Goal: Task Accomplishment & Management: Use online tool/utility

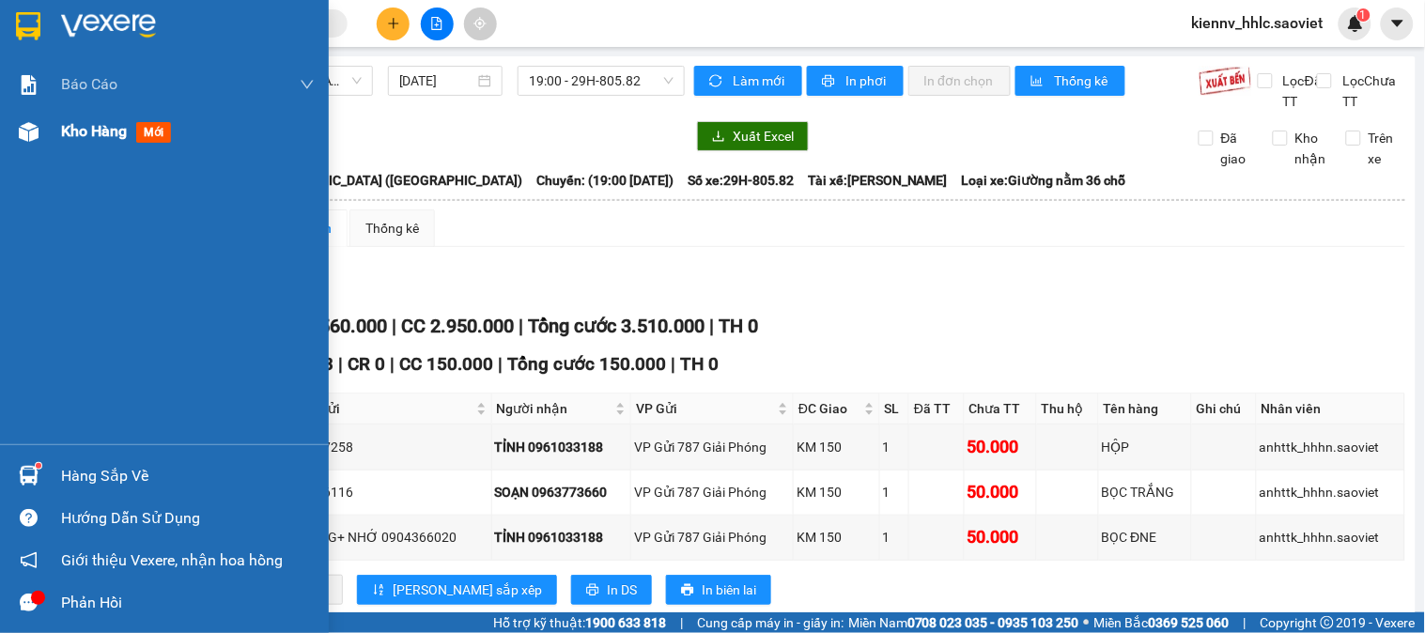
click at [86, 135] on span "Kho hàng" at bounding box center [94, 131] width 66 height 18
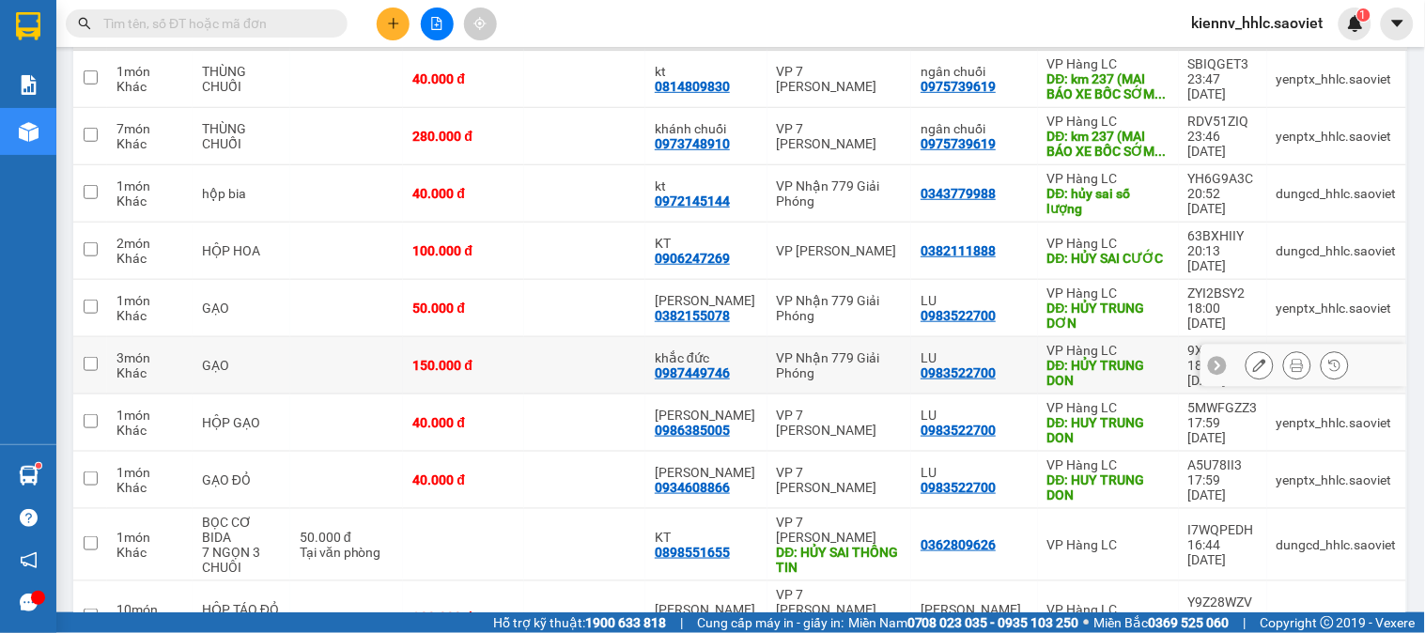
scroll to position [130, 0]
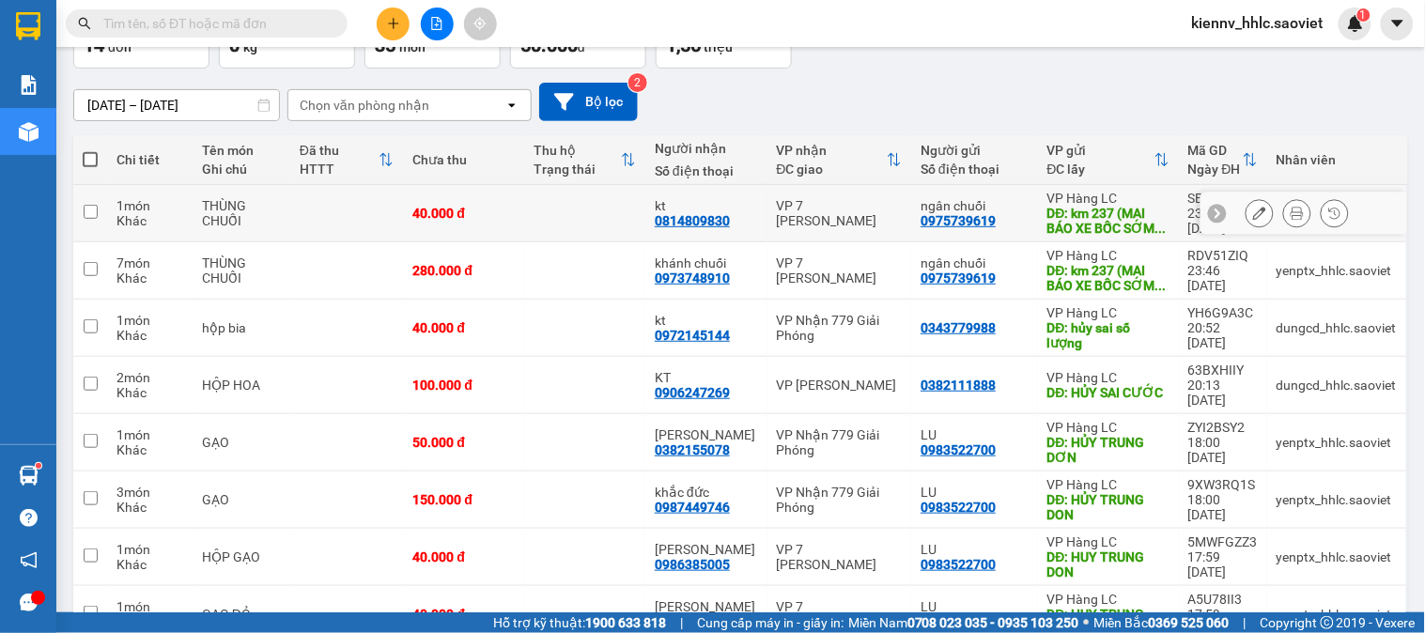
click at [550, 217] on td at bounding box center [584, 213] width 121 height 57
checkbox input "true"
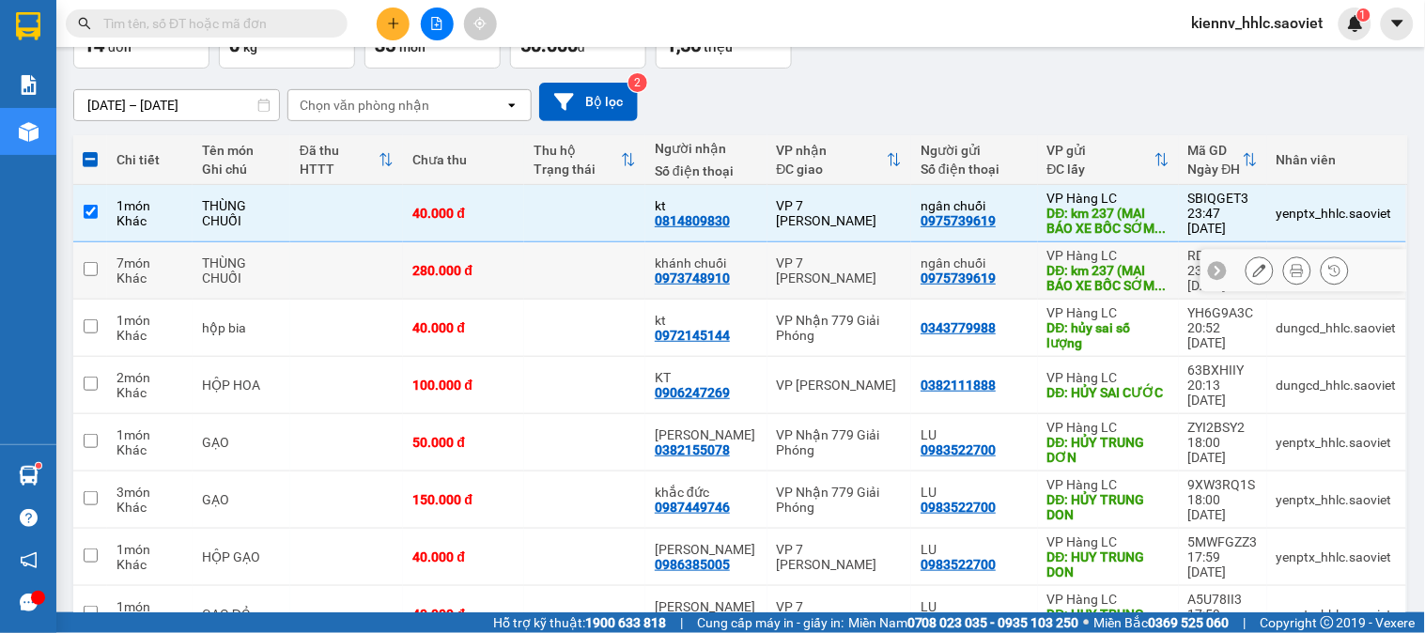
click at [598, 265] on td at bounding box center [584, 270] width 121 height 57
checkbox input "true"
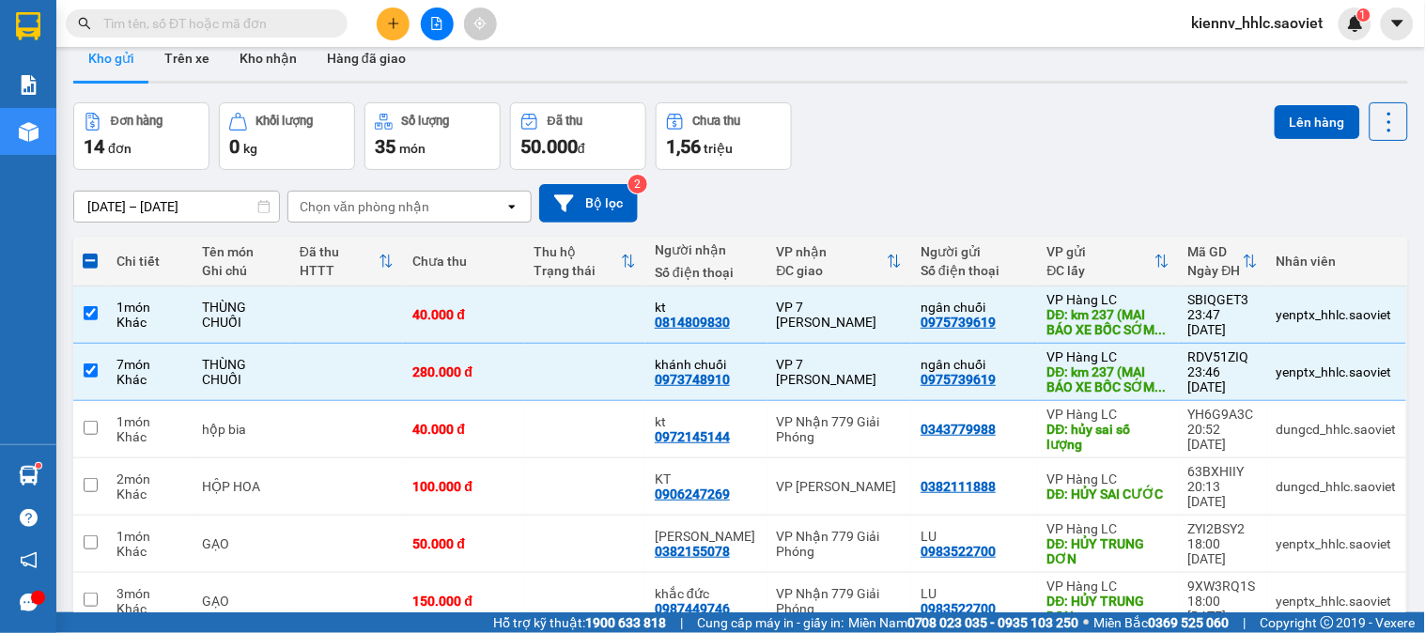
scroll to position [25, 0]
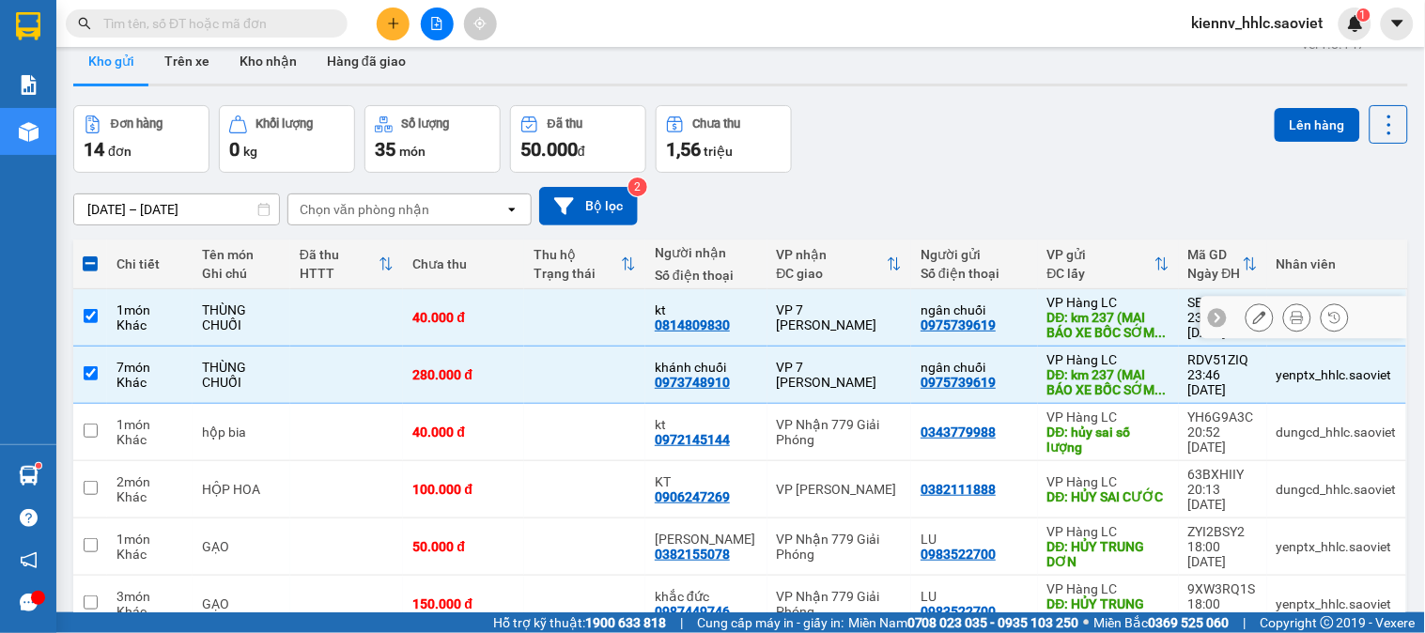
click at [626, 323] on td at bounding box center [584, 317] width 121 height 57
checkbox input "false"
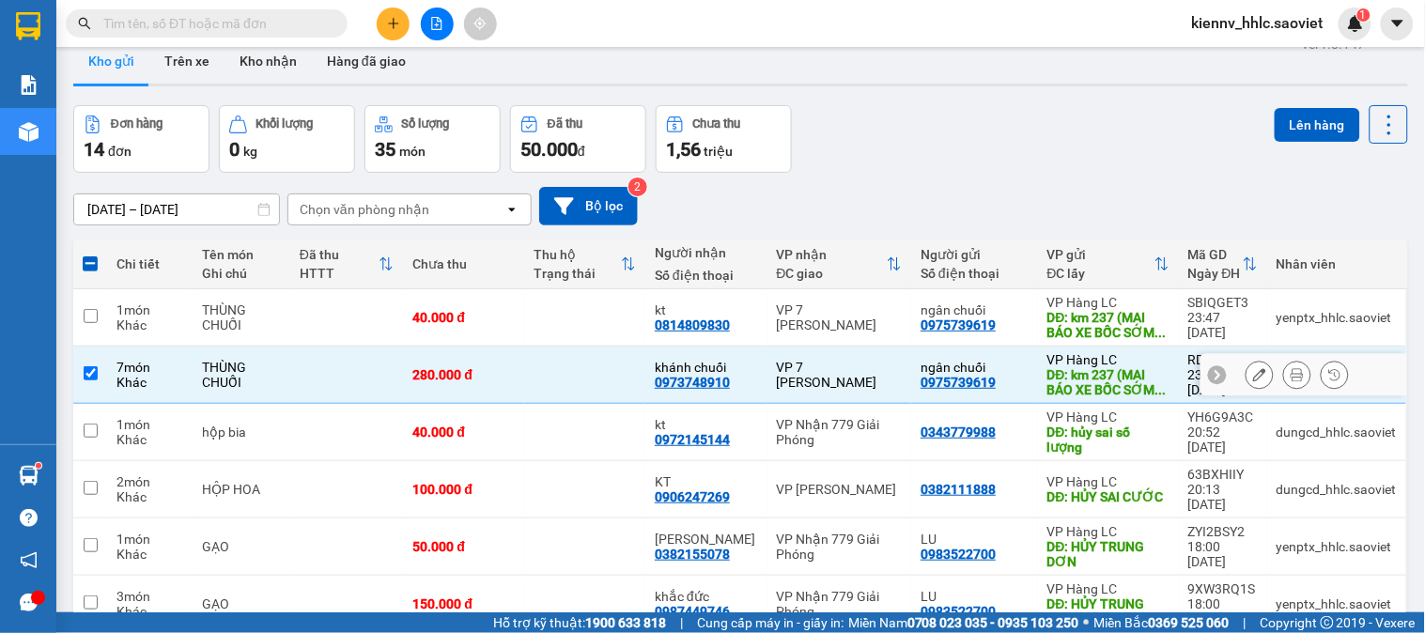
click at [642, 373] on td at bounding box center [584, 375] width 121 height 57
checkbox input "false"
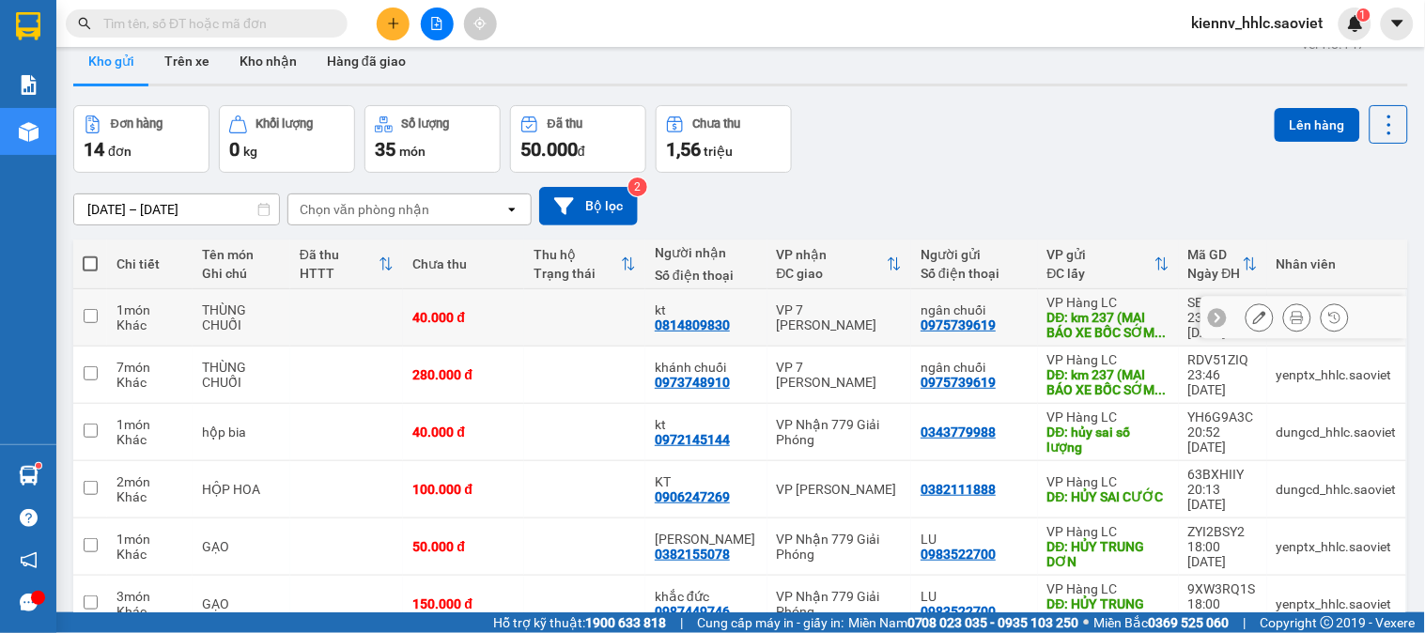
scroll to position [0, 0]
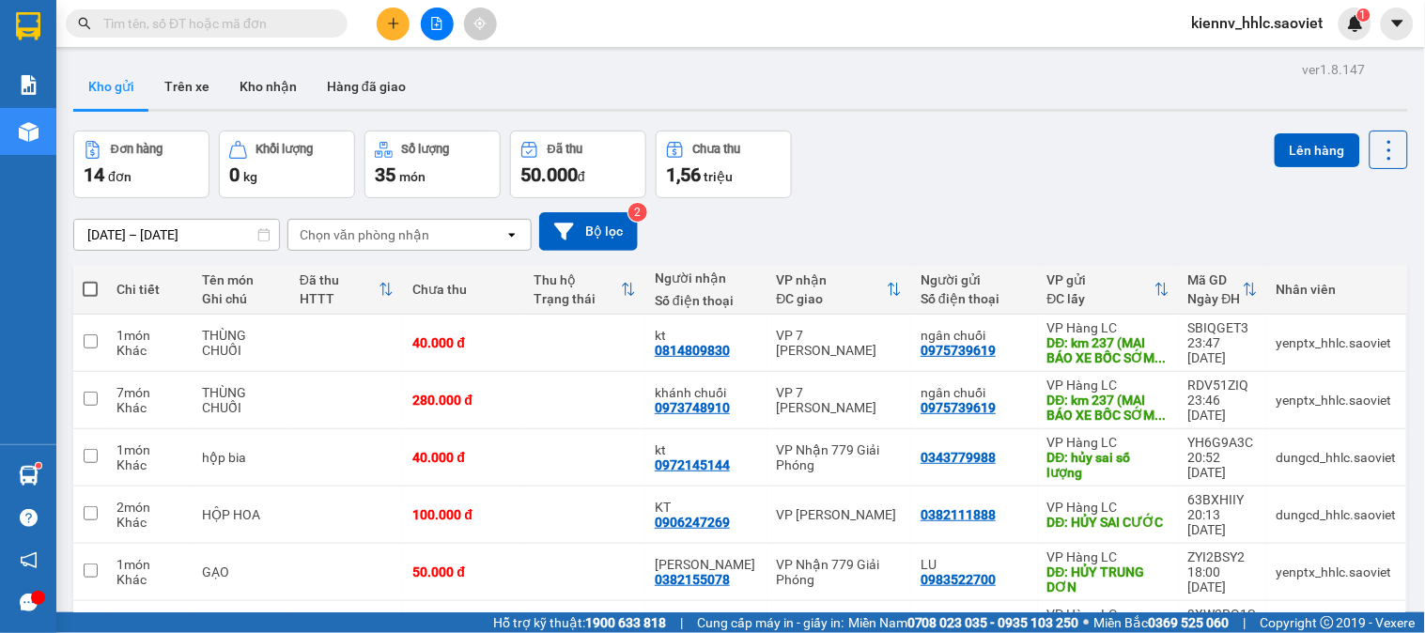
click at [136, 29] on input "text" at bounding box center [214, 23] width 222 height 21
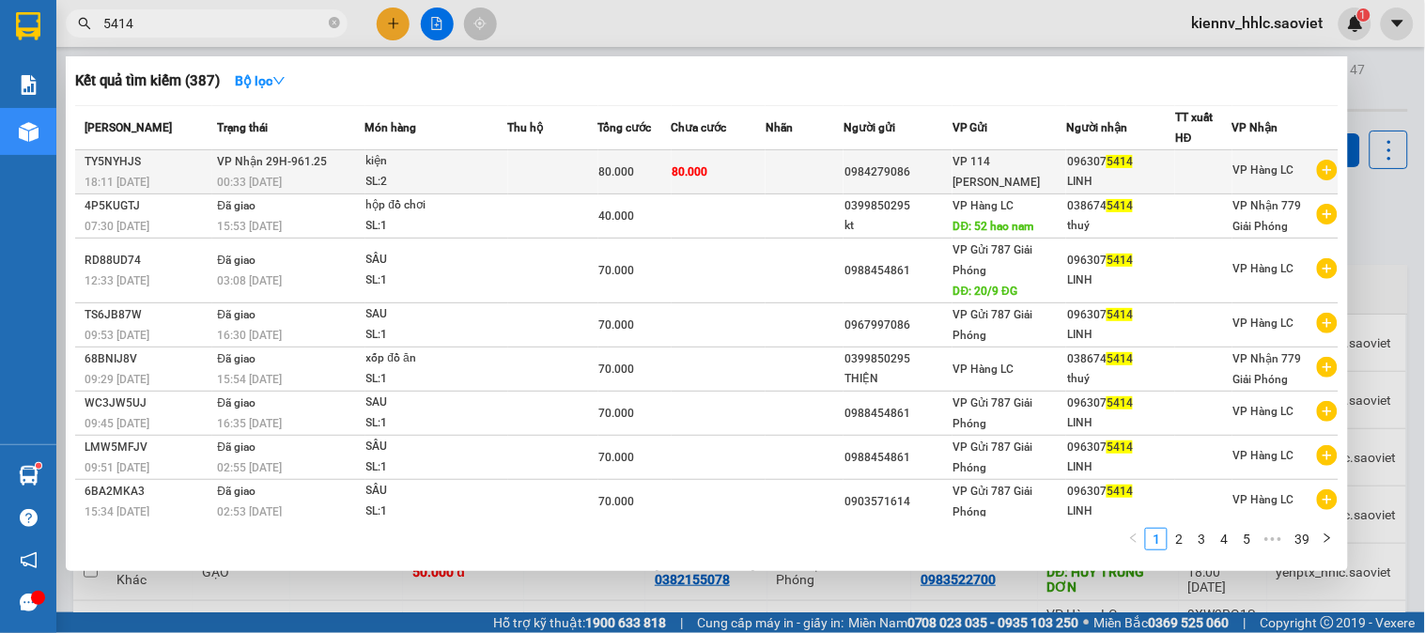
type input "5414"
click at [163, 177] on div "18:11 - 14/10" at bounding box center [148, 182] width 127 height 21
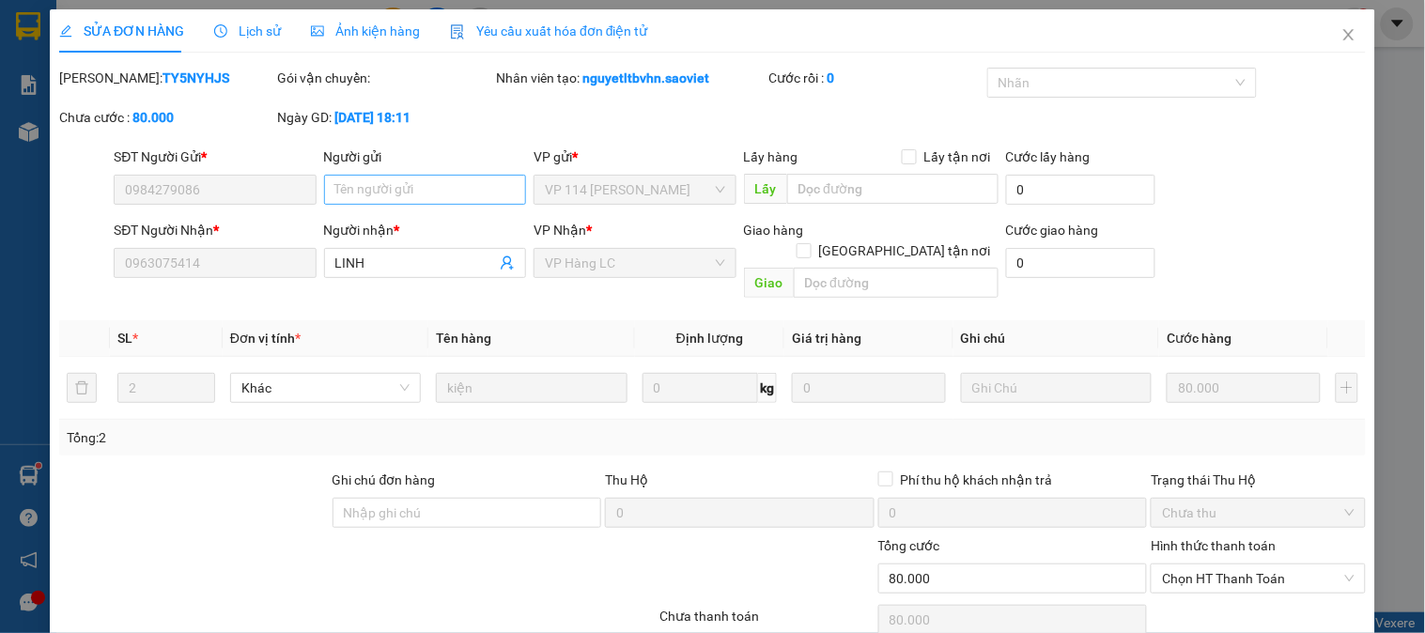
type input "0984279086"
type input "0963075414"
type input "LINH"
type input "0"
type input "80.000"
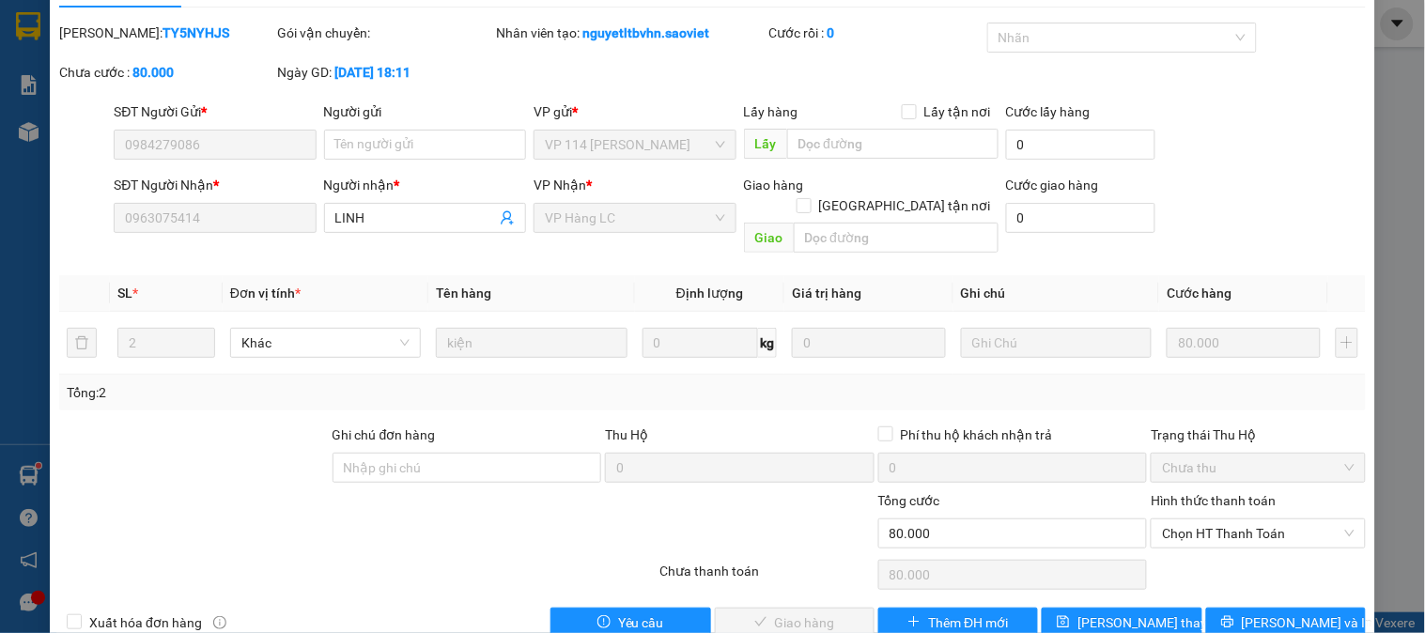
scroll to position [66, 0]
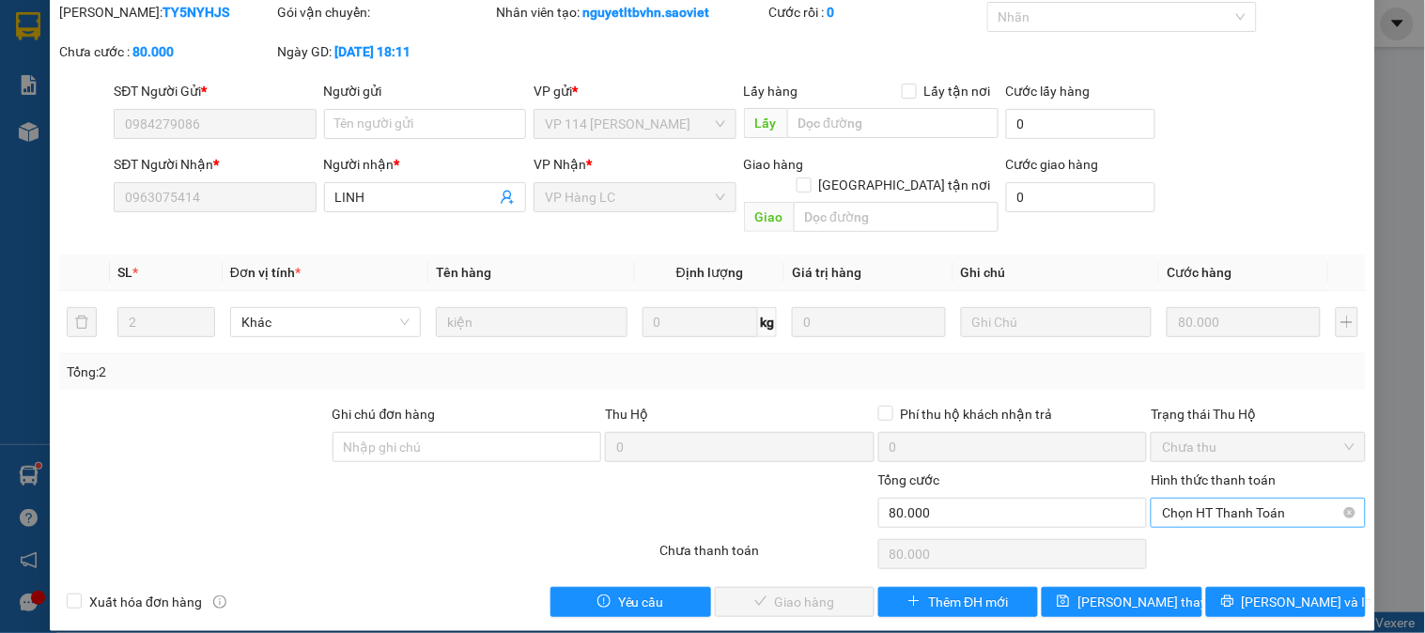
click at [1172, 499] on span "Chọn HT Thanh Toán" at bounding box center [1258, 513] width 192 height 28
click at [1198, 533] on div "Tại văn phòng" at bounding box center [1246, 529] width 190 height 21
type input "0"
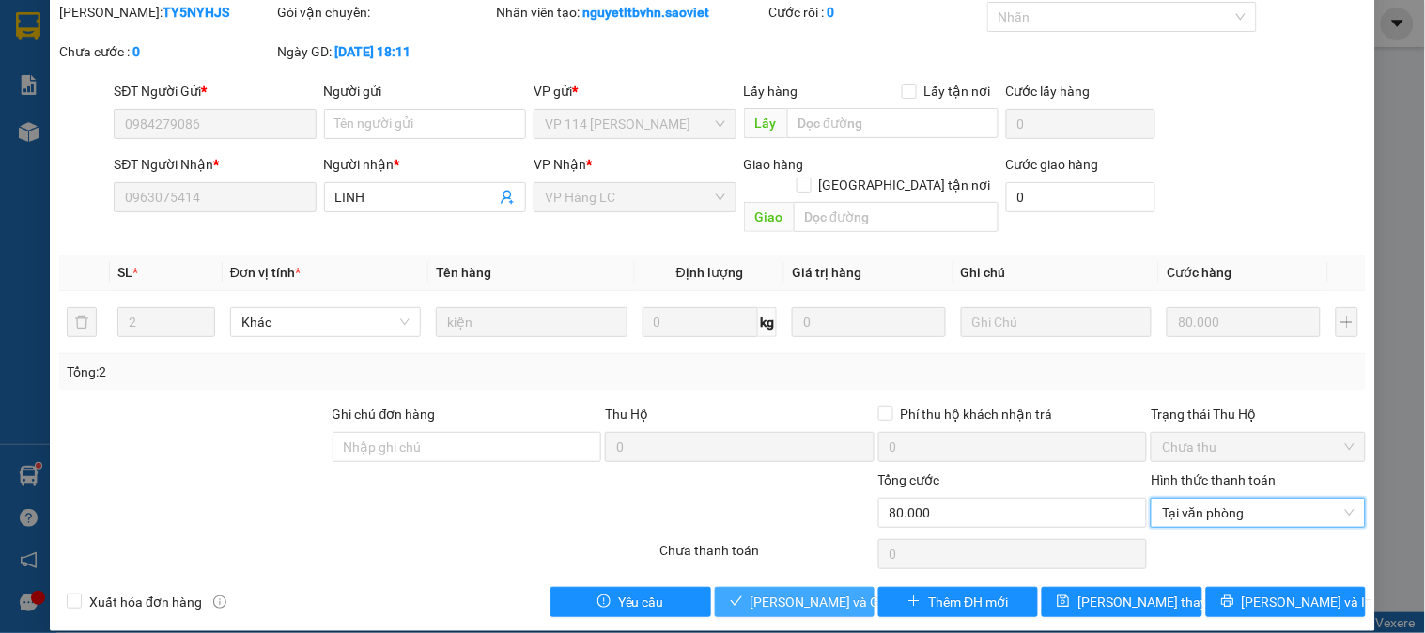
click at [810, 592] on span "Lưu và Giao hàng" at bounding box center [840, 602] width 180 height 21
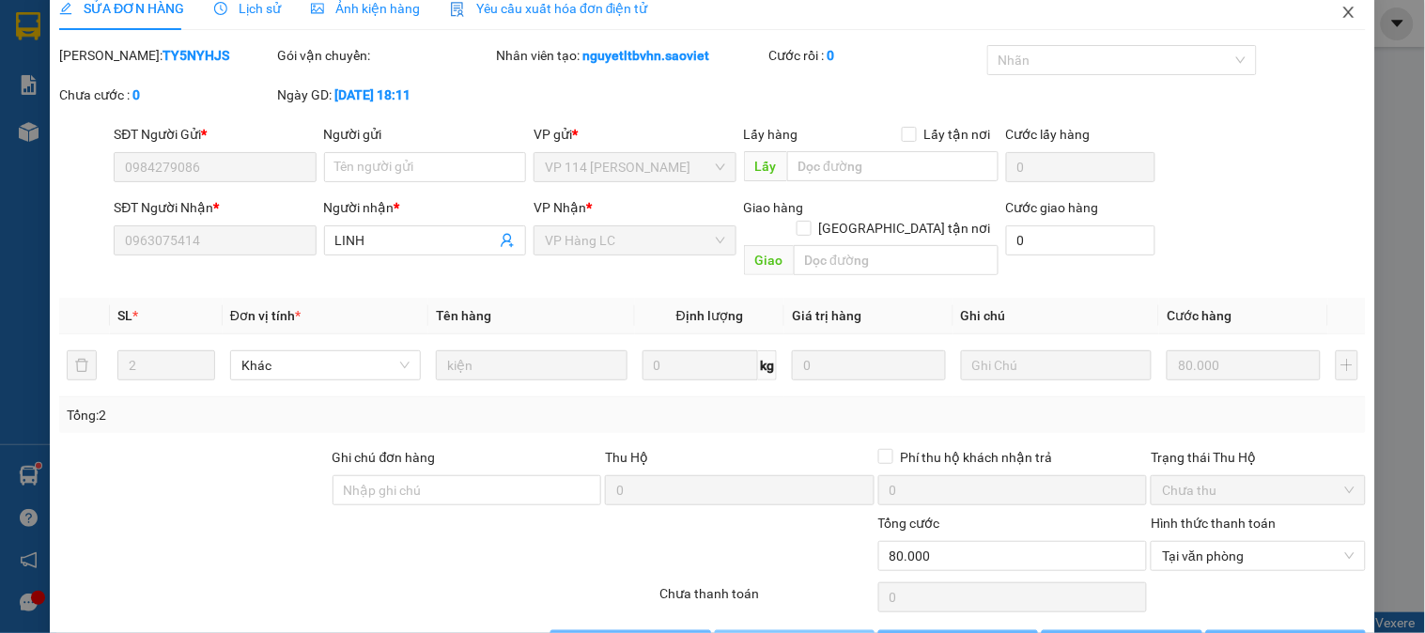
scroll to position [0, 0]
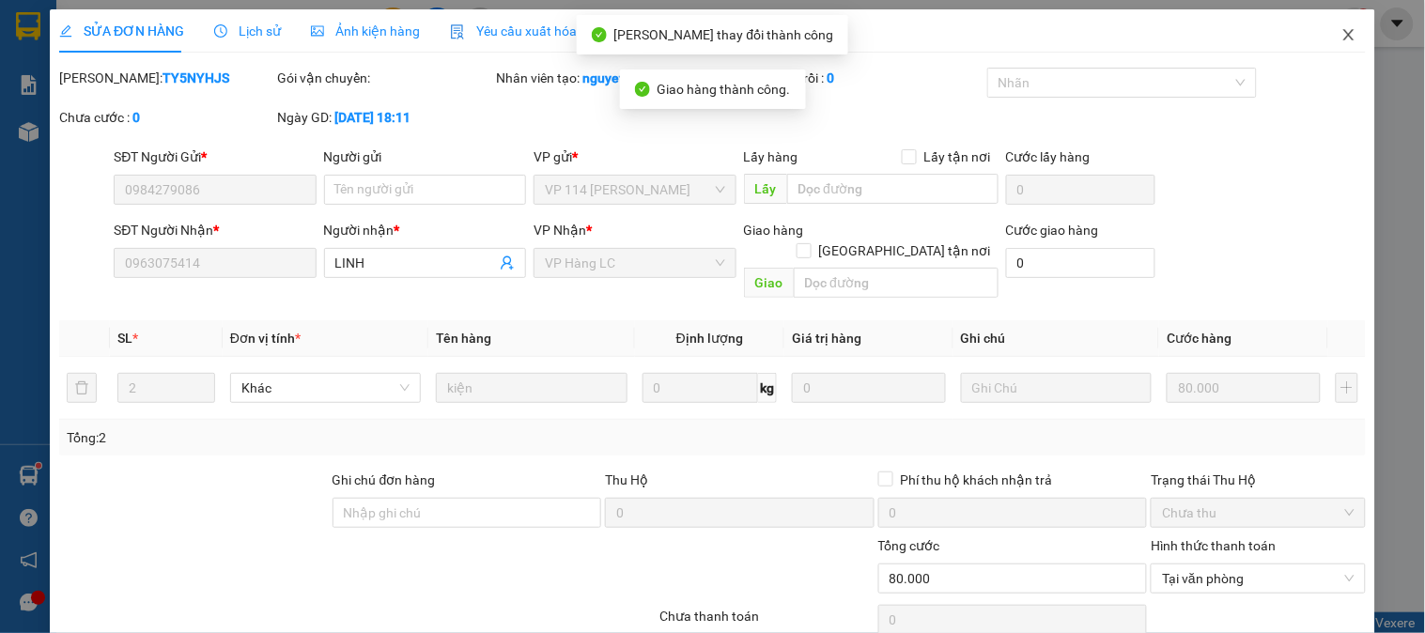
click at [1341, 34] on icon "close" at bounding box center [1348, 34] width 15 height 15
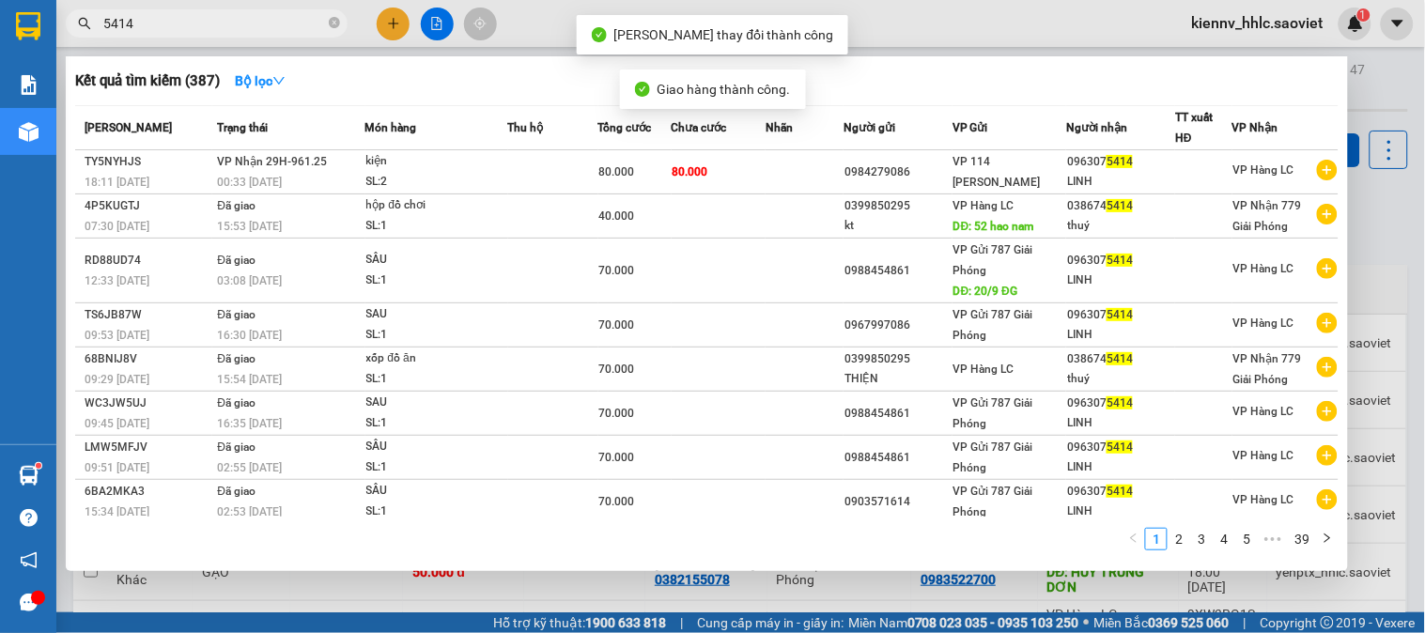
click at [270, 23] on input "5414" at bounding box center [214, 23] width 222 height 21
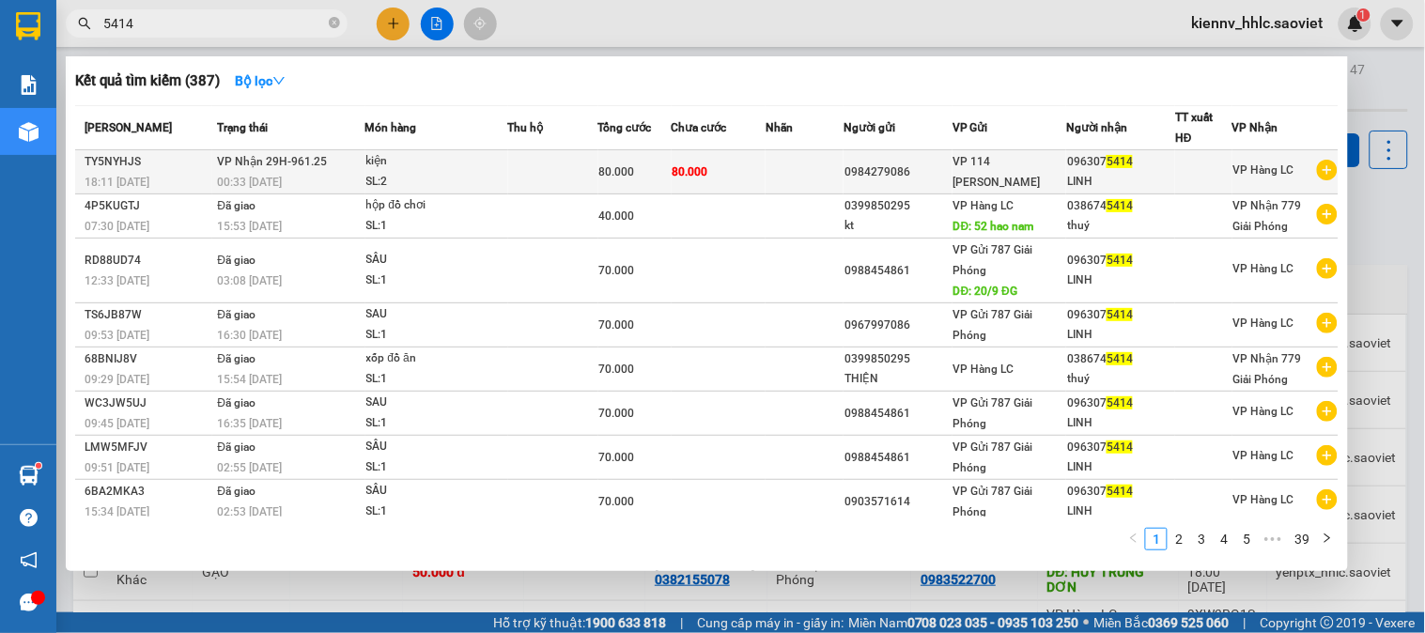
click at [585, 163] on td at bounding box center [553, 172] width 90 height 44
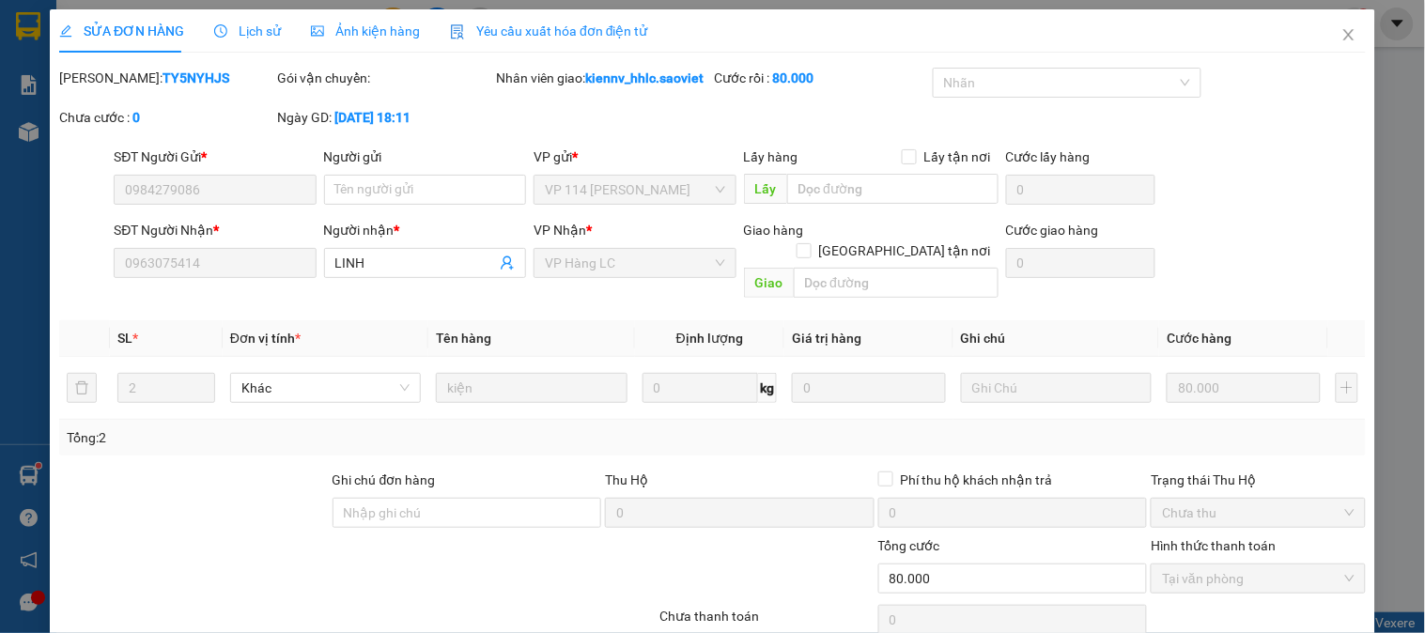
type input "0984279086"
type input "0963075414"
type input "LINH"
type input "0"
type input "80.000"
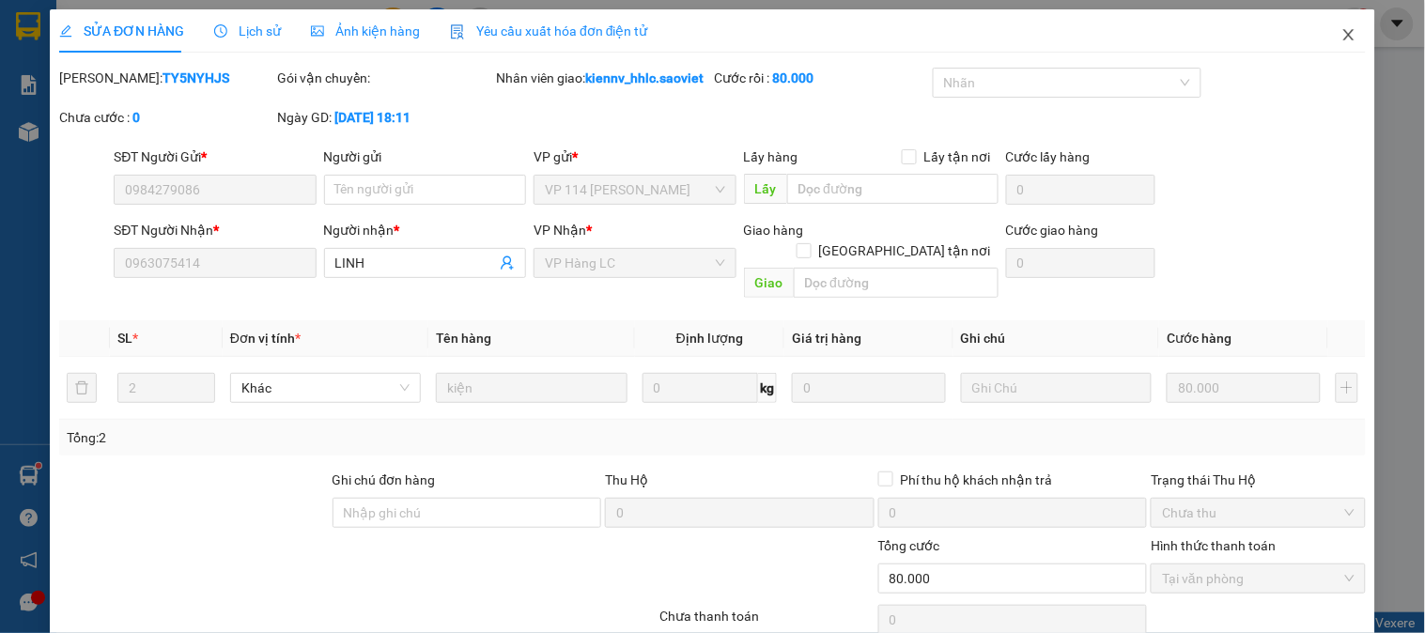
click at [1341, 34] on icon "close" at bounding box center [1348, 34] width 15 height 15
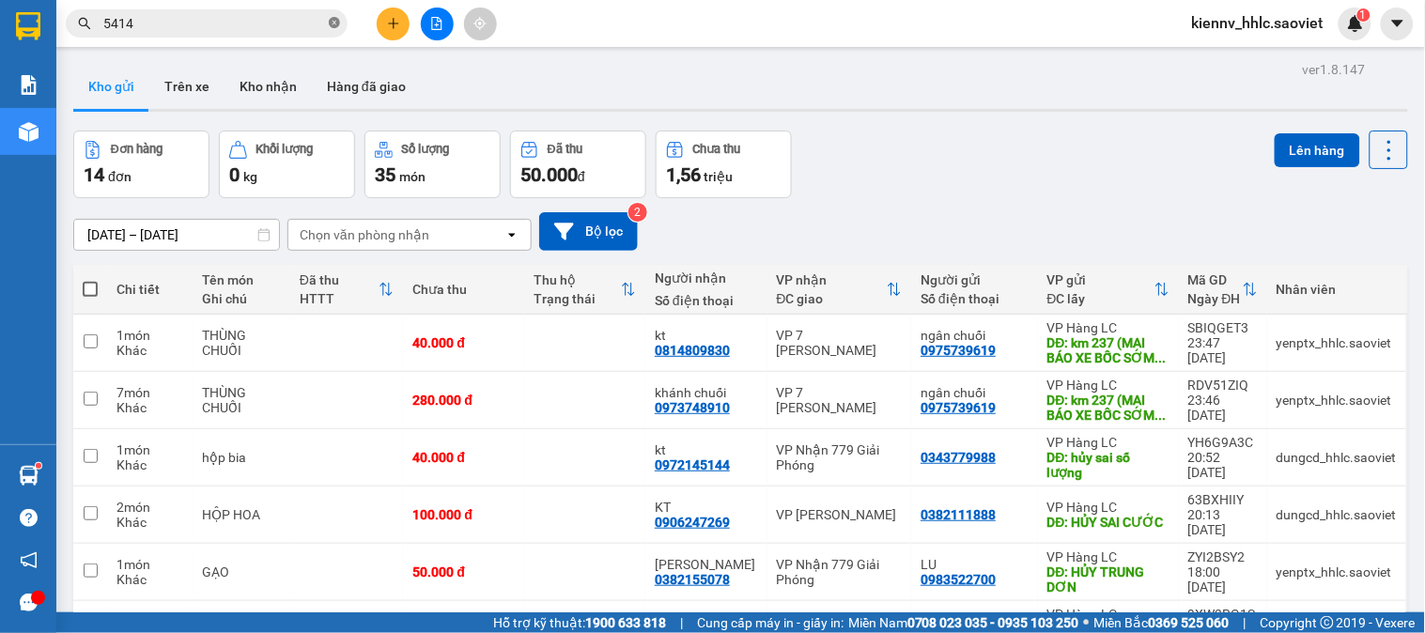
click at [334, 25] on icon "close-circle" at bounding box center [334, 22] width 11 height 11
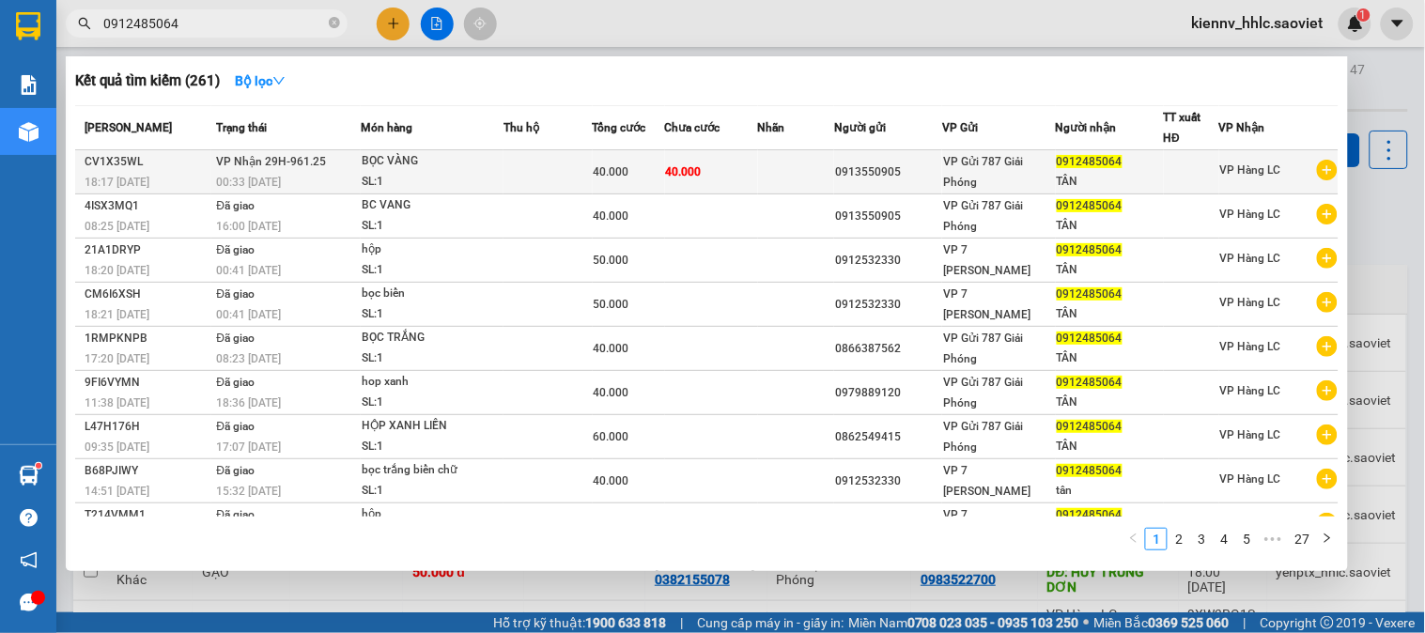
type input "0912485064"
click at [434, 162] on div "BỌC VÀNG" at bounding box center [432, 161] width 141 height 21
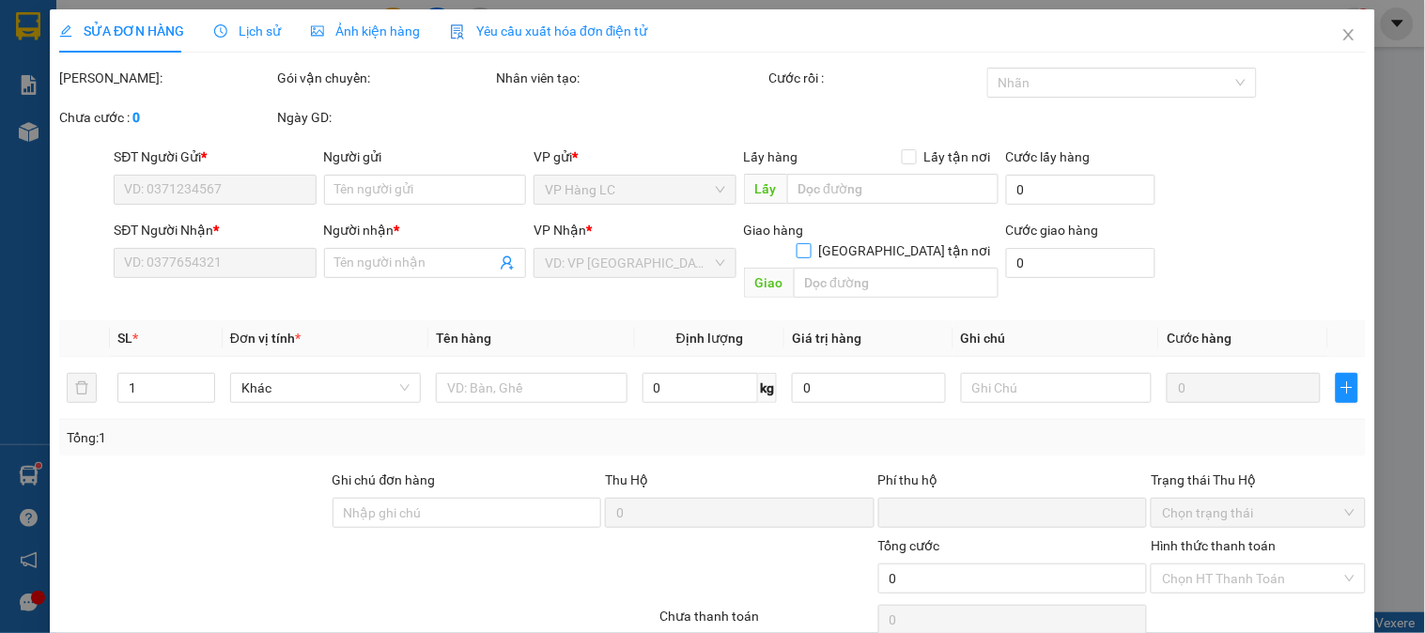
type input "0913550905"
type input "0912485064"
type input "TÂN"
type input "0"
type input "40.000"
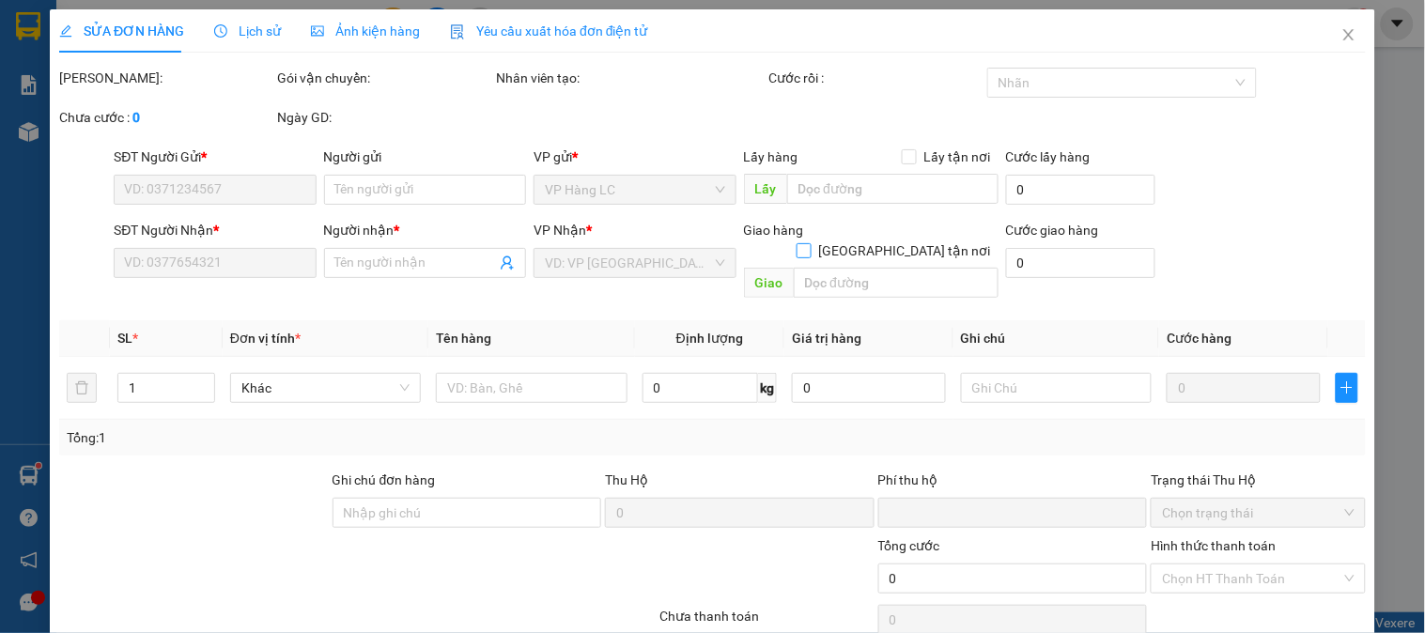
type input "40.000"
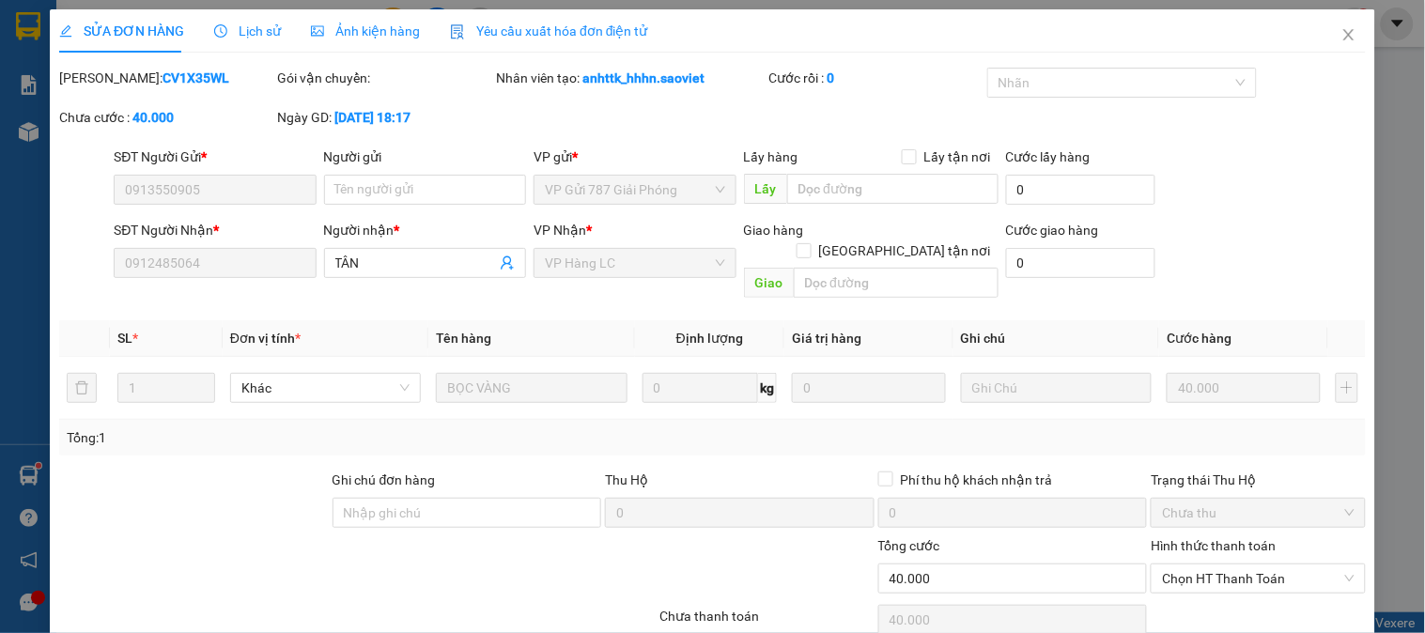
click at [240, 41] on div "Lịch sử" at bounding box center [247, 30] width 67 height 43
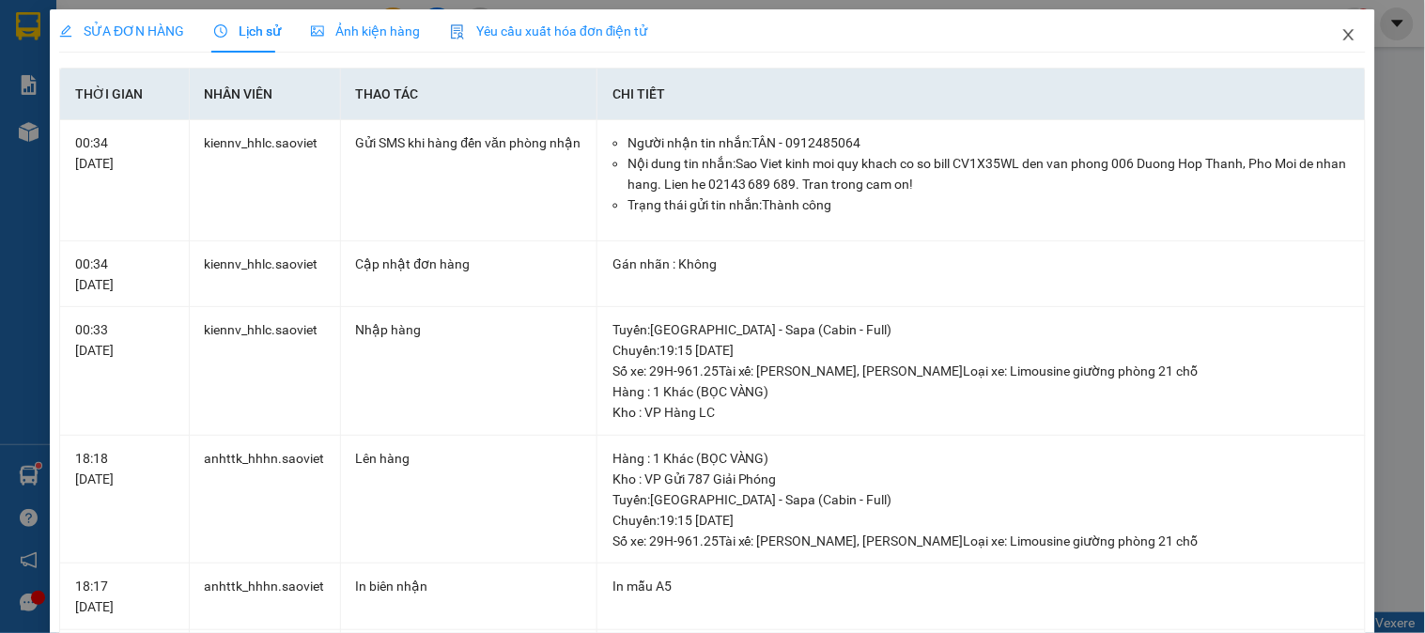
click at [1341, 32] on icon "close" at bounding box center [1348, 34] width 15 height 15
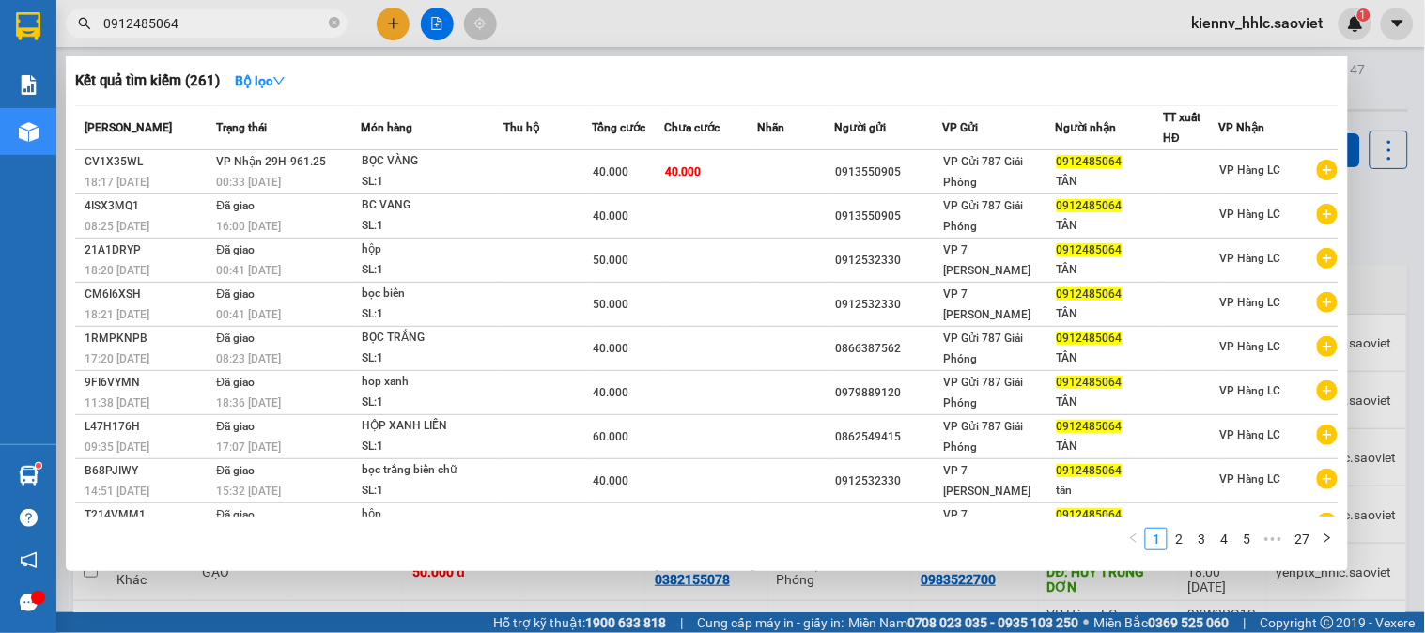
click at [228, 24] on input "0912485064" at bounding box center [214, 23] width 222 height 21
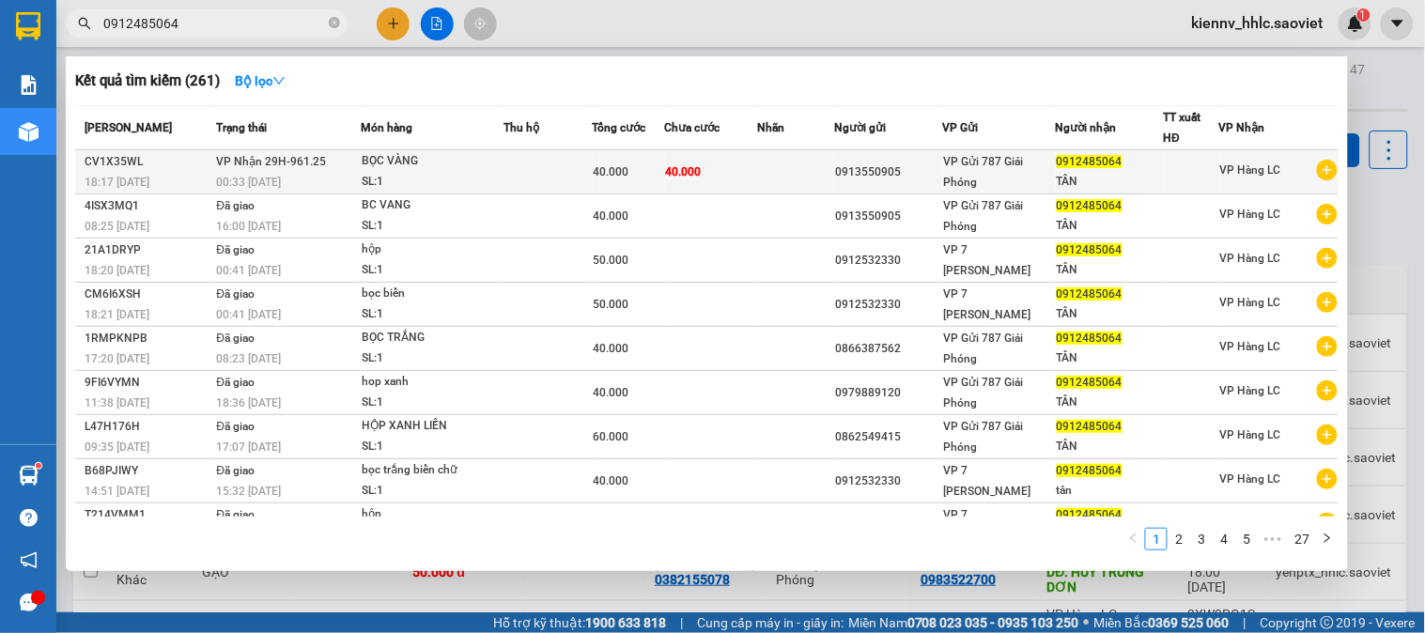
click at [341, 163] on td "VP Nhận 29H-961.25 00:33 - 15/10" at bounding box center [285, 172] width 149 height 44
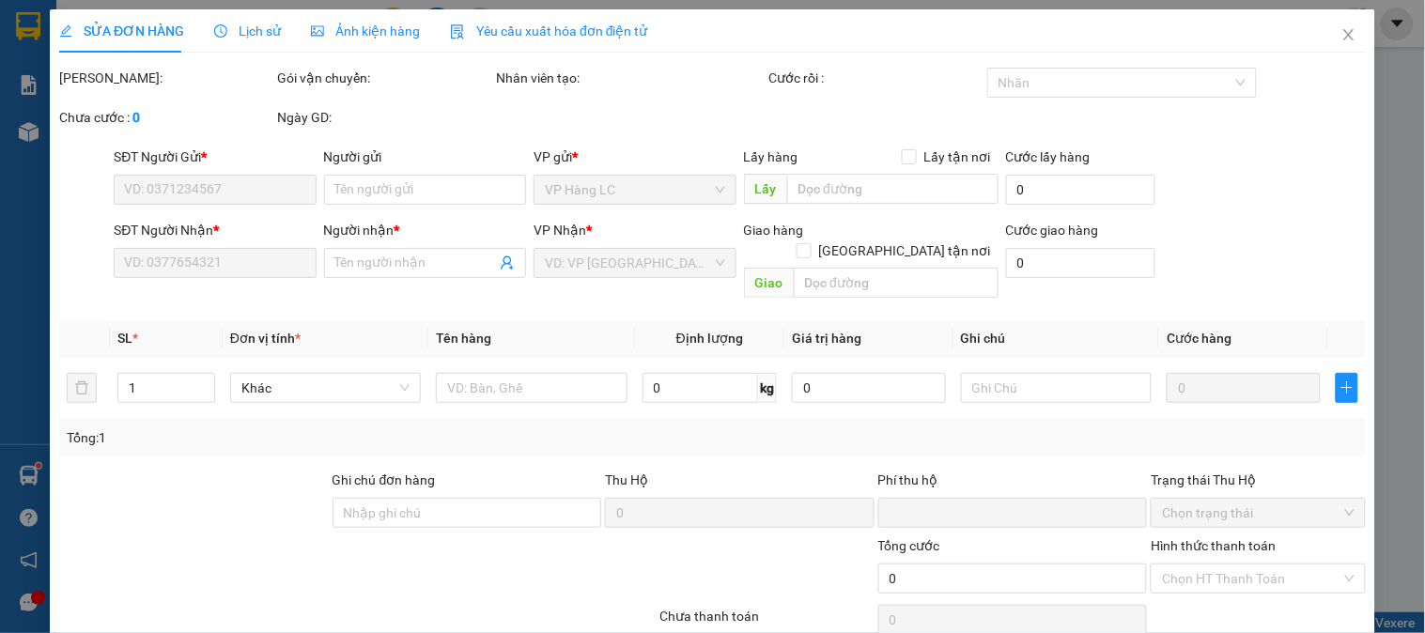
type input "0913550905"
type input "0912485064"
type input "TÂN"
type input "0"
type input "40.000"
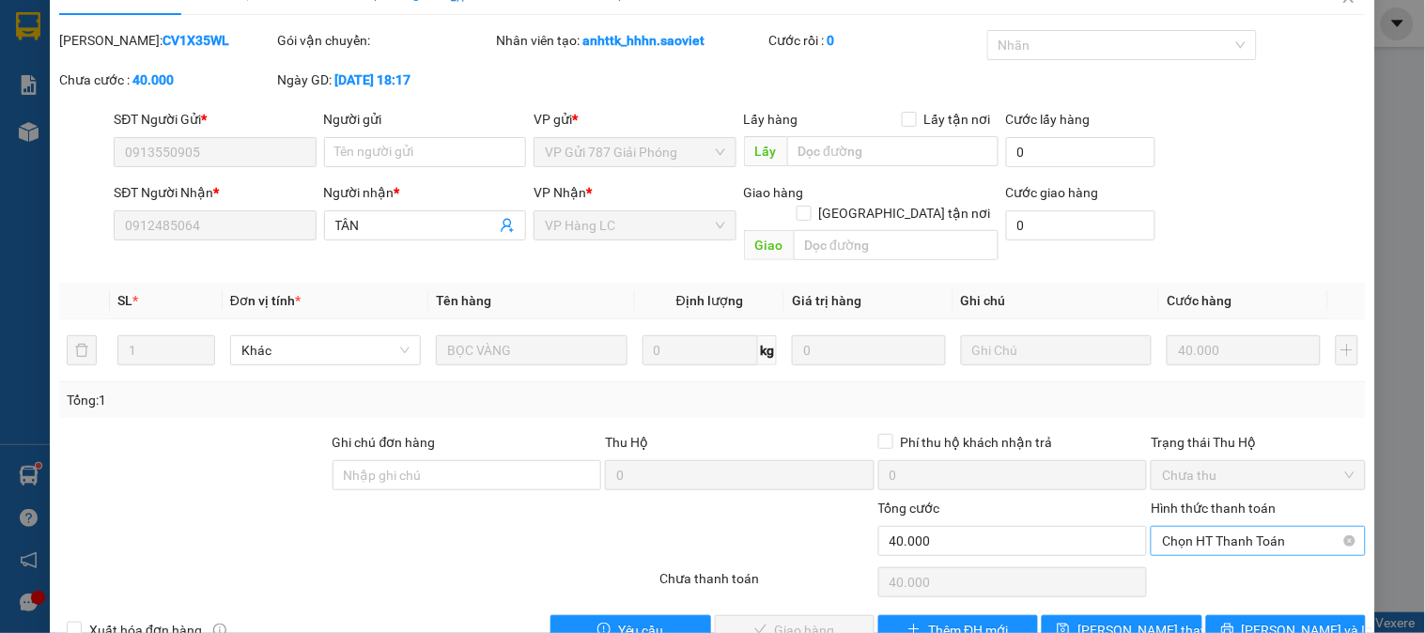
scroll to position [66, 0]
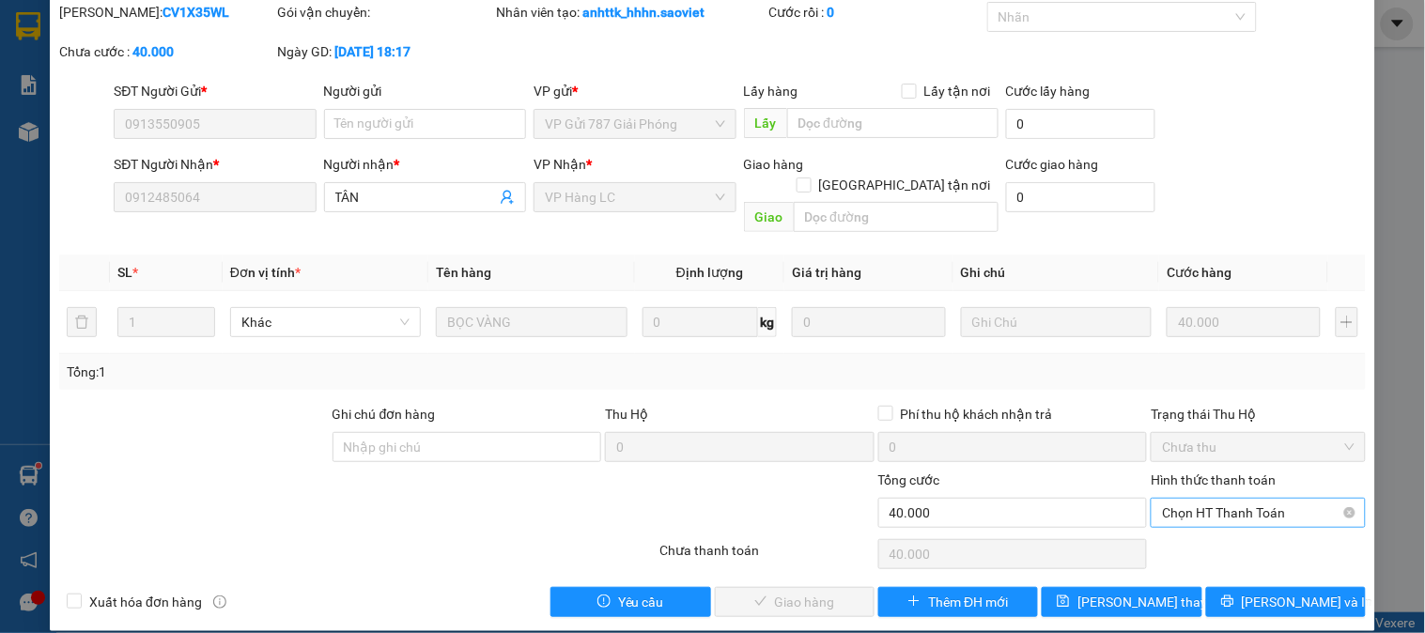
click at [1206, 499] on span "Chọn HT Thanh Toán" at bounding box center [1258, 513] width 192 height 28
click at [1225, 529] on div "Tại văn phòng" at bounding box center [1246, 529] width 190 height 21
type input "0"
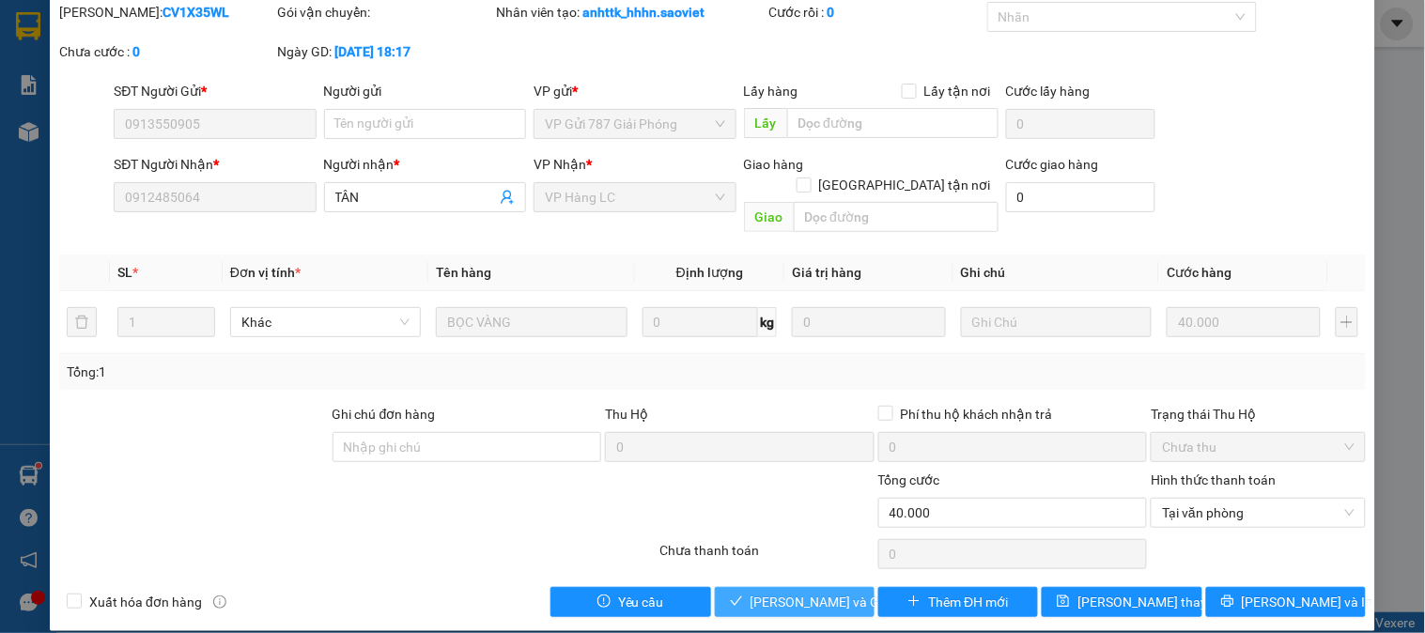
click at [817, 592] on span "[PERSON_NAME] và [PERSON_NAME] hàng" at bounding box center [840, 602] width 180 height 21
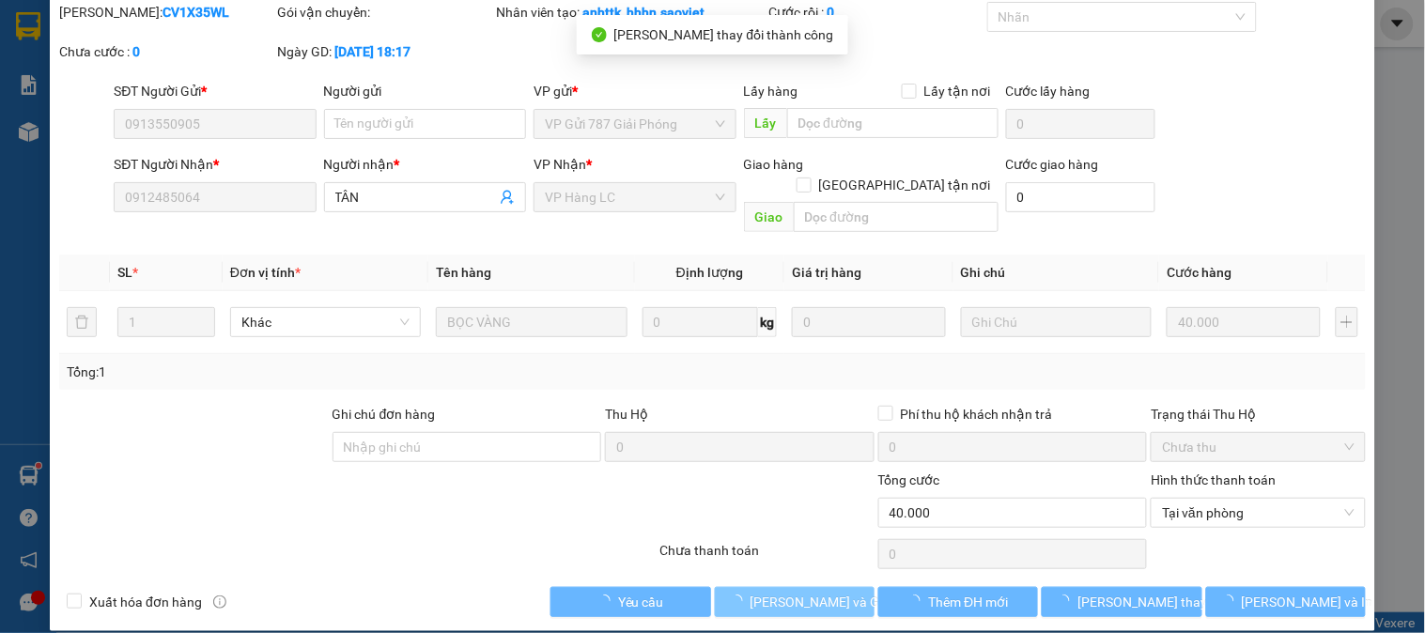
scroll to position [0, 0]
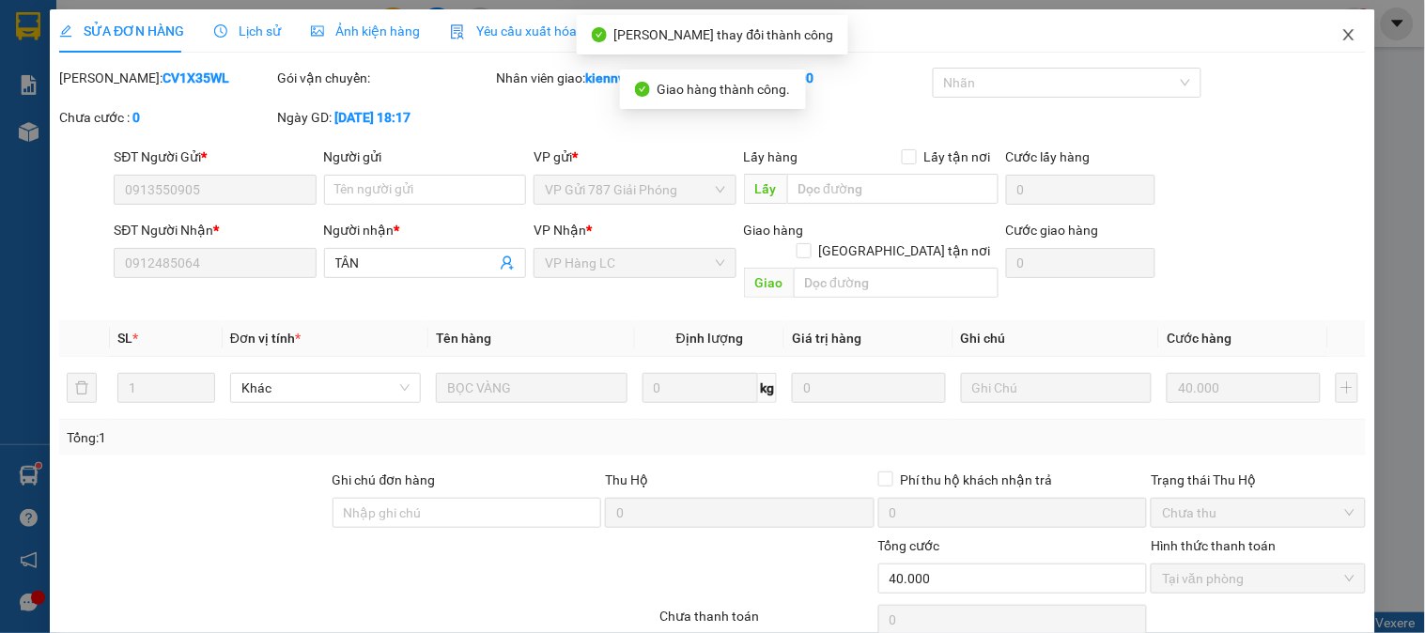
click at [1341, 38] on icon "close" at bounding box center [1348, 34] width 15 height 15
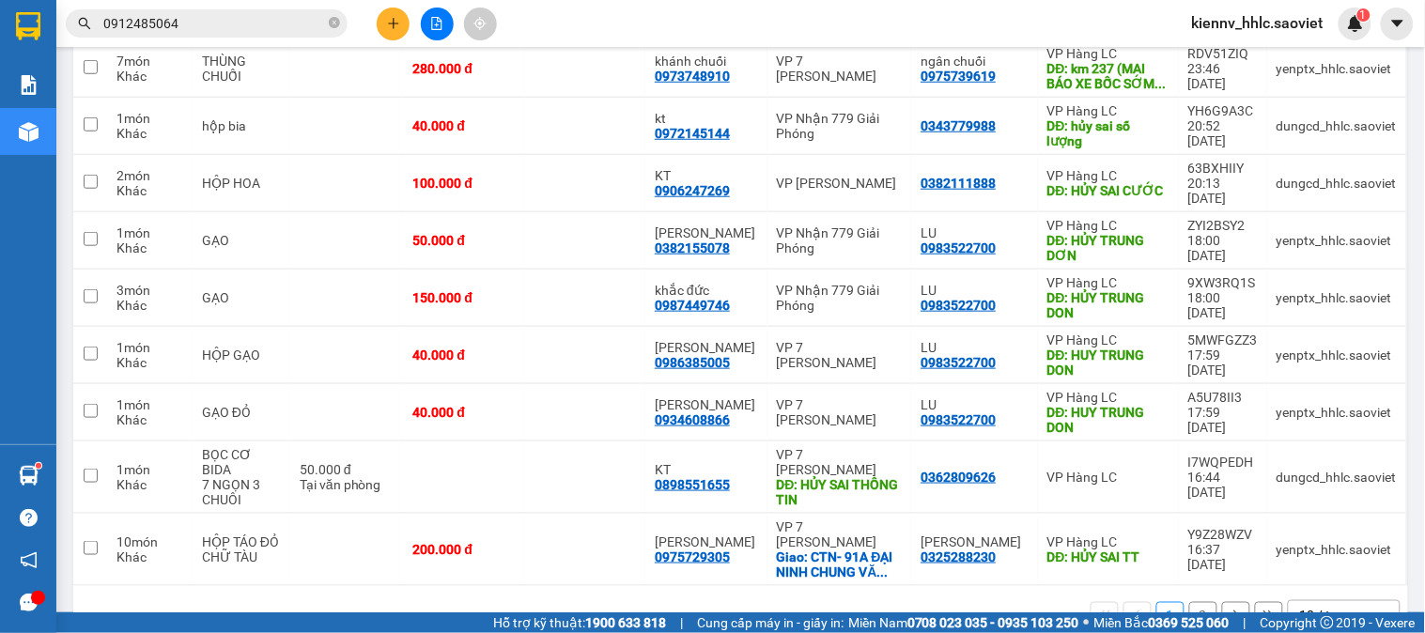
scroll to position [339, 0]
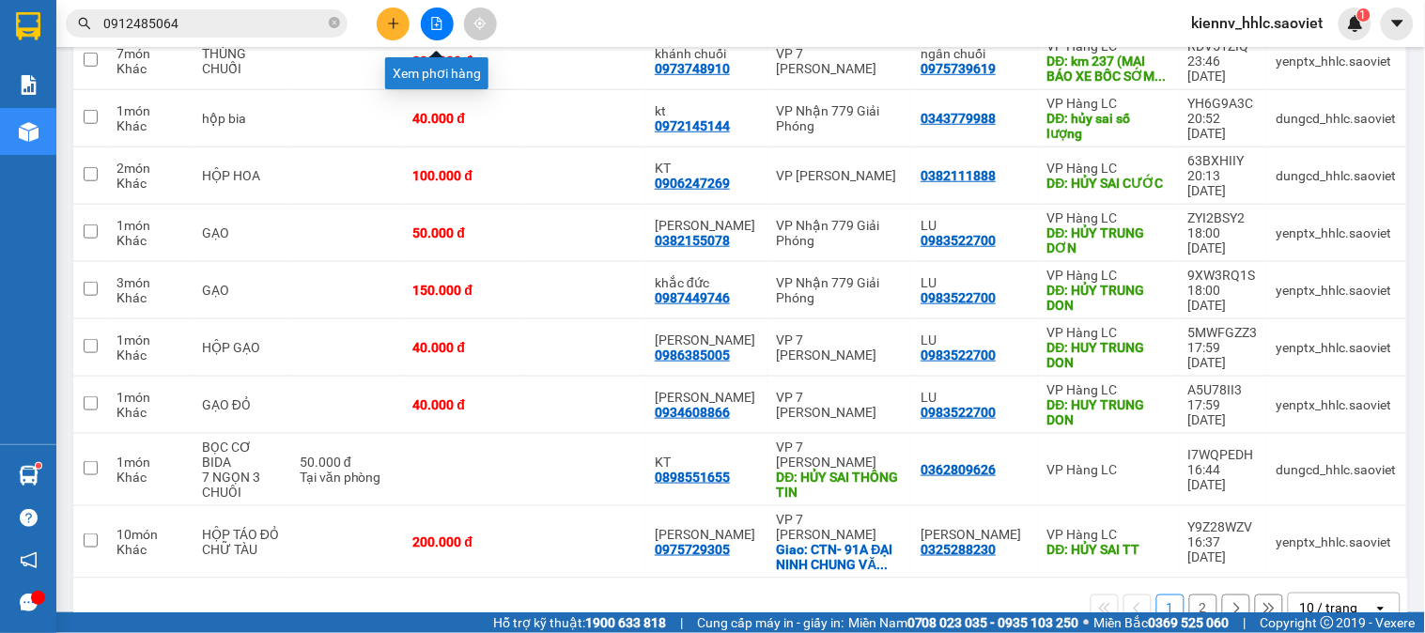
click at [429, 23] on button at bounding box center [437, 24] width 33 height 33
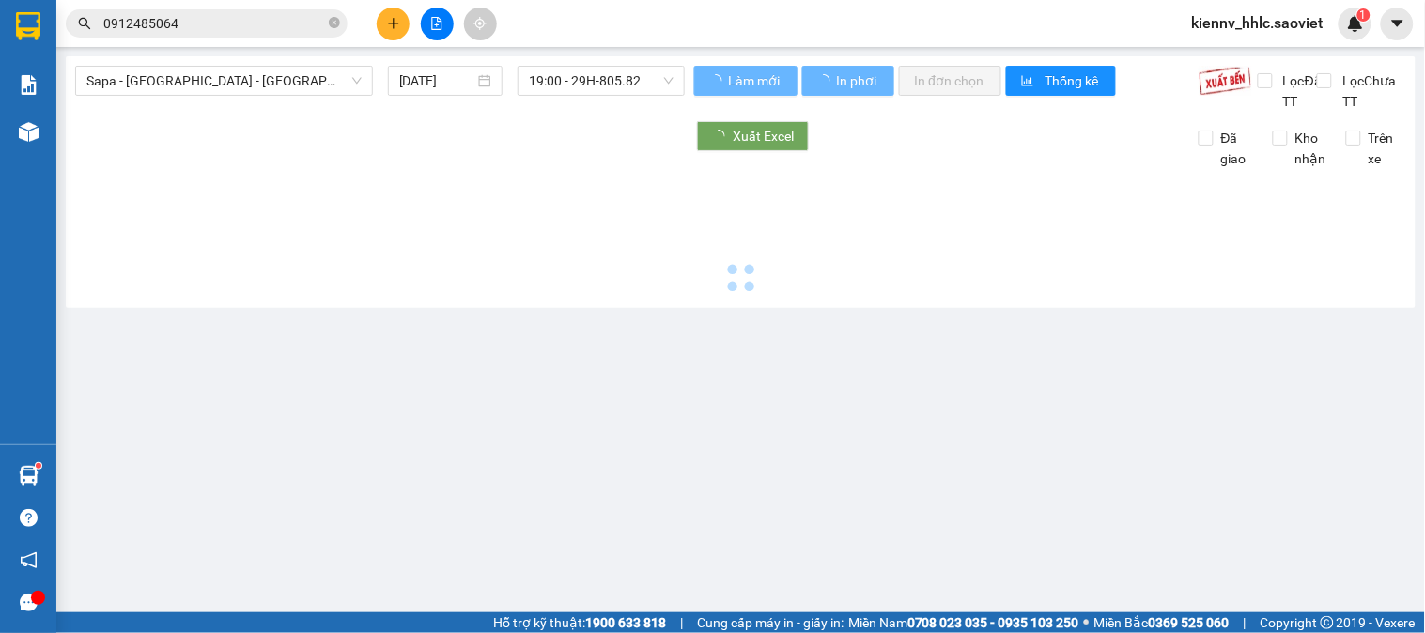
type input "[DATE]"
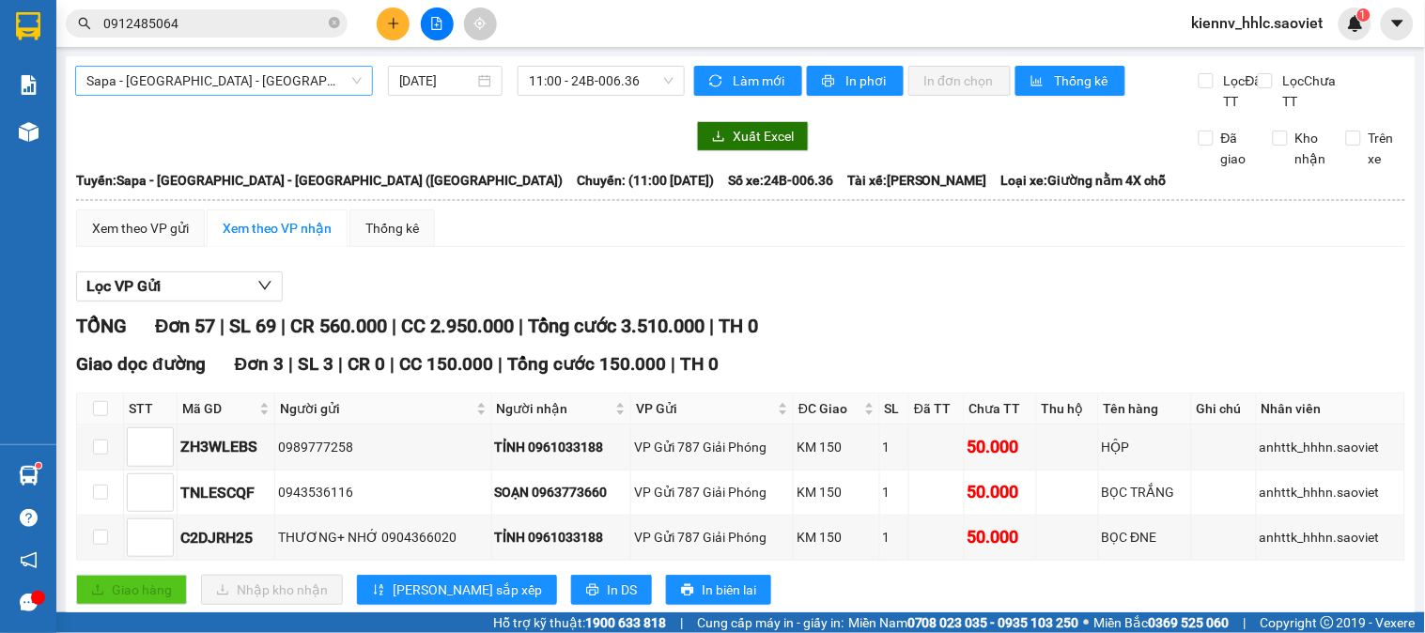
click at [261, 88] on span "Sapa - [GEOGRAPHIC_DATA] - [GEOGRAPHIC_DATA] ([GEOGRAPHIC_DATA])" at bounding box center [223, 81] width 275 height 28
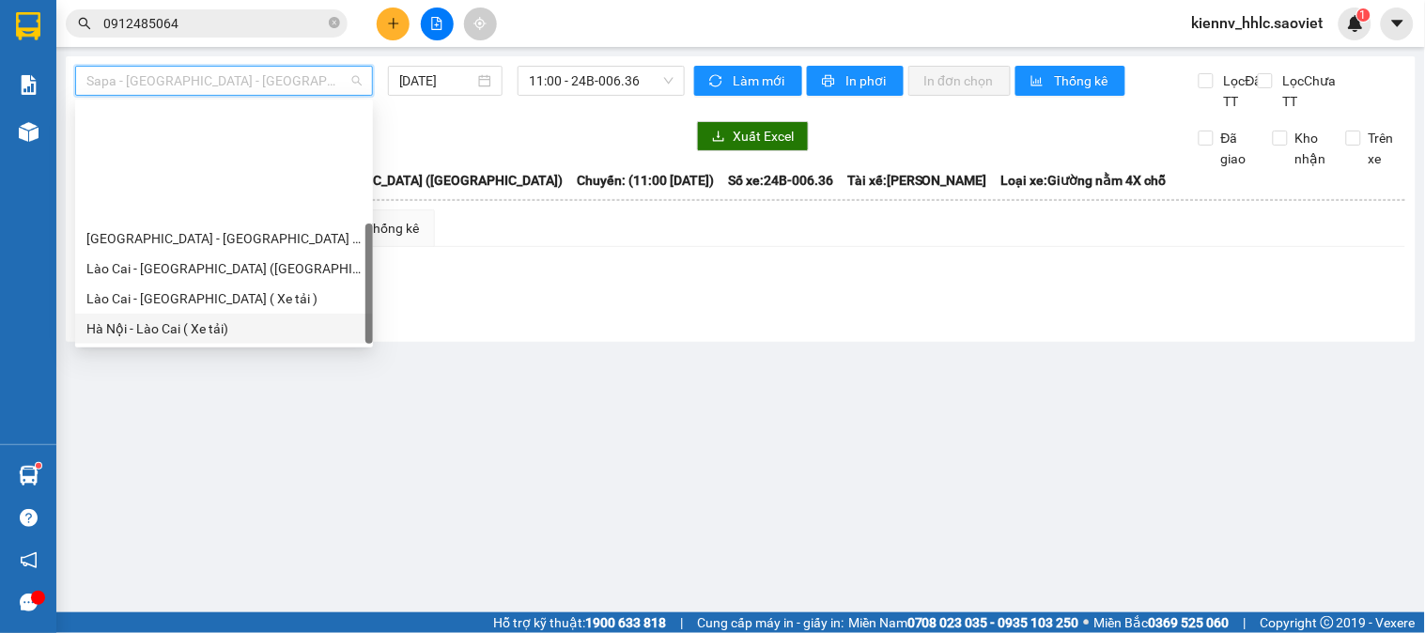
scroll to position [150, 0]
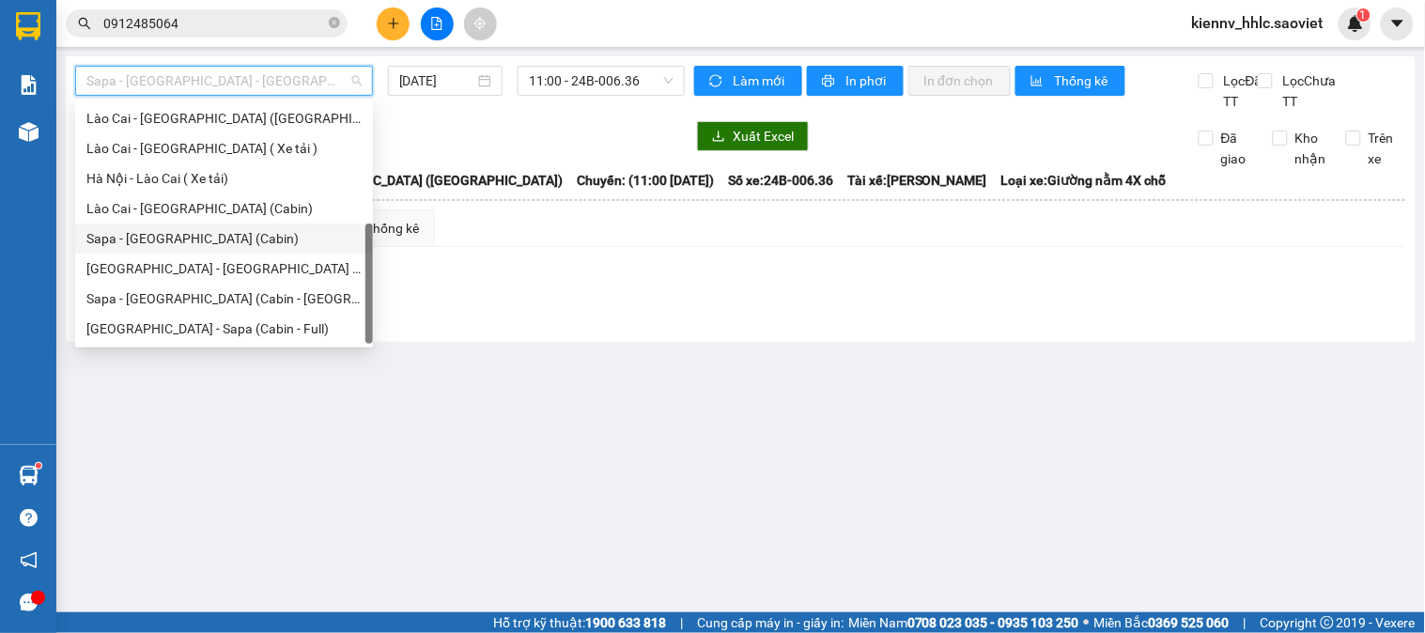
click at [233, 244] on div "Sapa - [GEOGRAPHIC_DATA] (Cabin)" at bounding box center [223, 238] width 275 height 21
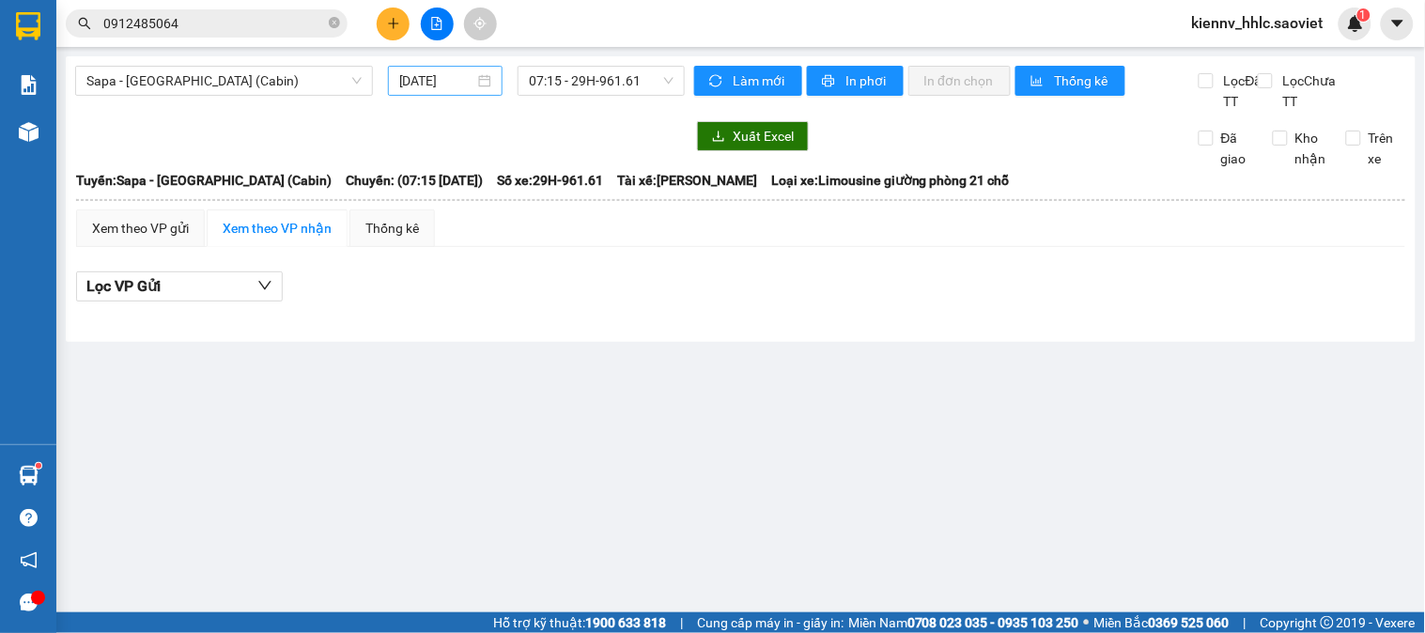
click at [440, 68] on div "[DATE]" at bounding box center [446, 81] width 116 height 30
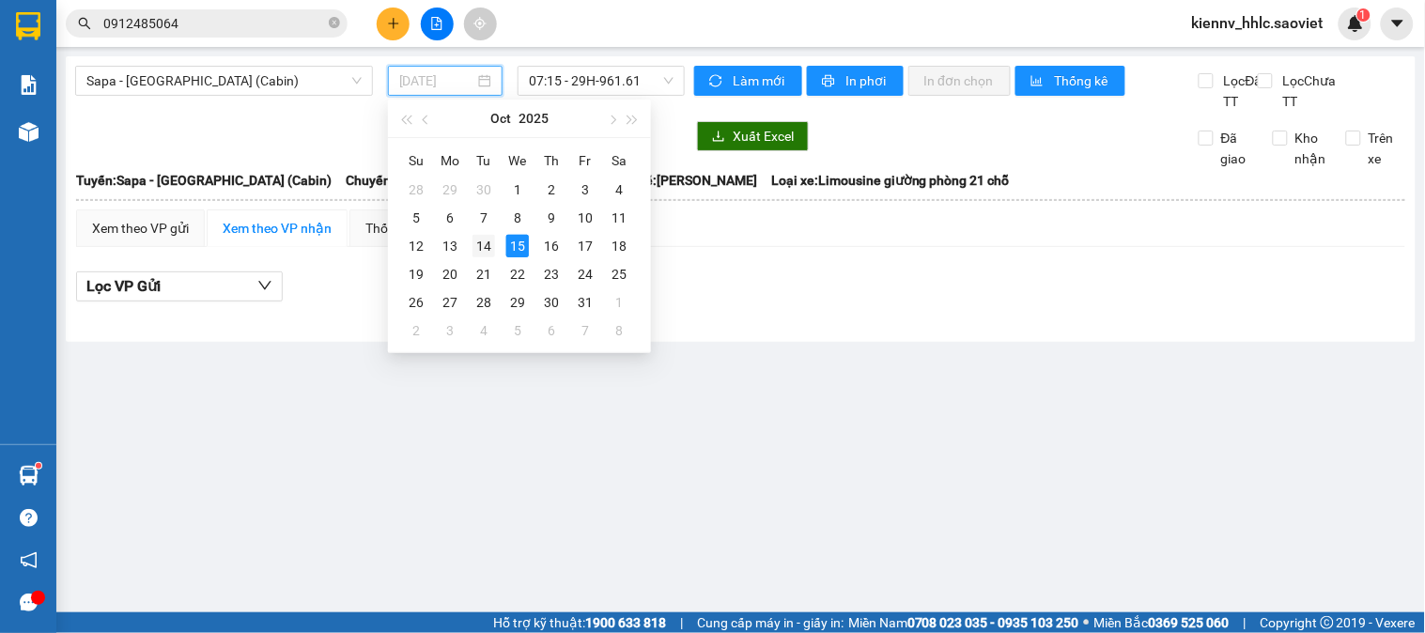
click at [482, 252] on div "14" at bounding box center [483, 246] width 23 height 23
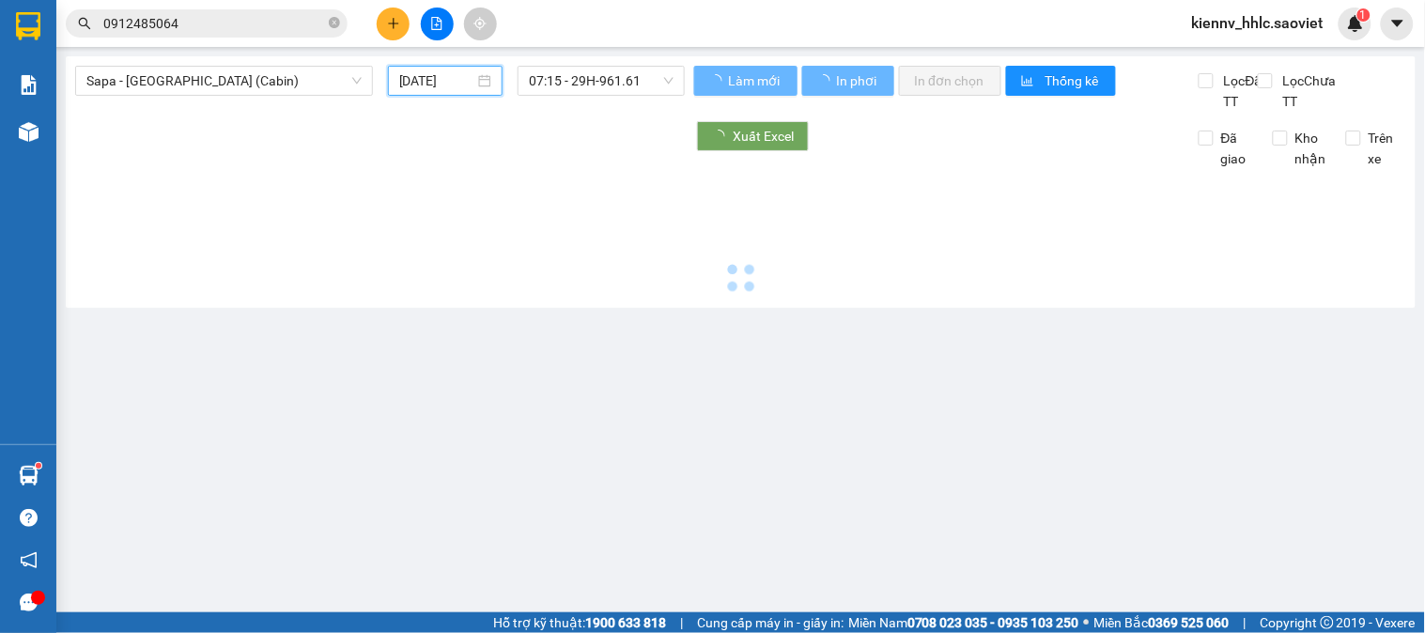
type input "[DATE]"
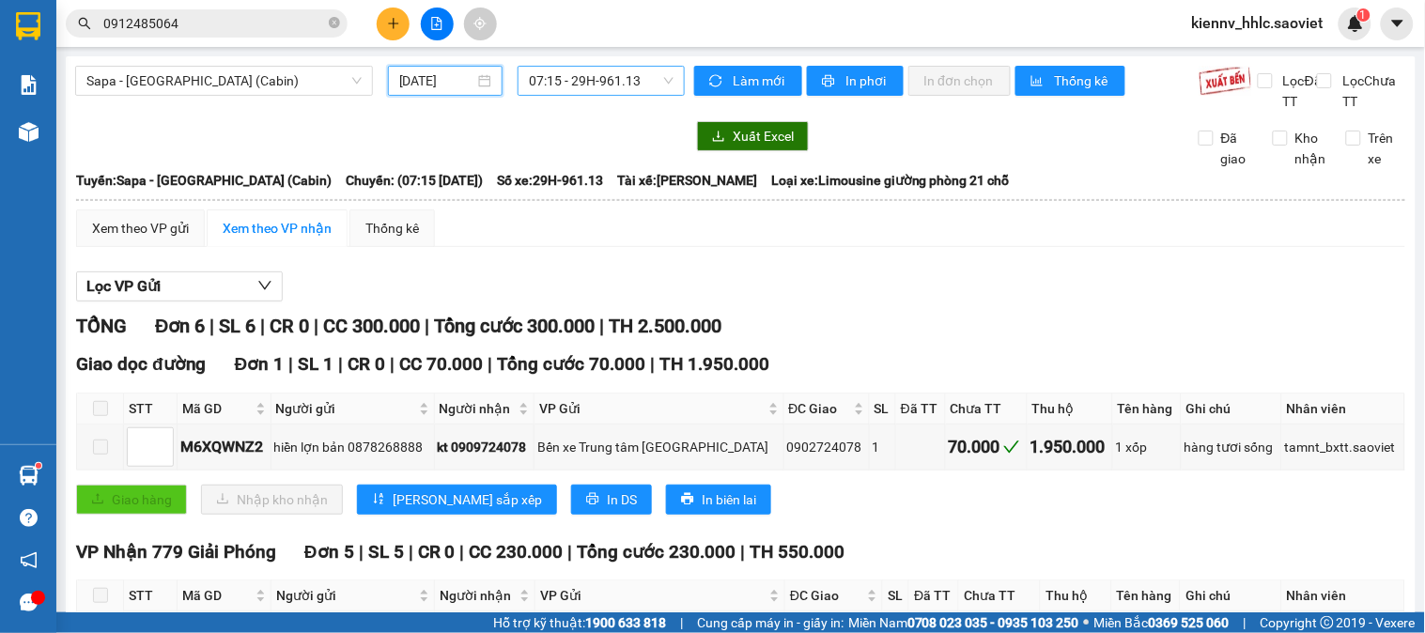
click at [574, 83] on span "07:15 - 29H-961.13" at bounding box center [601, 81] width 145 height 28
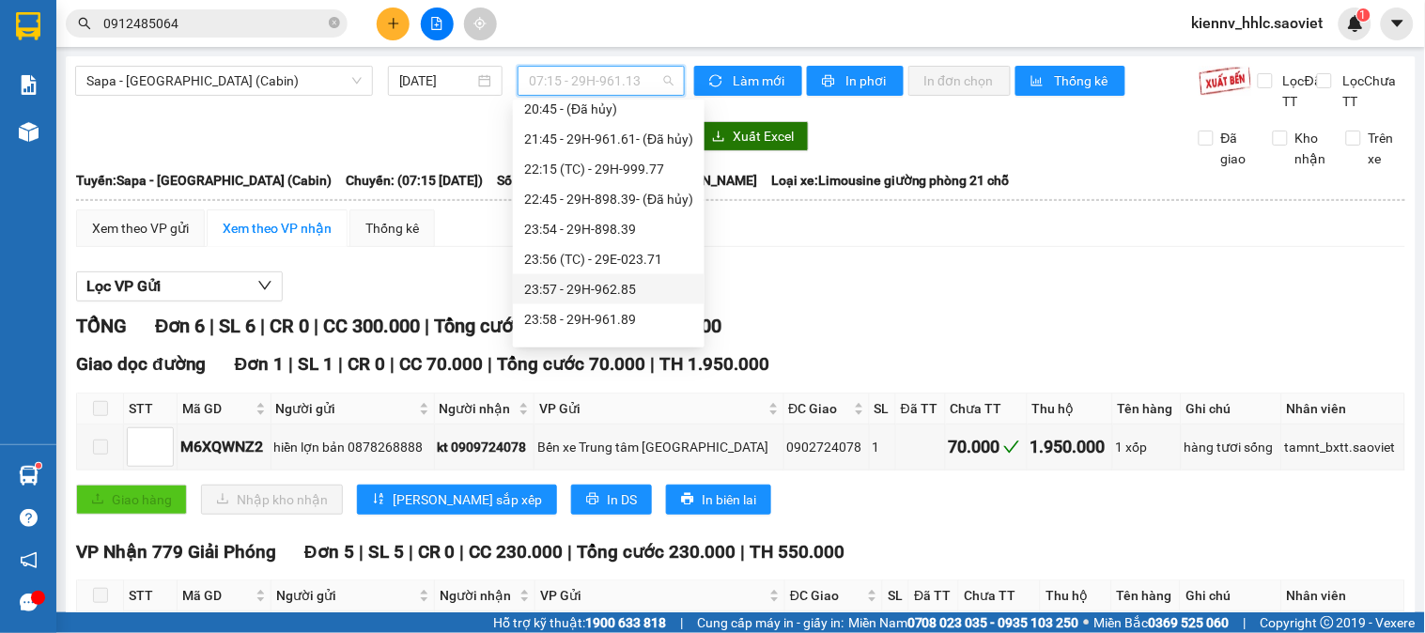
scroll to position [691, 0]
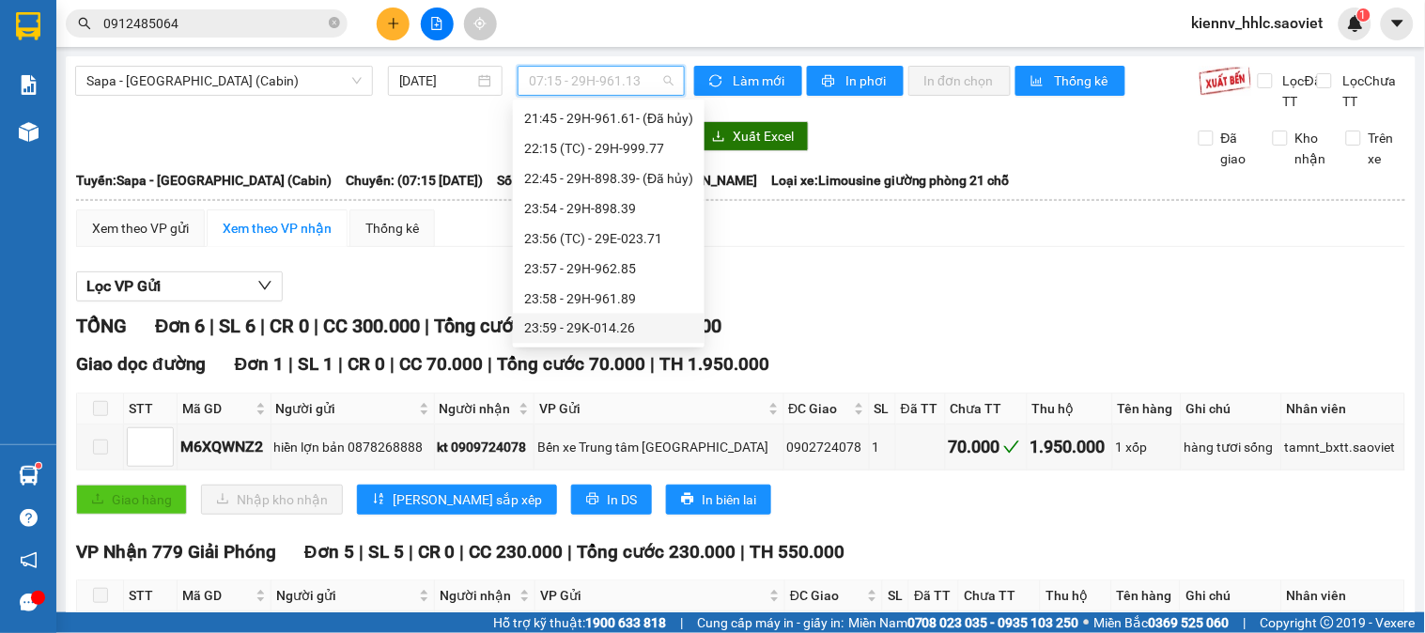
click at [650, 319] on div "23:59 - 29K-014.26" at bounding box center [608, 328] width 169 height 21
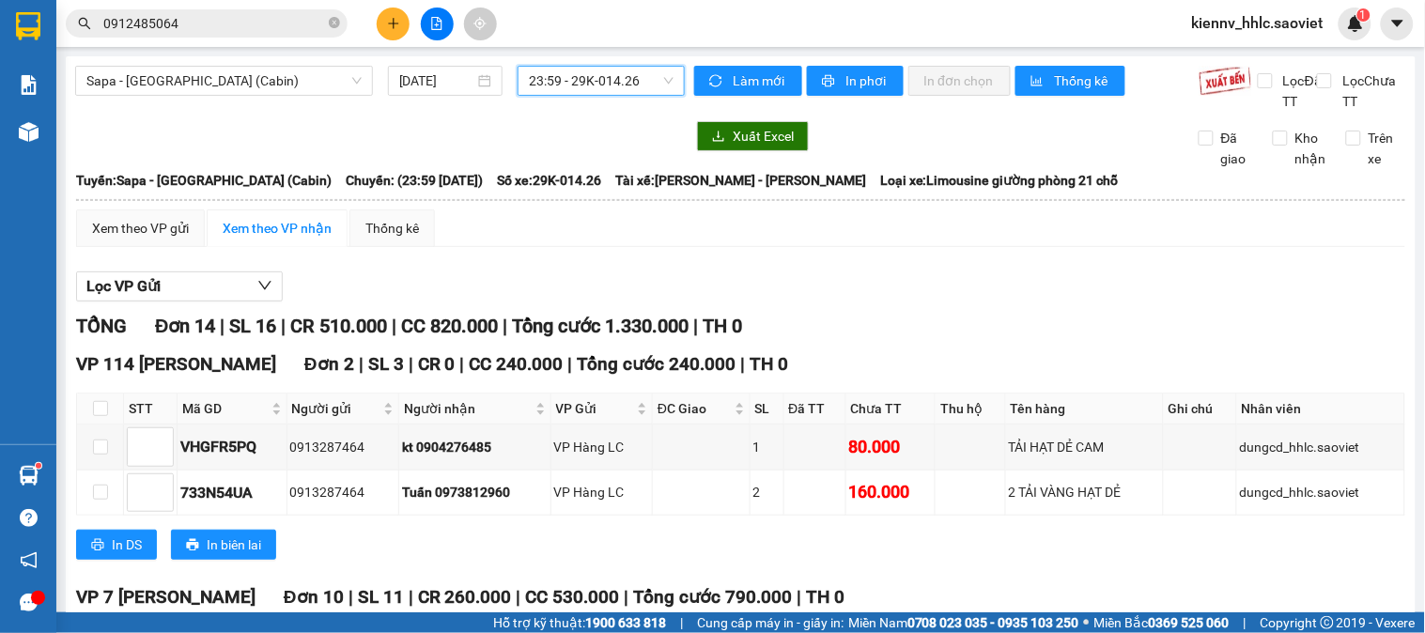
click at [631, 82] on span "23:59 - 29K-014.26" at bounding box center [601, 81] width 145 height 28
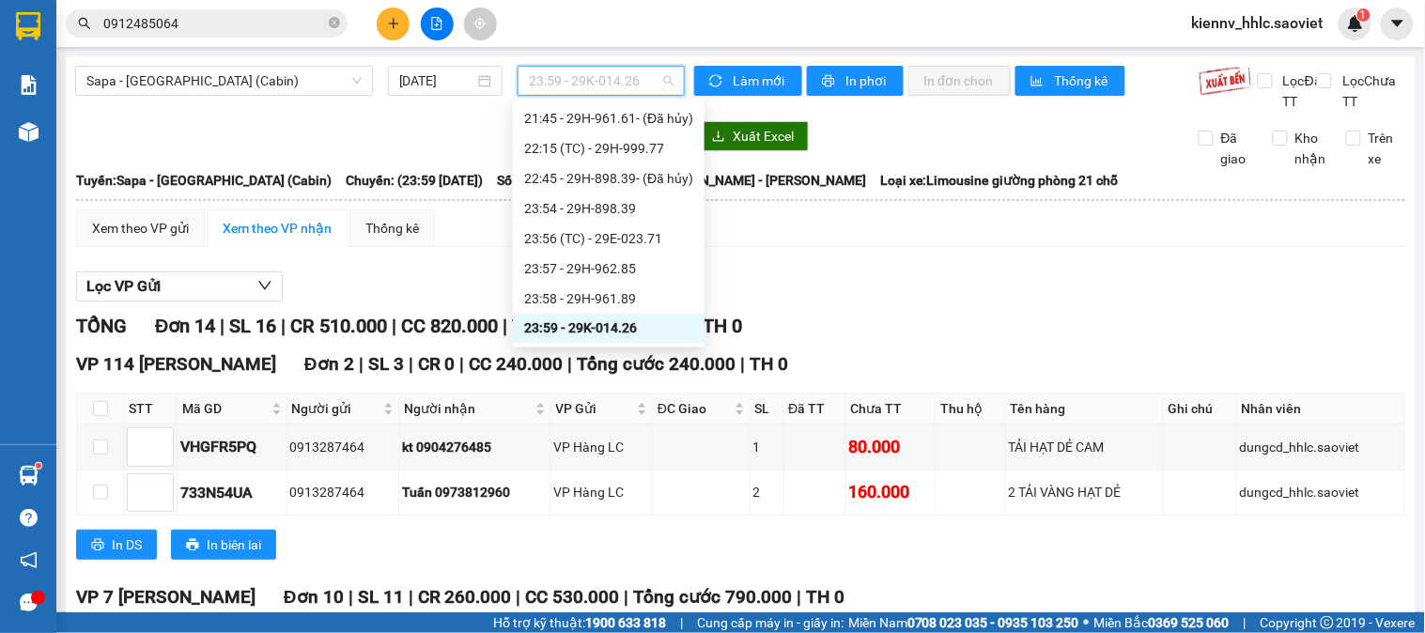
click at [648, 333] on div "23:59 - 29K-014.26" at bounding box center [608, 328] width 169 height 21
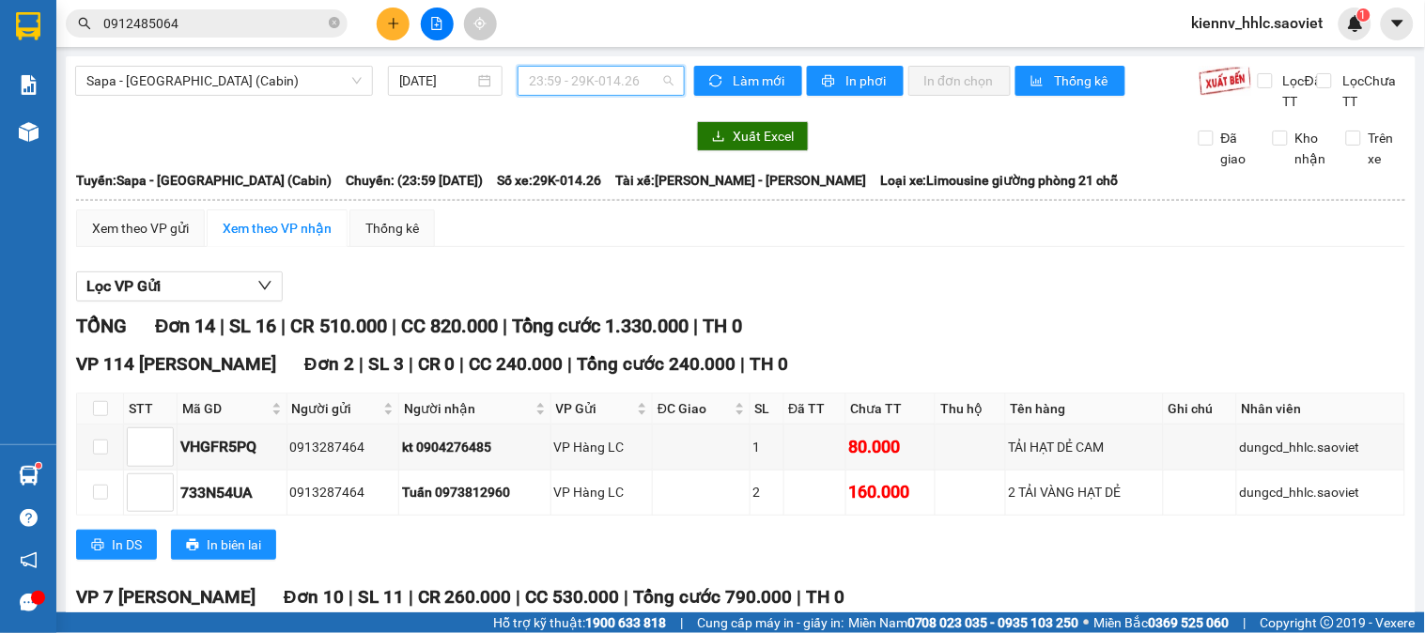
click at [626, 79] on span "23:59 - 29K-014.26" at bounding box center [601, 81] width 145 height 28
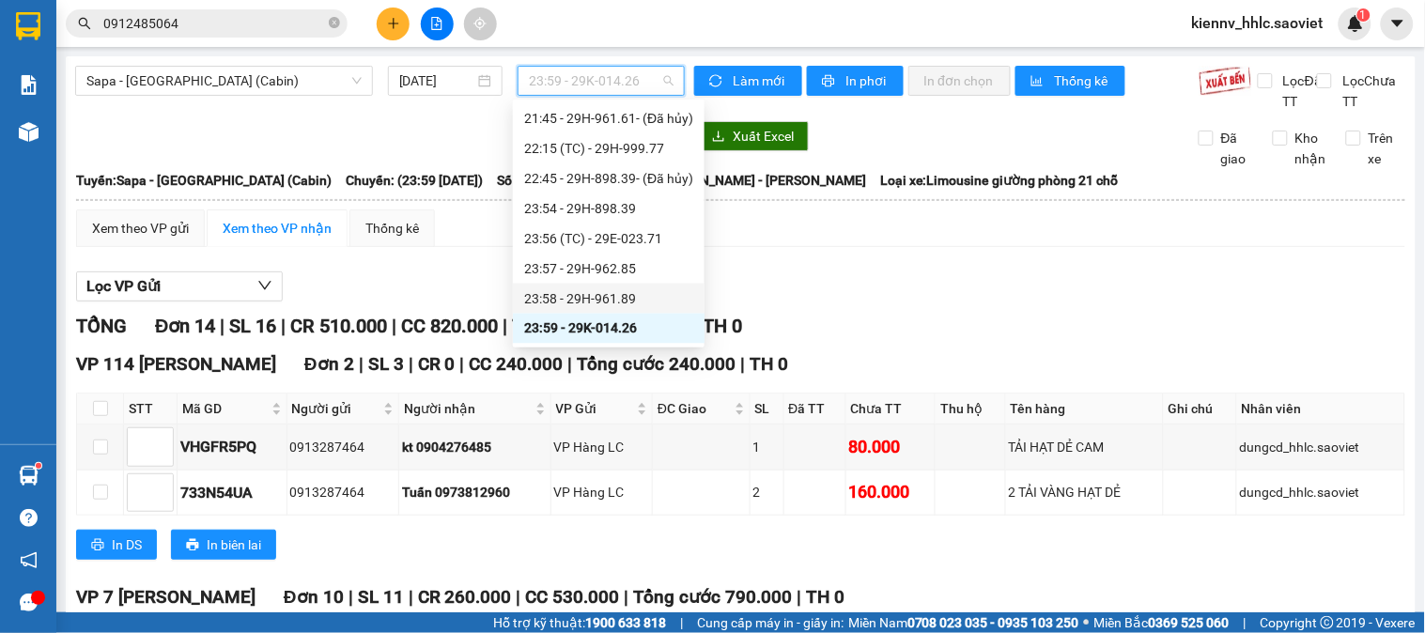
click at [606, 298] on div "23:58 - 29H-961.89" at bounding box center [608, 298] width 169 height 21
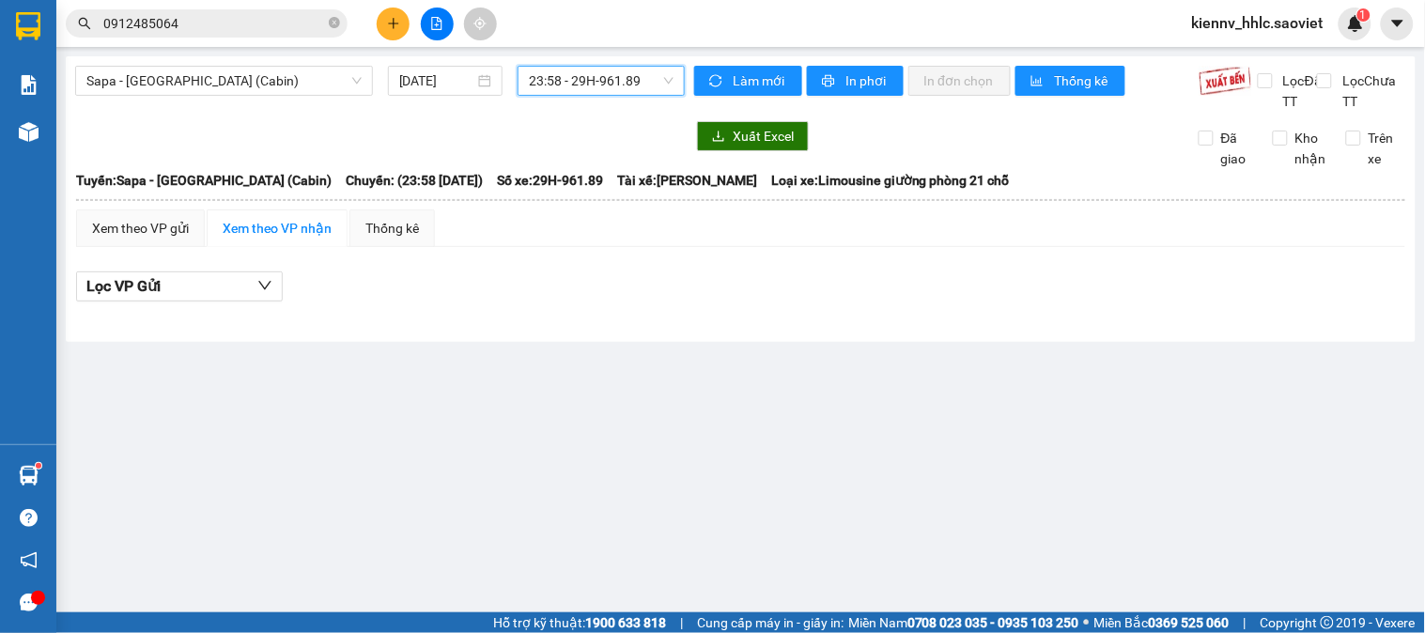
click at [611, 78] on span "23:58 - 29H-961.89" at bounding box center [601, 81] width 145 height 28
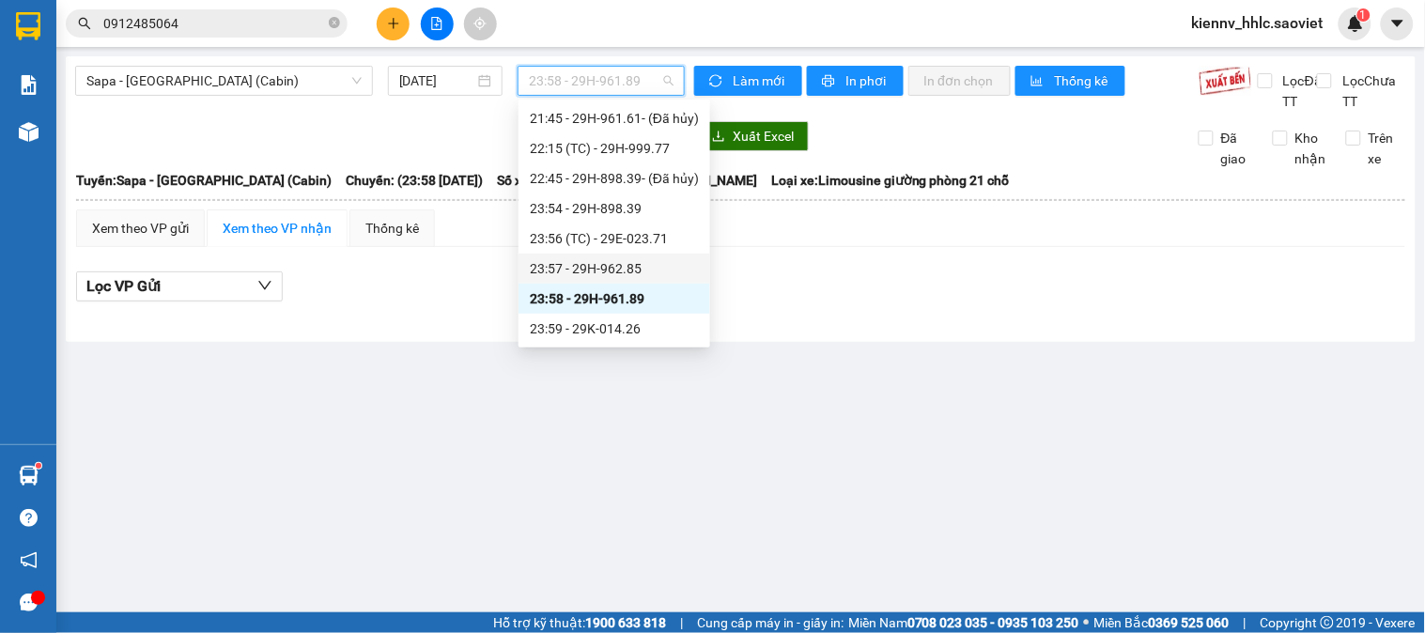
click at [642, 270] on div "23:57 - 29H-962.85" at bounding box center [614, 268] width 169 height 21
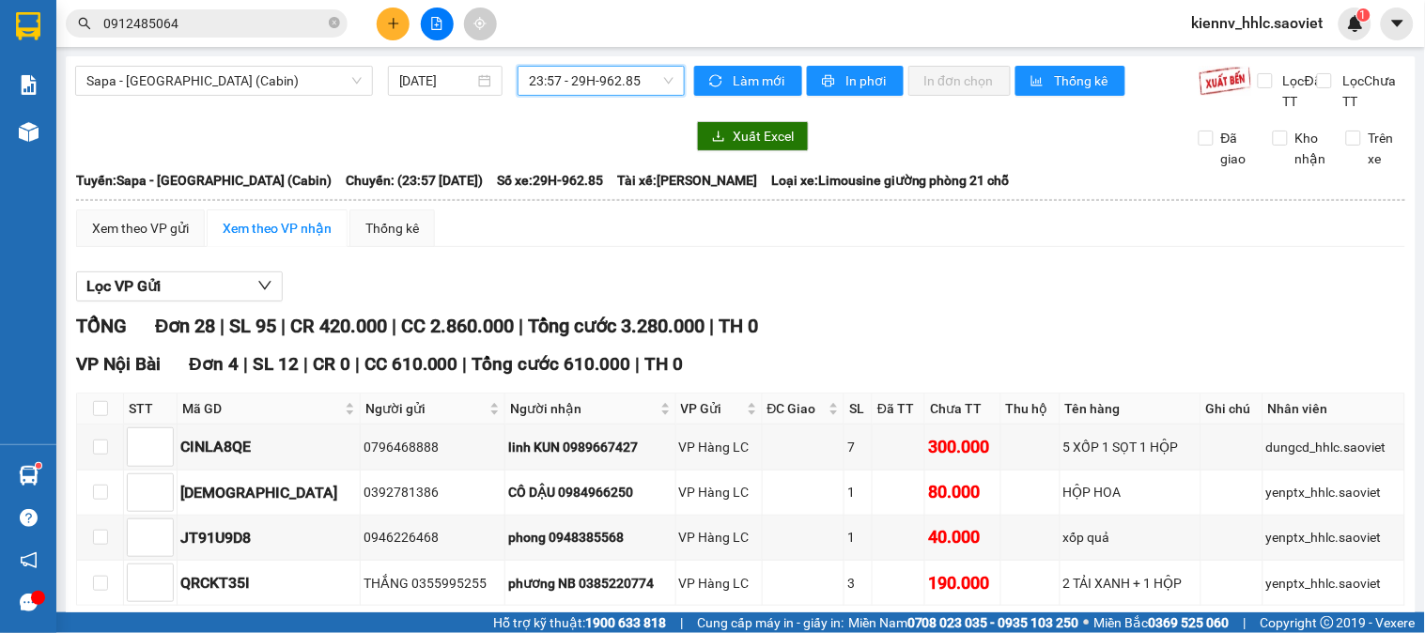
click at [612, 78] on span "23:57 - 29H-962.85" at bounding box center [601, 81] width 145 height 28
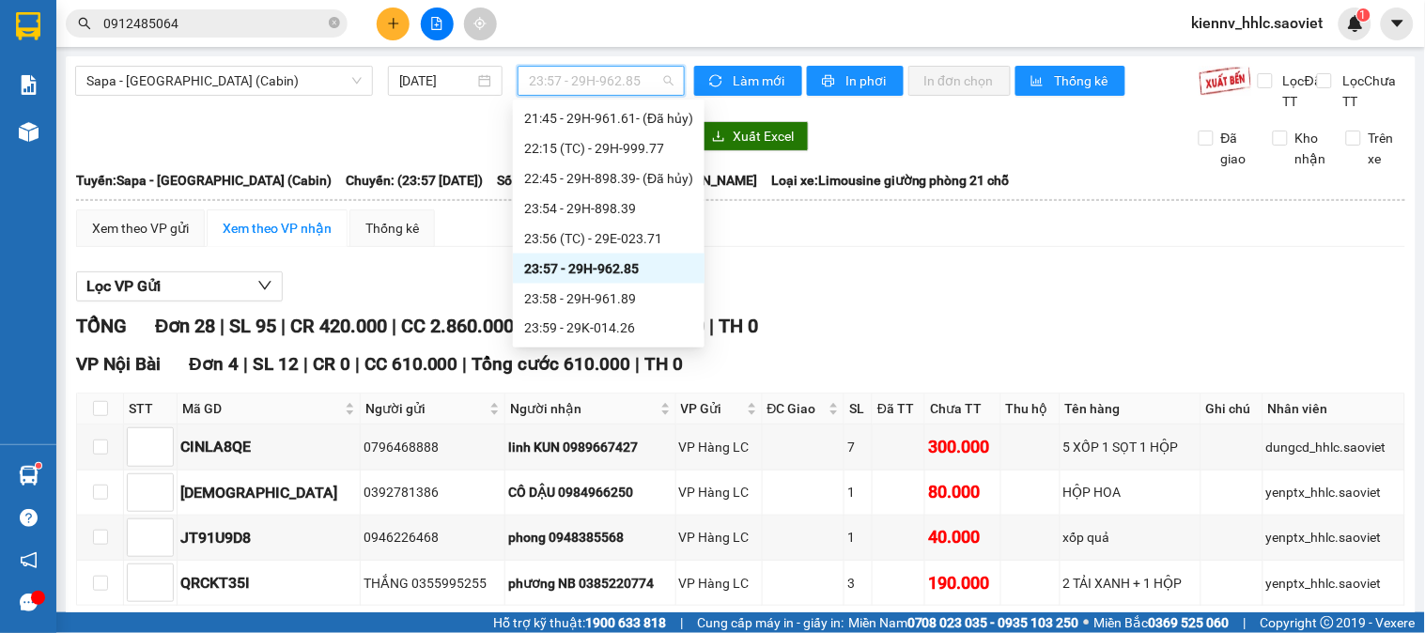
click at [649, 272] on div "23:57 - 29H-962.85" at bounding box center [608, 268] width 169 height 21
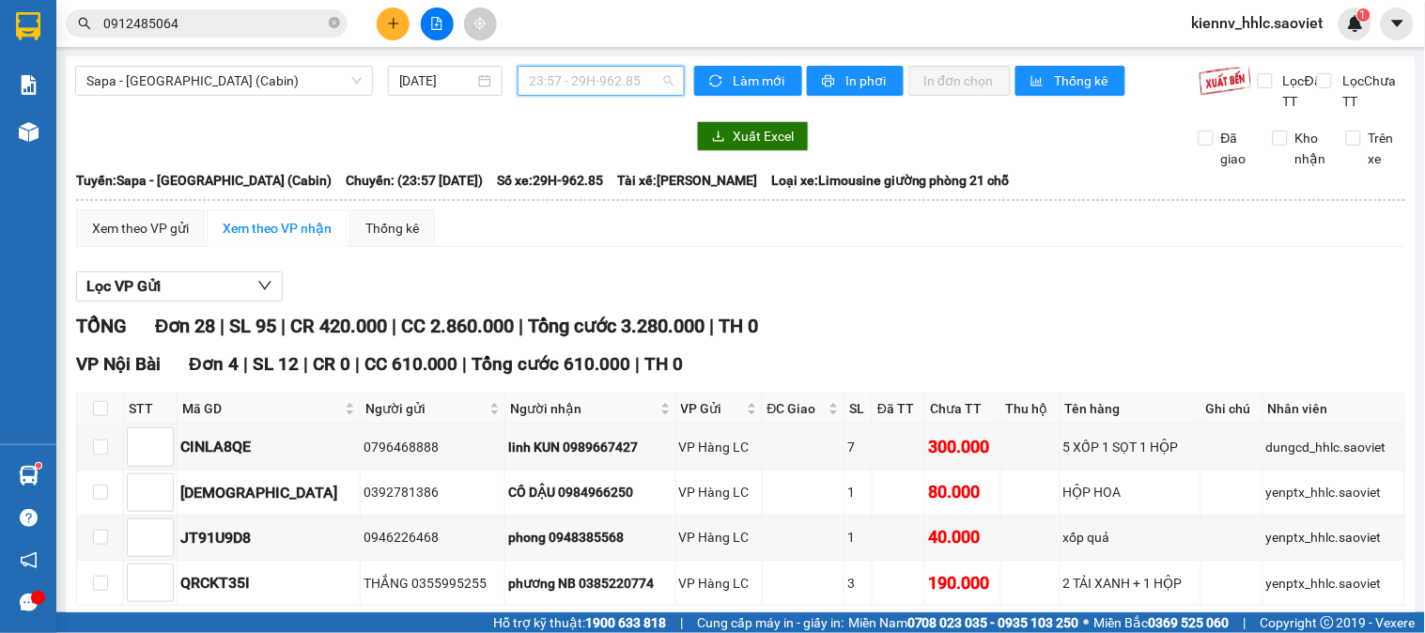
click at [603, 77] on span "23:57 - 29H-962.85" at bounding box center [601, 81] width 145 height 28
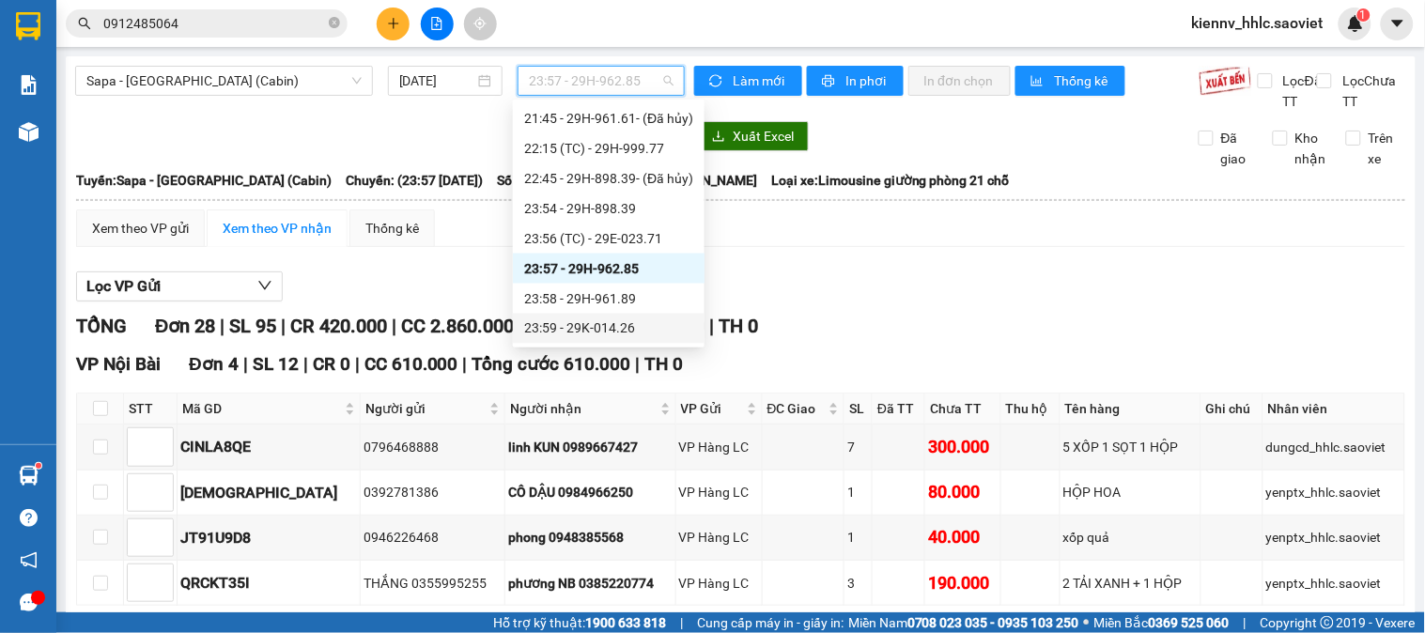
click at [632, 333] on div "23:59 - 29K-014.26" at bounding box center [608, 328] width 169 height 21
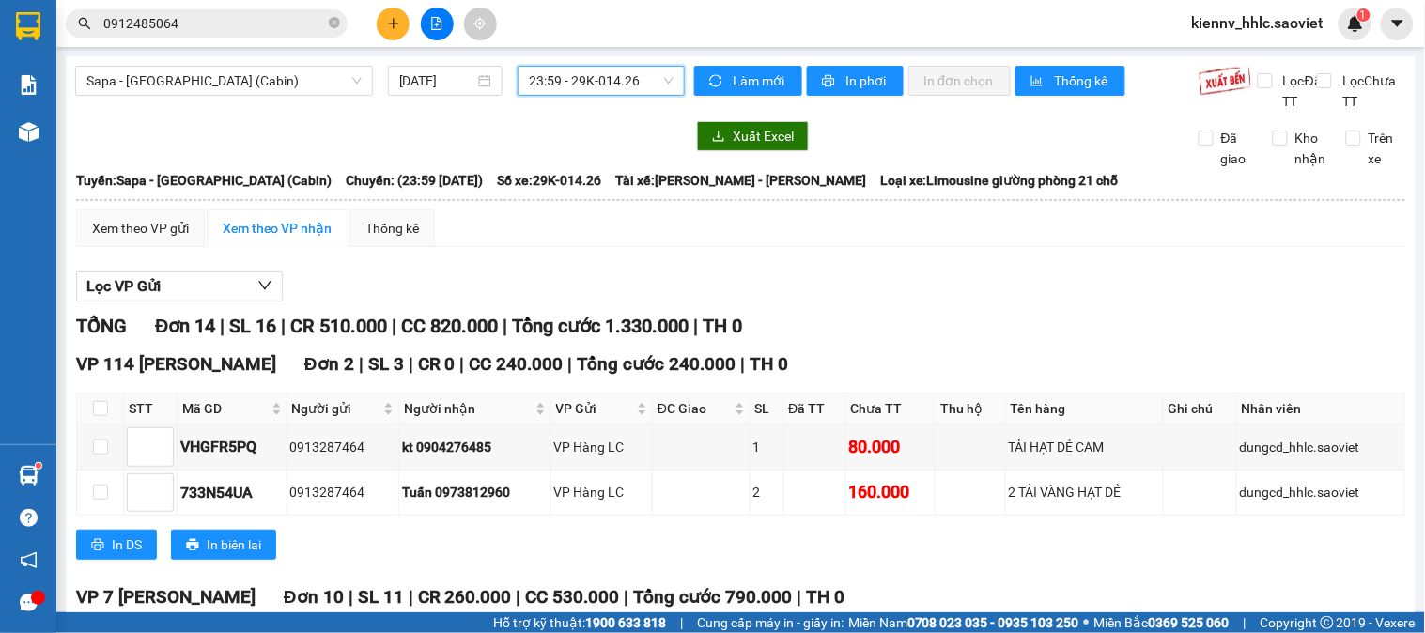
click at [607, 69] on span "23:59 - 29K-014.26" at bounding box center [601, 81] width 145 height 28
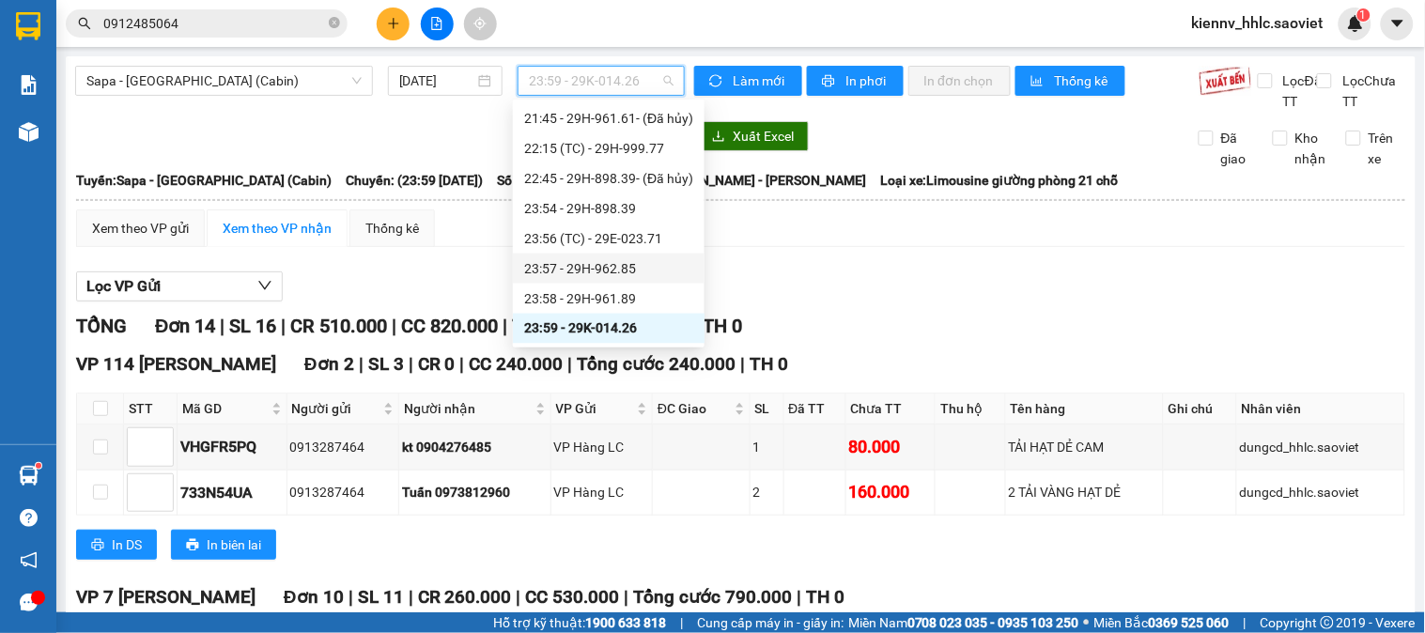
click at [636, 275] on div "23:57 - 29H-962.85" at bounding box center [608, 268] width 169 height 21
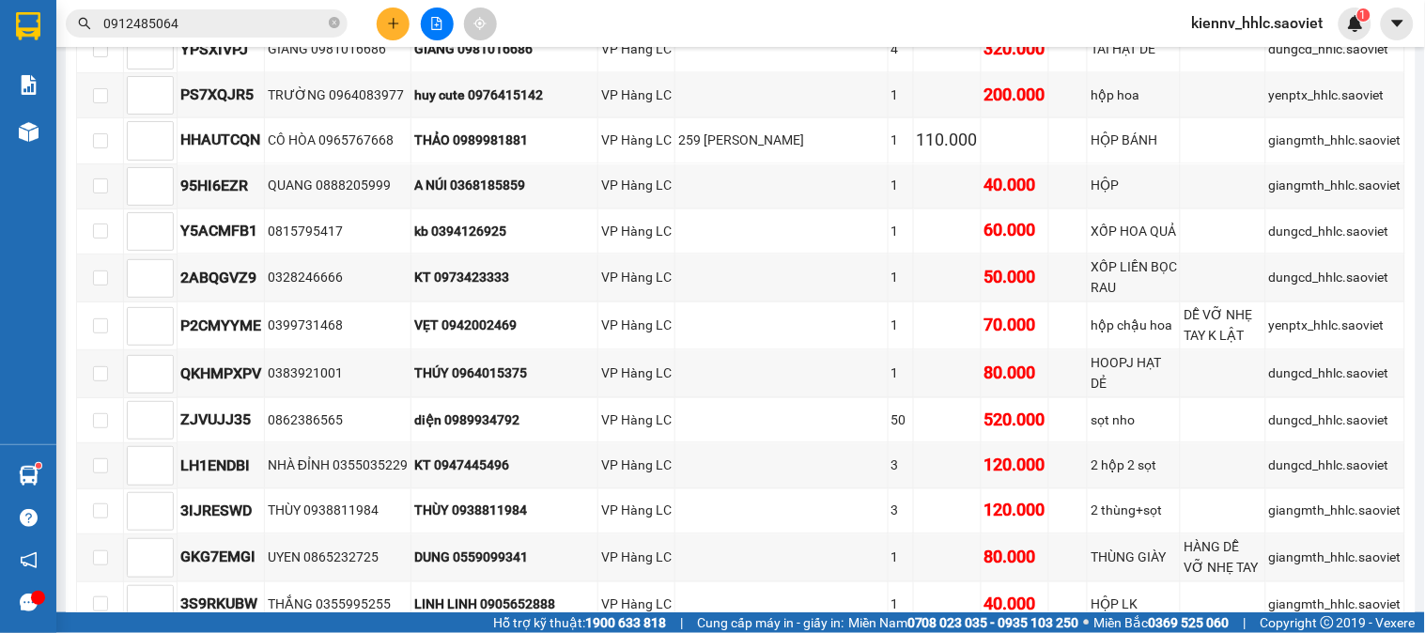
scroll to position [939, 0]
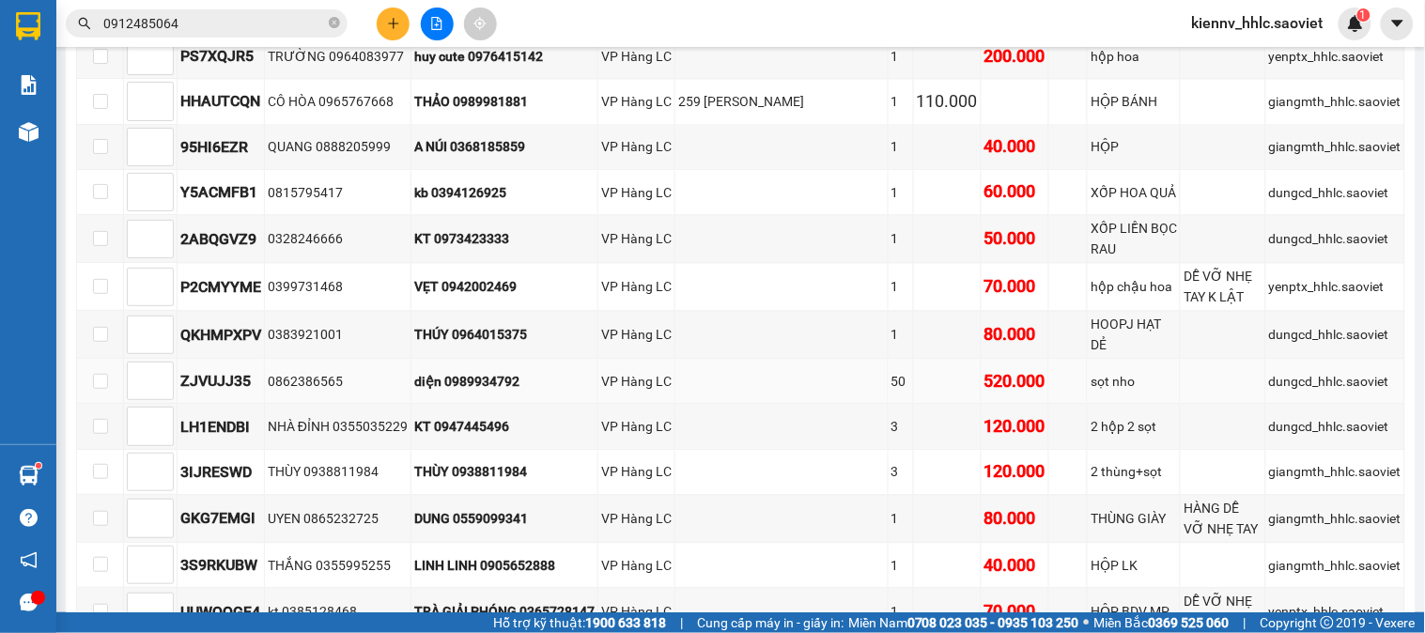
click at [519, 392] on div "diện 0989934792" at bounding box center [504, 381] width 180 height 21
click at [495, 392] on div "diện 0989934792" at bounding box center [504, 381] width 180 height 21
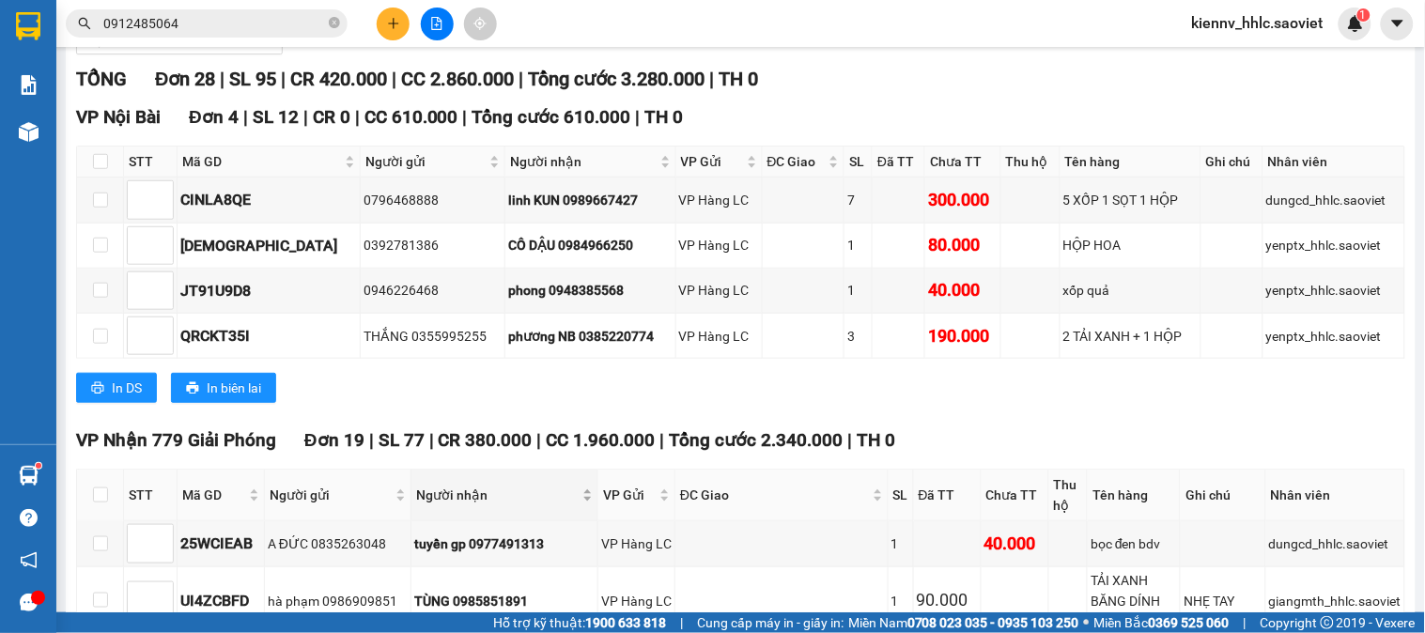
scroll to position [0, 0]
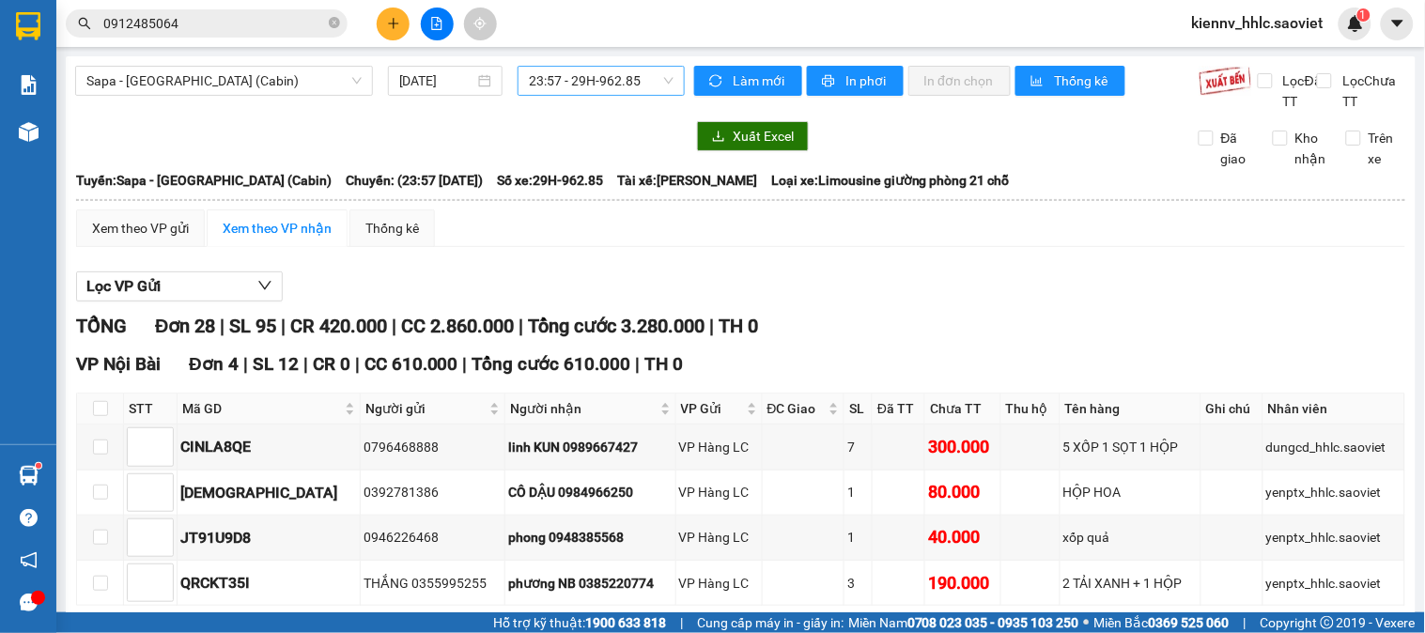
click at [633, 76] on span "23:57 - 29H-962.85" at bounding box center [601, 81] width 145 height 28
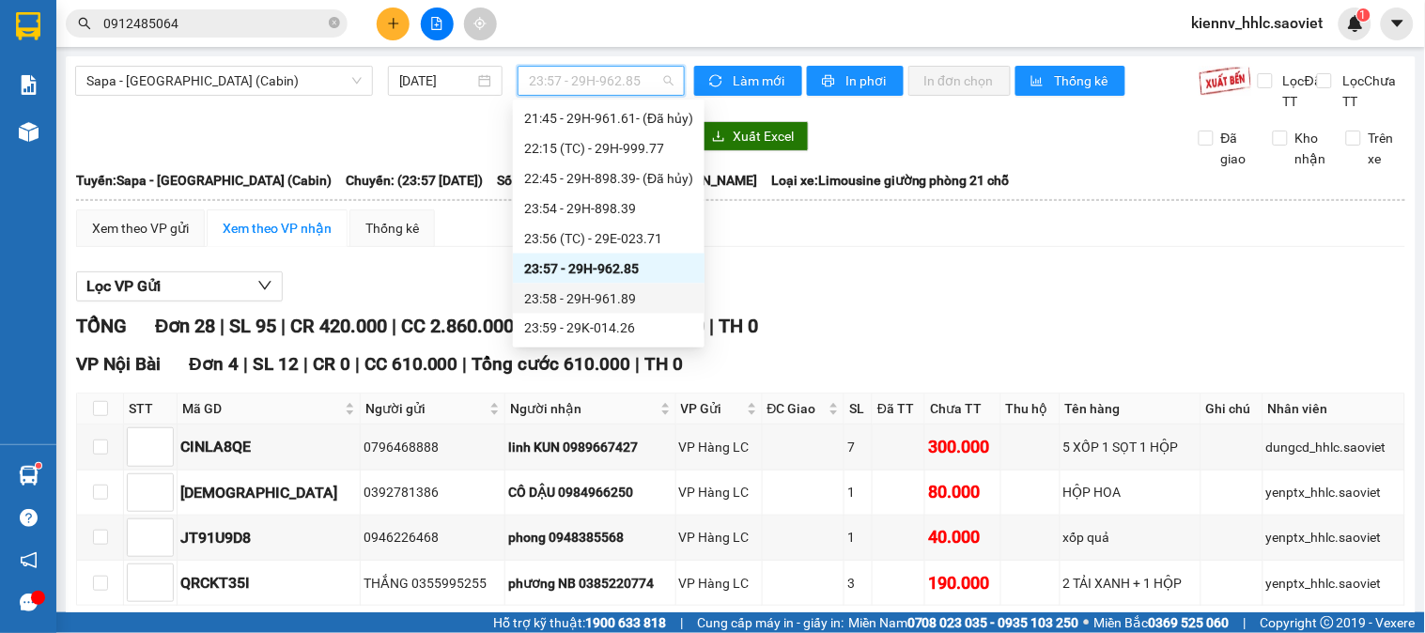
click at [935, 302] on div "Lọc VP Gửi" at bounding box center [740, 286] width 1329 height 31
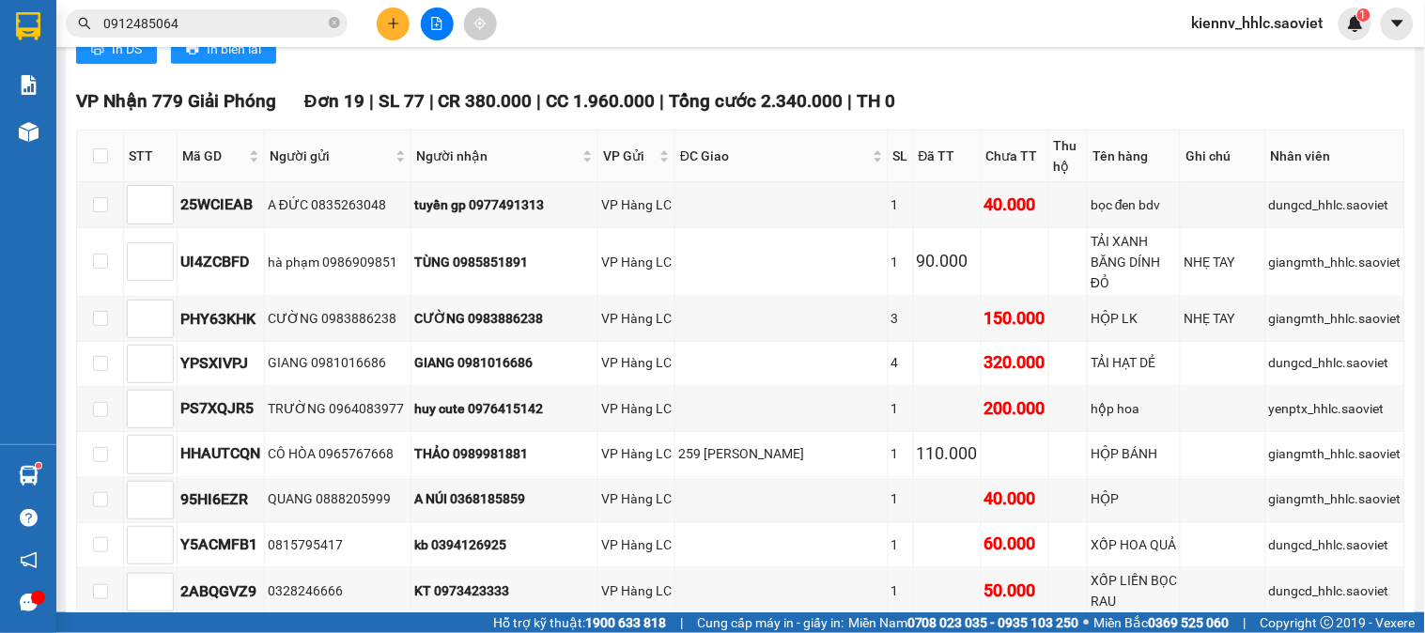
scroll to position [64, 0]
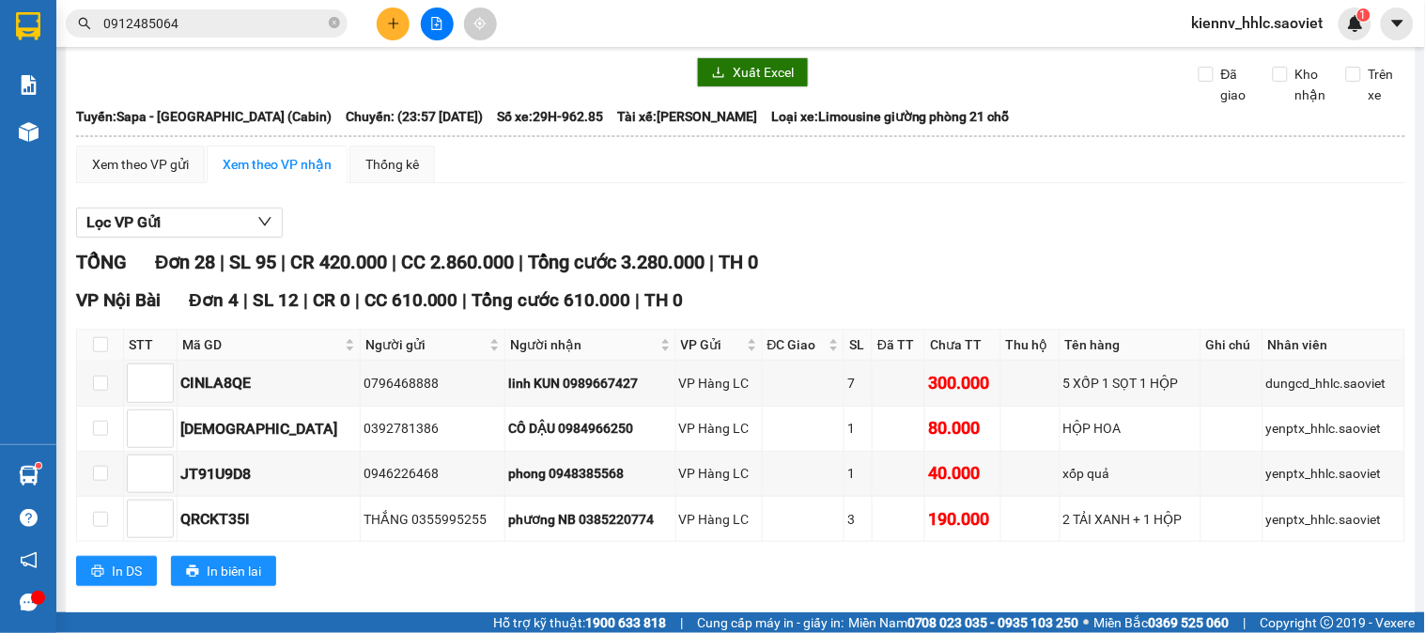
click at [286, 16] on input "0912485064" at bounding box center [214, 23] width 222 height 21
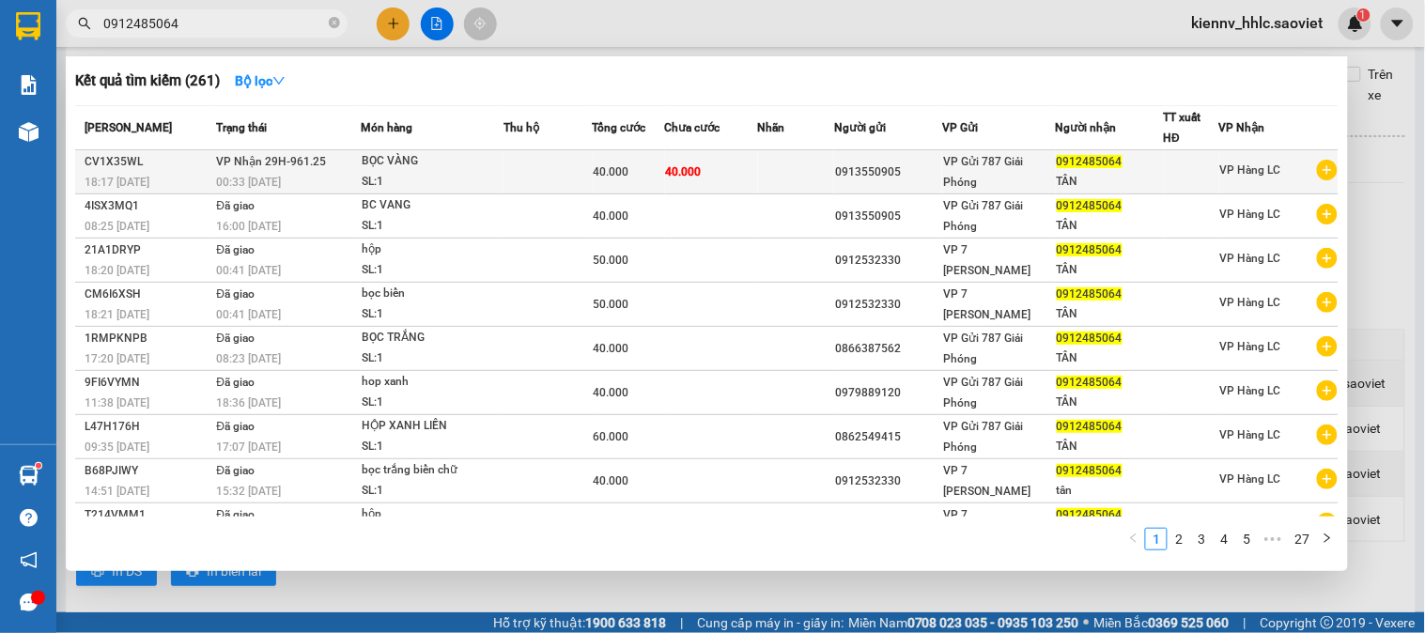
click at [520, 180] on td at bounding box center [547, 172] width 88 height 44
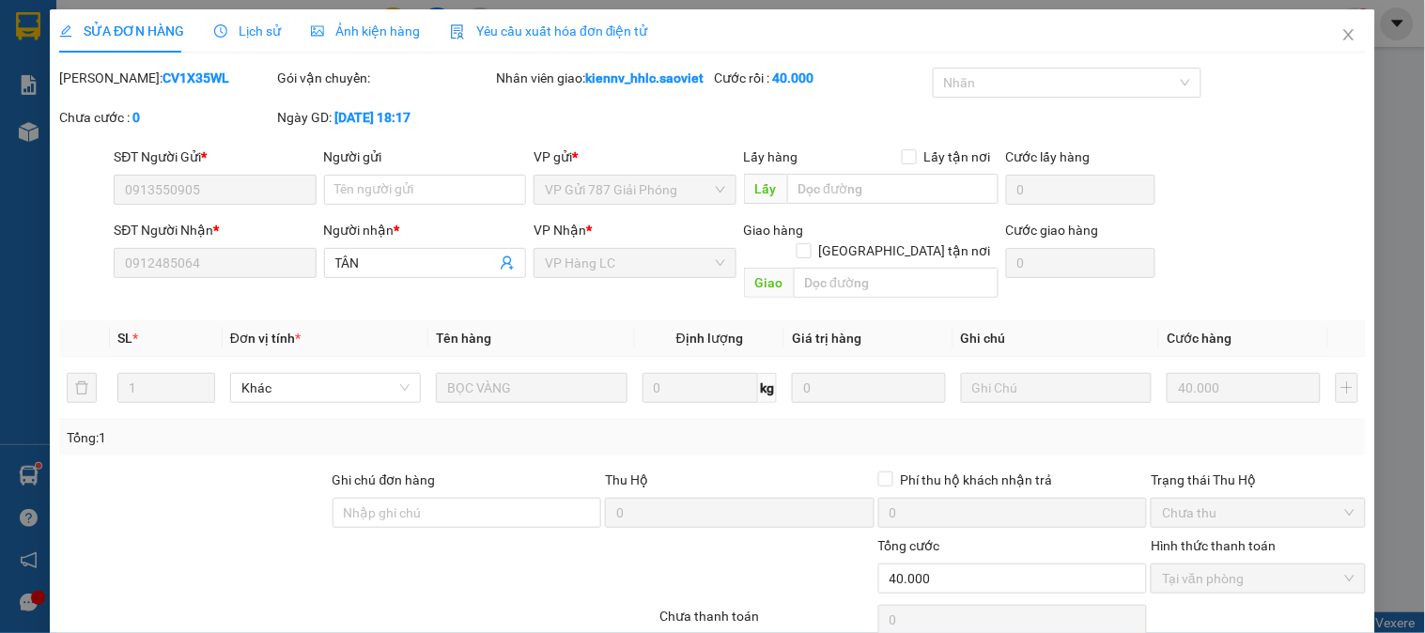
type input "0913550905"
type input "0912485064"
type input "TÂN"
type input "0"
type input "40.000"
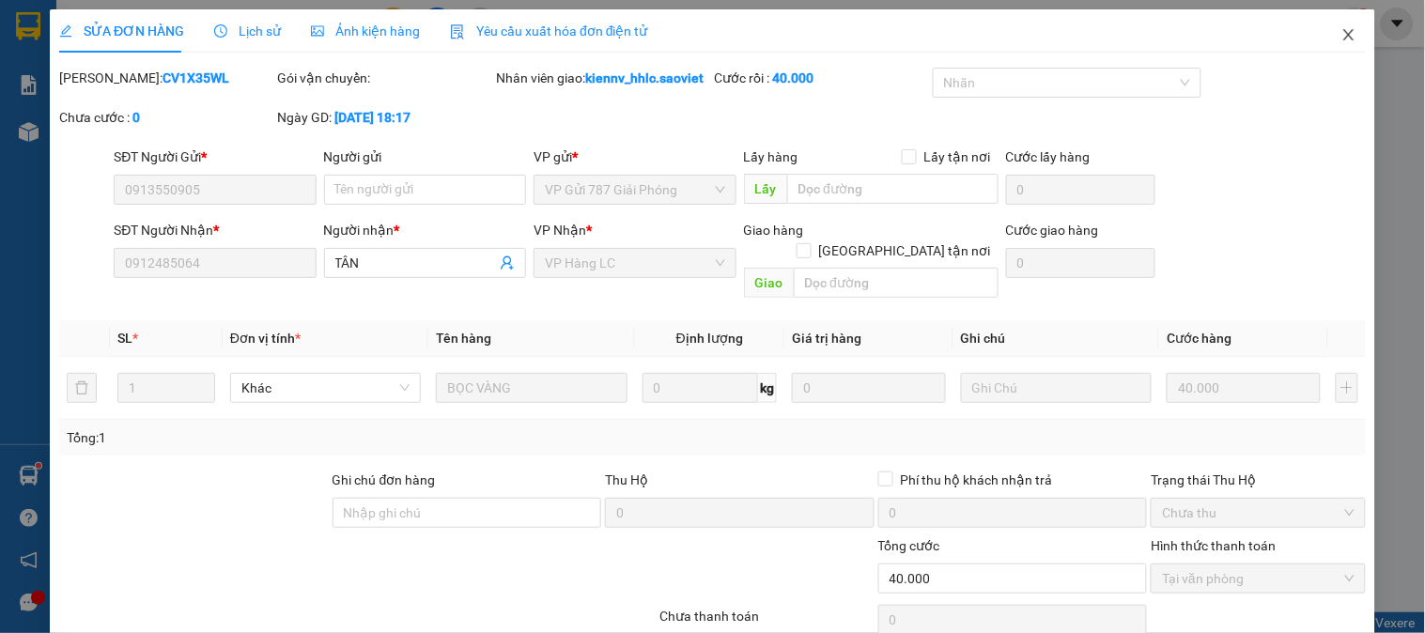
click at [1341, 35] on icon "close" at bounding box center [1348, 34] width 15 height 15
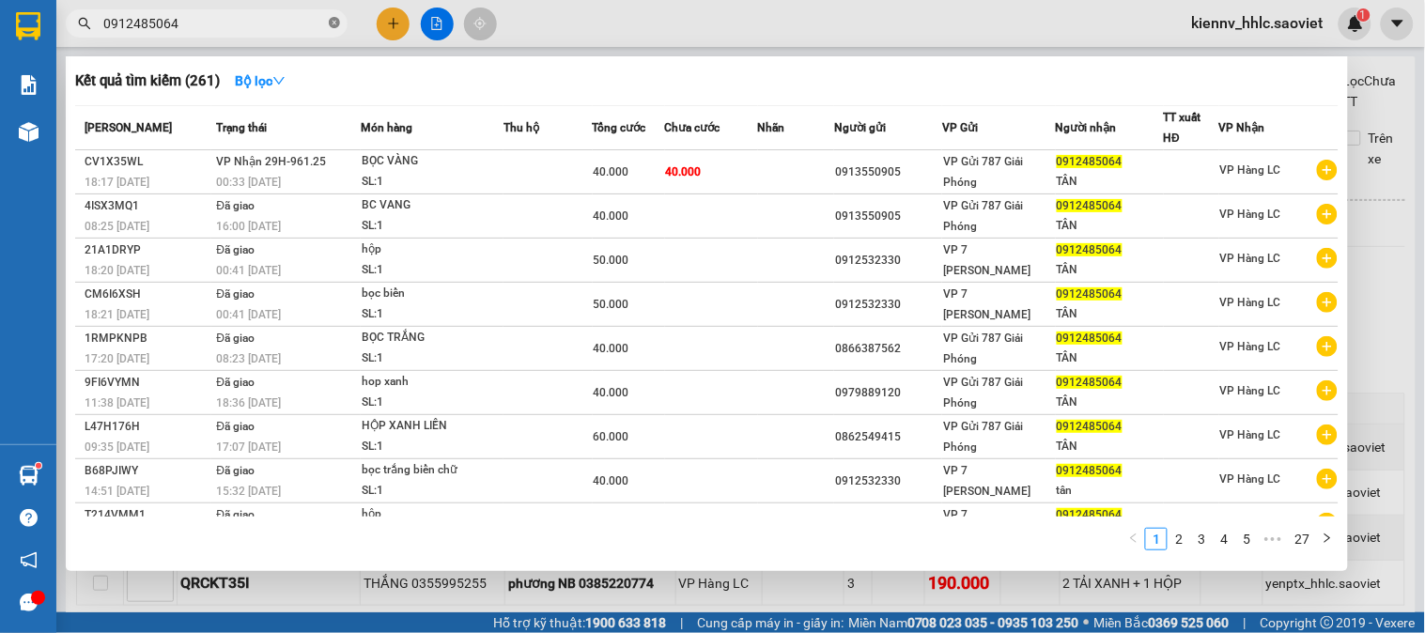
click at [332, 22] on icon "close-circle" at bounding box center [334, 22] width 11 height 11
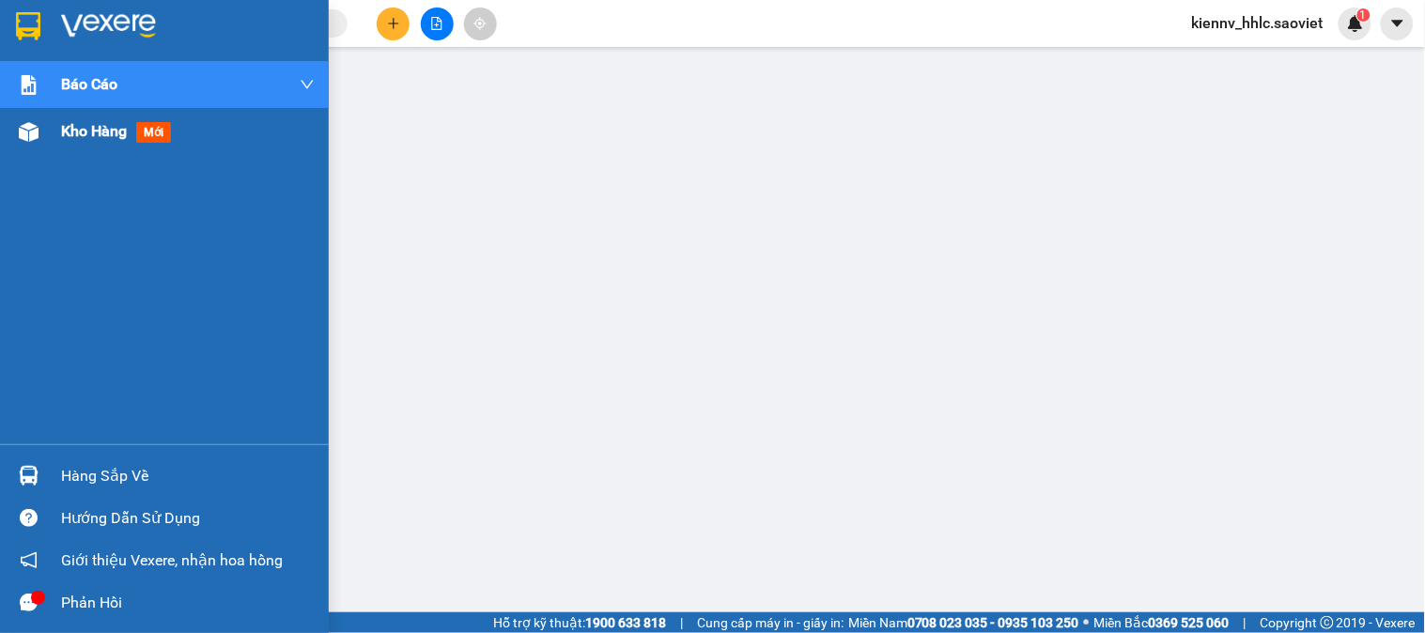
click at [87, 122] on span "Kho hàng" at bounding box center [94, 131] width 66 height 18
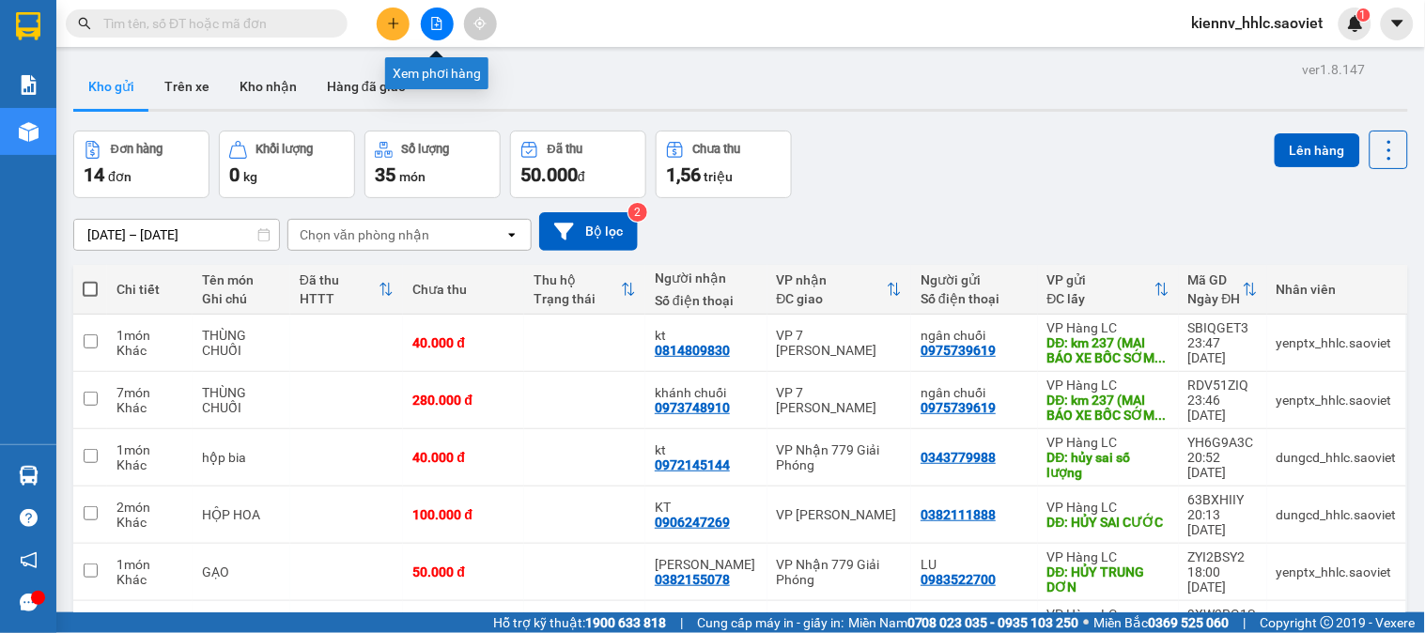
click at [429, 32] on button at bounding box center [437, 24] width 33 height 33
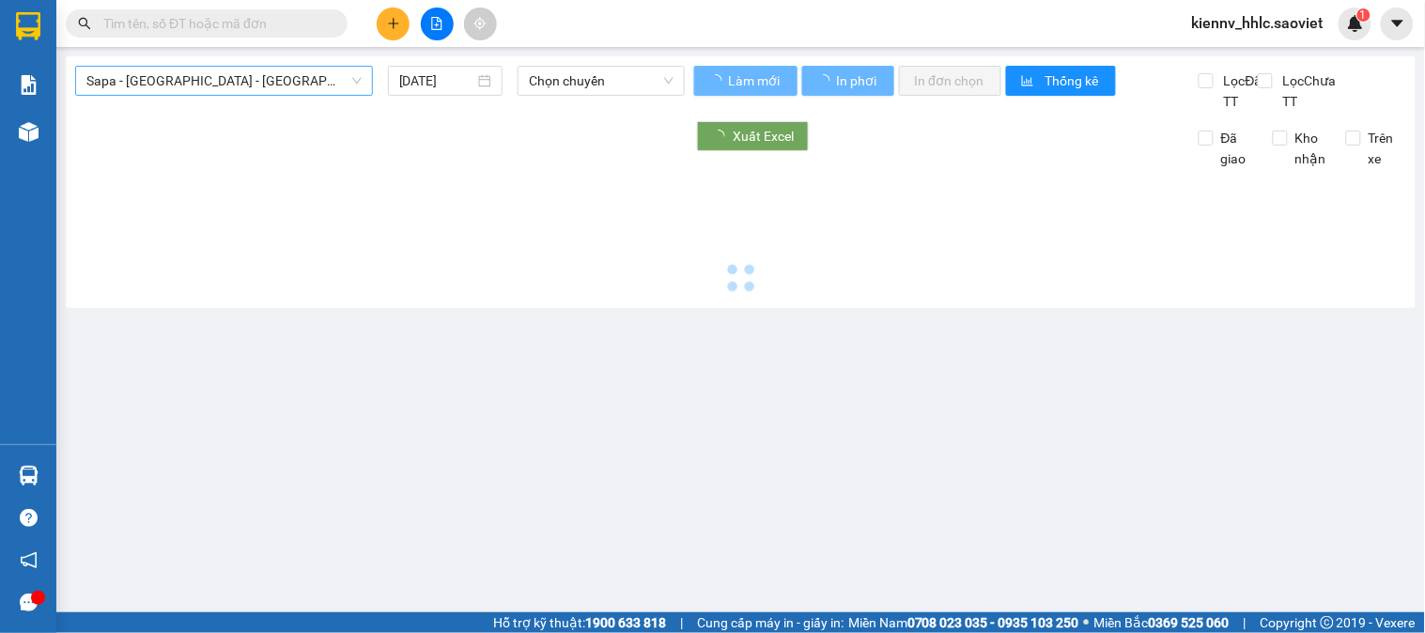
type input "[DATE]"
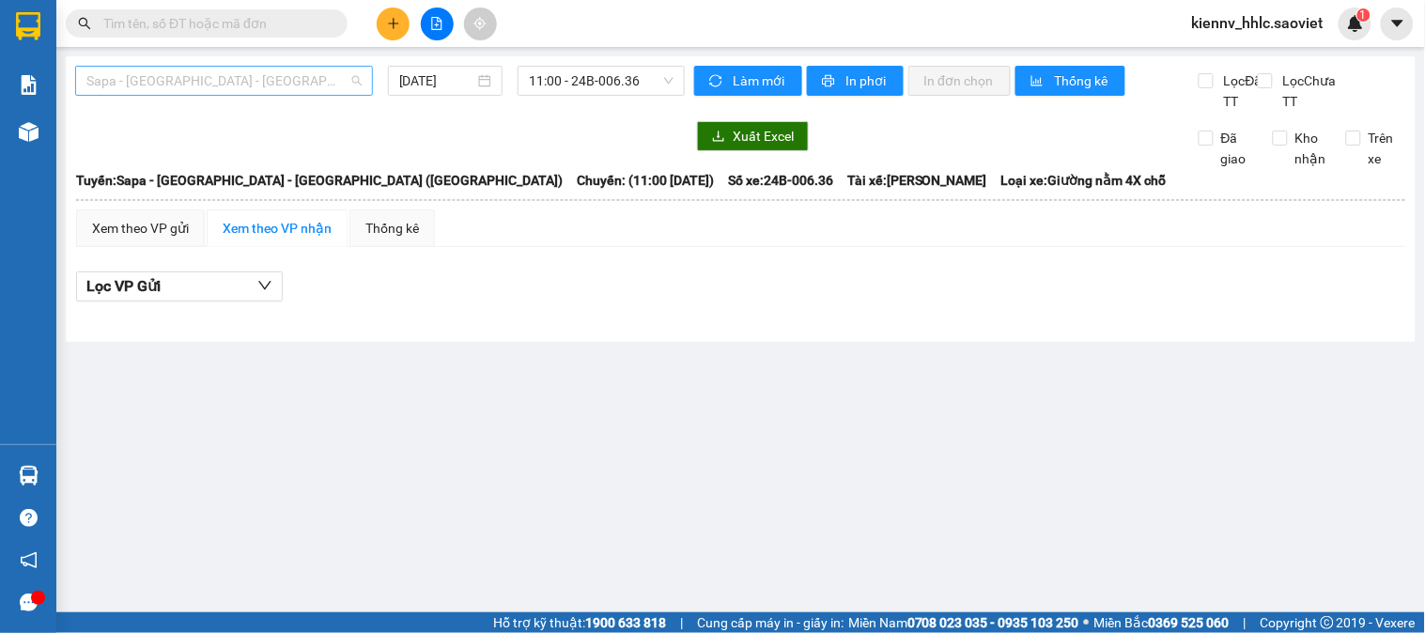
click at [209, 81] on span "Sapa - [GEOGRAPHIC_DATA] - [GEOGRAPHIC_DATA] ([GEOGRAPHIC_DATA])" at bounding box center [223, 81] width 275 height 28
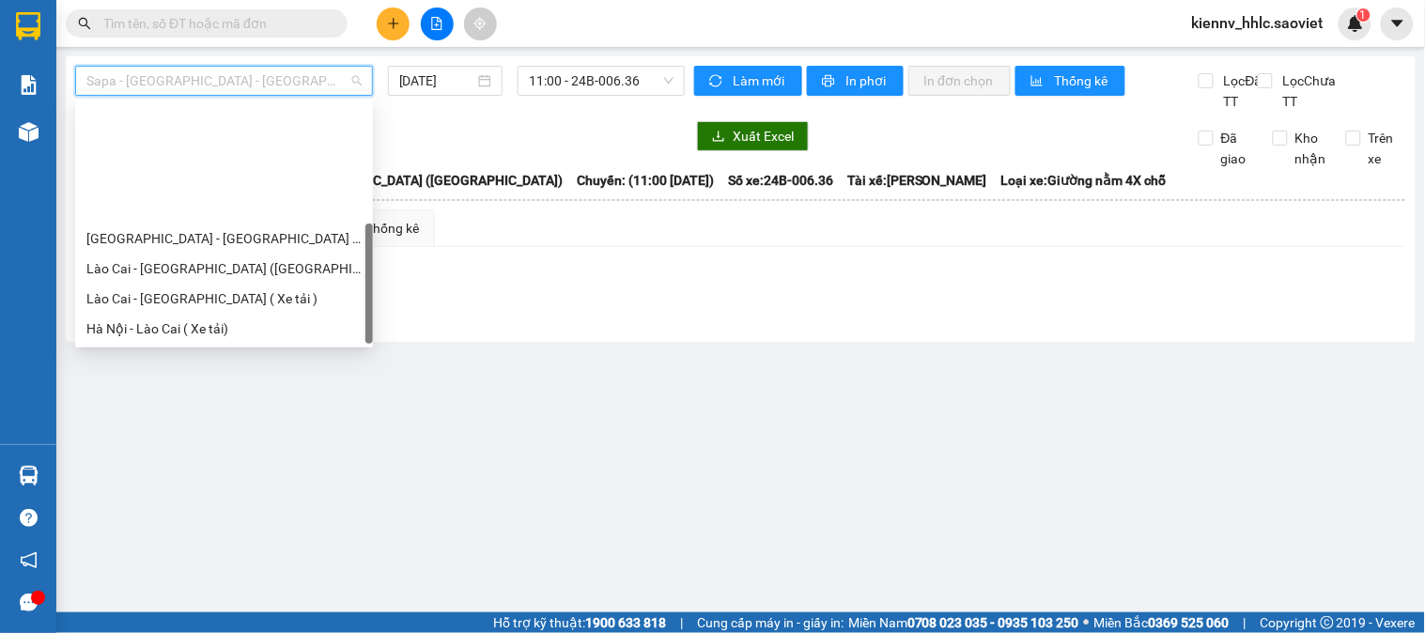
scroll to position [150, 0]
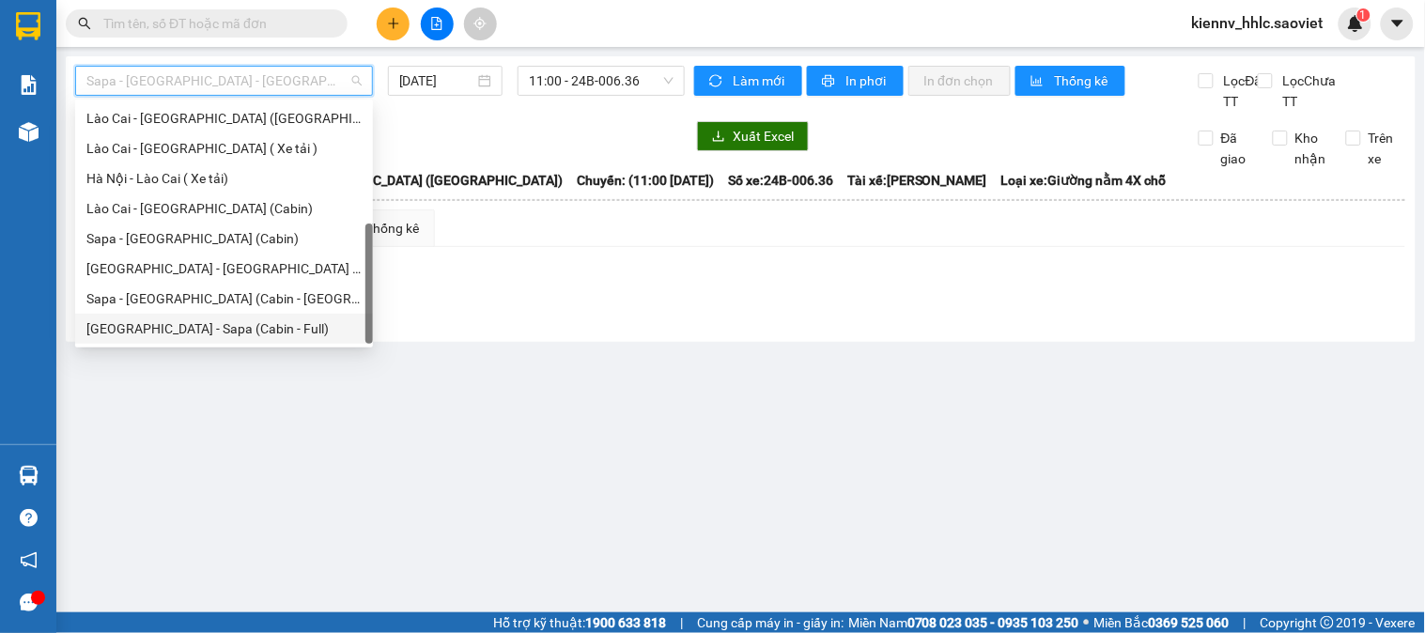
drag, startPoint x: 255, startPoint y: 323, endPoint x: 256, endPoint y: 334, distance: 11.3
click at [256, 334] on div "[GEOGRAPHIC_DATA] - Sapa (Cabin - Full)" at bounding box center [223, 328] width 275 height 21
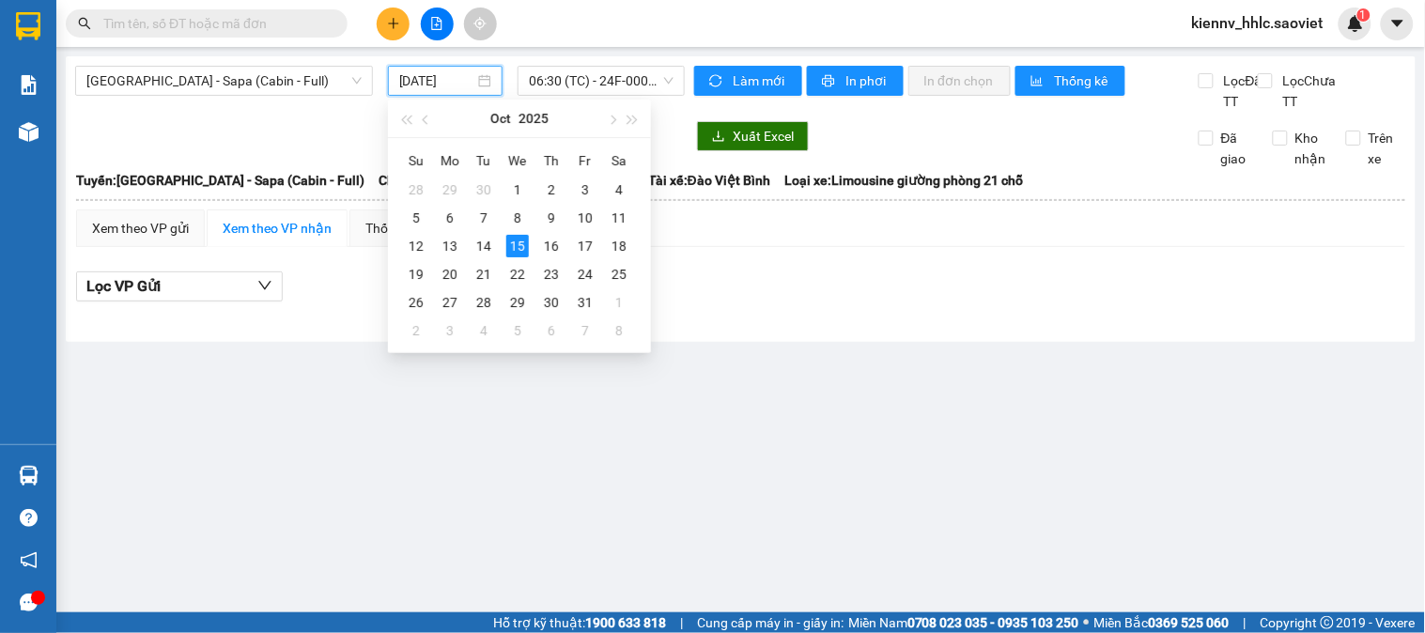
click at [454, 80] on input "[DATE]" at bounding box center [437, 80] width 76 height 21
click at [480, 245] on div "14" at bounding box center [483, 246] width 23 height 23
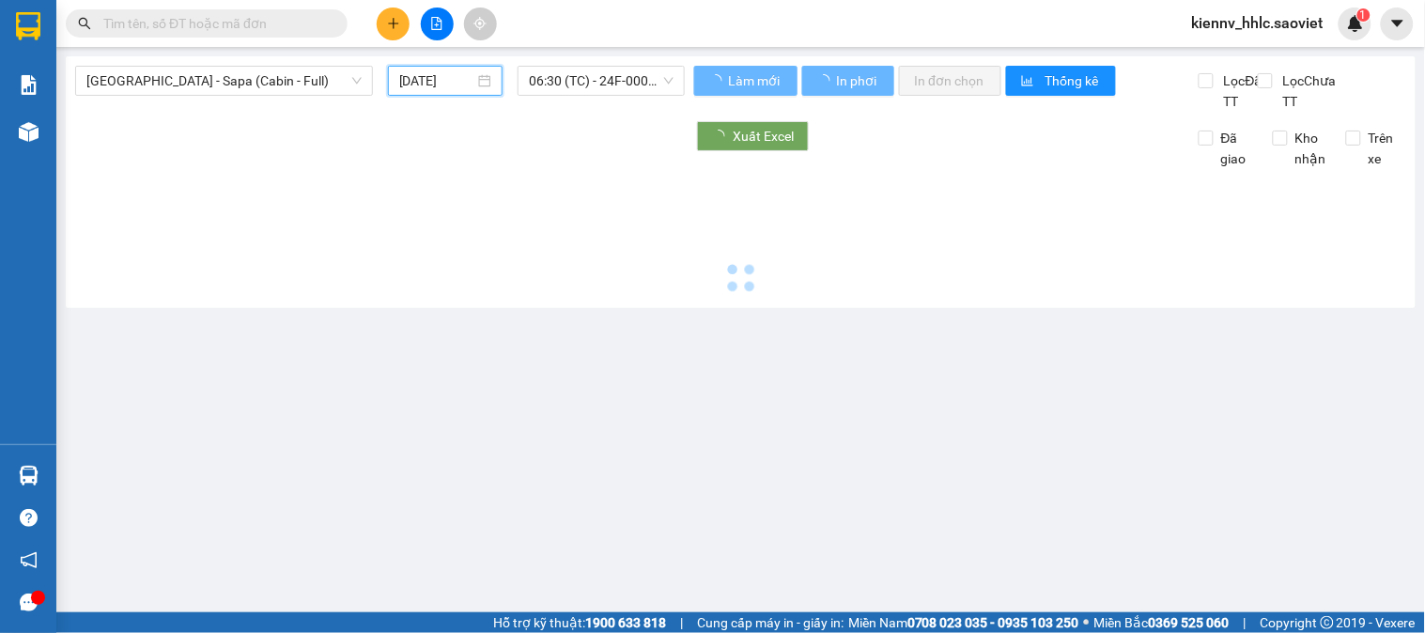
type input "[DATE]"
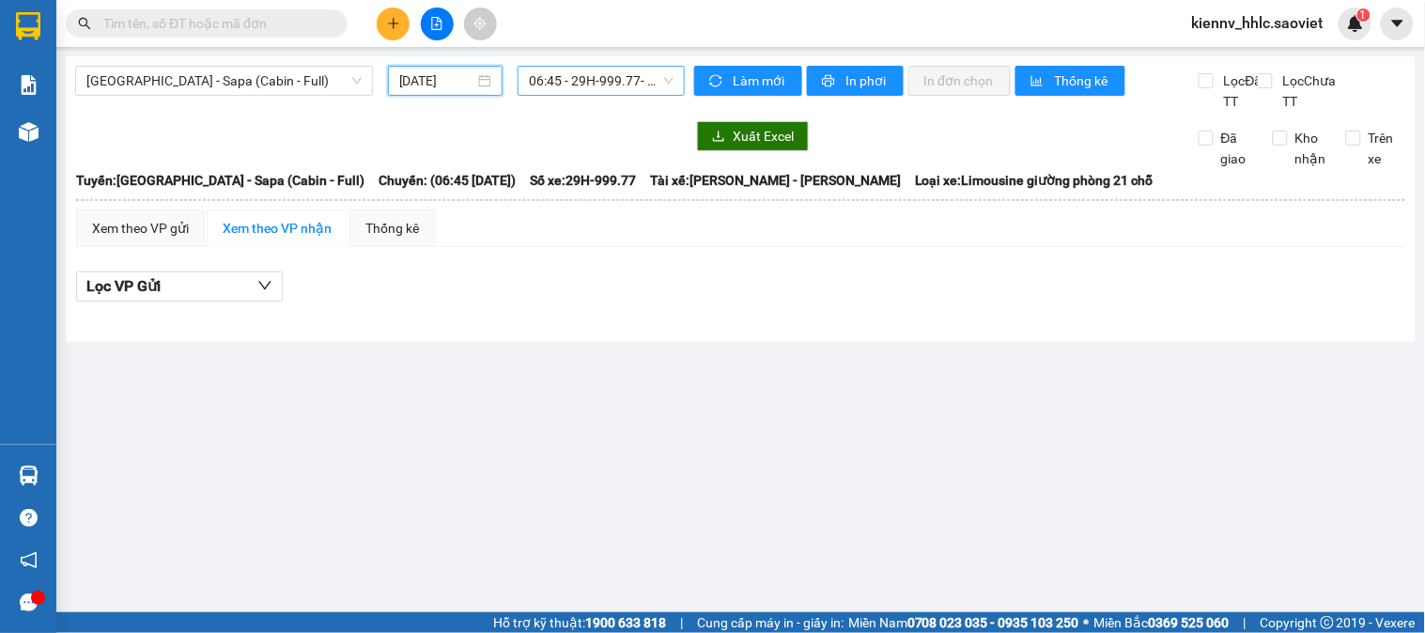
click at [621, 85] on span "06:45 - 29H-999.77 - (Đã hủy)" at bounding box center [601, 81] width 145 height 28
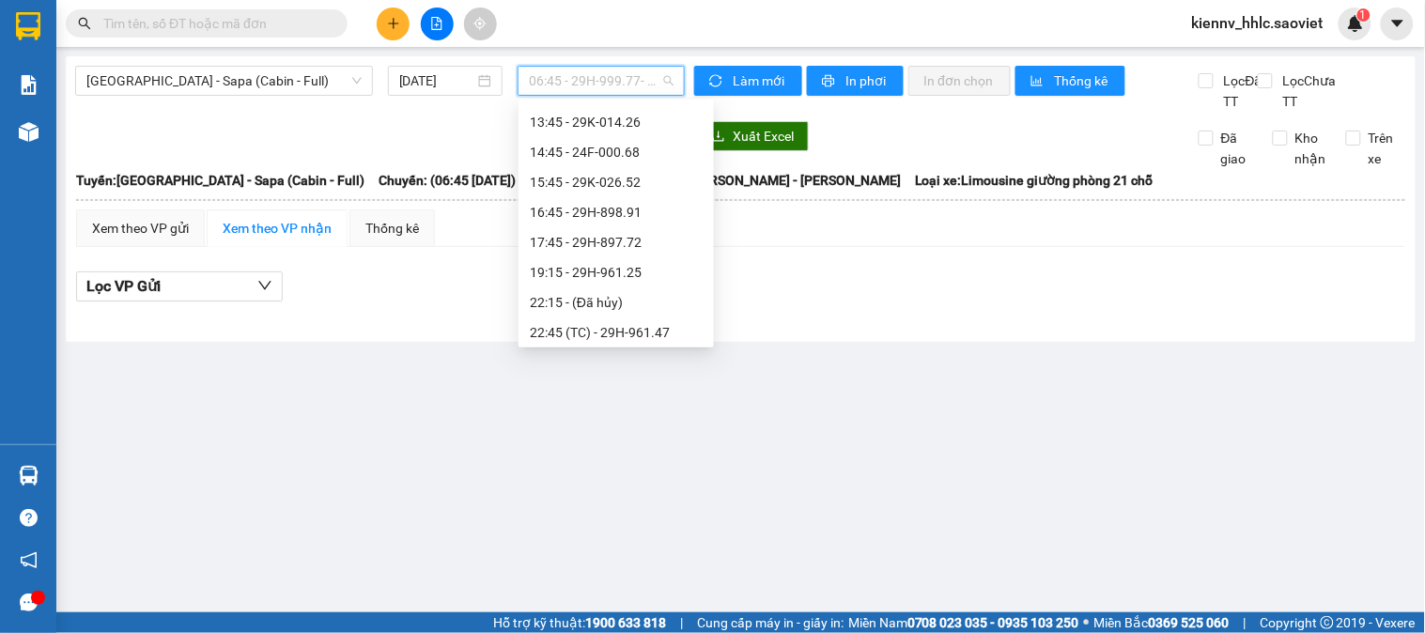
scroll to position [301, 0]
click at [655, 323] on div "23:15 - 29E-043.95" at bounding box center [616, 328] width 173 height 21
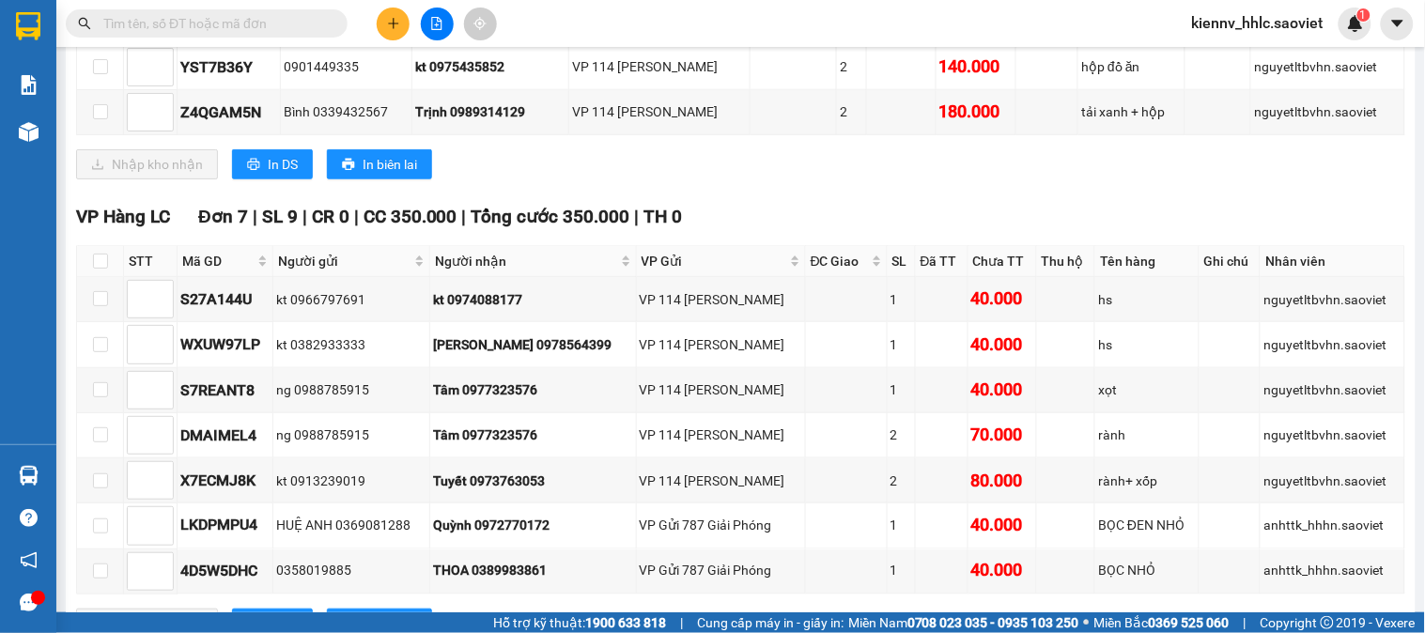
scroll to position [417, 0]
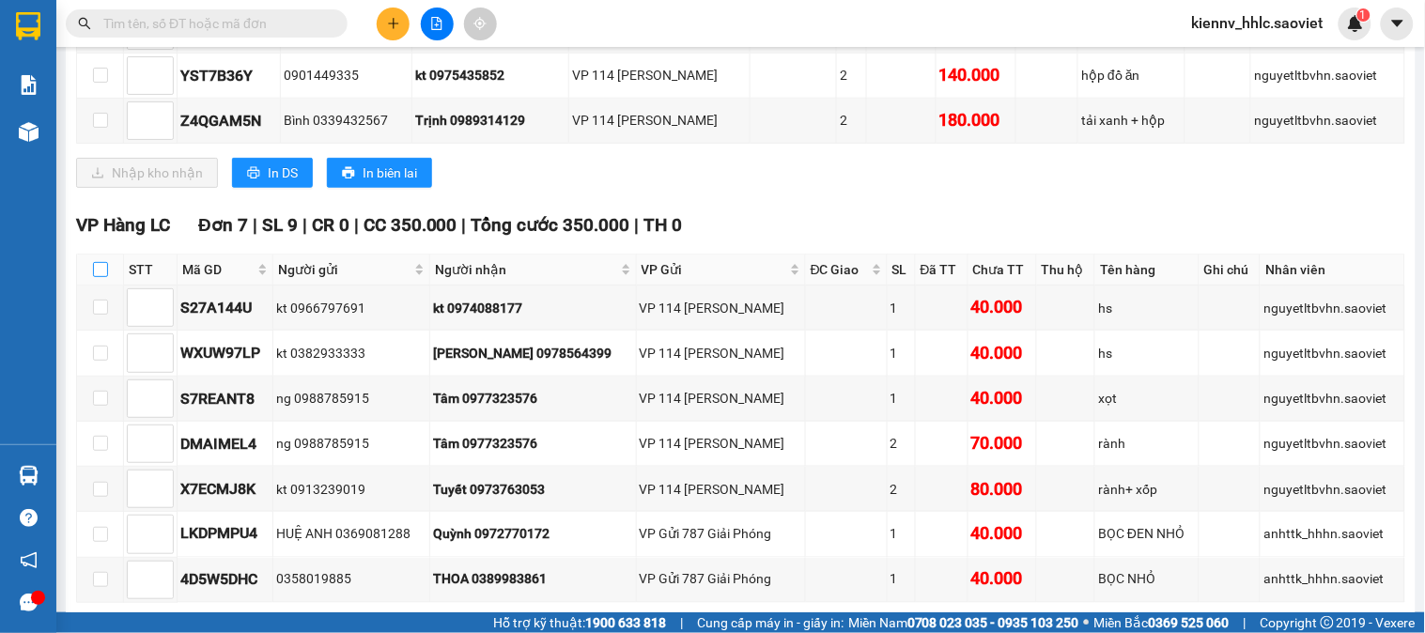
click at [93, 277] on input "checkbox" at bounding box center [100, 269] width 15 height 15
checkbox input "true"
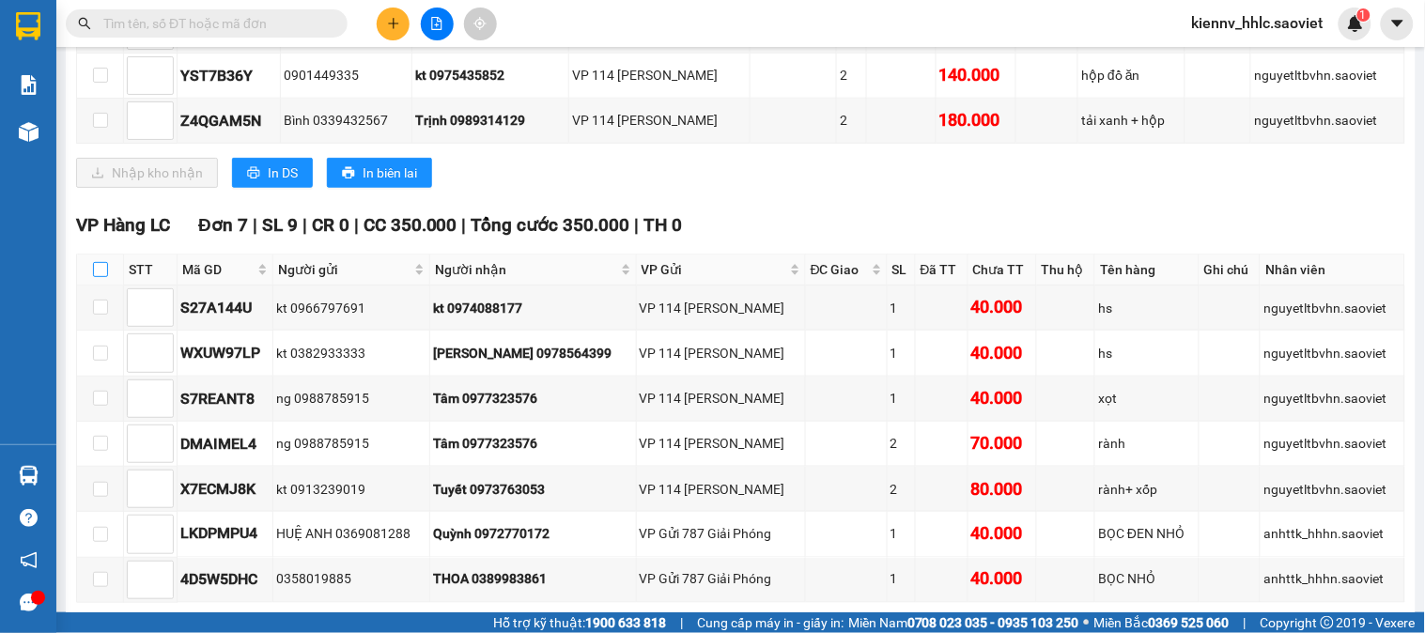
checkbox input "true"
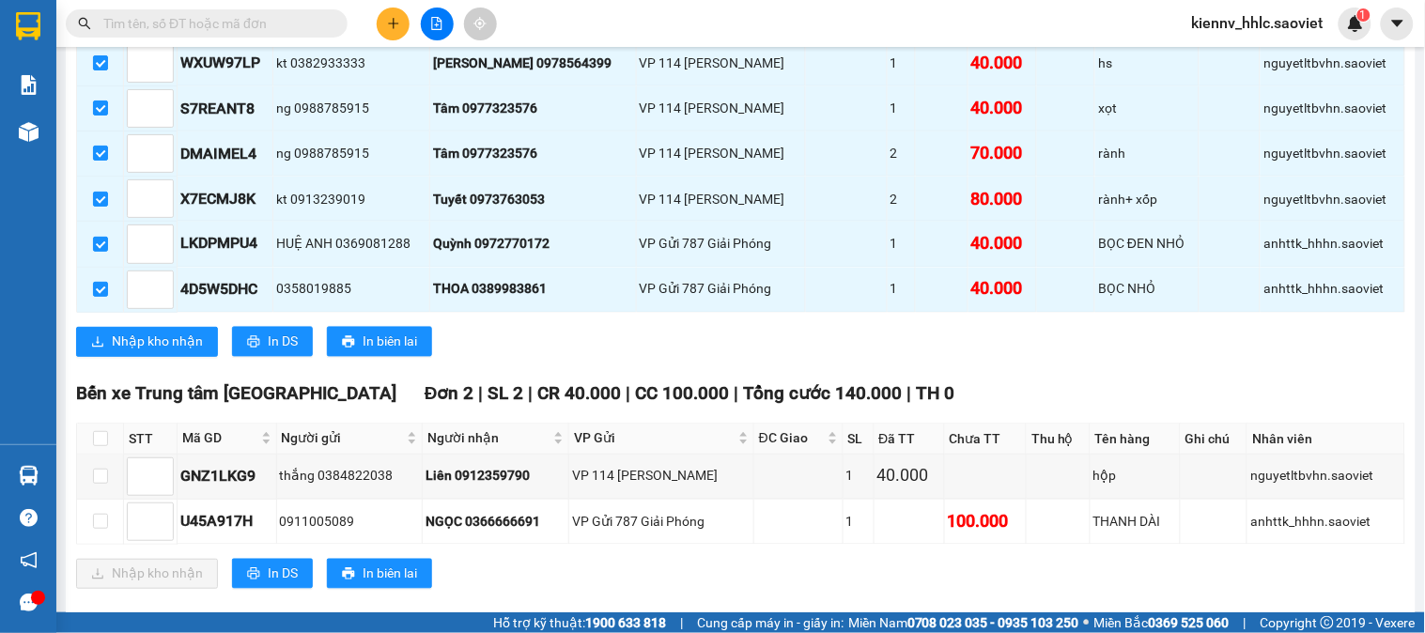
scroll to position [761, 0]
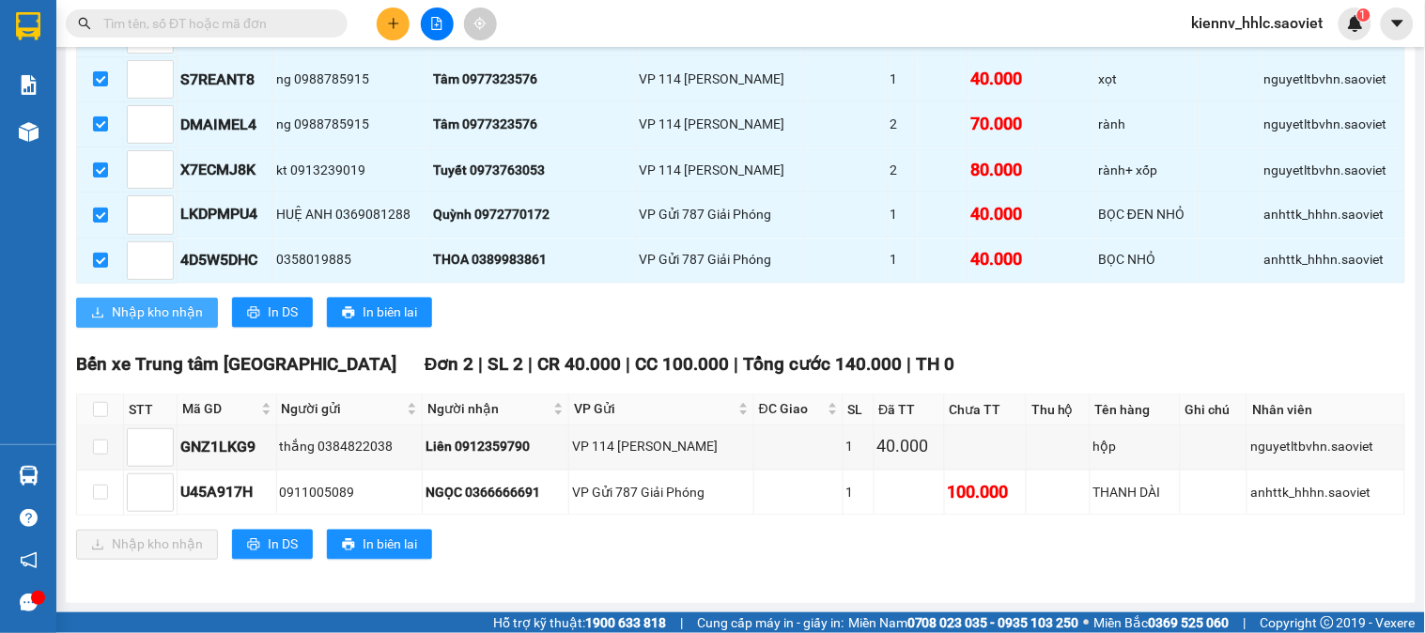
click at [174, 316] on span "Nhập kho nhận" at bounding box center [157, 312] width 91 height 21
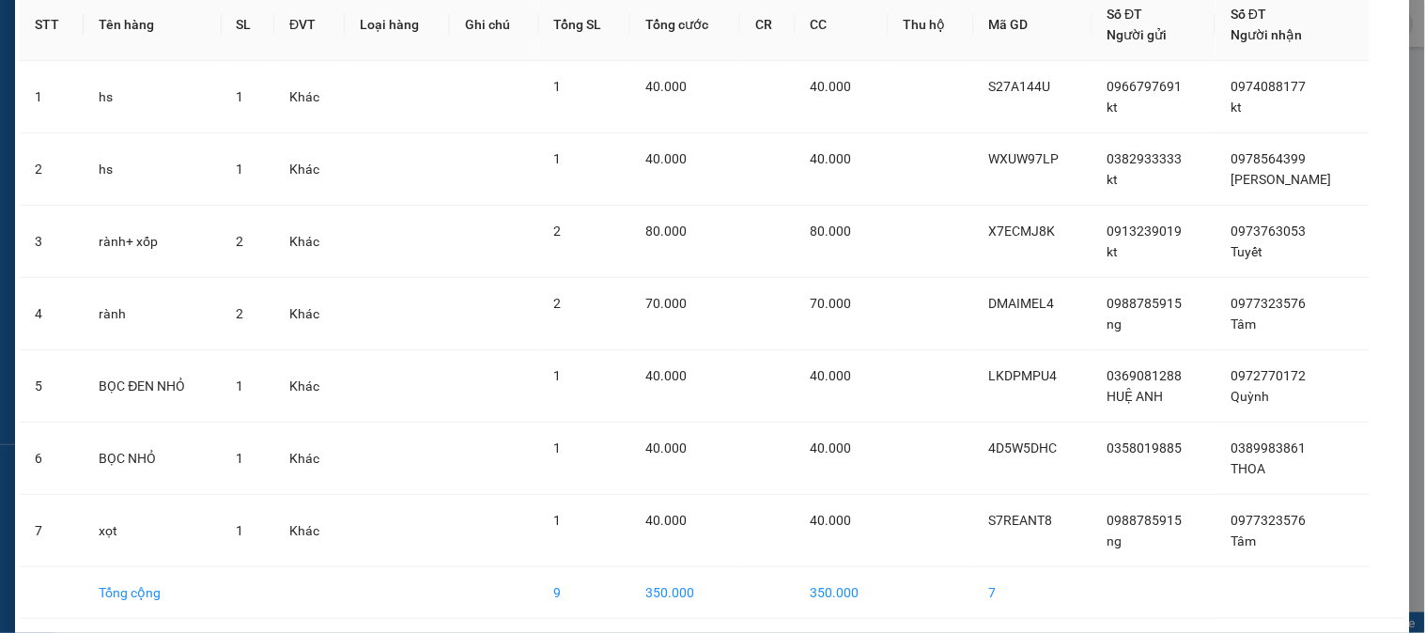
scroll to position [167, 0]
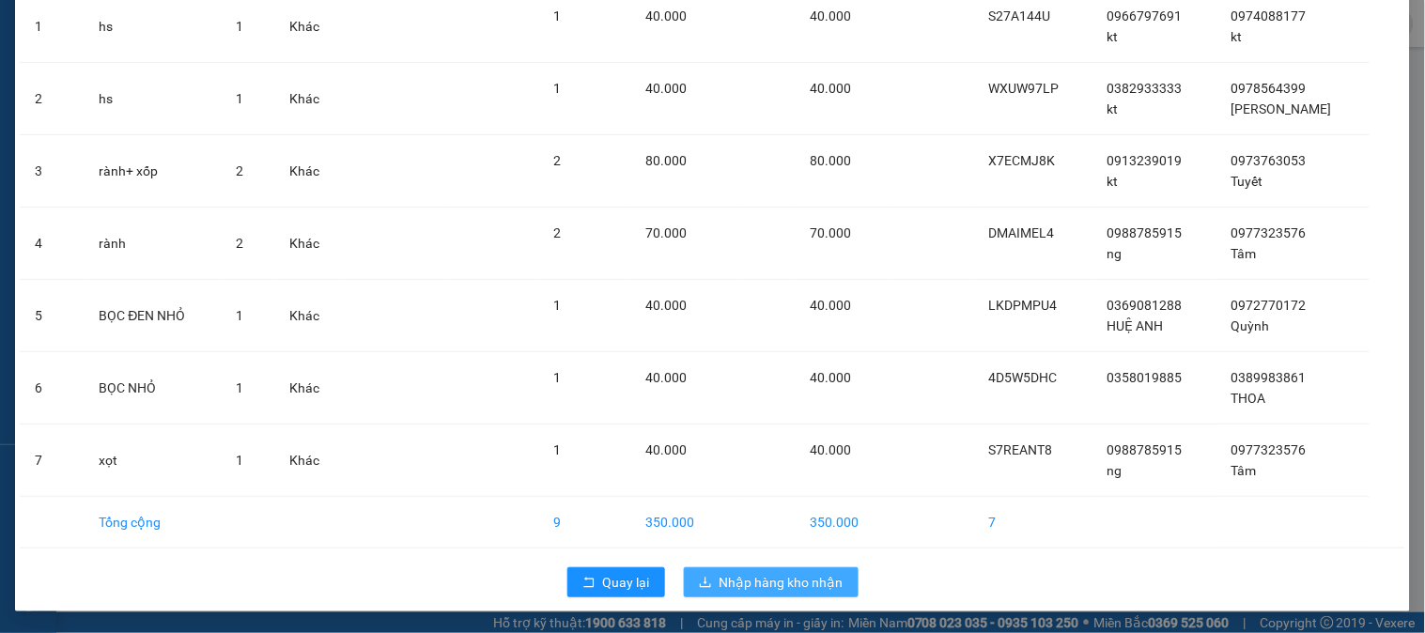
click at [765, 577] on span "Nhập hàng kho nhận" at bounding box center [781, 582] width 124 height 21
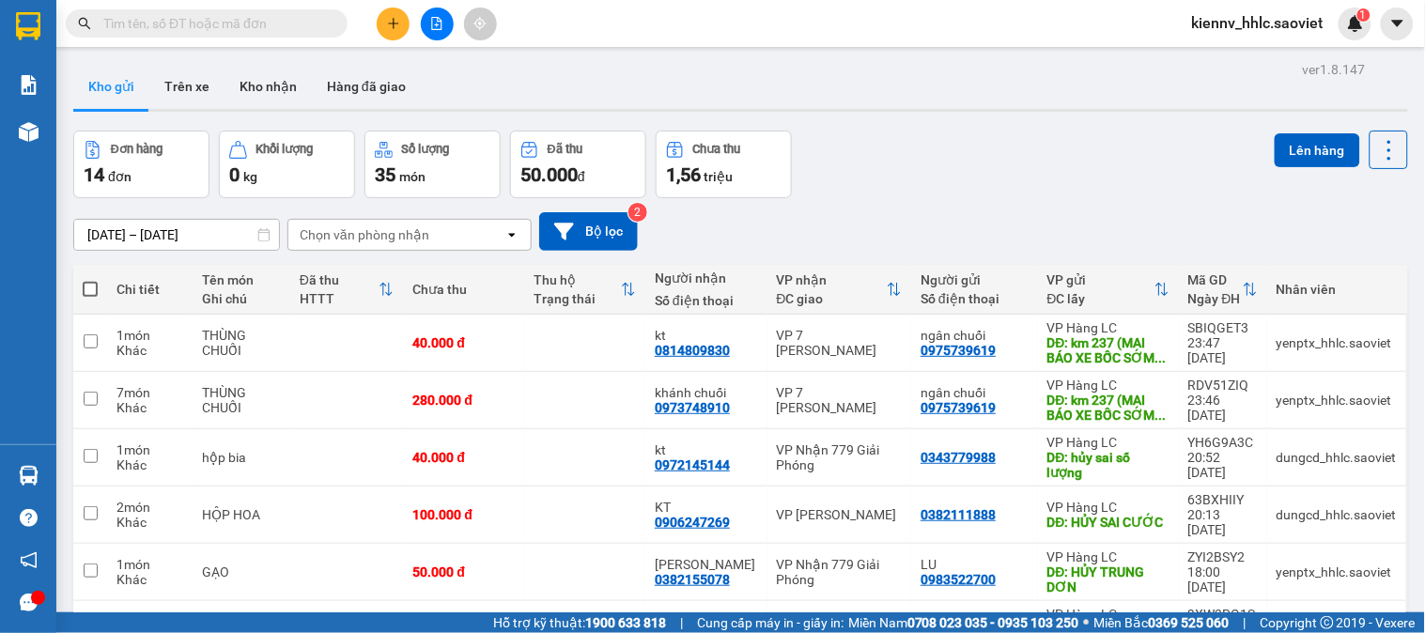
click at [1256, 28] on span "kiennv_hhlc.saoviet" at bounding box center [1258, 22] width 162 height 23
click at [1245, 68] on span "Đăng xuất" at bounding box center [1268, 58] width 120 height 21
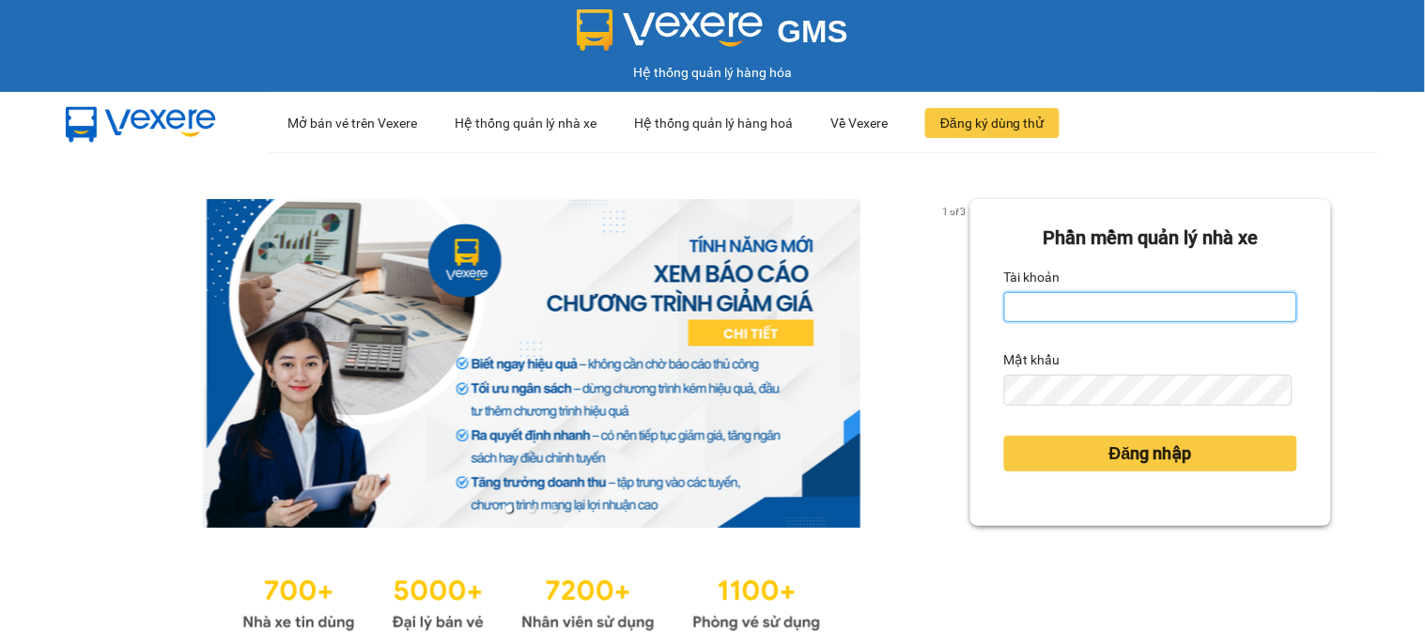
click at [1053, 315] on input "Tài khoản" at bounding box center [1150, 307] width 293 height 30
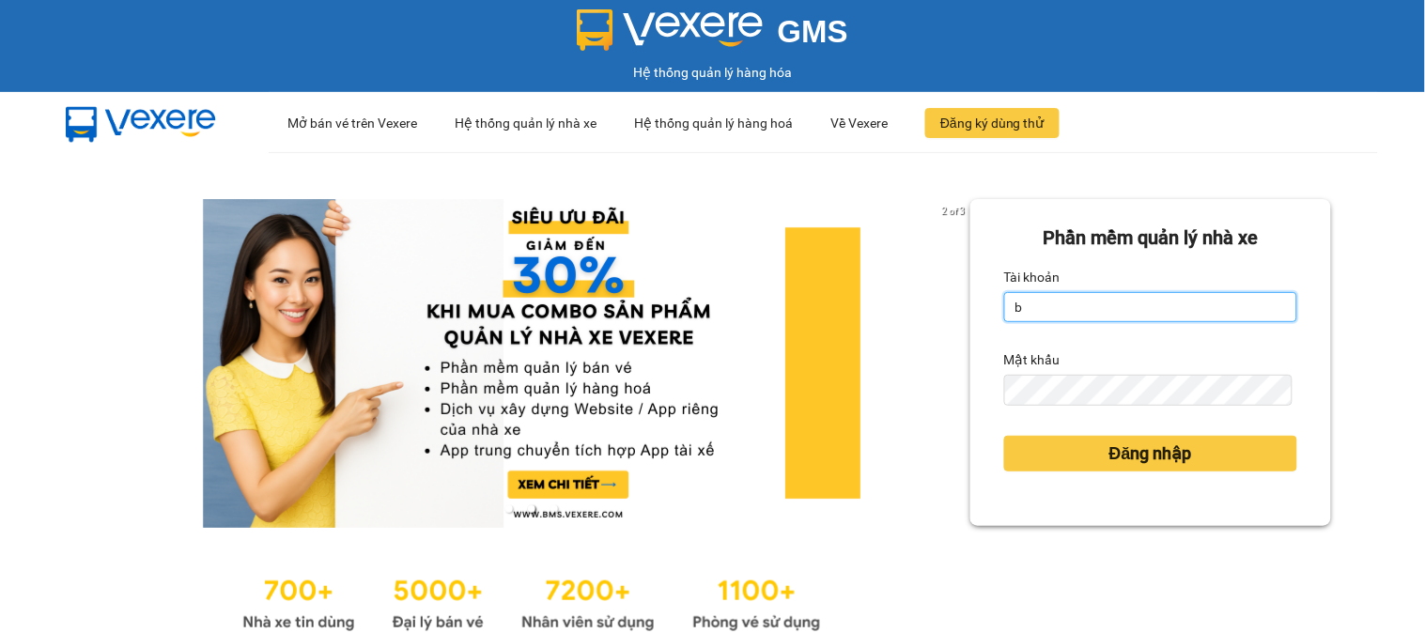
type input "bangnv.hhlc.saoviet"
click at [1204, 308] on input "bangnv.hhlc.saoviet" at bounding box center [1150, 307] width 293 height 30
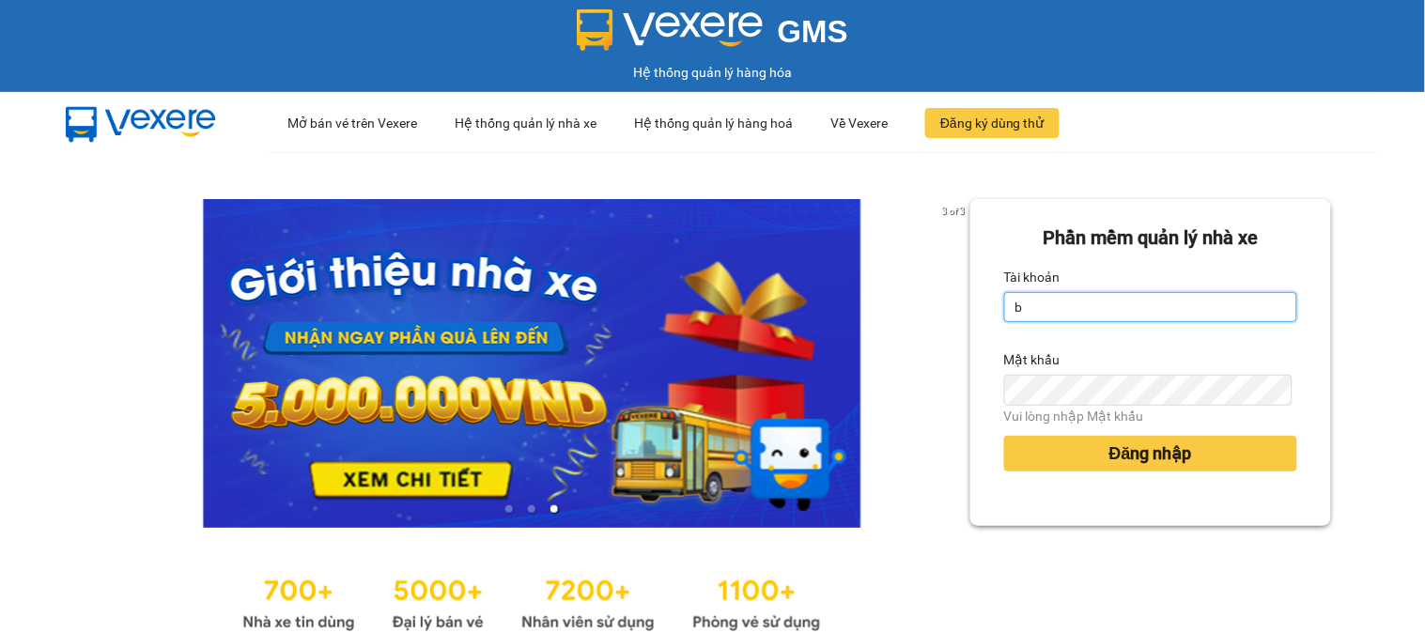
type input "bangnv.hhlc.saoviet"
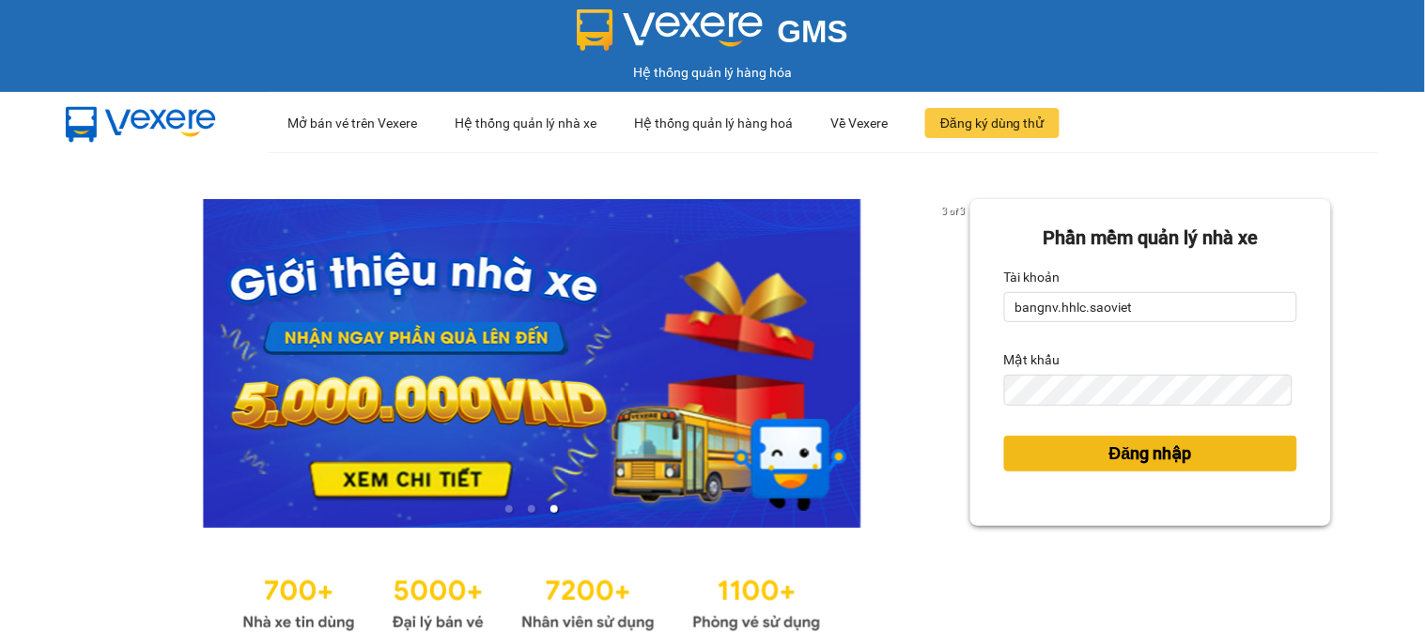
click at [1129, 445] on span "Đăng nhập" at bounding box center [1150, 453] width 83 height 26
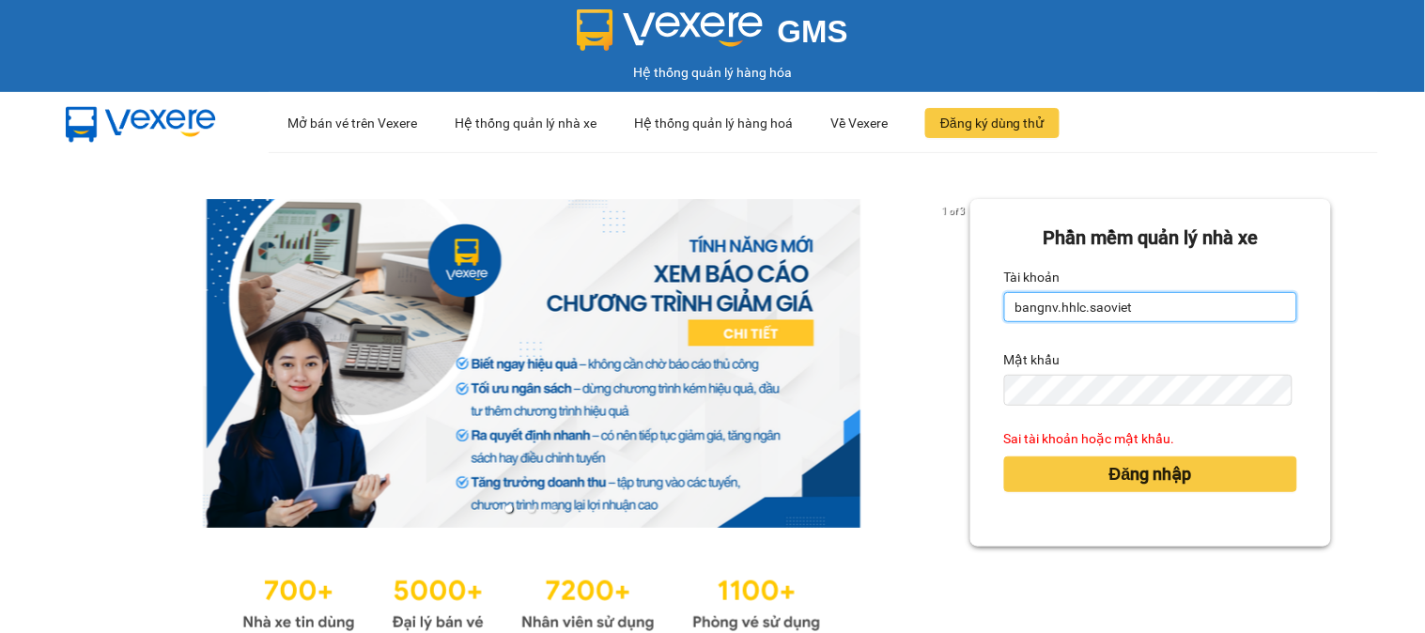
click at [1124, 305] on input "bangnv.hhlc.saoviet" at bounding box center [1150, 307] width 293 height 30
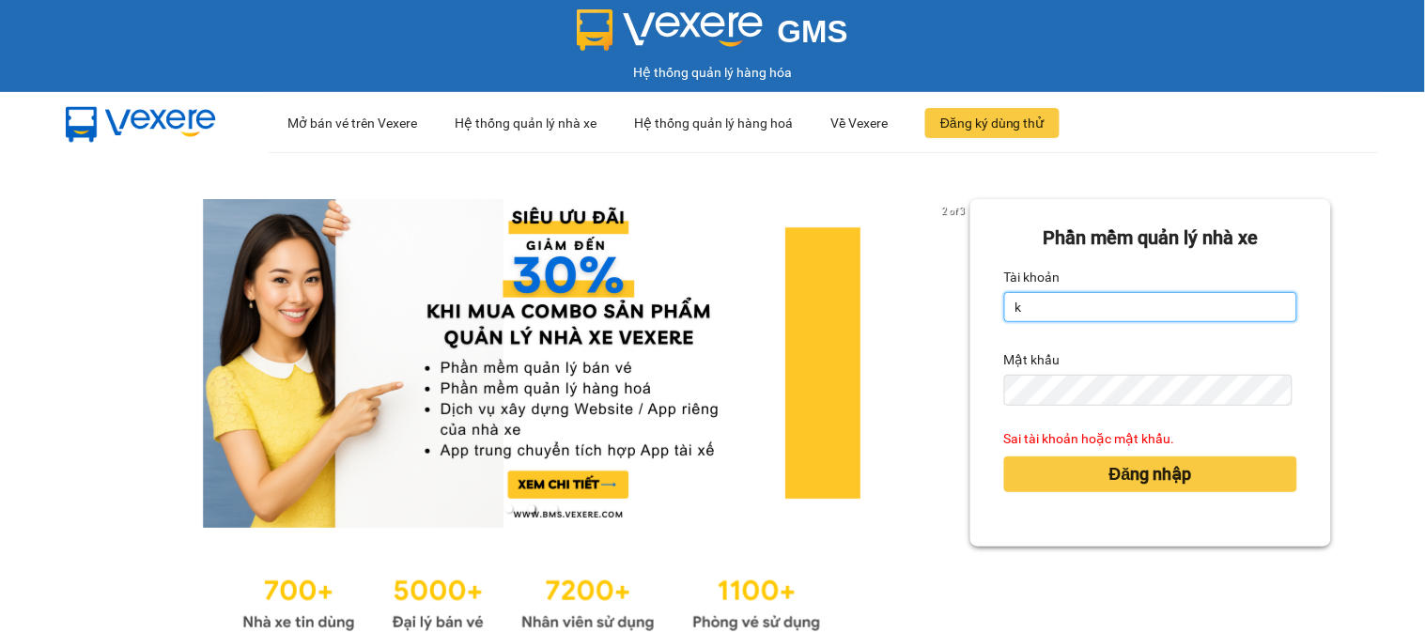
type input "kiennv_hhlc.saoviet"
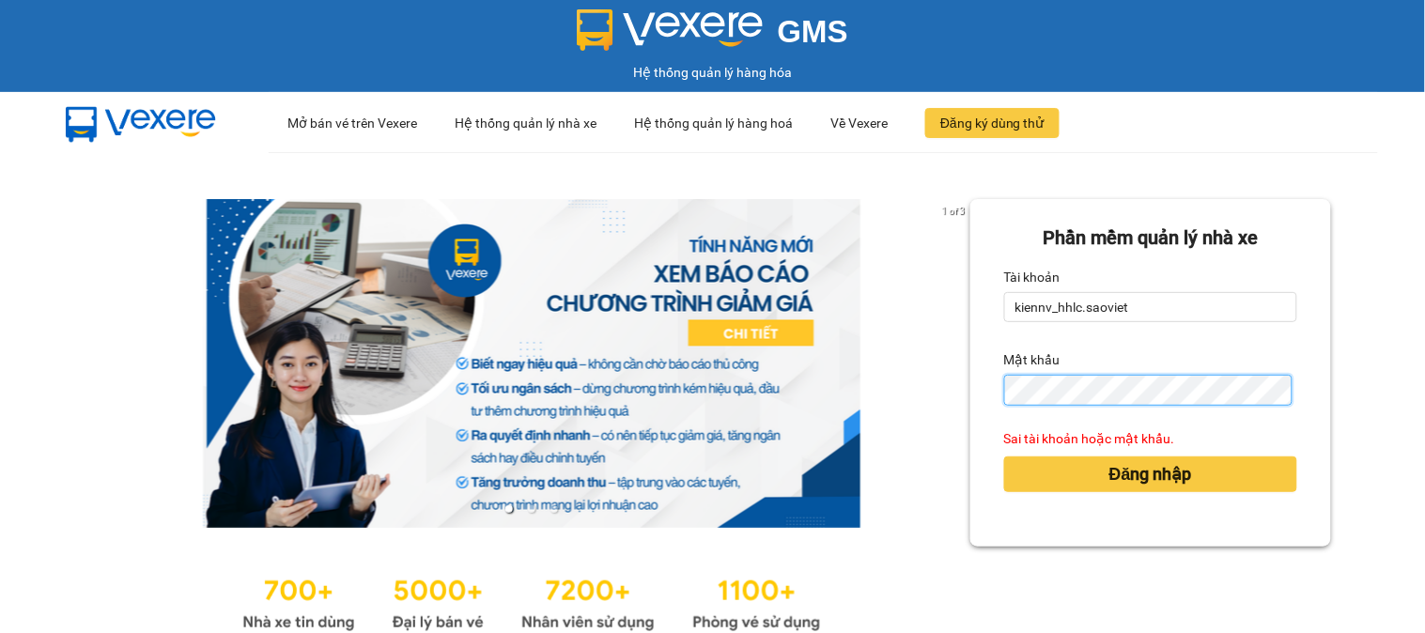
click at [1004, 456] on button "Đăng nhập" at bounding box center [1150, 474] width 293 height 36
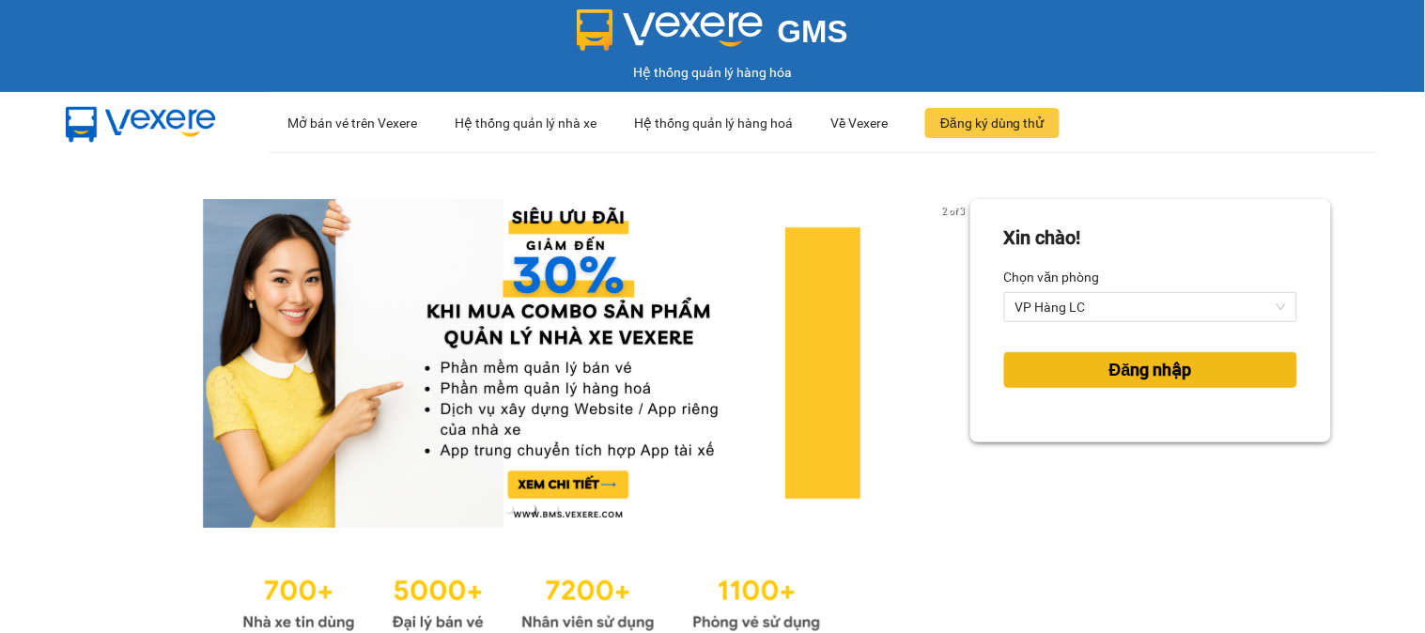
click at [1125, 371] on span "Đăng nhập" at bounding box center [1150, 370] width 83 height 26
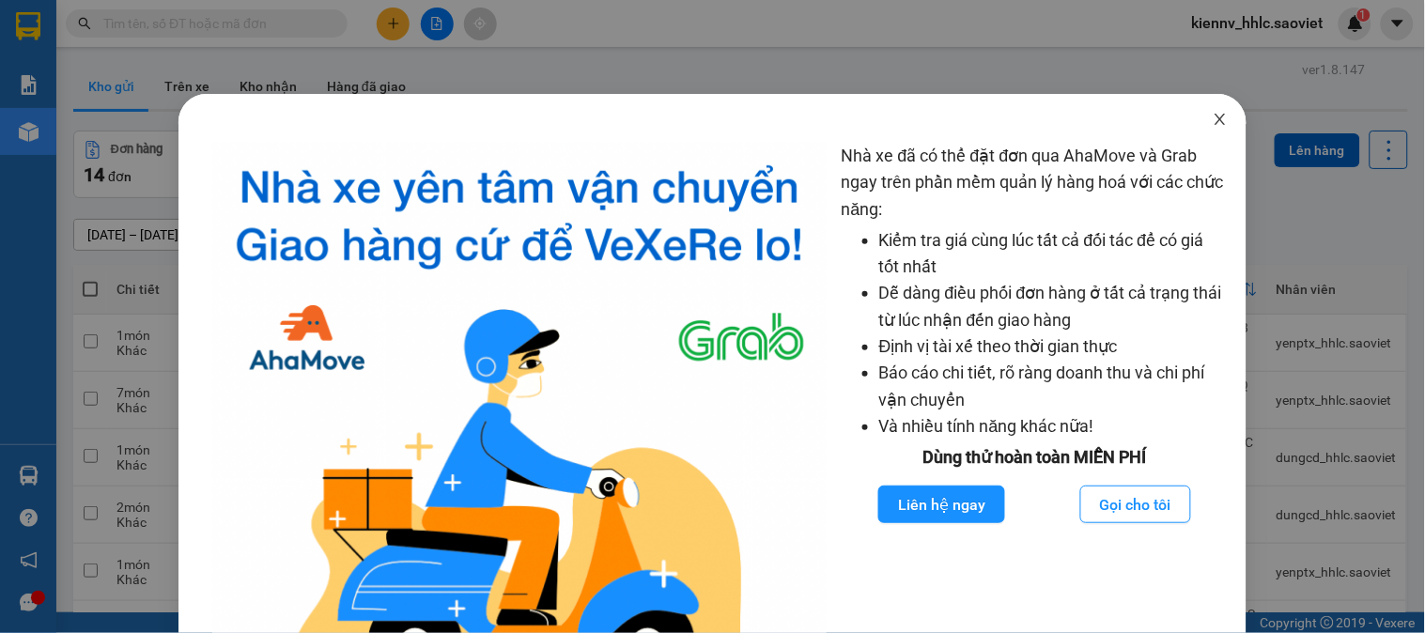
click at [1215, 116] on icon "close" at bounding box center [1220, 119] width 10 height 11
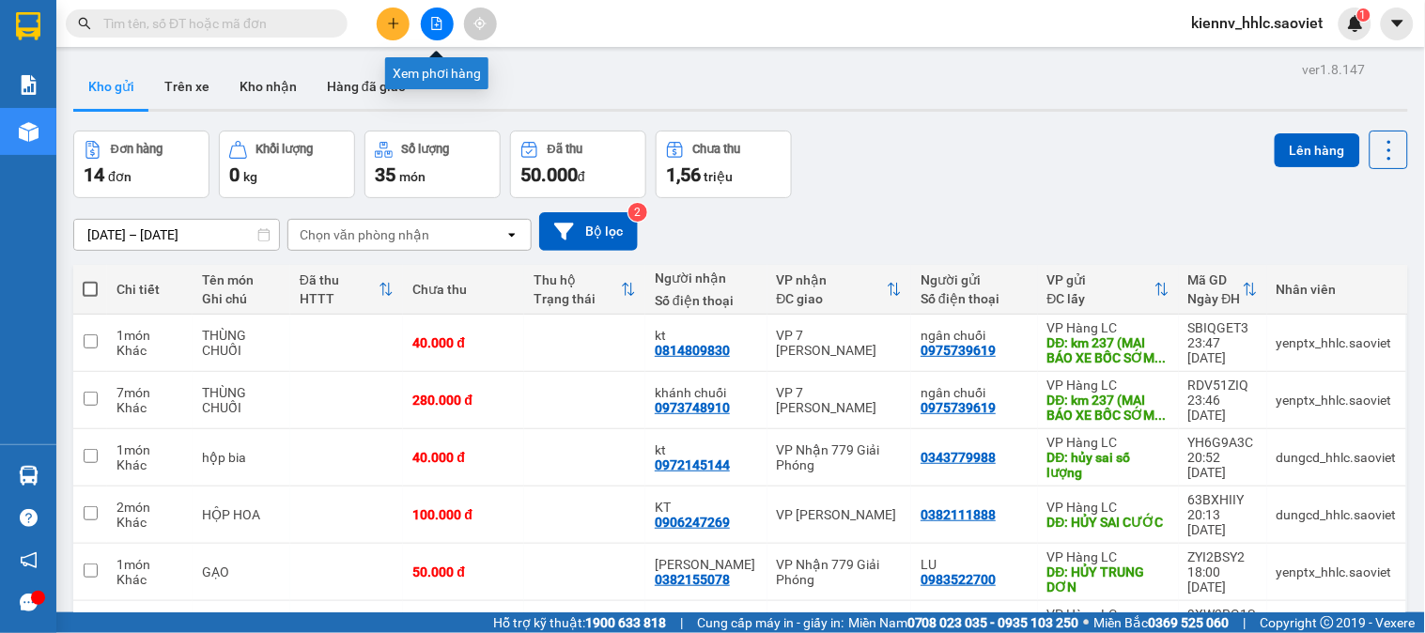
click at [432, 29] on icon "file-add" at bounding box center [437, 23] width 10 height 13
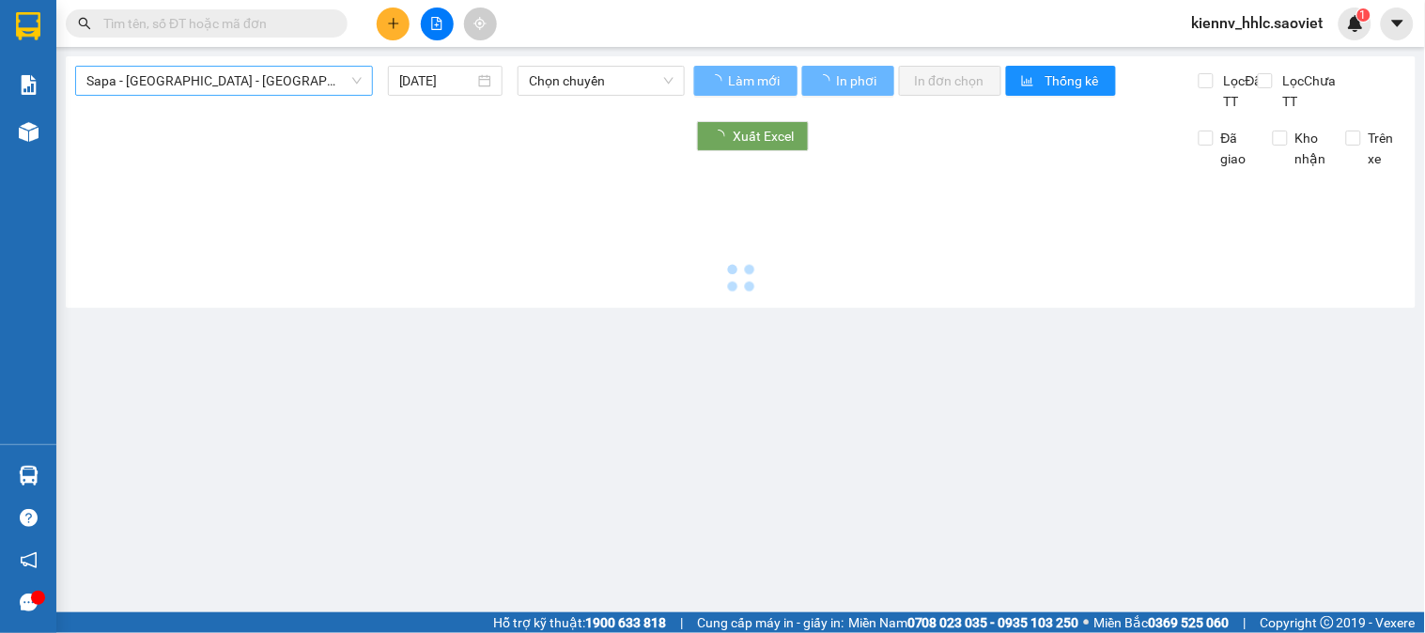
type input "[DATE]"
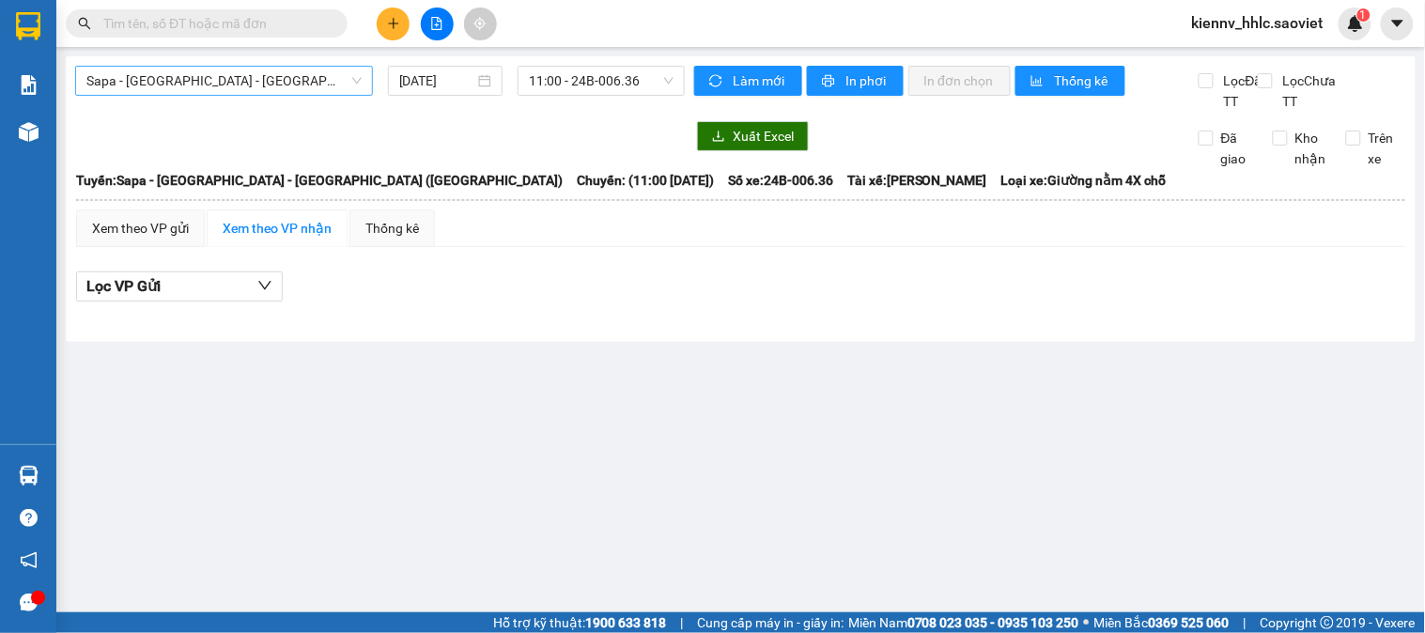
click at [279, 86] on span "Sapa - [GEOGRAPHIC_DATA] - [GEOGRAPHIC_DATA] ([GEOGRAPHIC_DATA])" at bounding box center [223, 81] width 275 height 28
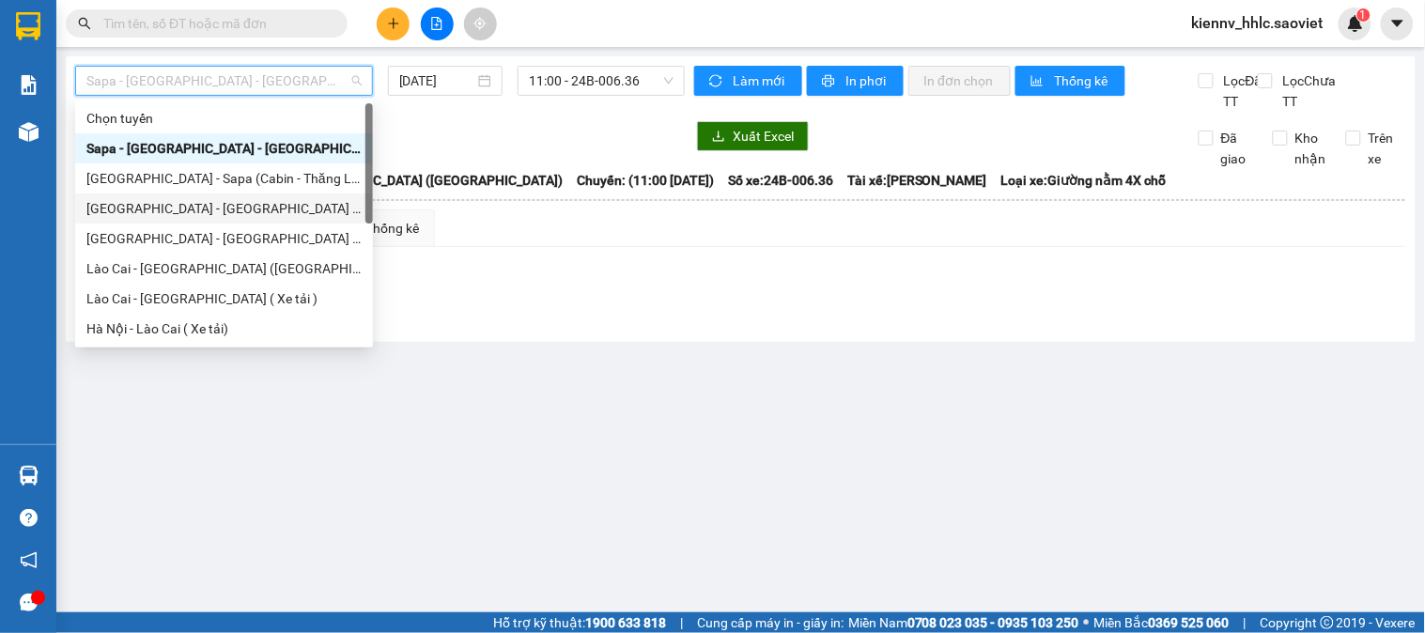
scroll to position [150, 0]
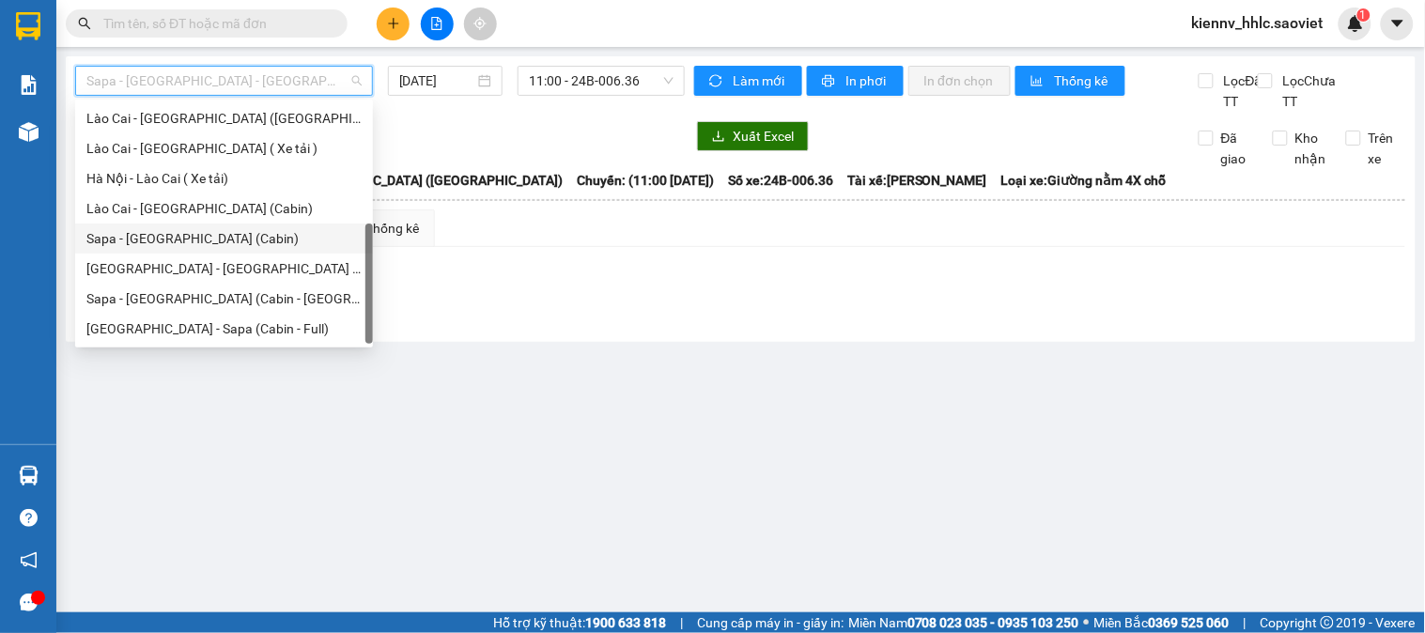
click at [210, 236] on div "Sapa - [GEOGRAPHIC_DATA] (Cabin)" at bounding box center [223, 238] width 275 height 21
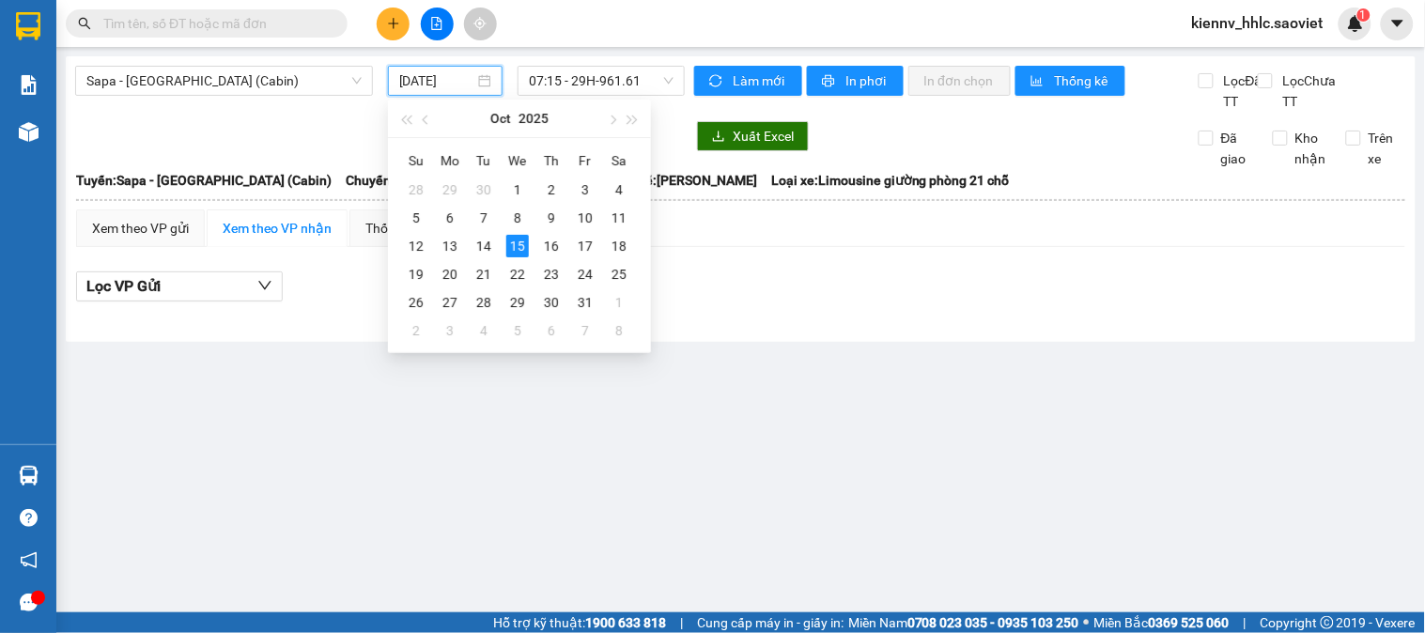
click at [471, 83] on input "[DATE]" at bounding box center [437, 80] width 76 height 21
click at [488, 241] on div "14" at bounding box center [483, 246] width 23 height 23
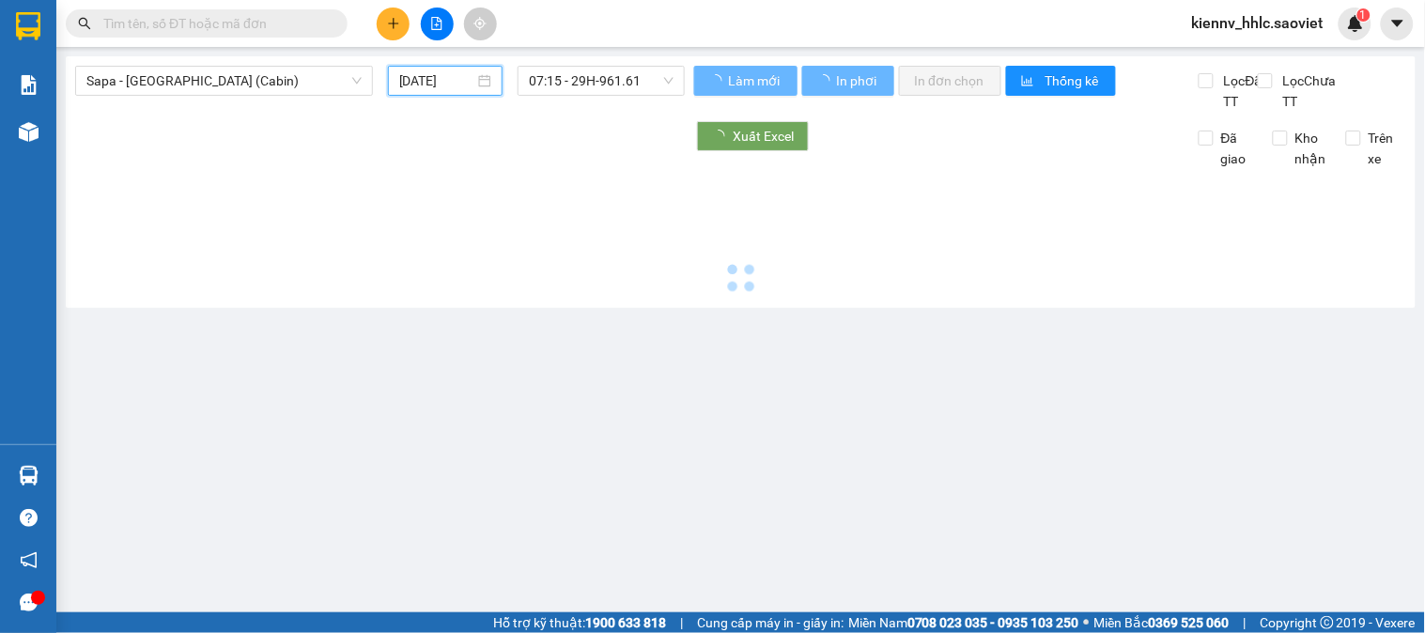
type input "[DATE]"
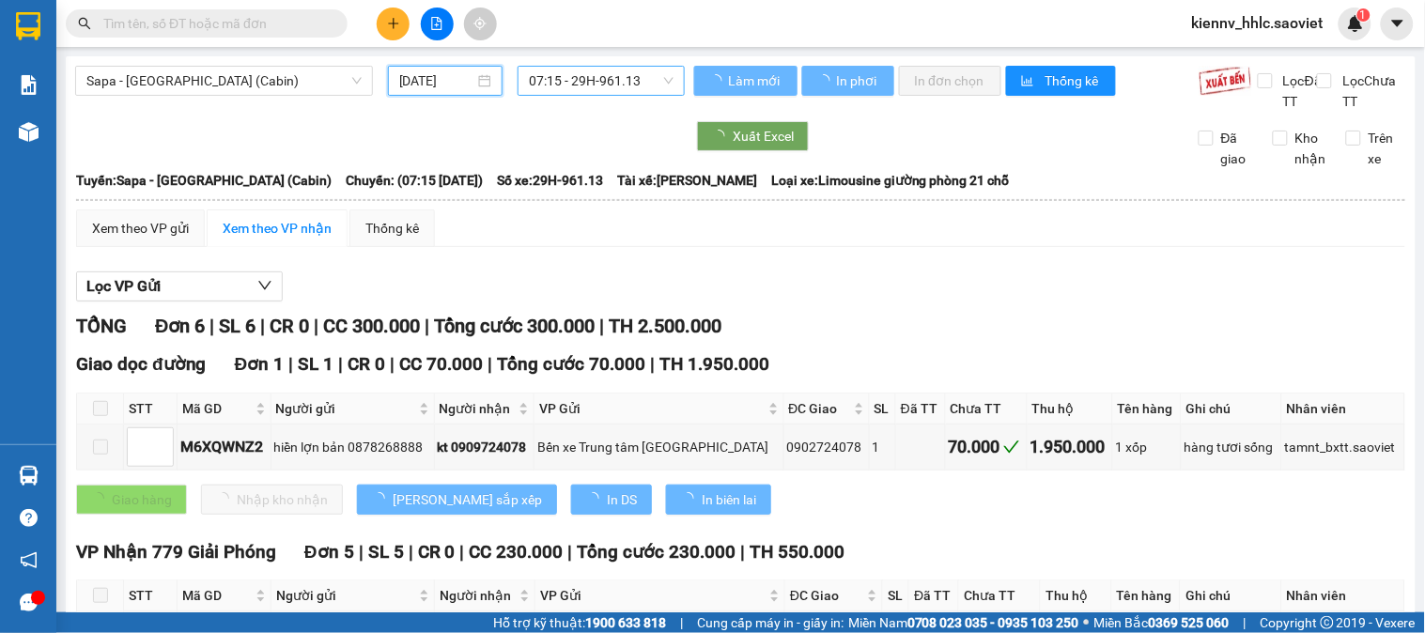
click at [550, 73] on span "07:15 - 29H-961.13" at bounding box center [601, 81] width 145 height 28
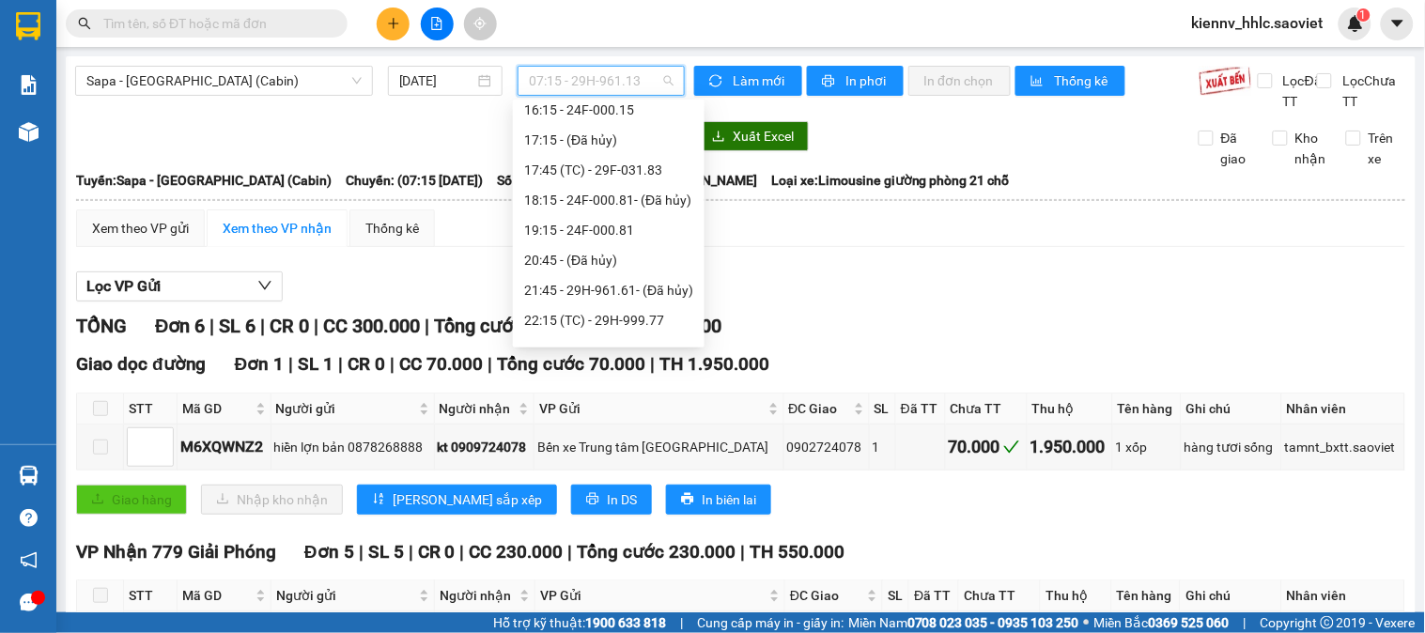
scroll to position [691, 0]
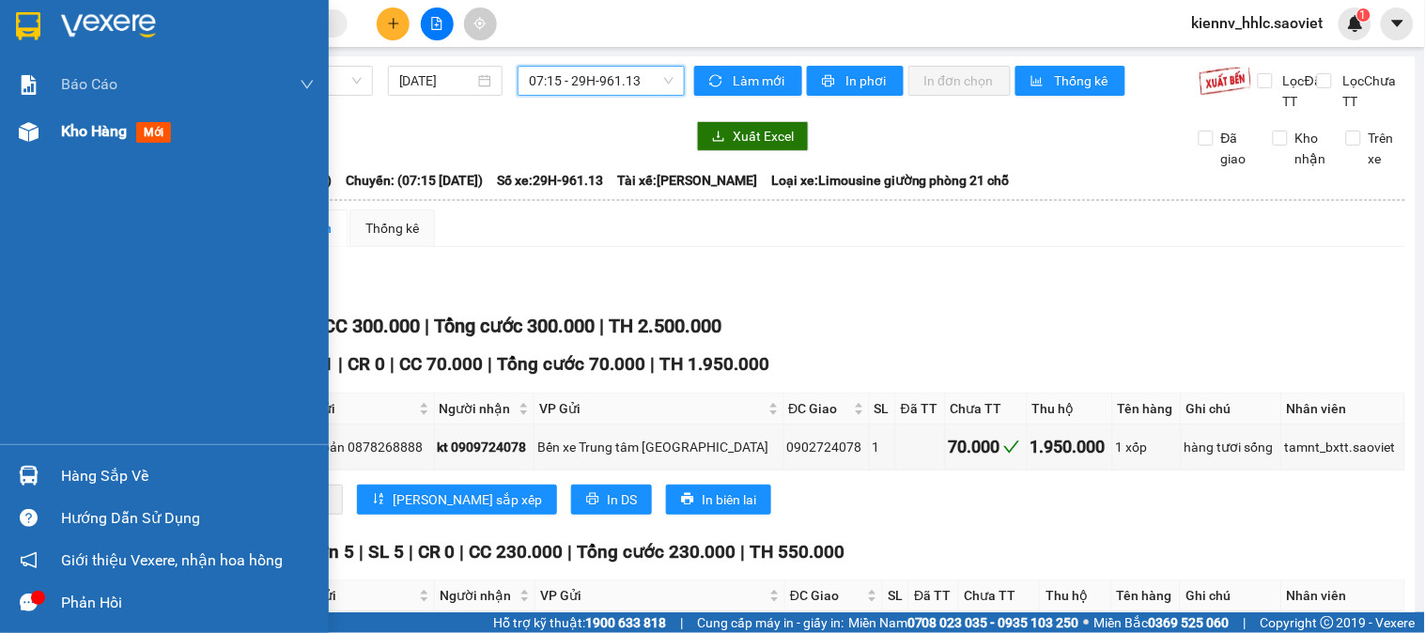
click at [85, 133] on span "Kho hàng" at bounding box center [94, 131] width 66 height 18
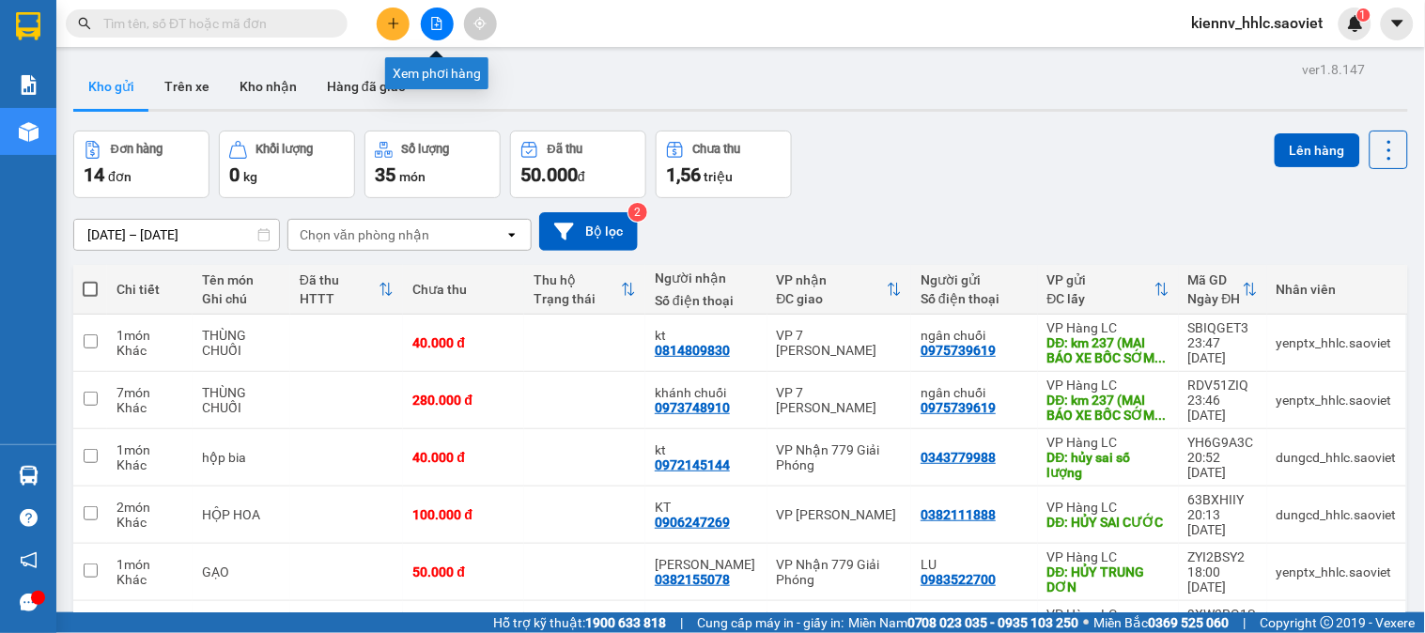
click at [430, 23] on icon "file-add" at bounding box center [436, 23] width 13 height 13
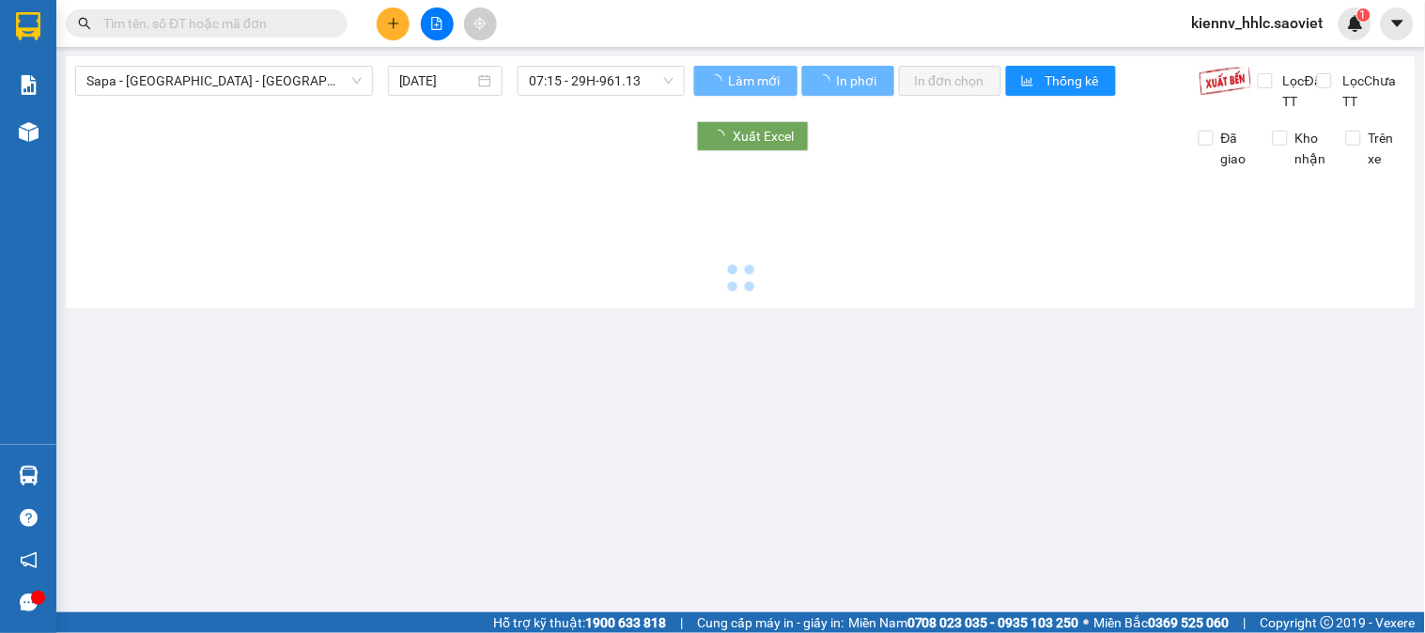
type input "[DATE]"
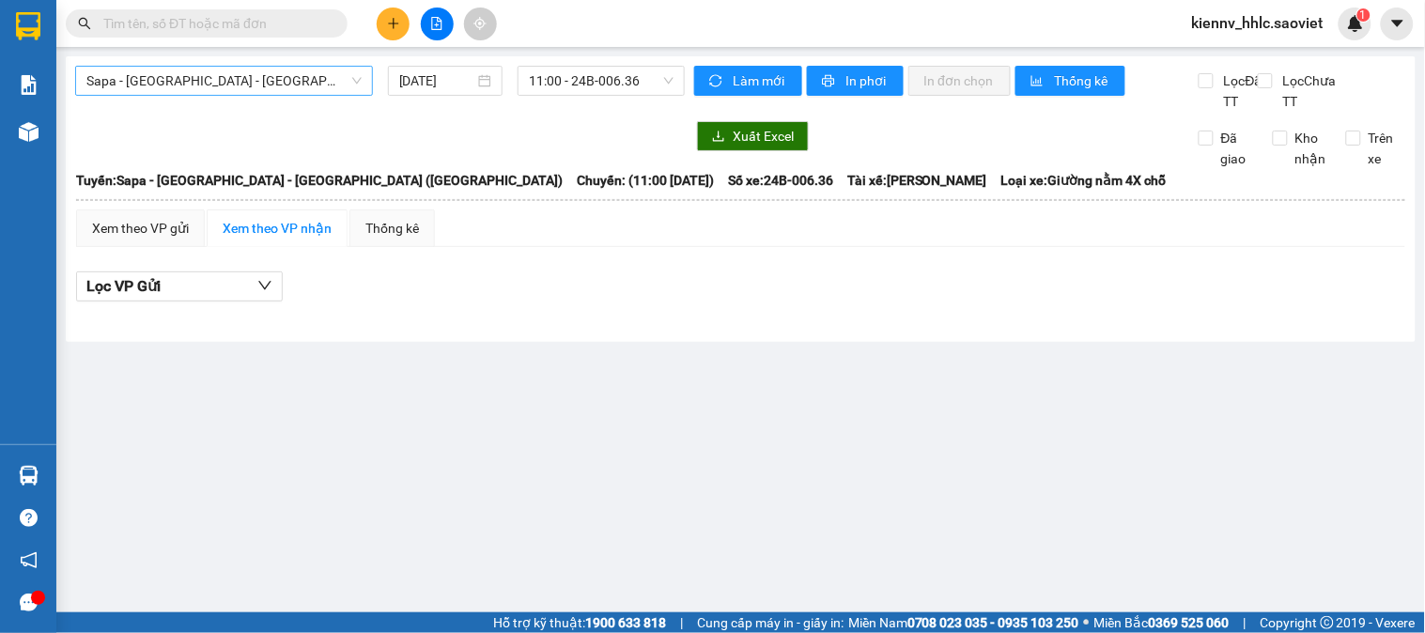
click at [249, 85] on span "Sapa - [GEOGRAPHIC_DATA] - [GEOGRAPHIC_DATA] ([GEOGRAPHIC_DATA])" at bounding box center [223, 81] width 275 height 28
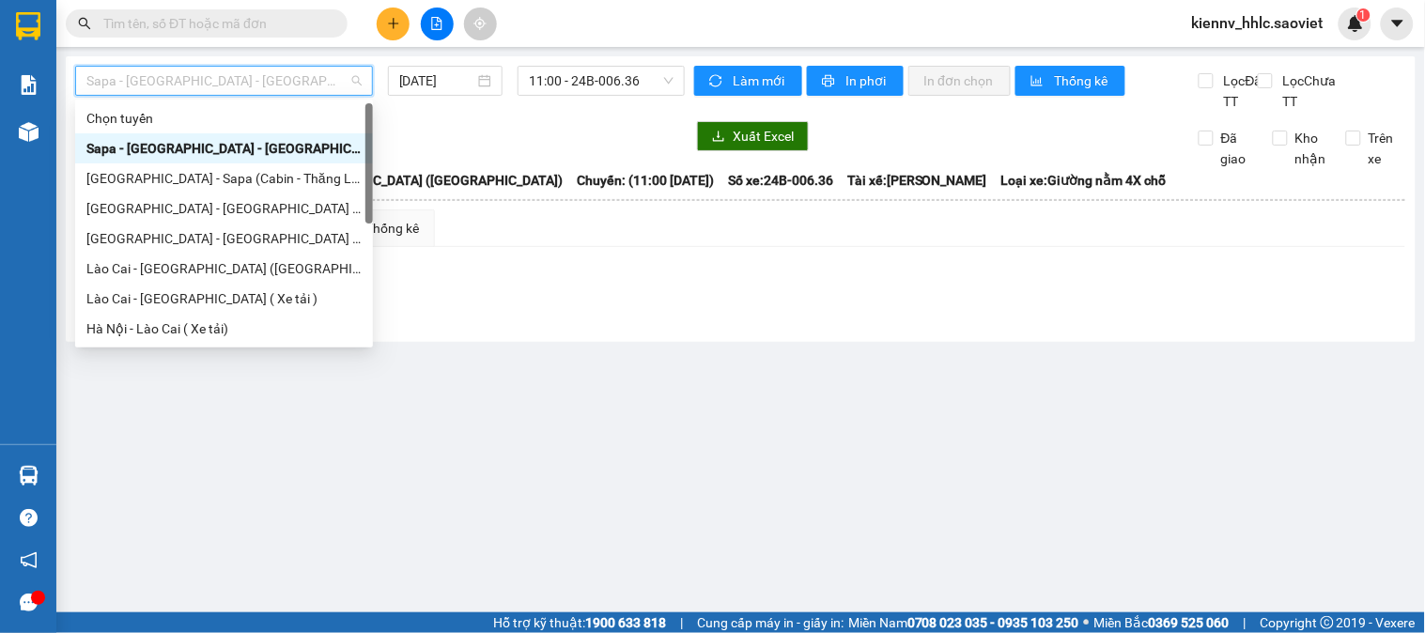
scroll to position [150, 0]
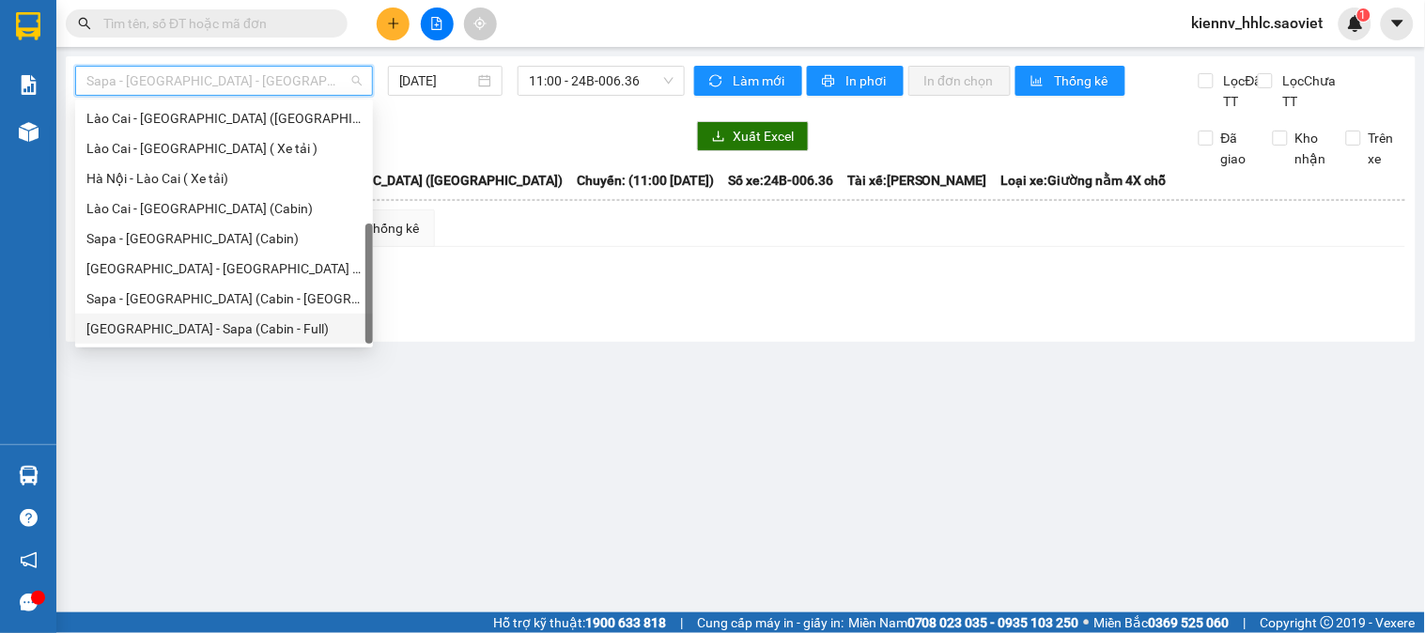
click at [242, 329] on div "[GEOGRAPHIC_DATA] - Sapa (Cabin - Full)" at bounding box center [223, 328] width 275 height 21
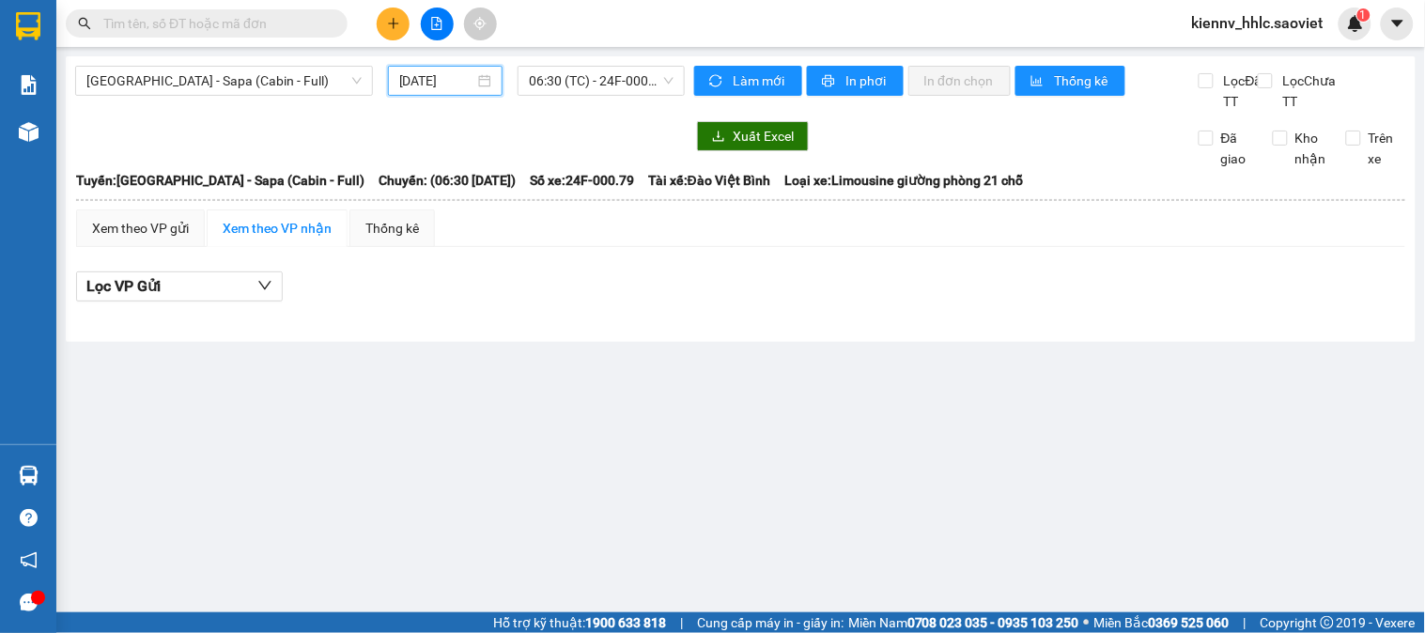
click at [453, 75] on input "[DATE]" at bounding box center [437, 80] width 76 height 21
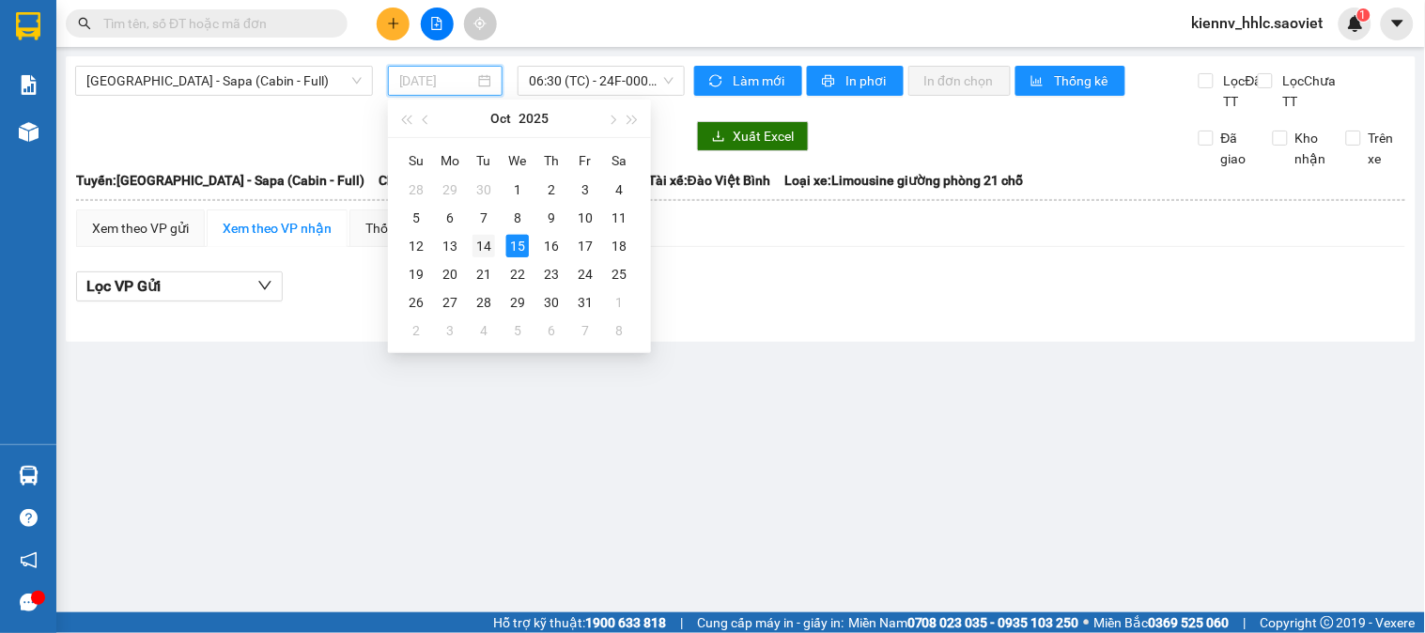
click at [487, 245] on div "14" at bounding box center [483, 246] width 23 height 23
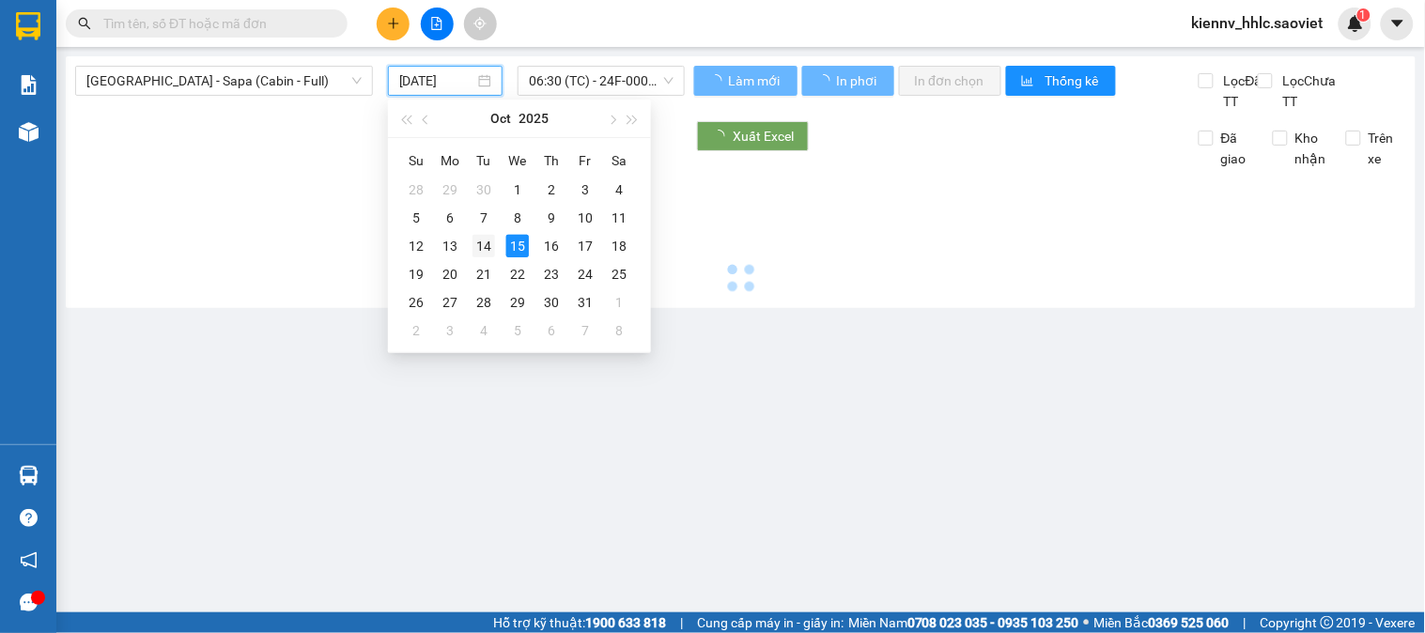
type input "[DATE]"
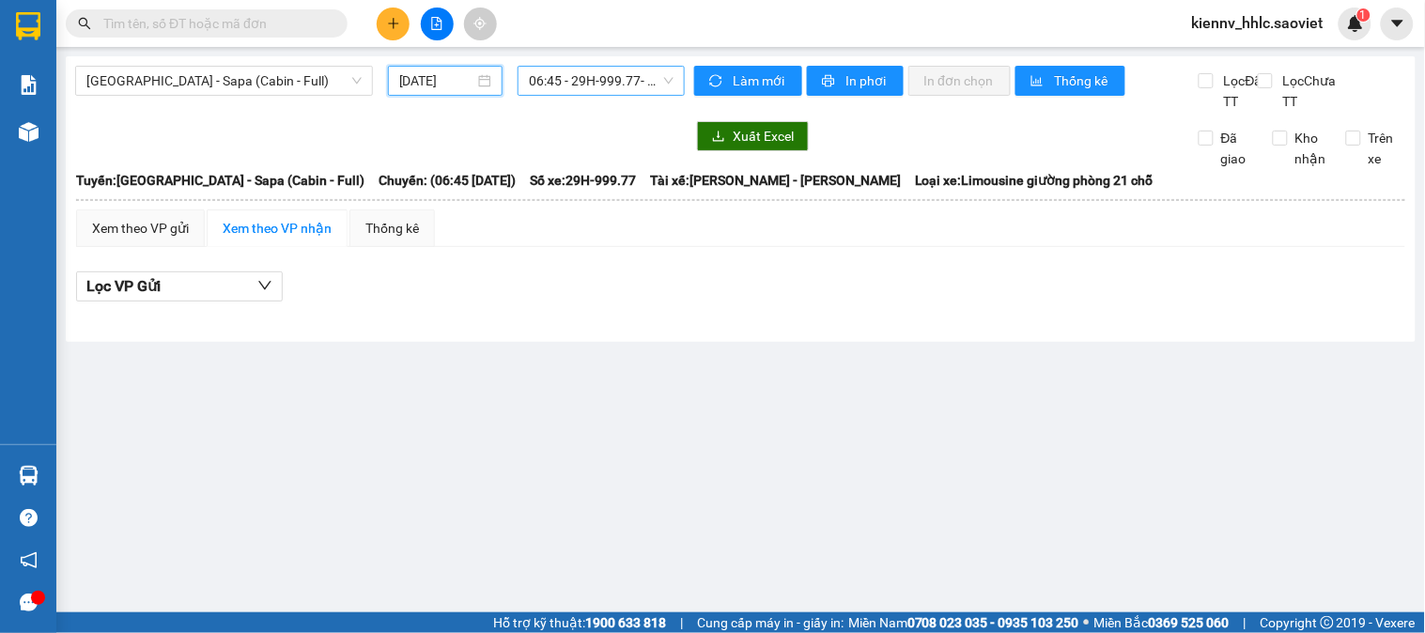
click at [574, 79] on span "06:45 - 29H-999.77 - (Đã hủy)" at bounding box center [601, 81] width 145 height 28
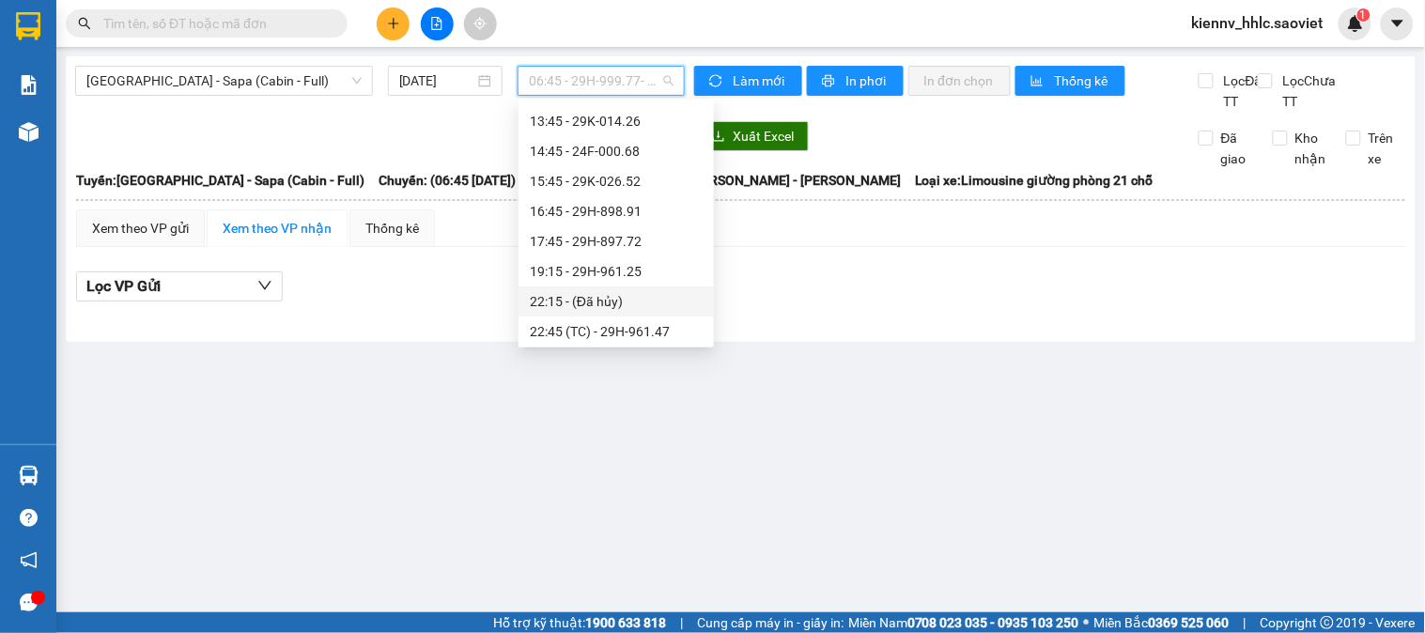
scroll to position [301, 0]
click at [646, 268] on div "22:45 (TC) - 29H-961.47" at bounding box center [616, 268] width 173 height 21
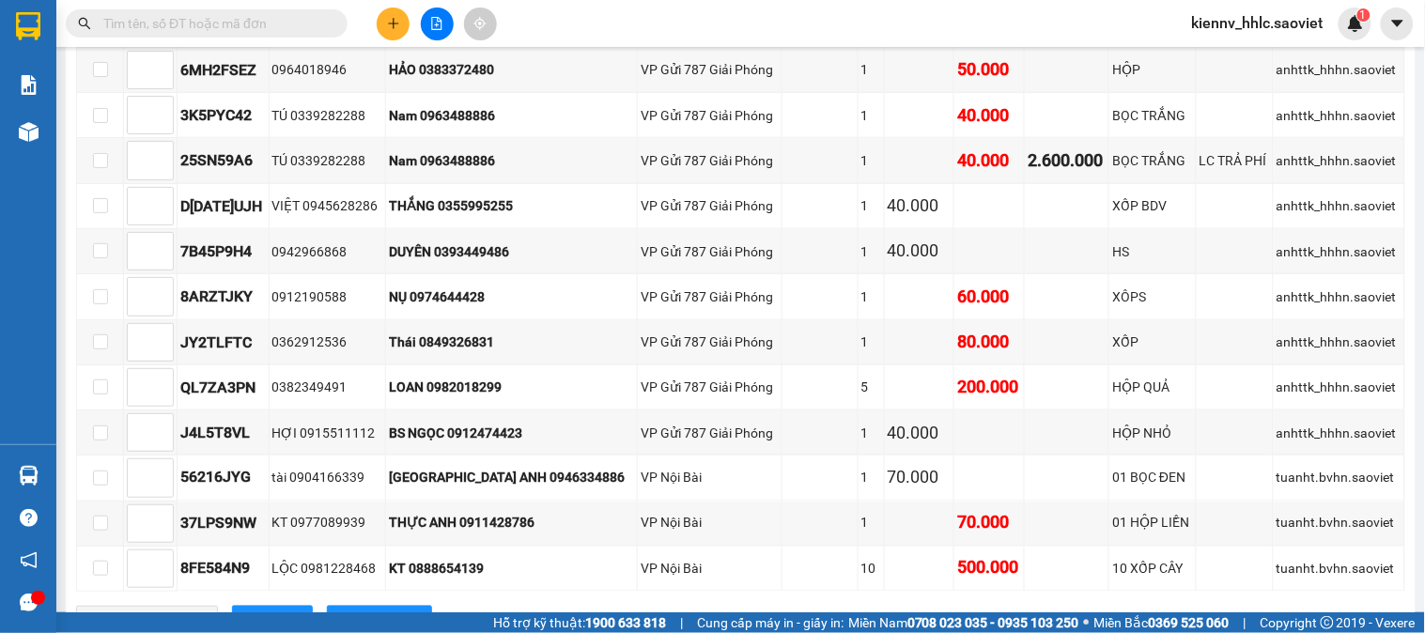
scroll to position [521, 0]
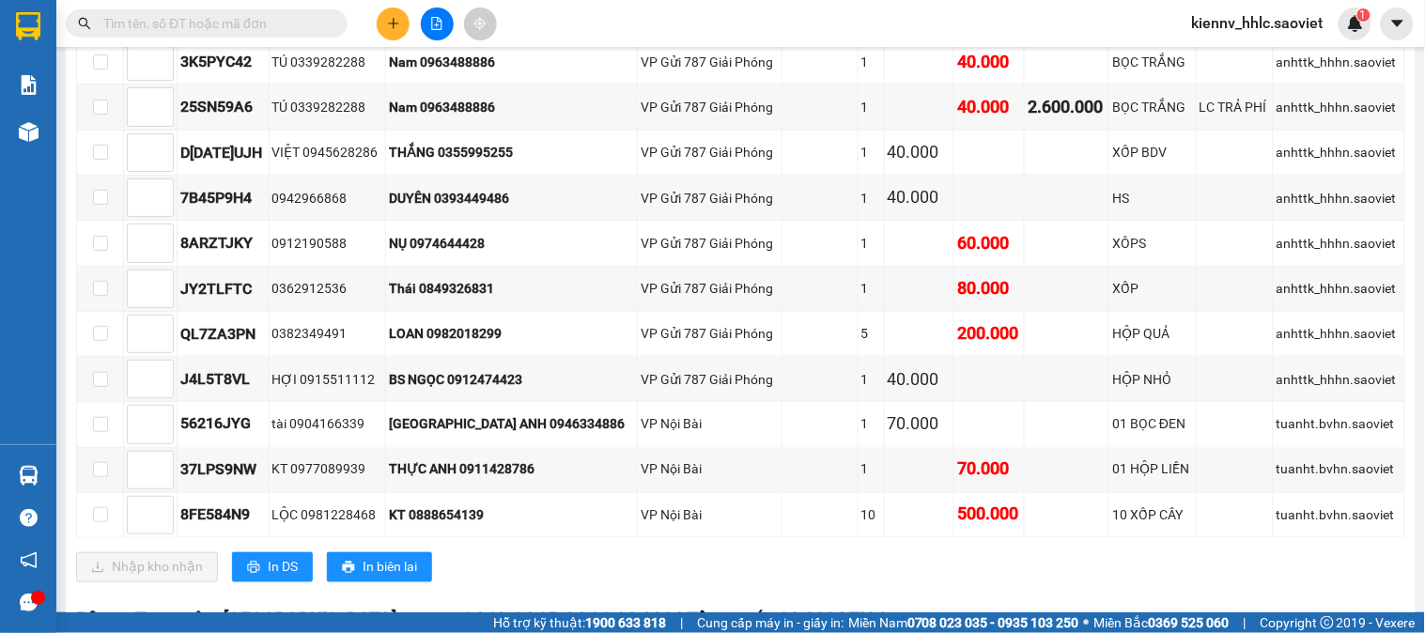
click at [1213, 34] on span "kiennv_hhlc.saoviet" at bounding box center [1258, 22] width 162 height 23
click at [1242, 82] on span "Đổi mật khẩu" at bounding box center [1268, 88] width 120 height 21
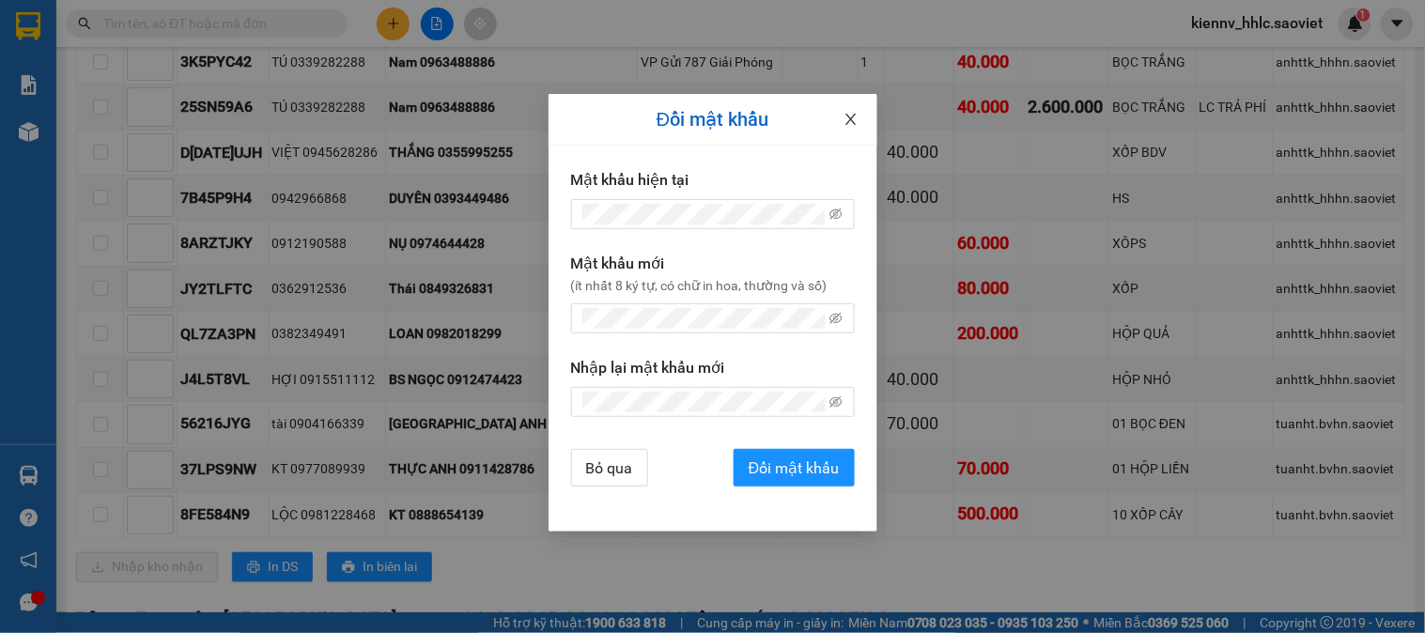
click at [847, 120] on icon "close" at bounding box center [850, 119] width 15 height 15
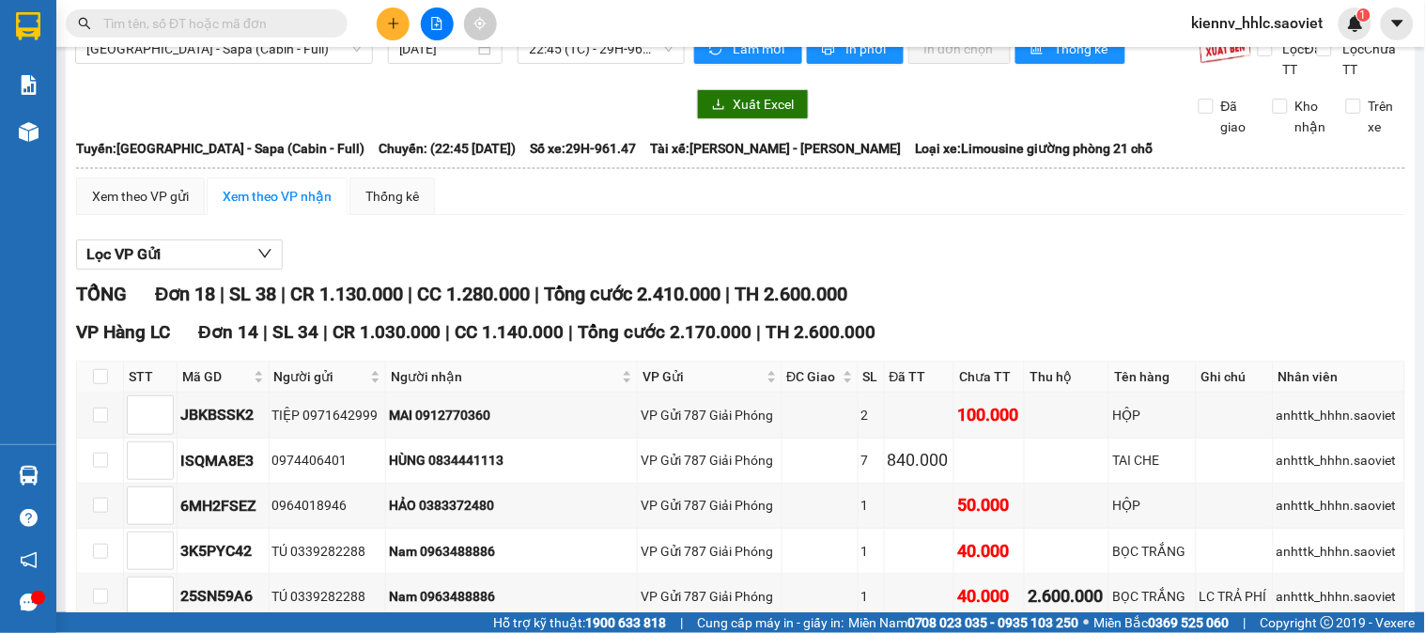
scroll to position [0, 0]
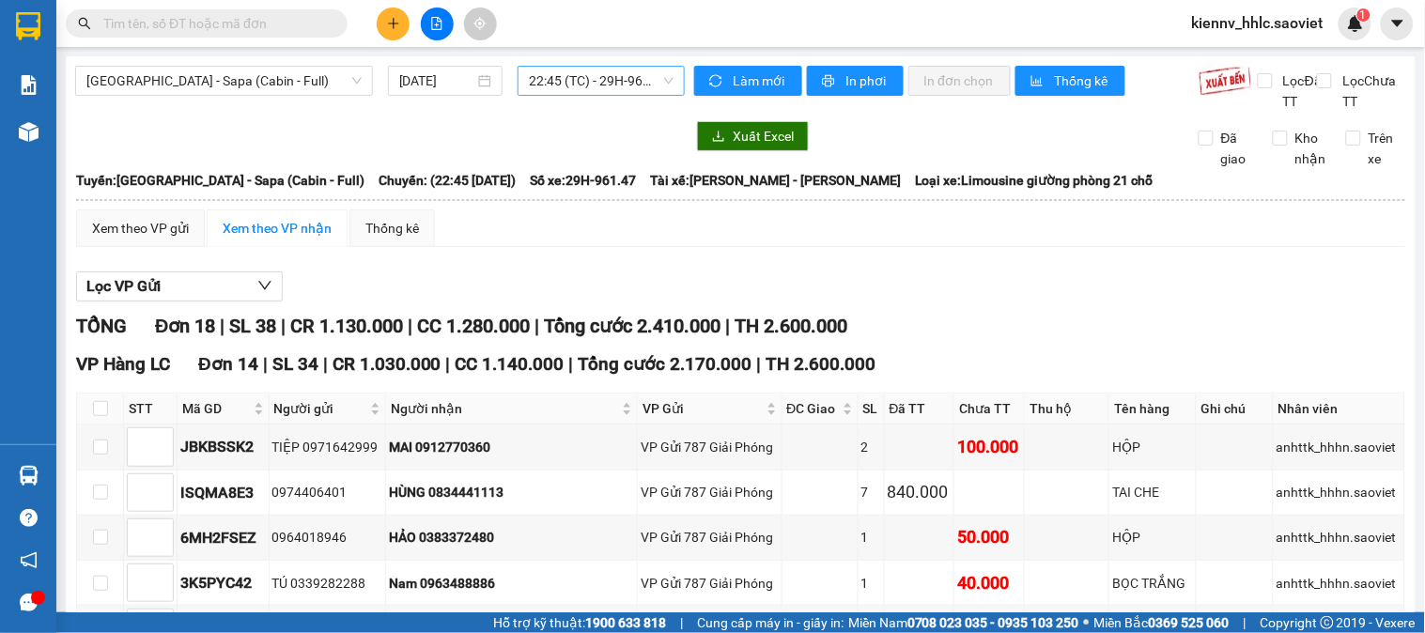
click at [640, 70] on span "22:45 (TC) - 29H-961.47" at bounding box center [601, 81] width 145 height 28
click at [850, 302] on div "Lọc VP Gửi" at bounding box center [740, 286] width 1329 height 31
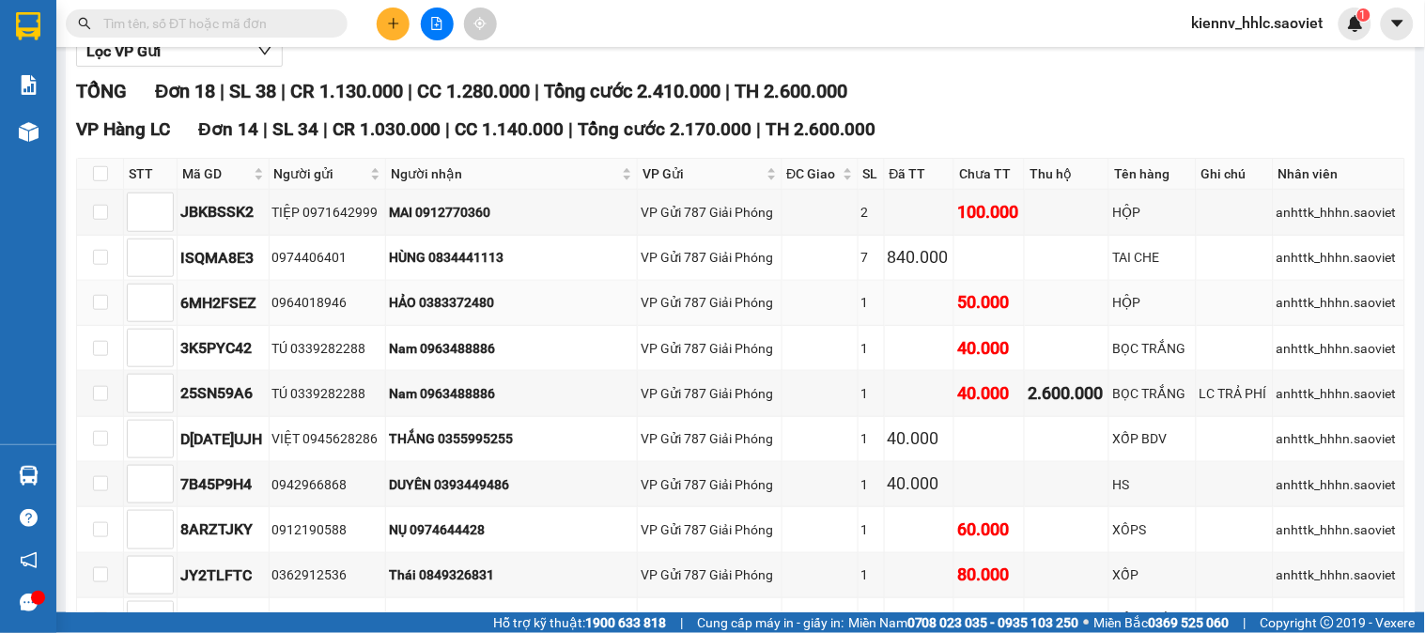
scroll to position [313, 0]
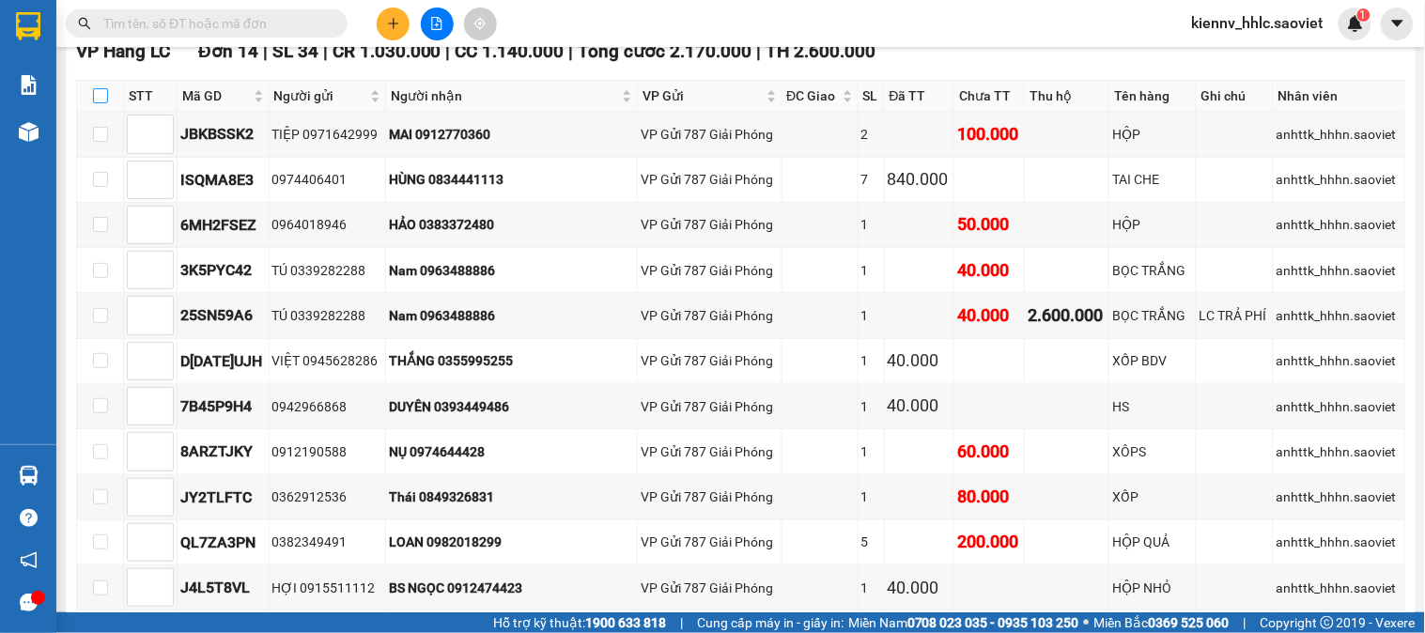
click at [99, 103] on input "checkbox" at bounding box center [100, 95] width 15 height 15
checkbox input "true"
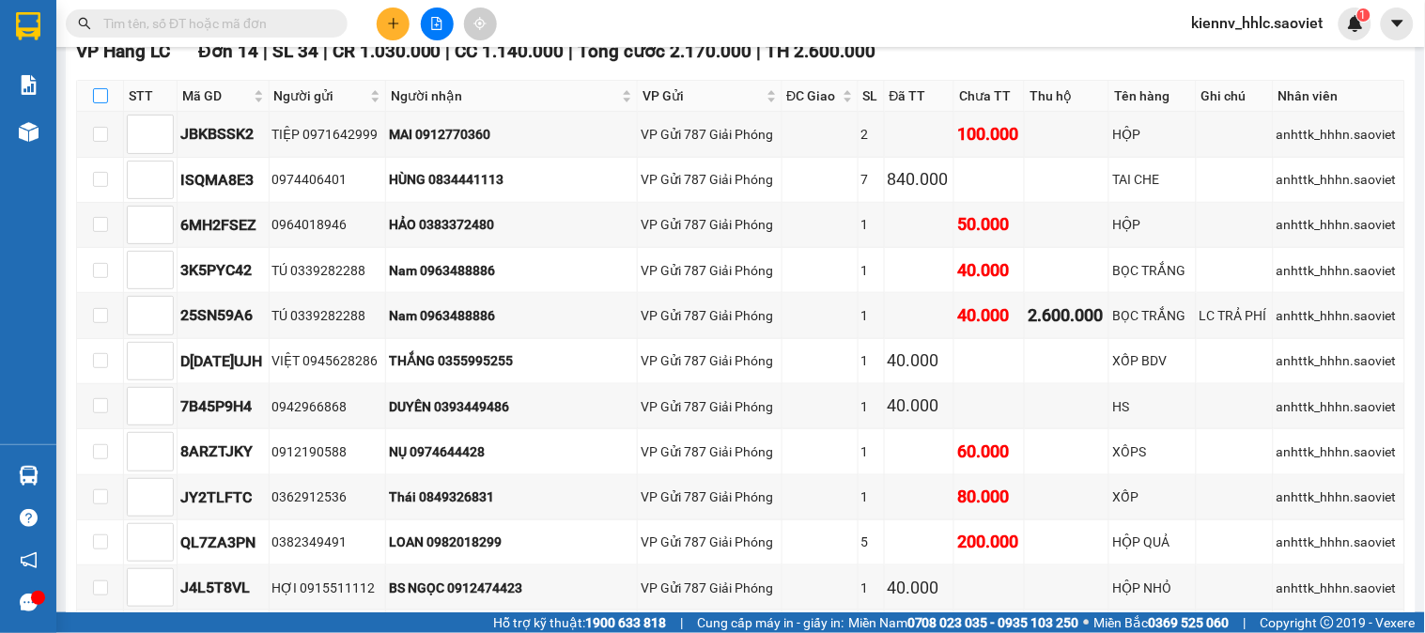
checkbox input "true"
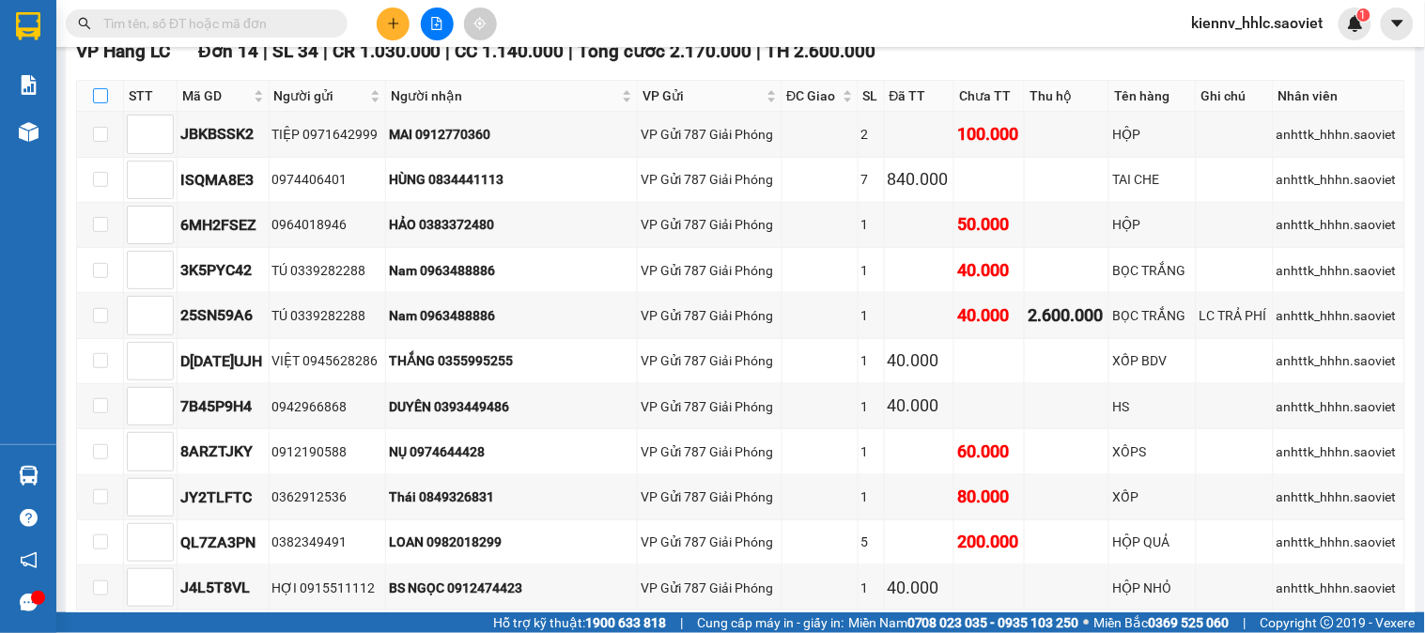
checkbox input "true"
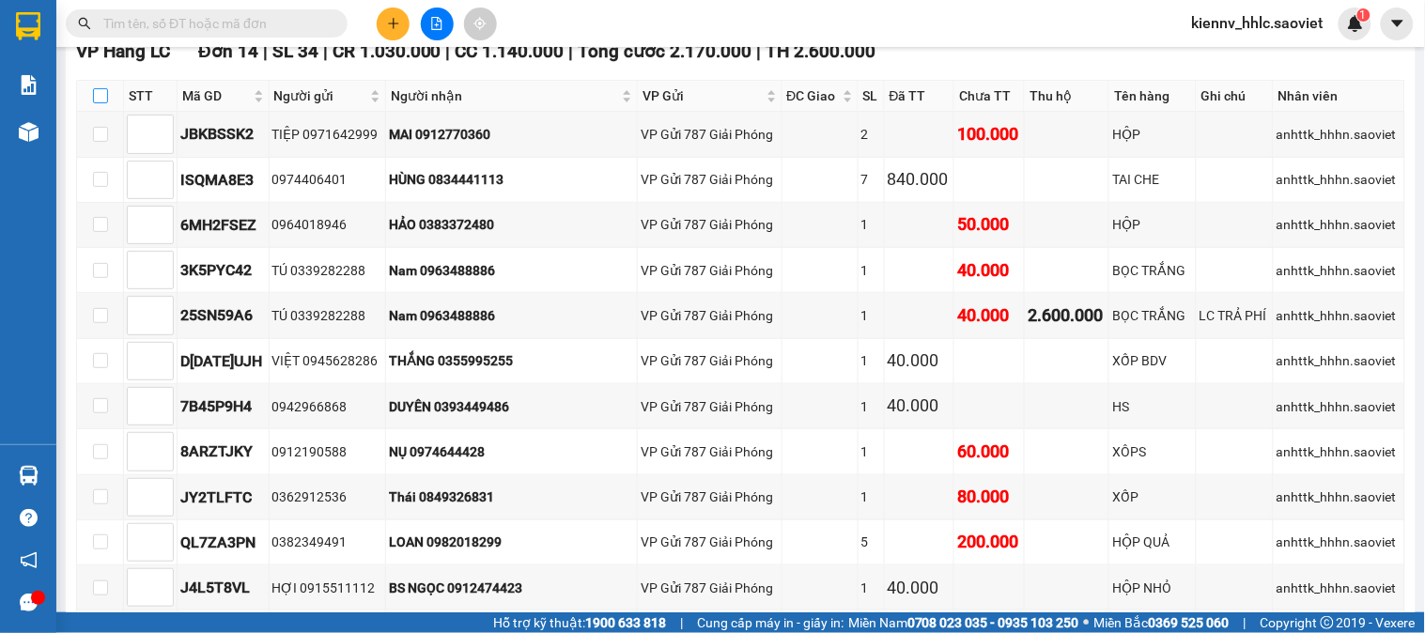
checkbox input "true"
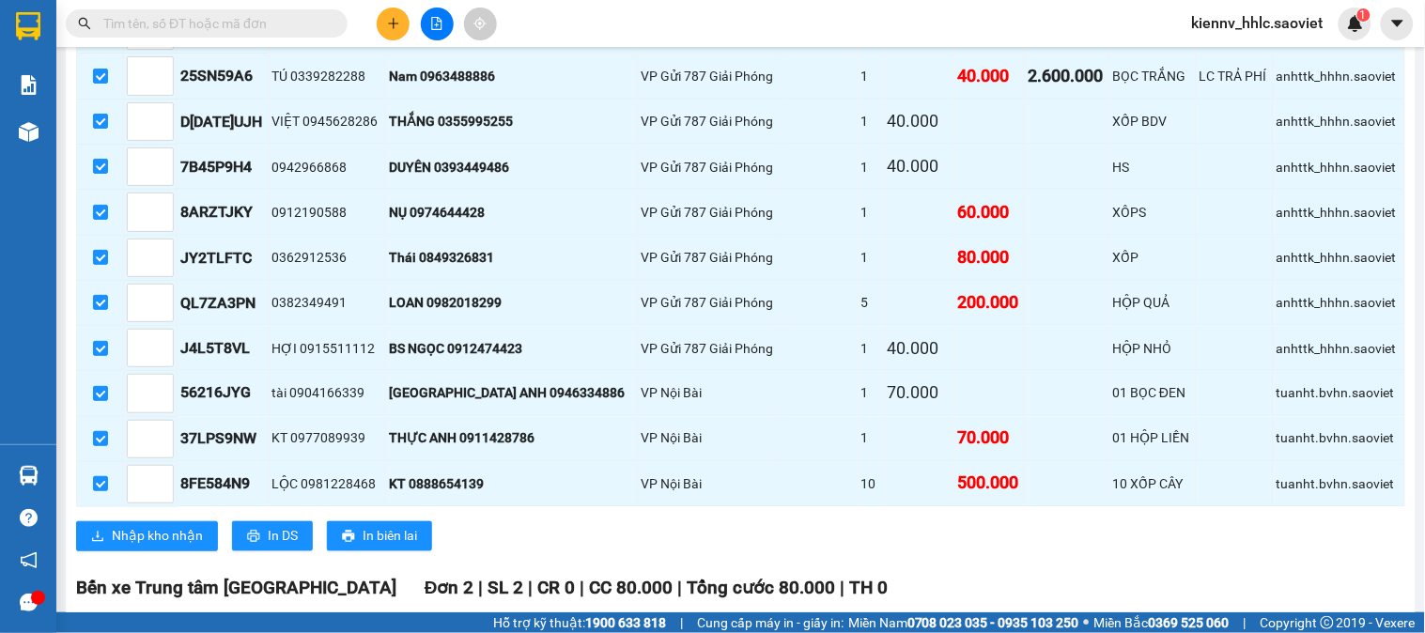
scroll to position [939, 0]
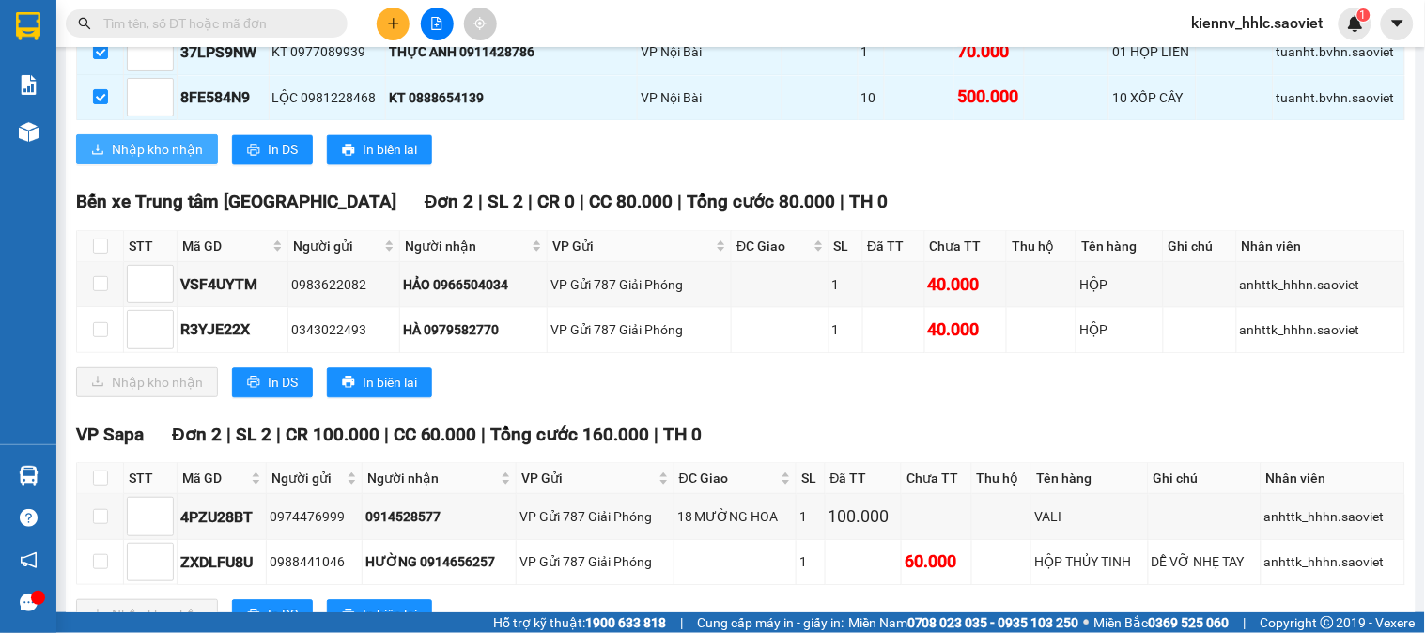
click at [129, 160] on span "Nhập kho nhận" at bounding box center [157, 149] width 91 height 21
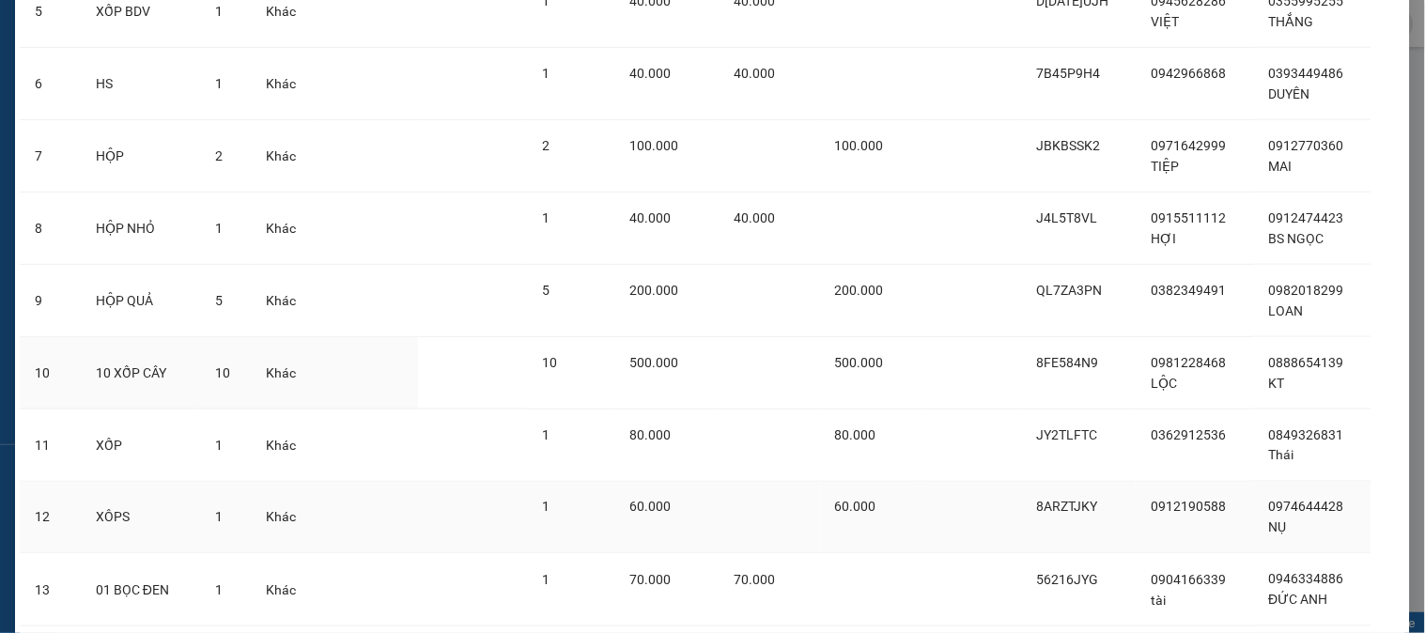
scroll to position [674, 0]
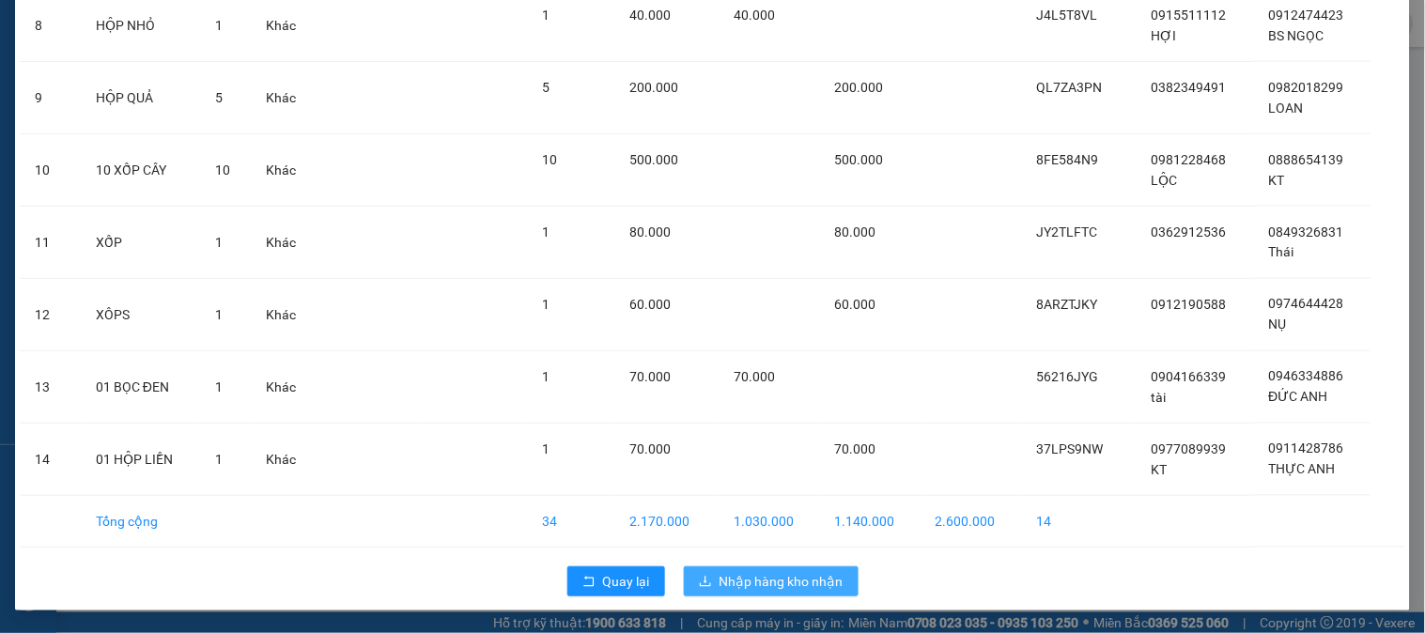
click at [786, 576] on span "Nhập hàng kho nhận" at bounding box center [781, 581] width 124 height 21
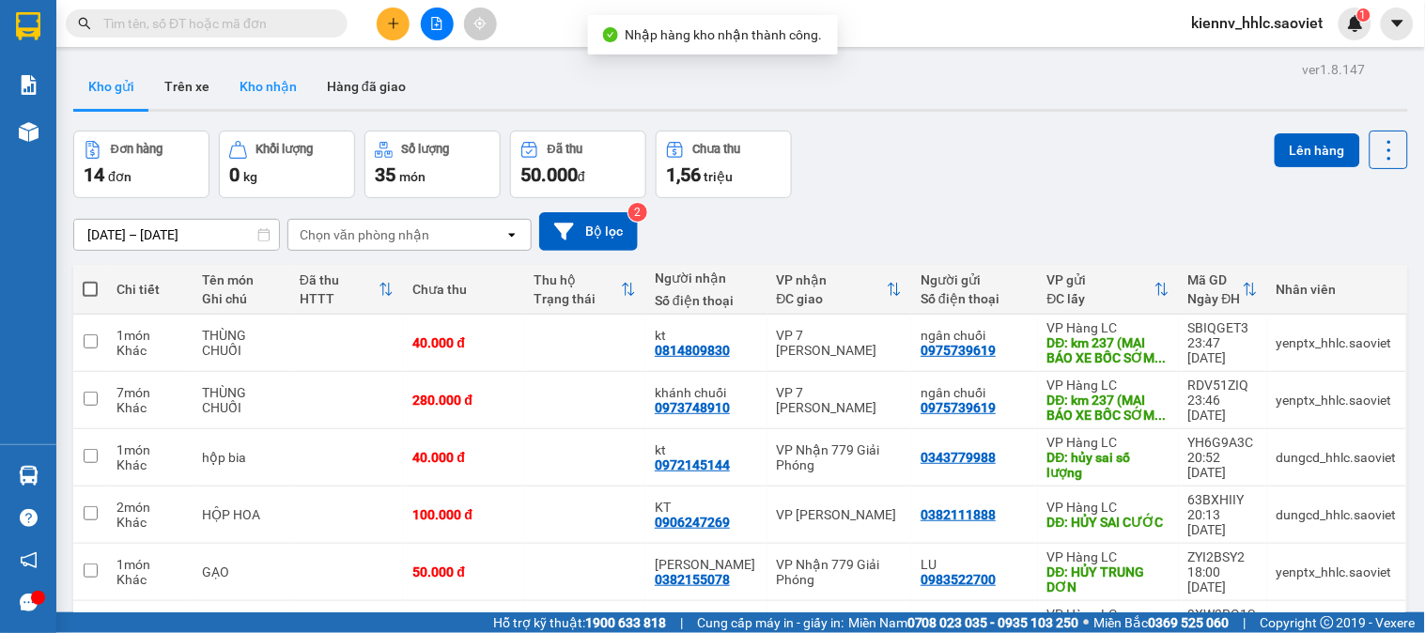
click at [264, 91] on button "Kho nhận" at bounding box center [267, 86] width 87 height 45
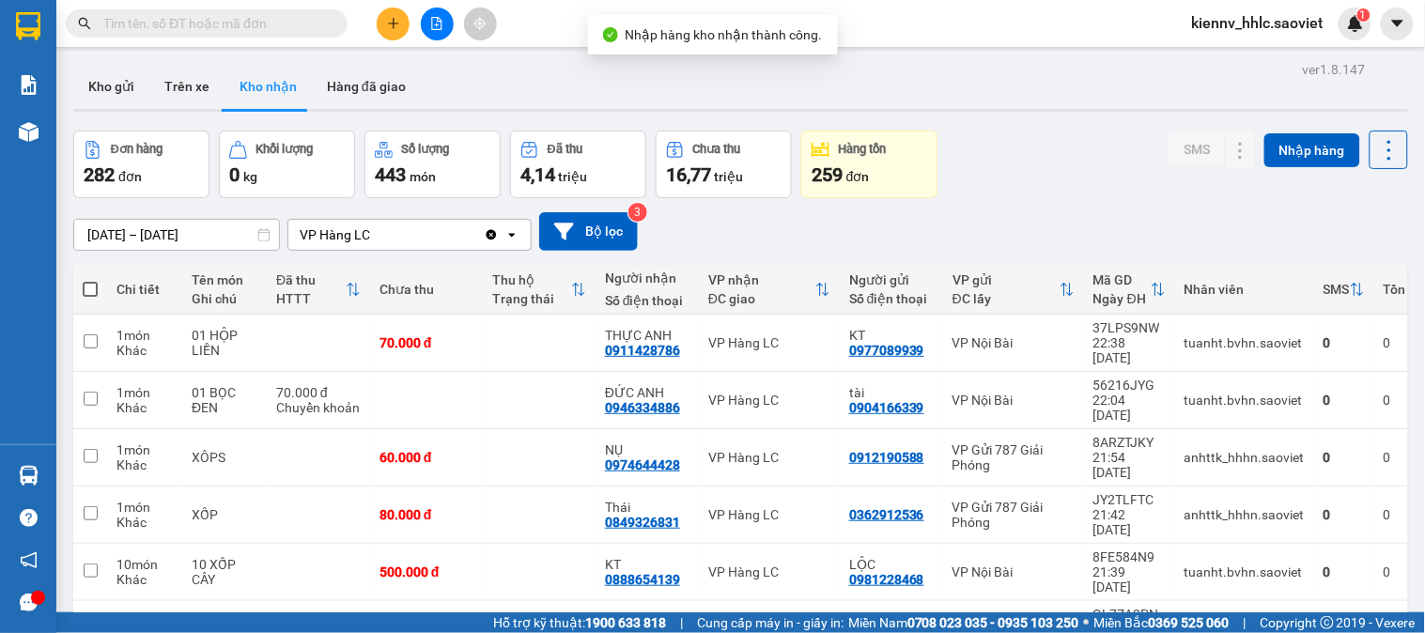
click at [86, 287] on span at bounding box center [90, 289] width 15 height 15
click at [90, 280] on input "checkbox" at bounding box center [90, 280] width 0 height 0
checkbox input "true"
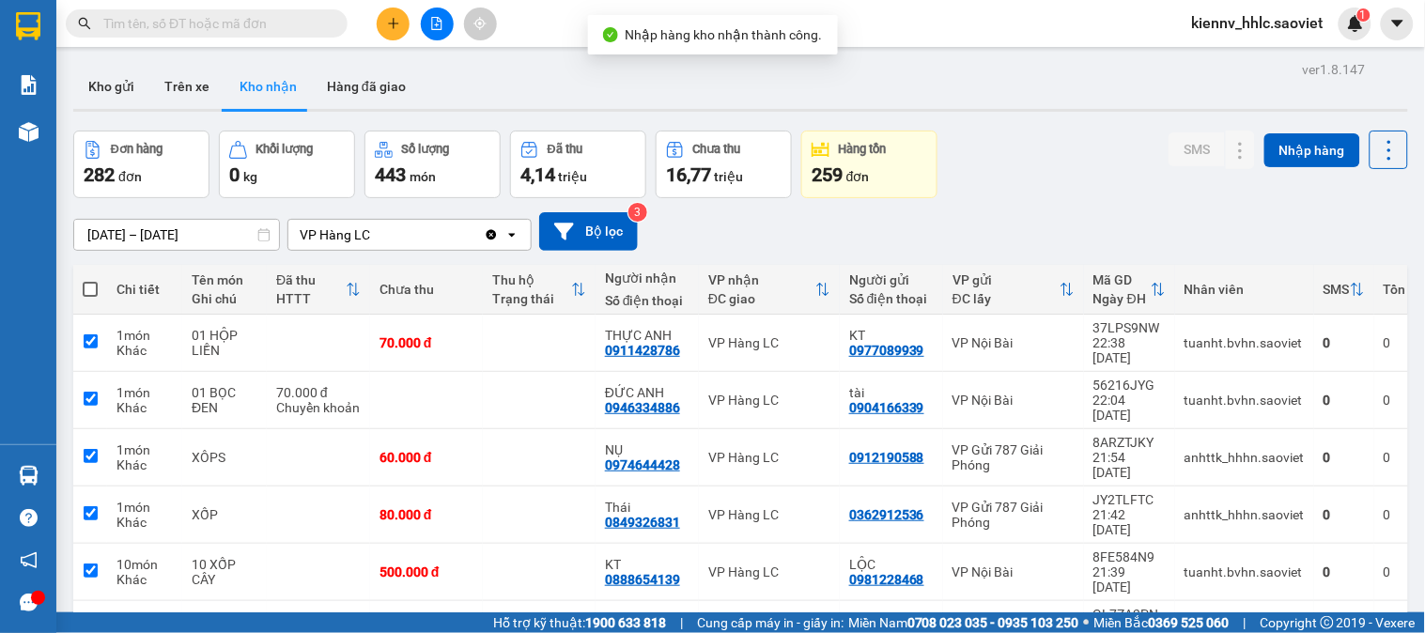
checkbox input "true"
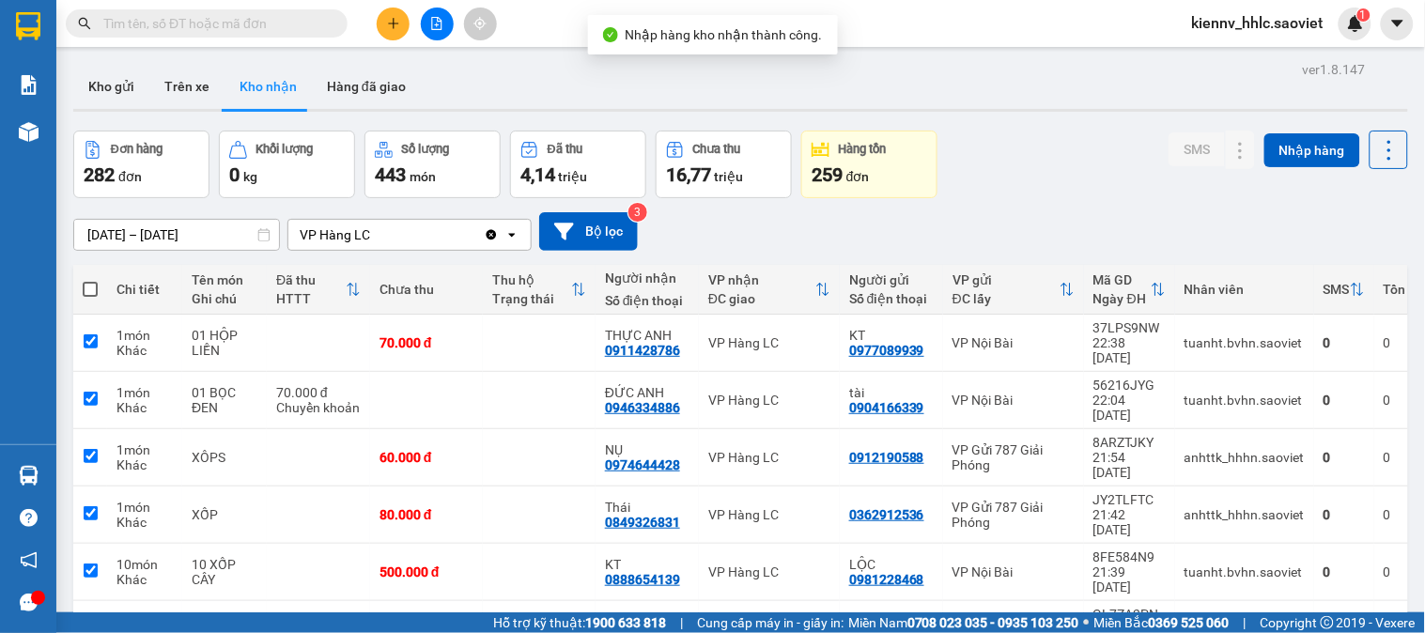
checkbox input "true"
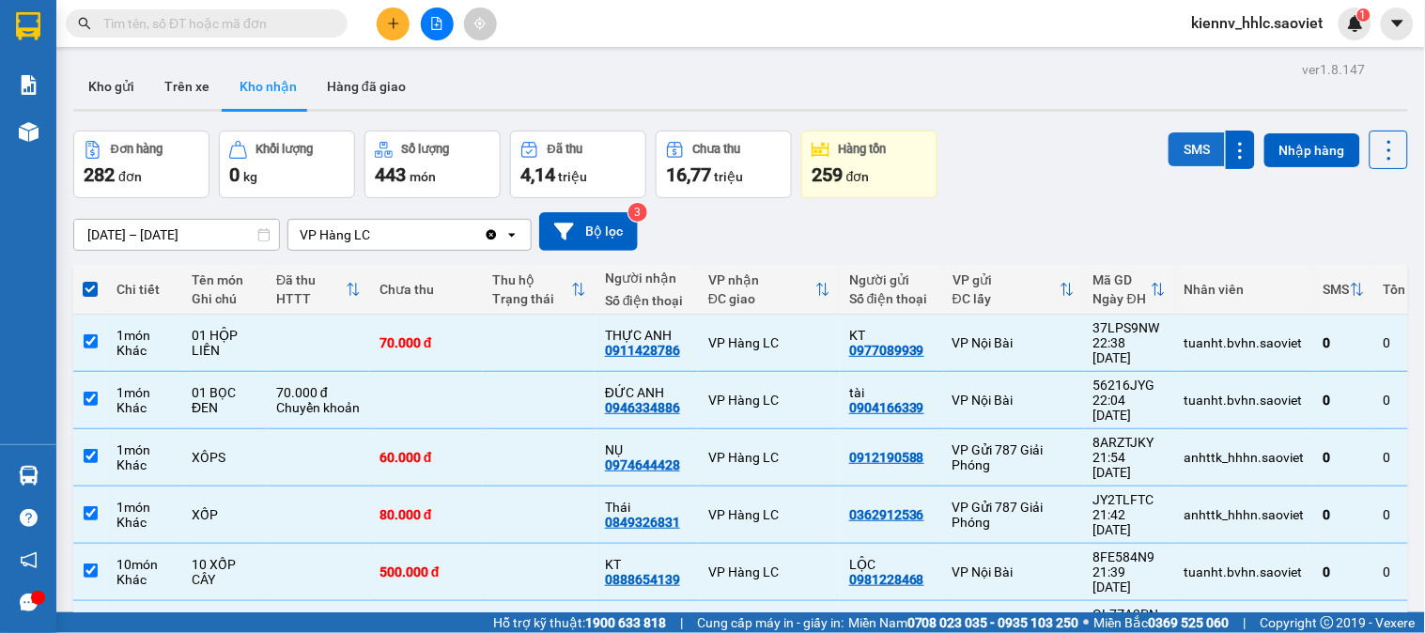
click at [1187, 151] on button "SMS" at bounding box center [1196, 149] width 56 height 34
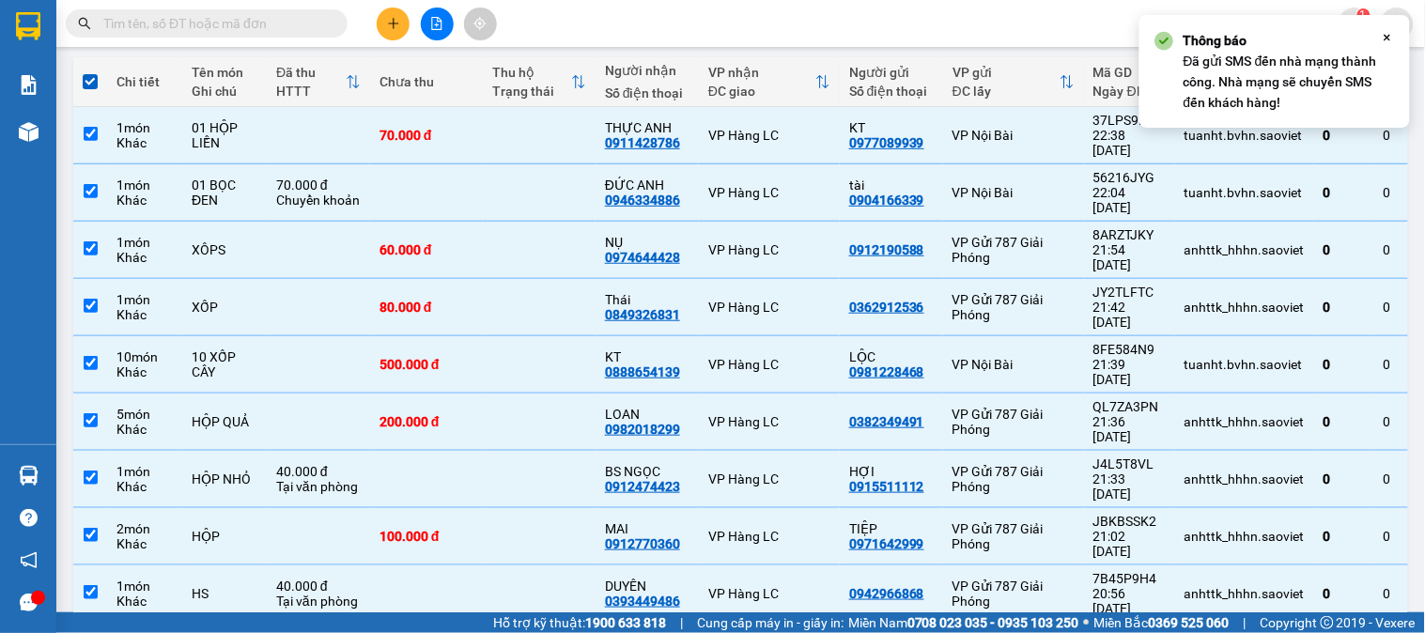
scroll to position [210, 0]
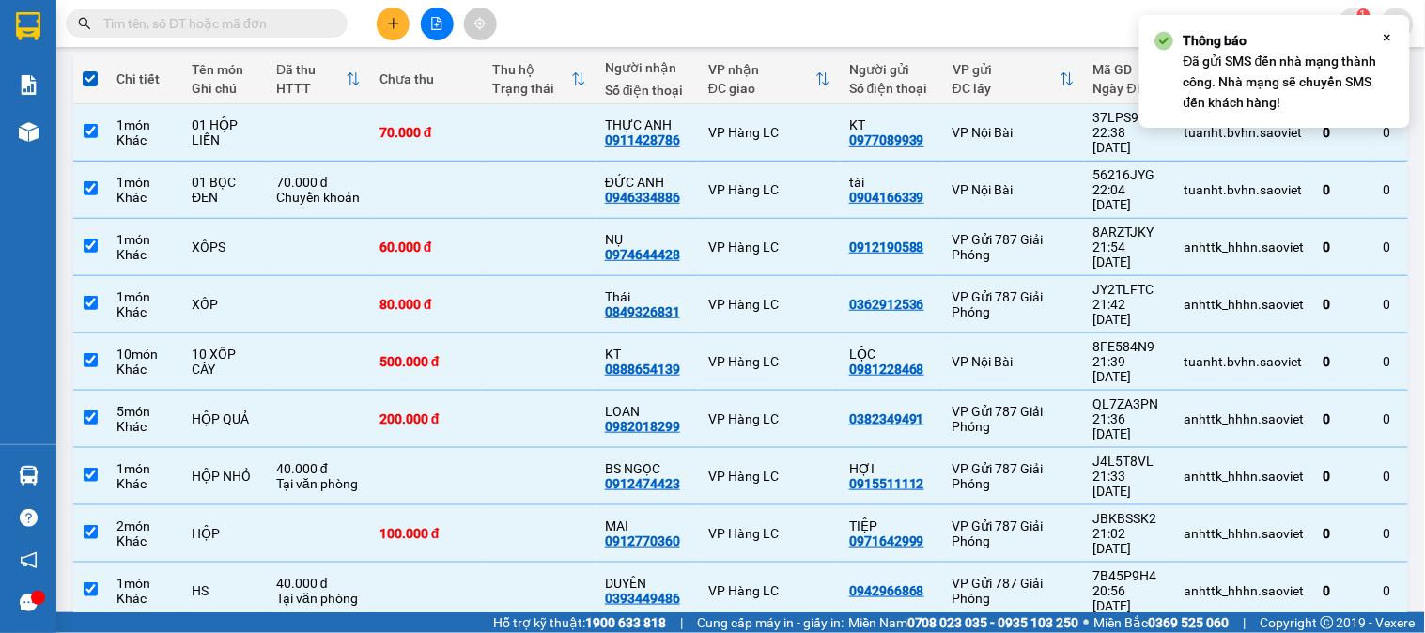
checkbox input "false"
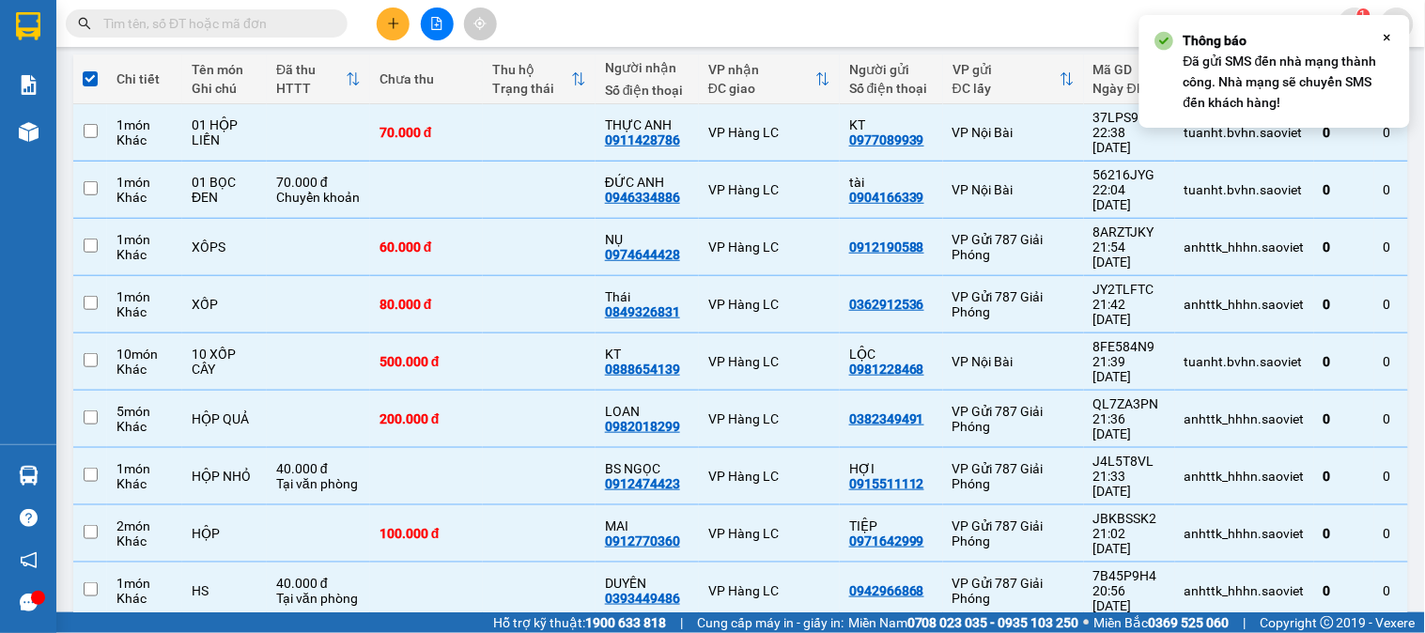
checkbox input "false"
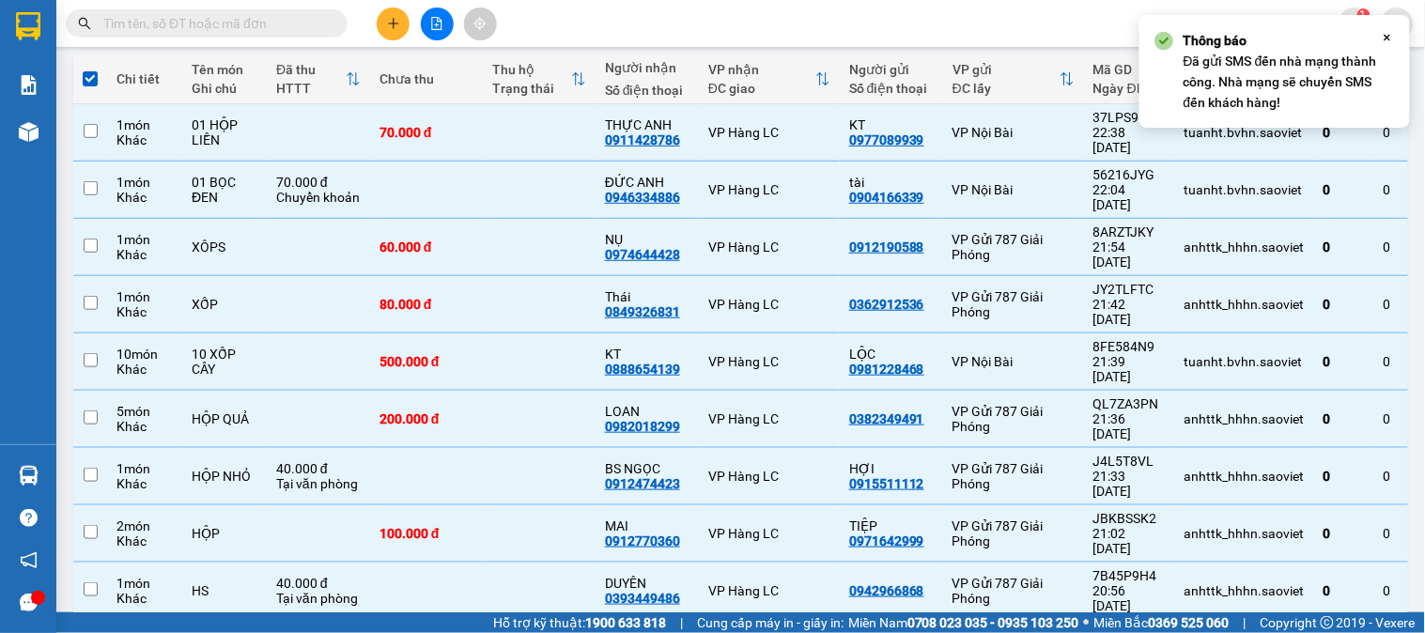
checkbox input "false"
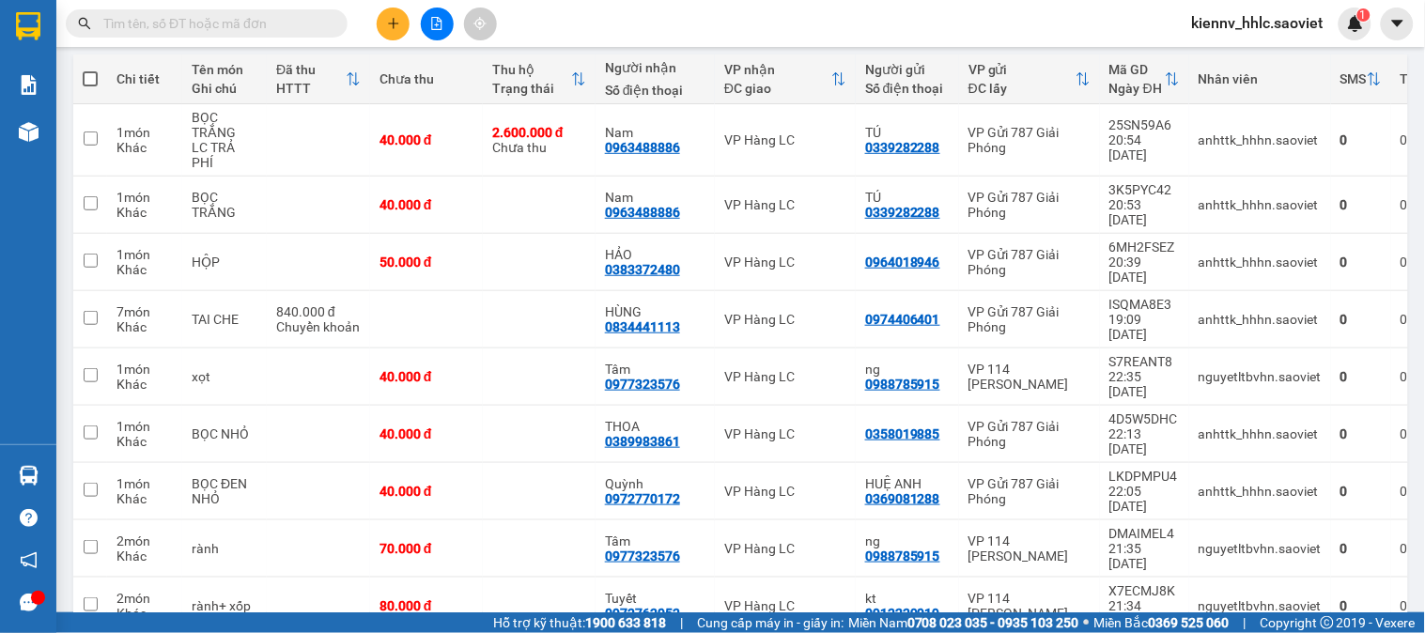
click at [95, 75] on span at bounding box center [90, 78] width 15 height 15
click at [90, 70] on input "checkbox" at bounding box center [90, 70] width 0 height 0
checkbox input "true"
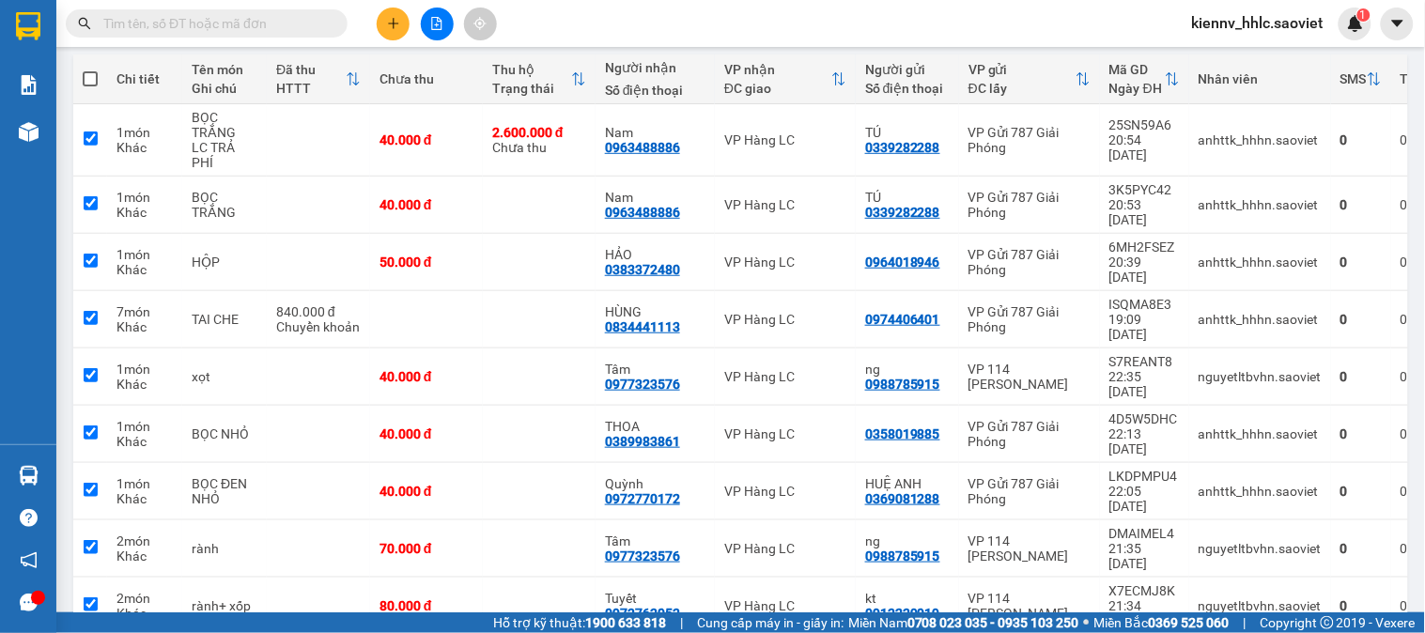
checkbox input "true"
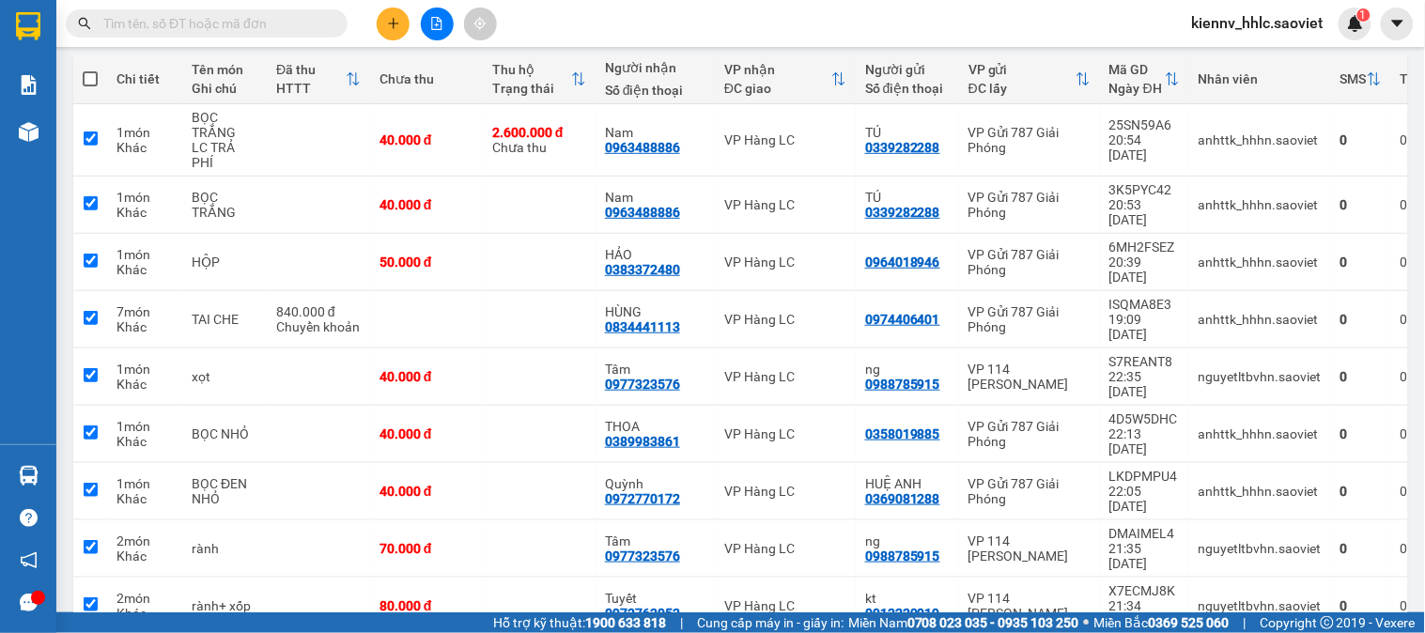
checkbox input "true"
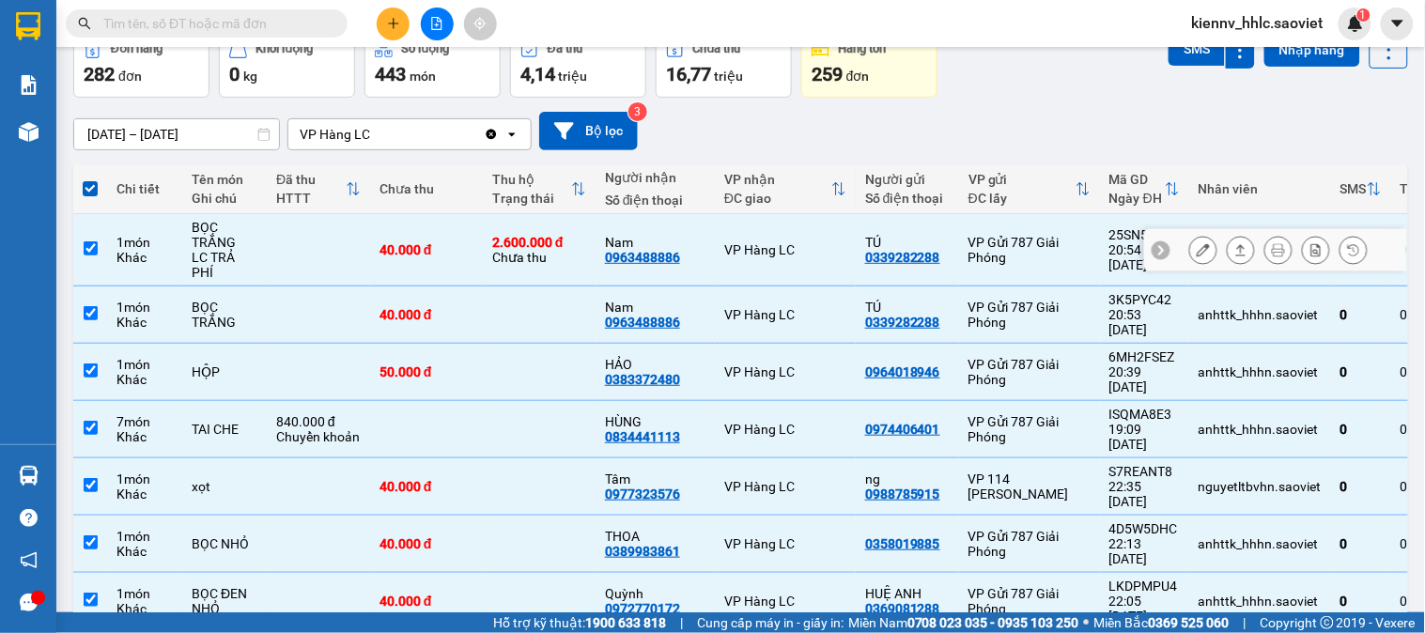
scroll to position [0, 0]
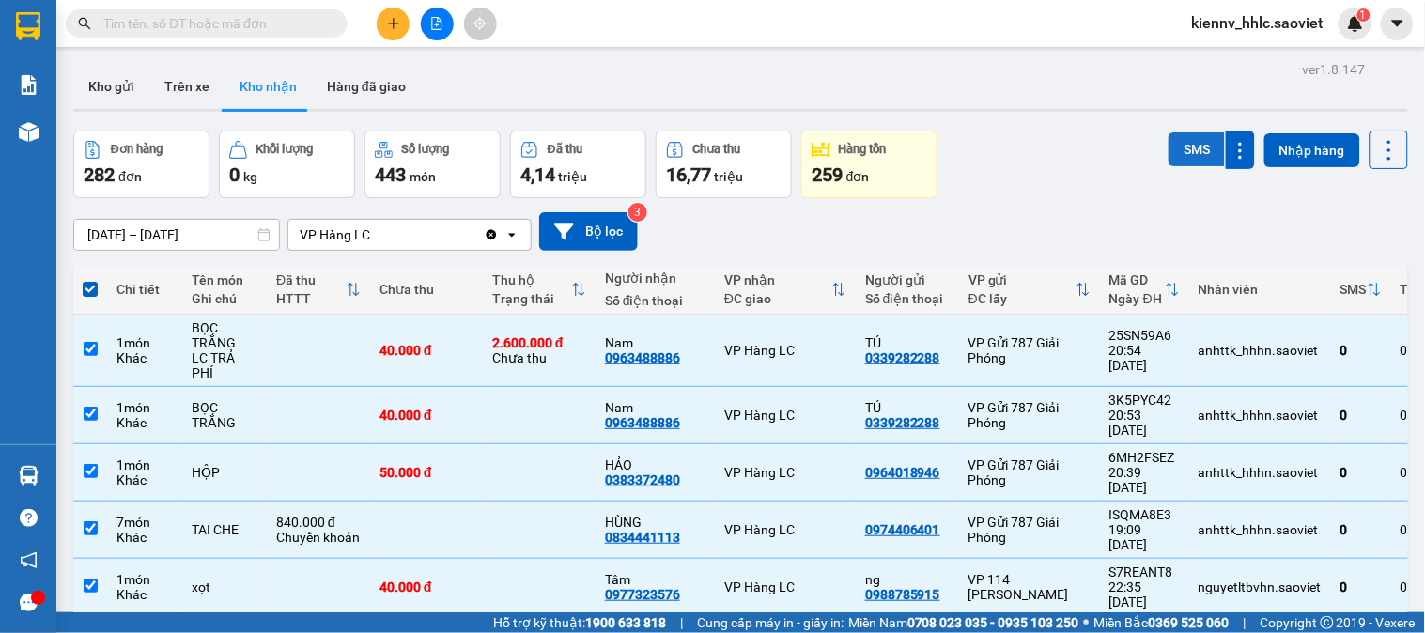
click at [1168, 154] on button "SMS" at bounding box center [1196, 149] width 56 height 34
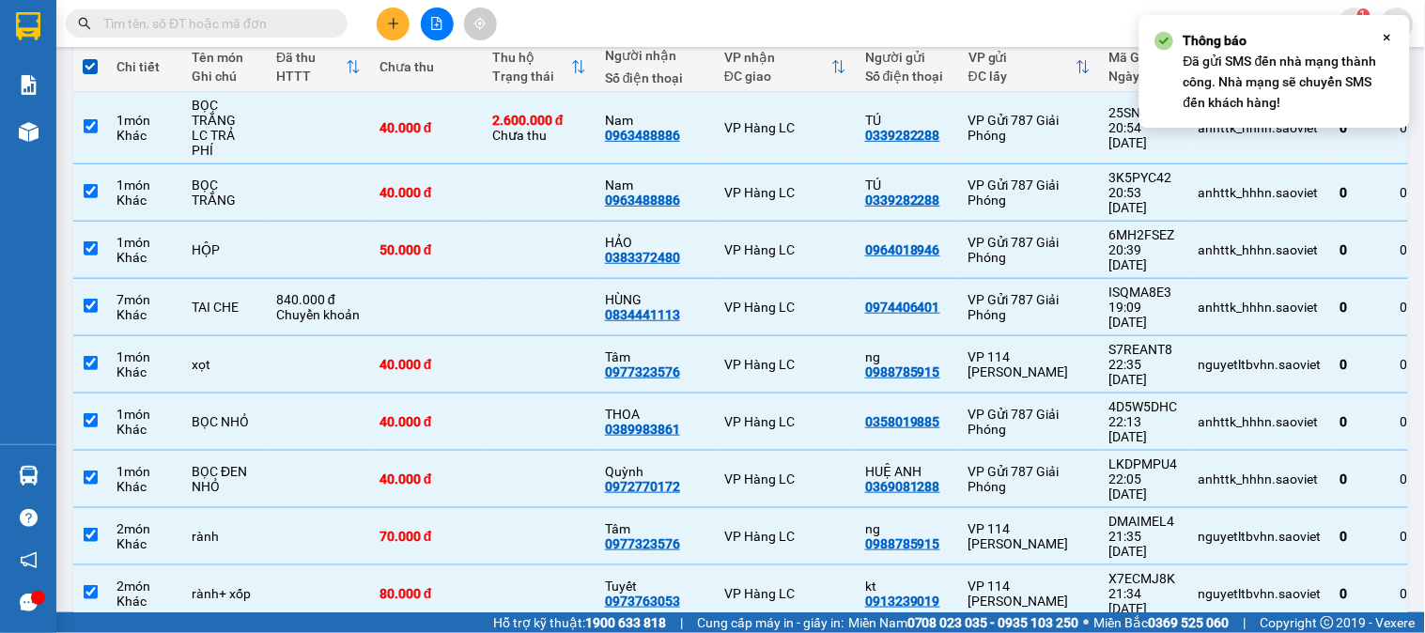
scroll to position [225, 0]
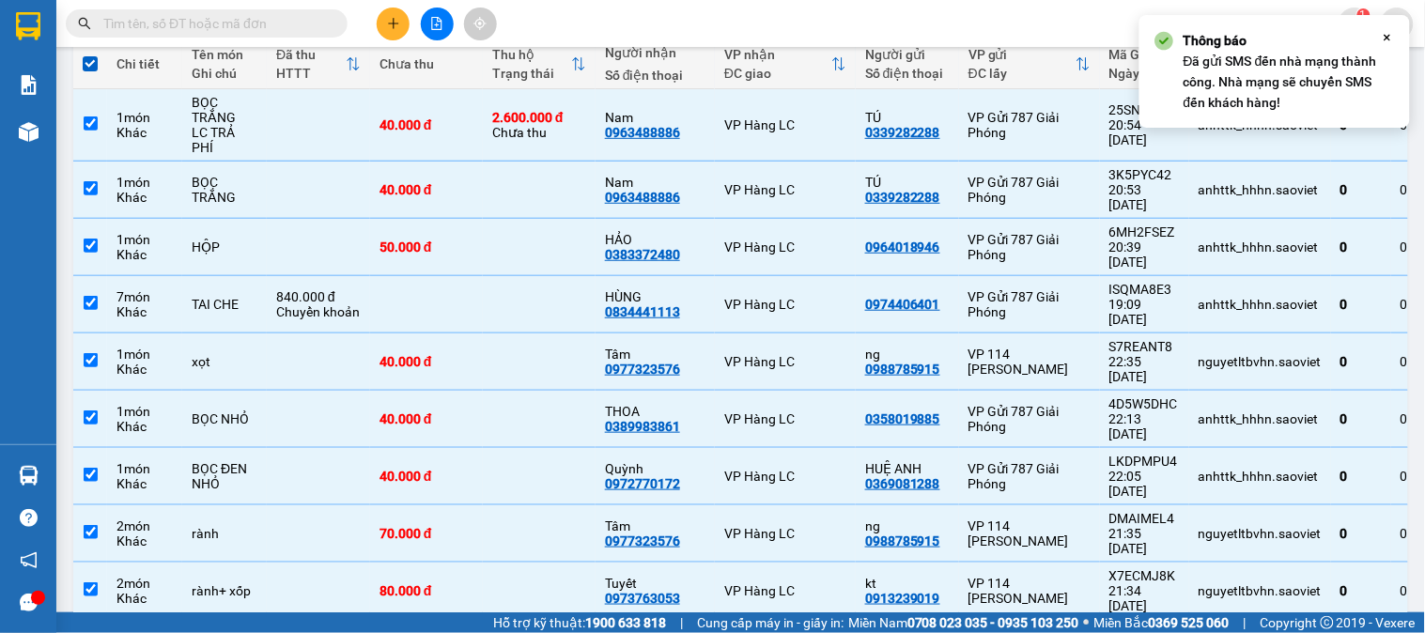
checkbox input "false"
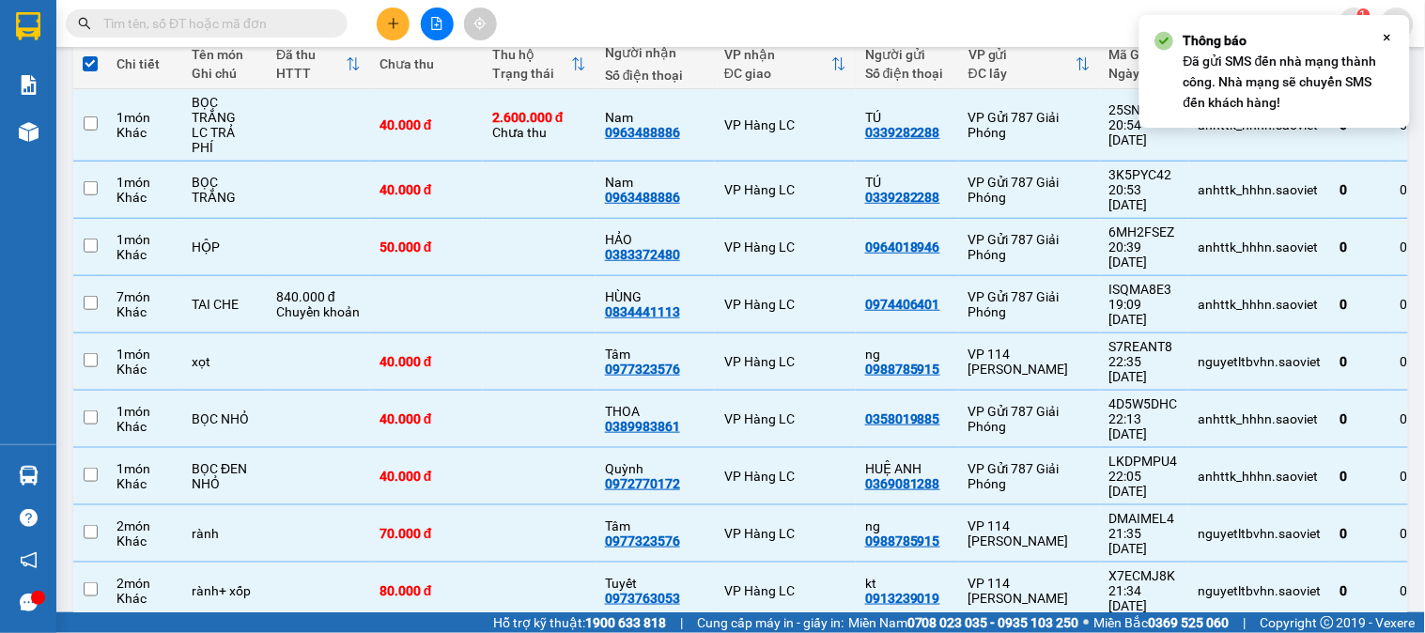
checkbox input "false"
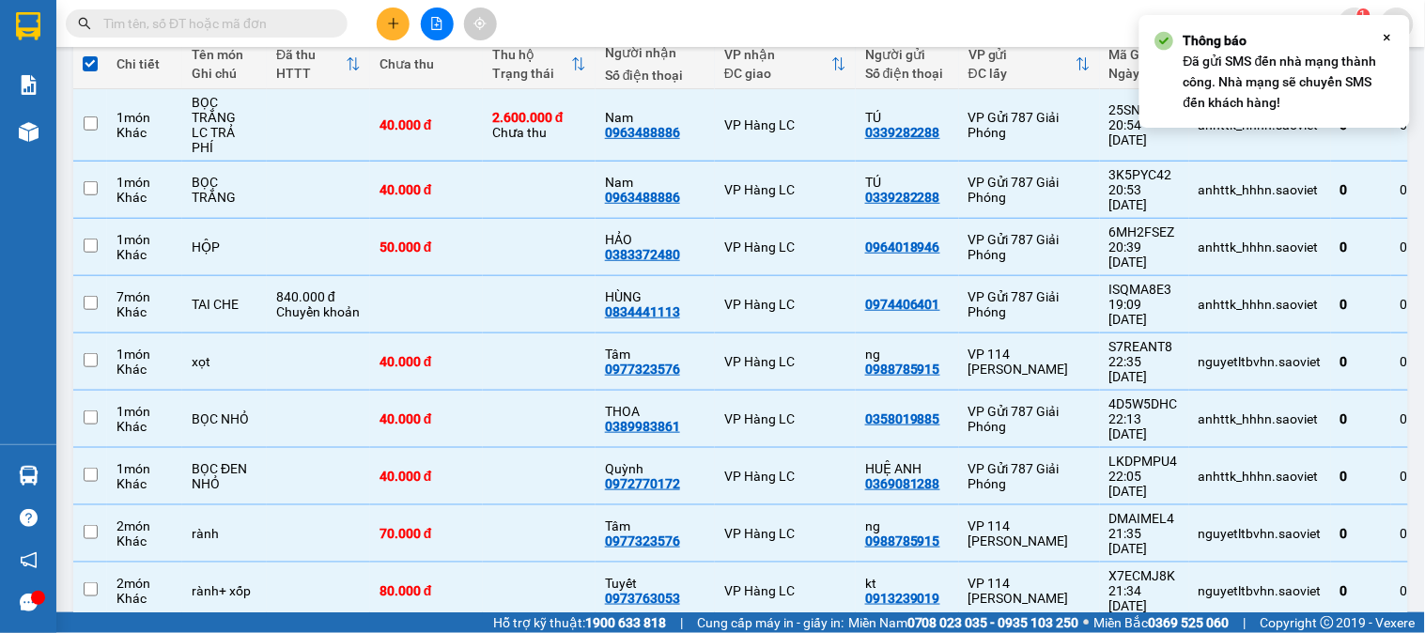
checkbox input "false"
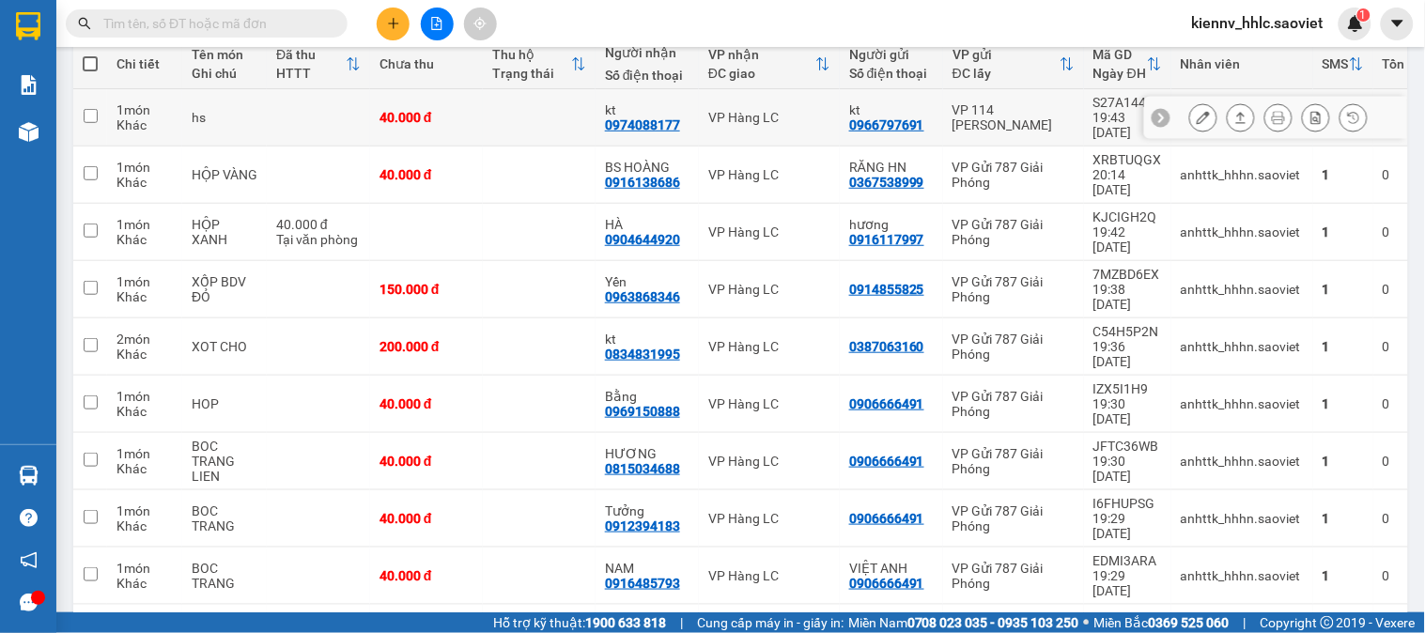
click at [678, 111] on div "kt 0974088177" at bounding box center [647, 117] width 85 height 30
checkbox input "true"
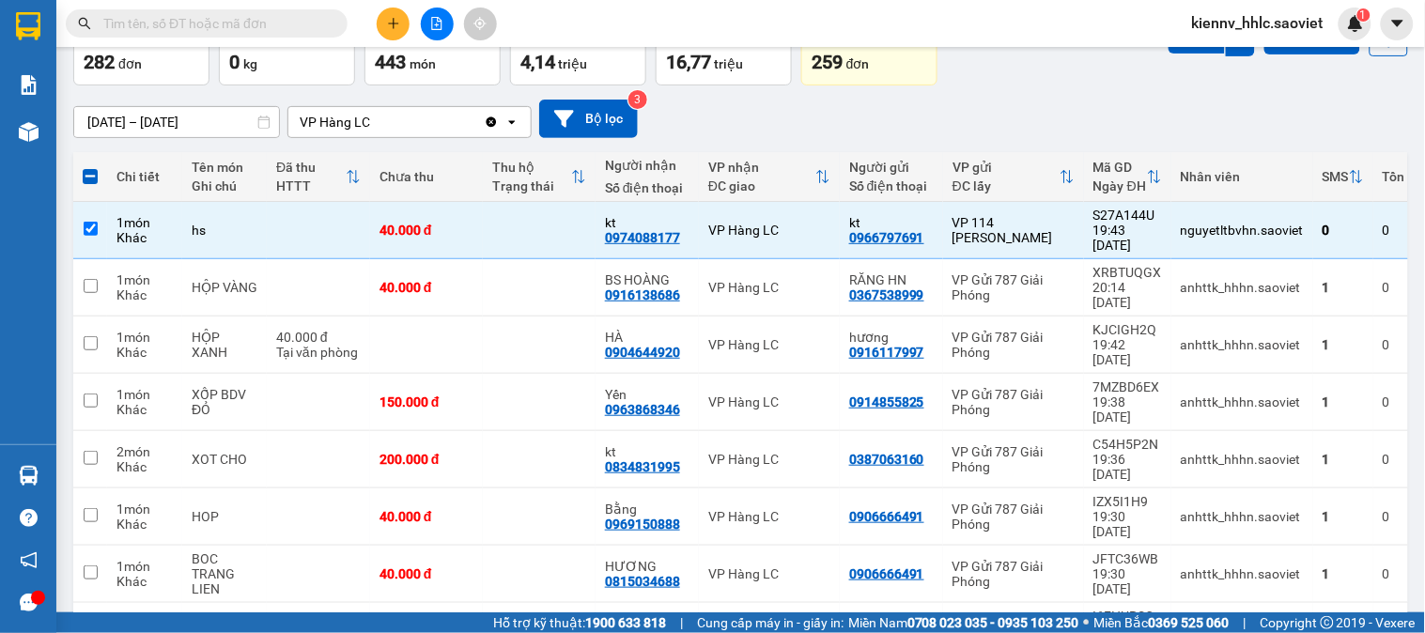
scroll to position [0, 0]
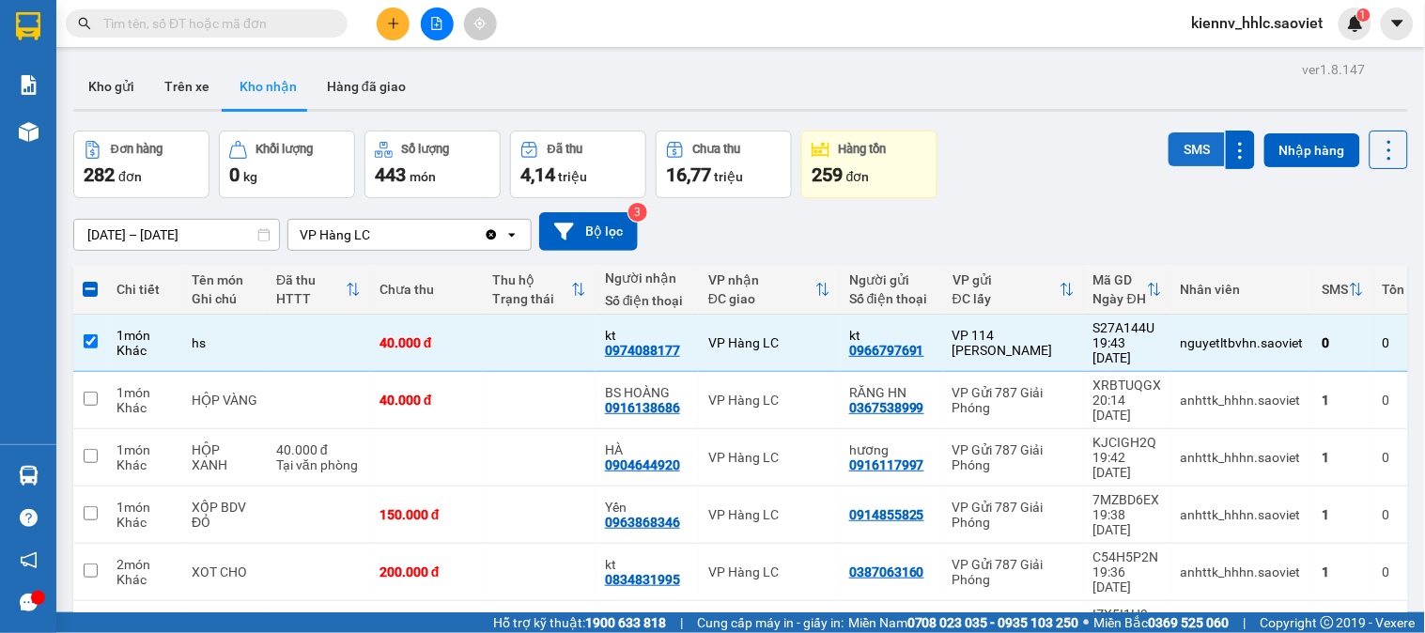
click at [1198, 147] on button "SMS" at bounding box center [1196, 149] width 56 height 34
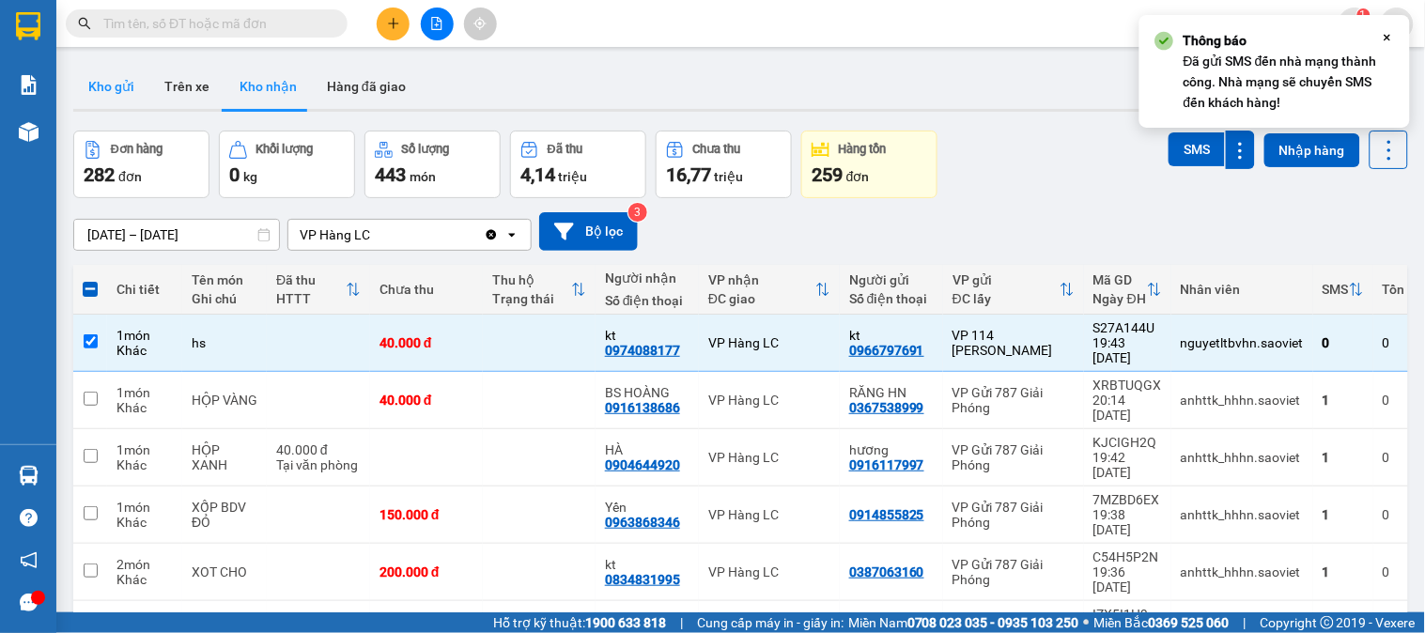
click at [117, 81] on button "Kho gửi" at bounding box center [111, 86] width 76 height 45
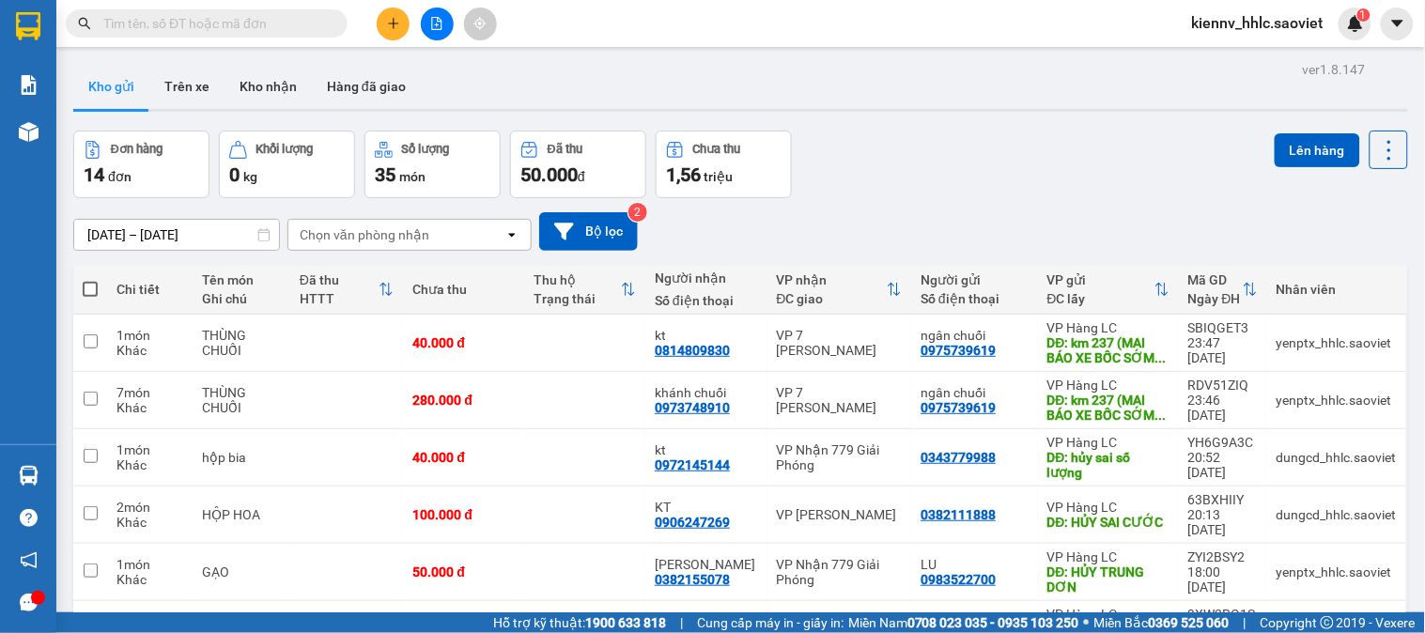
click at [446, 25] on button at bounding box center [437, 24] width 33 height 33
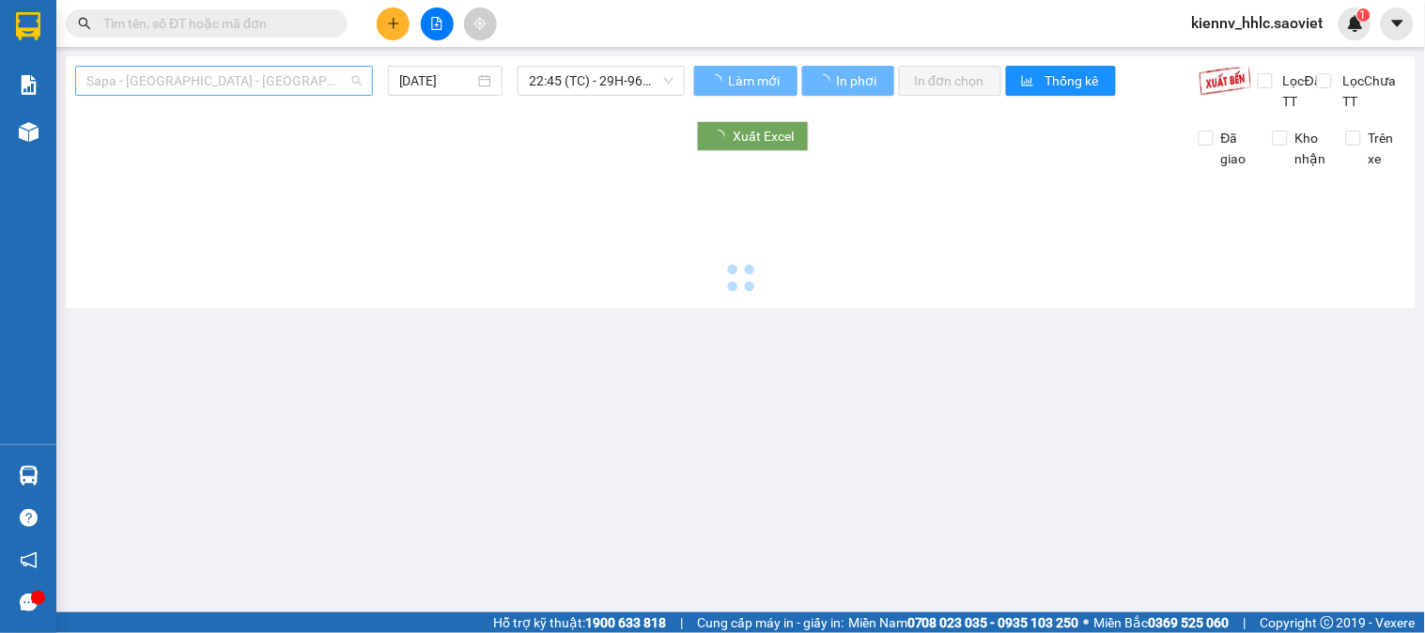
click at [305, 85] on span "Sapa - [GEOGRAPHIC_DATA] - [GEOGRAPHIC_DATA] ([GEOGRAPHIC_DATA])" at bounding box center [223, 81] width 275 height 28
type input "[DATE]"
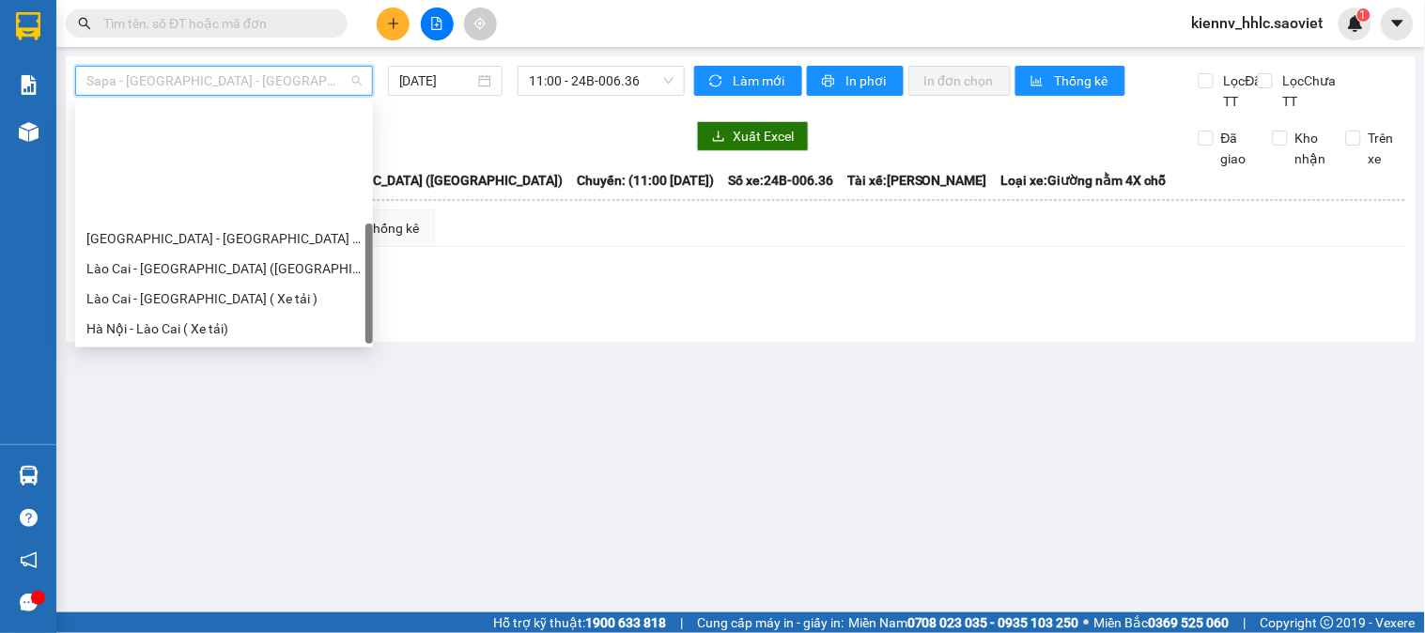
scroll to position [150, 0]
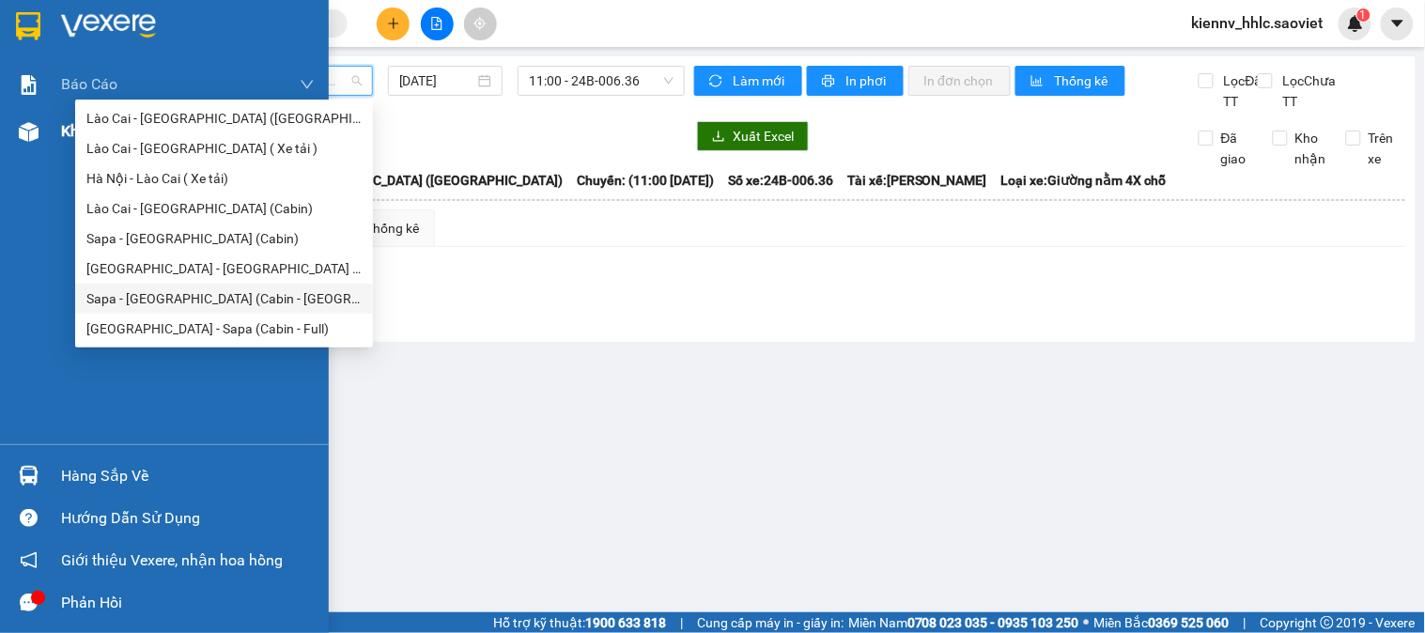
click at [32, 141] on img at bounding box center [29, 132] width 20 height 20
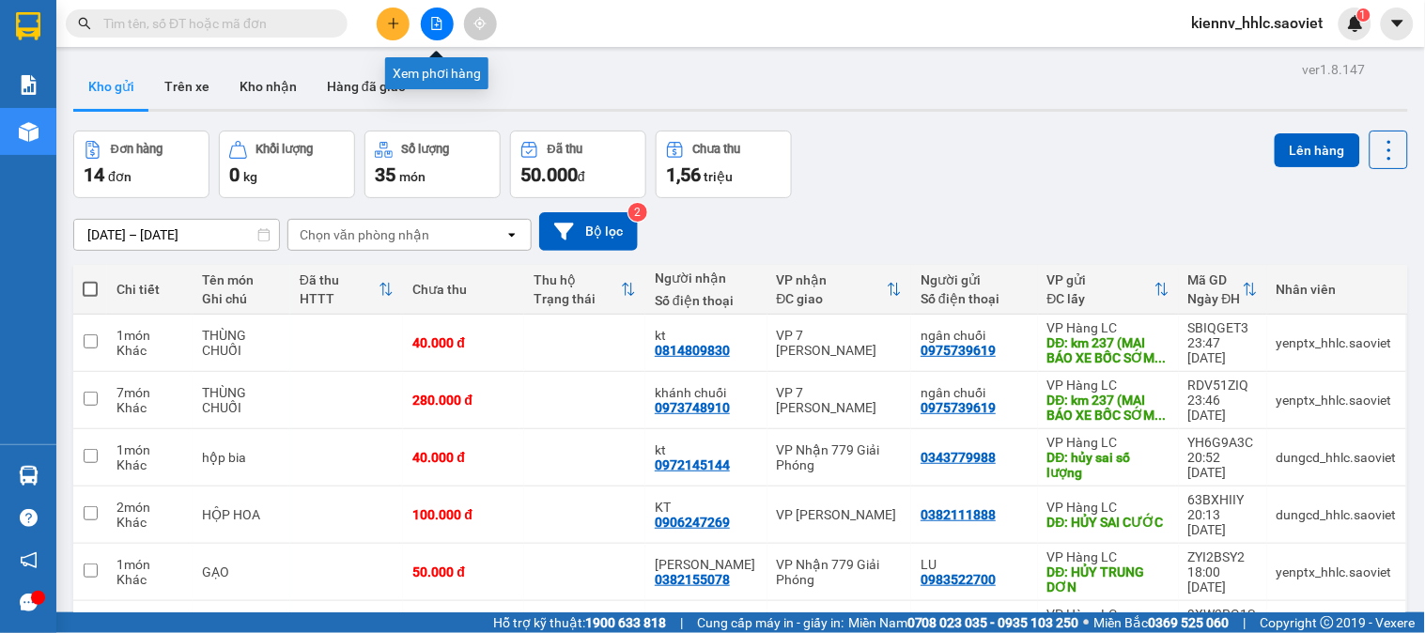
click at [432, 28] on icon "file-add" at bounding box center [437, 23] width 10 height 13
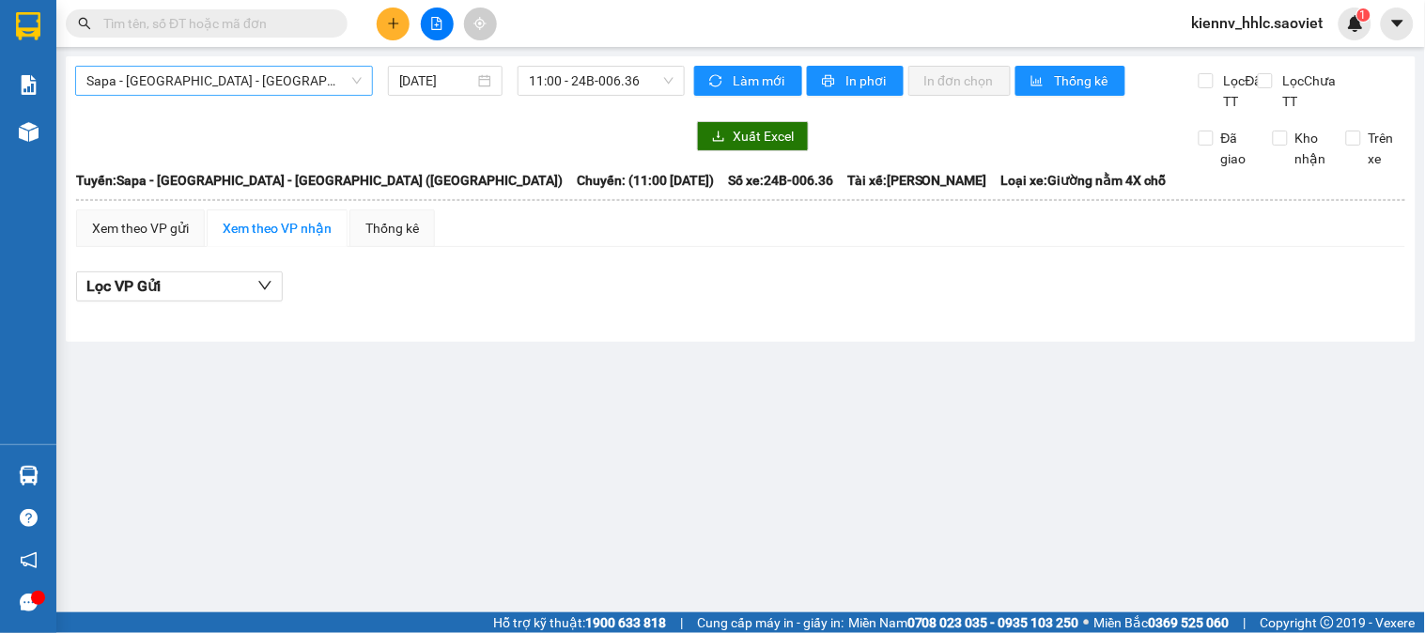
click at [221, 67] on span "Sapa - [GEOGRAPHIC_DATA] - [GEOGRAPHIC_DATA] ([GEOGRAPHIC_DATA])" at bounding box center [223, 81] width 275 height 28
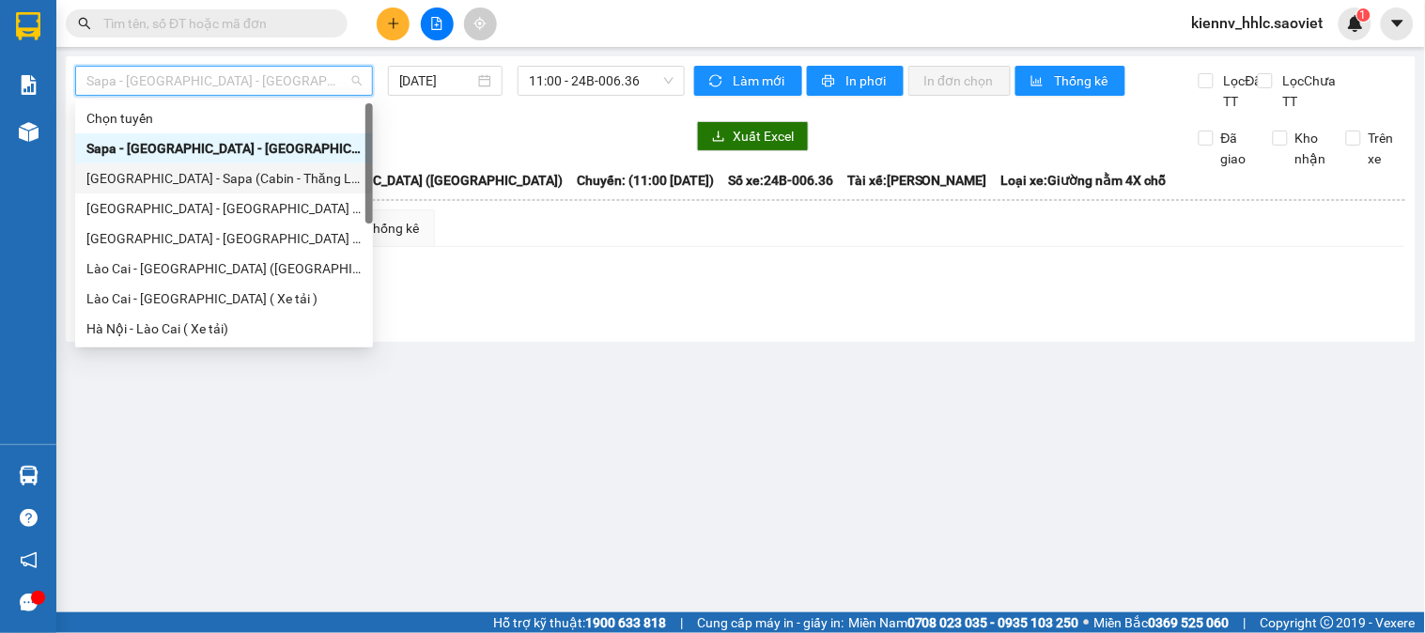
scroll to position [150, 0]
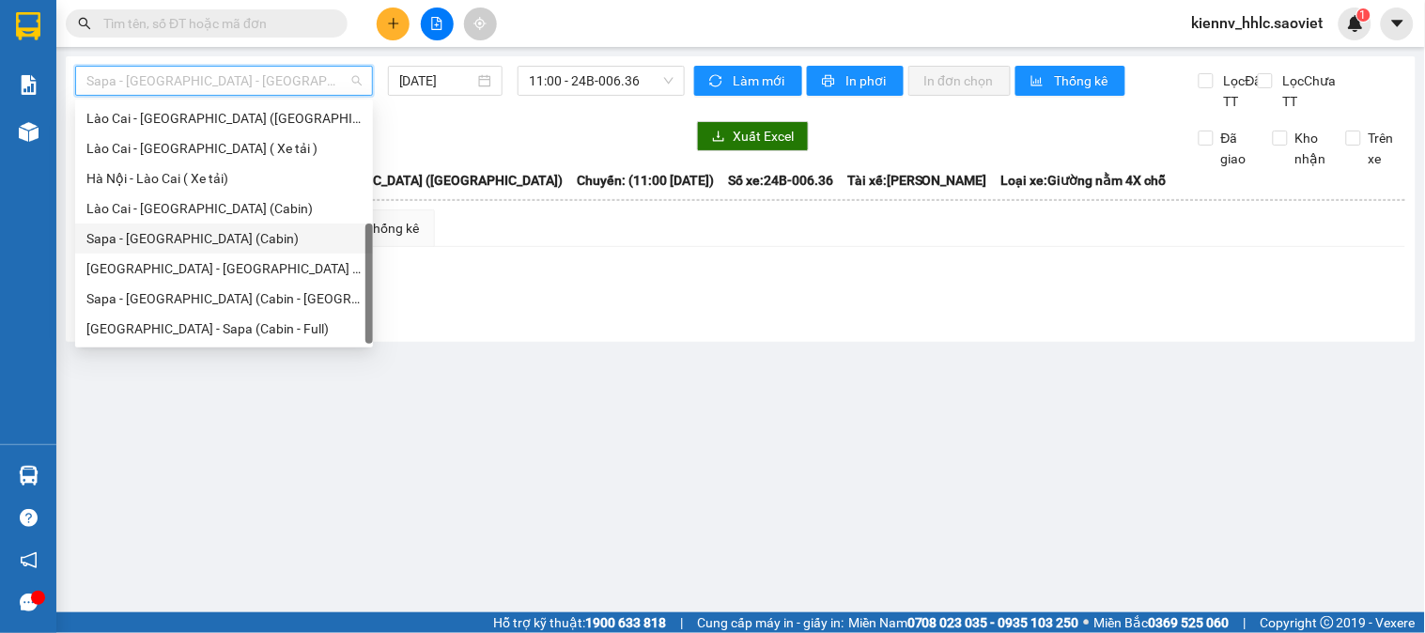
click at [200, 242] on div "Sapa - [GEOGRAPHIC_DATA] (Cabin)" at bounding box center [223, 238] width 275 height 21
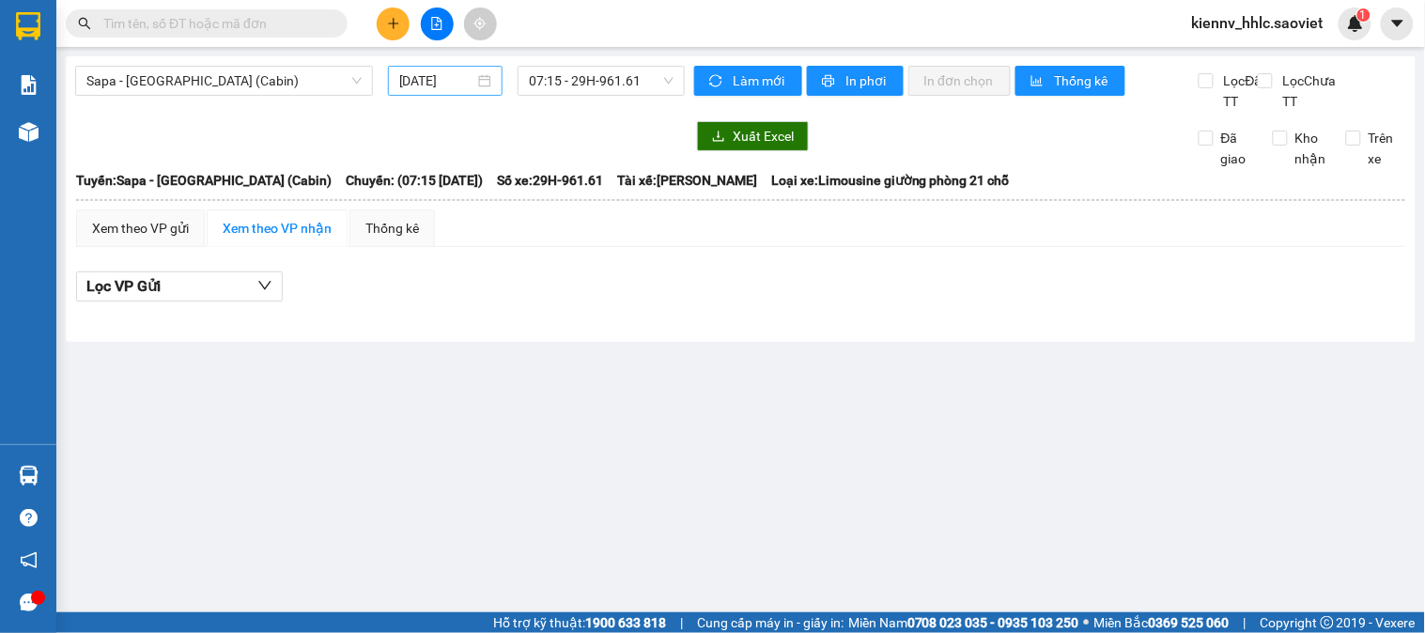
click at [414, 91] on div "[DATE]" at bounding box center [446, 81] width 116 height 30
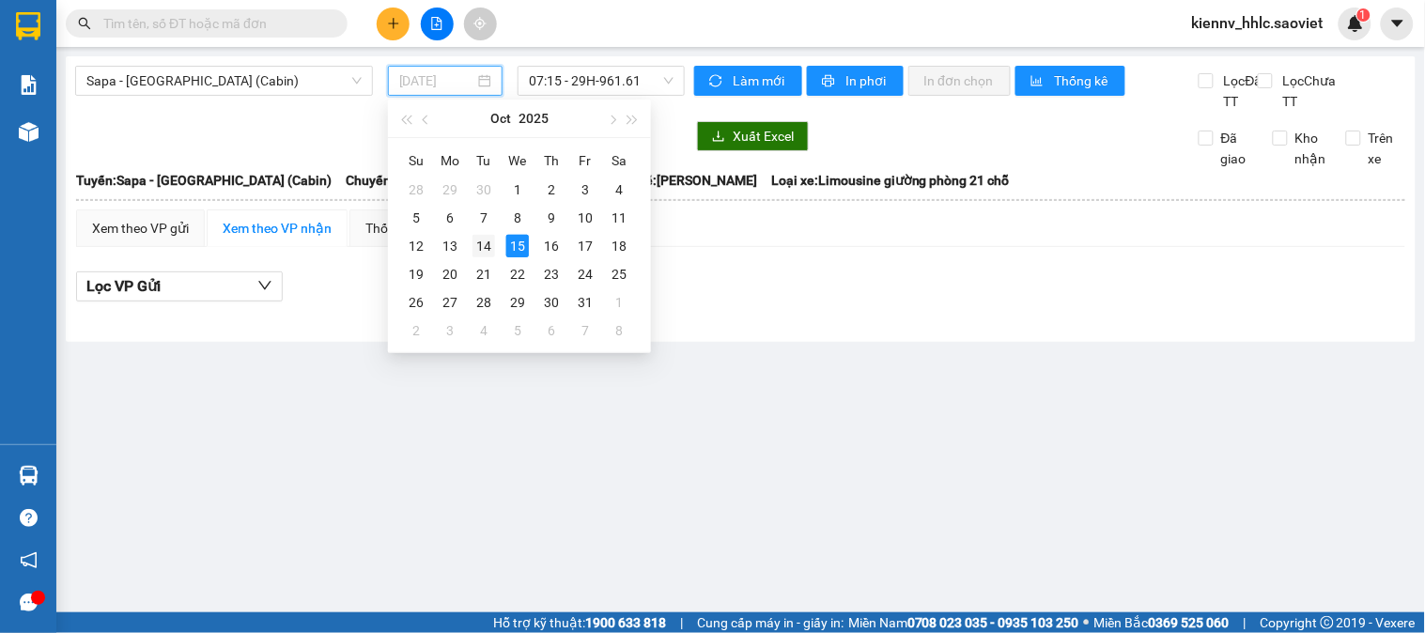
click at [482, 255] on div "14" at bounding box center [483, 246] width 23 height 23
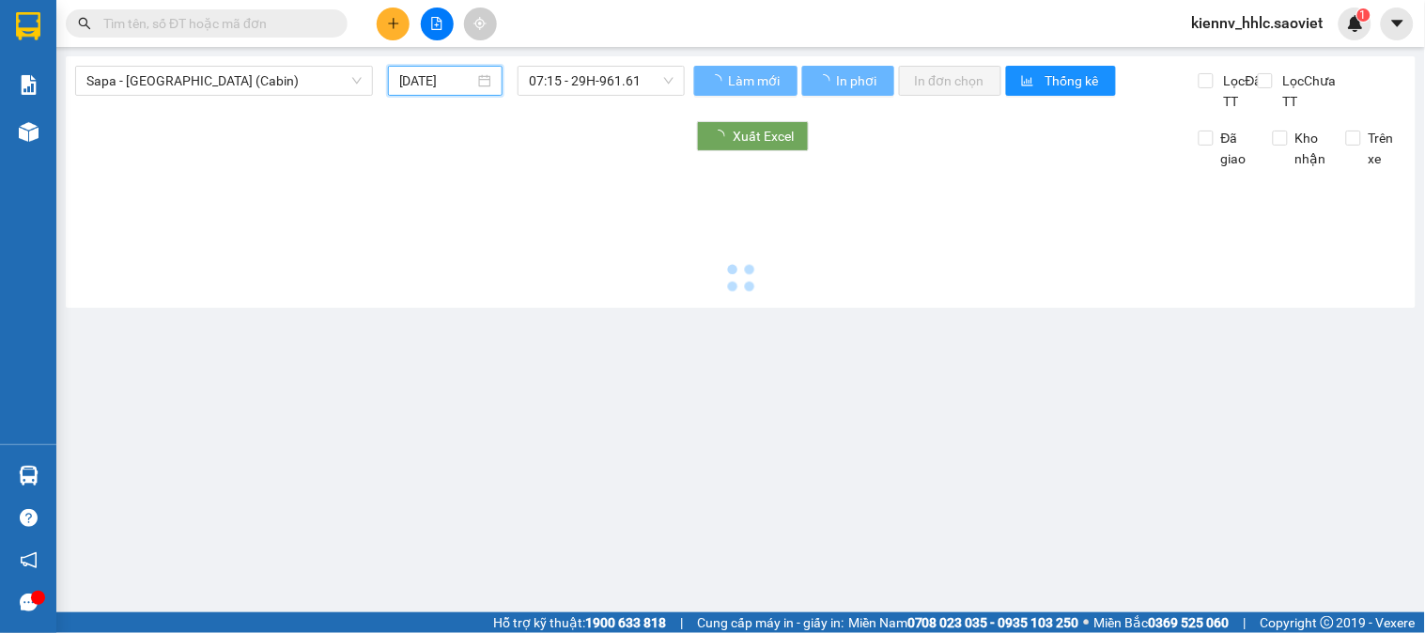
type input "[DATE]"
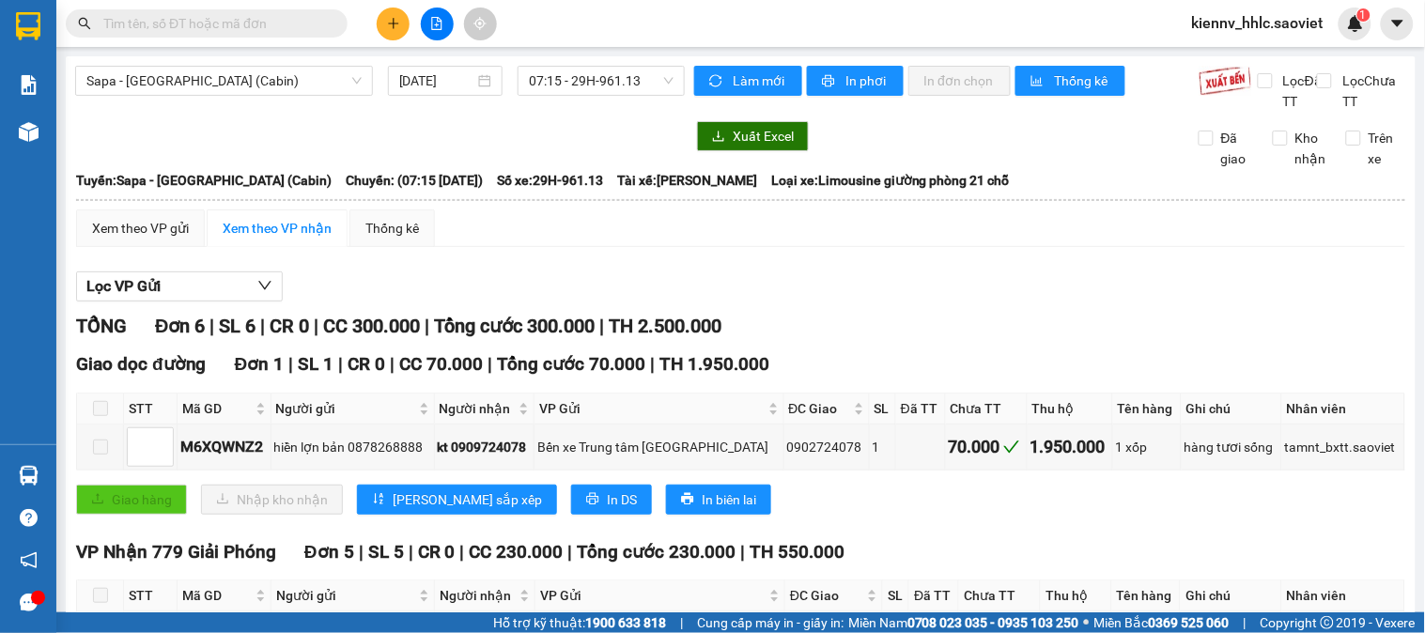
click at [547, 98] on div "Sapa - Hà Nội (Cabin) 14/10/2025 07:15 - 29H-961.13" at bounding box center [380, 89] width 610 height 46
click at [142, 239] on div "Xem theo VP gửi" at bounding box center [140, 228] width 97 height 21
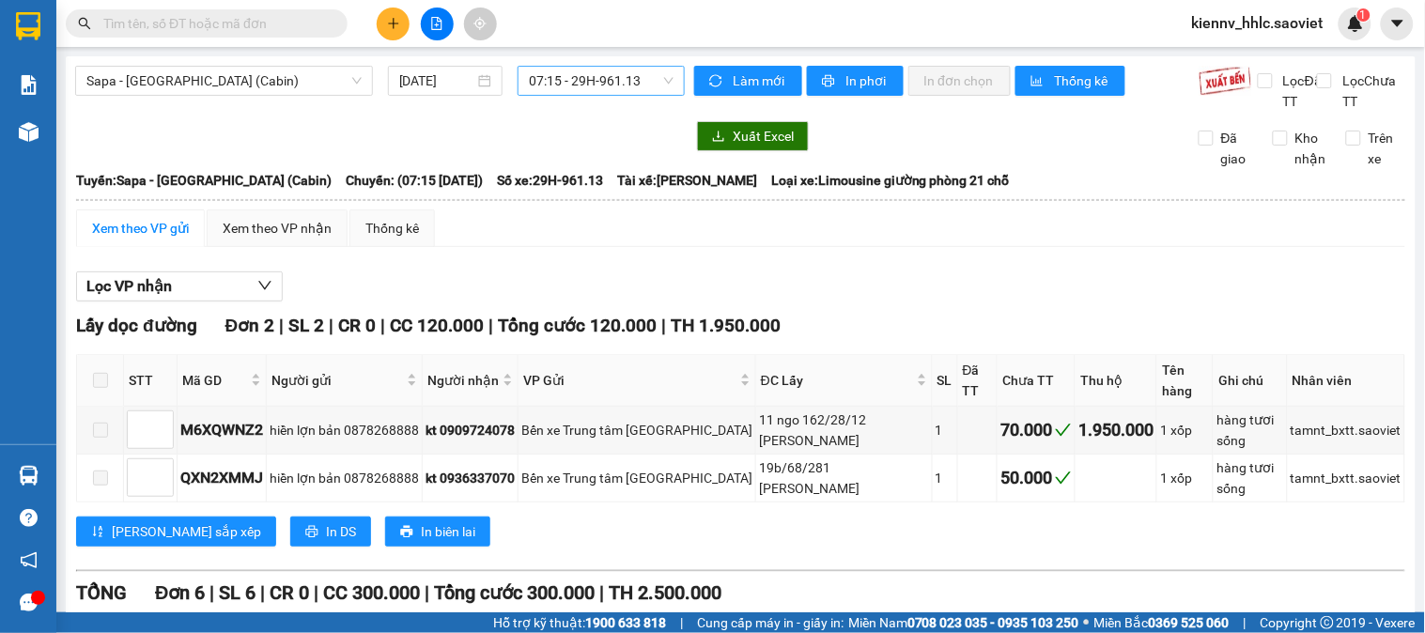
click at [641, 88] on span "07:15 - 29H-961.13" at bounding box center [601, 81] width 145 height 28
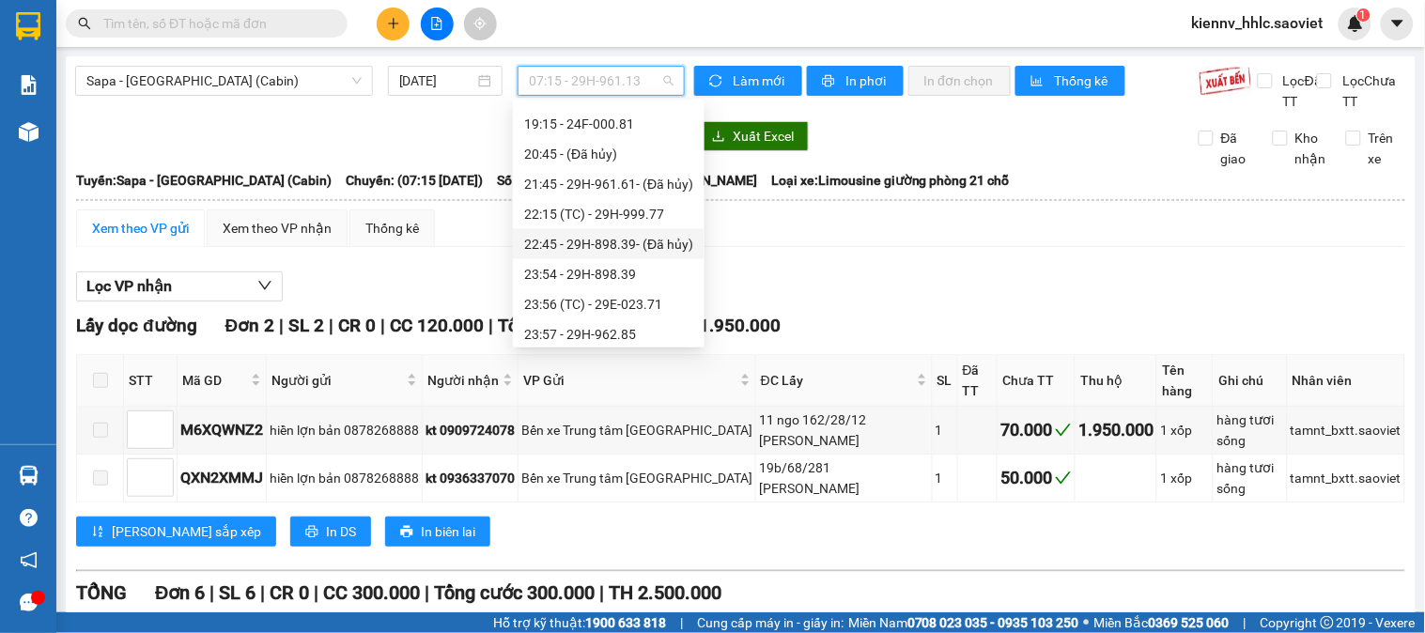
scroll to position [691, 0]
click at [643, 258] on div "23:57 - 29H-962.85" at bounding box center [608, 268] width 169 height 21
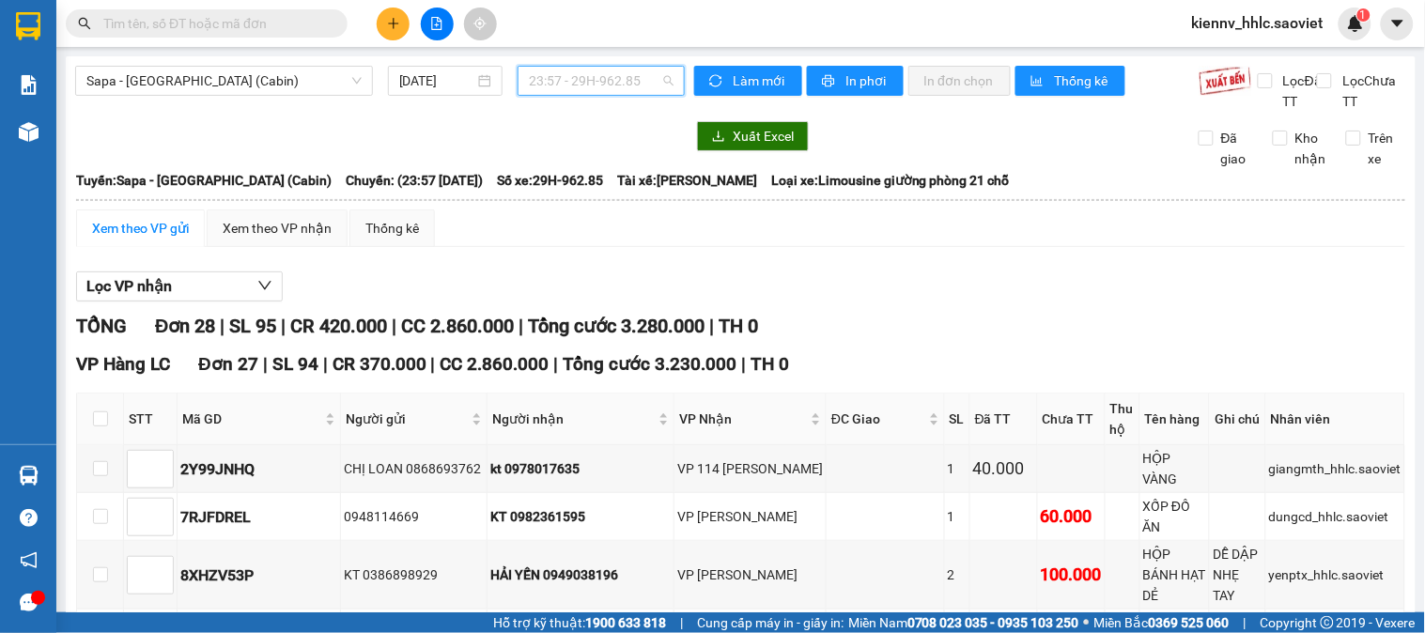
click at [549, 85] on span "23:57 - 29H-962.85" at bounding box center [601, 81] width 145 height 28
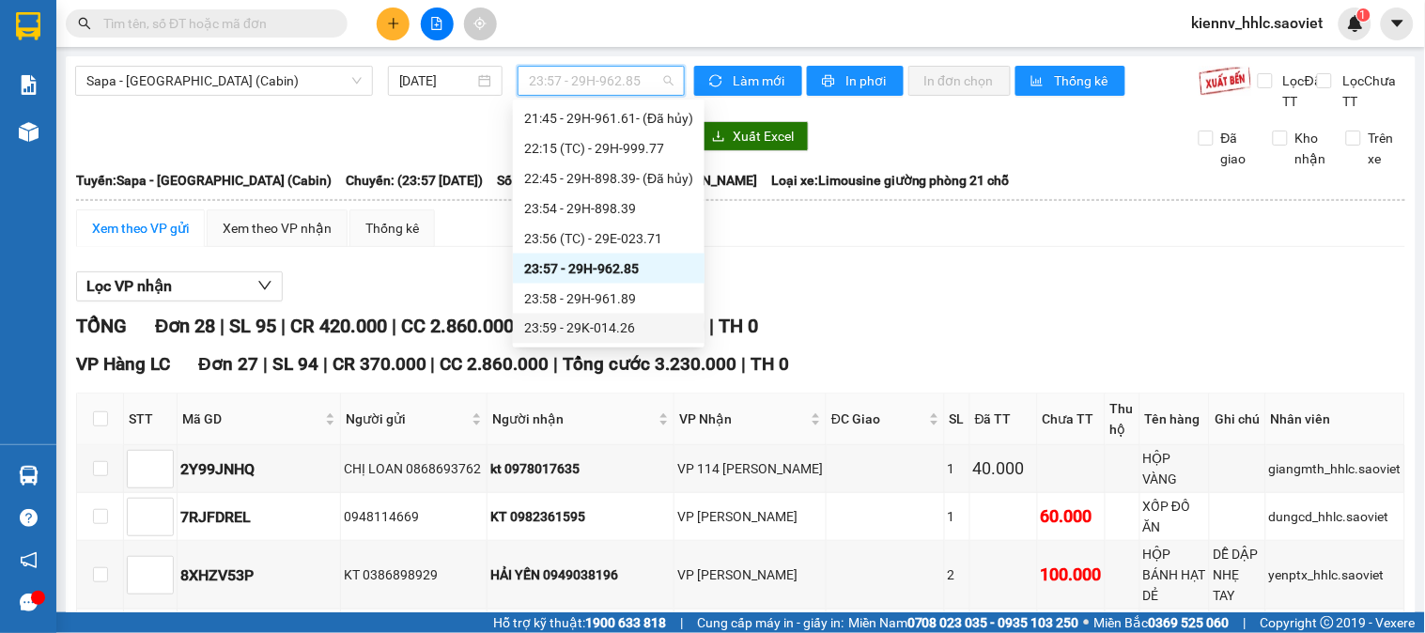
click at [612, 324] on div "23:59 - 29K-014.26" at bounding box center [608, 328] width 169 height 21
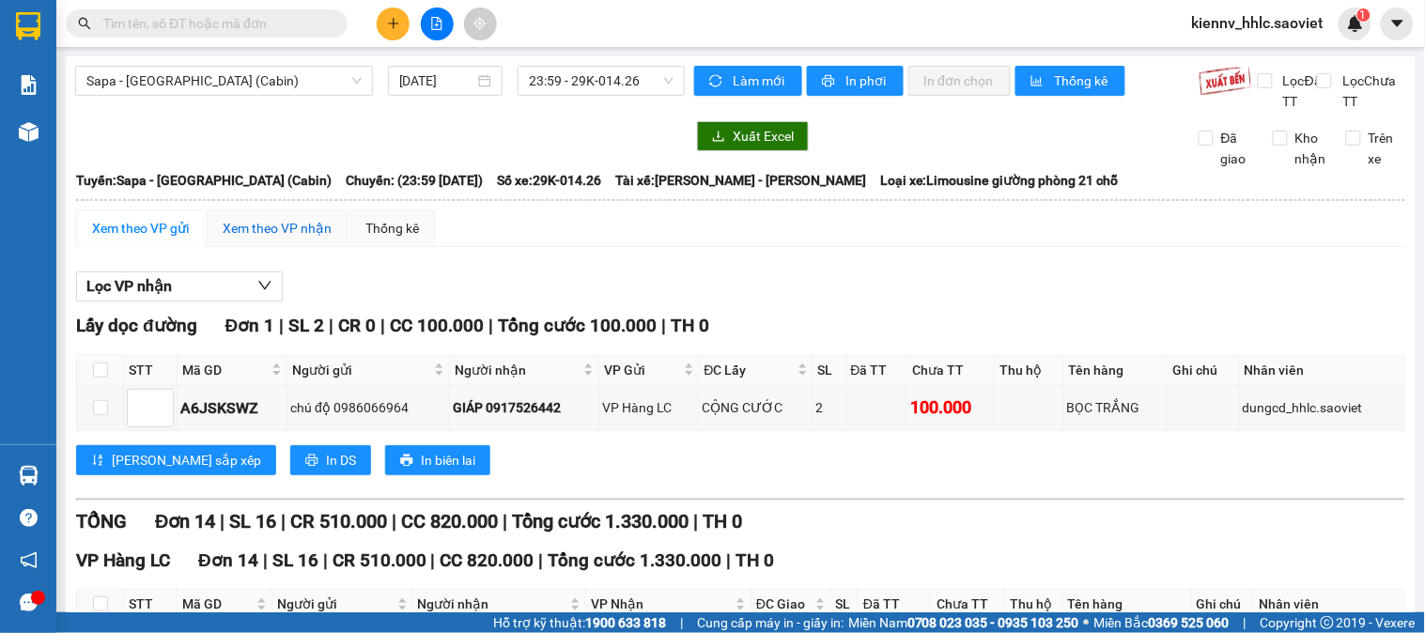
click at [296, 239] on div "Xem theo VP nhận" at bounding box center [277, 228] width 109 height 21
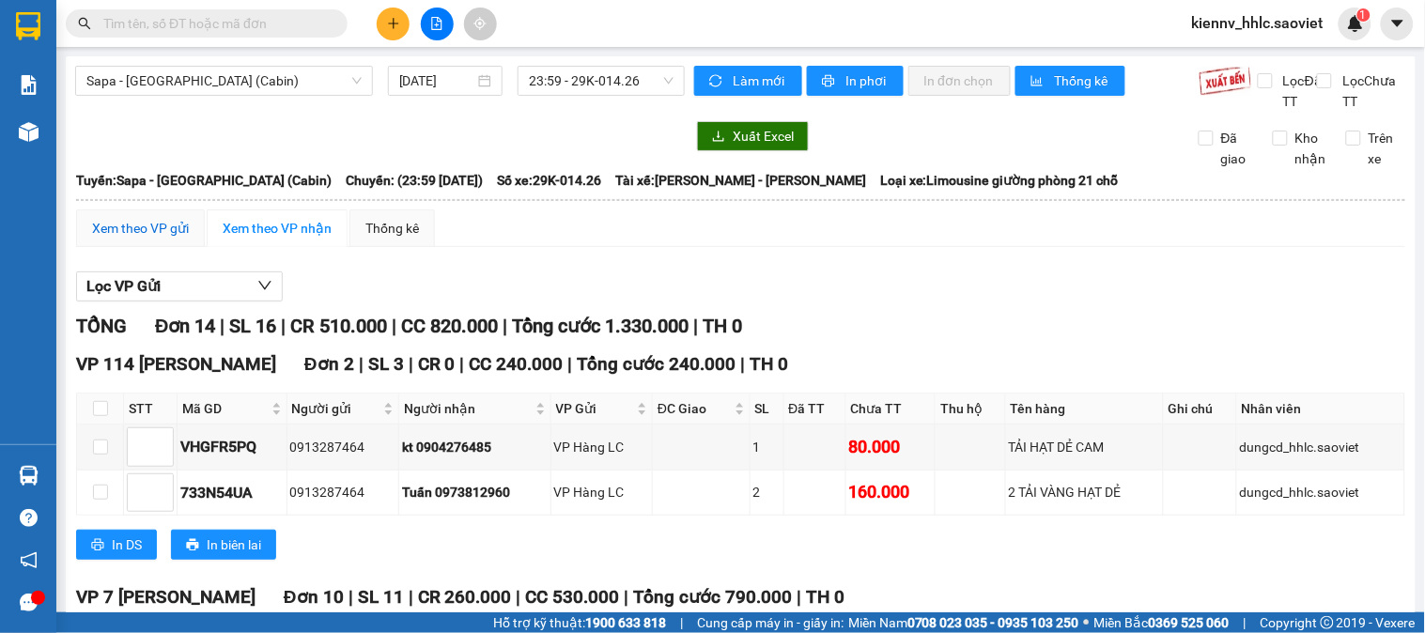
click at [164, 239] on div "Xem theo VP gửi" at bounding box center [140, 228] width 97 height 21
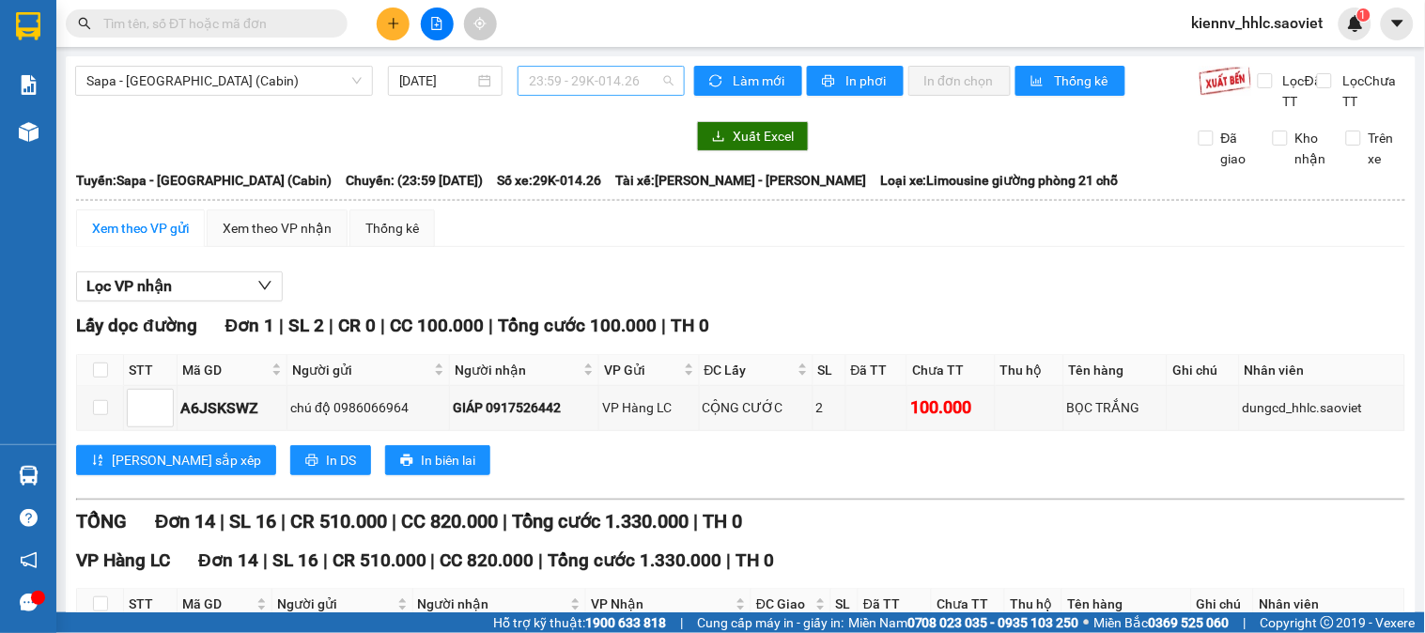
click at [565, 82] on span "23:59 - 29K-014.26" at bounding box center [601, 81] width 145 height 28
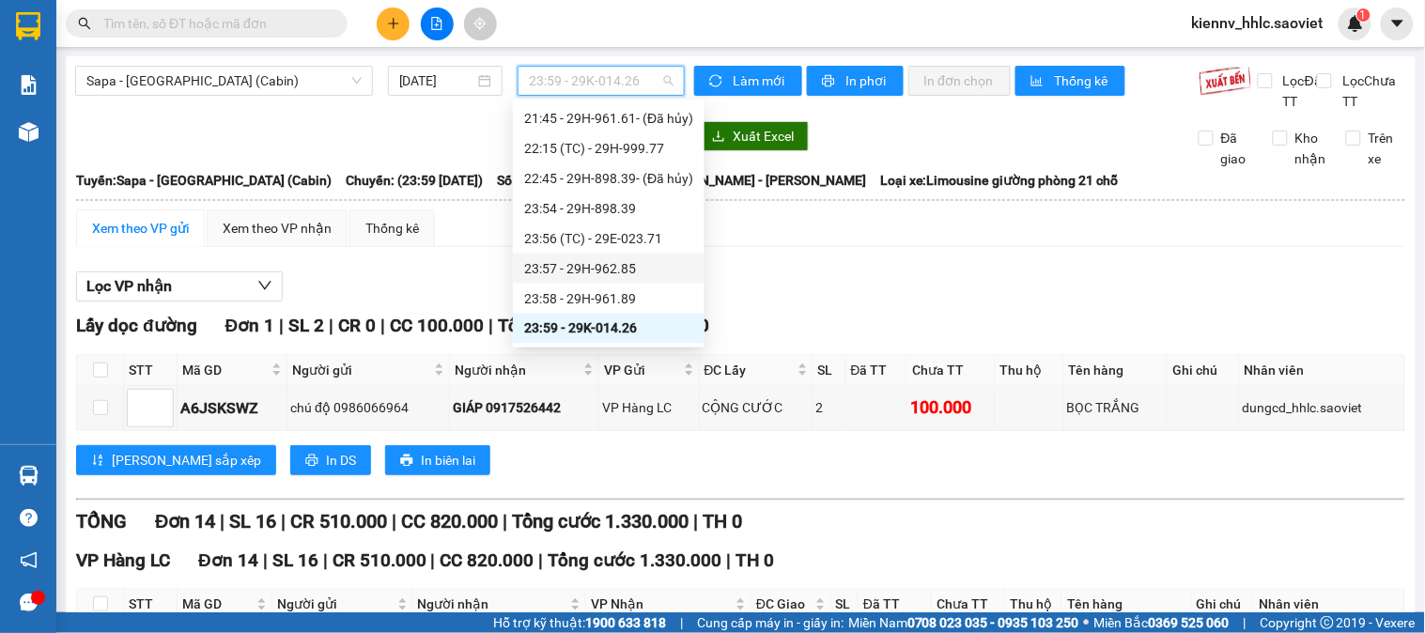
click at [616, 255] on div "23:57 - 29H-962.85" at bounding box center [609, 269] width 192 height 30
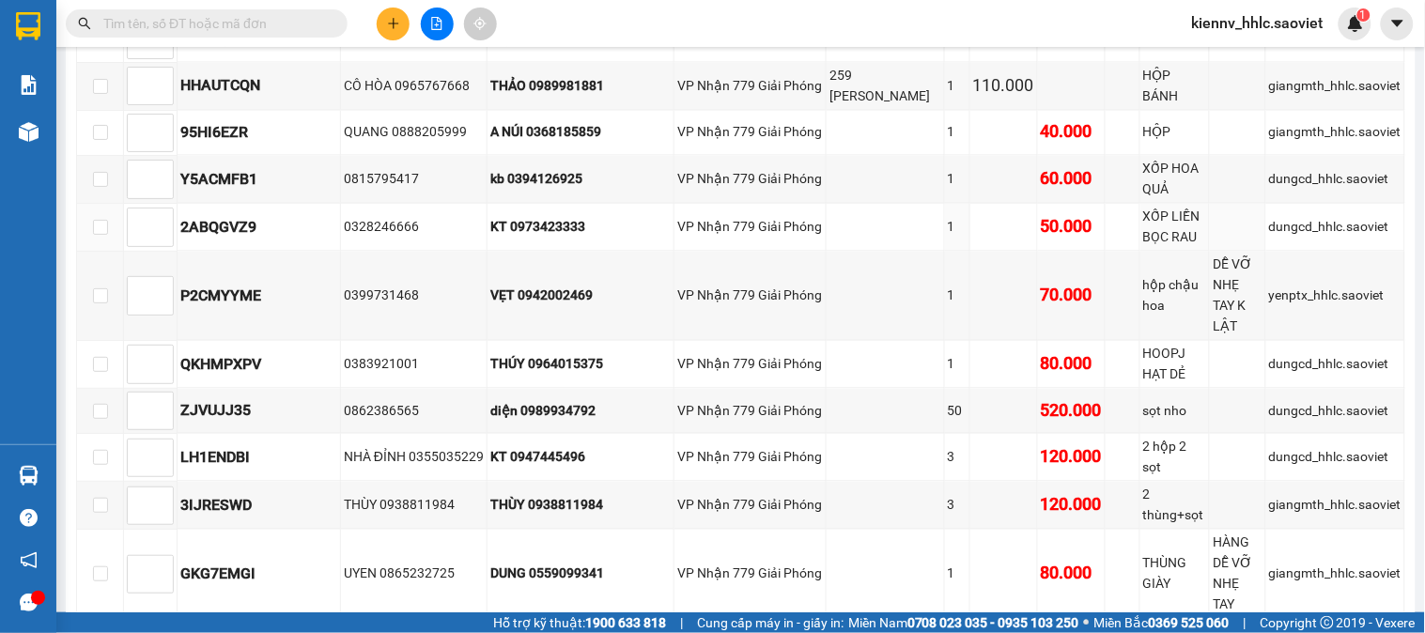
scroll to position [897, 0]
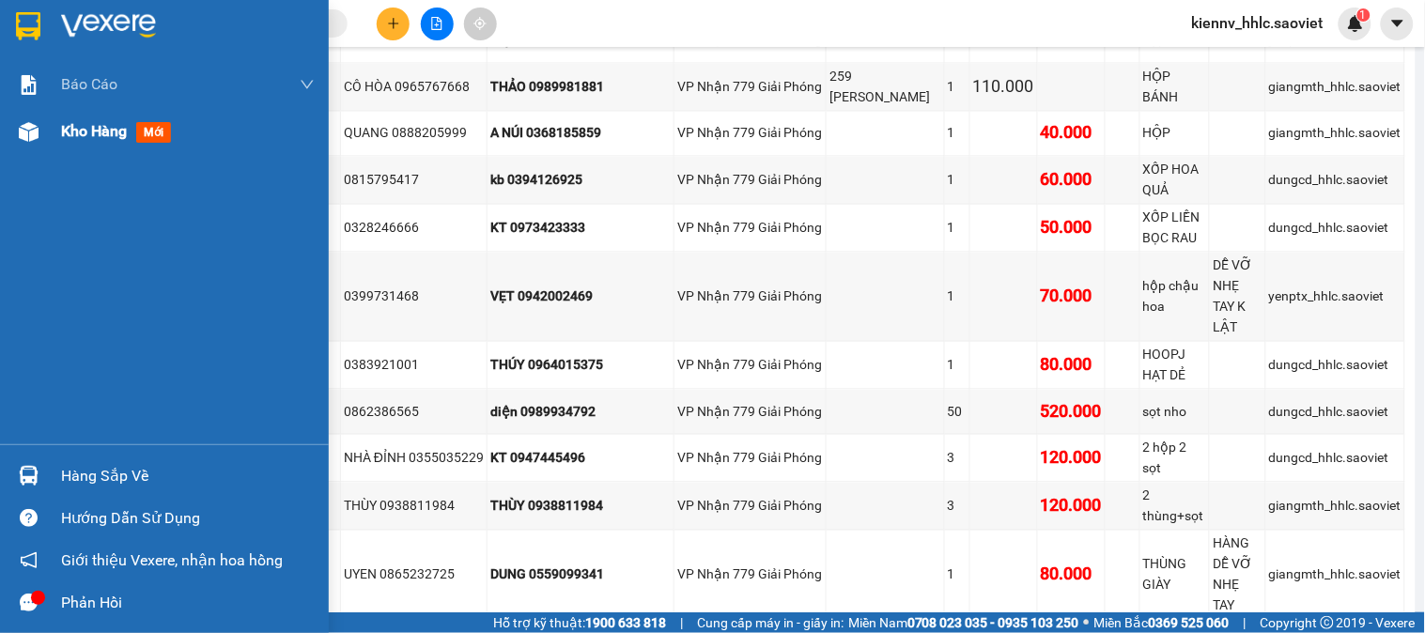
click at [54, 134] on div "Kho hàng mới" at bounding box center [164, 131] width 329 height 47
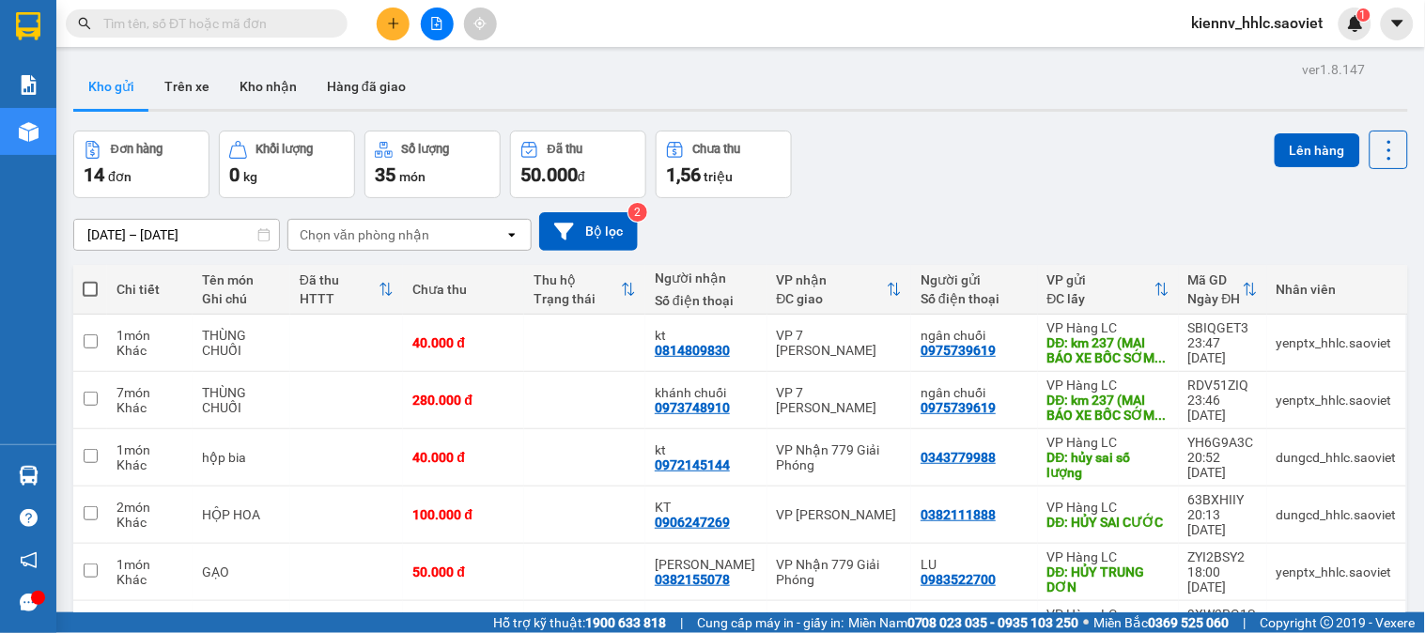
click at [1212, 22] on span "kiennv_hhlc.saoviet" at bounding box center [1258, 22] width 162 height 23
click at [1221, 49] on span "Đăng xuất" at bounding box center [1268, 58] width 120 height 21
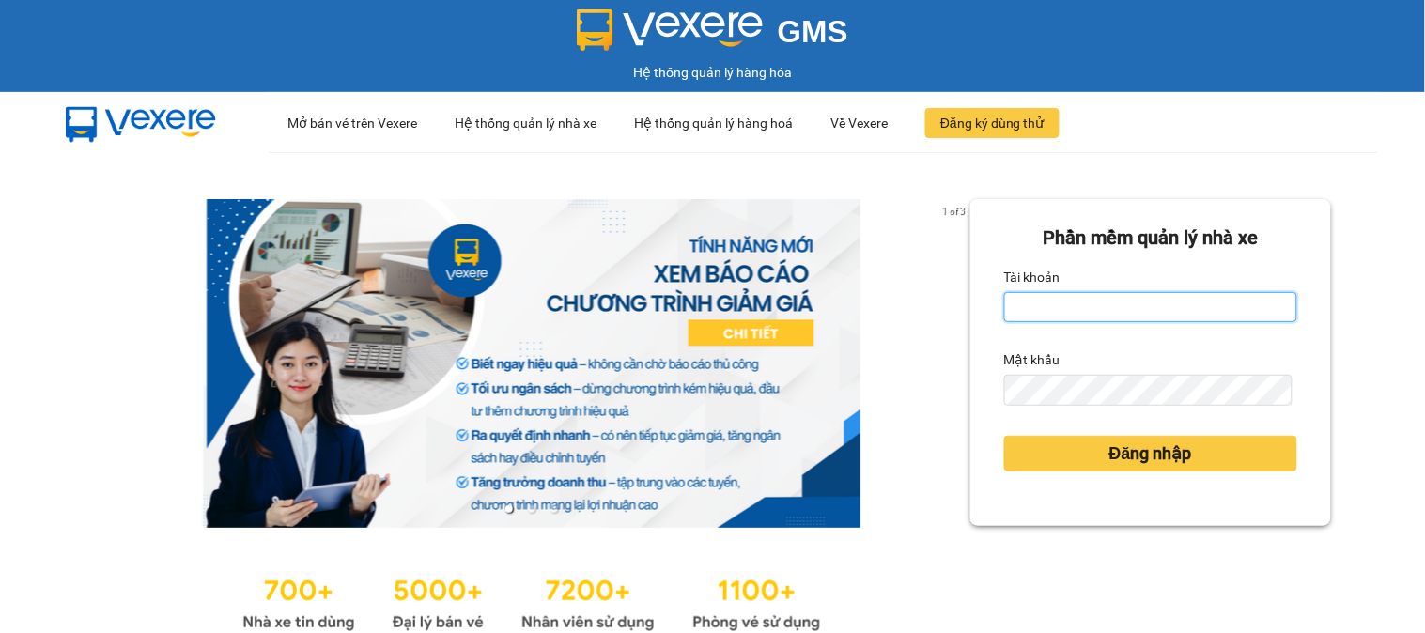
click at [1163, 307] on input "Tài khoản" at bounding box center [1150, 307] width 293 height 30
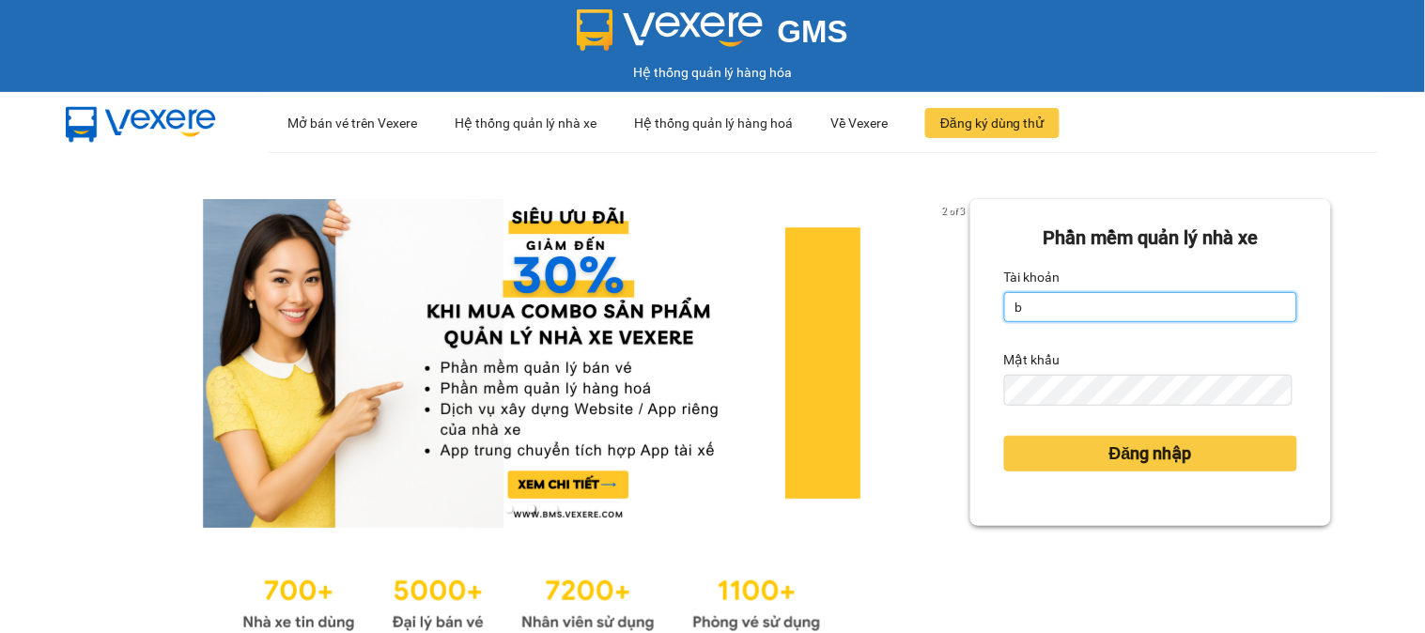
type input "bangnv.hhlc.saoviet"
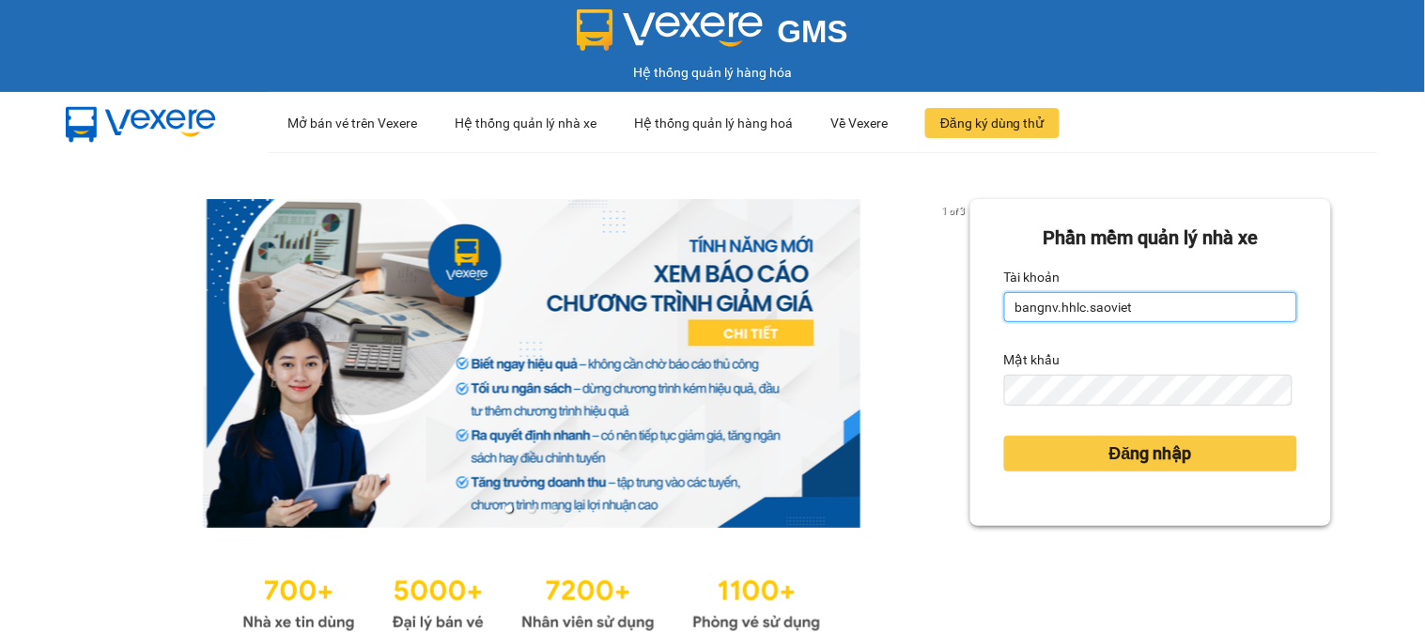
click at [1153, 308] on input "bangnv.hhlc.saoviet" at bounding box center [1150, 307] width 293 height 30
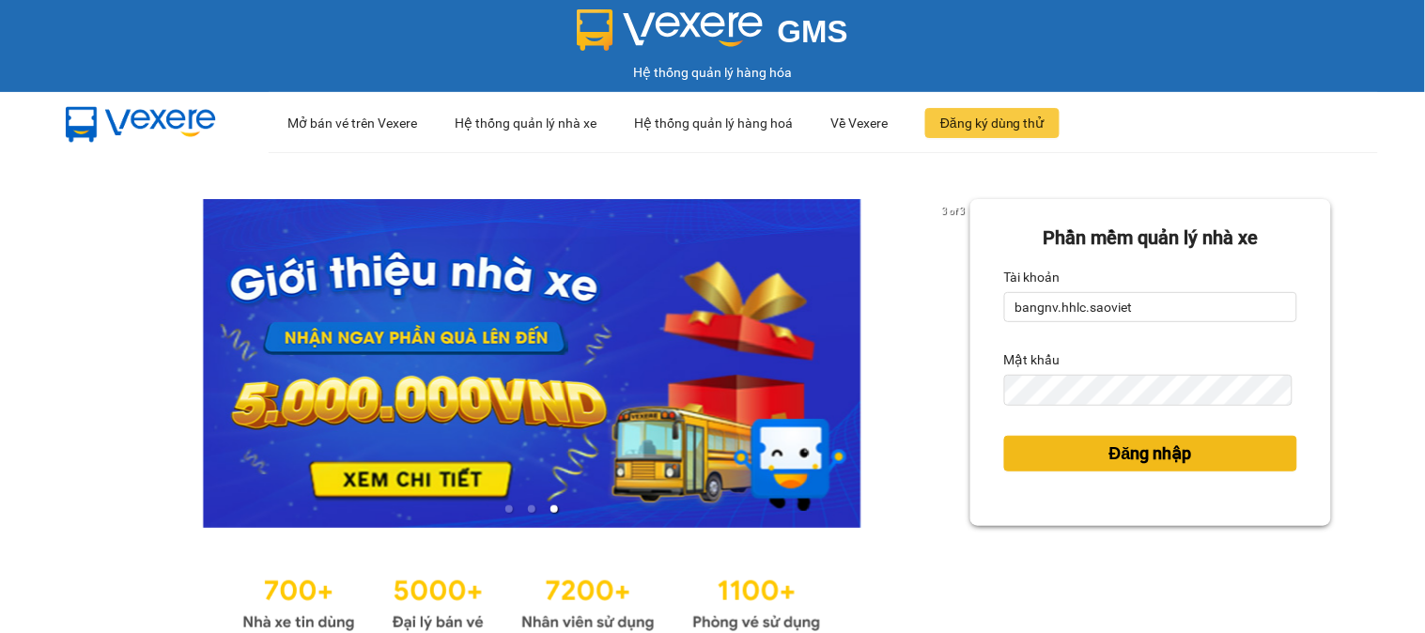
click at [1210, 460] on button "Đăng nhập" at bounding box center [1150, 454] width 293 height 36
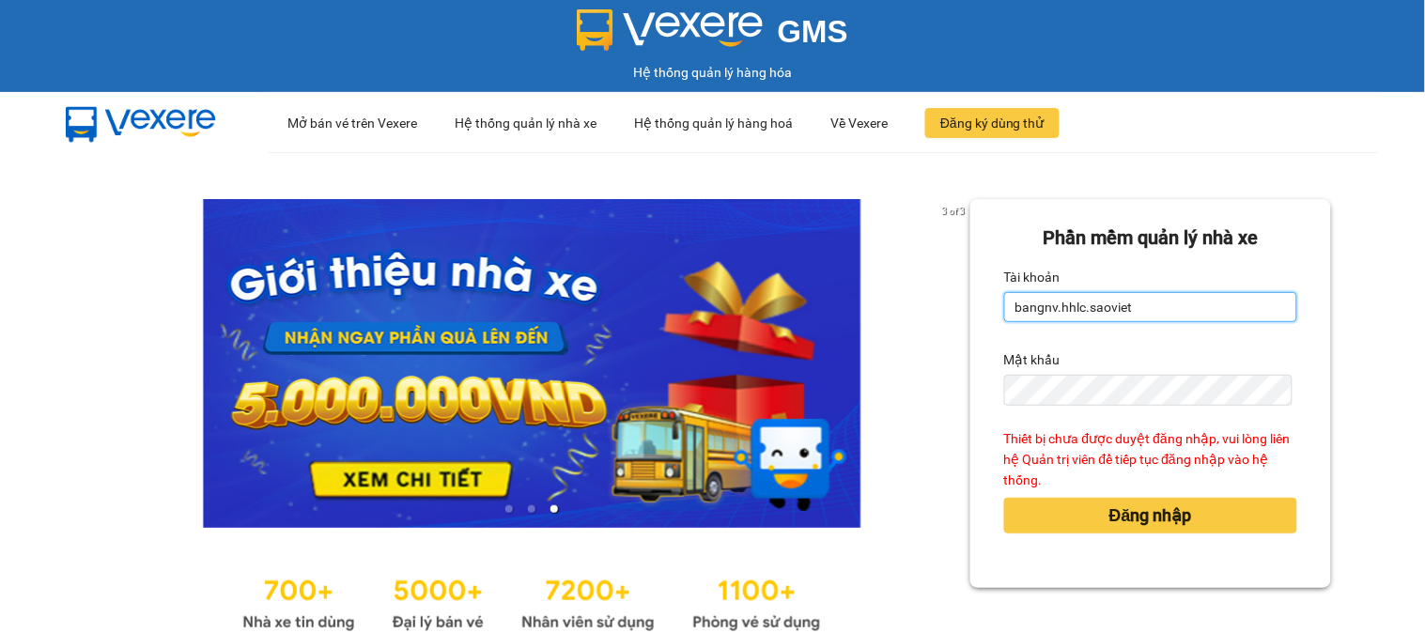
click at [1170, 306] on input "bangnv.hhlc.saoviet" at bounding box center [1150, 307] width 293 height 30
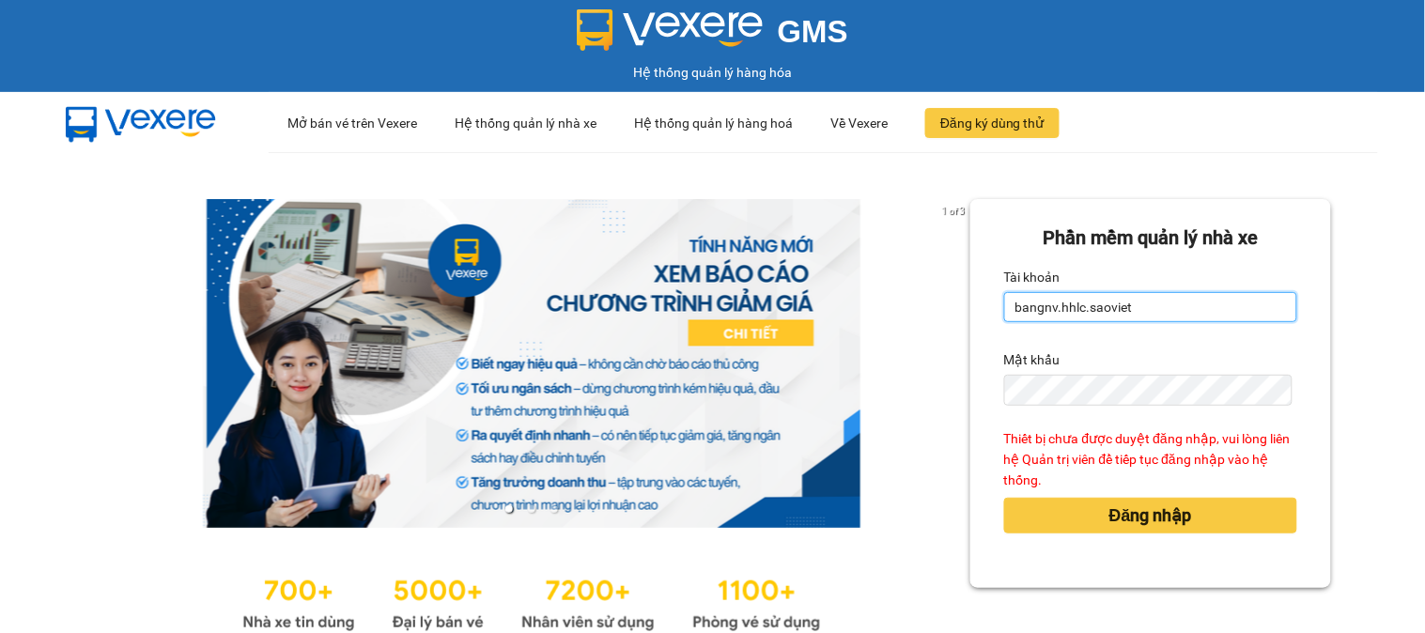
click at [1170, 305] on input "bangnv.hhlc.saoviet" at bounding box center [1150, 307] width 293 height 30
type input "kiennv_hhlc.saoviet"
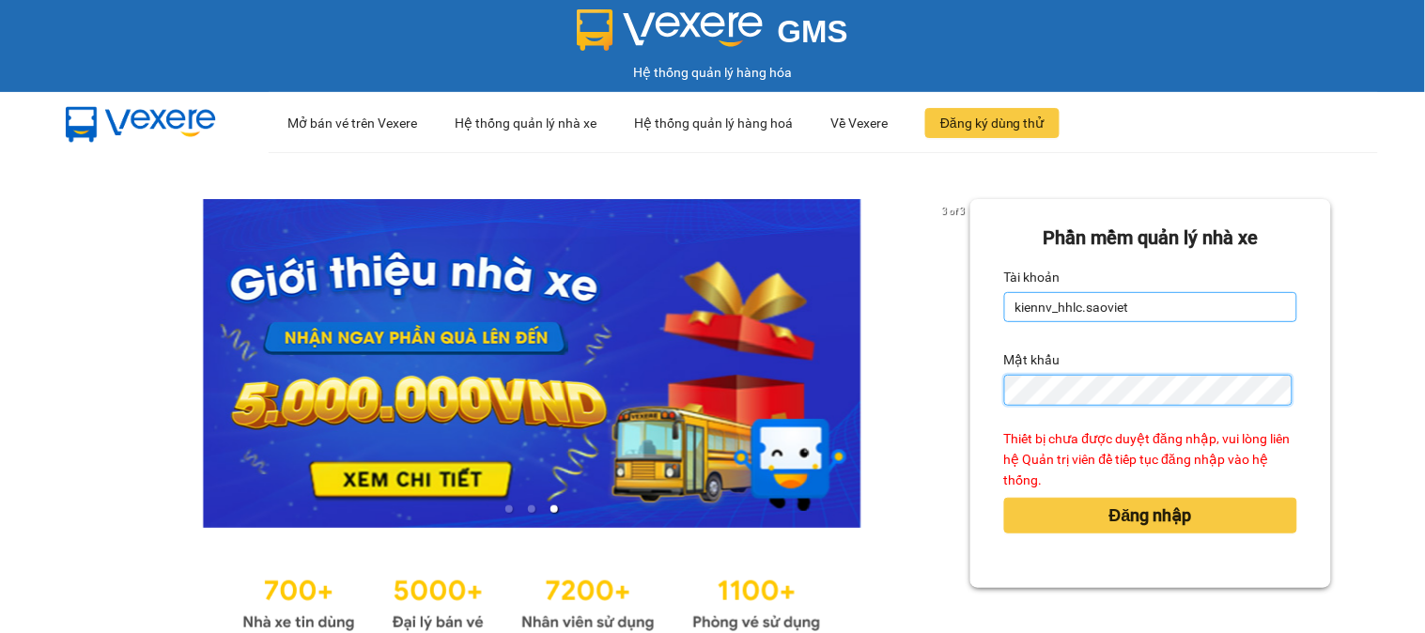
click at [1004, 498] on button "Đăng nhập" at bounding box center [1150, 516] width 293 height 36
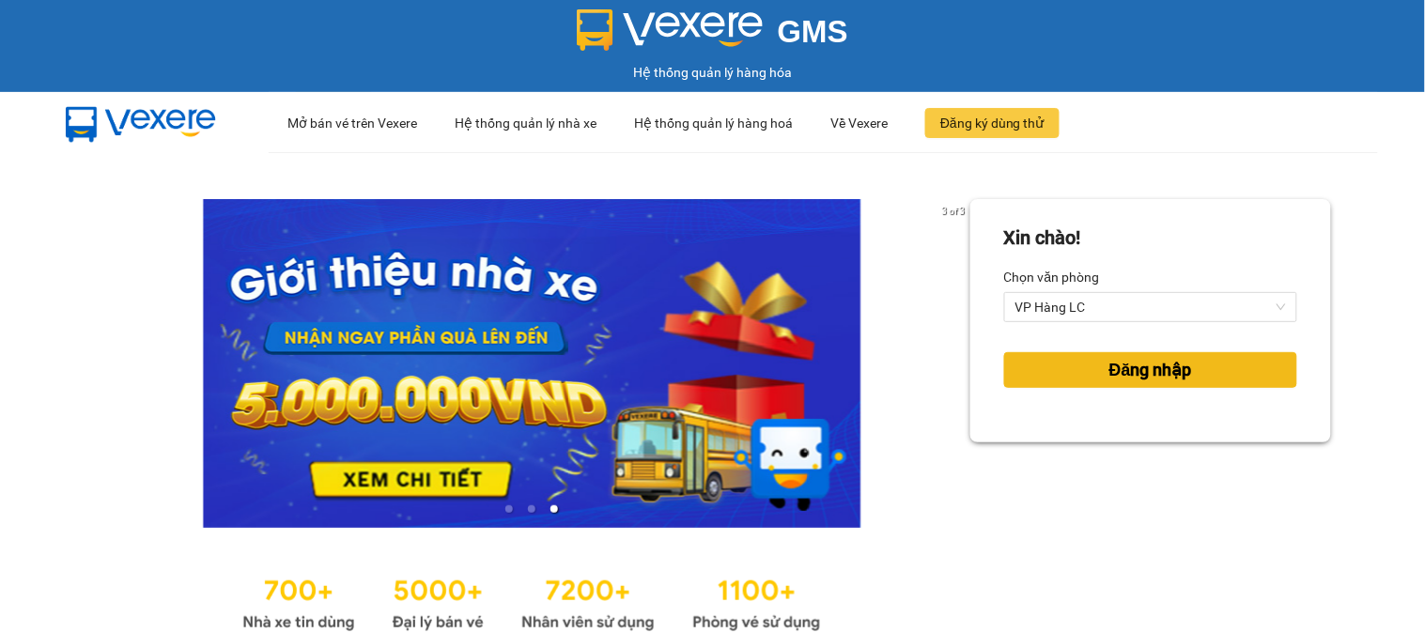
click at [1109, 378] on span "Đăng nhập" at bounding box center [1150, 370] width 83 height 26
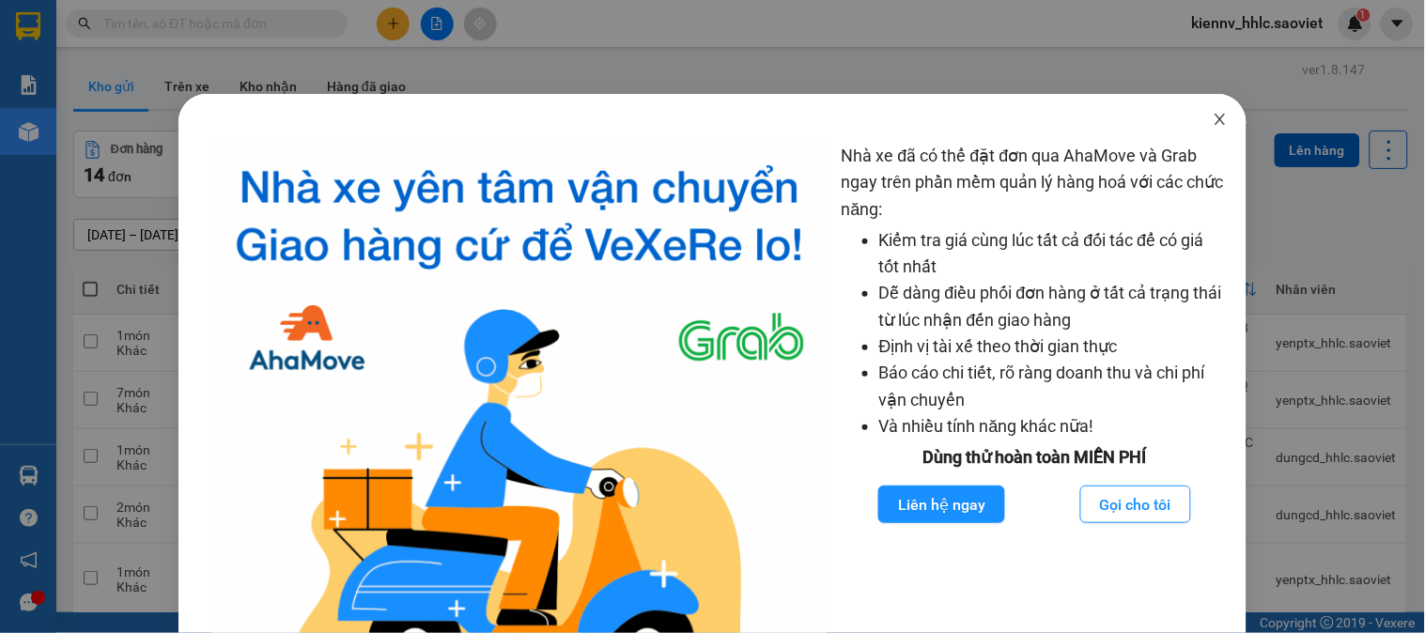
click at [1213, 119] on icon "close" at bounding box center [1220, 119] width 15 height 15
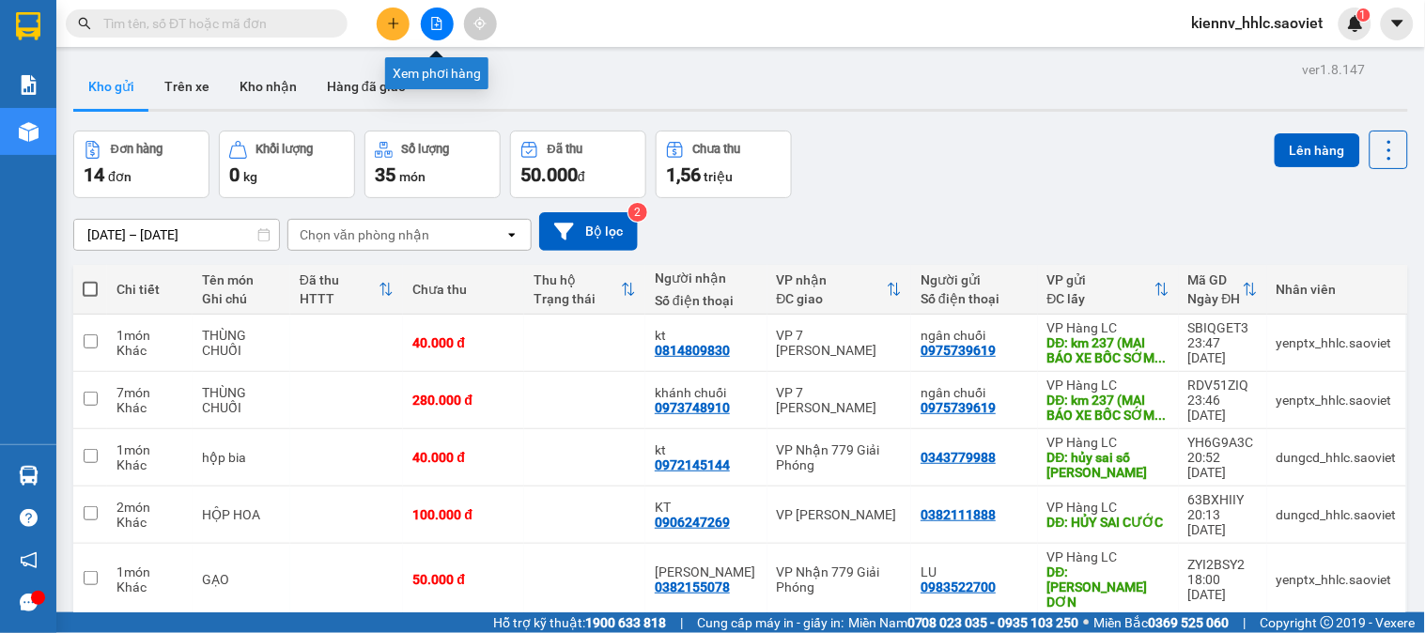
click at [439, 26] on icon "file-add" at bounding box center [436, 23] width 13 height 13
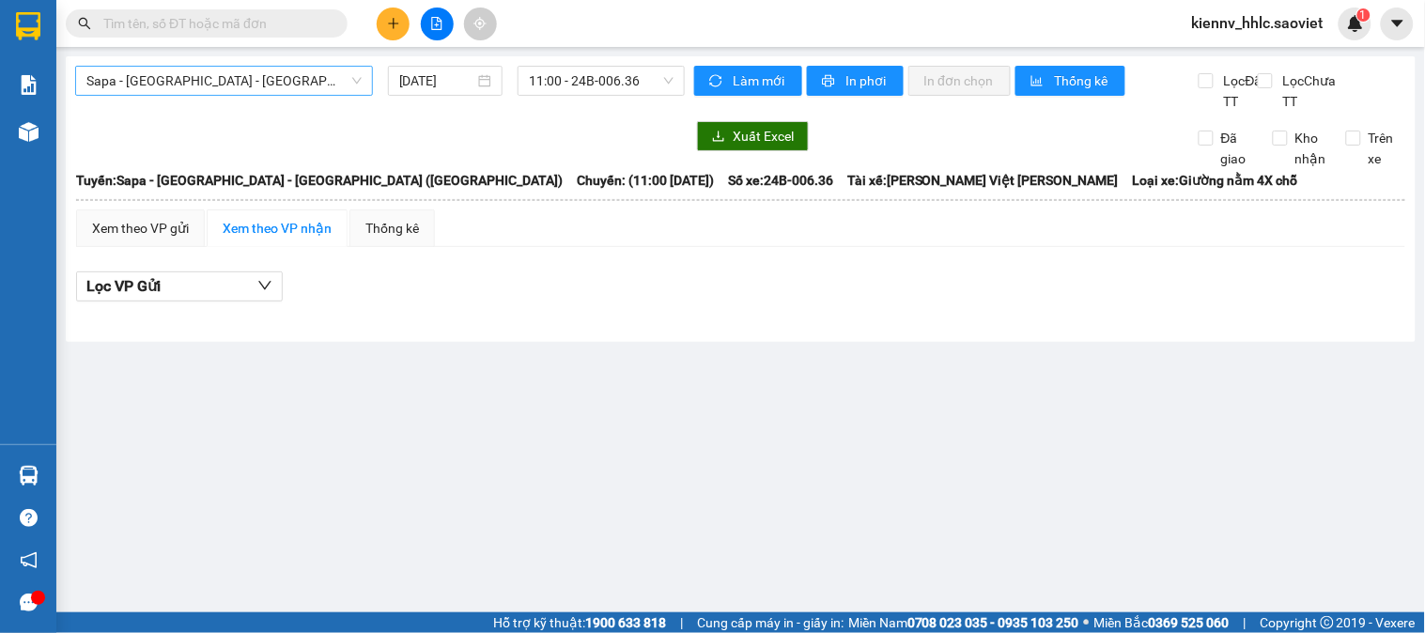
click at [248, 70] on span "Sapa - [GEOGRAPHIC_DATA] - [GEOGRAPHIC_DATA] ([GEOGRAPHIC_DATA])" at bounding box center [223, 81] width 275 height 28
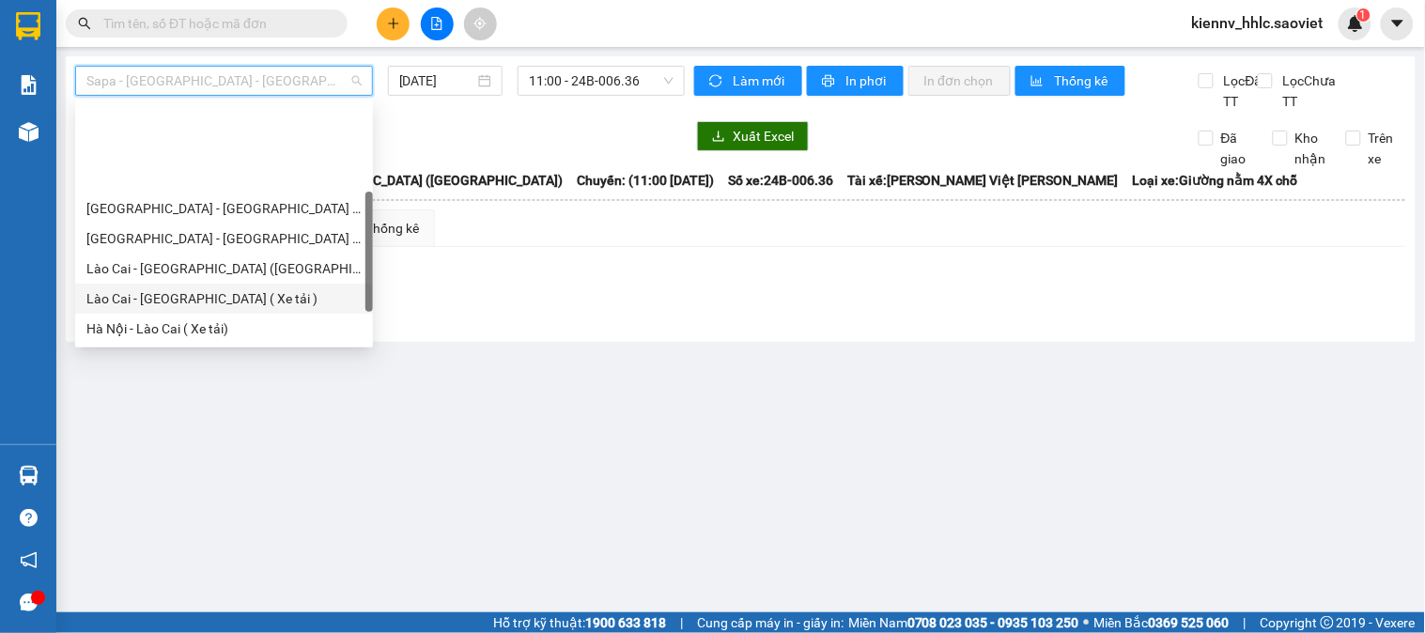
scroll to position [150, 0]
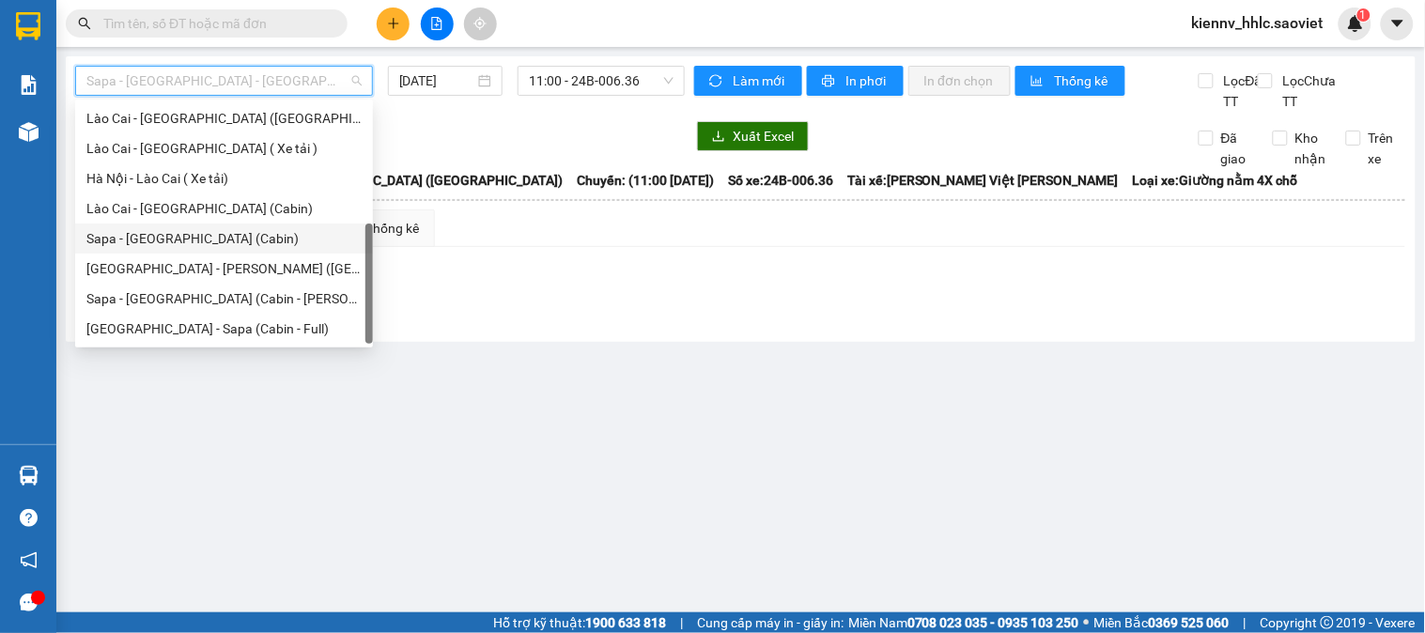
click at [270, 228] on div "Sapa - [GEOGRAPHIC_DATA] (Cabin)" at bounding box center [223, 238] width 275 height 21
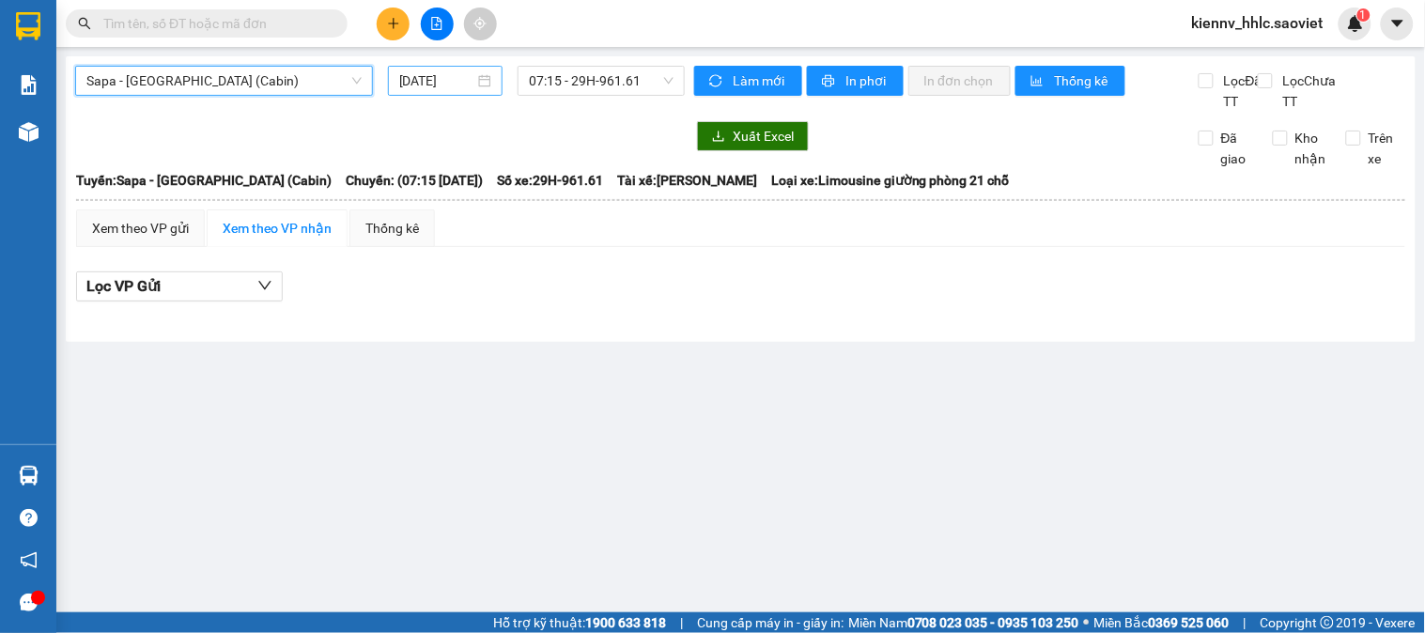
click at [446, 82] on input "[DATE]" at bounding box center [437, 80] width 76 height 21
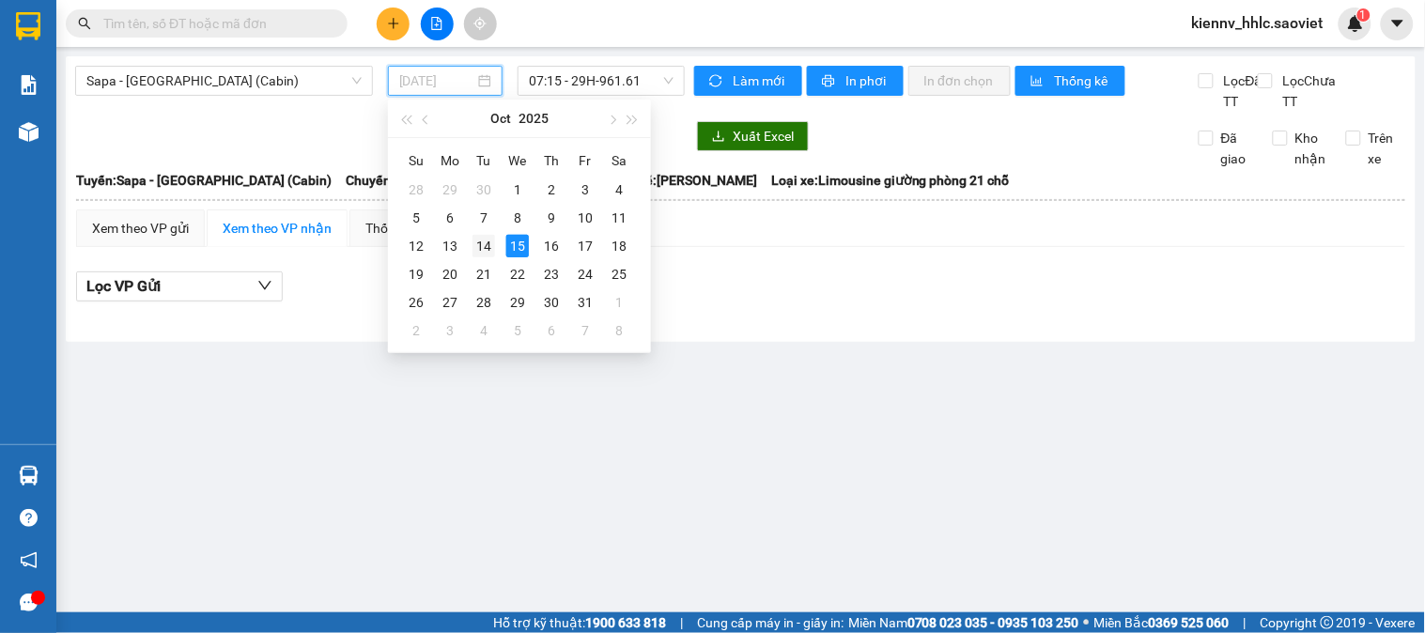
click at [484, 241] on div "14" at bounding box center [483, 246] width 23 height 23
type input "[DATE]"
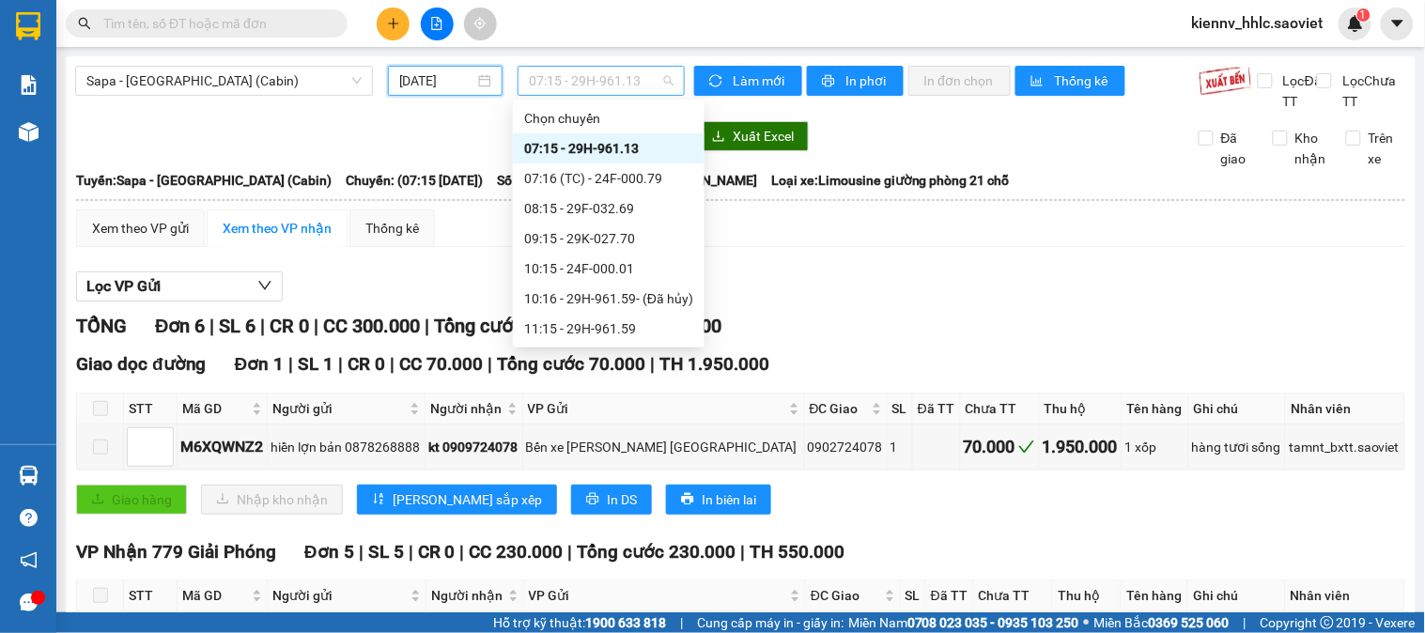
click at [603, 81] on span "07:15 - 29H-961.13" at bounding box center [601, 81] width 145 height 28
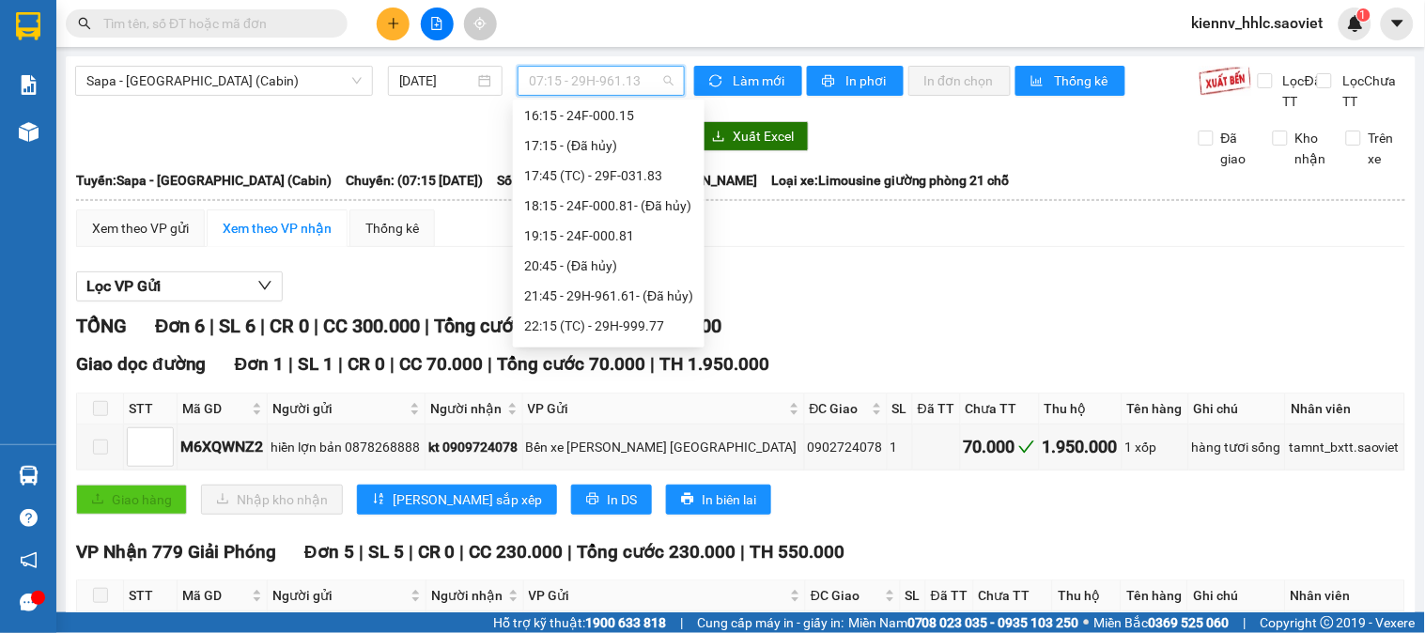
scroll to position [691, 0]
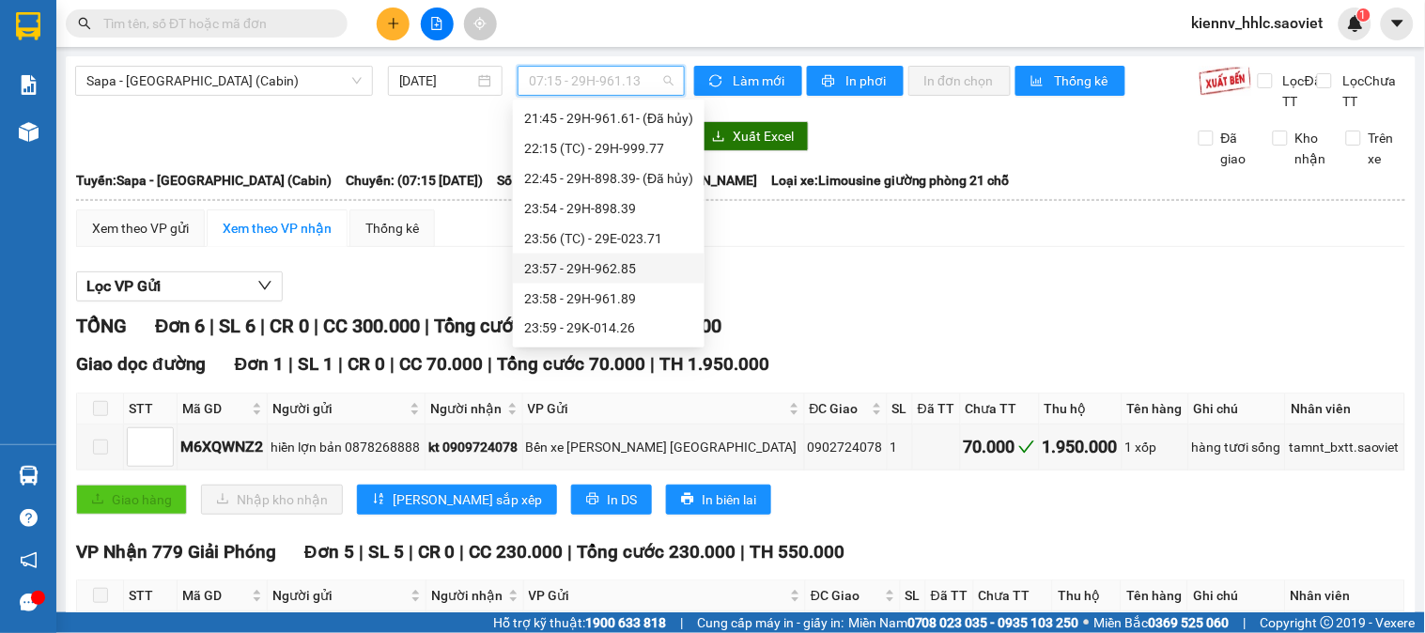
click at [636, 266] on div "23:57 - 29H-962.85" at bounding box center [608, 268] width 169 height 21
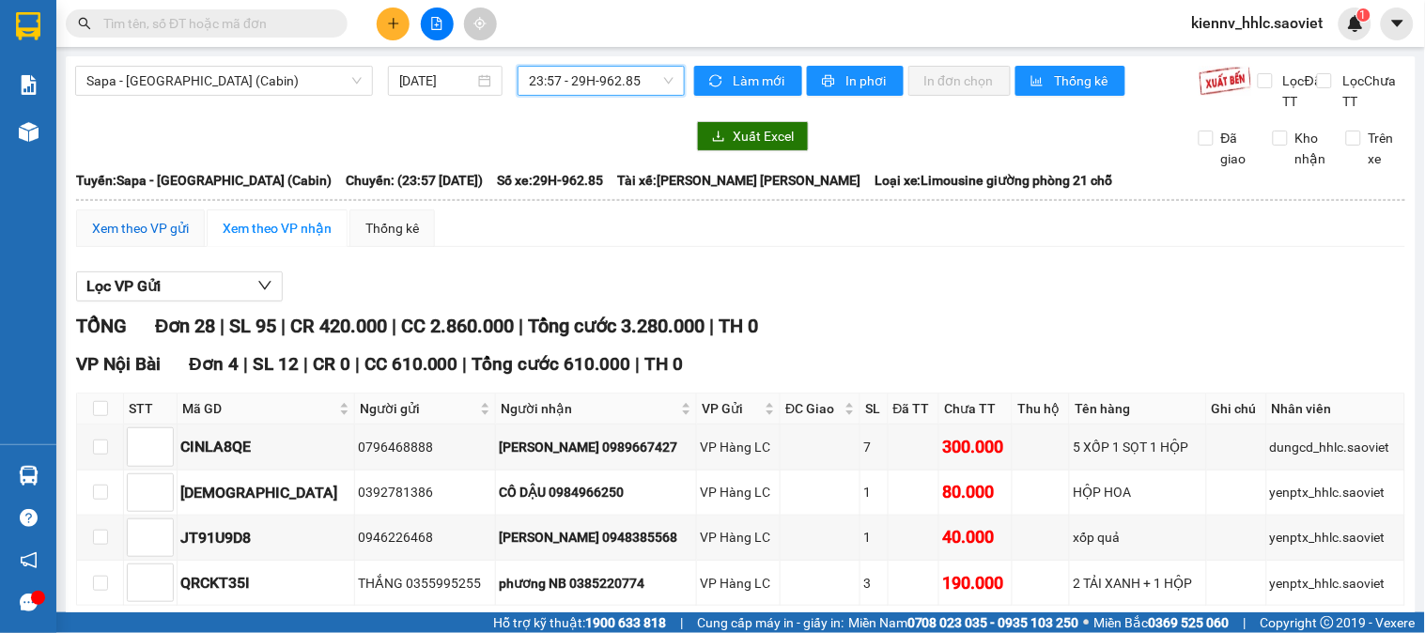
click at [165, 239] on div "Xem theo VP gửi" at bounding box center [140, 228] width 97 height 21
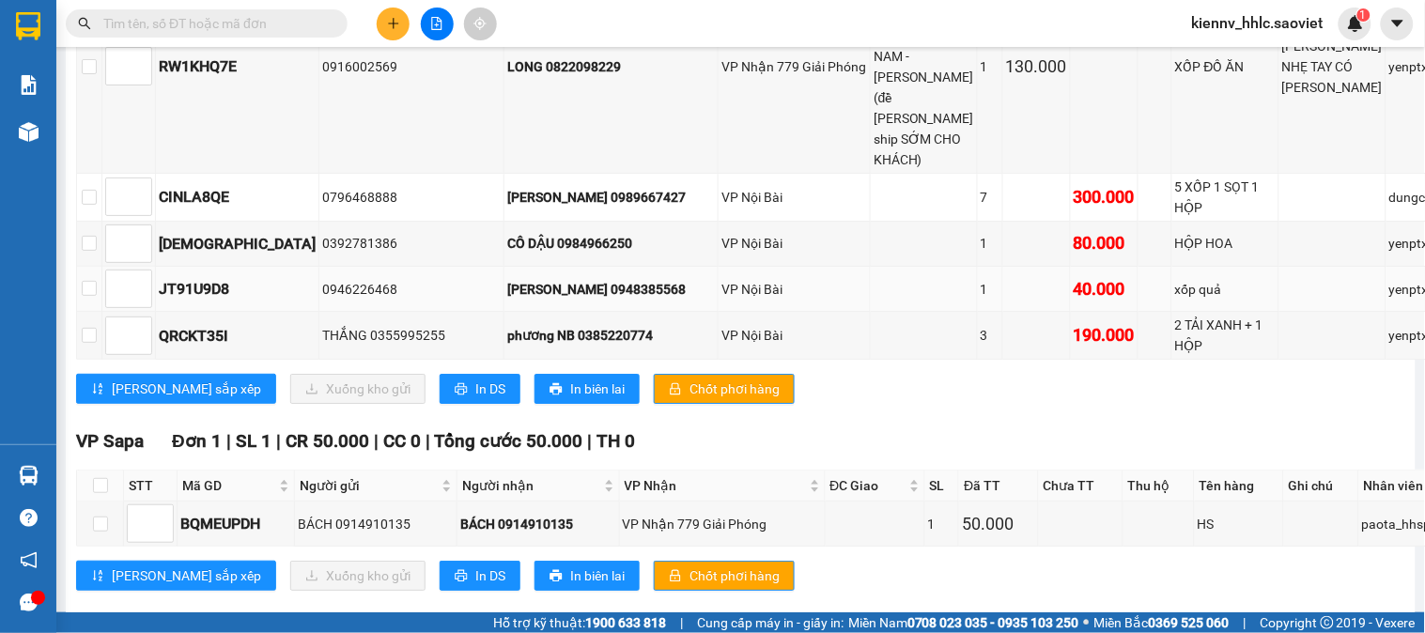
scroll to position [893, 0]
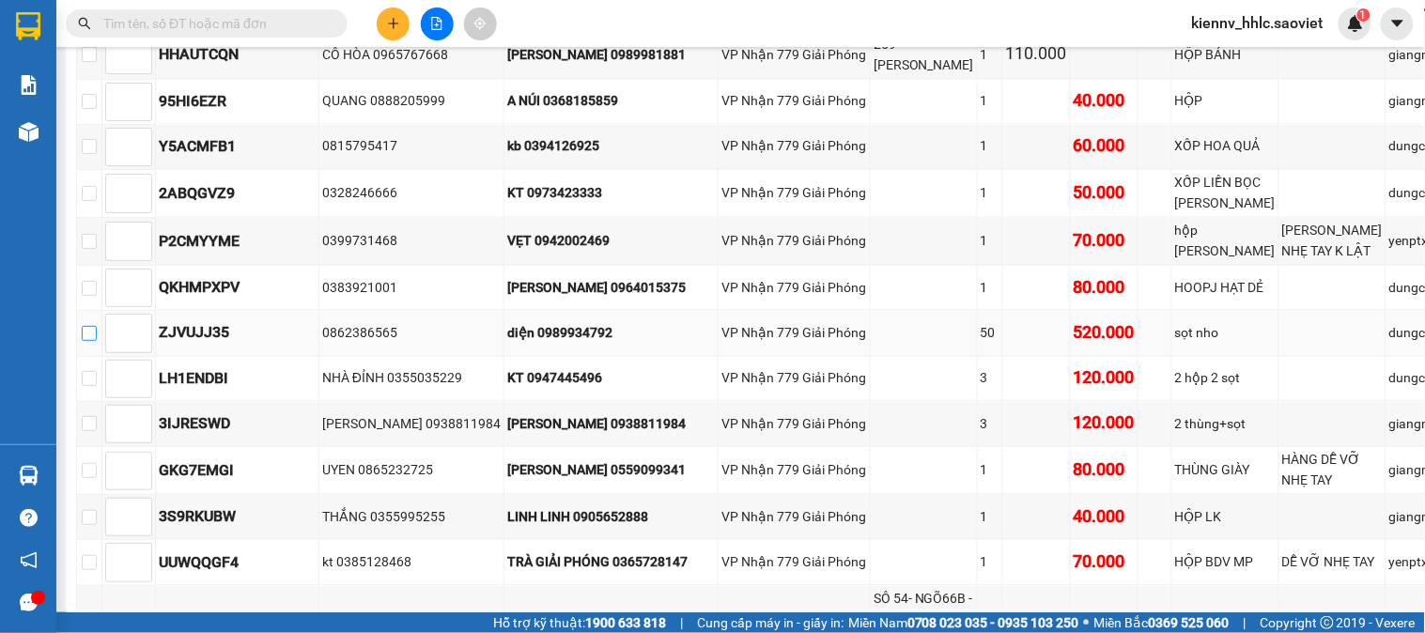
click at [97, 341] on input "checkbox" at bounding box center [89, 333] width 15 height 15
checkbox input "true"
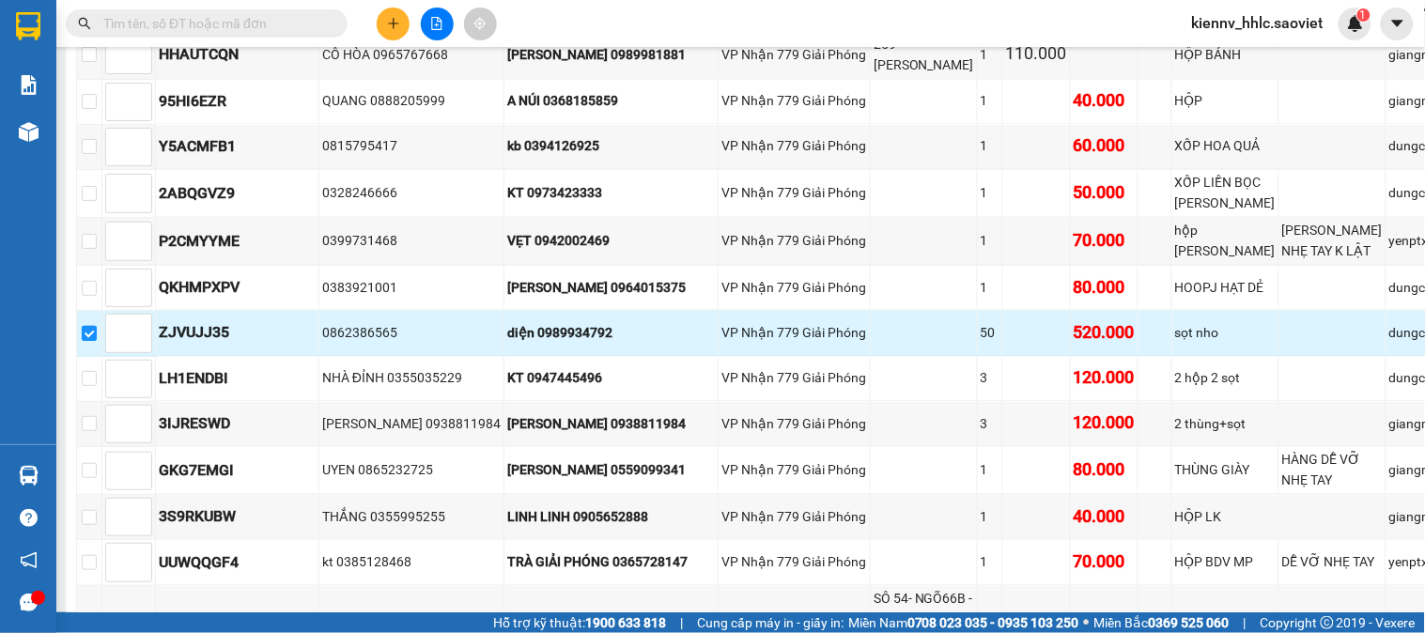
scroll to position [1519, 0]
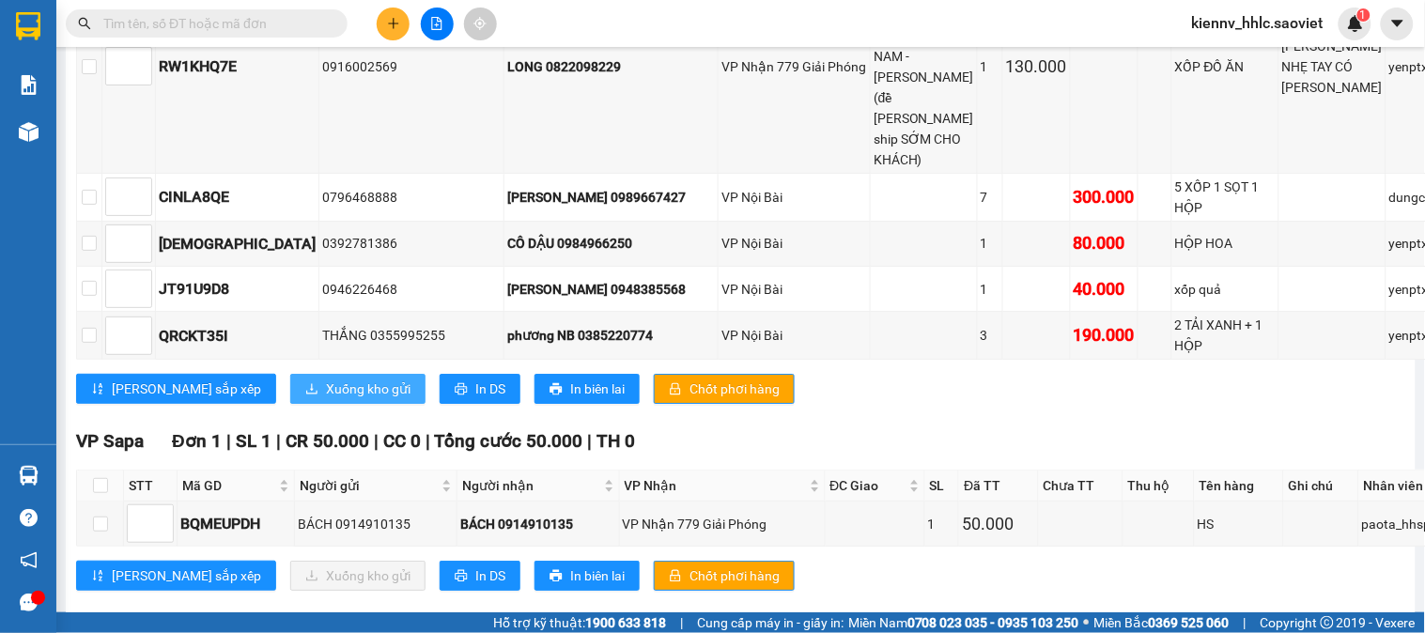
click at [326, 379] on span "Xuống kho gửi" at bounding box center [368, 389] width 85 height 21
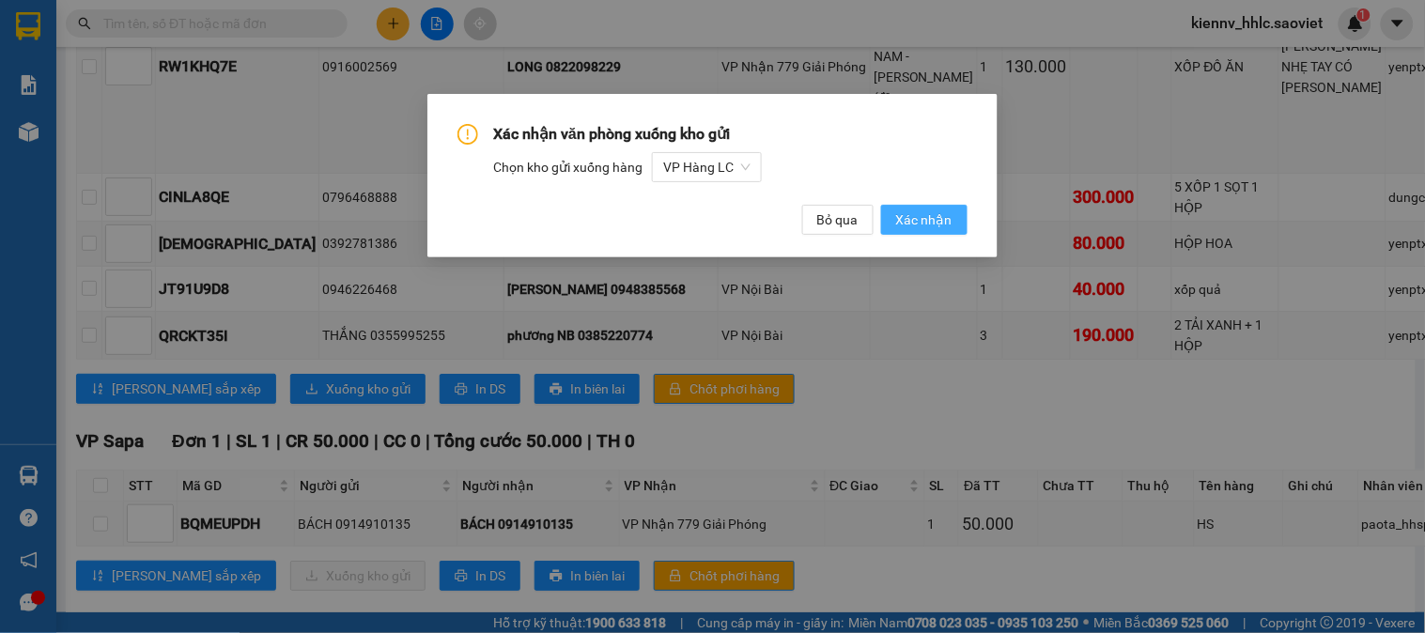
click at [912, 221] on span "Xác nhận" at bounding box center [924, 219] width 56 height 21
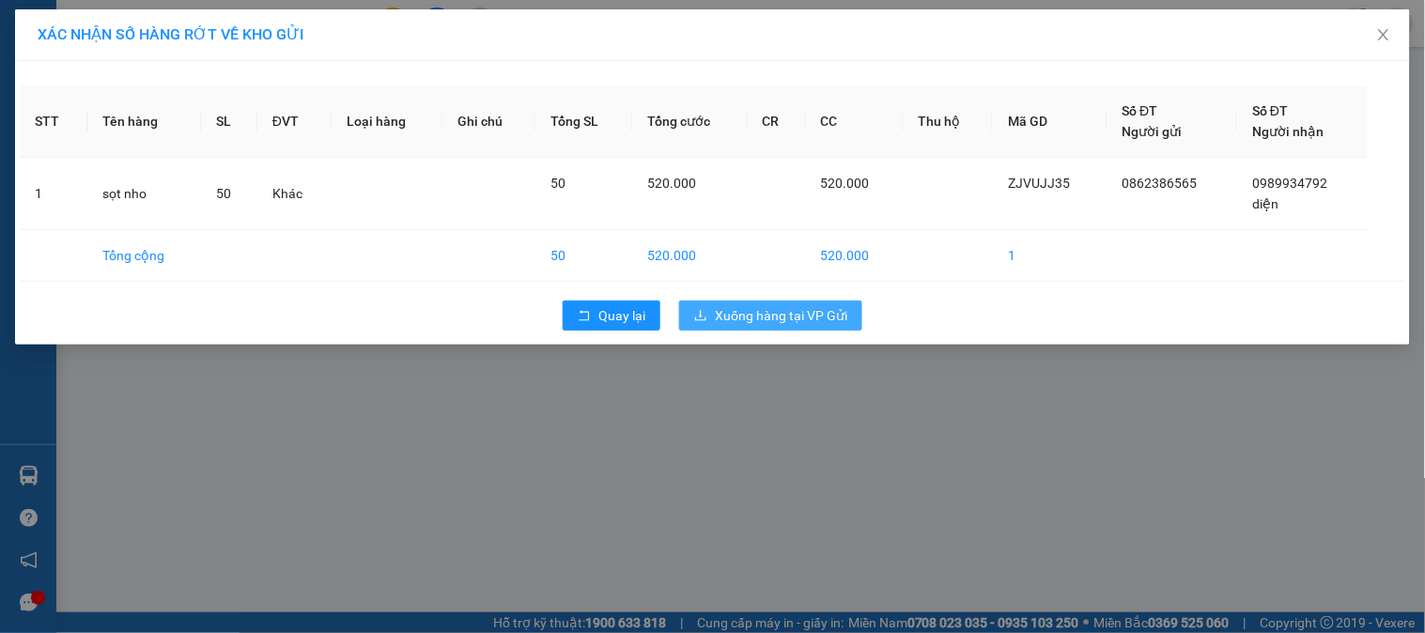
click at [820, 312] on span "Xuống hàng tại VP Gửi" at bounding box center [781, 315] width 132 height 21
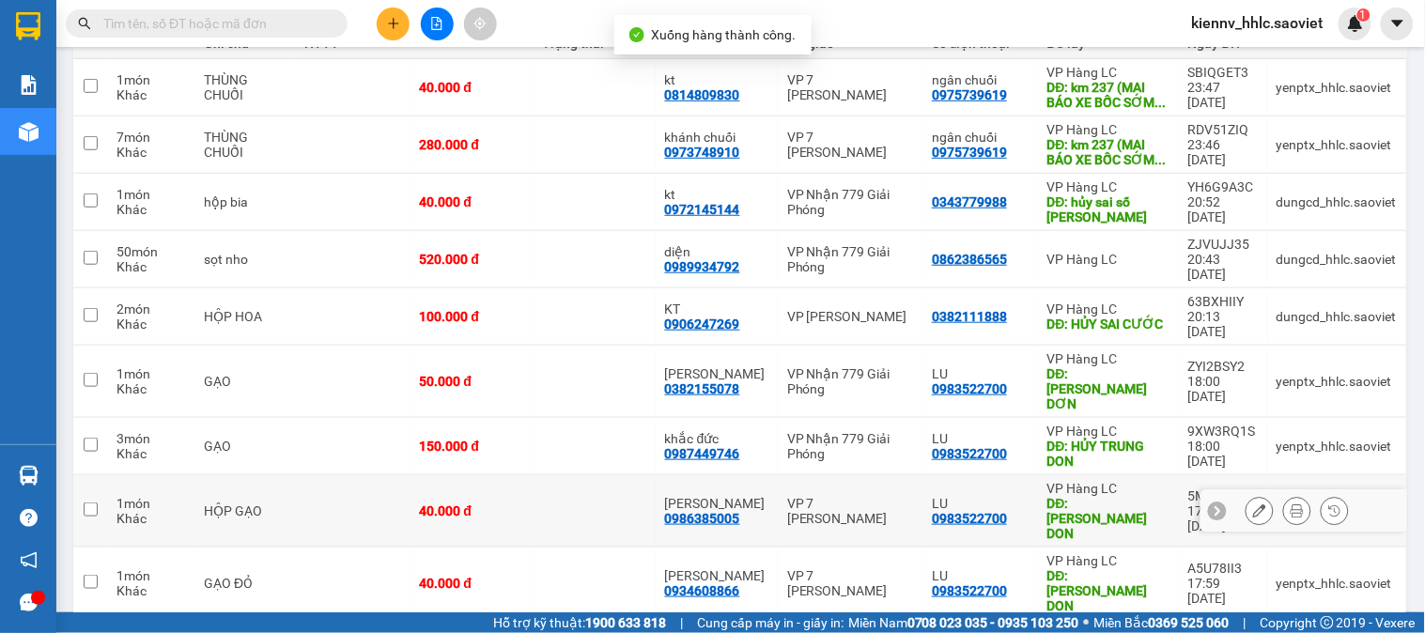
scroll to position [219, 0]
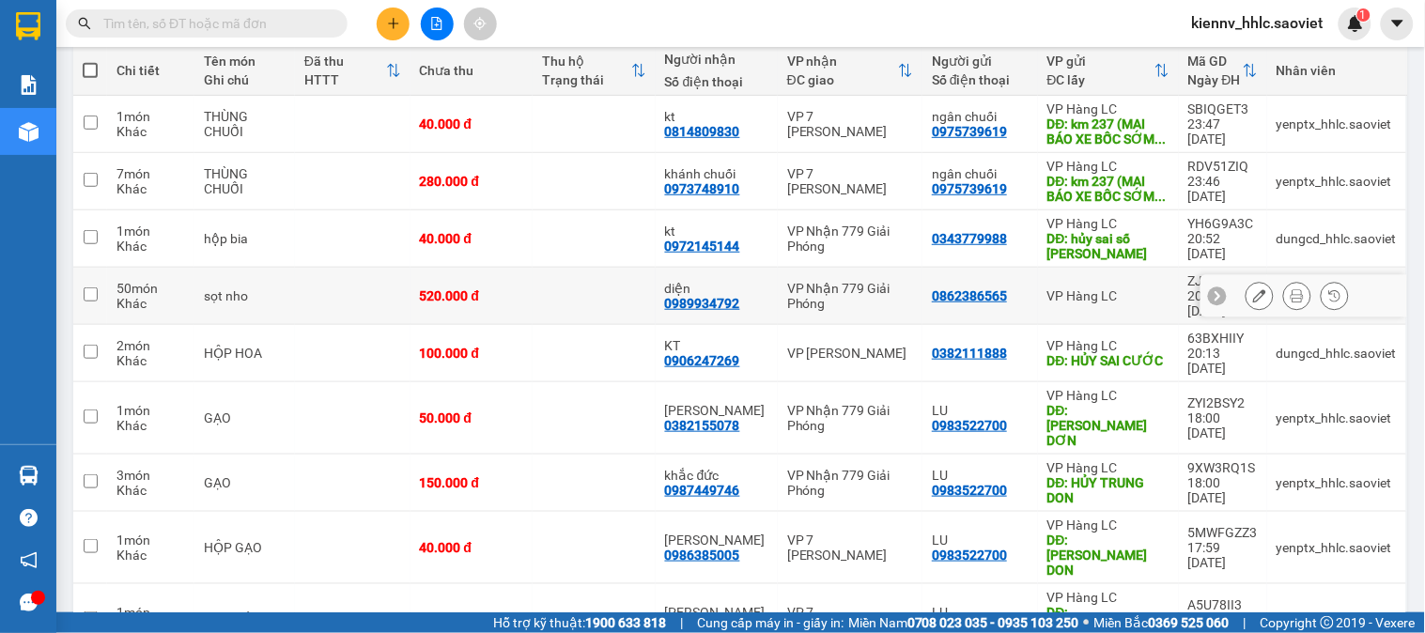
click at [528, 291] on td "520.000 đ" at bounding box center [471, 296] width 123 height 57
checkbox input "true"
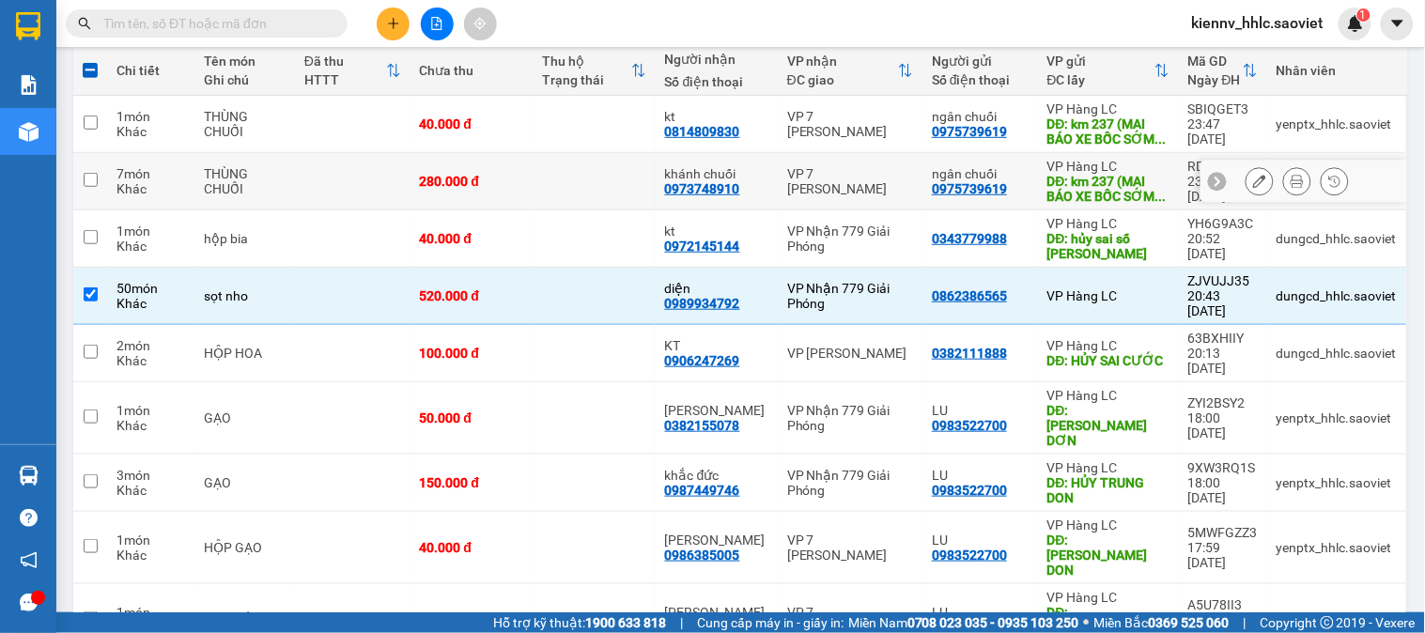
scroll to position [0, 0]
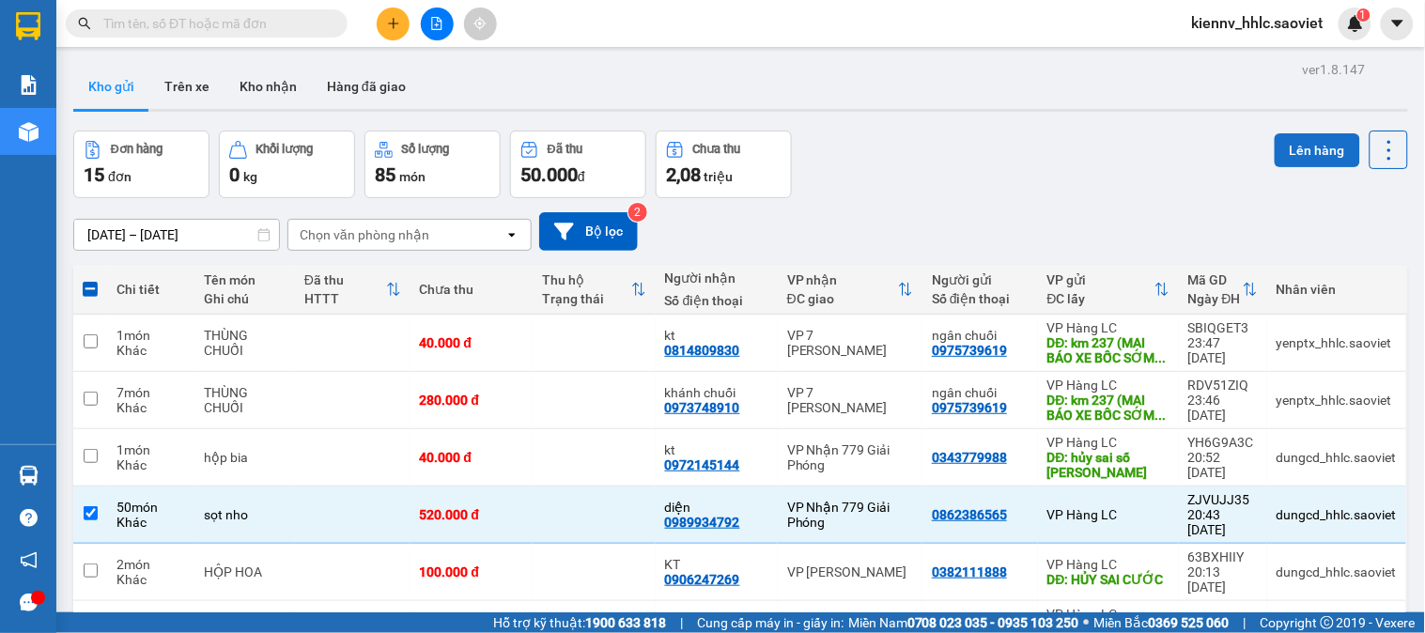
click at [1275, 147] on button "Lên hàng" at bounding box center [1317, 150] width 85 height 34
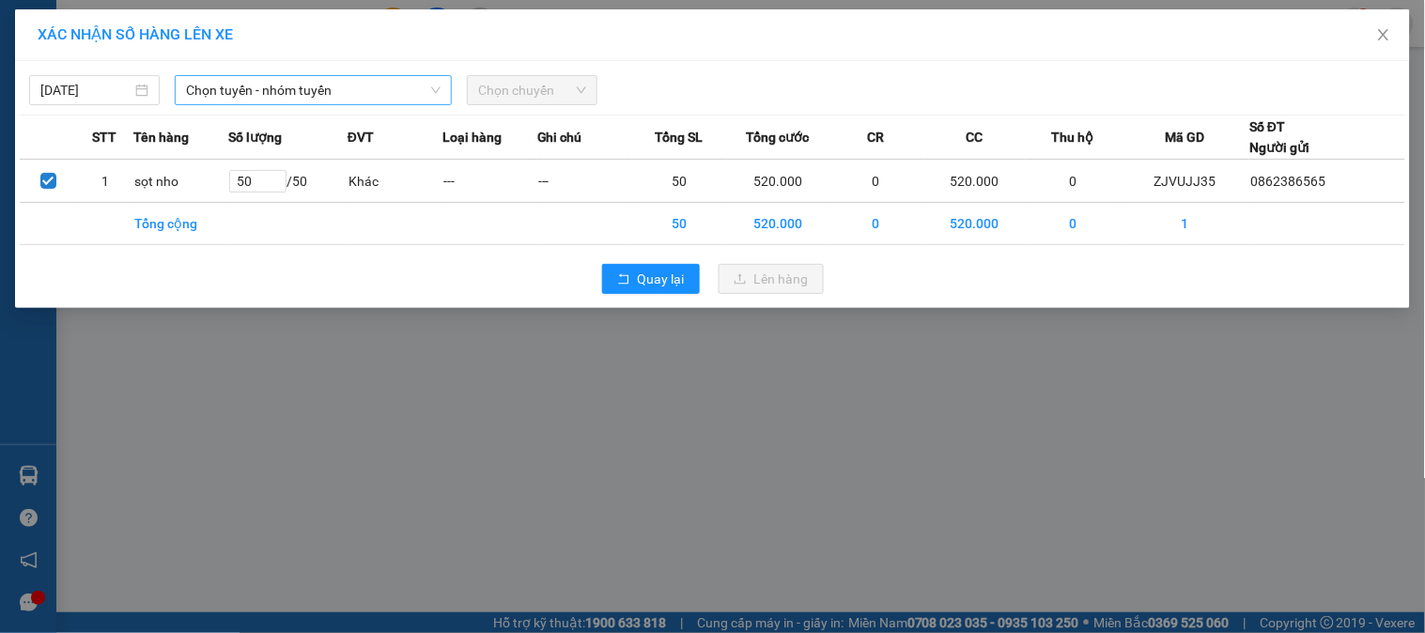
click at [240, 100] on span "Chọn tuyến - nhóm tuyến" at bounding box center [313, 90] width 255 height 28
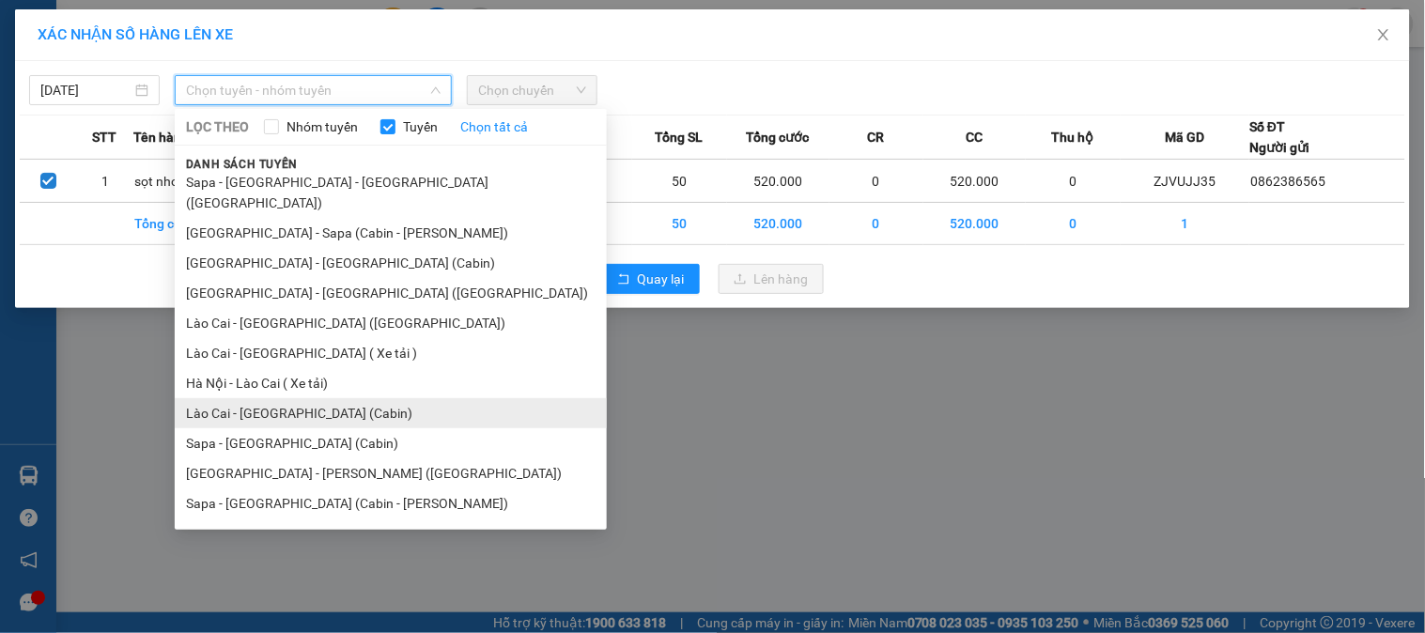
scroll to position [11, 0]
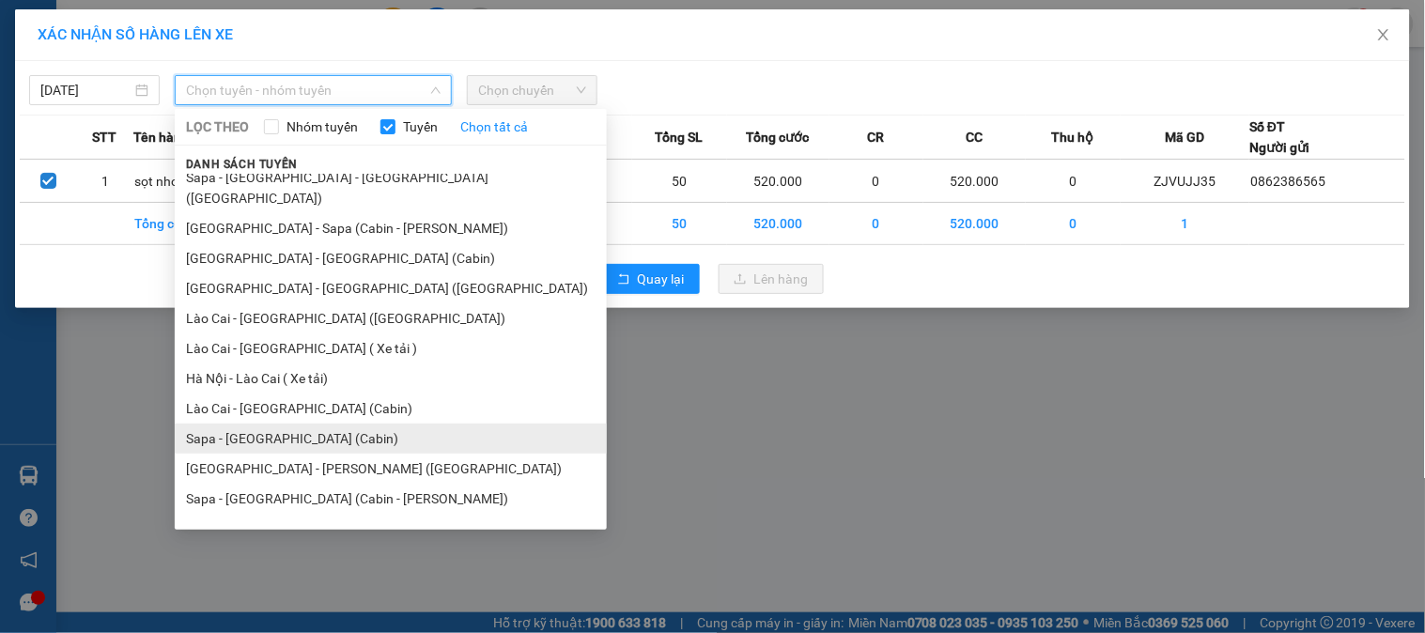
click at [301, 424] on li "Sapa - [GEOGRAPHIC_DATA] (Cabin)" at bounding box center [391, 439] width 432 height 30
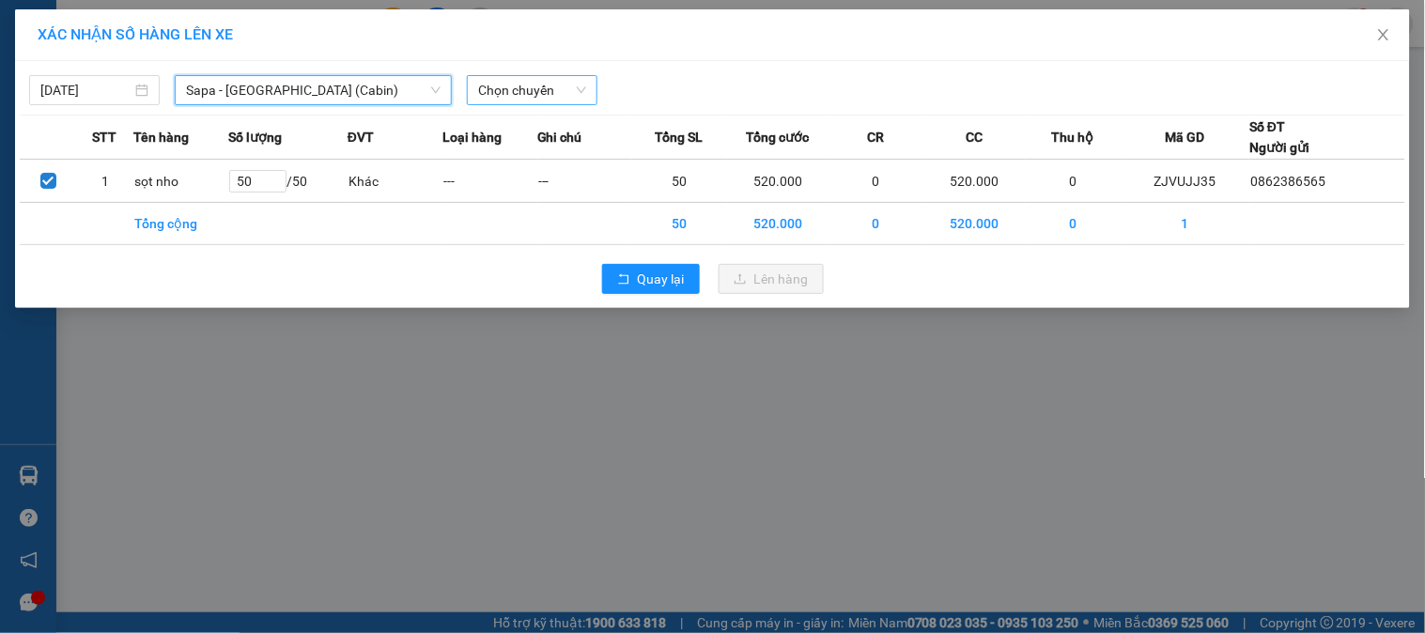
click at [567, 99] on span "Chọn chuyến" at bounding box center [532, 90] width 108 height 28
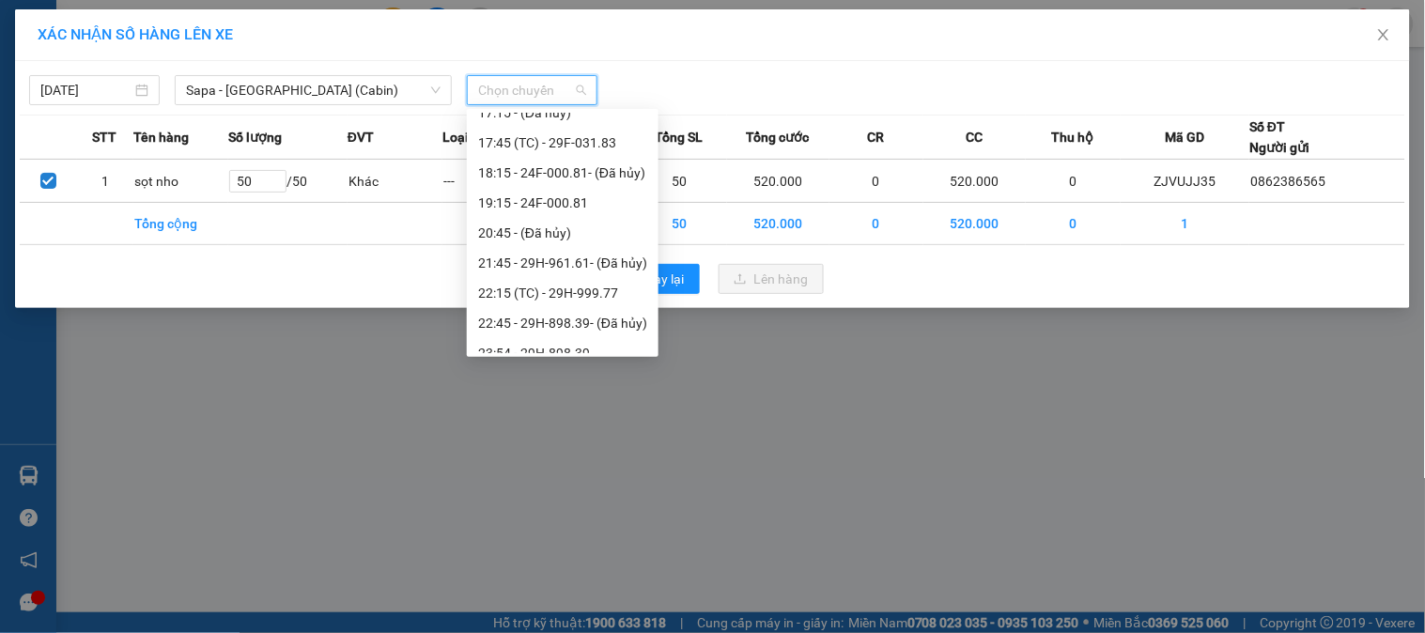
scroll to position [691, 0]
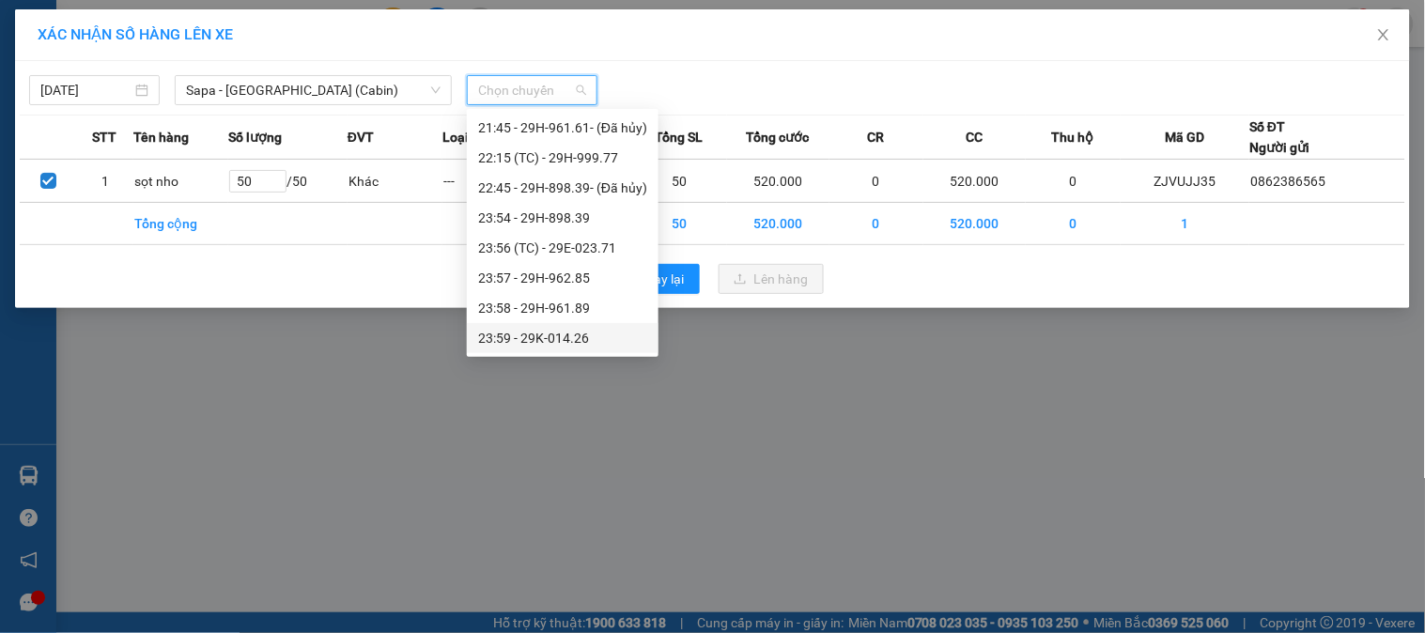
click at [587, 341] on div "23:59 - 29K-014.26" at bounding box center [562, 338] width 169 height 21
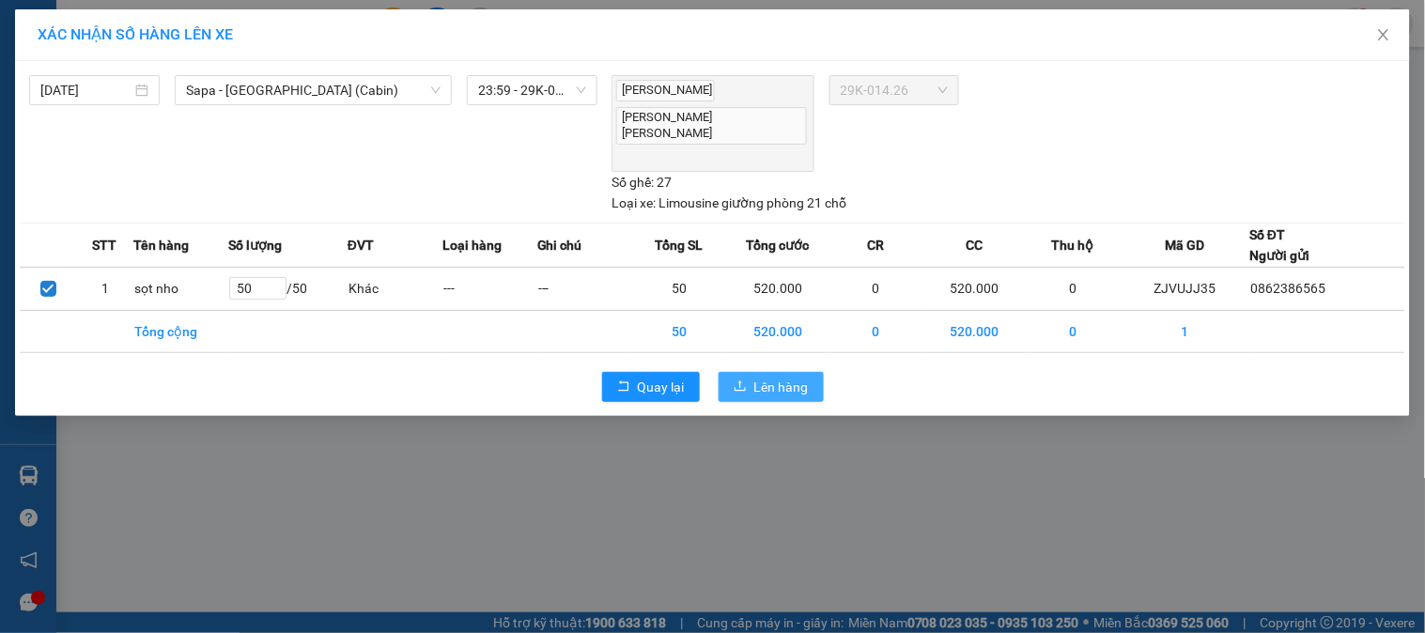
click at [771, 377] on span "Lên hàng" at bounding box center [781, 387] width 54 height 21
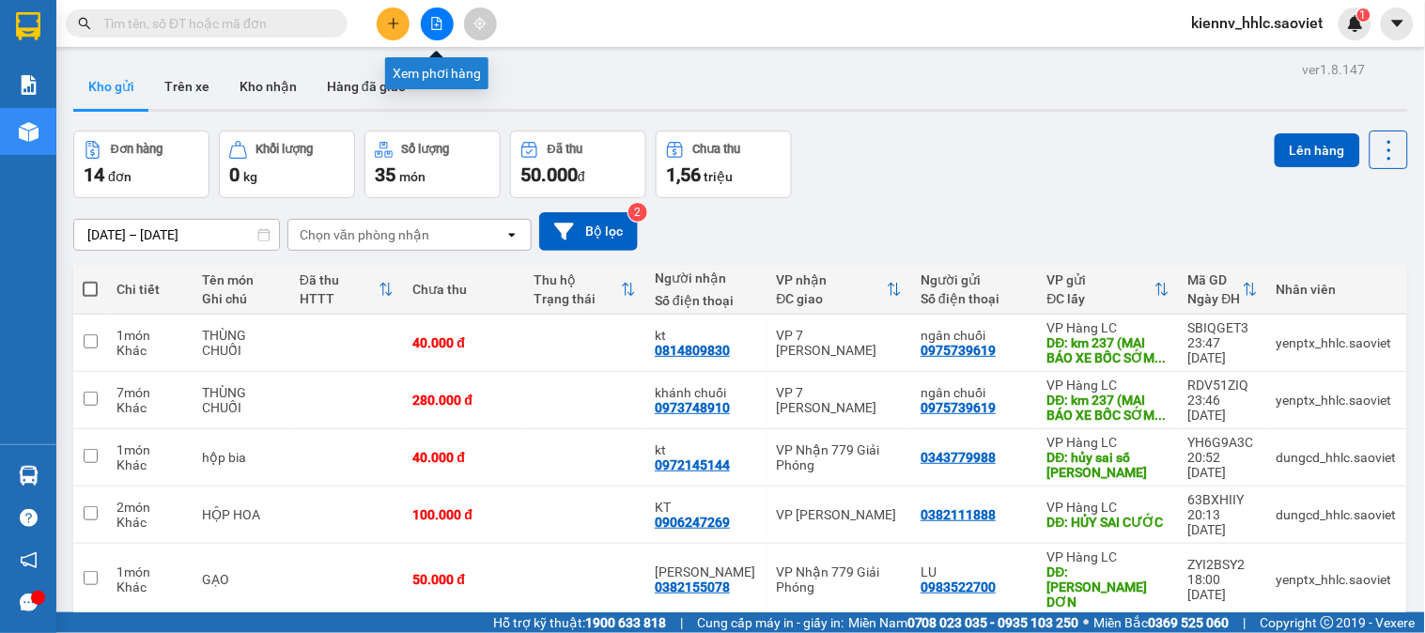
click at [442, 15] on button at bounding box center [437, 24] width 33 height 33
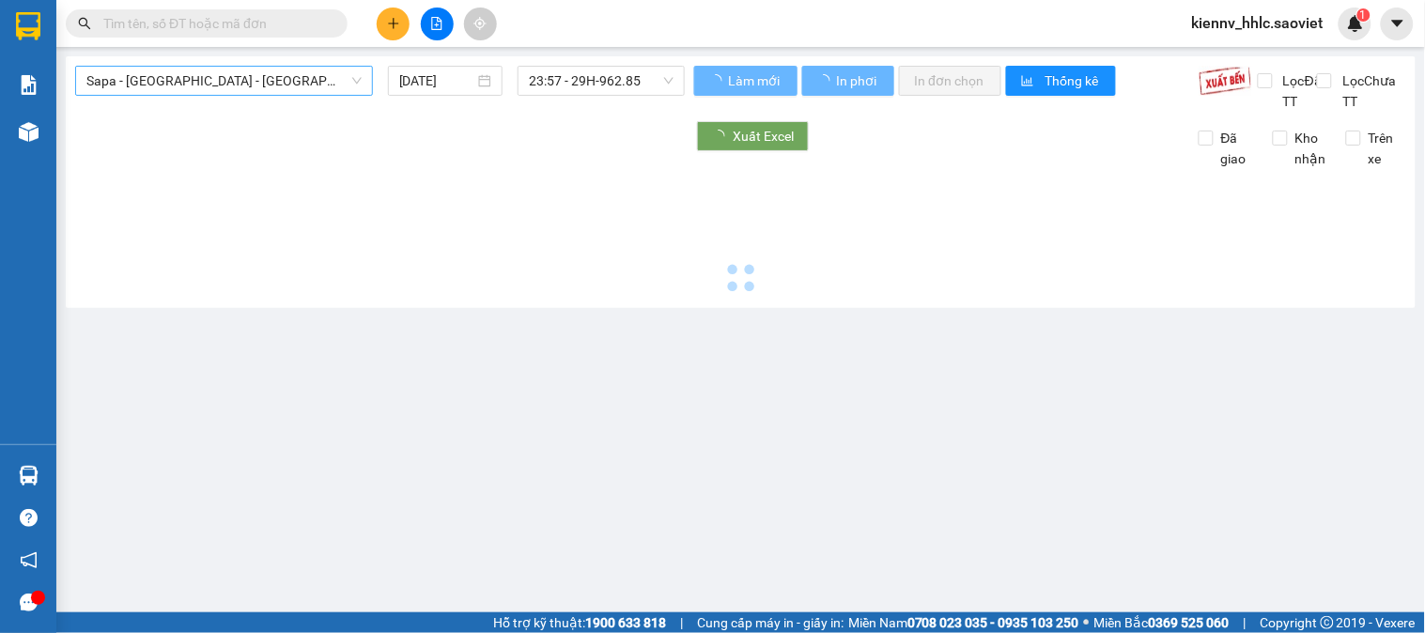
click at [279, 89] on span "Sapa - [GEOGRAPHIC_DATA] - [GEOGRAPHIC_DATA] ([GEOGRAPHIC_DATA])" at bounding box center [223, 81] width 275 height 28
type input "[DATE]"
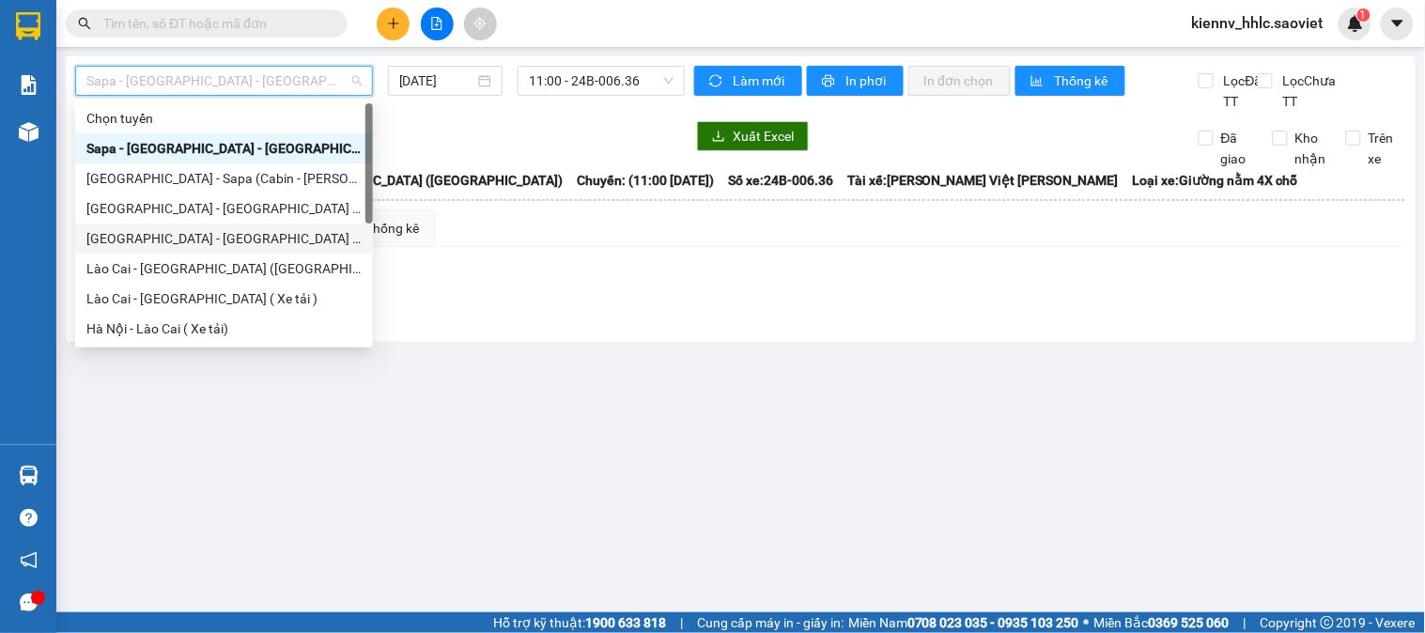
scroll to position [150, 0]
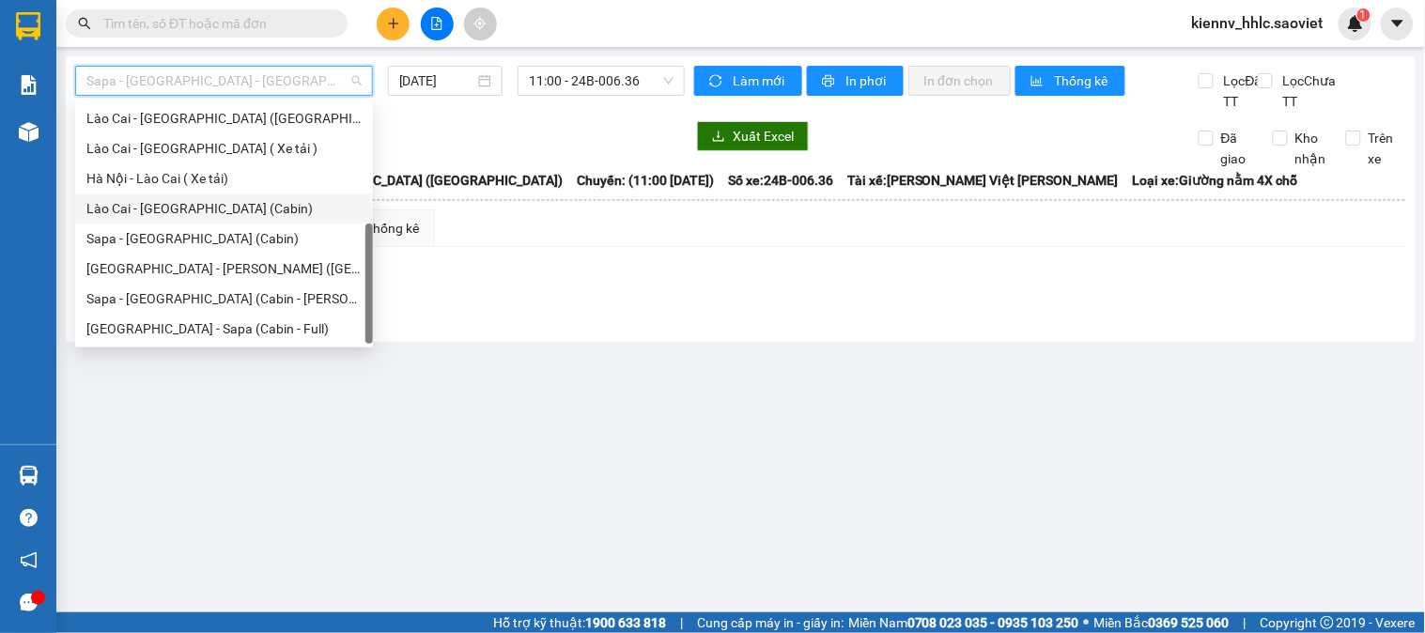
click at [199, 222] on div "Lào Cai - [GEOGRAPHIC_DATA] (Cabin)" at bounding box center [224, 208] width 298 height 30
type input "[DATE]"
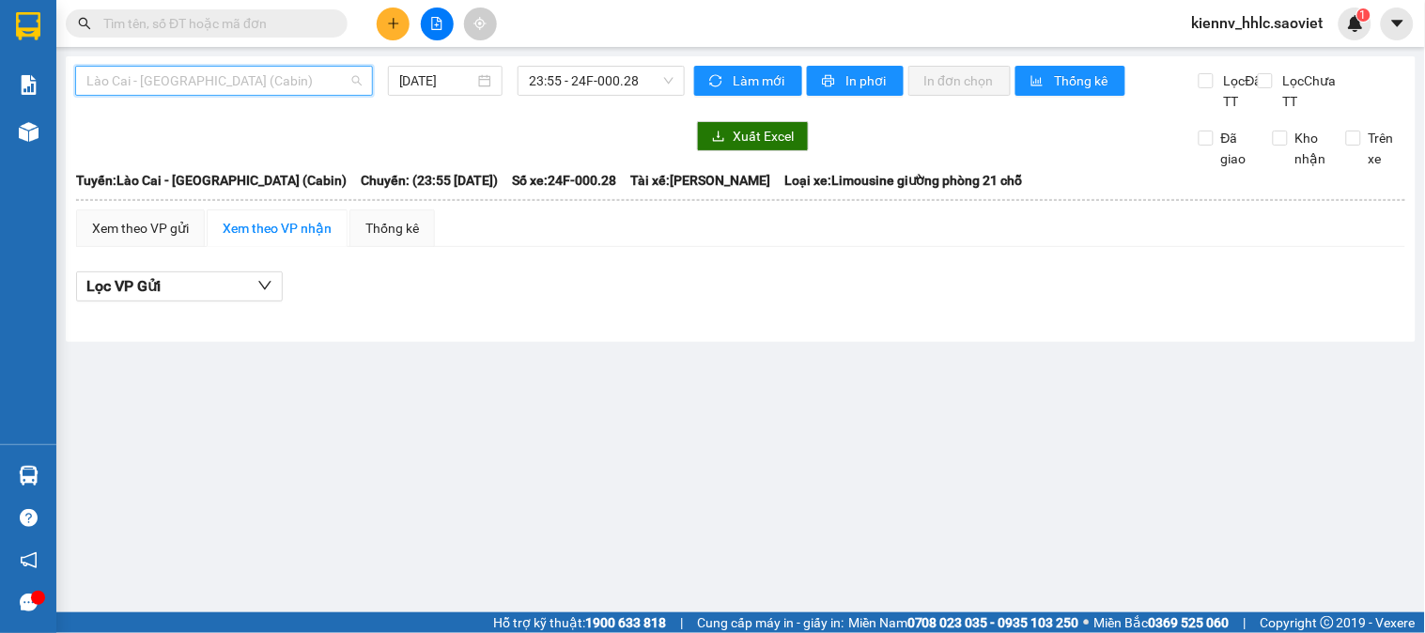
click at [263, 81] on span "Lào Cai - [GEOGRAPHIC_DATA] (Cabin)" at bounding box center [223, 81] width 275 height 28
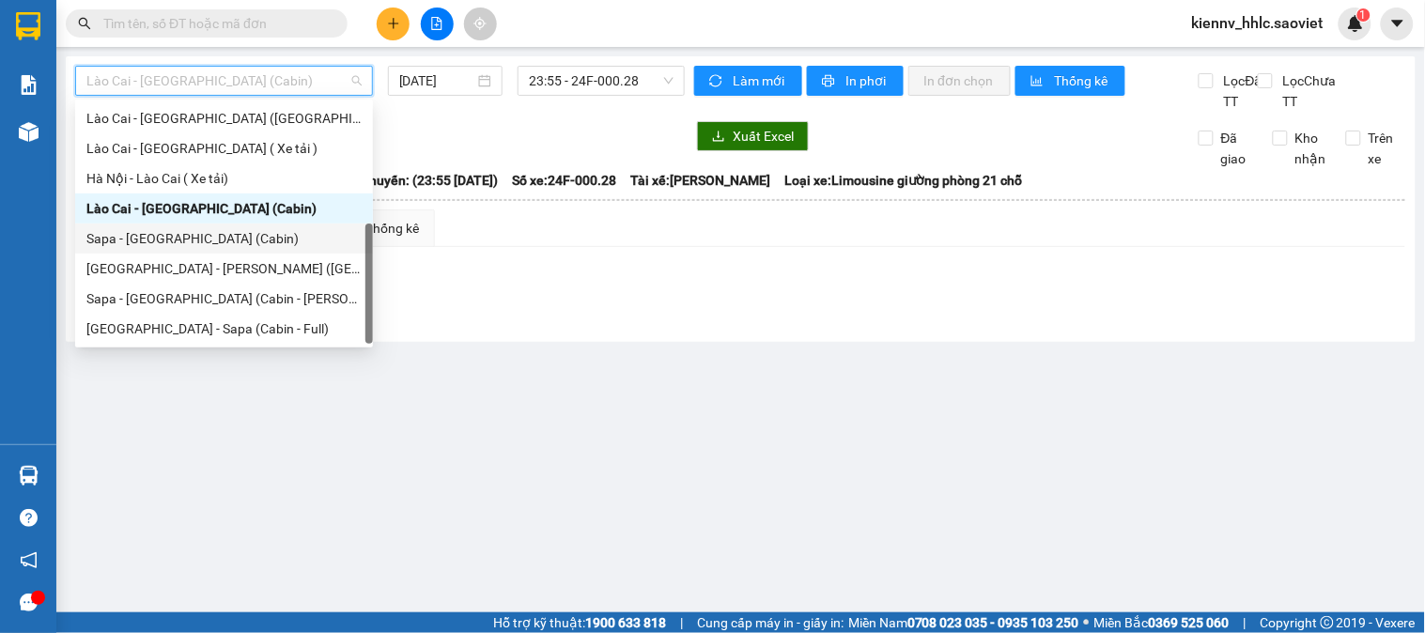
click at [222, 237] on div "Sapa - [GEOGRAPHIC_DATA] (Cabin)" at bounding box center [223, 238] width 275 height 21
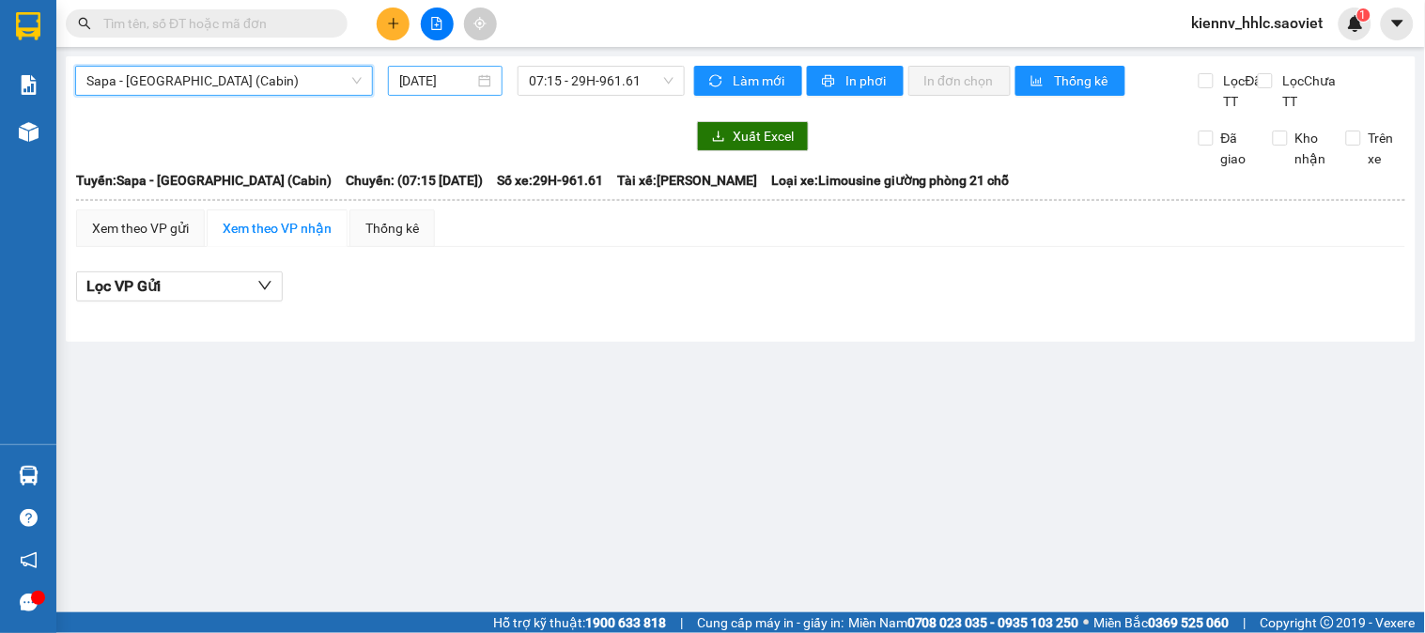
click at [433, 85] on input "[DATE]" at bounding box center [437, 80] width 76 height 21
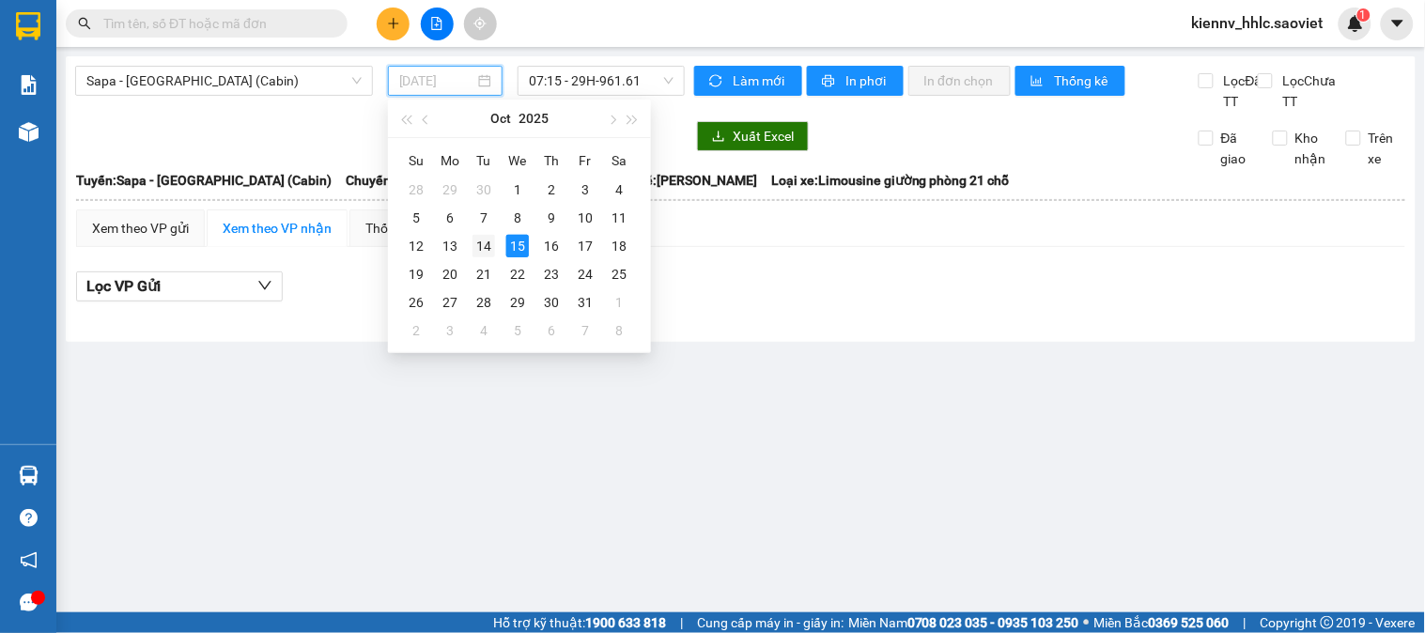
click at [493, 241] on div "14" at bounding box center [483, 246] width 23 height 23
type input "[DATE]"
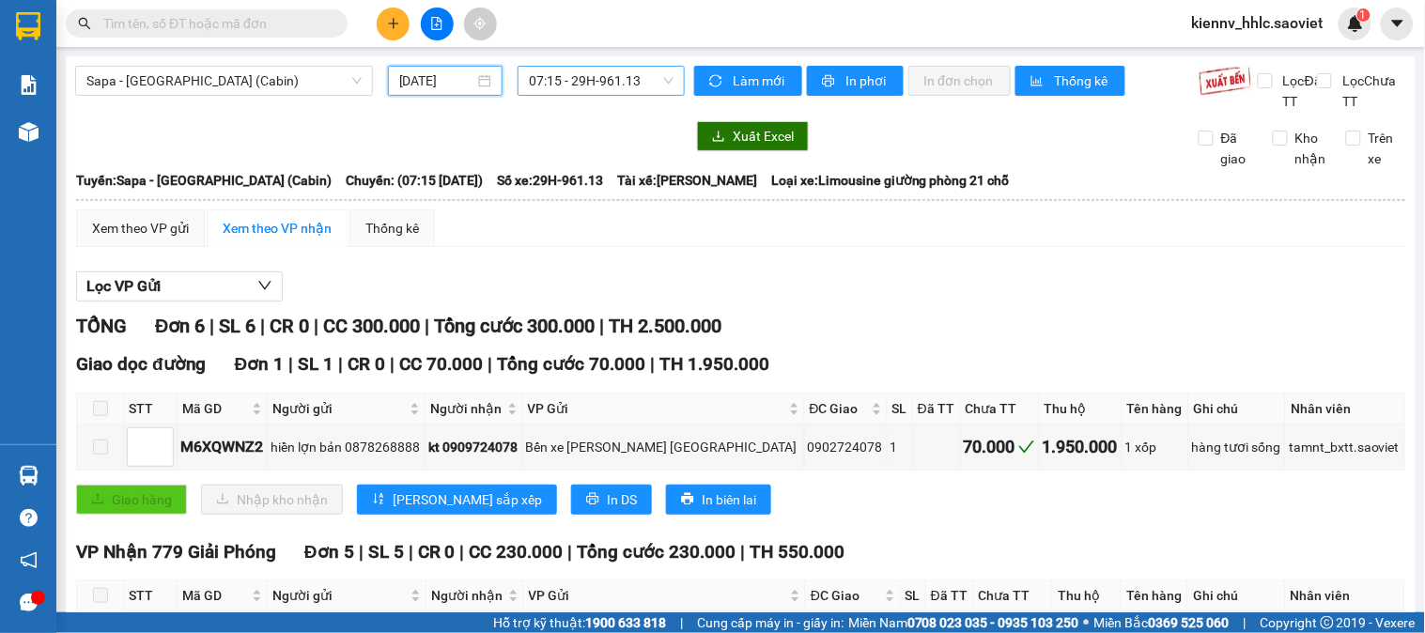
click at [582, 83] on span "07:15 - 29H-961.13" at bounding box center [601, 81] width 145 height 28
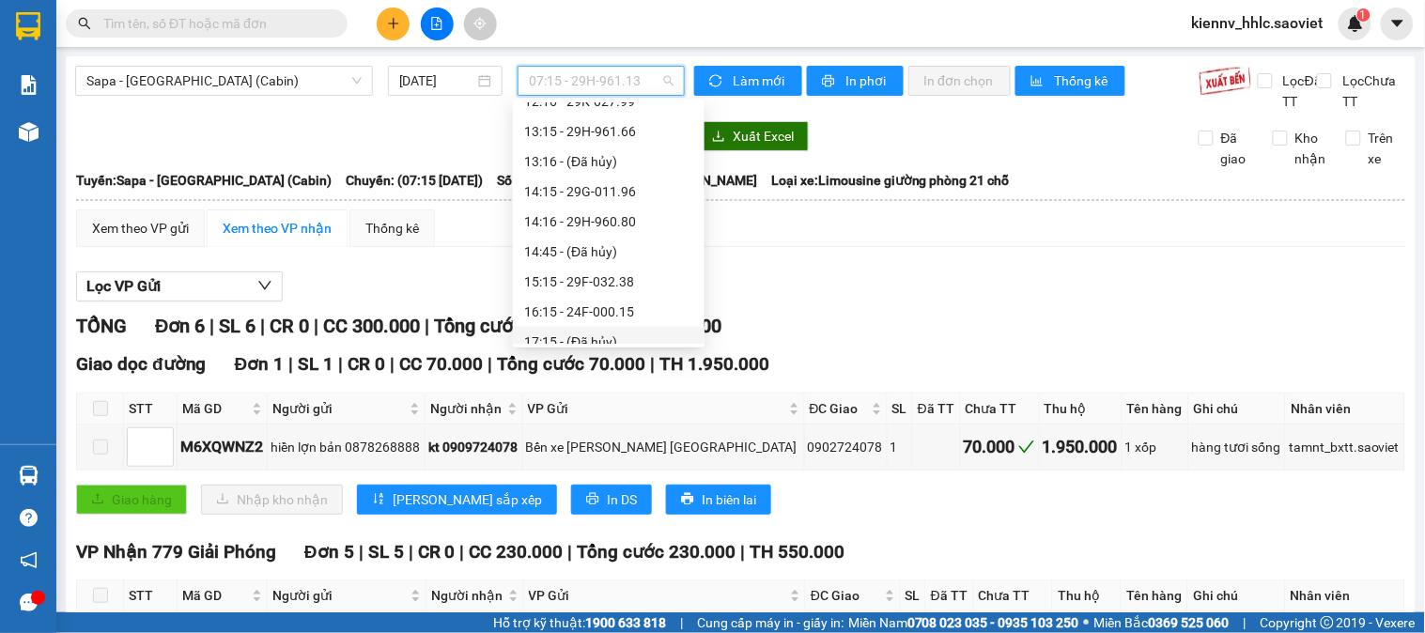
scroll to position [691, 0]
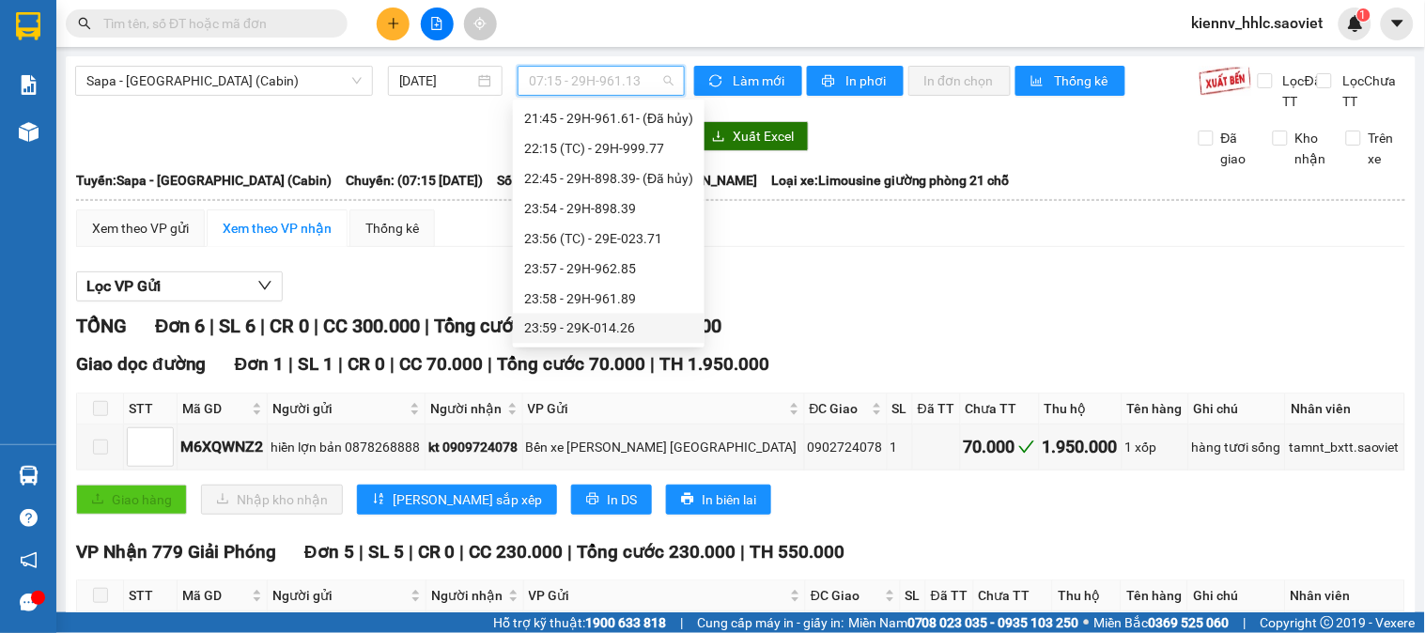
click at [633, 327] on div "23:59 - 29K-014.26" at bounding box center [608, 328] width 169 height 21
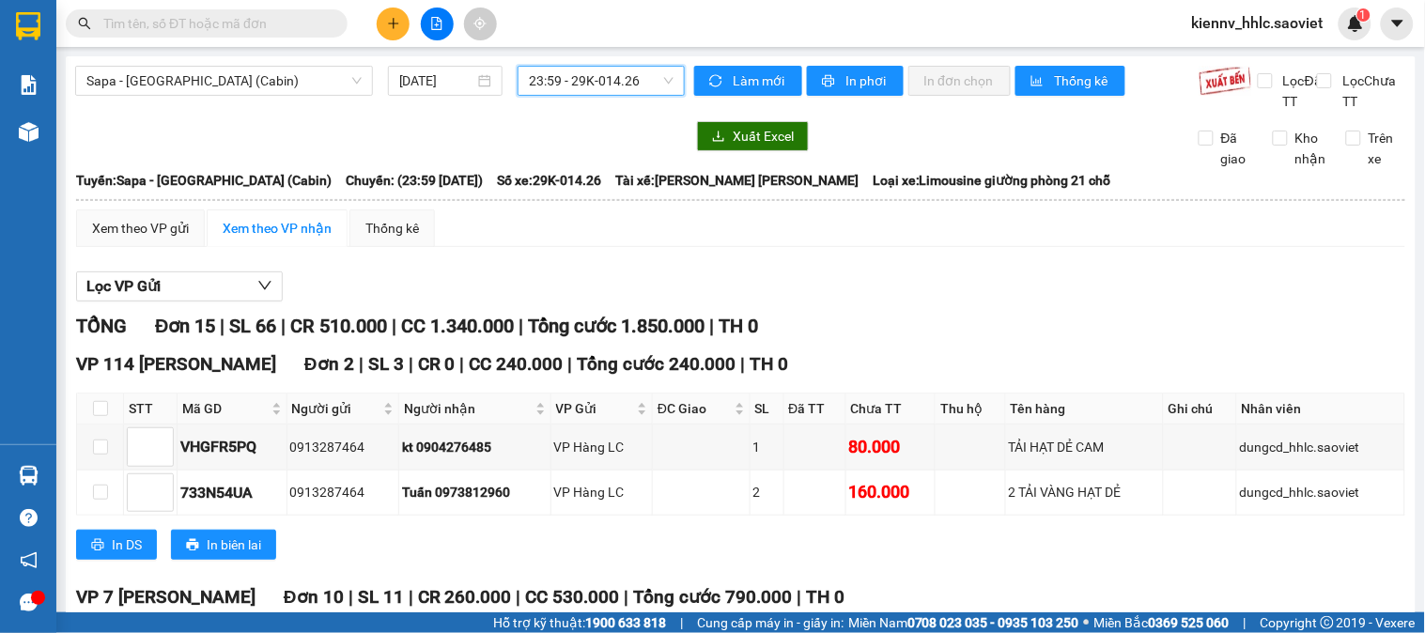
click at [574, 83] on span "23:59 - 29K-014.26" at bounding box center [601, 81] width 145 height 28
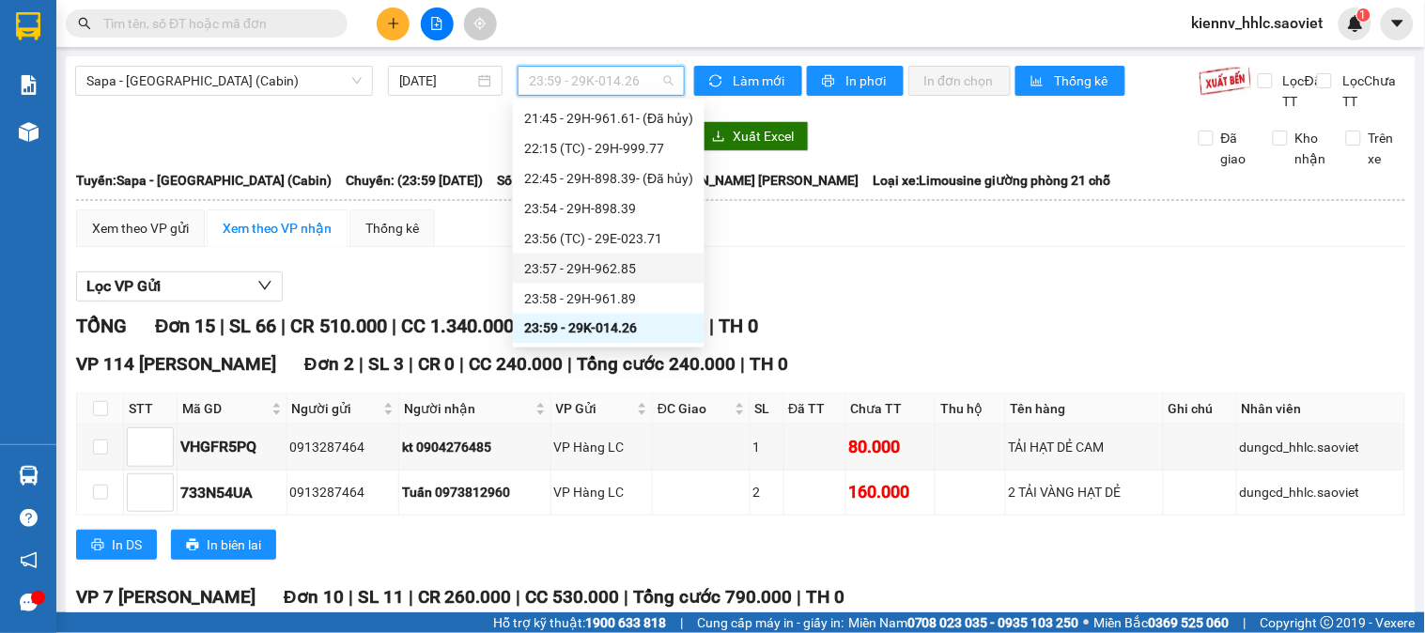
click at [575, 258] on div "23:57 - 29H-962.85" at bounding box center [608, 268] width 169 height 21
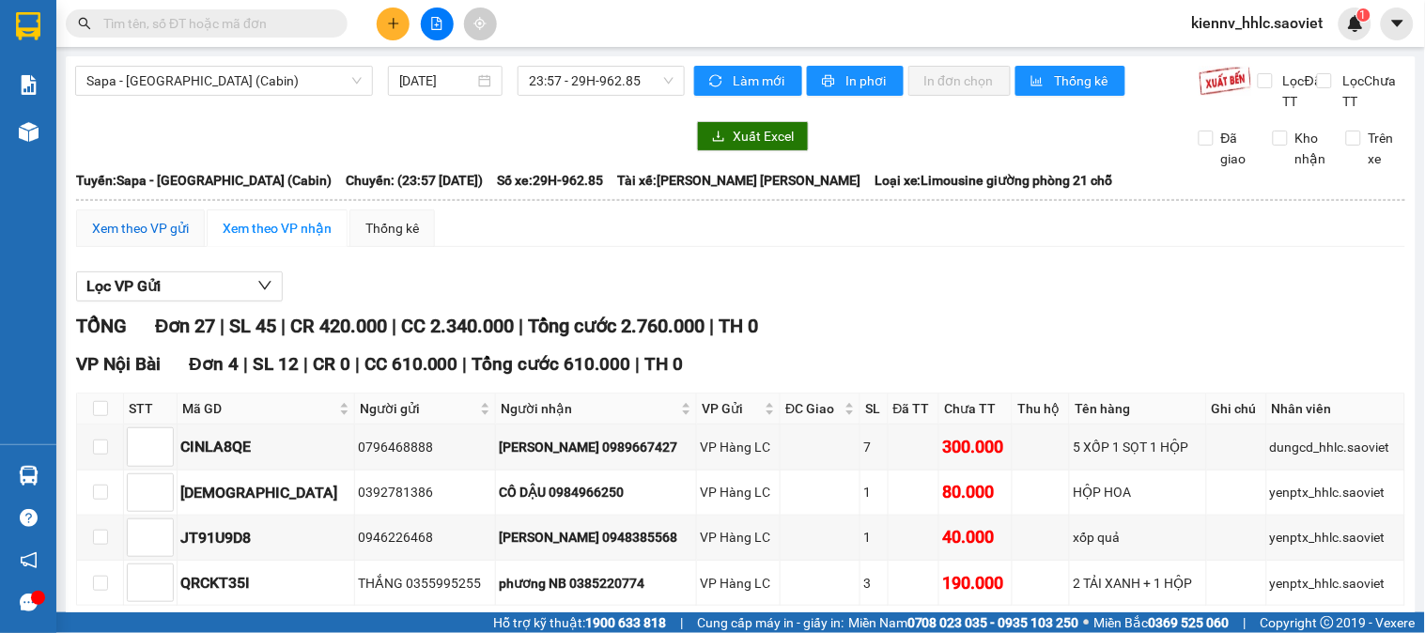
click at [132, 239] on div "Xem theo VP gửi" at bounding box center [140, 228] width 97 height 21
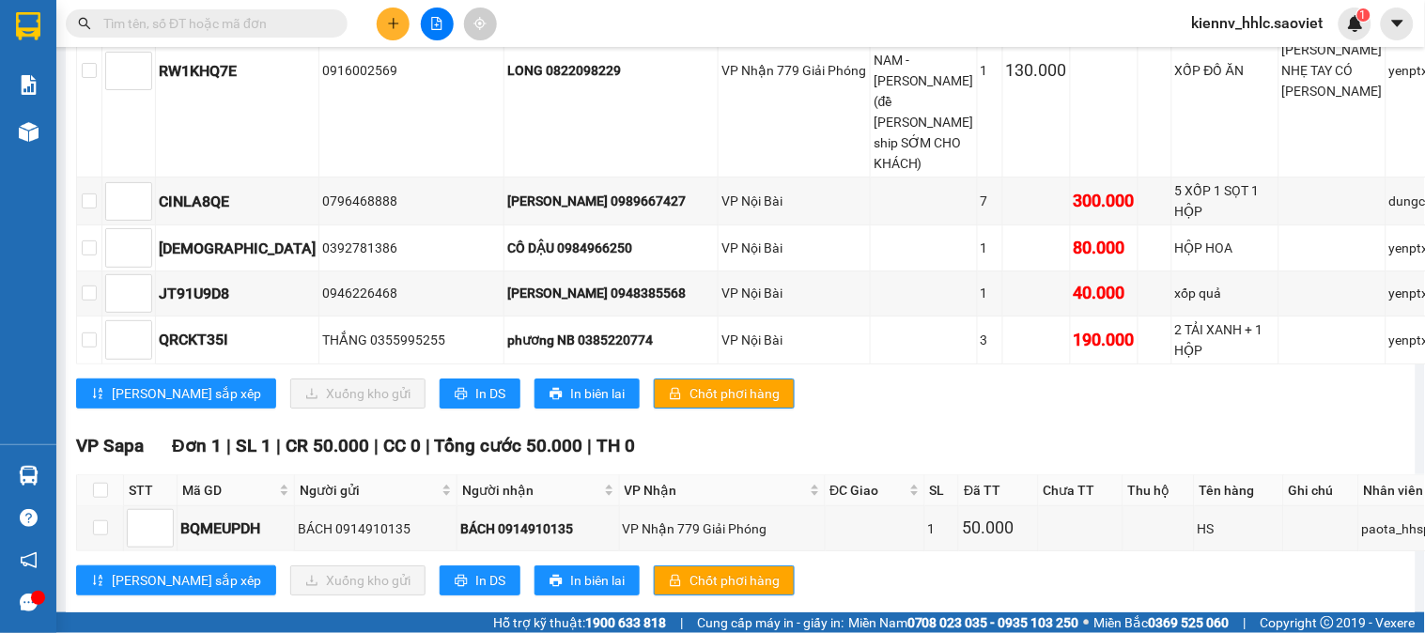
scroll to position [1473, 0]
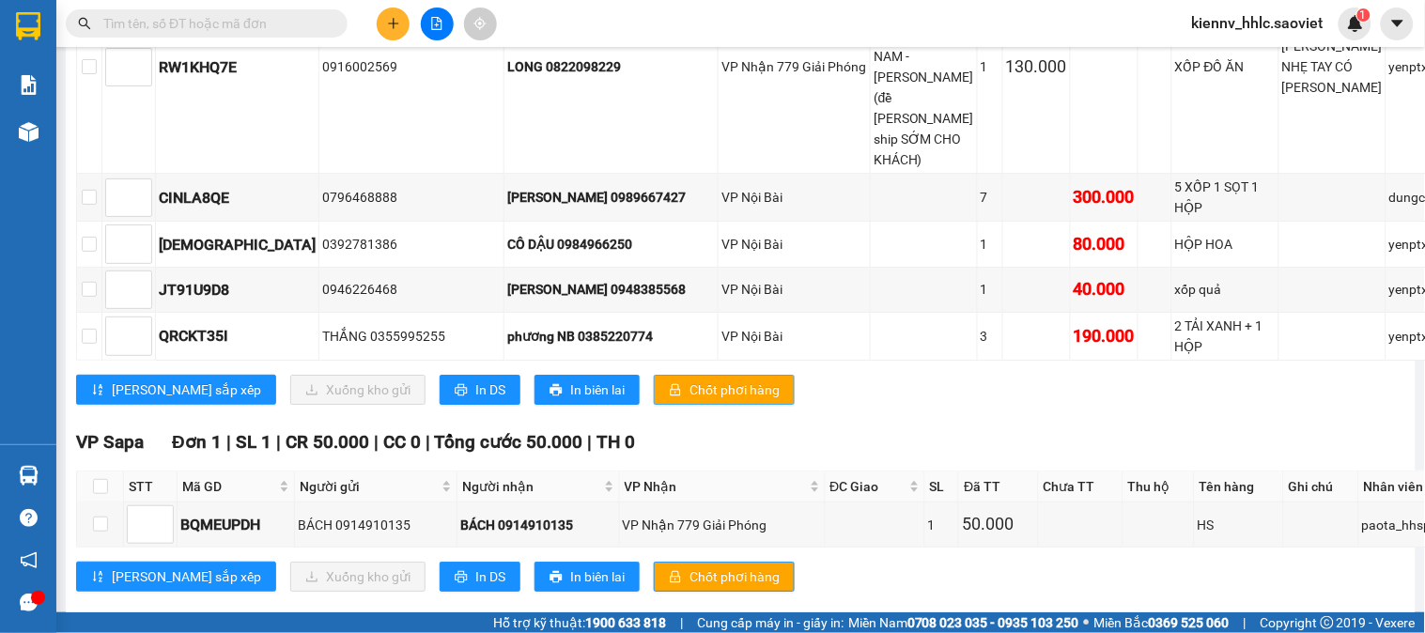
click at [689, 379] on span "Chốt phơi hàng" at bounding box center [734, 389] width 90 height 21
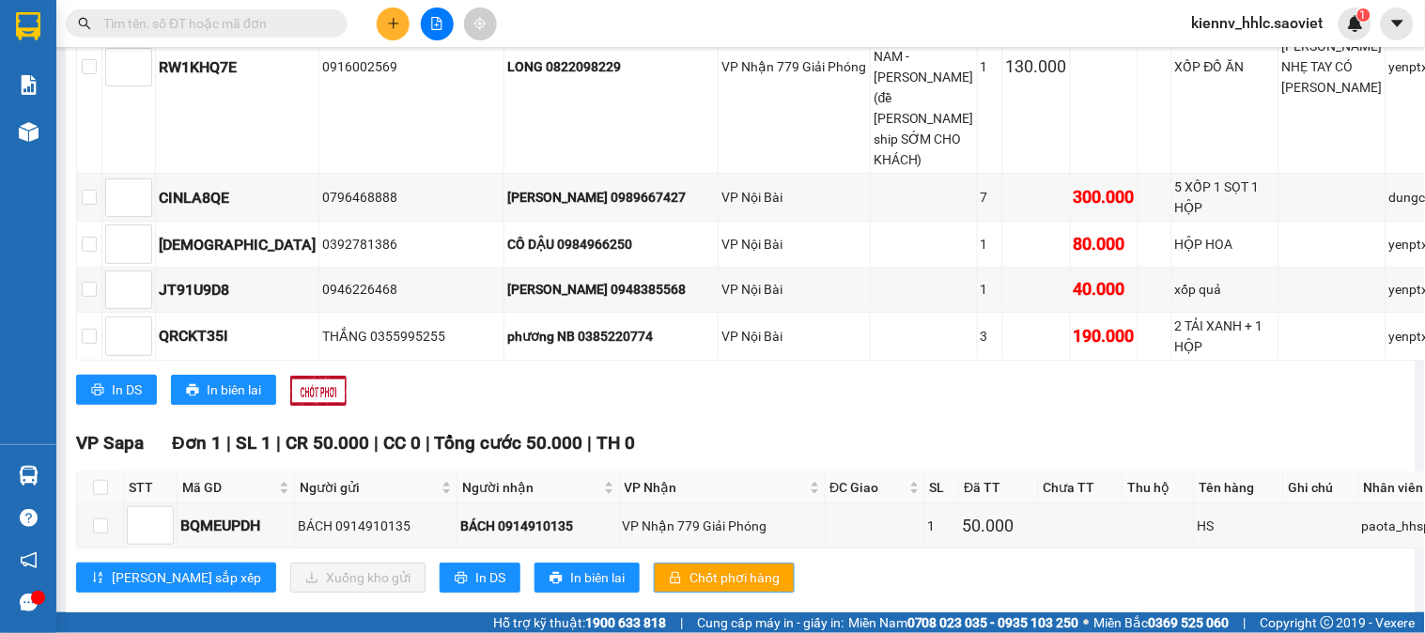
click at [689, 567] on span "Chốt phơi hàng" at bounding box center [734, 577] width 90 height 21
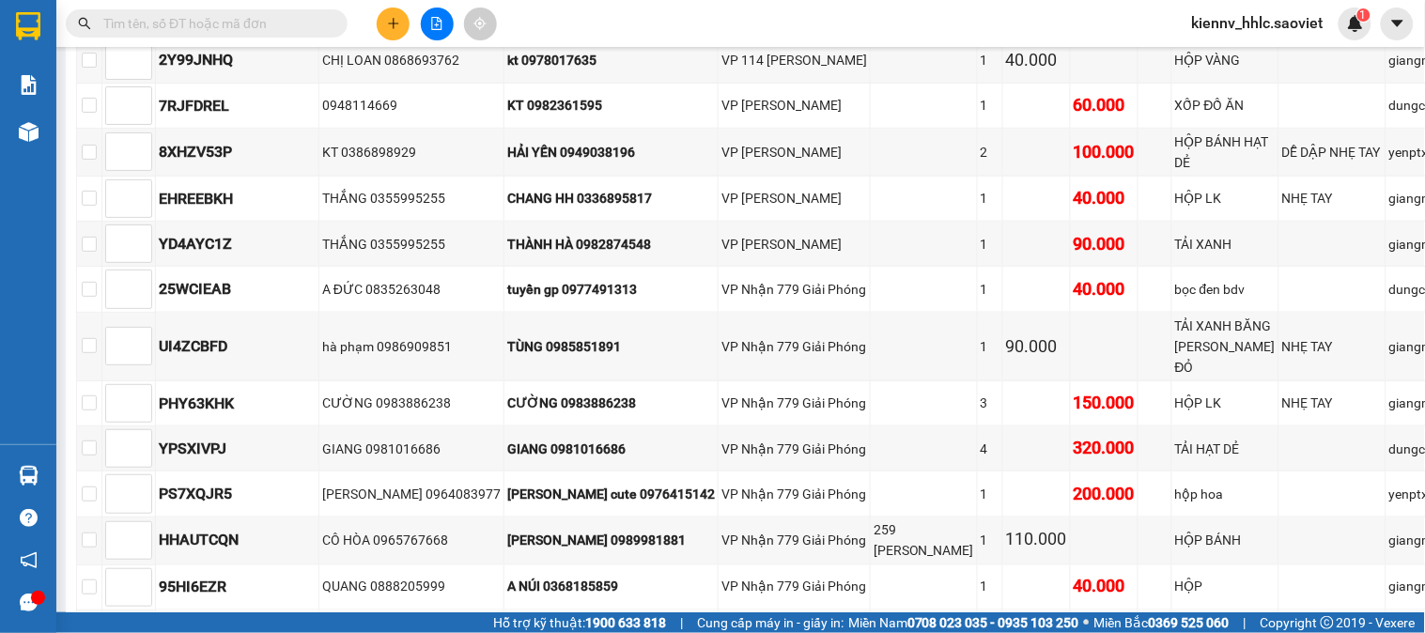
scroll to position [0, 0]
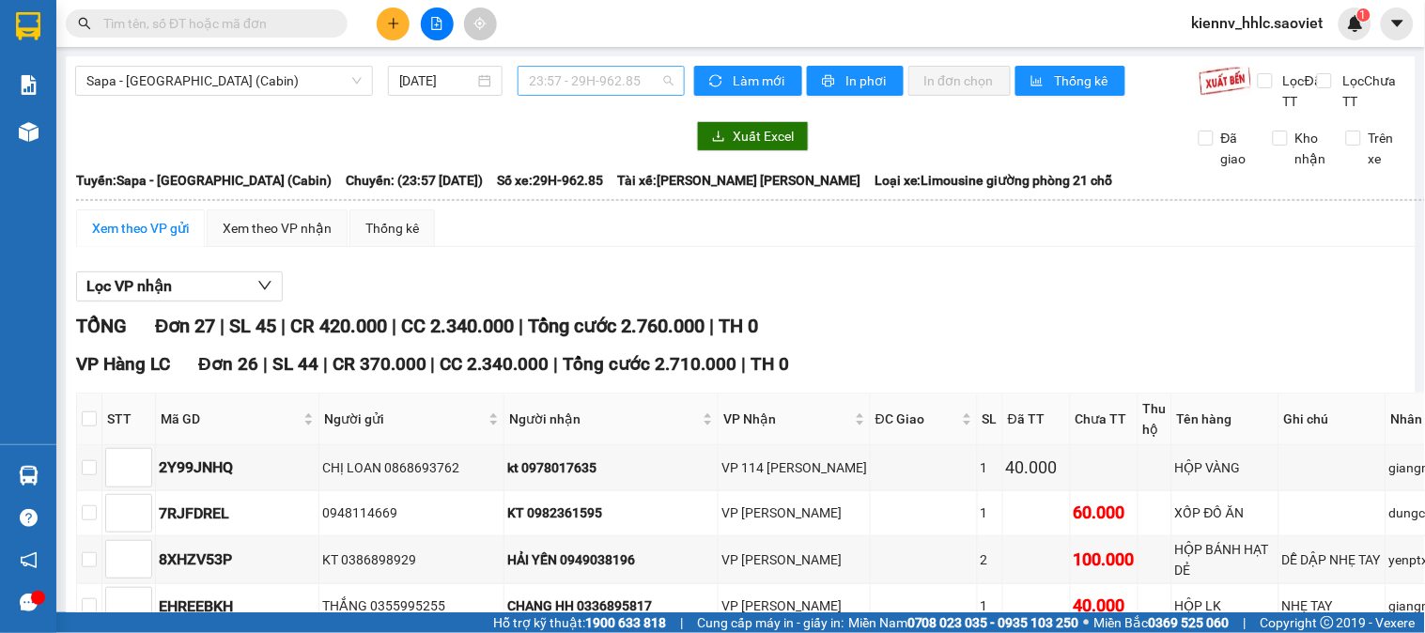
click at [605, 80] on span "23:57 - 29H-962.85" at bounding box center [601, 81] width 145 height 28
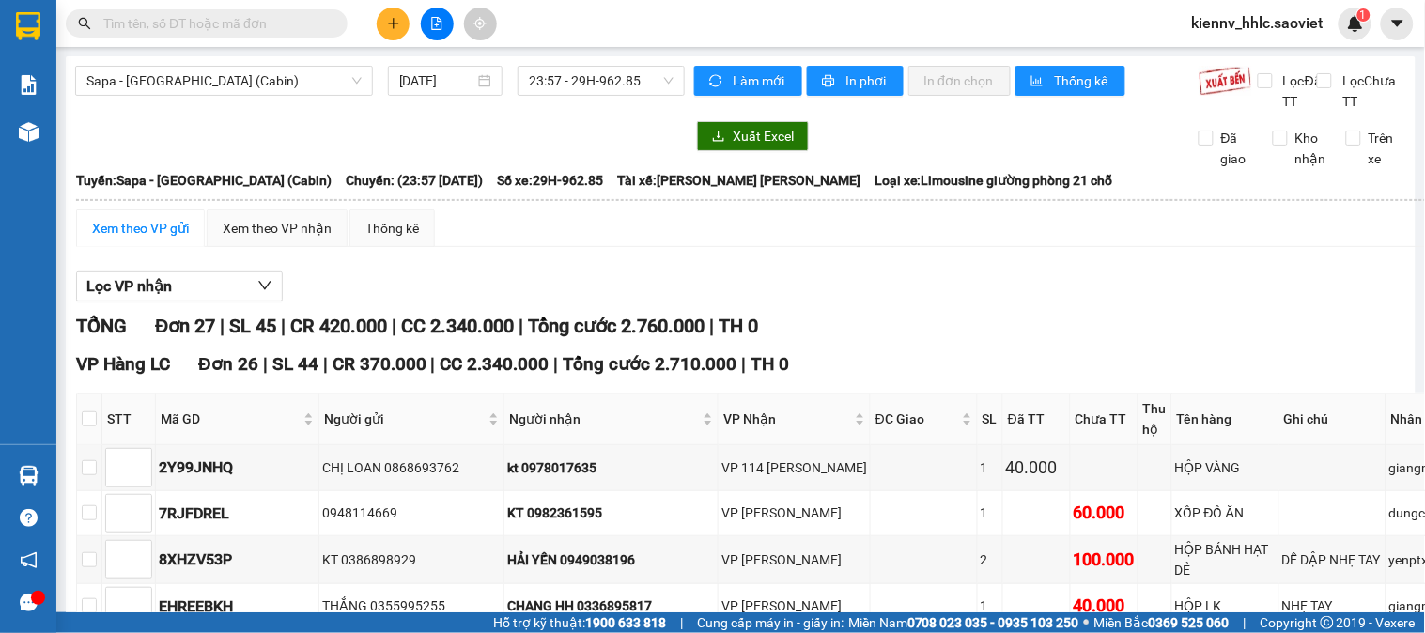
click at [585, 52] on main "Sapa - Hà Nội (Cabin) 14/10/2025 23:57 - 29H-962.85 Làm mới In phơi In đơn chọn…" at bounding box center [712, 306] width 1425 height 612
click at [589, 86] on span "23:57 - 29H-962.85" at bounding box center [601, 81] width 145 height 28
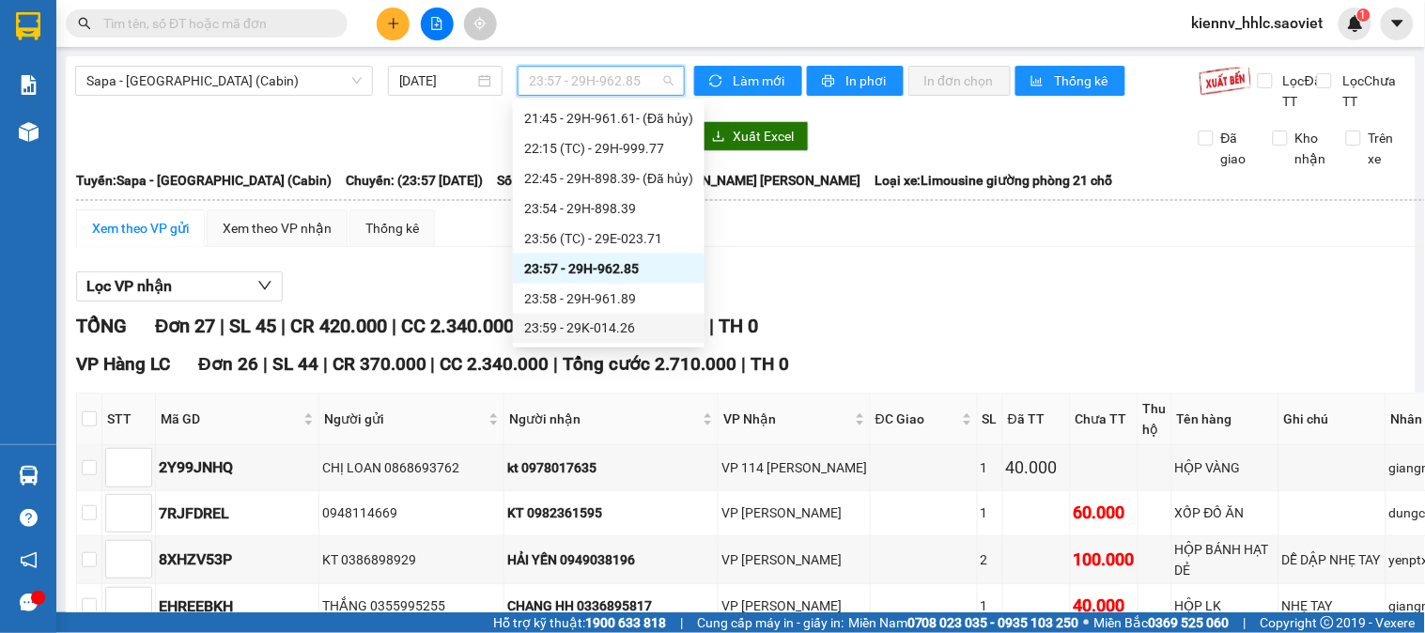
click at [644, 315] on div "23:59 - 29K-014.26" at bounding box center [609, 329] width 192 height 30
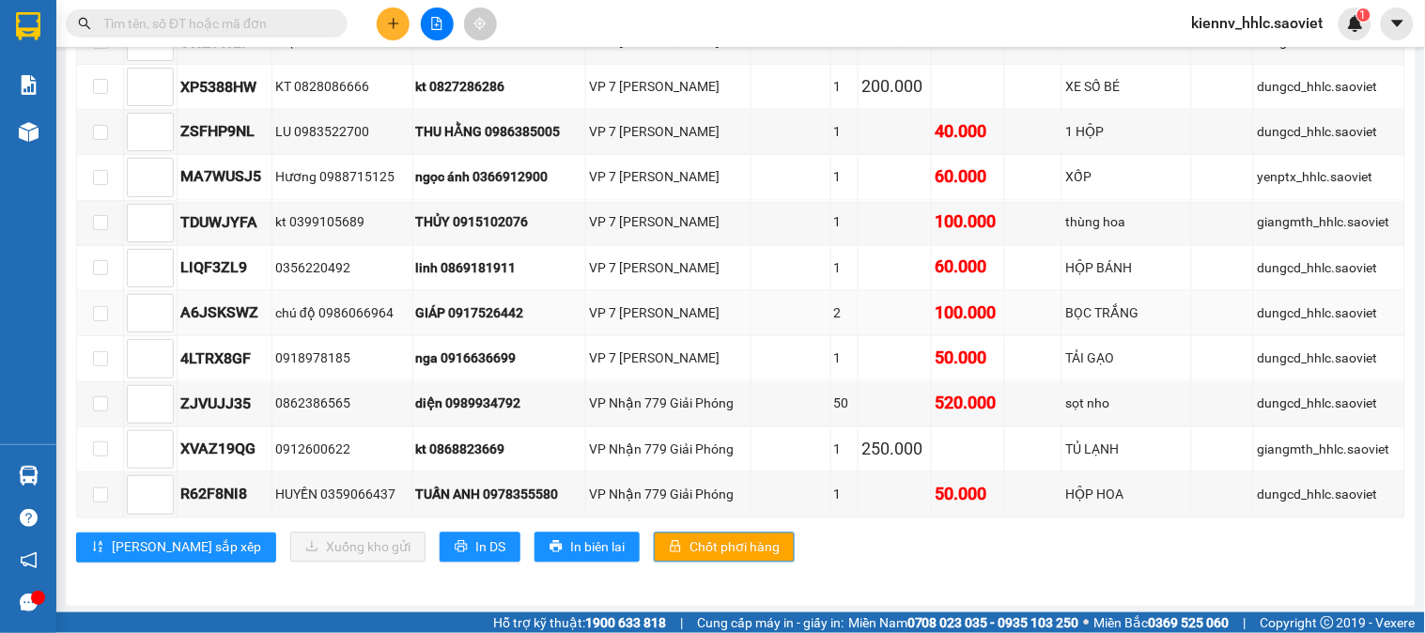
scroll to position [811, 0]
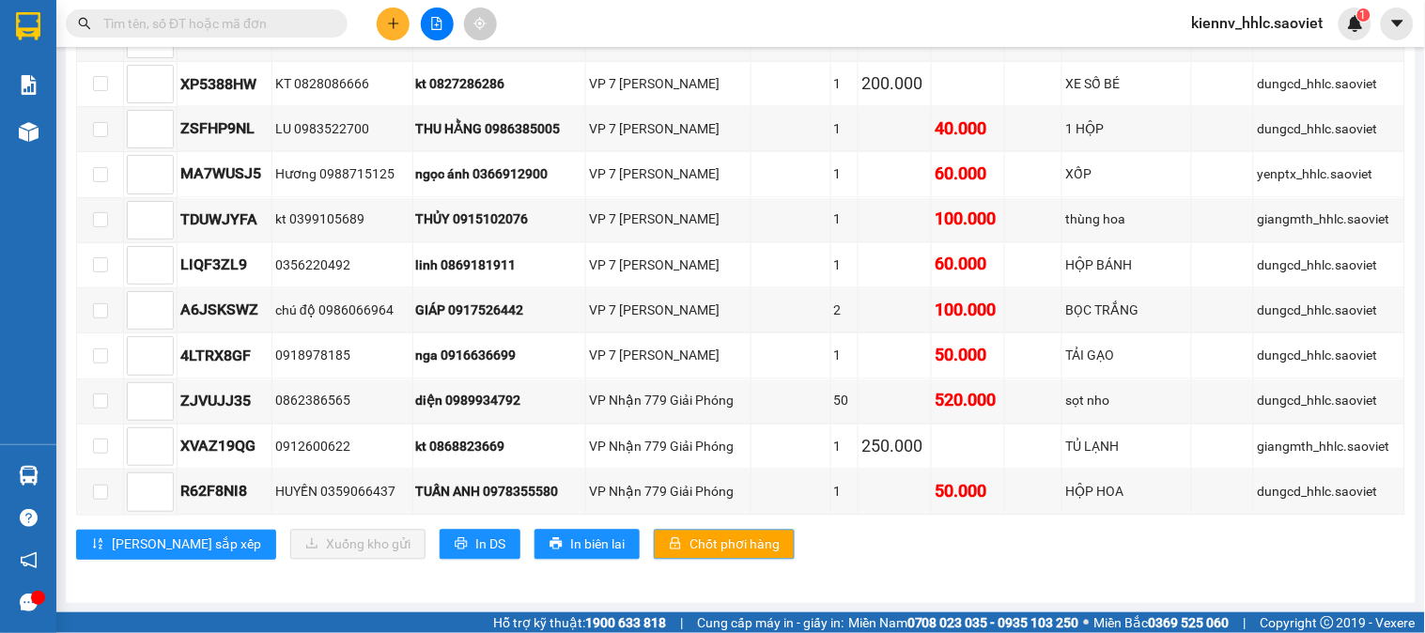
click at [689, 539] on span "Chốt phơi hàng" at bounding box center [734, 544] width 90 height 21
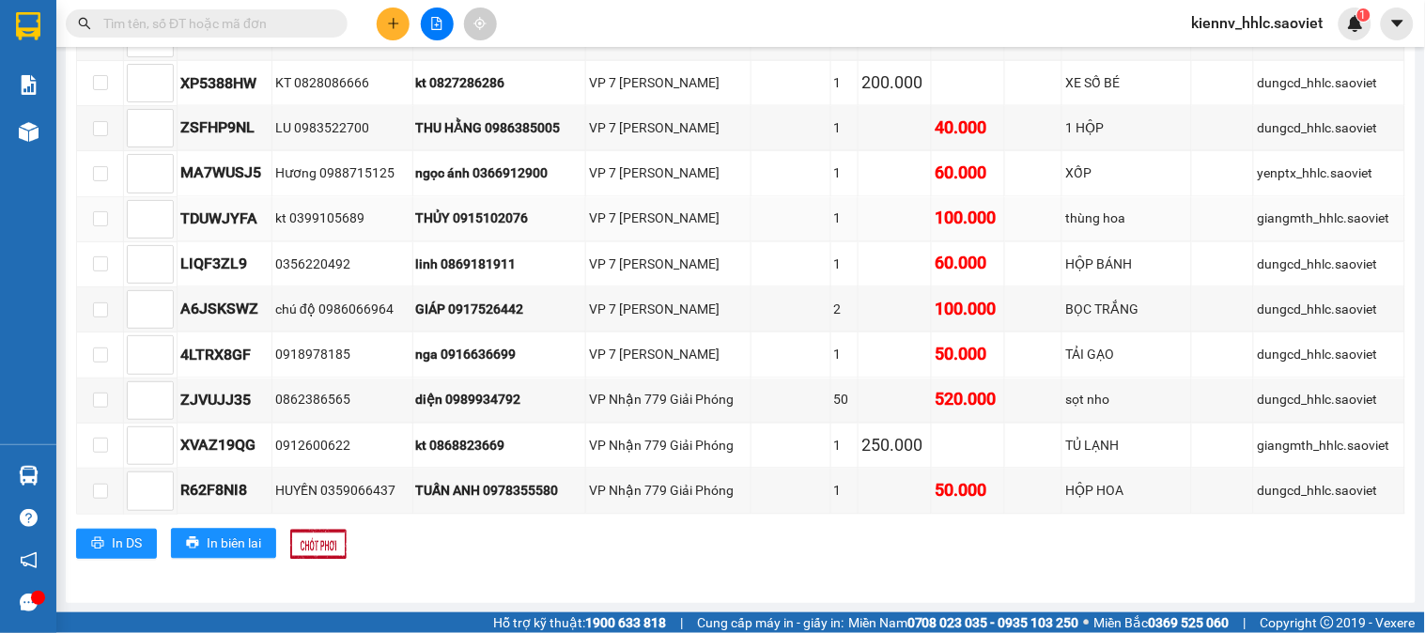
scroll to position [0, 0]
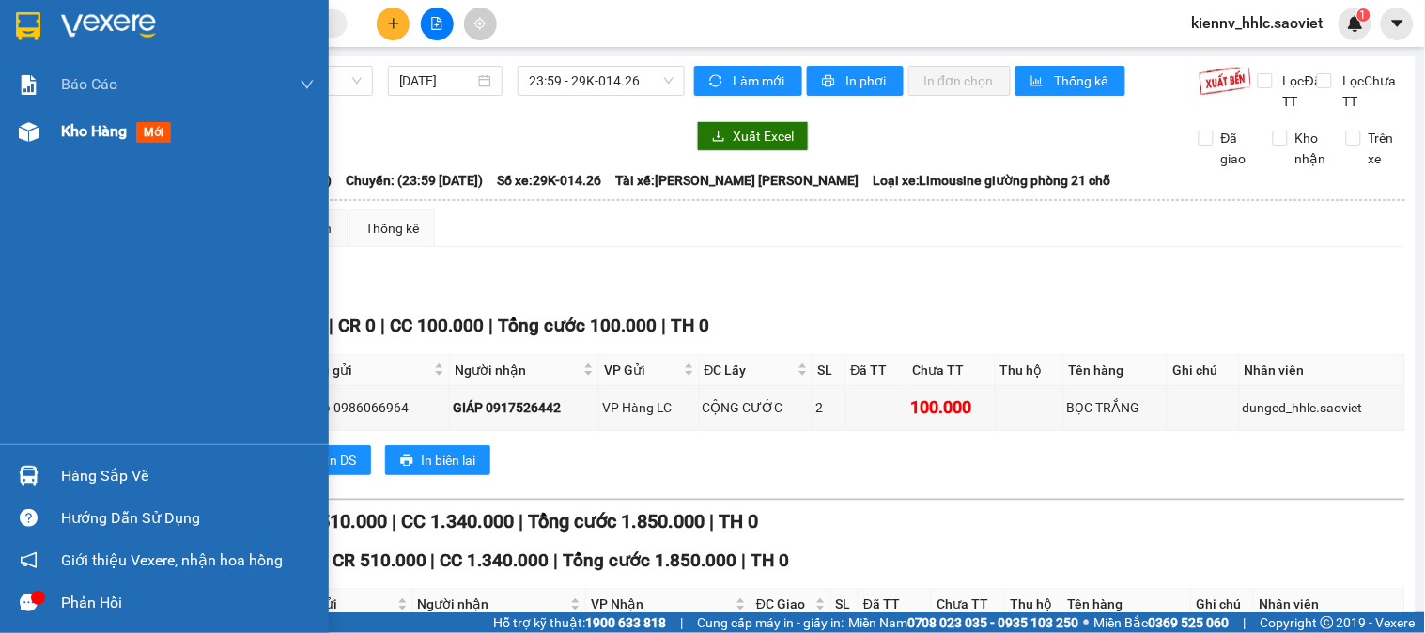
click at [86, 138] on span "Kho hàng" at bounding box center [94, 131] width 66 height 18
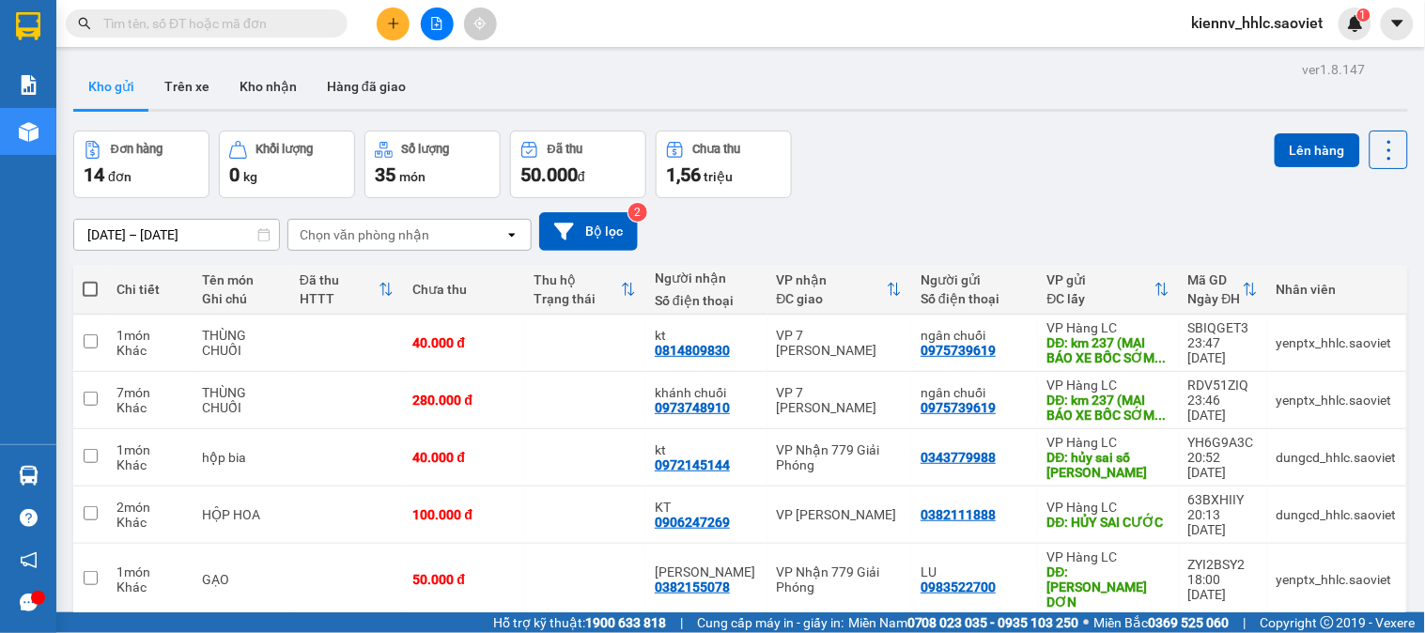
click at [1259, 23] on span "kiennv_hhlc.saoviet" at bounding box center [1258, 22] width 162 height 23
click at [1228, 92] on span "Đổi mật khẩu" at bounding box center [1268, 88] width 120 height 21
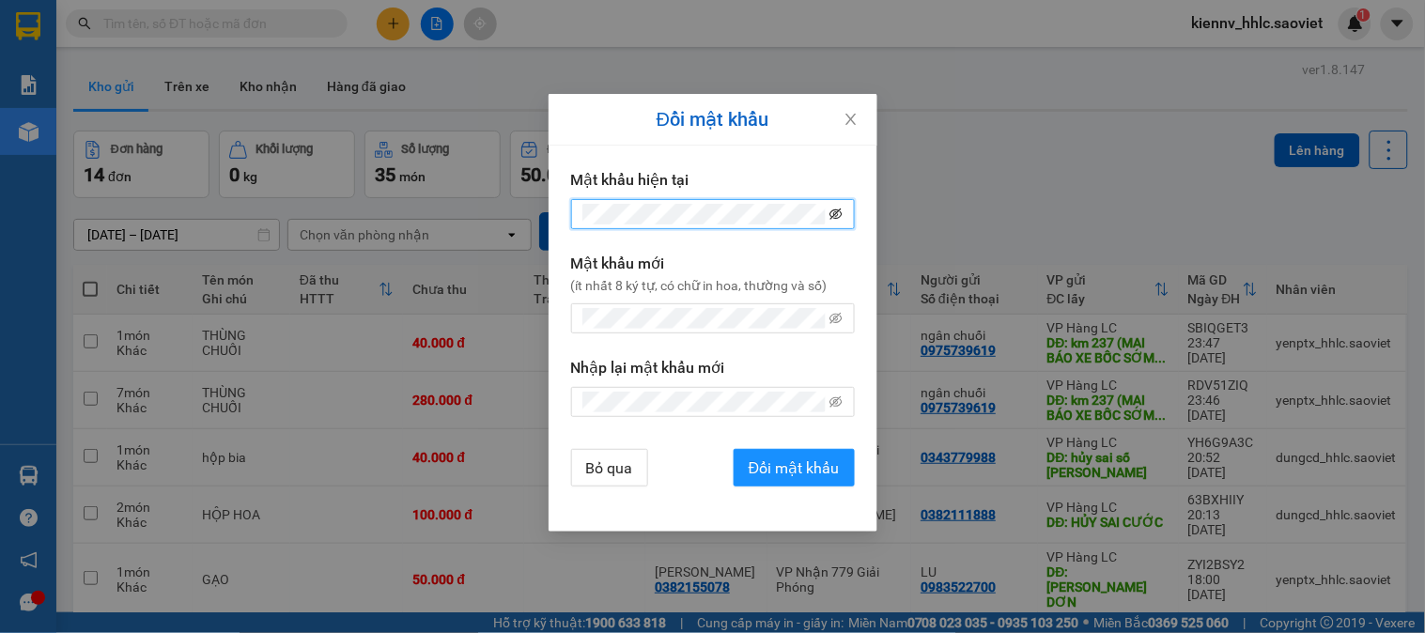
click at [838, 213] on icon "eye-invisible" at bounding box center [835, 214] width 13 height 13
click at [1290, 15] on div "Đổi mật khẩu Mật khẩu hiện tại Mật khẩu mới (ít nhất 8 ký tự, có chữ in hoa, th…" at bounding box center [712, 316] width 1425 height 633
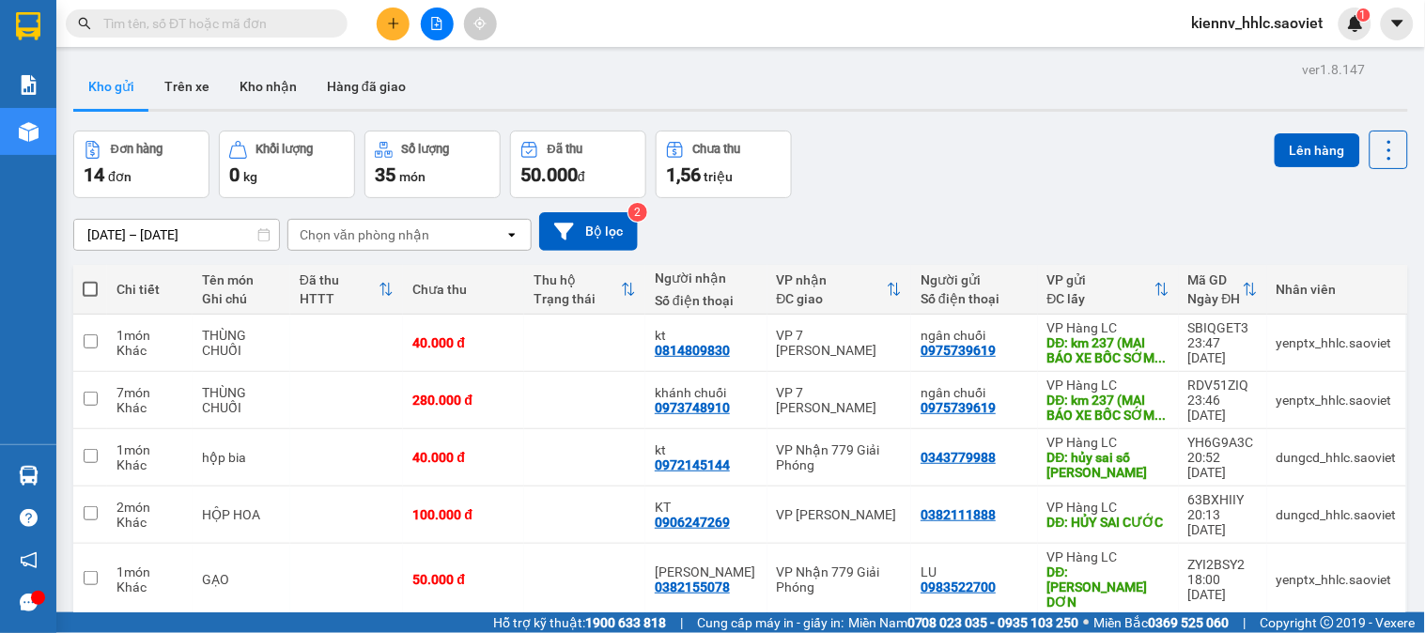
click at [1269, 20] on span "kiennv_hhlc.saoviet" at bounding box center [1258, 22] width 162 height 23
click at [1242, 58] on span "Đăng xuất" at bounding box center [1268, 58] width 120 height 21
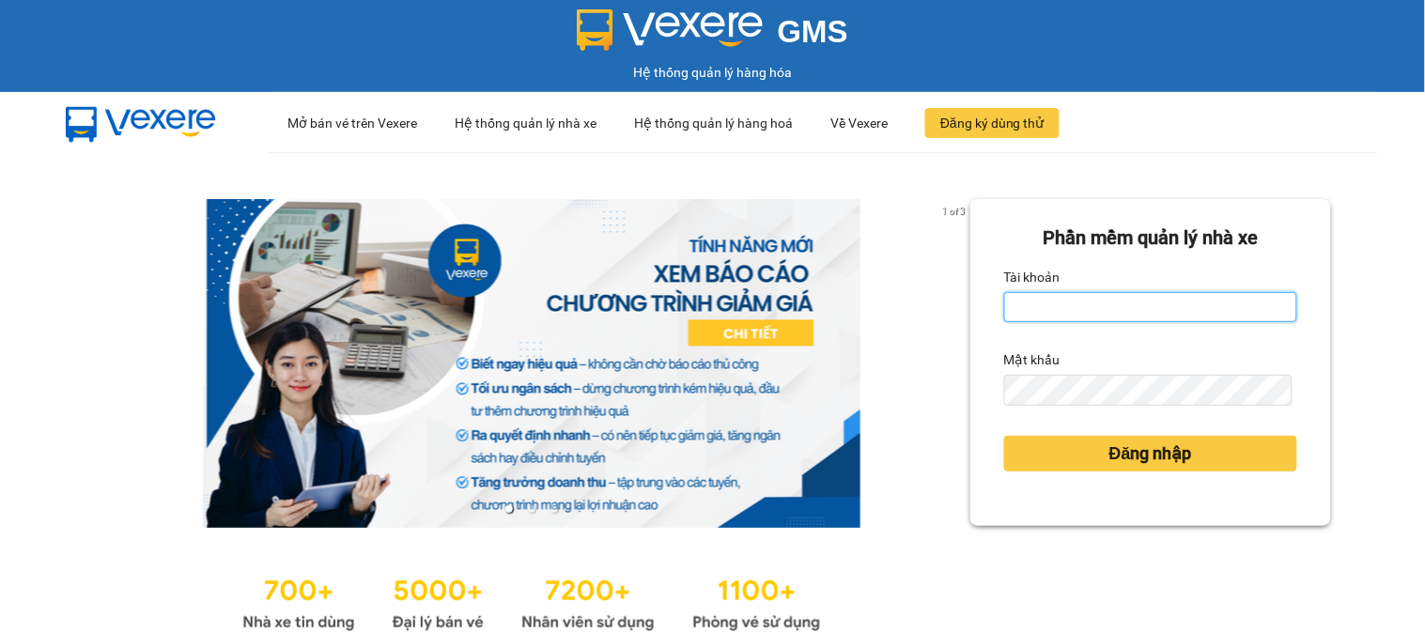
click at [1151, 311] on input "Tài khoản" at bounding box center [1150, 307] width 293 height 30
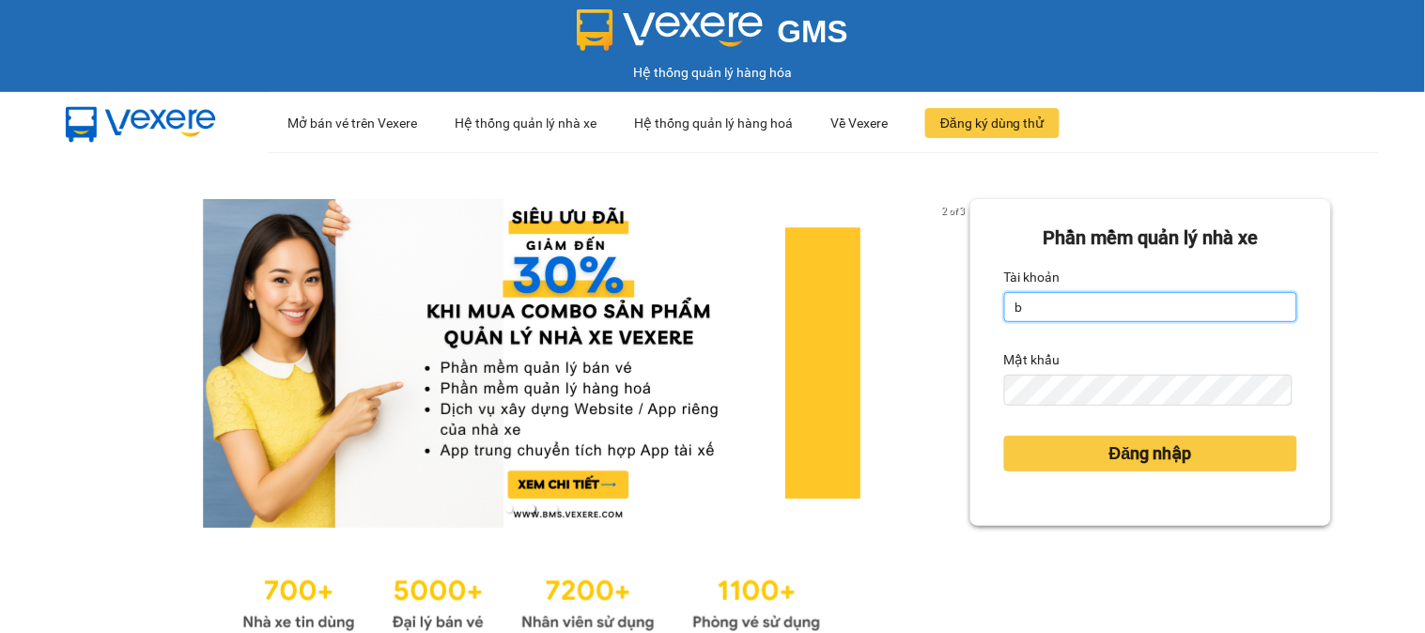
type input "bangnv.hhlc.saoviet"
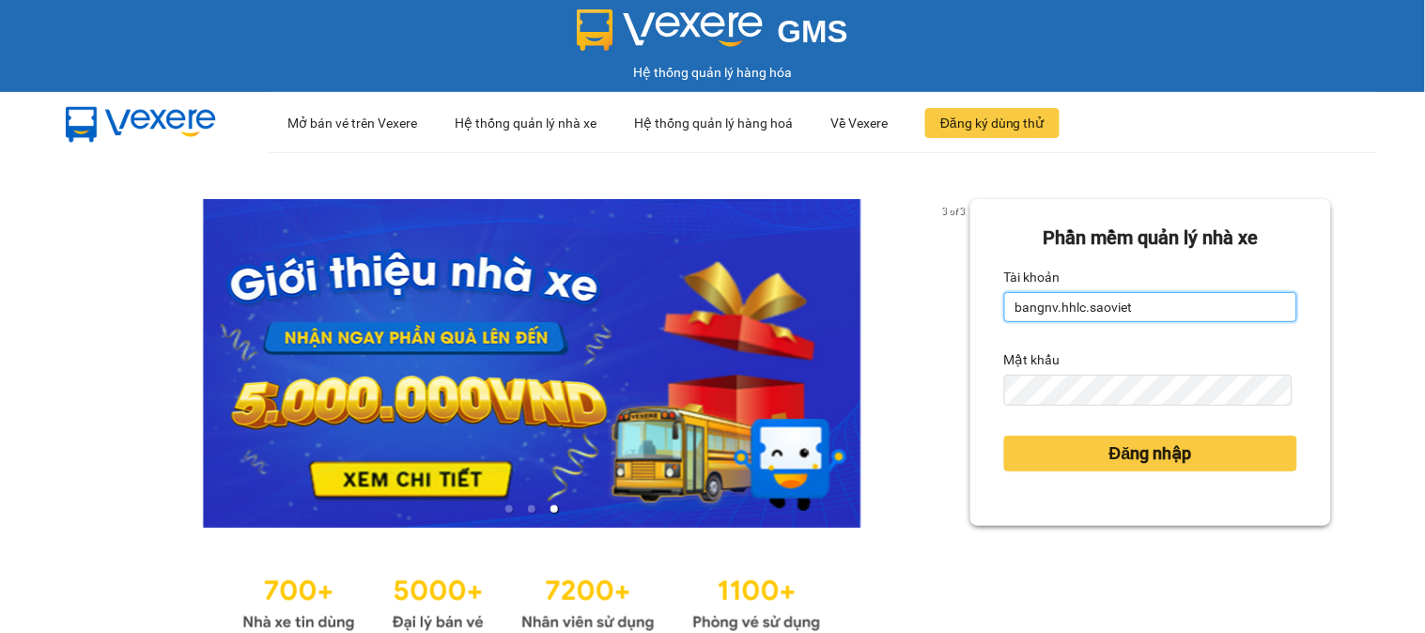
drag, startPoint x: 1155, startPoint y: 322, endPoint x: 1247, endPoint y: 312, distance: 92.6
click at [1247, 312] on input "bangnv.hhlc.saoviet" at bounding box center [1150, 307] width 293 height 30
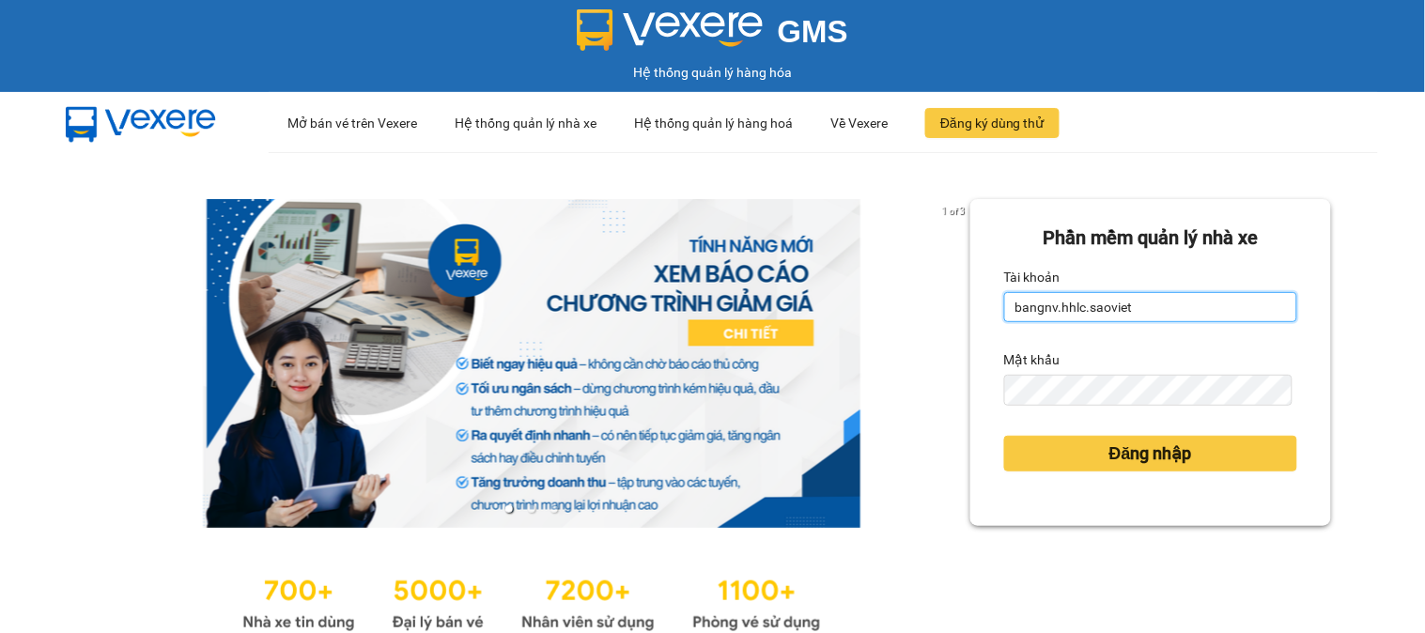
click at [1221, 303] on input "bangnv.hhlc.saoviet" at bounding box center [1150, 307] width 293 height 30
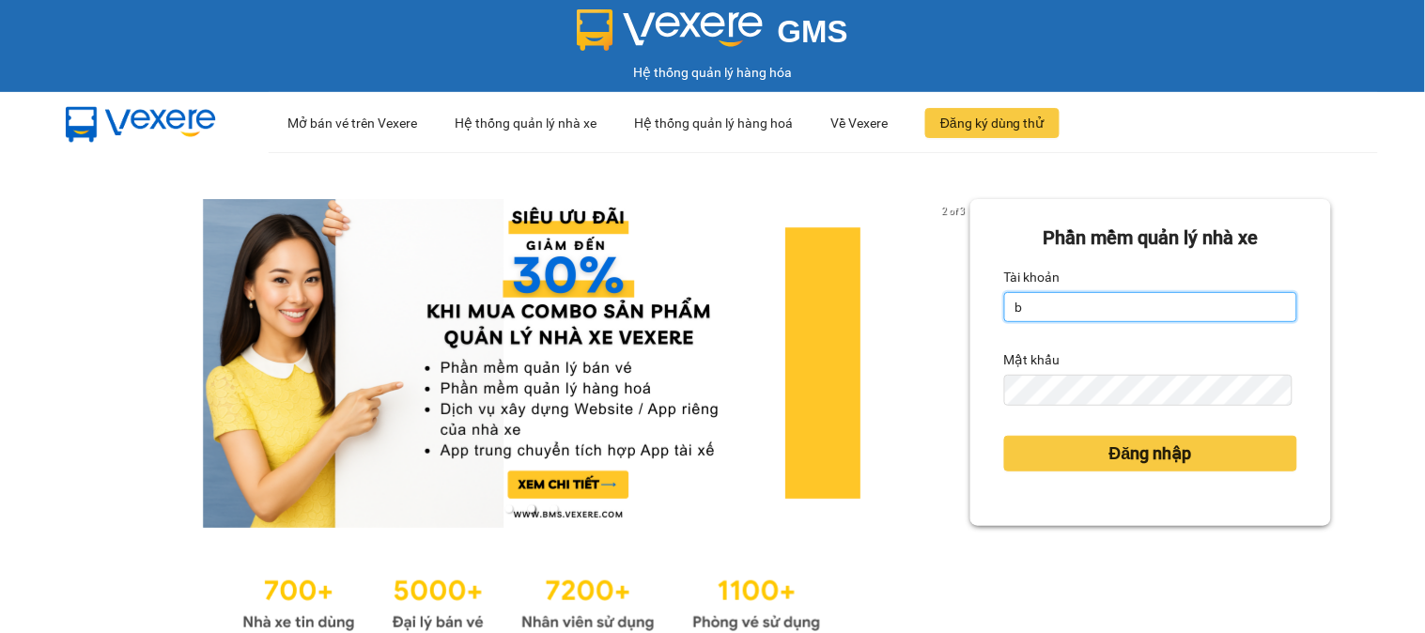
type input "bangnv.hhlc.saoviet"
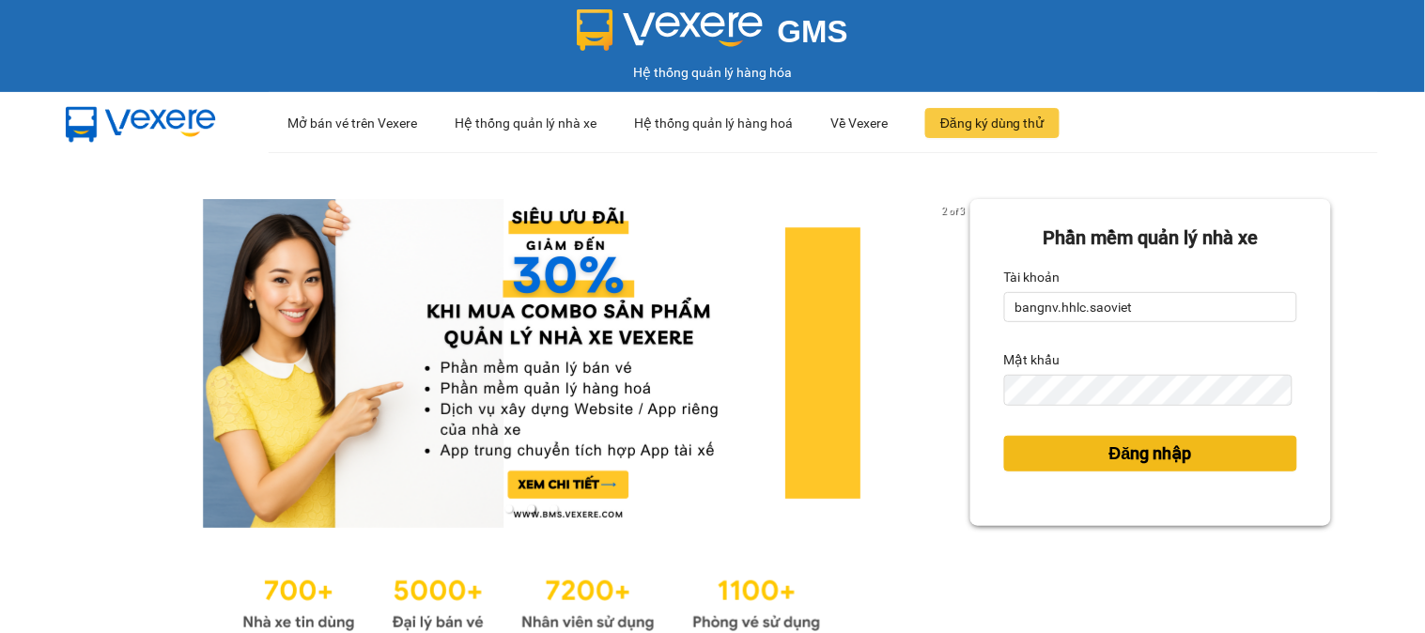
click at [1135, 456] on span "Đăng nhập" at bounding box center [1150, 453] width 83 height 26
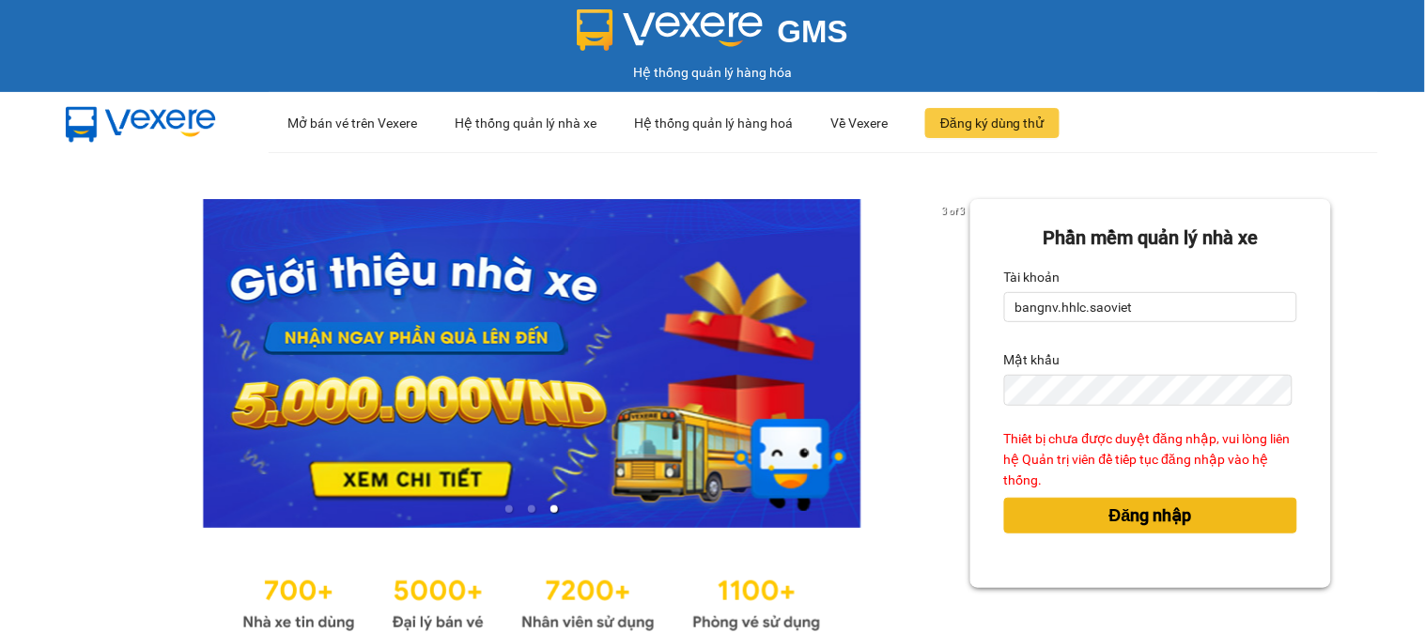
click at [1109, 508] on span "Đăng nhập" at bounding box center [1150, 515] width 83 height 26
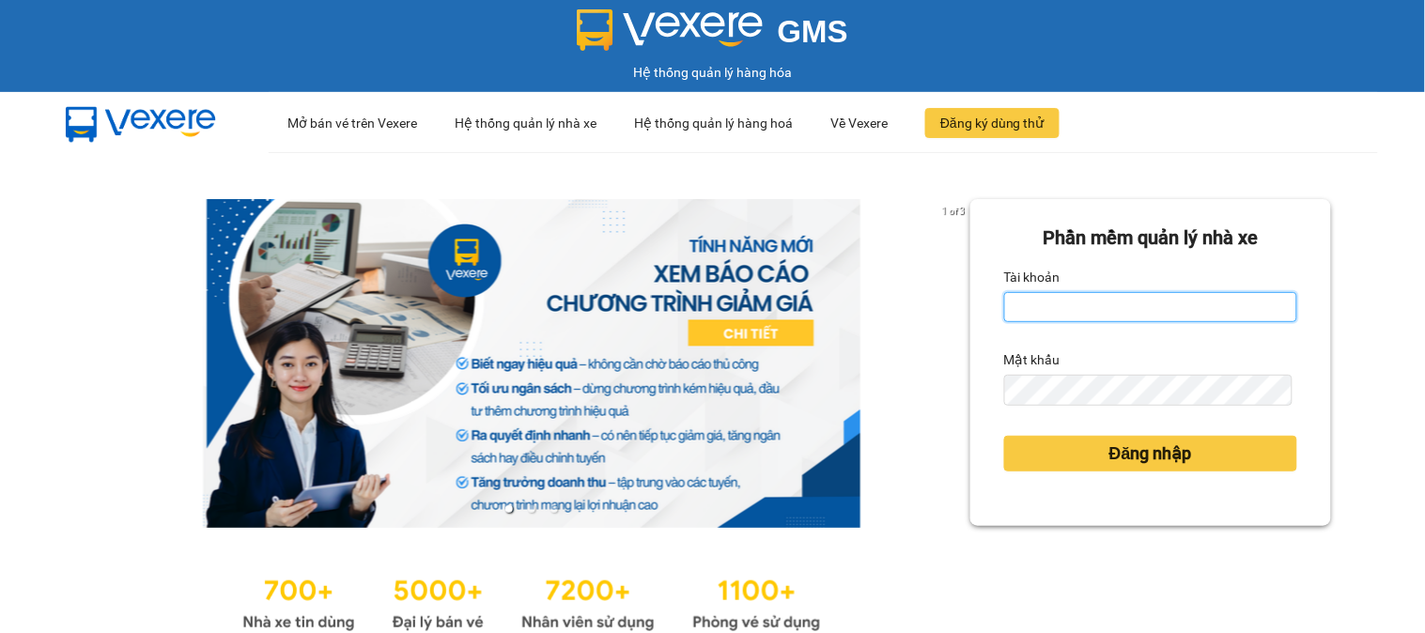
click at [1053, 313] on input "Tài khoản" at bounding box center [1150, 307] width 293 height 30
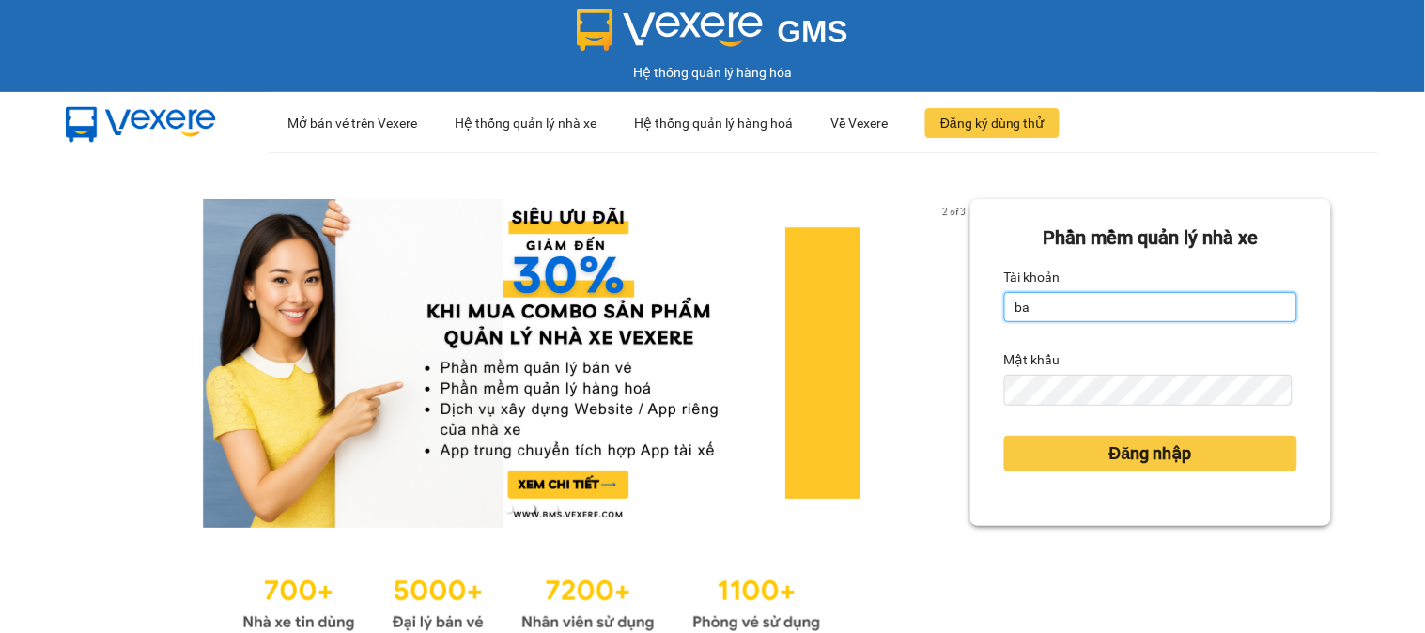
type input "b"
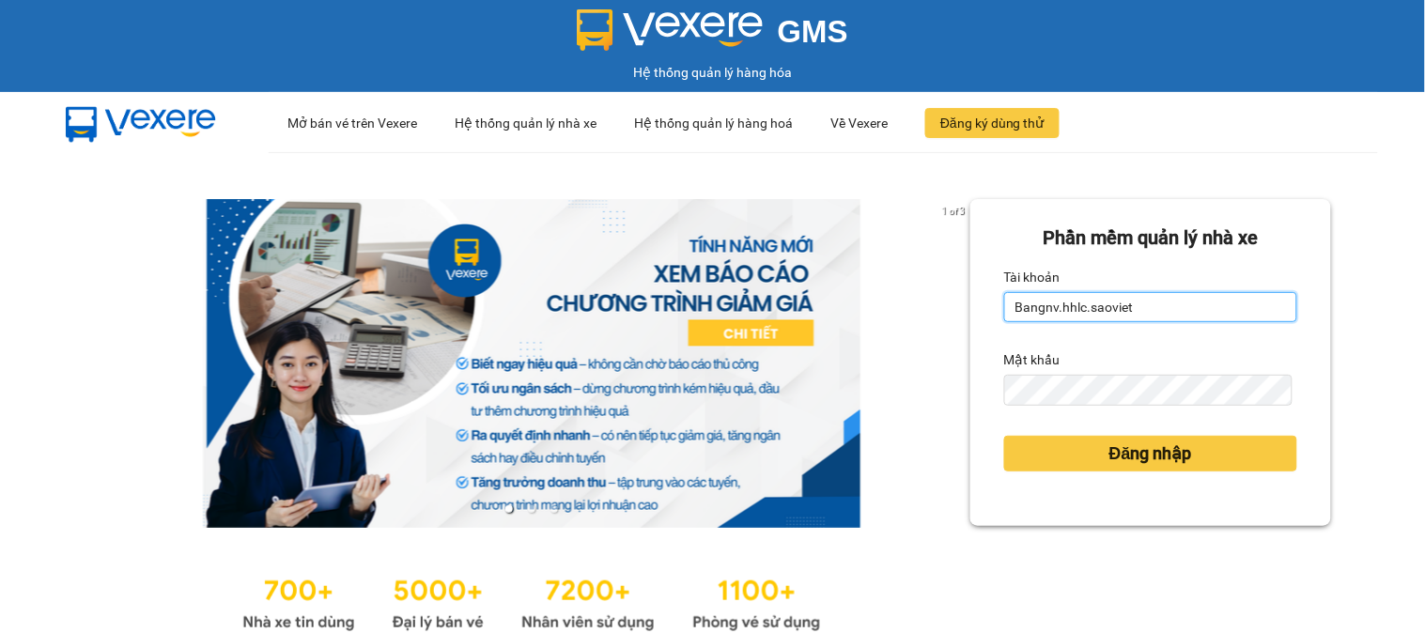
type input "Bangnv.hhlc.saoviet"
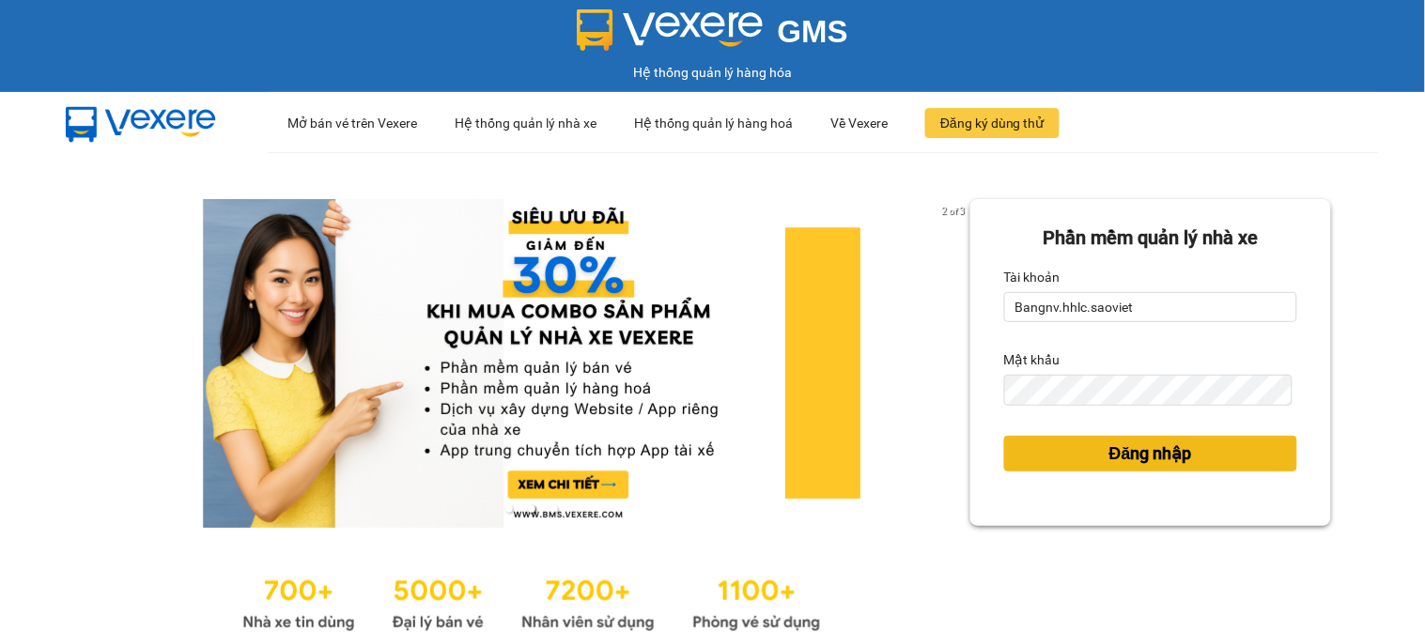
click at [1109, 460] on span "Đăng nhập" at bounding box center [1150, 453] width 83 height 26
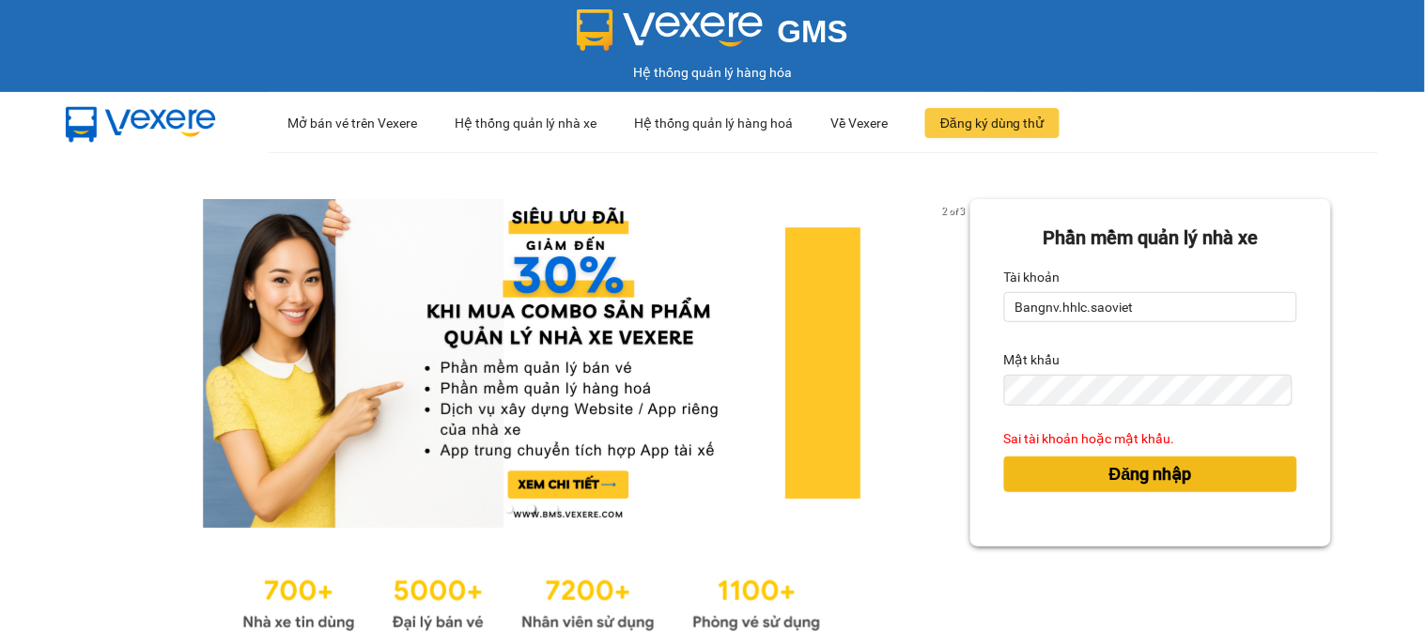
click at [1039, 471] on button "Đăng nhập" at bounding box center [1150, 474] width 293 height 36
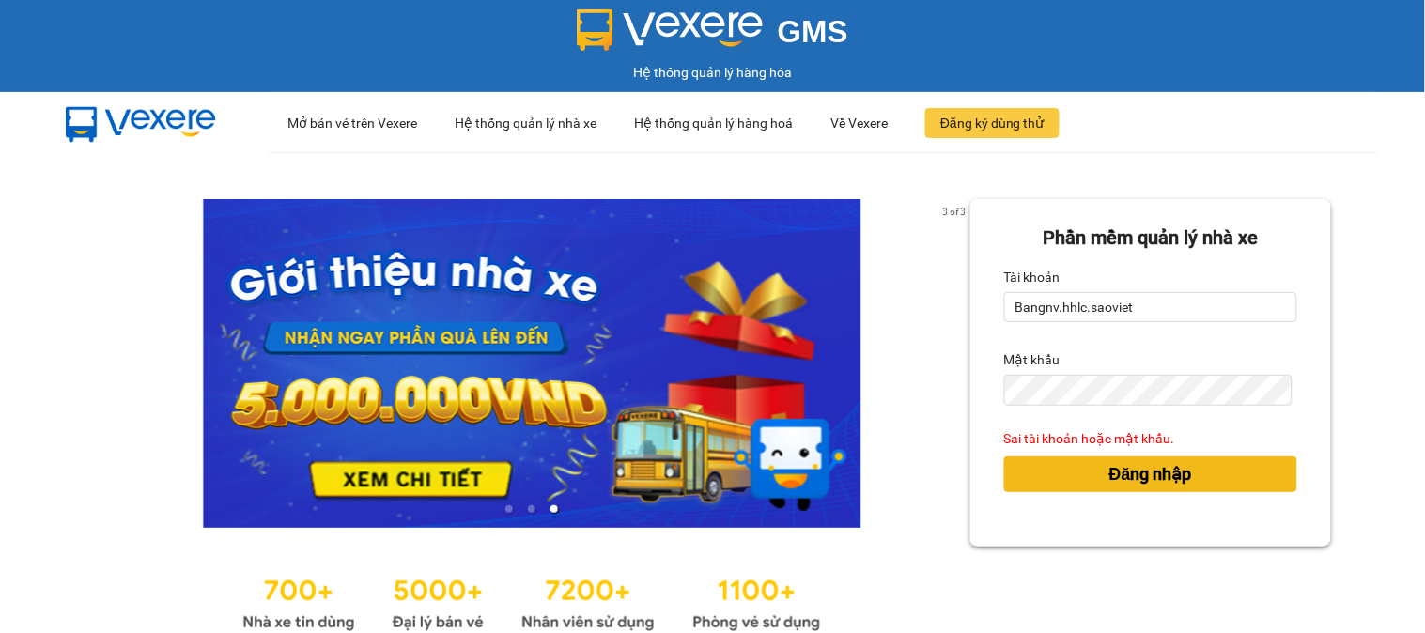
click at [1004, 456] on button "Đăng nhập" at bounding box center [1150, 474] width 293 height 36
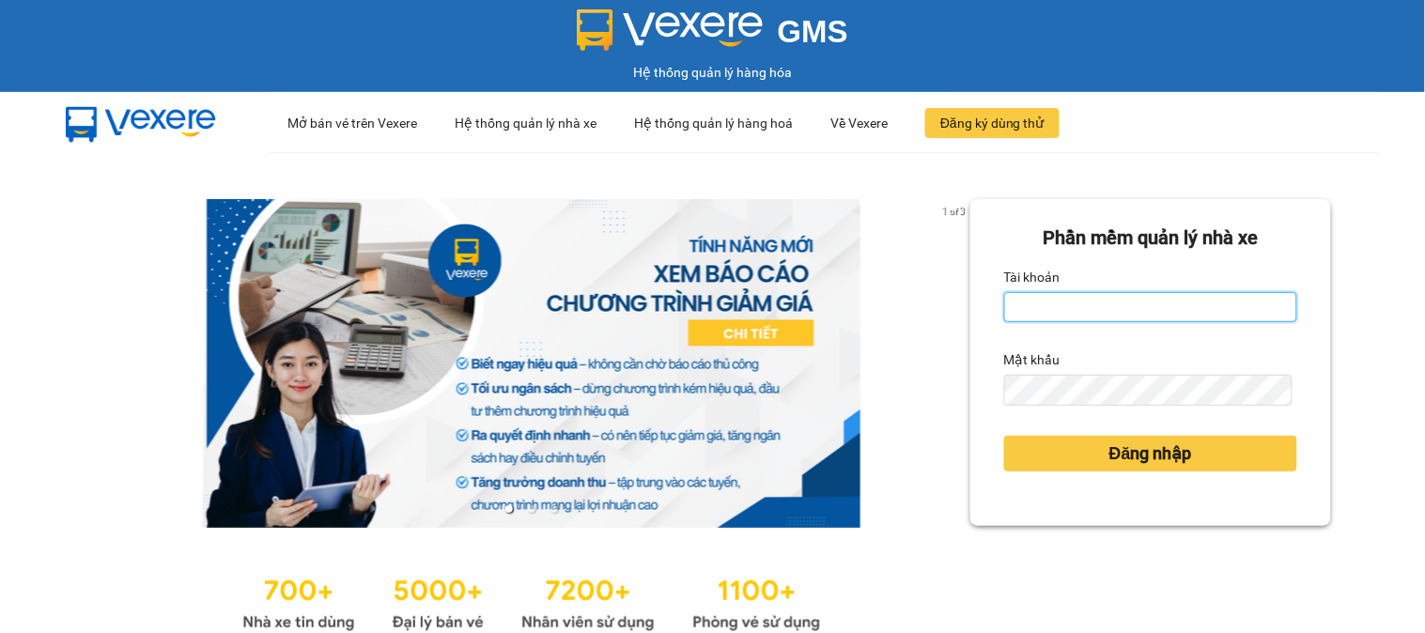
click at [1048, 302] on input "Tài khoản" at bounding box center [1150, 307] width 293 height 30
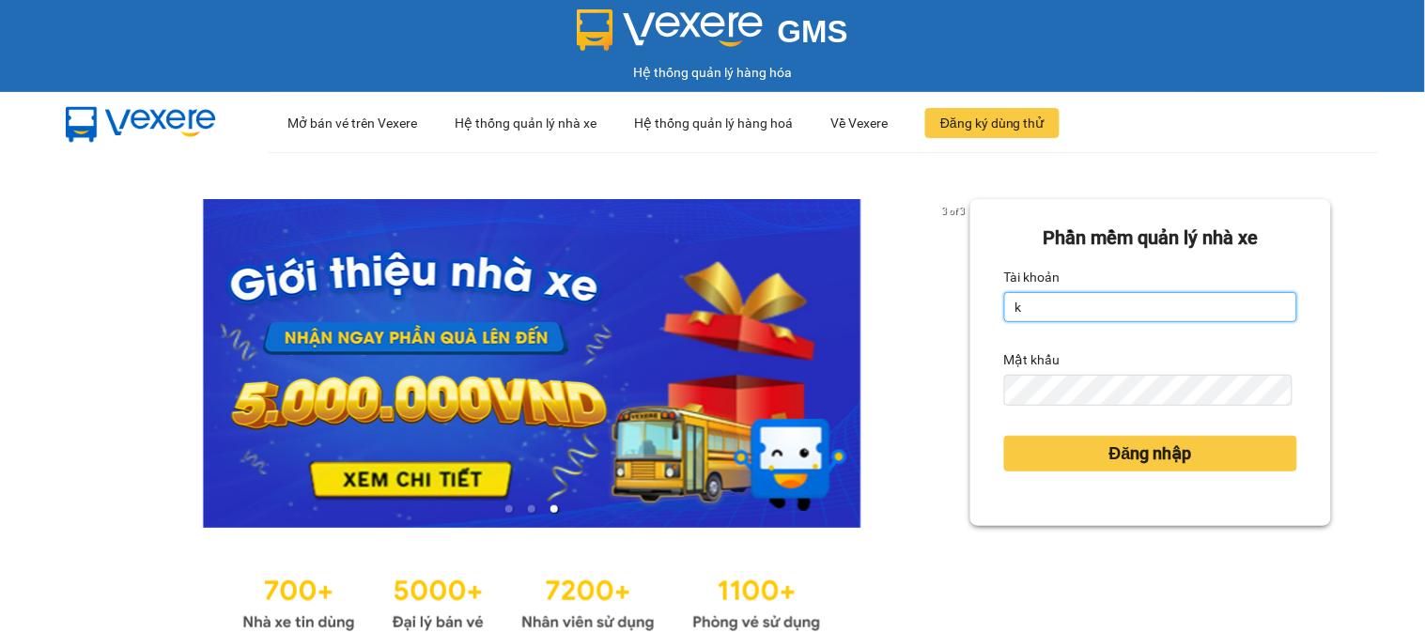
type input "kiennv_hhlc.saoviet"
click at [1137, 301] on input "kiennv_hhlc.saoviet" at bounding box center [1150, 307] width 293 height 30
type input "C"
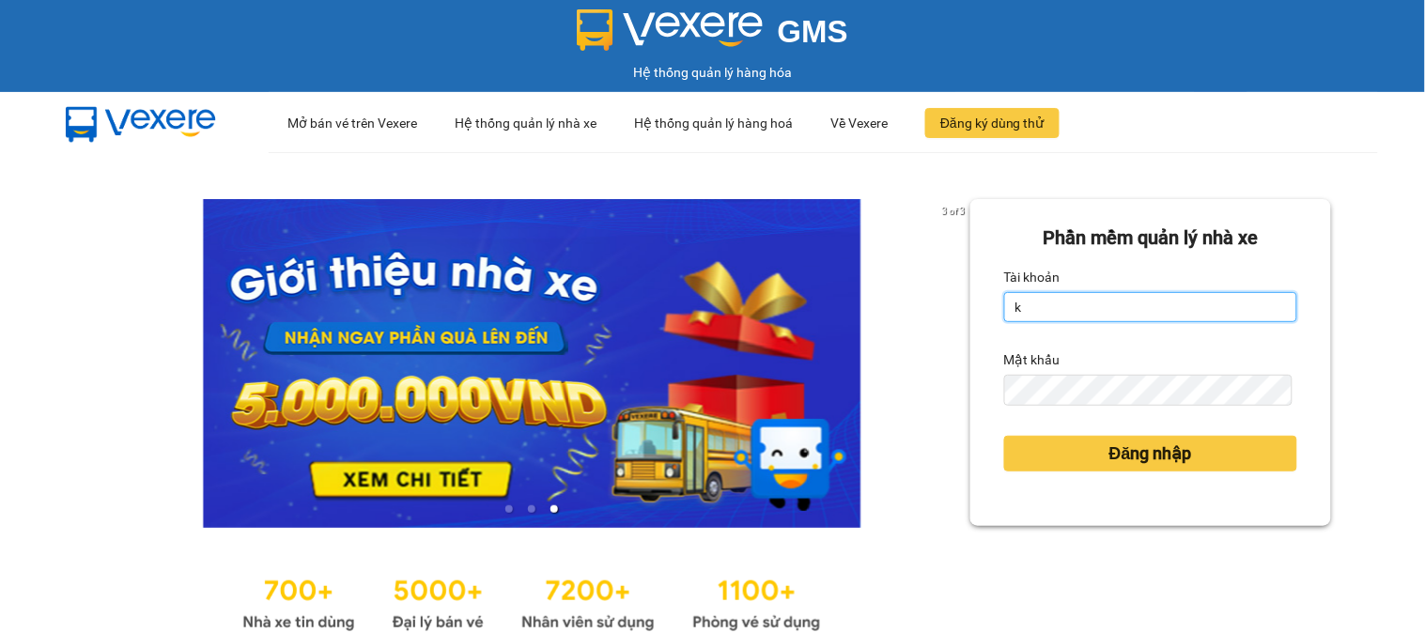
type input "kiennv_hhlc.saoviet"
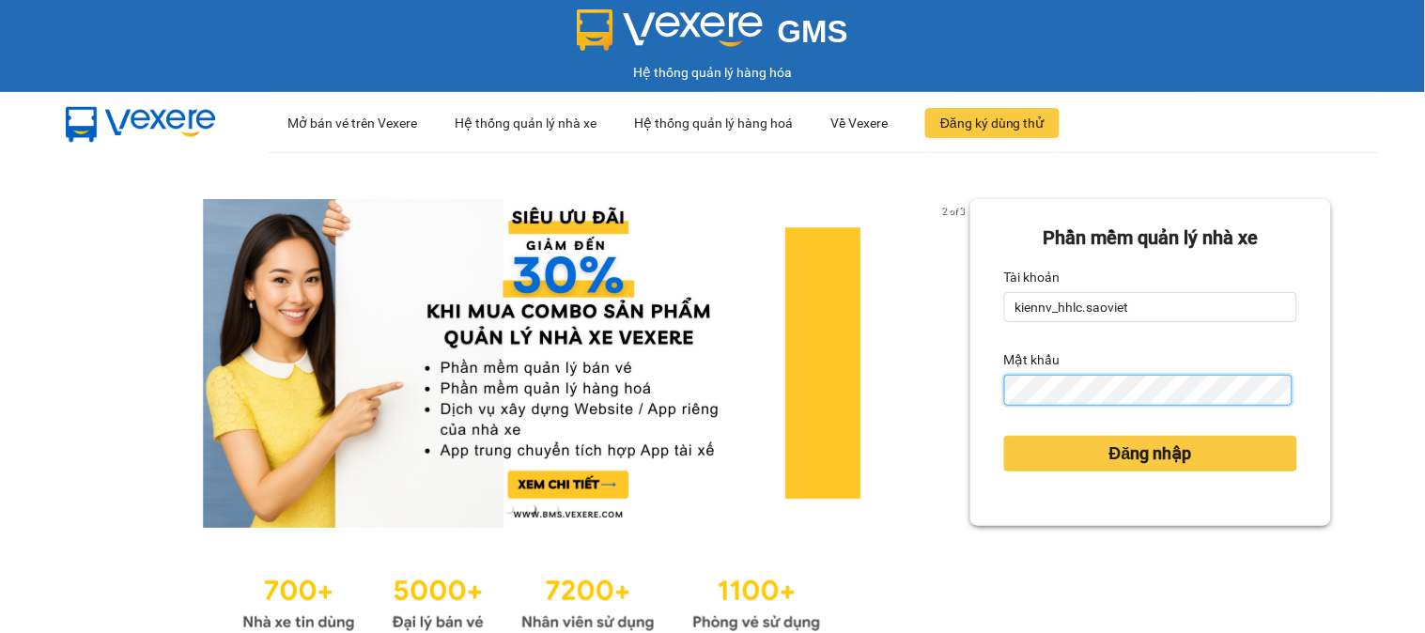
click at [1004, 436] on button "Đăng nhập" at bounding box center [1150, 454] width 293 height 36
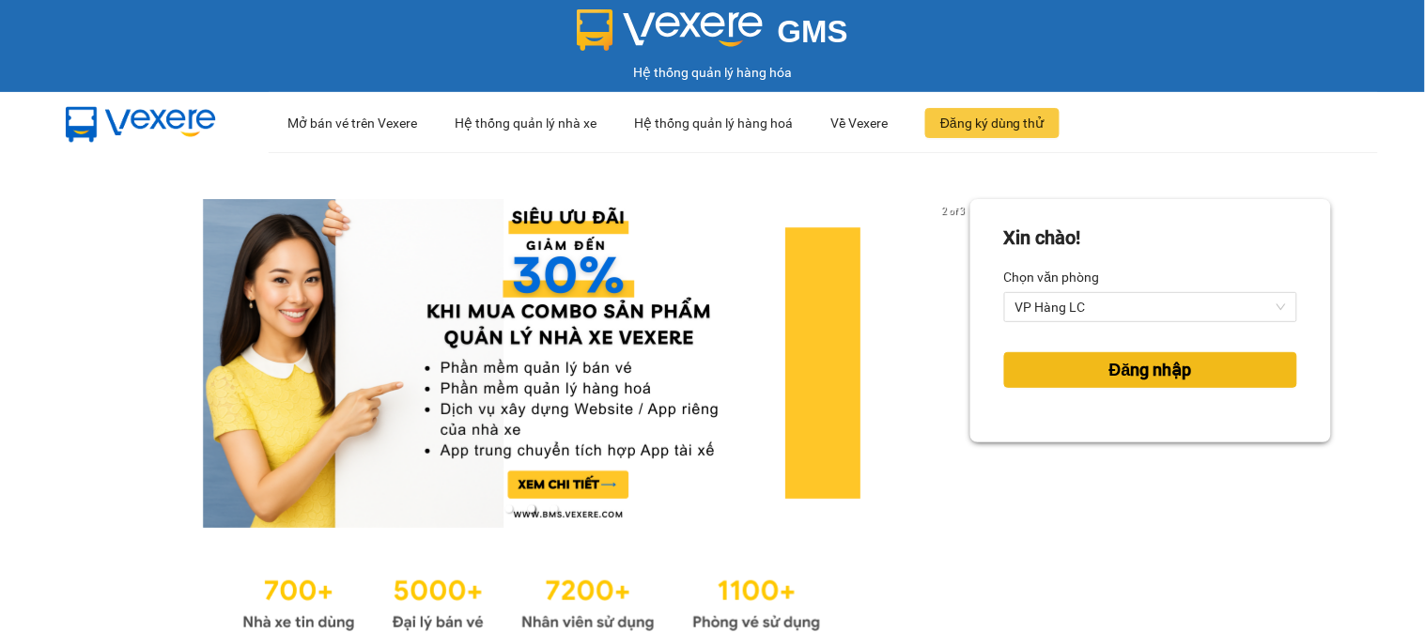
click at [1067, 363] on button "Đăng nhập" at bounding box center [1150, 370] width 293 height 36
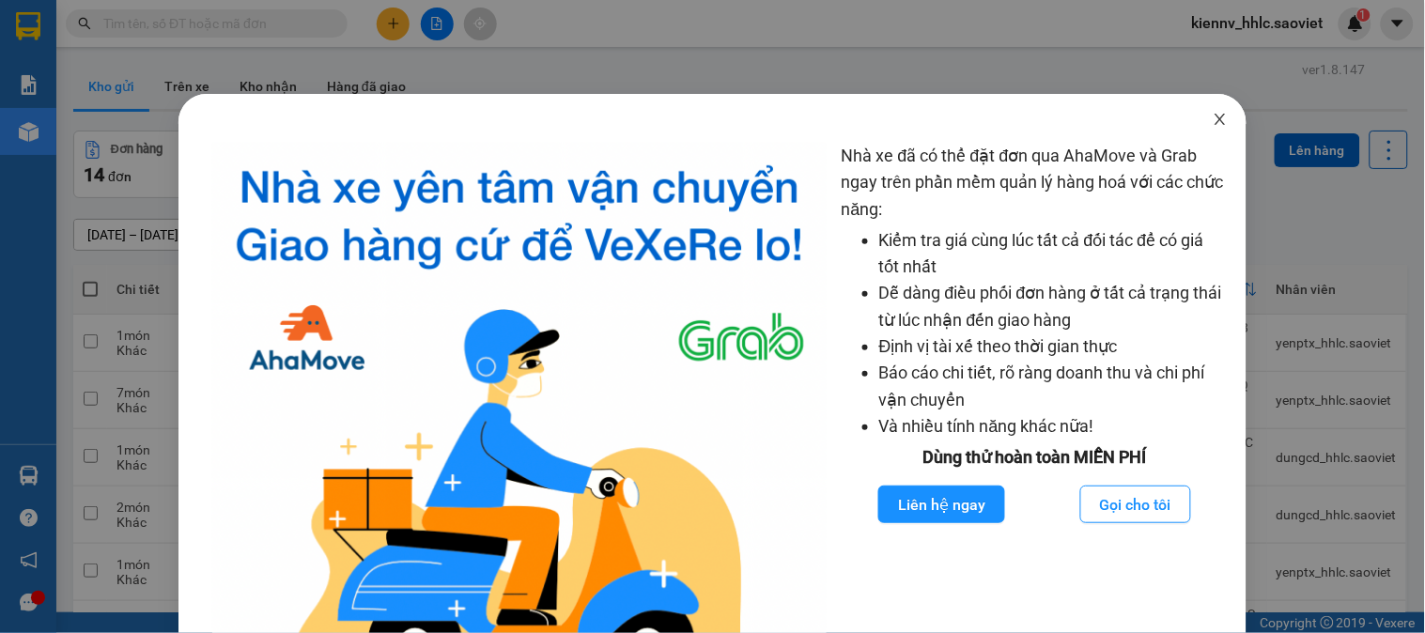
click at [1215, 118] on icon "close" at bounding box center [1220, 119] width 10 height 11
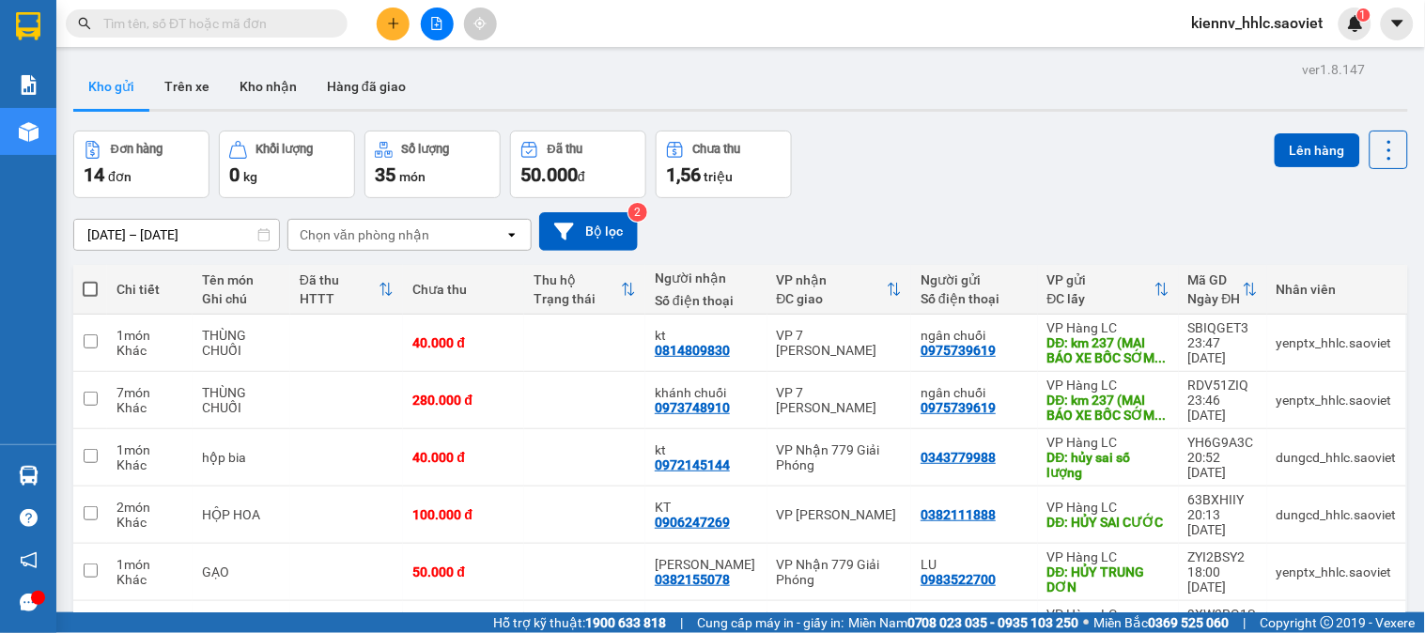
click at [244, 25] on input "text" at bounding box center [214, 23] width 222 height 21
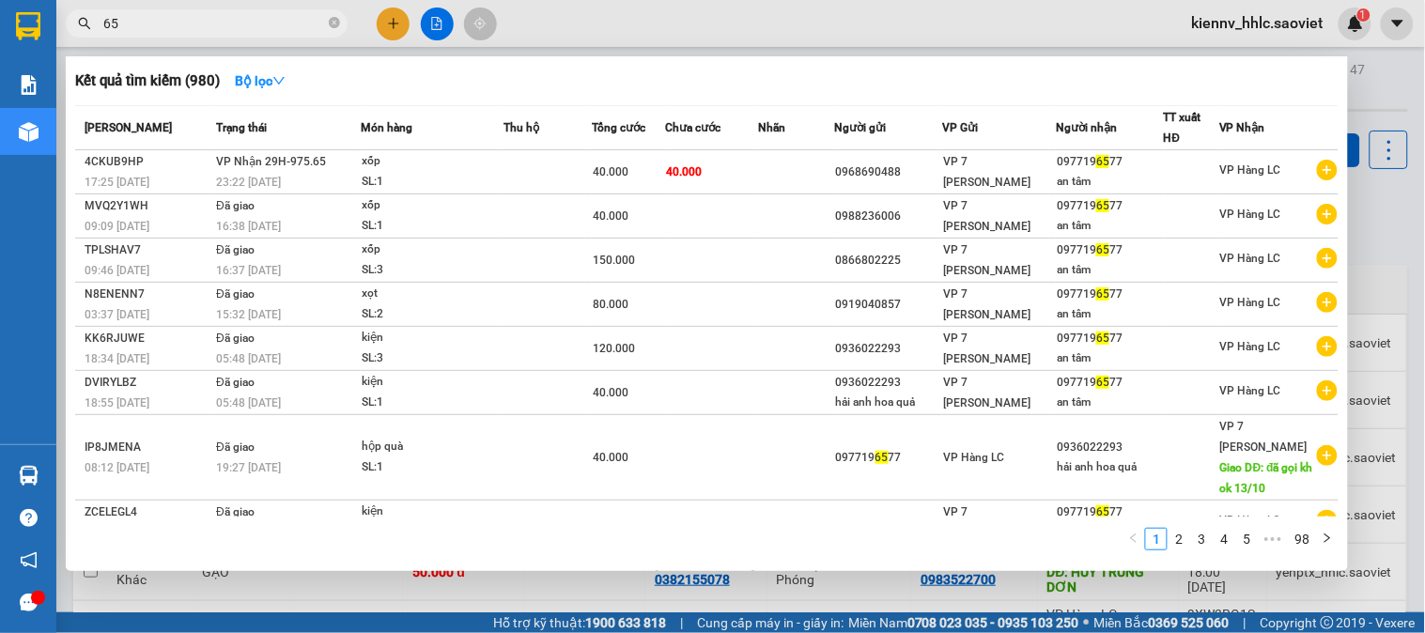
type input "6"
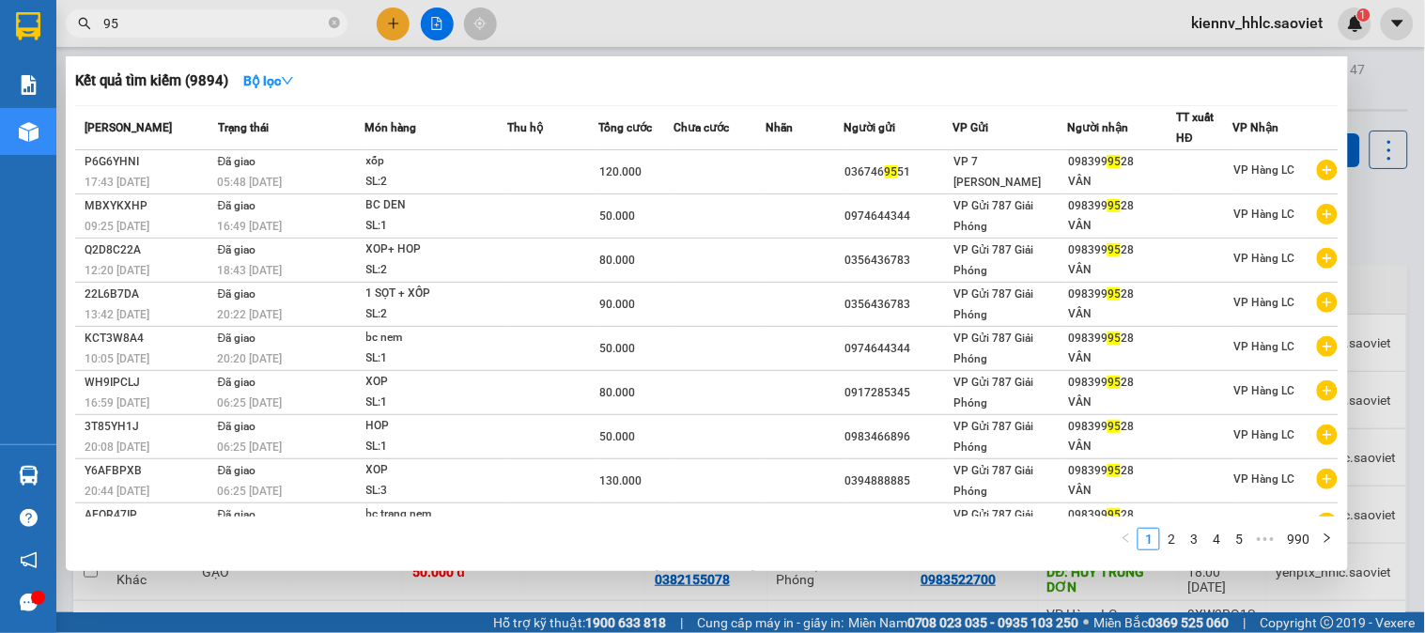
type input "9"
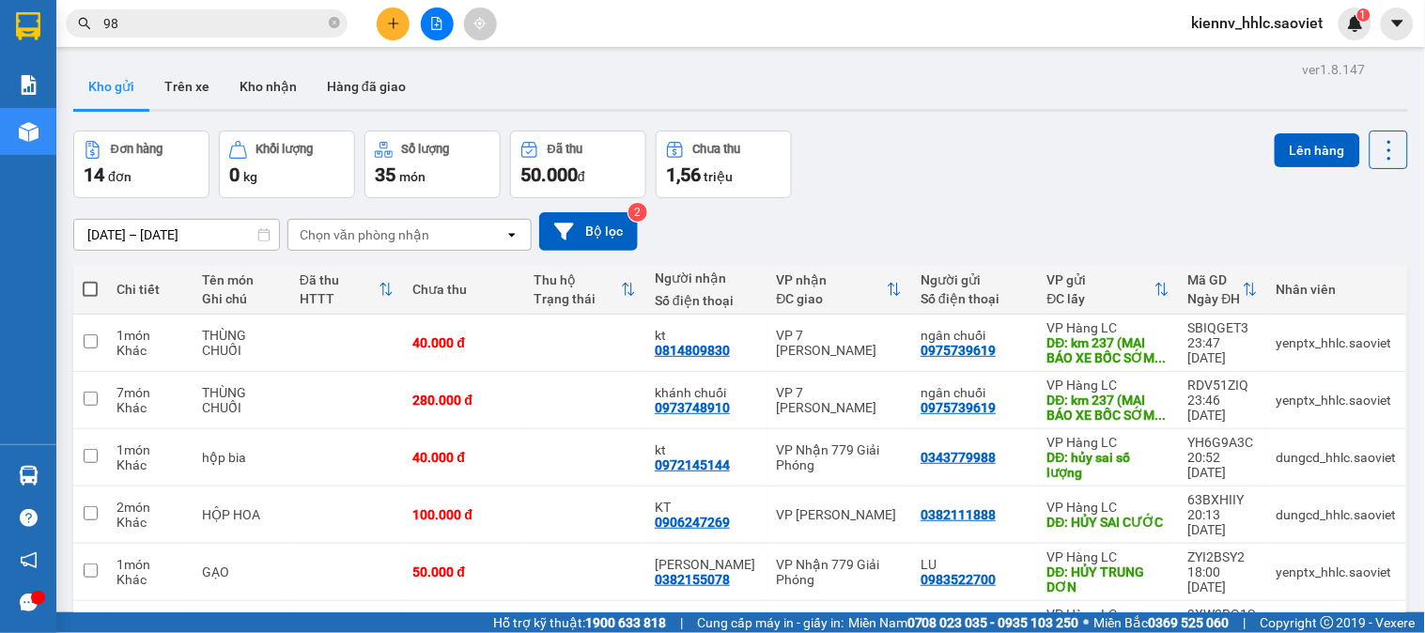
type input "9"
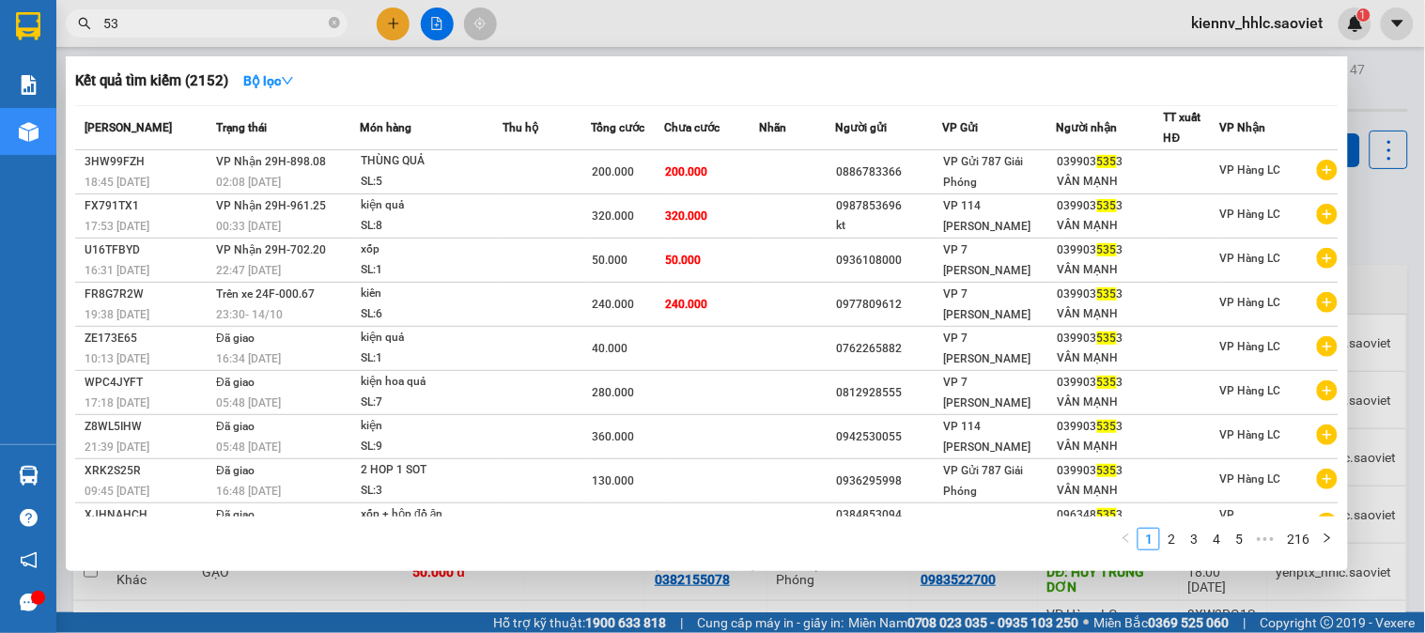
type input "5"
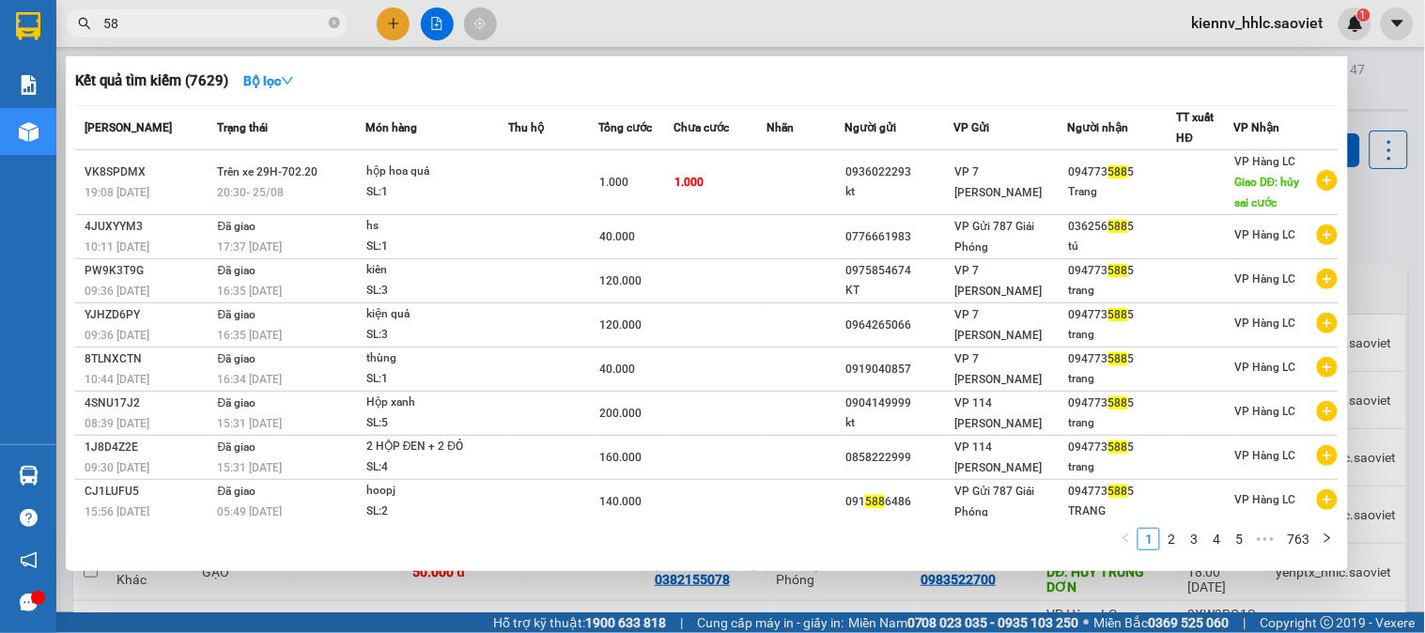
type input "5"
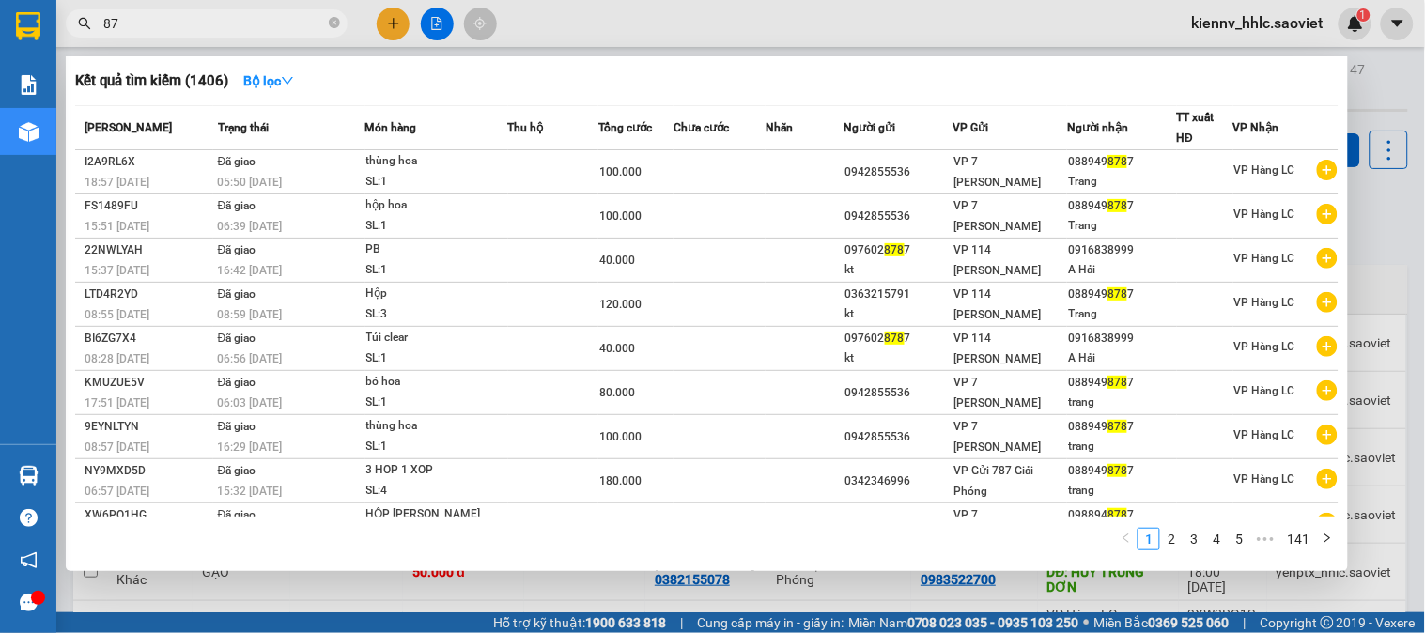
type input "8"
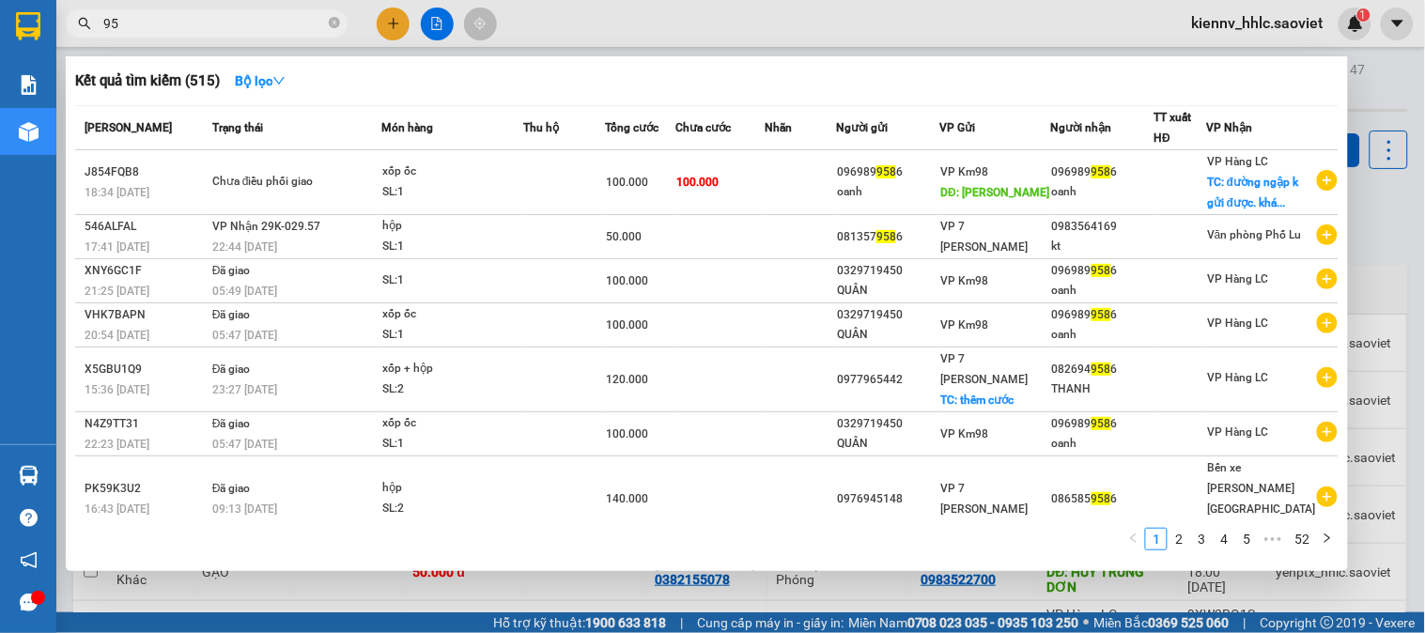
type input "9"
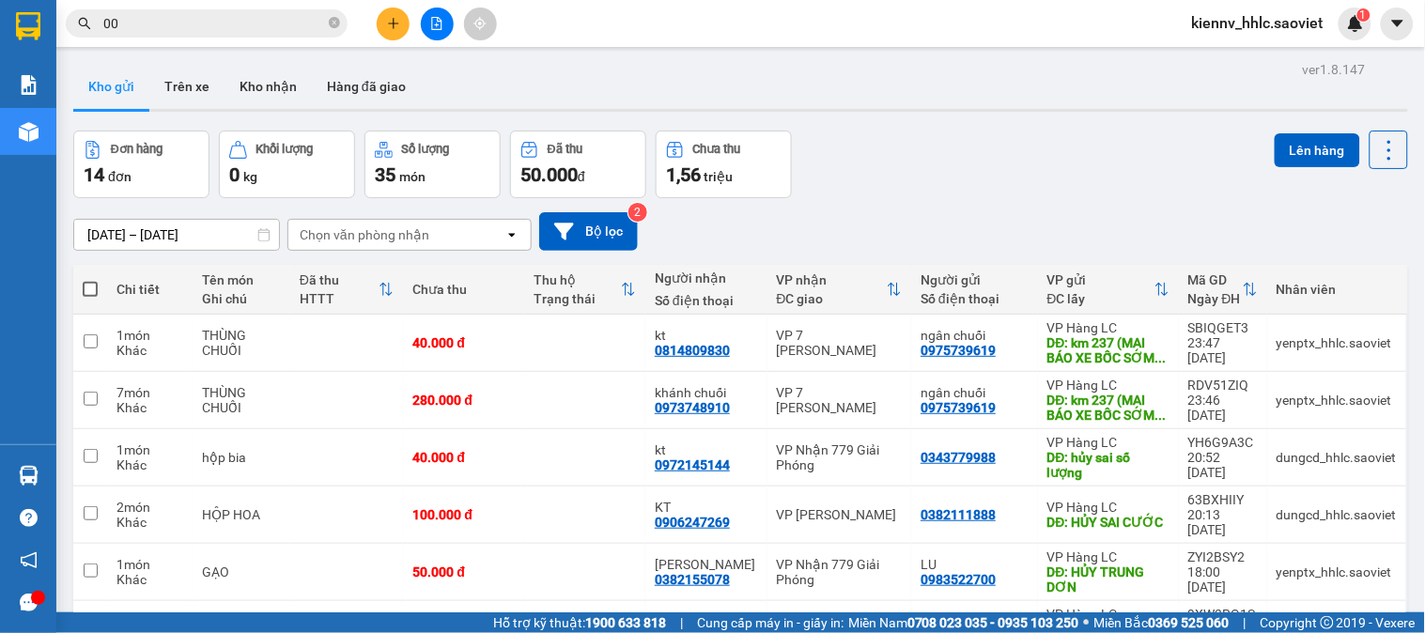
type input "0"
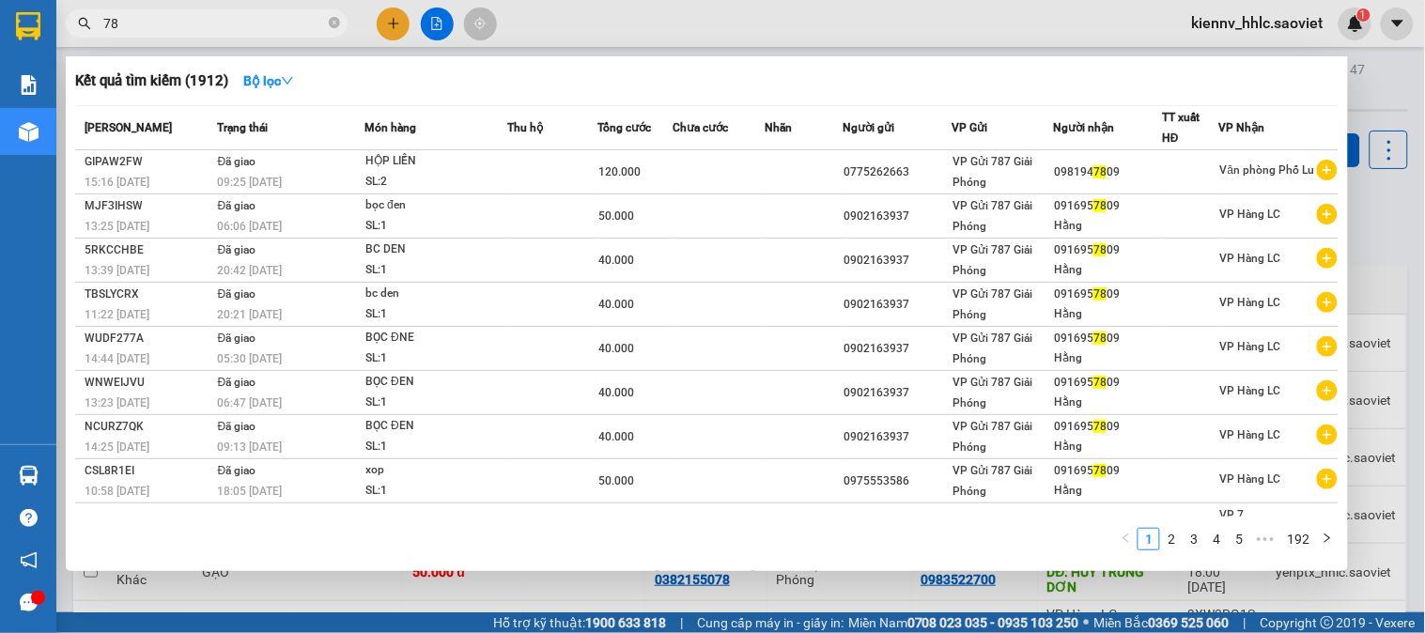
type input "7"
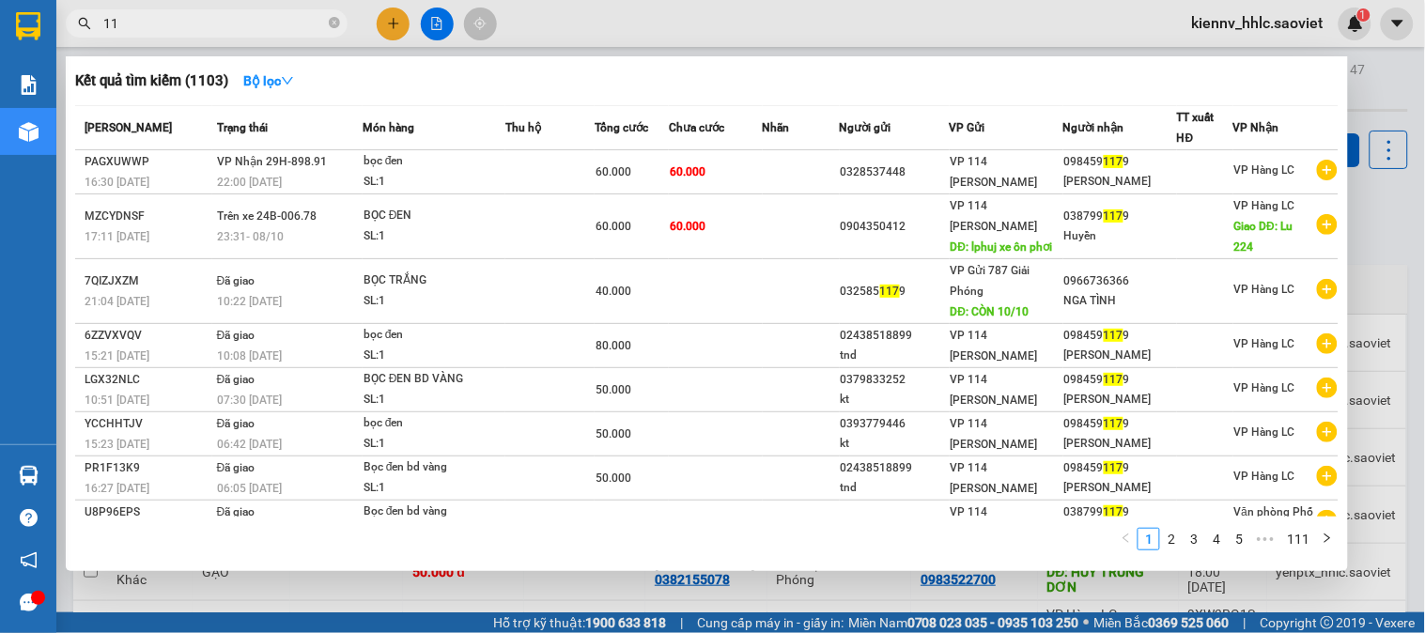
type input "1"
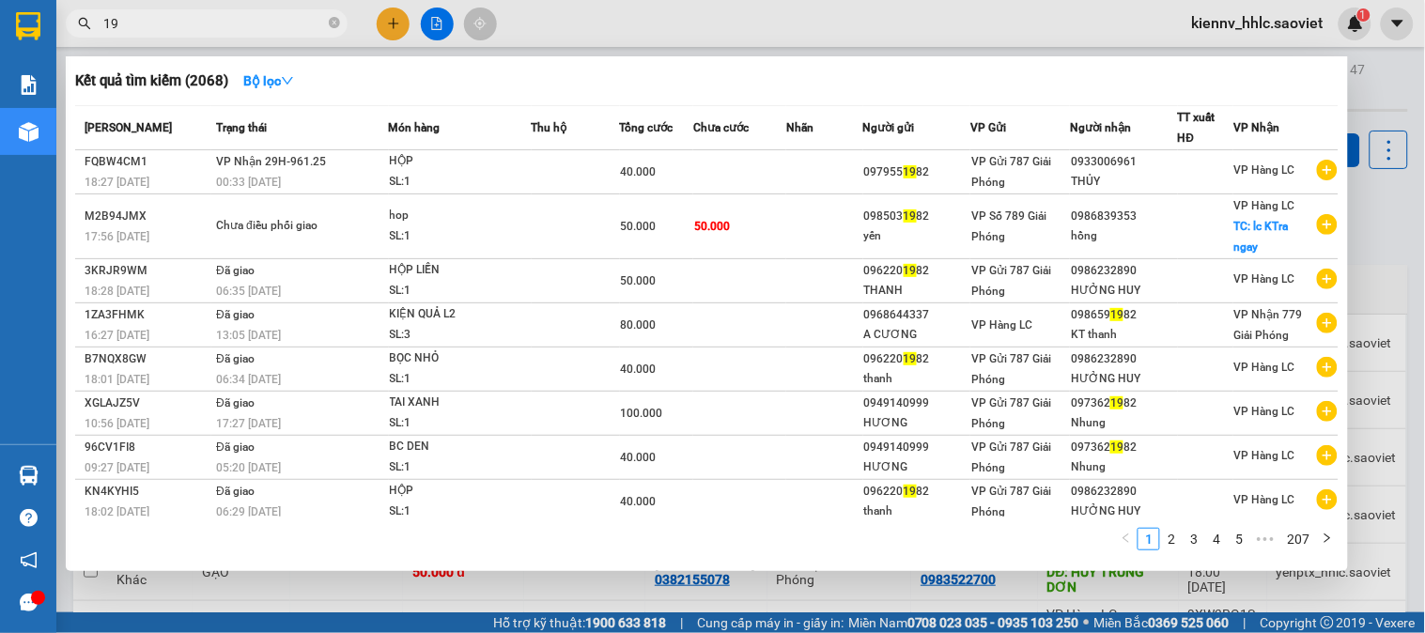
type input "1"
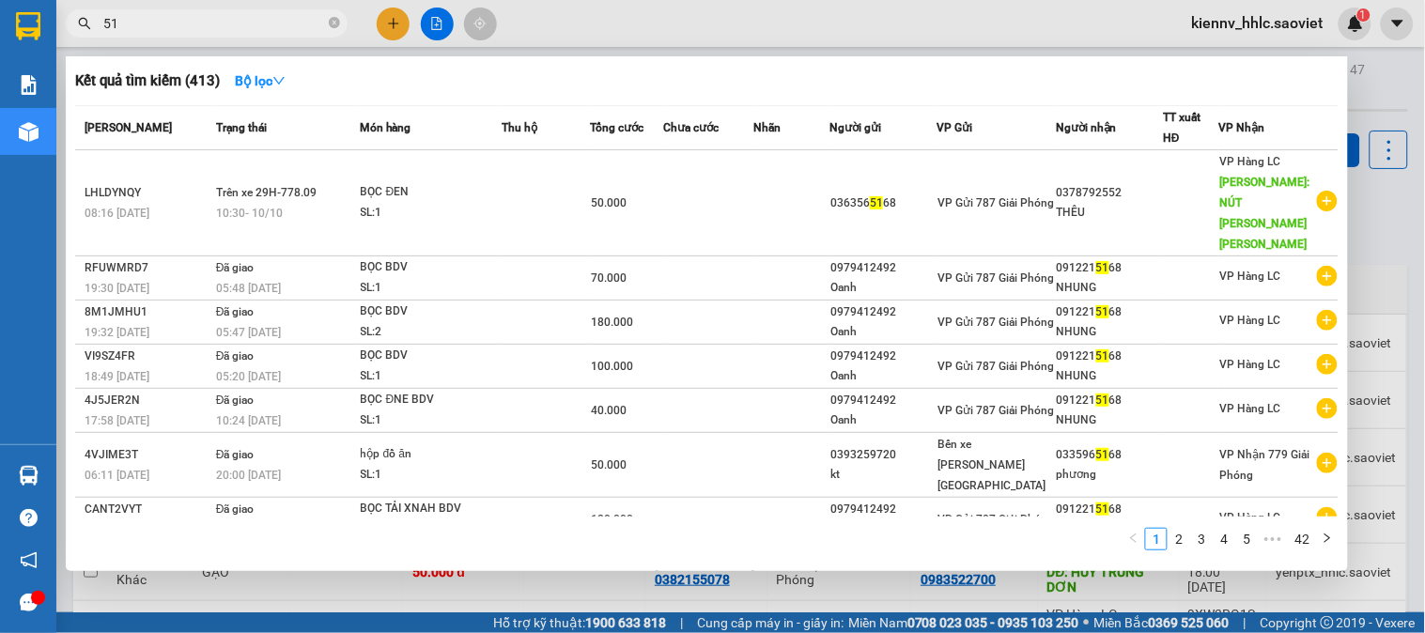
type input "5"
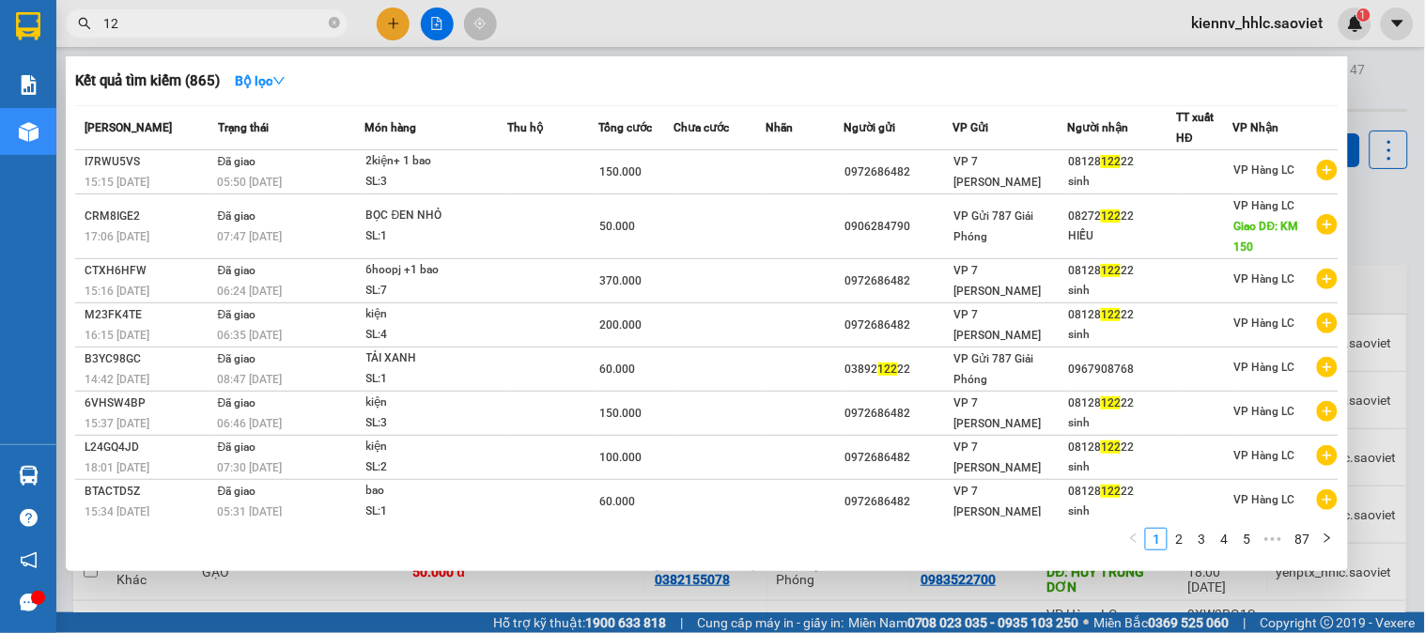
type input "1"
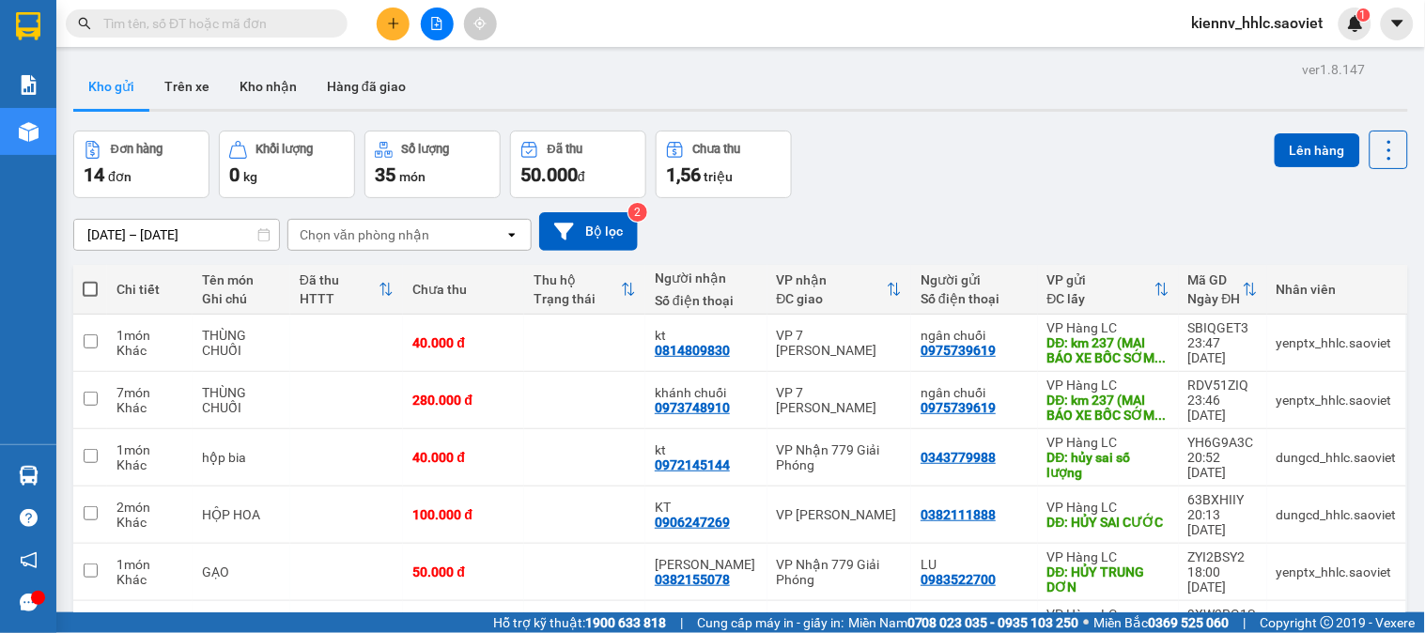
click at [202, 28] on input "text" at bounding box center [214, 23] width 222 height 21
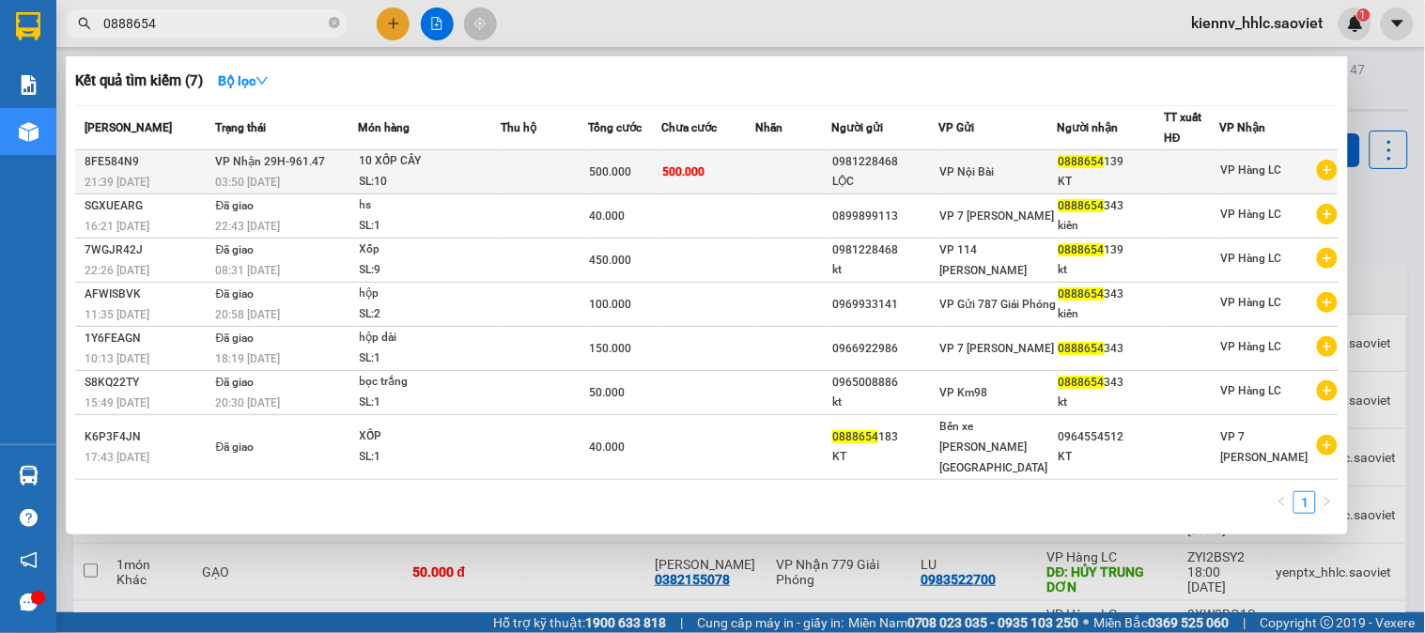
type input "0888654"
click at [570, 181] on td at bounding box center [545, 172] width 87 height 44
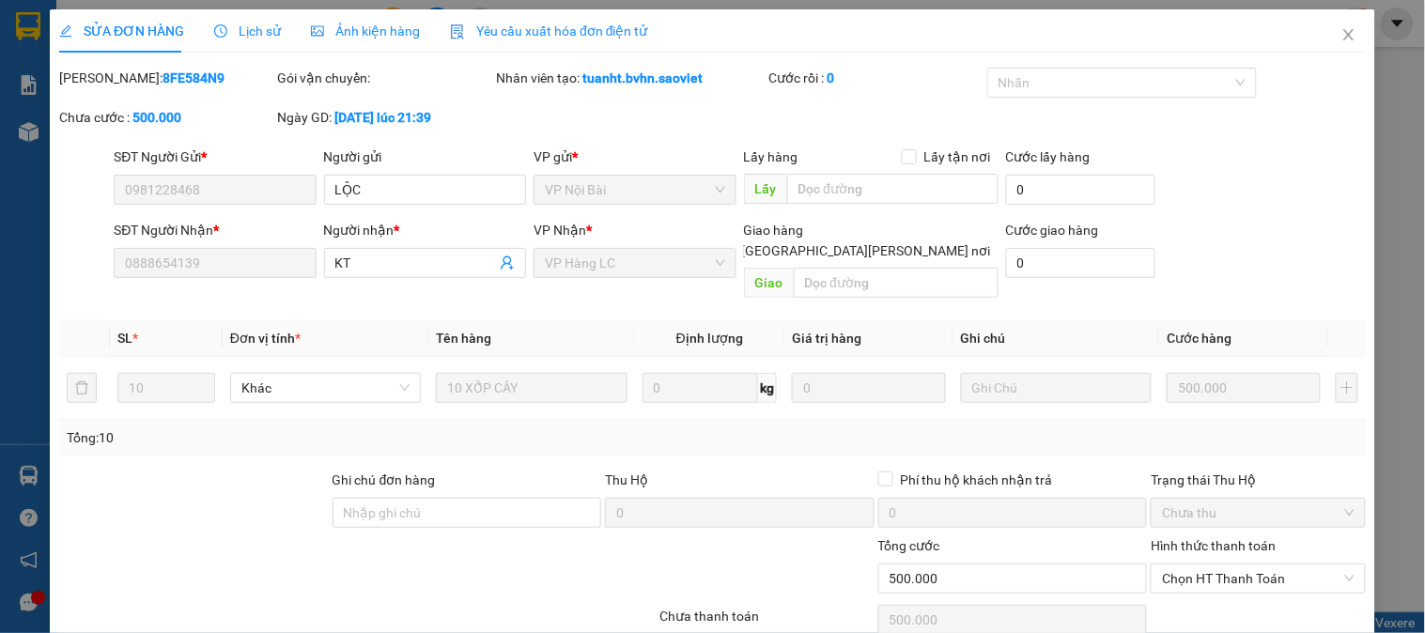
type input "0981228468"
type input "LỘC"
type input "0888654139"
type input "KT"
type input "0"
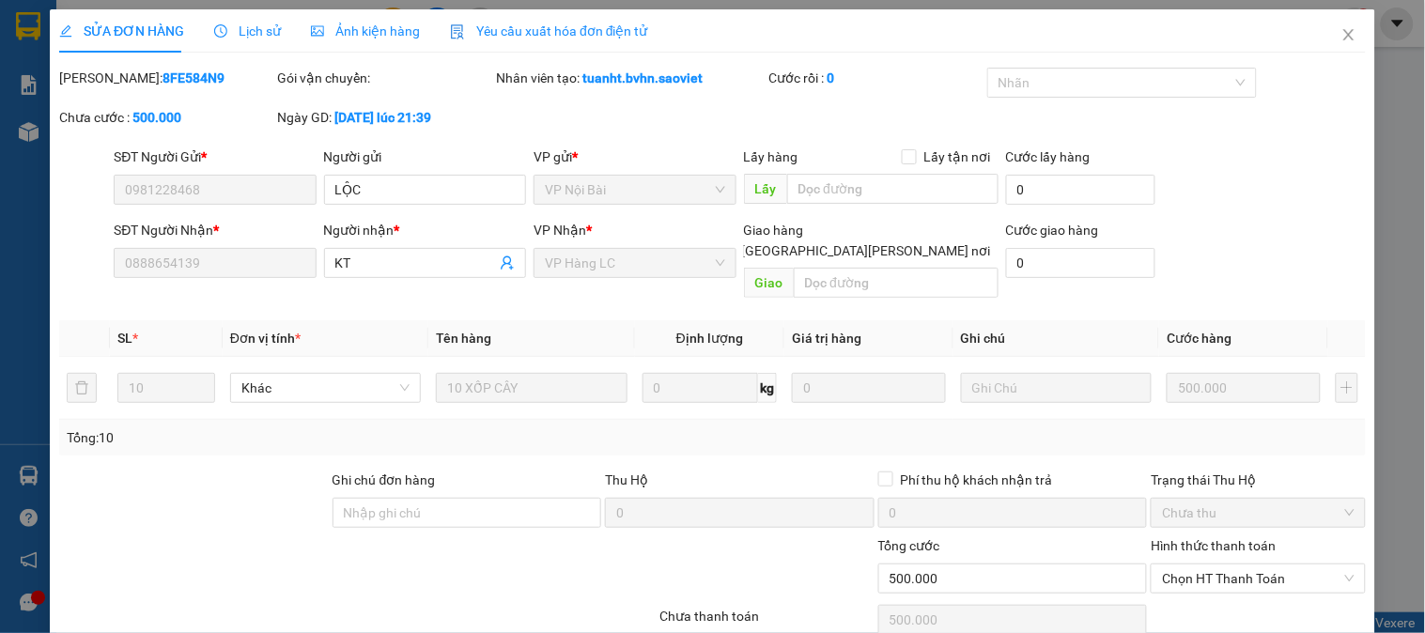
type input "500.000"
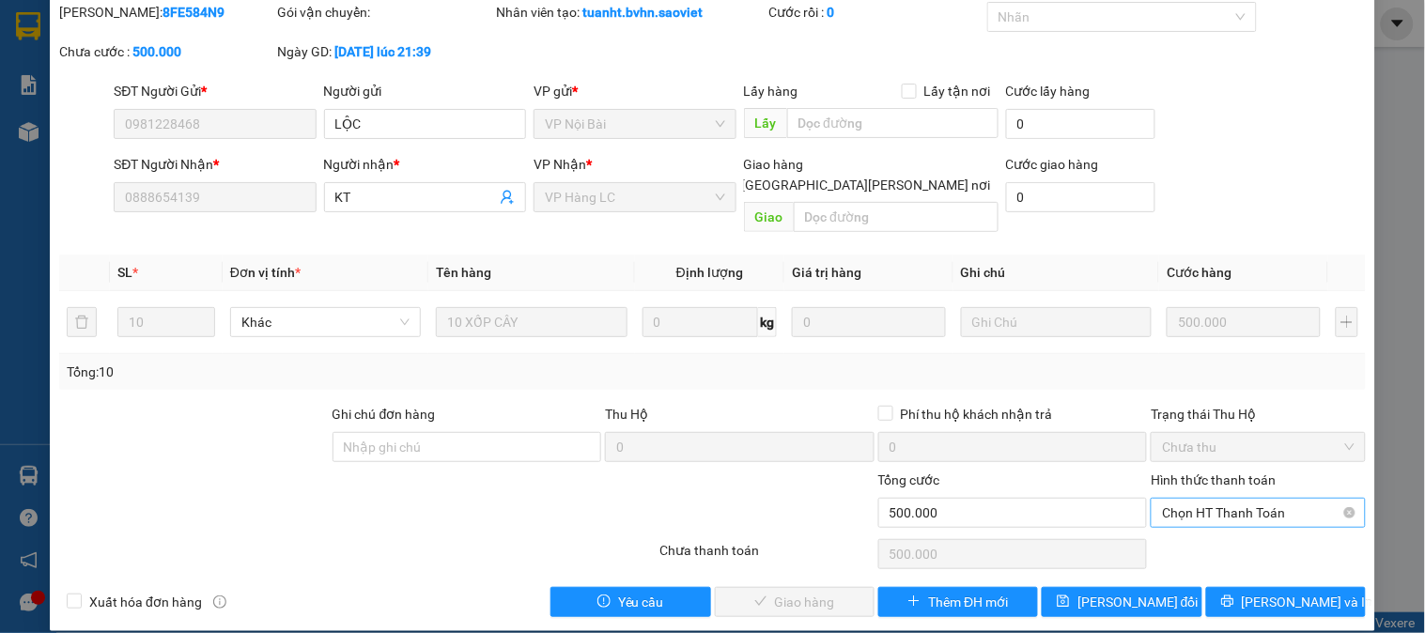
click at [1195, 499] on span "Chọn HT Thanh Toán" at bounding box center [1258, 513] width 192 height 28
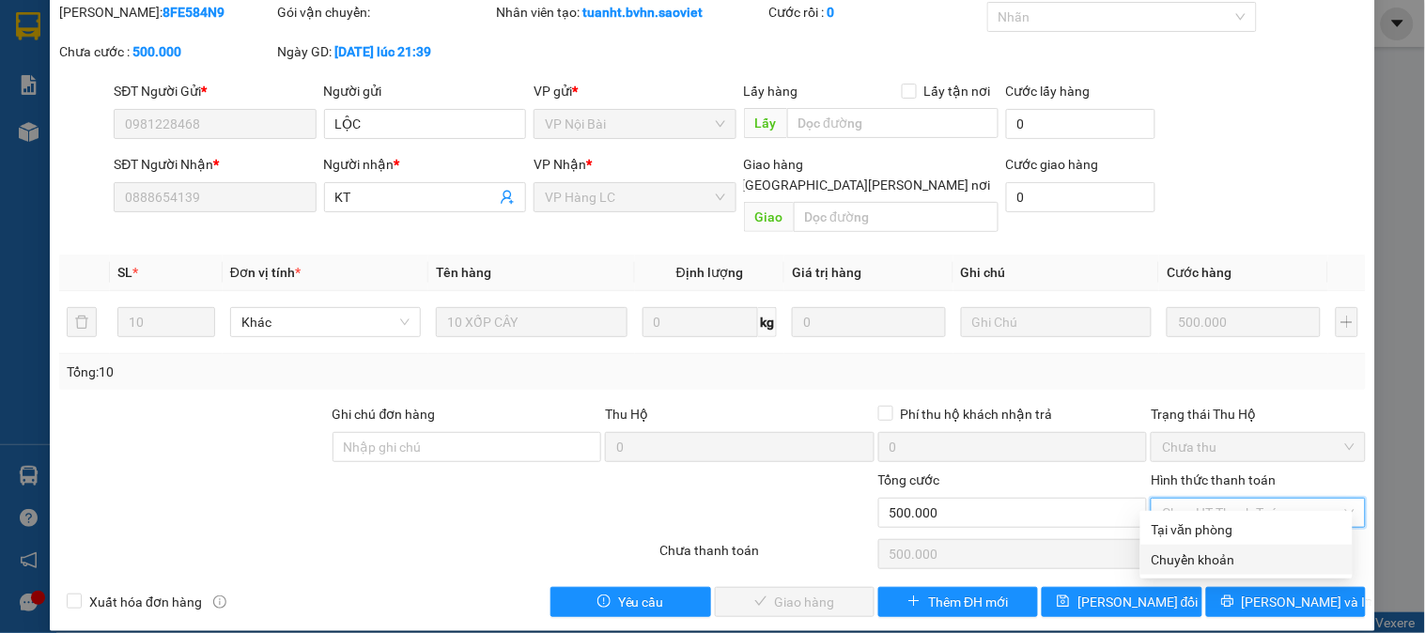
click at [1216, 552] on div "Chuyển khoản" at bounding box center [1246, 559] width 190 height 21
type input "0"
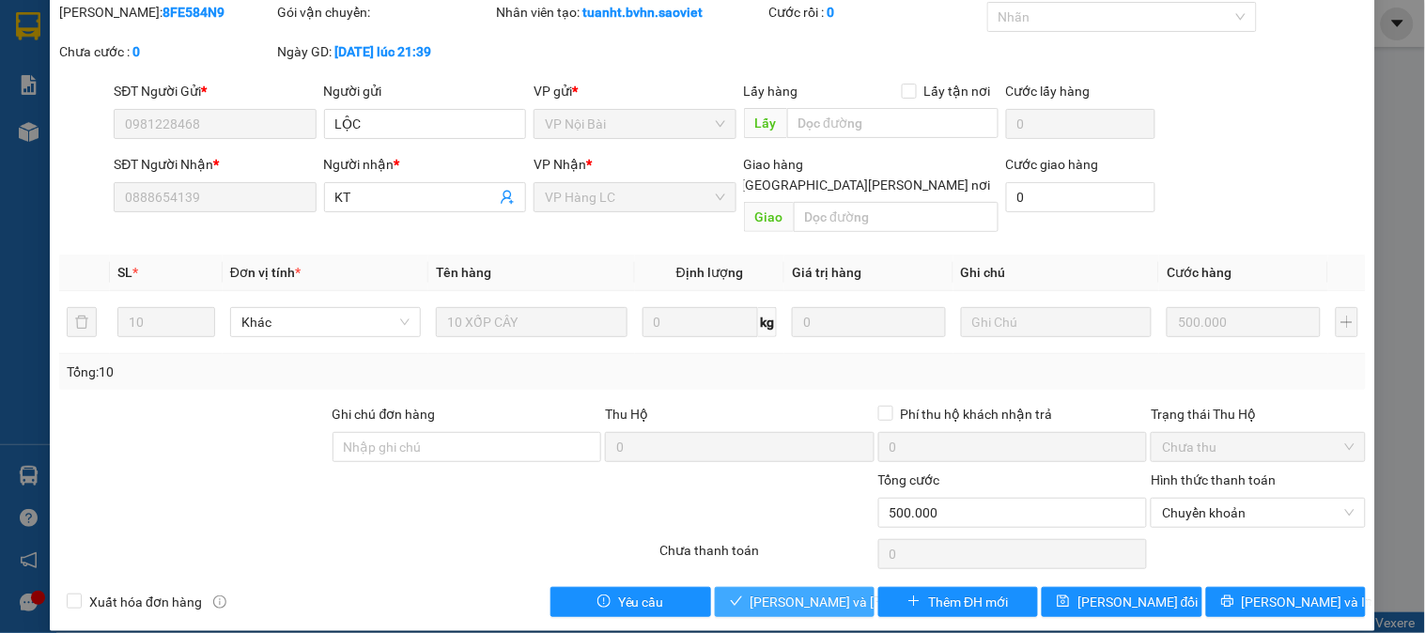
click at [766, 592] on span "[PERSON_NAME] và [PERSON_NAME] hàng" at bounding box center [877, 602] width 254 height 21
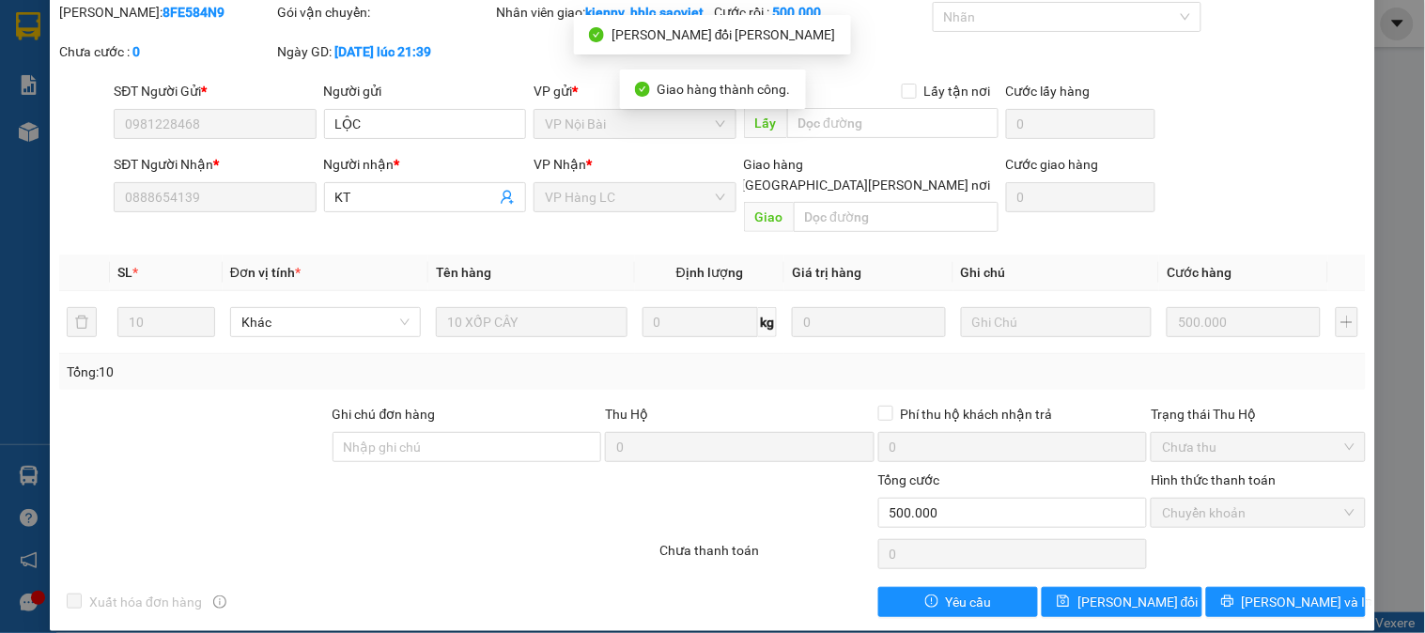
scroll to position [0, 0]
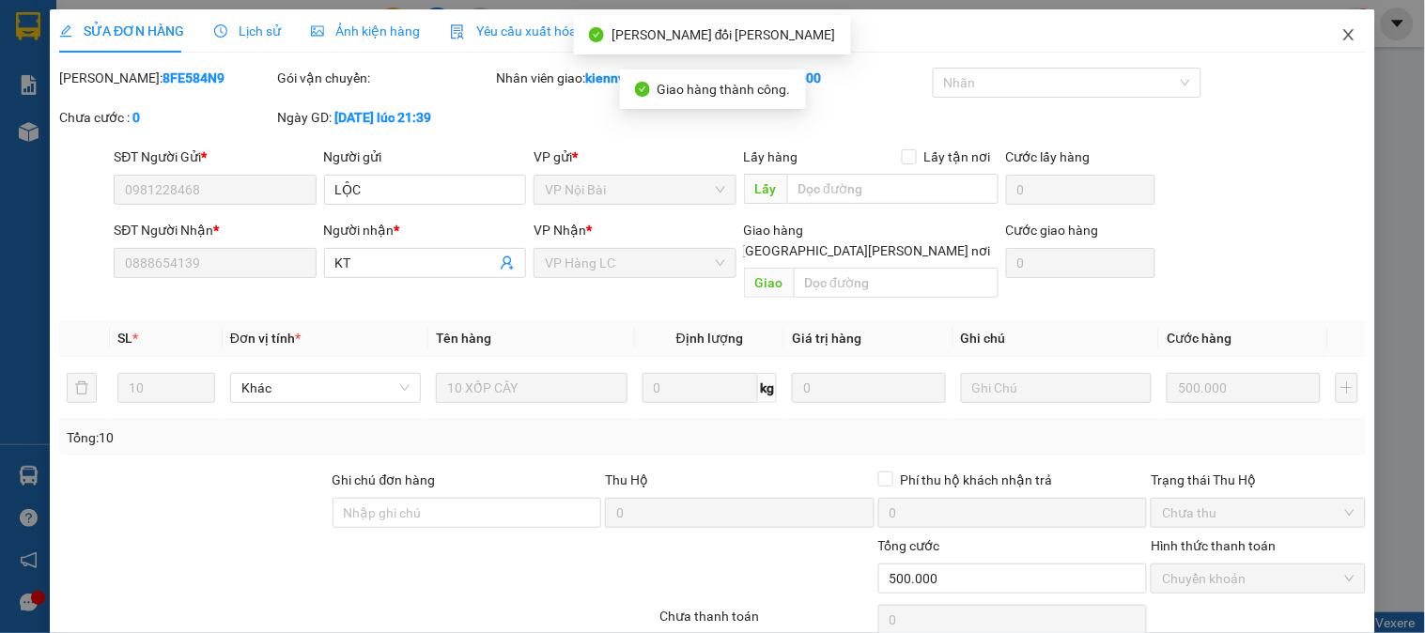
drag, startPoint x: 1331, startPoint y: 15, endPoint x: 1328, endPoint y: 39, distance: 24.6
click at [1331, 16] on span "Close" at bounding box center [1348, 35] width 53 height 53
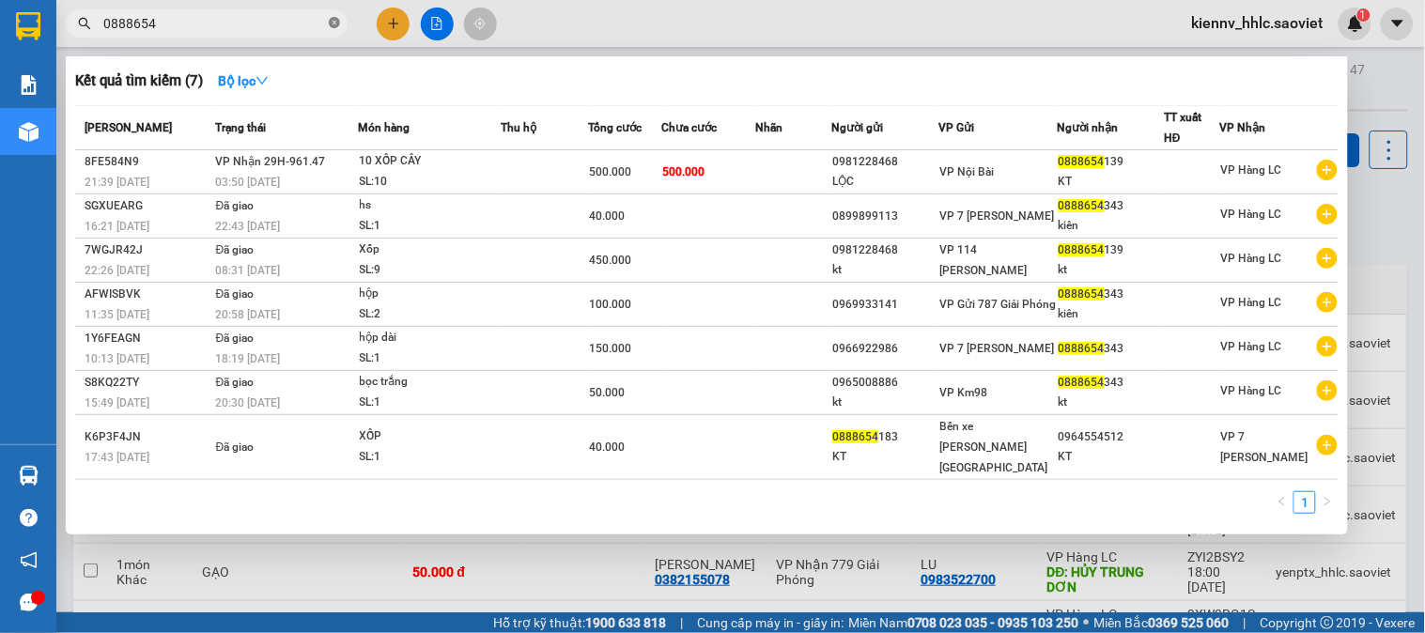
click at [333, 26] on icon "close-circle" at bounding box center [334, 22] width 11 height 11
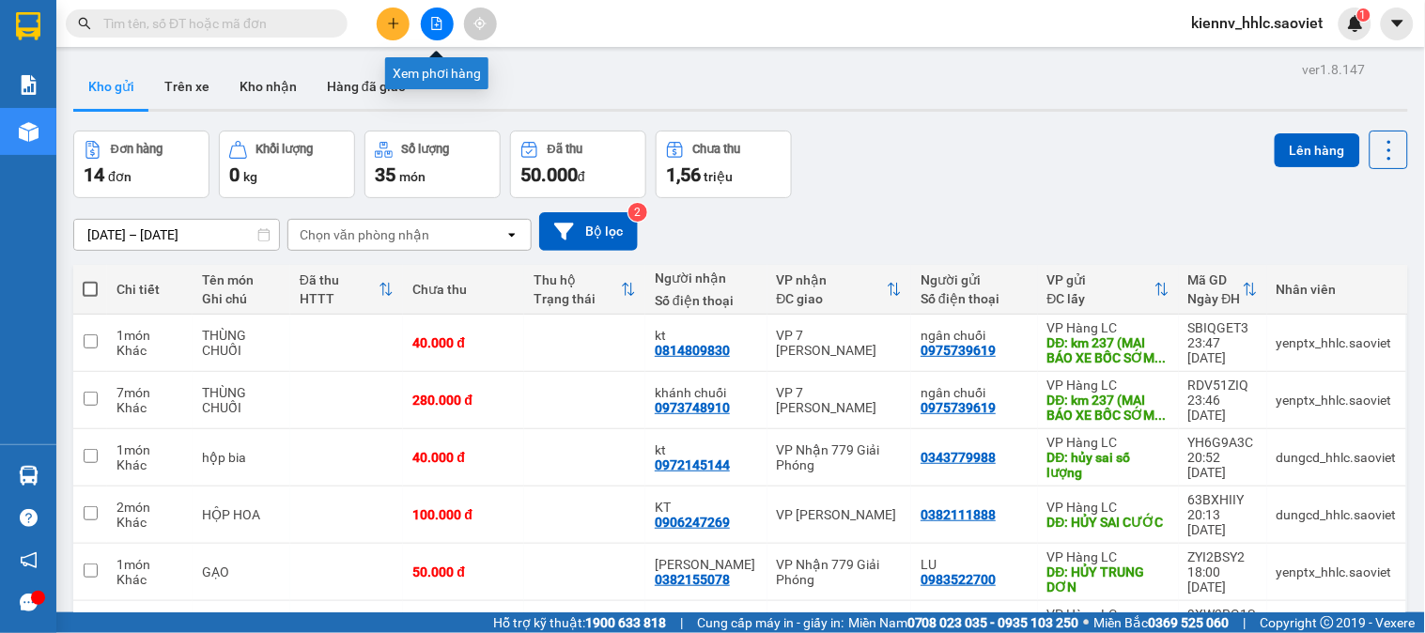
click at [434, 24] on icon "file-add" at bounding box center [436, 23] width 13 height 13
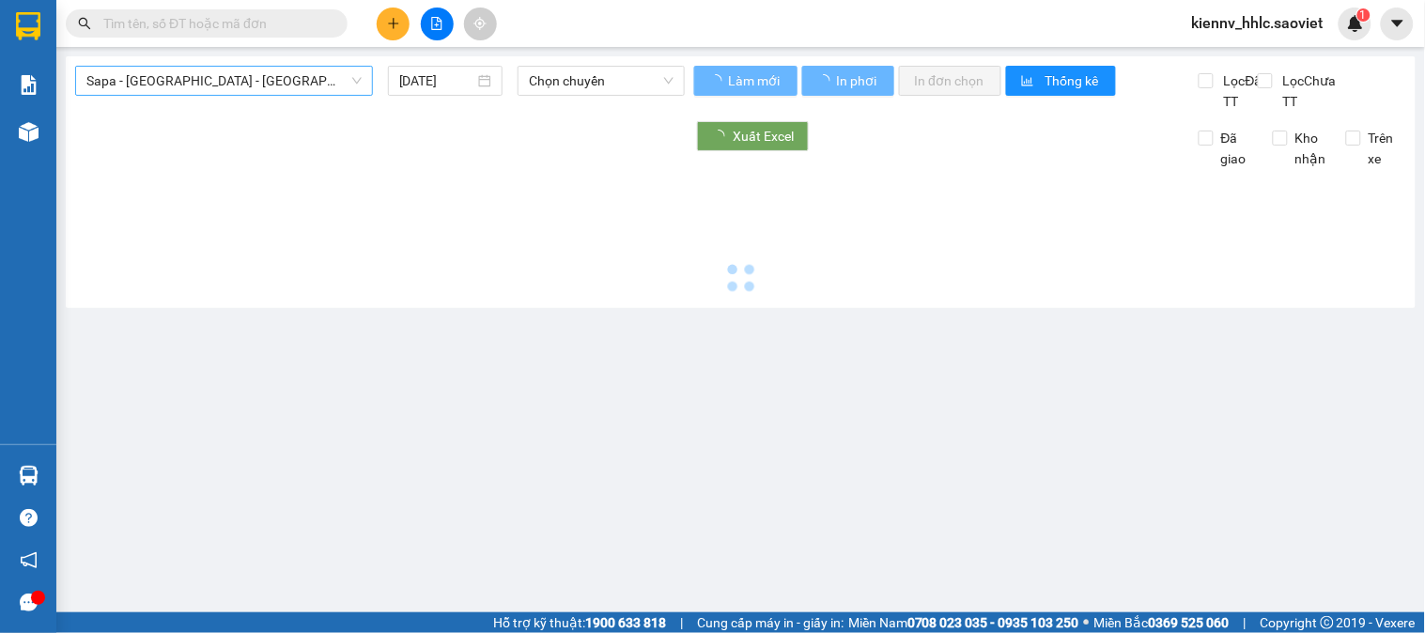
type input "[DATE]"
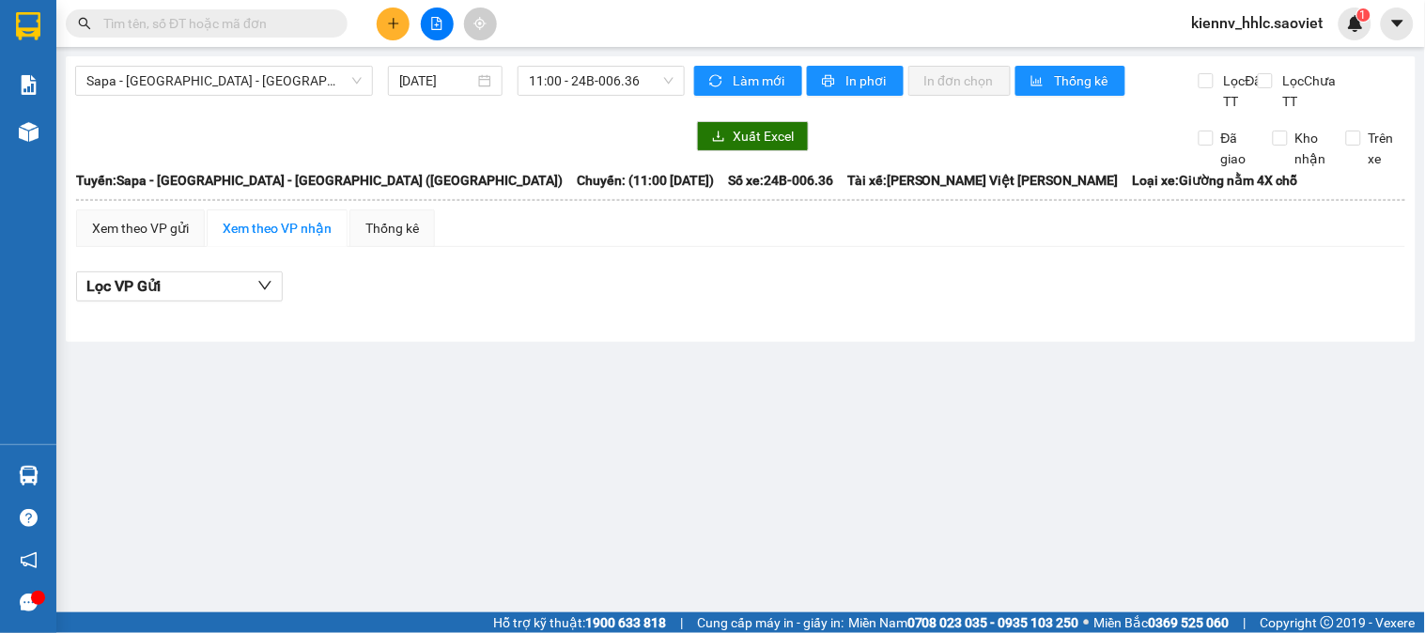
click at [280, 59] on div "Sapa - [GEOGRAPHIC_DATA] - [GEOGRAPHIC_DATA] ([GEOGRAPHIC_DATA]) [DATE] 11:00 -…" at bounding box center [741, 199] width 1350 height 286
click at [280, 70] on span "Sapa - [GEOGRAPHIC_DATA] - [GEOGRAPHIC_DATA] ([GEOGRAPHIC_DATA])" at bounding box center [223, 81] width 275 height 28
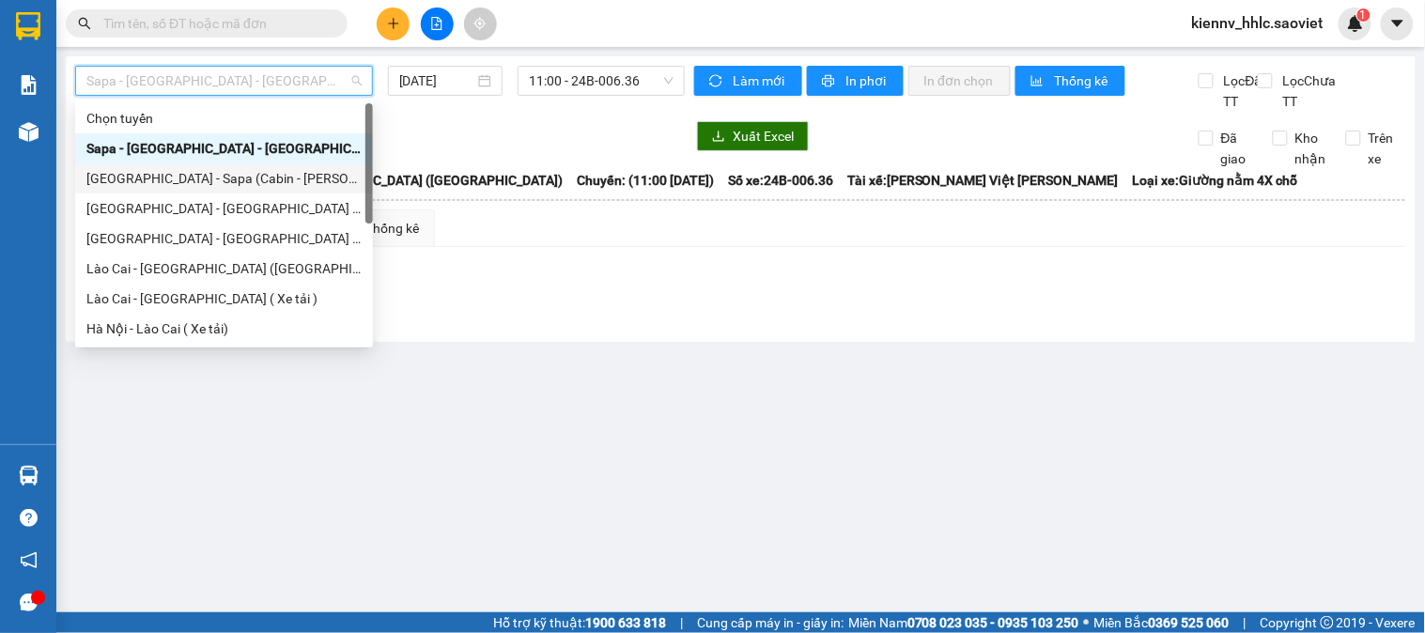
click at [251, 178] on div "[GEOGRAPHIC_DATA] - Sapa (Cabin - [PERSON_NAME])" at bounding box center [223, 178] width 275 height 21
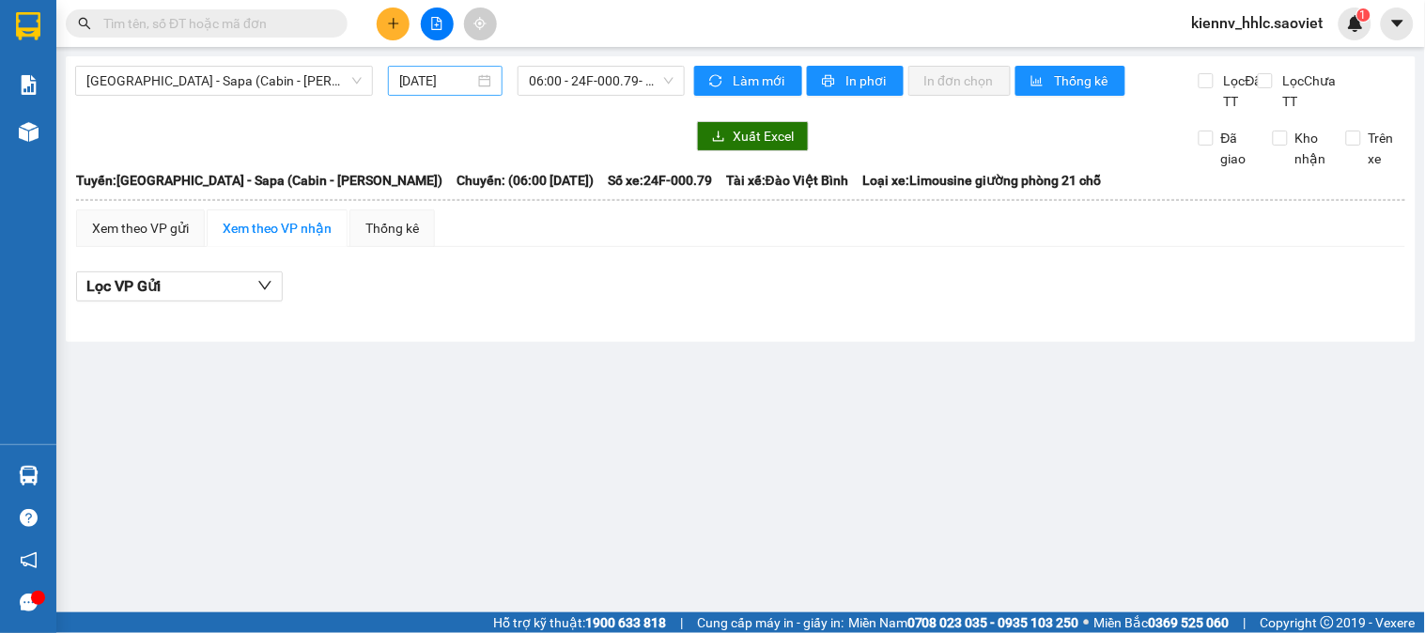
drag, startPoint x: 475, startPoint y: 73, endPoint x: 471, endPoint y: 92, distance: 19.2
click at [475, 76] on div "[DATE]" at bounding box center [445, 80] width 93 height 21
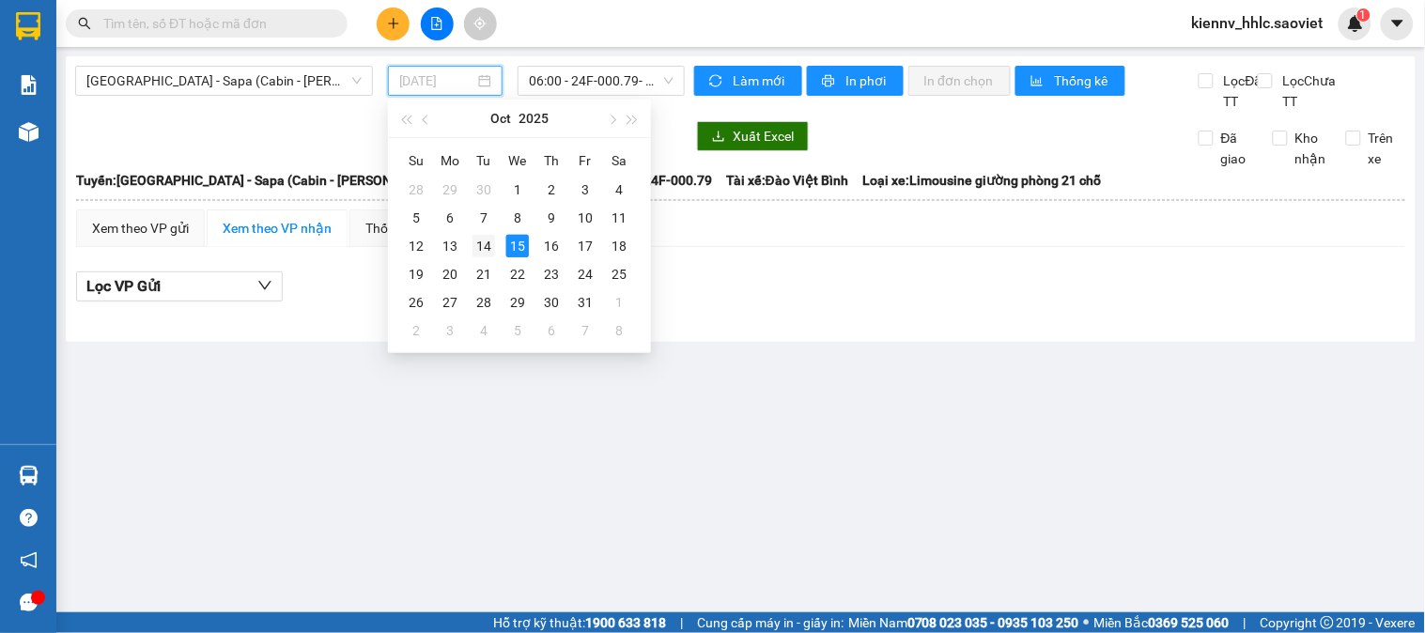
click at [487, 247] on div "14" at bounding box center [483, 246] width 23 height 23
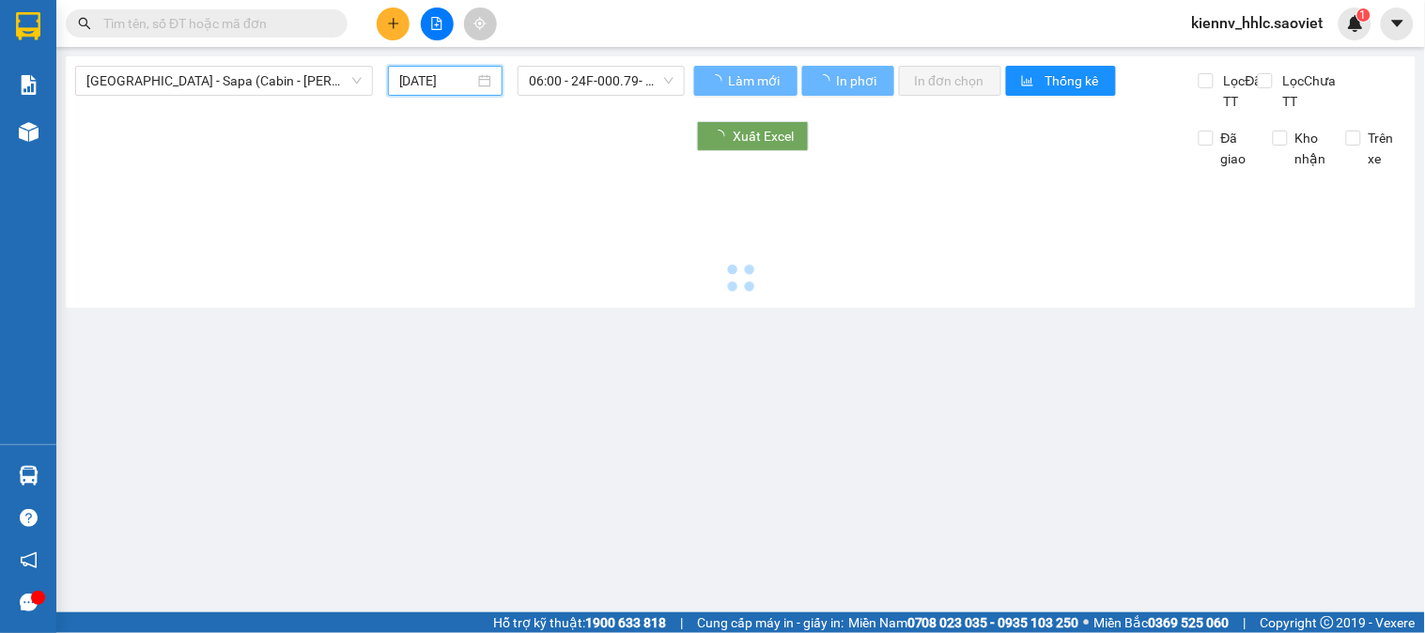
type input "[DATE]"
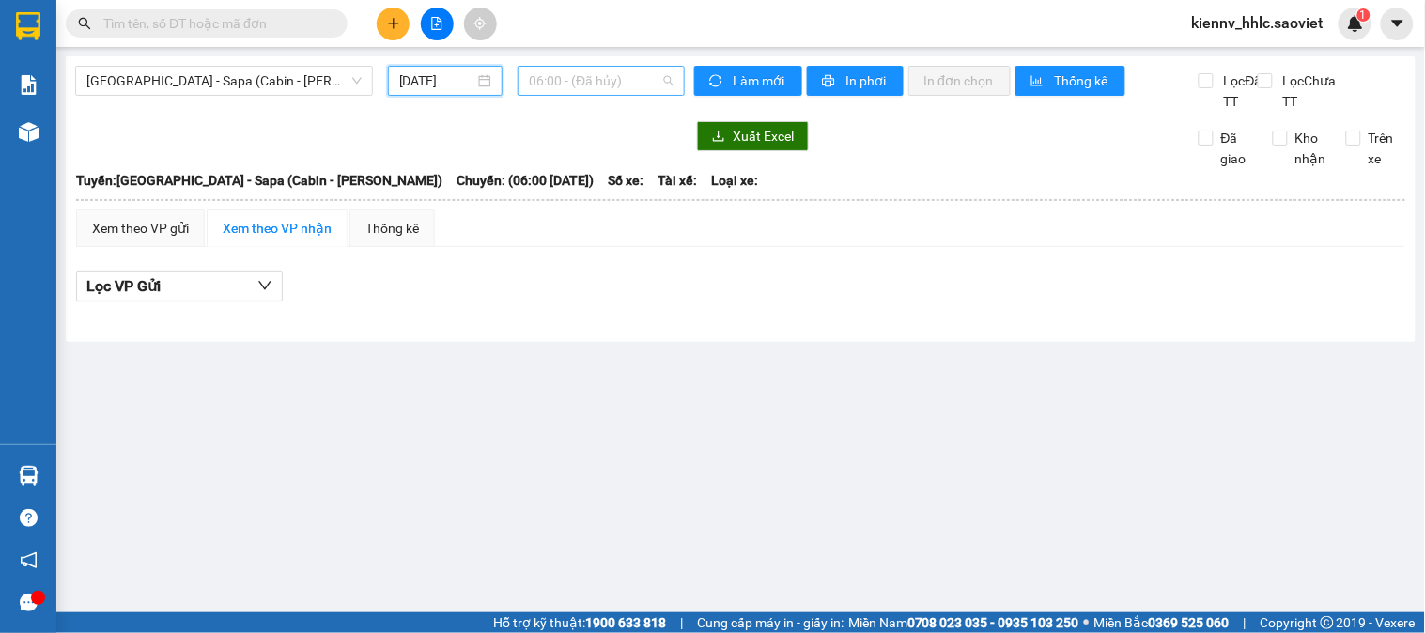
click at [601, 77] on span "06:00 - (Đã hủy)" at bounding box center [601, 81] width 145 height 28
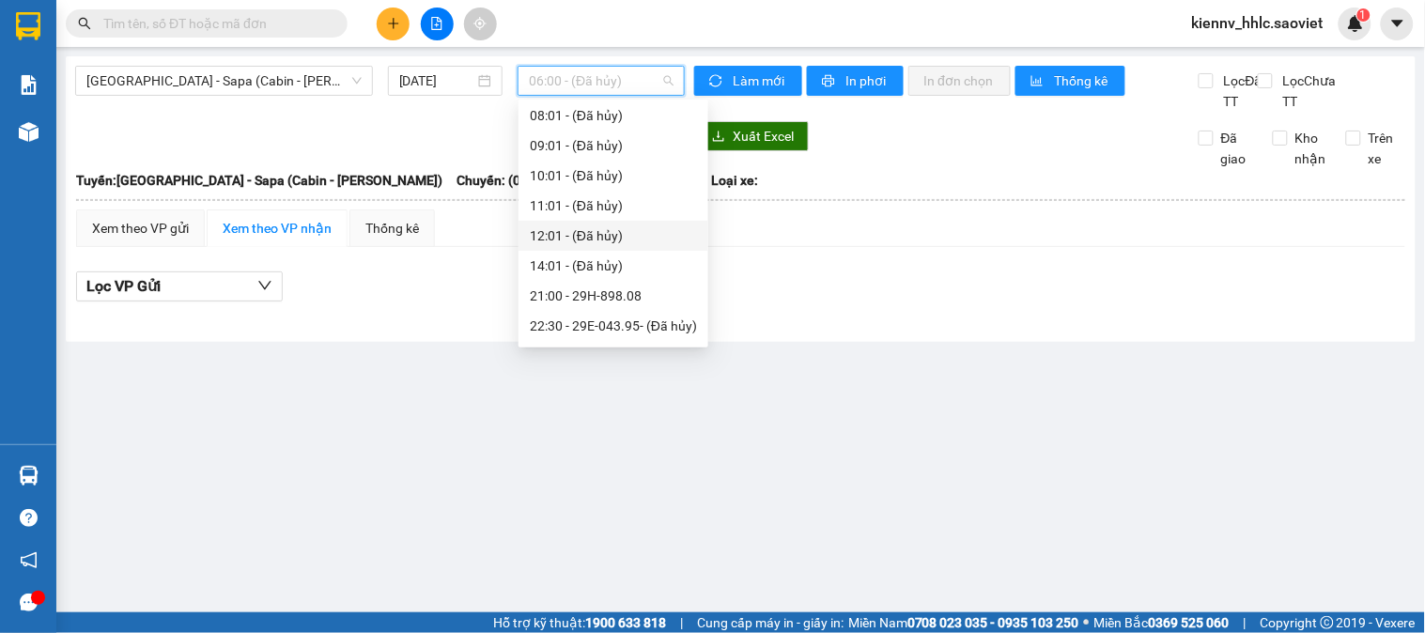
scroll to position [210, 0]
click at [649, 301] on div "23:58 - 29H-961.13" at bounding box center [613, 298] width 167 height 21
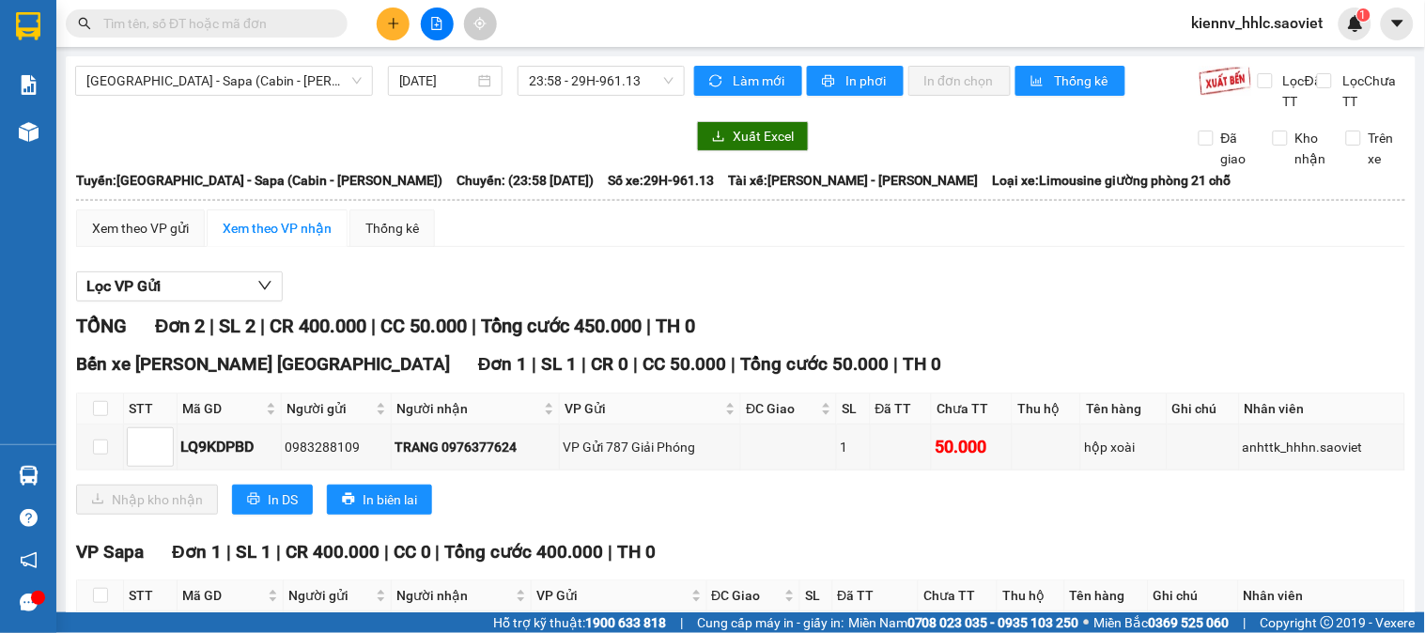
drag, startPoint x: 329, startPoint y: 2, endPoint x: 988, endPoint y: 321, distance: 732.6
click at [988, 302] on div at bounding box center [740, 301] width 1329 height 1
click at [270, 25] on input "text" at bounding box center [214, 23] width 222 height 21
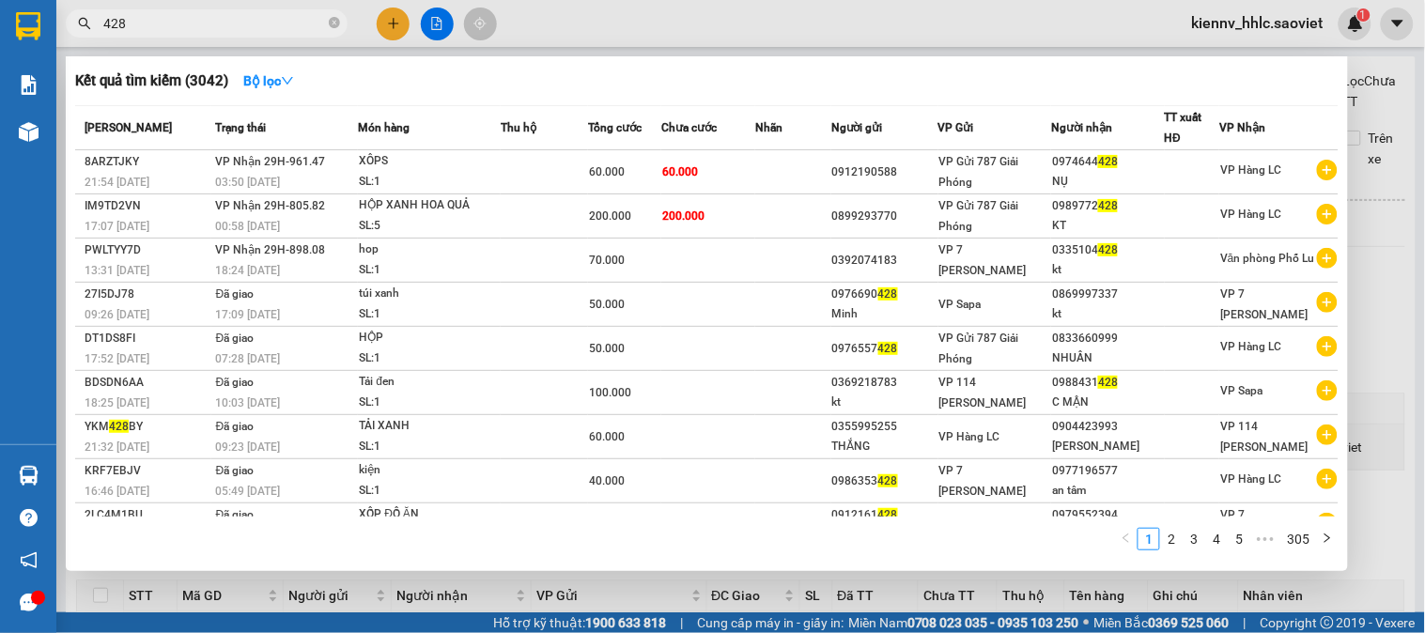
click at [105, 24] on input "428" at bounding box center [214, 23] width 222 height 21
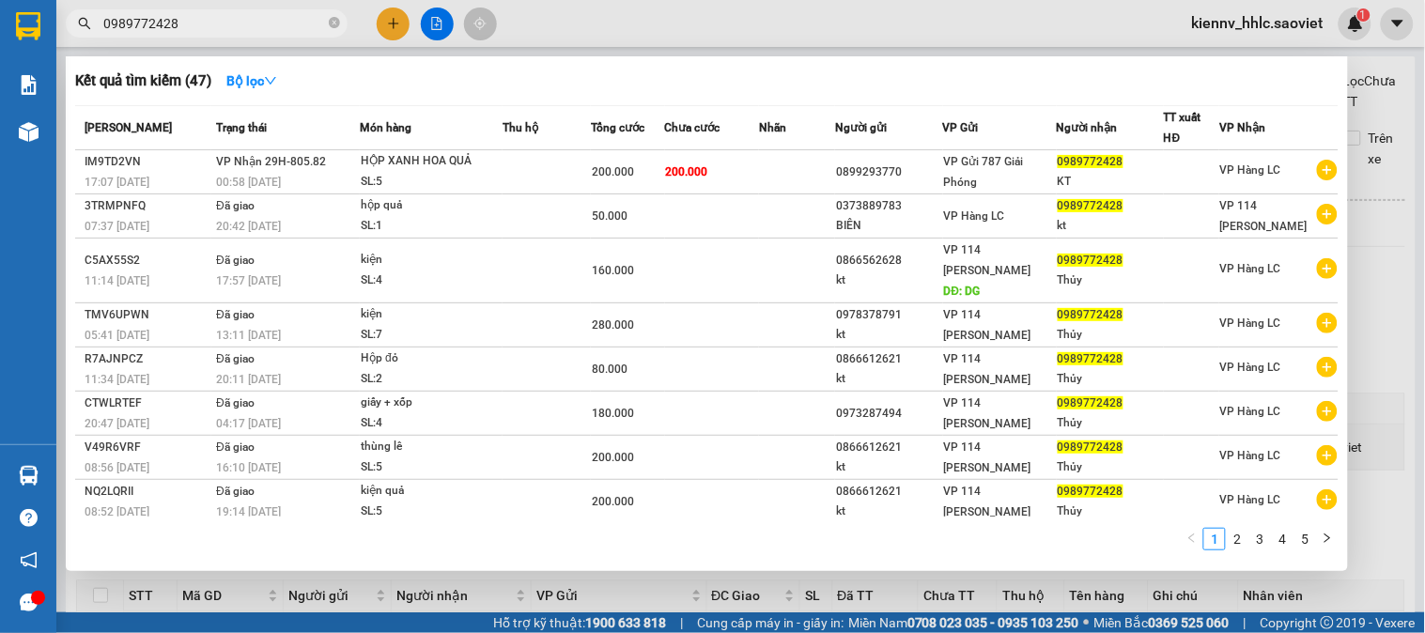
click at [171, 24] on input "0989772428" at bounding box center [214, 23] width 222 height 21
click at [179, 22] on input "0989772428" at bounding box center [214, 23] width 222 height 21
type input "0989772428"
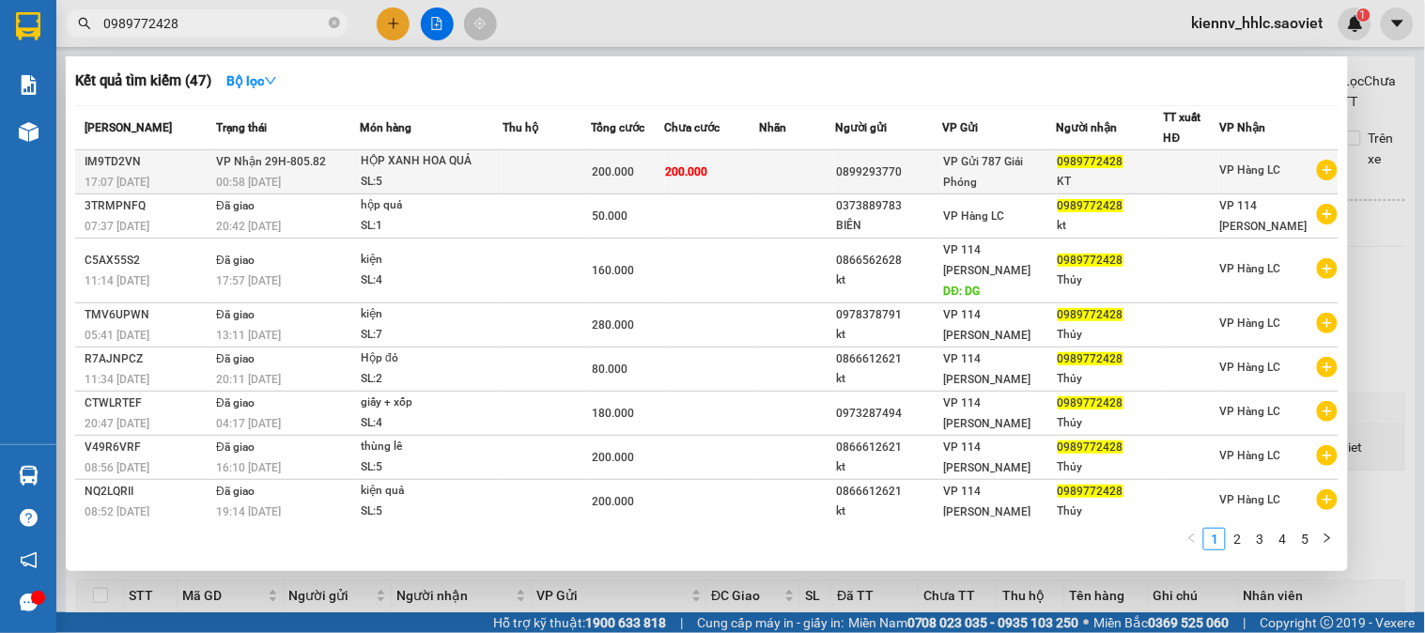
click at [496, 162] on div "HỘP XANH HOA QUẢ" at bounding box center [431, 161] width 141 height 21
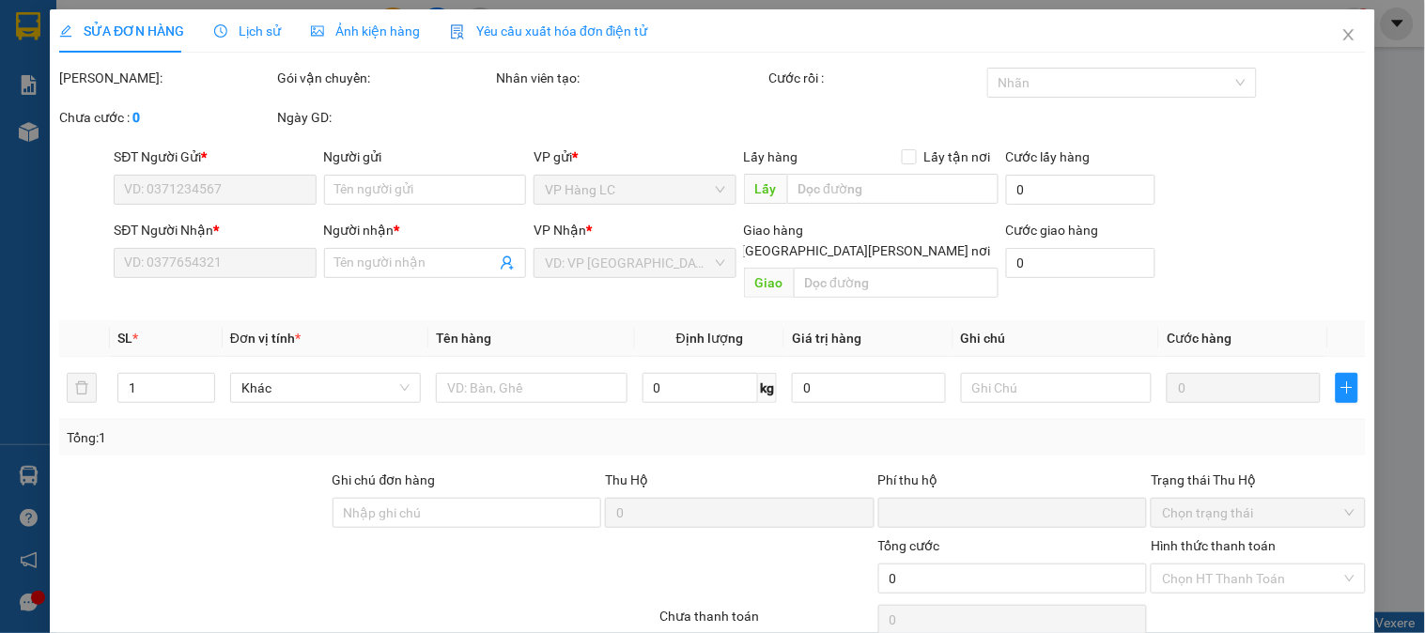
type input "0899293770"
type input "0989772428"
type input "KT"
type input "0"
type input "200.000"
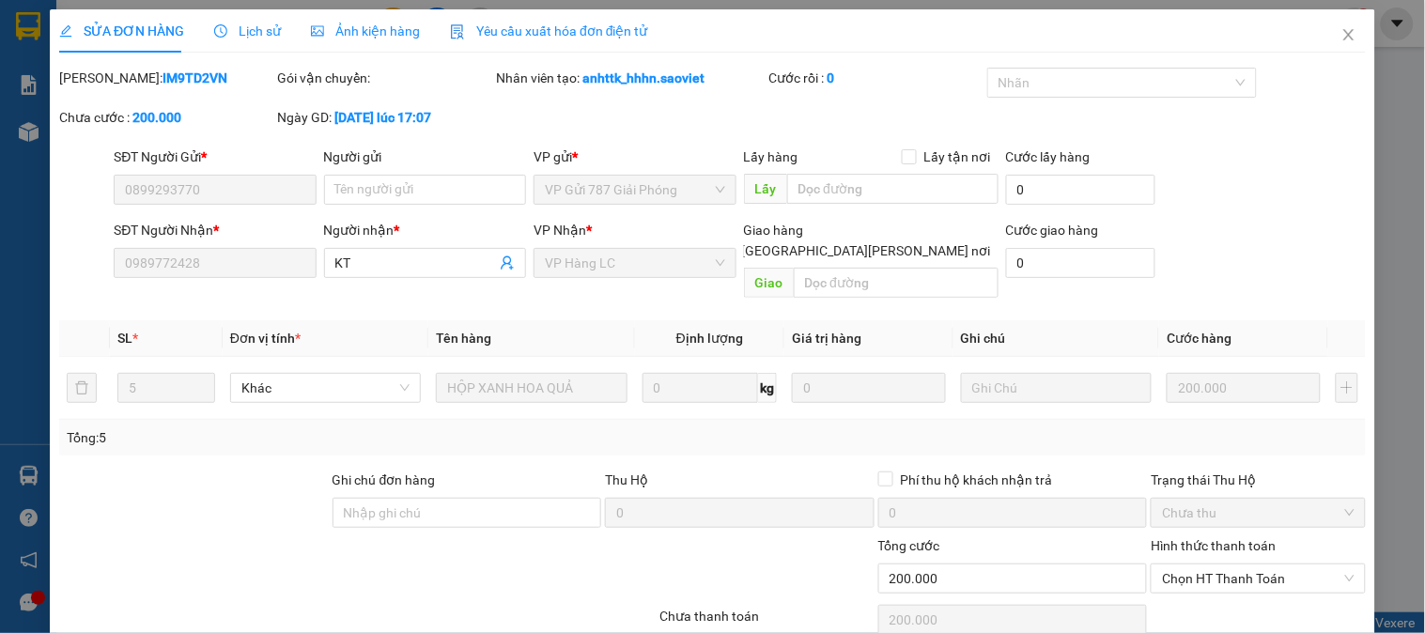
scroll to position [66, 0]
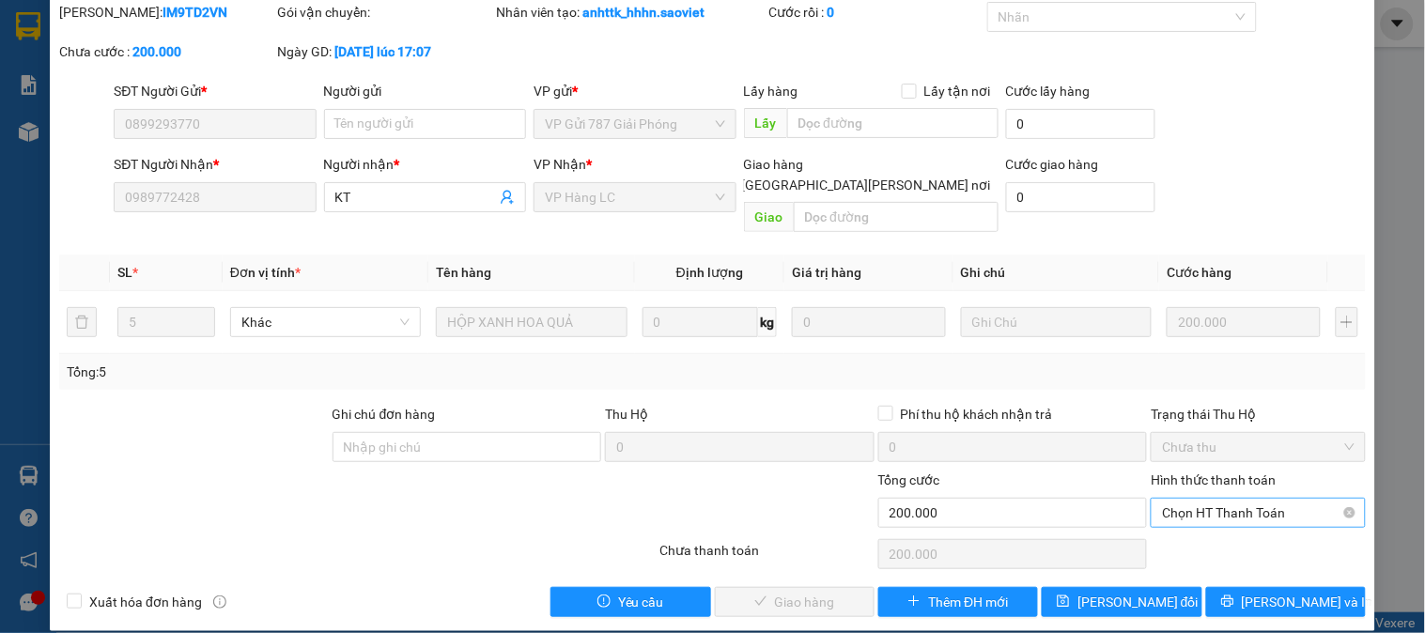
click at [1185, 499] on span "Chọn HT Thanh Toán" at bounding box center [1258, 513] width 192 height 28
click at [1202, 533] on div "Tại văn phòng" at bounding box center [1246, 529] width 190 height 21
type input "0"
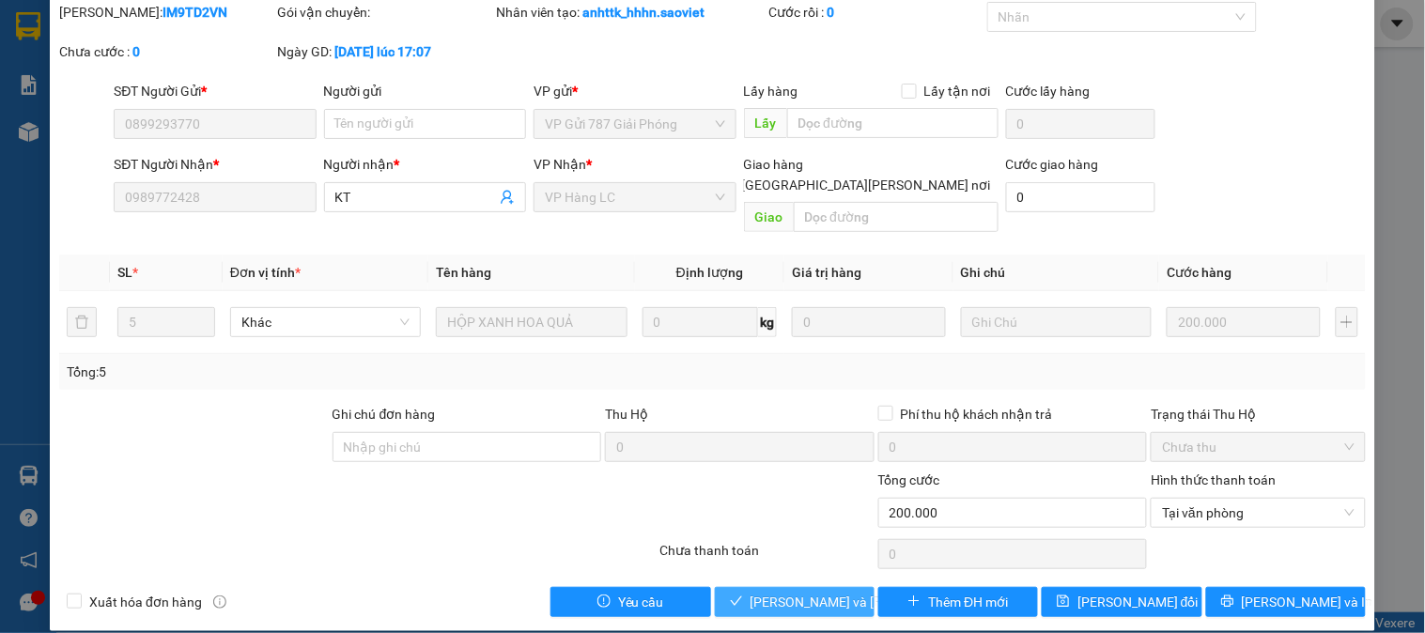
click at [743, 587] on button "[PERSON_NAME] và [PERSON_NAME] hàng" at bounding box center [795, 602] width 160 height 30
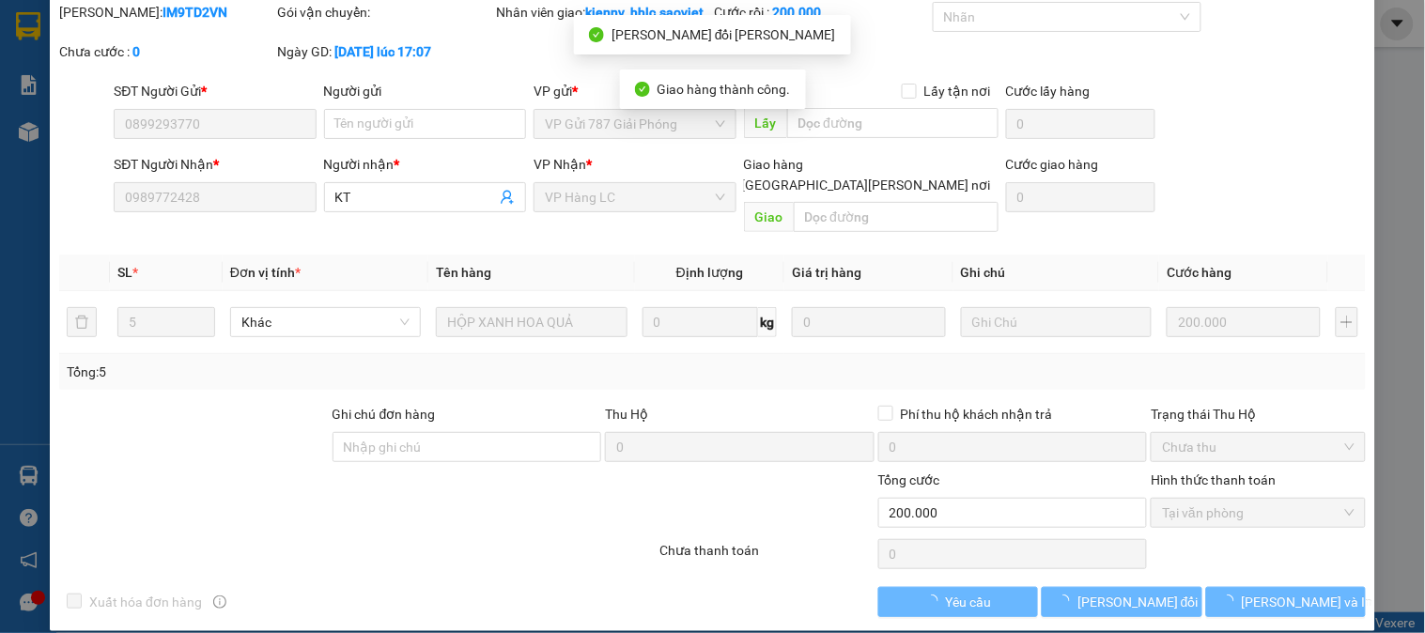
scroll to position [0, 0]
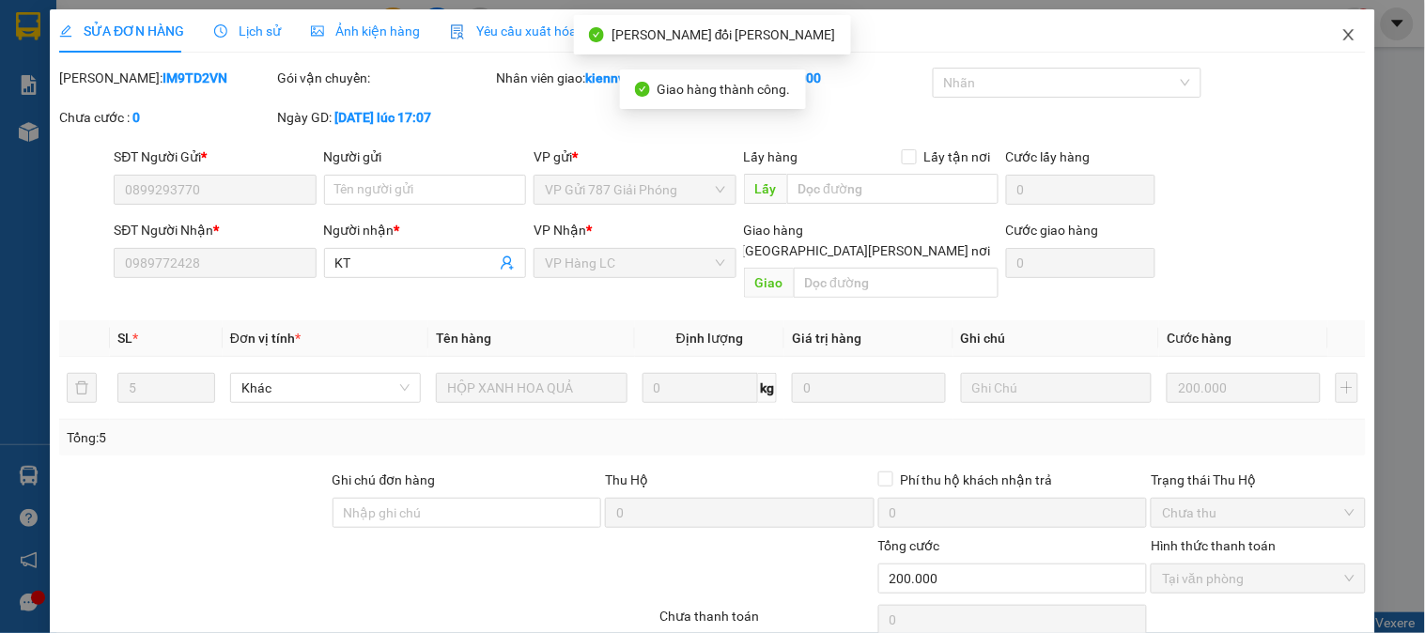
click at [1343, 32] on icon "close" at bounding box center [1348, 34] width 10 height 11
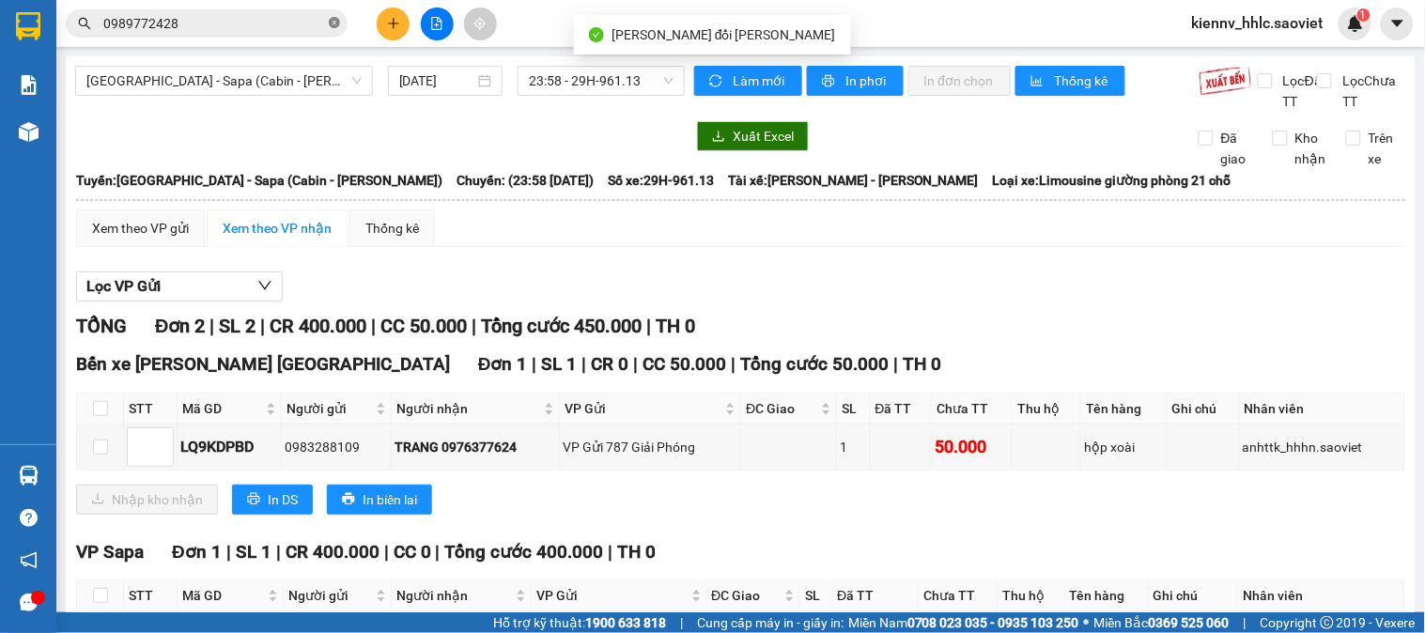
click at [331, 23] on icon "close-circle" at bounding box center [334, 22] width 11 height 11
click at [297, 69] on span "[GEOGRAPHIC_DATA] - Sapa (Cabin - [PERSON_NAME])" at bounding box center [223, 81] width 275 height 28
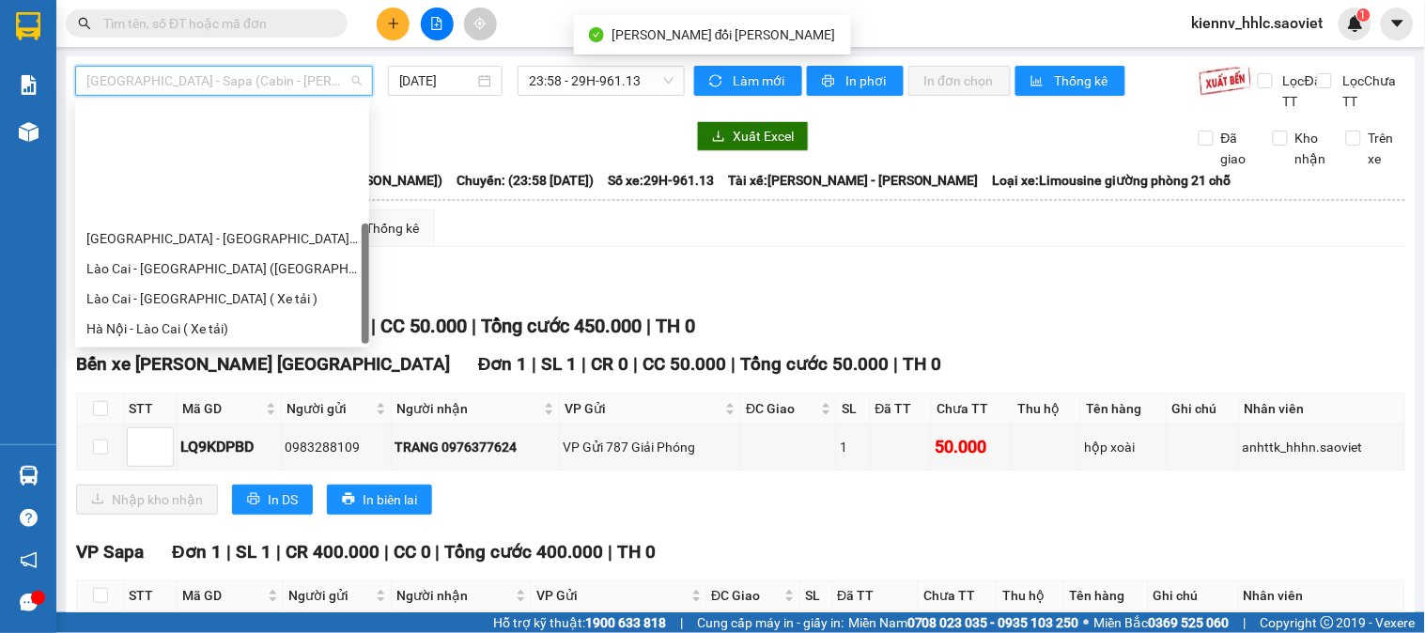
scroll to position [150, 0]
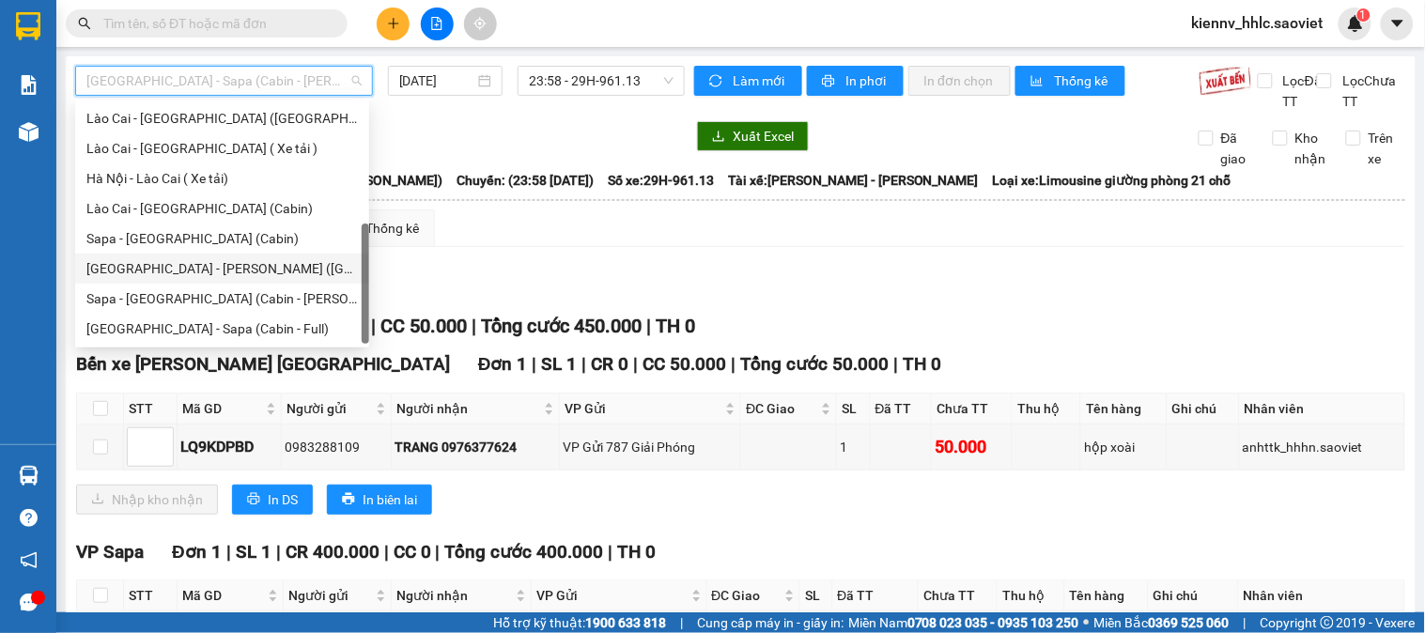
click at [251, 265] on div "[GEOGRAPHIC_DATA] - [GEOGRAPHIC_DATA] ([GEOGRAPHIC_DATA])" at bounding box center [221, 268] width 271 height 21
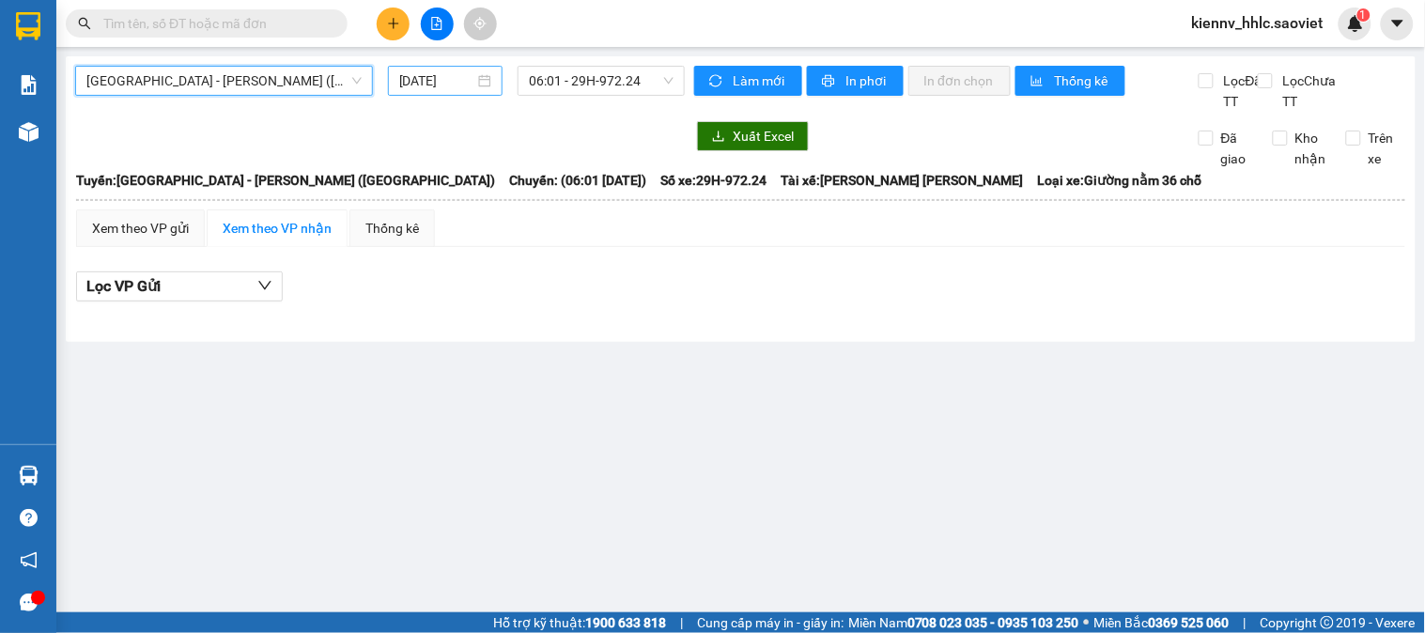
click at [461, 85] on input "[DATE]" at bounding box center [437, 80] width 76 height 21
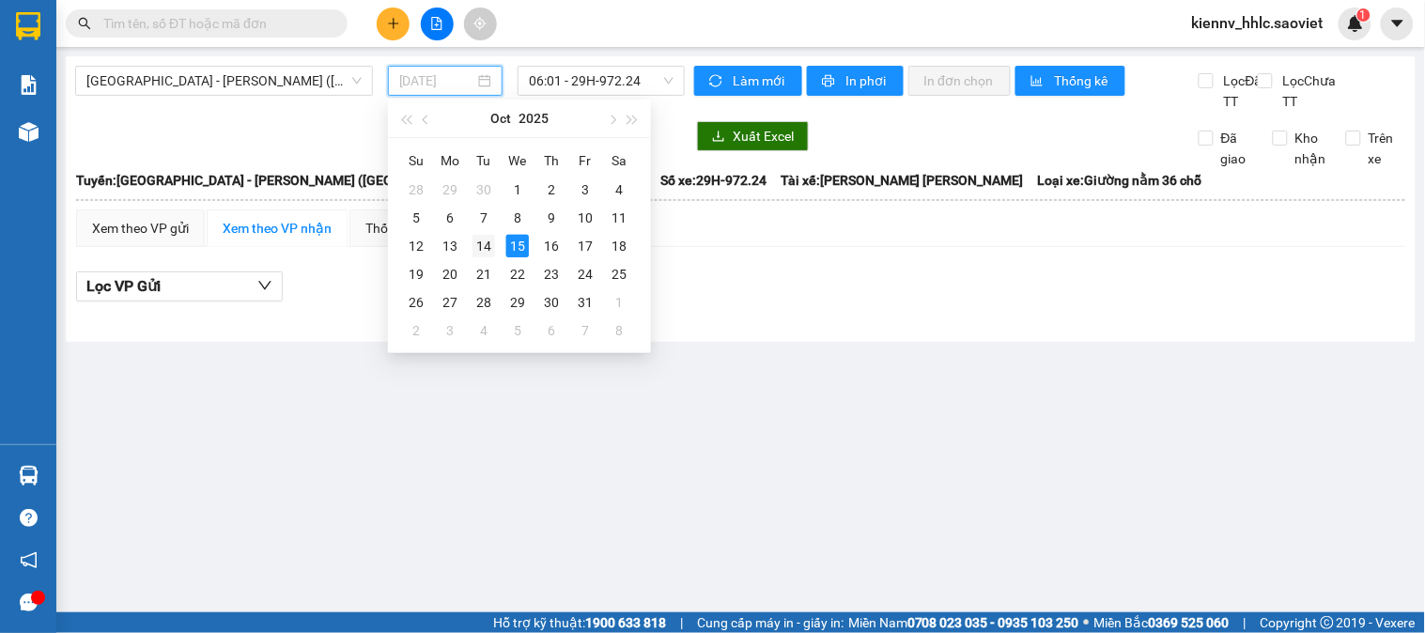
click at [479, 239] on div "14" at bounding box center [483, 246] width 23 height 23
type input "[DATE]"
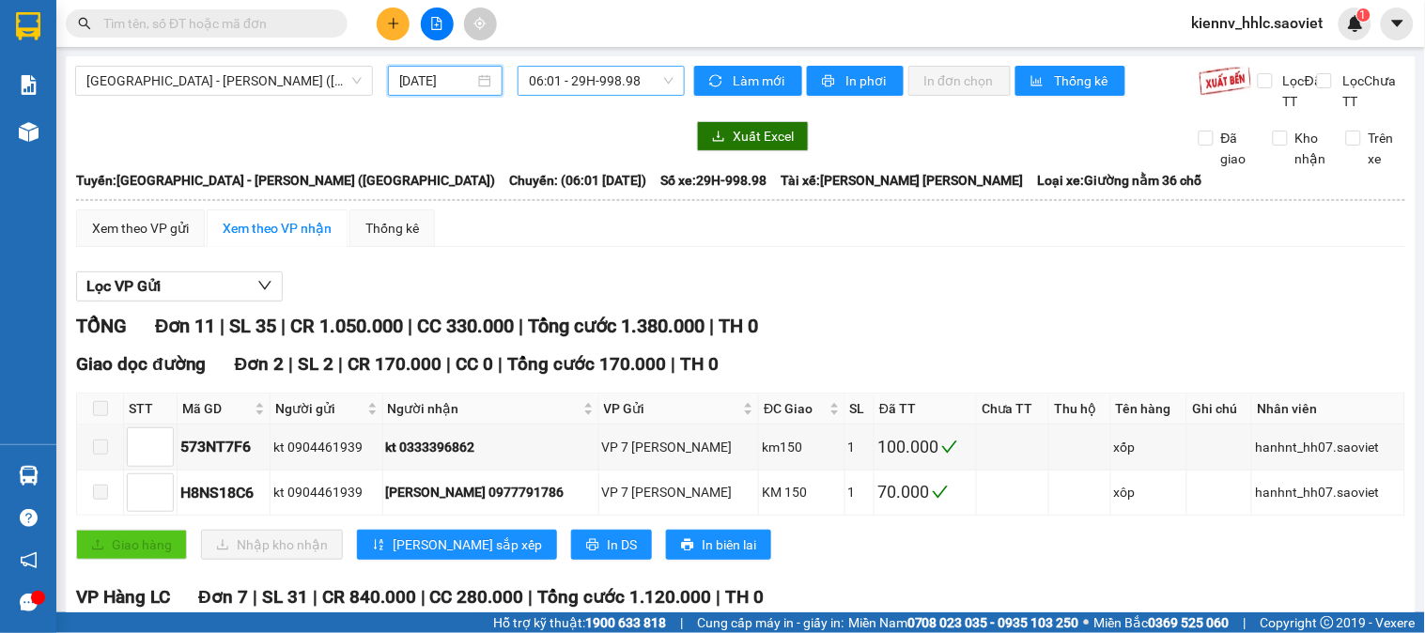
click at [578, 79] on span "06:01 - 29H-998.98" at bounding box center [601, 81] width 145 height 28
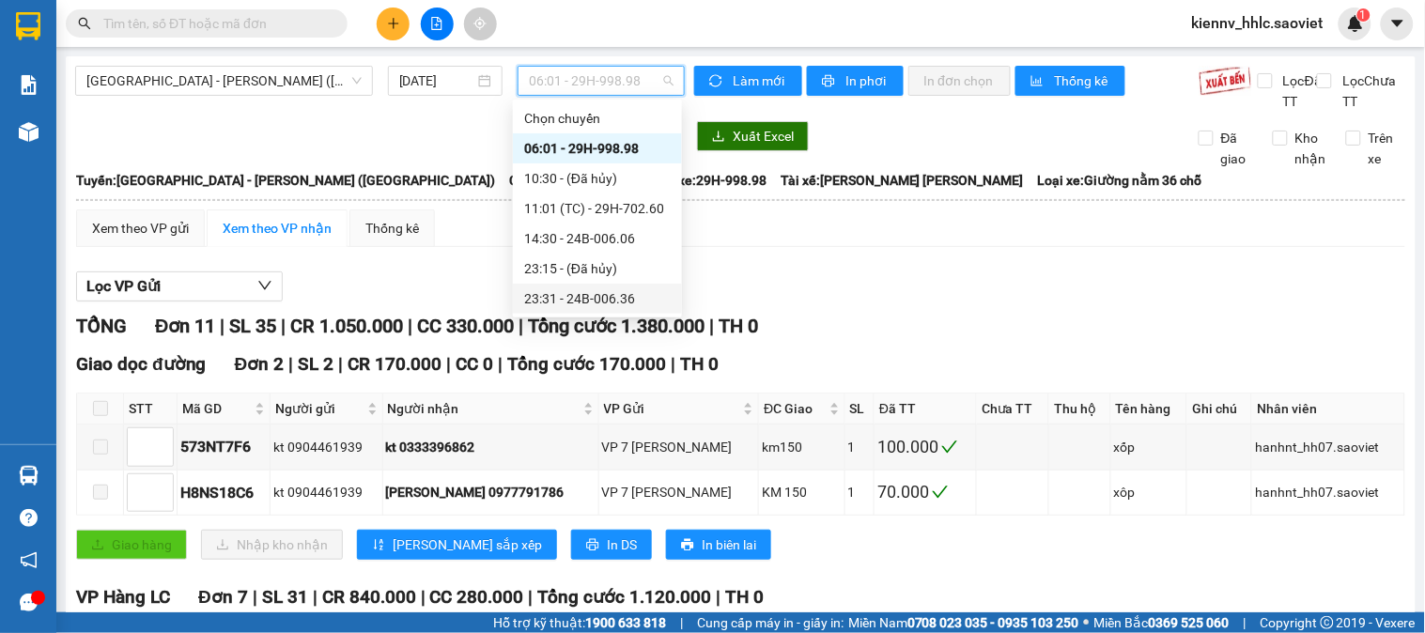
click at [622, 288] on div "23:31 - 24B-006.36" at bounding box center [597, 298] width 147 height 21
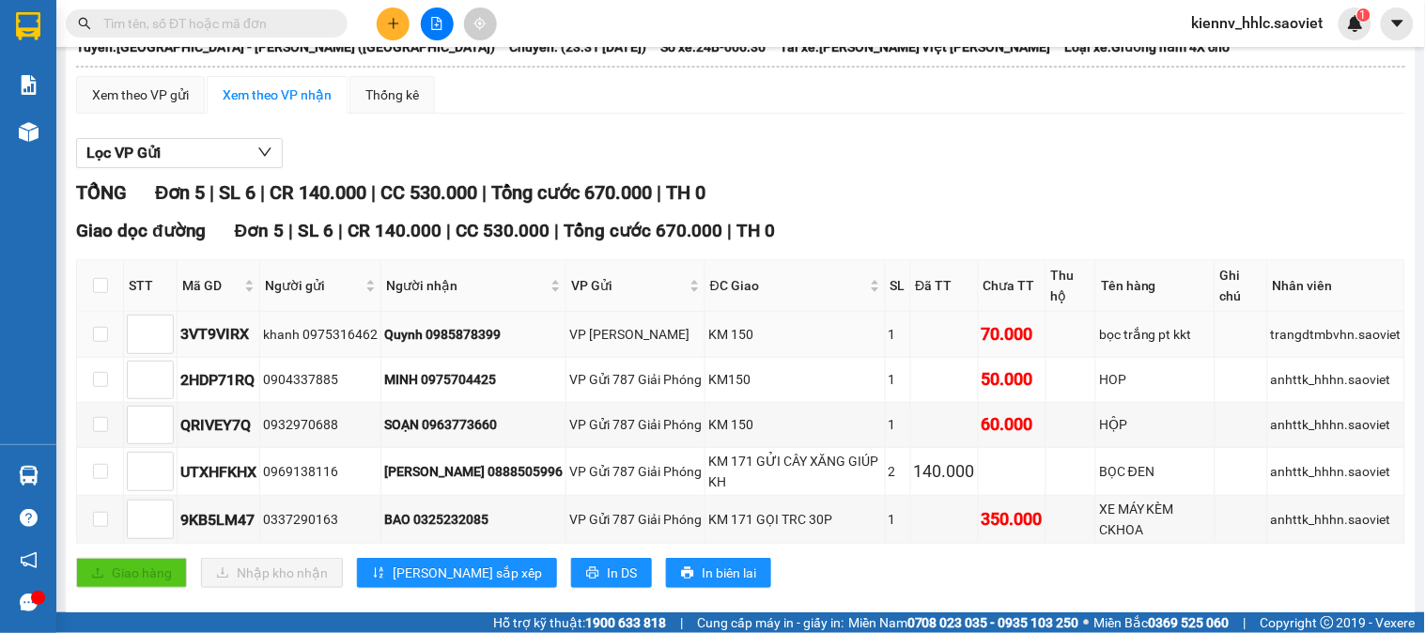
scroll to position [183, 0]
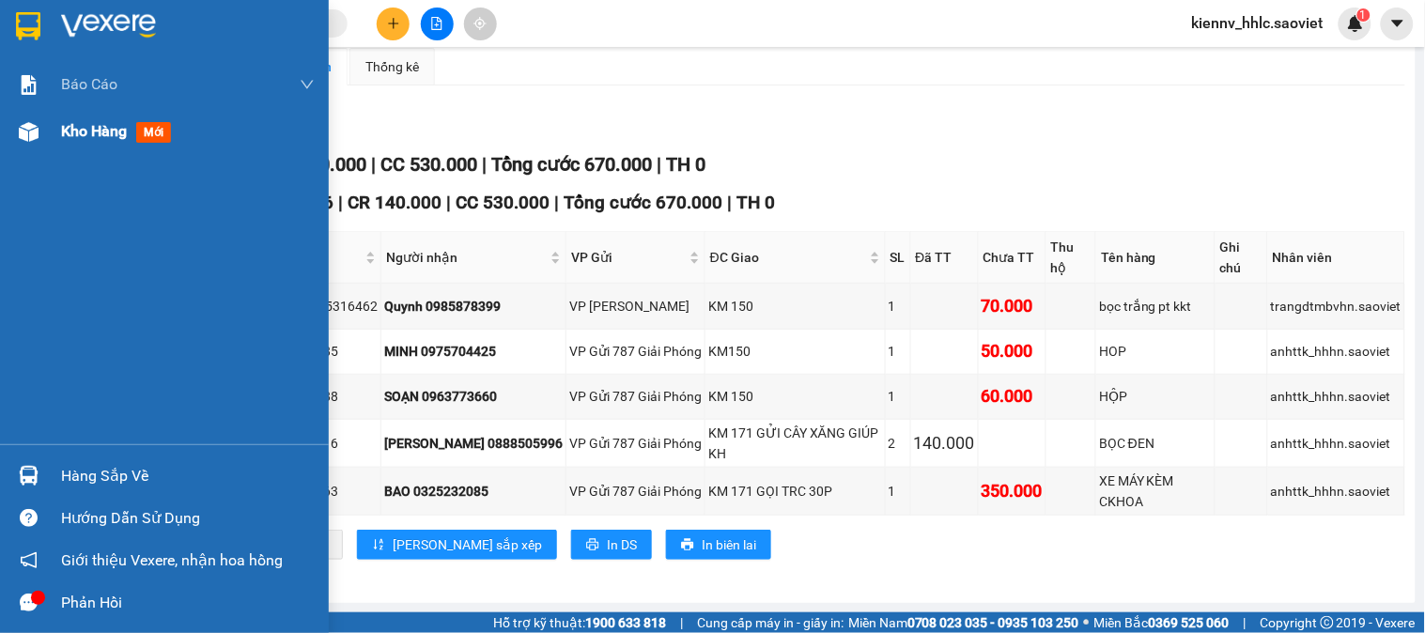
click at [91, 139] on span "Kho hàng" at bounding box center [94, 131] width 66 height 18
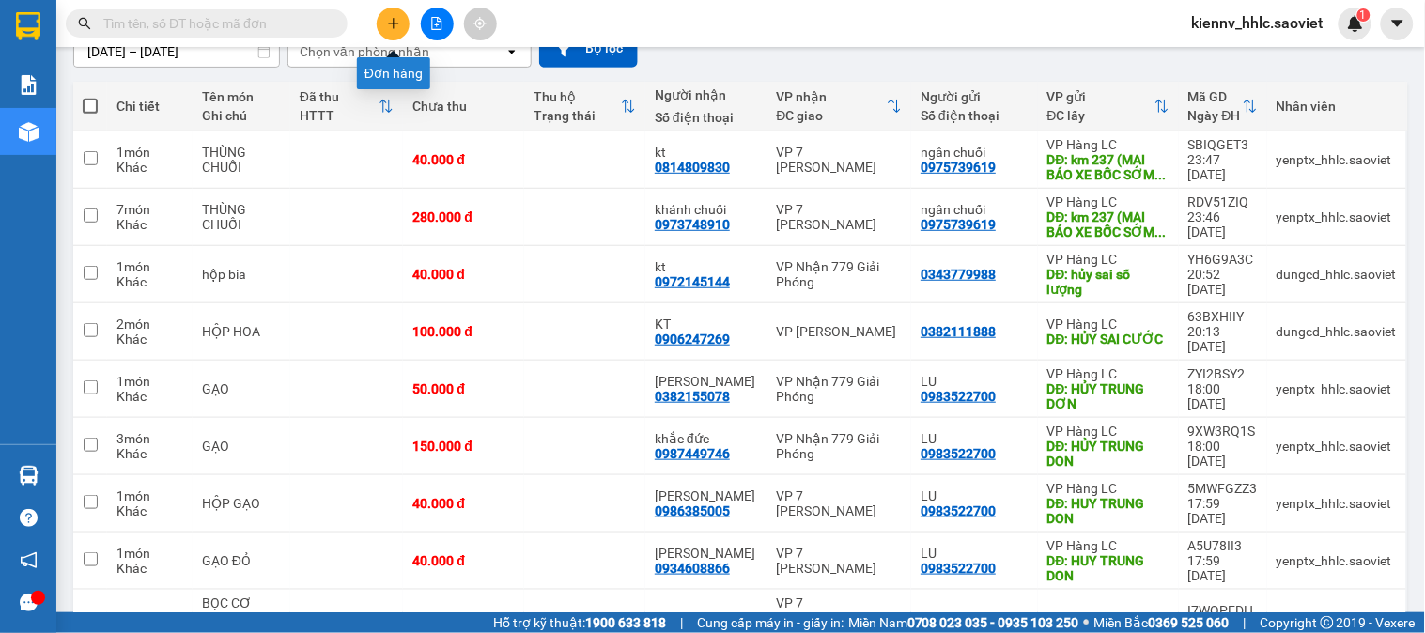
click at [388, 19] on icon "plus" at bounding box center [393, 23] width 13 height 13
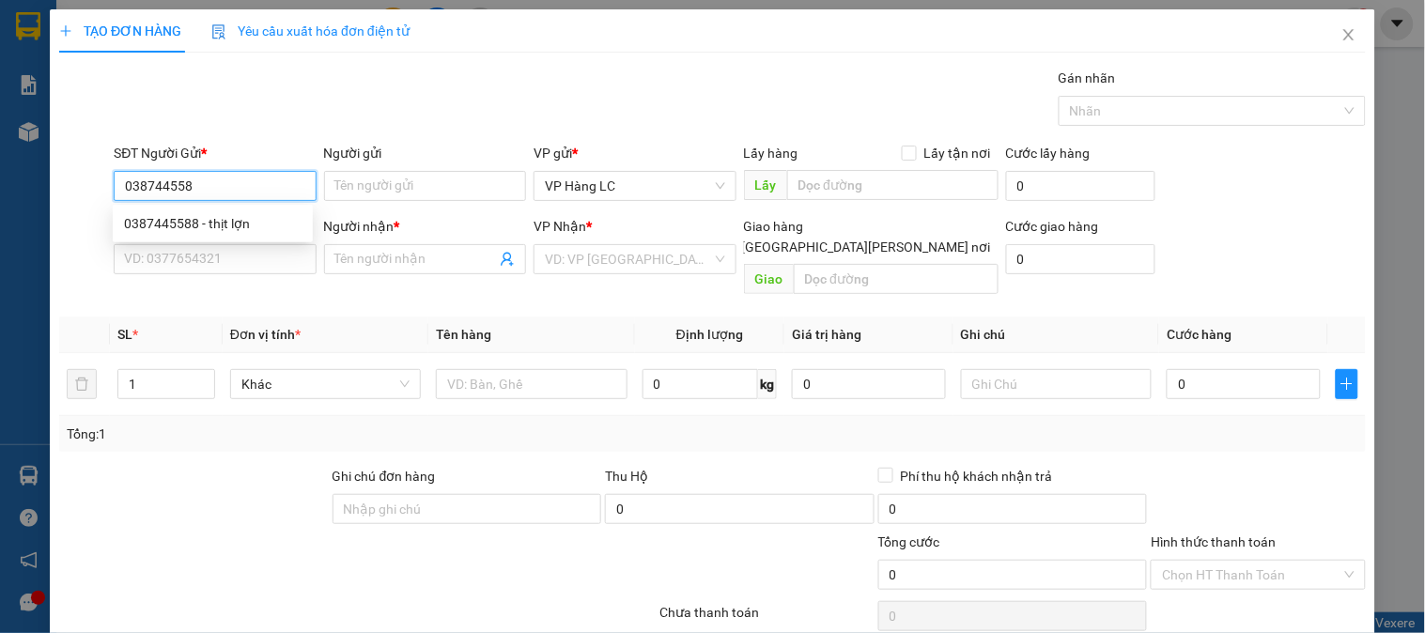
type input "0387445588"
click at [213, 221] on div "0387445588 - thịt lợn" at bounding box center [213, 223] width 178 height 21
type input "thịt lợn"
type input "0982875726"
type input "hương tô"
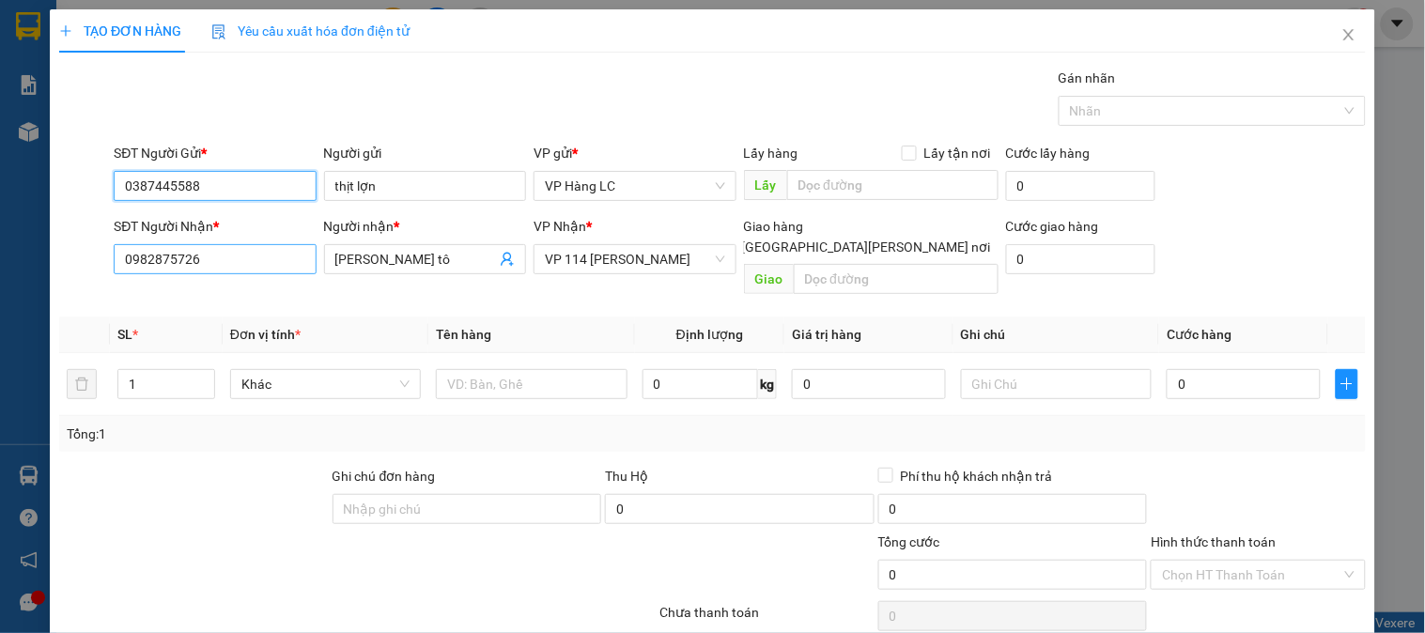
type input "0387445588"
click at [223, 250] on input "0982875726" at bounding box center [215, 259] width 202 height 30
type input "0376033114"
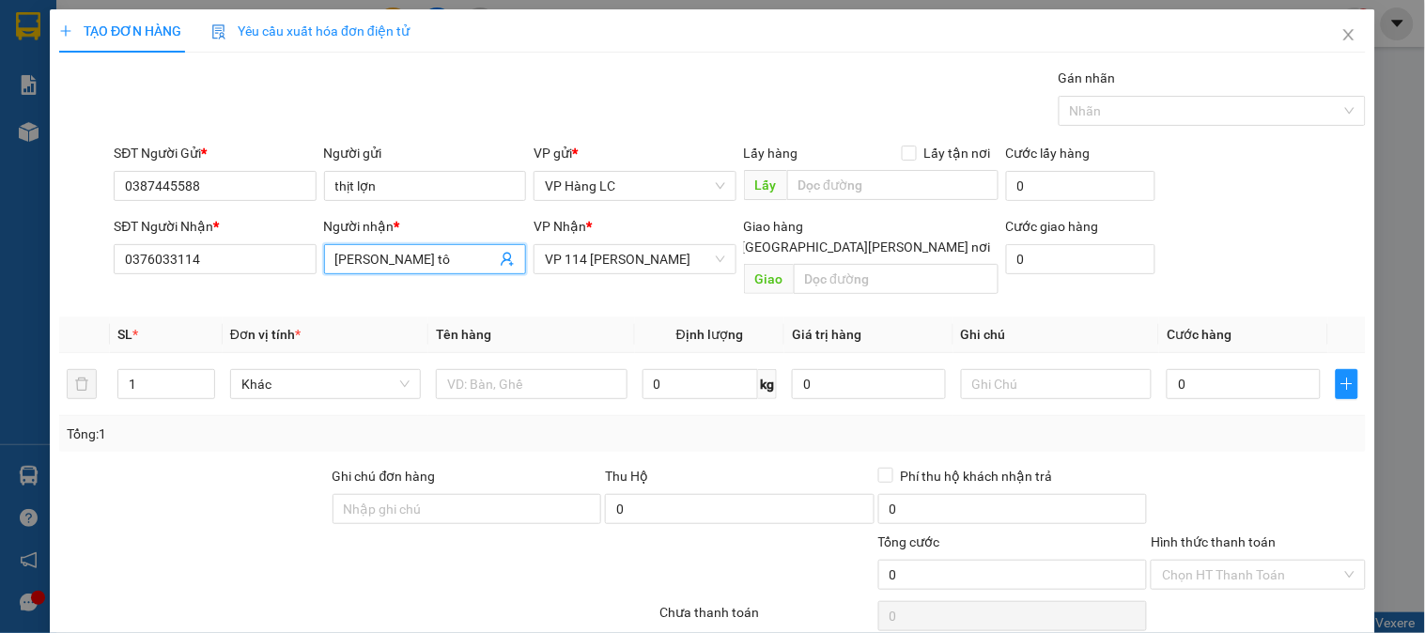
click at [387, 255] on input "hương tô" at bounding box center [415, 259] width 161 height 21
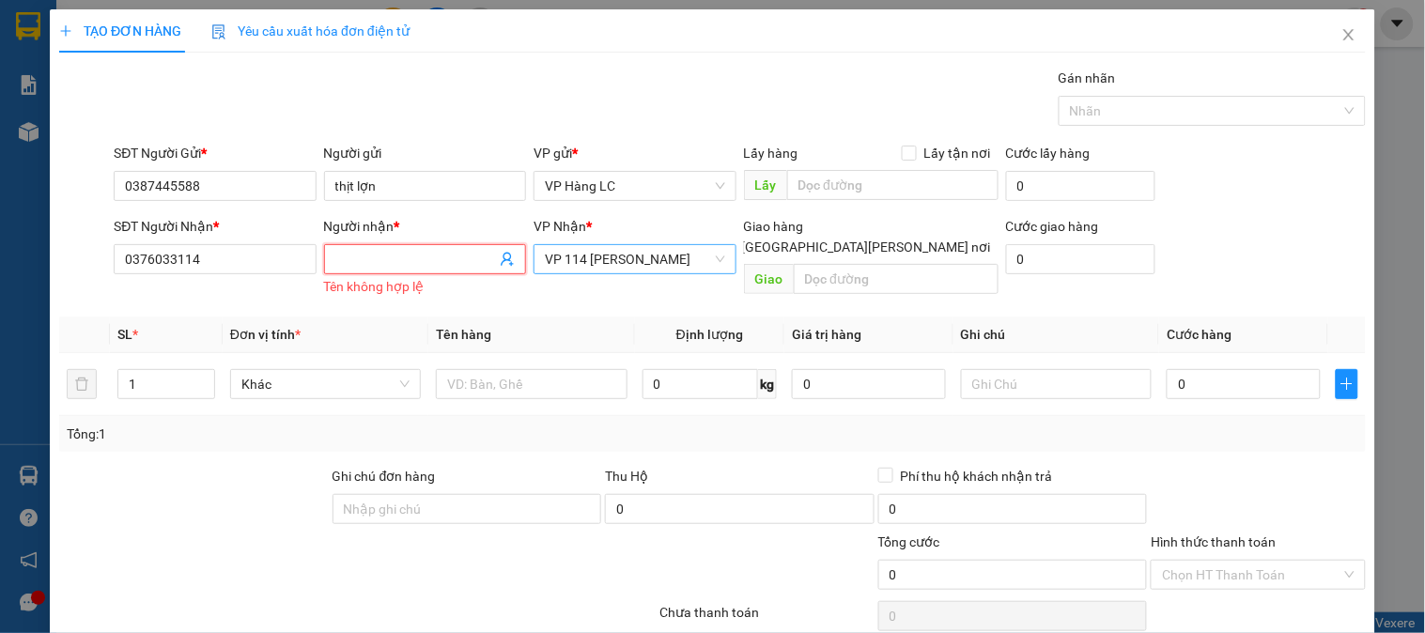
click at [590, 263] on span "VP 114 [PERSON_NAME]" at bounding box center [634, 259] width 179 height 28
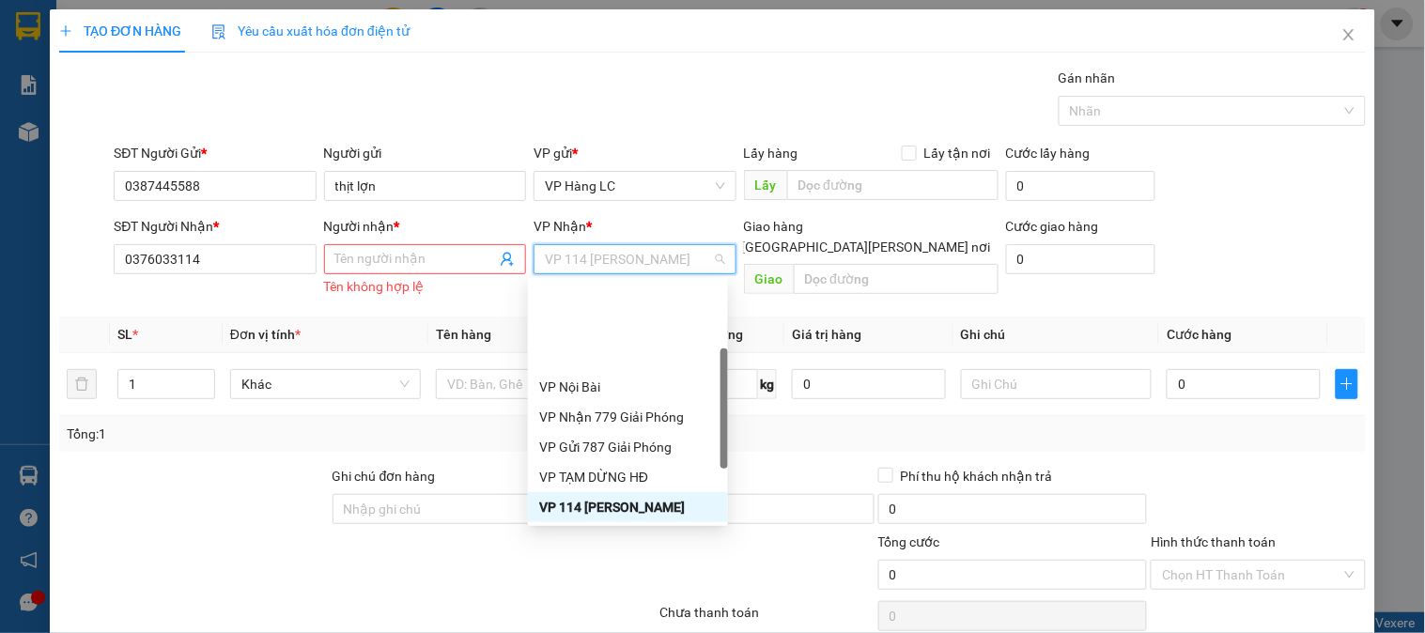
scroll to position [210, 0]
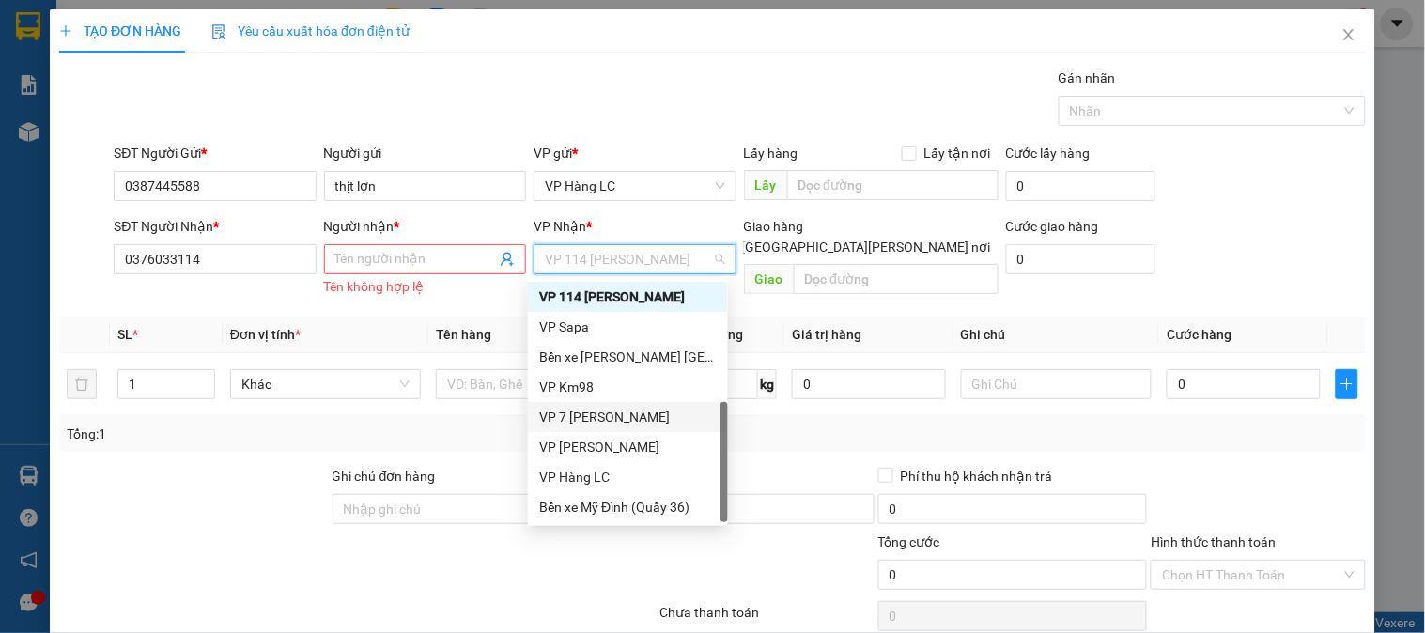
click at [641, 413] on div "VP 7 [PERSON_NAME]" at bounding box center [628, 417] width 178 height 21
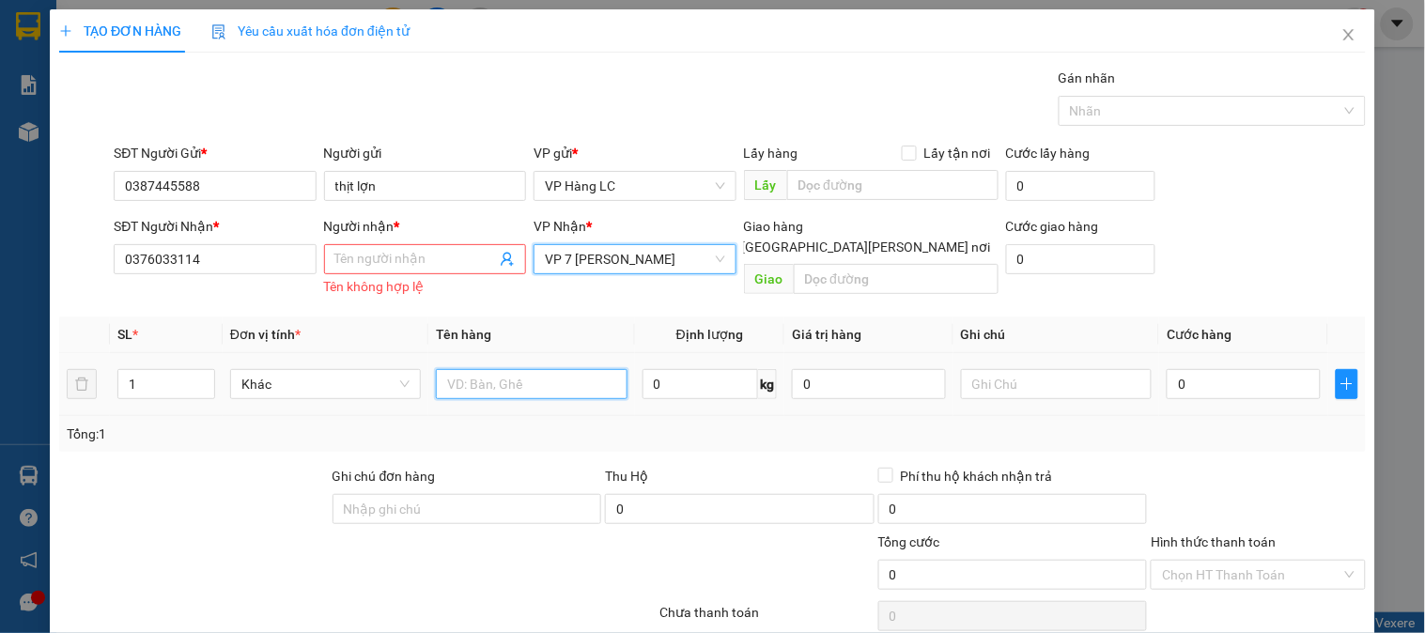
click at [505, 391] on input "text" at bounding box center [531, 384] width 191 height 30
type input "xốp"
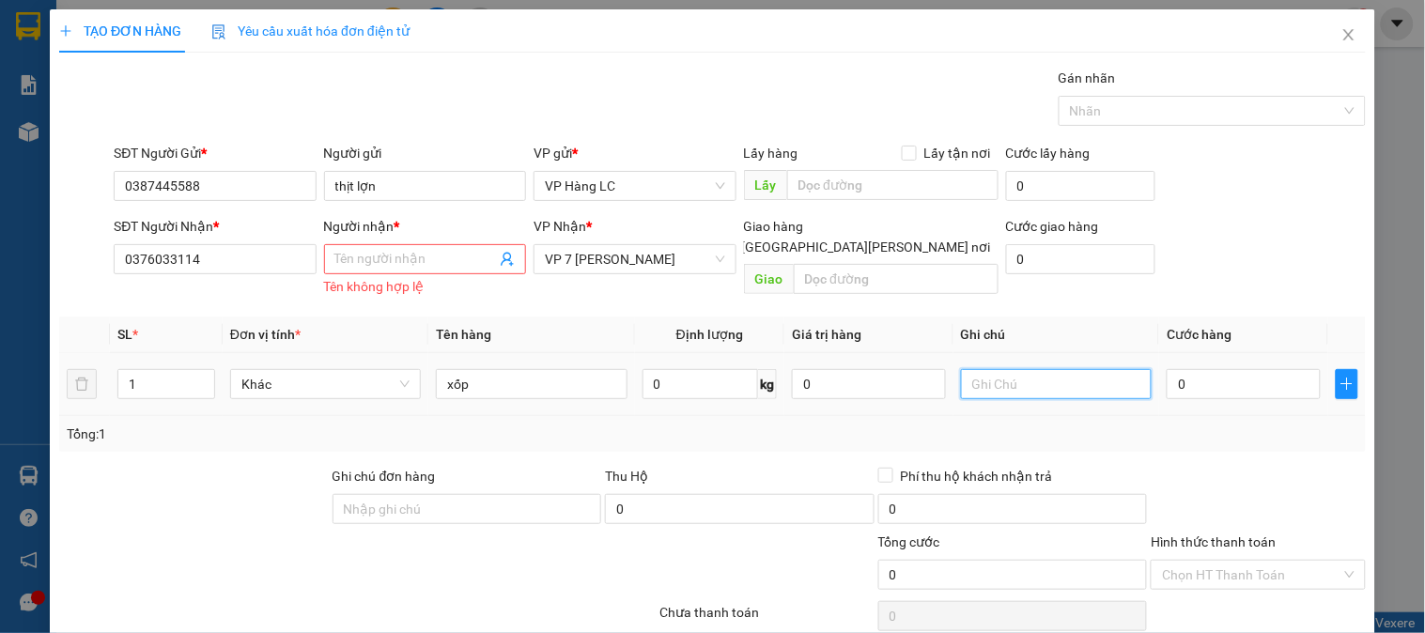
click at [1059, 387] on input "text" at bounding box center [1056, 384] width 191 height 30
type input "gọi ship hộ kachs"
click at [1218, 379] on input "0" at bounding box center [1244, 384] width 154 height 30
type input "4"
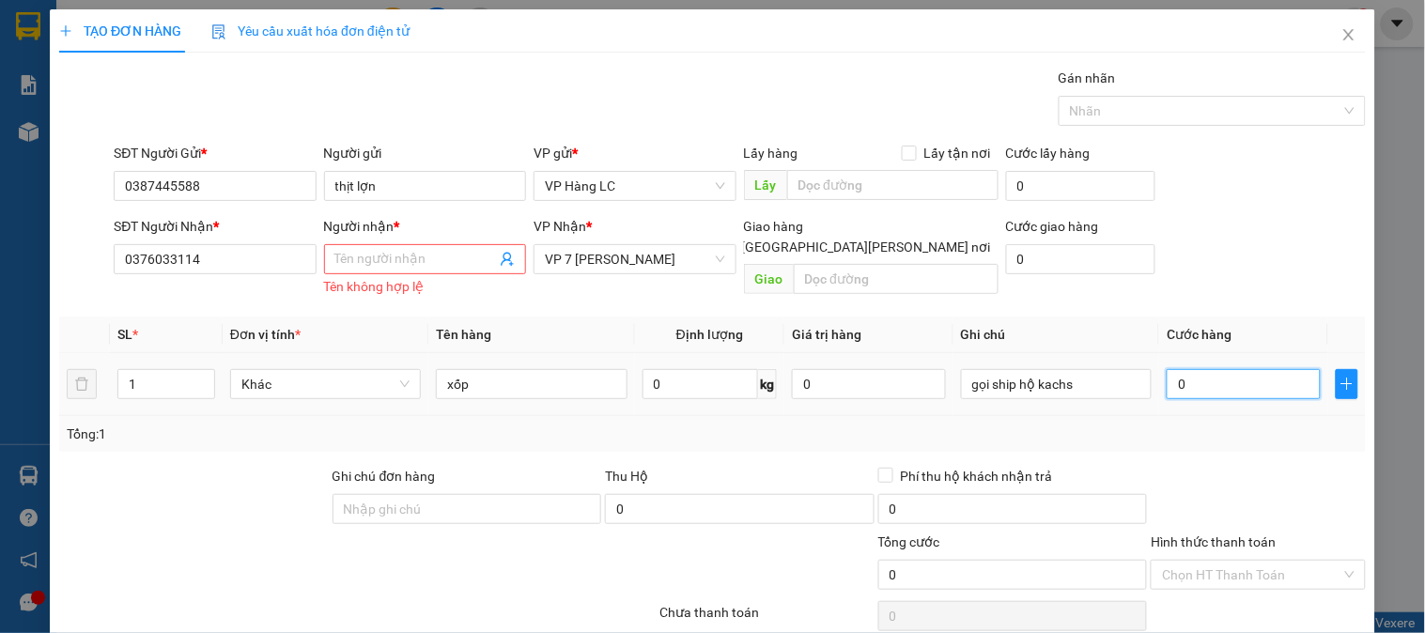
type input "4"
type input "0"
type input "05"
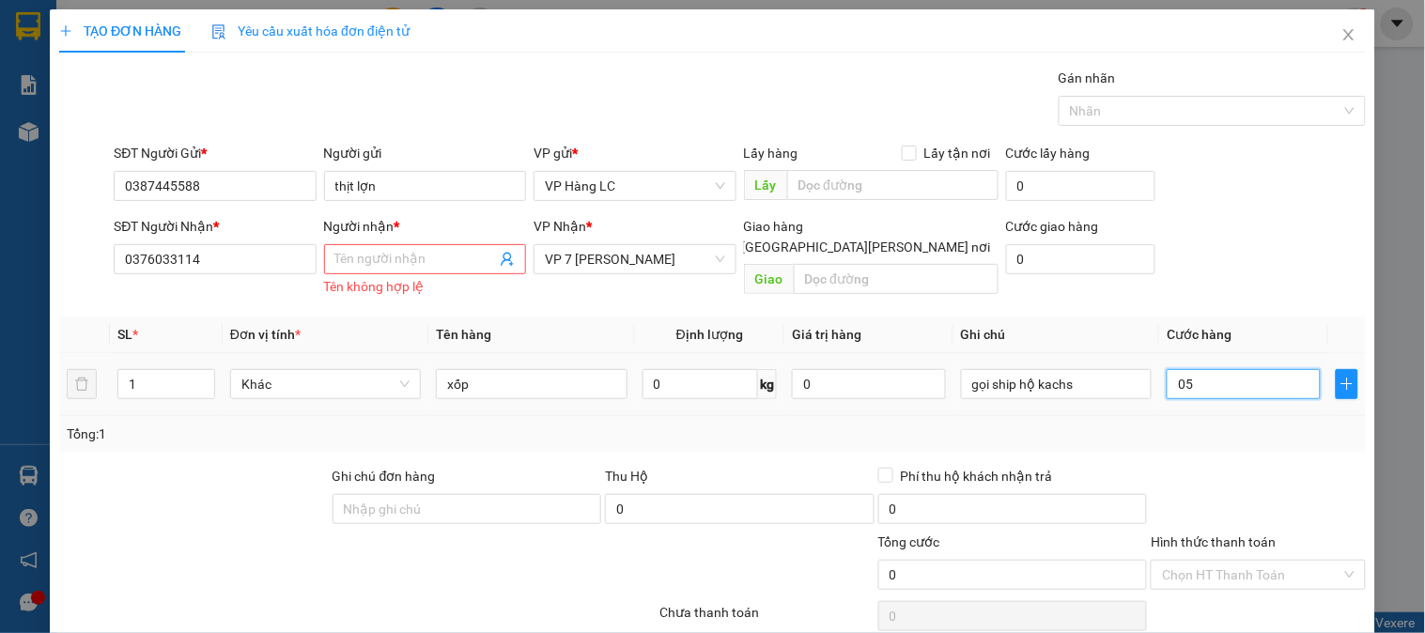
type input "5"
type input "050"
type input "50"
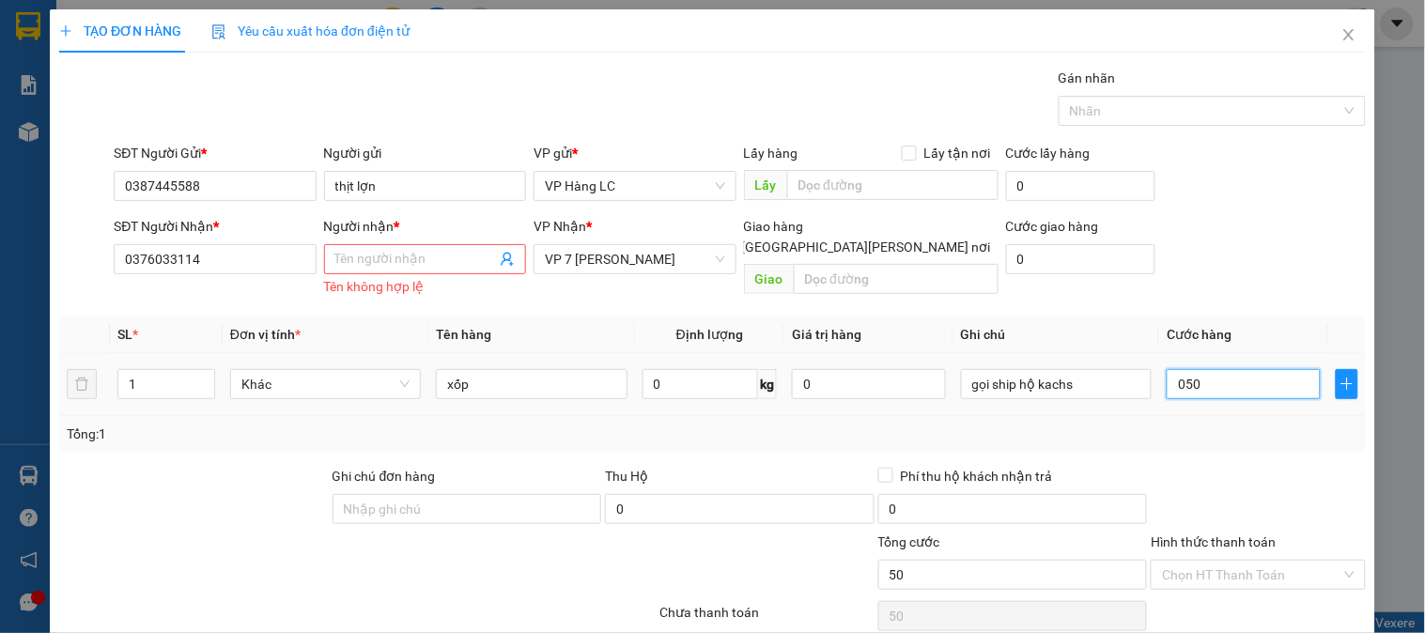
type input "0.500"
type input "500"
type input "05.000"
type input "5.000"
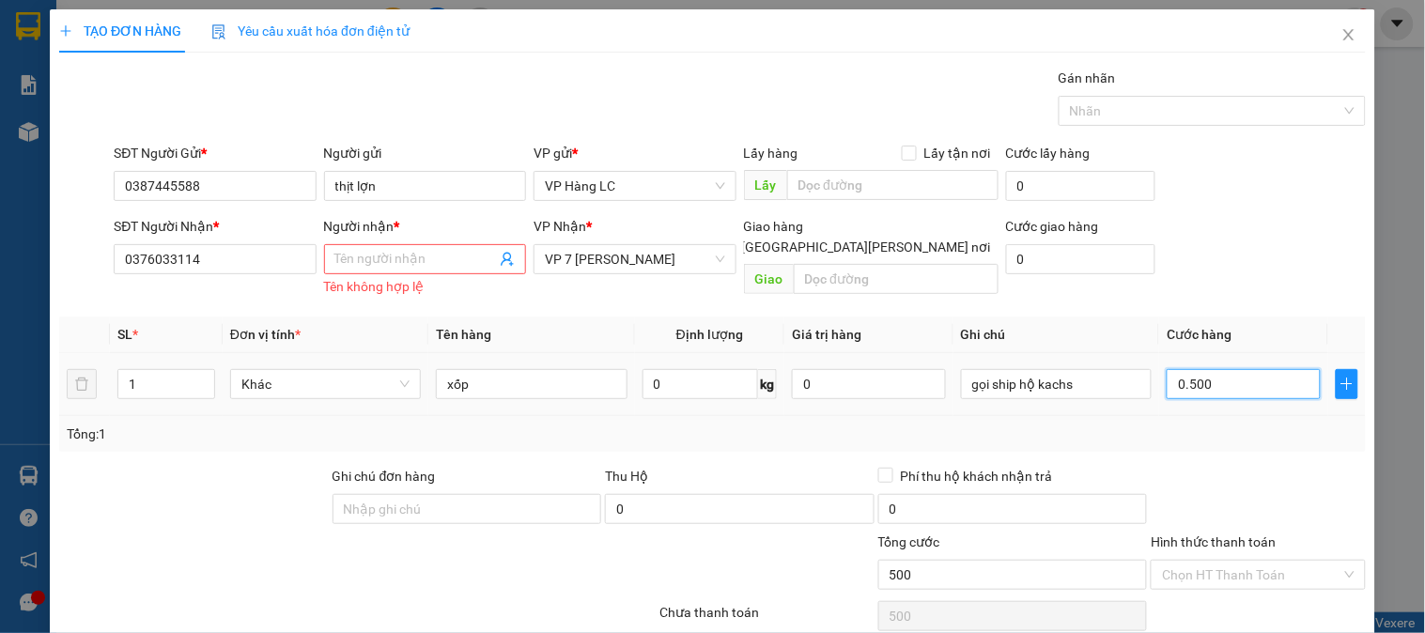
type input "5.000"
type input "050.000"
type input "50.000"
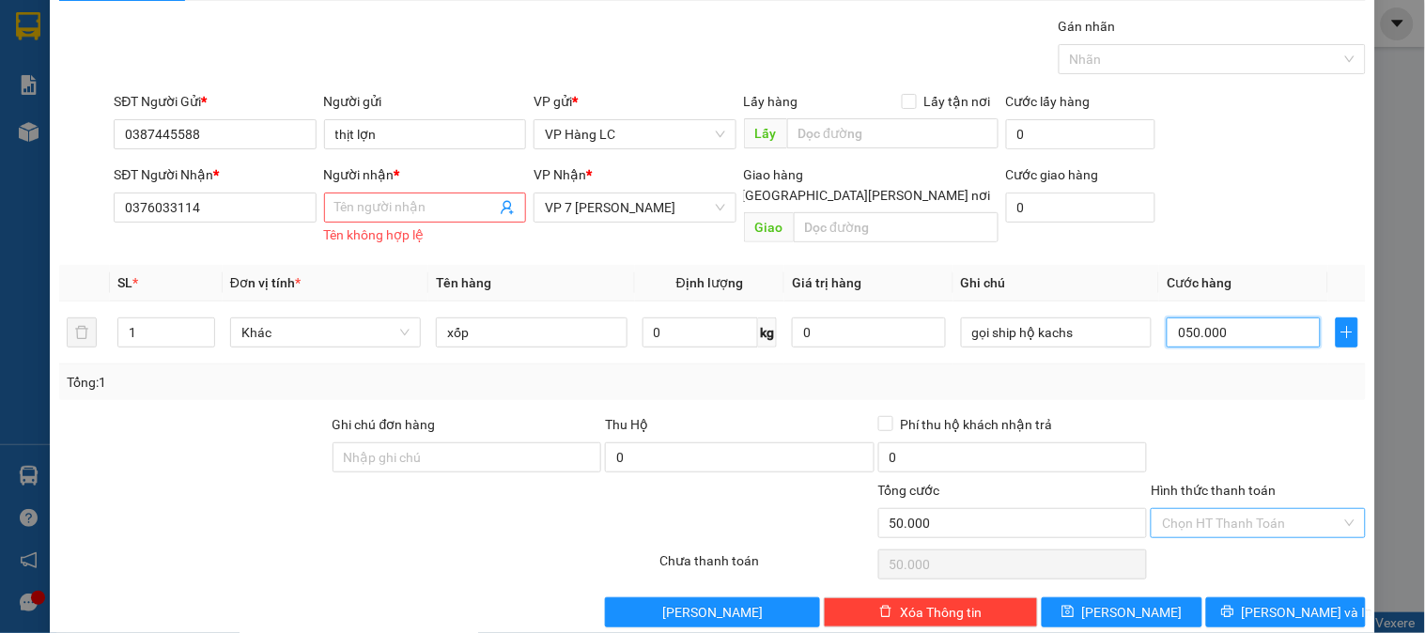
scroll to position [80, 0]
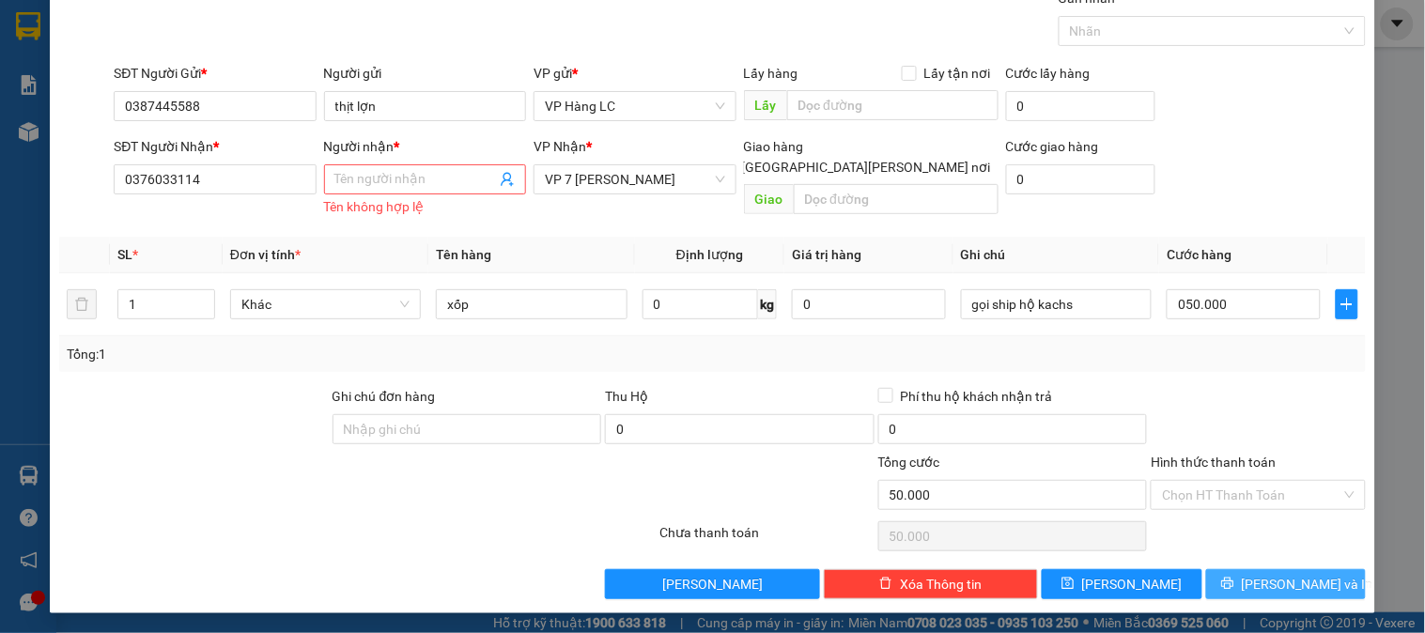
type input "50.000"
click at [1234, 577] on icon "printer" at bounding box center [1227, 583] width 13 height 13
click at [456, 180] on input "Người nhận *" at bounding box center [415, 179] width 161 height 21
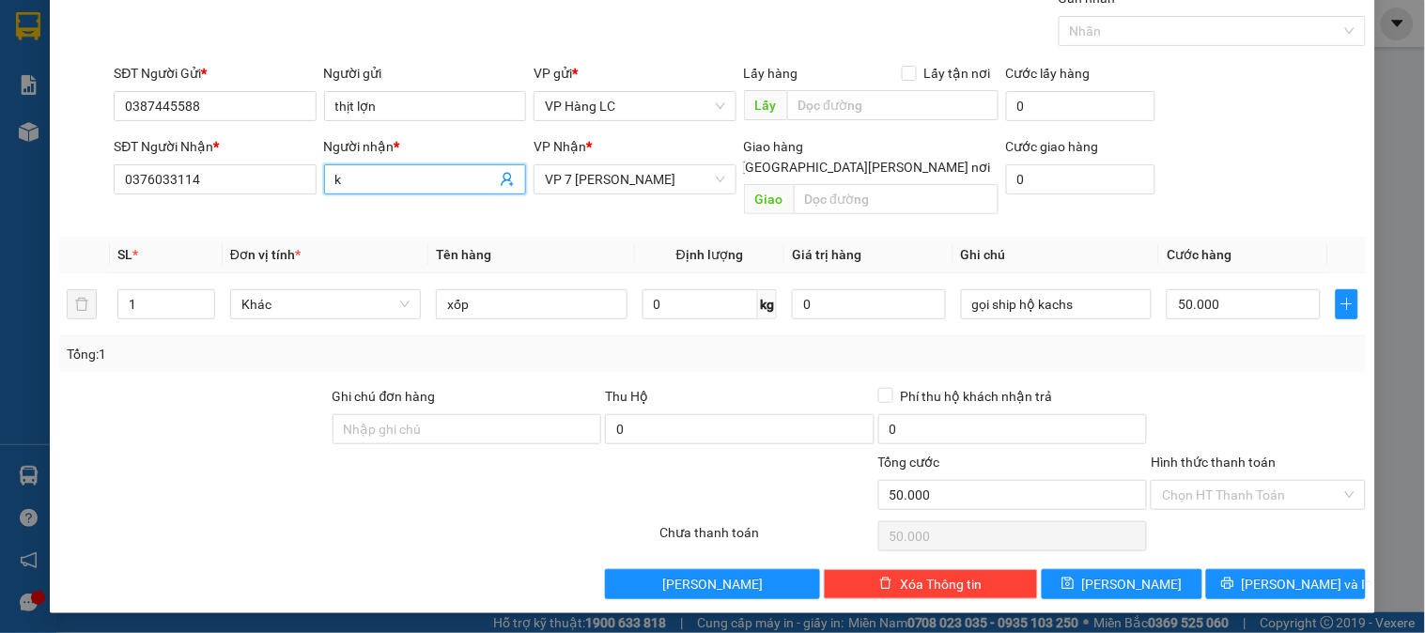
scroll to position [61, 0]
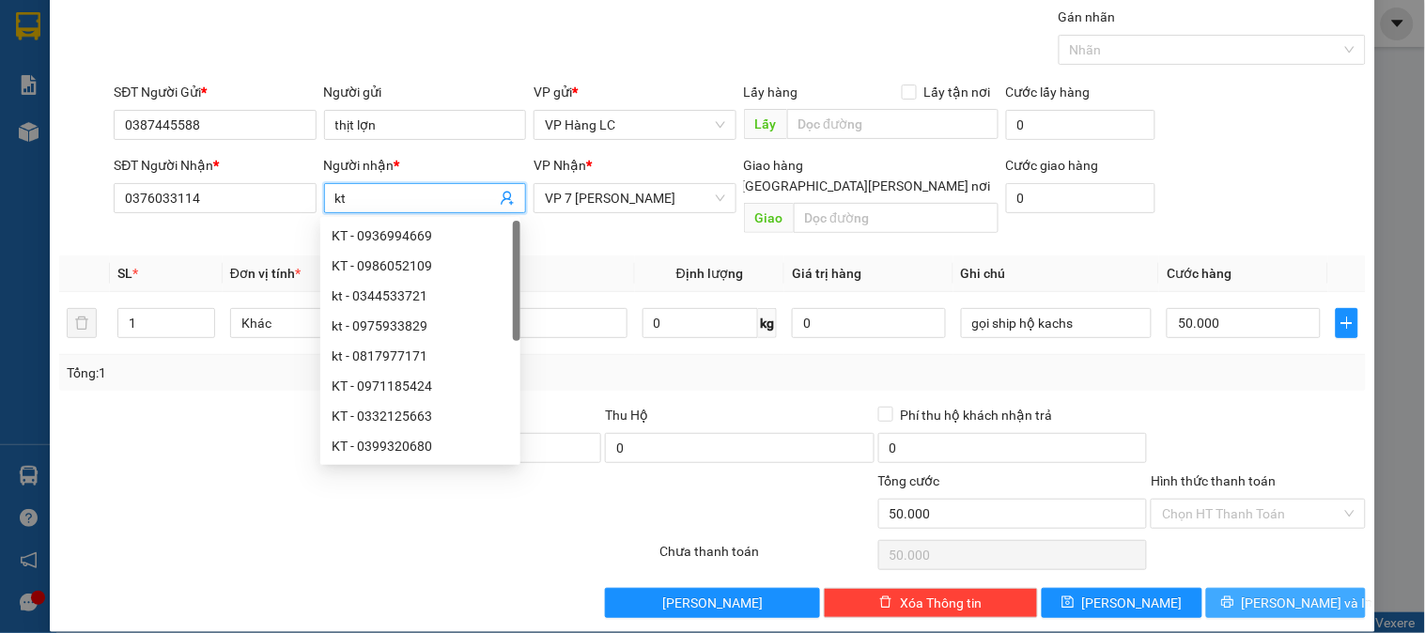
type input "kt"
click at [1266, 593] on span "[PERSON_NAME] và In" at bounding box center [1307, 603] width 131 height 21
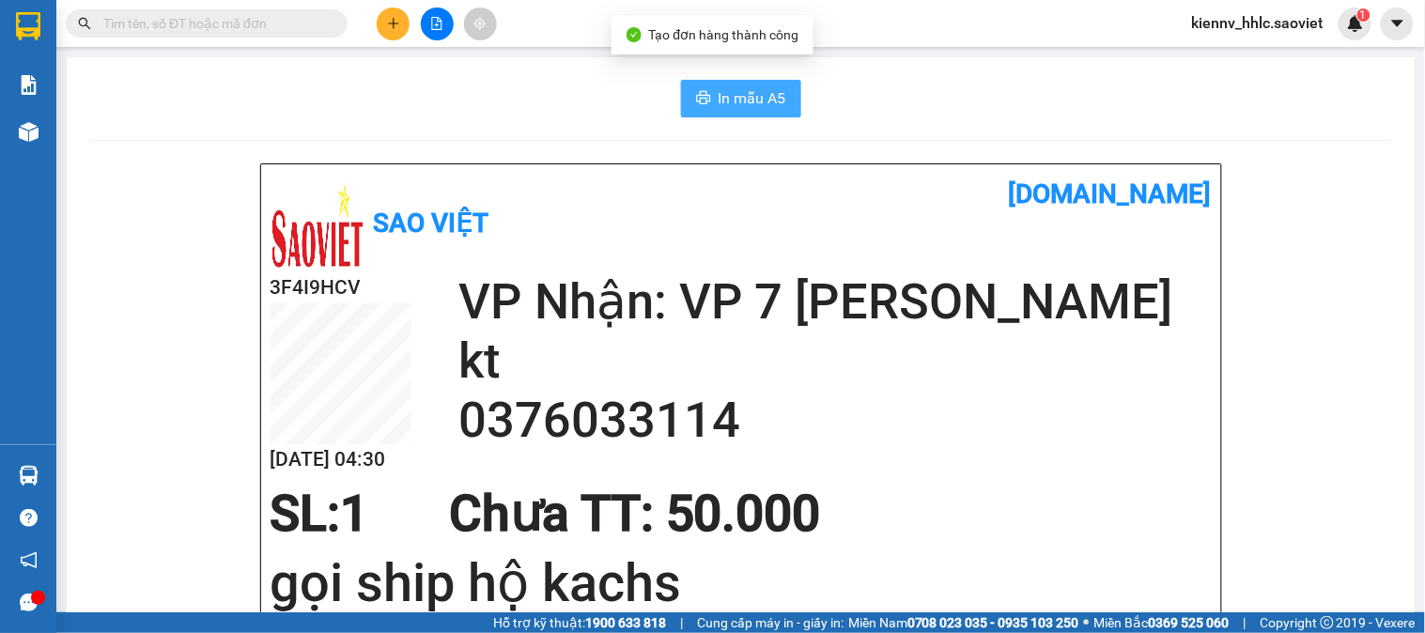
click at [784, 98] on button "In mẫu A5" at bounding box center [741, 99] width 120 height 38
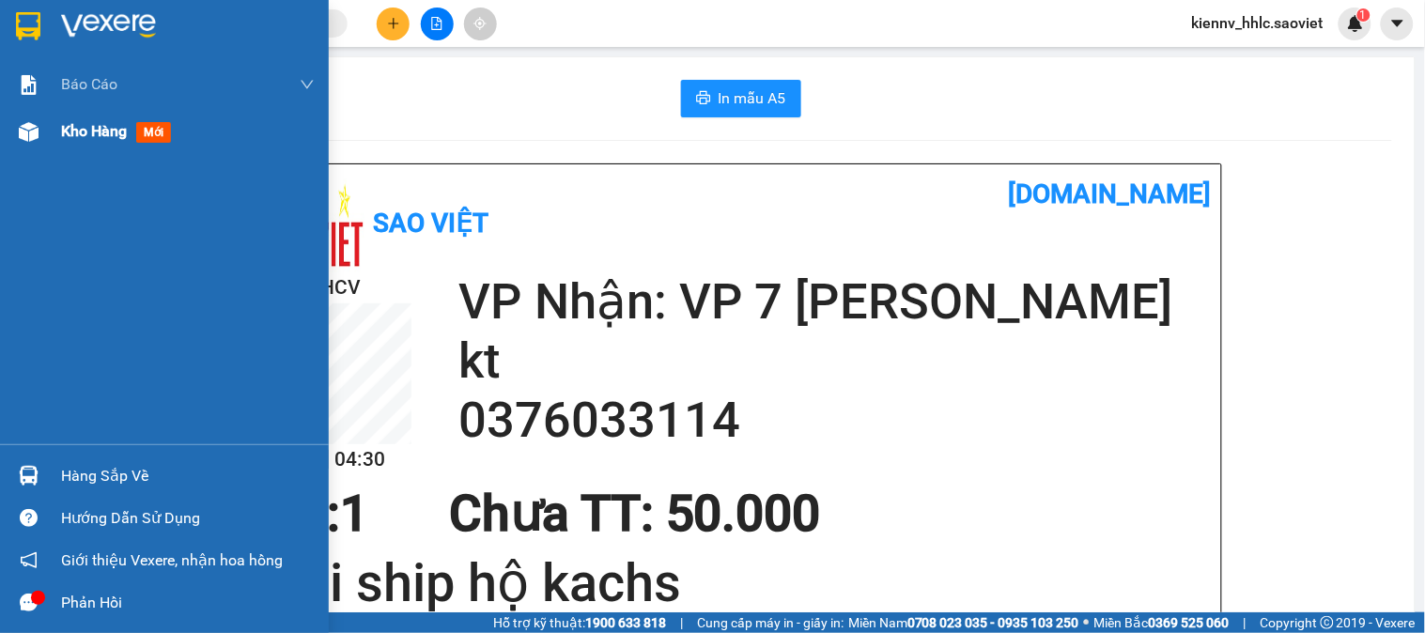
click at [58, 128] on div "Kho hàng mới" at bounding box center [164, 131] width 329 height 47
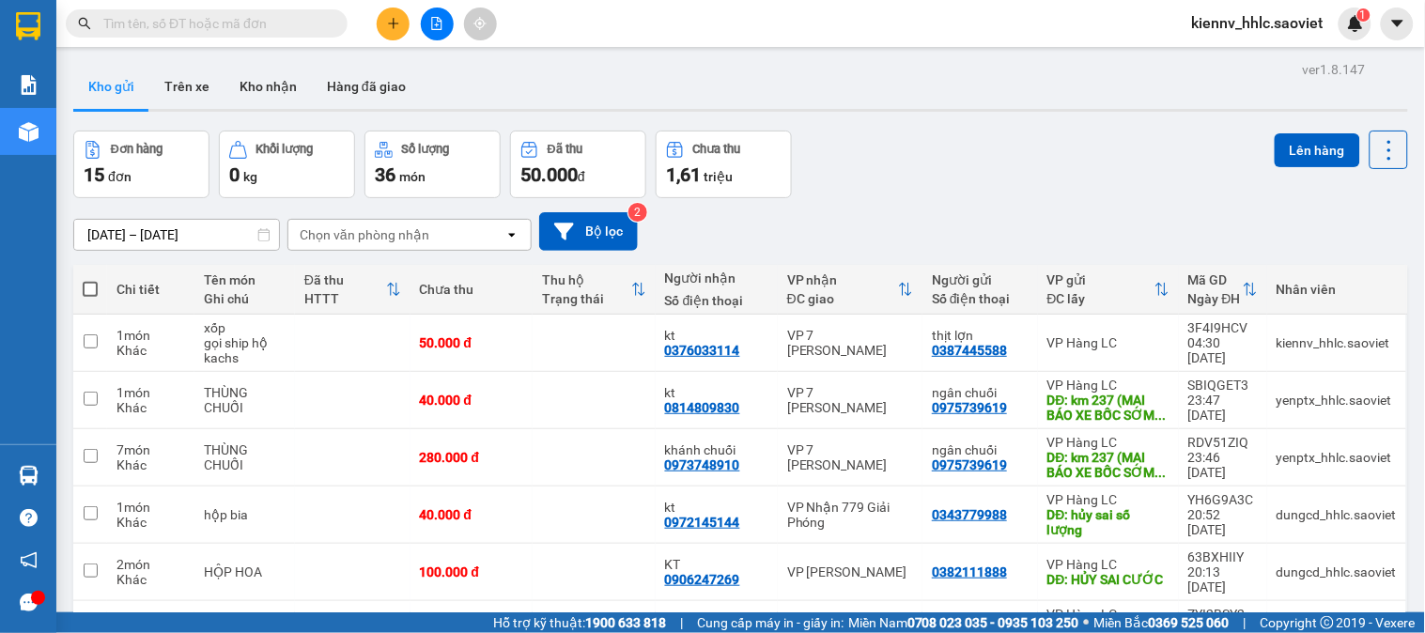
click at [434, 42] on div "Kết quả tìm kiếm ( 47 ) Bộ lọc Mã ĐH Trạng thái Món hàng Thu hộ Tổng cước Chưa …" at bounding box center [712, 23] width 1425 height 47
click at [434, 23] on icon "file-add" at bounding box center [436, 23] width 13 height 13
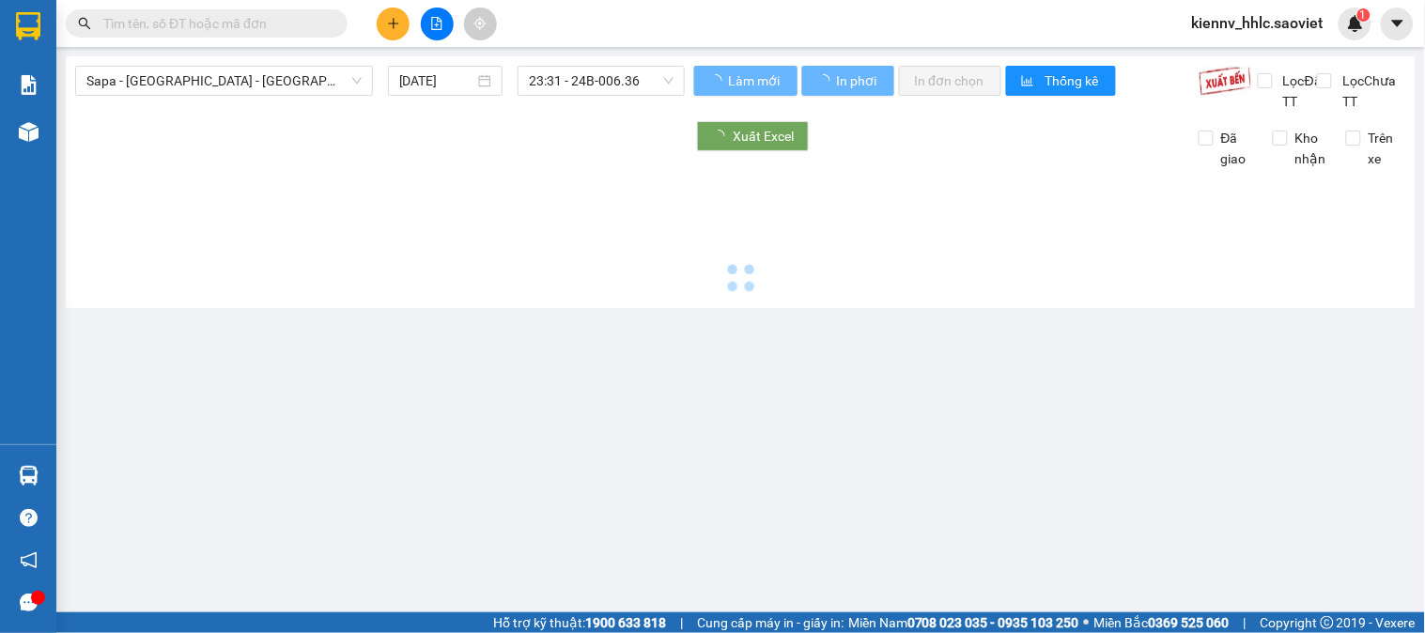
type input "[DATE]"
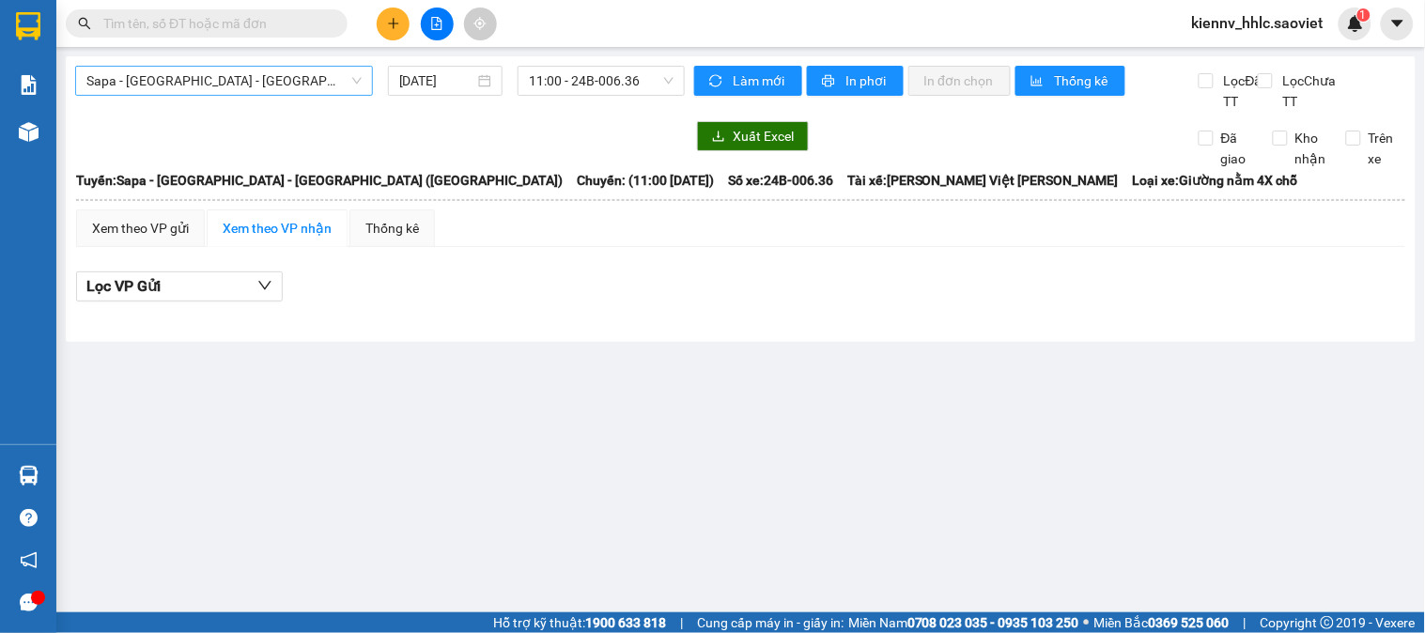
click at [261, 78] on span "Sapa - [GEOGRAPHIC_DATA] - [GEOGRAPHIC_DATA] ([GEOGRAPHIC_DATA])" at bounding box center [223, 81] width 275 height 28
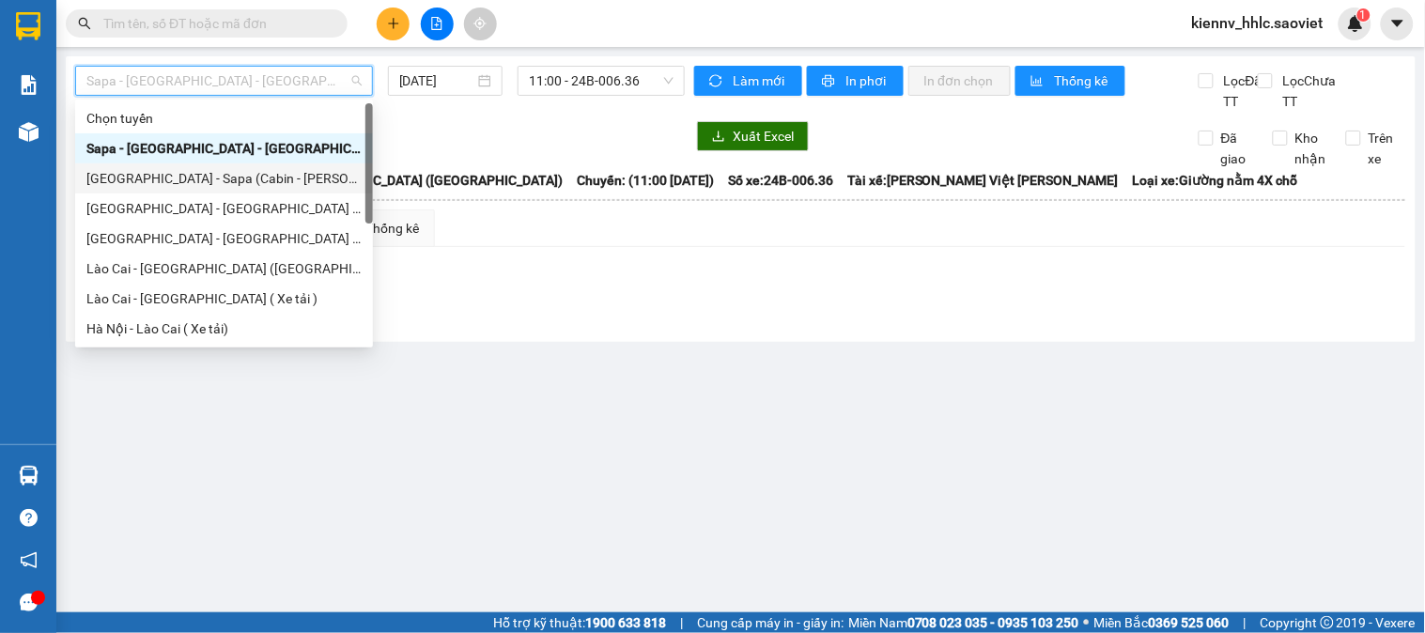
click at [301, 179] on div "[GEOGRAPHIC_DATA] - Sapa (Cabin - Thăng Long)" at bounding box center [223, 178] width 275 height 21
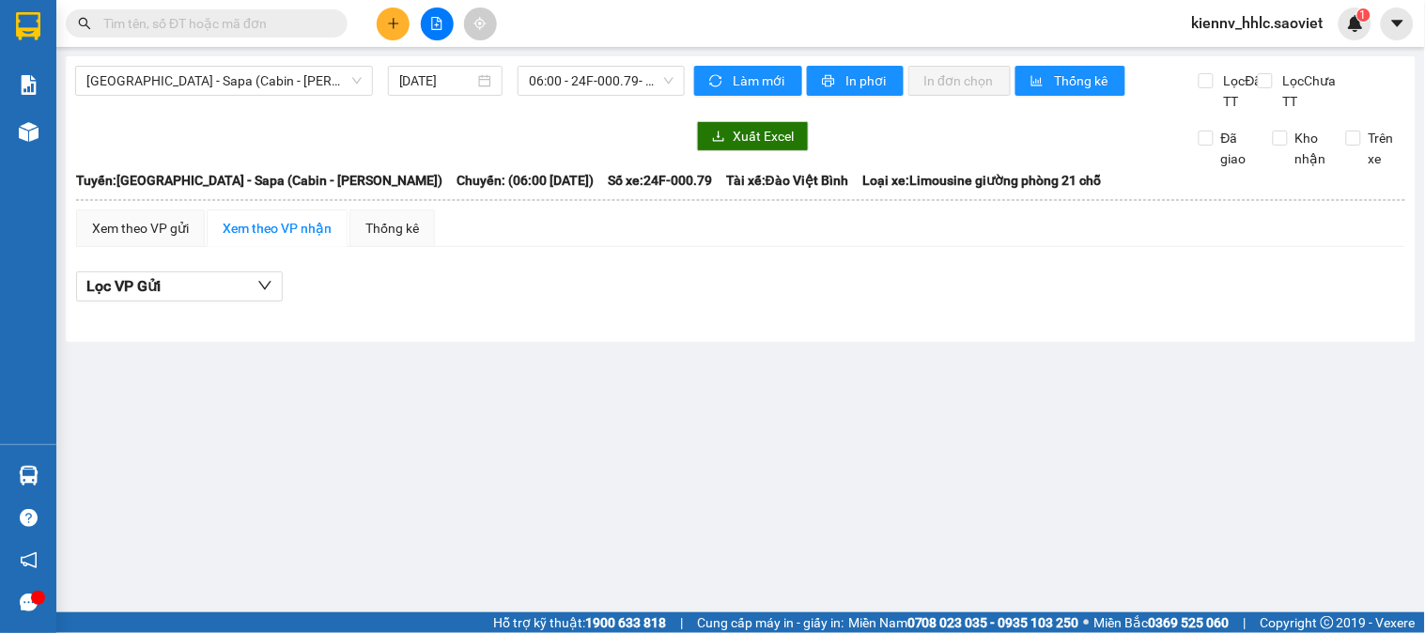
click at [464, 44] on div "Kết quả tìm kiếm ( 47 ) Bộ lọc Mã ĐH Trạng thái Món hàng Thu hộ Tổng cước Chưa …" at bounding box center [712, 23] width 1425 height 47
click at [448, 82] on input "[DATE]" at bounding box center [437, 80] width 76 height 21
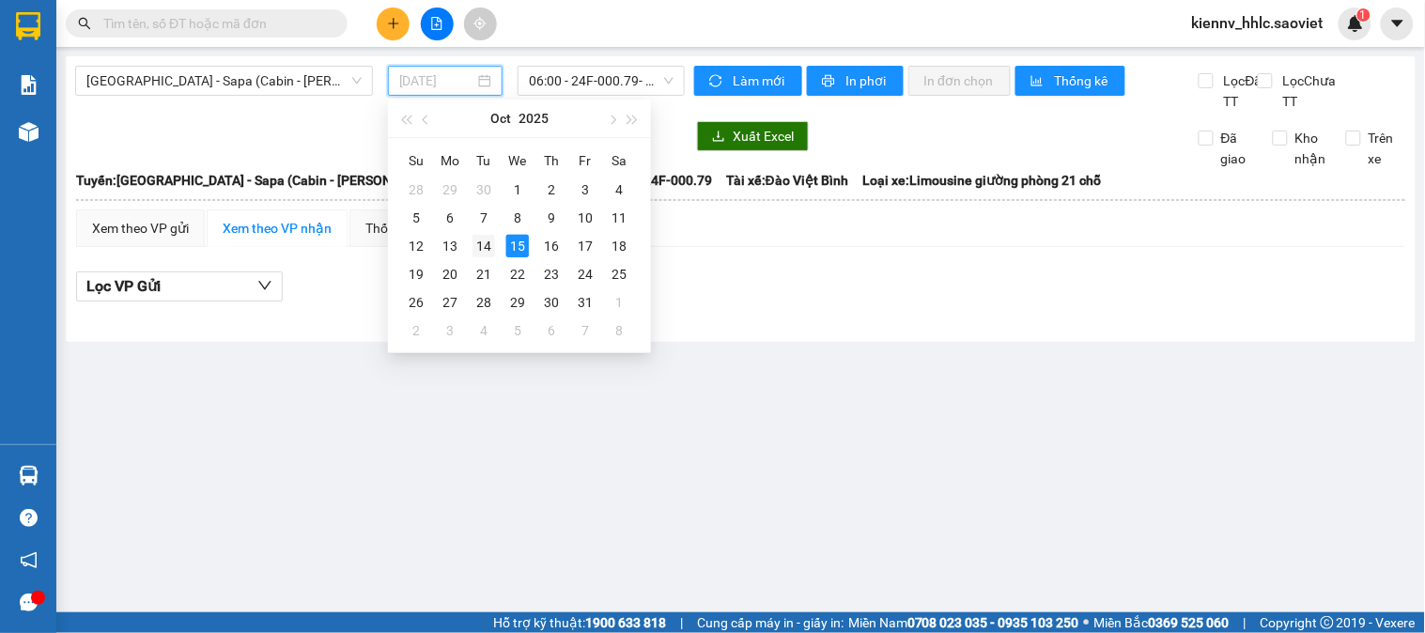
click at [485, 244] on div "14" at bounding box center [483, 246] width 23 height 23
type input "[DATE]"
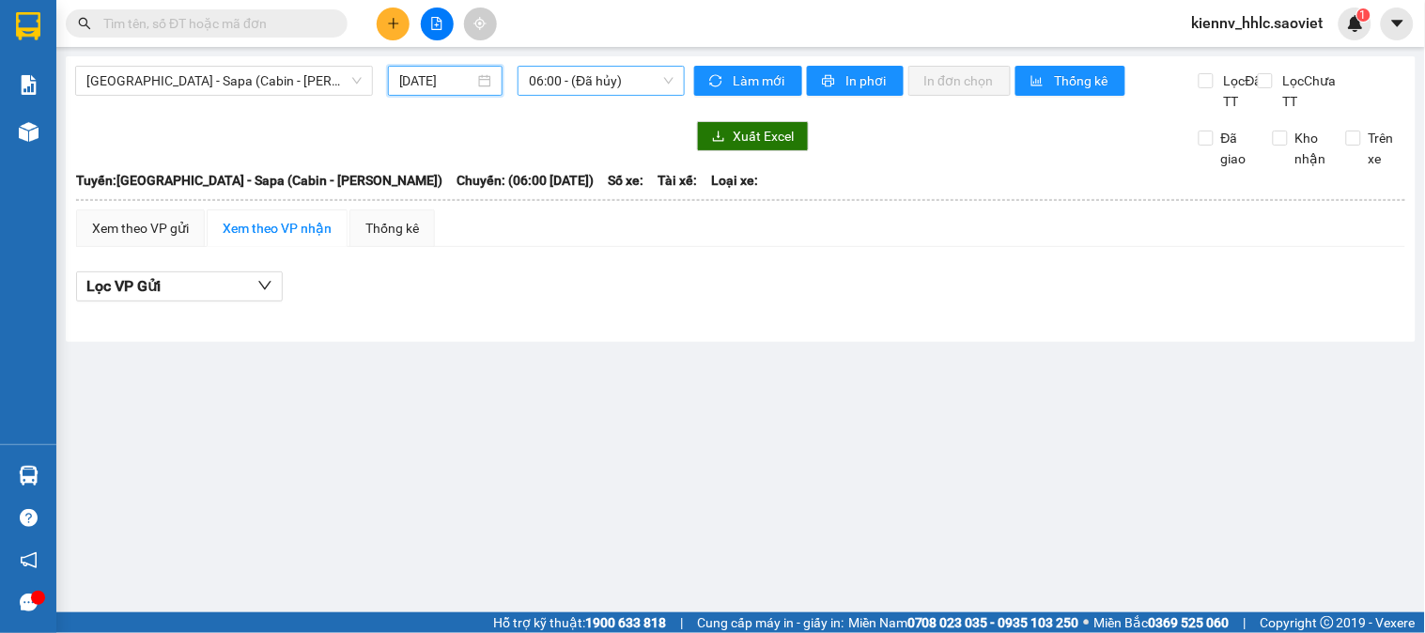
click at [593, 95] on div "06:00 - (Đã hủy)" at bounding box center [601, 81] width 167 height 30
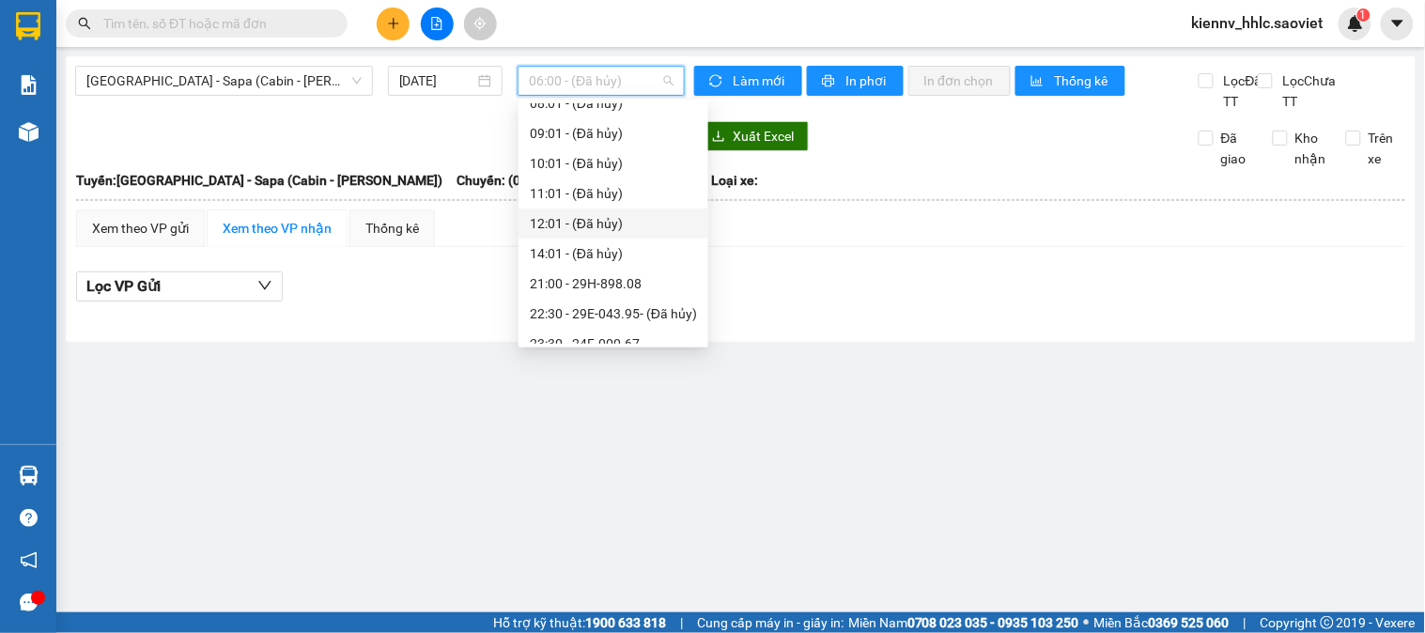
scroll to position [210, 0]
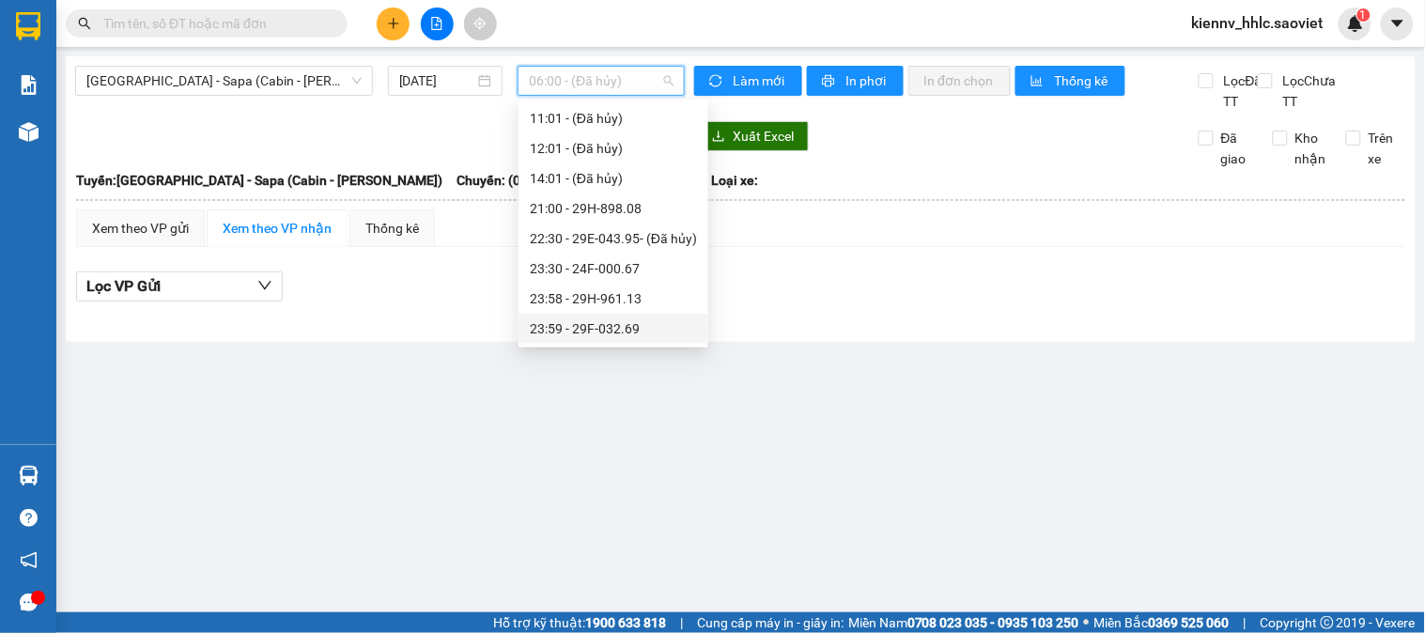
click at [656, 332] on div "23:59 - 29F-032.69" at bounding box center [613, 328] width 167 height 21
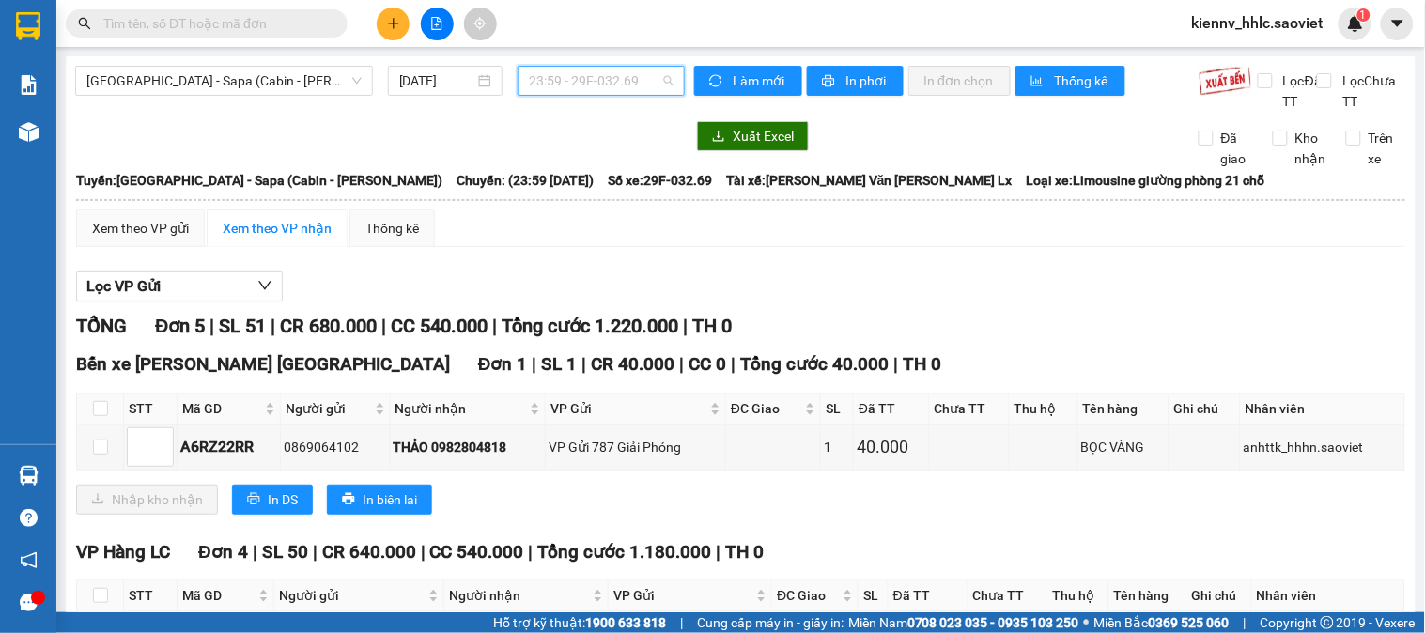
click at [580, 83] on span "23:59 - 29F-032.69" at bounding box center [601, 81] width 145 height 28
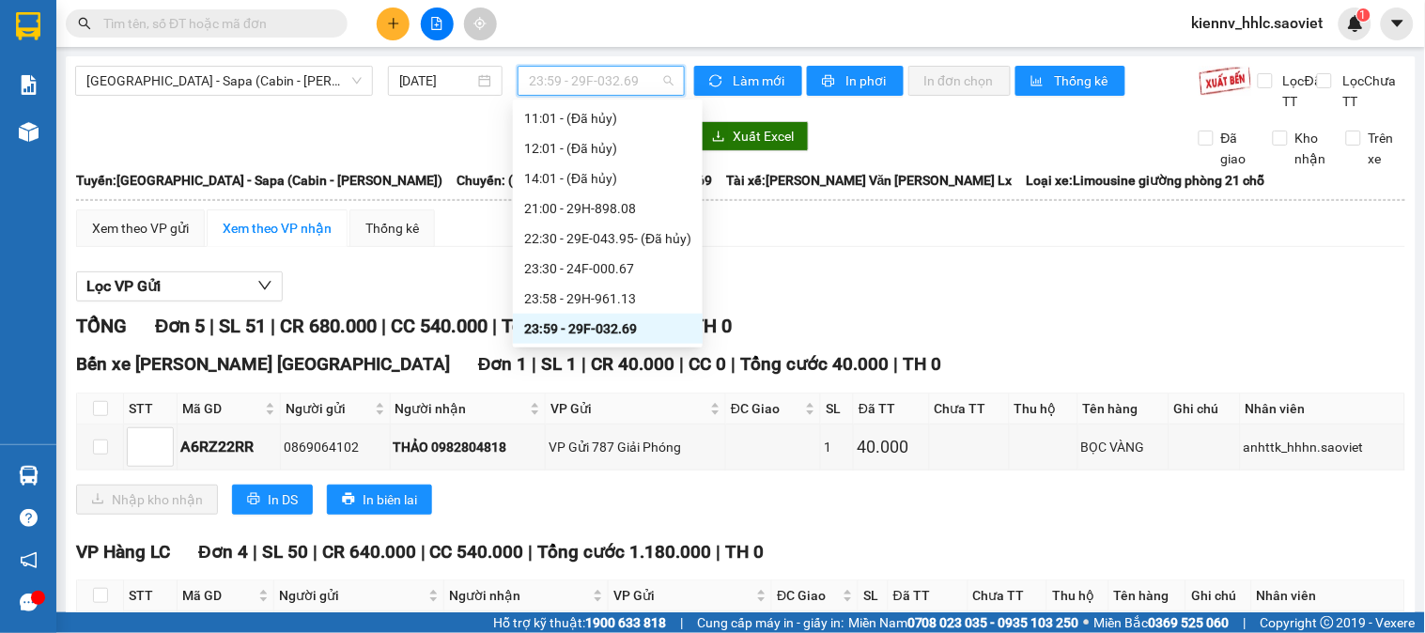
click at [625, 332] on div "23:59 - 29F-032.69" at bounding box center [607, 328] width 167 height 21
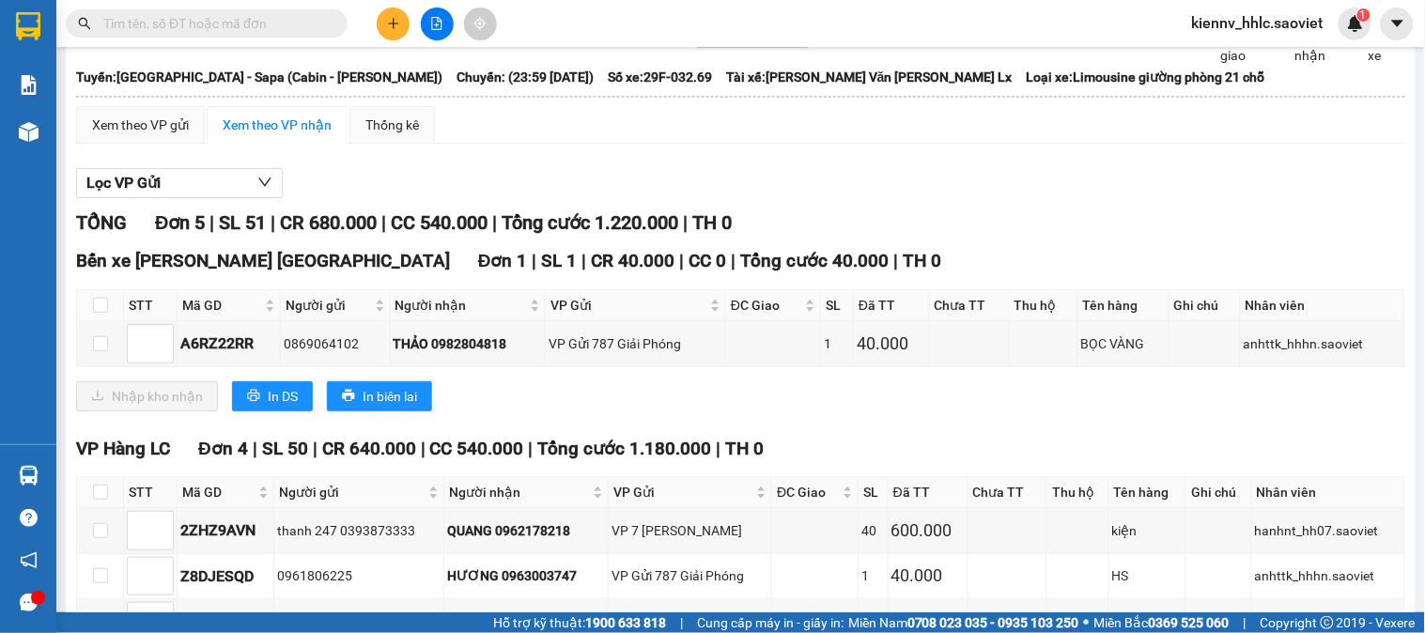
scroll to position [299, 0]
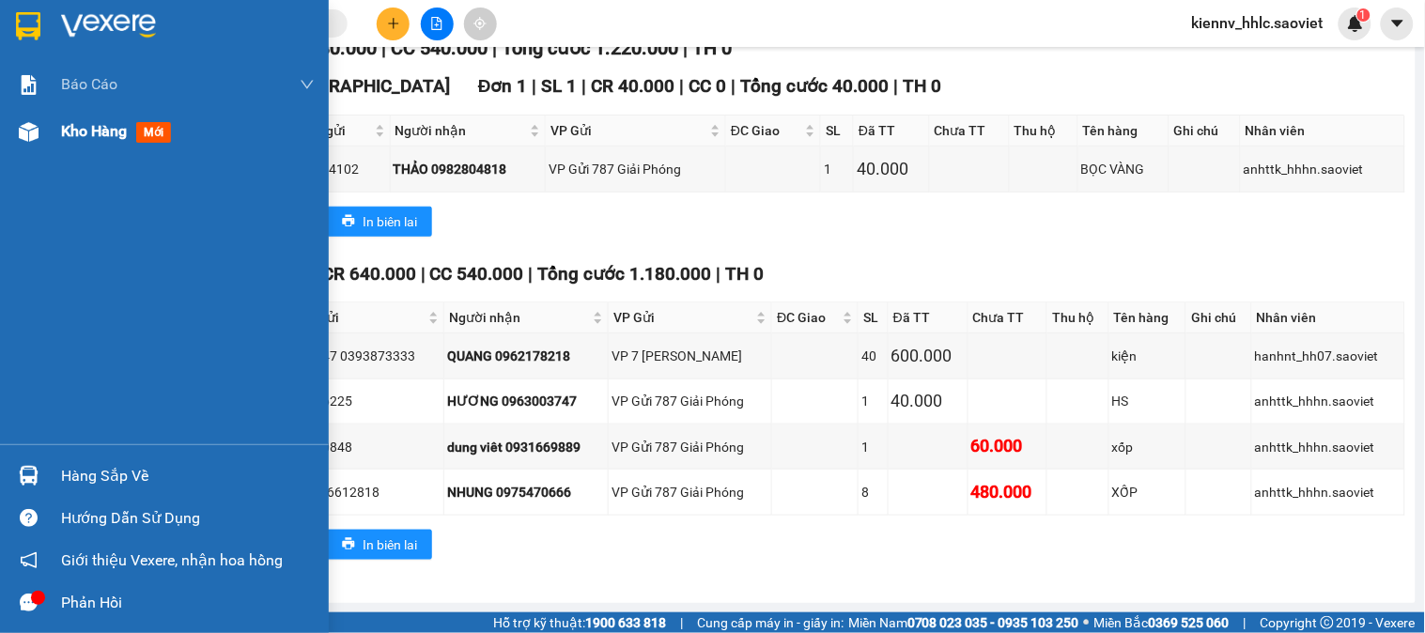
click at [62, 135] on span "Kho hàng" at bounding box center [94, 131] width 66 height 18
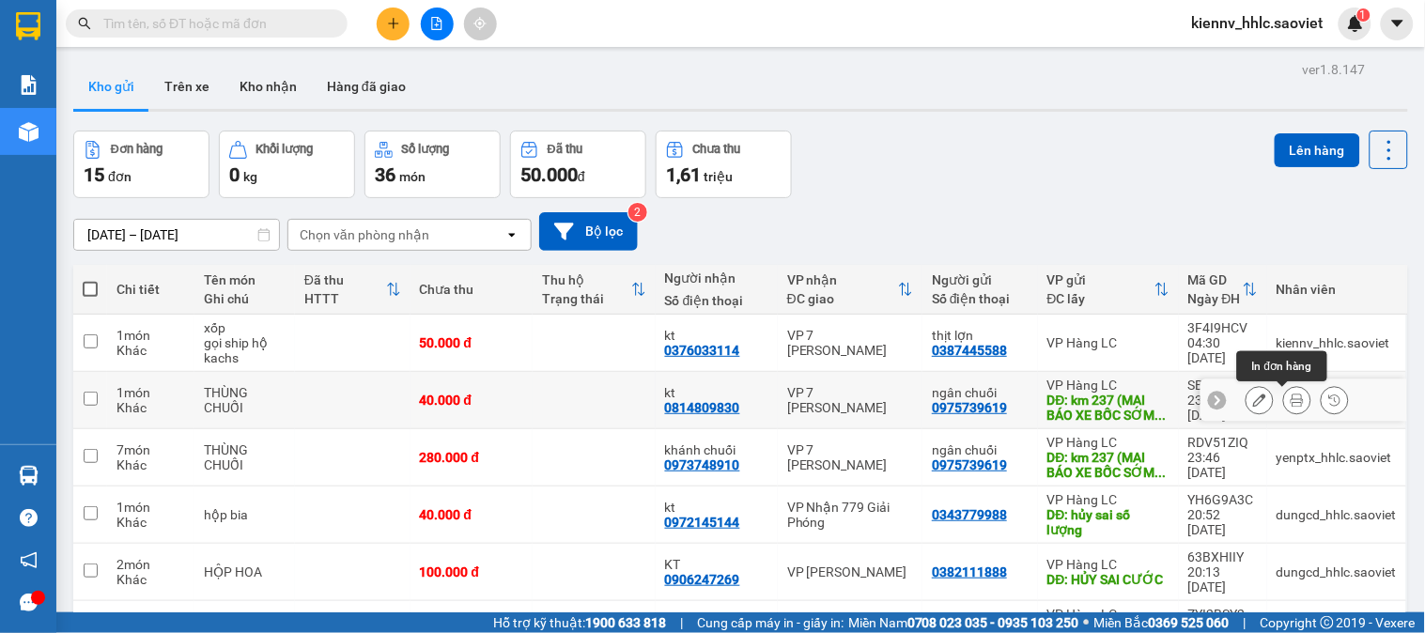
click at [1290, 398] on icon at bounding box center [1296, 400] width 13 height 13
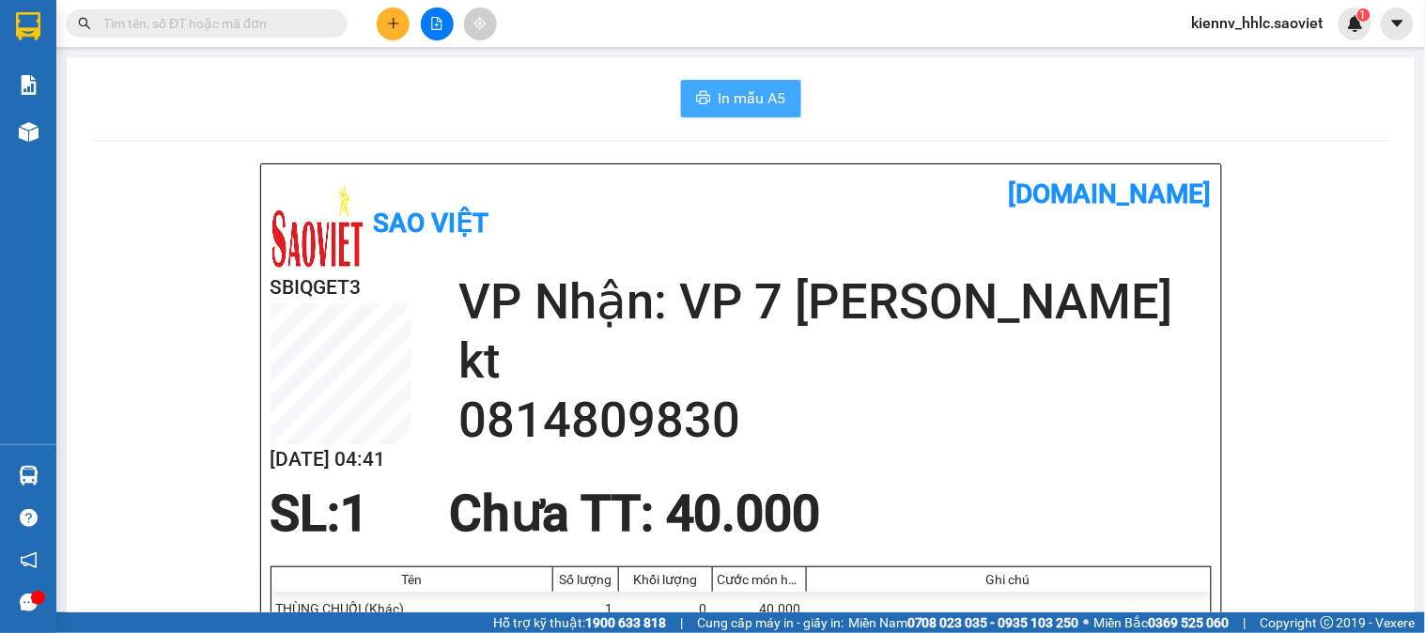
click at [719, 104] on span "In mẫu A5" at bounding box center [753, 97] width 68 height 23
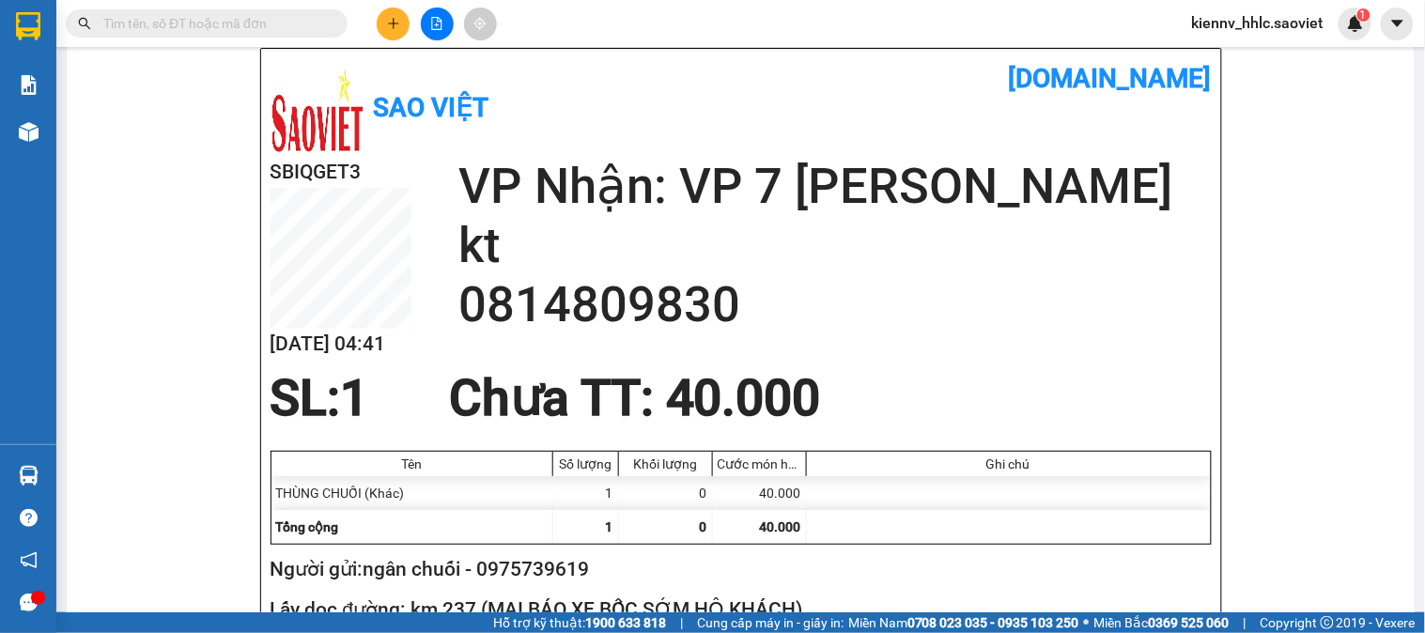
scroll to position [209, 0]
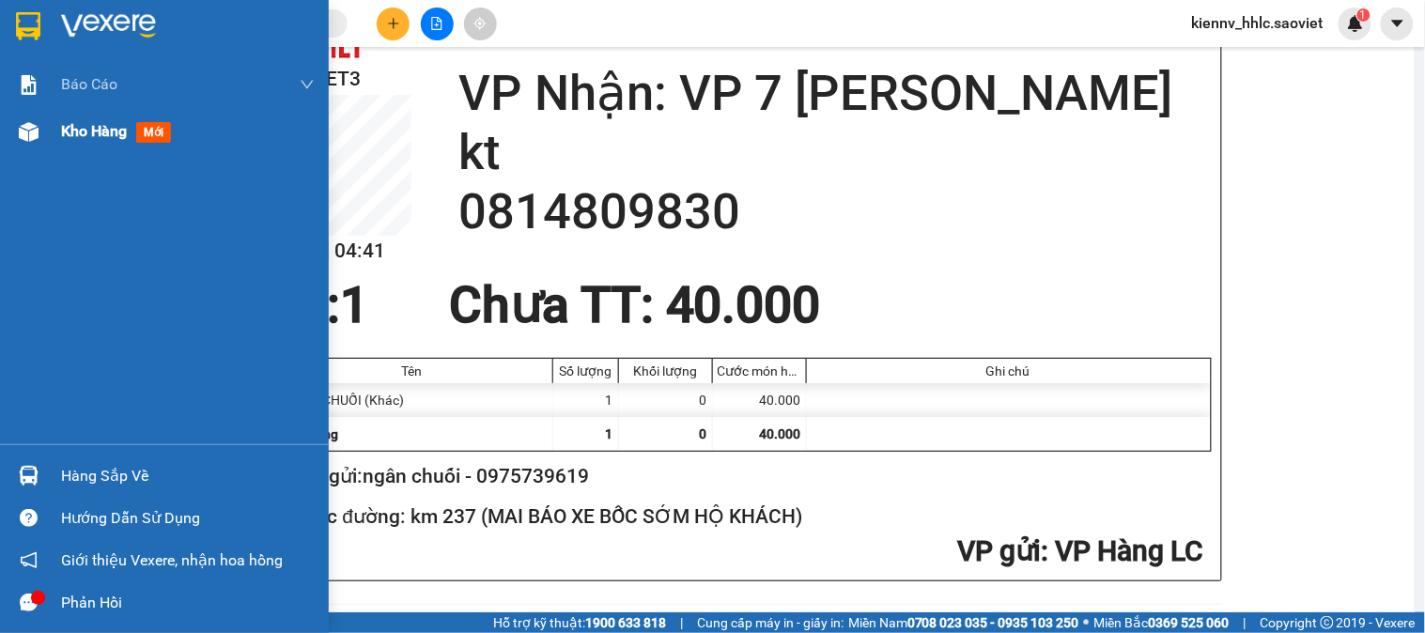
click at [54, 135] on div "Kho hàng mới" at bounding box center [164, 131] width 329 height 47
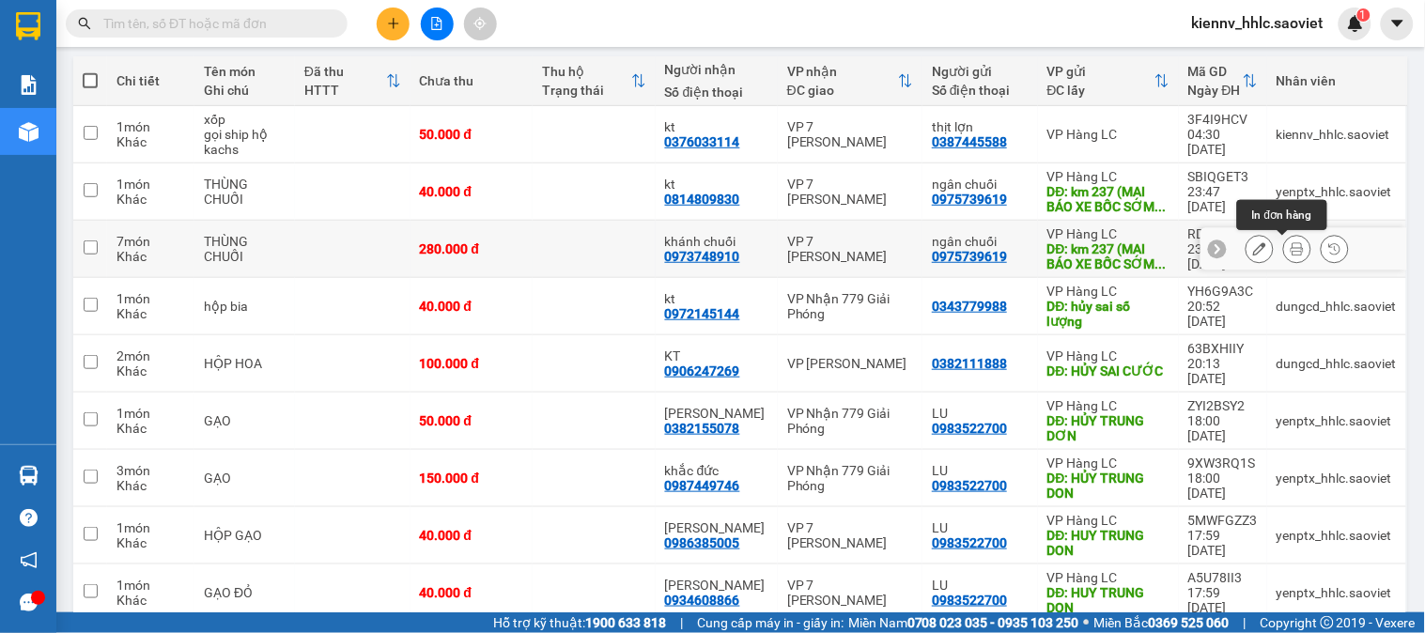
click at [1284, 249] on button at bounding box center [1297, 249] width 26 height 33
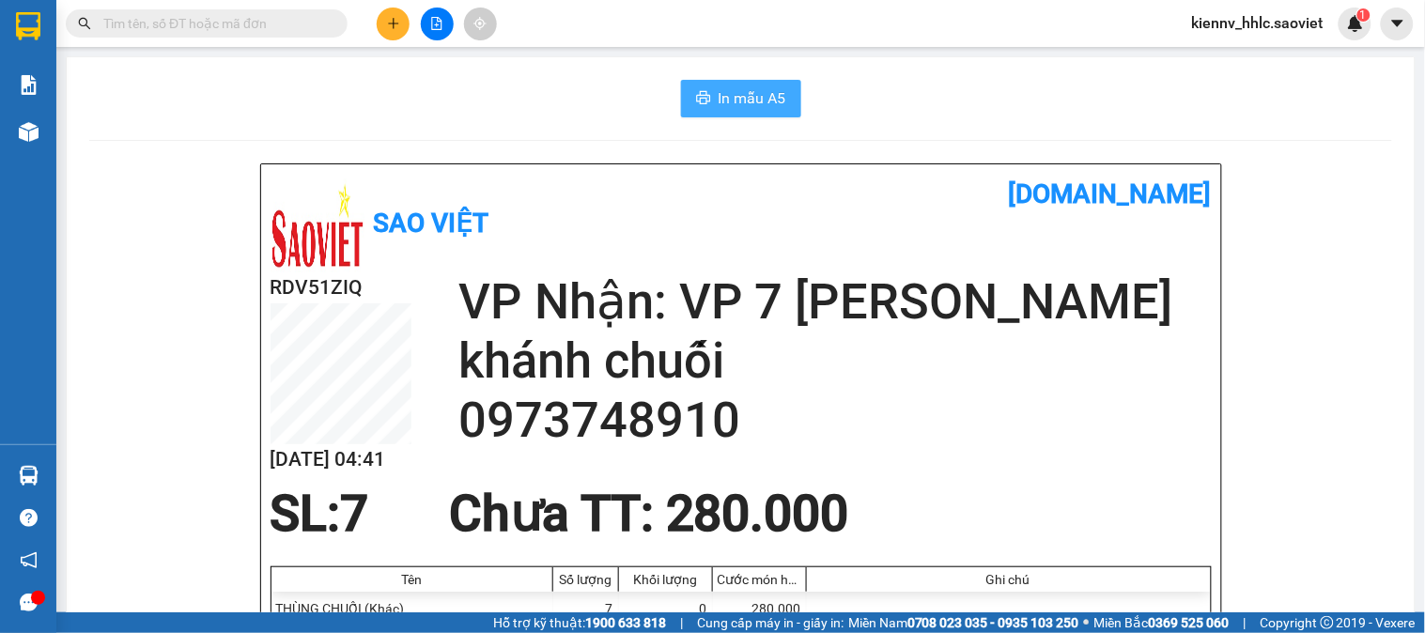
click at [738, 106] on span "In mẫu A5" at bounding box center [753, 97] width 68 height 23
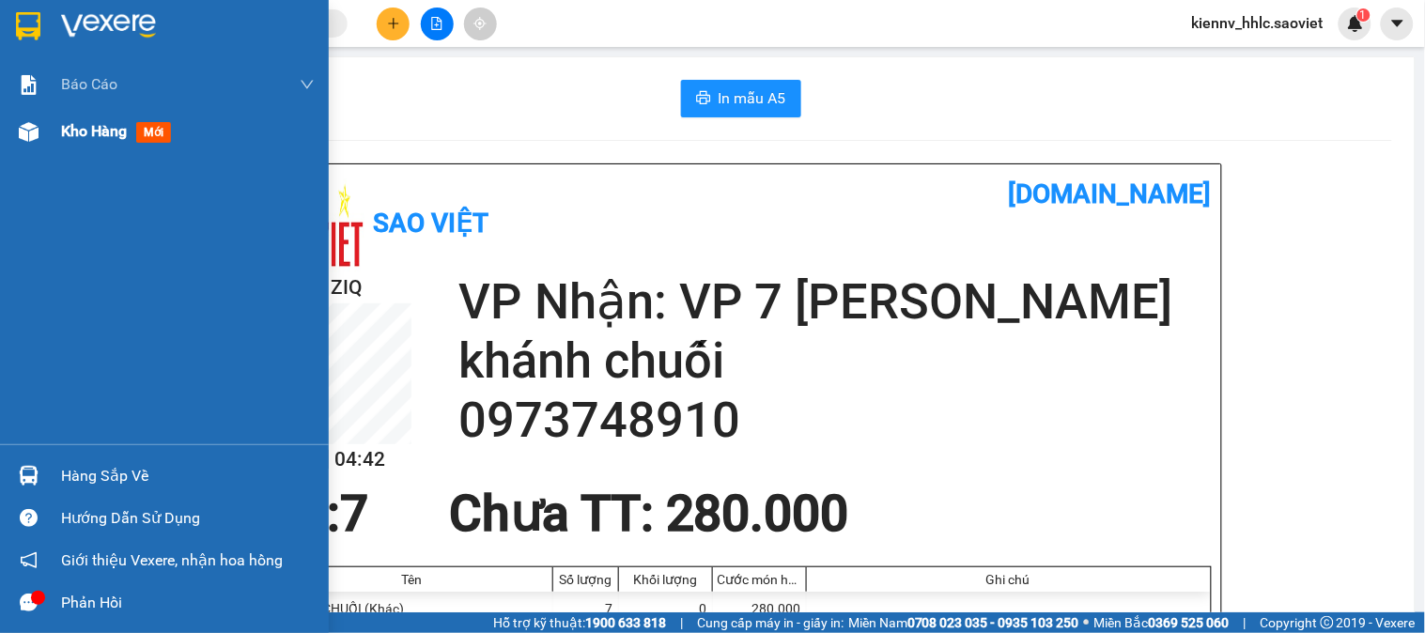
click at [99, 132] on span "Kho hàng" at bounding box center [94, 131] width 66 height 18
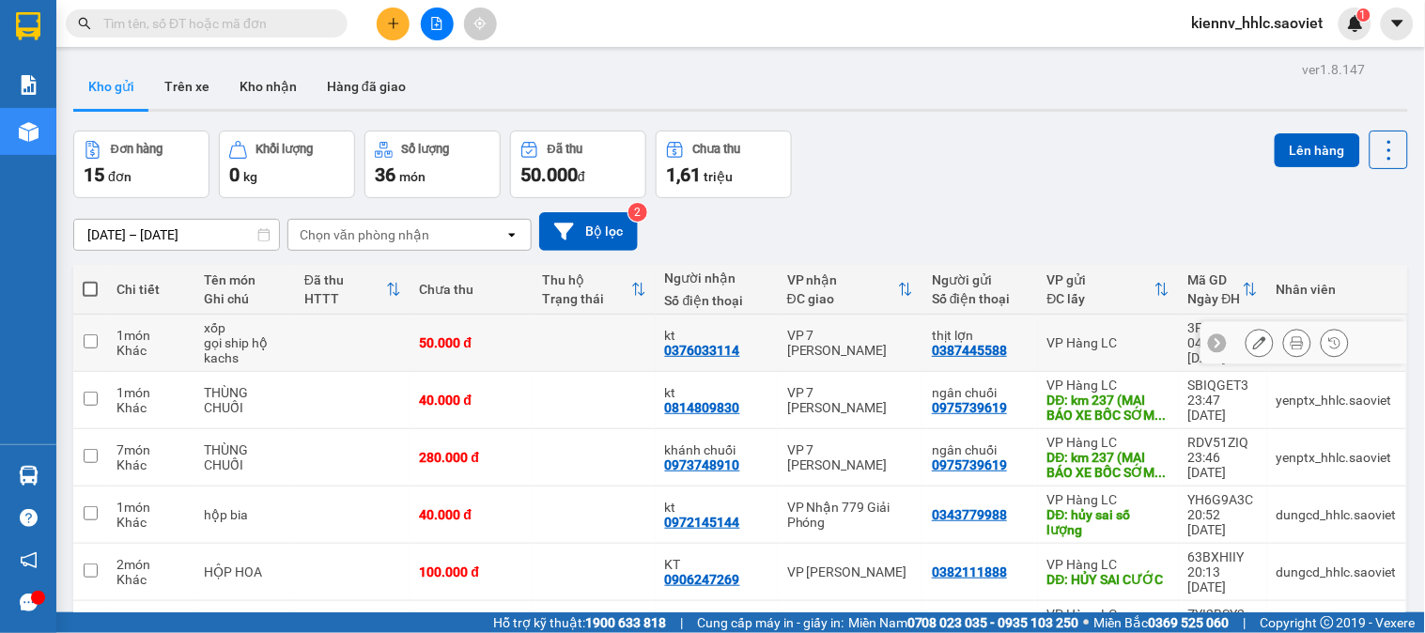
drag, startPoint x: 646, startPoint y: 357, endPoint x: 614, endPoint y: 369, distance: 34.2
click at [644, 357] on td at bounding box center [594, 343] width 123 height 57
checkbox input "true"
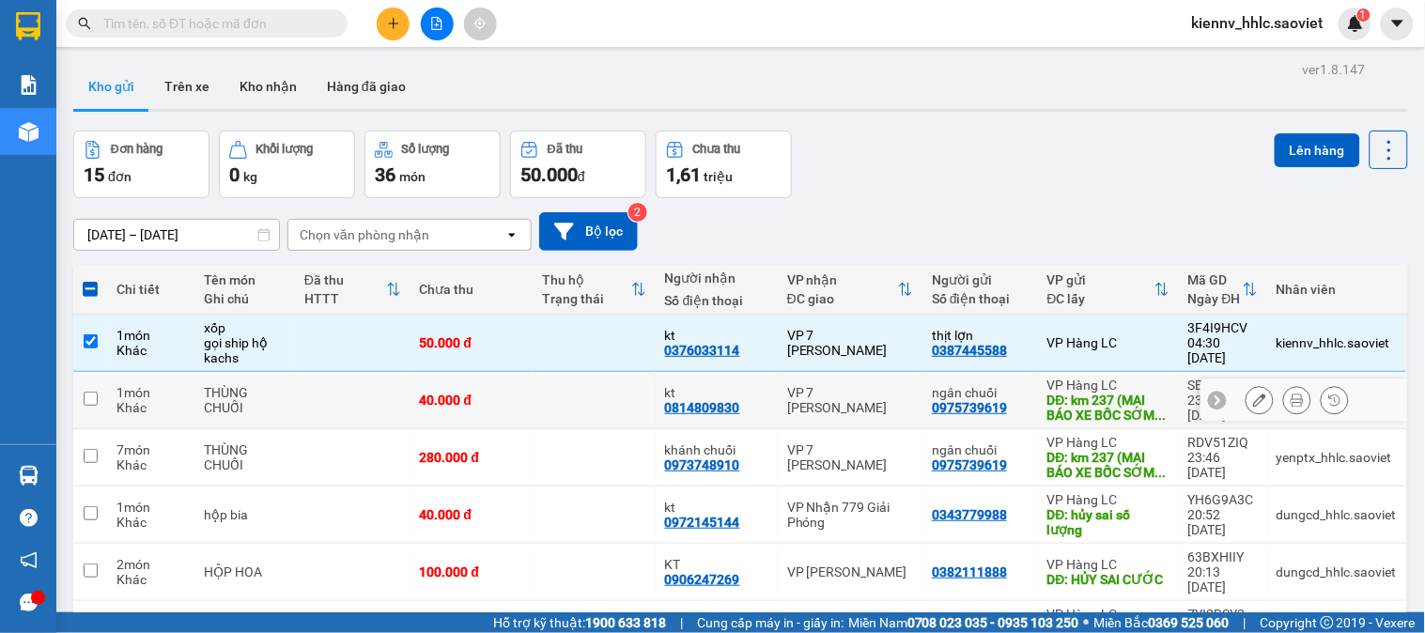
drag, startPoint x: 602, startPoint y: 391, endPoint x: 611, endPoint y: 443, distance: 53.4
click at [602, 393] on td at bounding box center [594, 400] width 123 height 57
checkbox input "true"
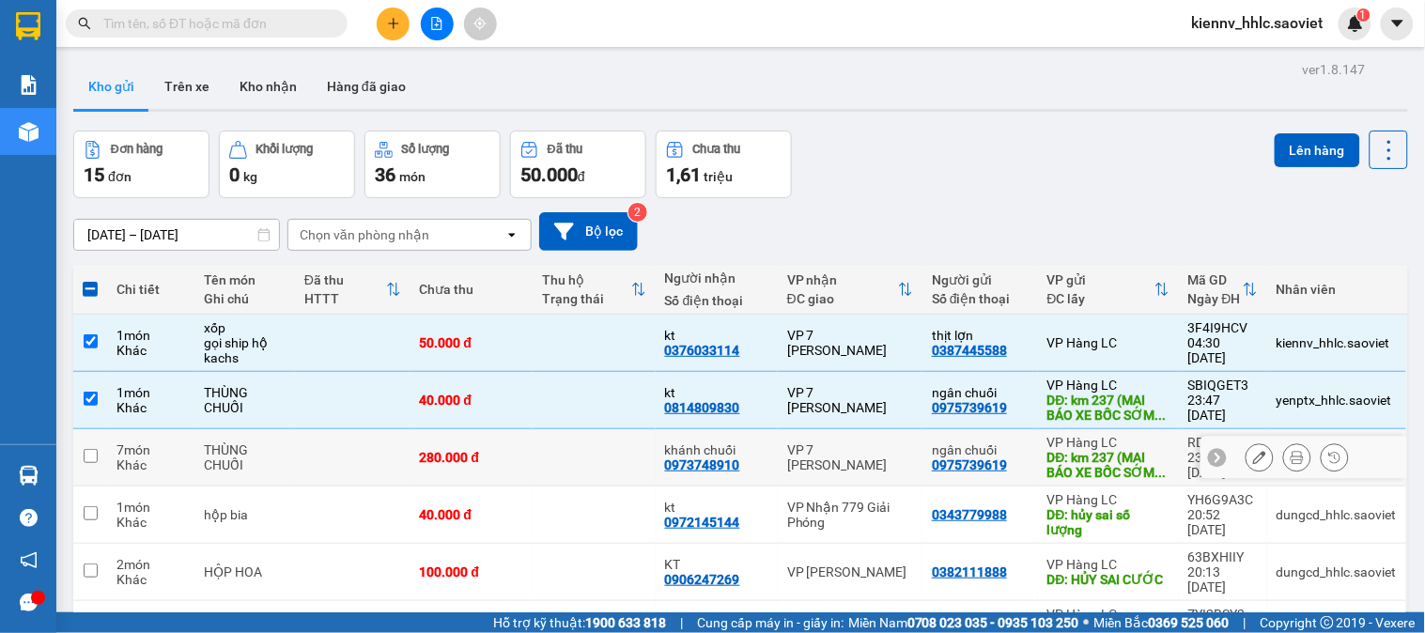
click at [614, 447] on td at bounding box center [594, 457] width 123 height 57
checkbox input "true"
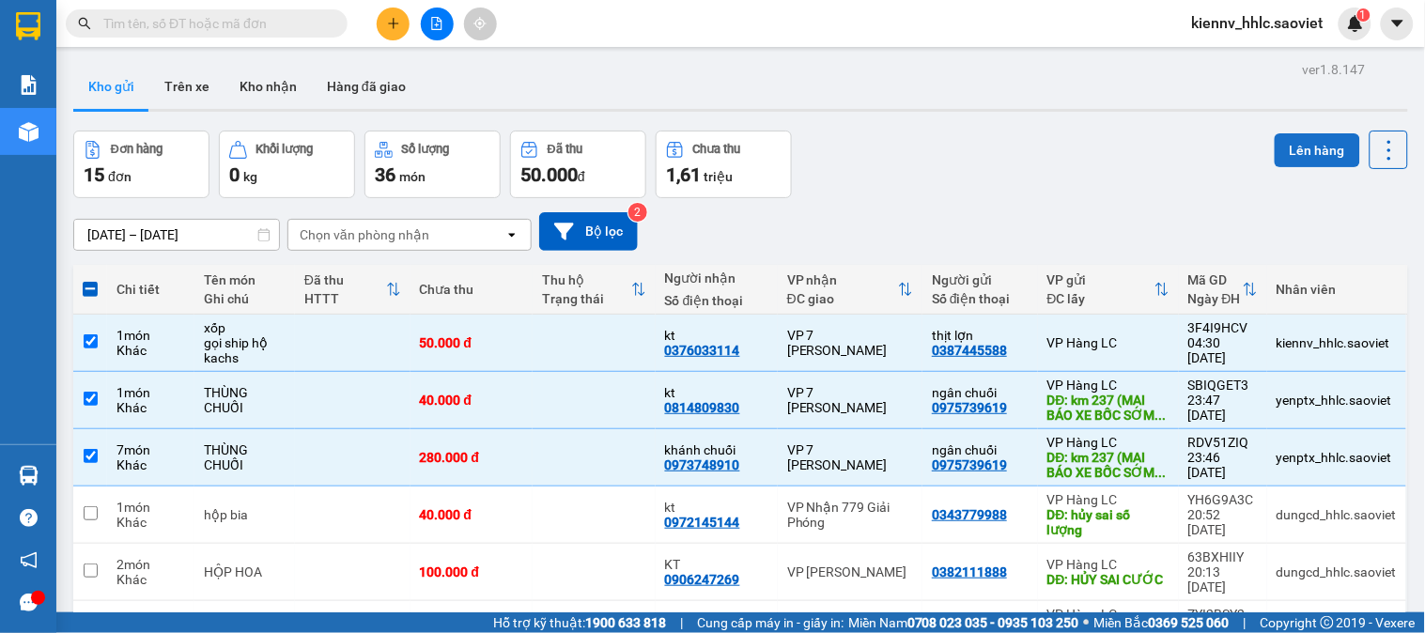
click at [1277, 148] on button "Lên hàng" at bounding box center [1317, 150] width 85 height 34
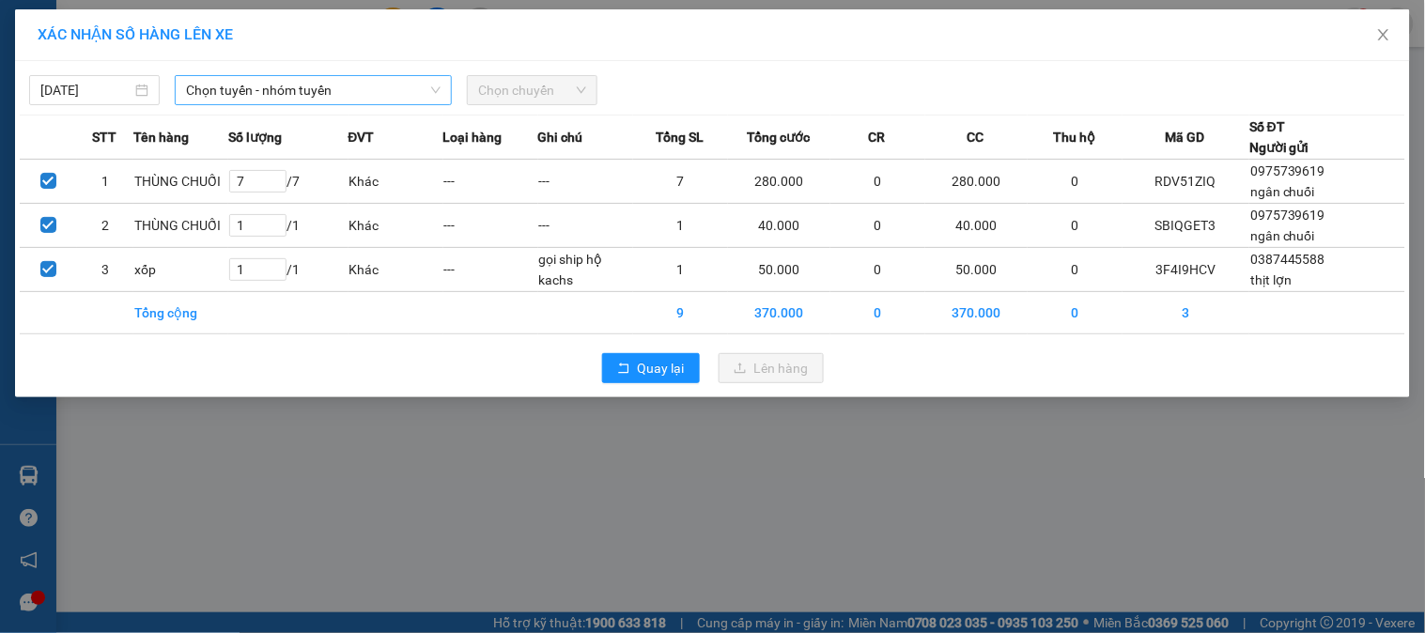
click at [315, 85] on span "Chọn tuyến - nhóm tuyến" at bounding box center [313, 90] width 255 height 28
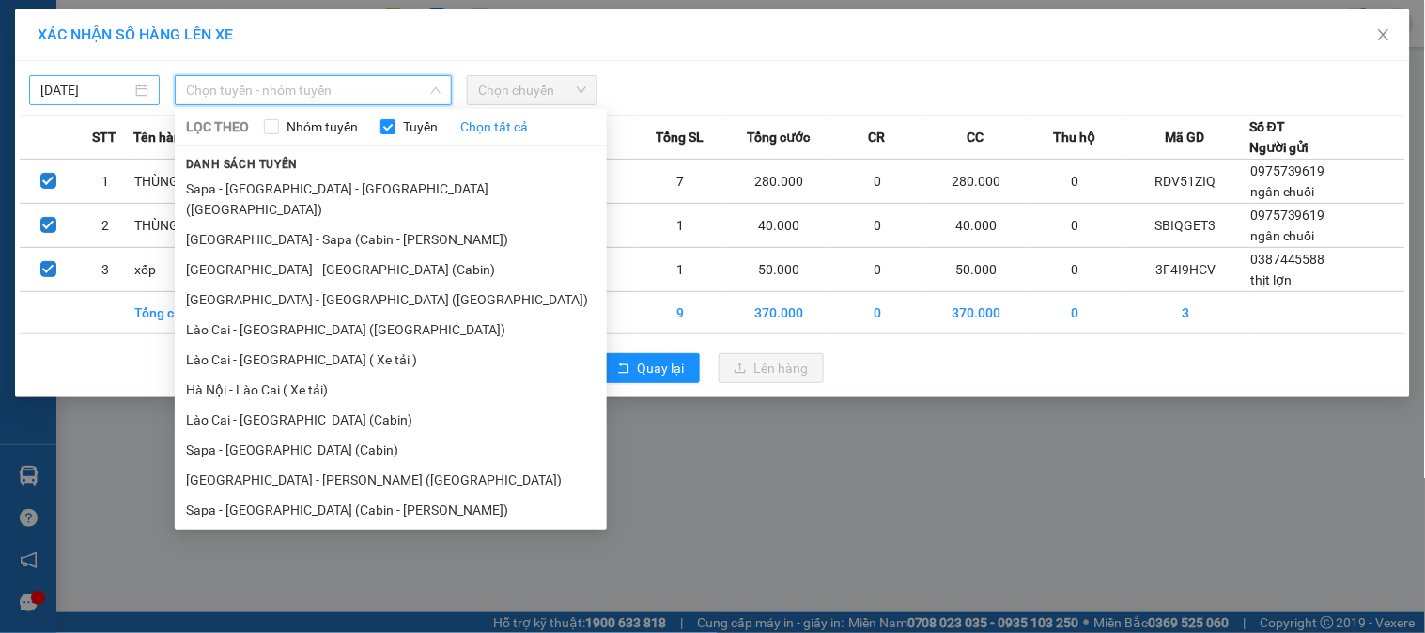
click at [113, 91] on input "[DATE]" at bounding box center [85, 90] width 91 height 21
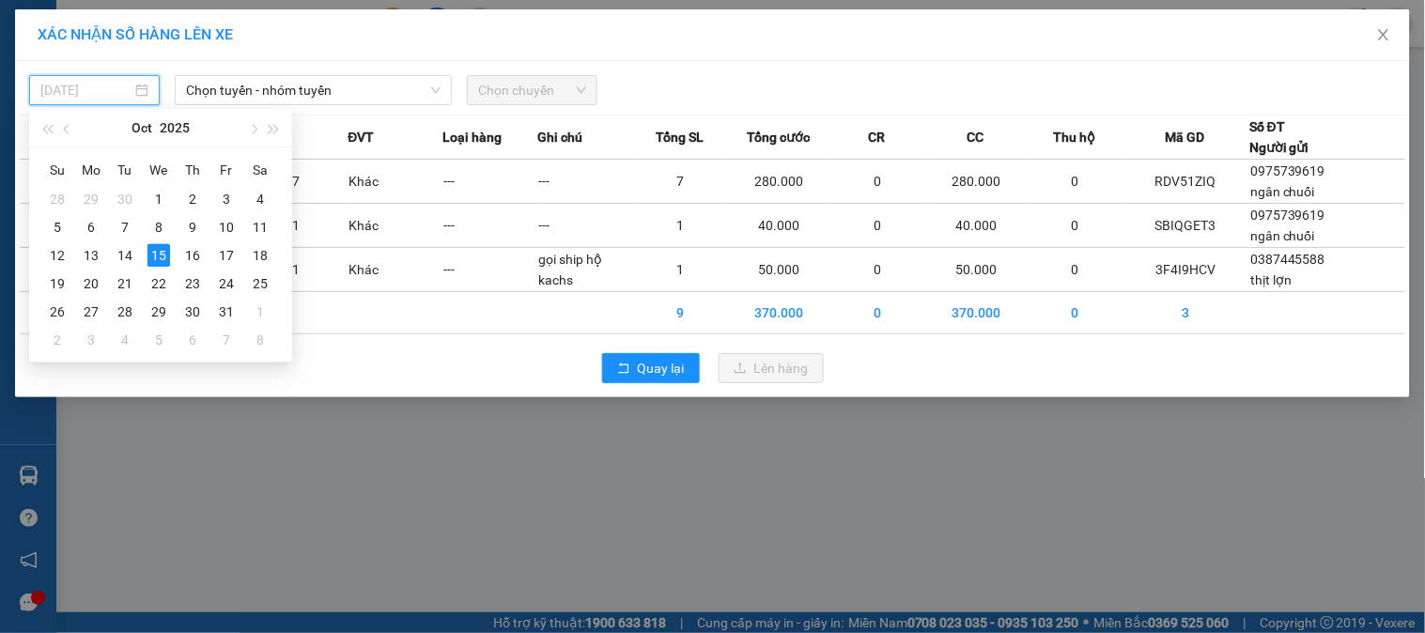
type input "[DATE]"
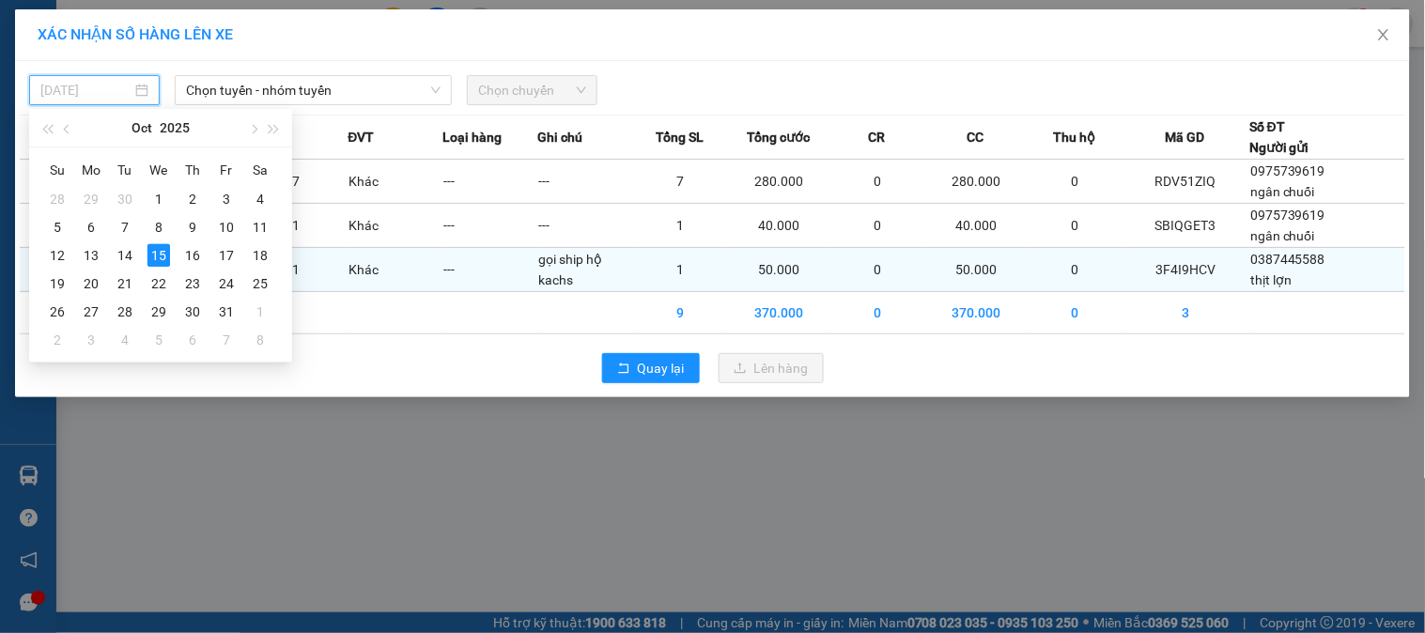
click at [157, 254] on div "15" at bounding box center [158, 255] width 23 height 23
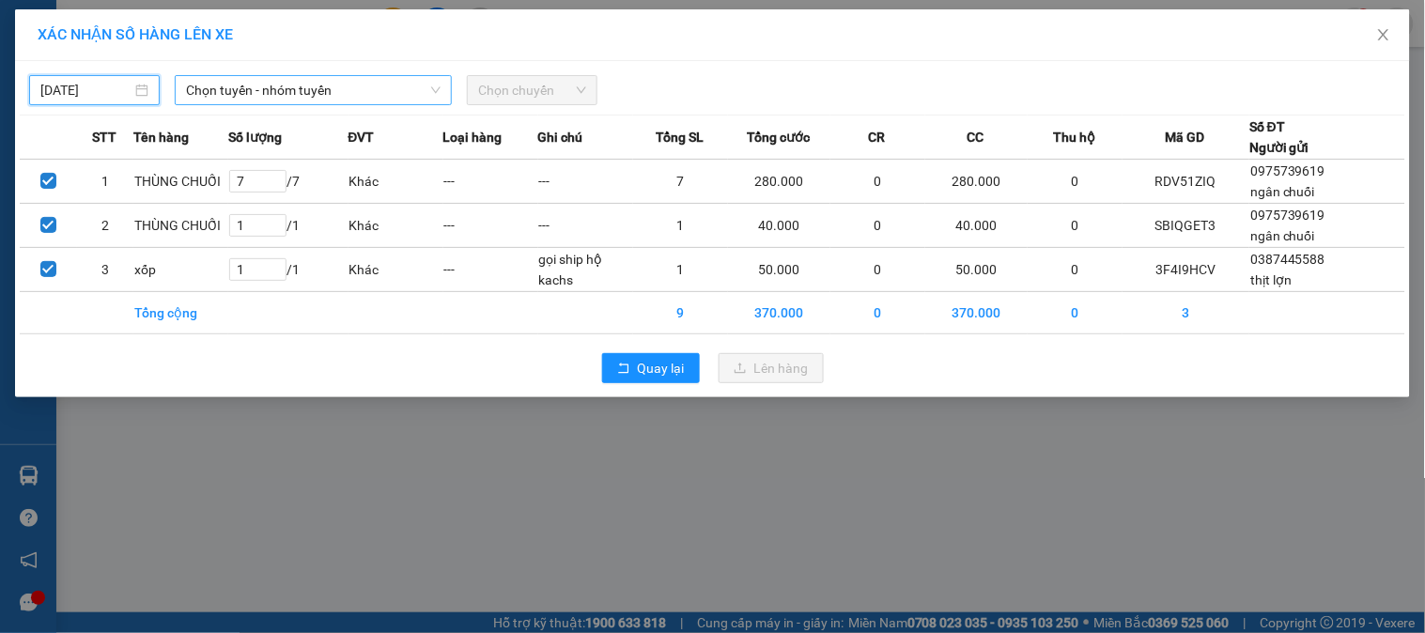
click at [254, 89] on span "Chọn tuyến - nhóm tuyến" at bounding box center [313, 90] width 255 height 28
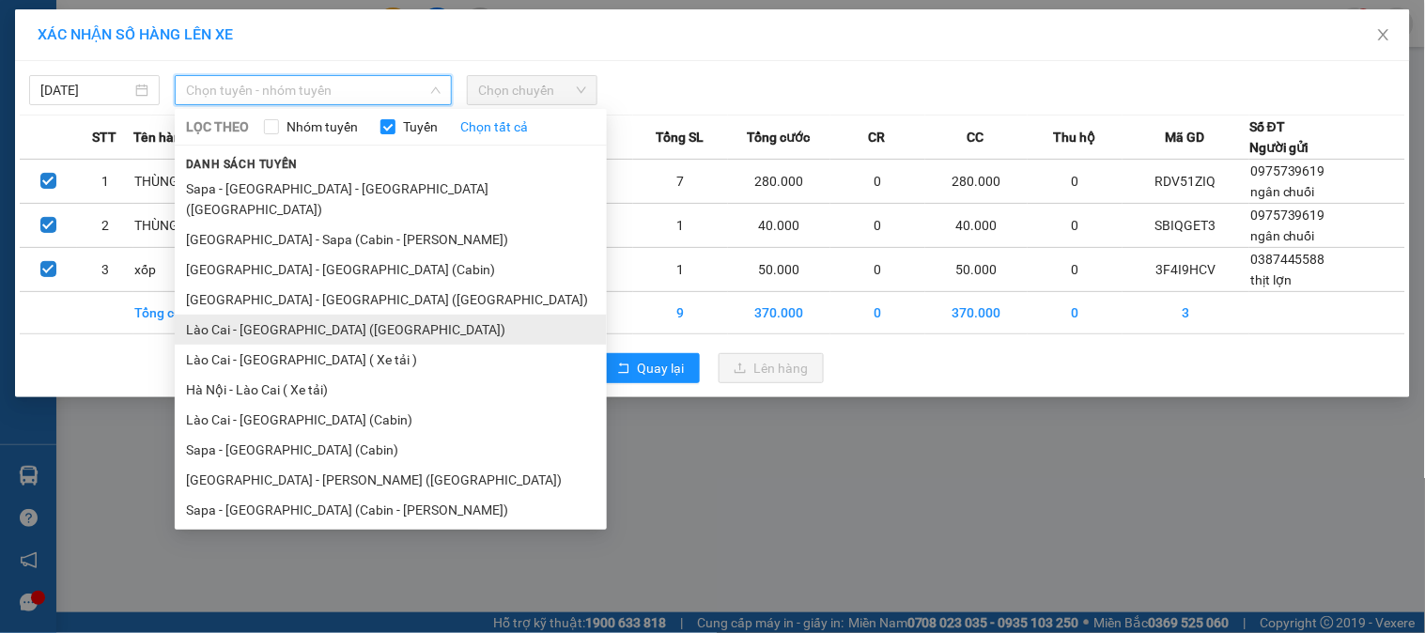
click at [332, 315] on li "Lào Cai - [GEOGRAPHIC_DATA] ([GEOGRAPHIC_DATA])" at bounding box center [391, 330] width 432 height 30
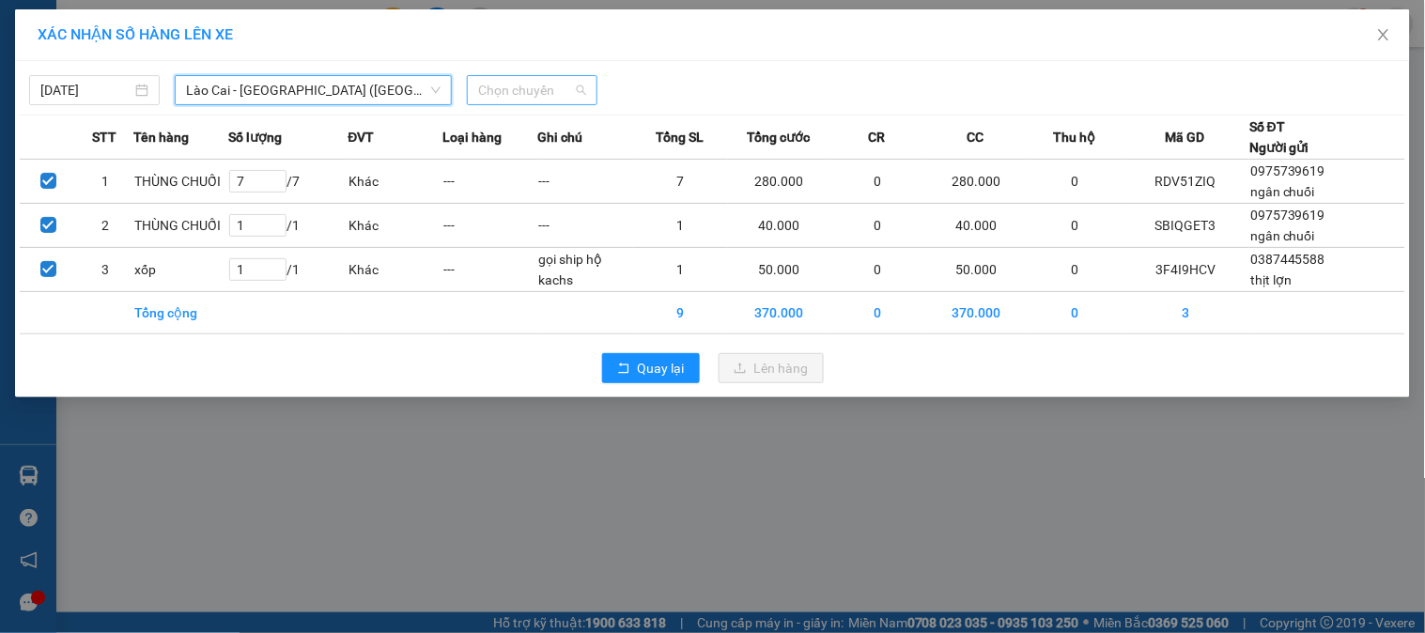
click at [498, 92] on span "Chọn chuyến" at bounding box center [532, 90] width 108 height 28
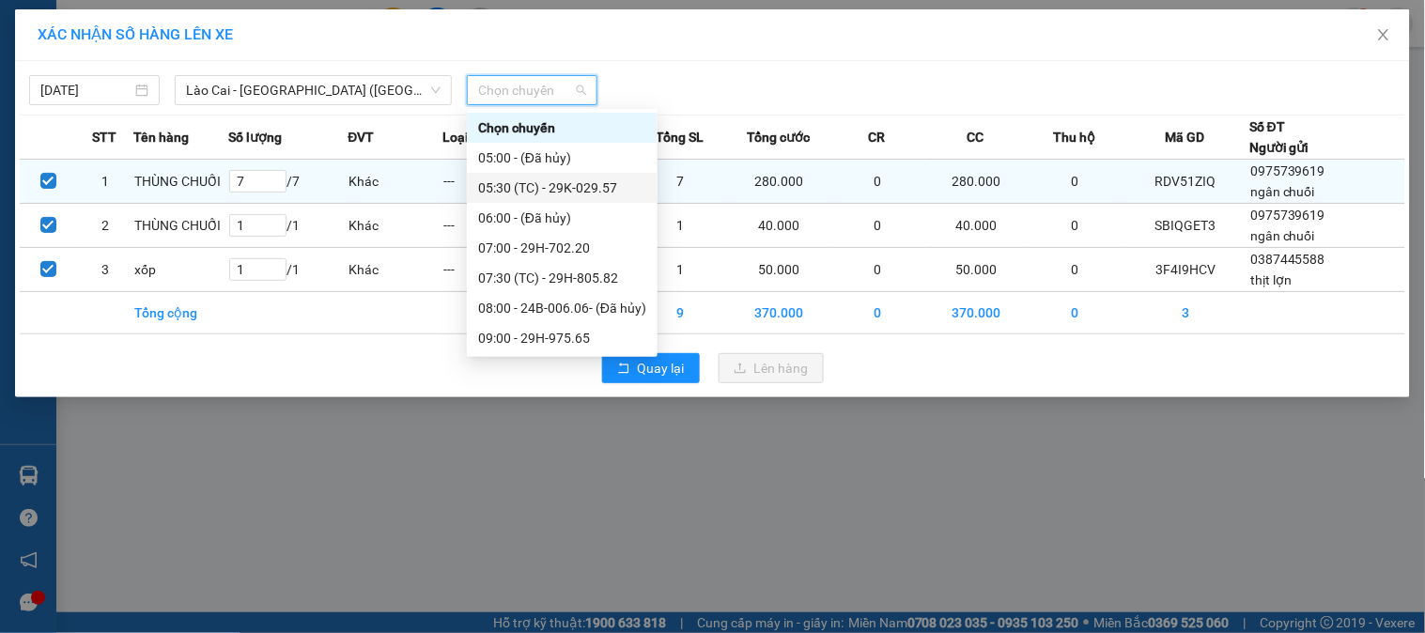
click at [604, 191] on div "05:30 (TC) - 29K-029.57" at bounding box center [562, 188] width 168 height 21
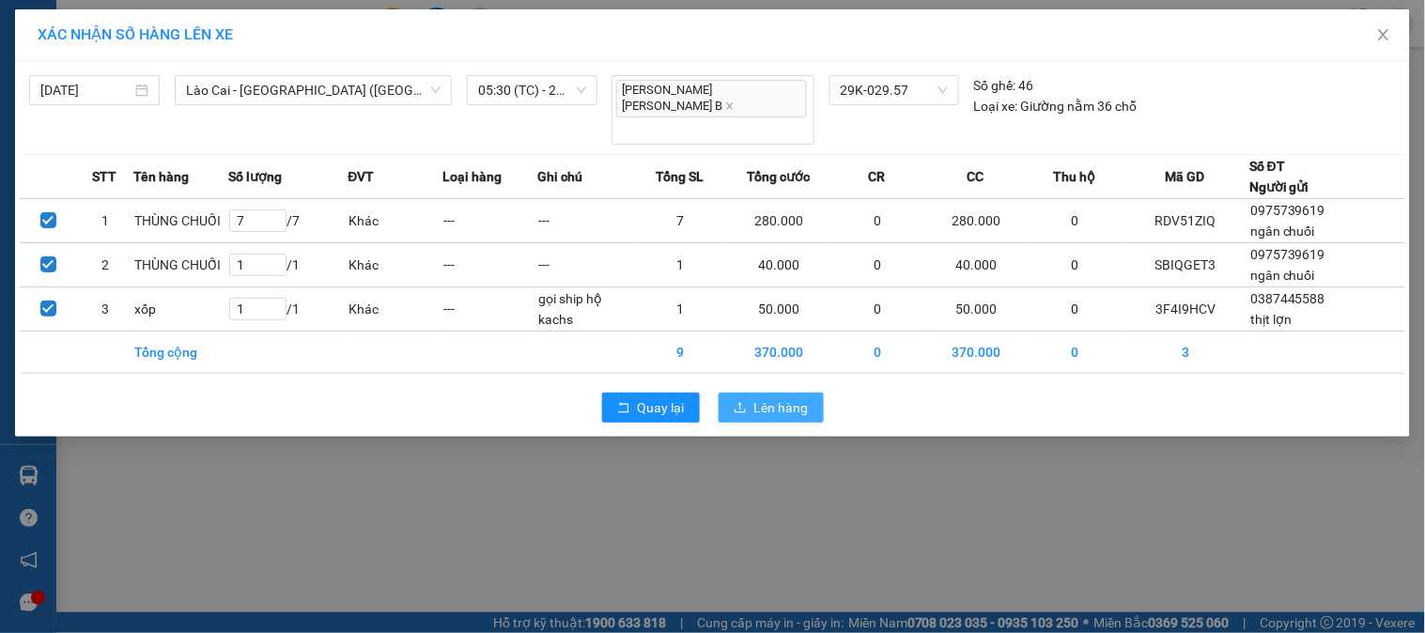
click at [791, 397] on span "Lên hàng" at bounding box center [781, 407] width 54 height 21
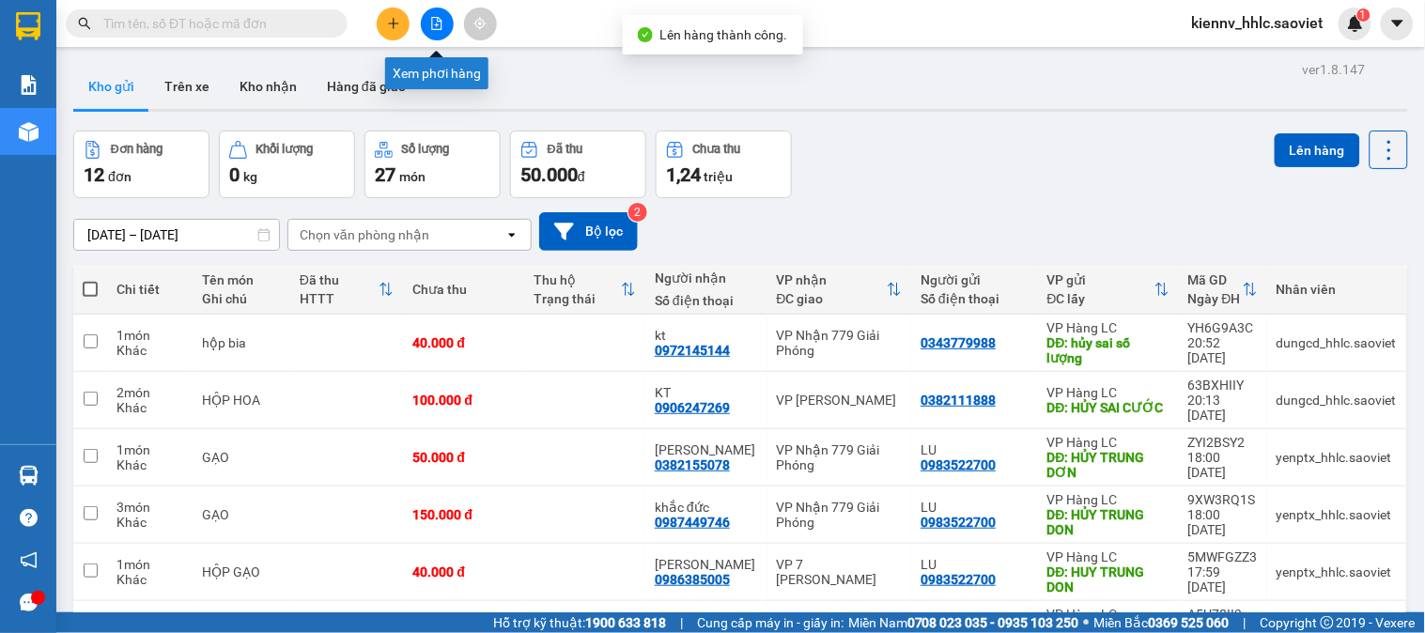
click at [442, 23] on icon "file-add" at bounding box center [436, 23] width 13 height 13
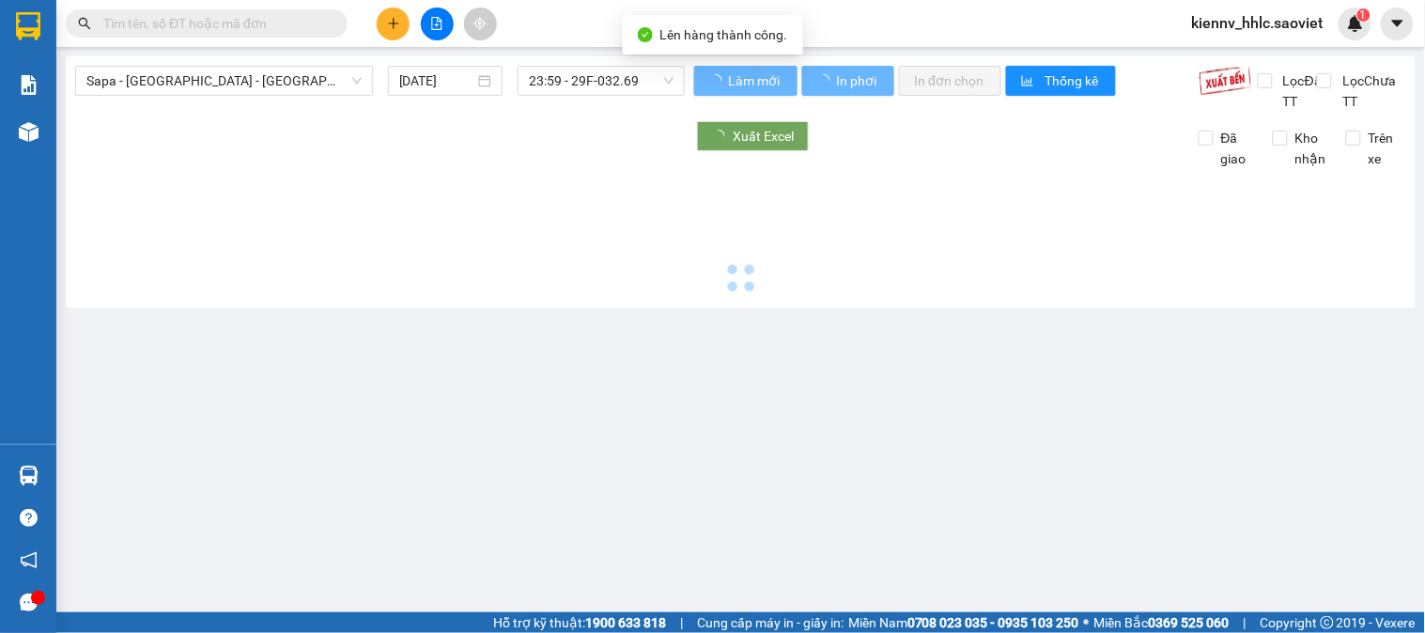
type input "[DATE]"
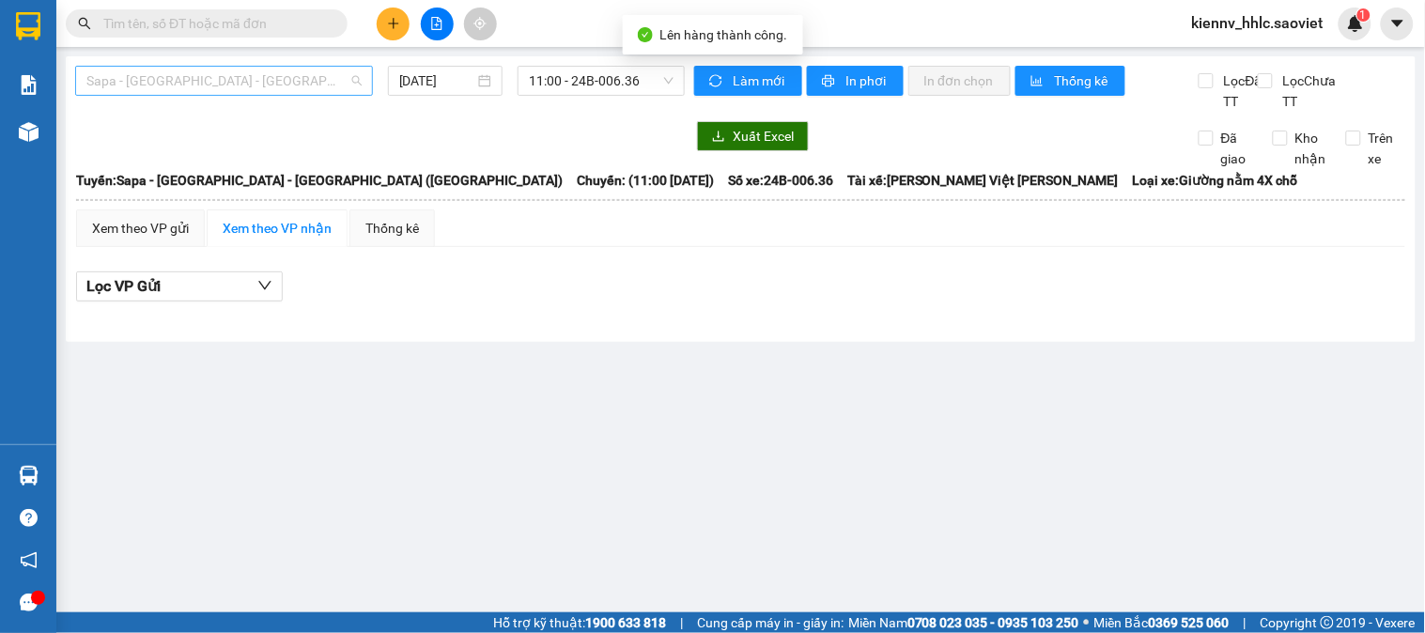
click at [289, 77] on span "Sapa - [GEOGRAPHIC_DATA] - [GEOGRAPHIC_DATA] ([GEOGRAPHIC_DATA])" at bounding box center [223, 81] width 275 height 28
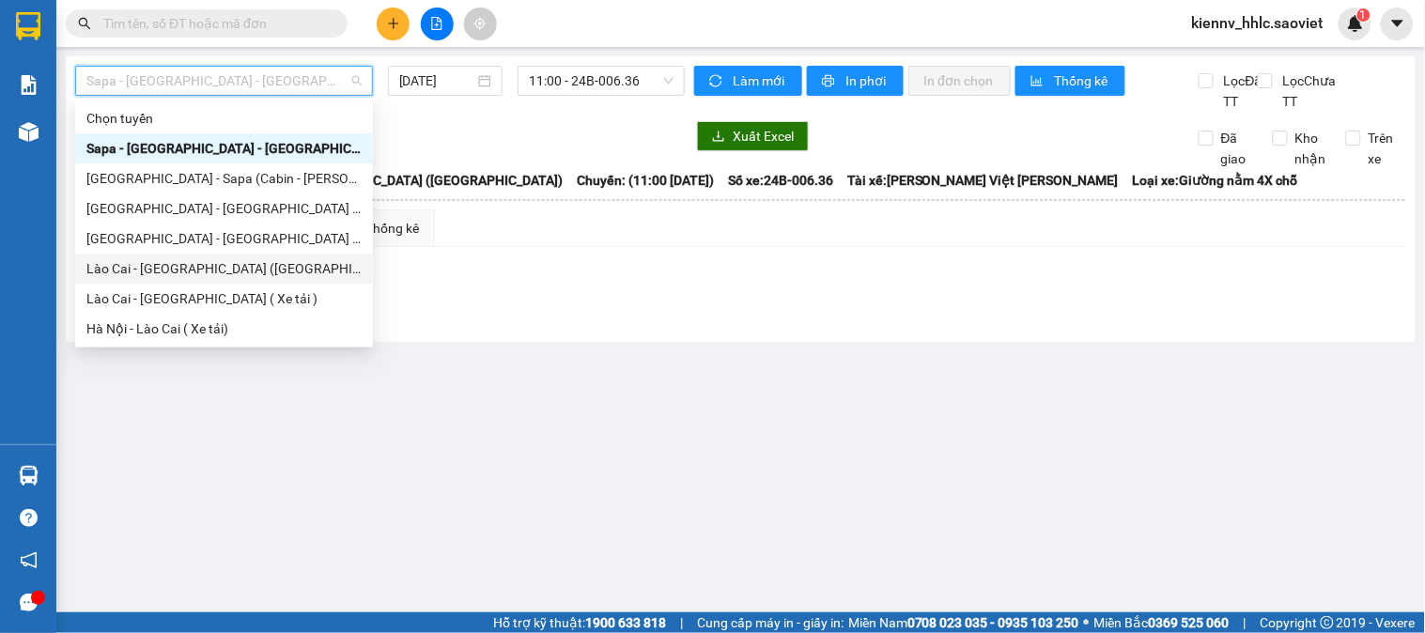
click at [240, 265] on div "Lào Cai - [GEOGRAPHIC_DATA] ([GEOGRAPHIC_DATA])" at bounding box center [223, 268] width 275 height 21
type input "[DATE]"
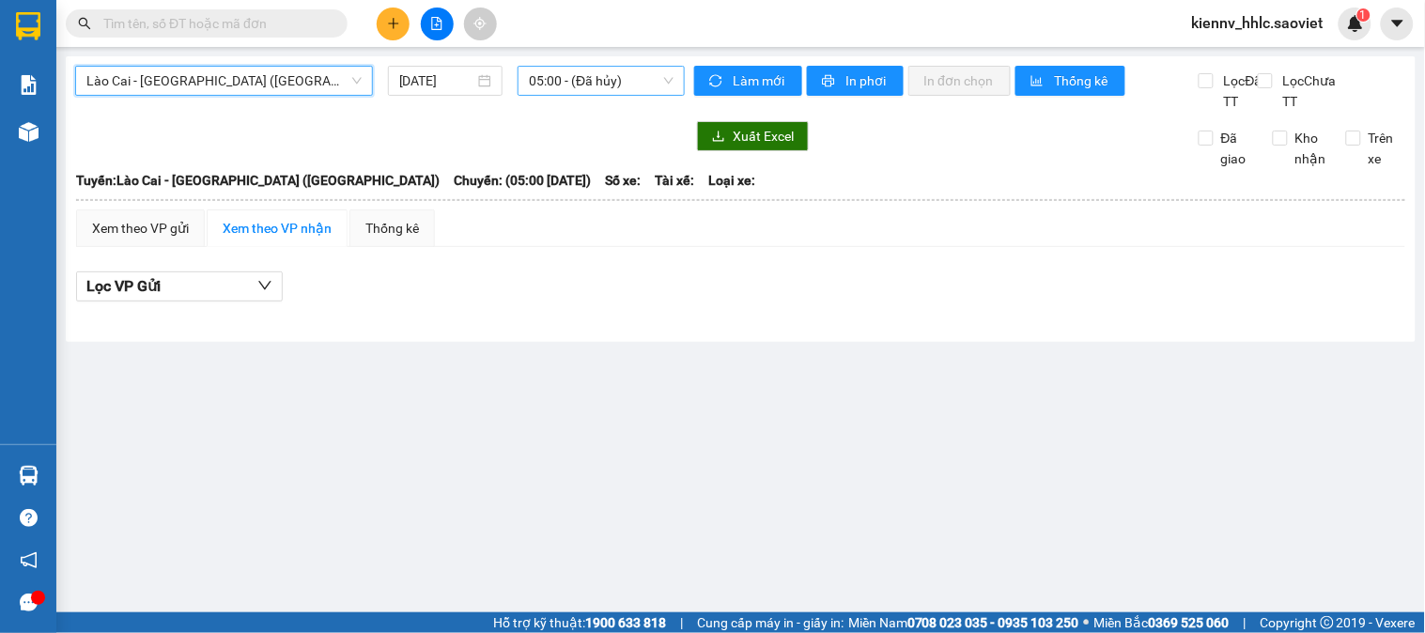
click at [617, 76] on span "05:00 - (Đã hủy)" at bounding box center [601, 81] width 145 height 28
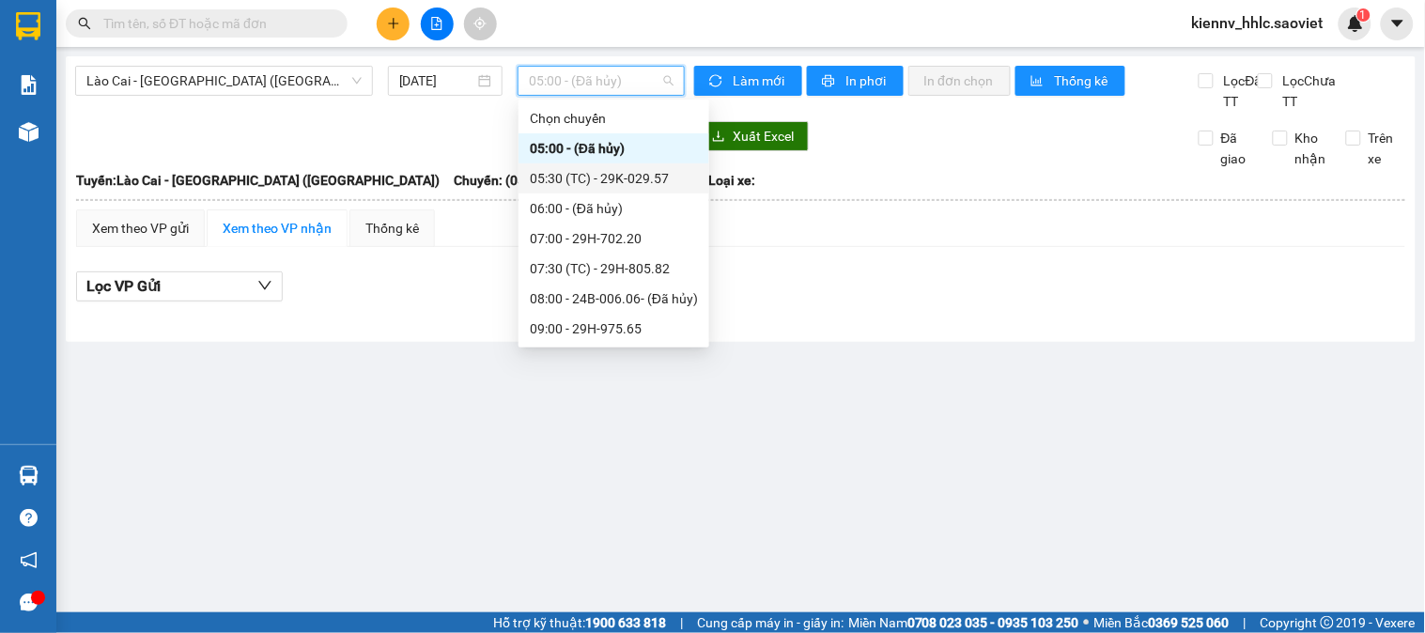
click at [641, 170] on div "05:30 (TC) - 29K-029.57" at bounding box center [614, 178] width 168 height 21
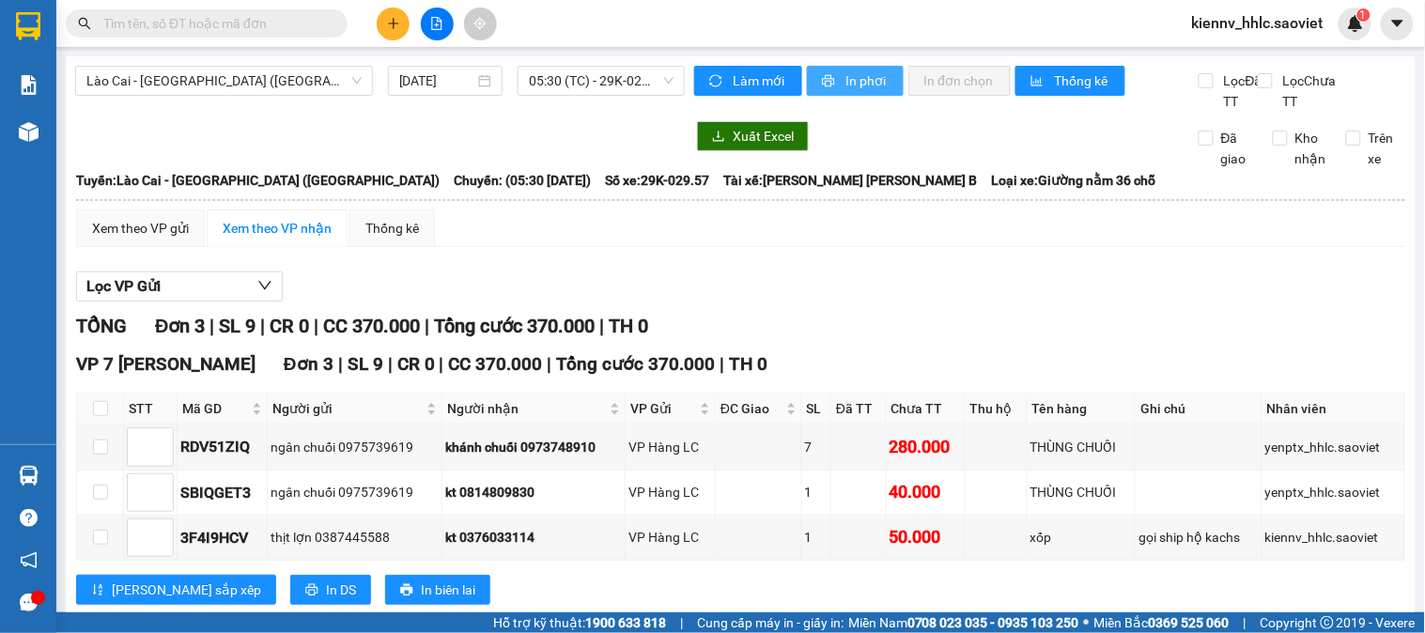
click at [812, 78] on button "In phơi" at bounding box center [855, 81] width 97 height 30
click at [277, 80] on span "Lào Cai - [GEOGRAPHIC_DATA] ([GEOGRAPHIC_DATA])" at bounding box center [223, 81] width 275 height 28
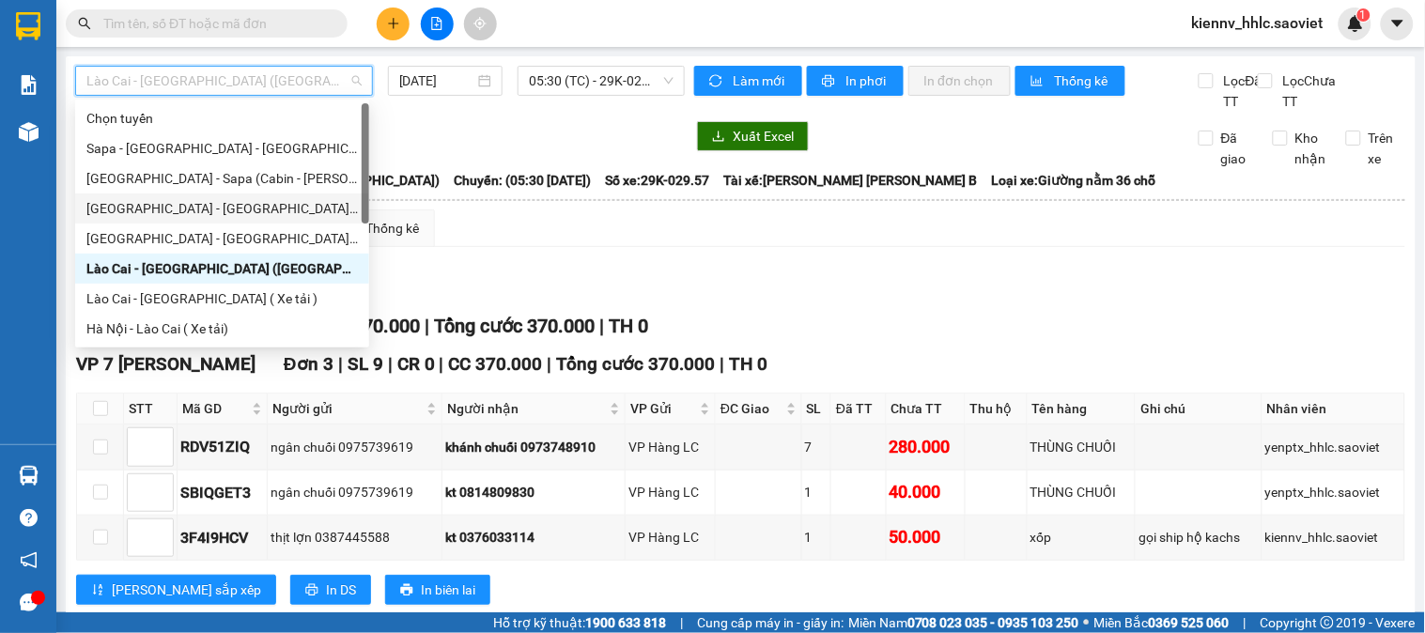
click at [286, 195] on div "[GEOGRAPHIC_DATA] - [GEOGRAPHIC_DATA] (Cabin)" at bounding box center [222, 208] width 294 height 30
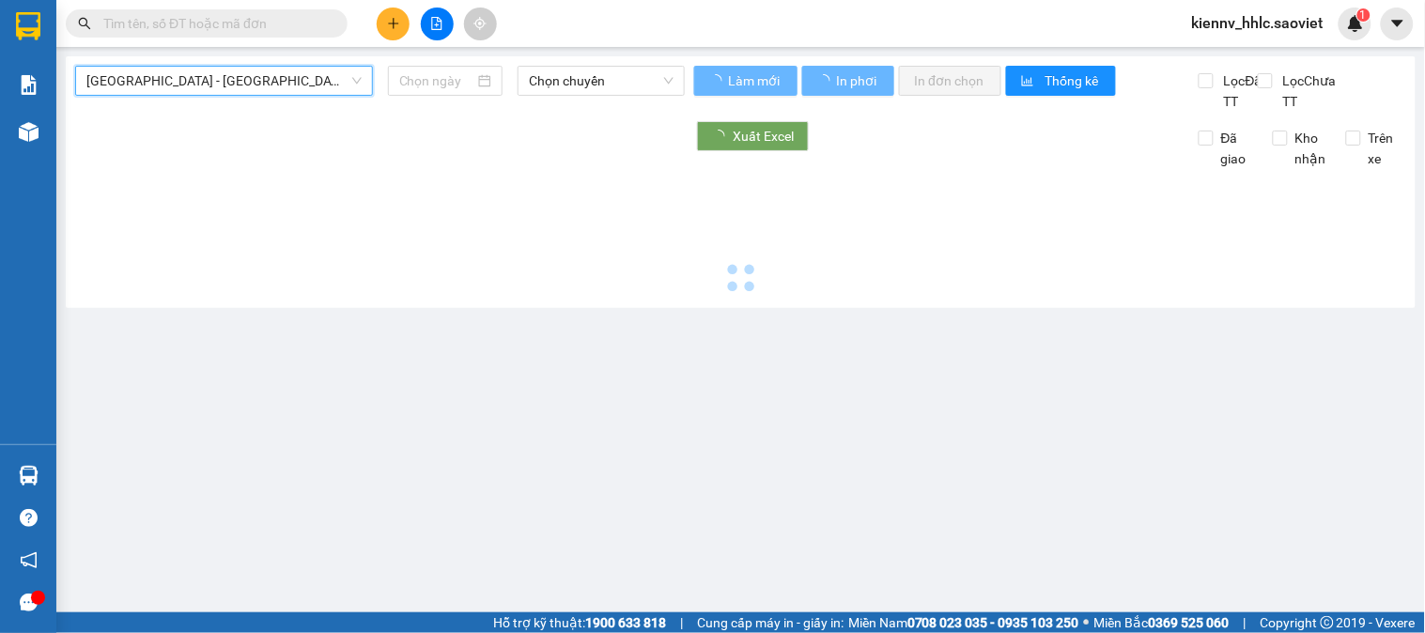
type input "[DATE]"
click at [283, 85] on span "[GEOGRAPHIC_DATA] - [GEOGRAPHIC_DATA] (Cabin)" at bounding box center [223, 81] width 275 height 28
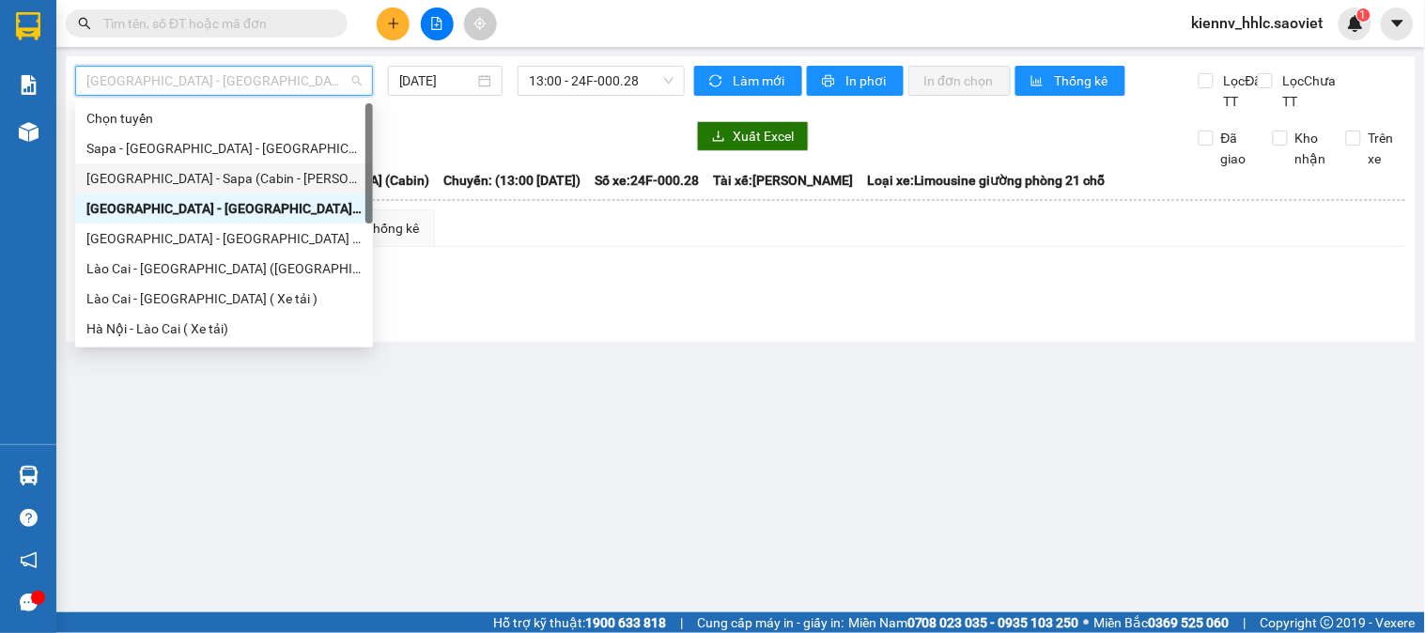
click at [264, 175] on div "[GEOGRAPHIC_DATA] - Sapa (Cabin - Thăng Long)" at bounding box center [223, 178] width 275 height 21
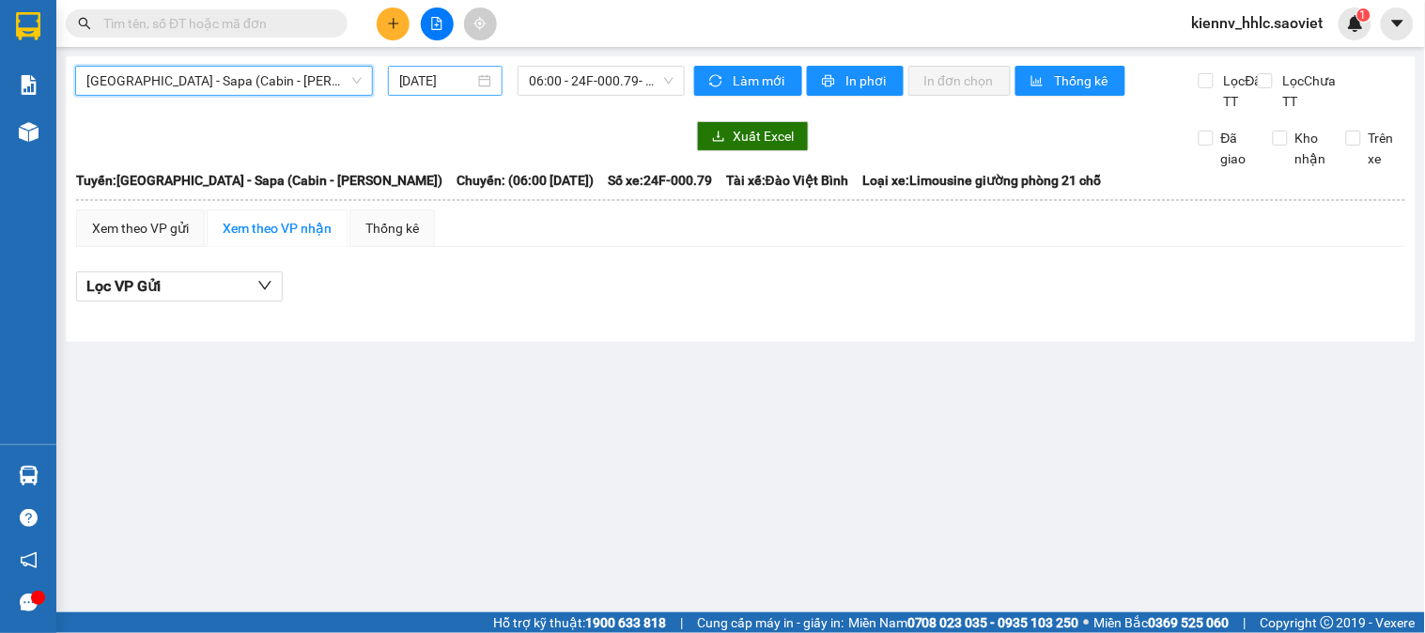
click at [402, 81] on input "[DATE]" at bounding box center [437, 80] width 76 height 21
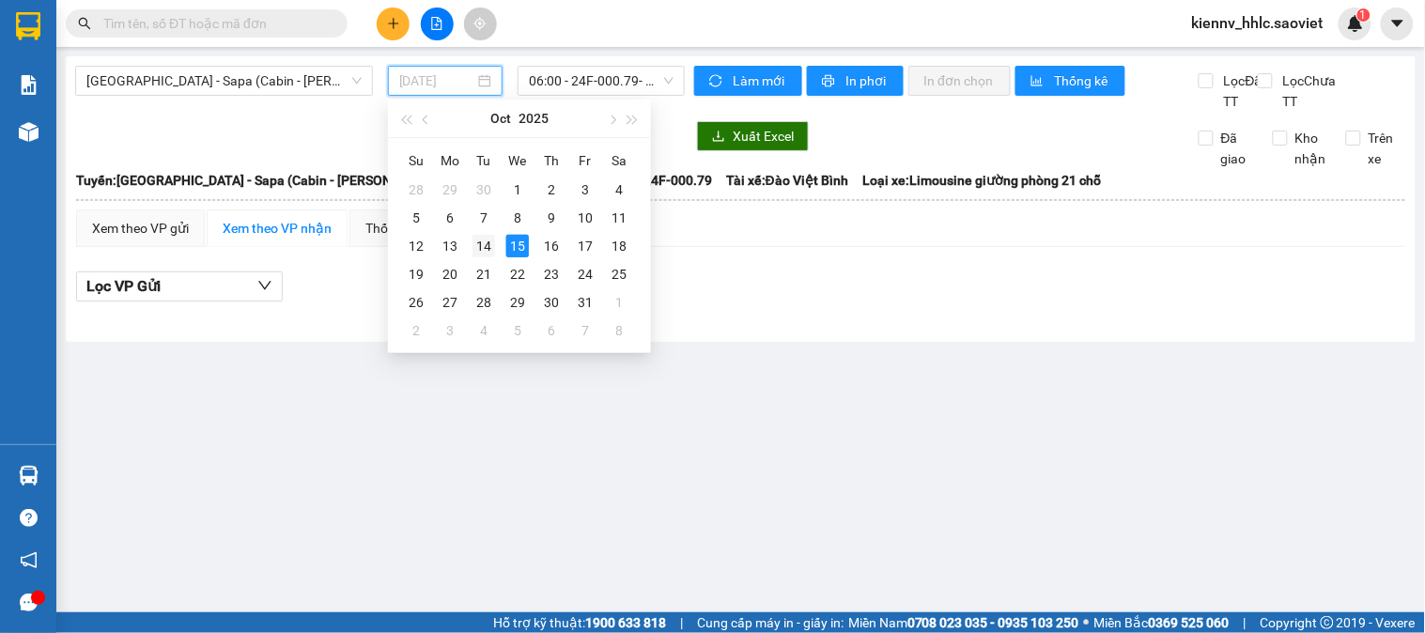
click at [484, 246] on div "14" at bounding box center [483, 246] width 23 height 23
type input "[DATE]"
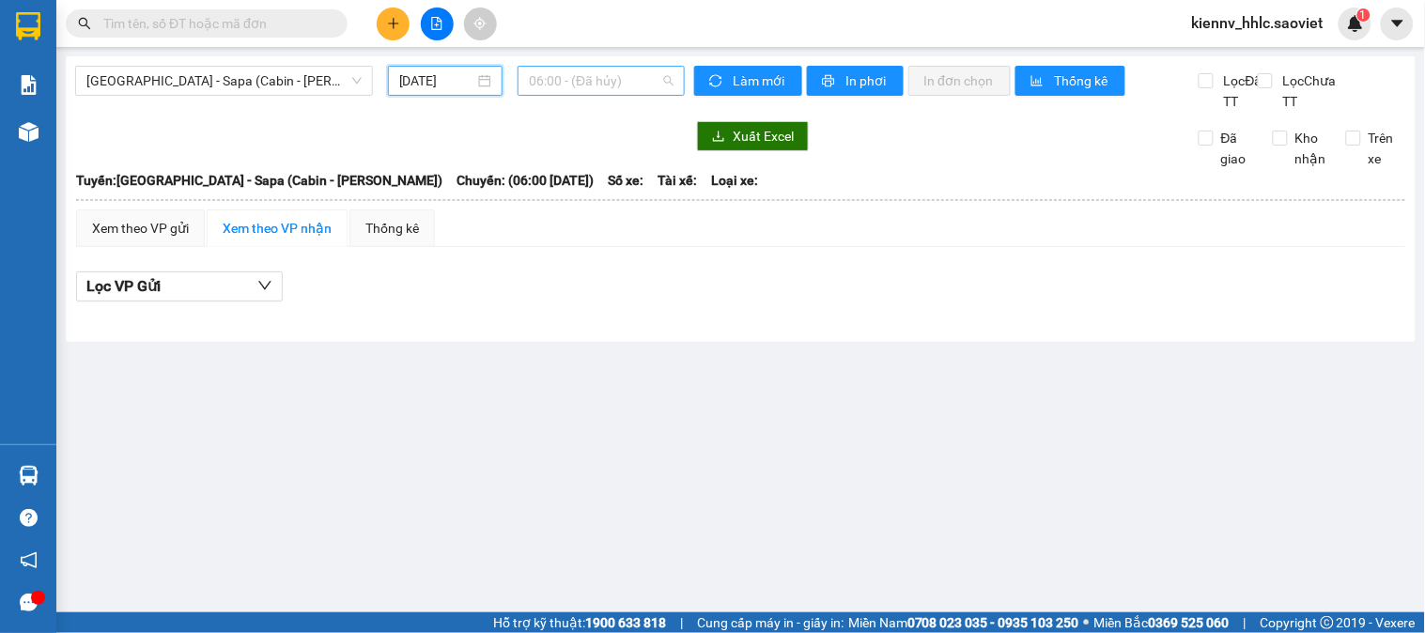
click at [565, 83] on span "06:00 - (Đã hủy)" at bounding box center [601, 81] width 145 height 28
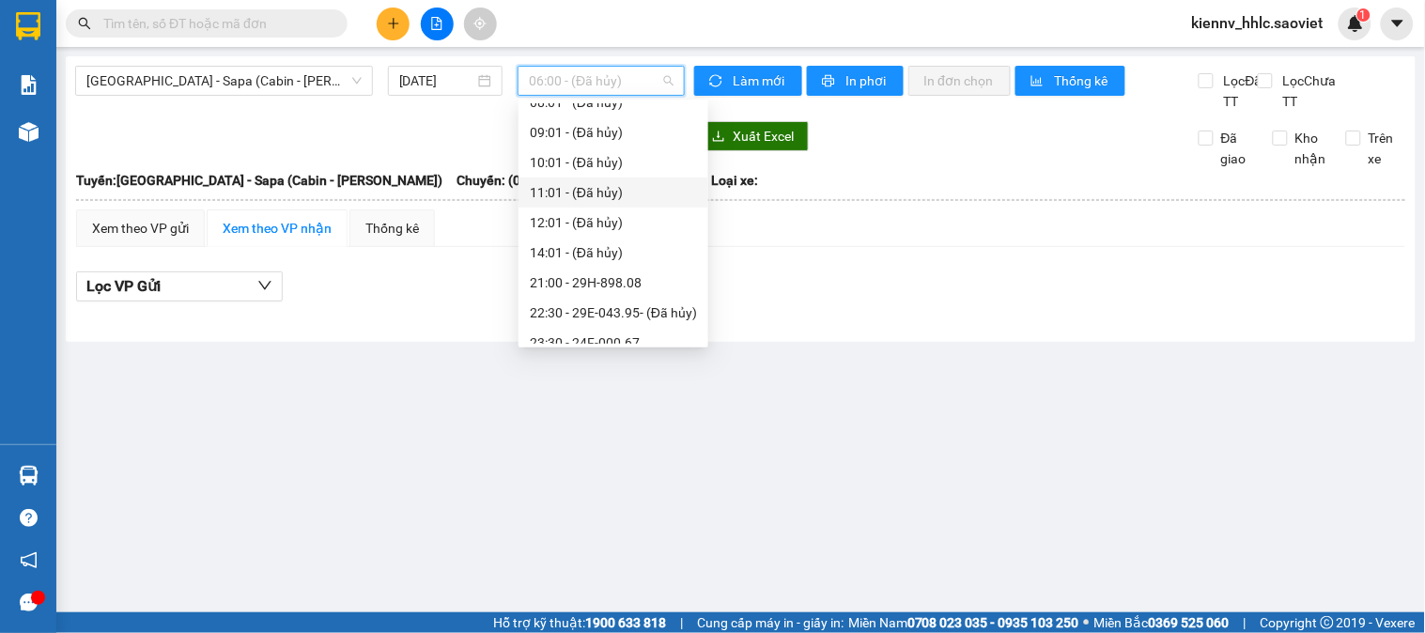
scroll to position [210, 0]
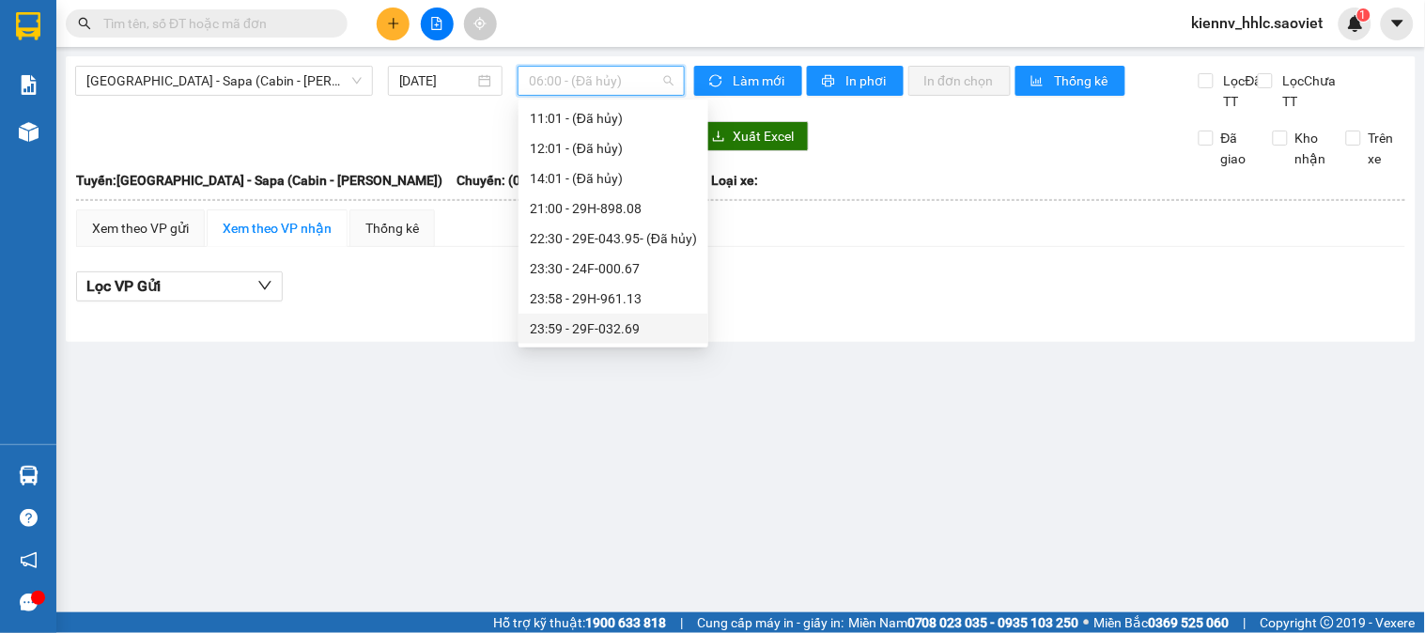
drag, startPoint x: 665, startPoint y: 263, endPoint x: 650, endPoint y: 326, distance: 64.7
click at [650, 326] on div "Chọn chuyến 06:00 - (Đã hủy) 06:30 (TC) - (Đã hủy) 06:46 (TC) - 24F-000.81 08:0…" at bounding box center [613, 118] width 190 height 451
click at [652, 327] on div "23:59 - 29F-032.69" at bounding box center [613, 328] width 167 height 21
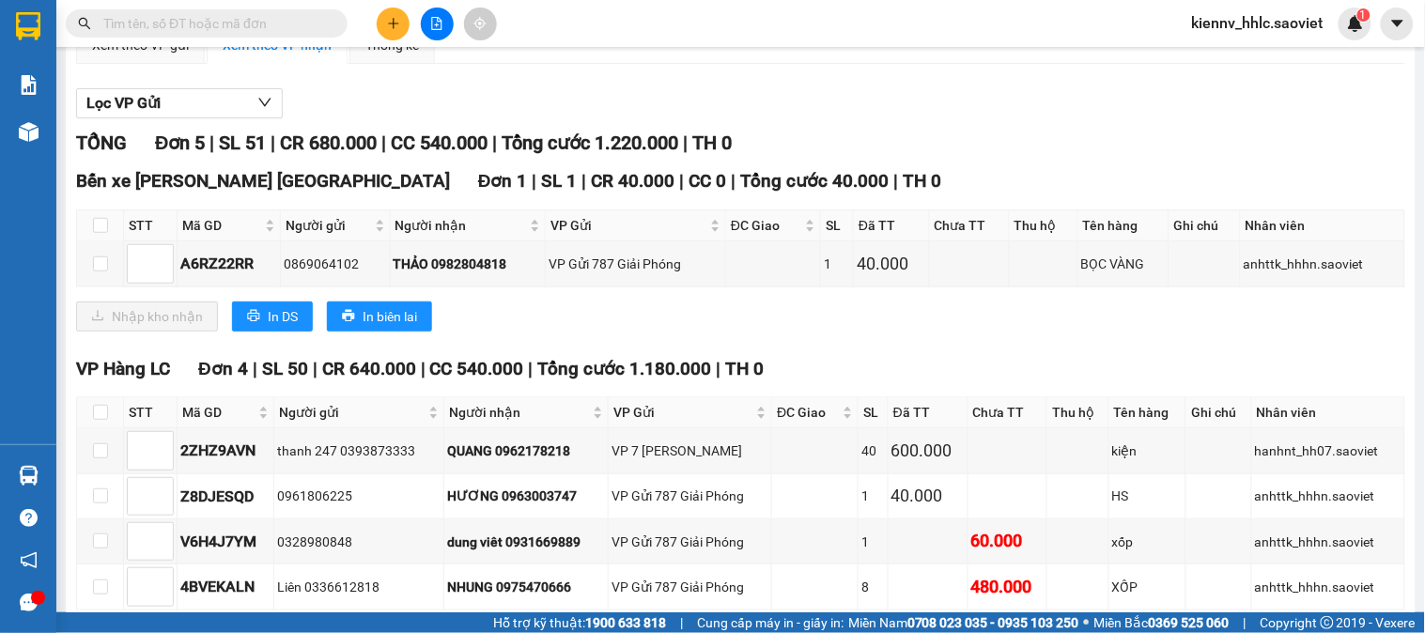
scroll to position [299, 0]
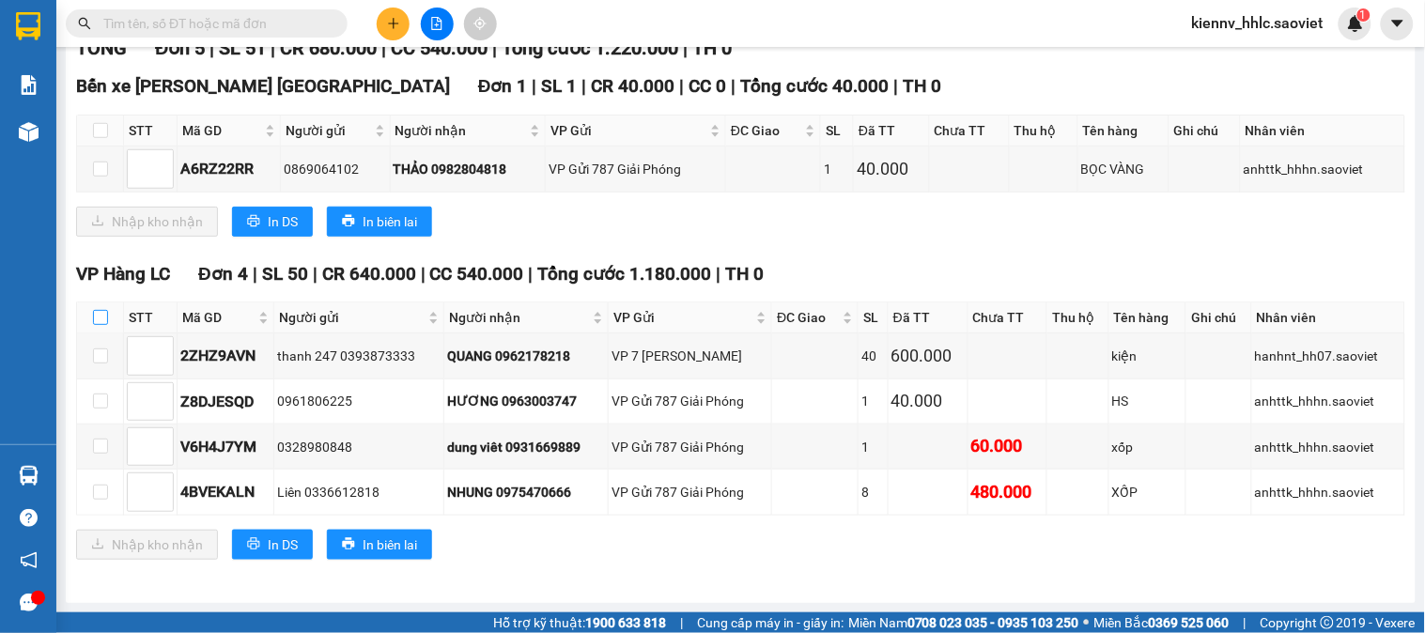
click at [98, 317] on input "checkbox" at bounding box center [100, 317] width 15 height 15
checkbox input "true"
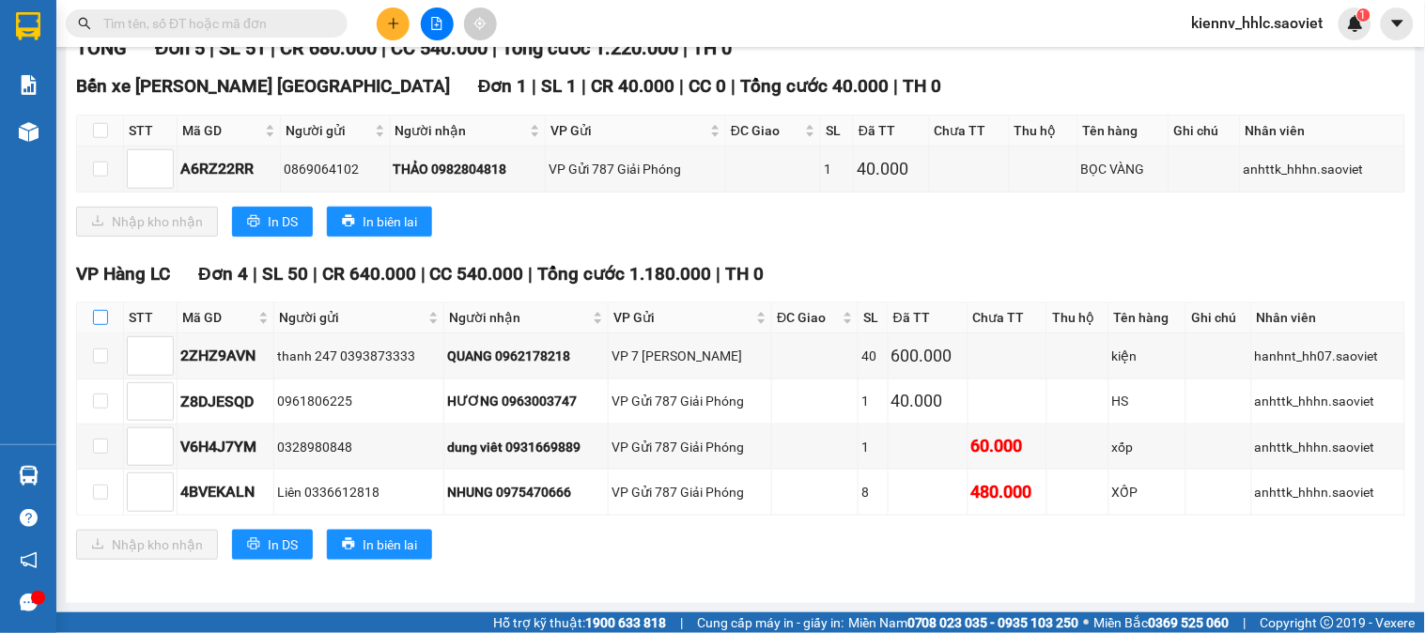
checkbox input "true"
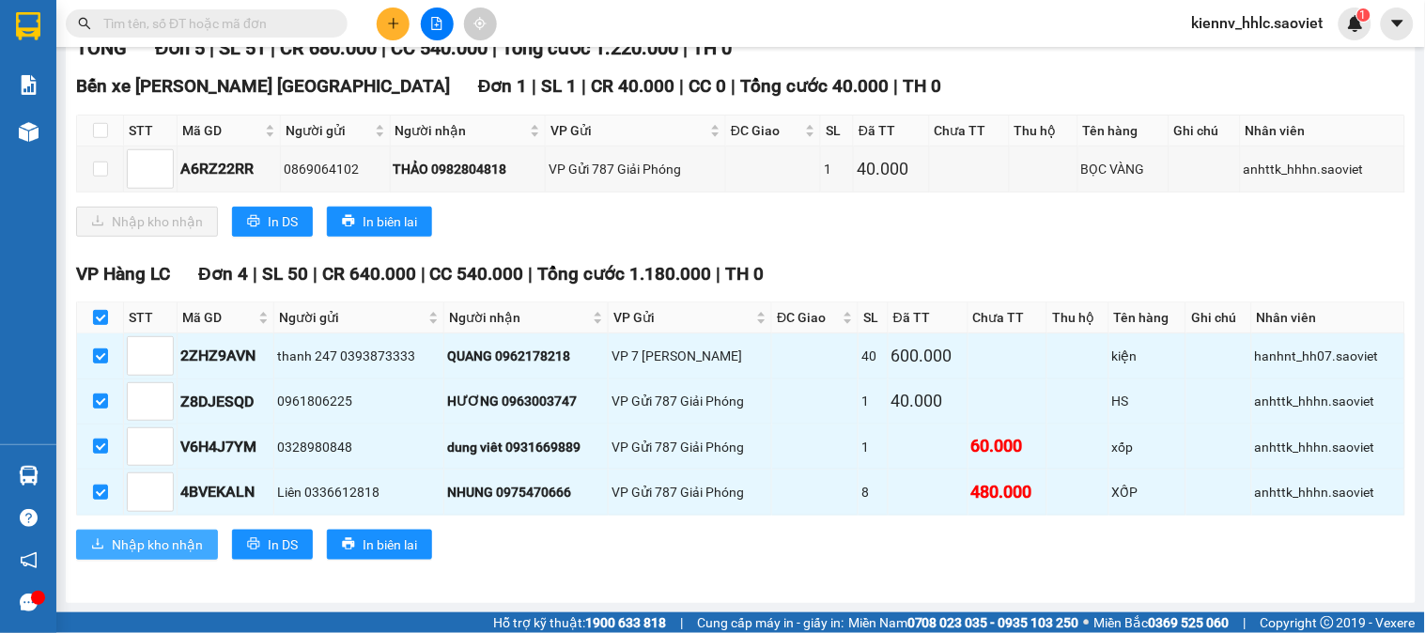
click at [194, 536] on span "Nhập kho nhận" at bounding box center [157, 544] width 91 height 21
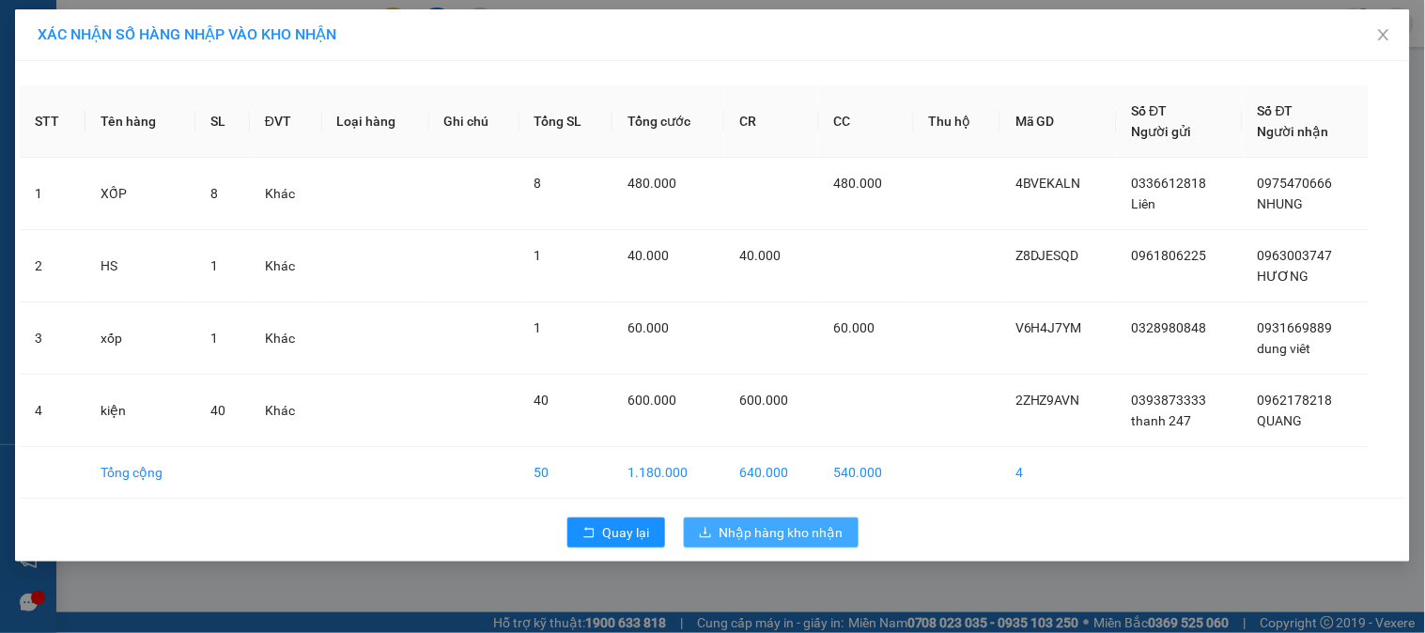
click at [696, 532] on button "Nhập hàng kho nhận" at bounding box center [771, 533] width 175 height 30
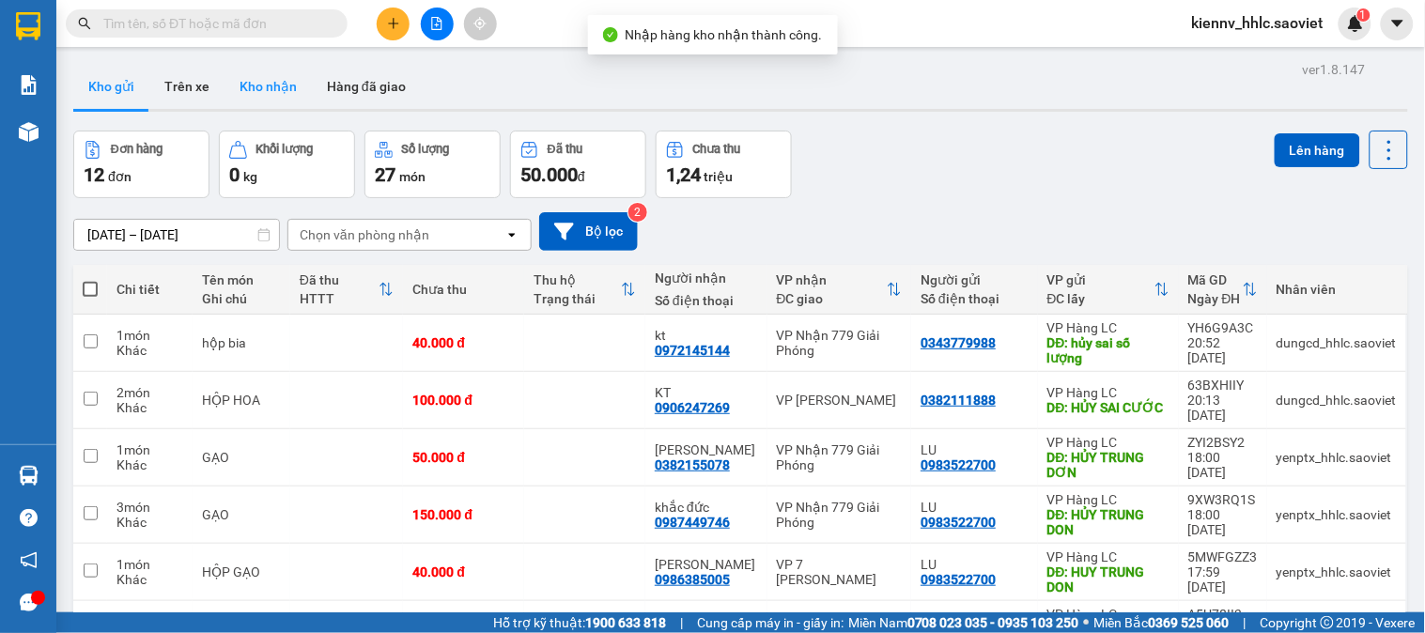
click at [279, 89] on button "Kho nhận" at bounding box center [267, 86] width 87 height 45
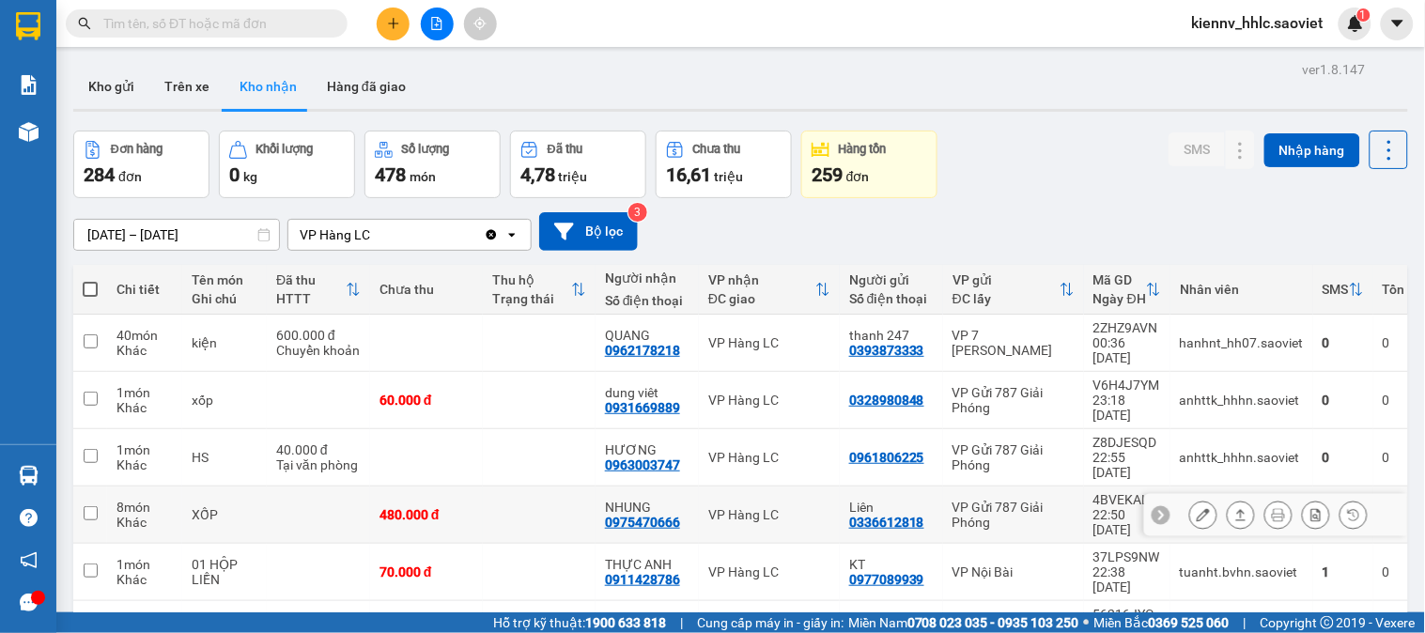
click at [571, 487] on td at bounding box center [539, 515] width 113 height 57
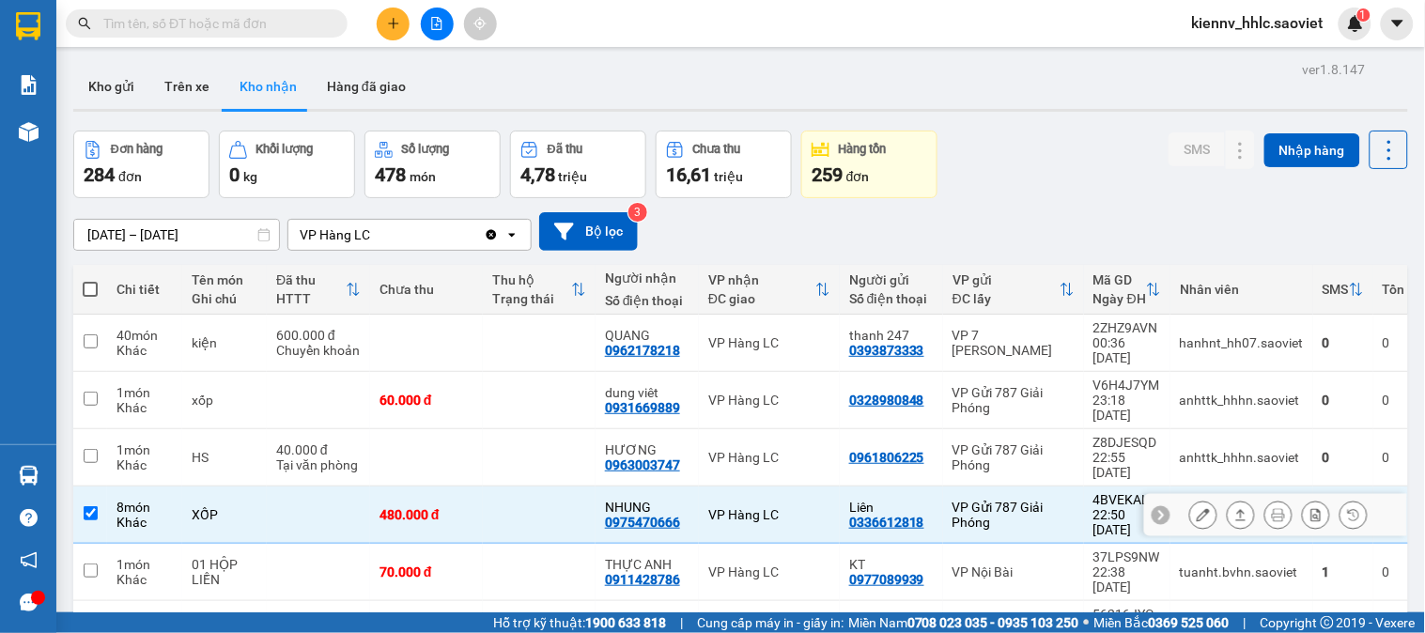
checkbox input "true"
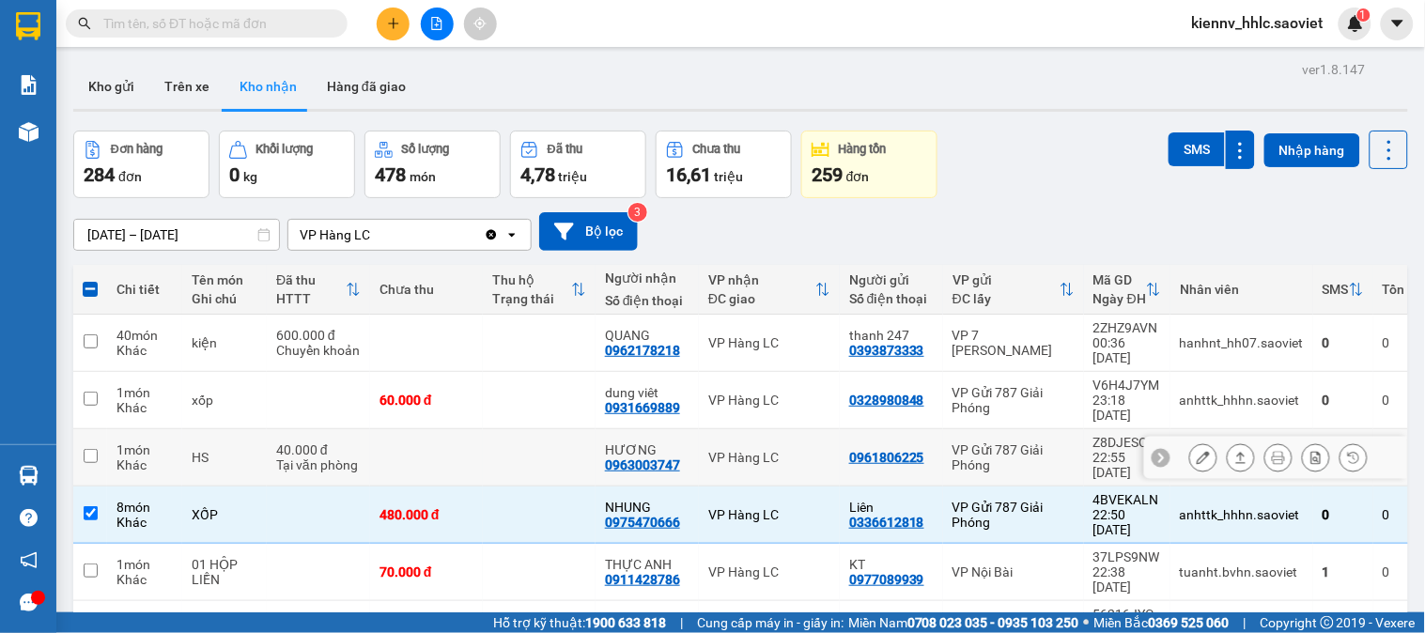
click at [543, 429] on td at bounding box center [539, 457] width 113 height 57
checkbox input "true"
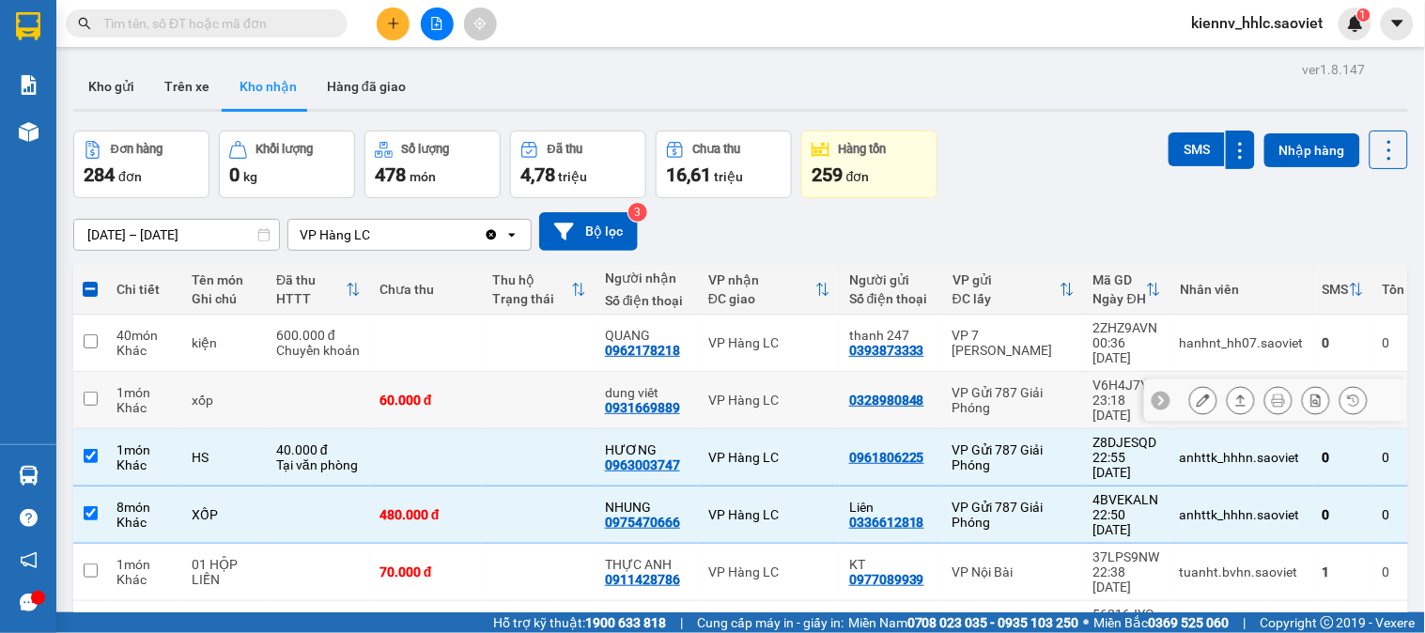
drag, startPoint x: 533, startPoint y: 395, endPoint x: 533, endPoint y: 369, distance: 26.3
click at [532, 383] on td at bounding box center [539, 400] width 113 height 57
checkbox input "true"
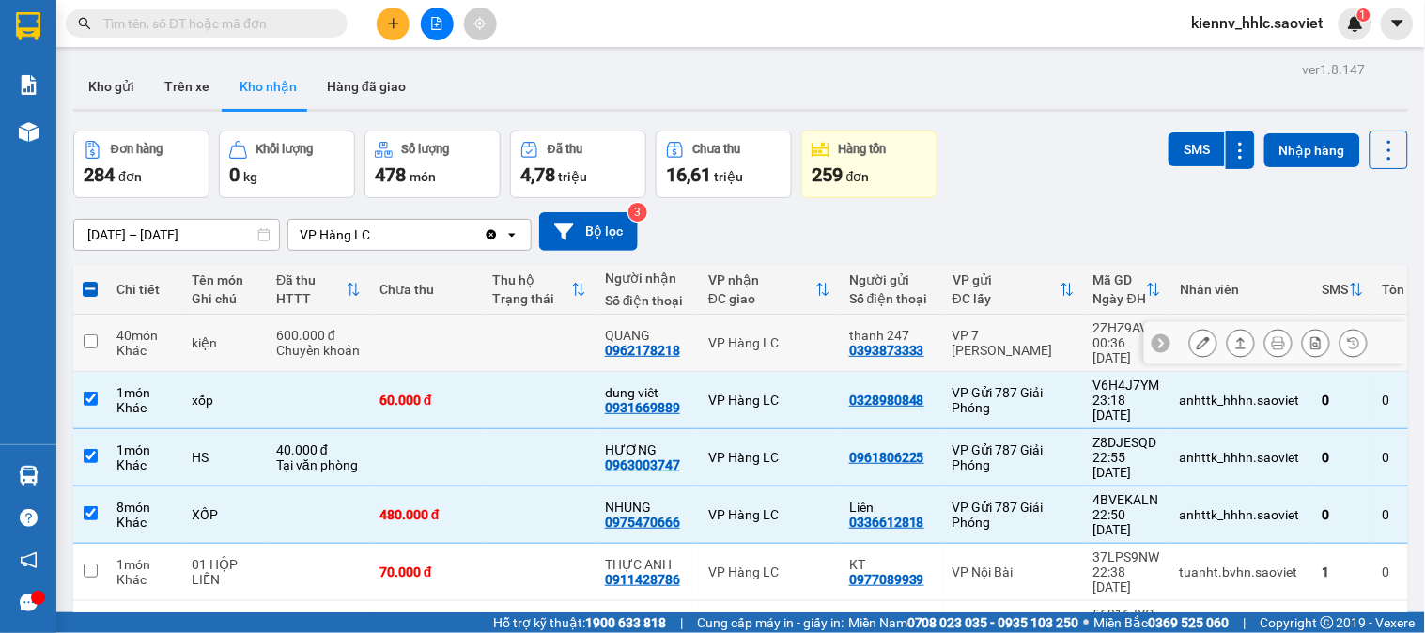
drag, startPoint x: 530, startPoint y: 334, endPoint x: 588, endPoint y: 293, distance: 71.4
click at [529, 332] on td at bounding box center [539, 343] width 113 height 57
checkbox input "true"
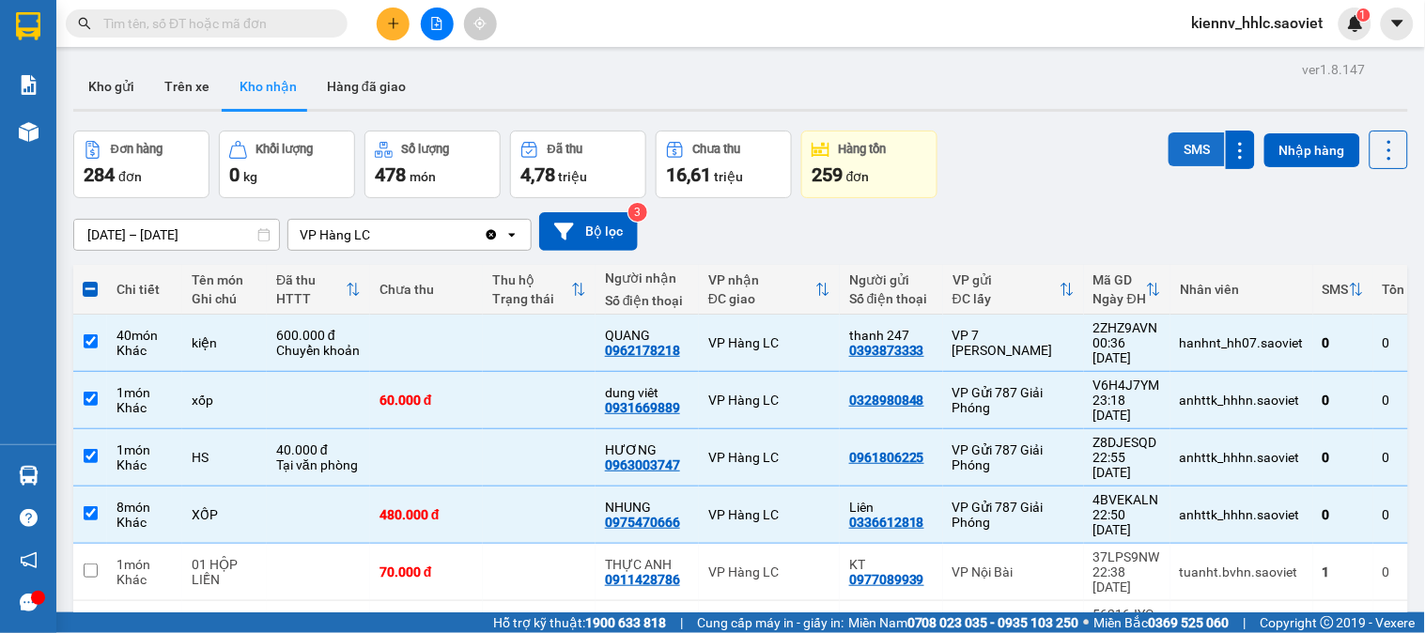
click at [1184, 136] on button "SMS" at bounding box center [1196, 149] width 56 height 34
click at [301, 16] on input "text" at bounding box center [214, 23] width 222 height 21
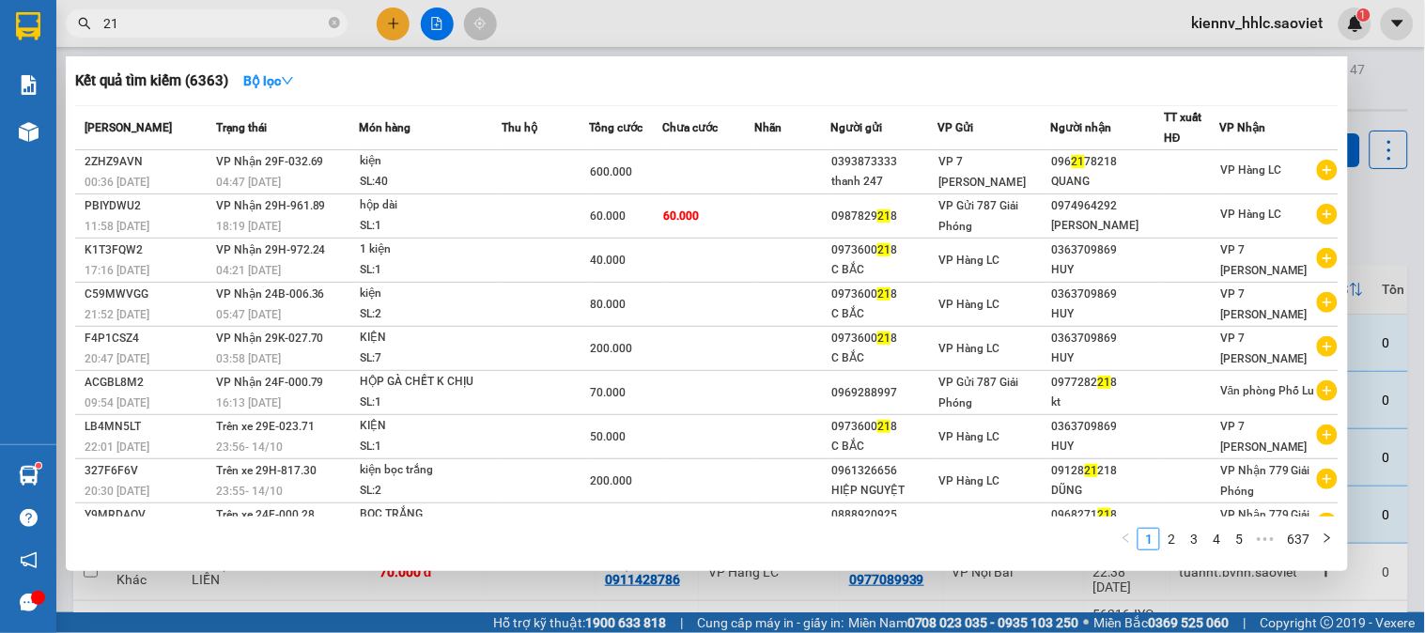
type input "2"
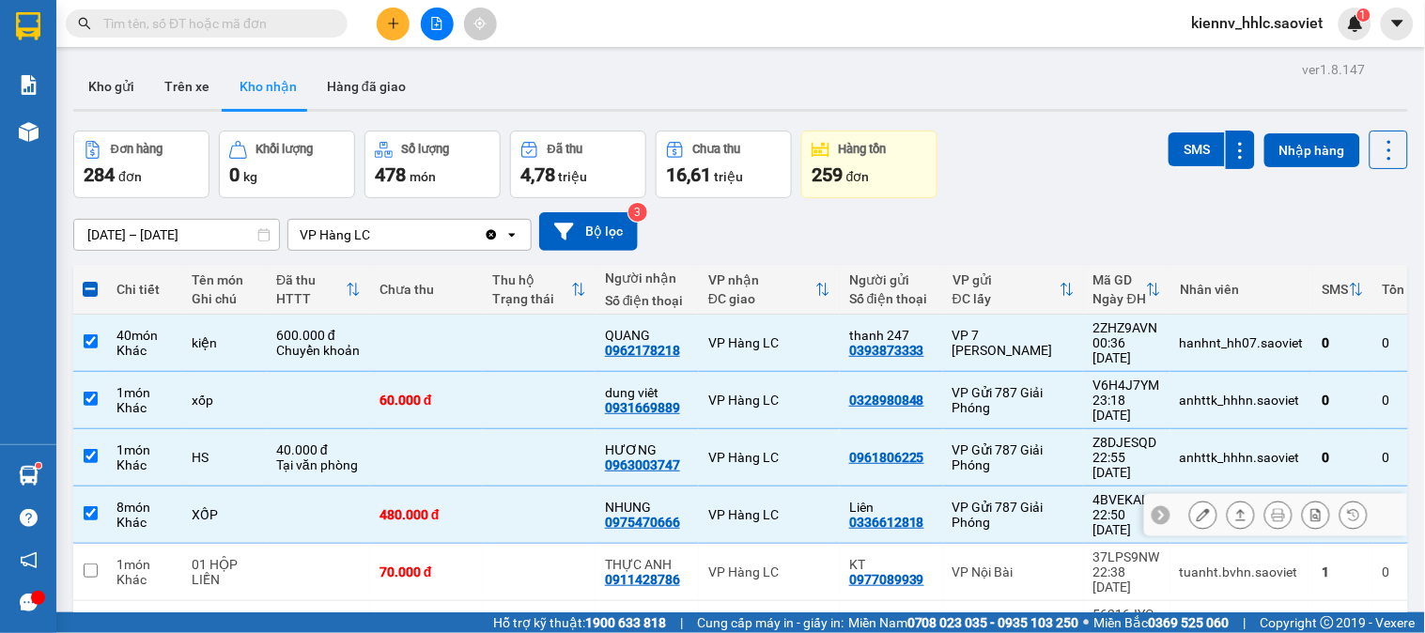
click at [322, 487] on td at bounding box center [318, 515] width 103 height 57
checkbox input "false"
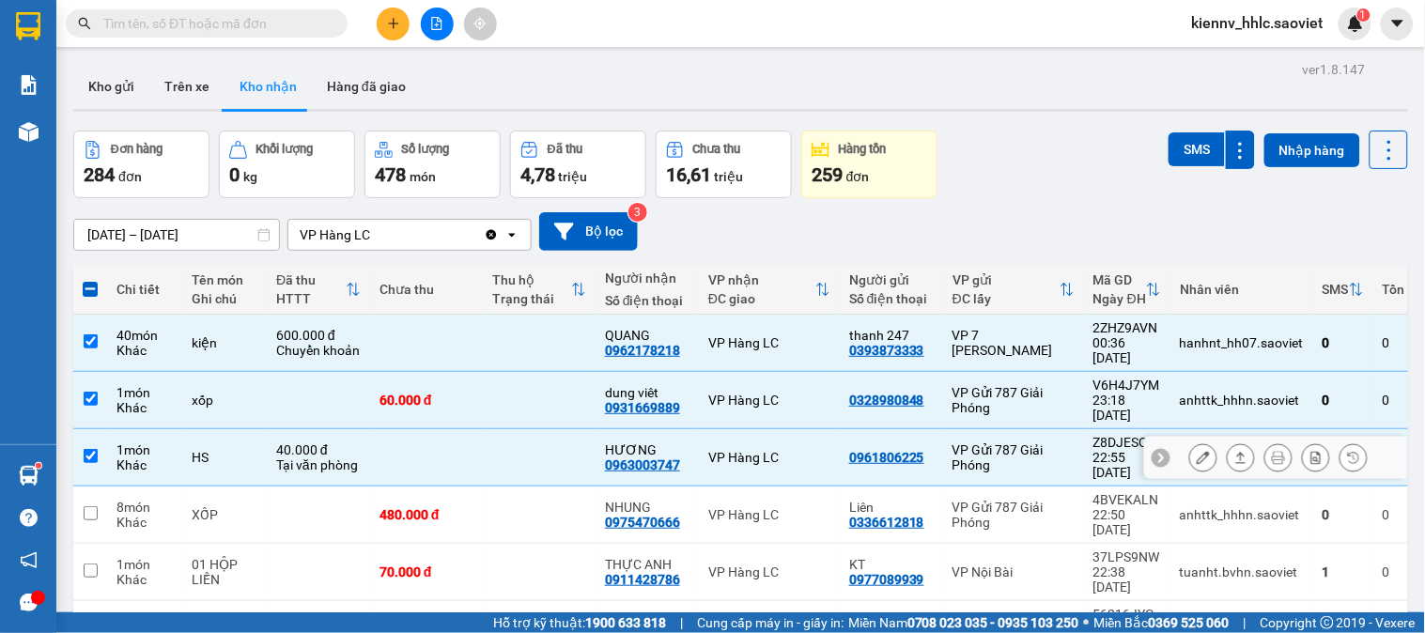
click at [357, 457] on div "Tại văn phòng" at bounding box center [318, 464] width 85 height 15
checkbox input "false"
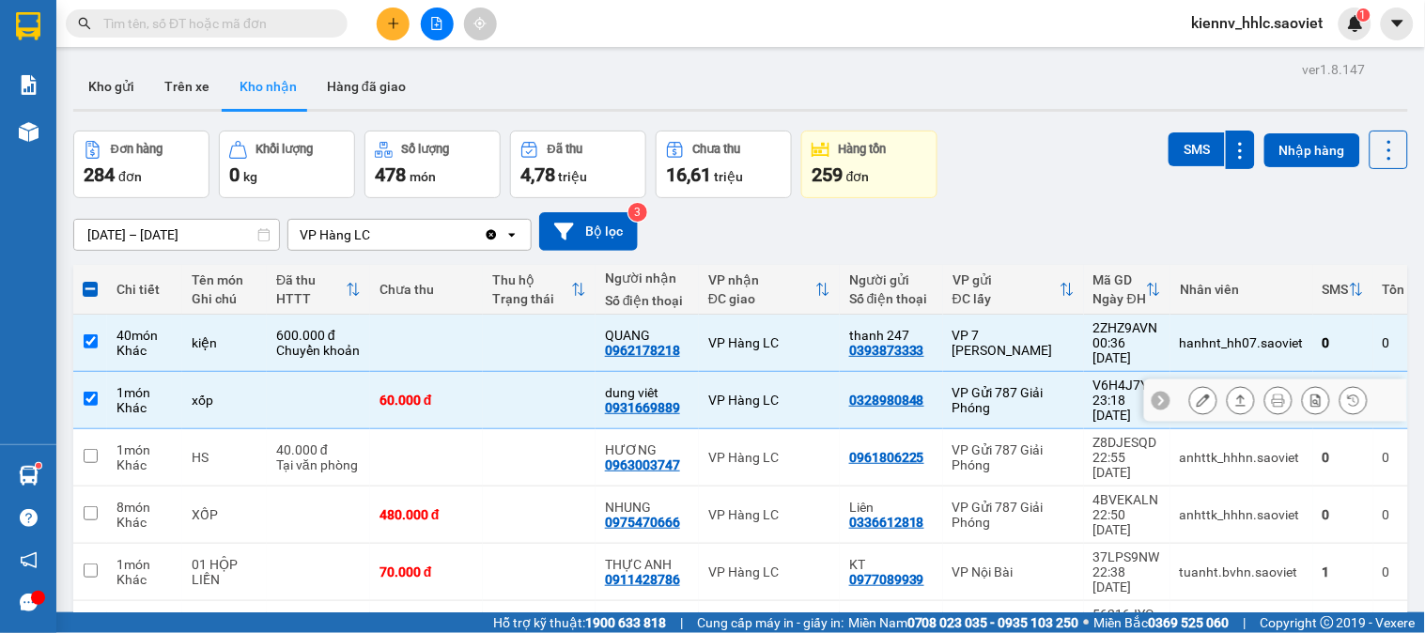
click at [350, 387] on td at bounding box center [318, 400] width 103 height 57
checkbox input "false"
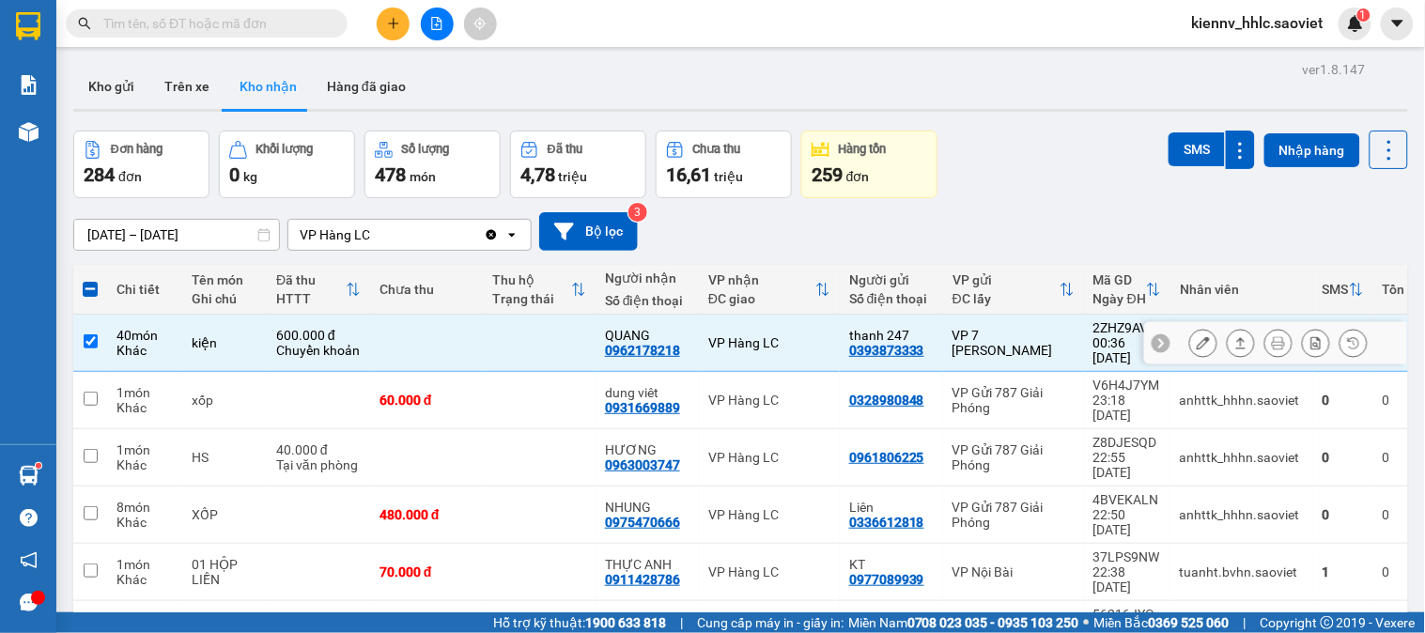
click at [392, 334] on td at bounding box center [426, 343] width 113 height 57
checkbox input "false"
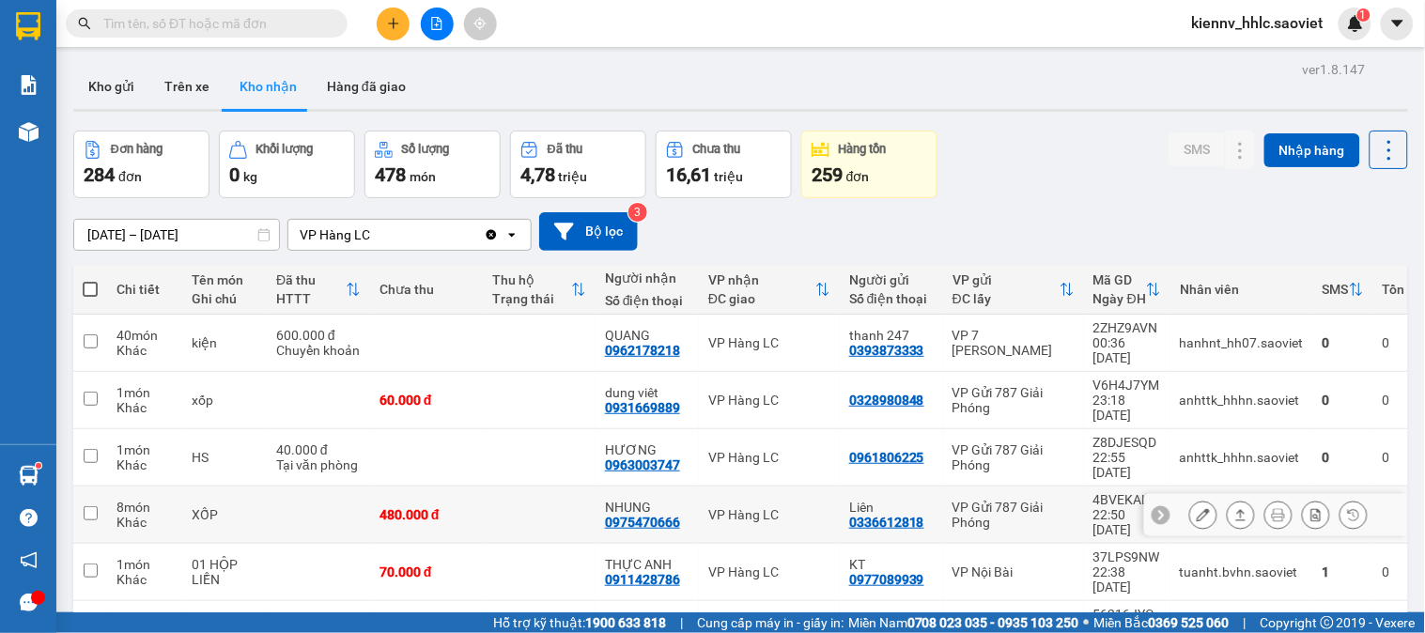
drag, startPoint x: 535, startPoint y: 456, endPoint x: 520, endPoint y: 429, distance: 30.3
click at [532, 487] on td at bounding box center [539, 515] width 113 height 57
checkbox input "true"
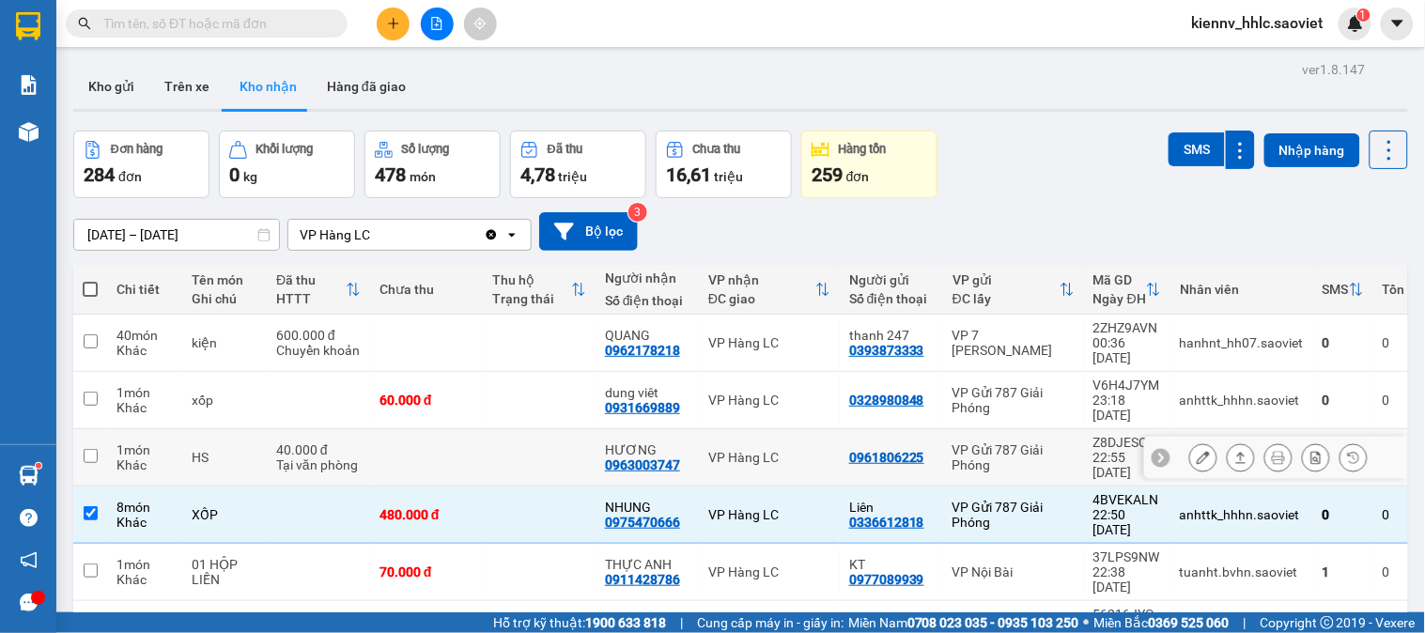
click at [520, 429] on td at bounding box center [539, 457] width 113 height 57
checkbox input "true"
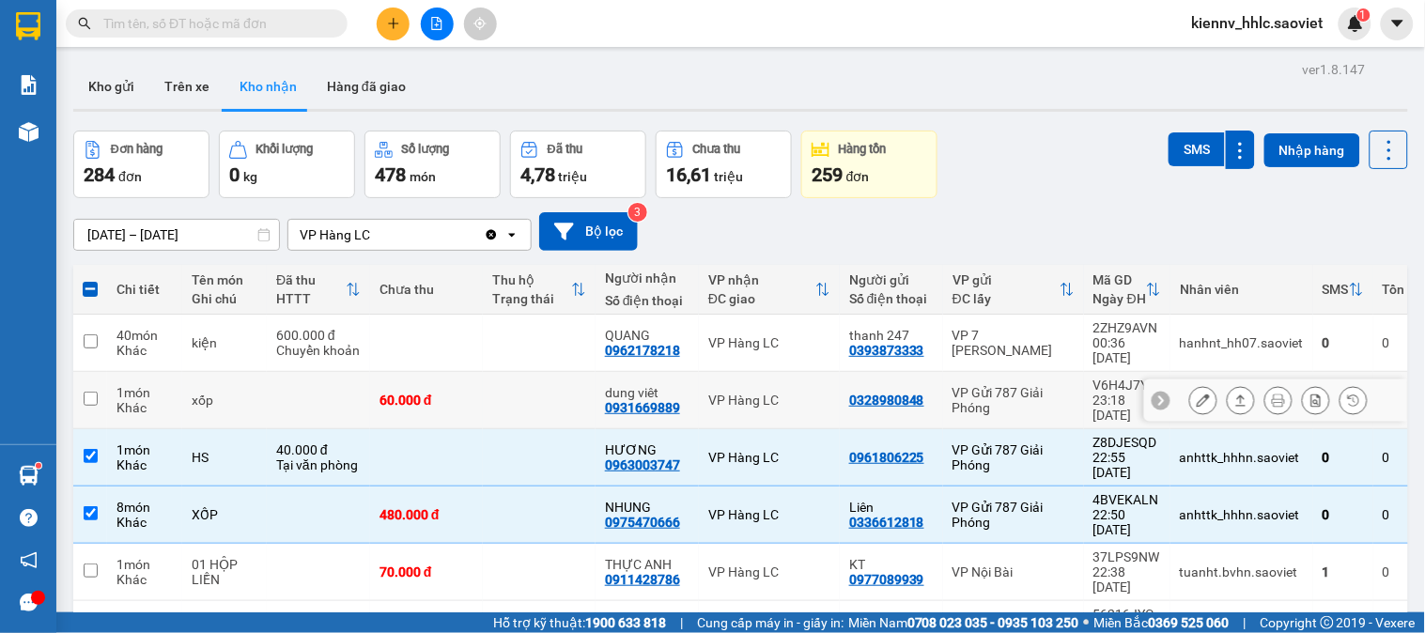
click at [510, 383] on td at bounding box center [539, 400] width 113 height 57
checkbox input "true"
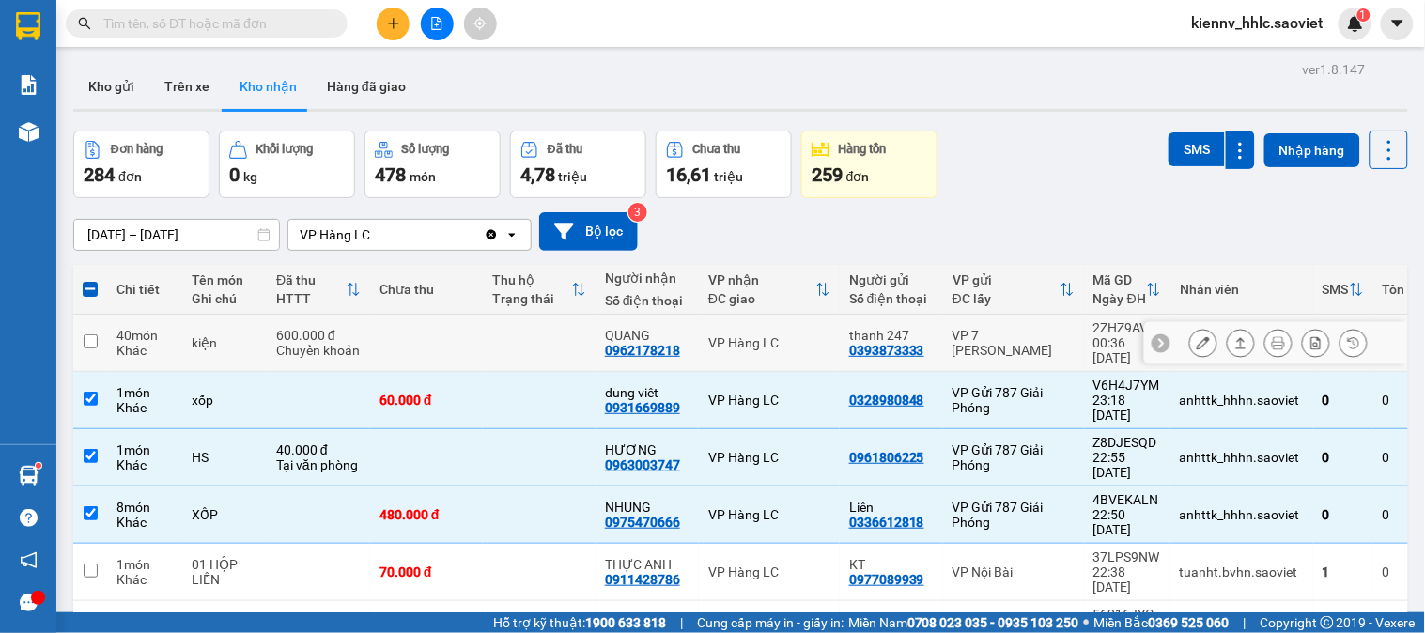
click at [510, 349] on td at bounding box center [539, 343] width 113 height 57
checkbox input "true"
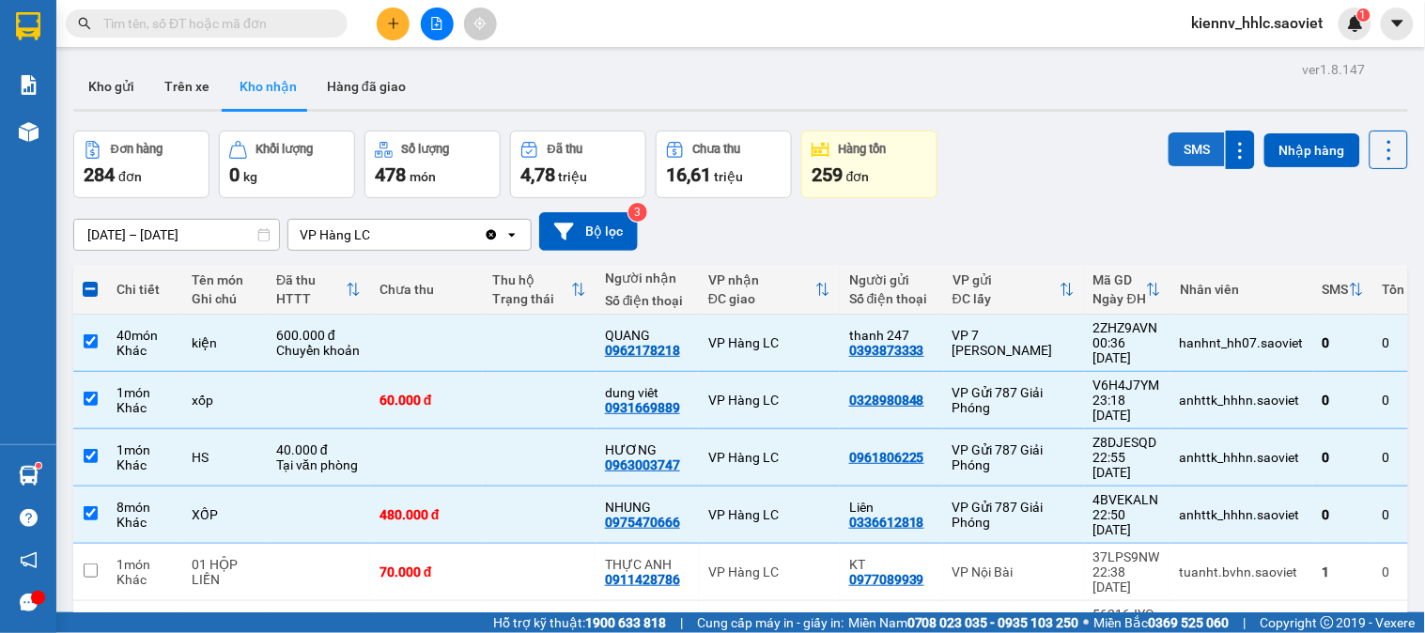
click at [1176, 147] on button "SMS" at bounding box center [1196, 149] width 56 height 34
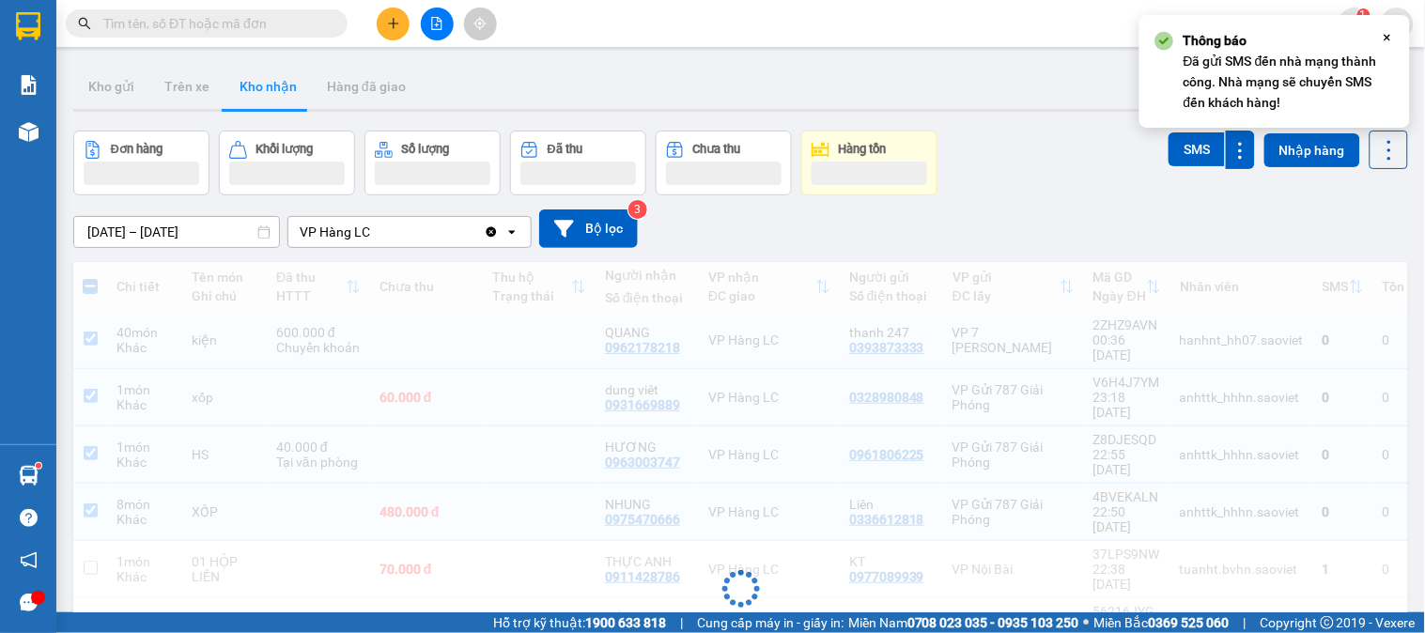
click at [446, 25] on button at bounding box center [437, 24] width 33 height 33
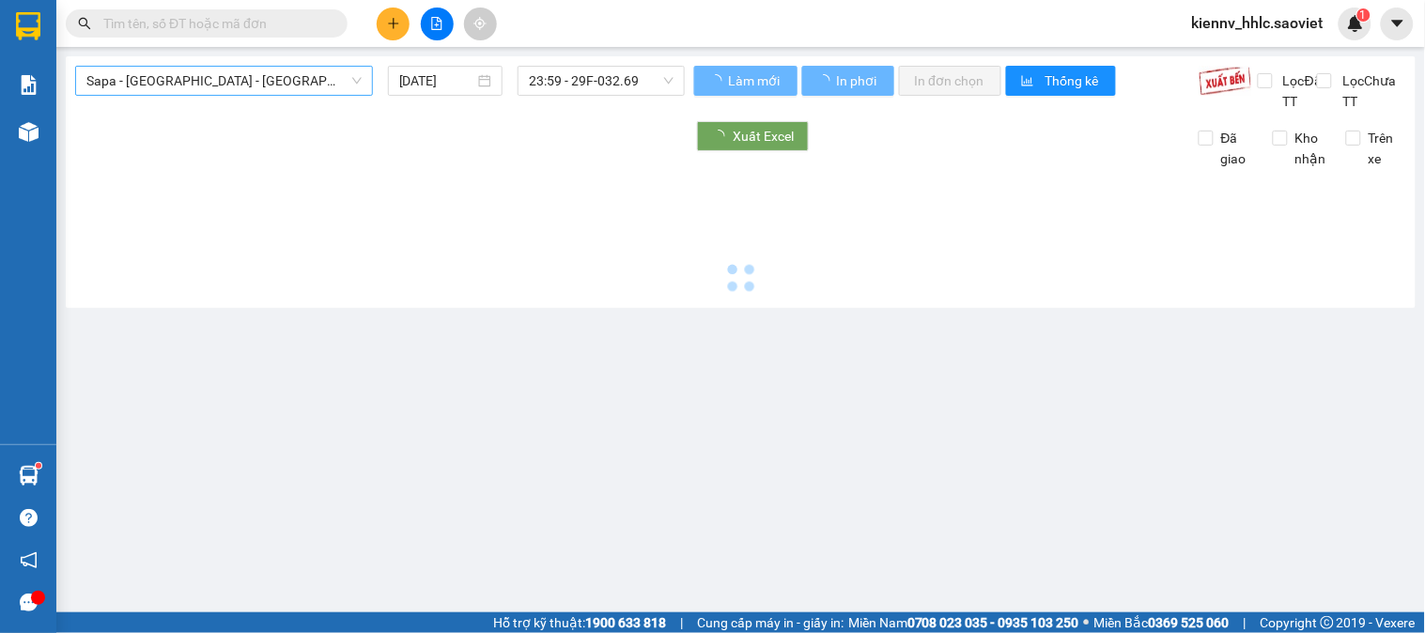
type input "15/10/2025"
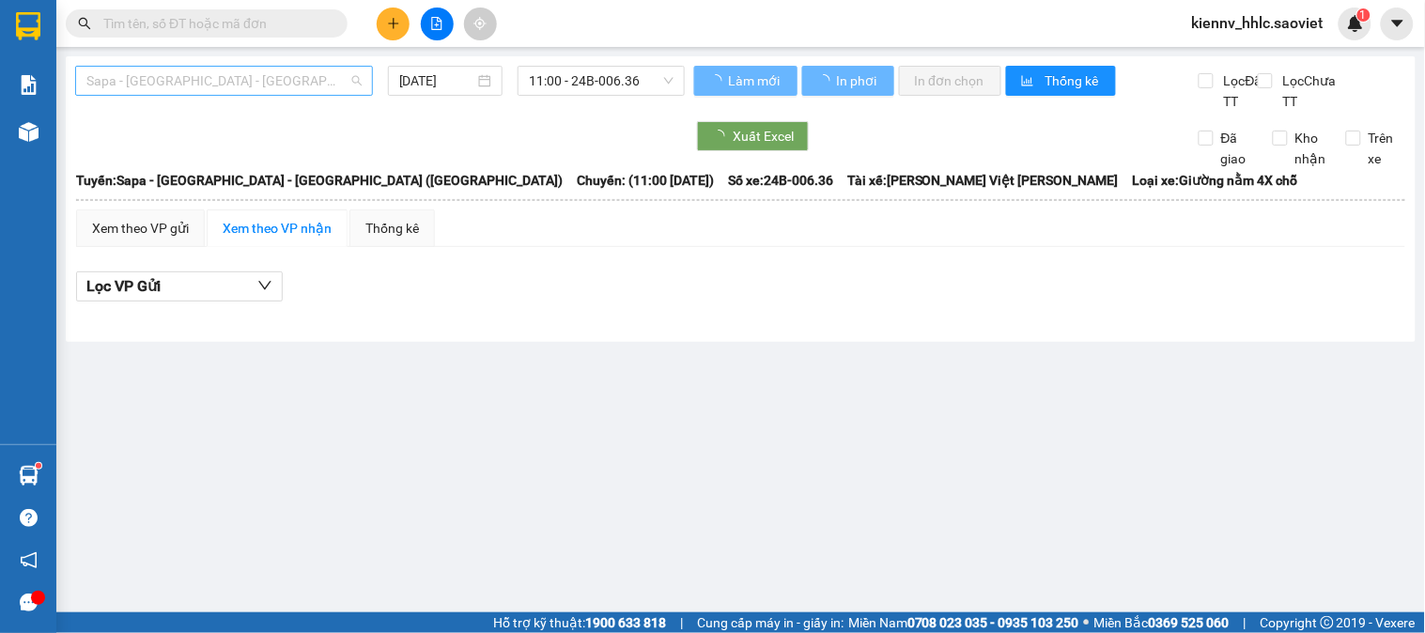
click at [266, 72] on span "Sapa - Lào Cai - Hà Nội (Giường)" at bounding box center [223, 81] width 275 height 28
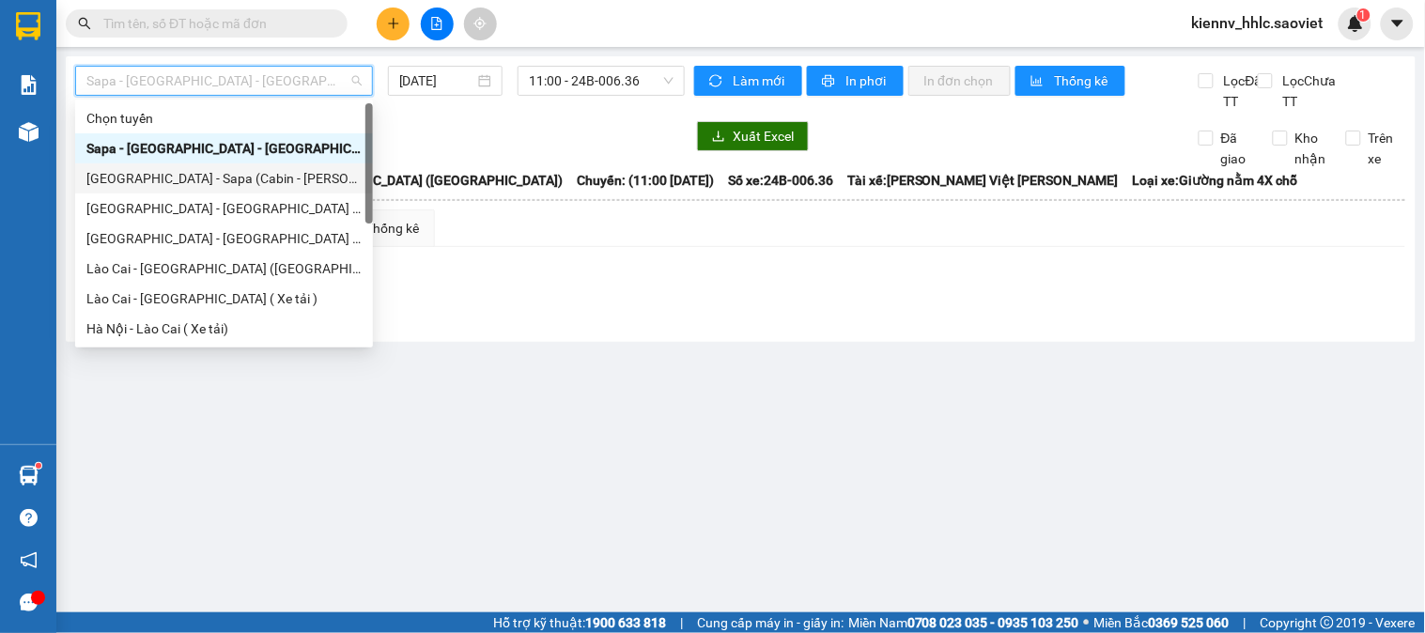
click at [287, 172] on div "Hà Nội - Sapa (Cabin - Thăng Long)" at bounding box center [223, 178] width 275 height 21
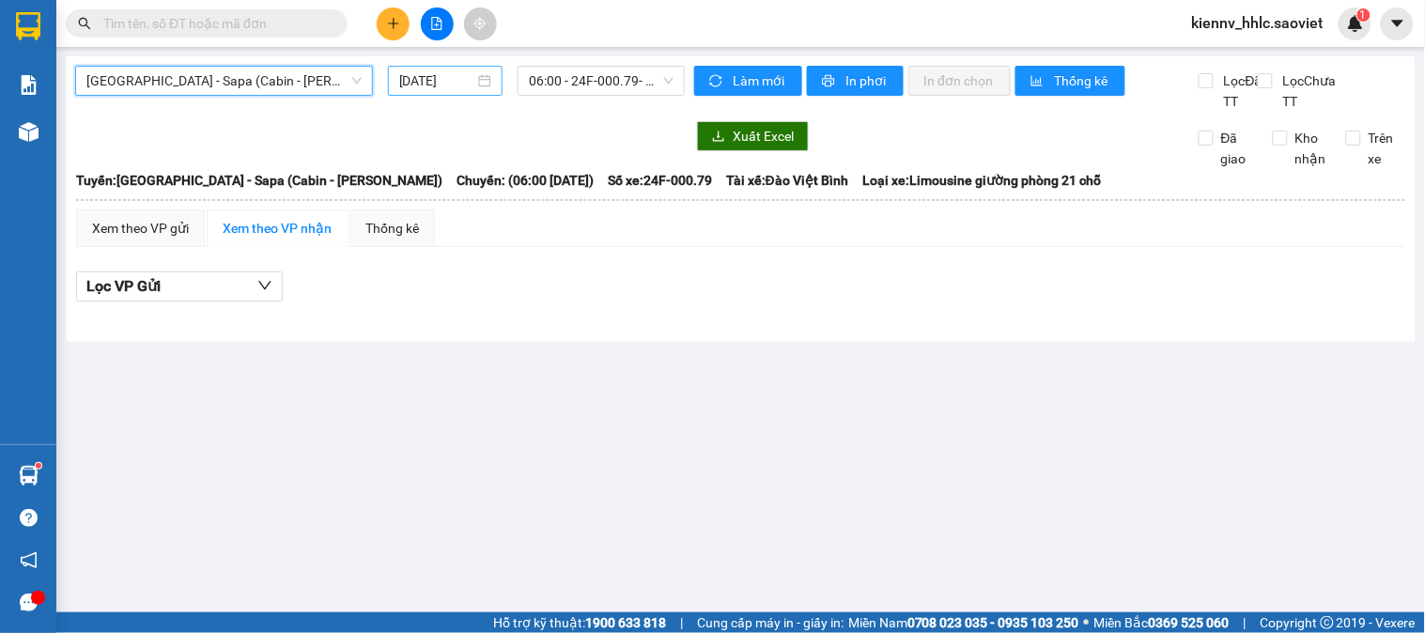
click at [423, 90] on input "15/10/2025" at bounding box center [437, 80] width 76 height 21
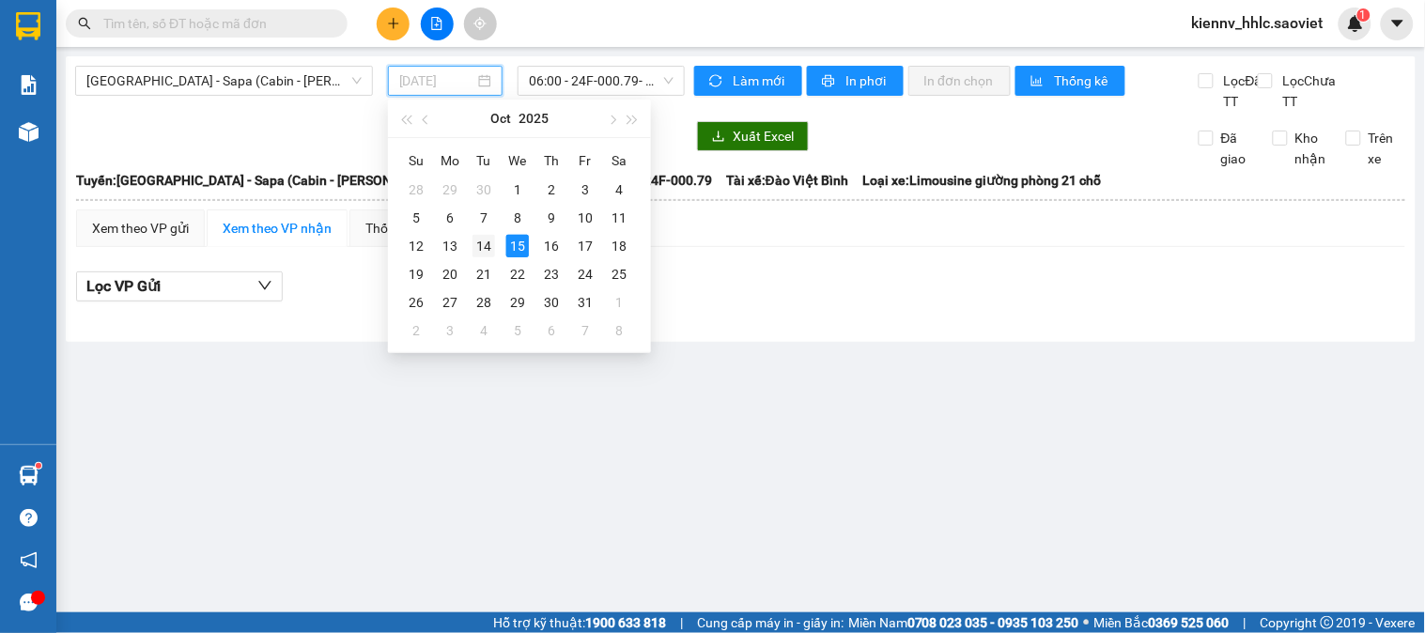
click at [484, 239] on div "14" at bounding box center [483, 246] width 23 height 23
type input "14/10/2025"
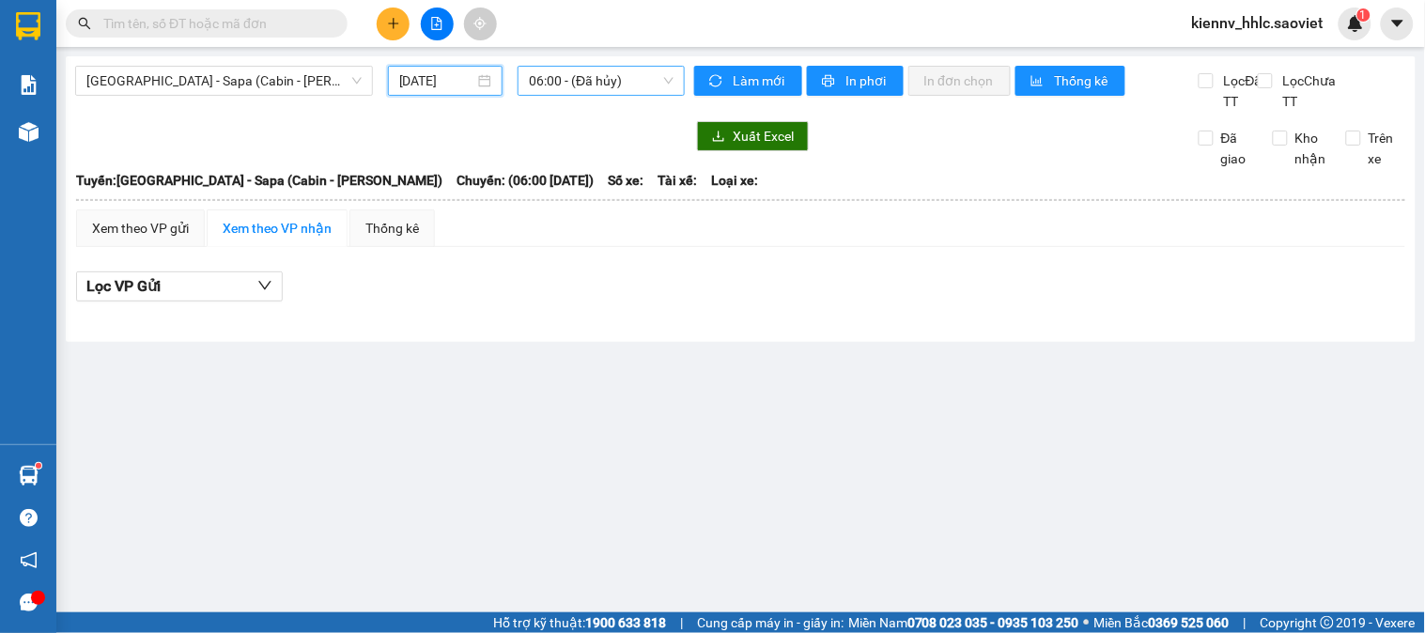
click at [615, 70] on span "06:00 - (Đã hủy)" at bounding box center [601, 81] width 145 height 28
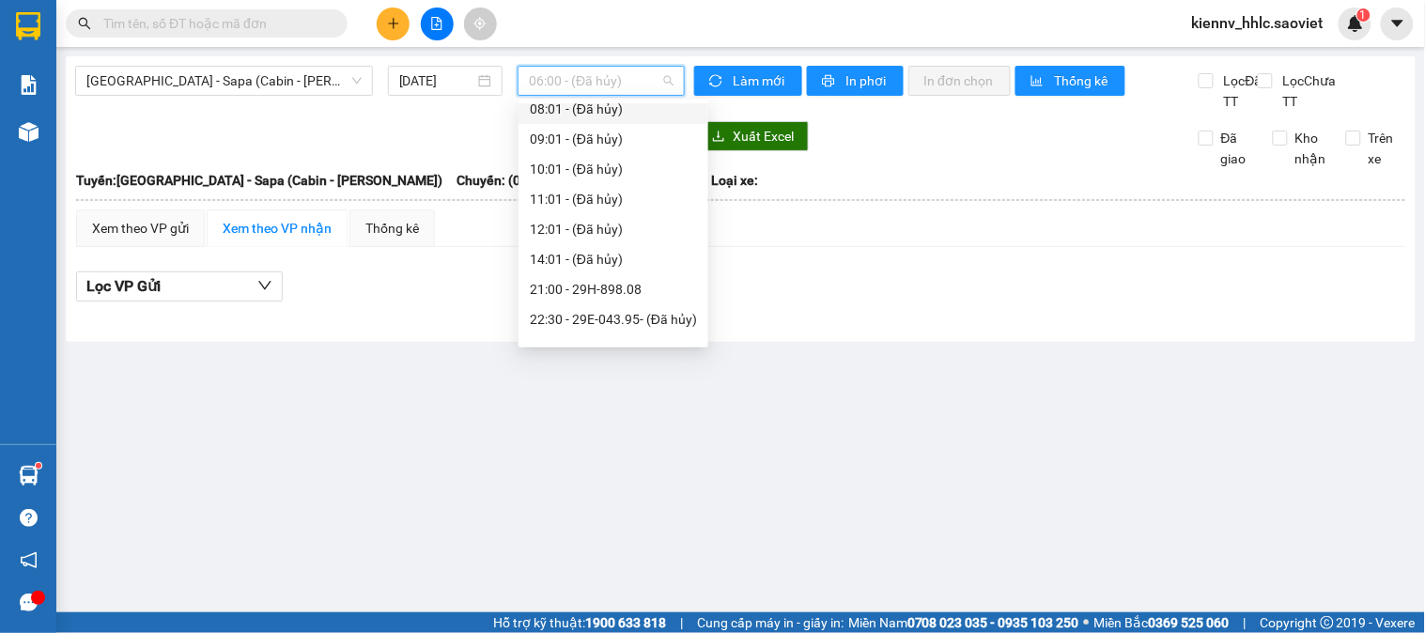
scroll to position [210, 0]
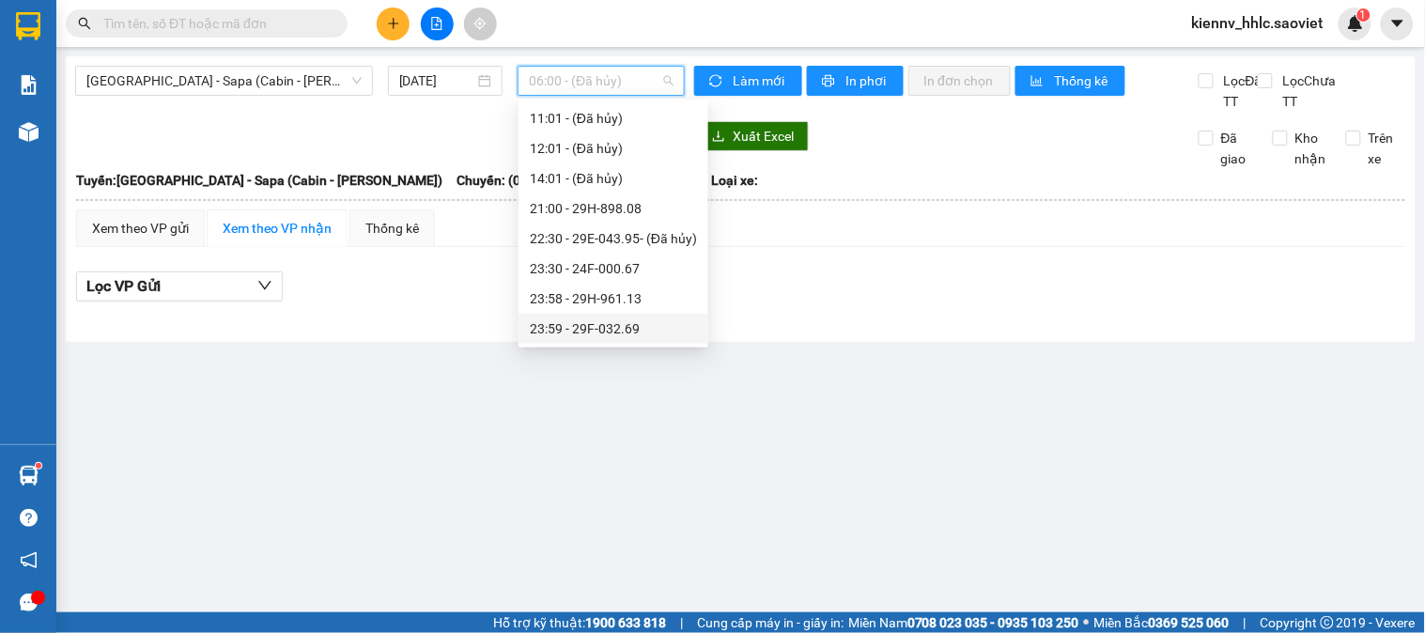
click at [624, 332] on div "23:59 - 29F-032.69" at bounding box center [613, 328] width 167 height 21
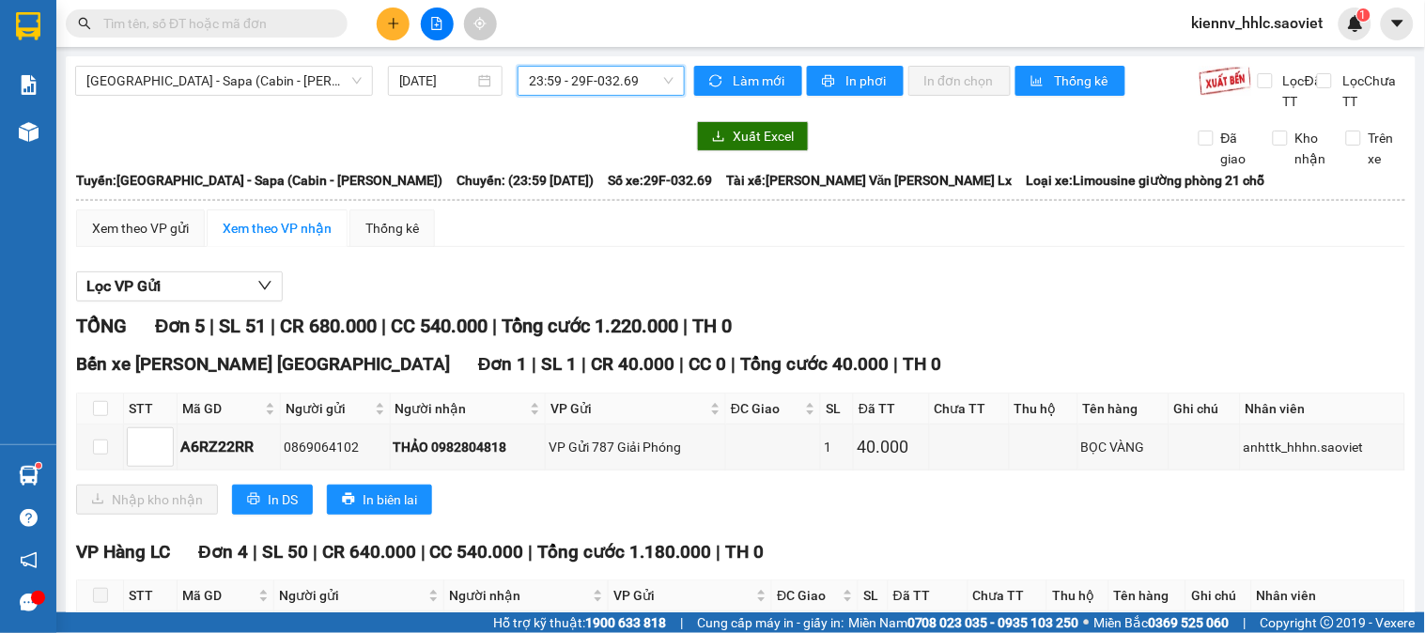
click at [625, 77] on span "23:59 - 29F-032.69" at bounding box center [601, 81] width 145 height 28
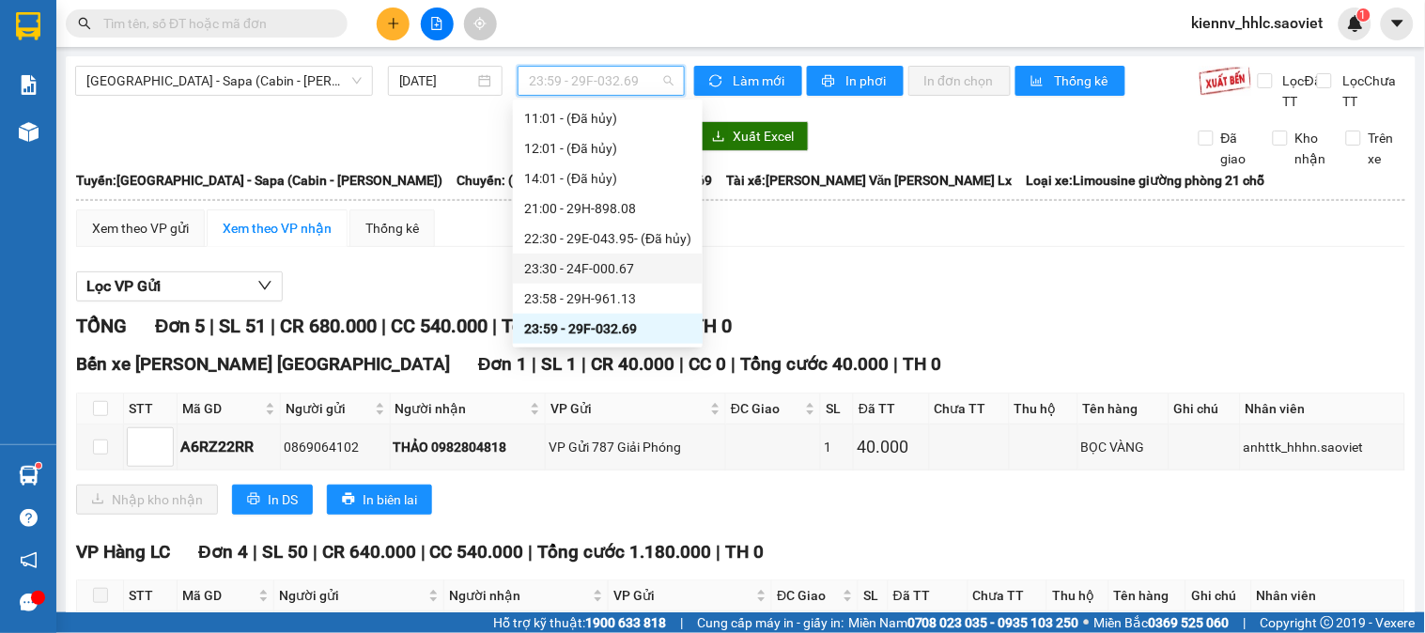
click at [649, 270] on div "23:30 - 24F-000.67" at bounding box center [607, 268] width 167 height 21
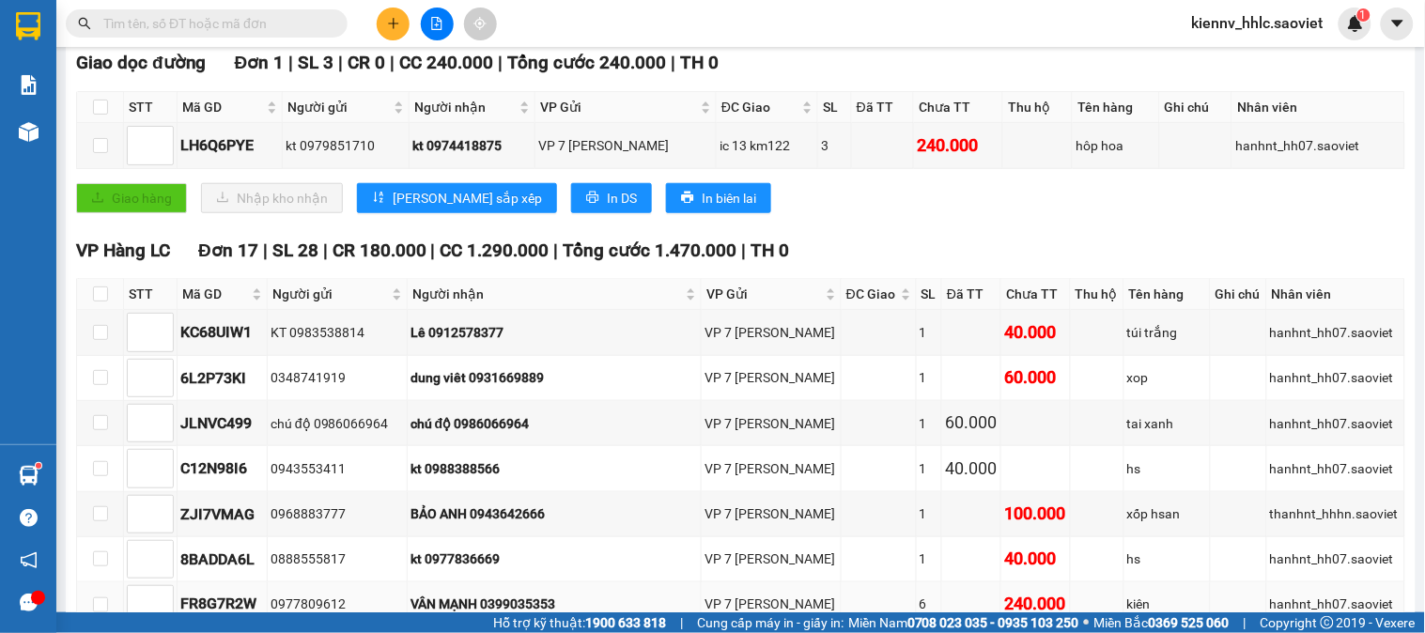
scroll to position [313, 0]
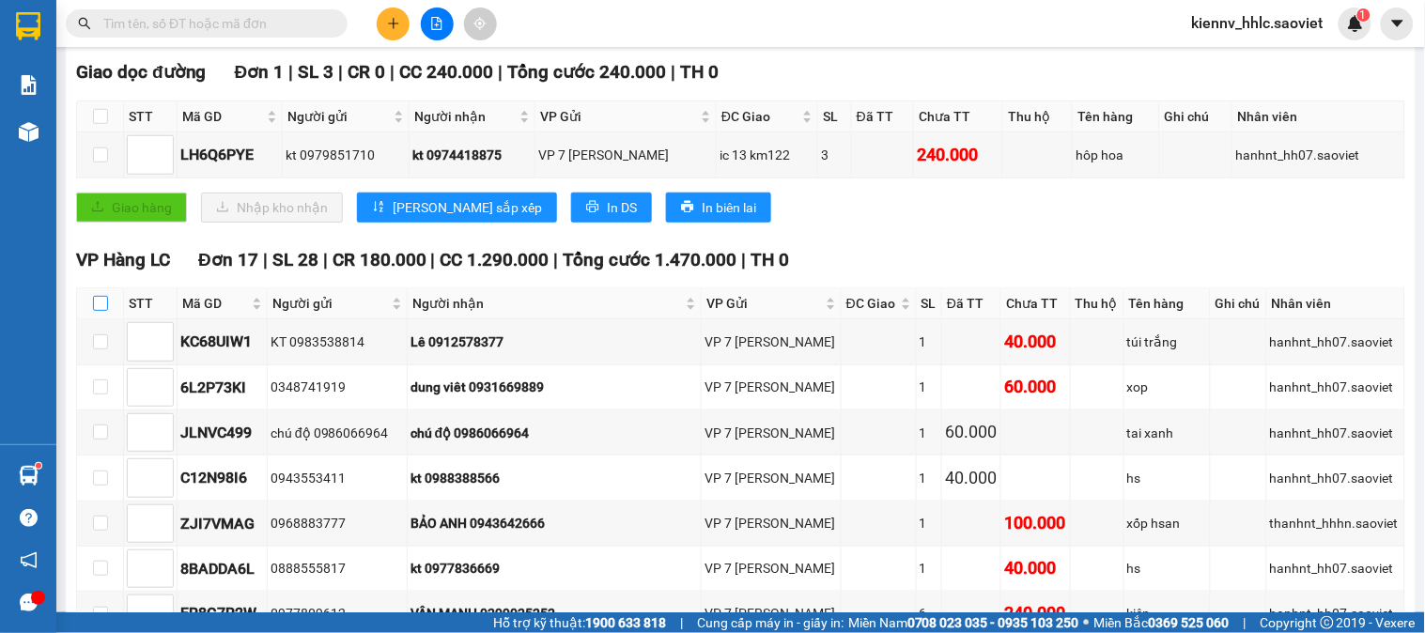
click at [101, 301] on input "checkbox" at bounding box center [100, 303] width 15 height 15
checkbox input "true"
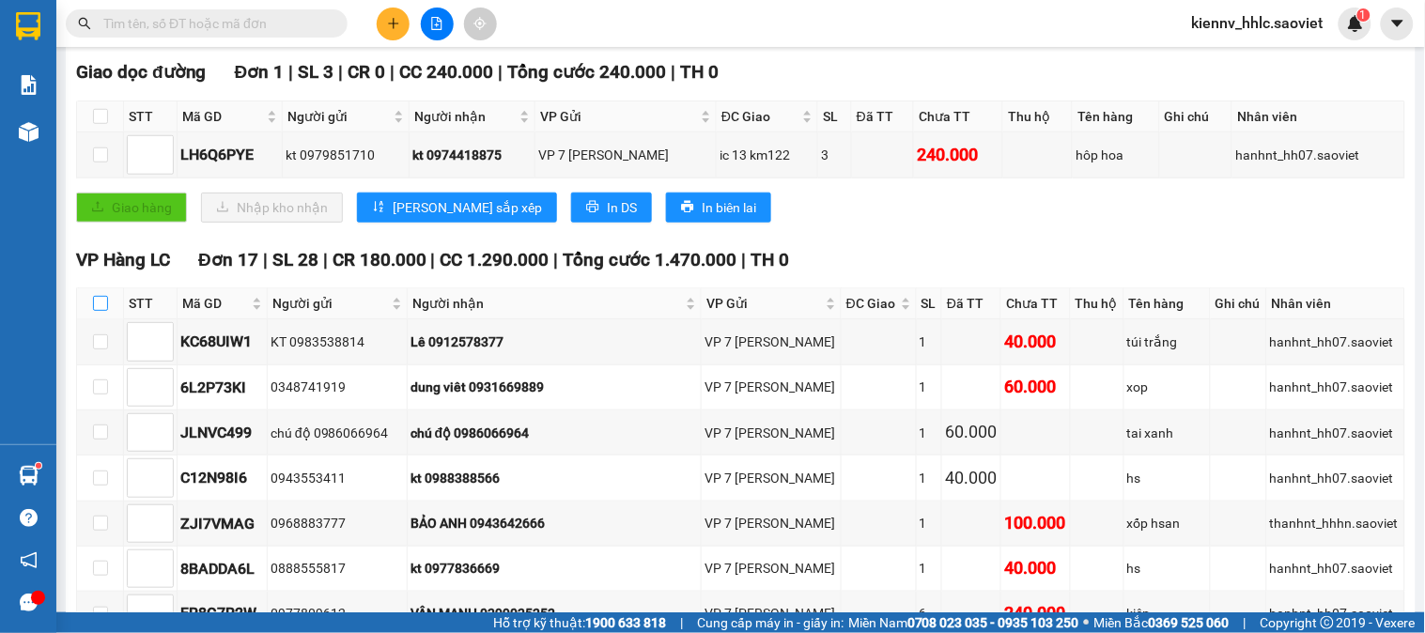
checkbox input "true"
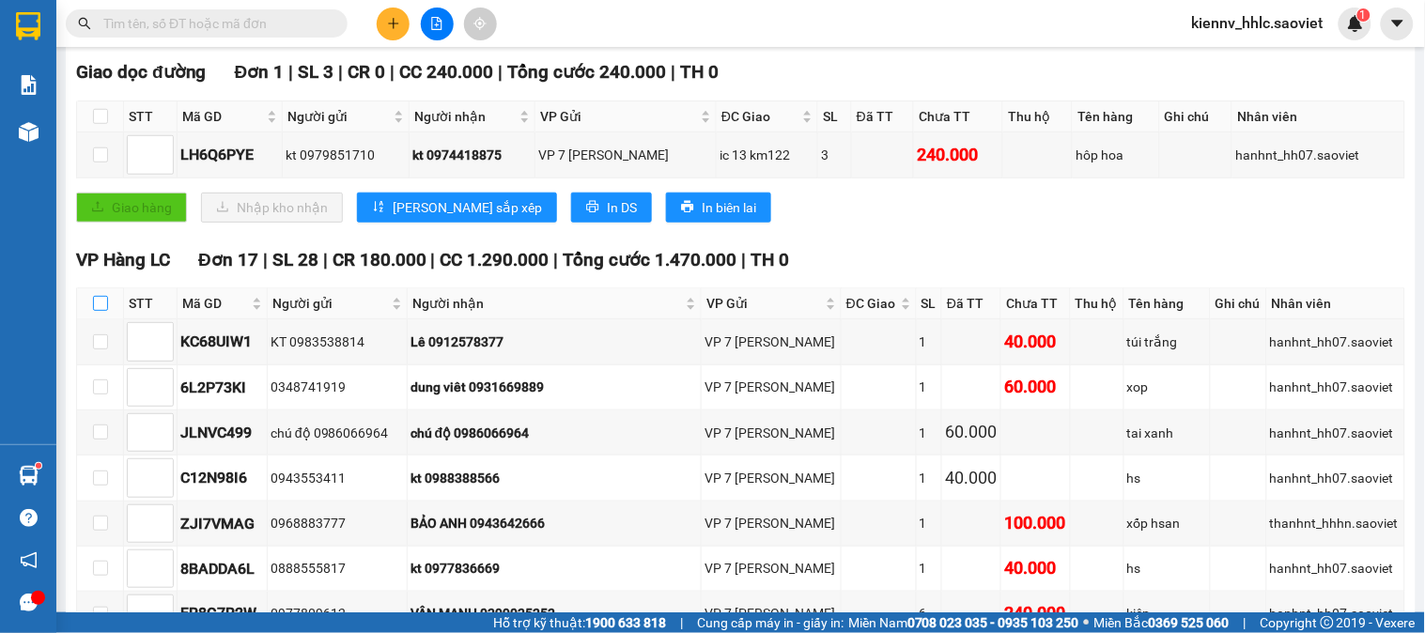
checkbox input "true"
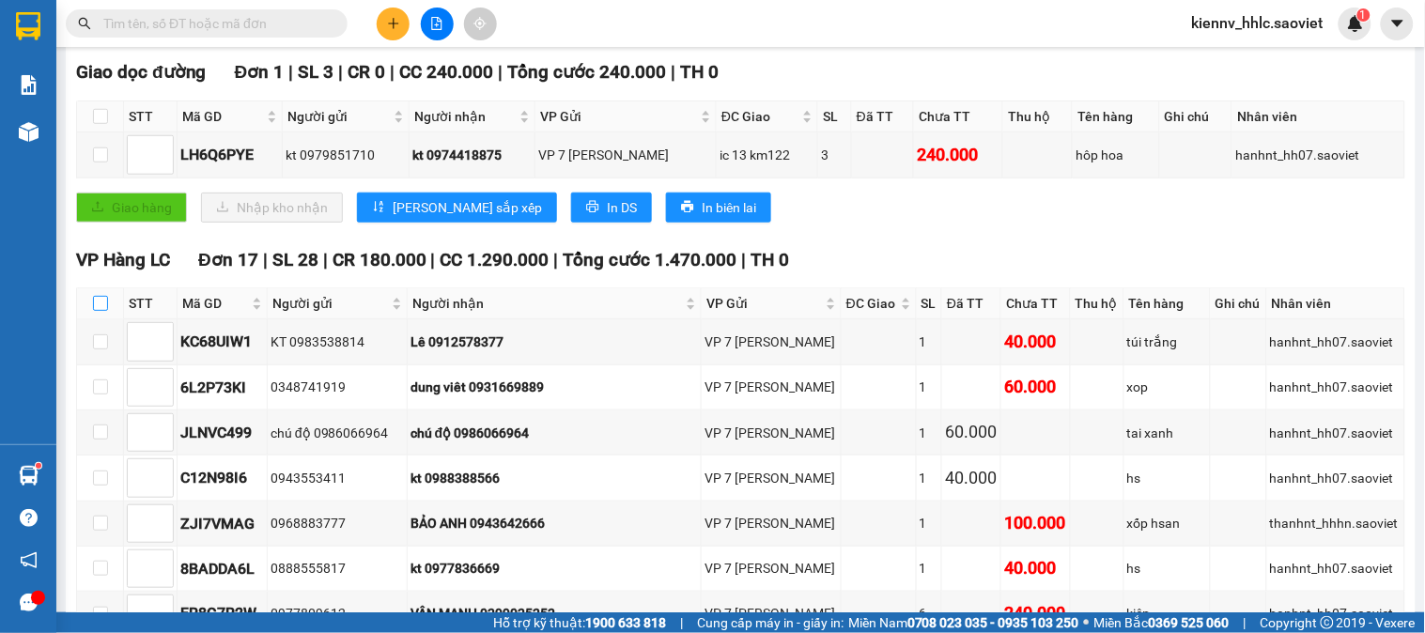
checkbox input "true"
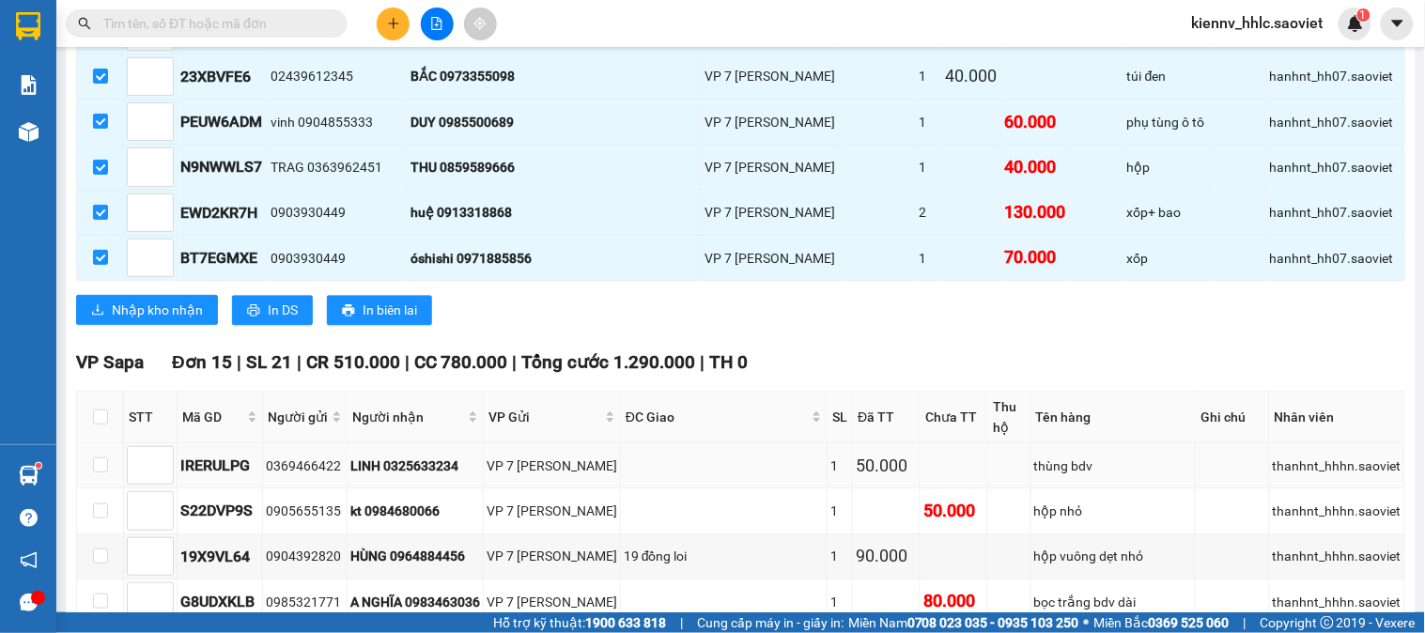
scroll to position [1252, 0]
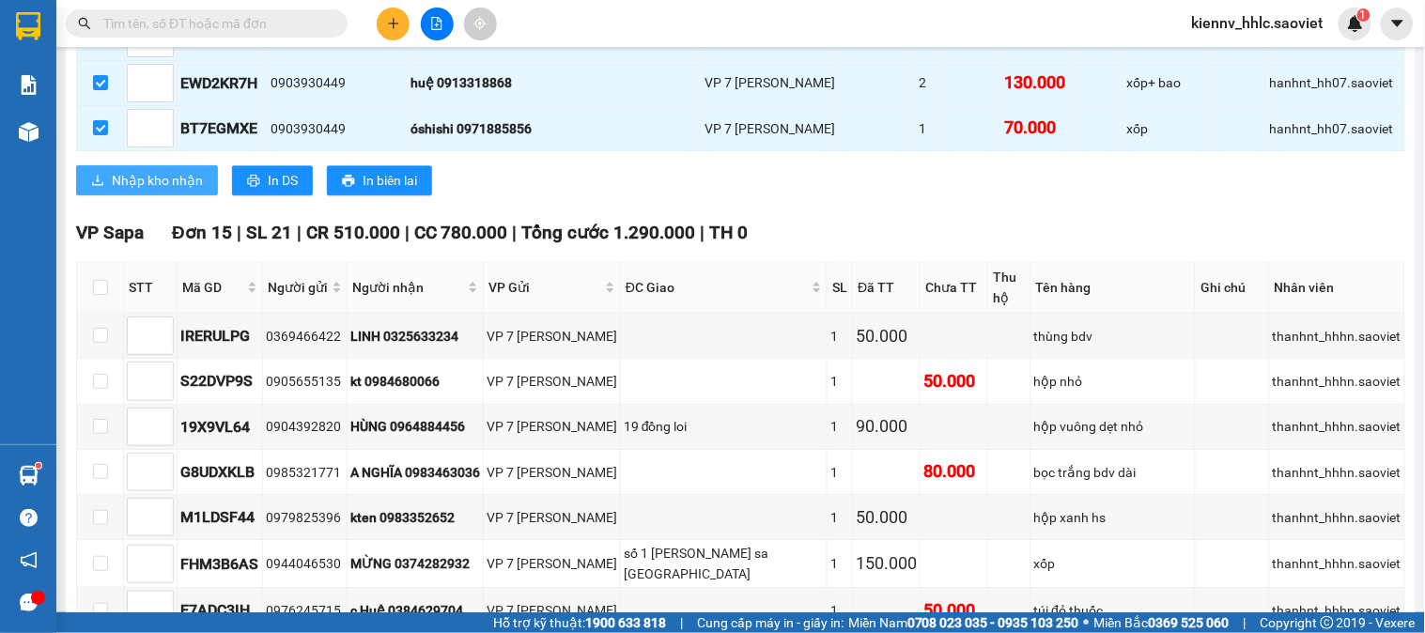
click at [169, 195] on button "Nhập kho nhận" at bounding box center [147, 180] width 142 height 30
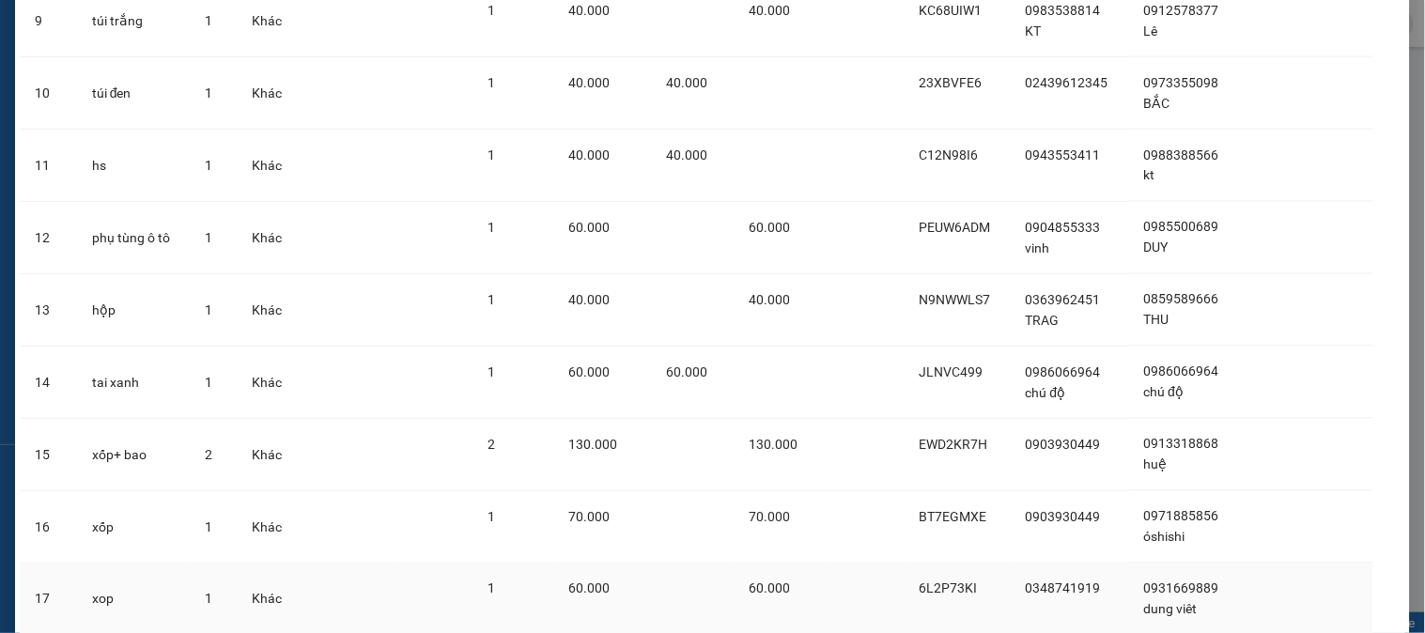
scroll to position [892, 0]
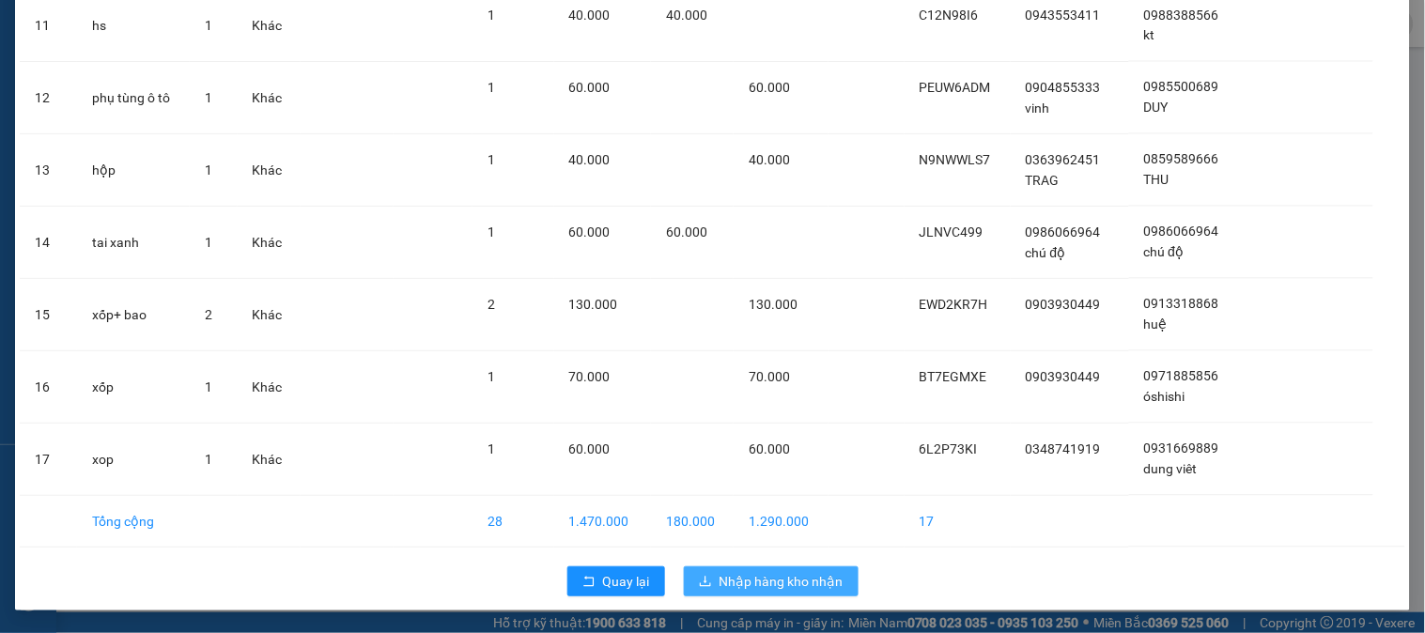
click at [808, 575] on span "Nhập hàng kho nhận" at bounding box center [781, 581] width 124 height 21
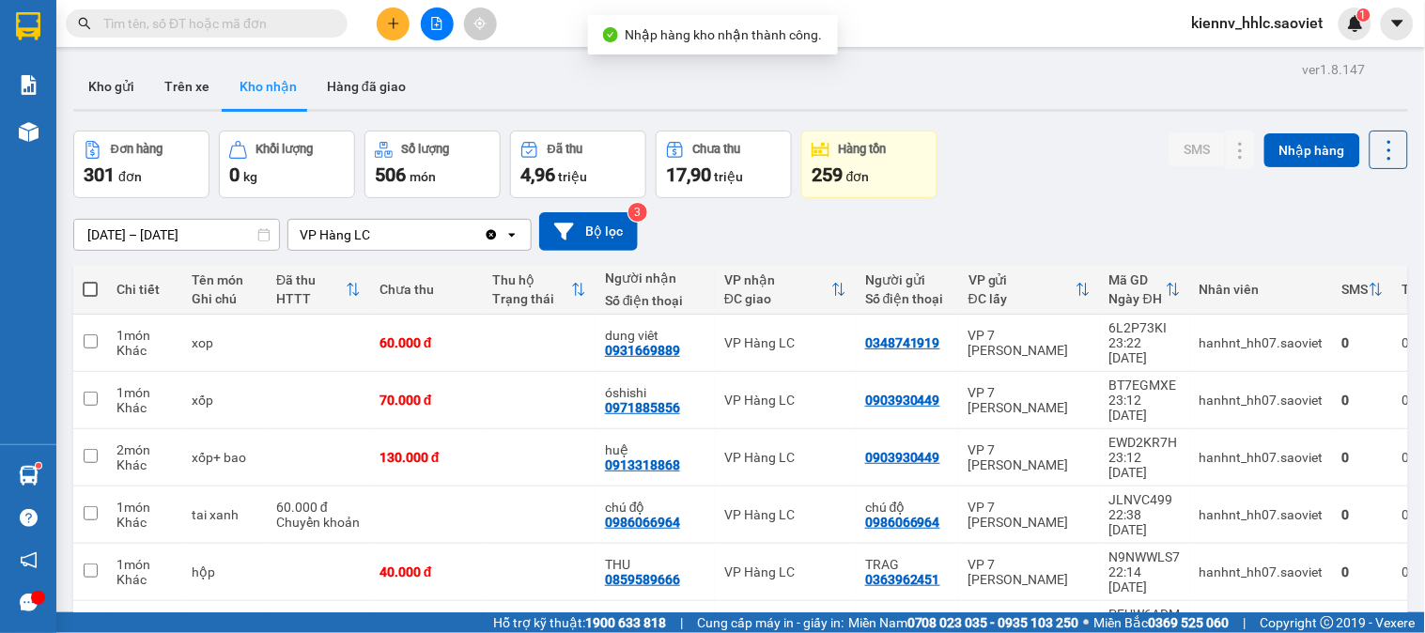
click at [83, 286] on span at bounding box center [90, 289] width 15 height 15
click at [90, 280] on input "checkbox" at bounding box center [90, 280] width 0 height 0
checkbox input "true"
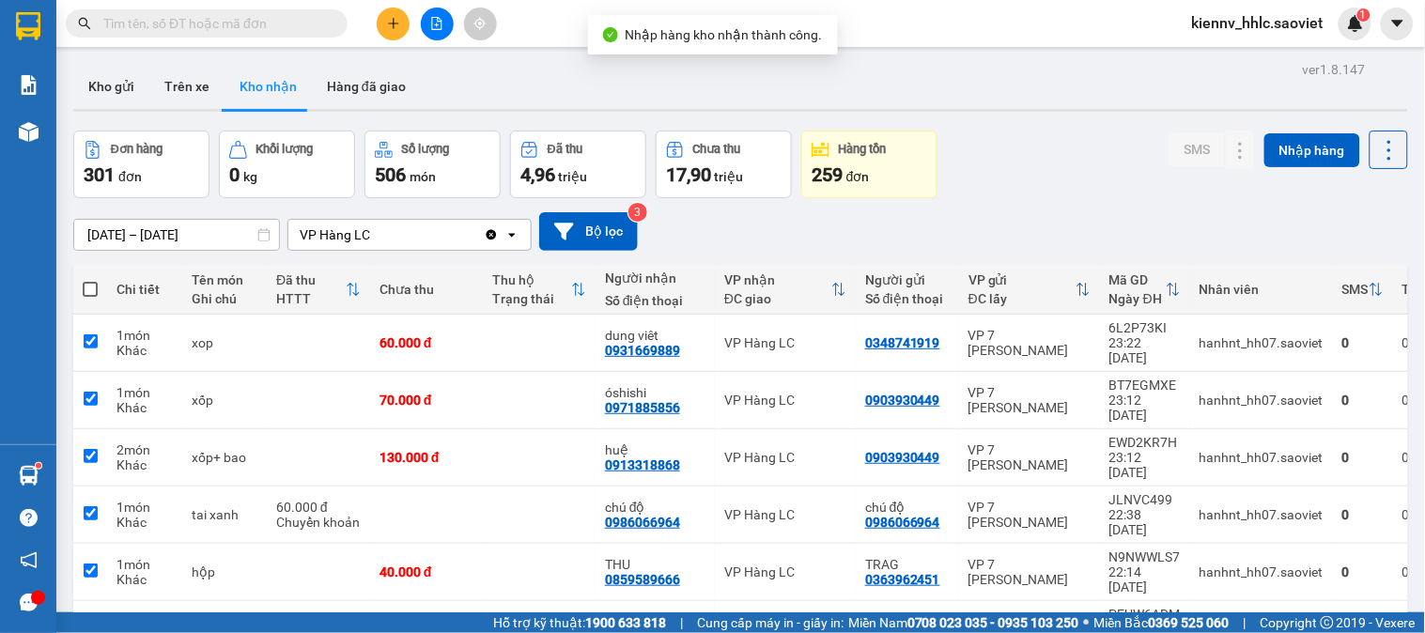
checkbox input "true"
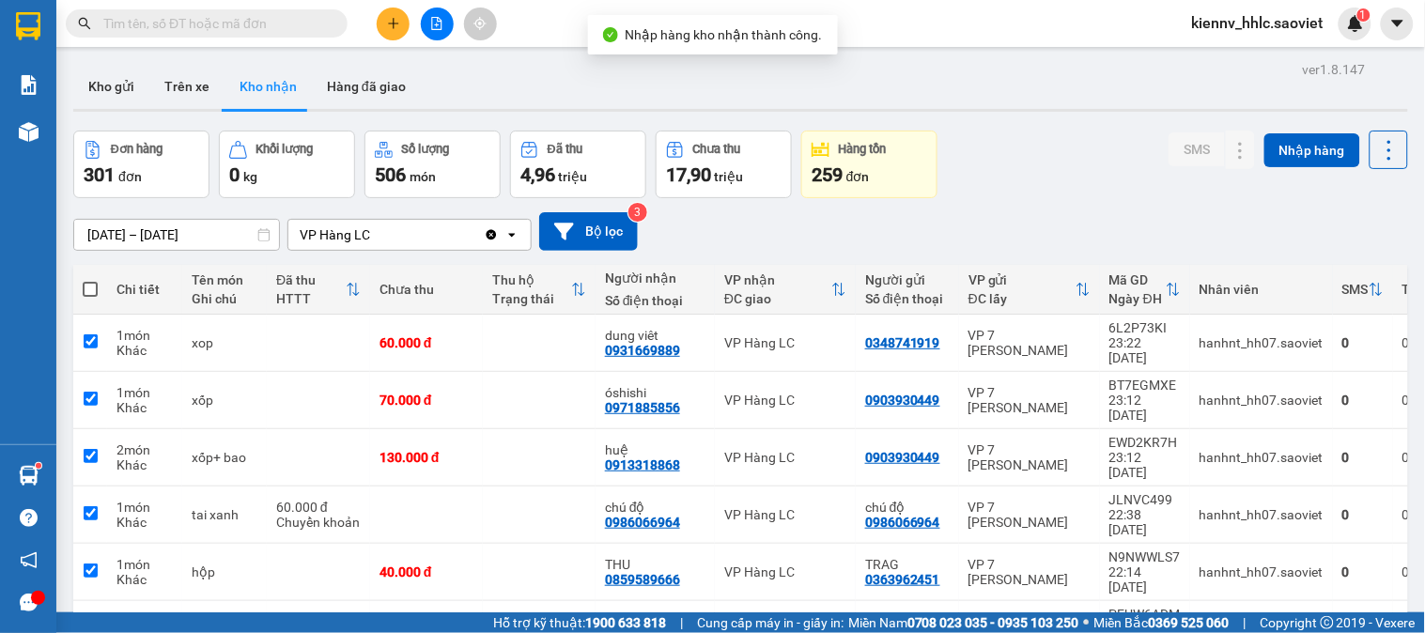
checkbox input "true"
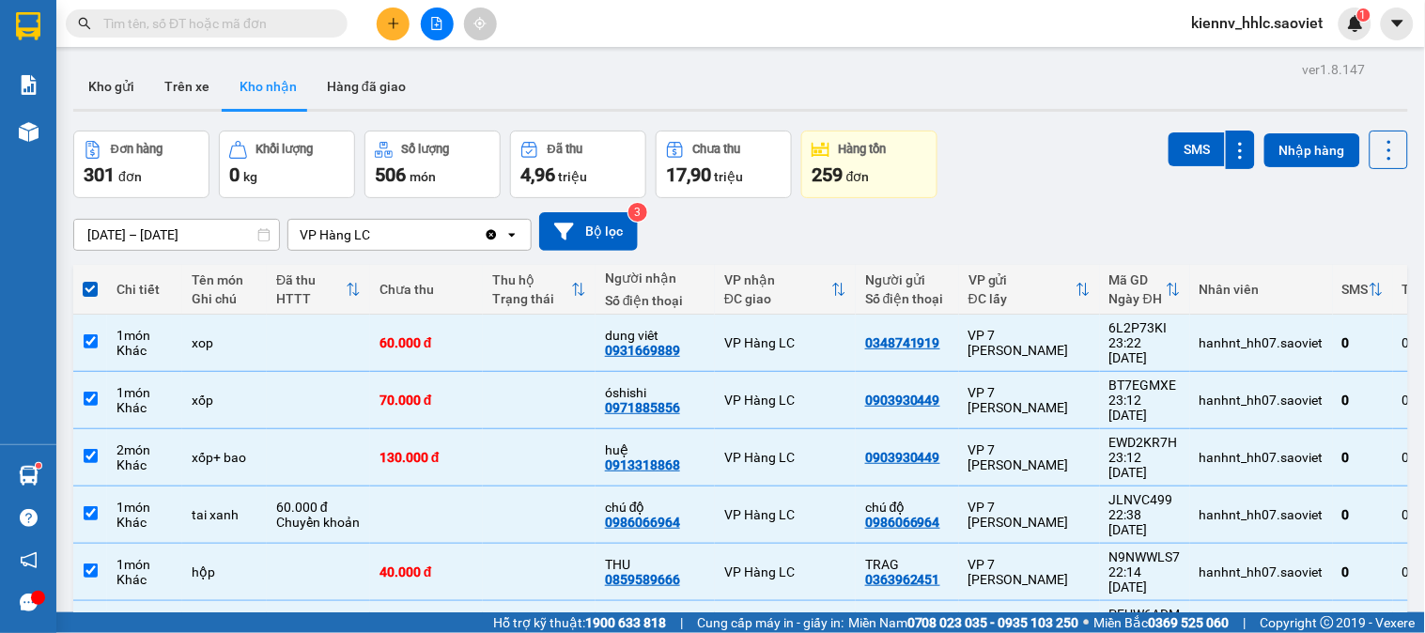
drag, startPoint x: 1185, startPoint y: 160, endPoint x: 1207, endPoint y: 169, distance: 23.6
click at [1191, 160] on button "SMS" at bounding box center [1196, 149] width 56 height 34
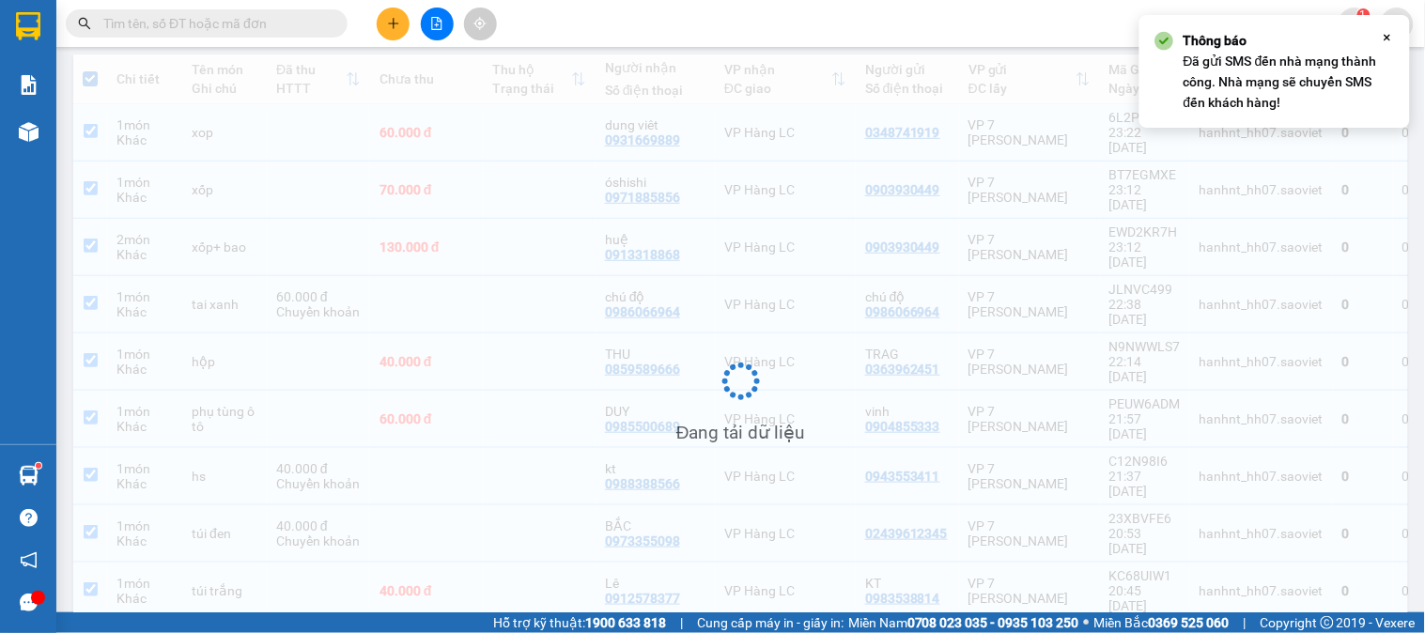
scroll to position [210, 0]
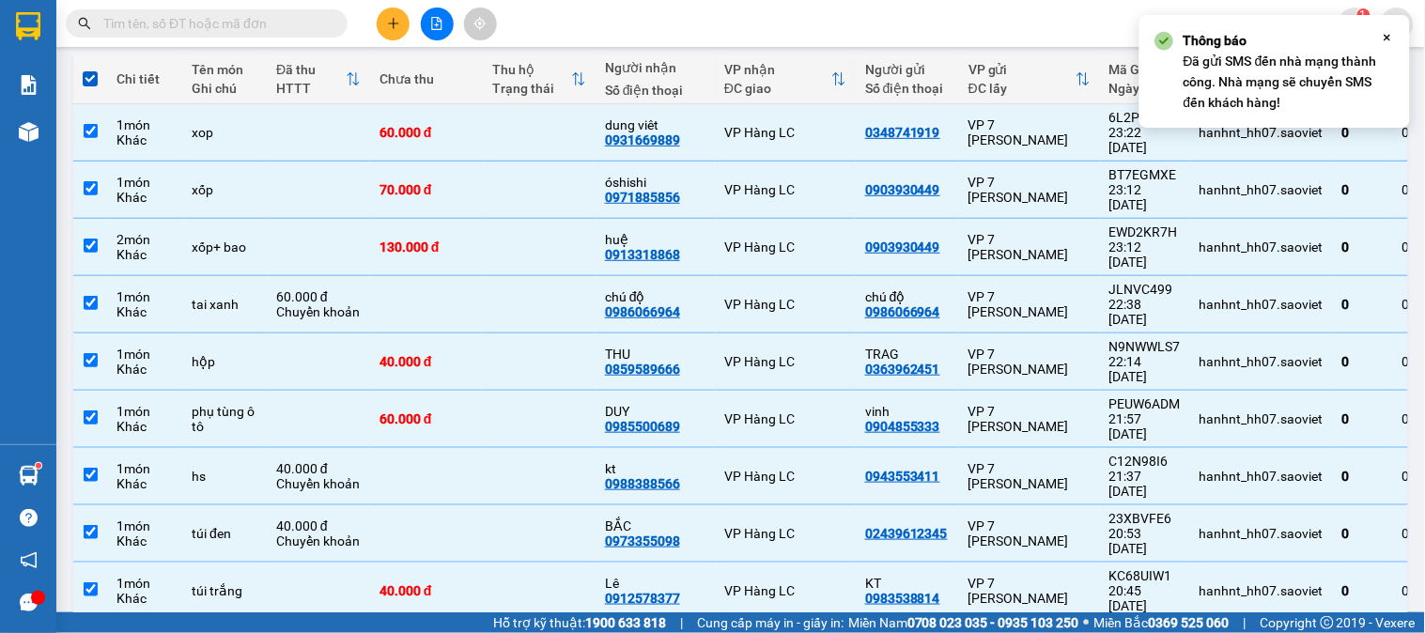
checkbox input "false"
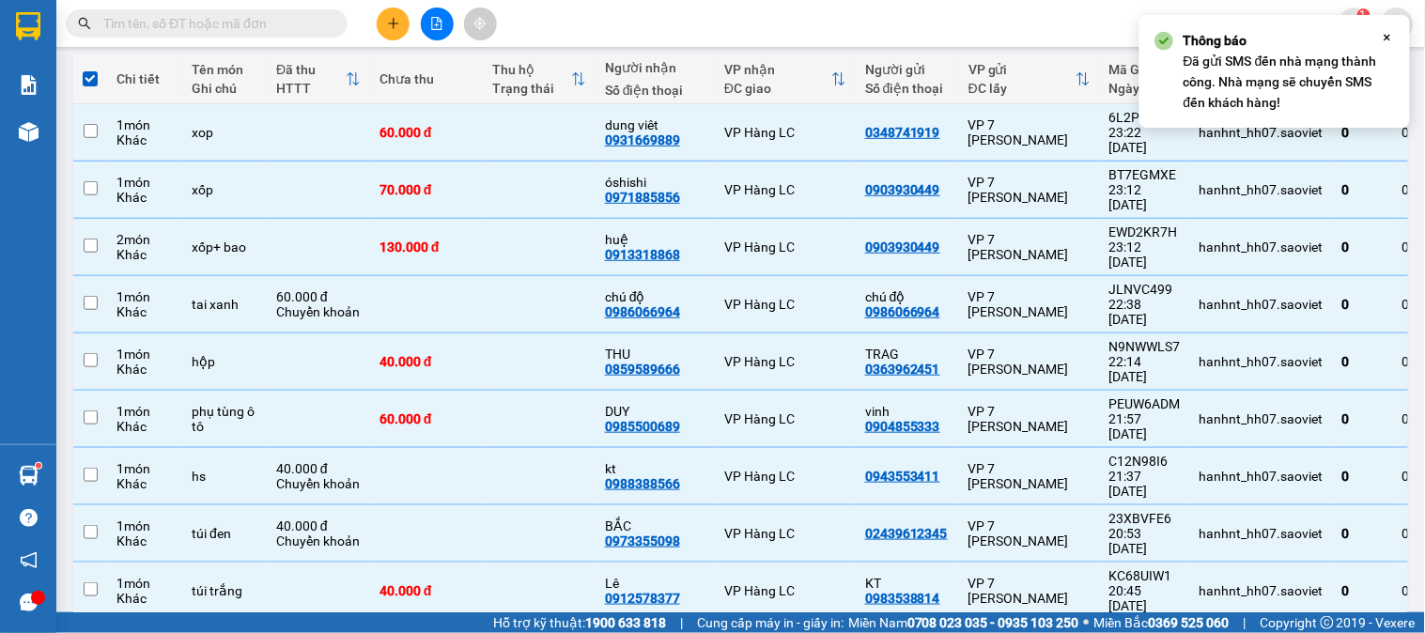
checkbox input "false"
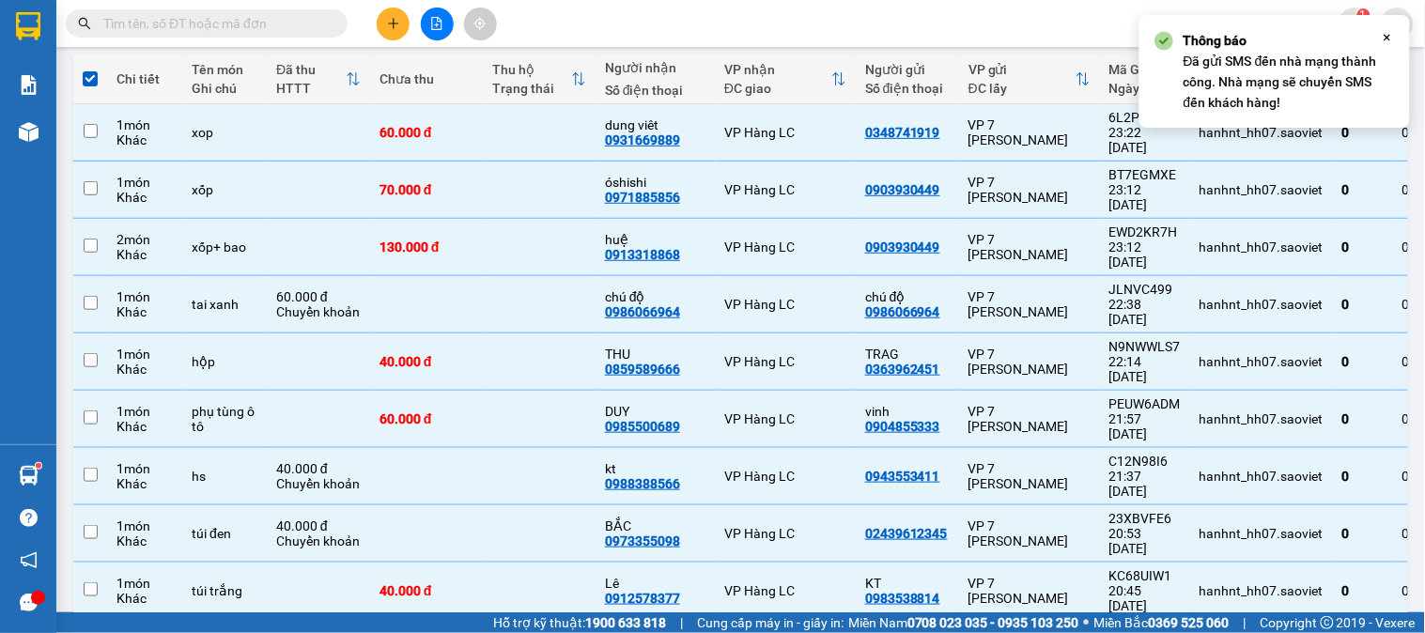
checkbox input "false"
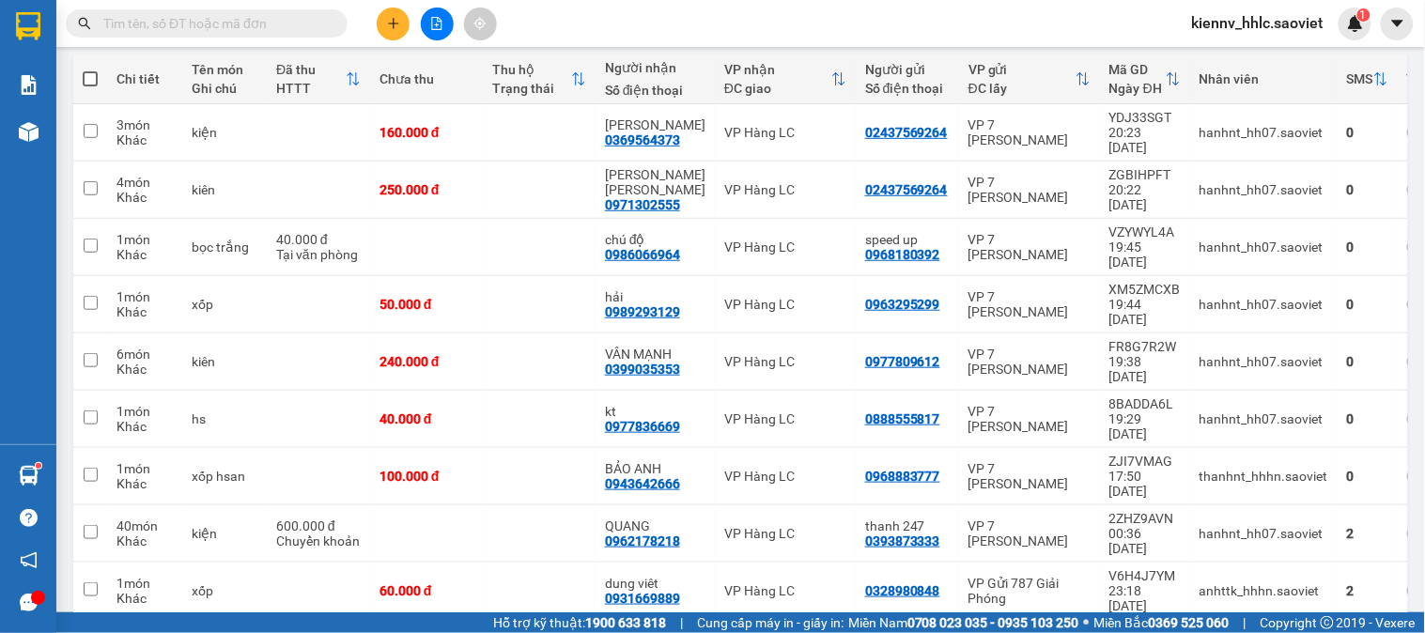
click at [81, 73] on th at bounding box center [90, 79] width 34 height 50
click at [85, 76] on span at bounding box center [90, 78] width 15 height 15
click at [90, 70] on input "checkbox" at bounding box center [90, 70] width 0 height 0
checkbox input "true"
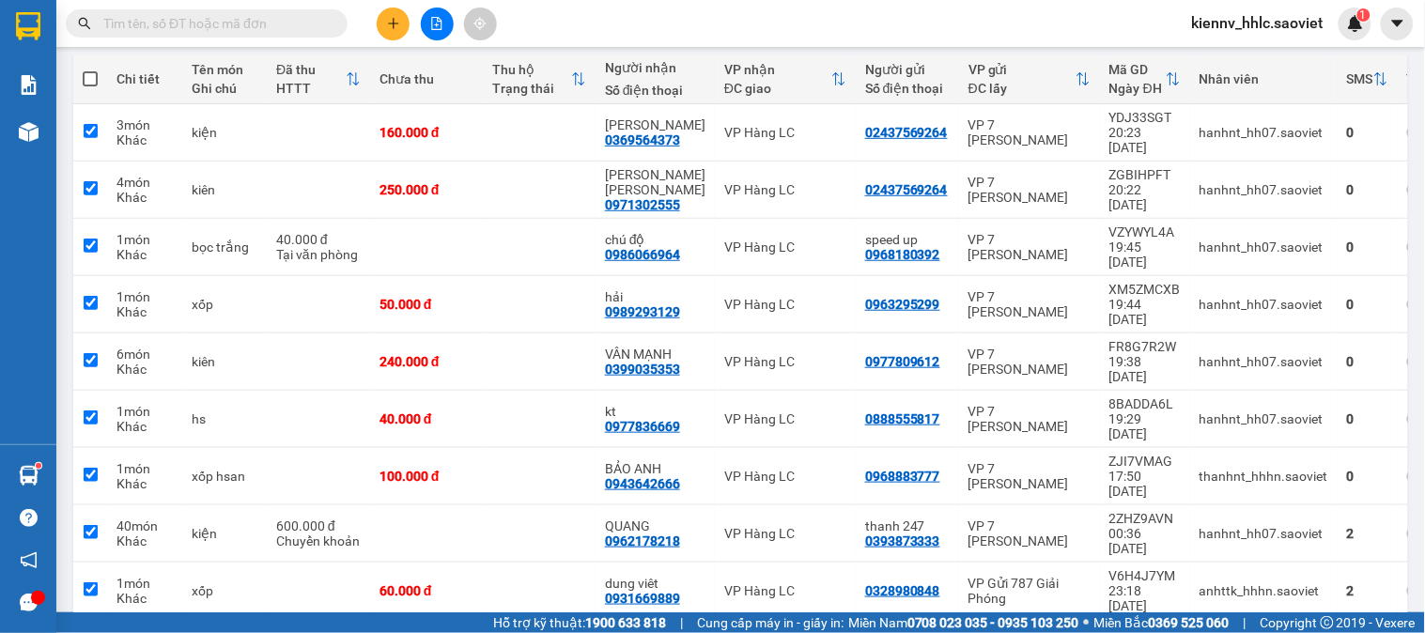
checkbox input "true"
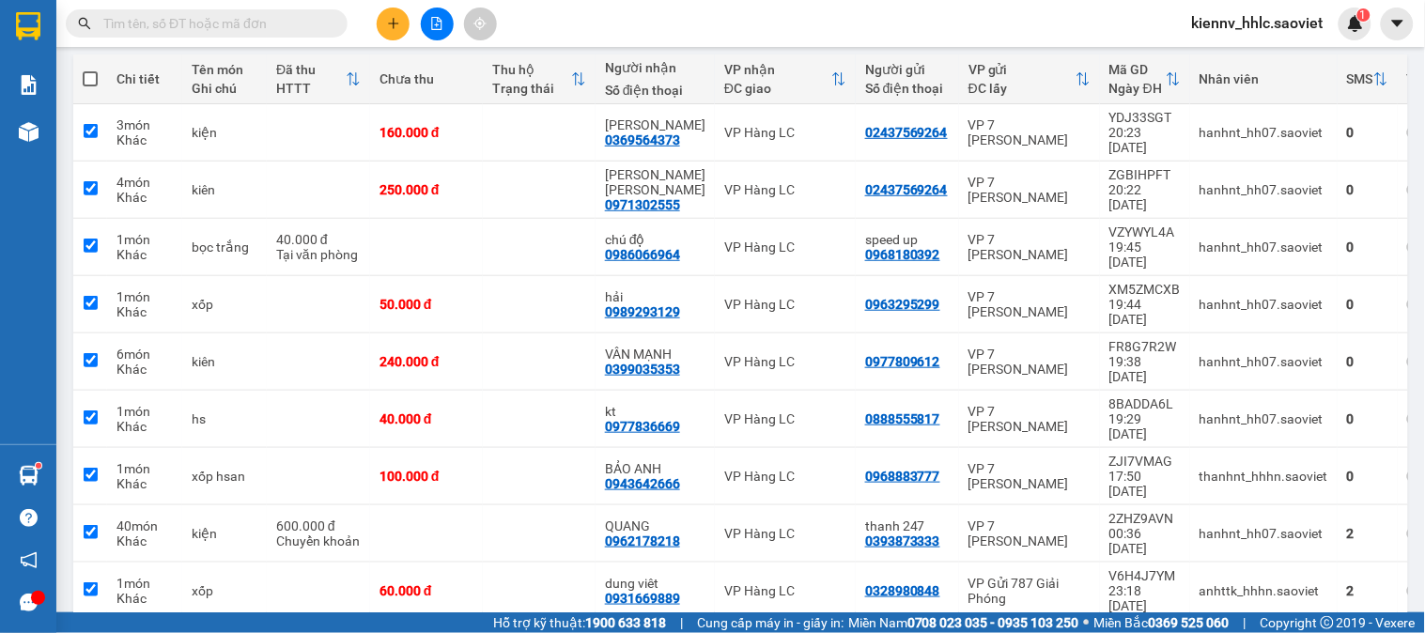
checkbox input "true"
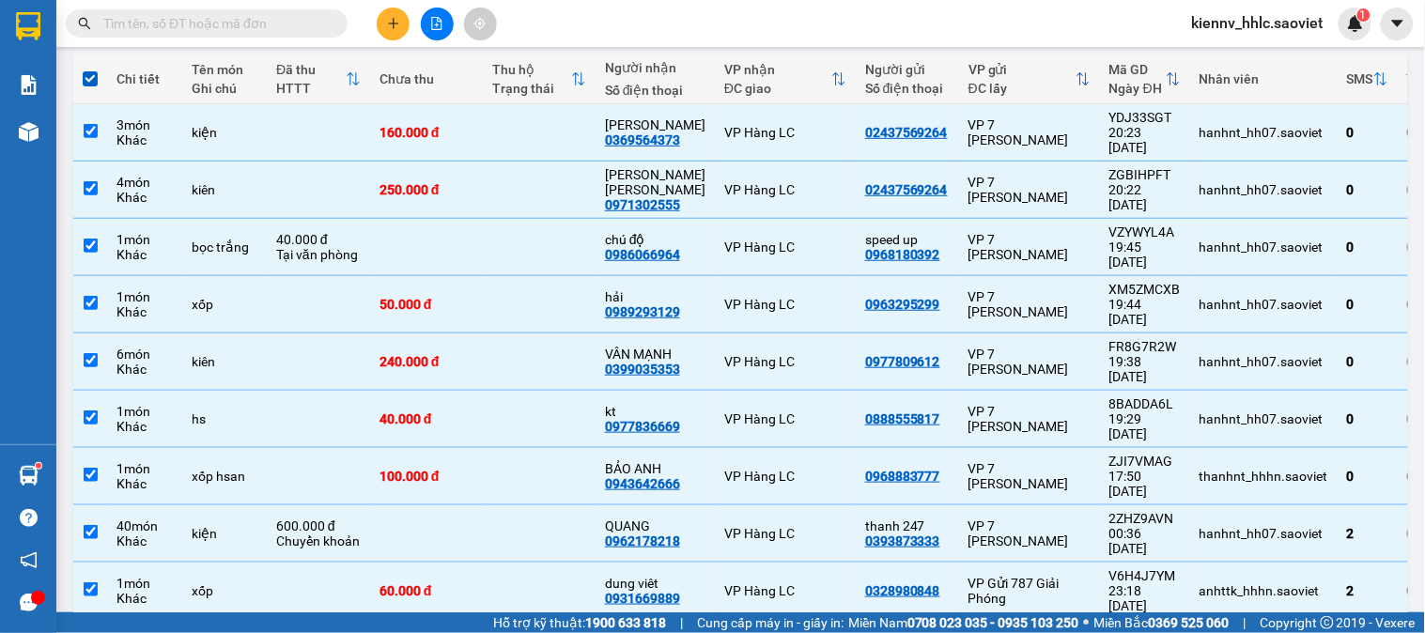
checkbox input "false"
click at [454, 563] on td "60.000 đ" at bounding box center [426, 591] width 113 height 57
checkbox input "false"
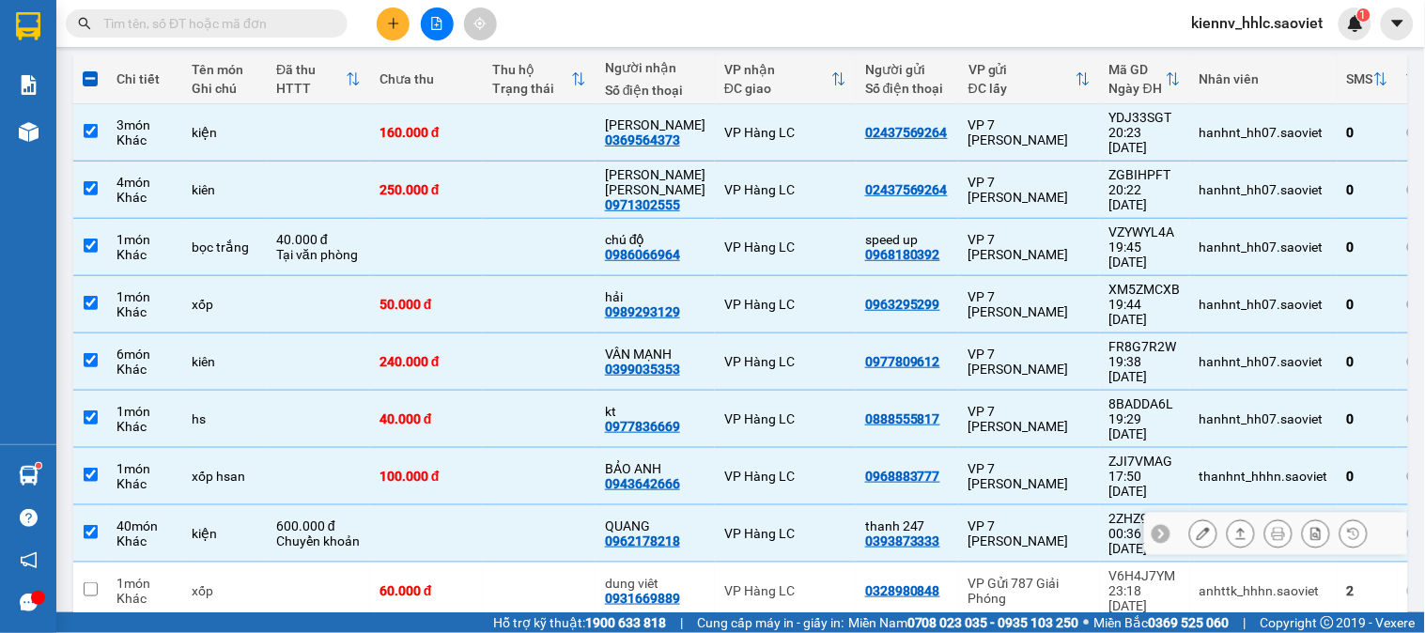
click at [449, 505] on td at bounding box center [426, 533] width 113 height 57
checkbox input "false"
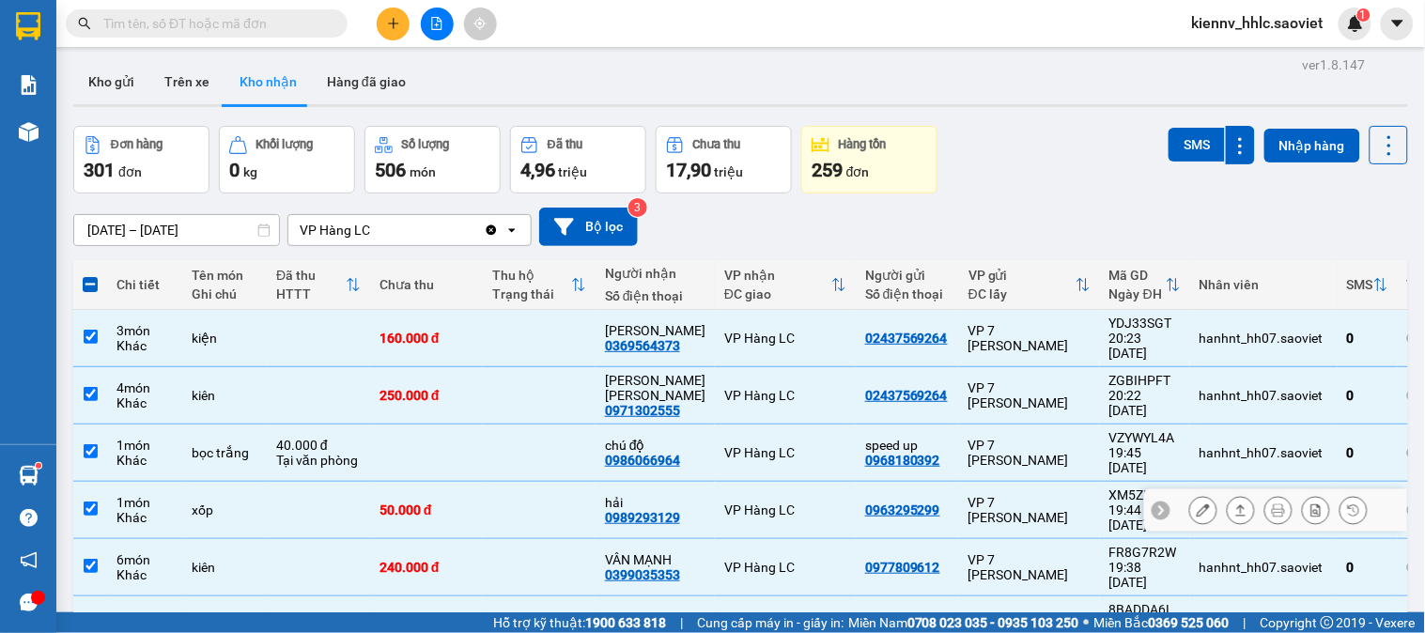
scroll to position [0, 0]
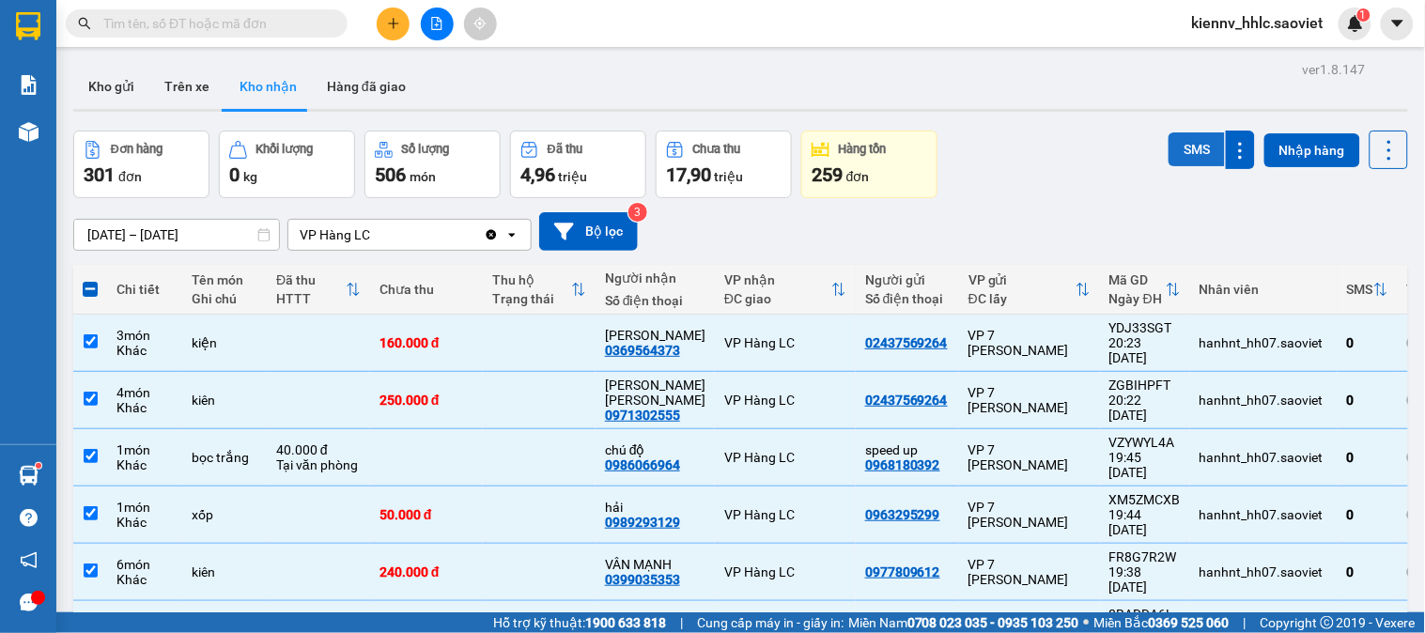
click at [1168, 139] on button "SMS" at bounding box center [1196, 149] width 56 height 34
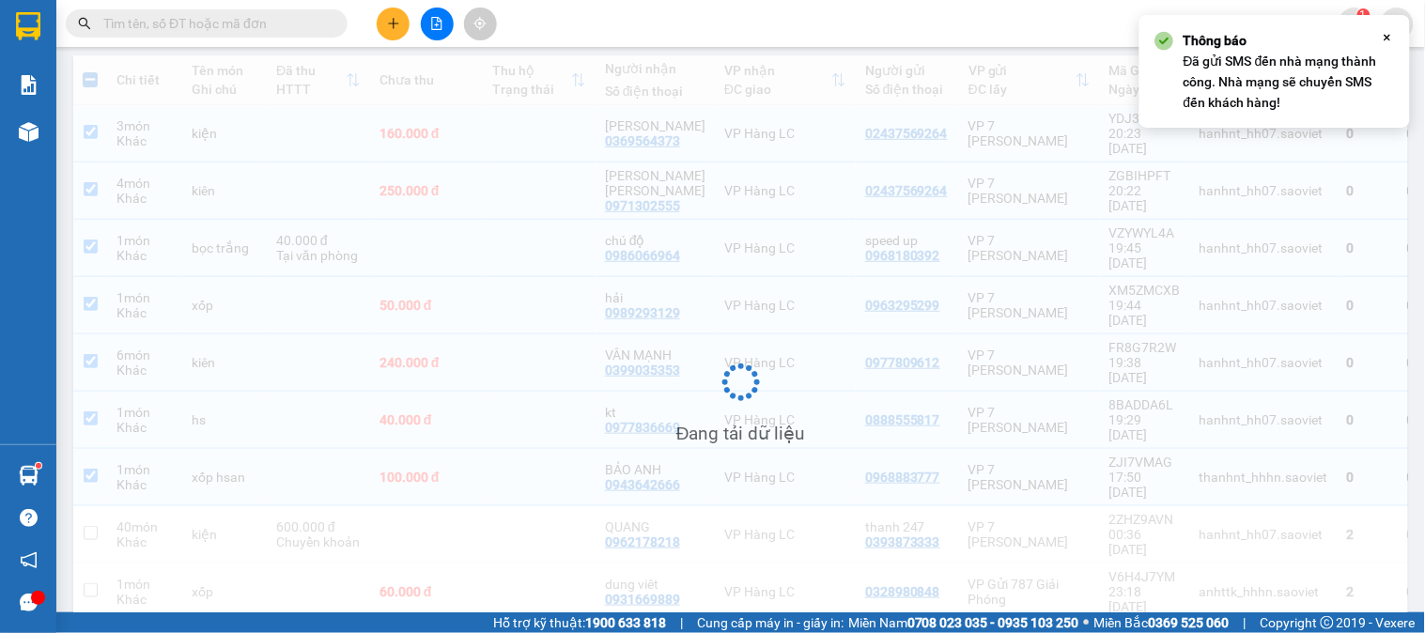
scroll to position [210, 0]
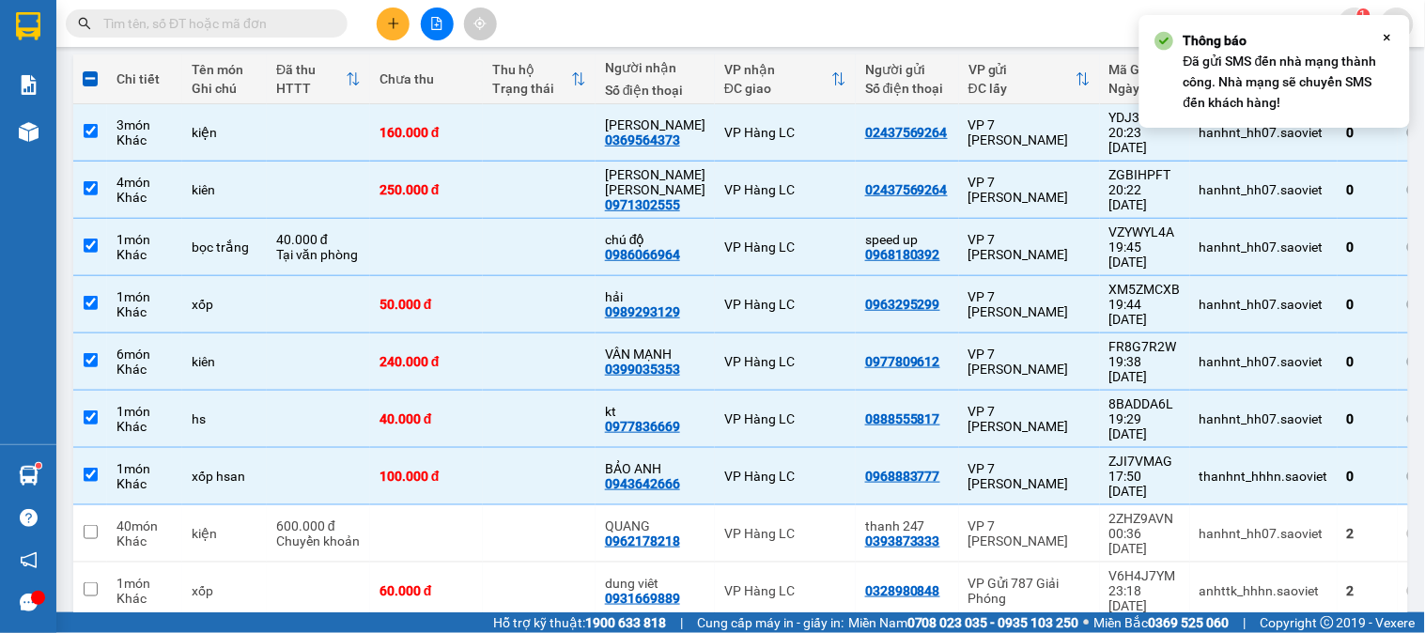
checkbox input "false"
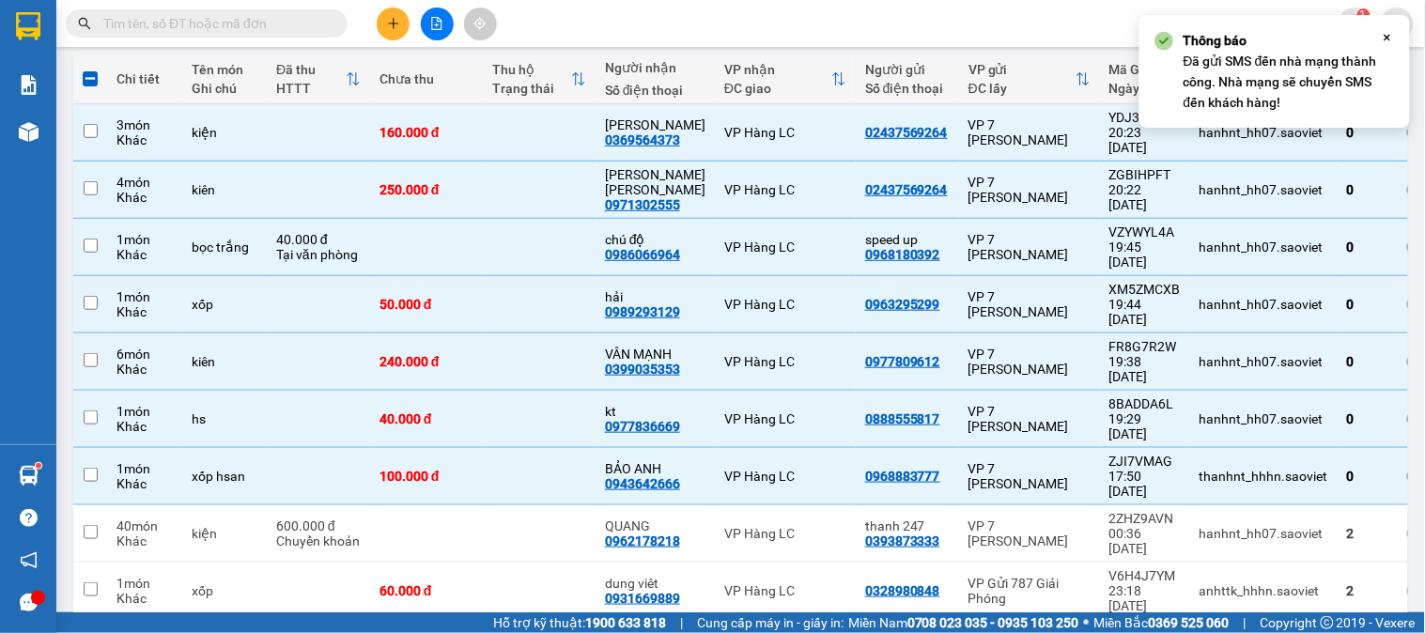
checkbox input "false"
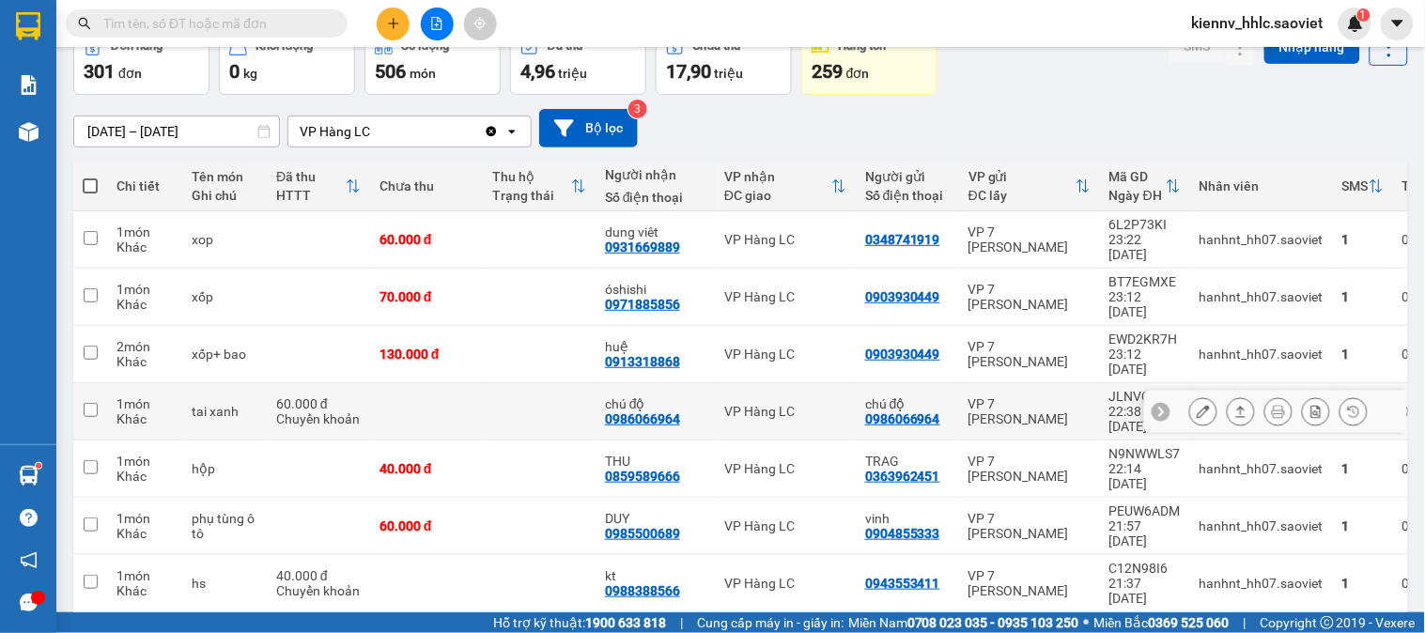
scroll to position [0, 0]
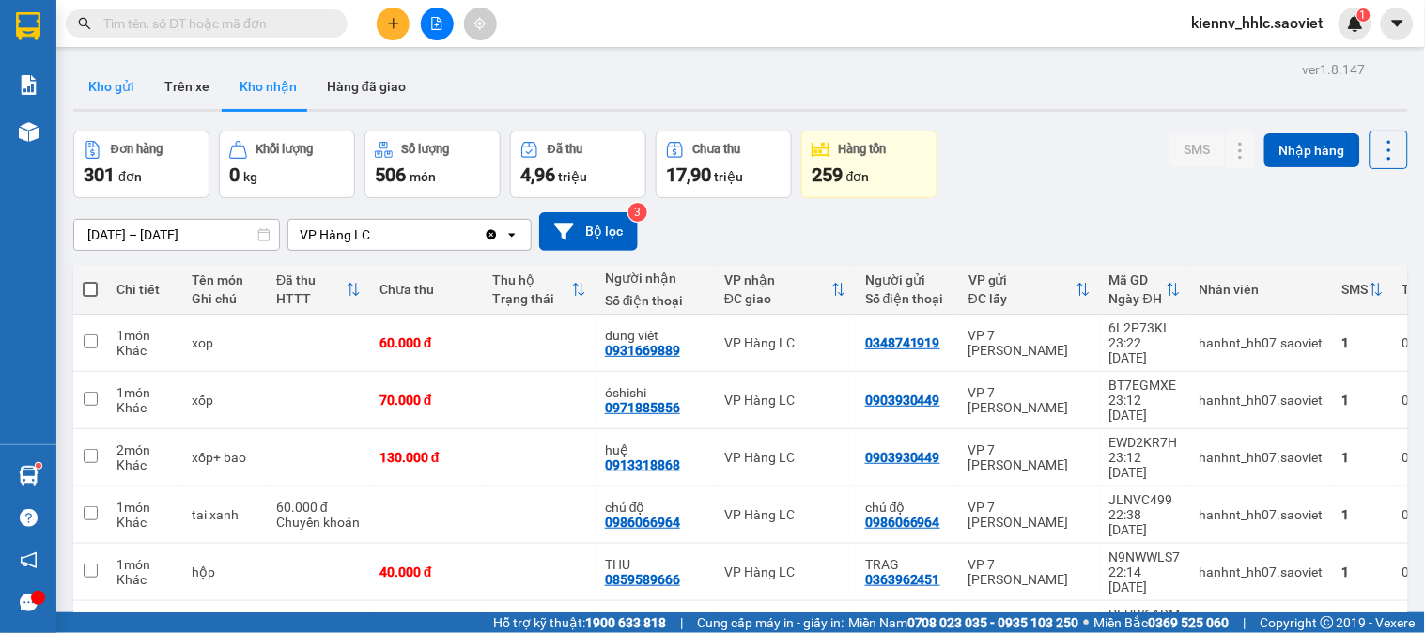
click at [126, 90] on button "Kho gửi" at bounding box center [111, 86] width 76 height 45
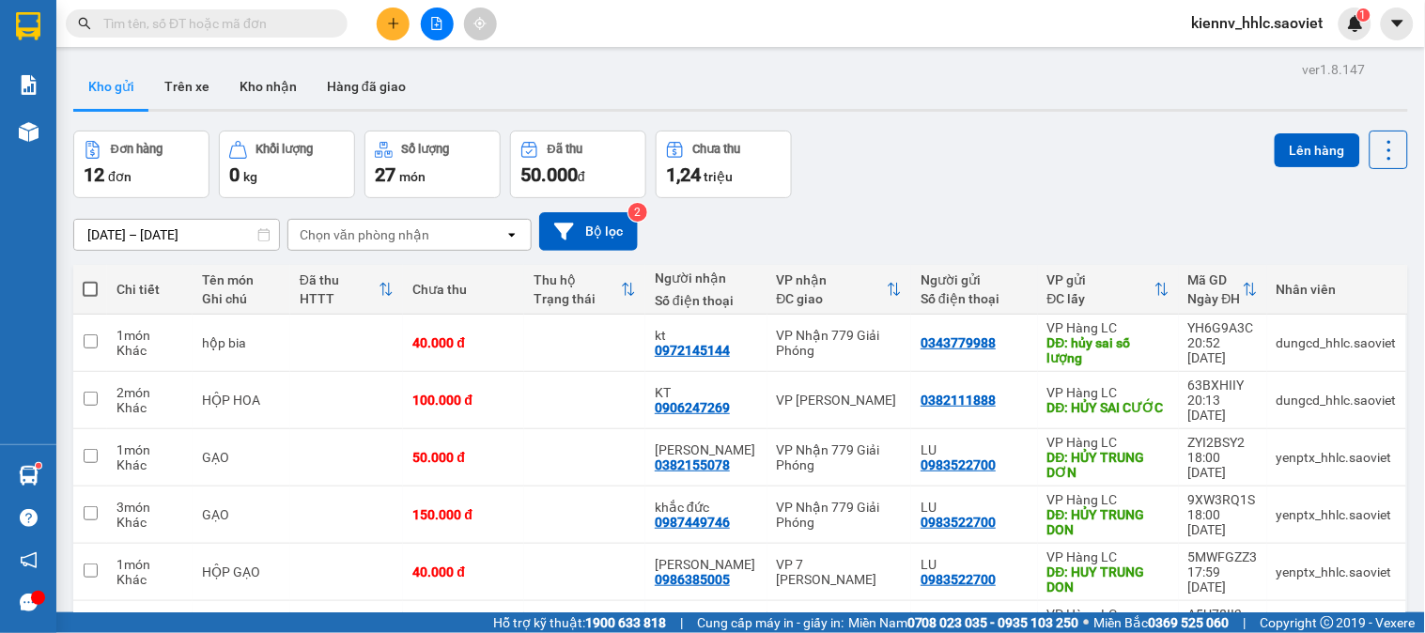
click at [126, 16] on input "text" at bounding box center [214, 23] width 222 height 21
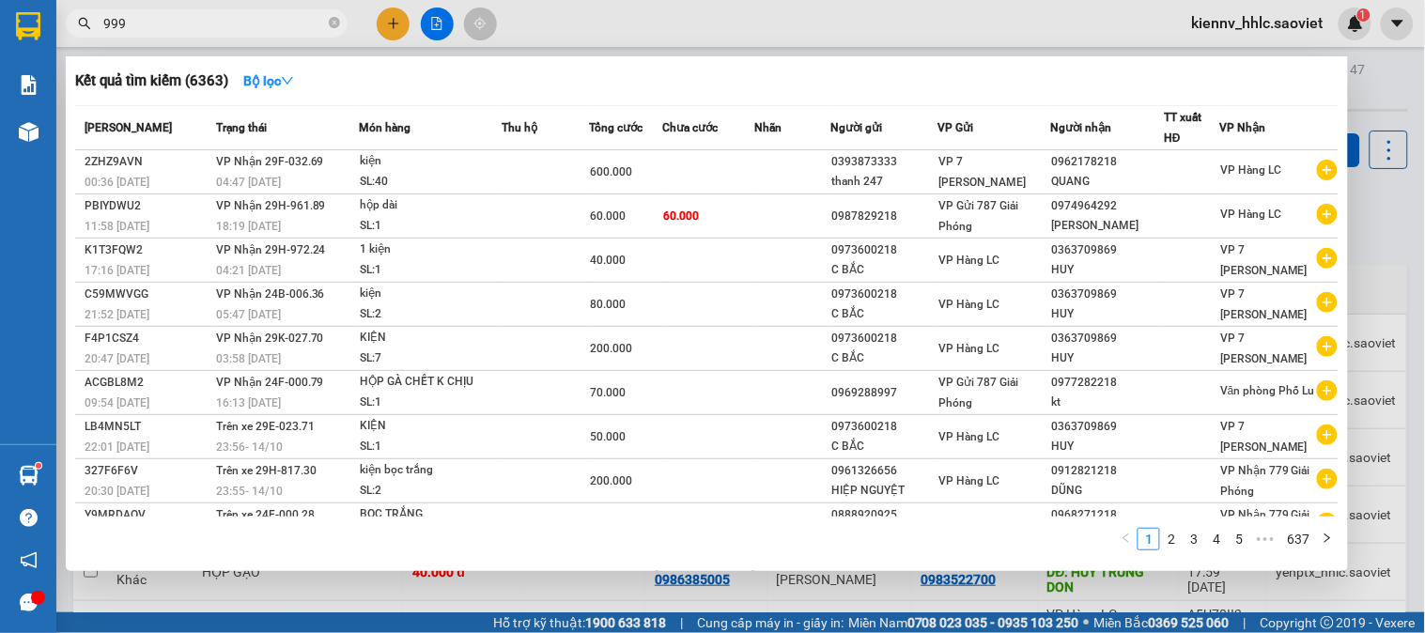
type input "9994"
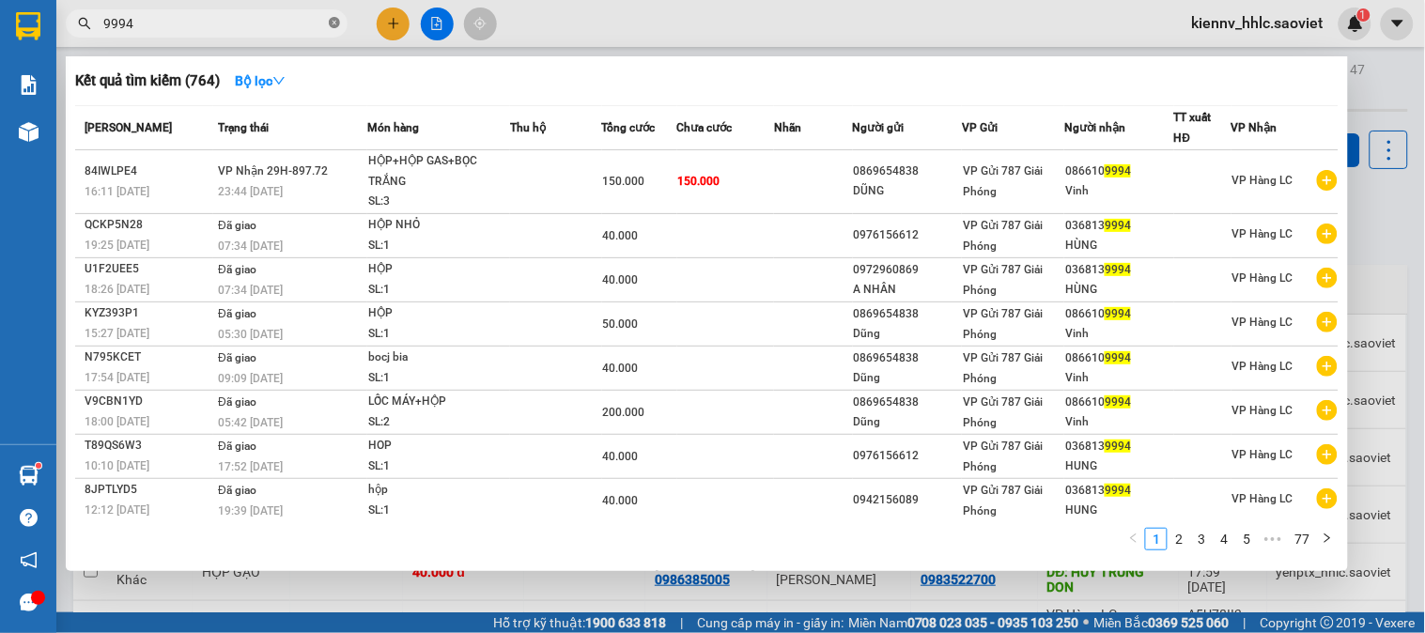
click at [330, 19] on icon "close-circle" at bounding box center [334, 22] width 11 height 11
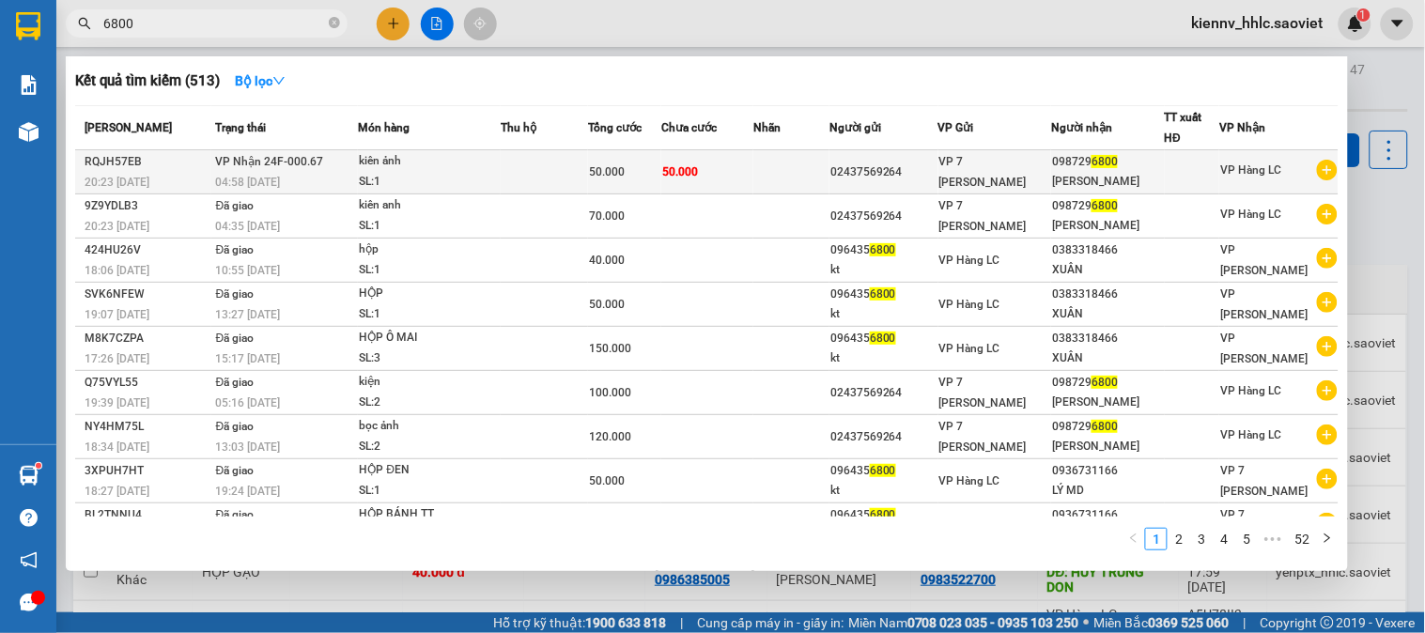
type input "6800"
click at [489, 170] on div "kiên ảnh" at bounding box center [429, 161] width 141 height 21
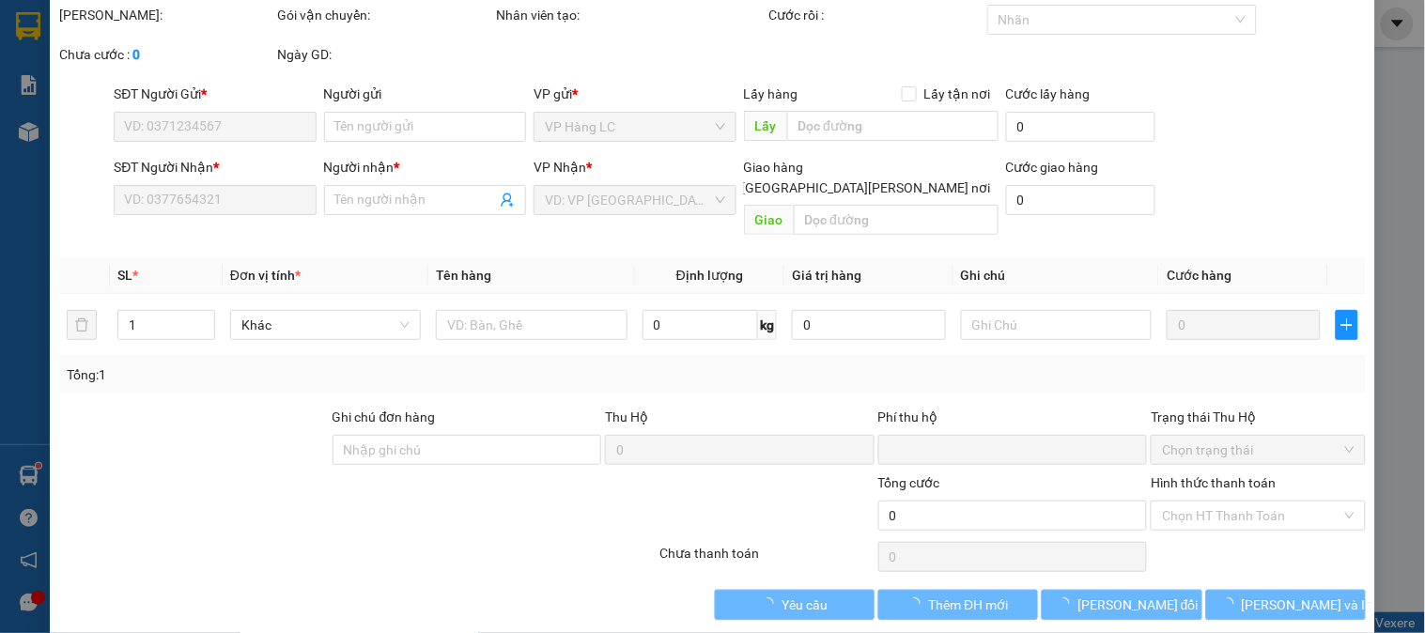
scroll to position [66, 0]
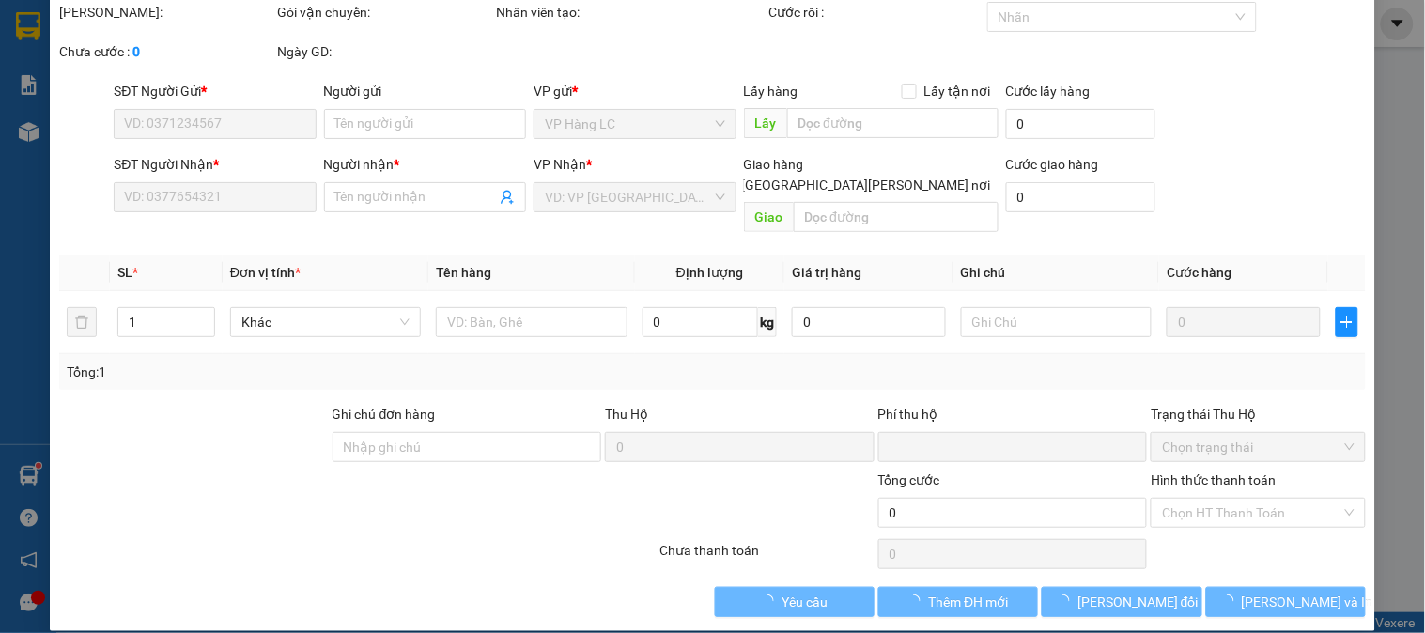
type input "02437569264"
type input "0987296800"
type input "hưng huy"
type input "0"
type input "50.000"
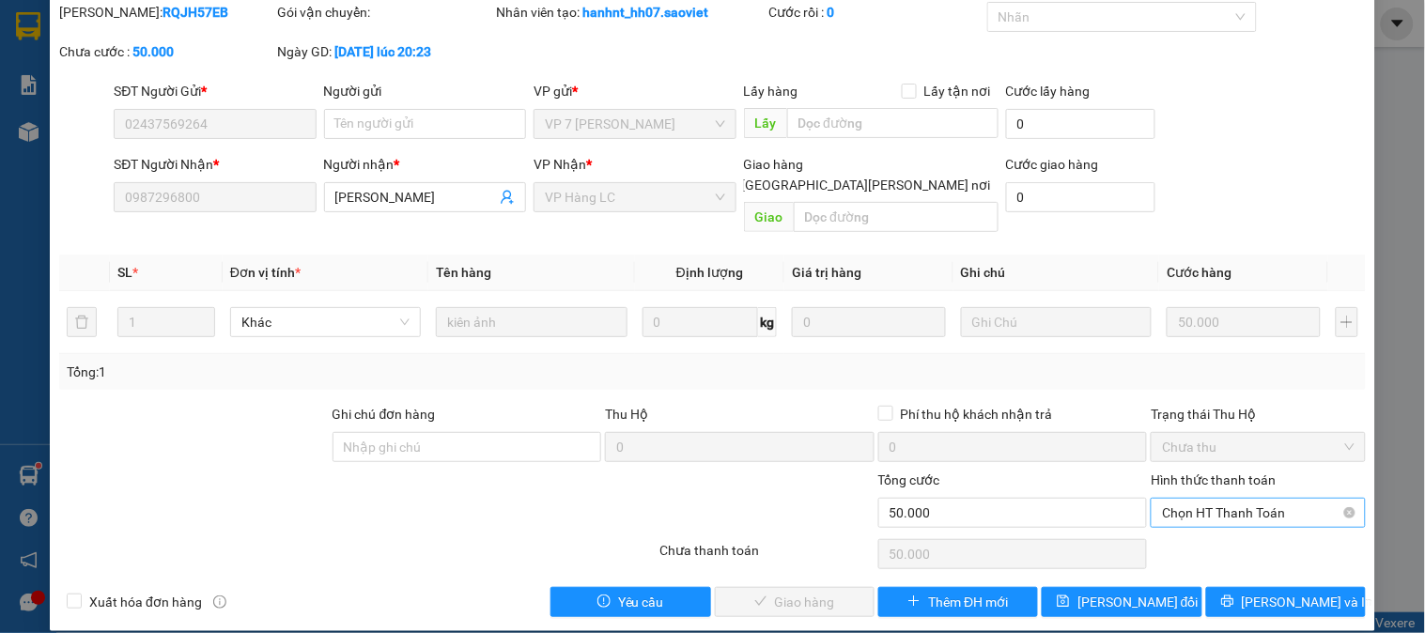
click at [1215, 499] on span "Chọn HT Thanh Toán" at bounding box center [1258, 513] width 192 height 28
click at [1214, 536] on div "Tại văn phòng" at bounding box center [1246, 529] width 190 height 21
type input "0"
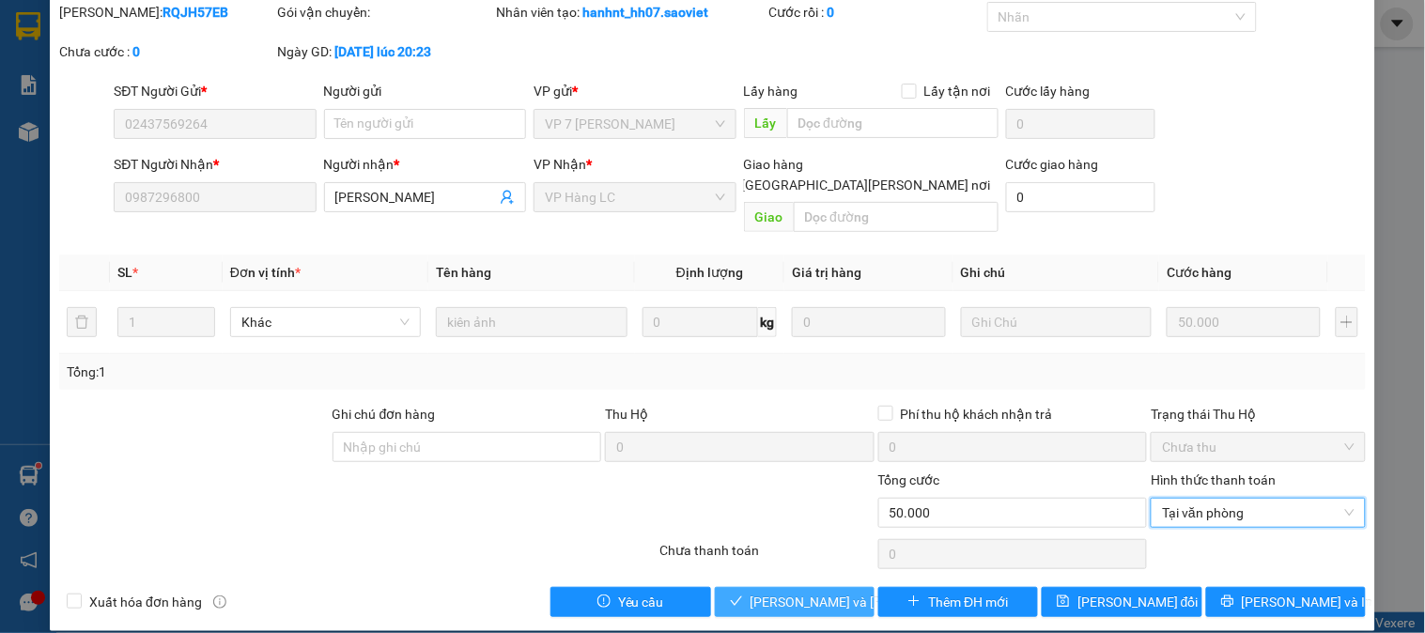
click at [849, 587] on button "Lưu và Giao hàng" at bounding box center [795, 602] width 160 height 30
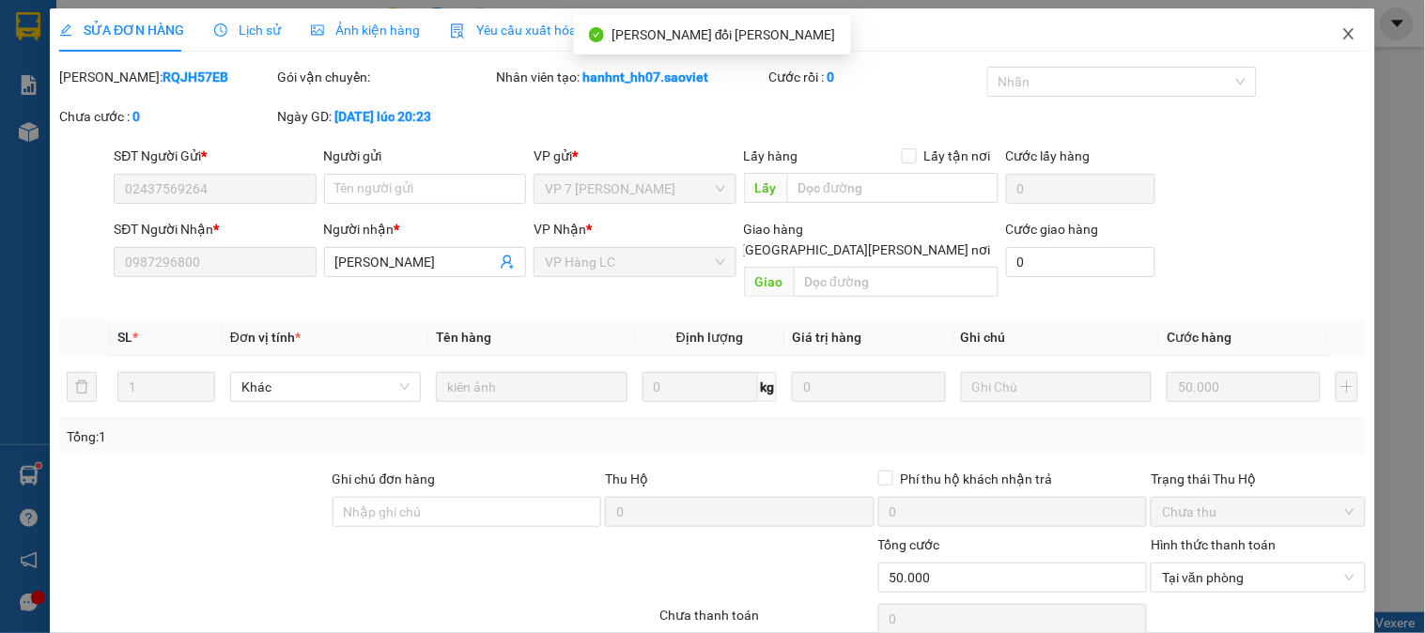
scroll to position [0, 0]
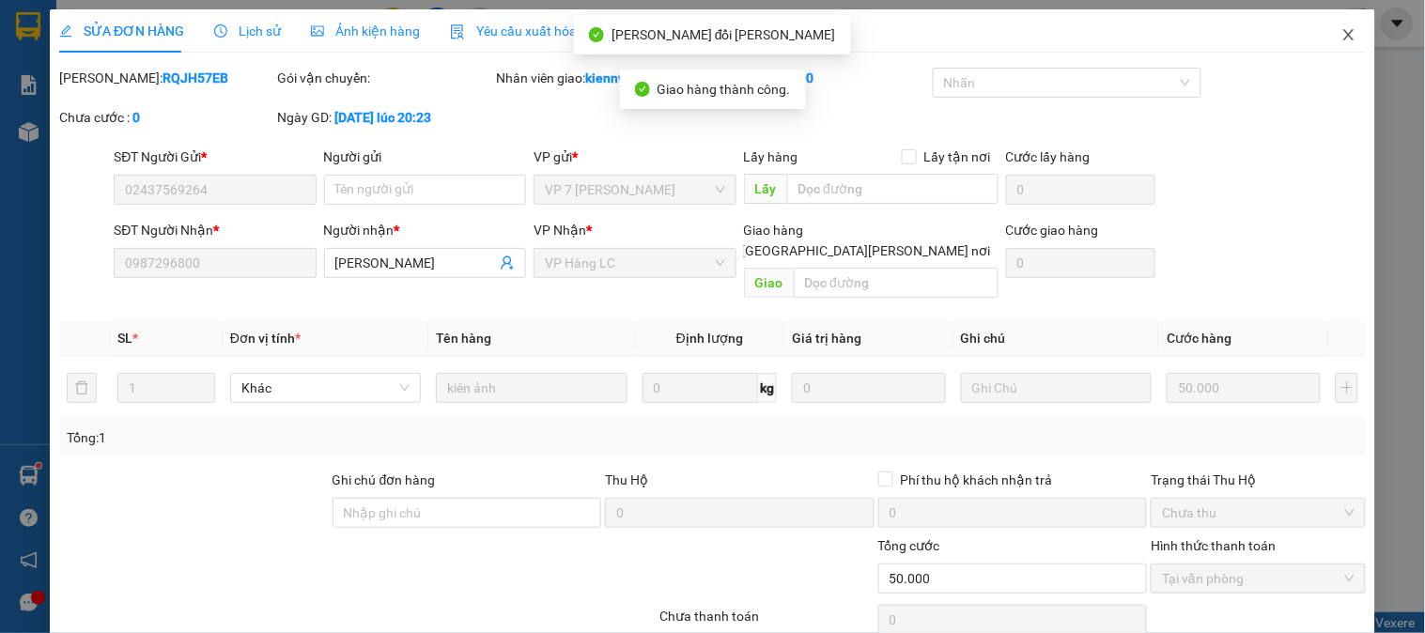
click at [1343, 36] on icon "close" at bounding box center [1348, 34] width 10 height 11
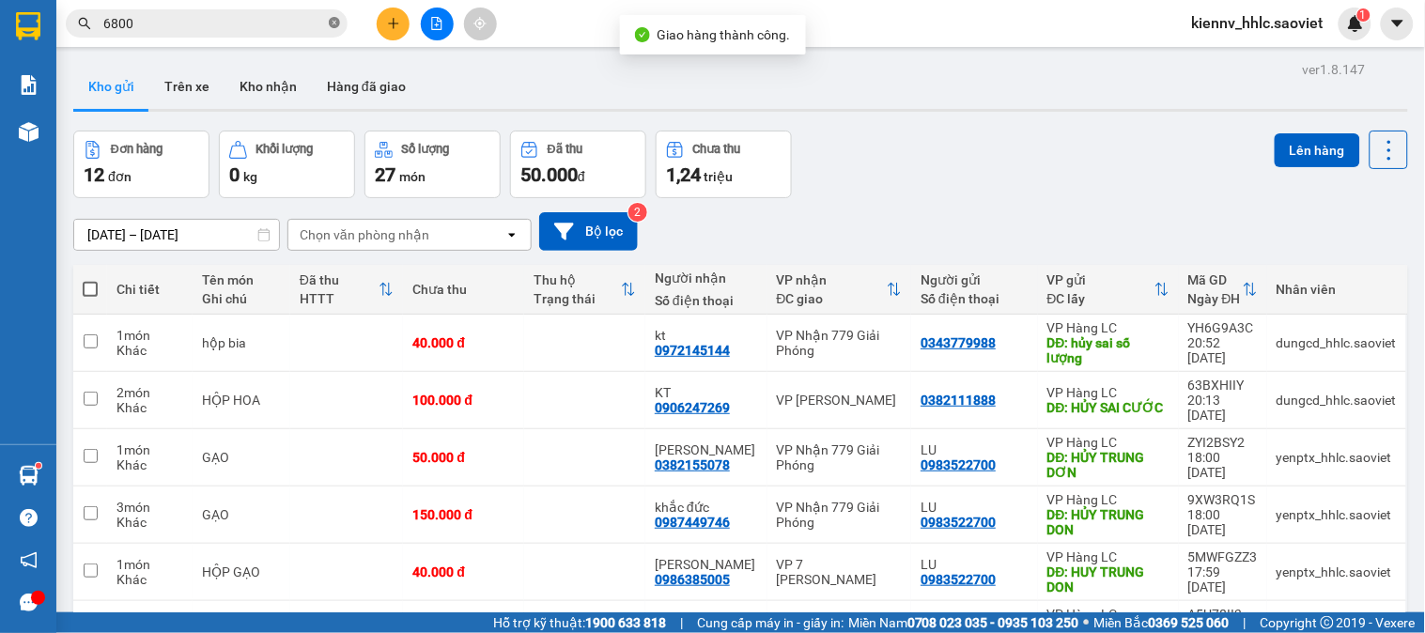
click at [330, 20] on icon "close-circle" at bounding box center [334, 22] width 11 height 11
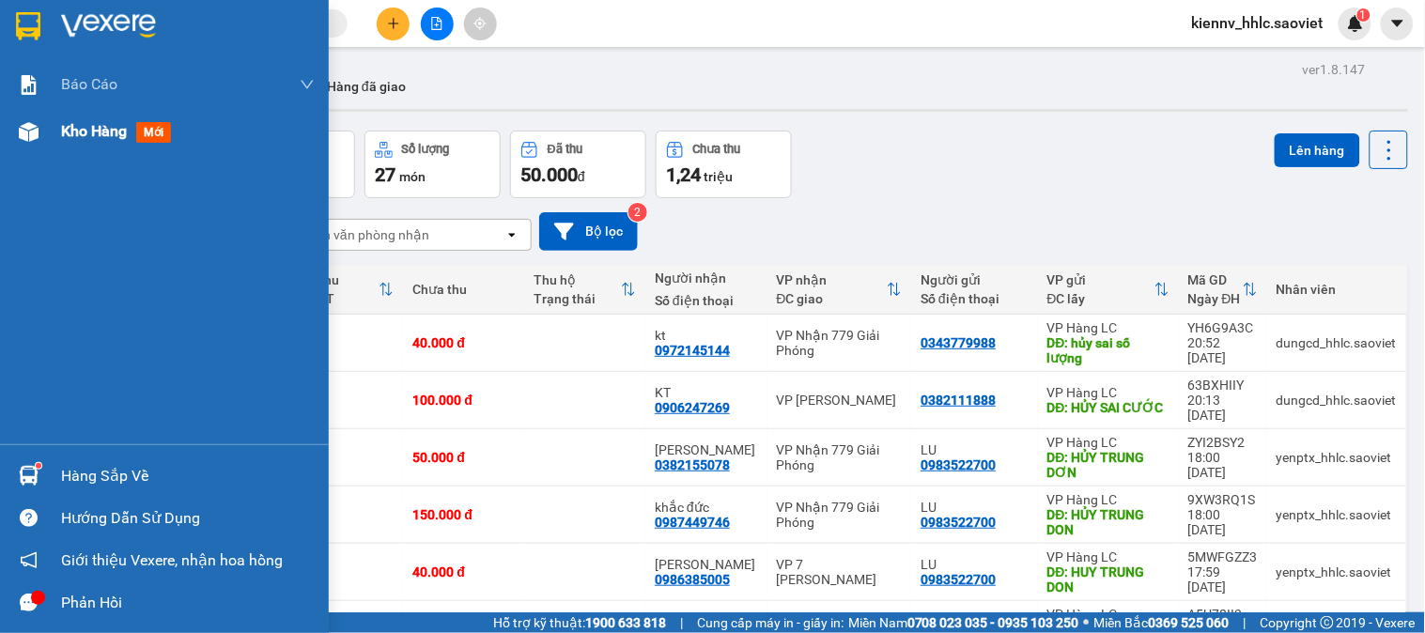
click at [61, 133] on span "Kho hàng" at bounding box center [94, 131] width 66 height 18
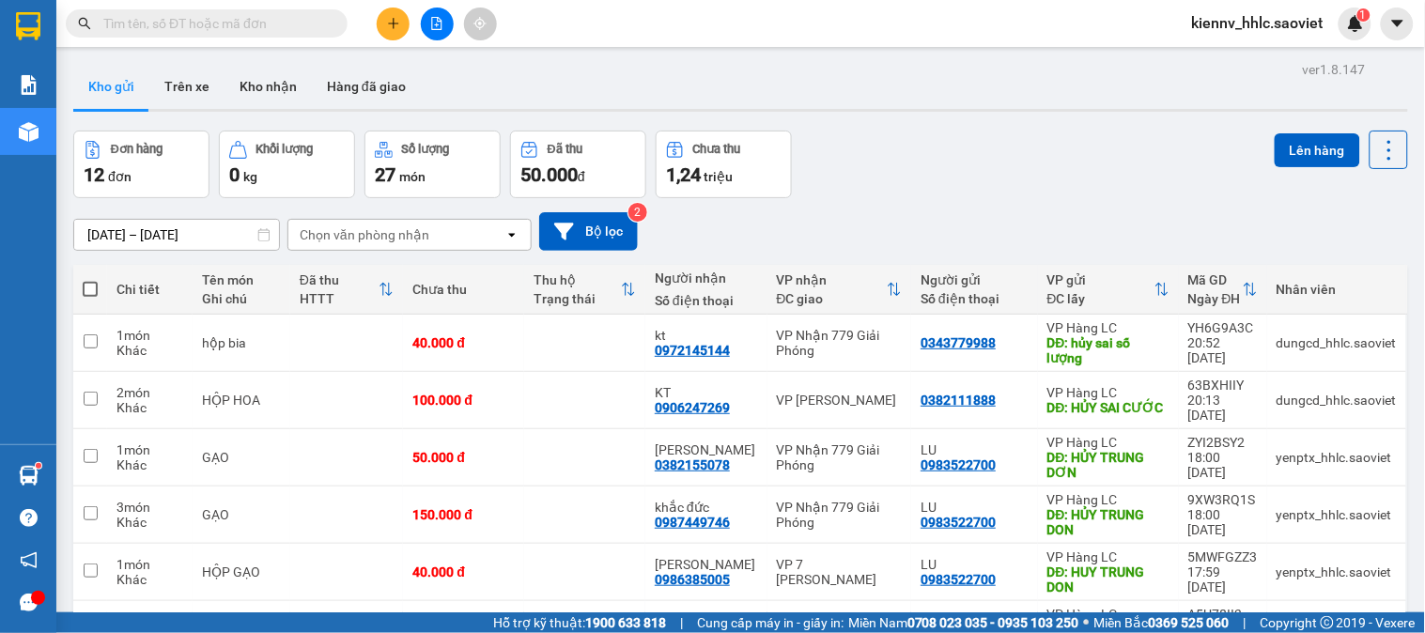
click at [228, 22] on input "text" at bounding box center [214, 23] width 222 height 21
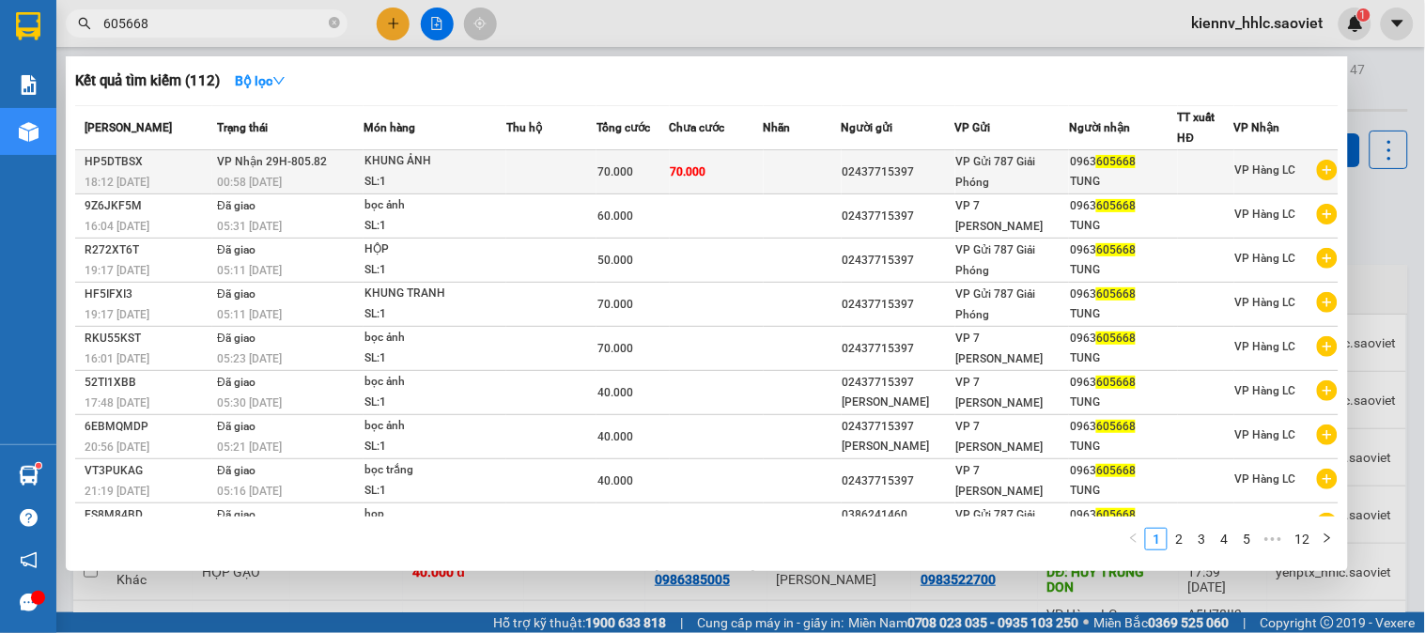
type input "605668"
click at [811, 179] on td at bounding box center [803, 172] width 78 height 44
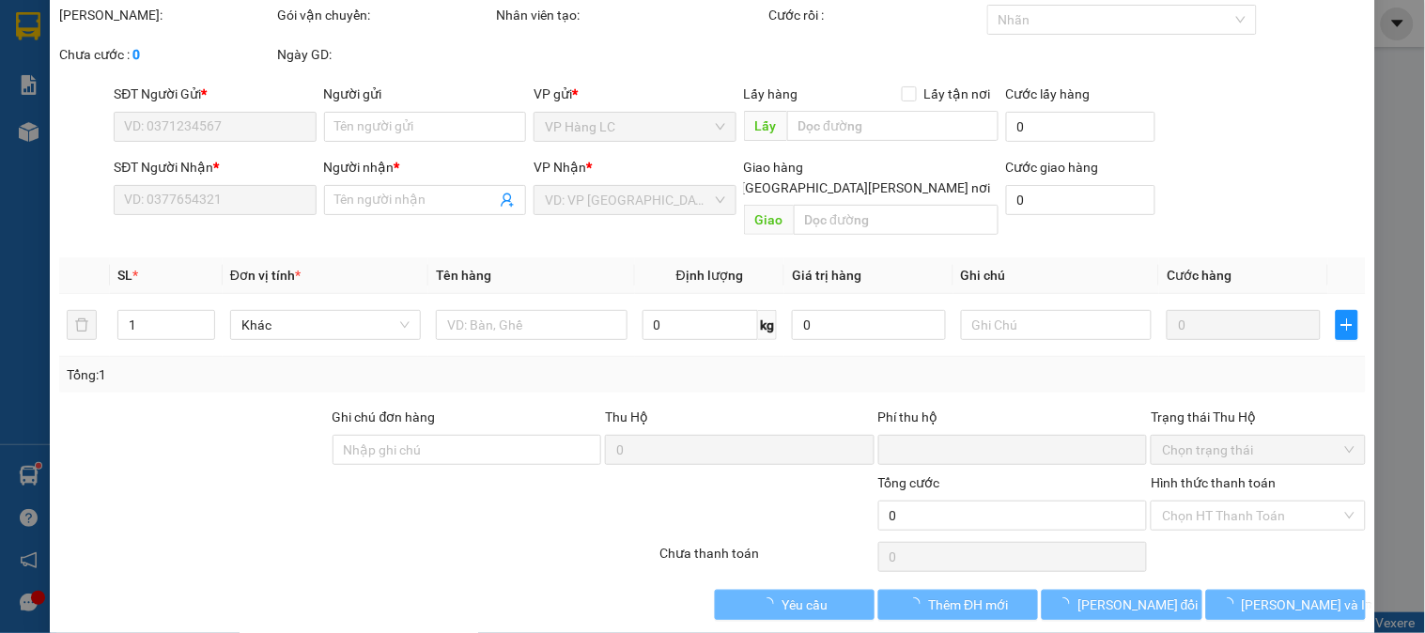
scroll to position [66, 0]
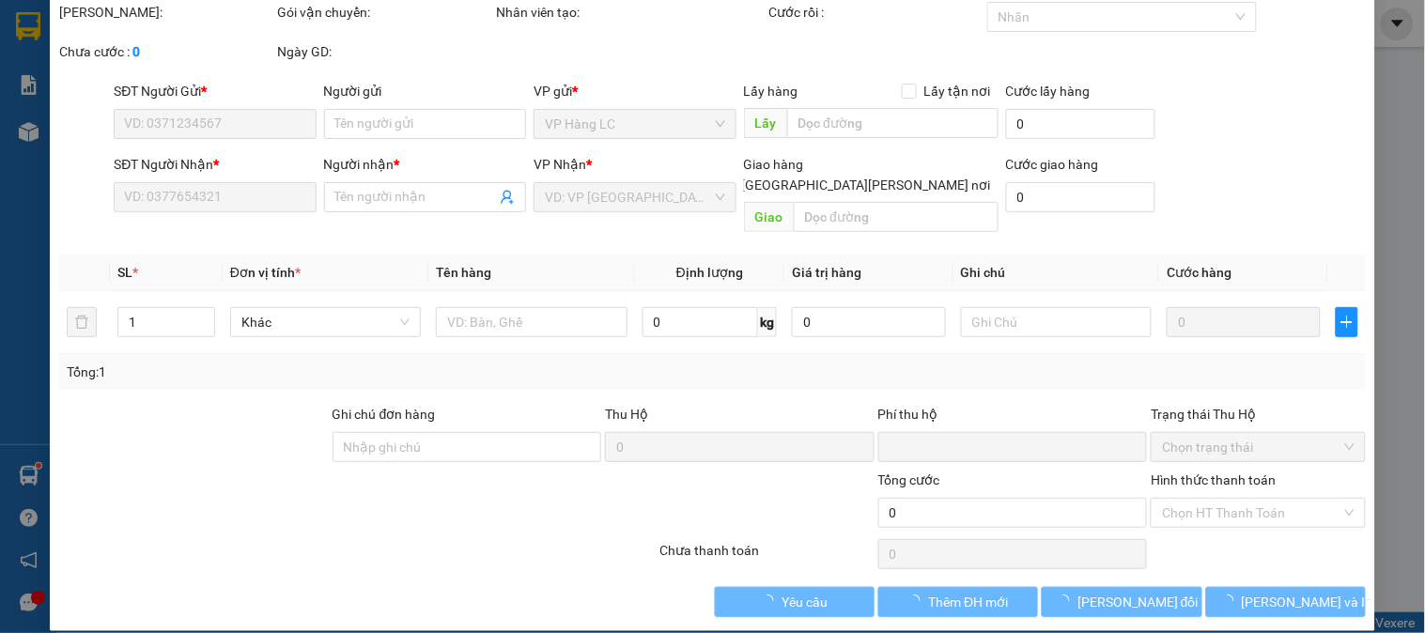
type input "02437715397"
type input "0963605668"
type input "TUNG"
type input "0"
type input "70.000"
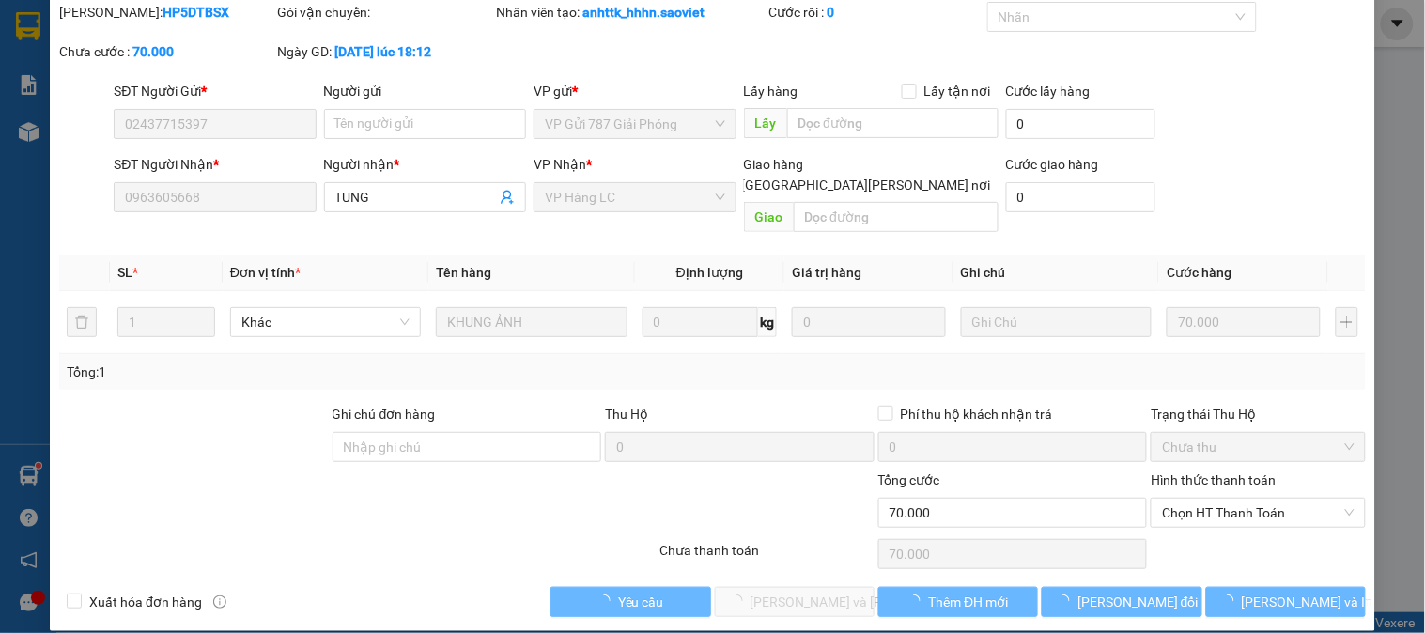
click at [1218, 499] on span "Chọn HT Thanh Toán" at bounding box center [1258, 513] width 192 height 28
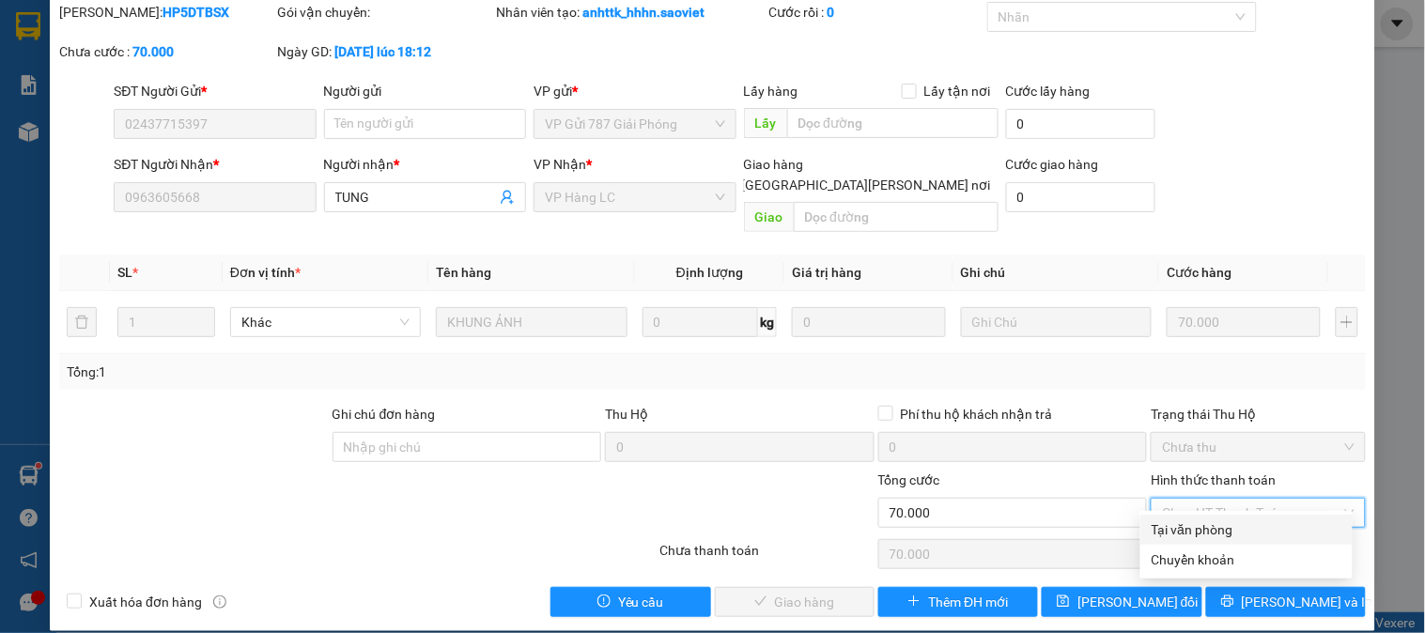
click at [1208, 532] on div "Tại văn phòng" at bounding box center [1246, 529] width 190 height 21
type input "0"
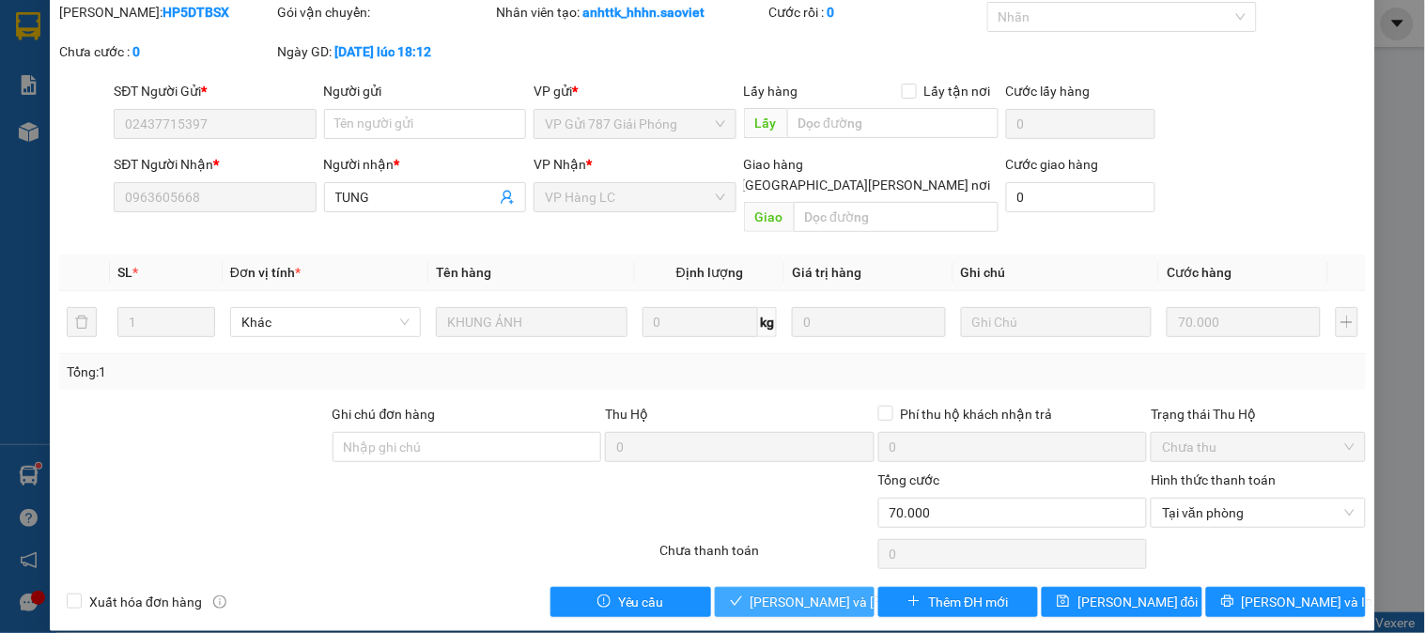
click at [836, 592] on span "Lưu và Giao hàng" at bounding box center [877, 602] width 254 height 21
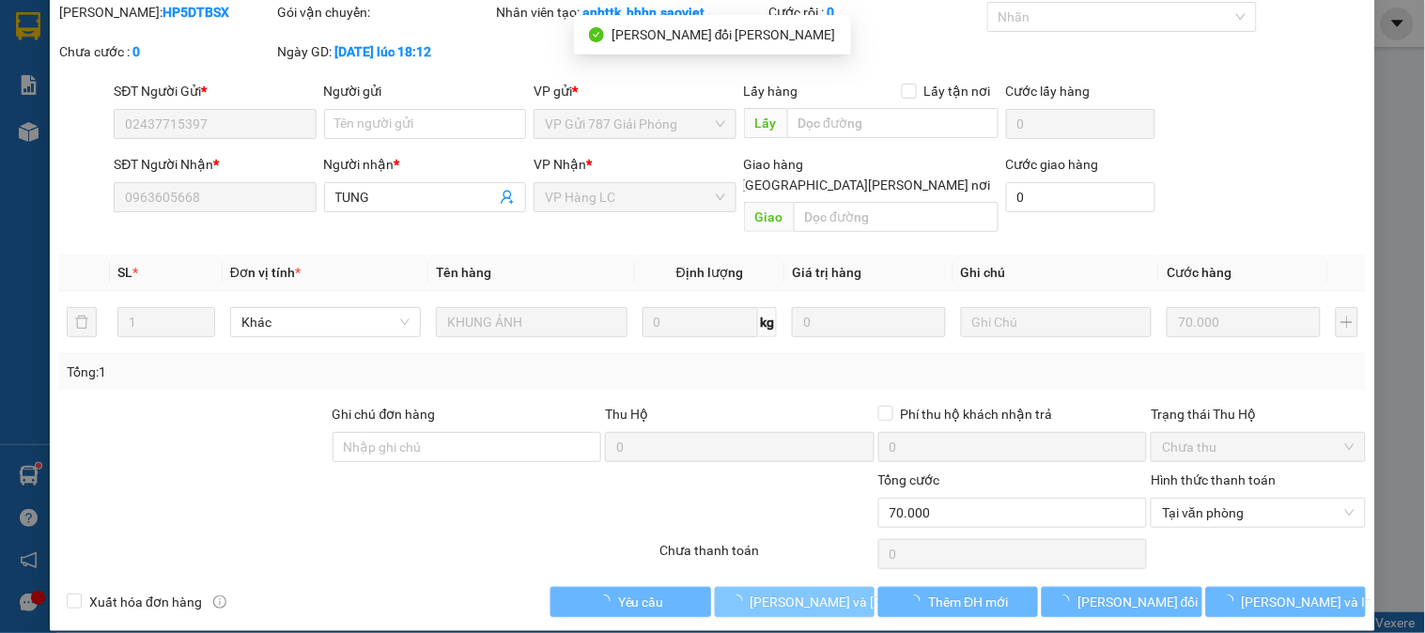
scroll to position [0, 0]
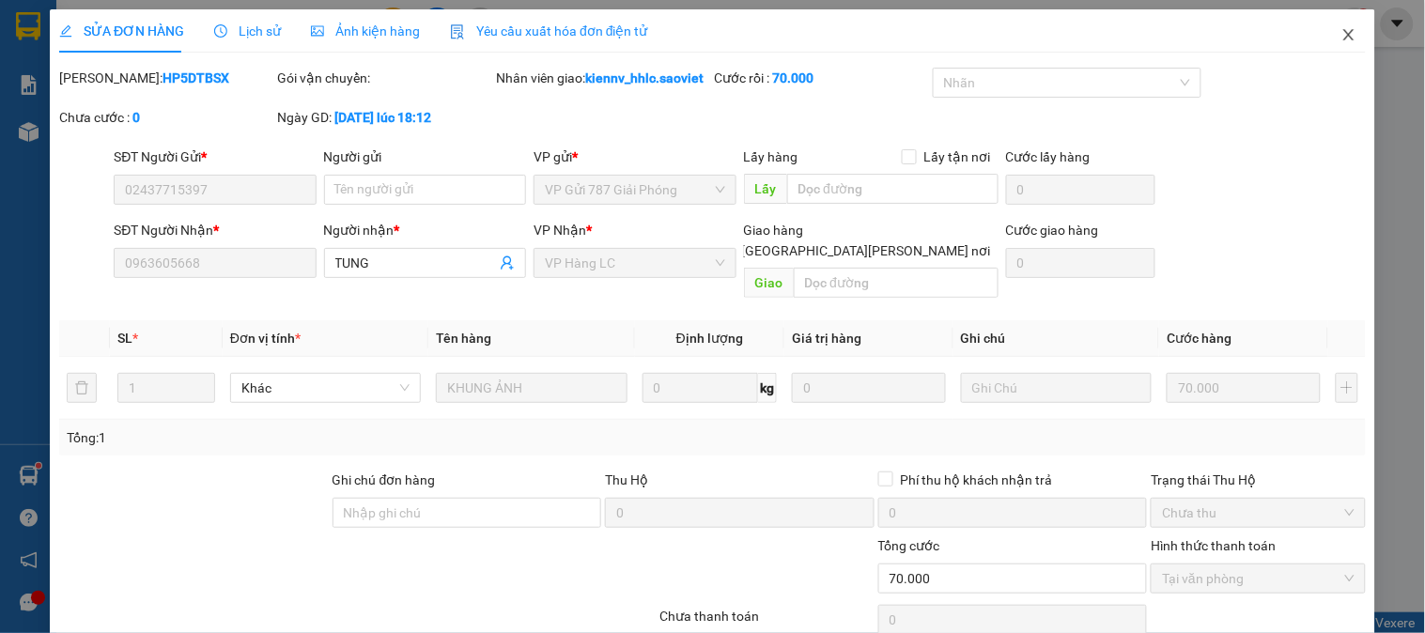
click at [1341, 35] on icon "close" at bounding box center [1348, 34] width 15 height 15
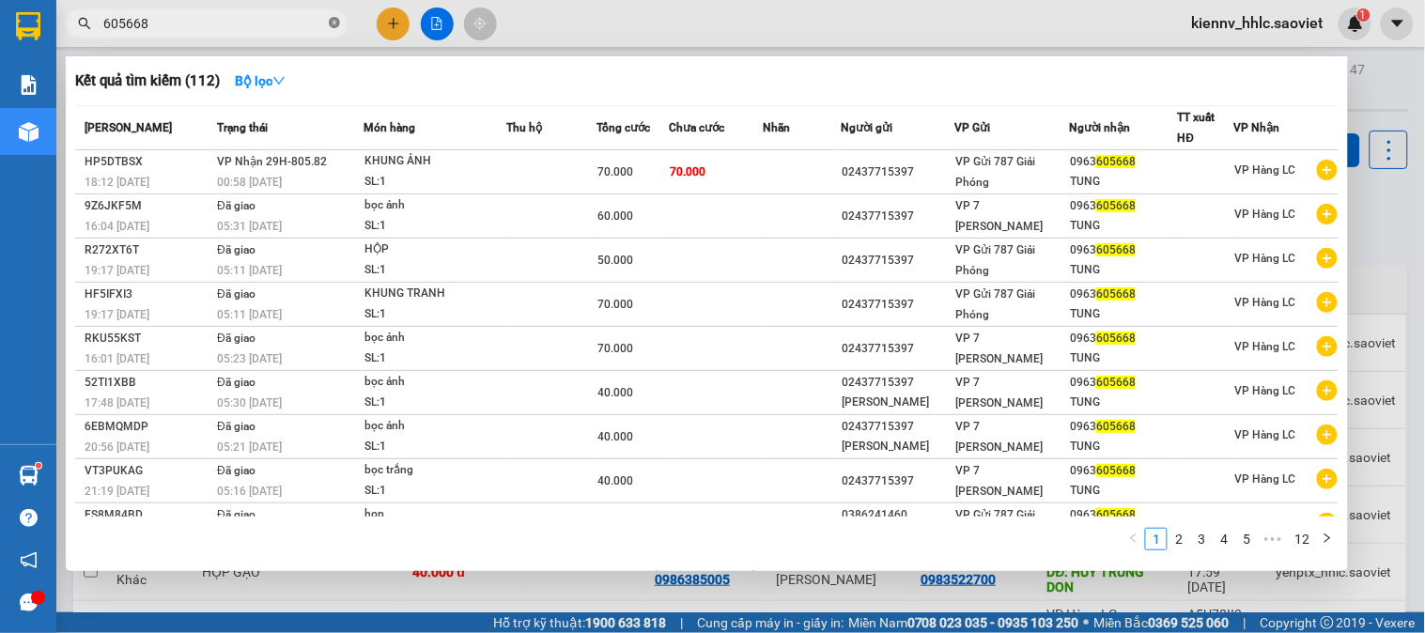
click at [336, 20] on icon "close-circle" at bounding box center [334, 22] width 11 height 11
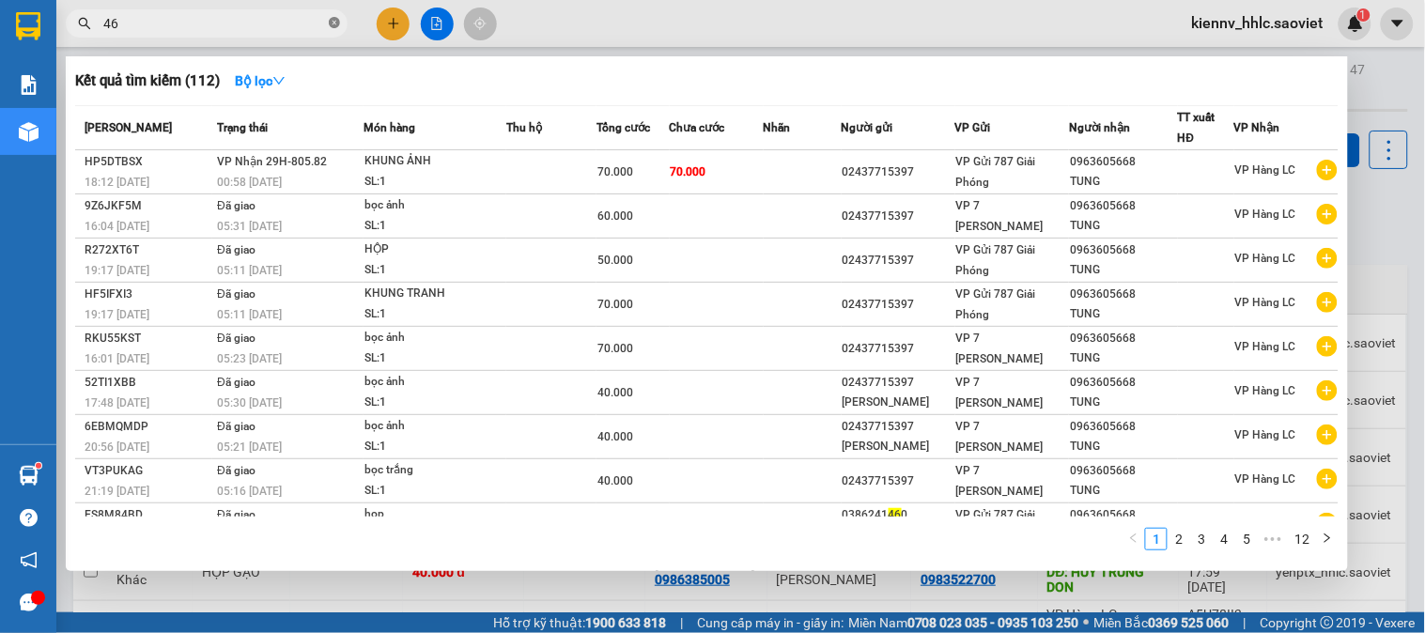
type input "4"
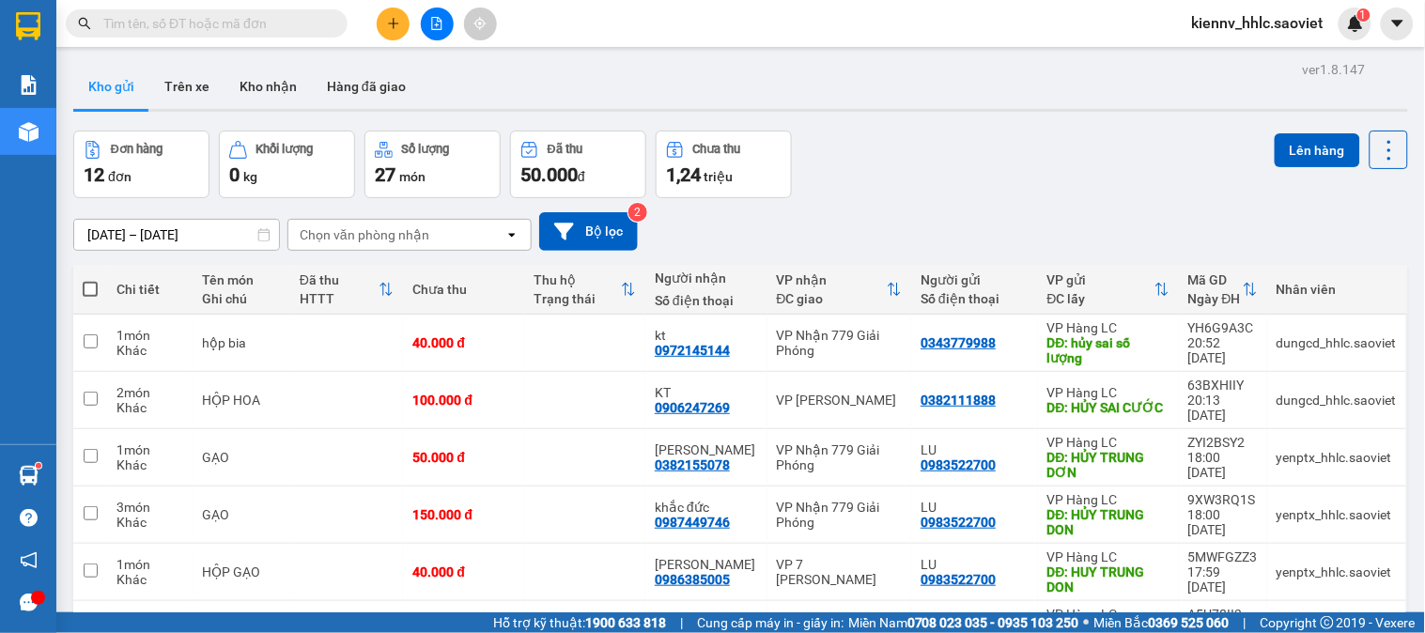
type input "5"
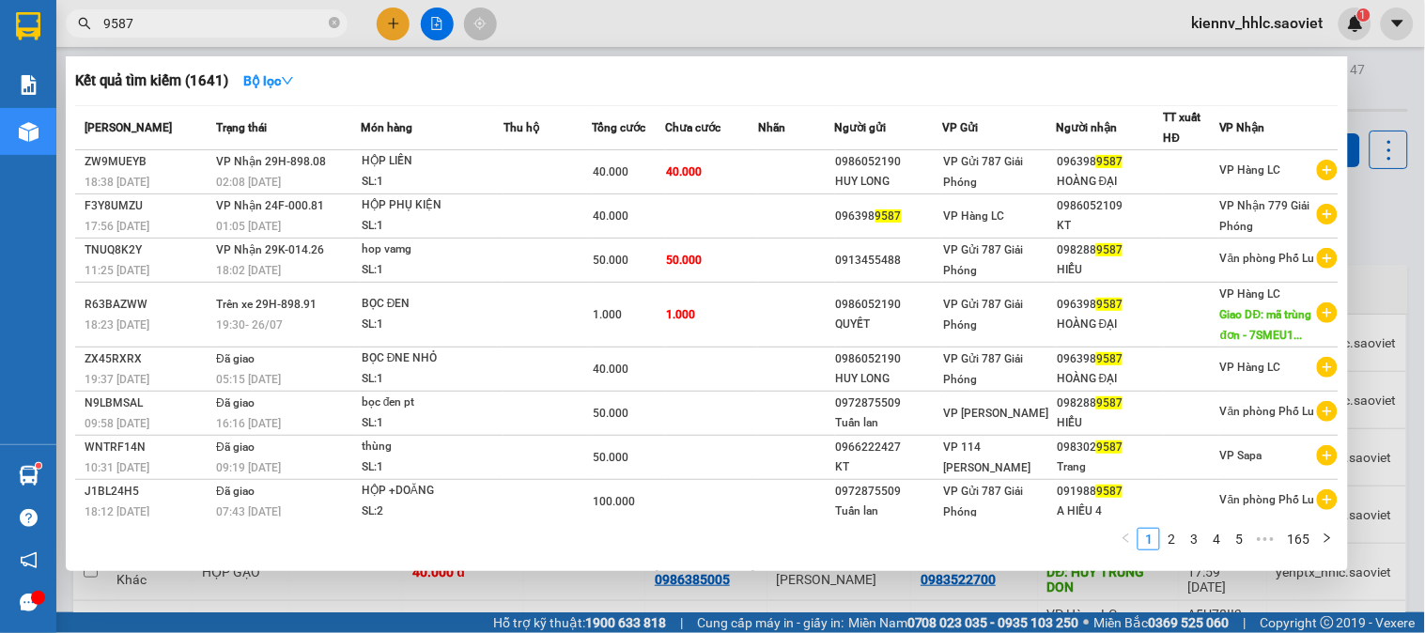
type input "9587"
click at [736, 166] on td "40.000" at bounding box center [712, 172] width 93 height 44
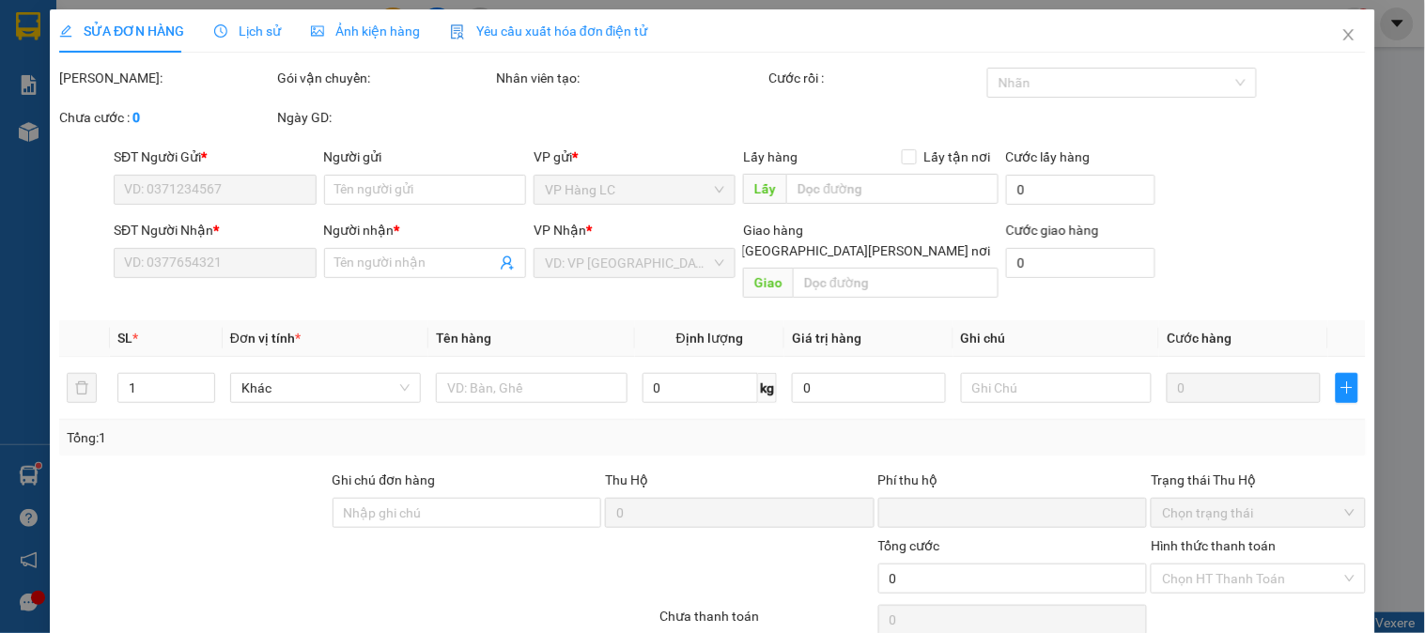
type input "0986052190"
type input "HUY LONG"
type input "0963989587"
type input "HOÀNG ĐẠI"
type input "0"
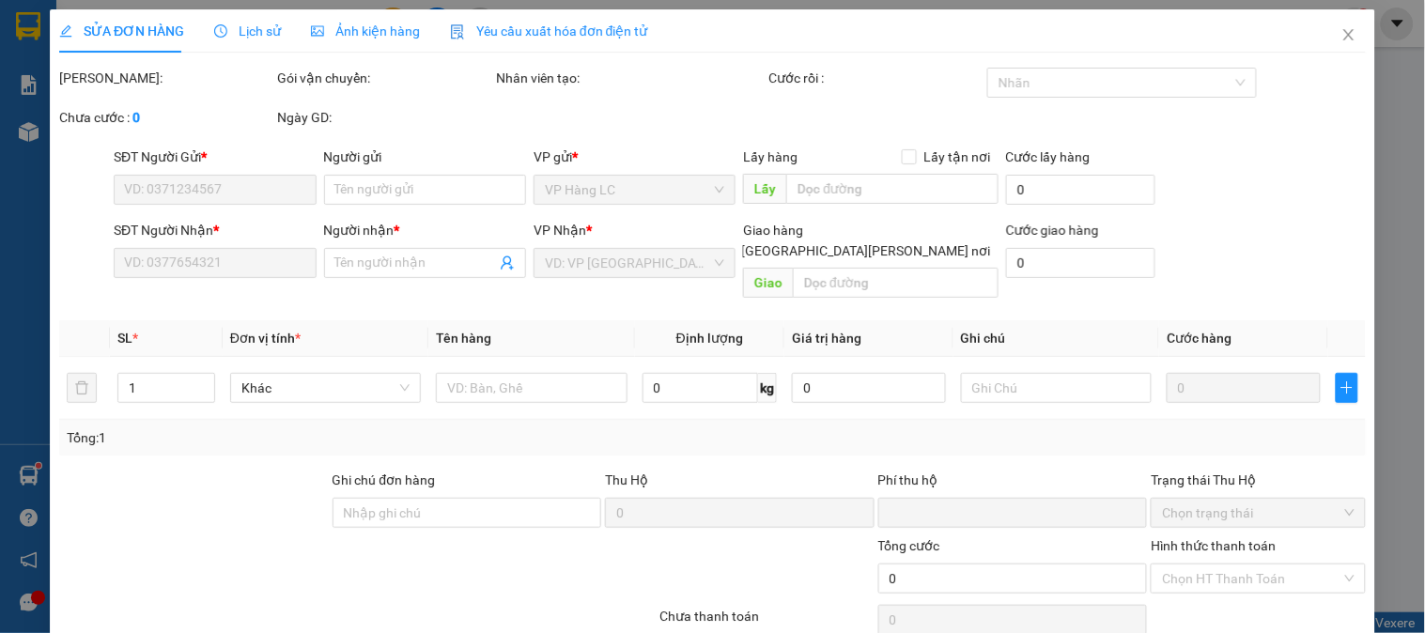
type input "40.000"
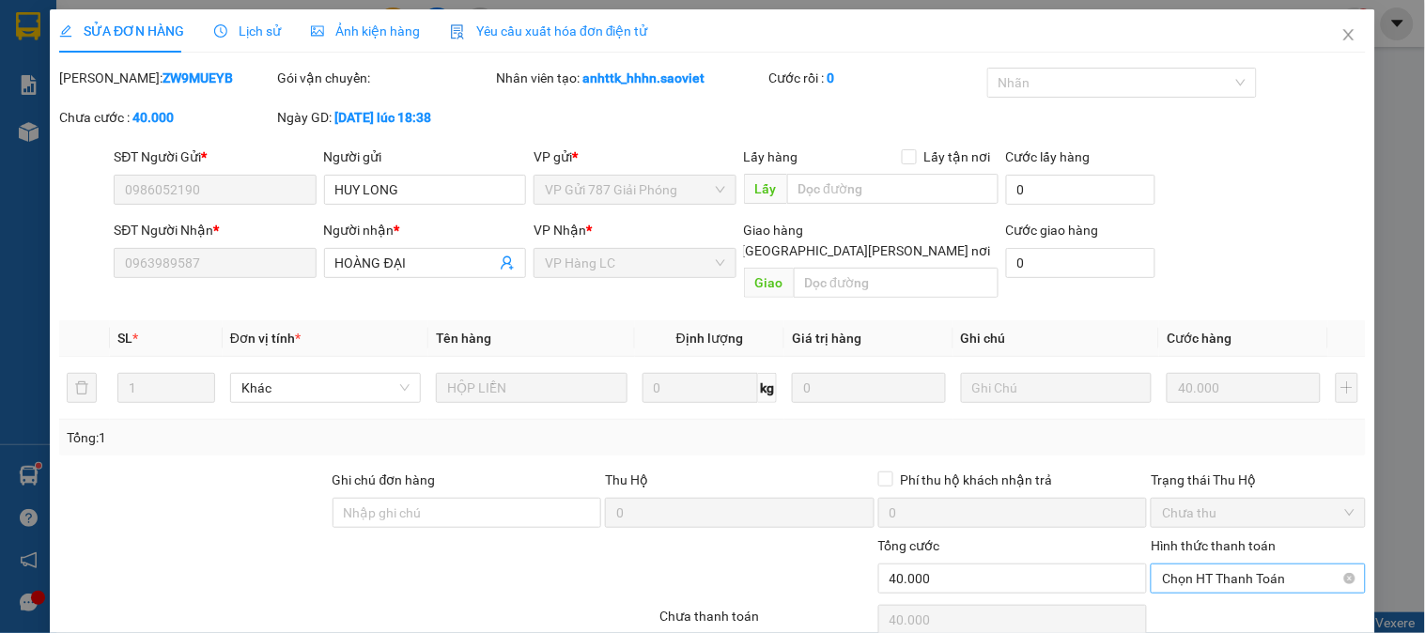
scroll to position [56, 0]
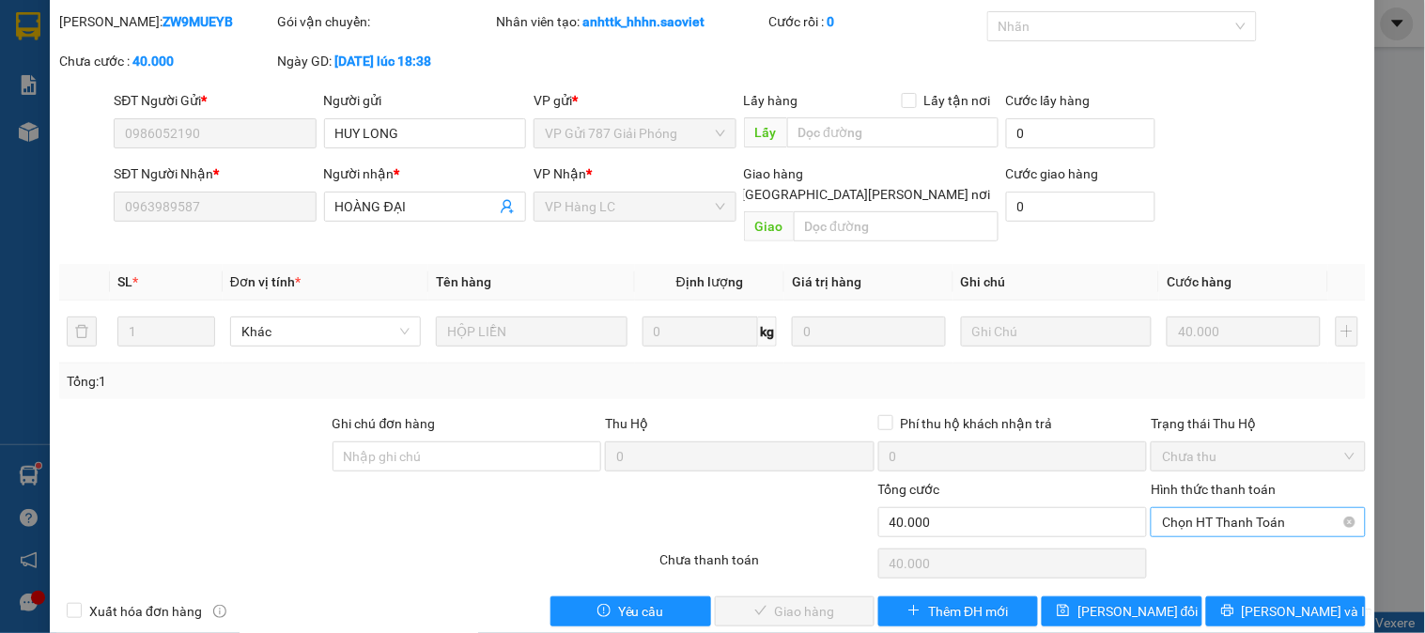
click at [1162, 508] on span "Chọn HT Thanh Toán" at bounding box center [1258, 522] width 192 height 28
click at [1181, 543] on div "Tại văn phòng" at bounding box center [1246, 539] width 190 height 21
type input "0"
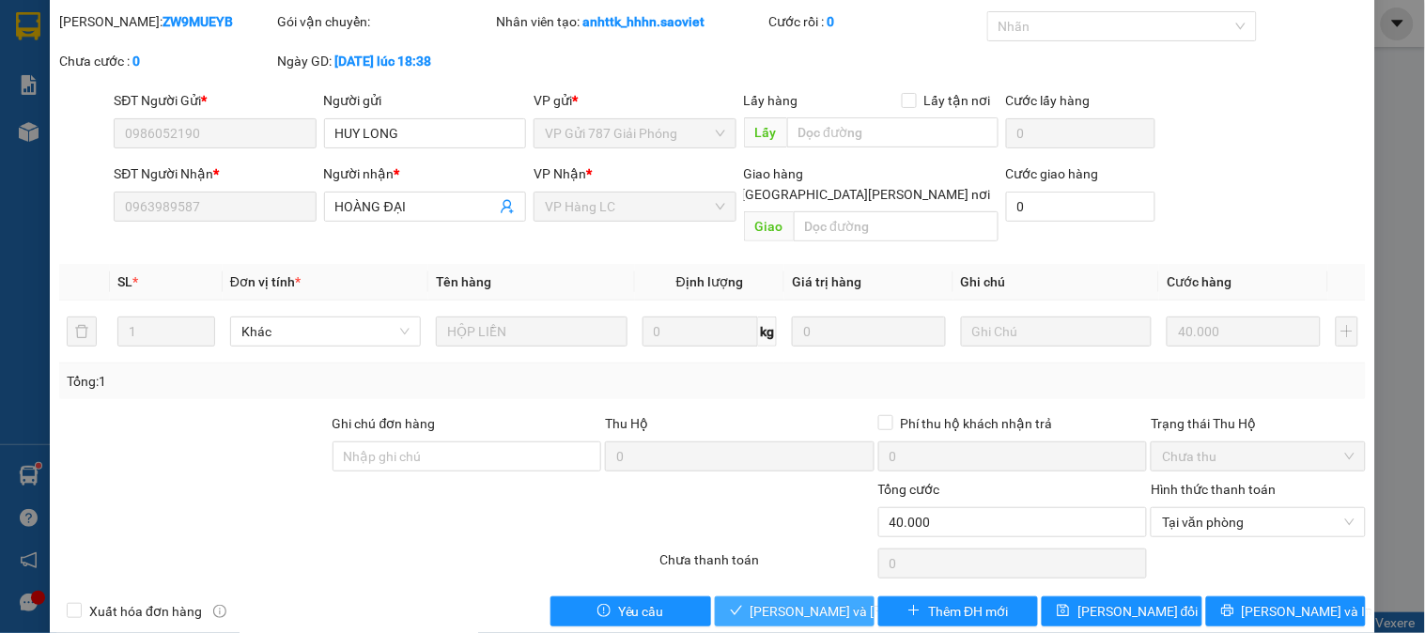
click at [731, 604] on span "check" at bounding box center [736, 611] width 13 height 15
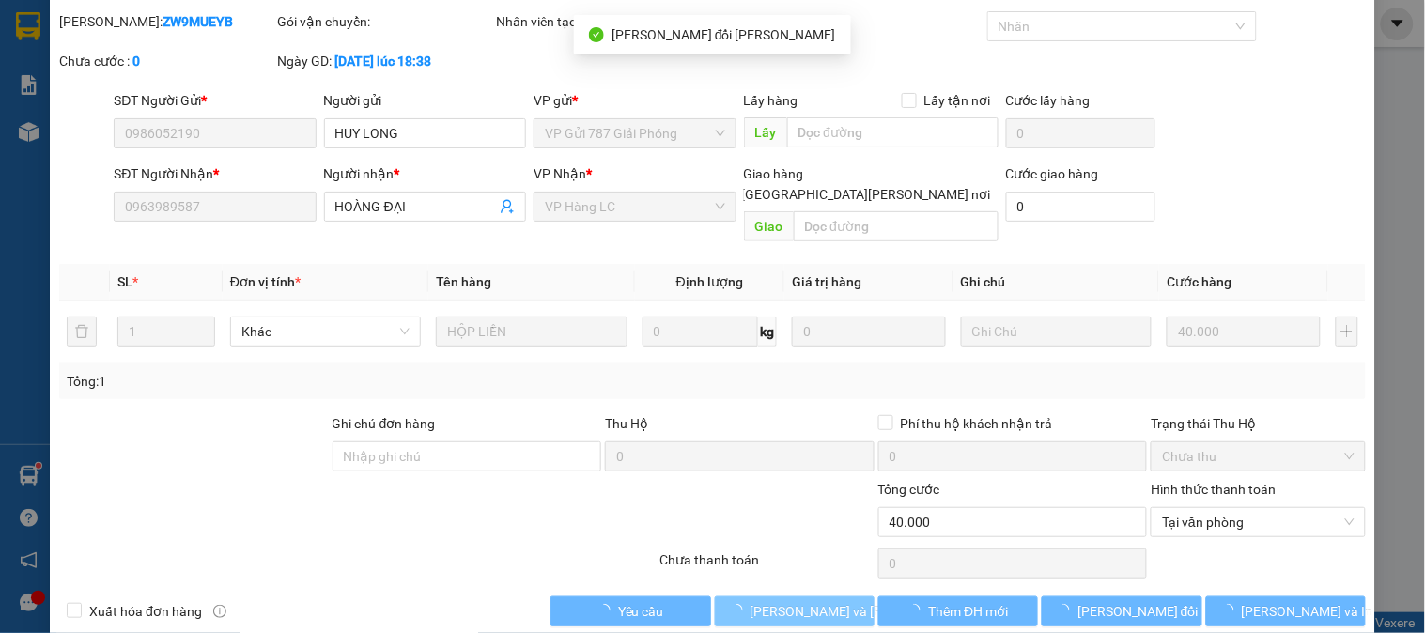
scroll to position [0, 0]
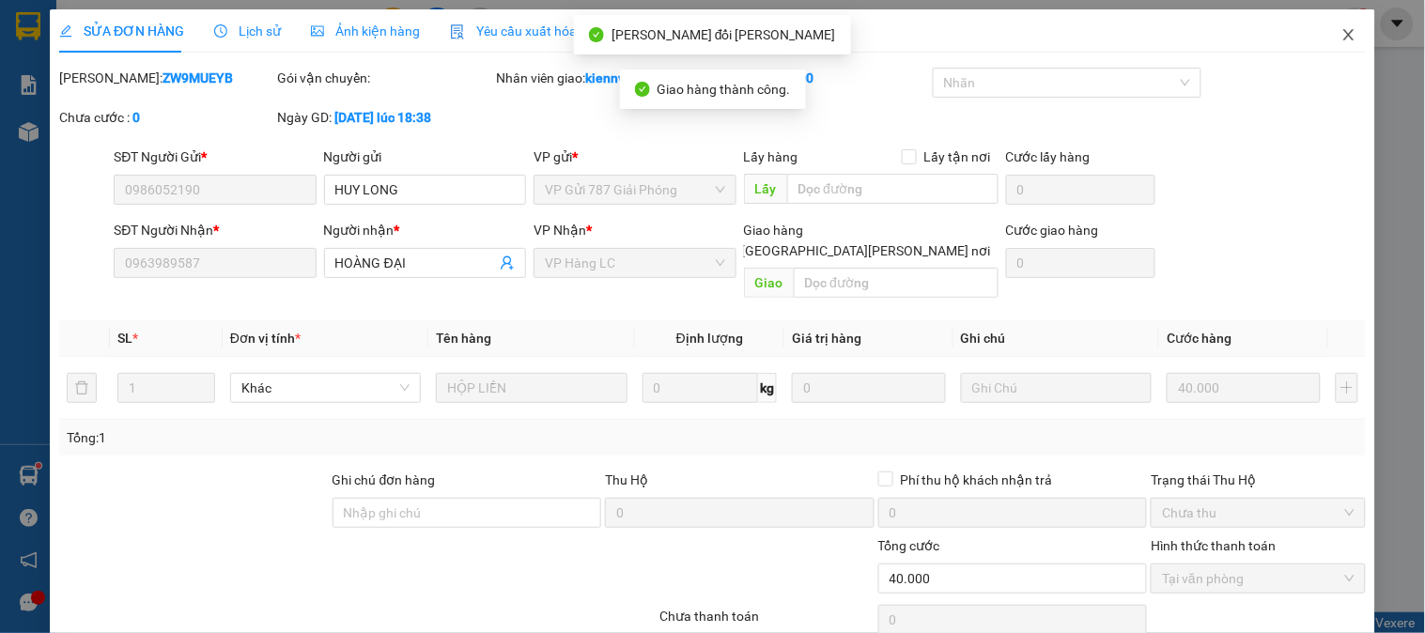
click at [1341, 35] on icon "close" at bounding box center [1348, 34] width 15 height 15
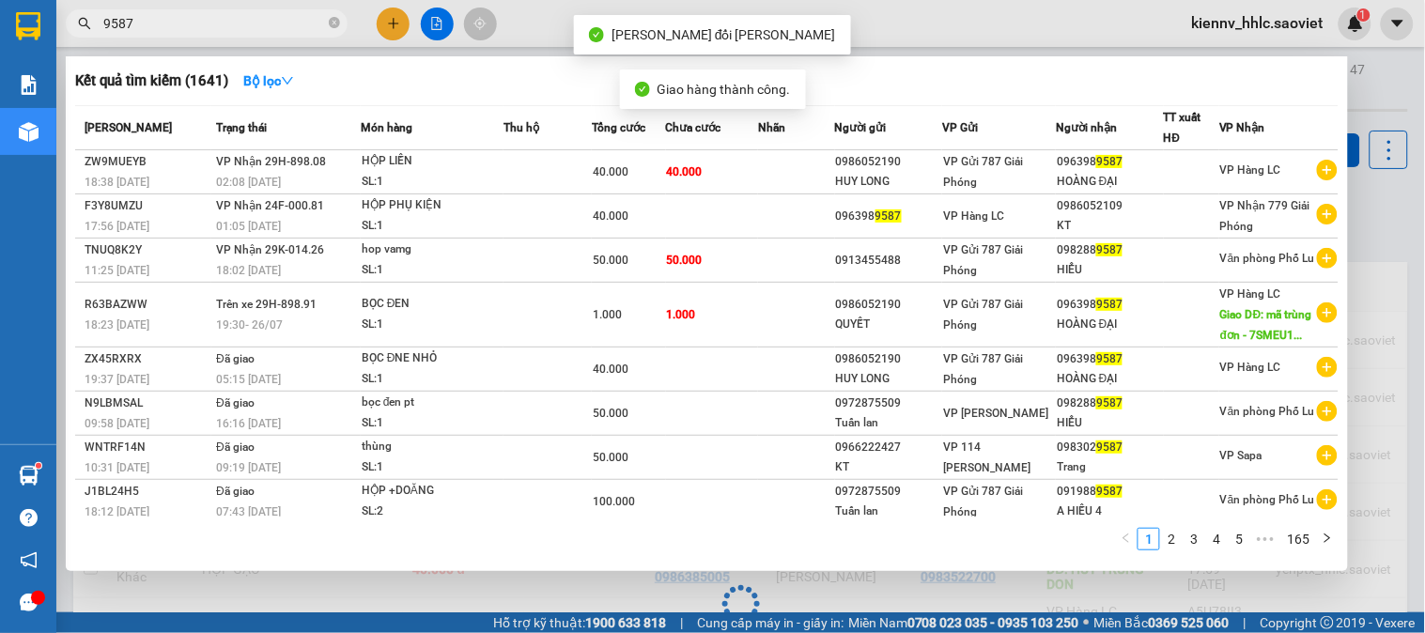
click at [201, 30] on input "9587" at bounding box center [214, 23] width 222 height 21
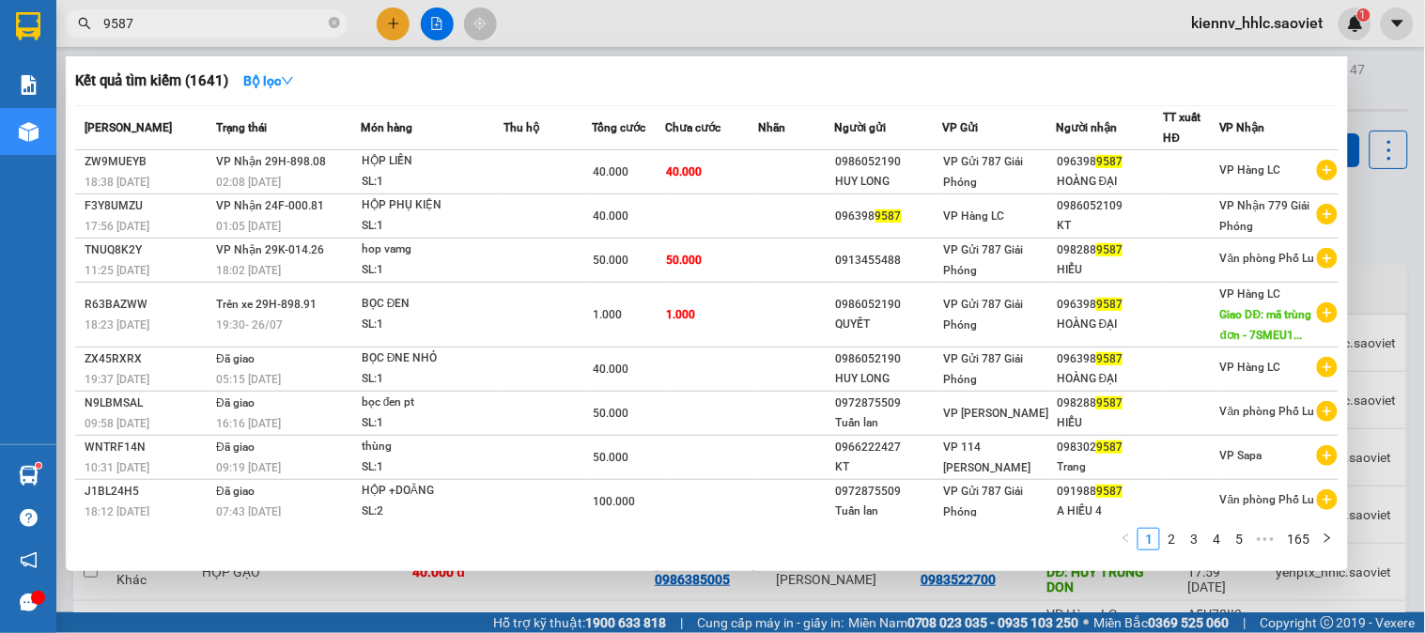
click at [326, 22] on span "9587" at bounding box center [207, 23] width 282 height 28
click at [332, 21] on icon "close-circle" at bounding box center [334, 22] width 11 height 11
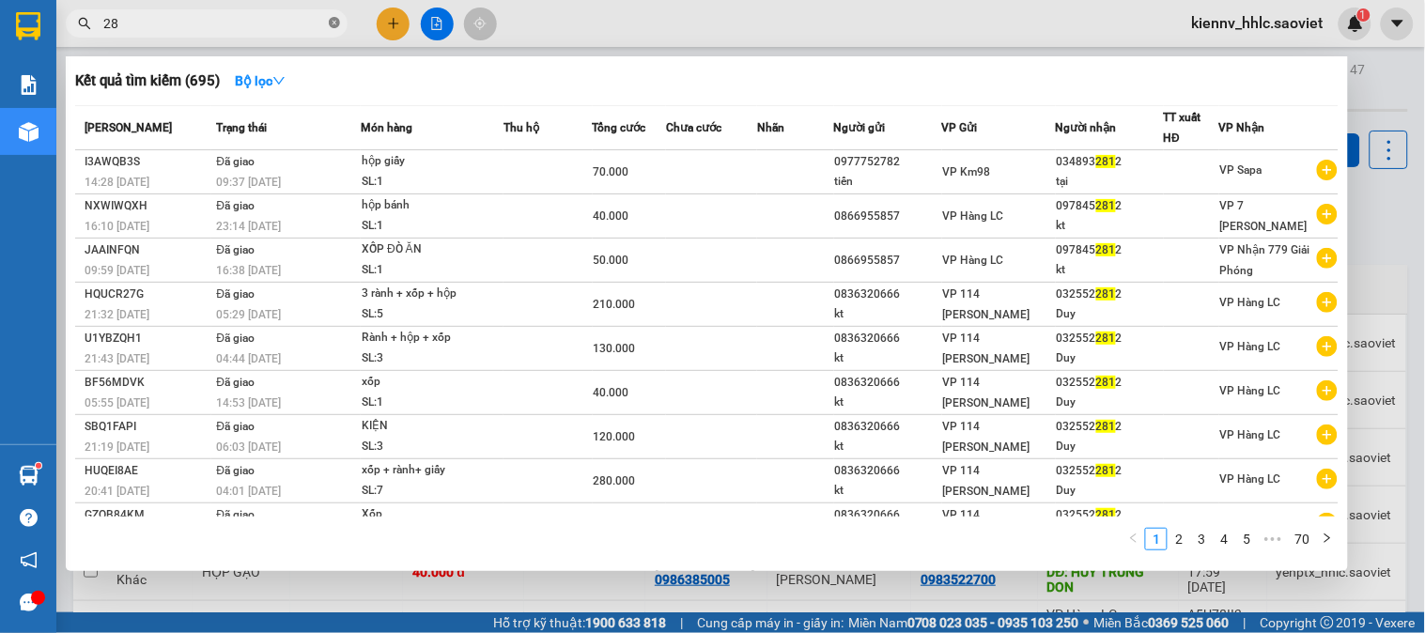
type input "2"
type input "8299"
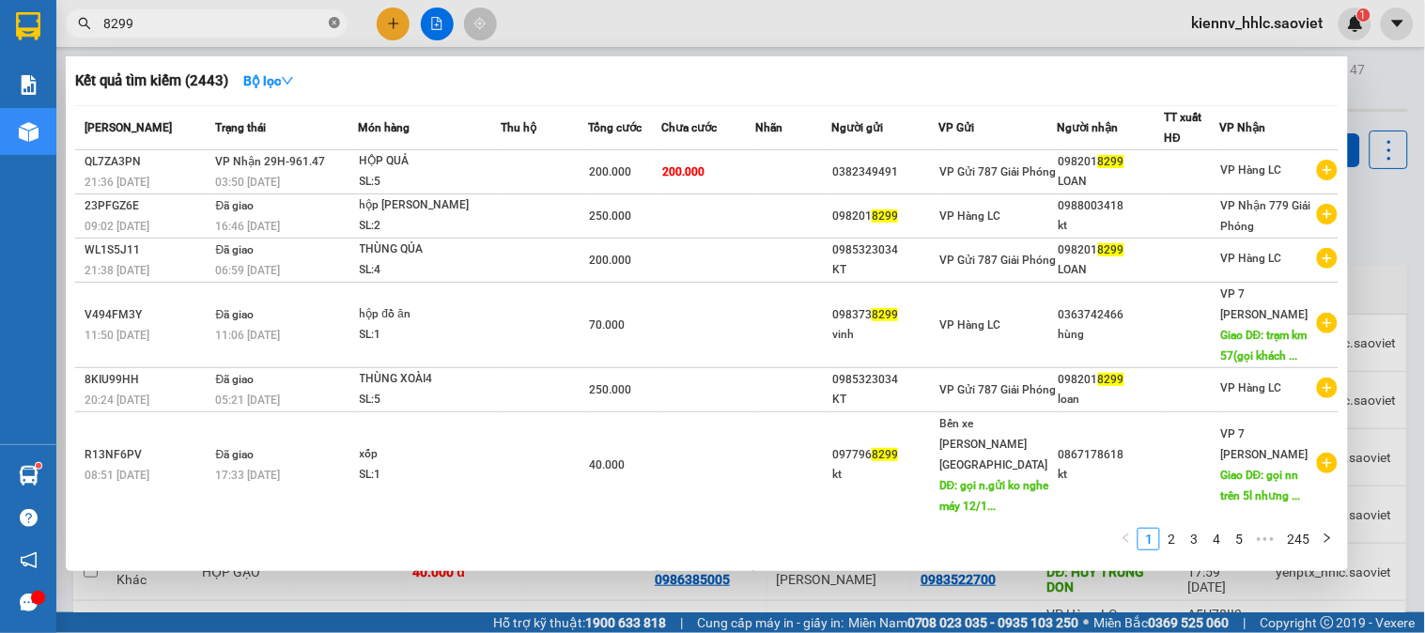
click at [335, 22] on icon "close-circle" at bounding box center [334, 22] width 11 height 11
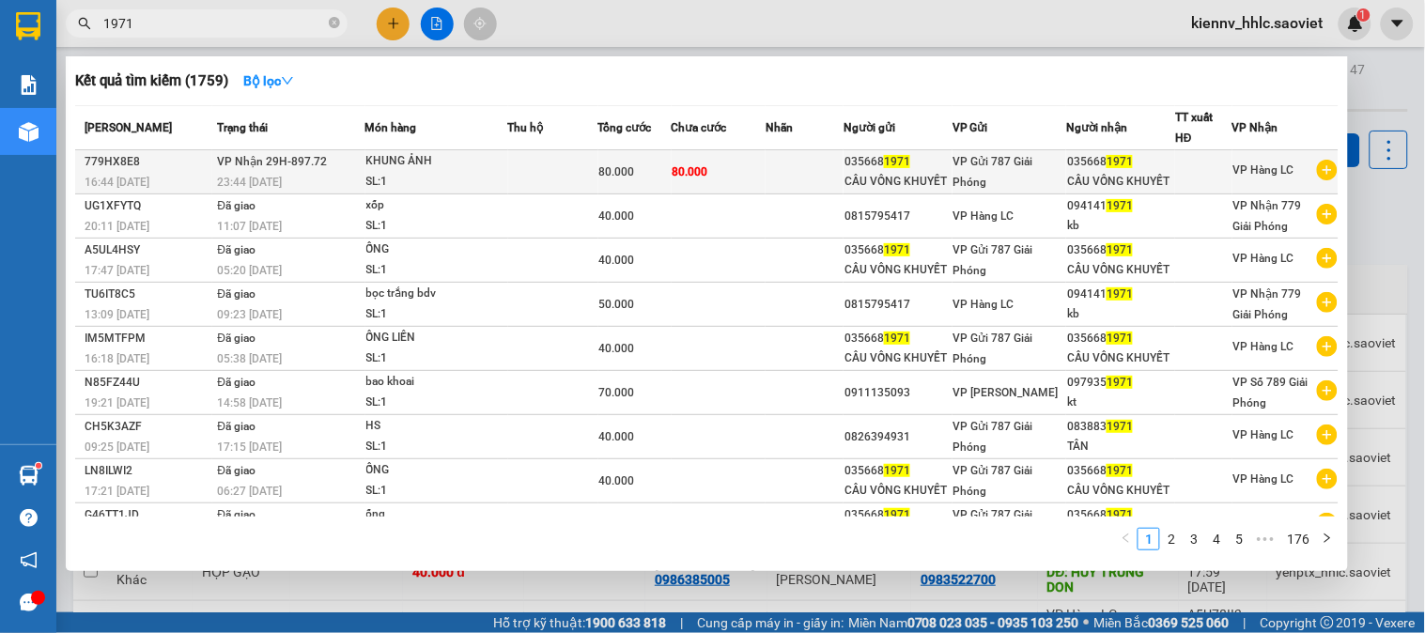
type input "1971"
click at [439, 178] on div "SL: 1" at bounding box center [436, 182] width 141 height 21
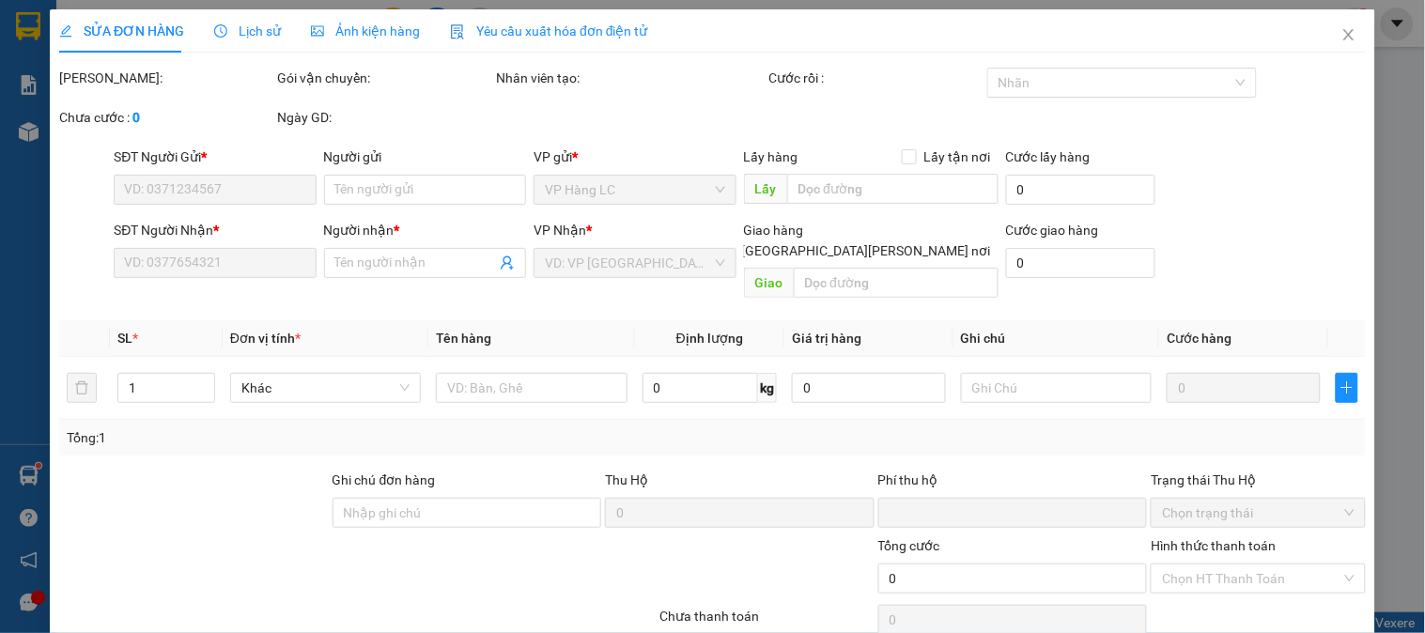
type input "0356681971"
type input "CẦU VỒNG KHUYẾT"
type input "0356681971"
type input "CẦU VỒNG KHUYẾT"
type input "0"
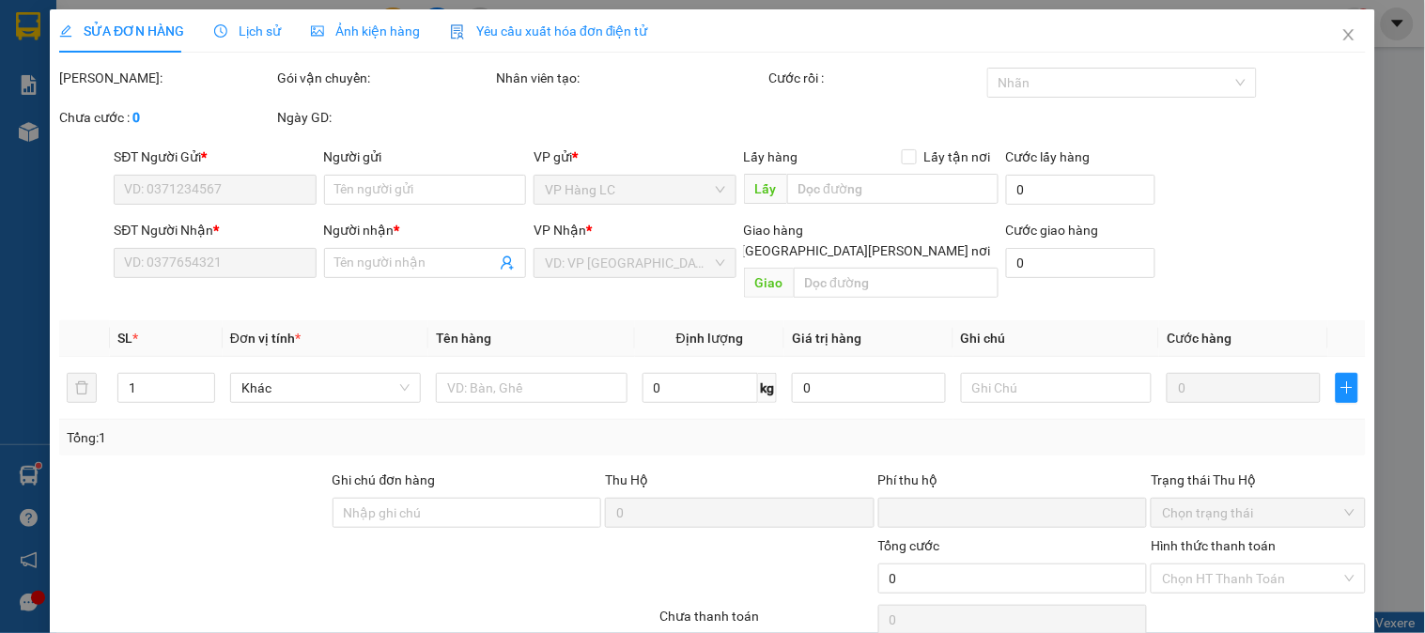
type input "80.000"
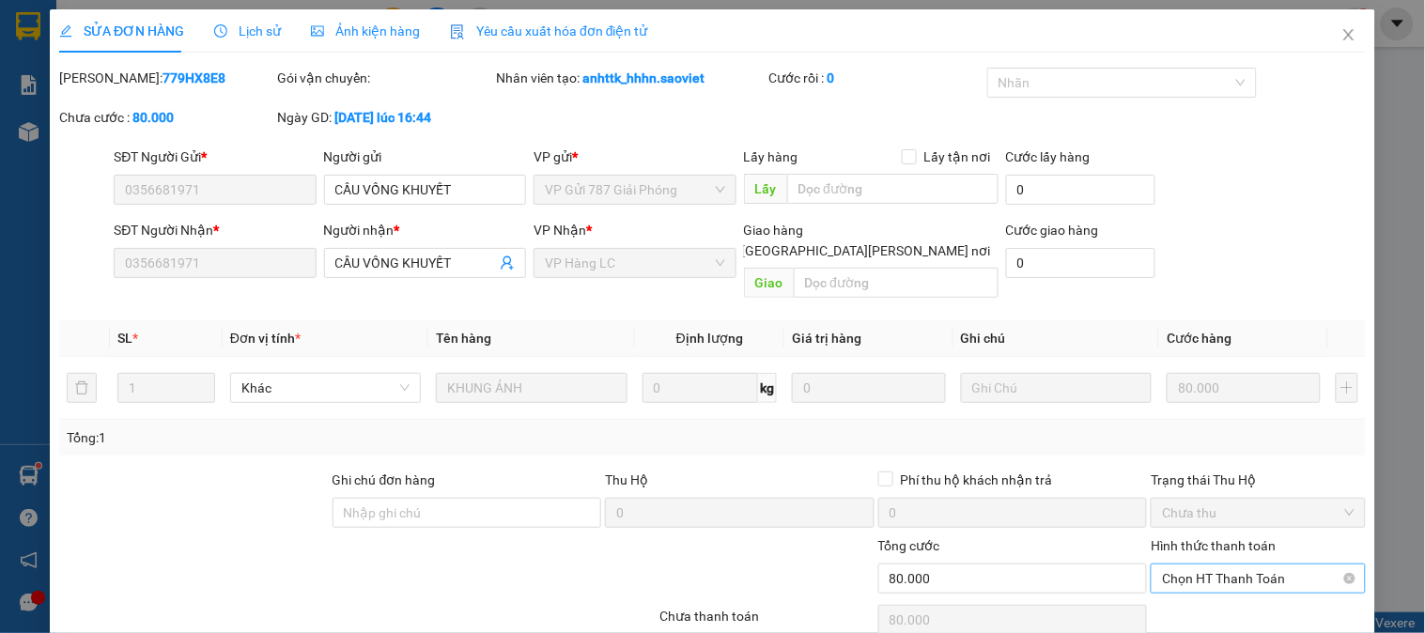
scroll to position [66, 0]
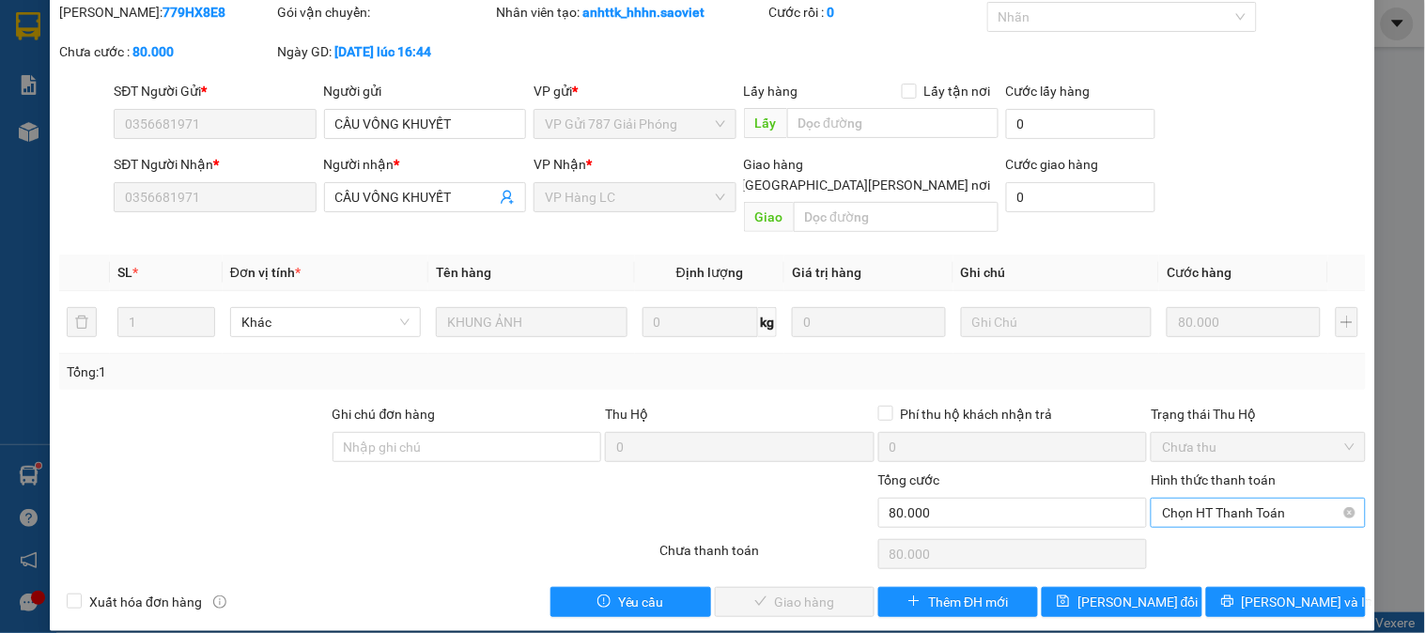
click at [1205, 499] on span "Chọn HT Thanh Toán" at bounding box center [1258, 513] width 192 height 28
click at [1202, 533] on div "Tại văn phòng" at bounding box center [1246, 529] width 190 height 21
type input "0"
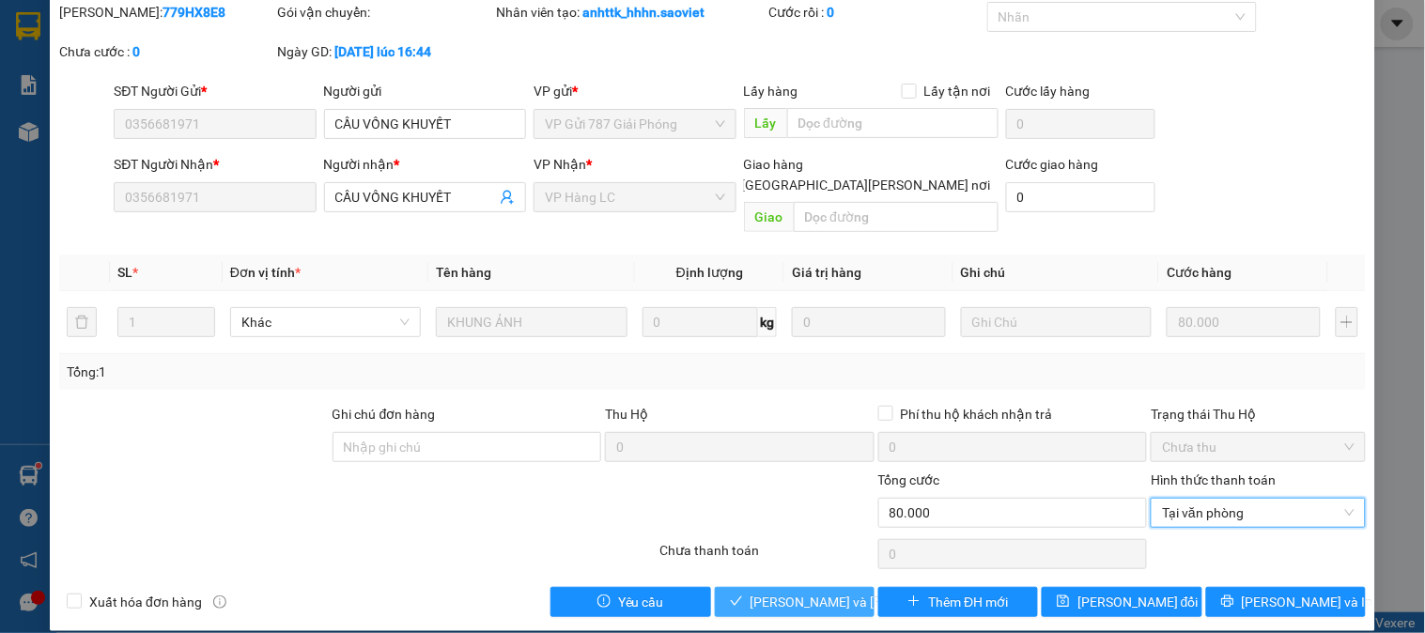
click at [765, 592] on span "Lưu và Giao hàng" at bounding box center [877, 602] width 254 height 21
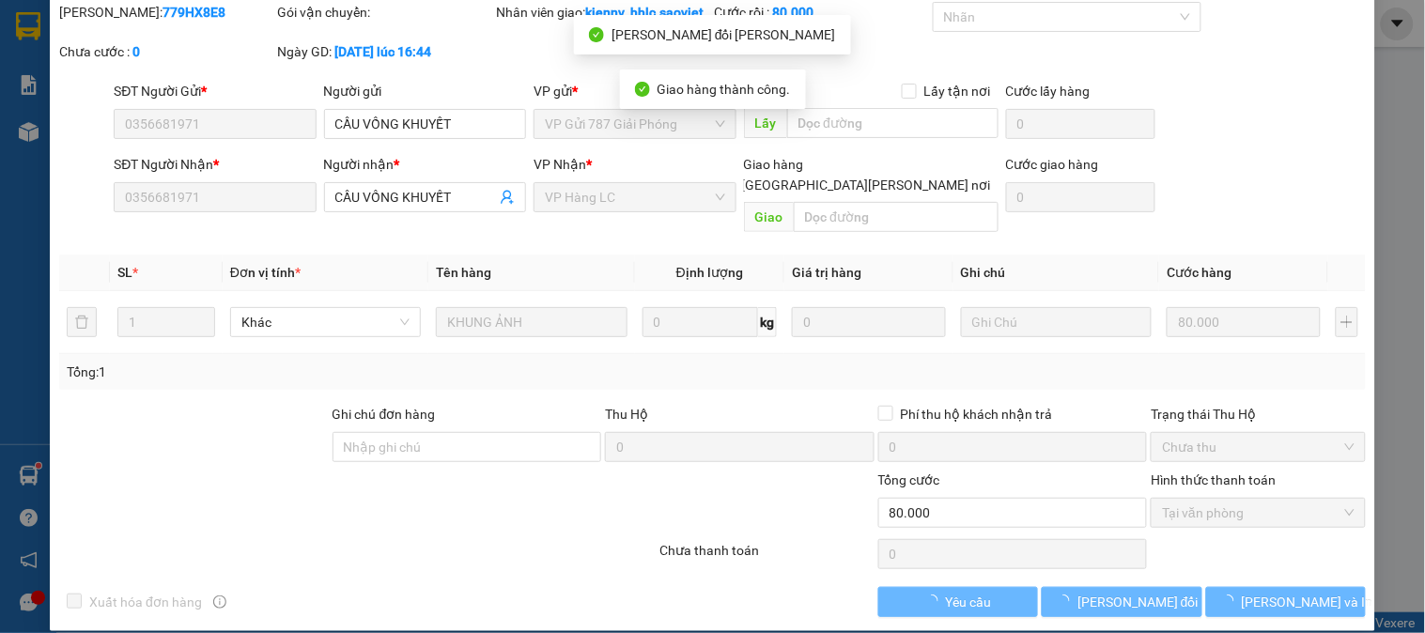
scroll to position [0, 0]
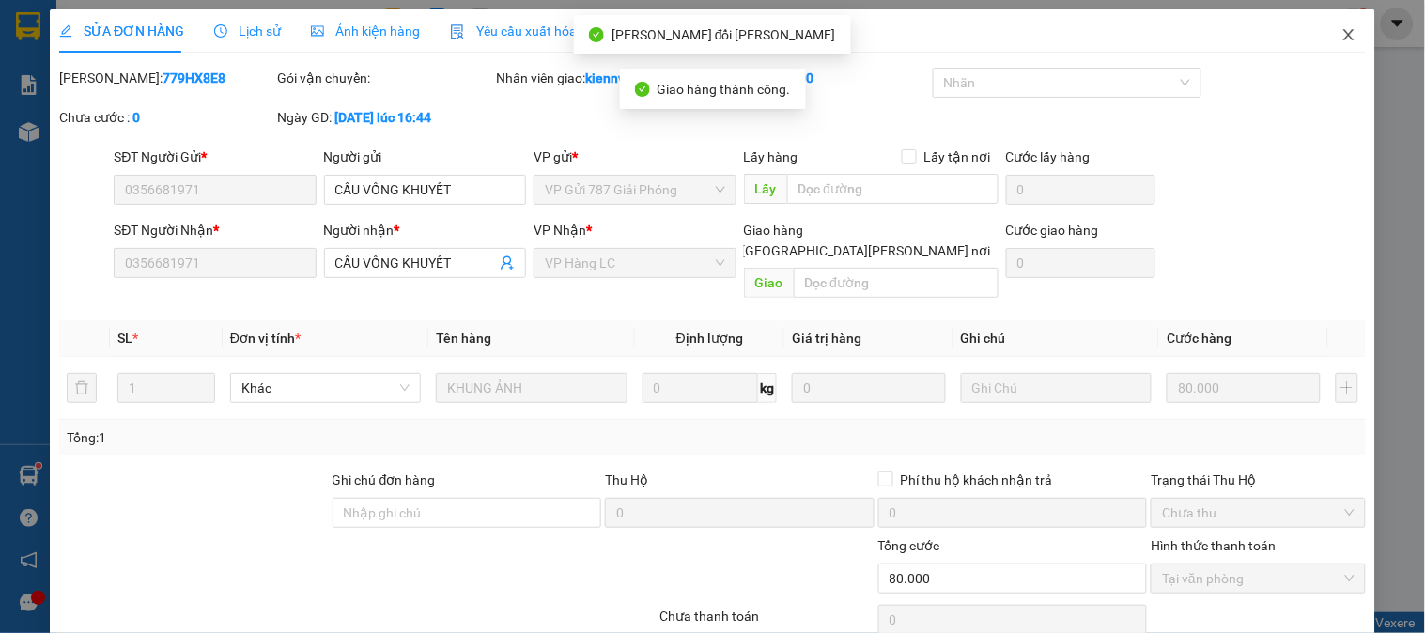
click at [1341, 34] on icon "close" at bounding box center [1348, 34] width 15 height 15
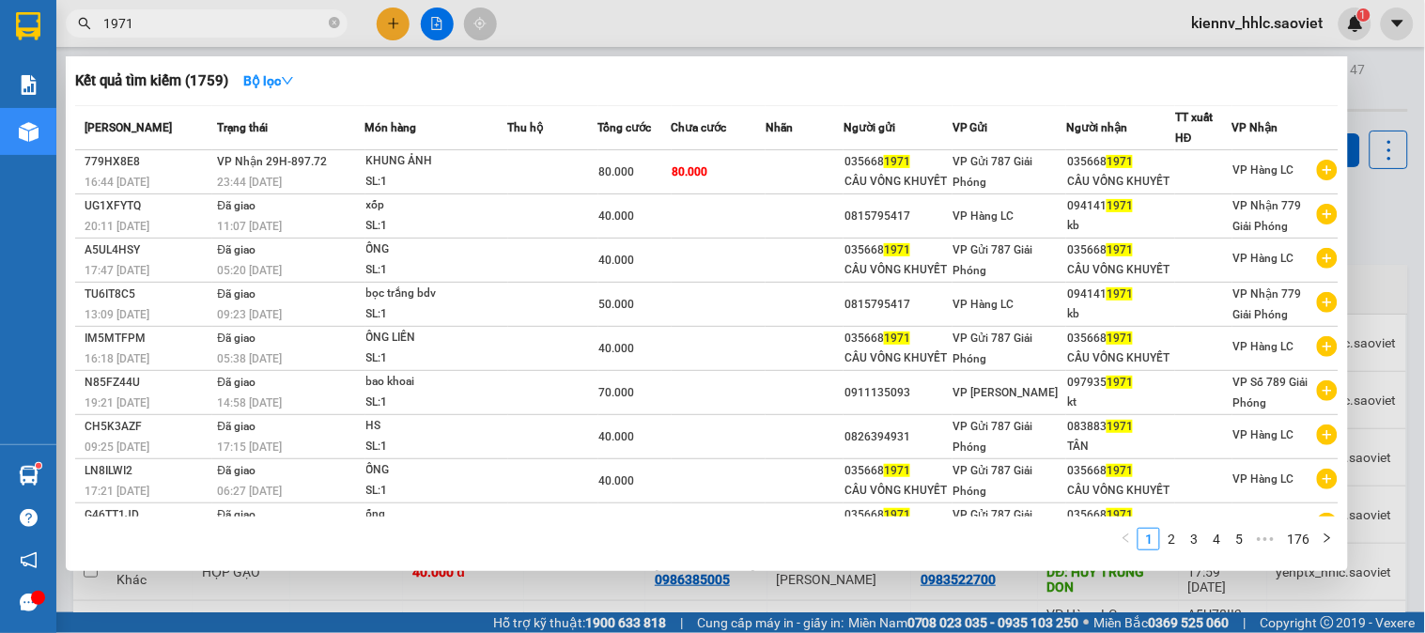
click at [306, 29] on input "1971" at bounding box center [214, 23] width 222 height 21
click at [335, 23] on icon "close-circle" at bounding box center [334, 22] width 11 height 11
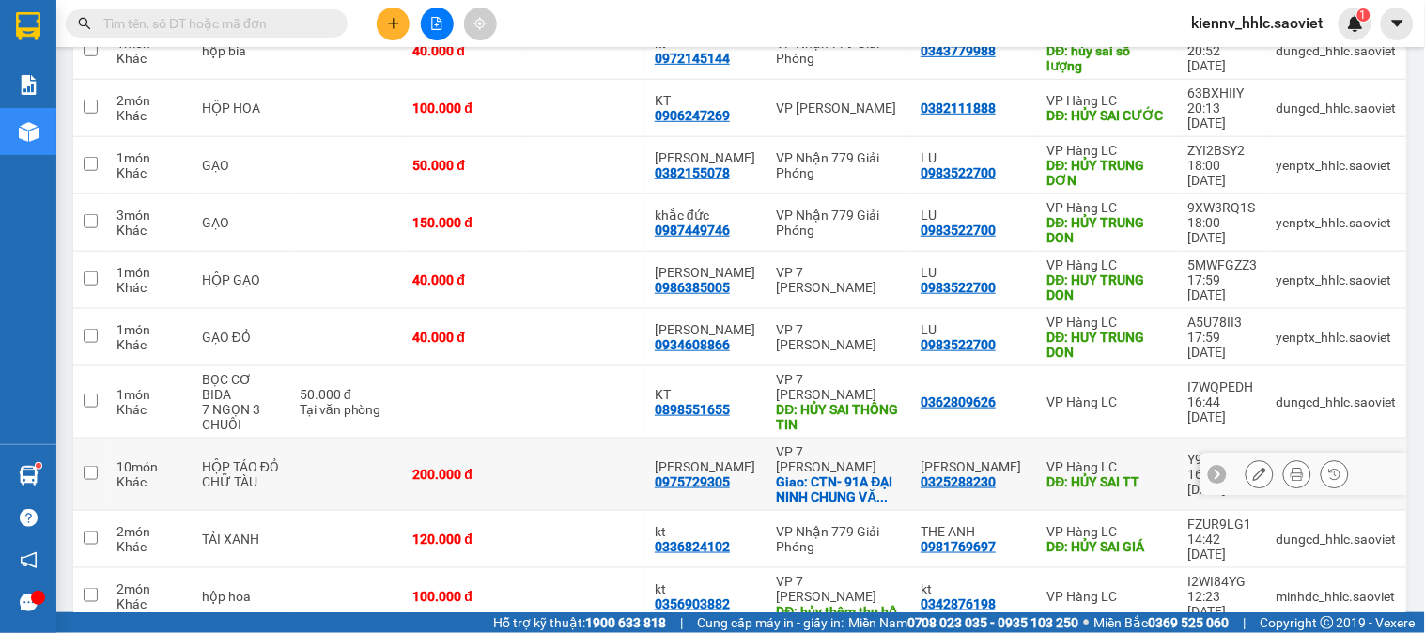
scroll to position [323, 0]
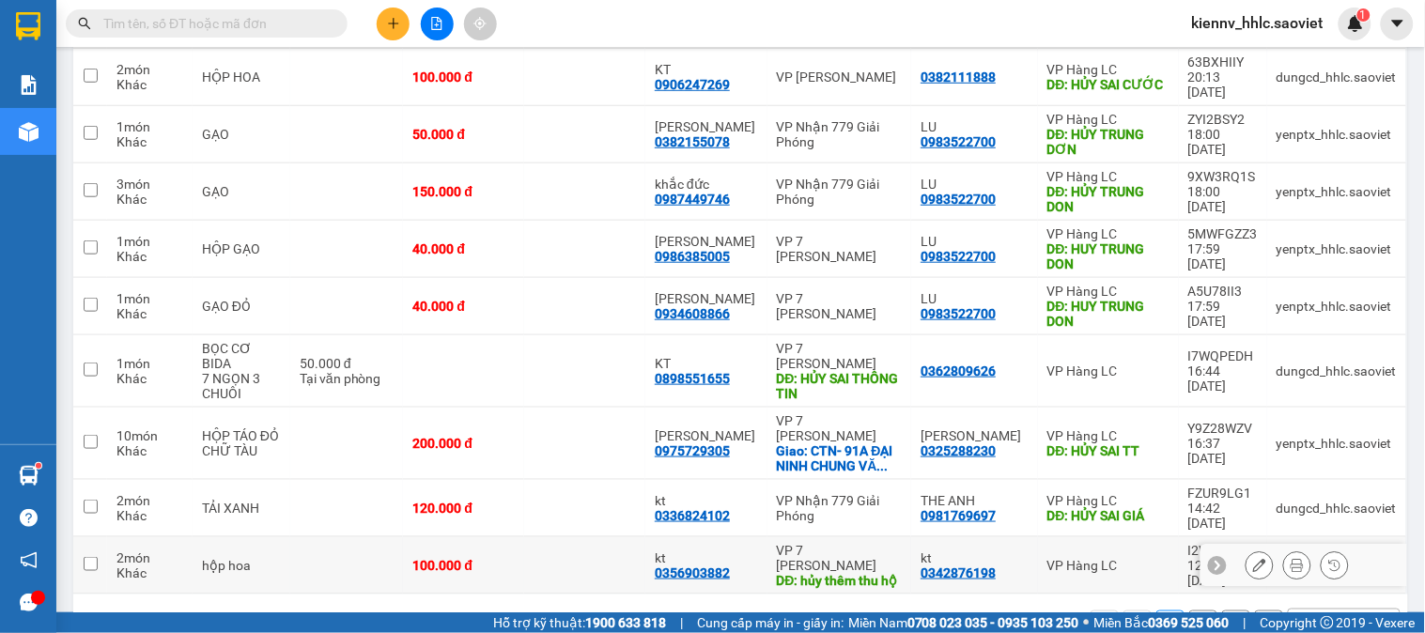
click at [630, 537] on td at bounding box center [584, 565] width 121 height 57
checkbox input "true"
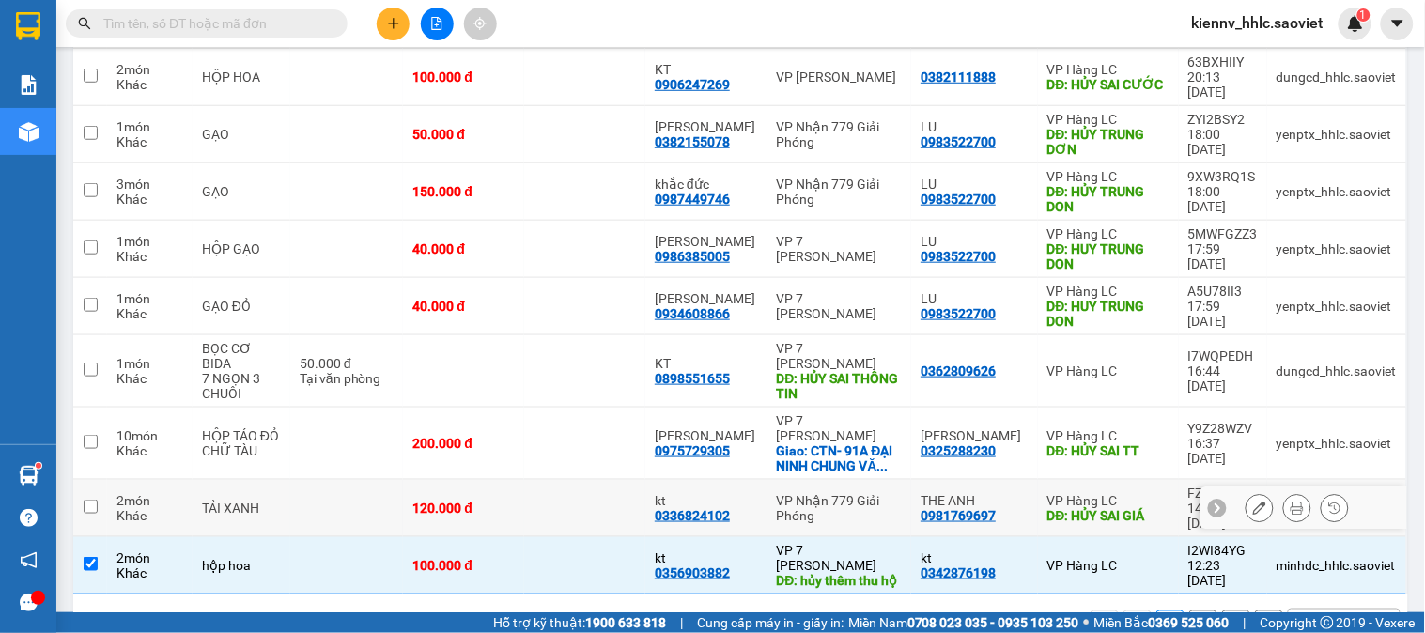
click at [607, 480] on td at bounding box center [584, 508] width 121 height 57
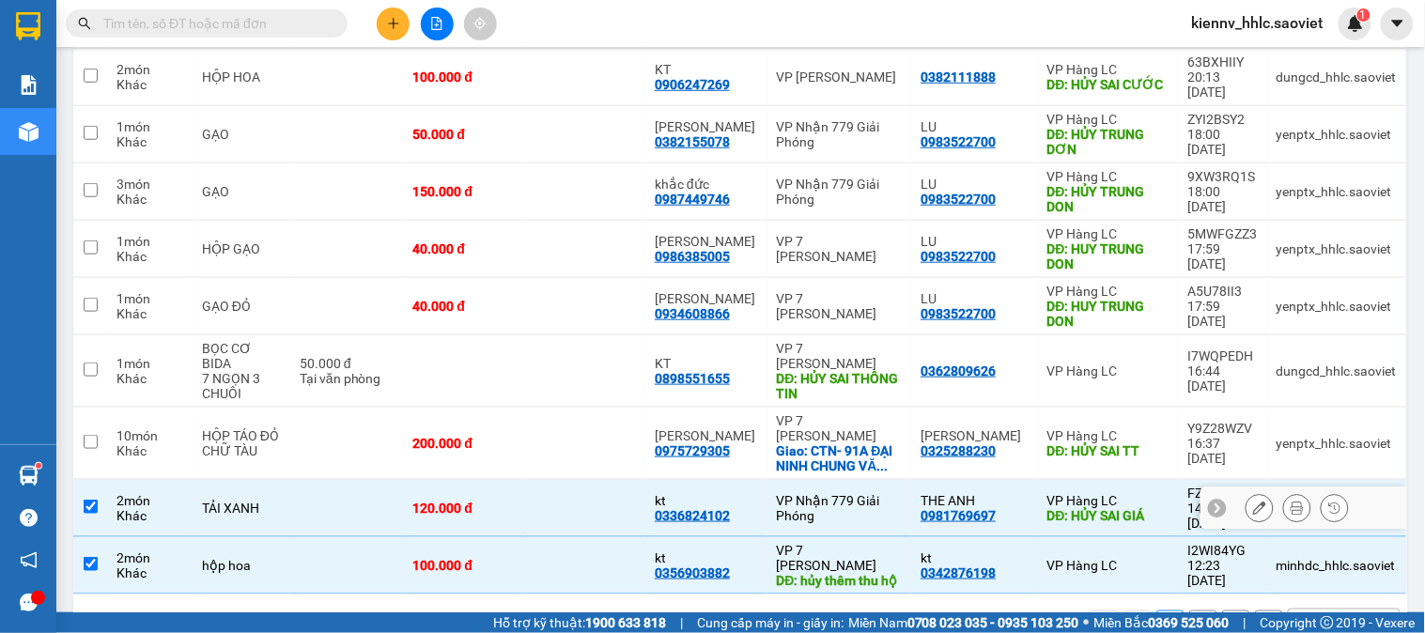
click at [598, 480] on td at bounding box center [584, 508] width 121 height 57
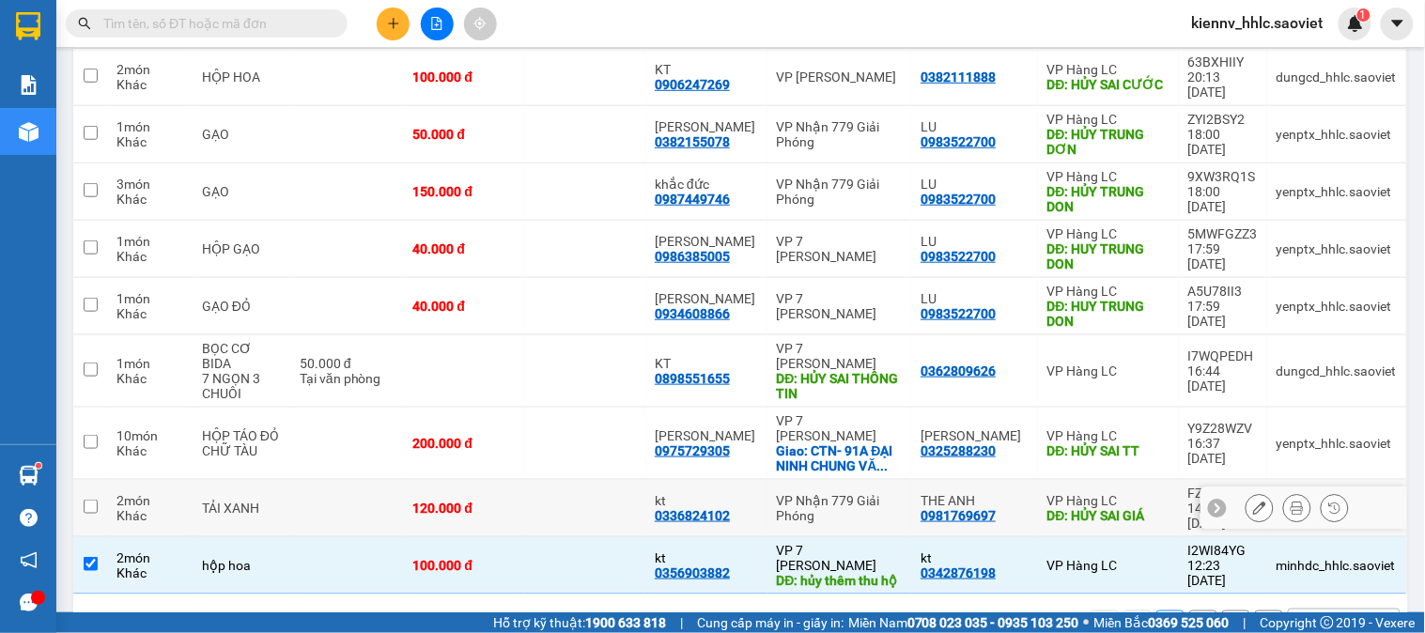
drag, startPoint x: 618, startPoint y: 465, endPoint x: 618, endPoint y: 434, distance: 31.0
click at [618, 480] on td at bounding box center [584, 508] width 121 height 57
checkbox input "true"
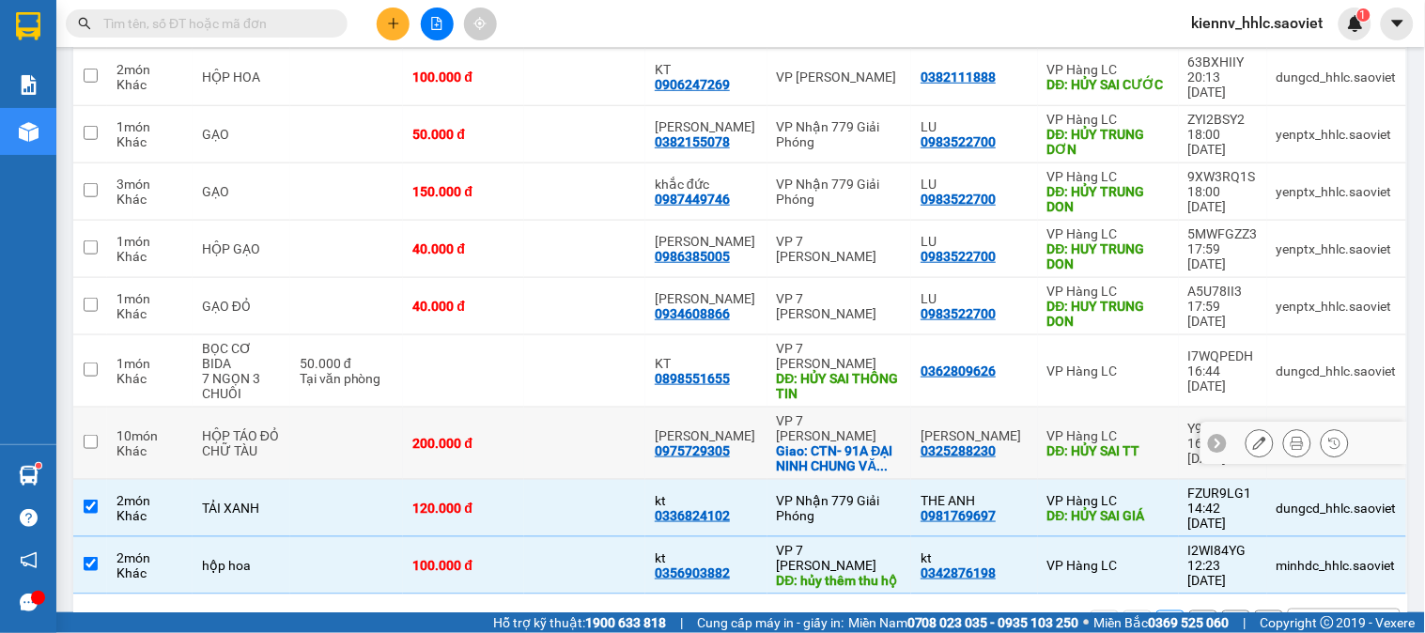
click at [618, 433] on td at bounding box center [584, 444] width 121 height 72
checkbox input "true"
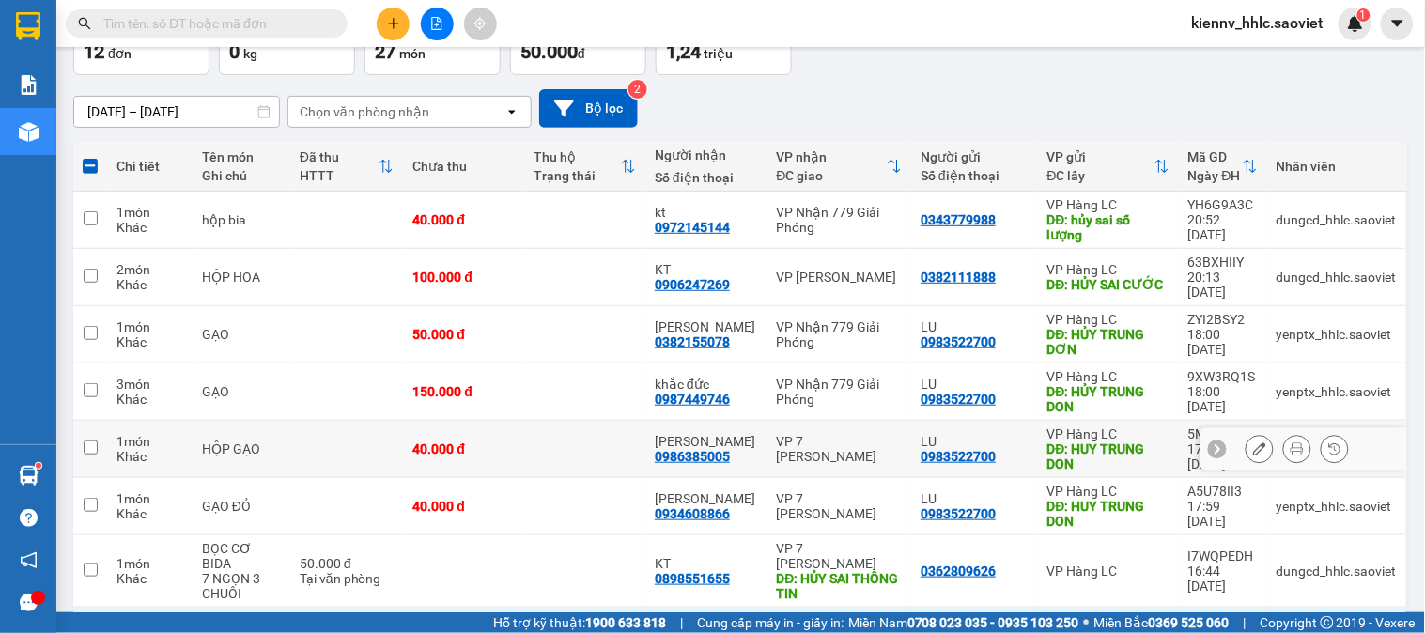
scroll to position [115, 0]
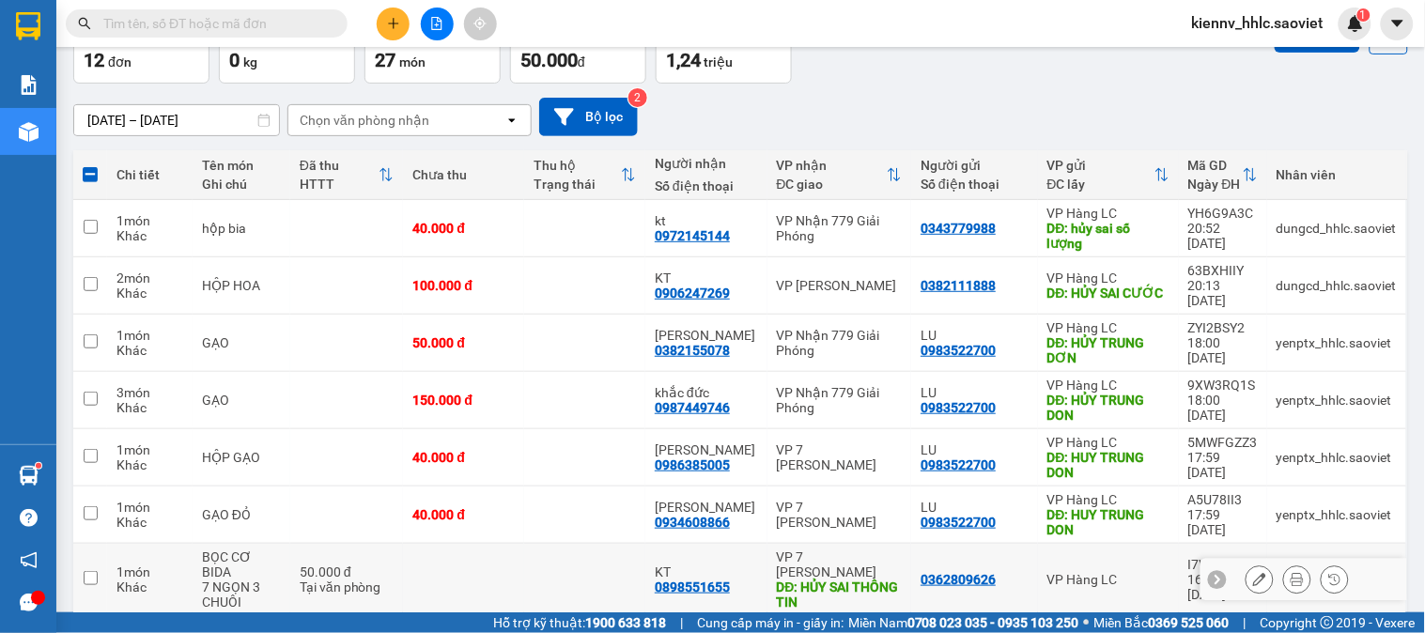
click at [631, 550] on td at bounding box center [584, 580] width 121 height 72
checkbox input "true"
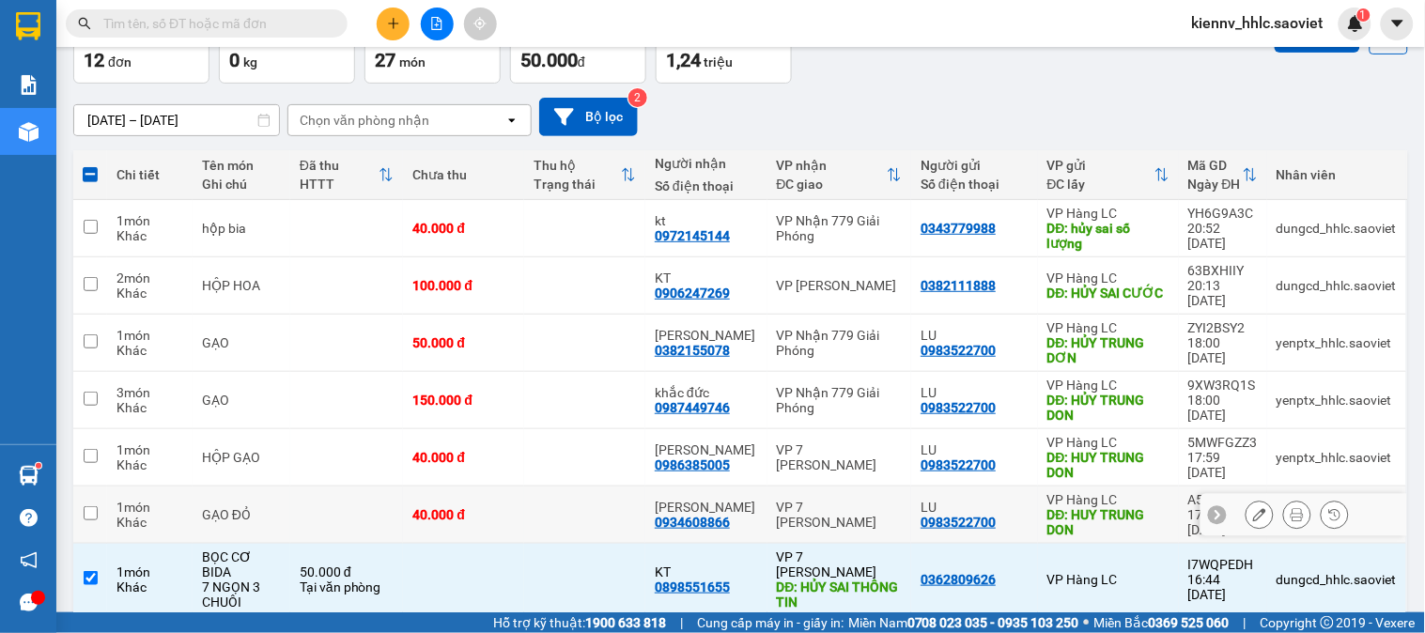
drag, startPoint x: 609, startPoint y: 498, endPoint x: 604, endPoint y: 453, distance: 45.3
click at [609, 488] on td at bounding box center [584, 515] width 121 height 57
checkbox input "true"
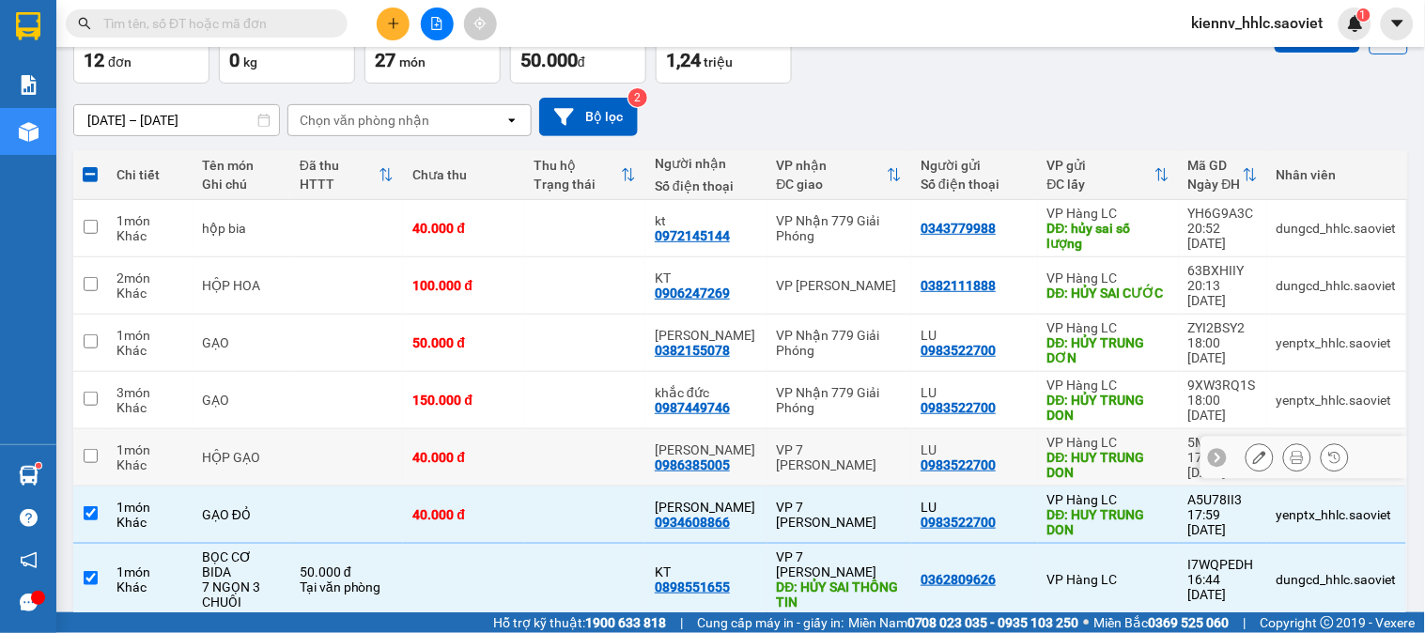
drag, startPoint x: 604, startPoint y: 453, endPoint x: 592, endPoint y: 408, distance: 46.7
click at [603, 448] on td at bounding box center [584, 457] width 121 height 57
checkbox input "true"
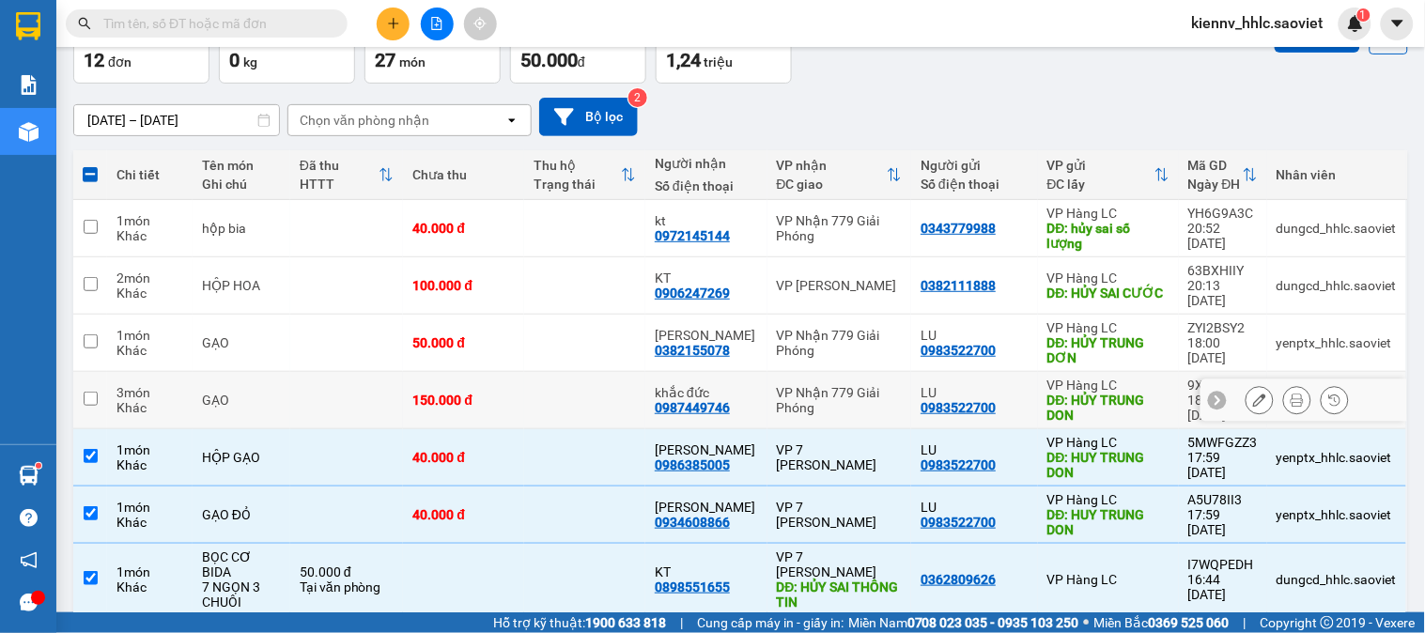
drag, startPoint x: 589, startPoint y: 401, endPoint x: 584, endPoint y: 362, distance: 39.7
click at [588, 394] on td at bounding box center [584, 400] width 121 height 57
checkbox input "true"
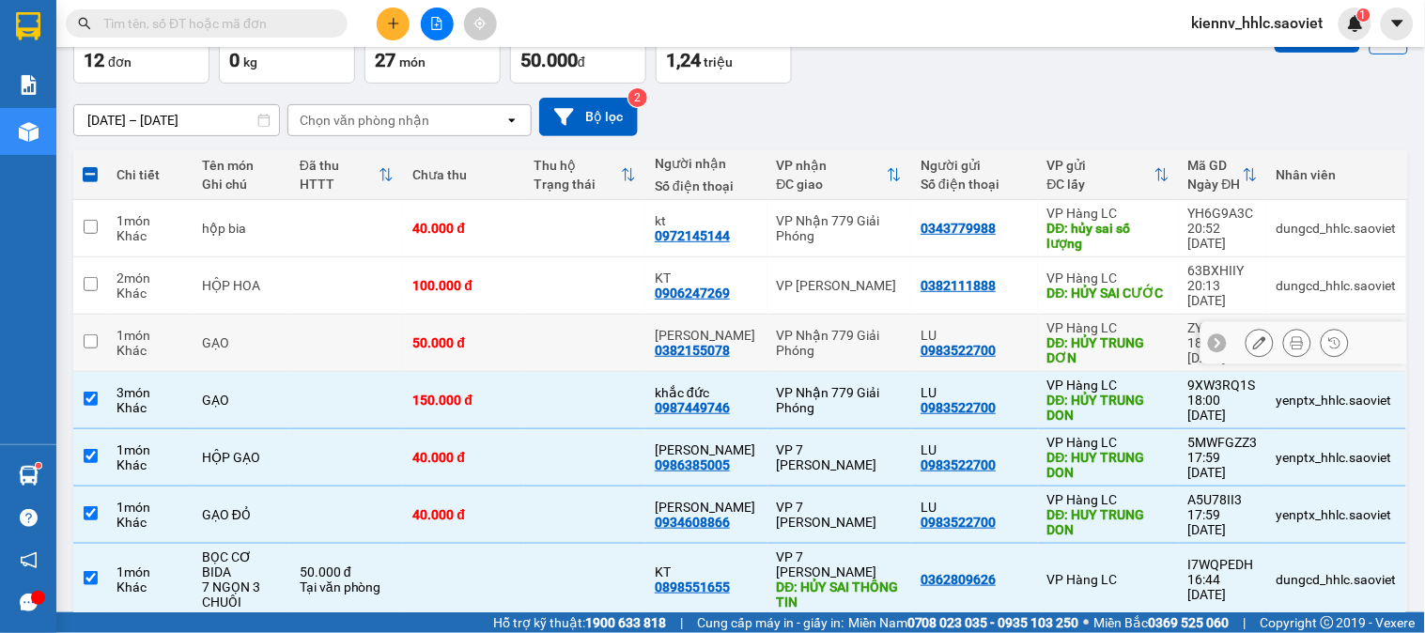
drag, startPoint x: 579, startPoint y: 341, endPoint x: 578, endPoint y: 292, distance: 48.8
click at [579, 338] on td at bounding box center [584, 343] width 121 height 57
checkbox input "true"
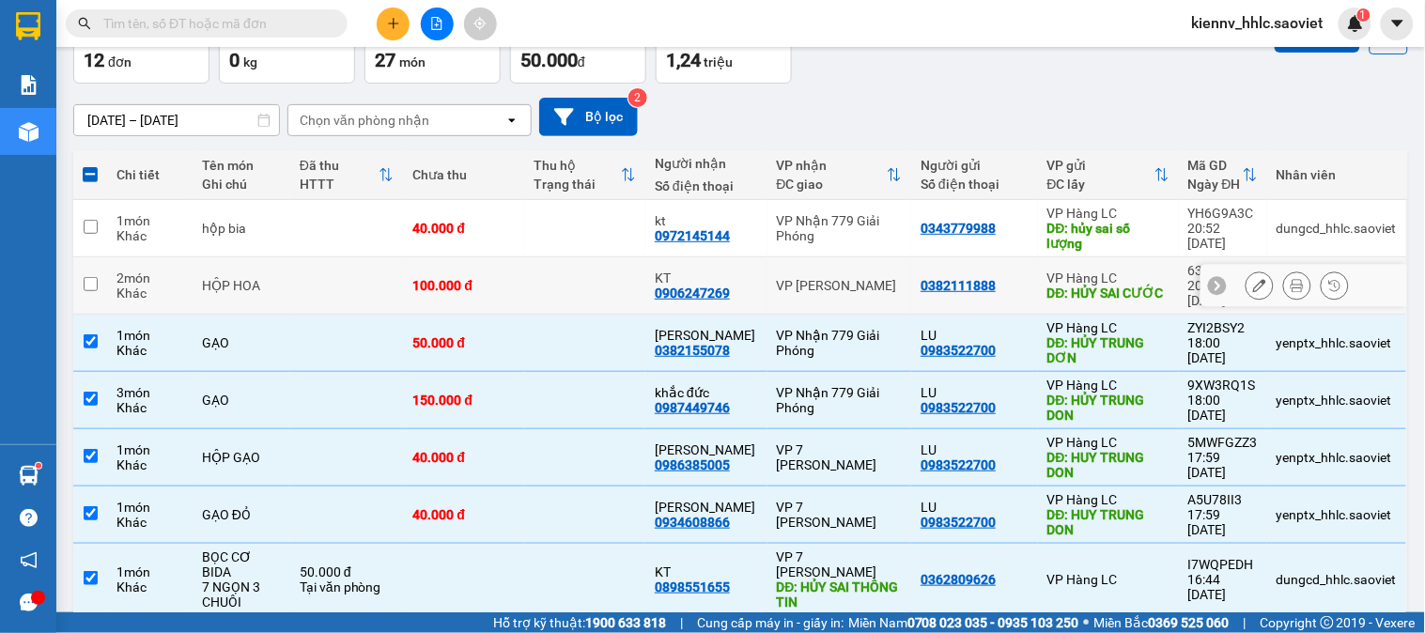
click at [576, 280] on td at bounding box center [584, 285] width 121 height 57
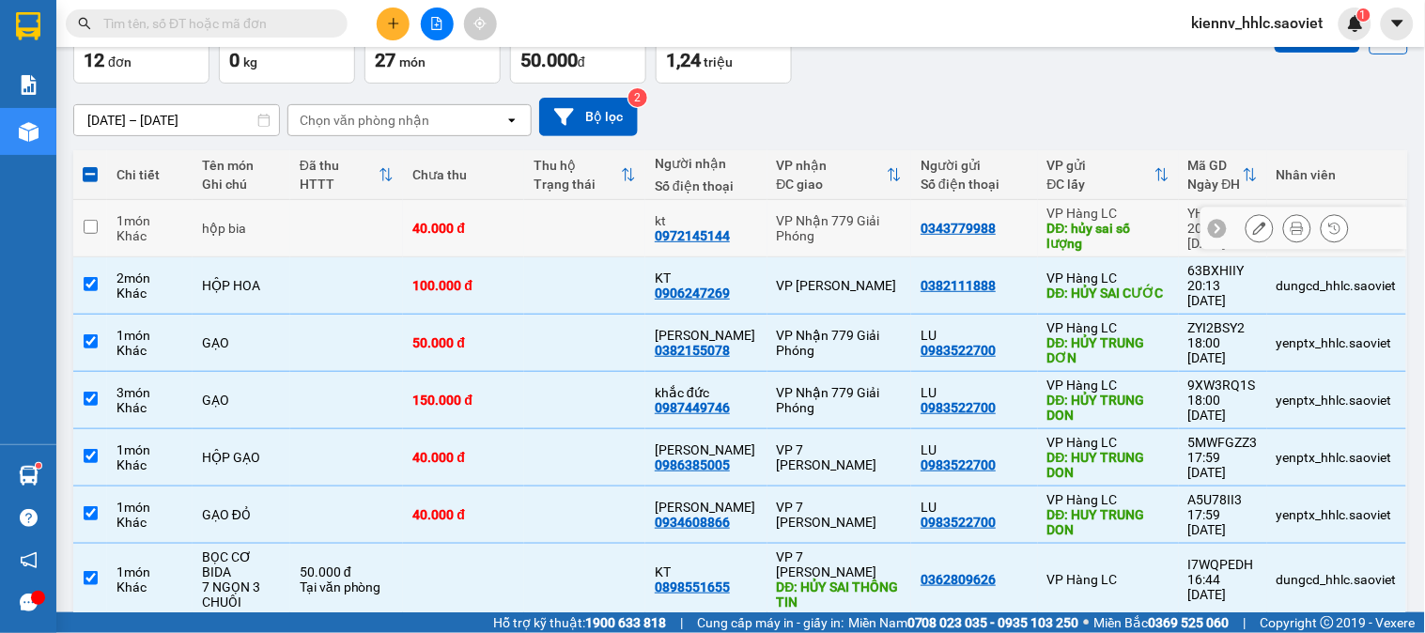
click at [574, 229] on td at bounding box center [584, 228] width 121 height 57
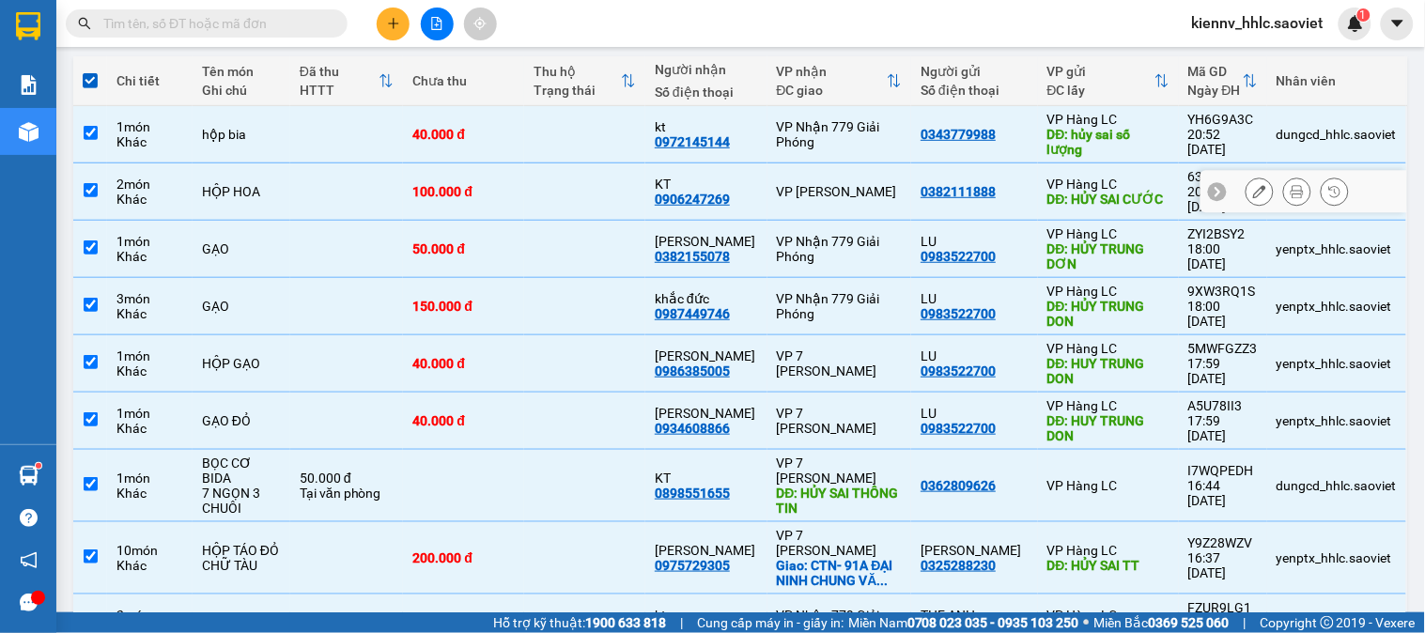
scroll to position [323, 0]
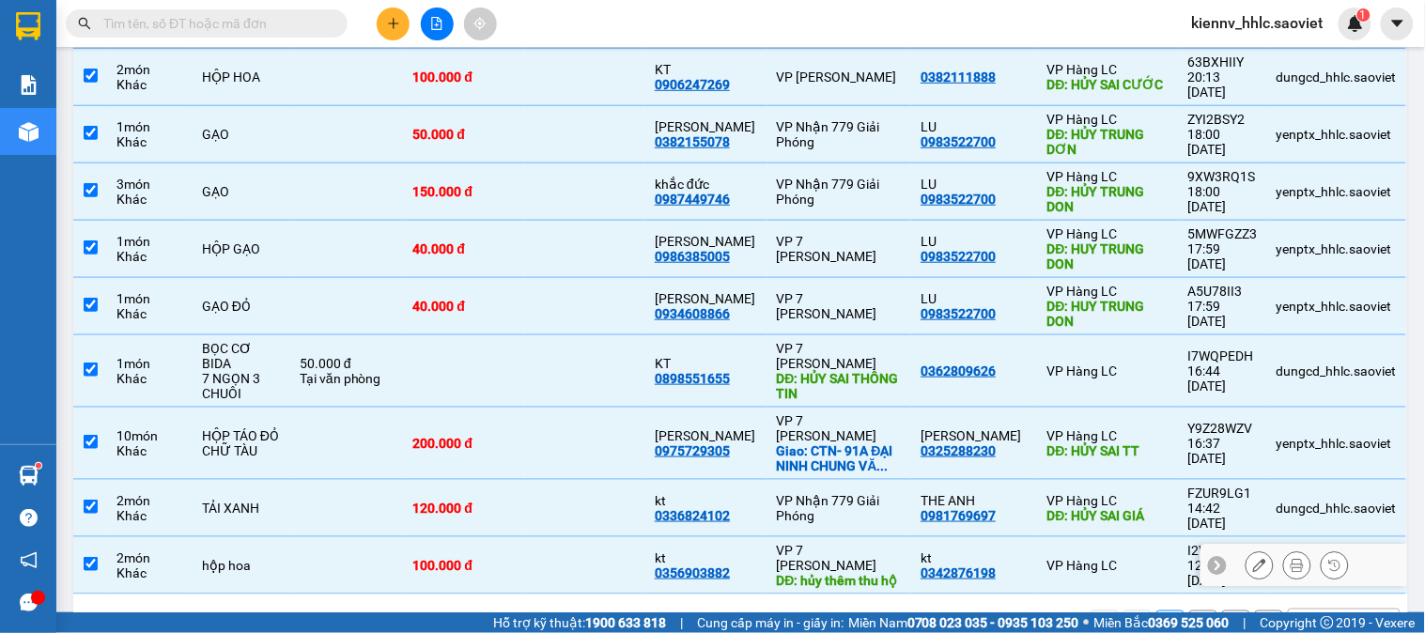
drag, startPoint x: 612, startPoint y: 496, endPoint x: 612, endPoint y: 476, distance: 19.7
click at [612, 537] on td at bounding box center [584, 565] width 121 height 57
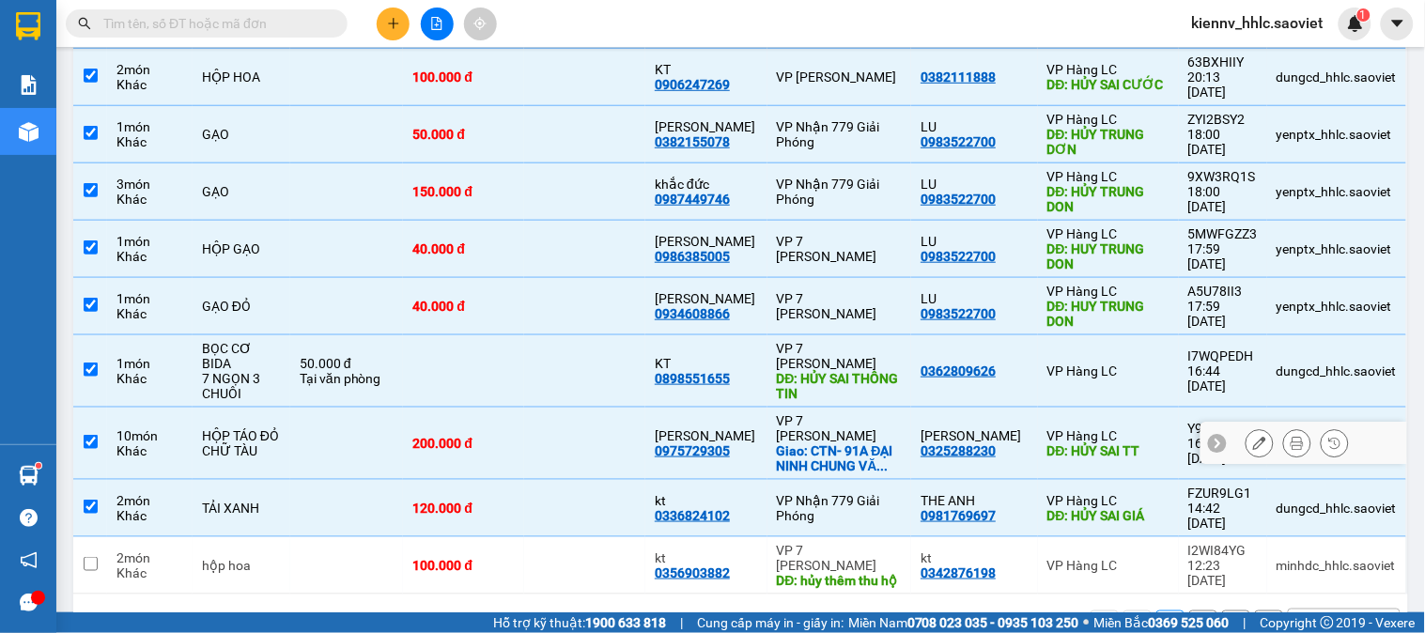
click at [609, 433] on td at bounding box center [584, 444] width 121 height 72
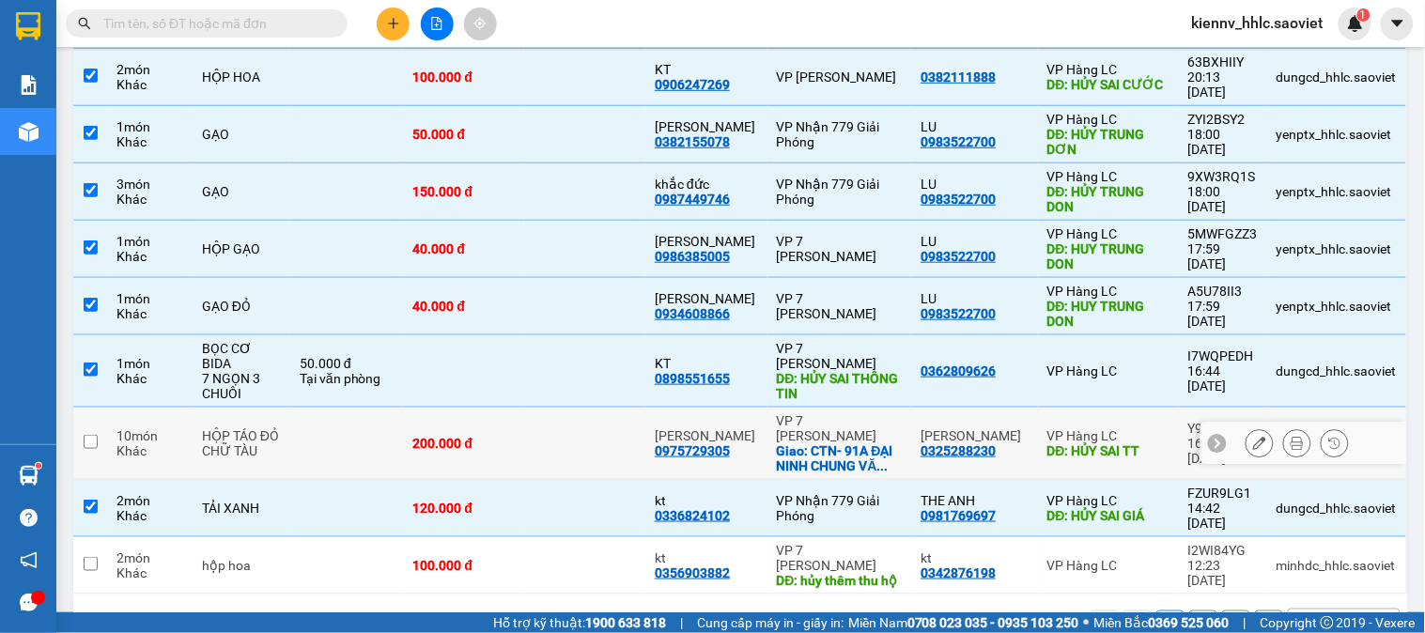
click at [597, 408] on td at bounding box center [584, 444] width 121 height 72
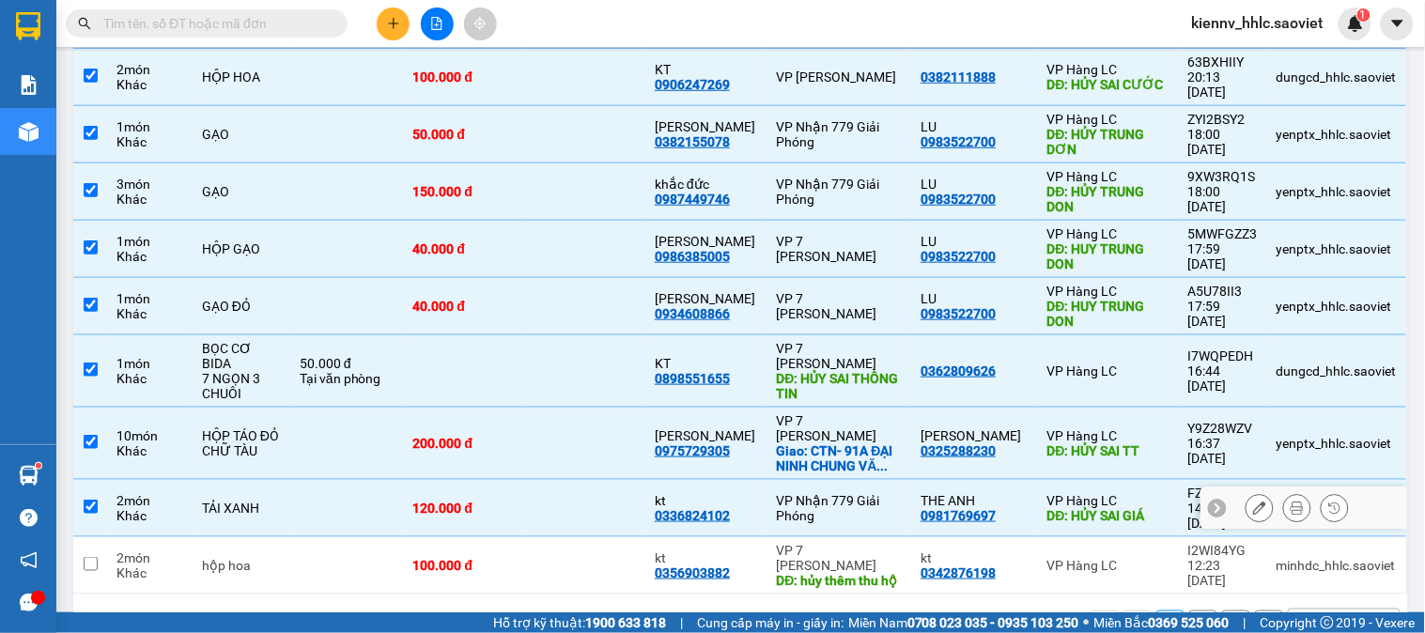
click at [608, 480] on td at bounding box center [584, 508] width 121 height 57
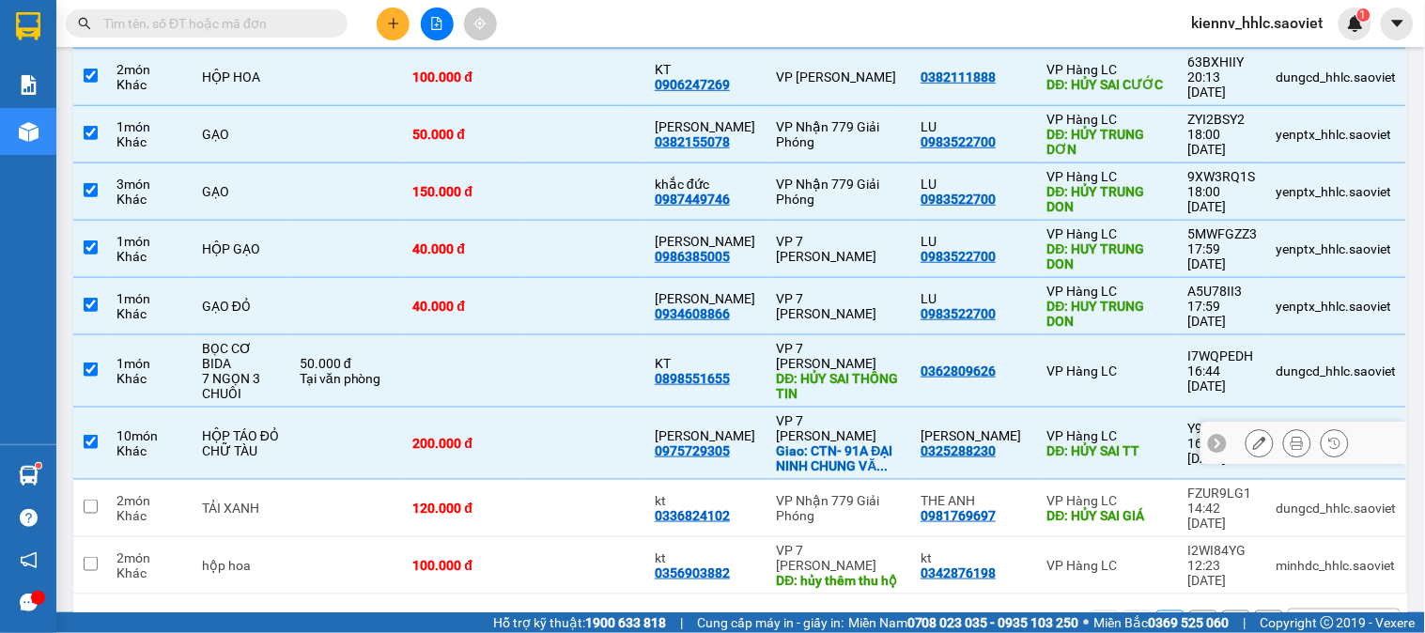
drag, startPoint x: 601, startPoint y: 409, endPoint x: 599, endPoint y: 363, distance: 46.1
click at [601, 408] on td at bounding box center [584, 444] width 121 height 72
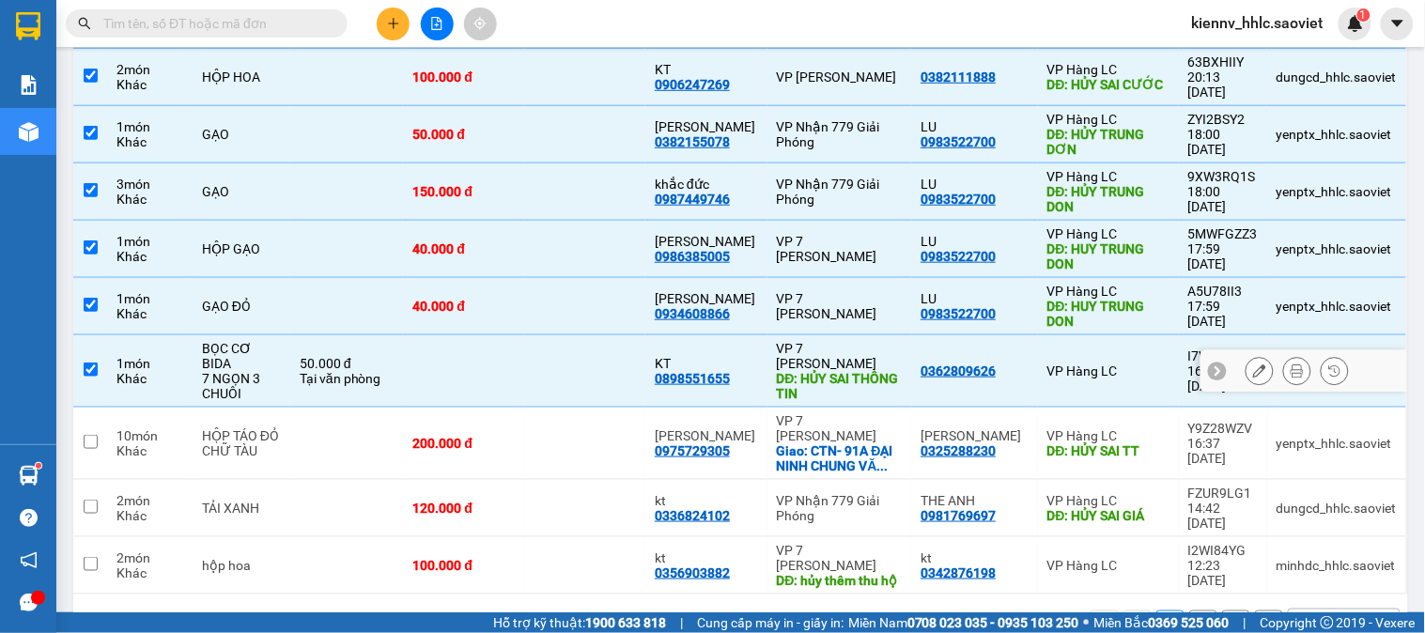
drag, startPoint x: 596, startPoint y: 349, endPoint x: 584, endPoint y: 277, distance: 73.3
click at [595, 335] on td at bounding box center [584, 371] width 121 height 72
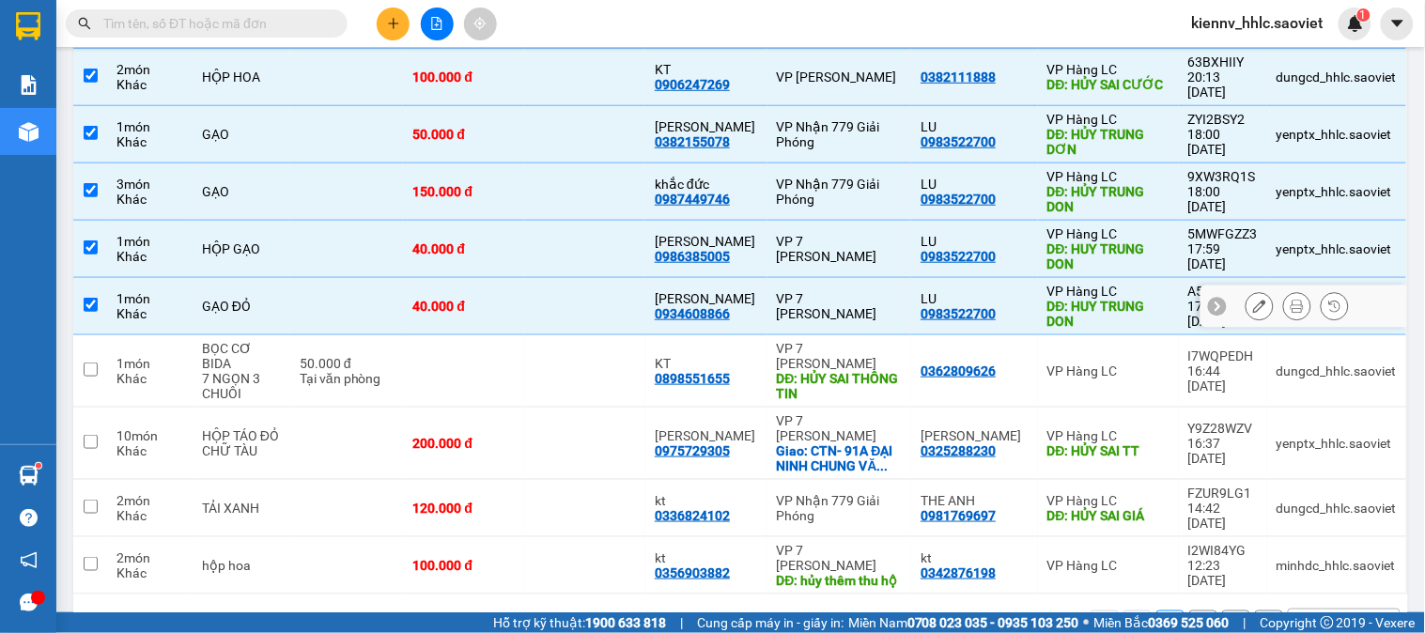
click at [584, 278] on td at bounding box center [584, 306] width 121 height 57
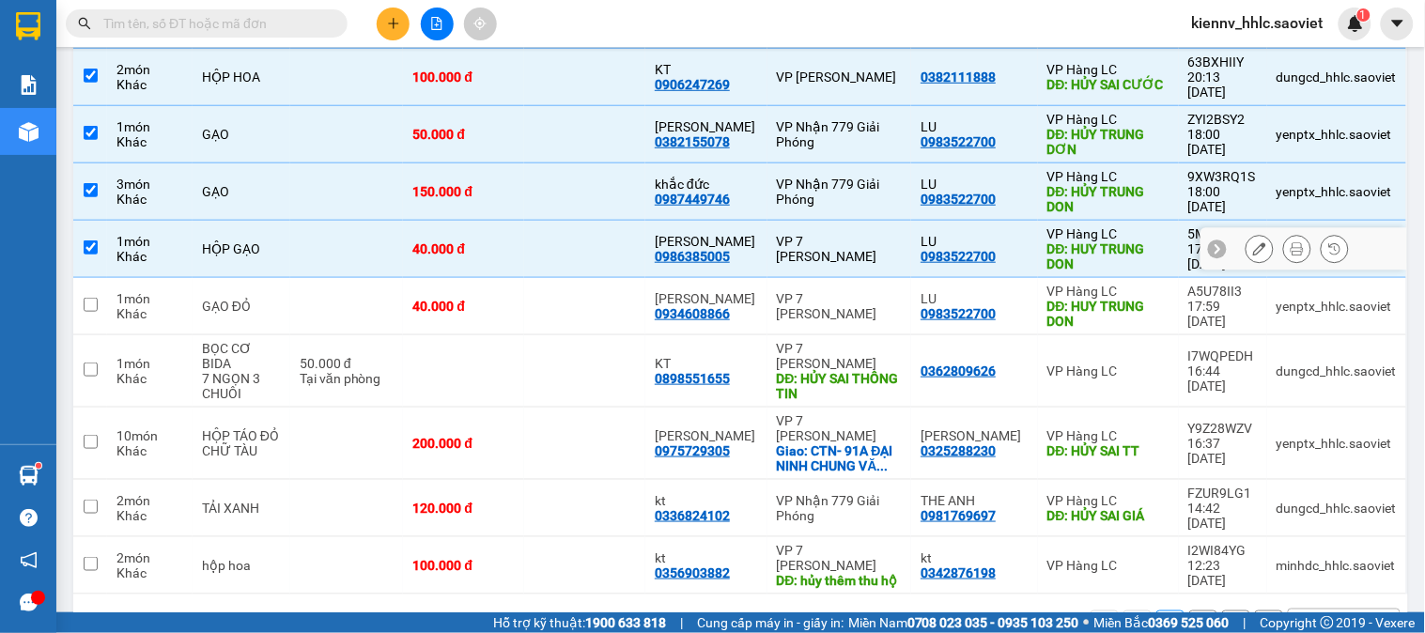
drag, startPoint x: 578, startPoint y: 238, endPoint x: 565, endPoint y: 192, distance: 47.6
click at [578, 229] on td at bounding box center [584, 249] width 121 height 57
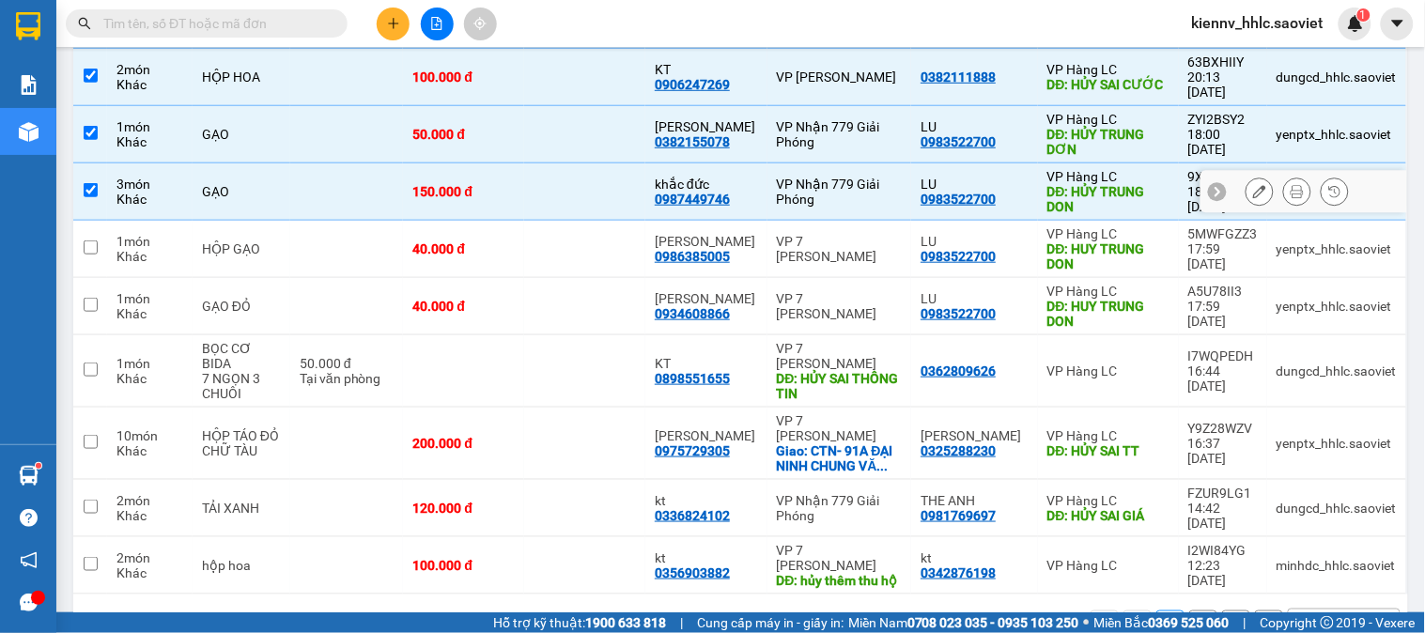
click at [557, 170] on td at bounding box center [584, 191] width 121 height 57
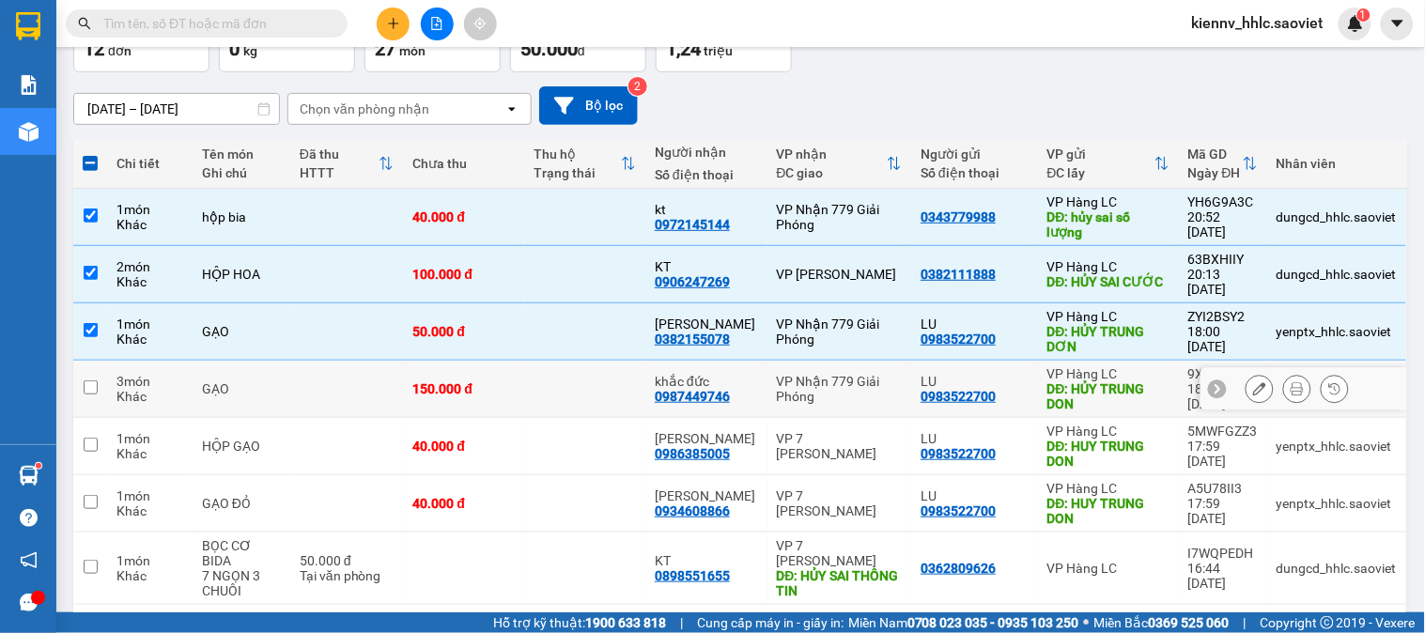
scroll to position [115, 0]
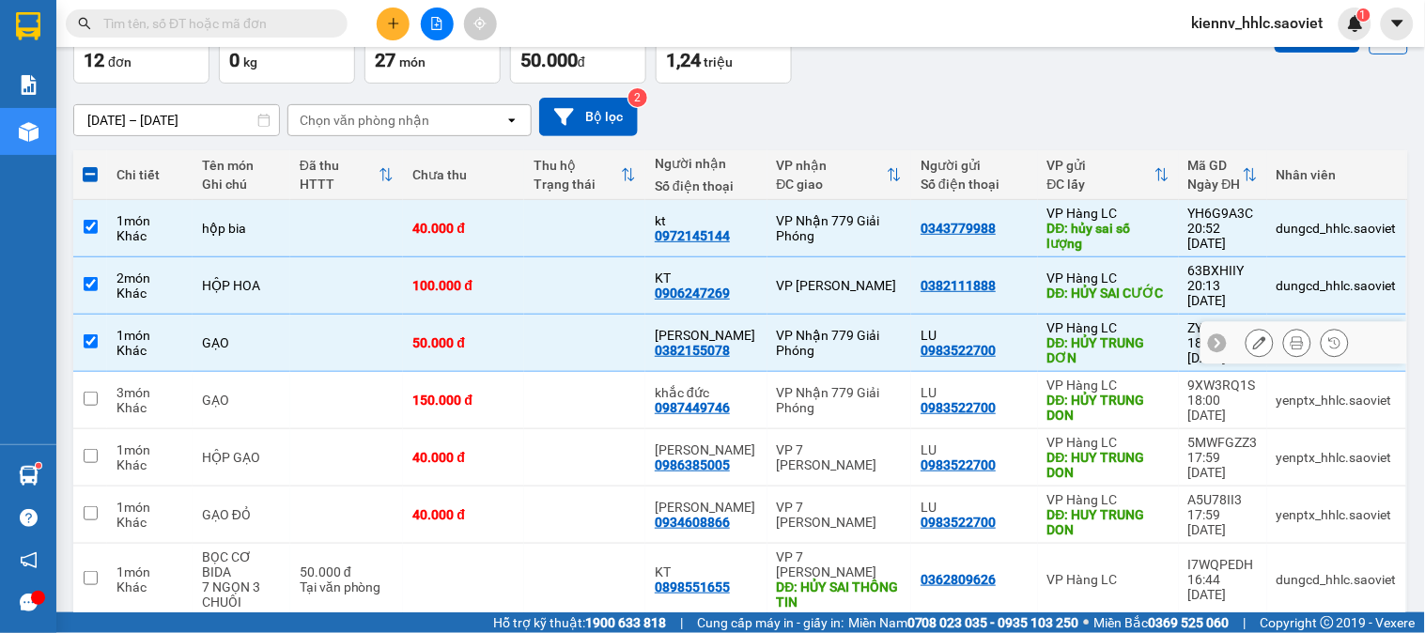
drag, startPoint x: 598, startPoint y: 332, endPoint x: 589, endPoint y: 291, distance: 41.5
click at [597, 331] on td at bounding box center [584, 343] width 121 height 57
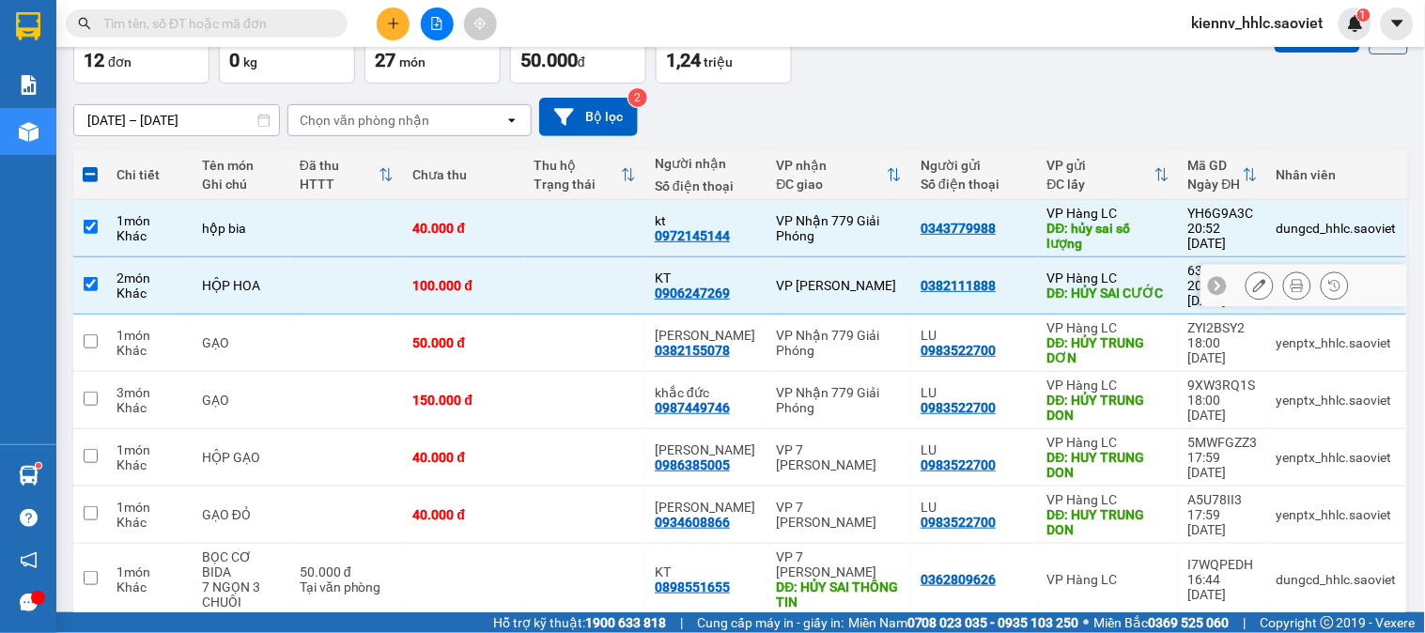
drag, startPoint x: 589, startPoint y: 291, endPoint x: 583, endPoint y: 255, distance: 36.1
click at [589, 286] on td at bounding box center [584, 285] width 121 height 57
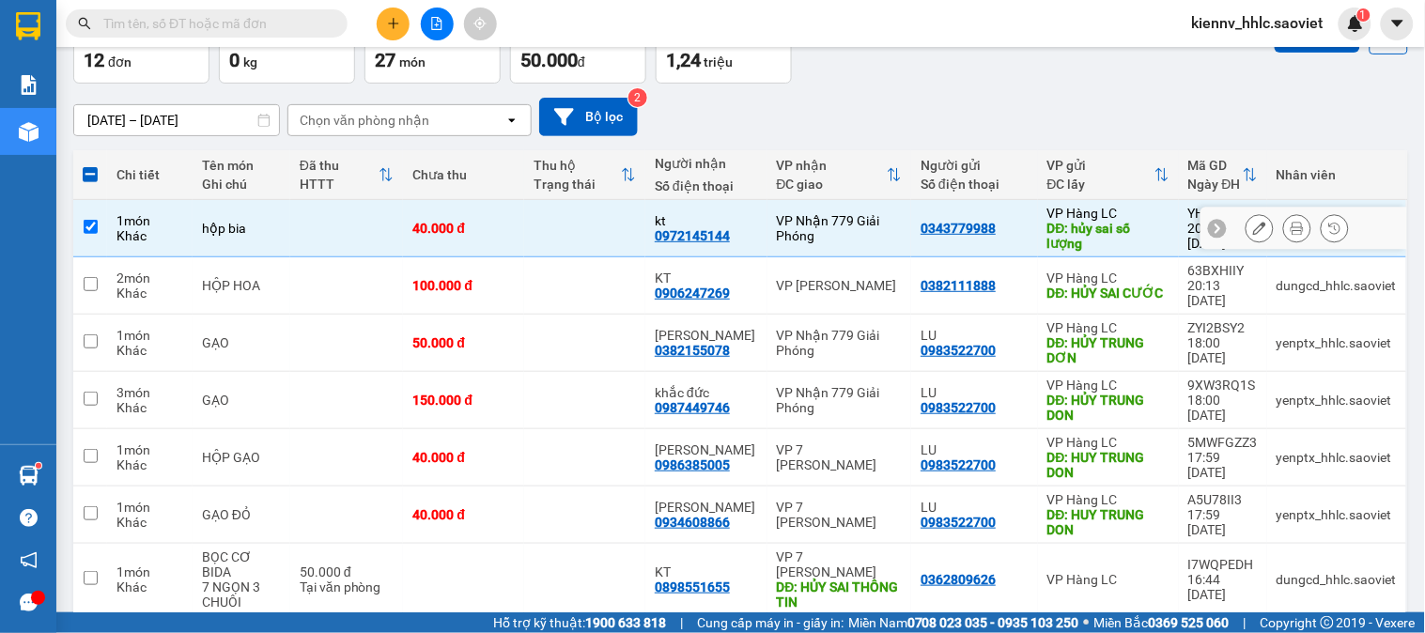
click at [578, 230] on td at bounding box center [584, 228] width 121 height 57
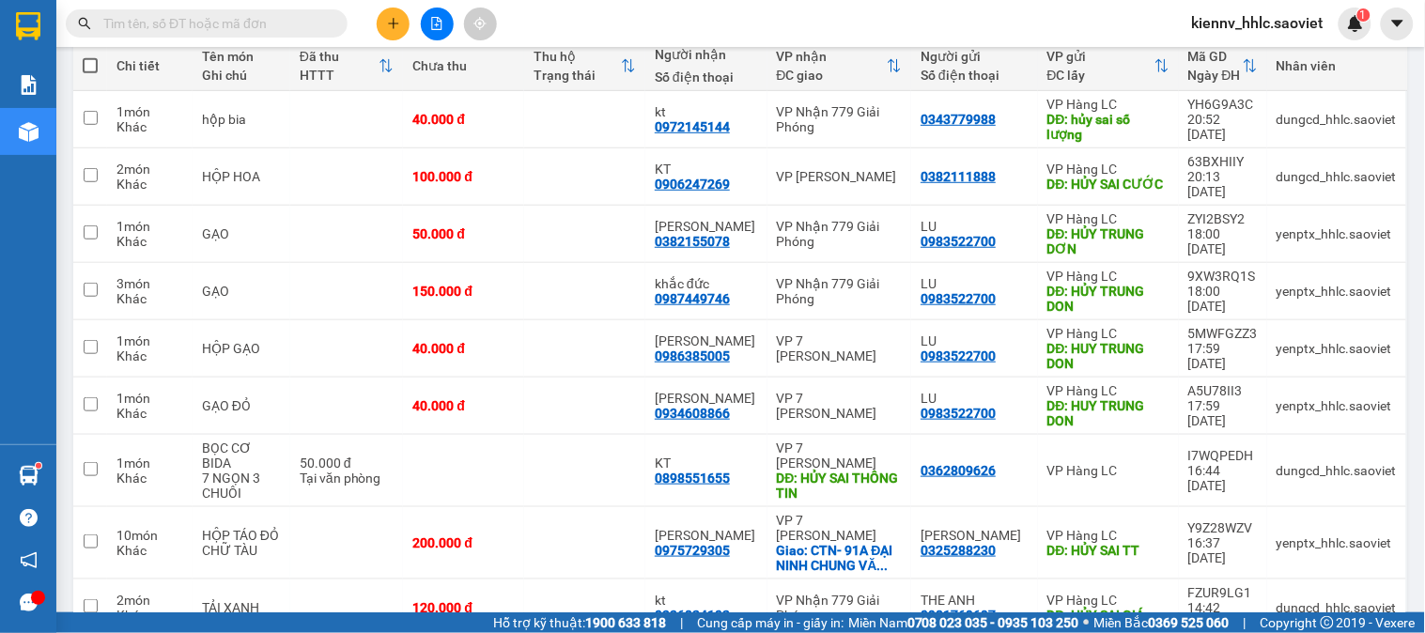
scroll to position [323, 0]
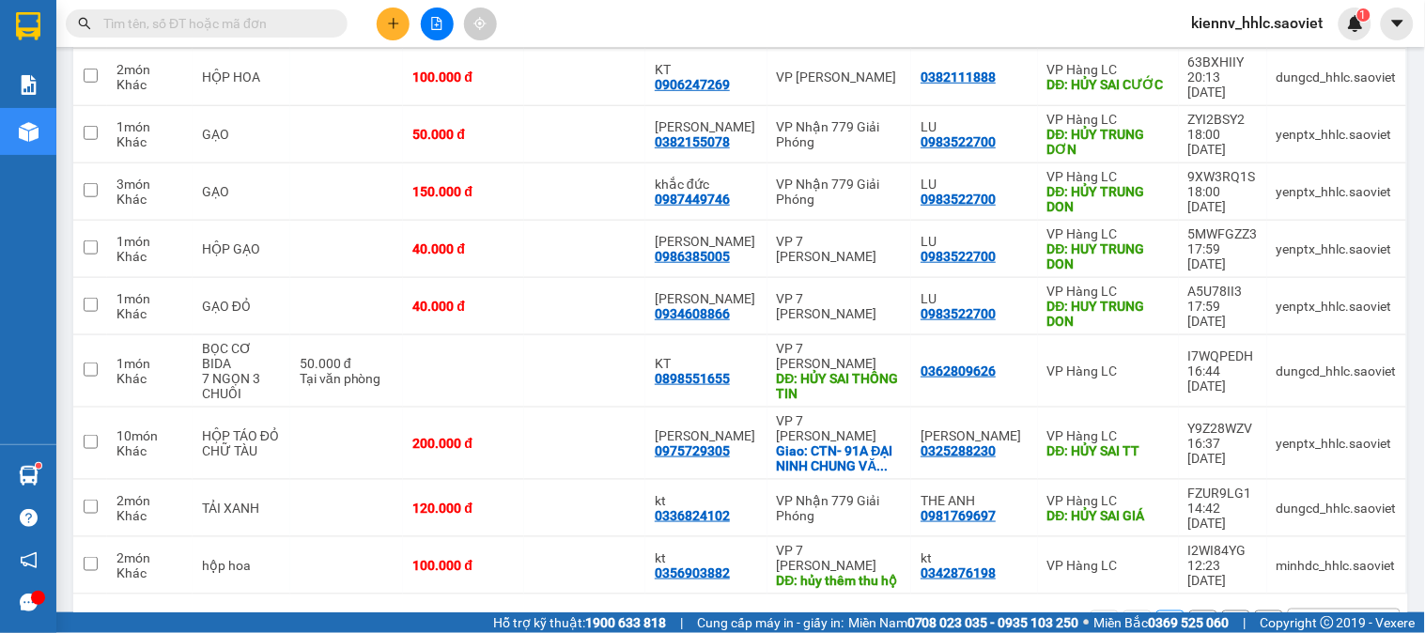
click at [289, 17] on input "text" at bounding box center [214, 23] width 222 height 21
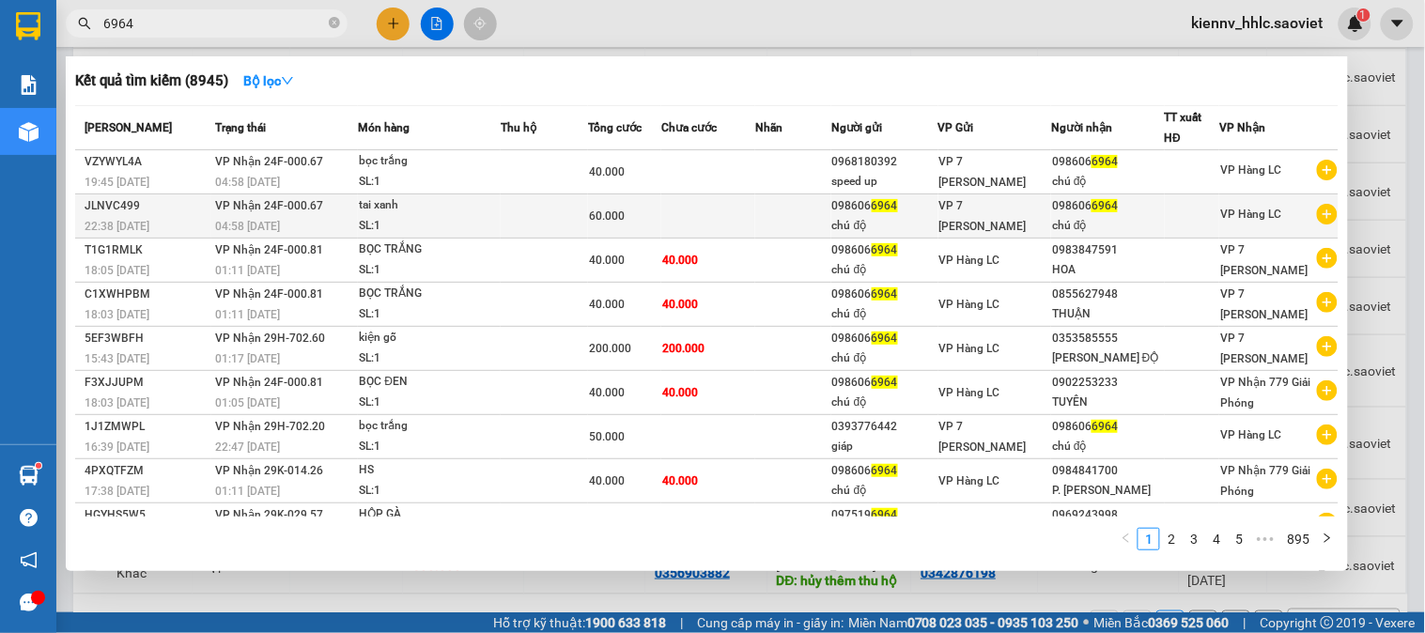
click at [670, 212] on td at bounding box center [708, 216] width 94 height 44
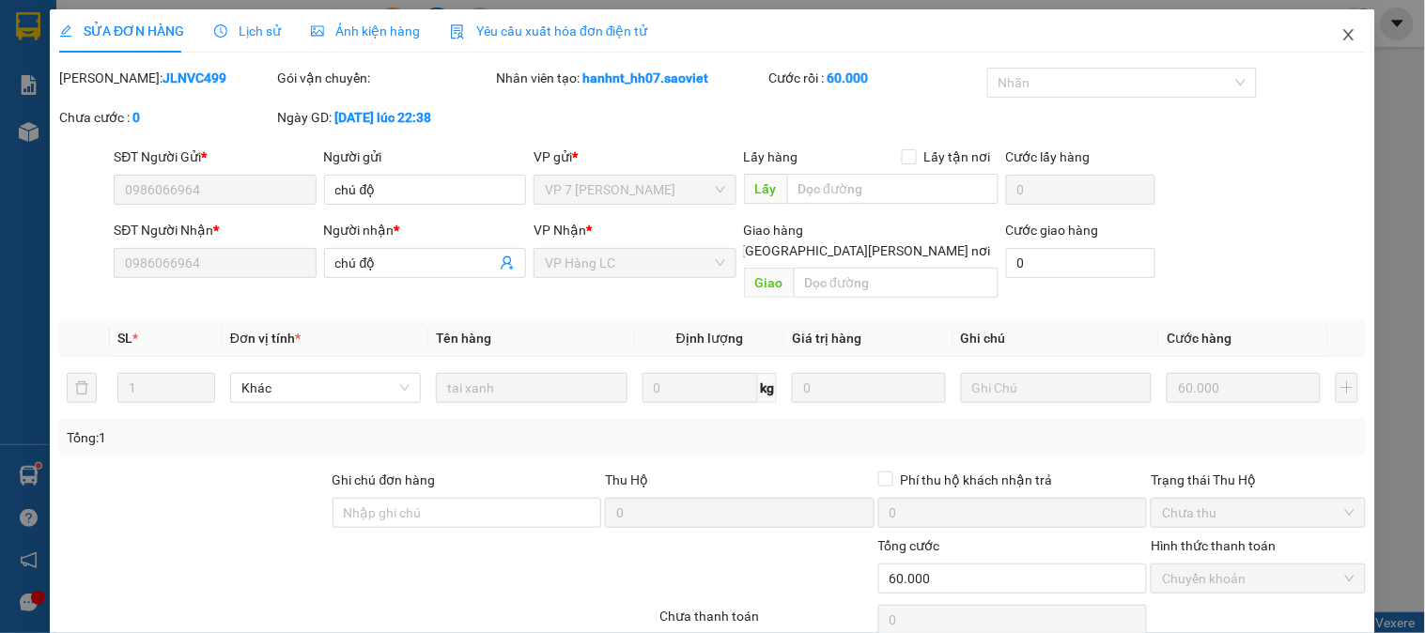
click at [1341, 34] on icon "close" at bounding box center [1348, 34] width 15 height 15
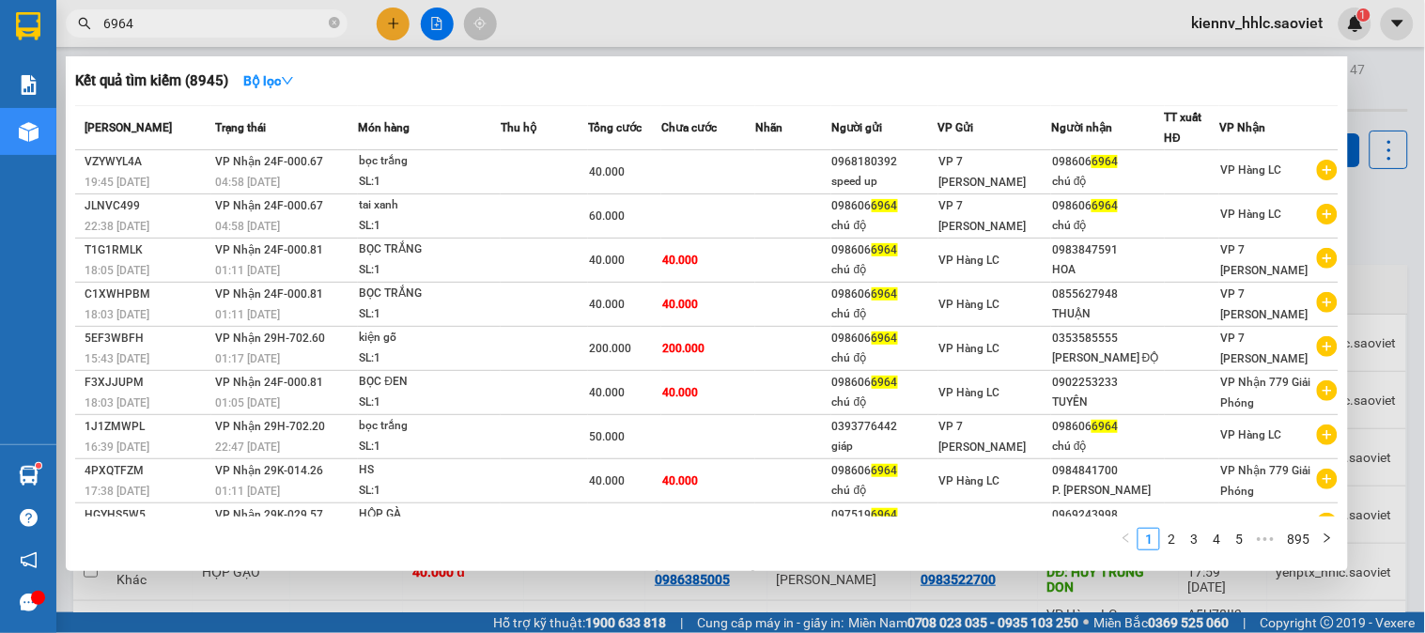
click at [263, 23] on input "6964" at bounding box center [214, 23] width 222 height 21
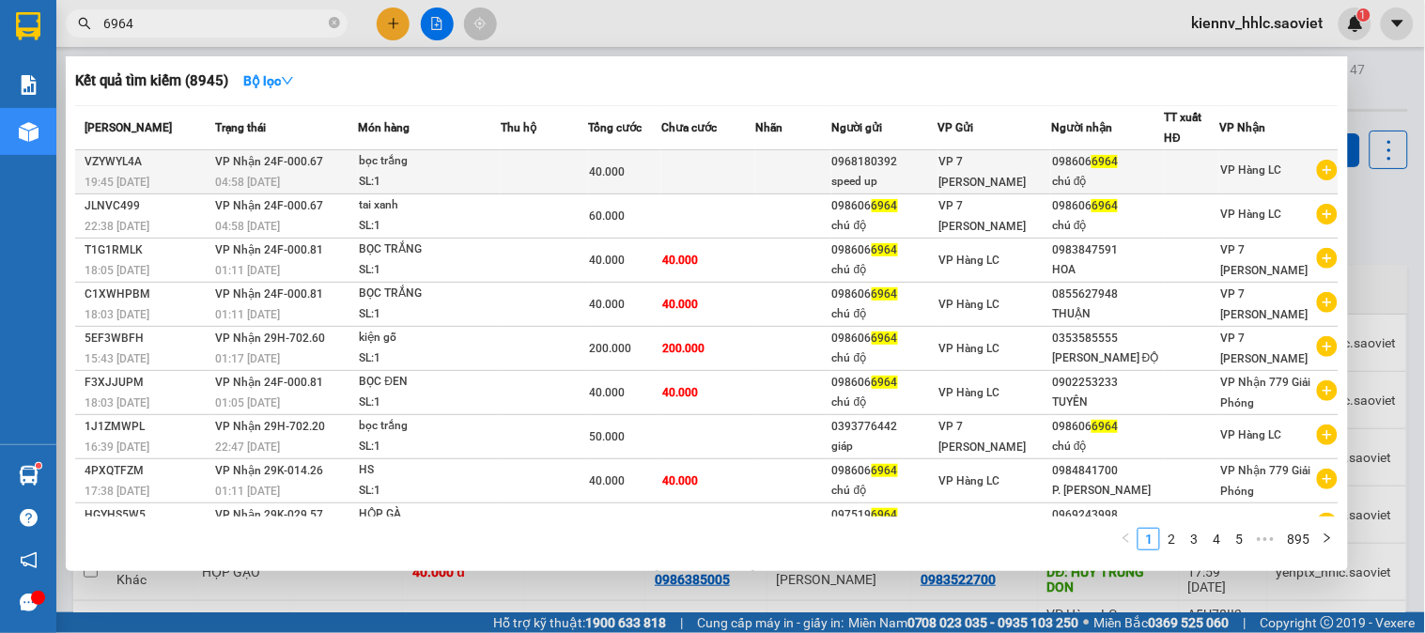
click at [646, 167] on div "40.000" at bounding box center [624, 172] width 71 height 21
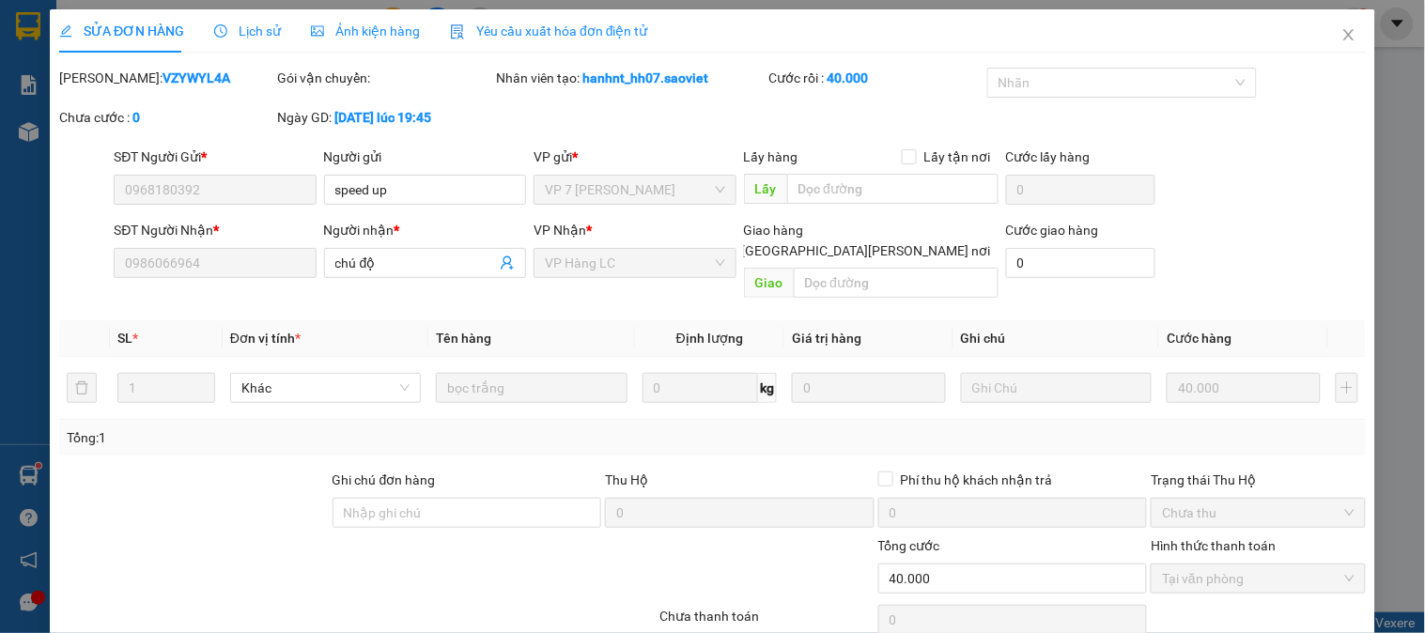
scroll to position [56, 0]
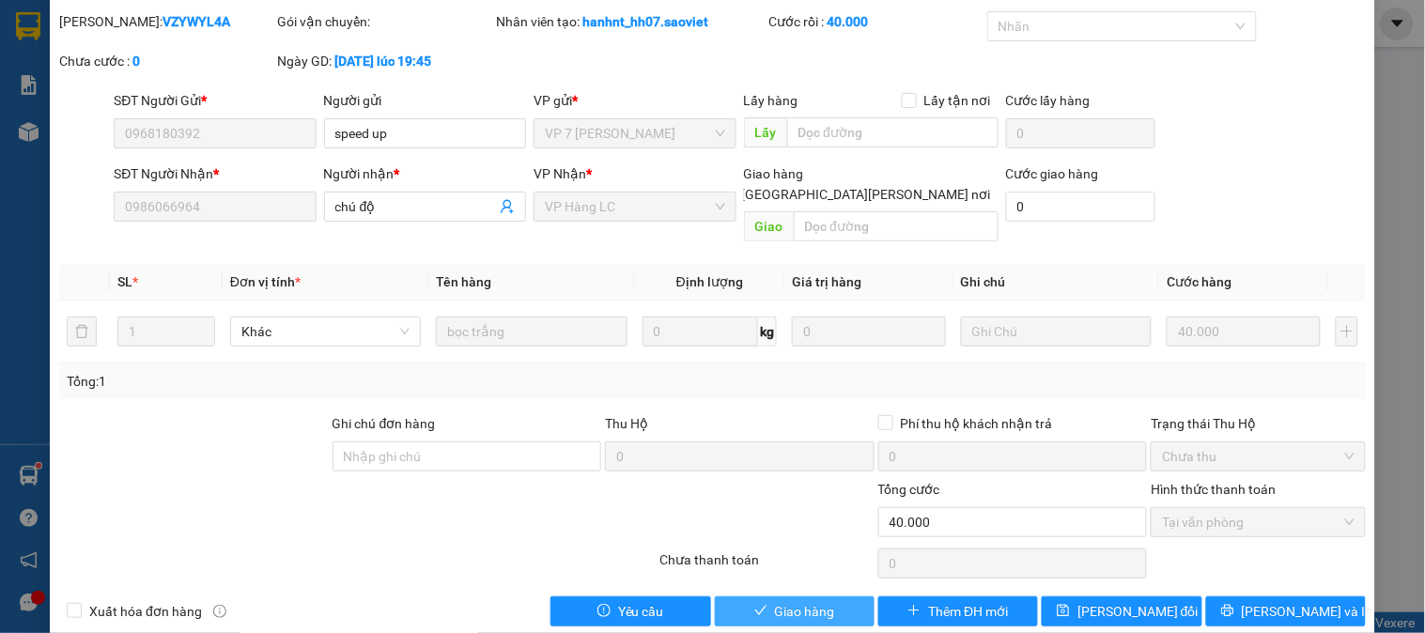
click at [843, 596] on button "Giao hàng" at bounding box center [795, 611] width 160 height 30
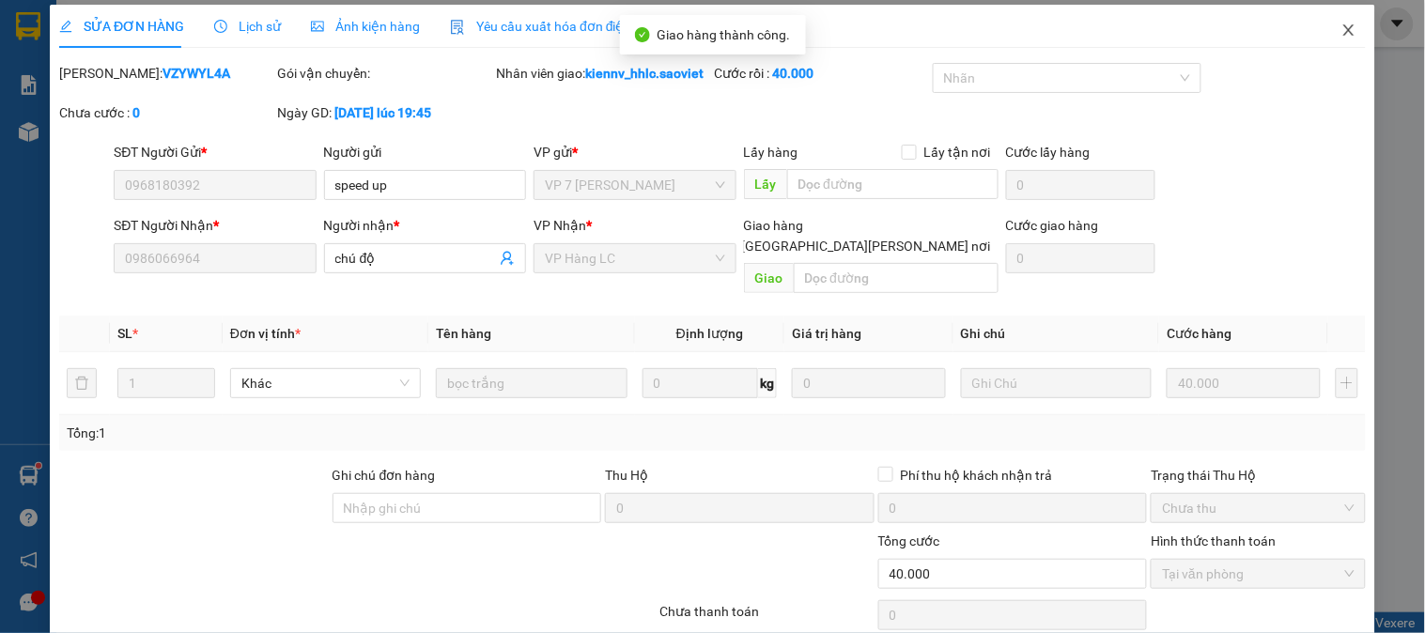
scroll to position [0, 0]
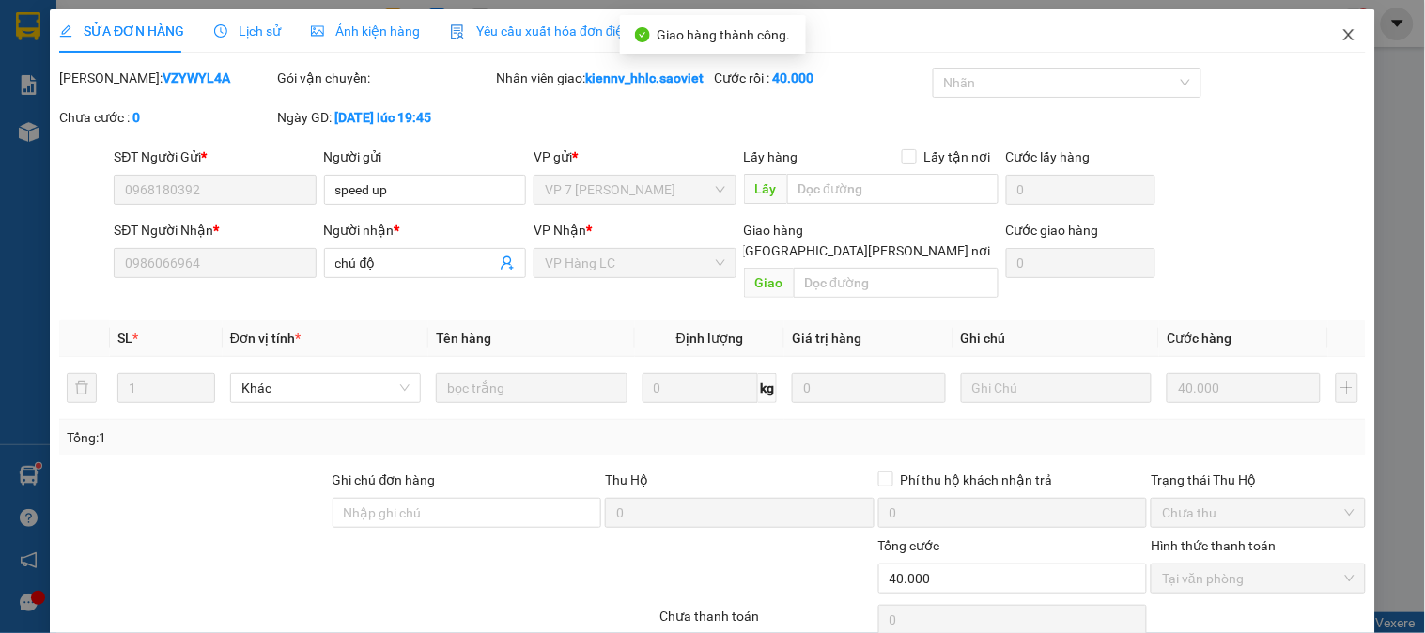
click at [1341, 32] on icon "close" at bounding box center [1348, 34] width 15 height 15
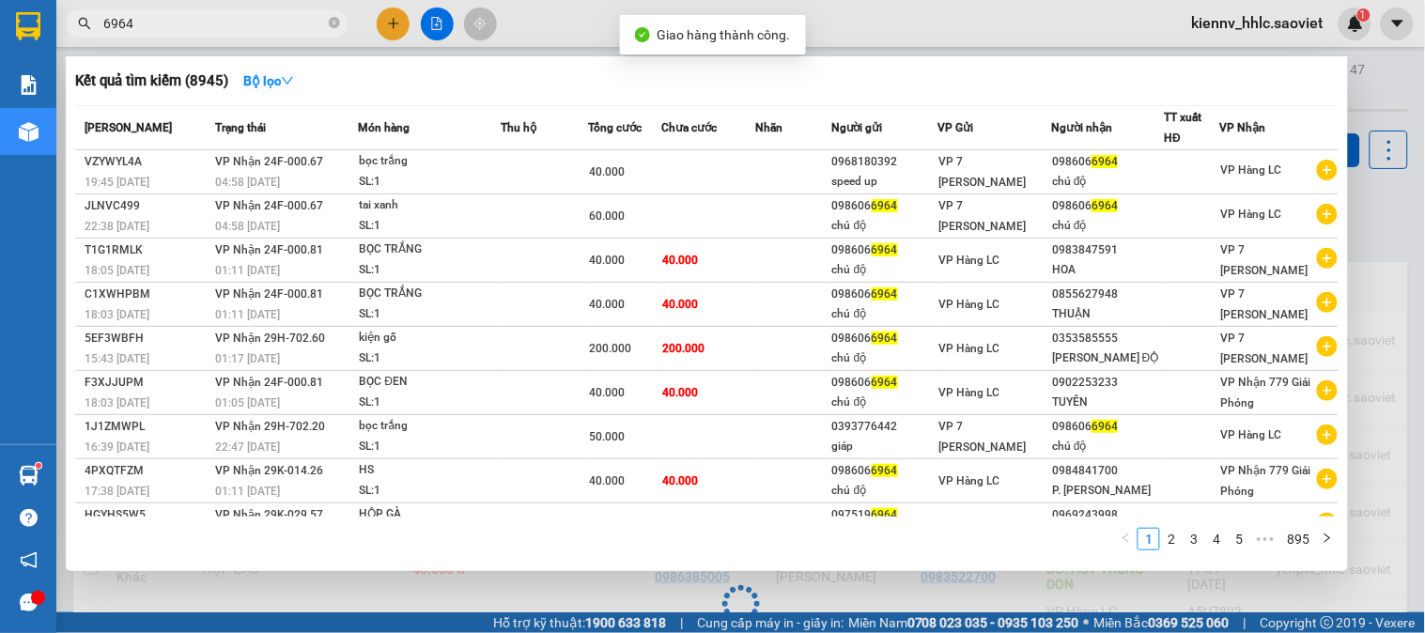
click at [240, 30] on input "6964" at bounding box center [214, 23] width 222 height 21
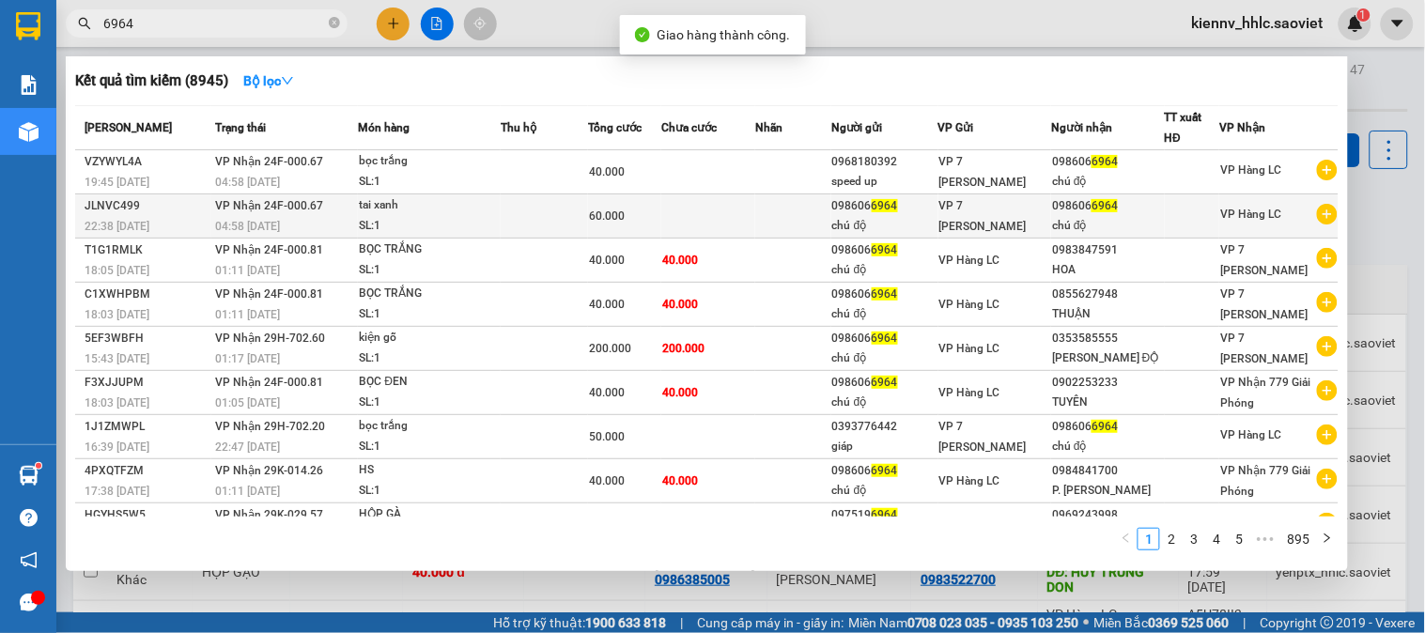
click at [627, 209] on div "60.000" at bounding box center [624, 216] width 71 height 21
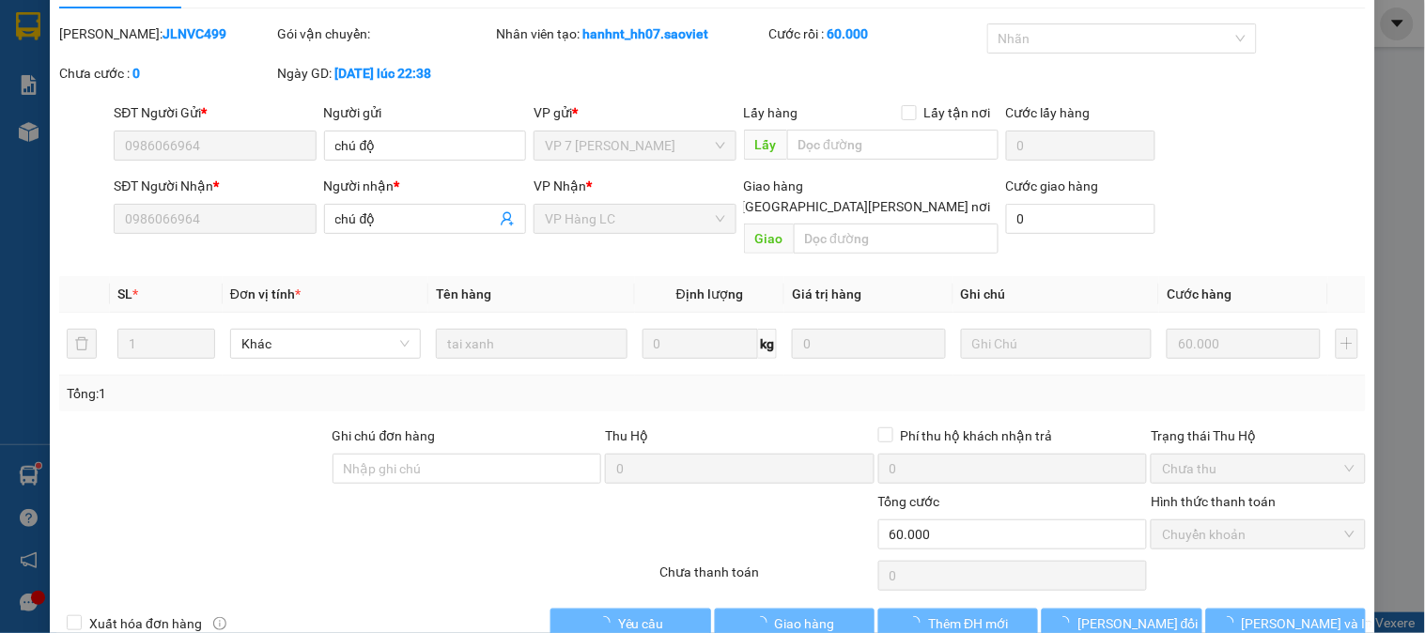
scroll to position [56, 0]
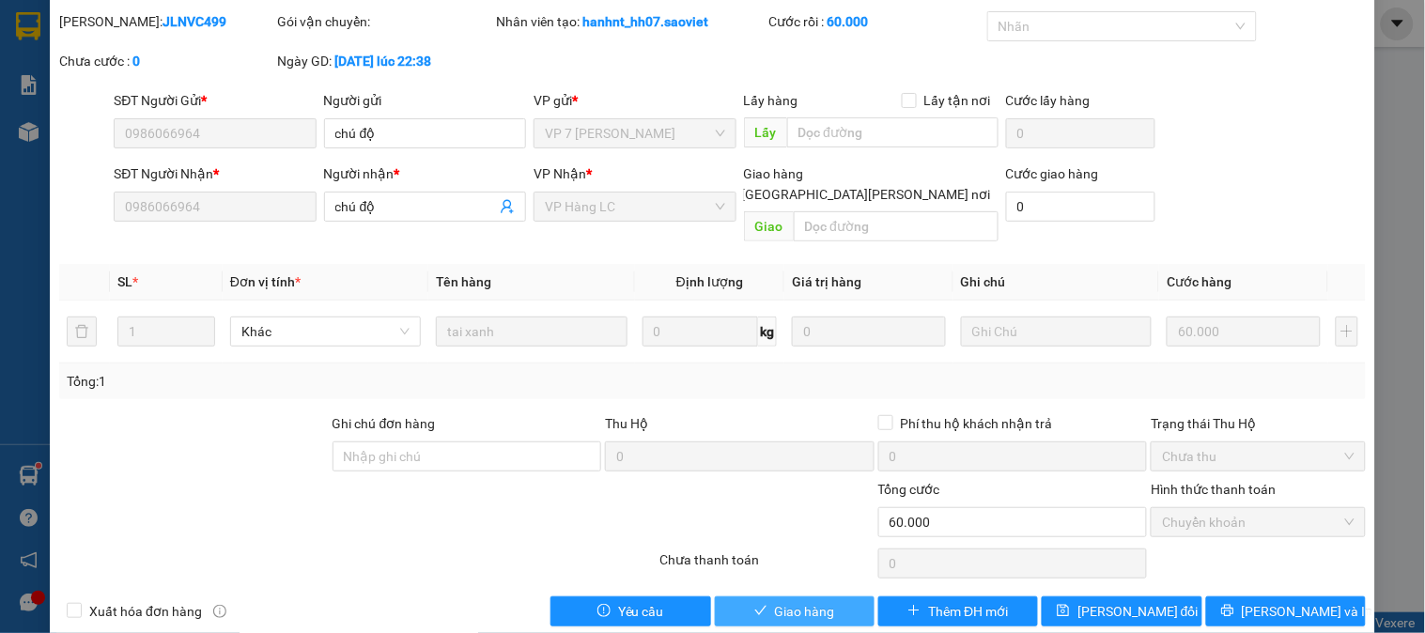
click at [828, 596] on button "Giao hàng" at bounding box center [795, 611] width 160 height 30
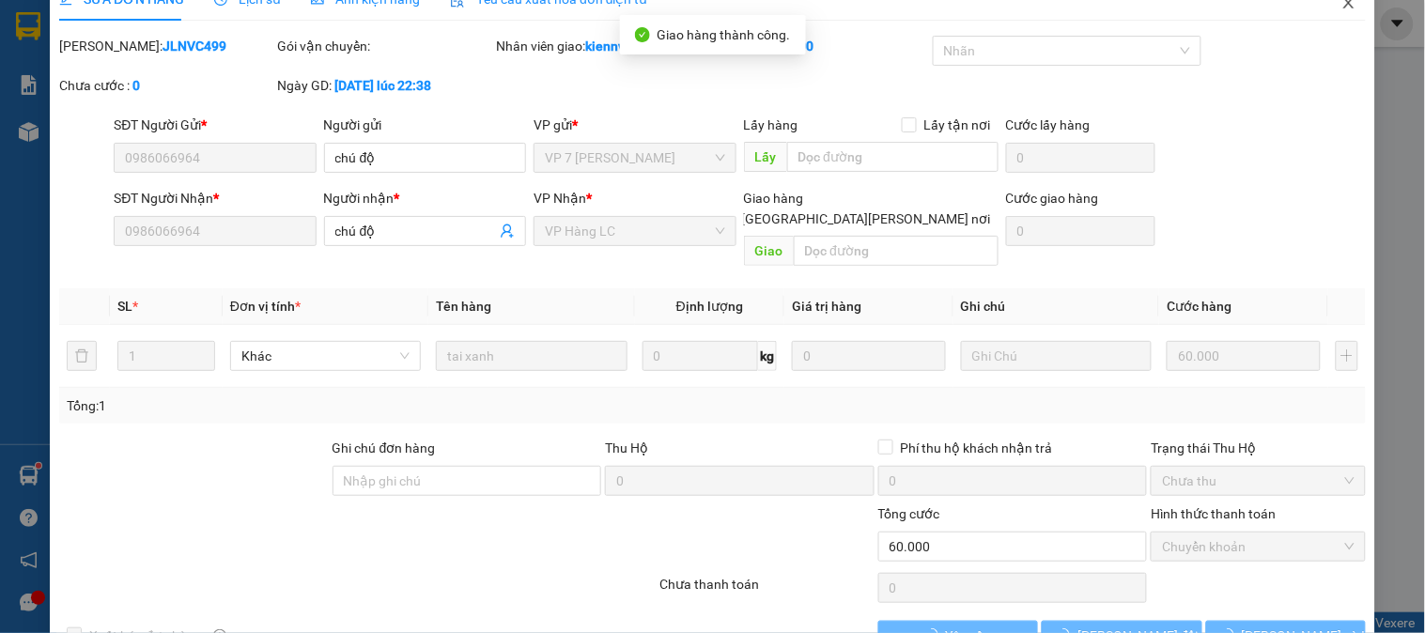
scroll to position [0, 0]
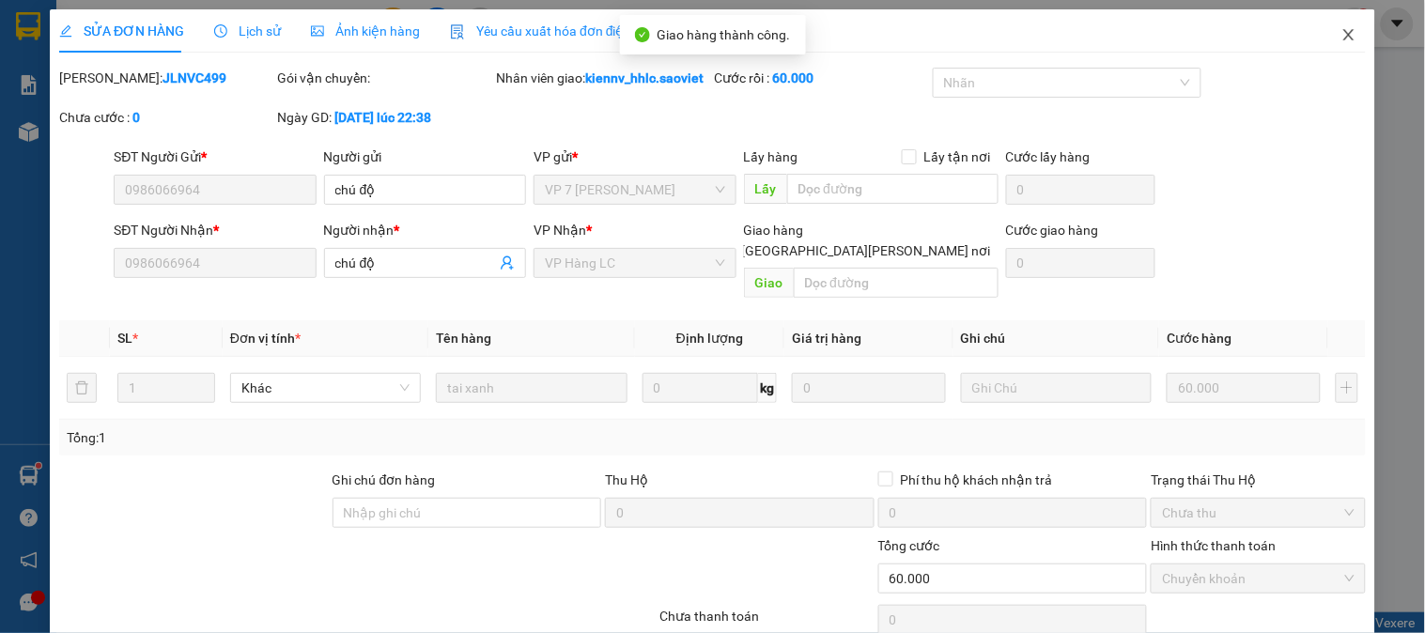
click at [1343, 38] on icon "close" at bounding box center [1348, 34] width 10 height 11
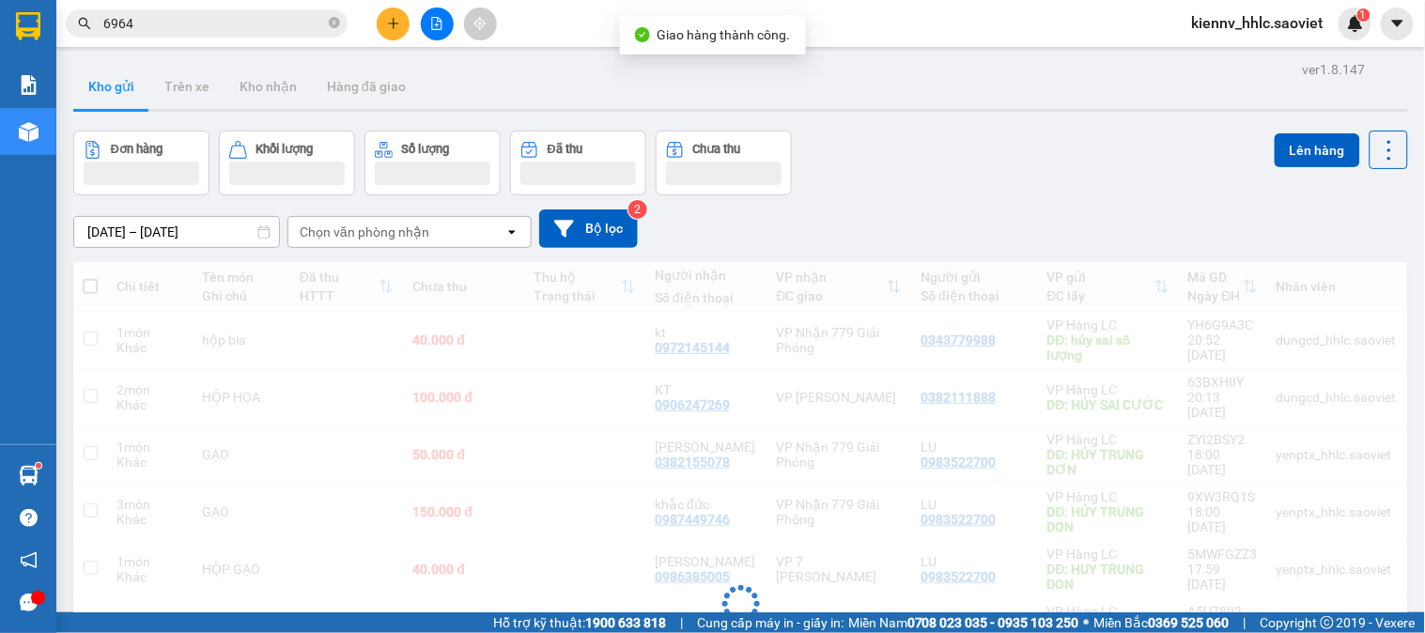
click at [296, 8] on div "Kết quả tìm kiếm ( 8945 ) Bộ lọc Mã ĐH Trạng thái Món hàng Thu hộ Tổng cước Chư…" at bounding box center [183, 24] width 366 height 33
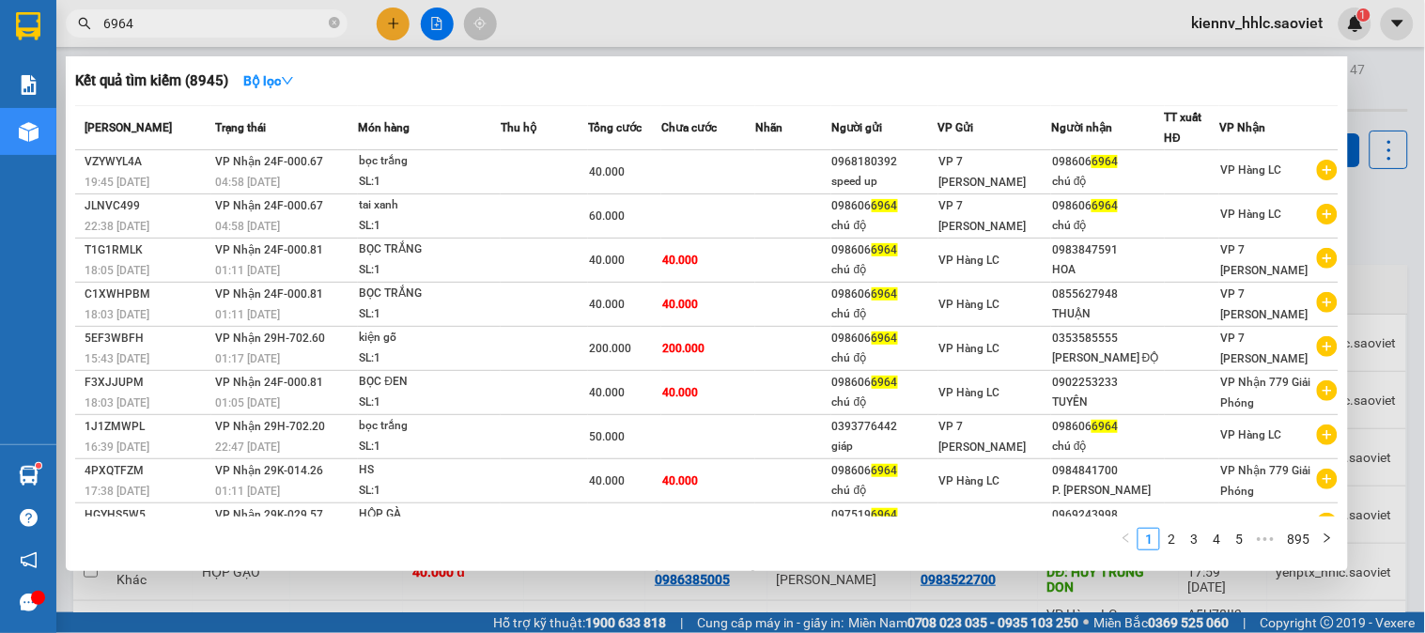
click at [284, 24] on input "6964" at bounding box center [214, 23] width 222 height 21
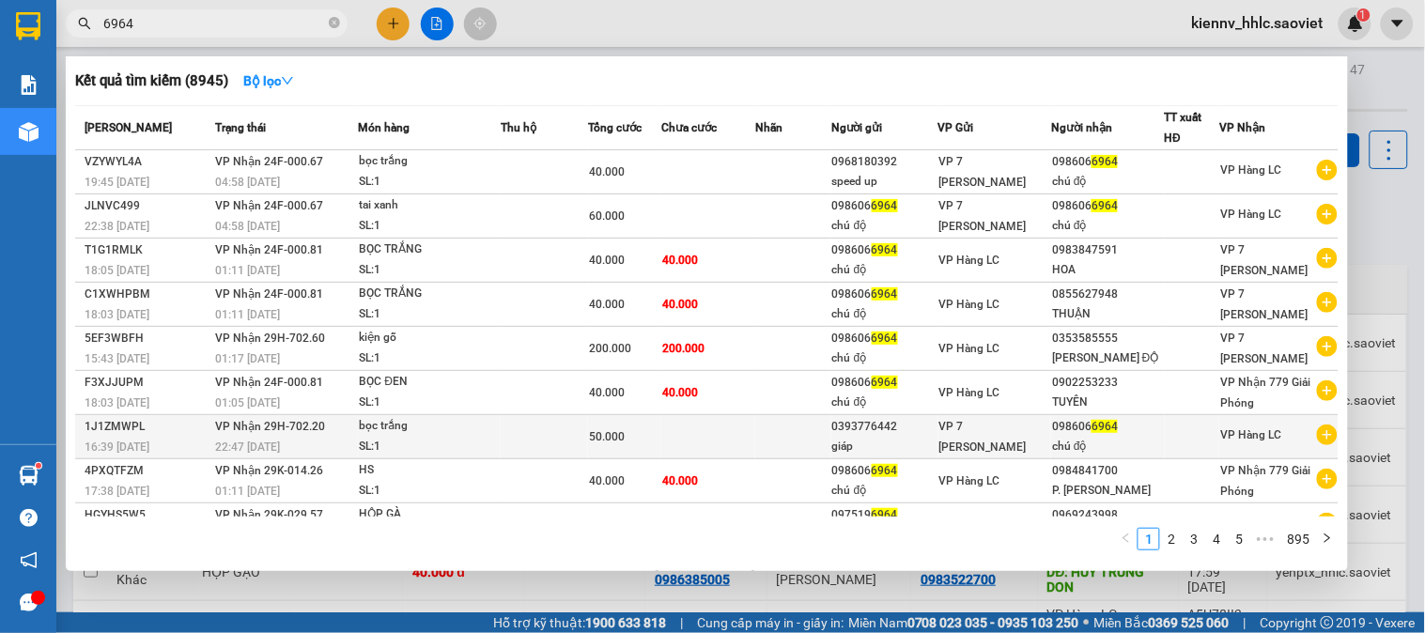
click at [772, 427] on td at bounding box center [793, 437] width 76 height 44
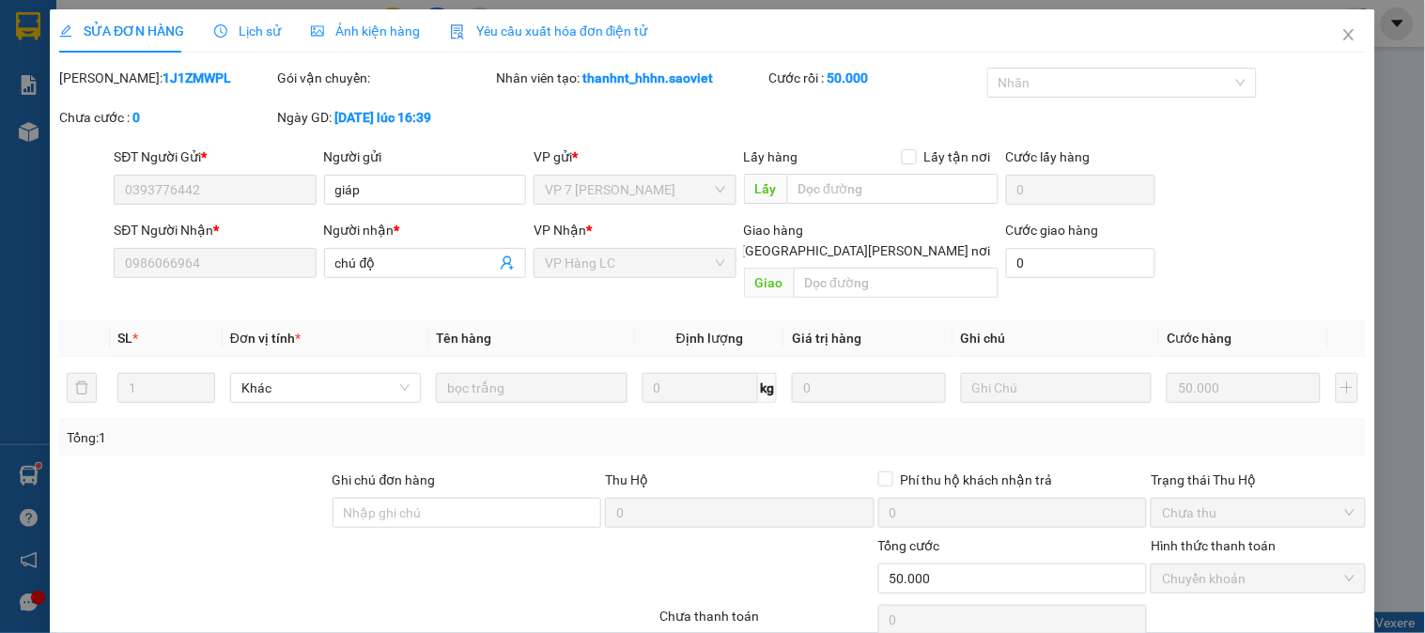
scroll to position [56, 0]
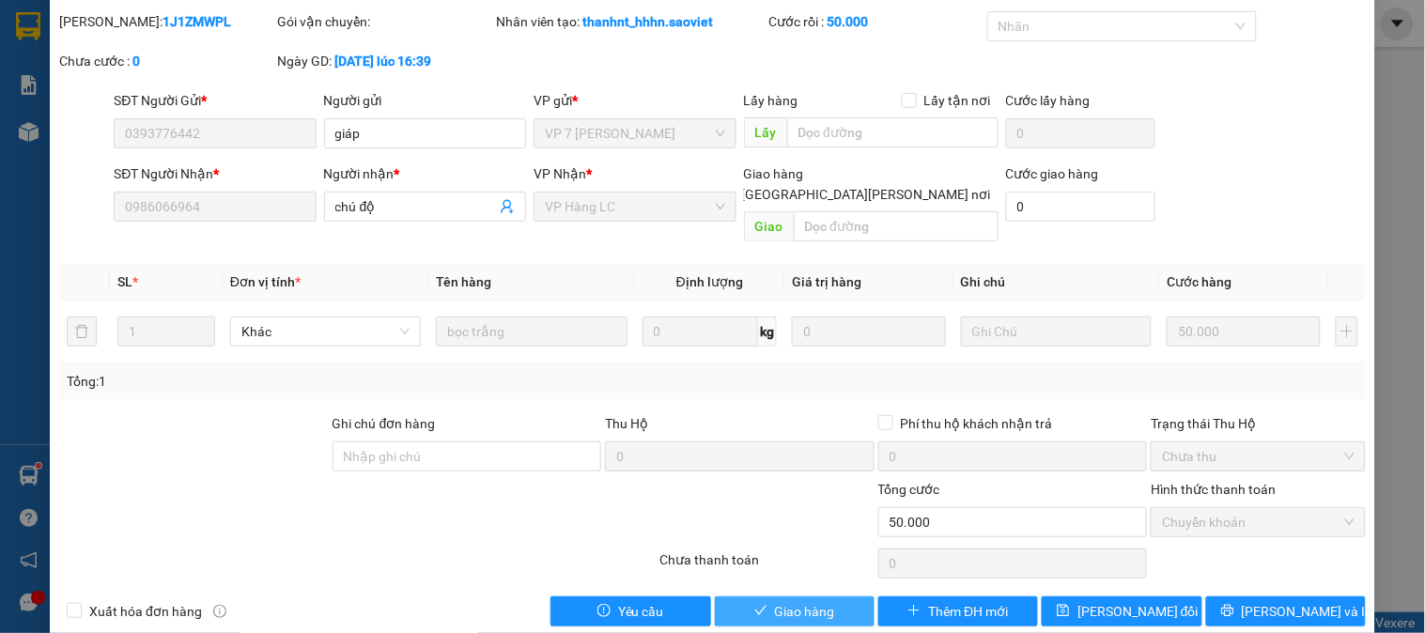
click at [810, 596] on button "Giao hàng" at bounding box center [795, 611] width 160 height 30
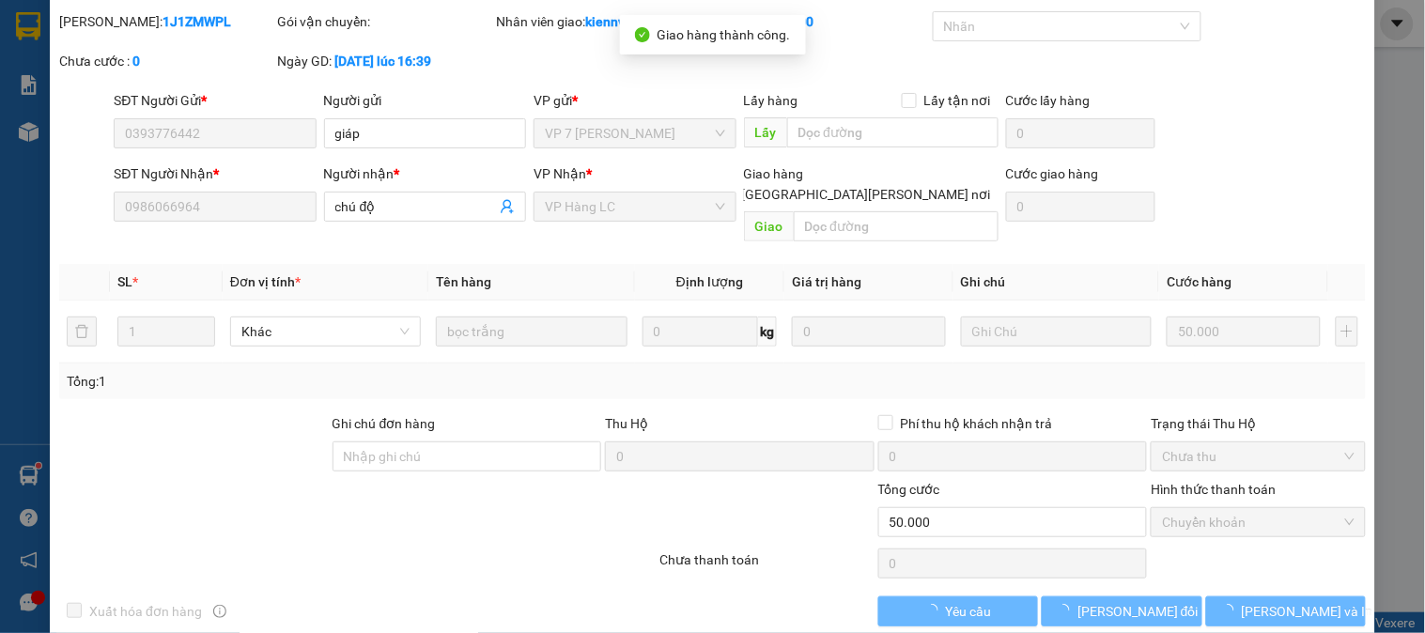
scroll to position [0, 0]
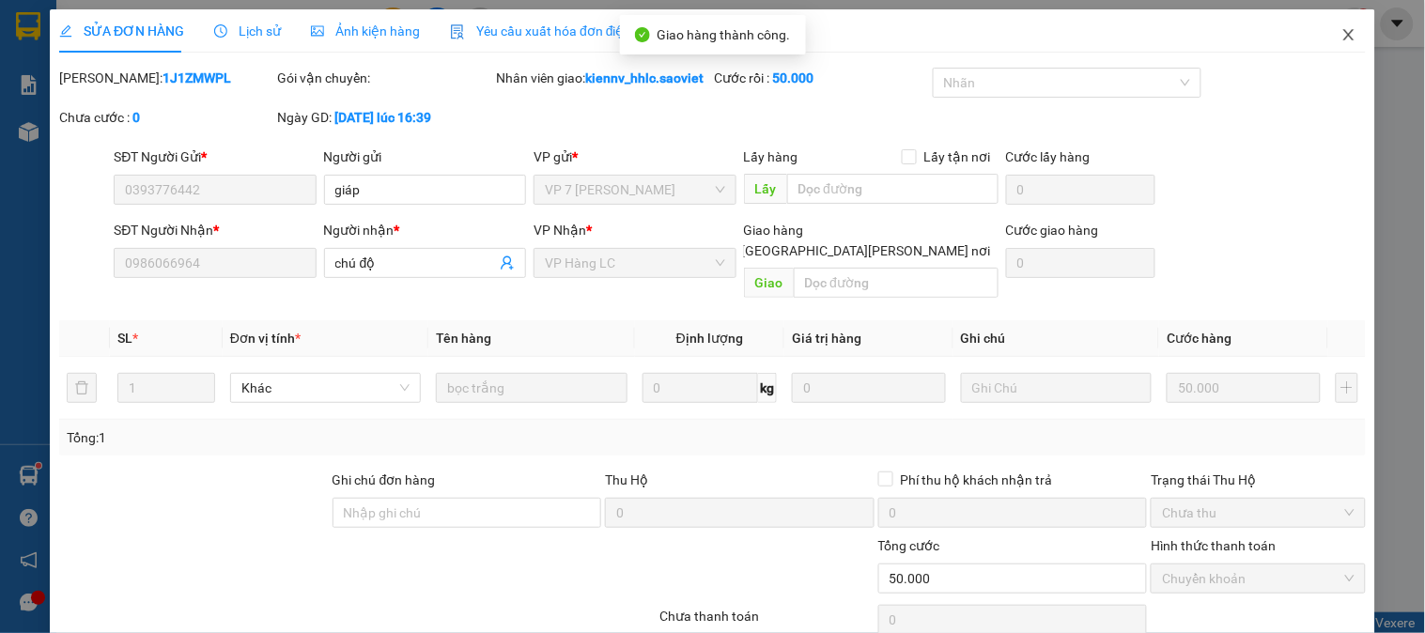
click at [1341, 41] on icon "close" at bounding box center [1348, 34] width 15 height 15
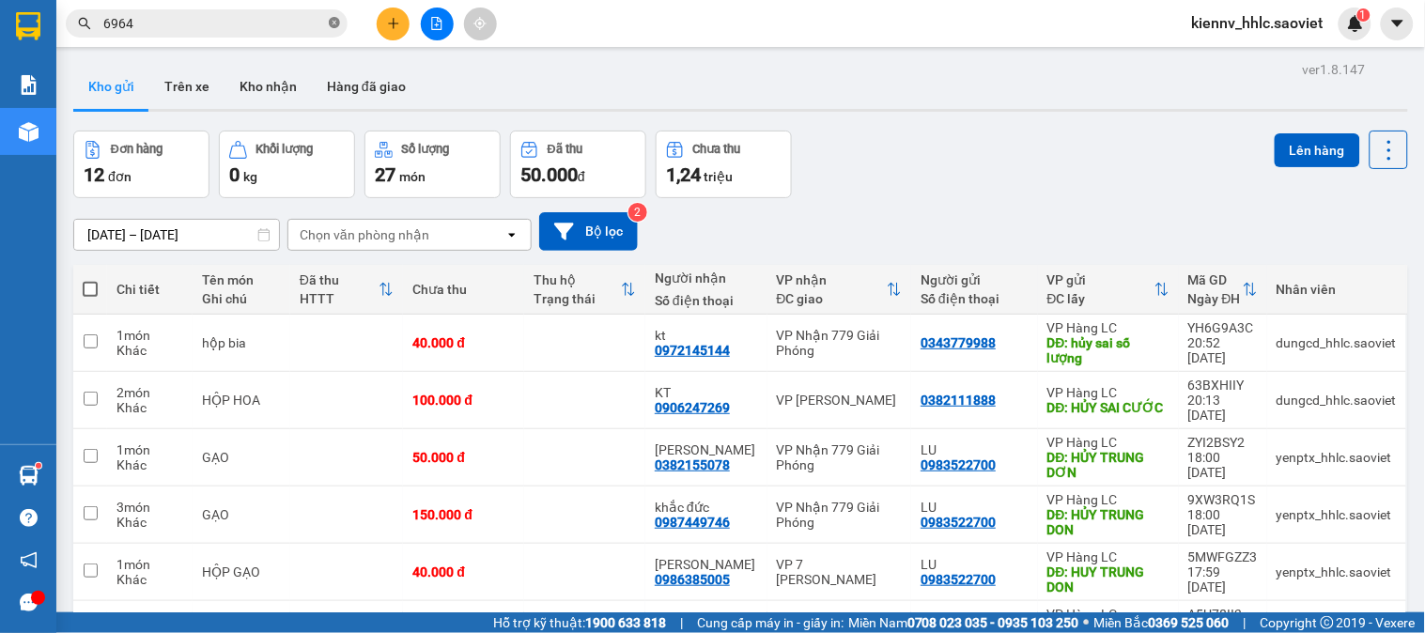
click at [331, 19] on icon "close-circle" at bounding box center [334, 22] width 11 height 11
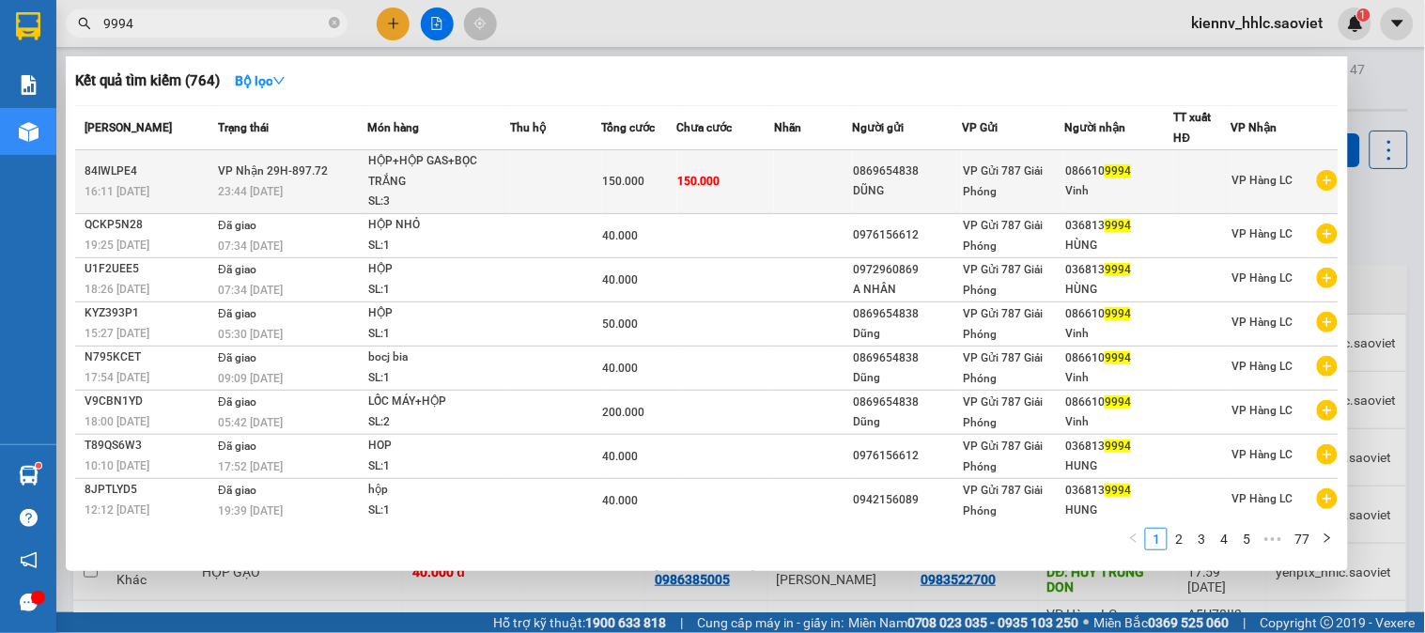
click at [533, 162] on td at bounding box center [555, 182] width 91 height 64
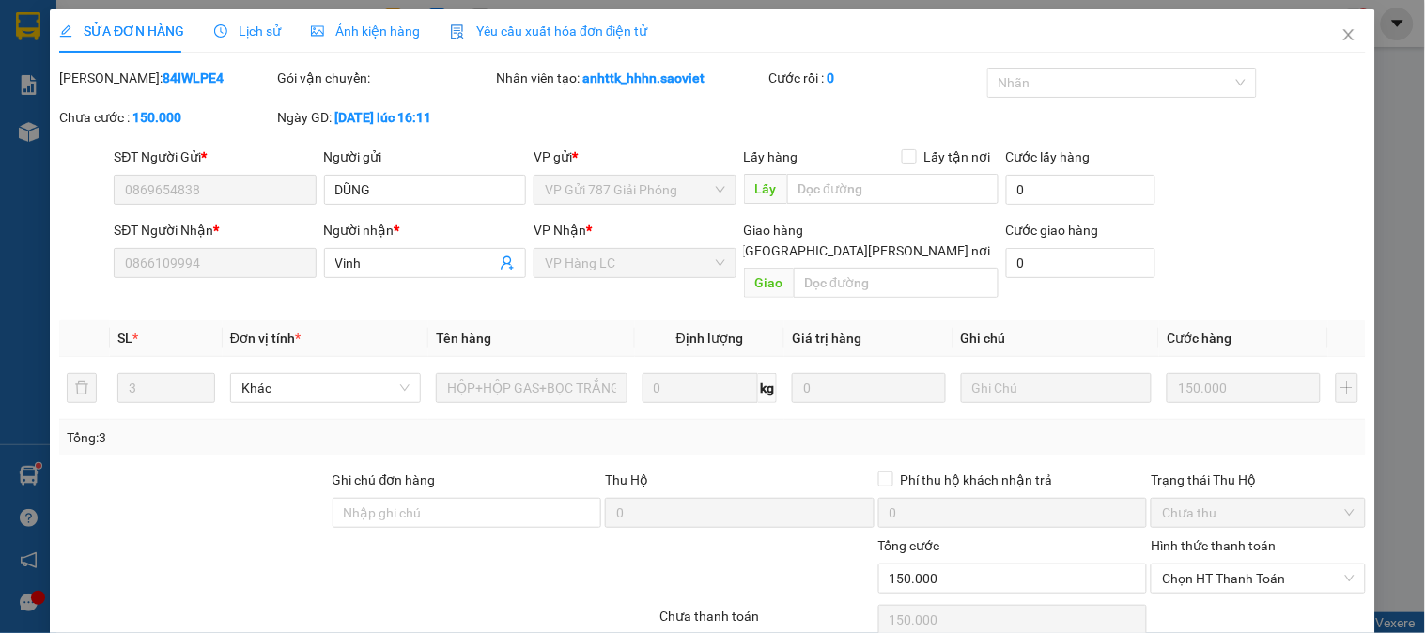
scroll to position [66, 0]
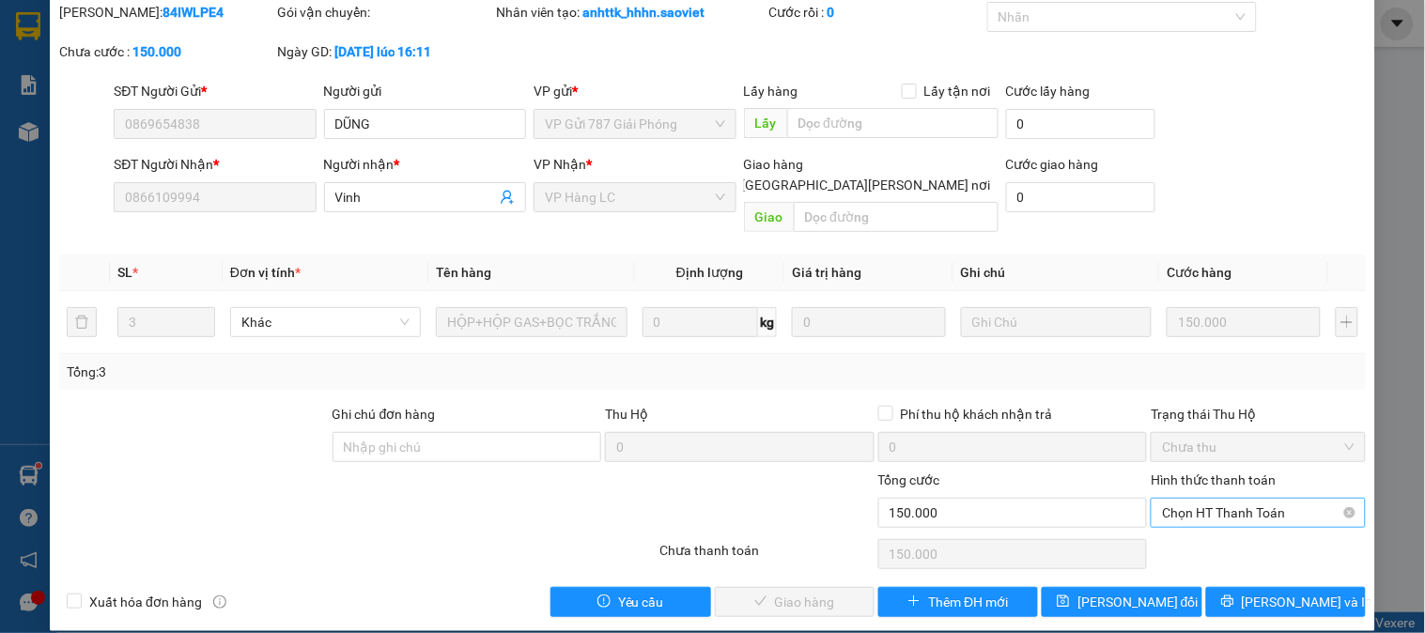
click at [1208, 502] on span "Chọn HT Thanh Toán" at bounding box center [1258, 513] width 192 height 28
click at [1213, 531] on div "Tại văn phòng" at bounding box center [1246, 529] width 190 height 21
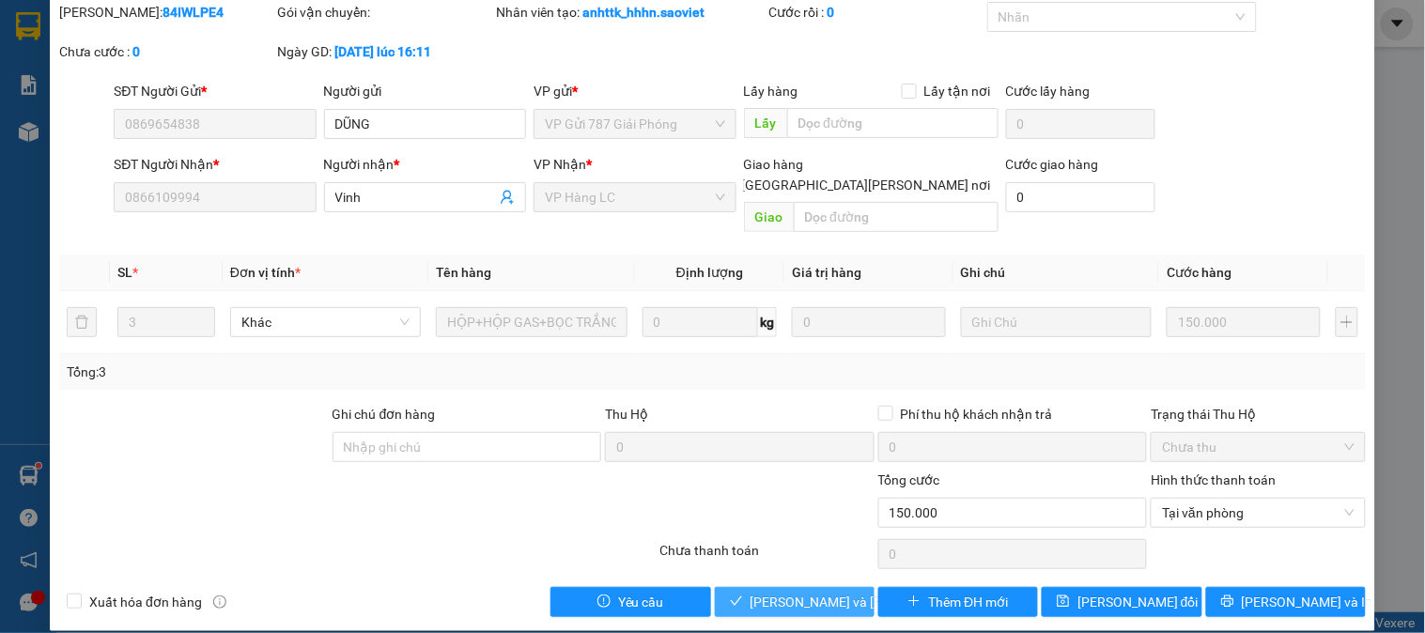
click at [839, 592] on span "Lưu và Giao hàng" at bounding box center [877, 602] width 254 height 21
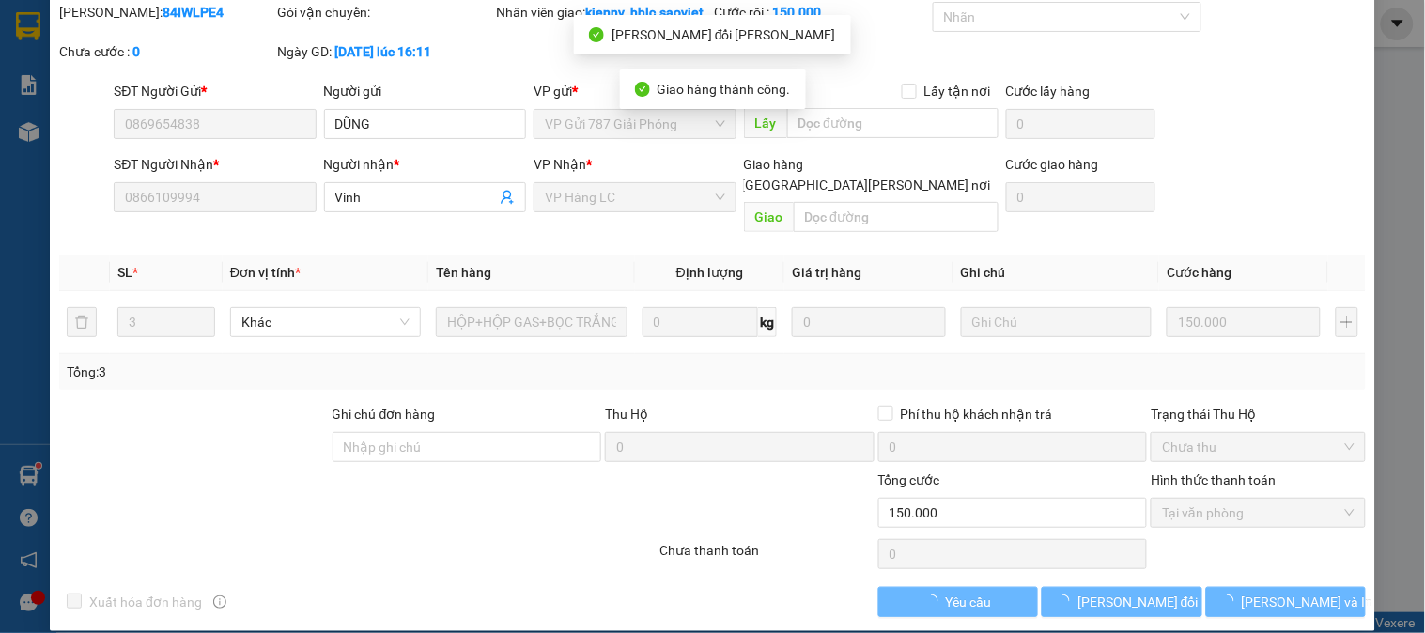
scroll to position [0, 0]
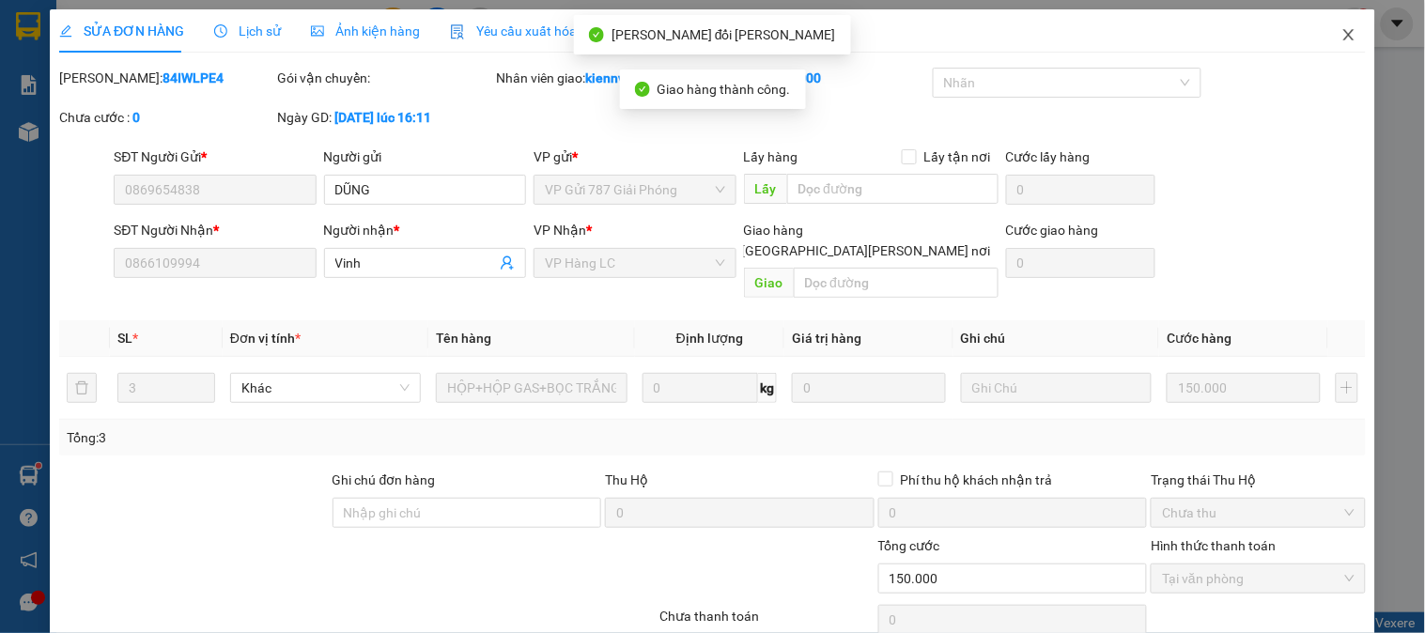
click at [1343, 33] on icon "close" at bounding box center [1348, 34] width 10 height 11
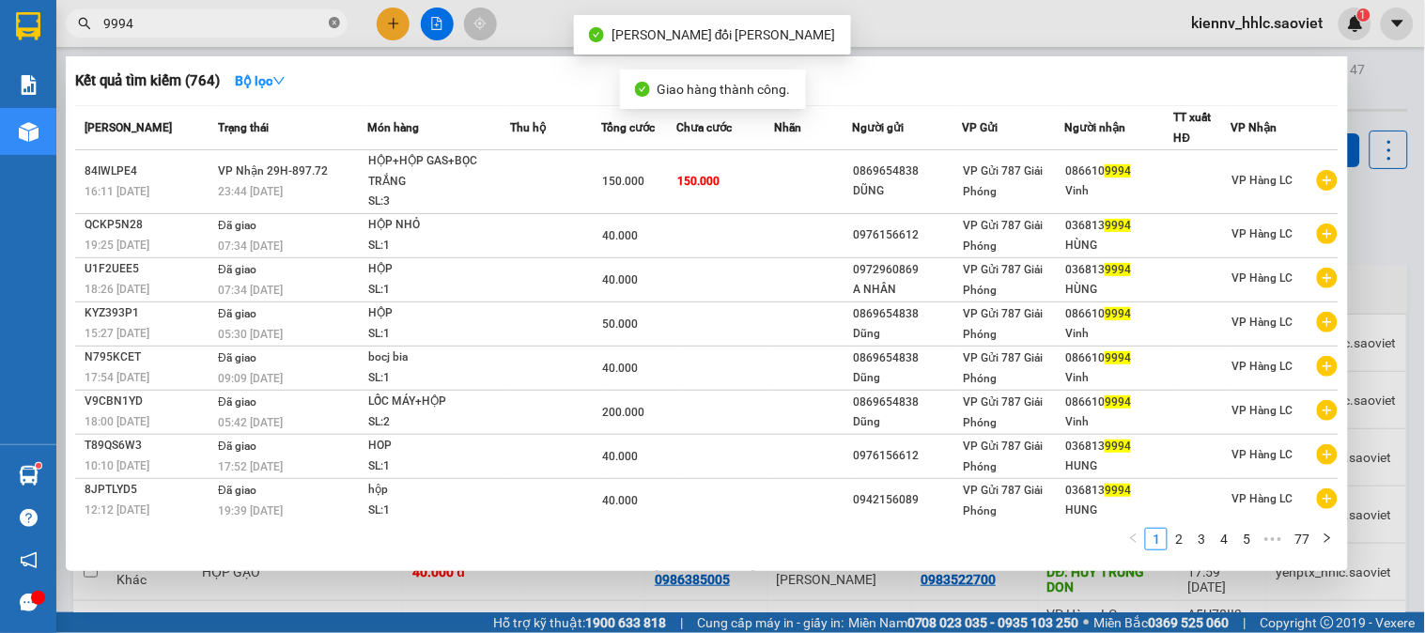
click at [336, 25] on icon "close-circle" at bounding box center [334, 22] width 11 height 11
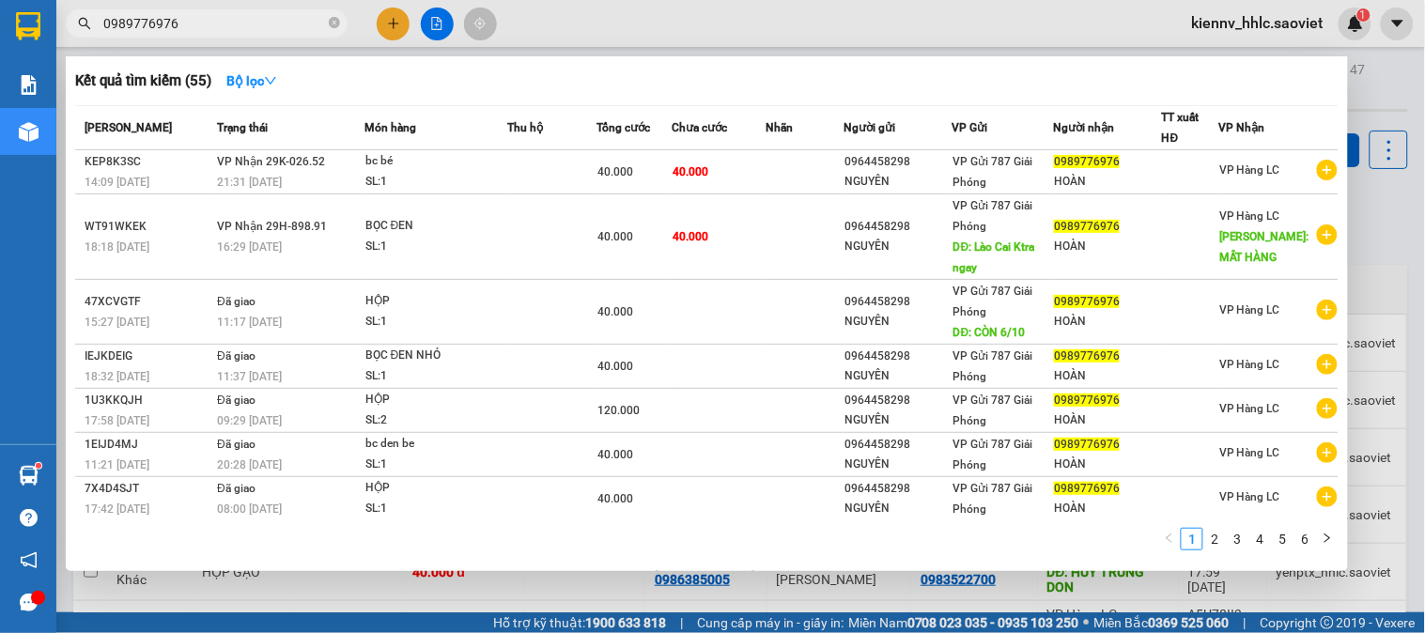
type input "0989776976"
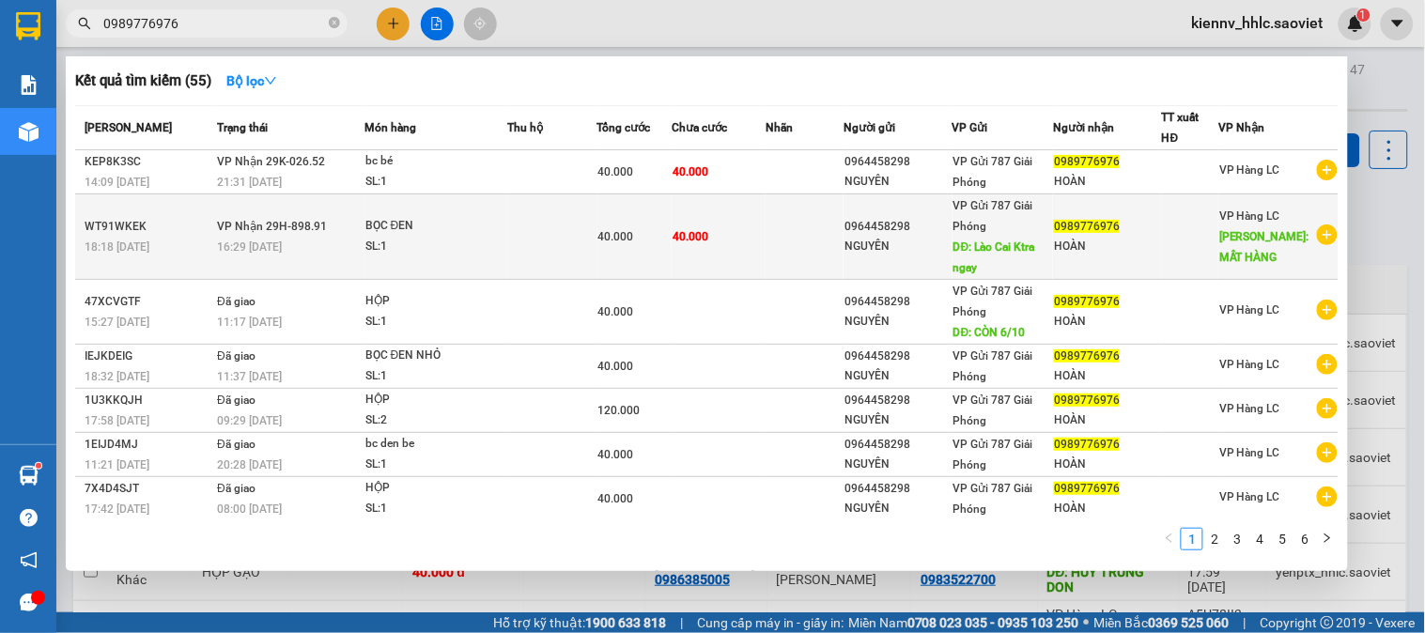
click at [940, 246] on div "NGUYÊN" at bounding box center [897, 247] width 107 height 20
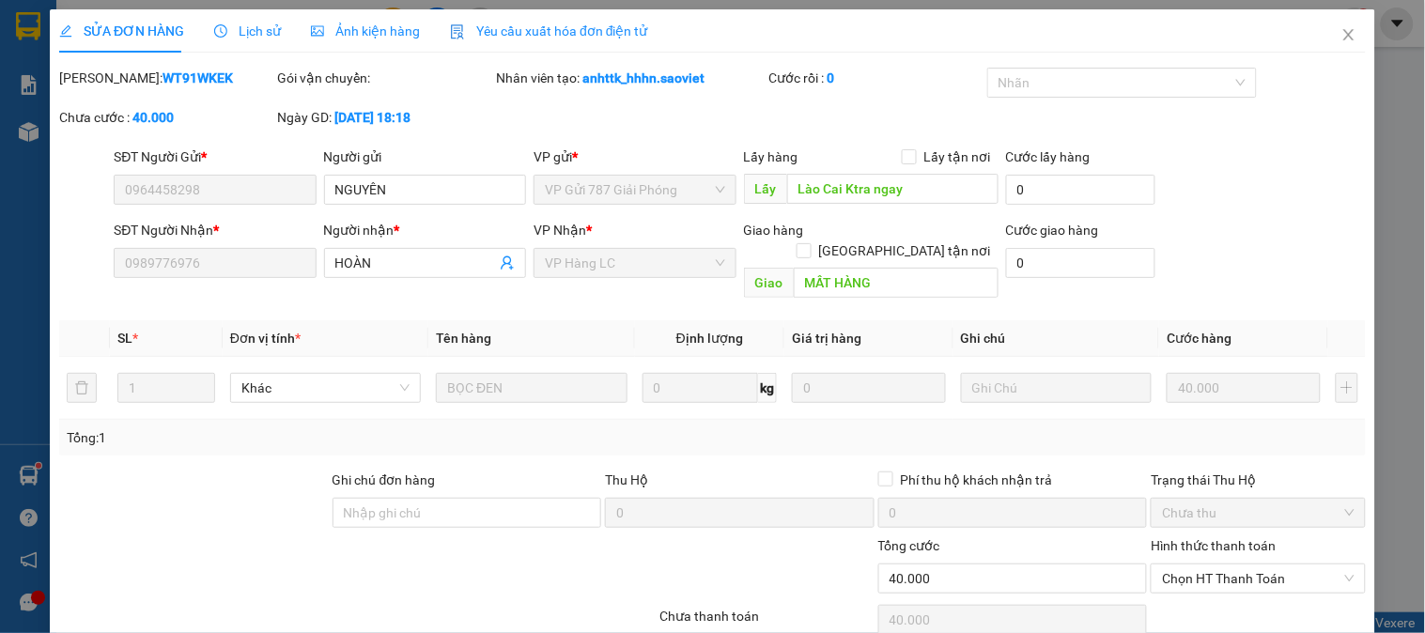
type input "0964458298"
type input "NGUYÊN"
type input "Lào Cai Ktra ngay"
type input "0989776976"
type input "HOÀN"
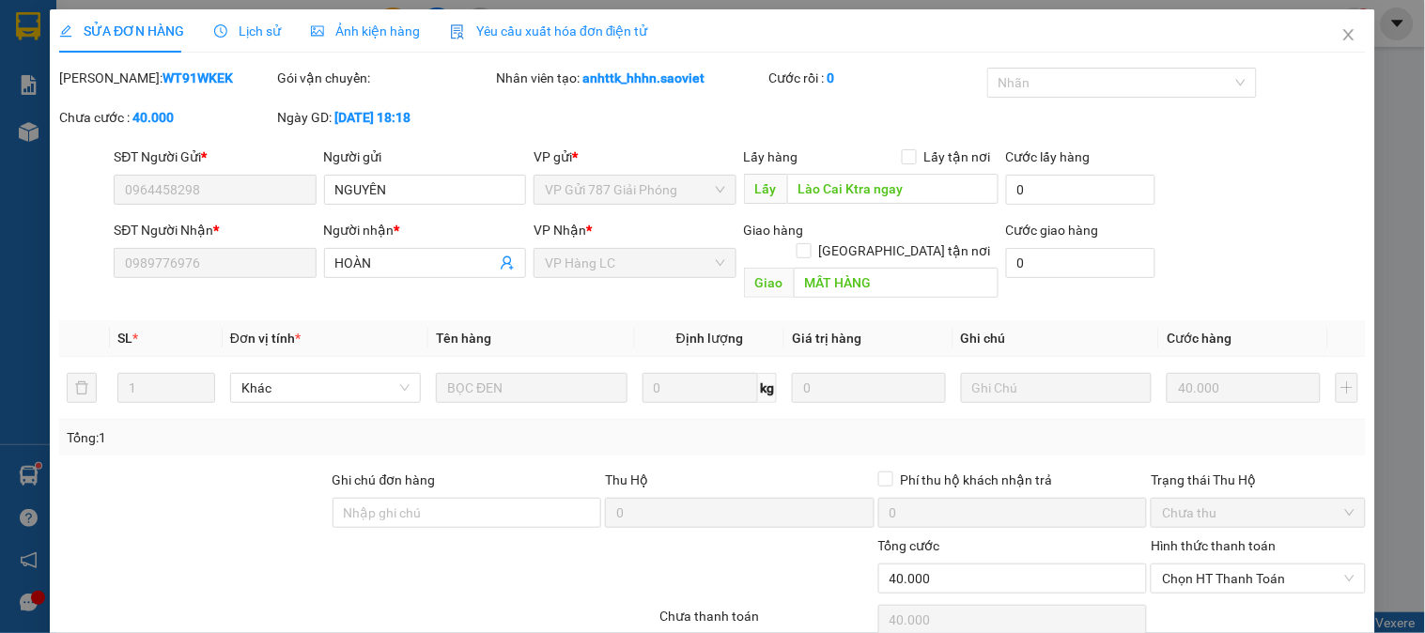
type input "MẤT HÀNG"
type input "0"
type input "40.000"
click at [244, 38] on span "Lịch sử" at bounding box center [247, 30] width 67 height 15
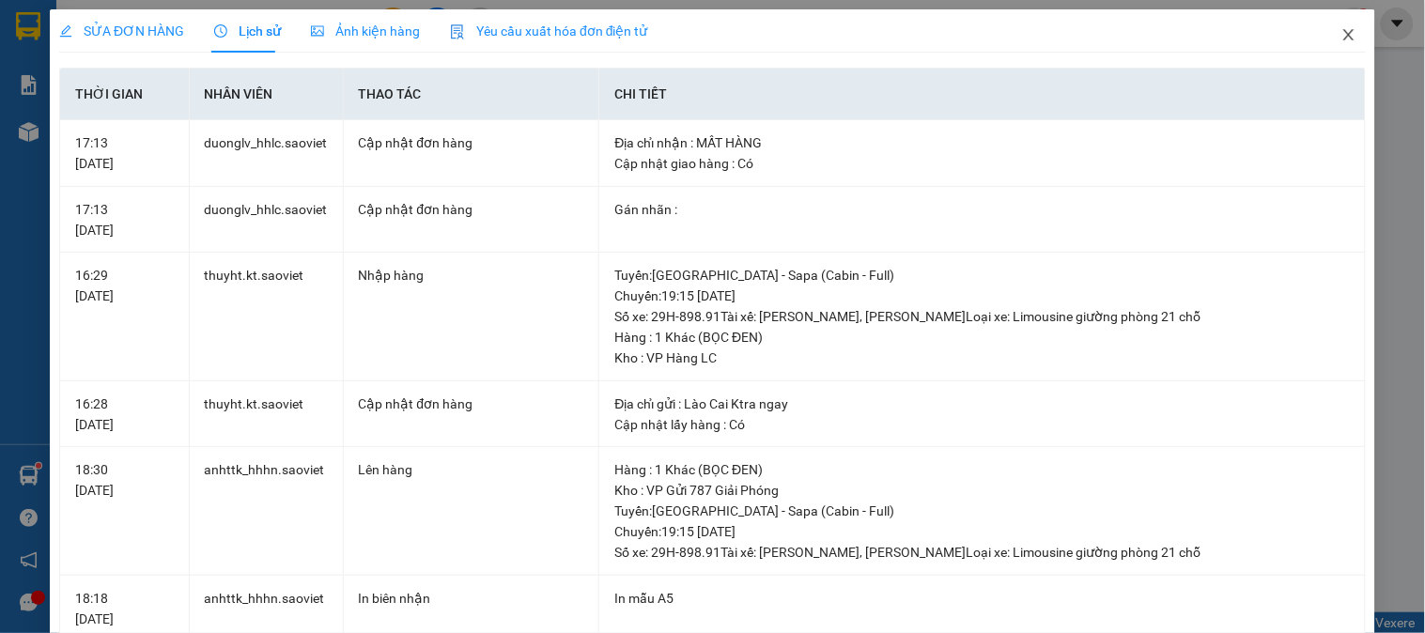
click at [1341, 36] on icon "close" at bounding box center [1348, 34] width 15 height 15
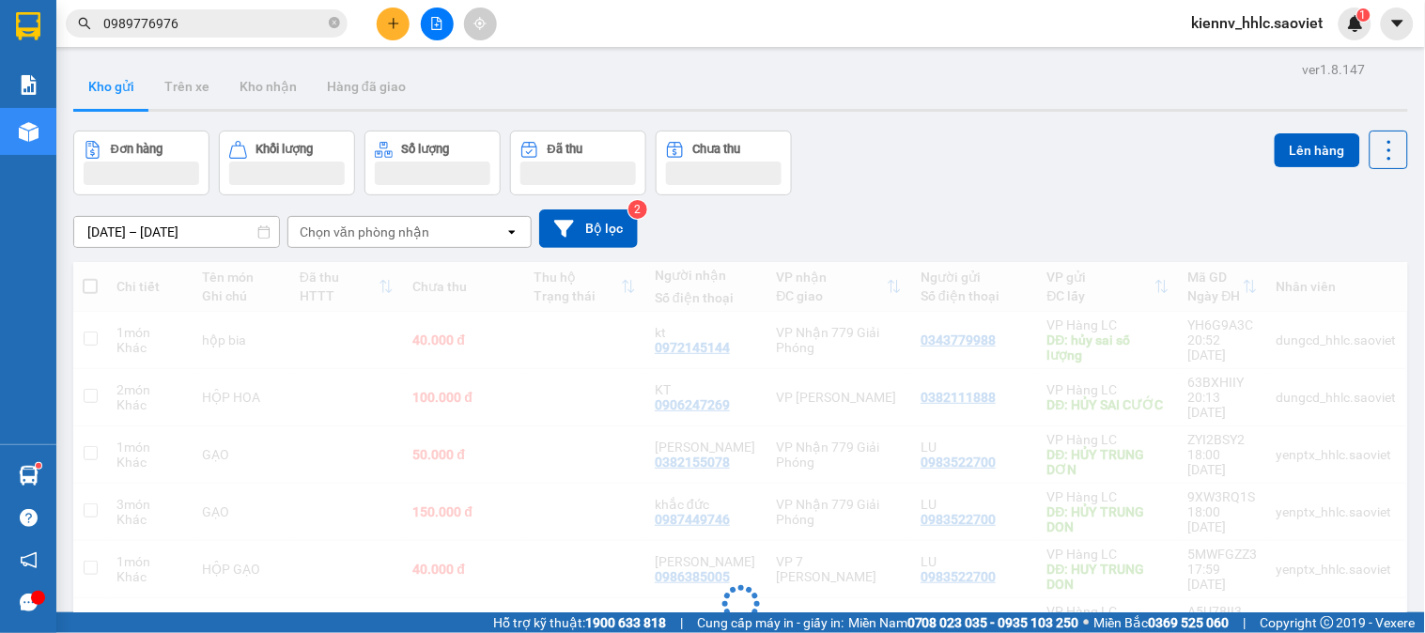
click at [275, 13] on input "0989776976" at bounding box center [214, 23] width 222 height 21
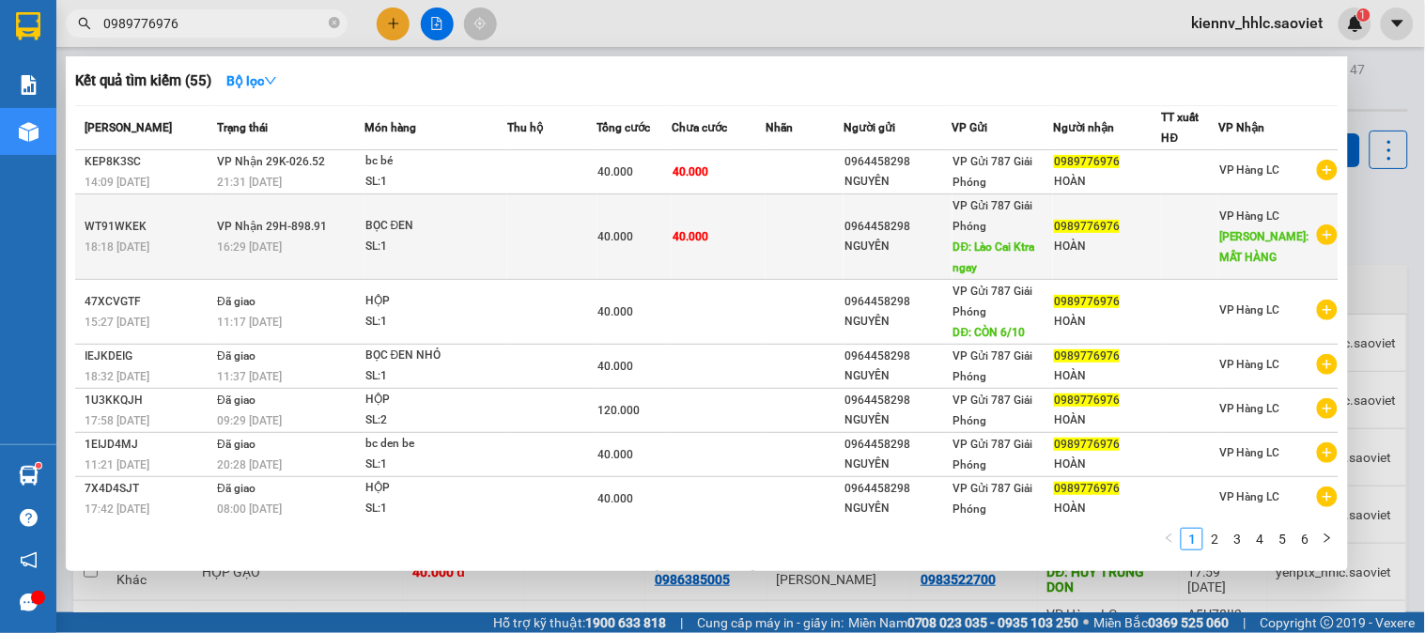
click at [466, 207] on td "BỌC ĐEN SL: 1" at bounding box center [435, 236] width 143 height 85
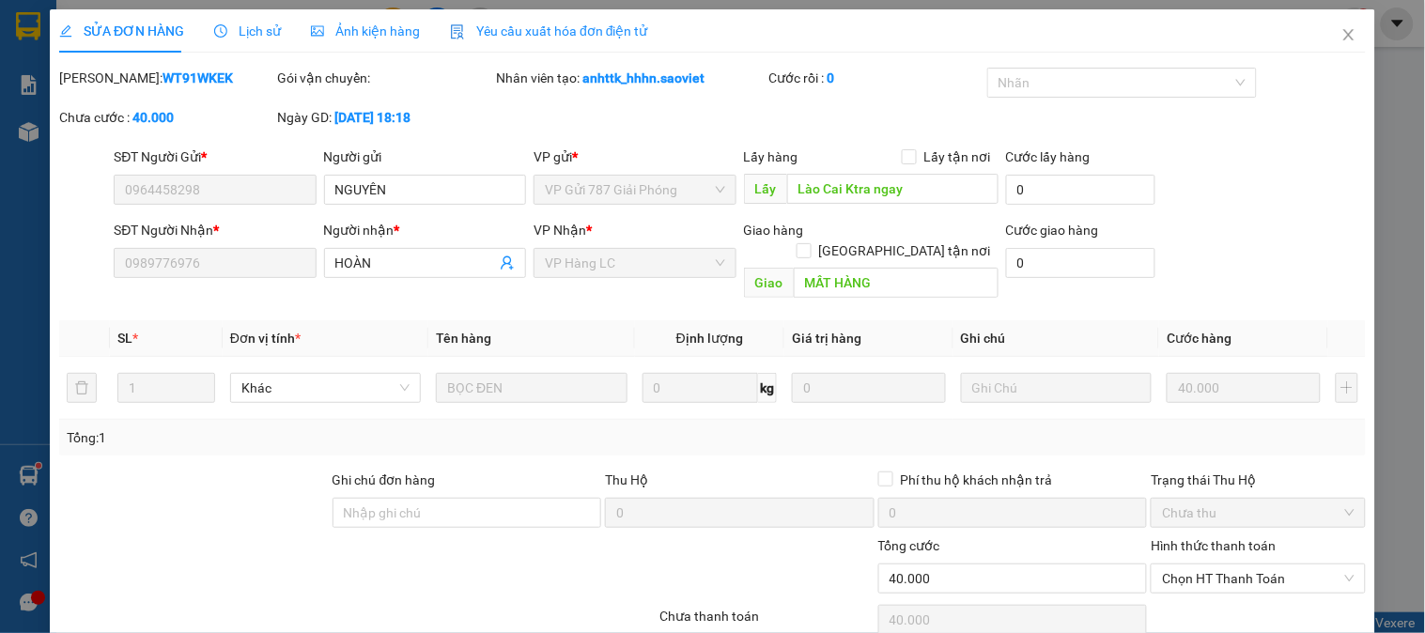
type input "0964458298"
type input "NGUYÊN"
type input "Lào Cai Ktra ngay"
type input "0989776976"
type input "HOÀN"
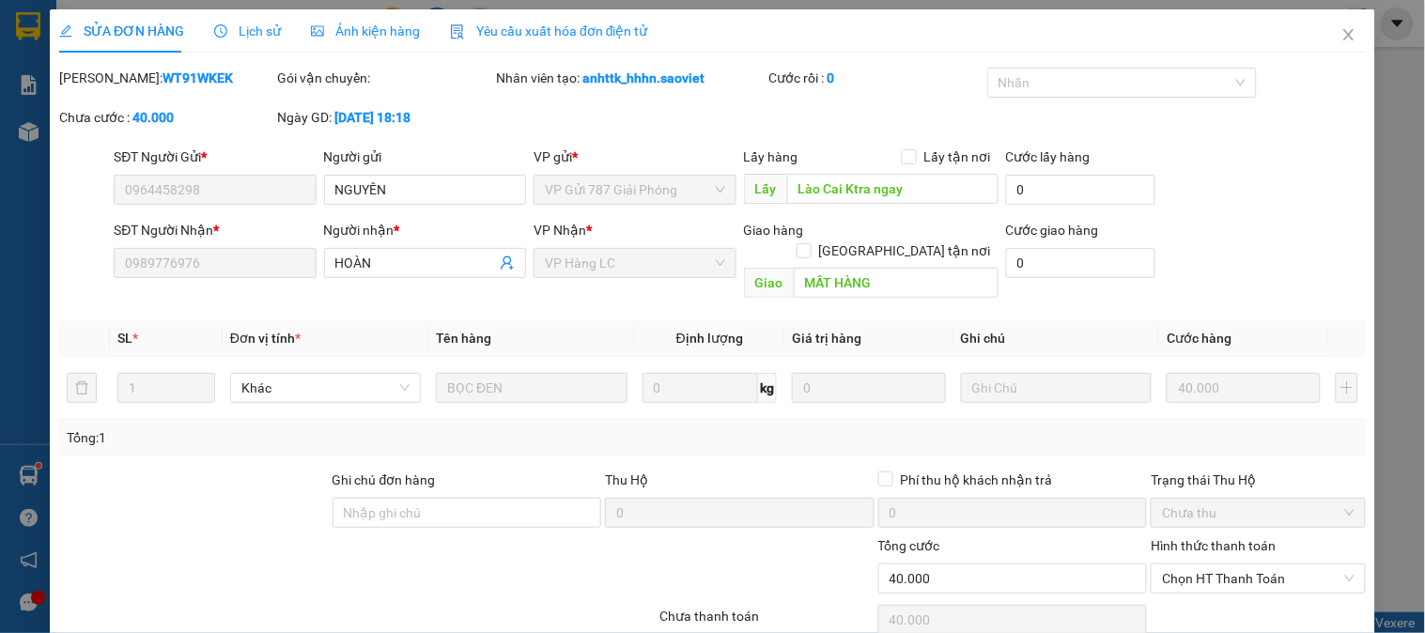
type input "MẤT HÀNG"
type input "0"
type input "40.000"
click at [1341, 33] on icon "close" at bounding box center [1348, 34] width 15 height 15
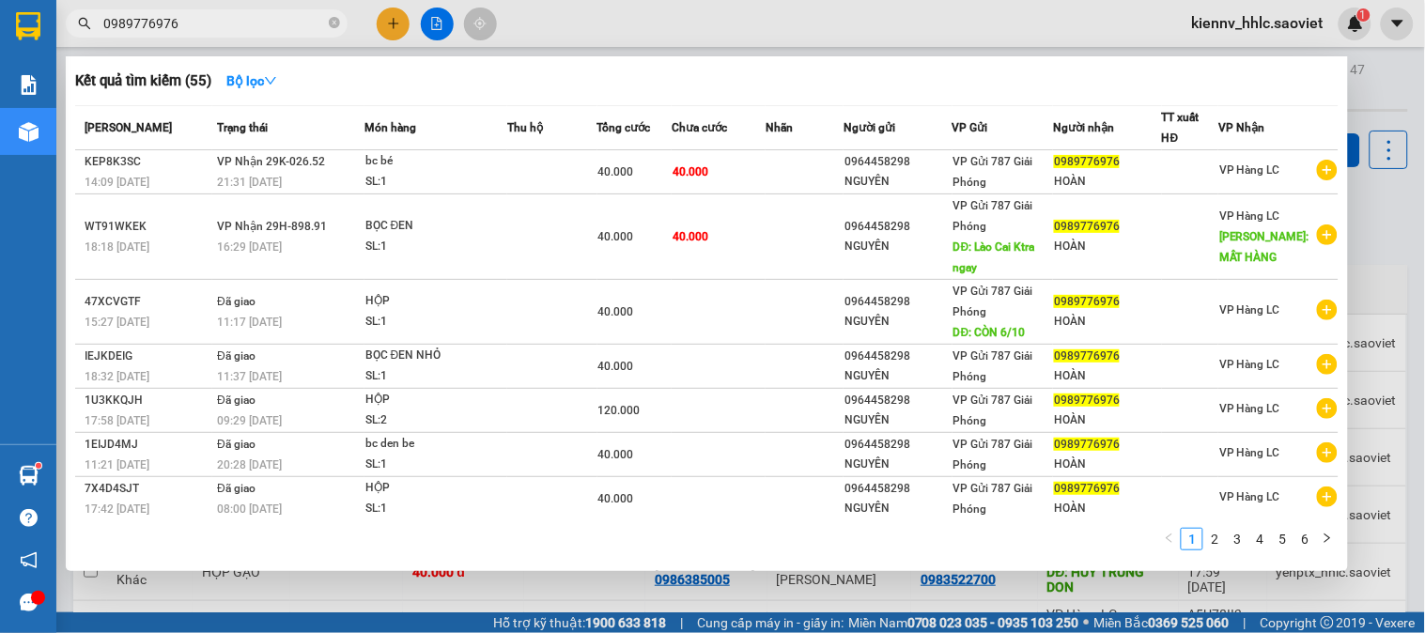
click at [267, 20] on input "0989776976" at bounding box center [214, 23] width 222 height 21
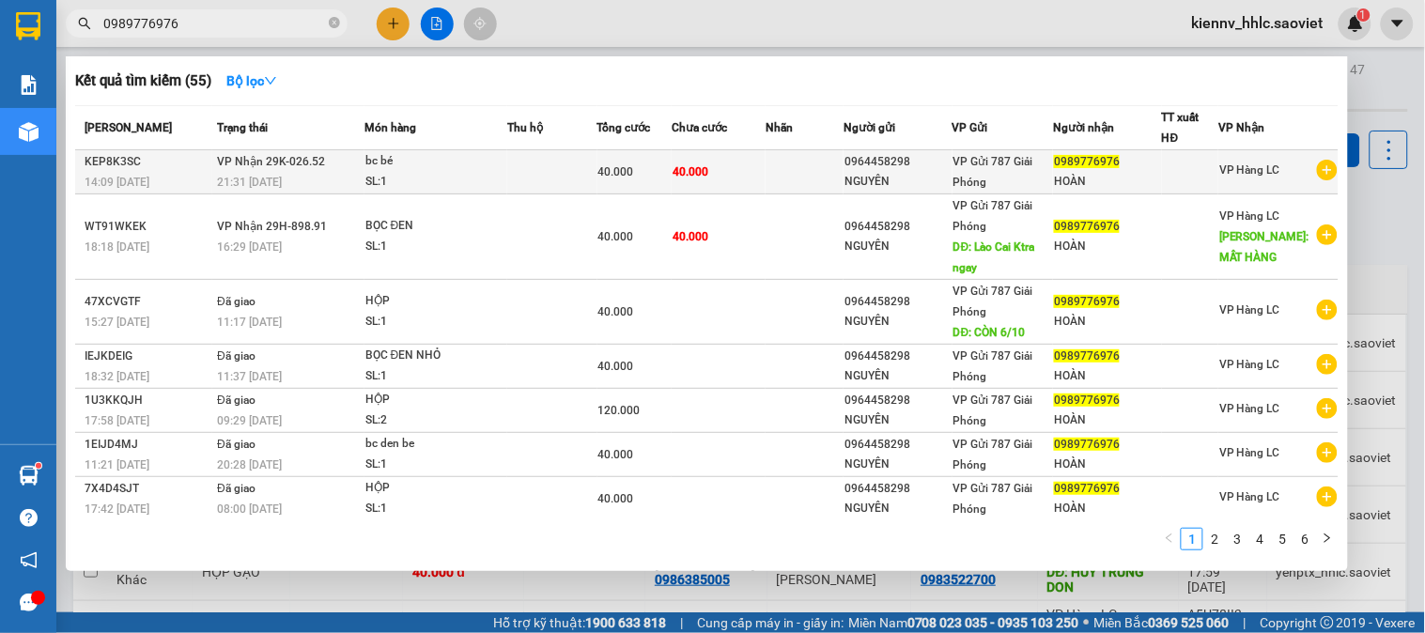
click at [700, 163] on span "40.000" at bounding box center [690, 170] width 36 height 15
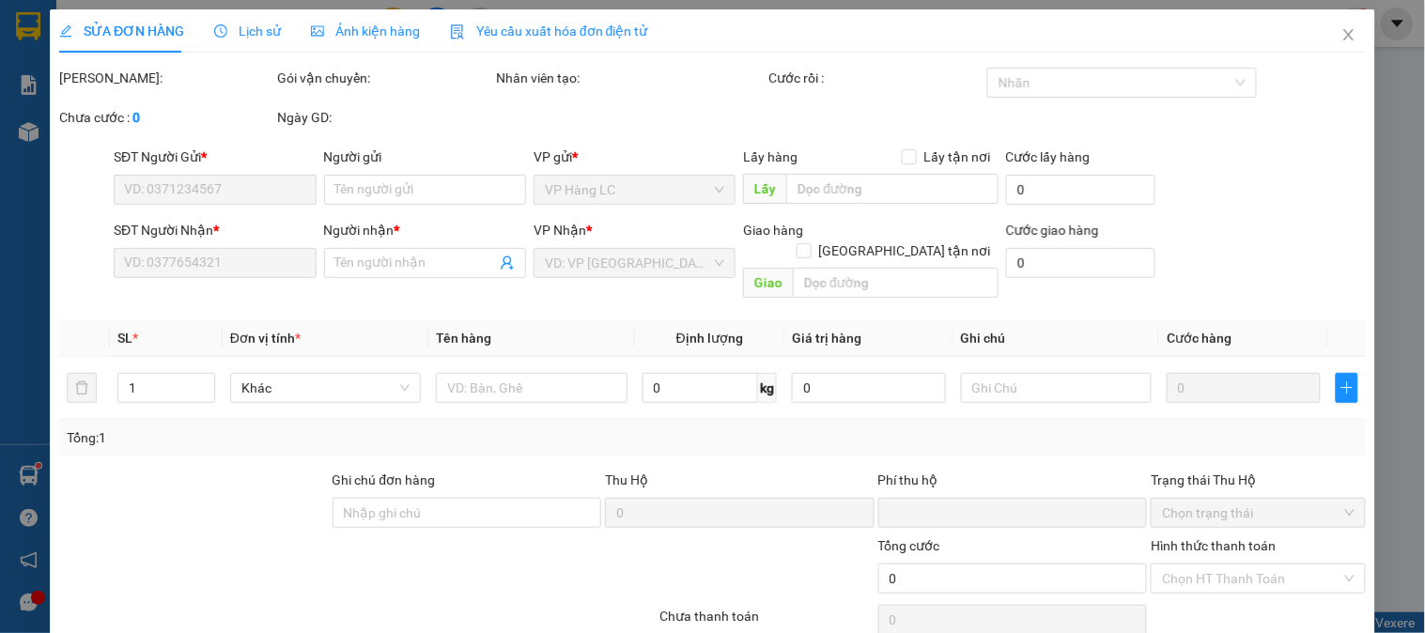
type input "0964458298"
type input "NGUYÊN"
type input "0989776976"
type input "HOÀN"
type input "0"
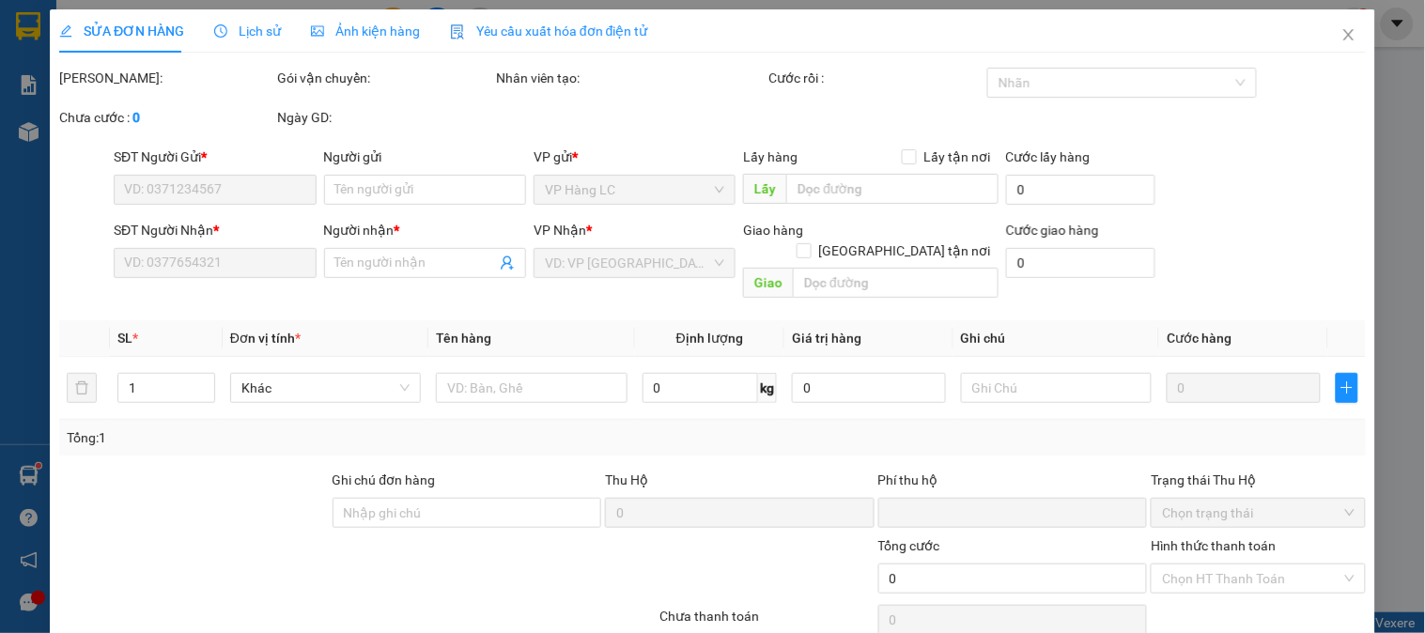
type input "40.000"
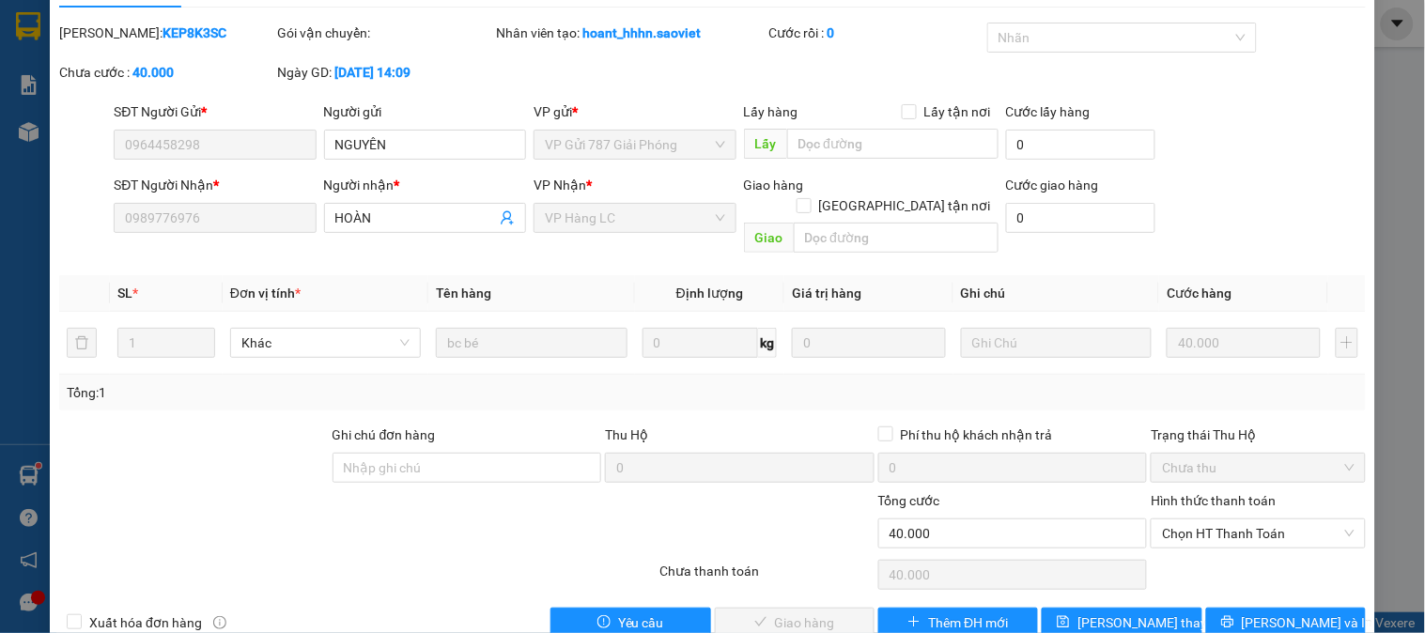
scroll to position [66, 0]
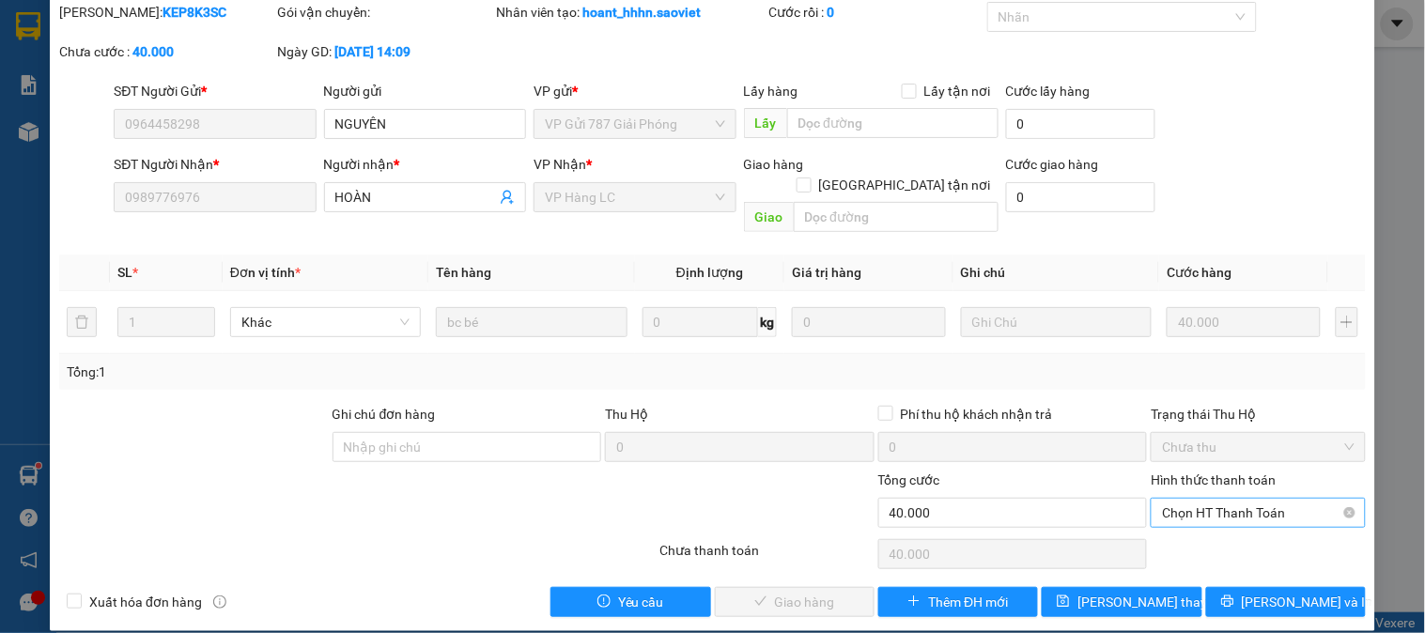
click at [1206, 503] on span "Chọn HT Thanh Toán" at bounding box center [1258, 513] width 192 height 28
click at [1203, 533] on div "Tại văn phòng" at bounding box center [1246, 529] width 190 height 21
type input "0"
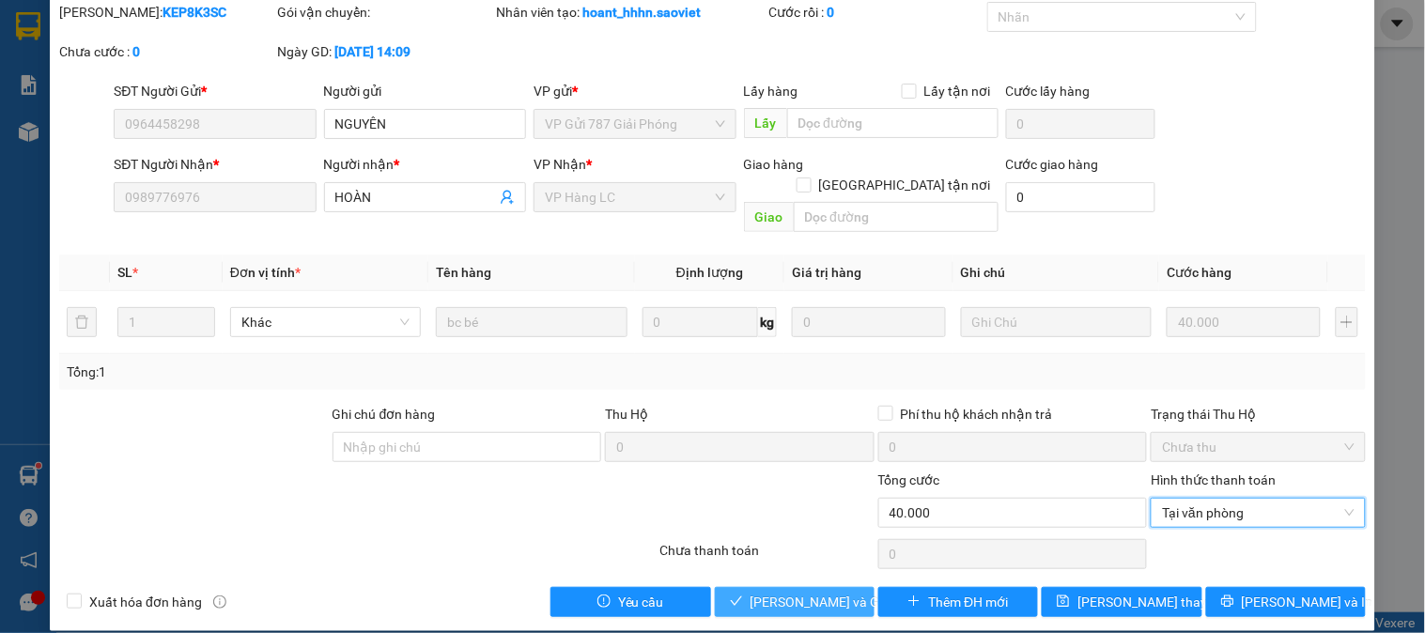
click at [793, 592] on span "[PERSON_NAME] và Giao hàng" at bounding box center [840, 602] width 180 height 21
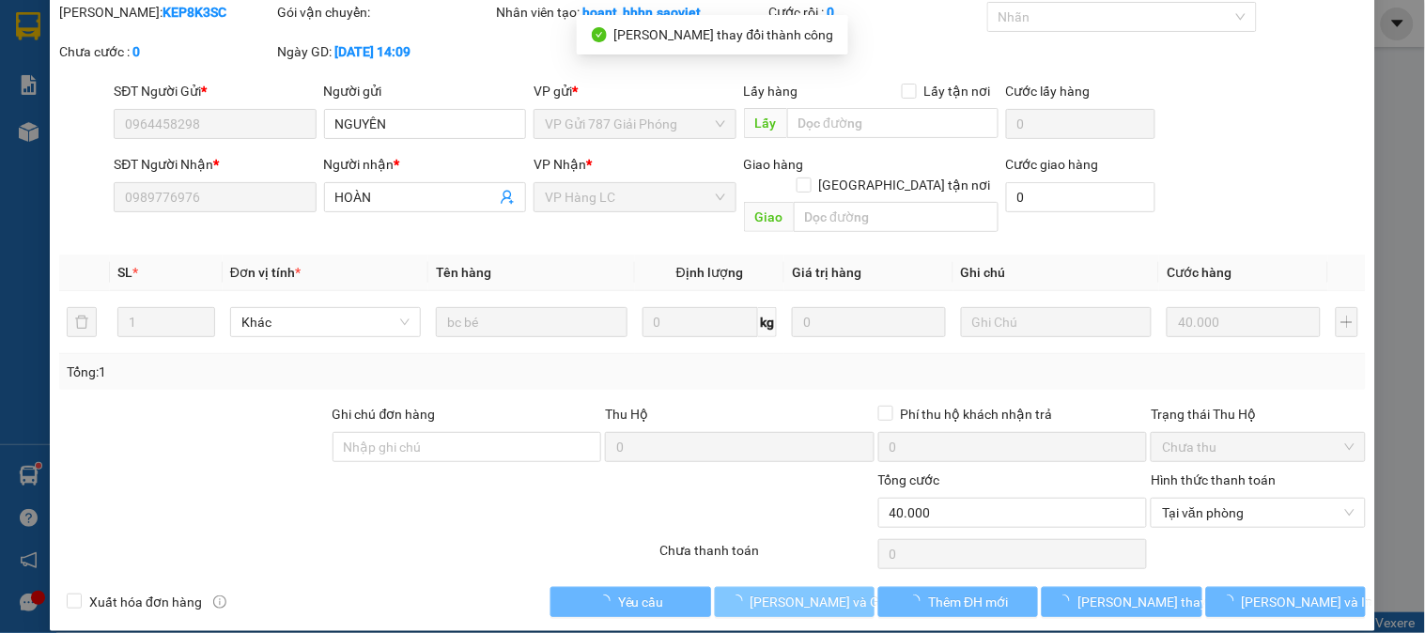
scroll to position [0, 0]
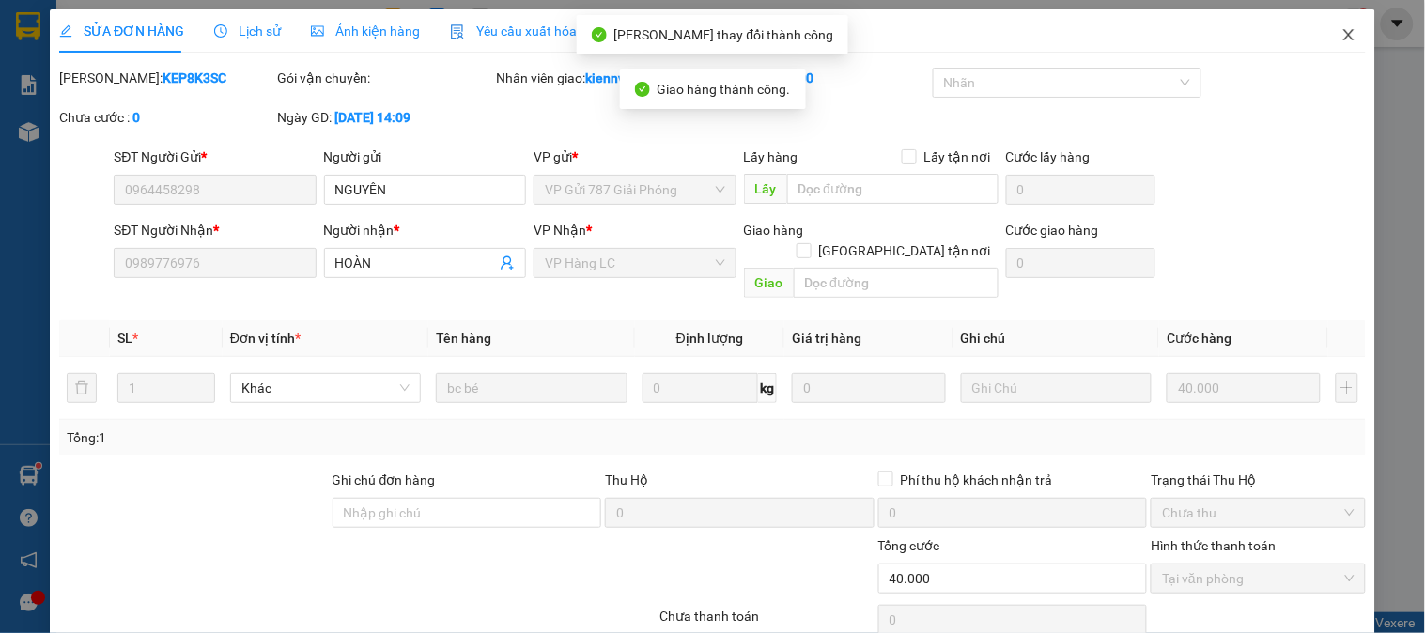
click at [1341, 34] on icon "close" at bounding box center [1348, 34] width 15 height 15
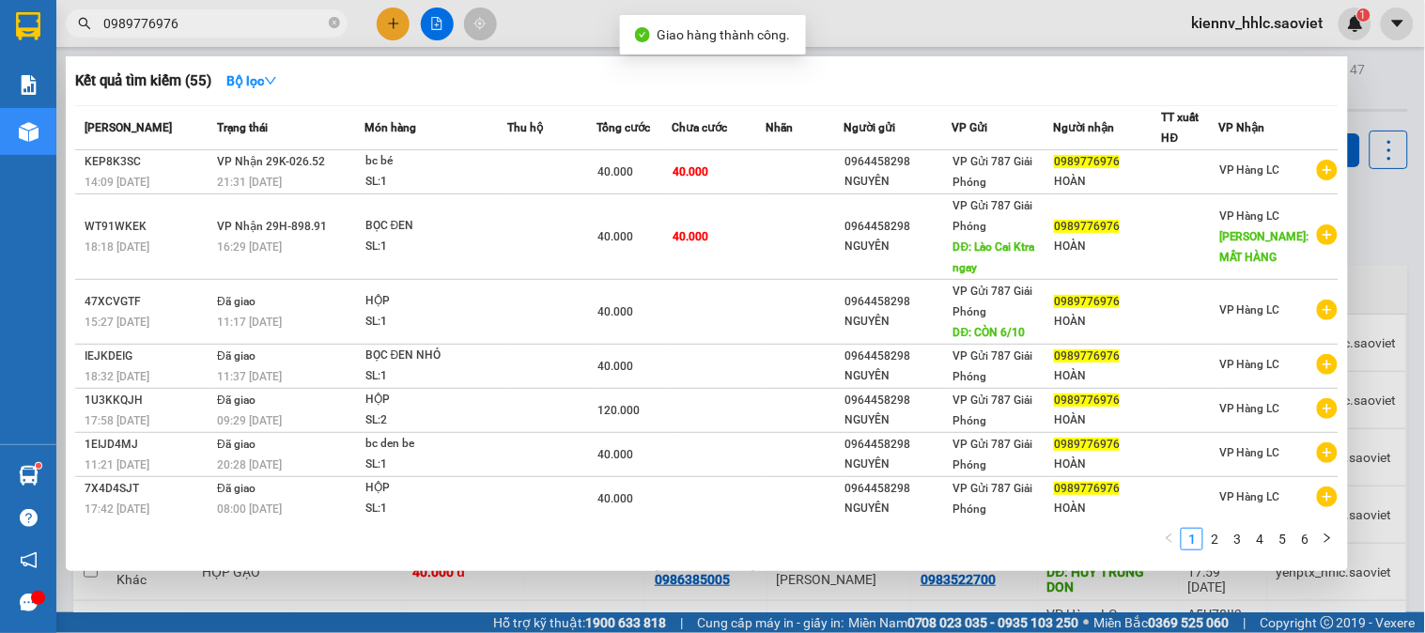
click at [335, 23] on icon "close-circle" at bounding box center [334, 22] width 11 height 11
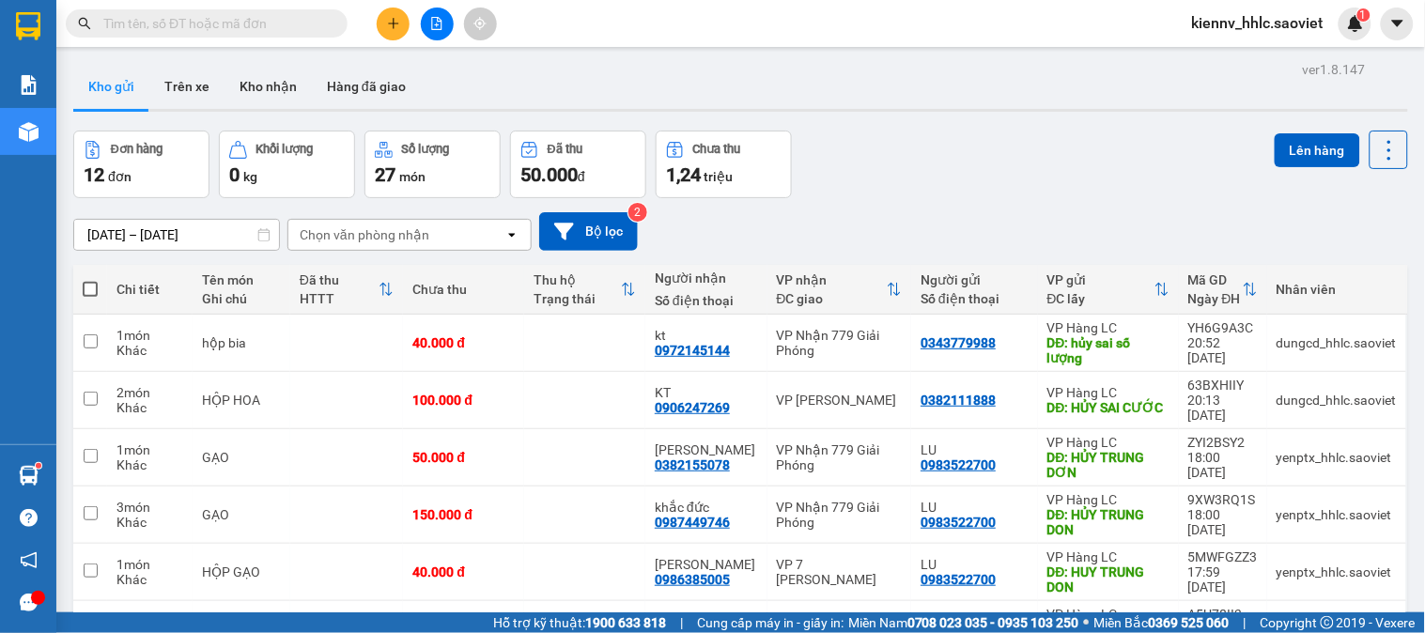
drag, startPoint x: 298, startPoint y: 17, endPoint x: 259, endPoint y: 51, distance: 51.2
click at [297, 17] on input "text" at bounding box center [214, 23] width 222 height 21
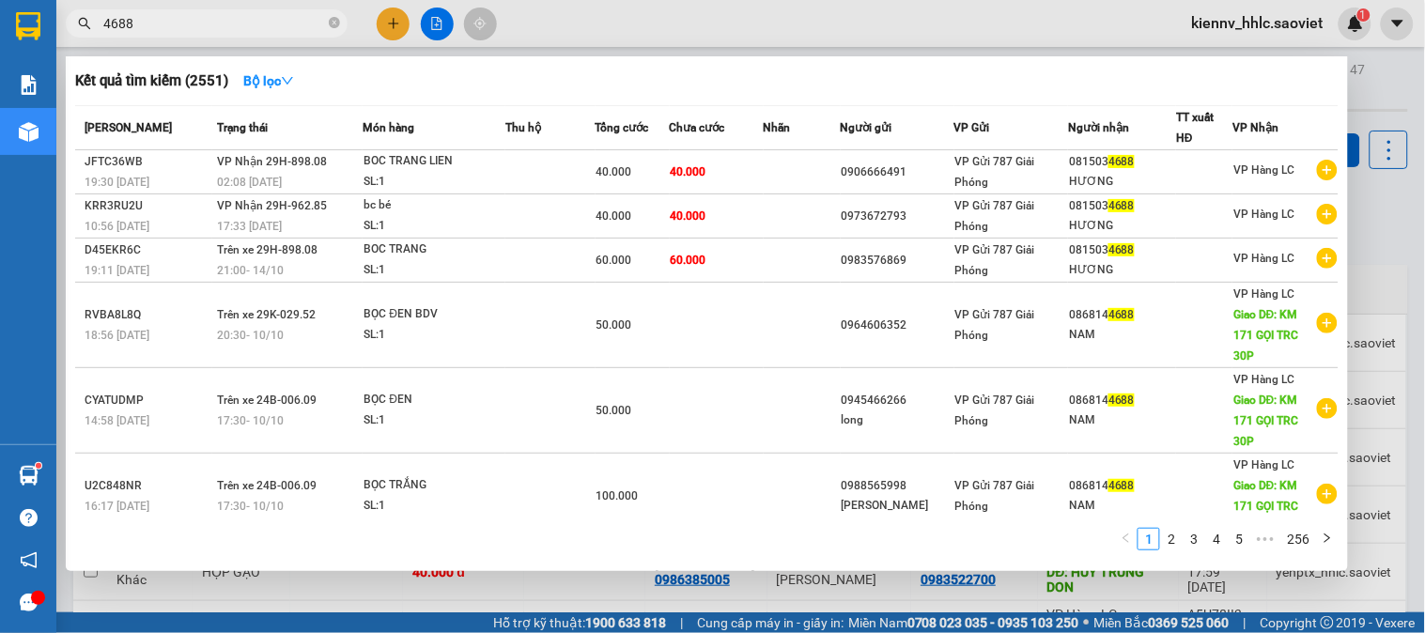
type input "4688"
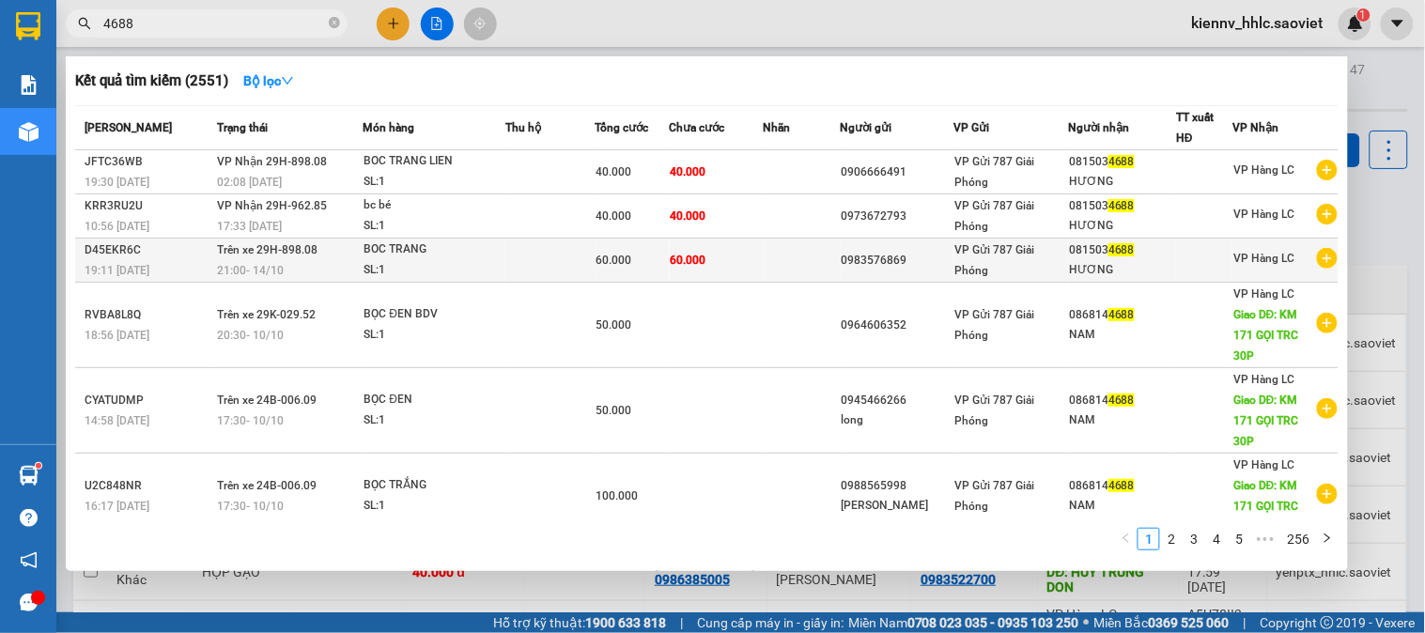
click at [778, 251] on td at bounding box center [802, 261] width 77 height 44
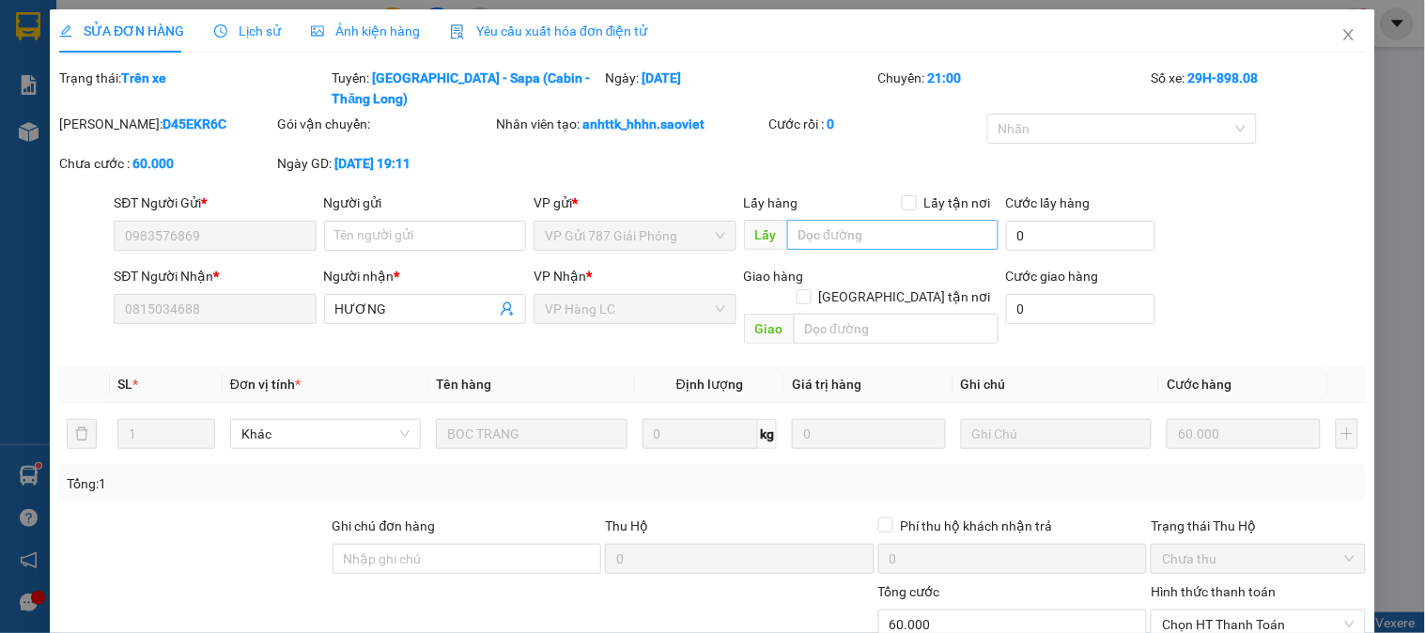
type input "0983576869"
type input "0815034688"
type input "HƯƠNG"
type input "0"
type input "60.000"
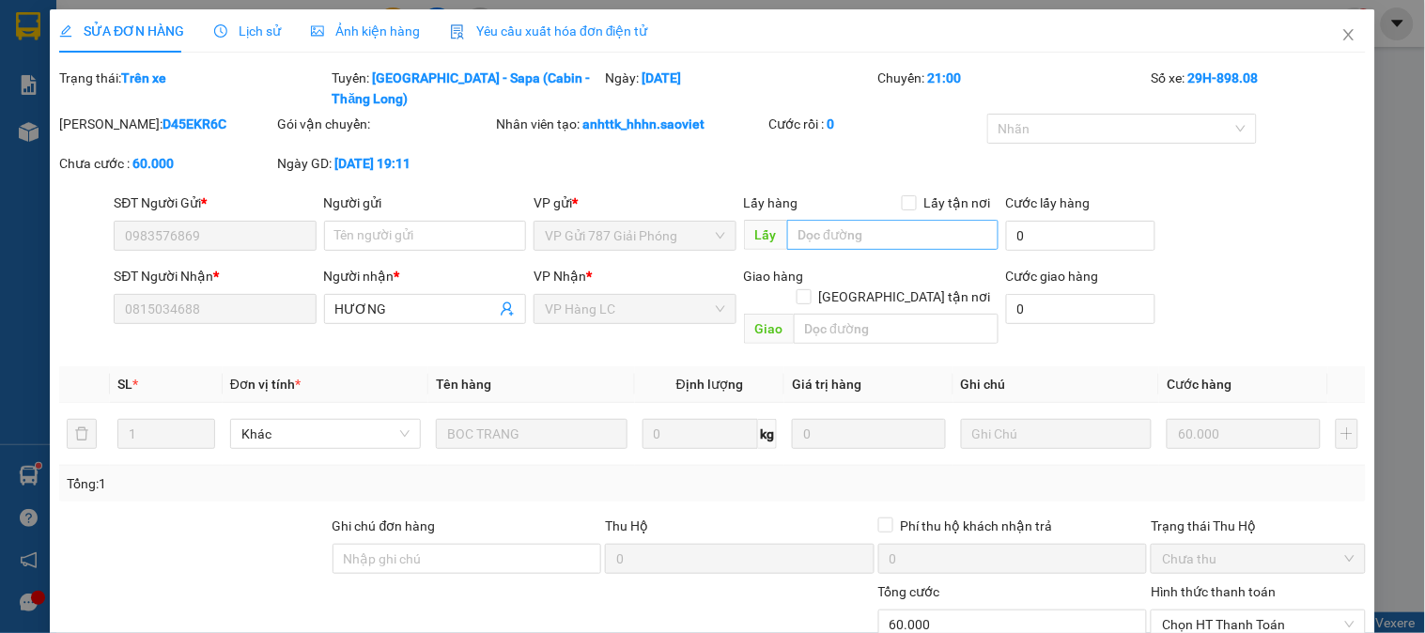
type input "60.000"
click at [827, 220] on input "text" at bounding box center [892, 235] width 211 height 30
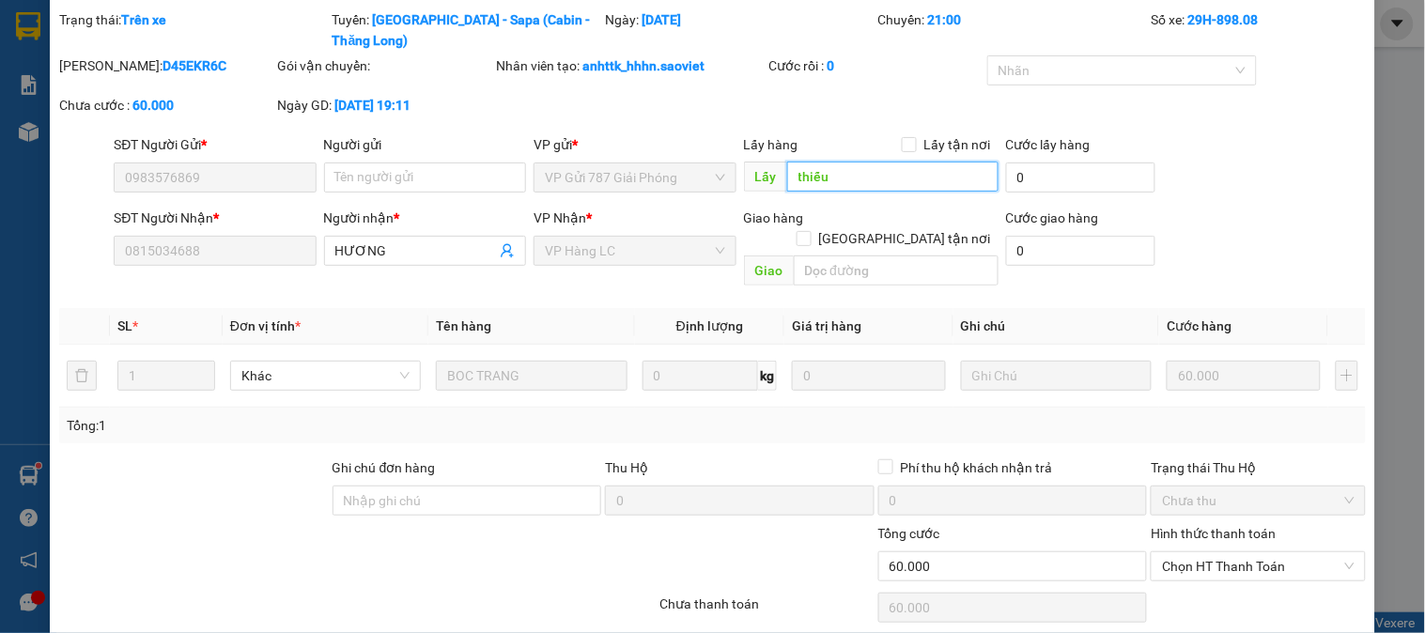
scroll to position [90, 0]
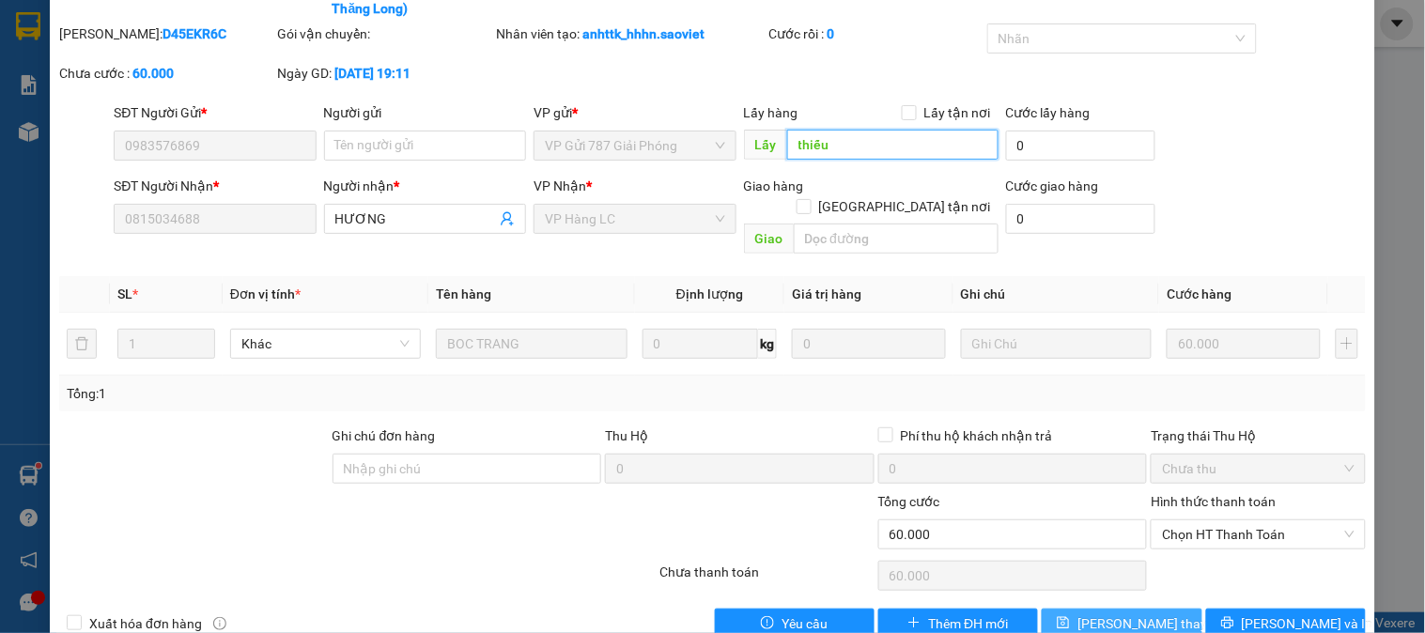
type input "thiếu"
click at [1048, 609] on button "[PERSON_NAME] thay đổi" at bounding box center [1122, 624] width 160 height 30
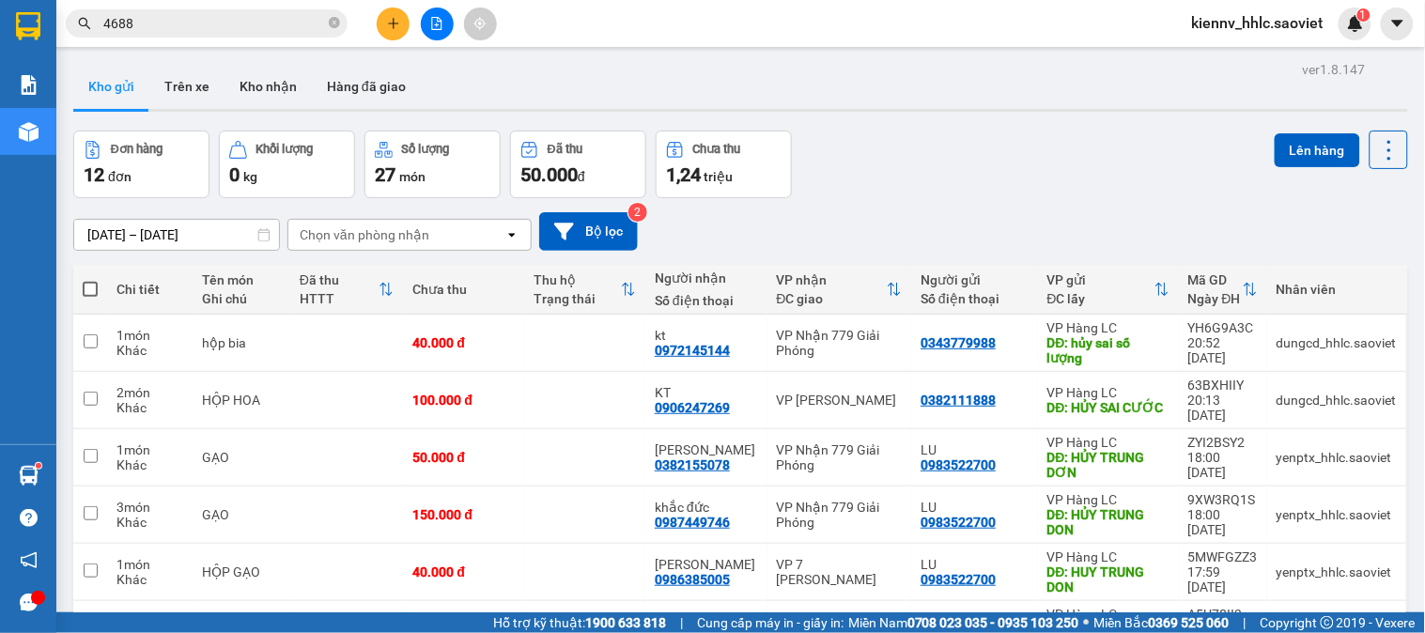
click at [268, 19] on input "4688" at bounding box center [214, 23] width 222 height 21
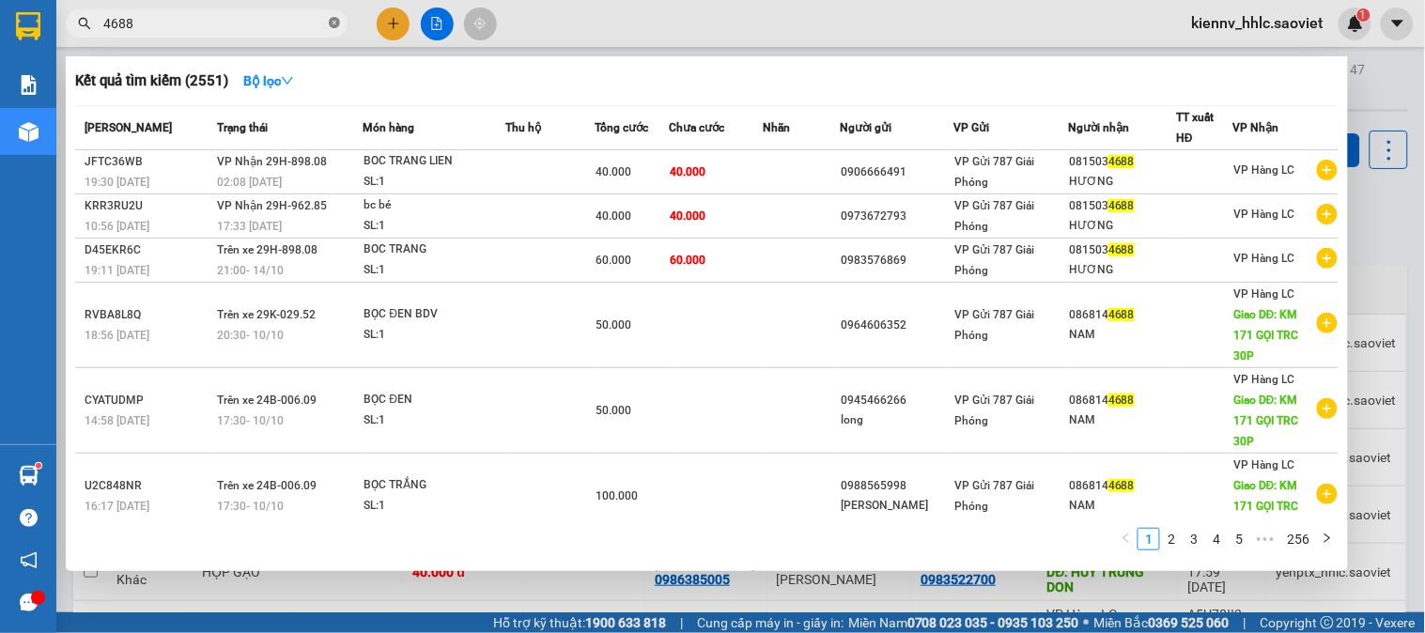
click at [335, 19] on icon "close-circle" at bounding box center [334, 22] width 11 height 11
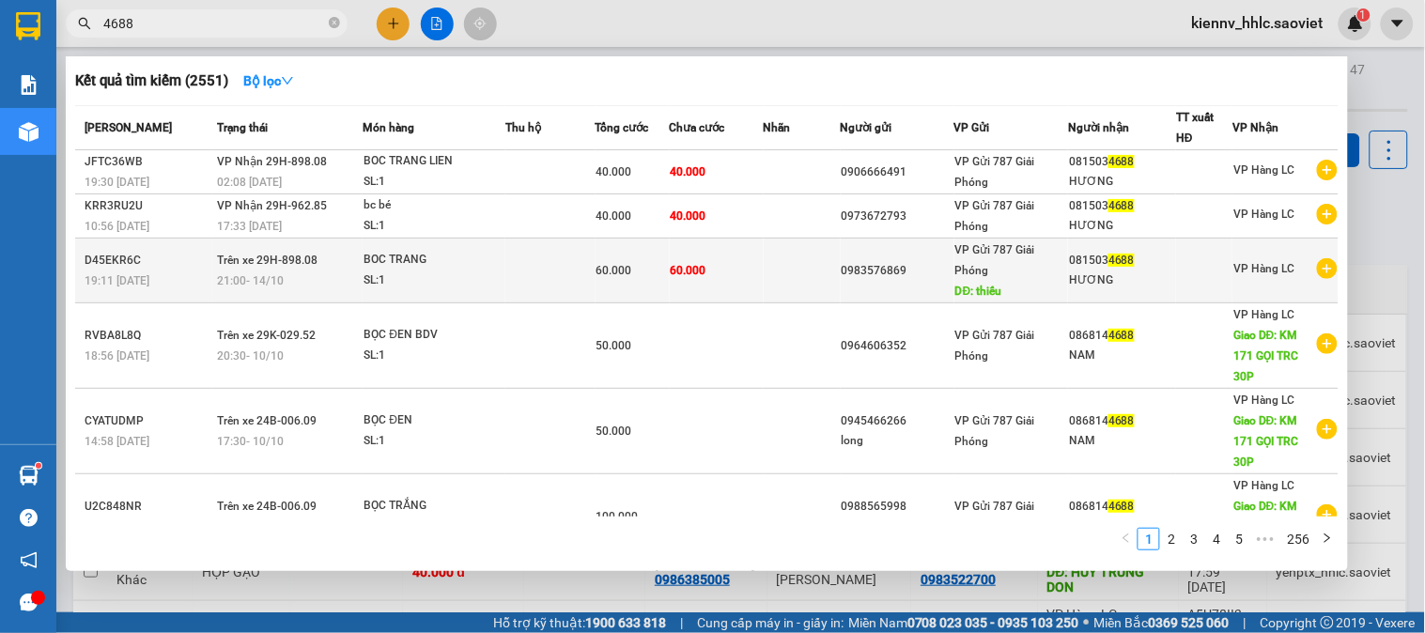
type input "4688"
click at [735, 264] on td "60.000" at bounding box center [717, 271] width 94 height 65
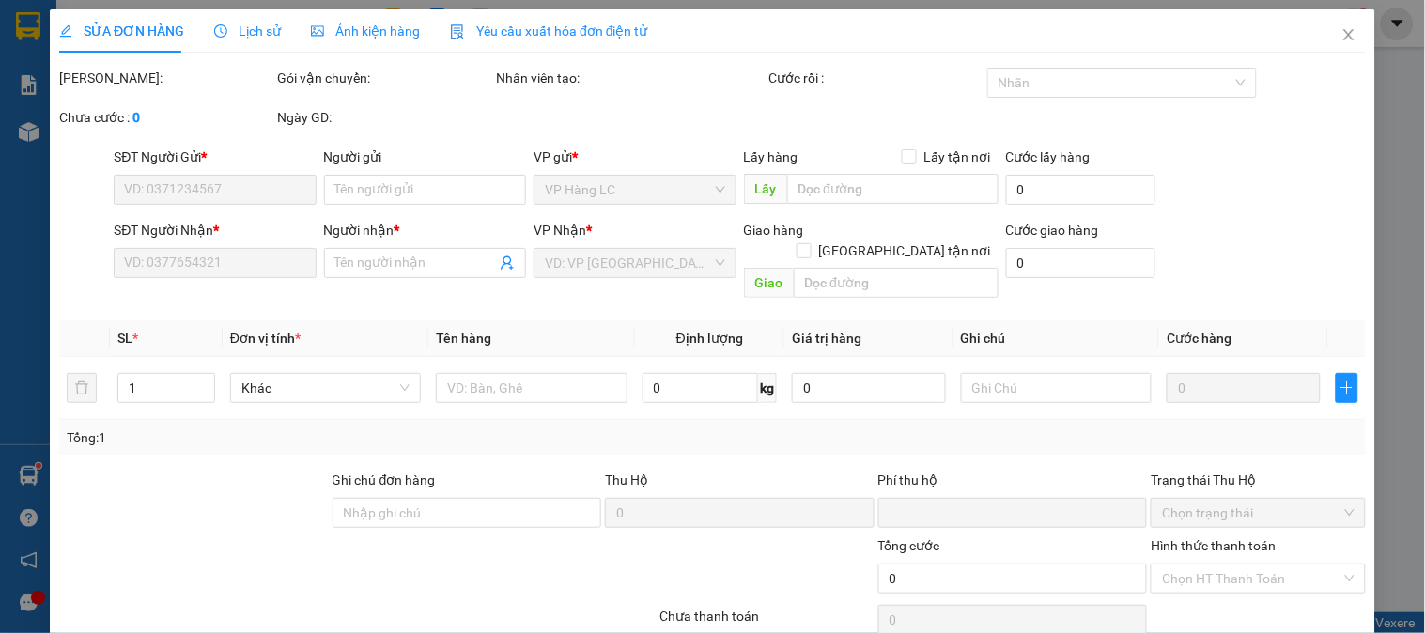
type input "0983576869"
type input "thiếu"
type input "0815034688"
type input "HƯƠNG"
type input "0"
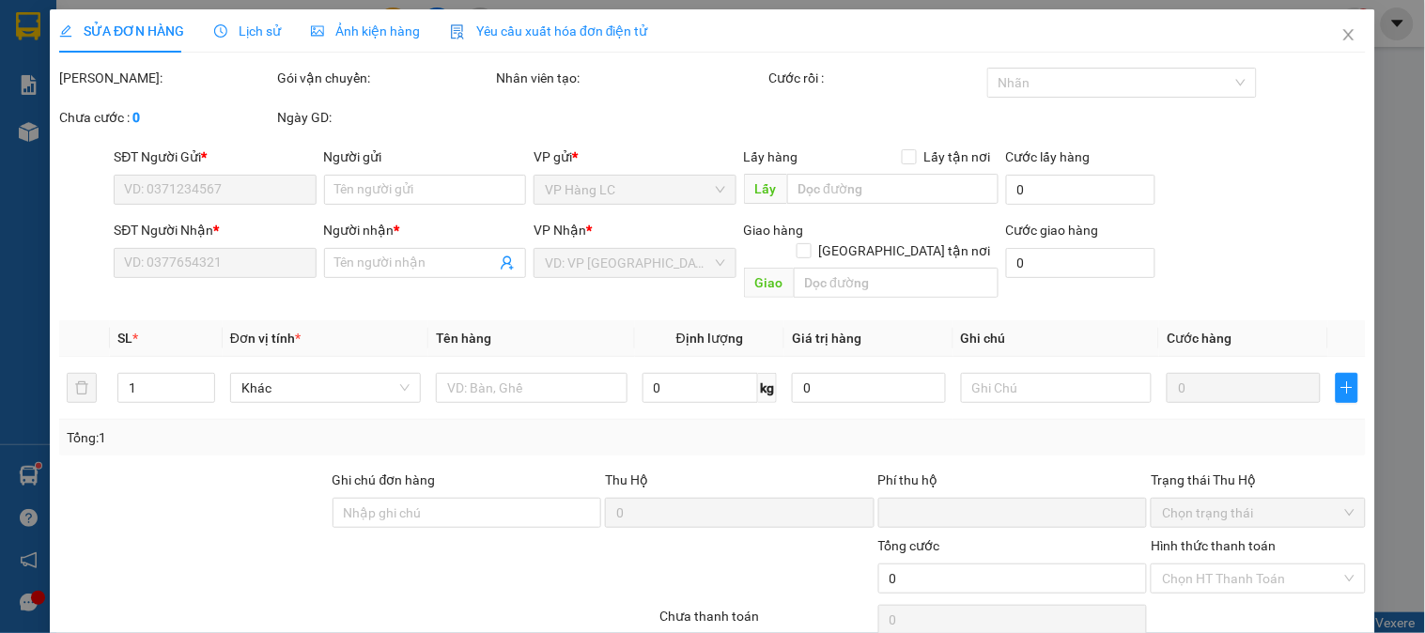
type input "60.000"
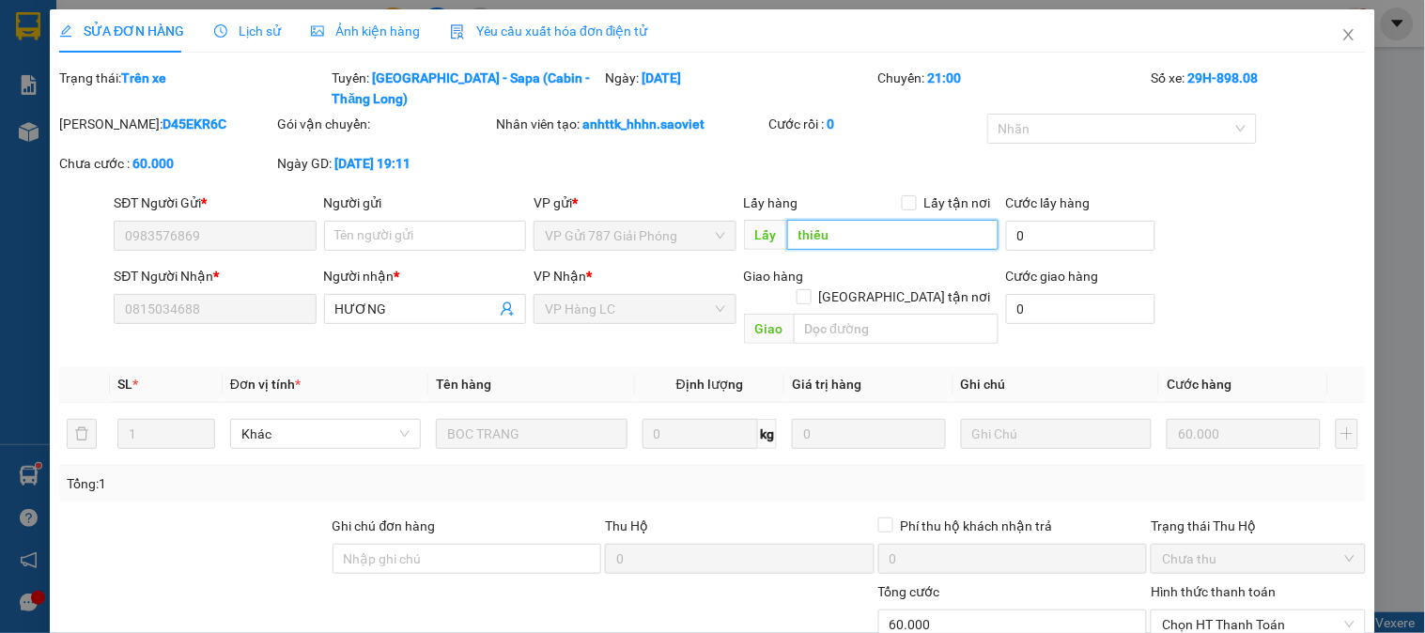
click at [898, 220] on input "thiếu" at bounding box center [892, 235] width 211 height 30
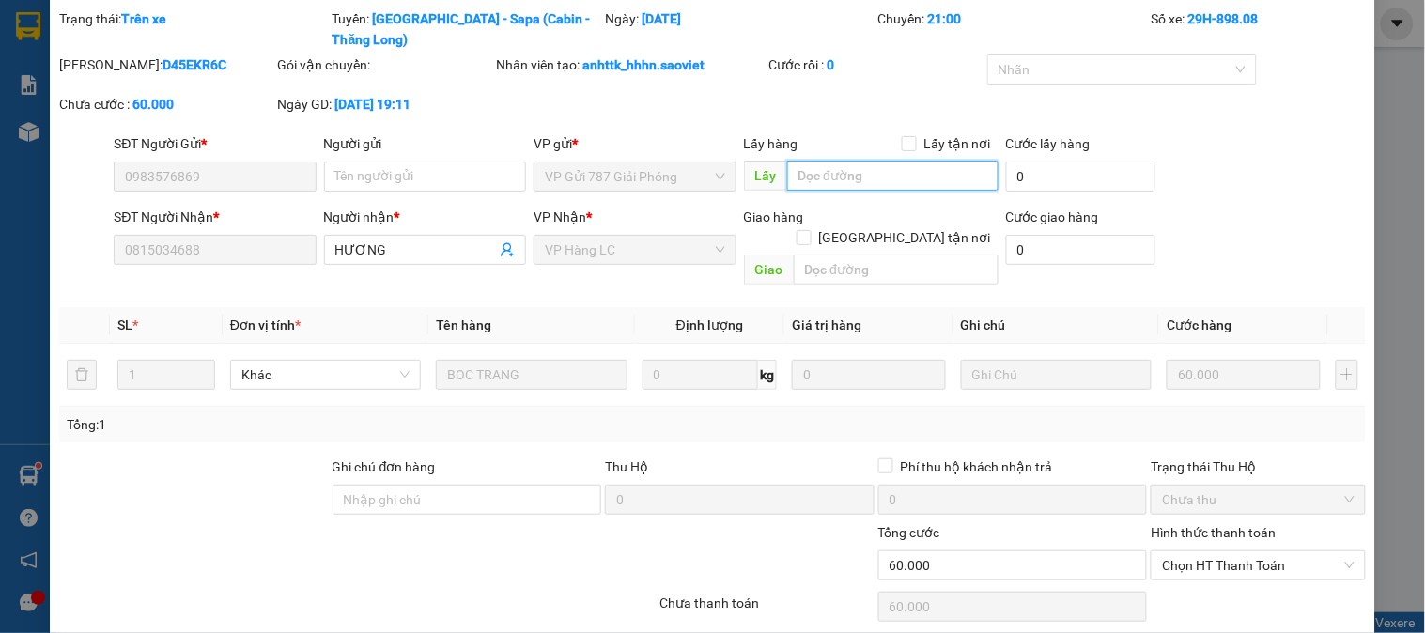
scroll to position [90, 0]
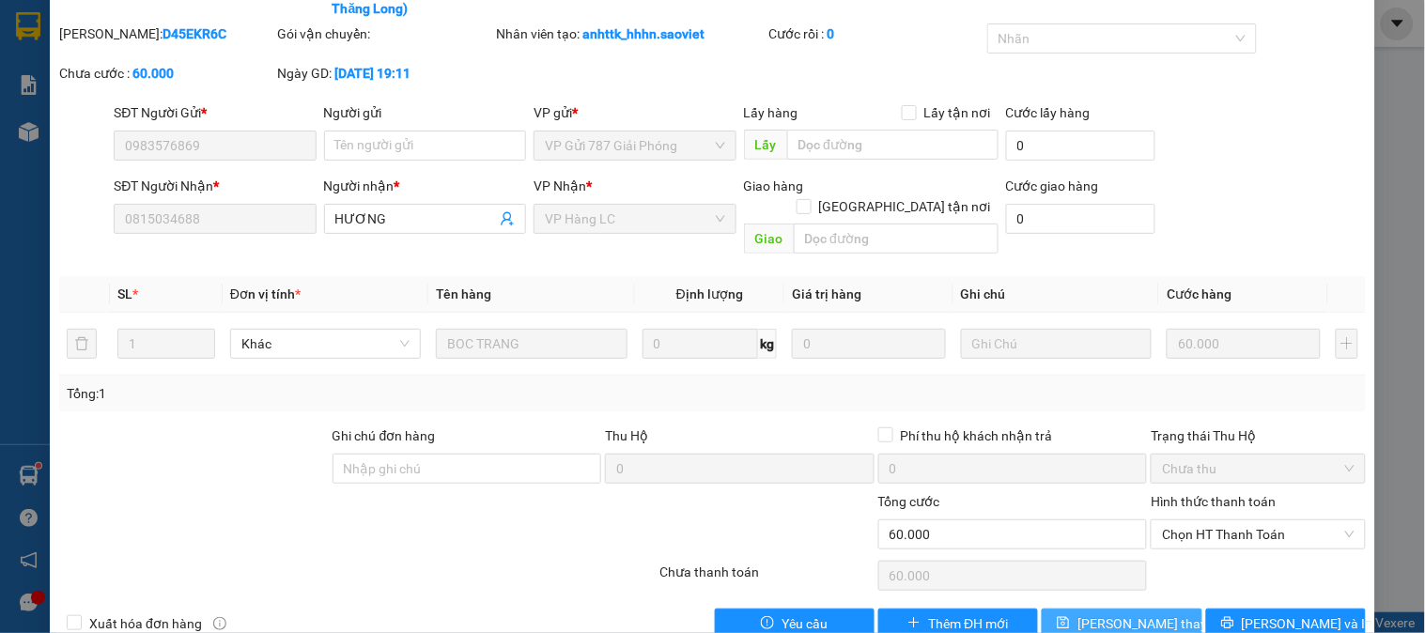
click at [1054, 609] on button "[PERSON_NAME] thay đổi" at bounding box center [1122, 624] width 160 height 30
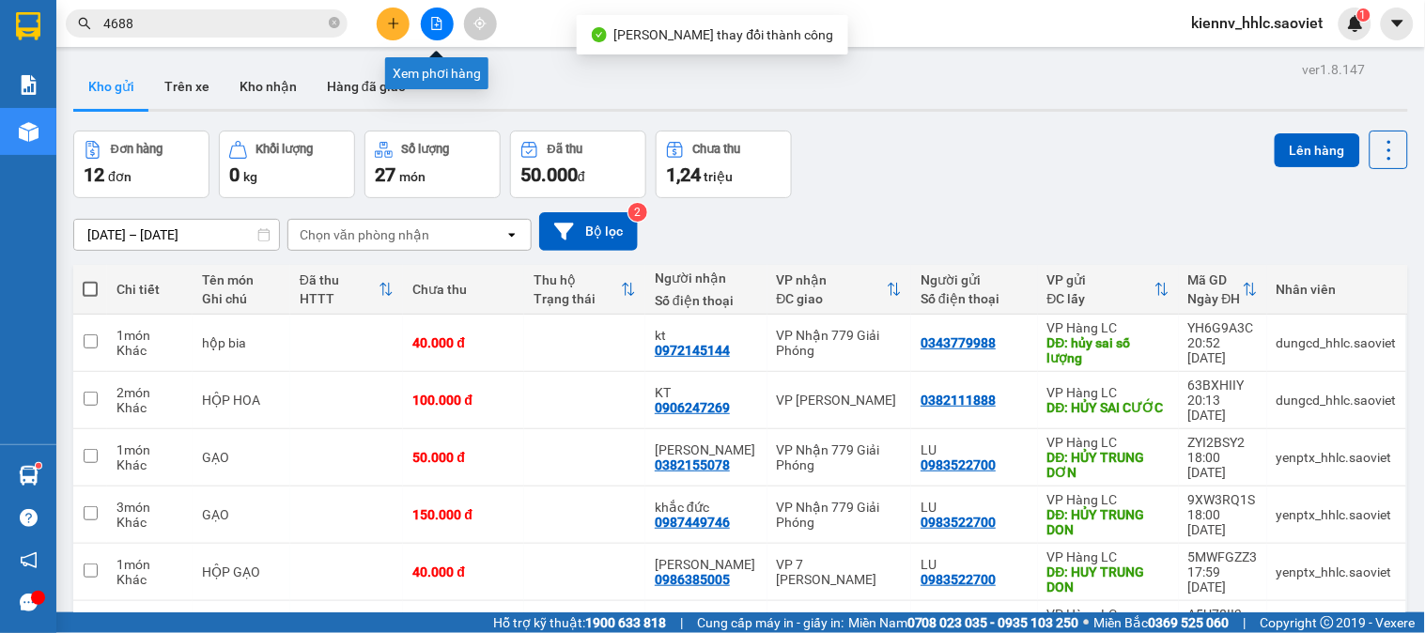
click at [432, 26] on icon "file-add" at bounding box center [437, 23] width 10 height 13
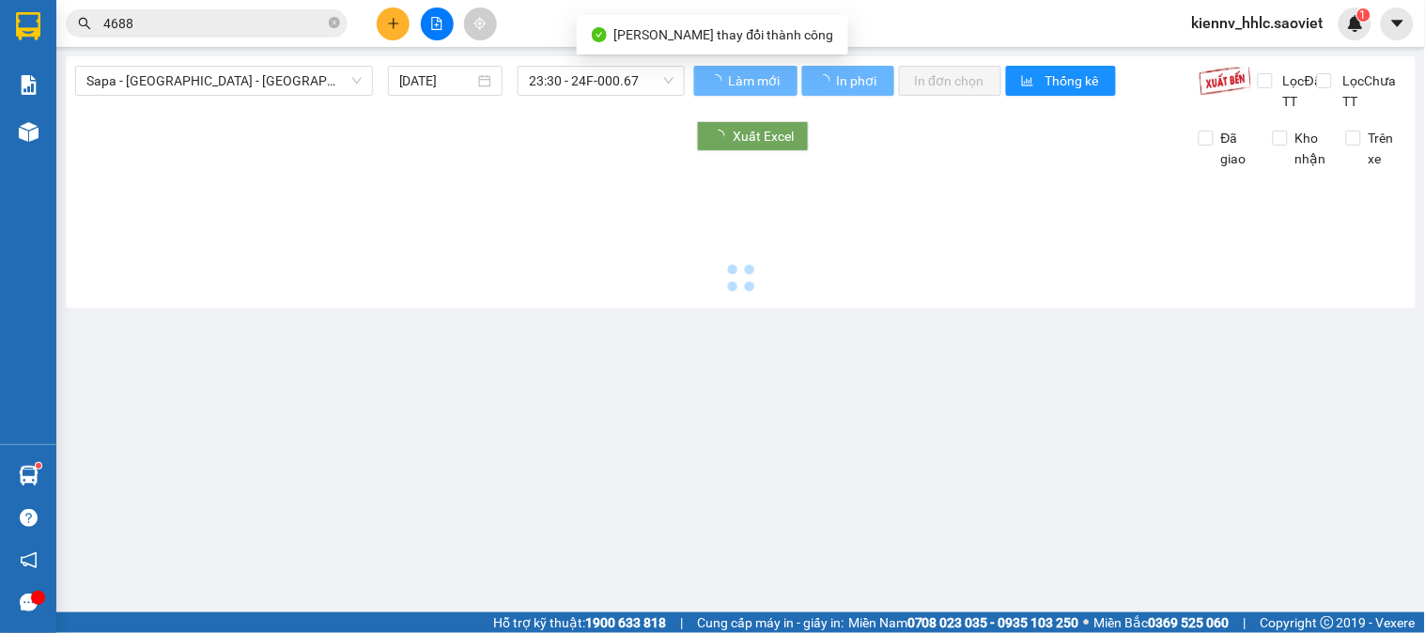
type input "[DATE]"
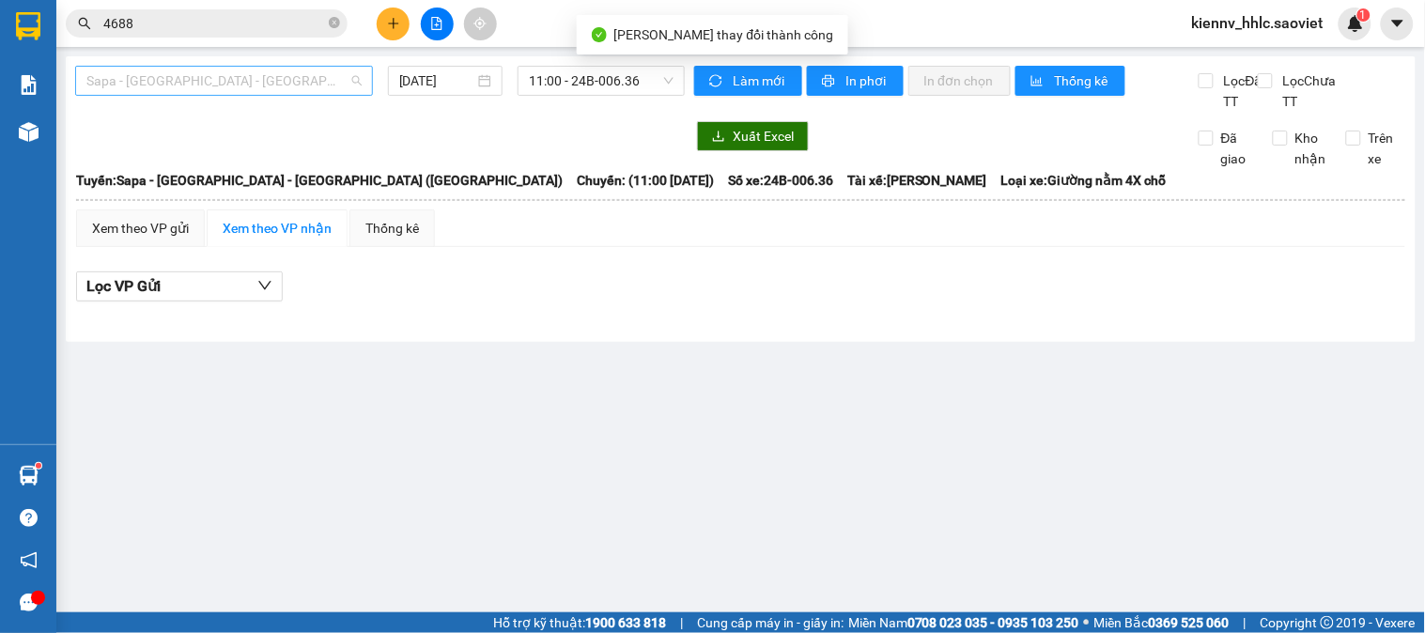
click at [299, 79] on span "Sapa - [GEOGRAPHIC_DATA] - [GEOGRAPHIC_DATA] ([GEOGRAPHIC_DATA])" at bounding box center [223, 81] width 275 height 28
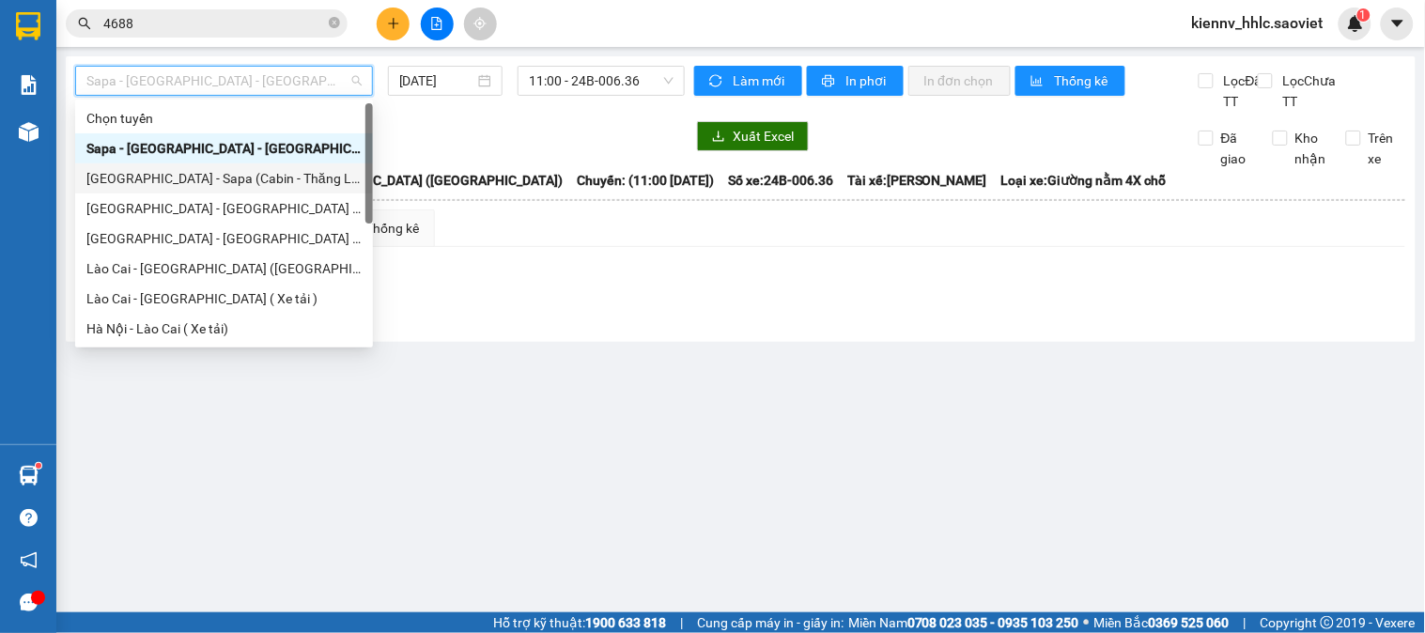
click at [244, 169] on div "[GEOGRAPHIC_DATA] - Sapa (Cabin - Thăng Long)" at bounding box center [223, 178] width 275 height 21
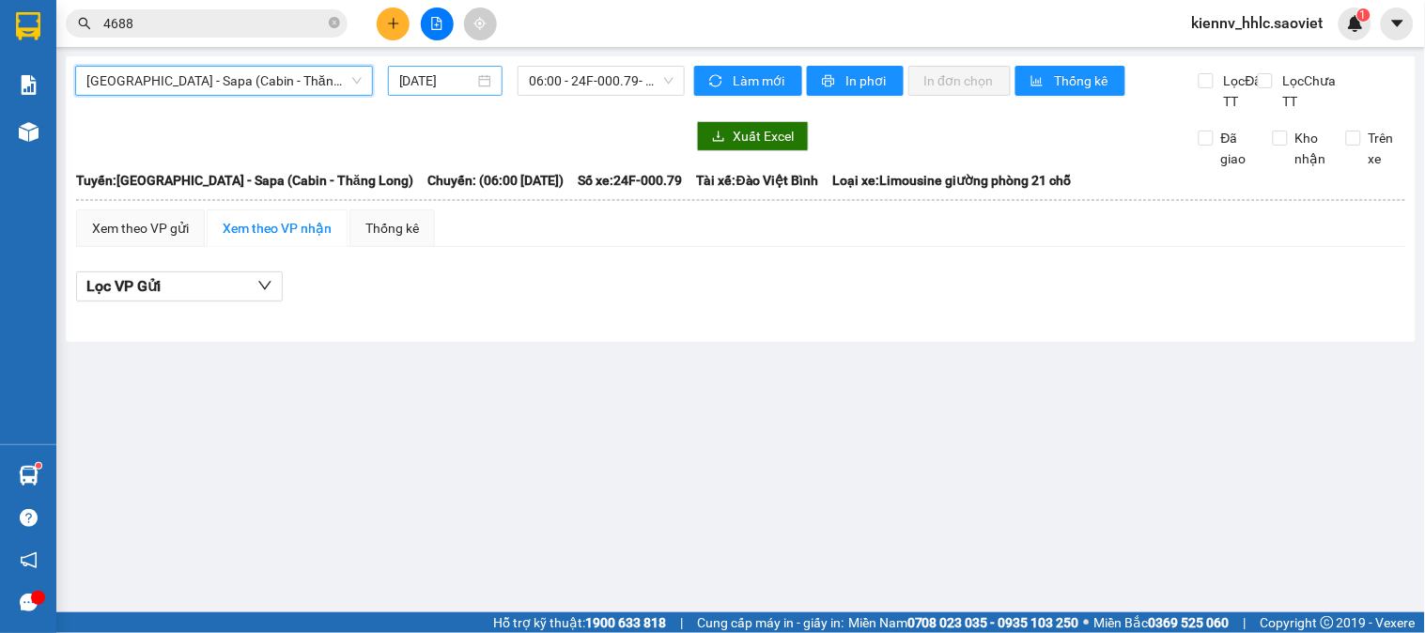
click at [445, 85] on input "[DATE]" at bounding box center [437, 80] width 76 height 21
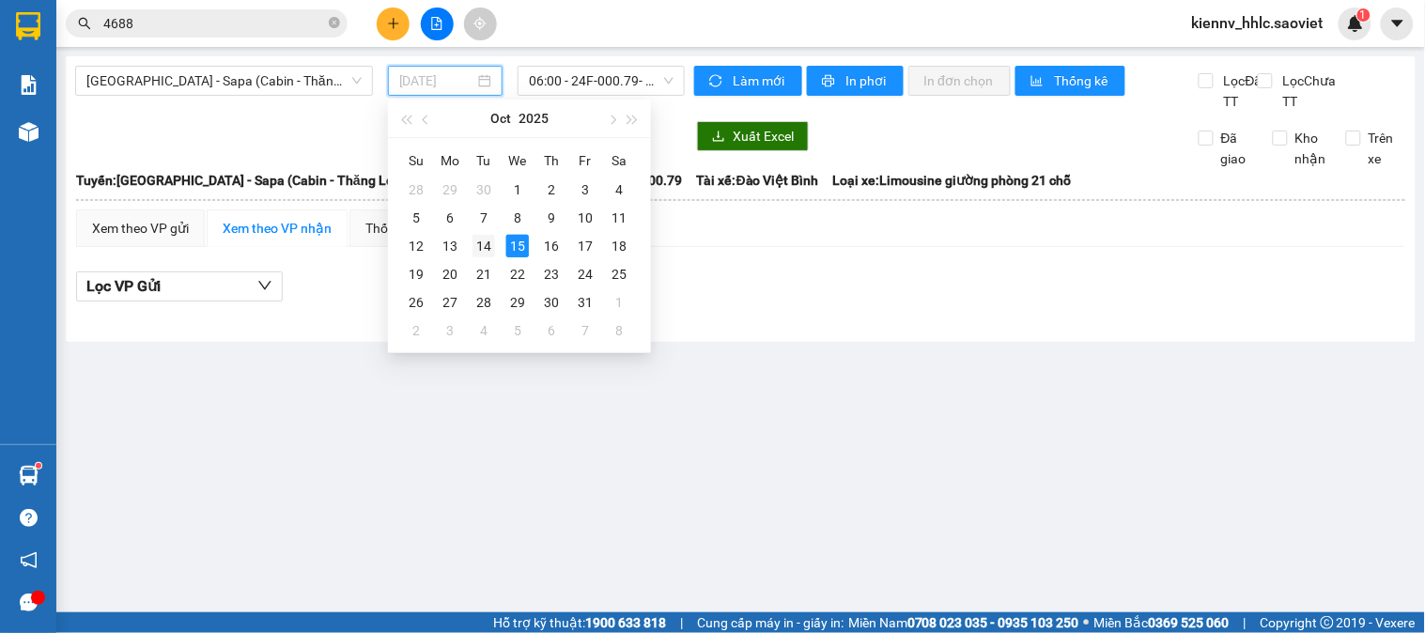
click at [477, 235] on div "14" at bounding box center [483, 246] width 23 height 23
type input "[DATE]"
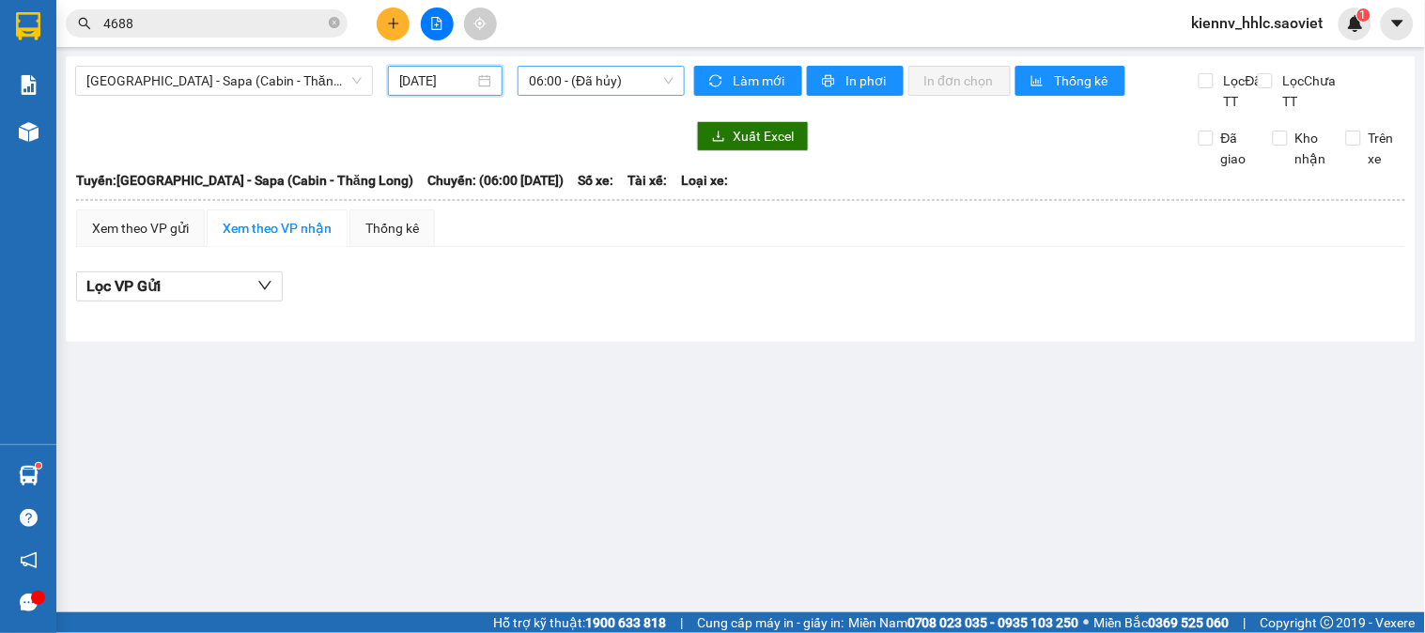
click at [559, 91] on span "06:00 - (Đã hủy)" at bounding box center [601, 81] width 145 height 28
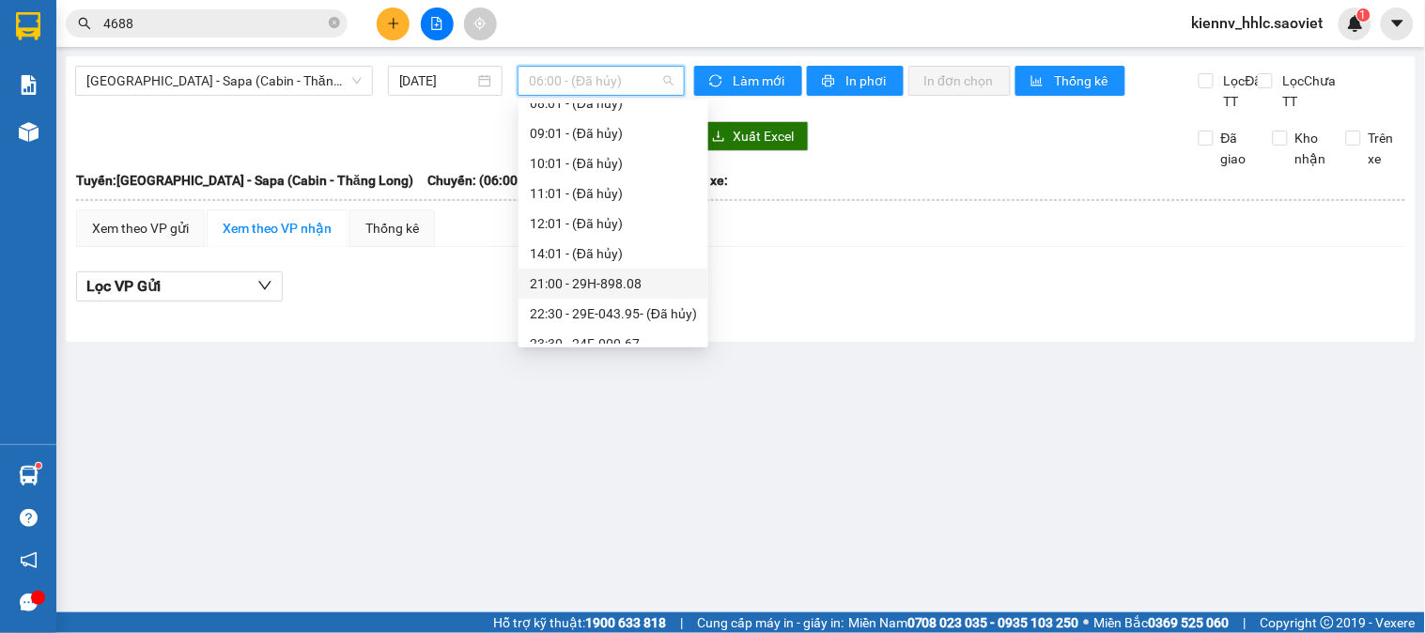
scroll to position [210, 0]
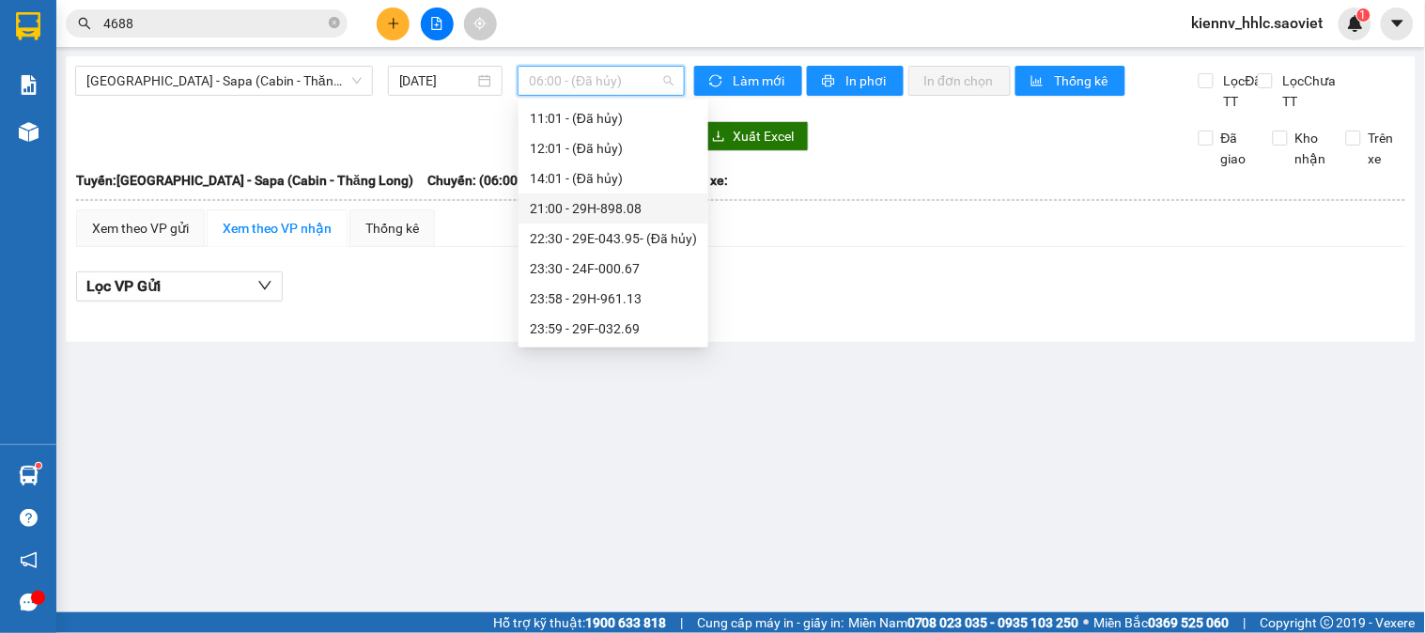
click at [625, 218] on div "21:00 - 29H-898.08" at bounding box center [613, 208] width 167 height 21
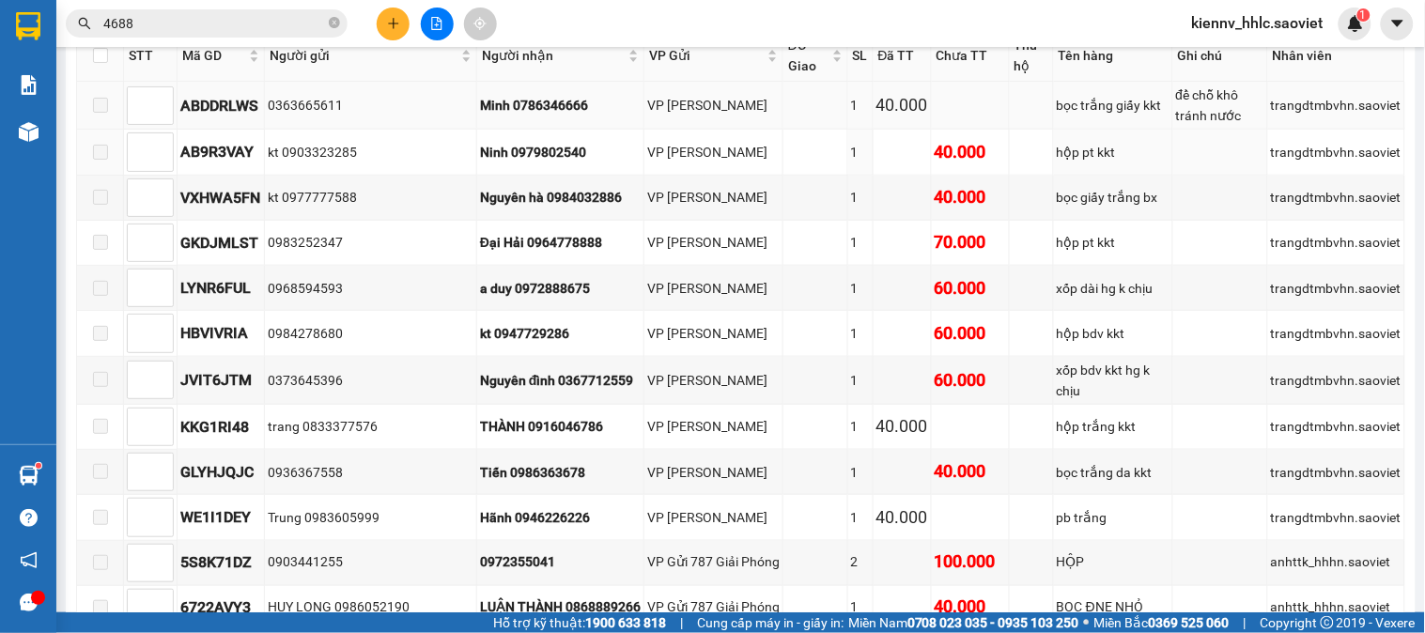
scroll to position [313, 0]
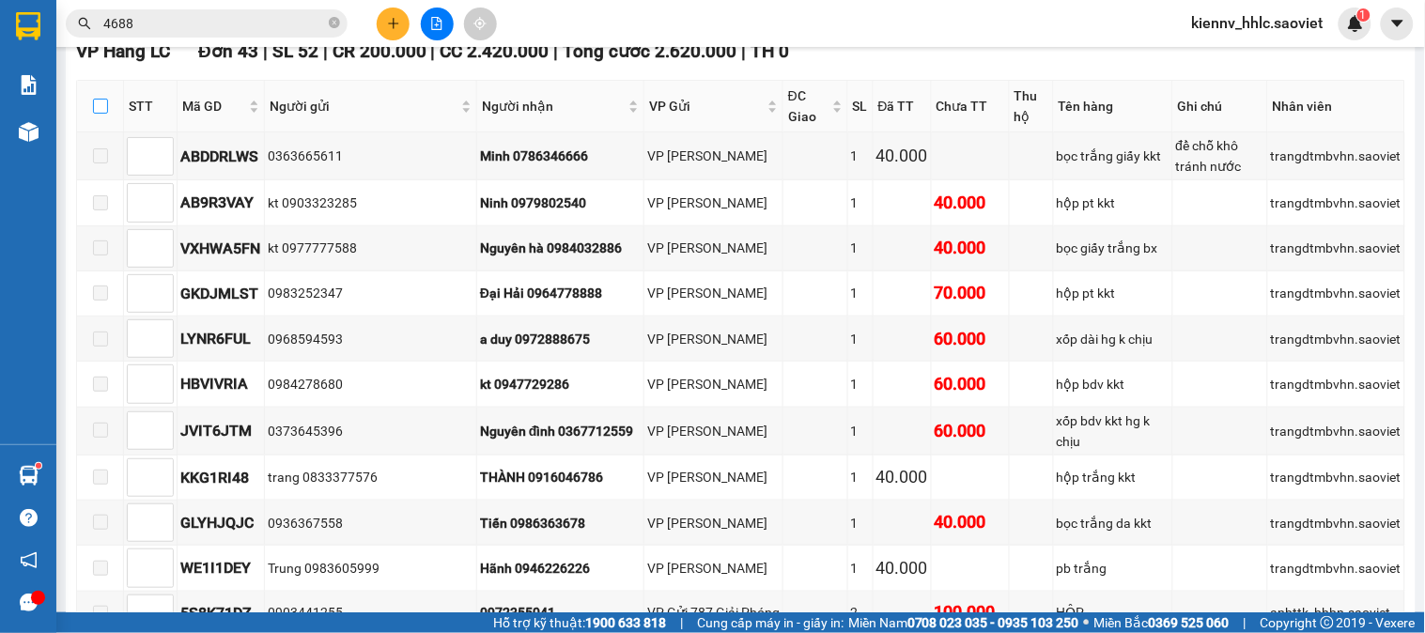
click at [97, 114] on input "checkbox" at bounding box center [100, 106] width 15 height 15
checkbox input "true"
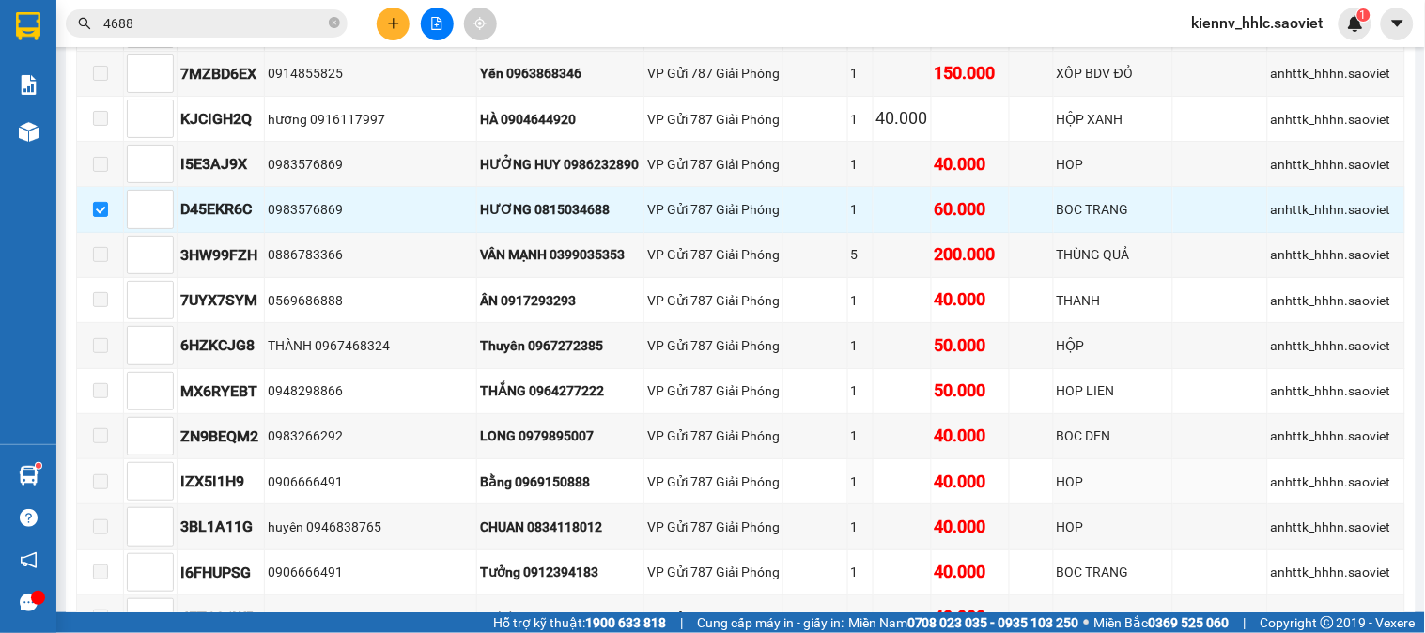
scroll to position [2191, 0]
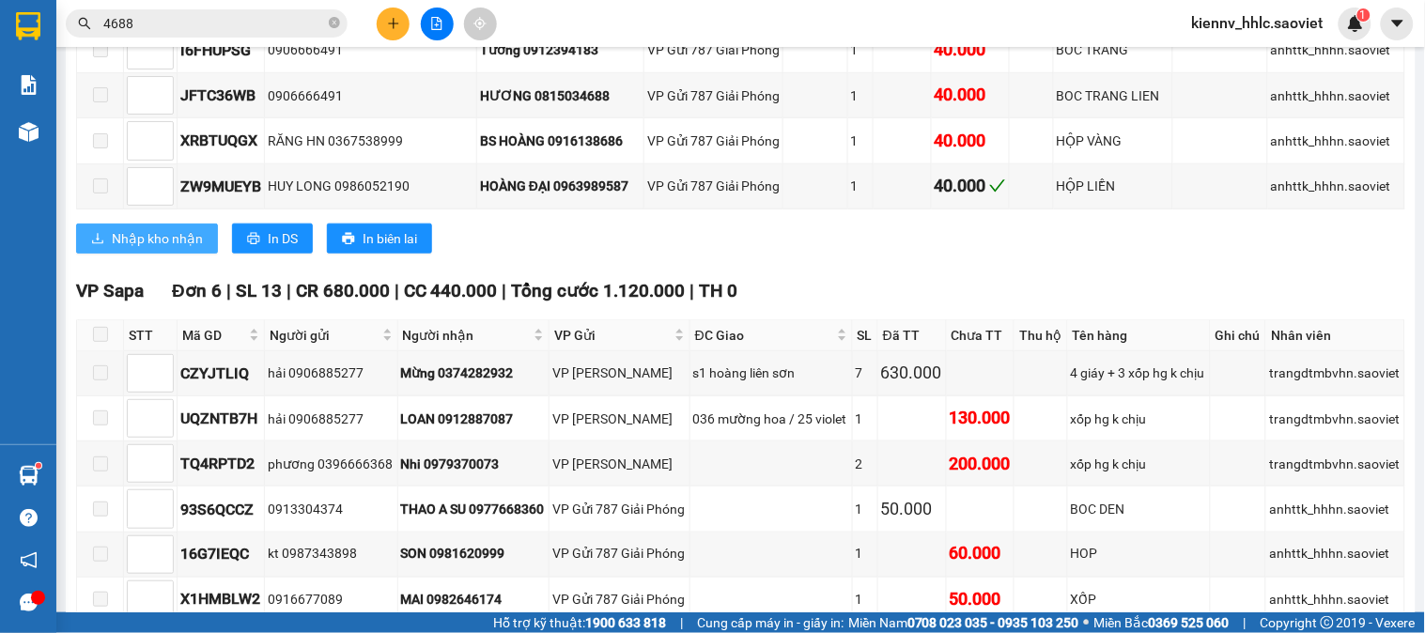
click at [156, 254] on button "Nhập kho nhận" at bounding box center [147, 239] width 142 height 30
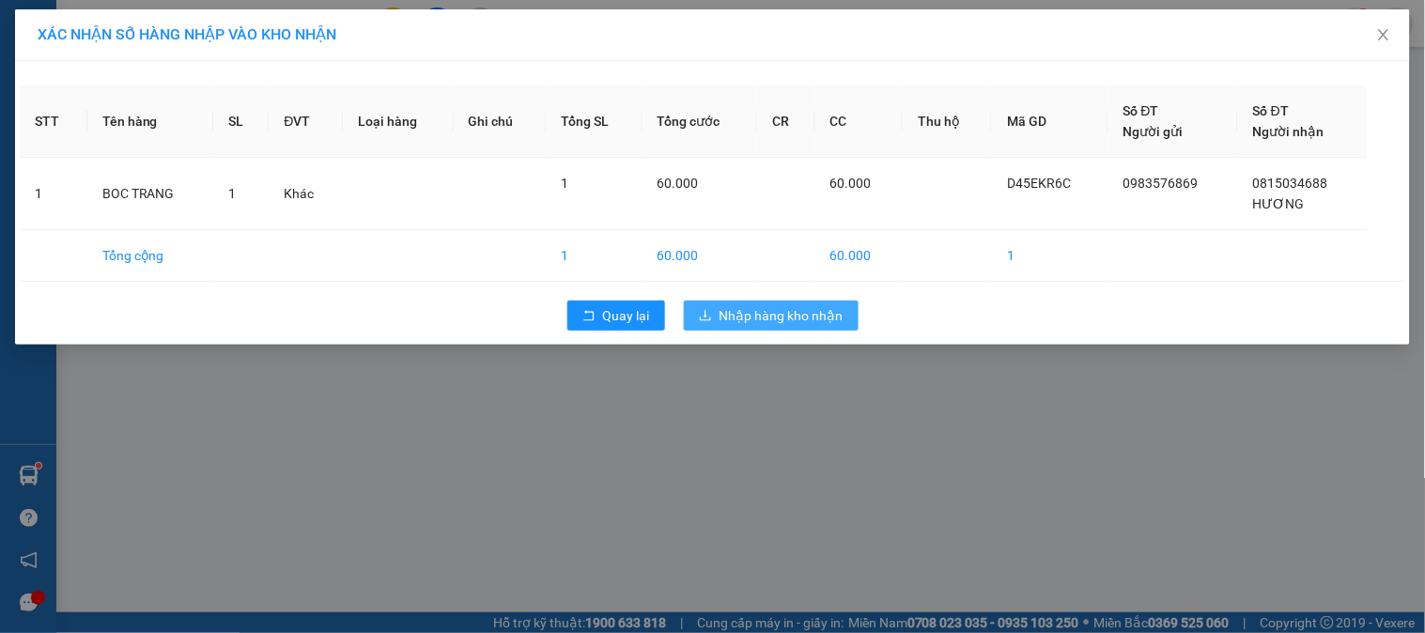
click at [734, 314] on span "Nhập hàng kho nhận" at bounding box center [781, 315] width 124 height 21
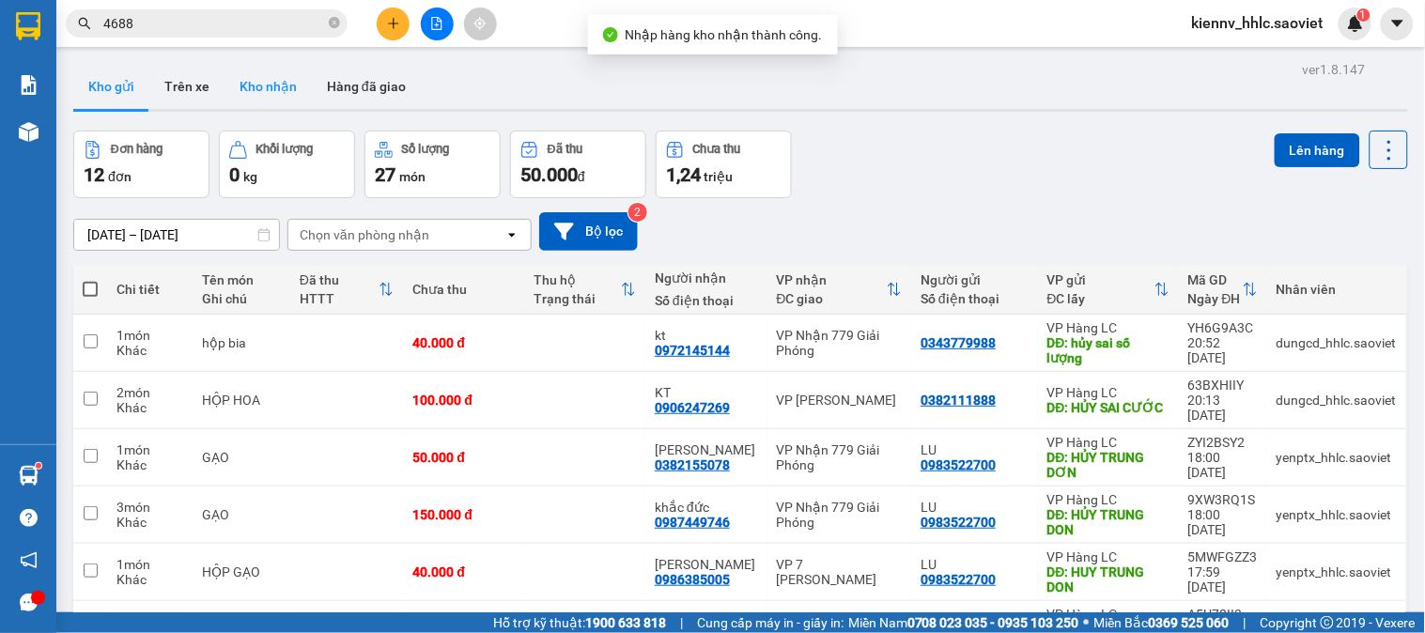
click at [264, 92] on button "Kho nhận" at bounding box center [267, 86] width 87 height 45
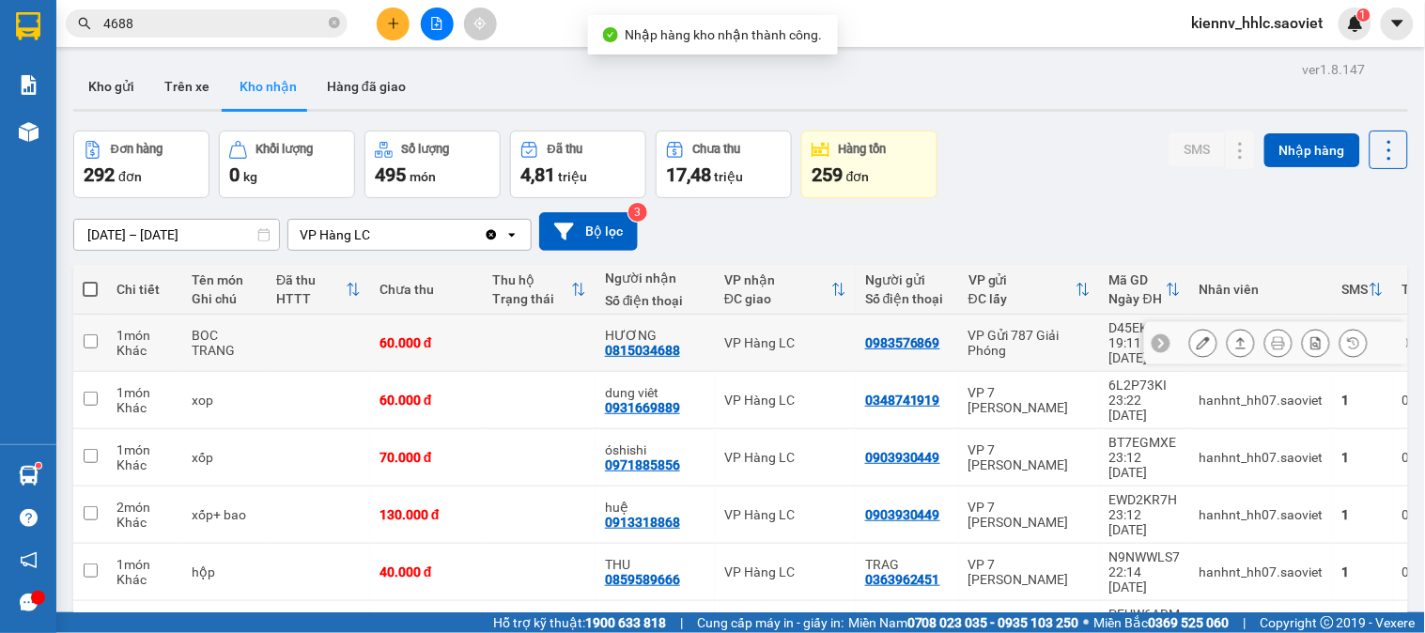
click at [560, 335] on td at bounding box center [539, 343] width 113 height 57
checkbox input "true"
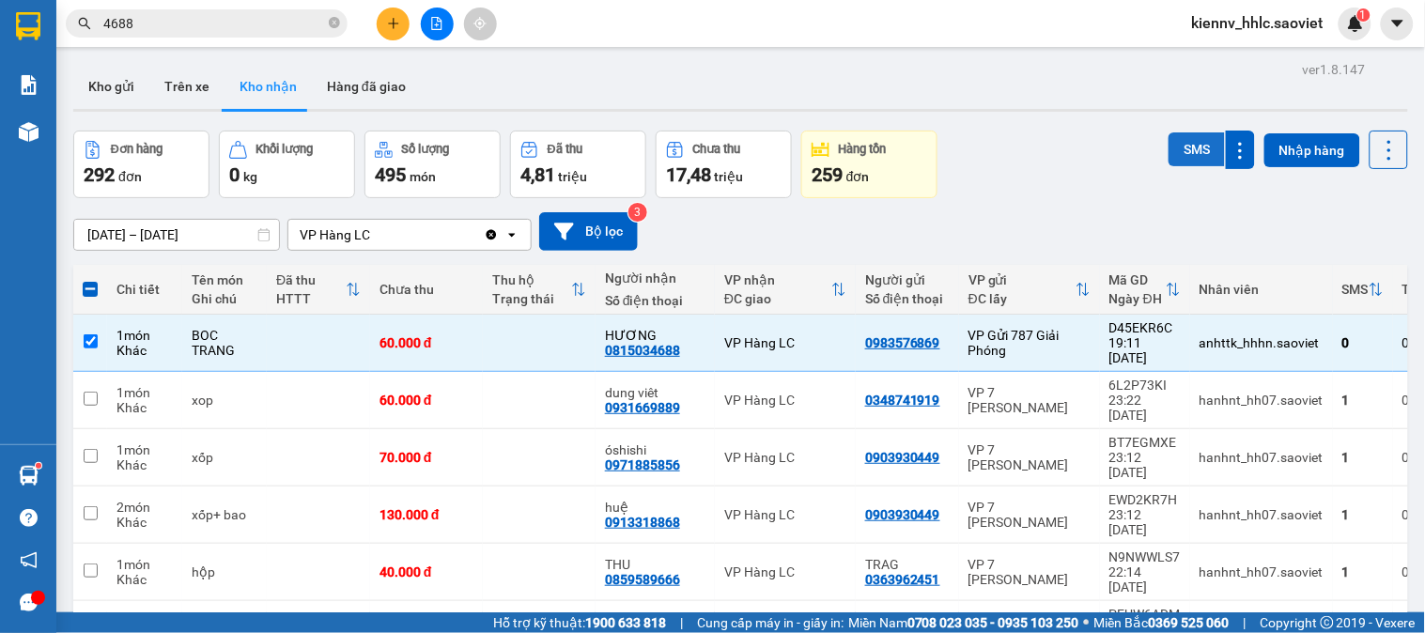
click at [1168, 138] on button "SMS" at bounding box center [1196, 149] width 56 height 34
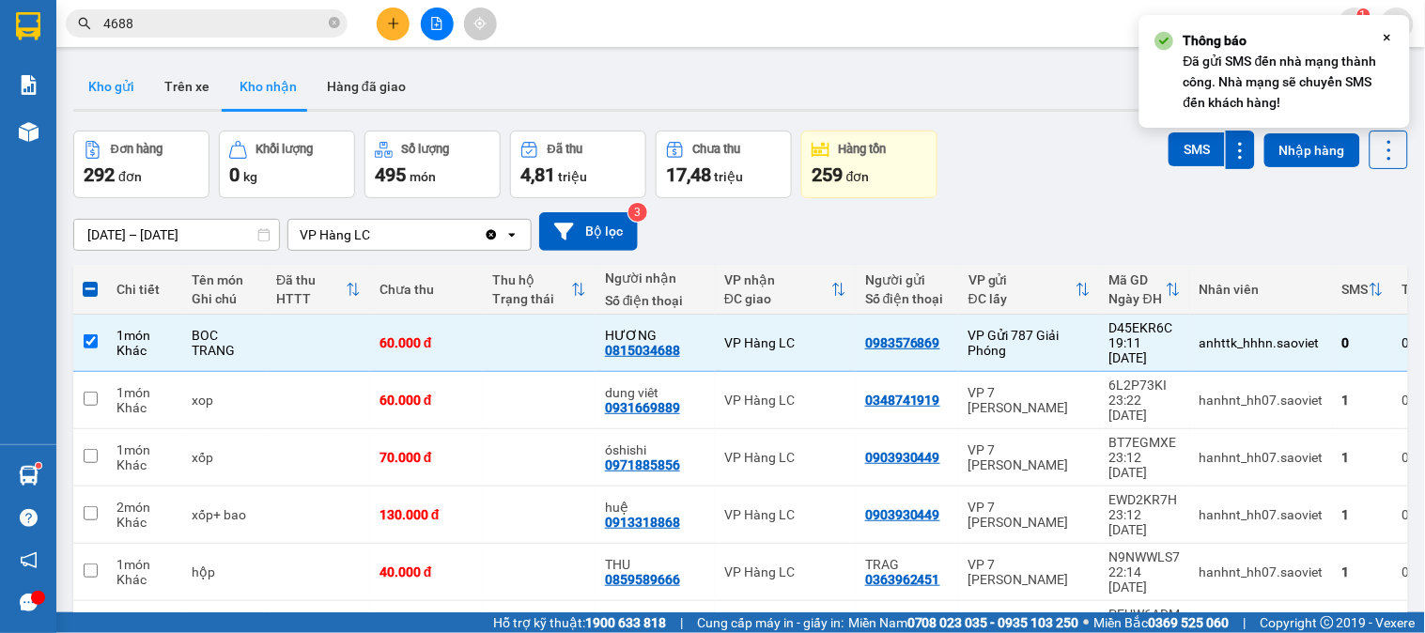
click at [129, 85] on button "Kho gửi" at bounding box center [111, 86] width 76 height 45
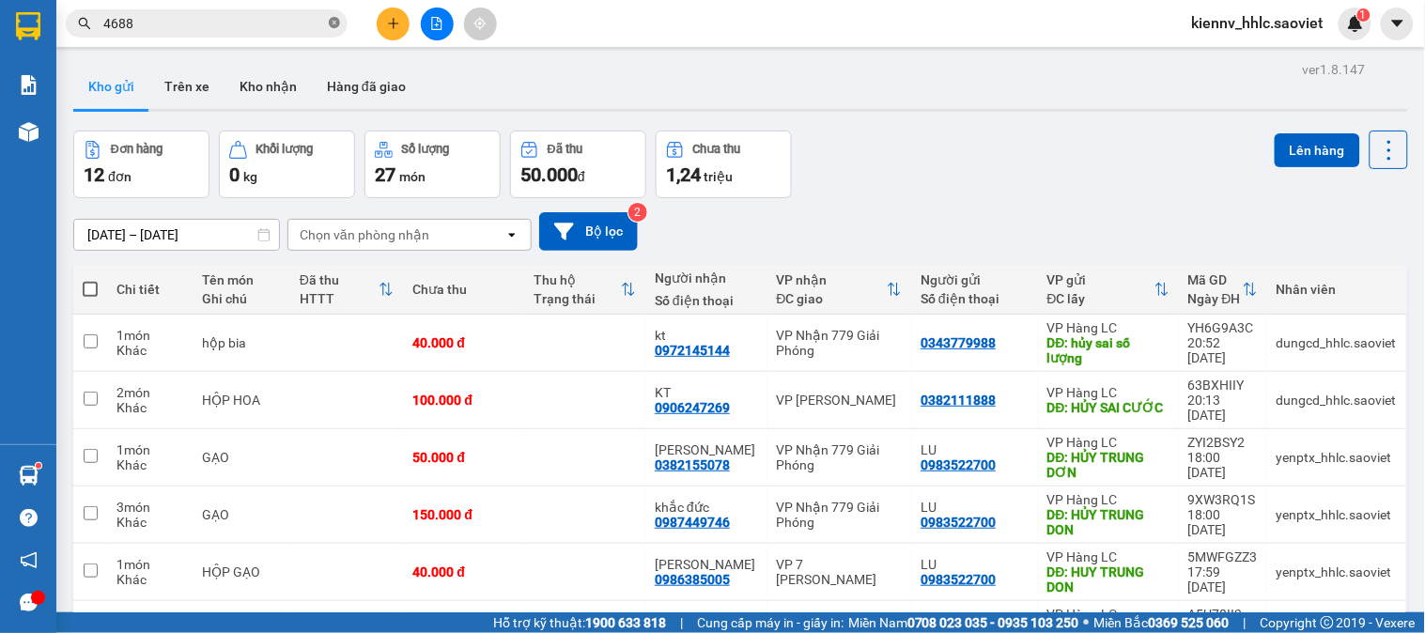
click at [338, 20] on icon "close-circle" at bounding box center [334, 22] width 11 height 11
click at [704, 89] on div "Kho gửi Trên xe Kho nhận Hàng đã giao" at bounding box center [740, 89] width 1335 height 50
click at [237, 20] on input "text" at bounding box center [214, 23] width 222 height 21
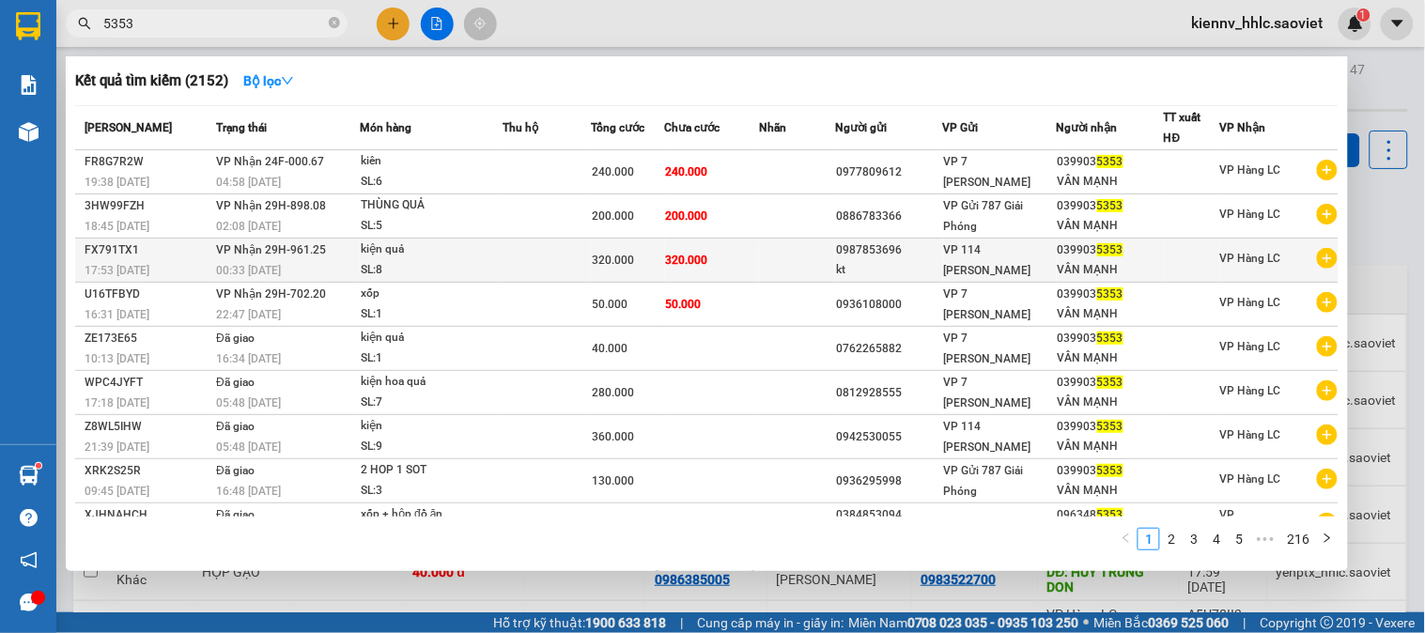
type input "5353"
click at [472, 280] on div "SL: 8" at bounding box center [431, 270] width 141 height 21
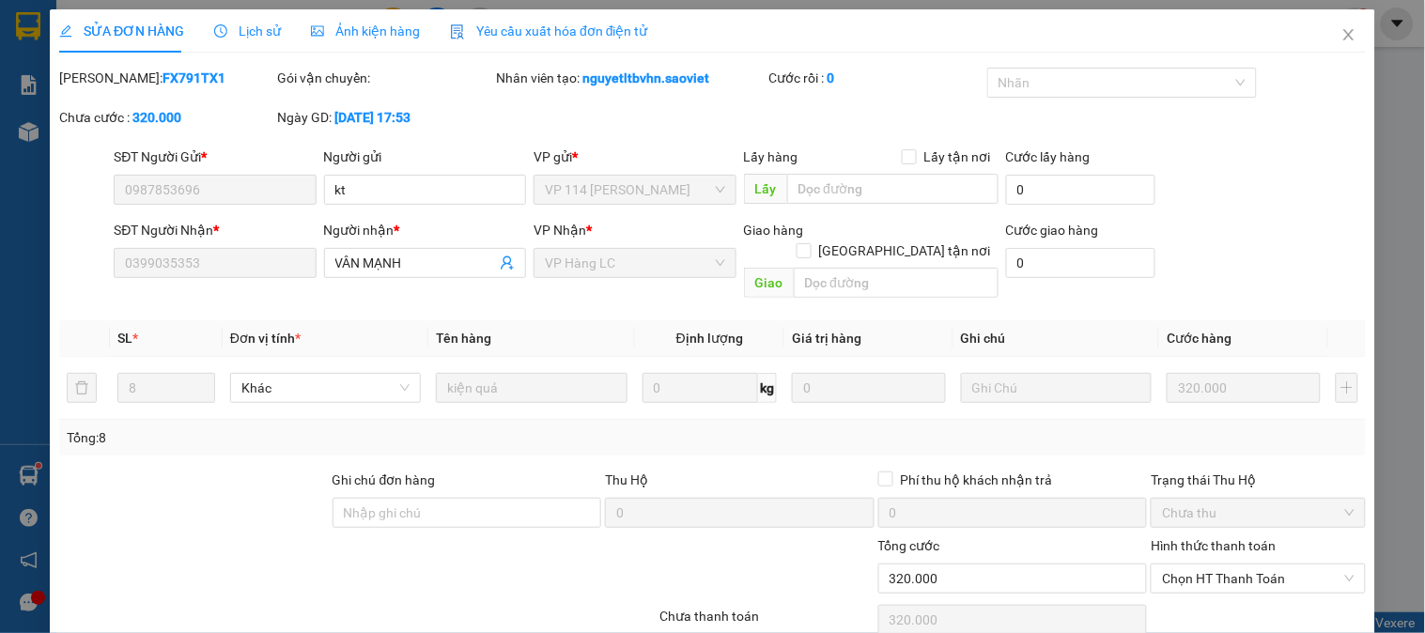
type input "0987853696"
type input "kt"
type input "0399035353"
type input "VÂN MẠNH"
type input "0"
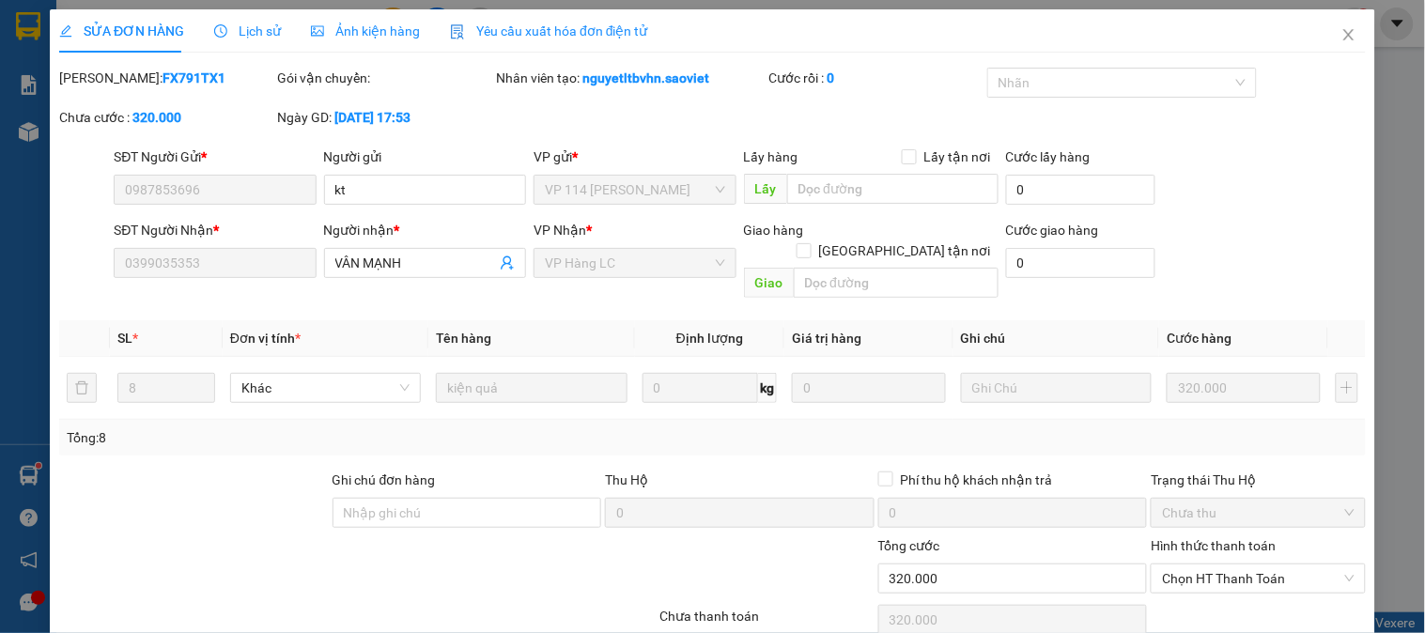
type input "320.000"
click at [242, 30] on span "Lịch sử" at bounding box center [247, 30] width 67 height 15
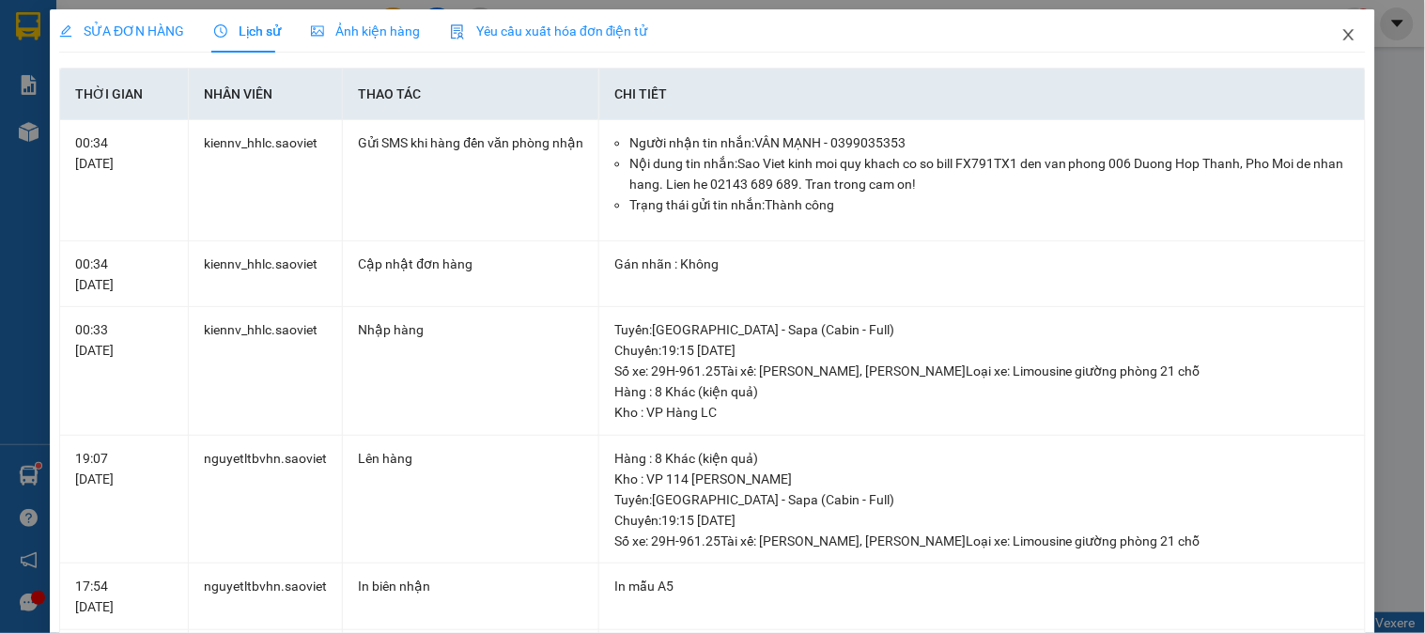
click at [1341, 32] on icon "close" at bounding box center [1348, 34] width 15 height 15
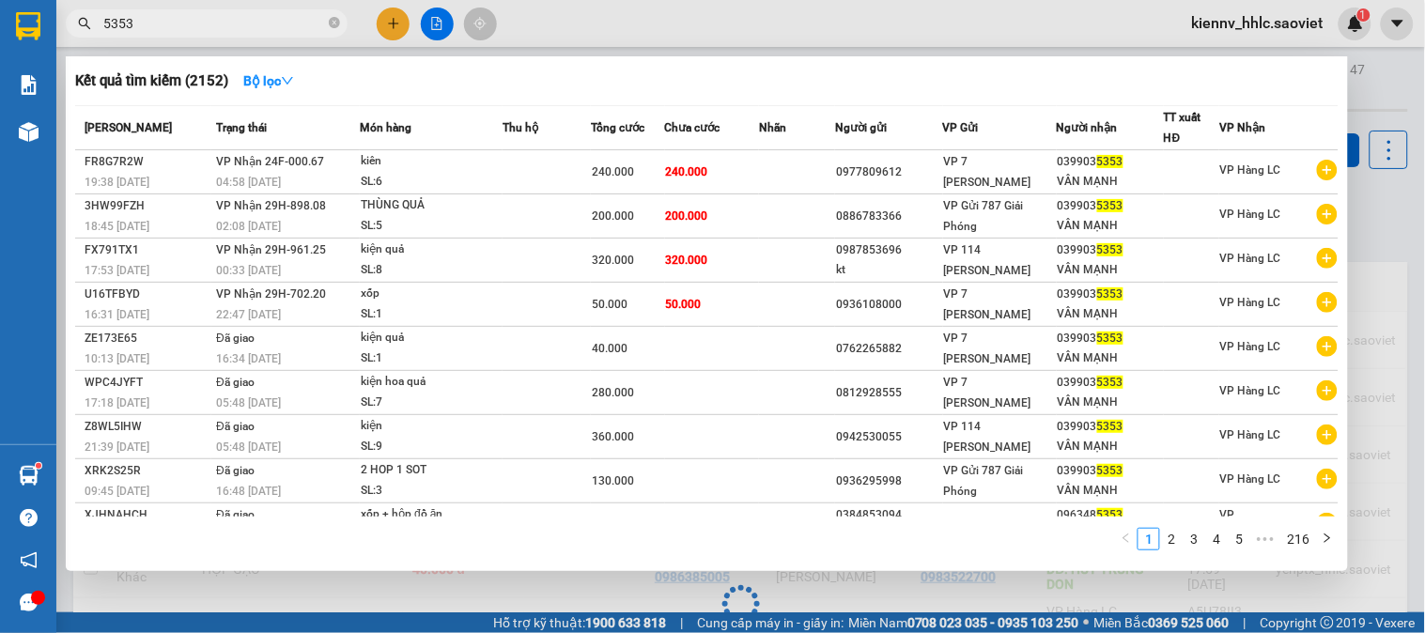
click at [200, 21] on input "5353" at bounding box center [214, 23] width 222 height 21
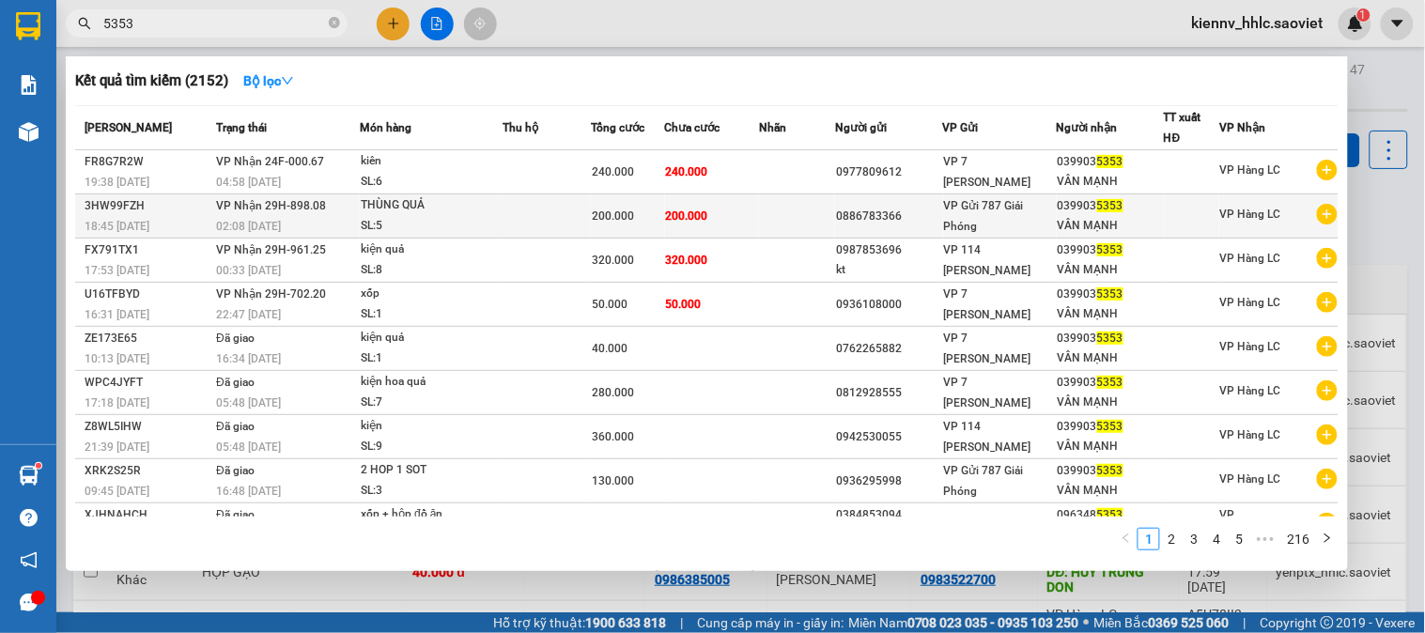
click at [461, 205] on div "THÙNG QUẢ" at bounding box center [431, 205] width 141 height 21
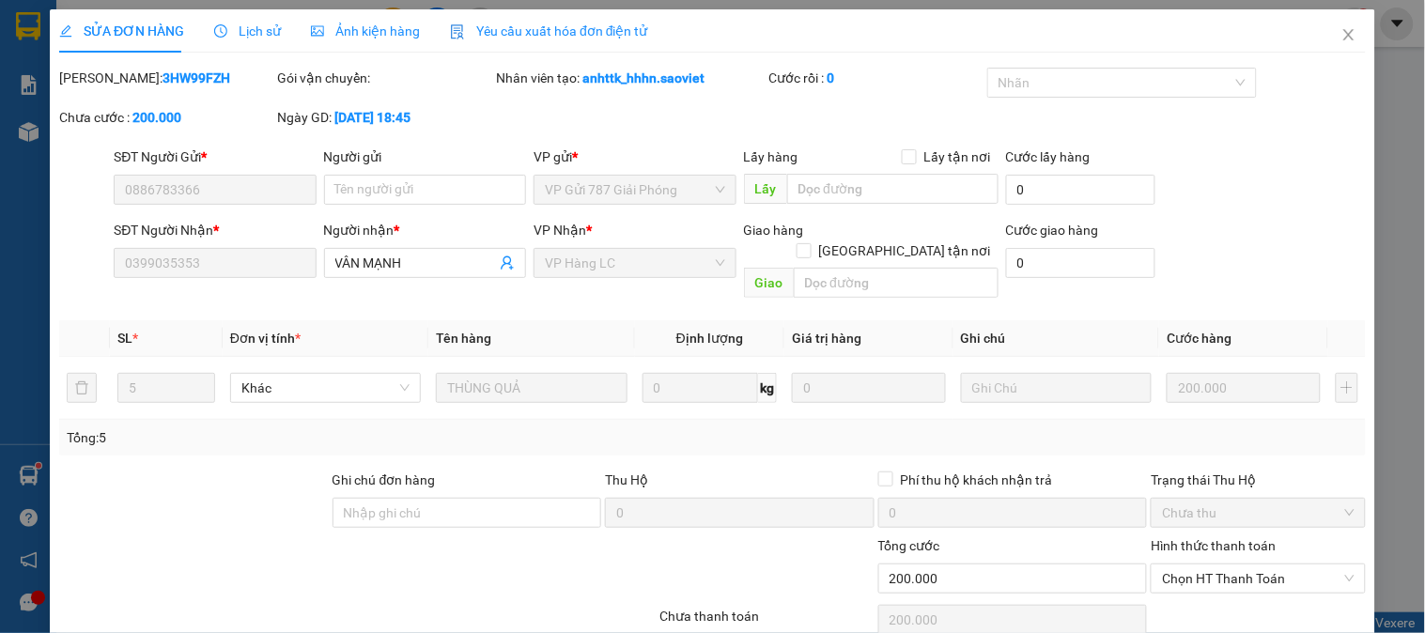
type input "0886783366"
type input "0399035353"
type input "VÂN MẠNH"
type input "0"
type input "200.000"
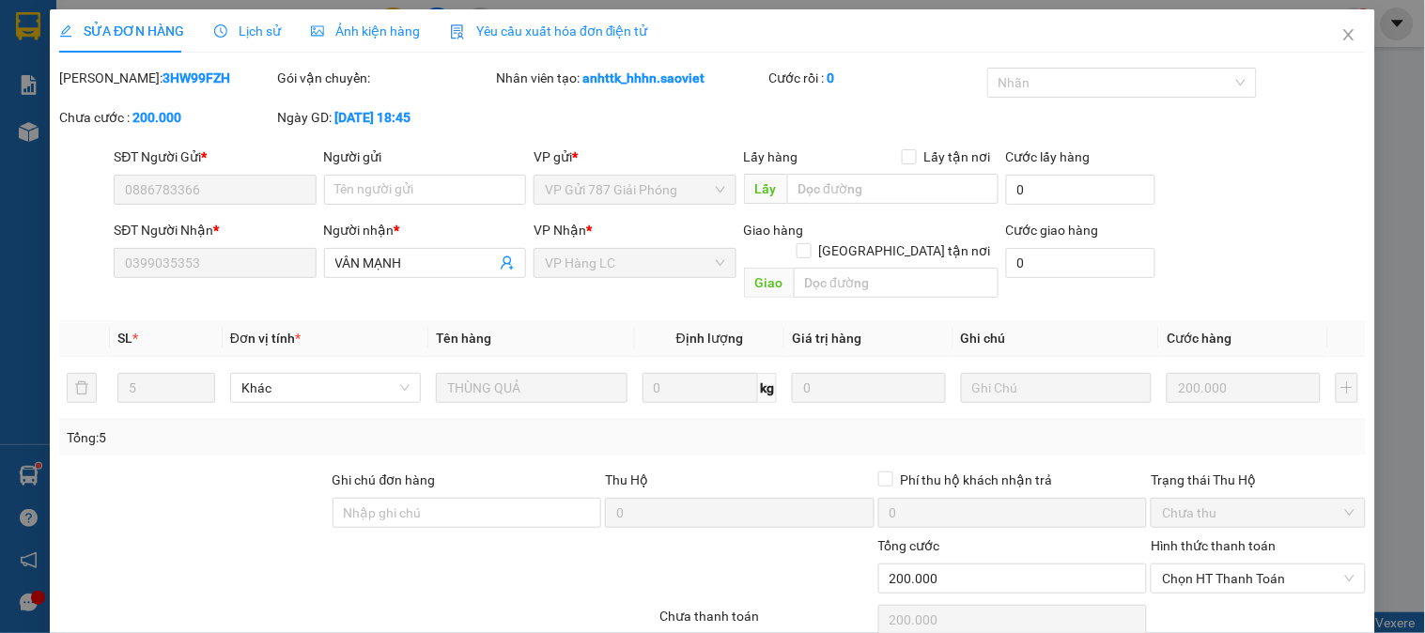
type input "200.000"
click at [255, 36] on span "Lịch sử" at bounding box center [247, 30] width 67 height 15
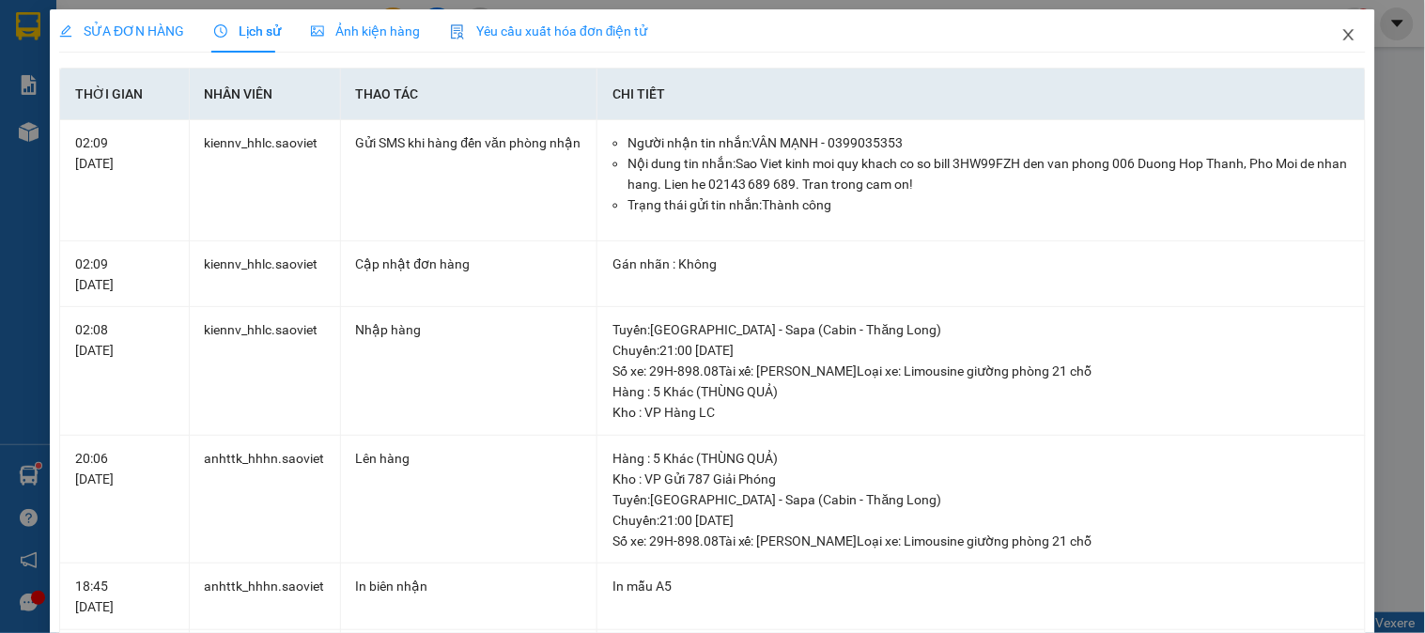
click at [1343, 34] on icon "close" at bounding box center [1348, 34] width 10 height 11
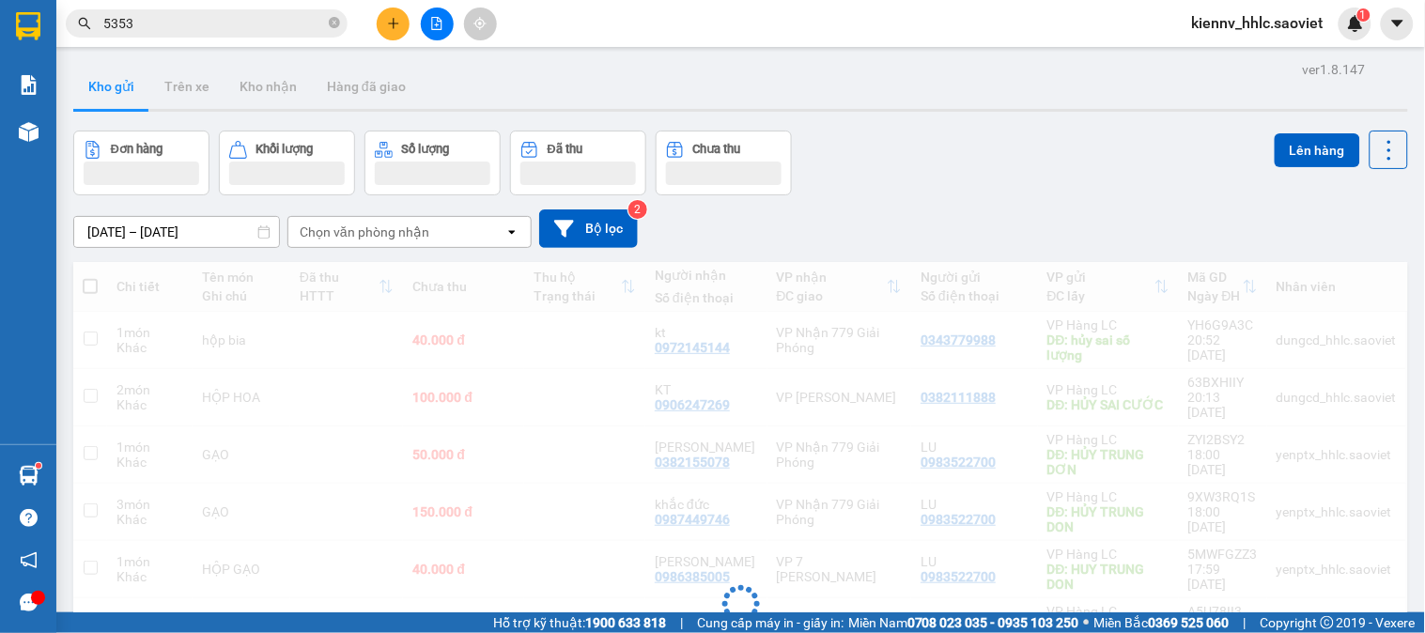
click at [175, 24] on input "5353" at bounding box center [214, 23] width 222 height 21
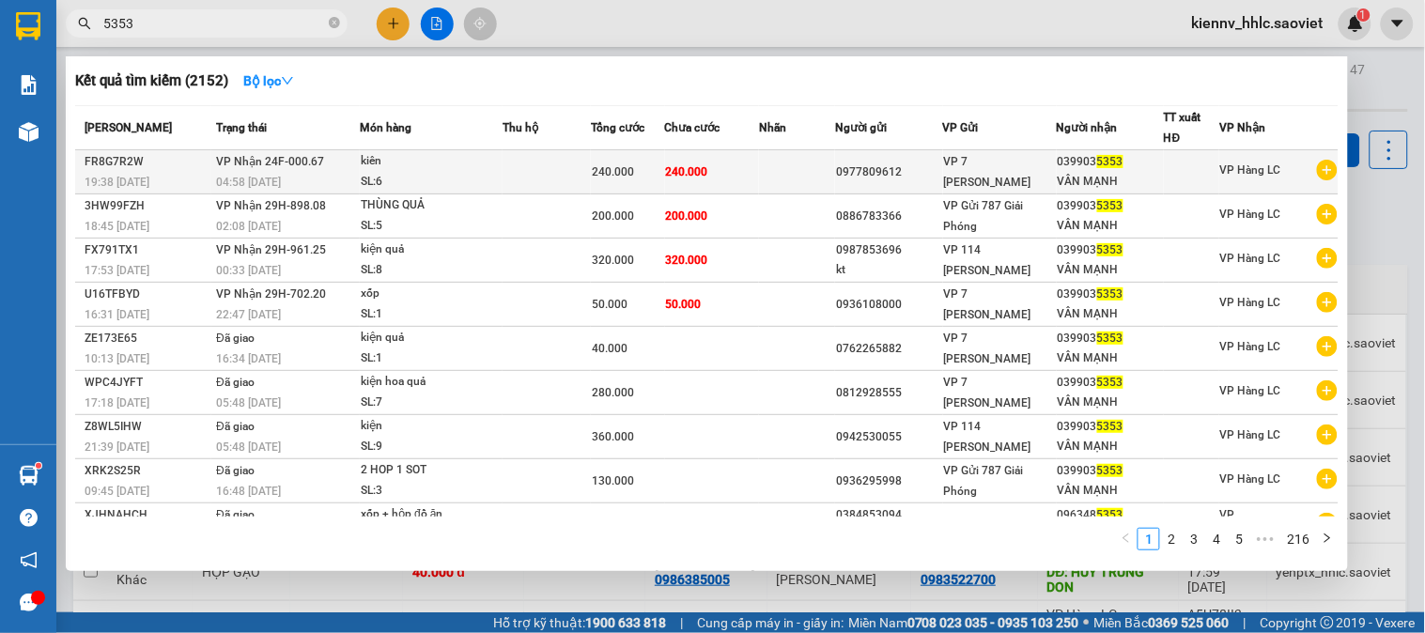
click at [634, 175] on span "240.000" at bounding box center [613, 171] width 42 height 13
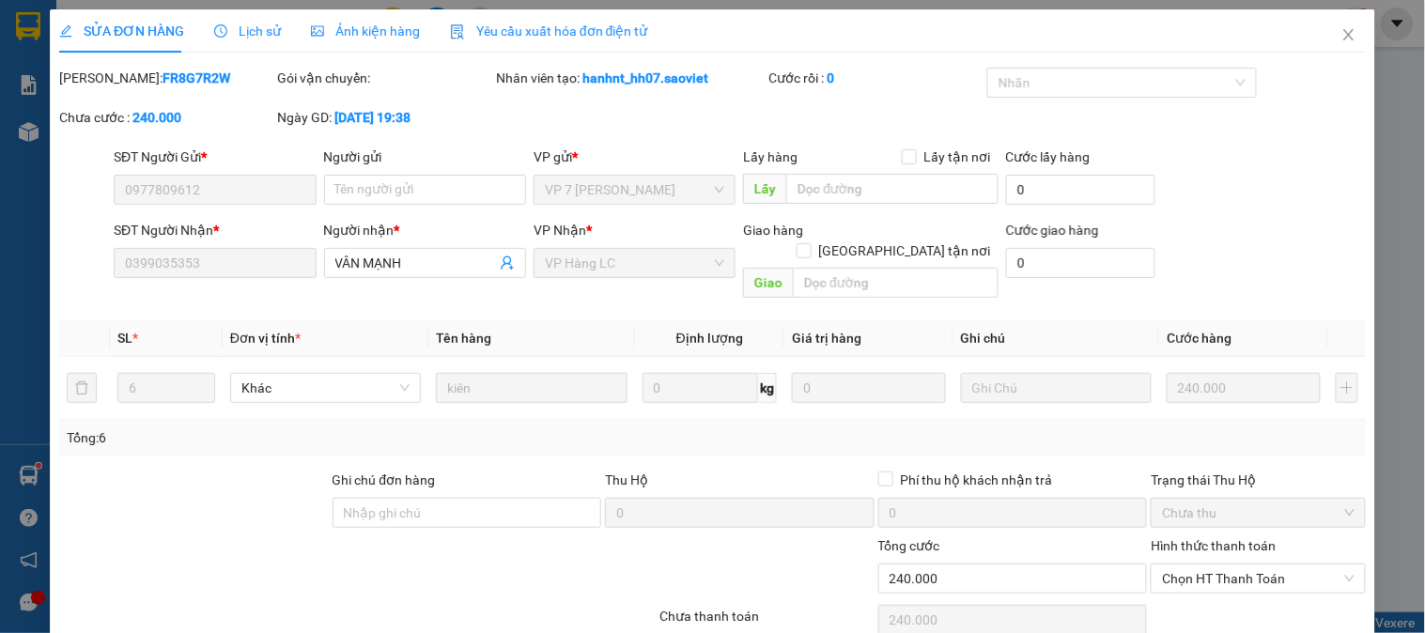
type input "0977809612"
type input "0399035353"
type input "VÂN MẠNH"
type input "0"
type input "240.000"
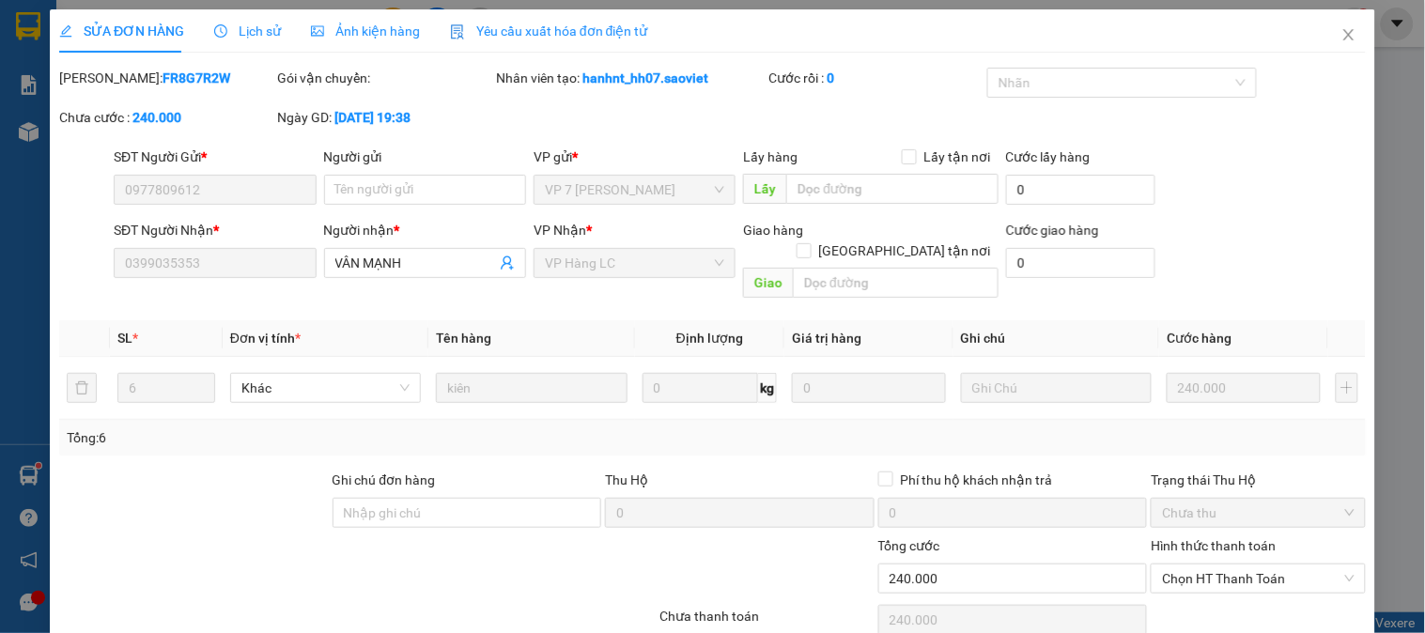
type input "240.000"
drag, startPoint x: 1329, startPoint y: 34, endPoint x: 307, endPoint y: 17, distance: 1022.0
click at [1341, 33] on icon "close" at bounding box center [1348, 34] width 15 height 15
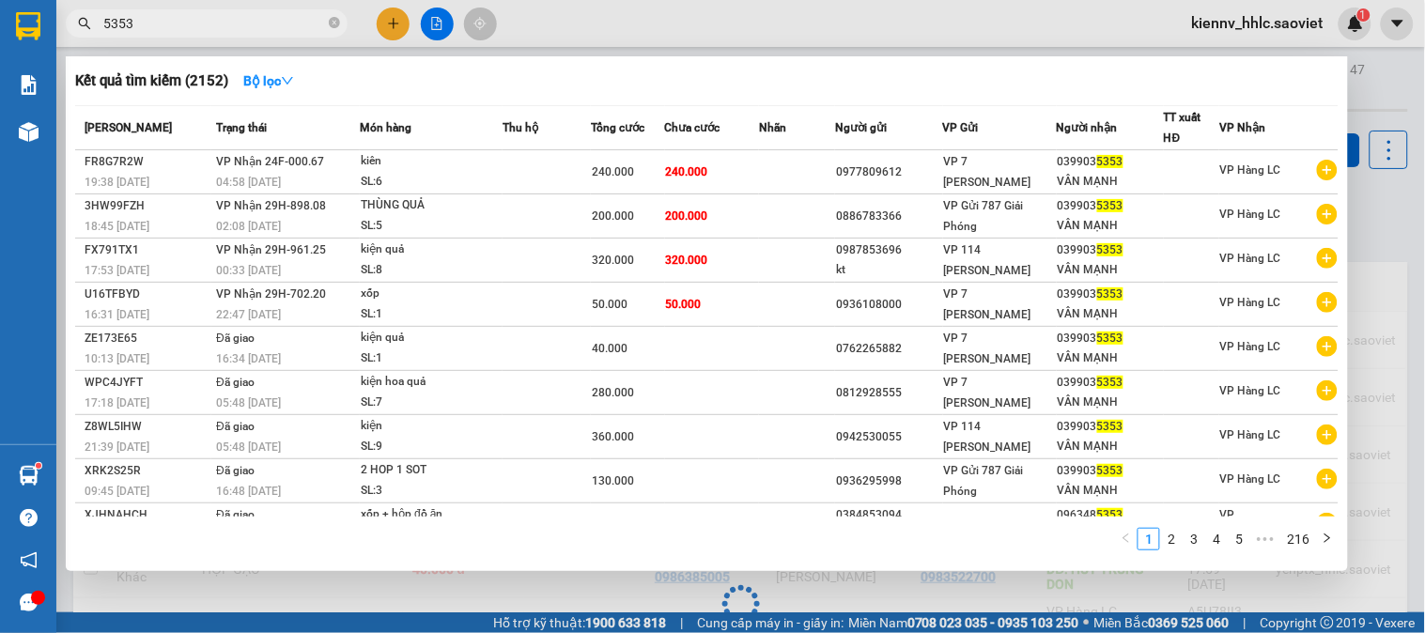
click at [241, 26] on input "5353" at bounding box center [214, 23] width 222 height 21
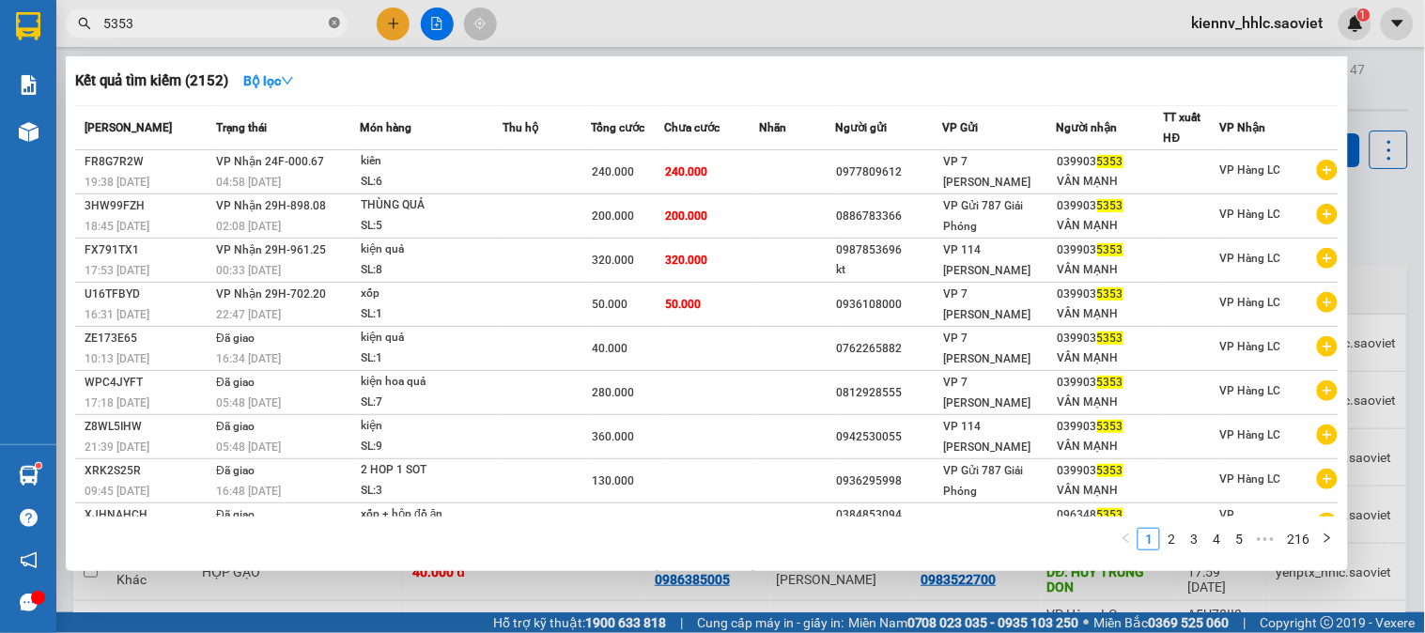
click at [331, 23] on icon "close-circle" at bounding box center [334, 22] width 11 height 11
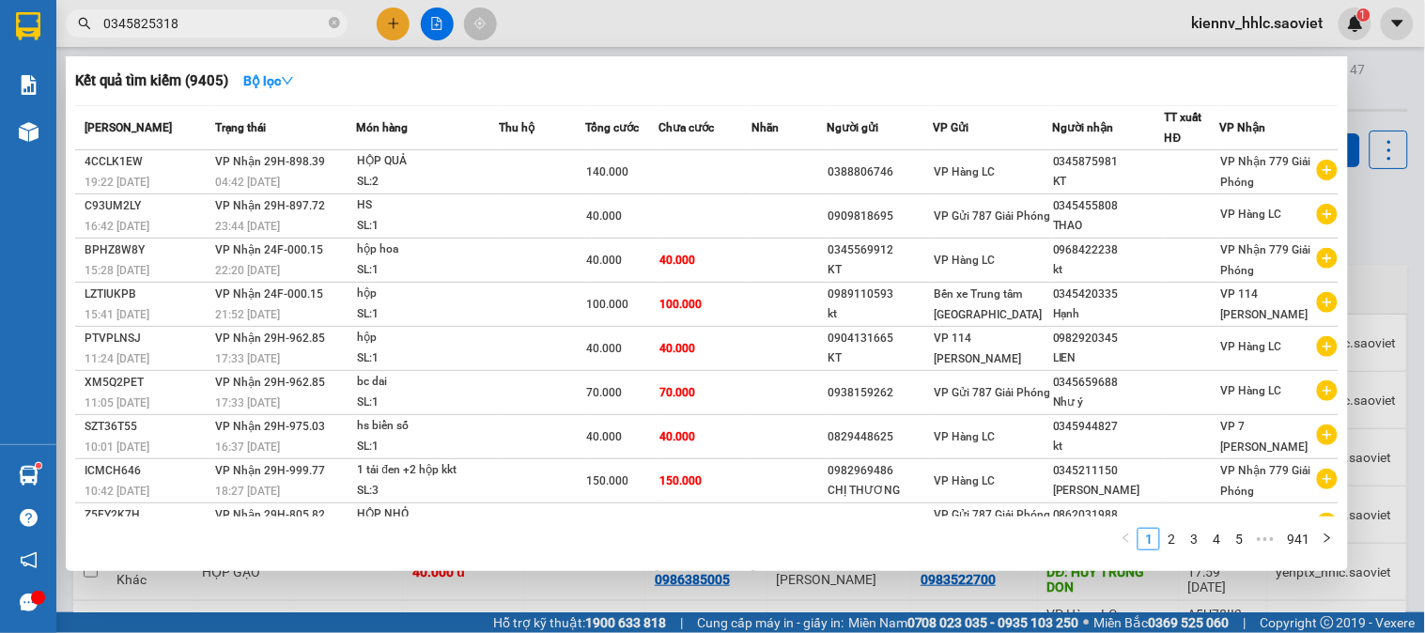
click at [128, 22] on input "0345825318" at bounding box center [214, 23] width 222 height 21
click at [124, 22] on input "0345825318" at bounding box center [214, 23] width 222 height 21
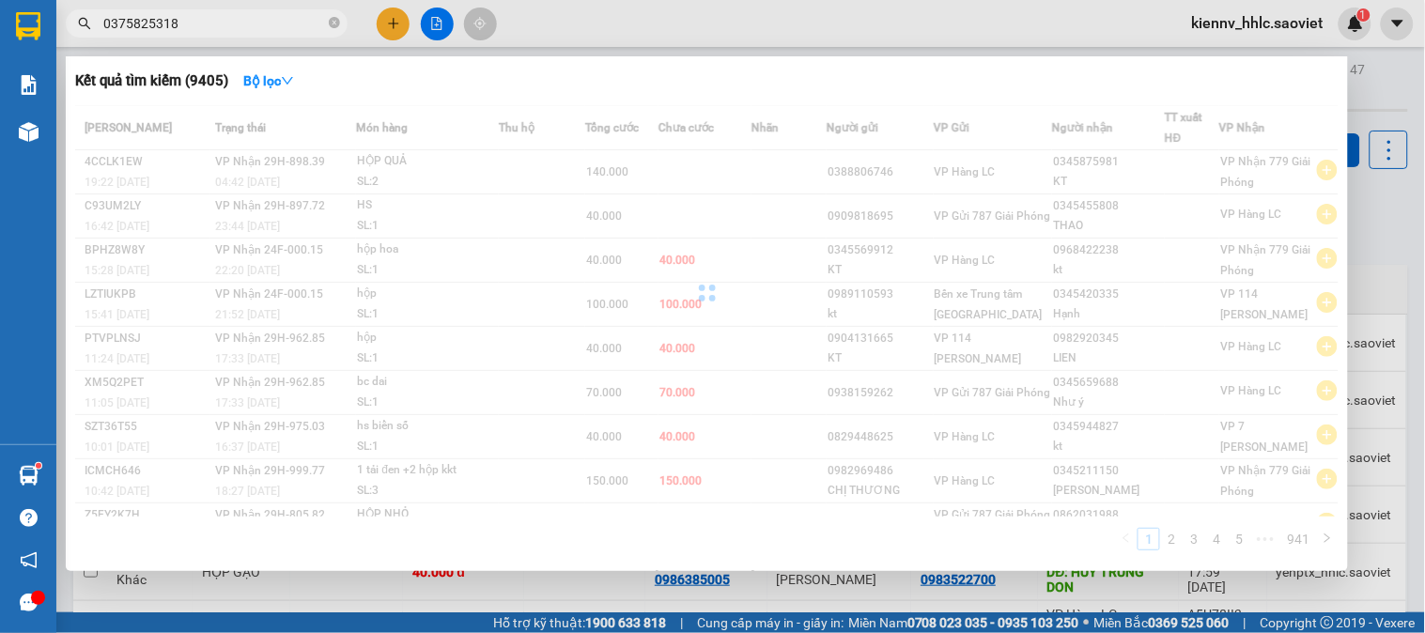
click at [190, 25] on input "0375825318" at bounding box center [214, 23] width 222 height 21
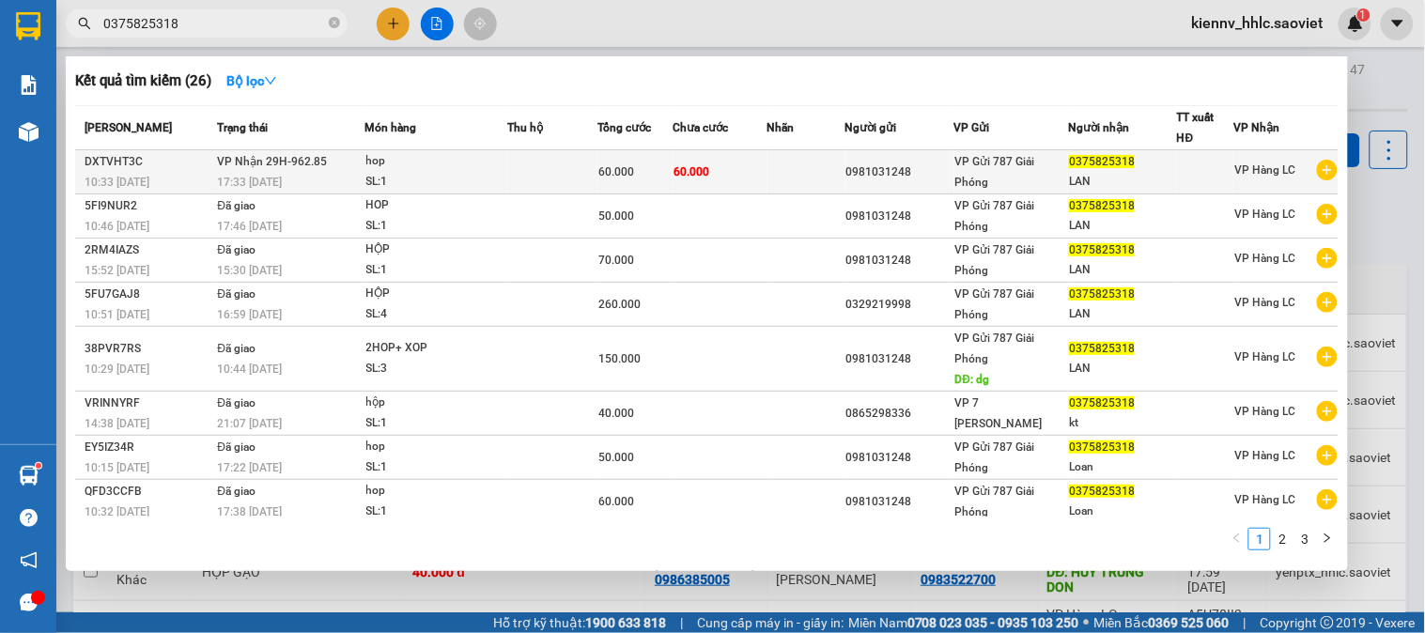
type input "0375825318"
click at [432, 184] on div "SL: 1" at bounding box center [436, 182] width 141 height 21
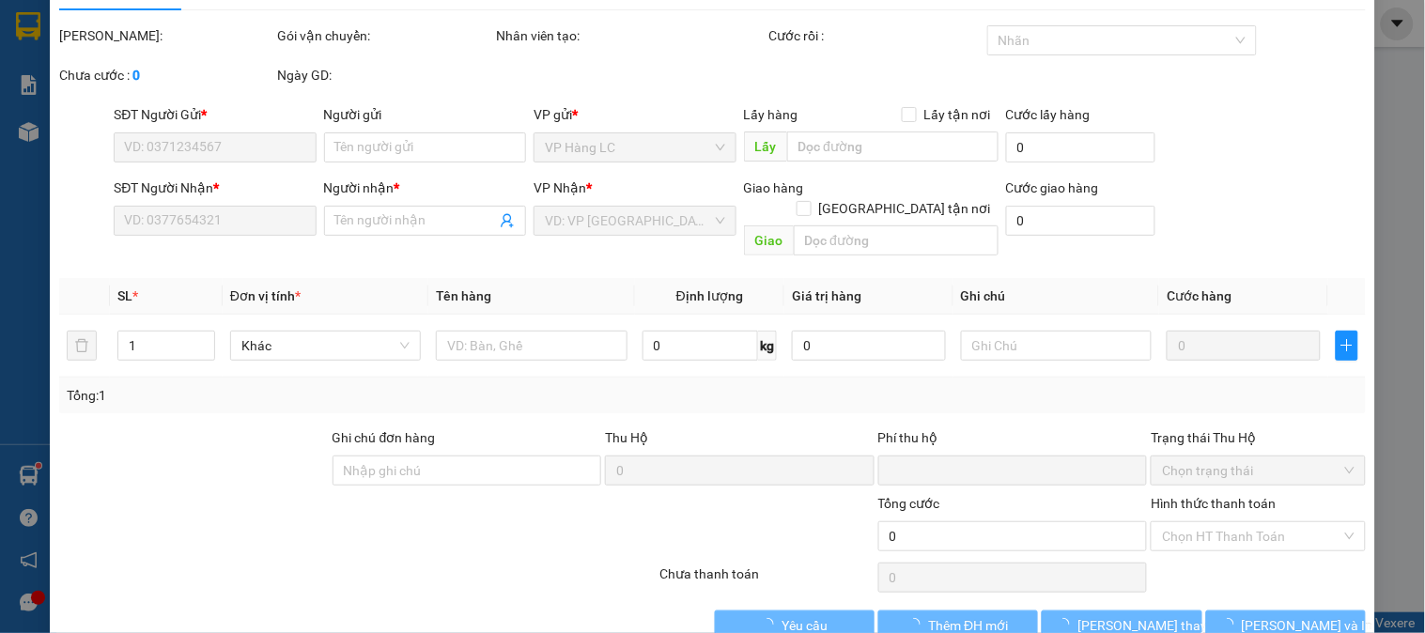
scroll to position [66, 0]
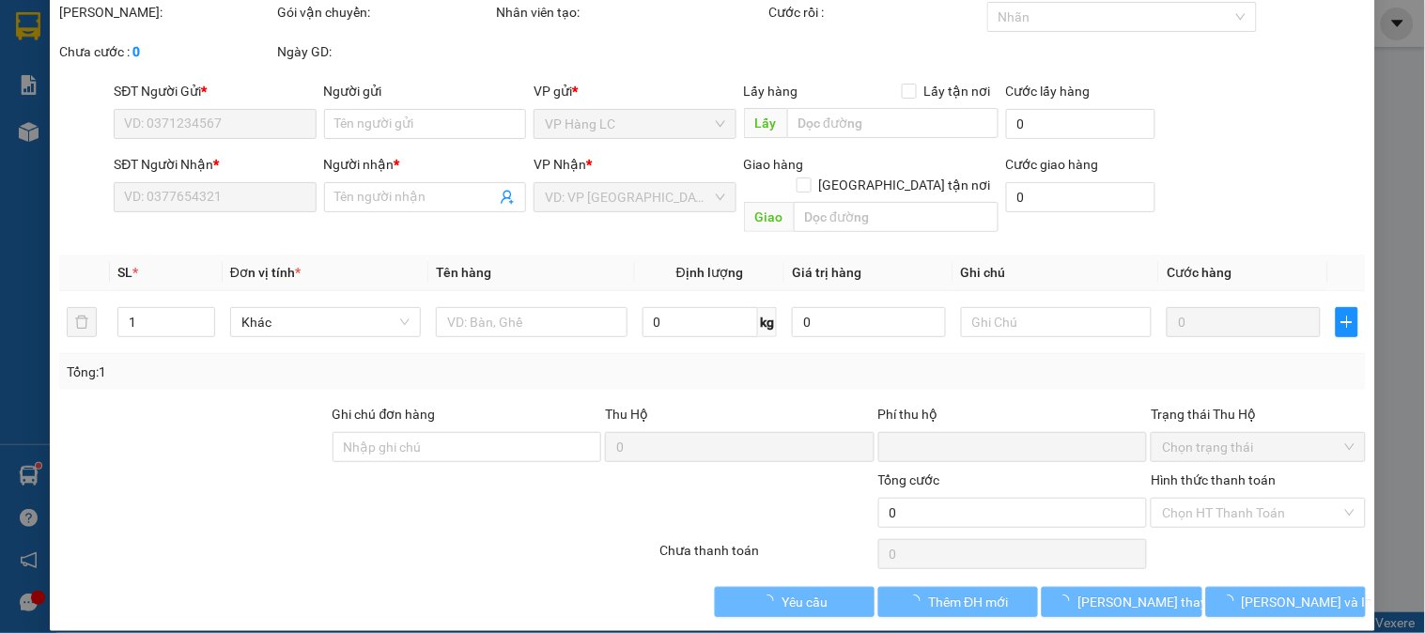
type input "0981031248"
type input "0375825318"
type input "LAN"
type input "0"
type input "60.000"
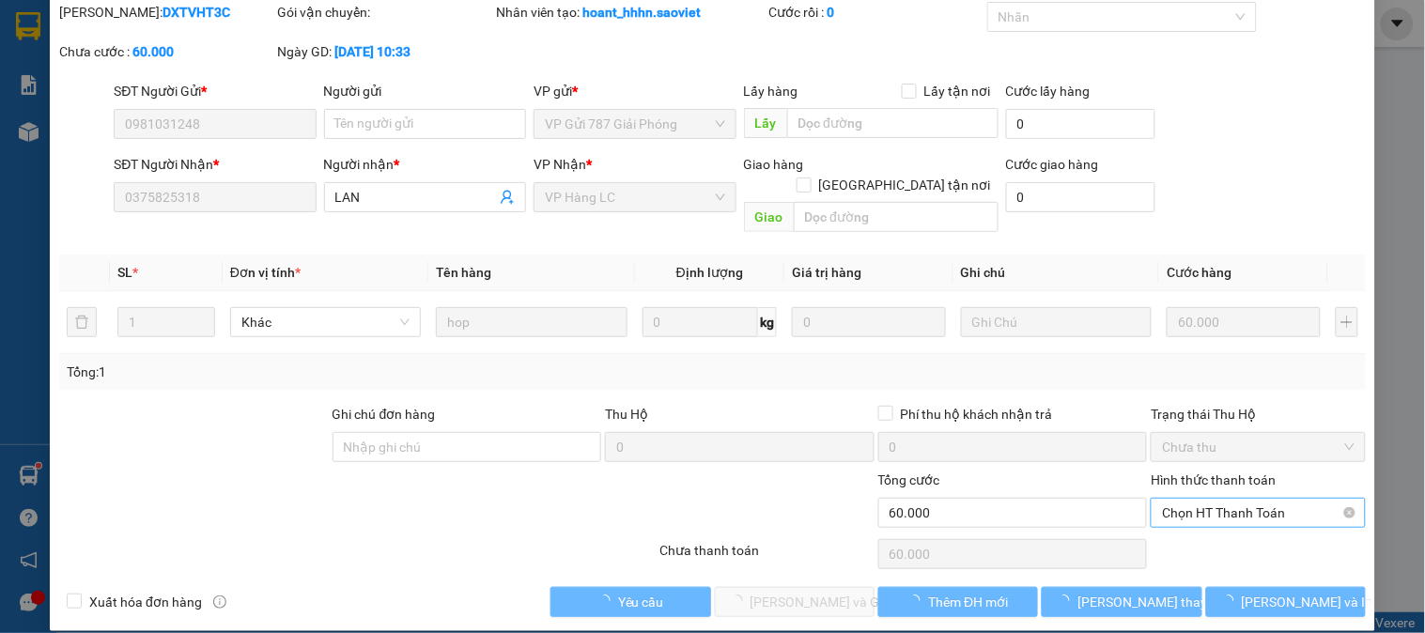
click at [1219, 499] on span "Chọn HT Thanh Toán" at bounding box center [1258, 513] width 192 height 28
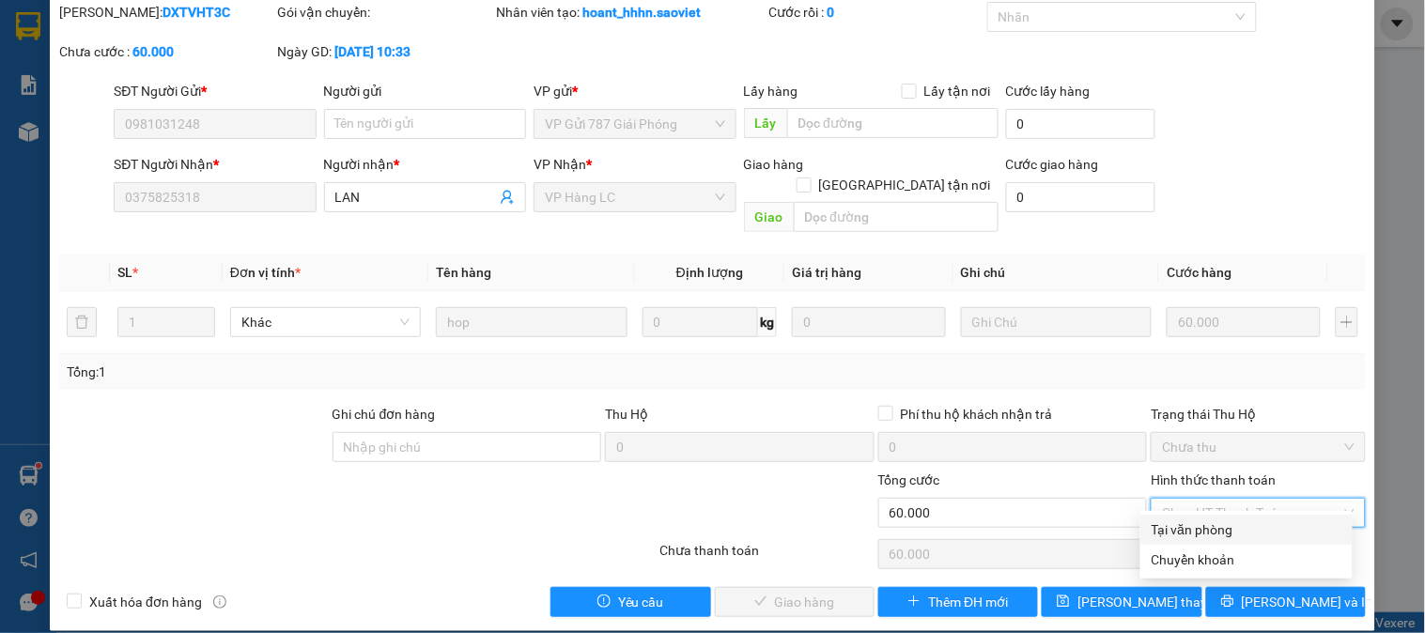
click at [1190, 532] on div "Tại văn phòng" at bounding box center [1246, 529] width 190 height 21
type input "0"
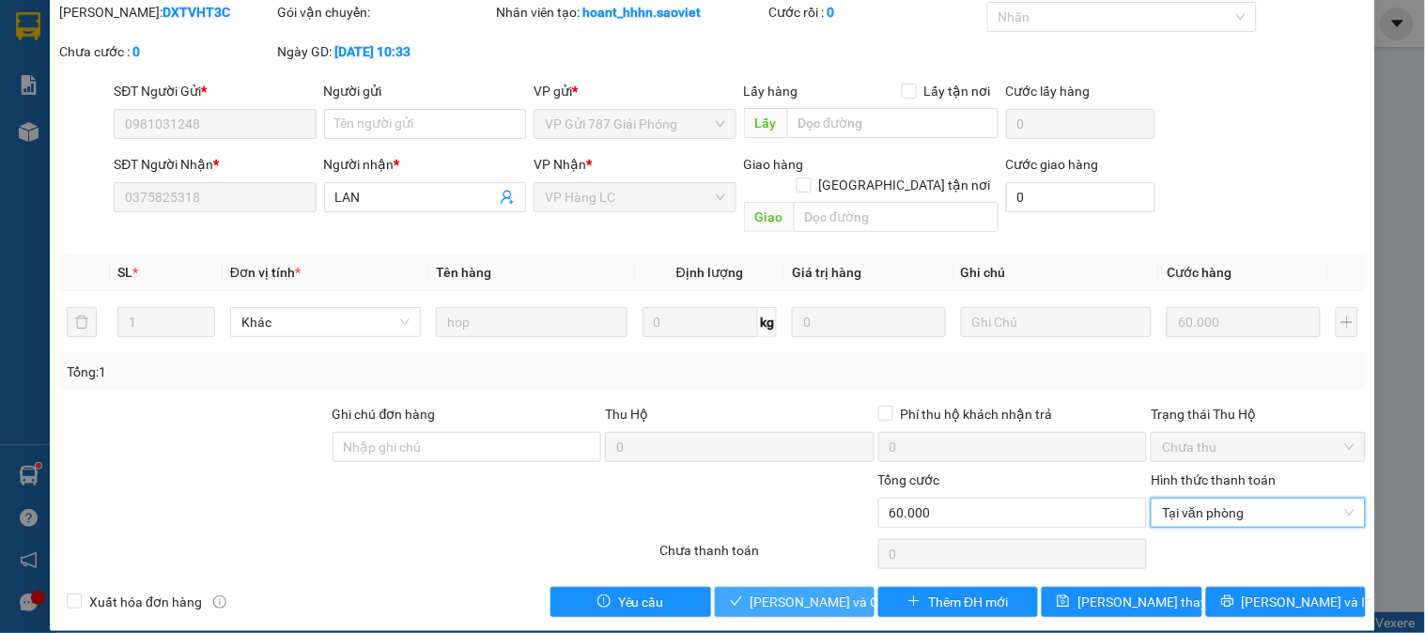
click at [841, 592] on span "[PERSON_NAME] và Giao hàng" at bounding box center [840, 602] width 180 height 21
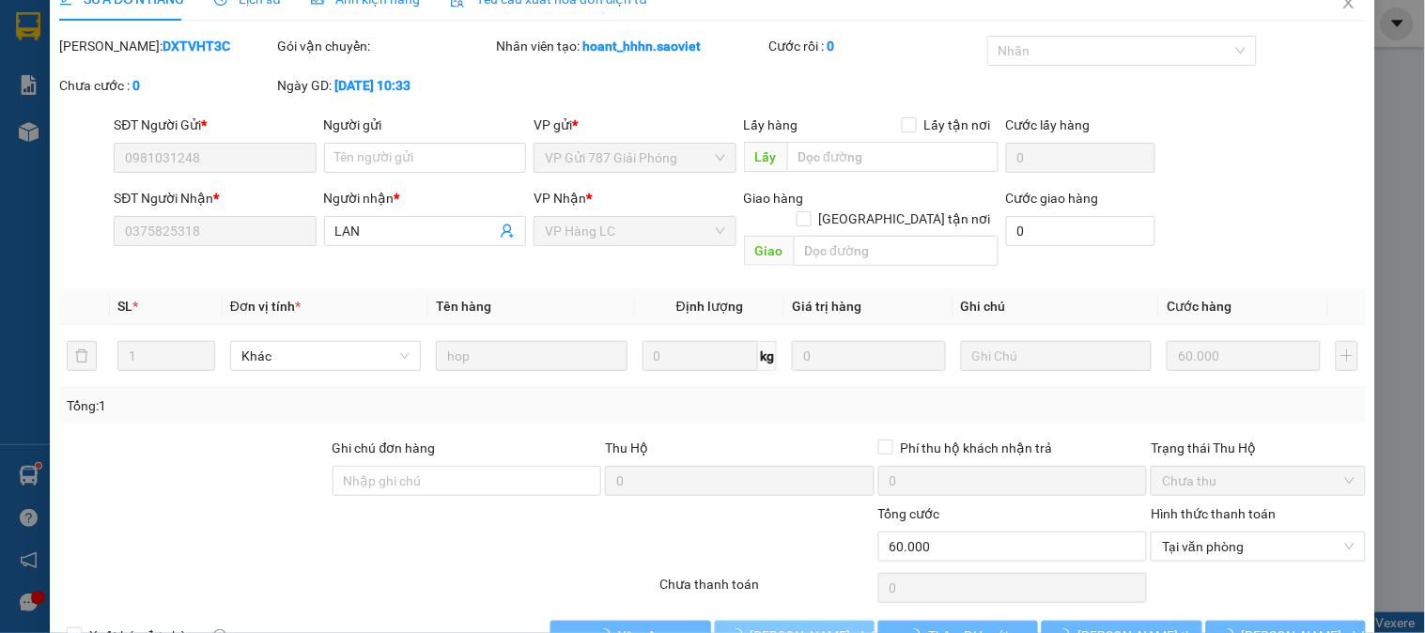
scroll to position [0, 0]
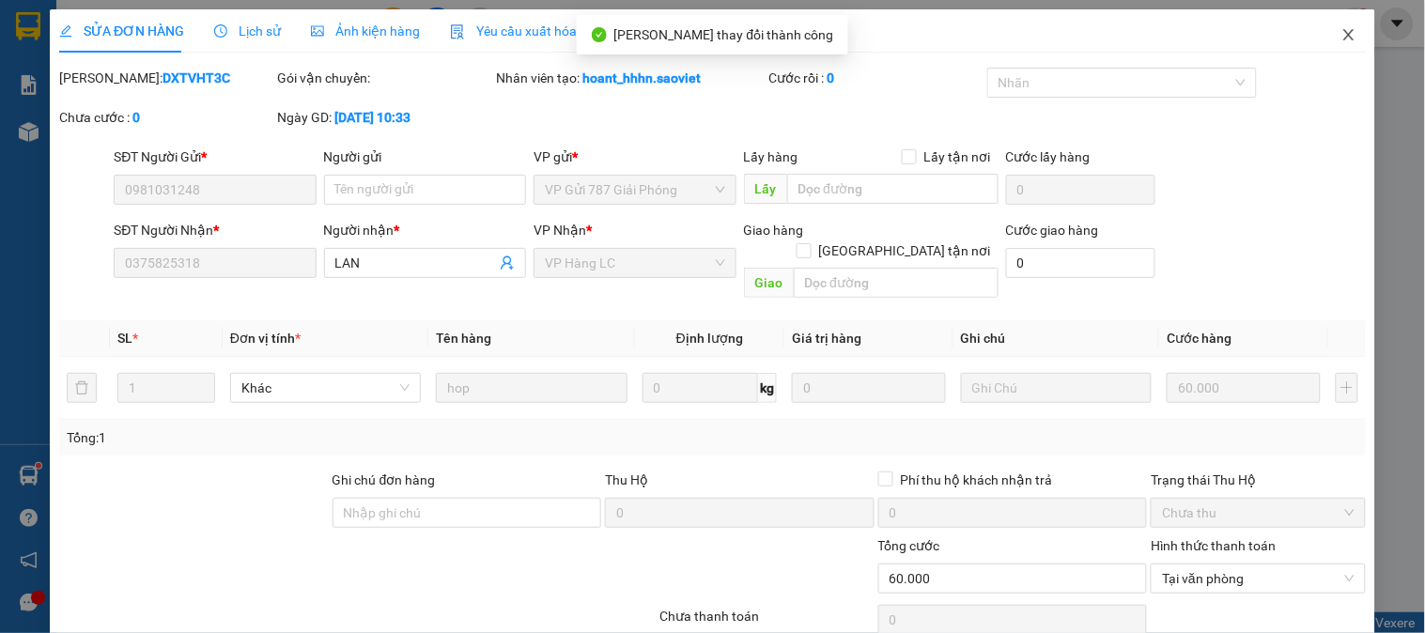
click at [1343, 39] on icon "close" at bounding box center [1348, 34] width 10 height 11
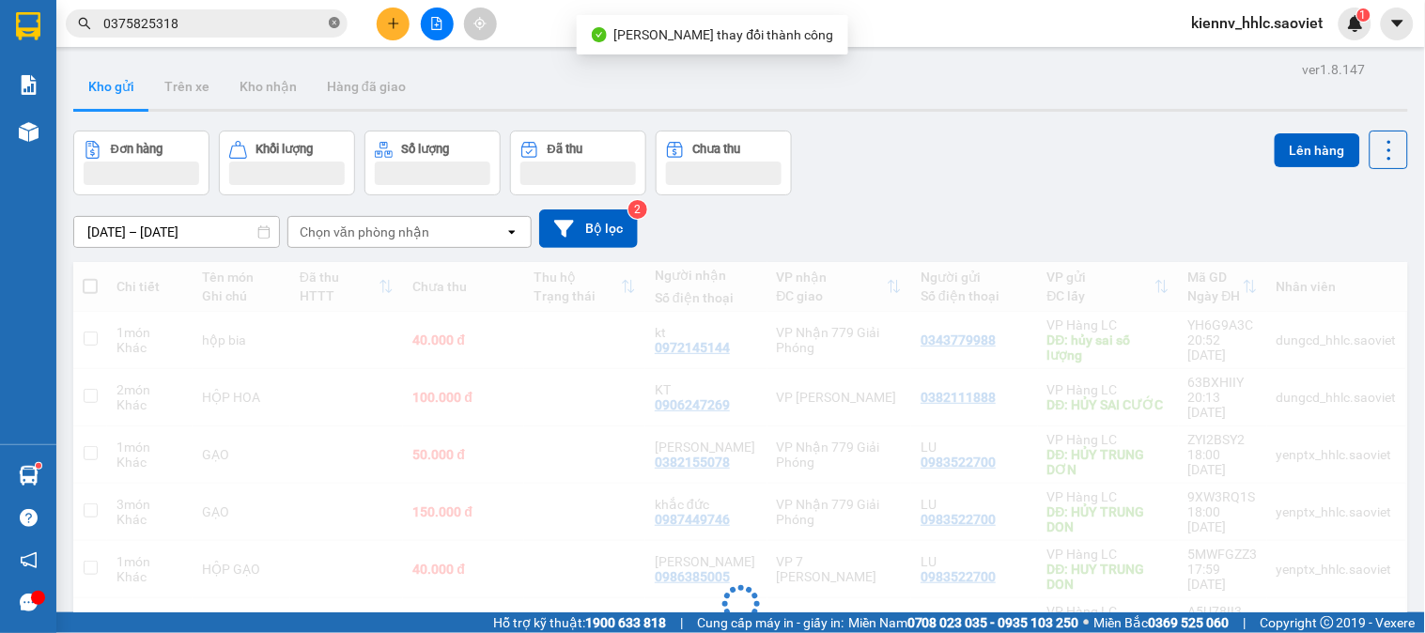
click at [332, 23] on icon "close-circle" at bounding box center [334, 22] width 11 height 11
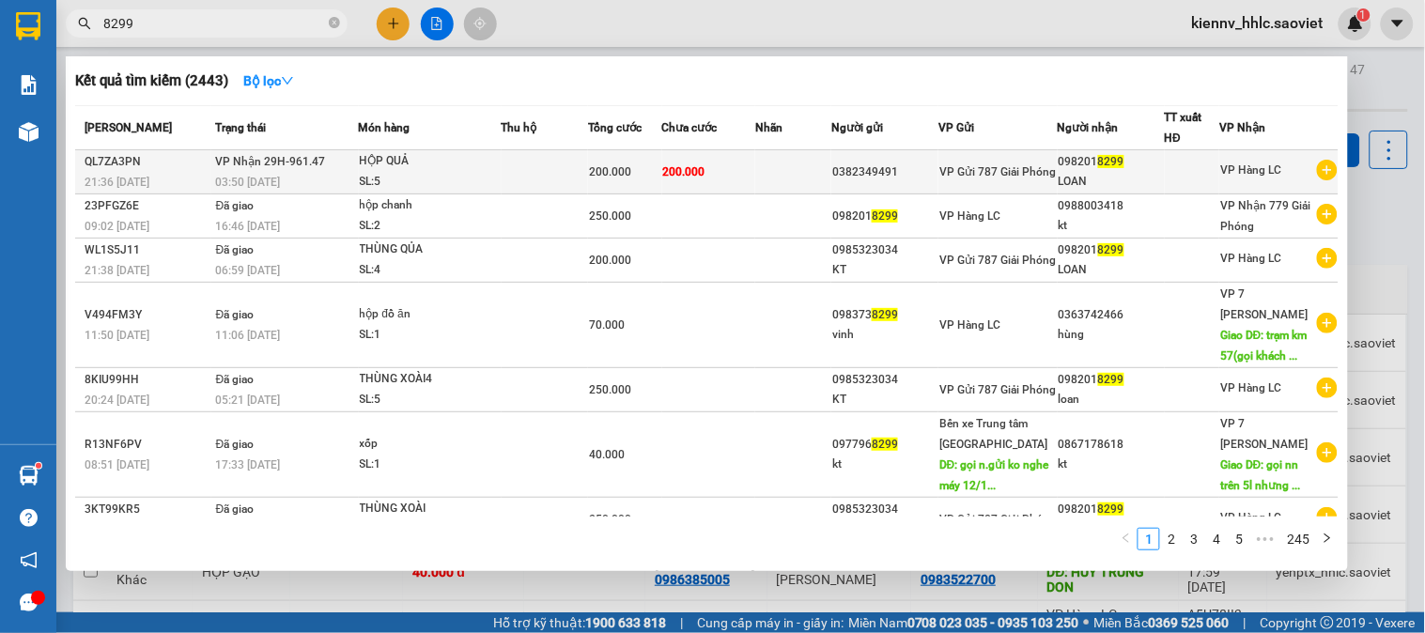
type input "8299"
click at [660, 174] on div "200.000" at bounding box center [624, 172] width 71 height 21
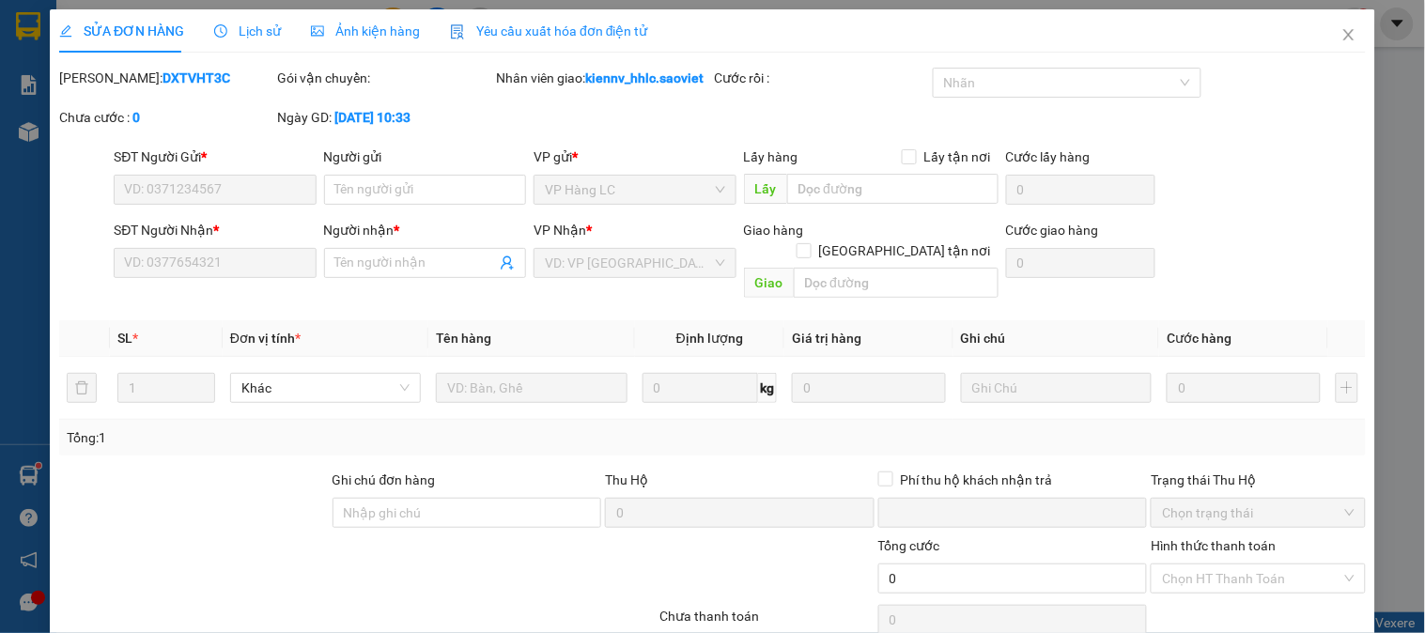
type input "0382349491"
type input "0982018299"
type input "LOAN"
type input "0"
type input "200.000"
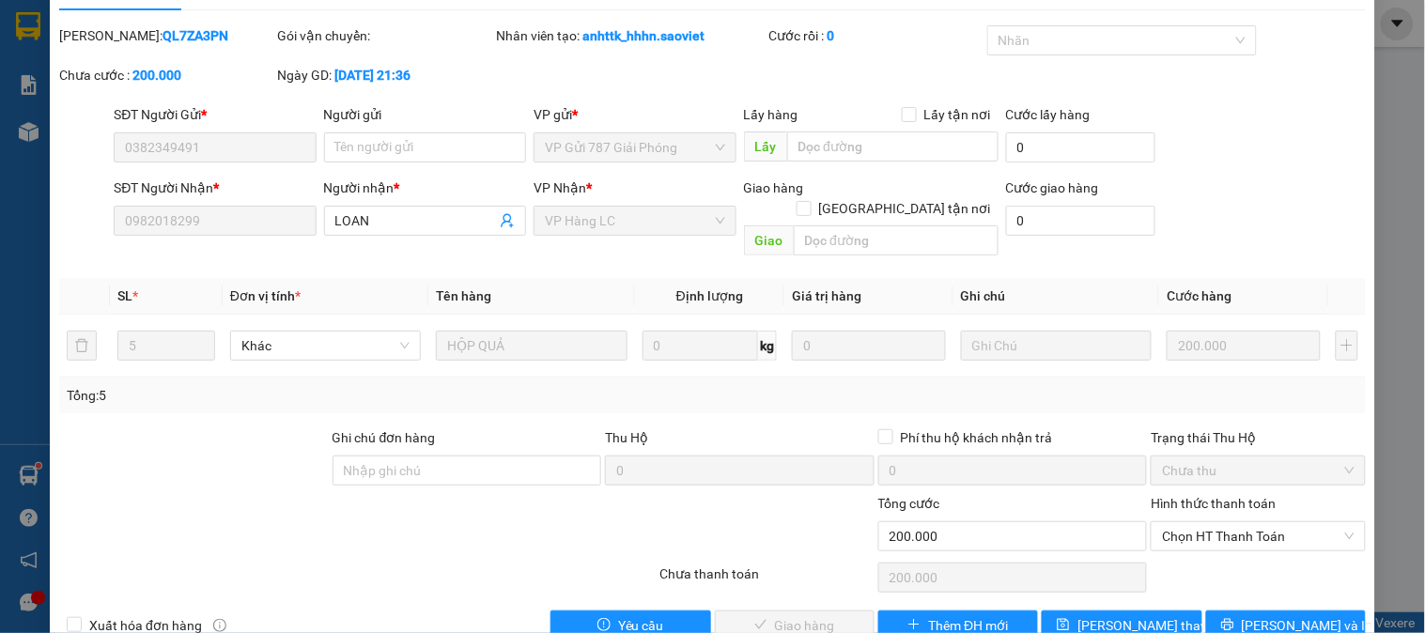
scroll to position [66, 0]
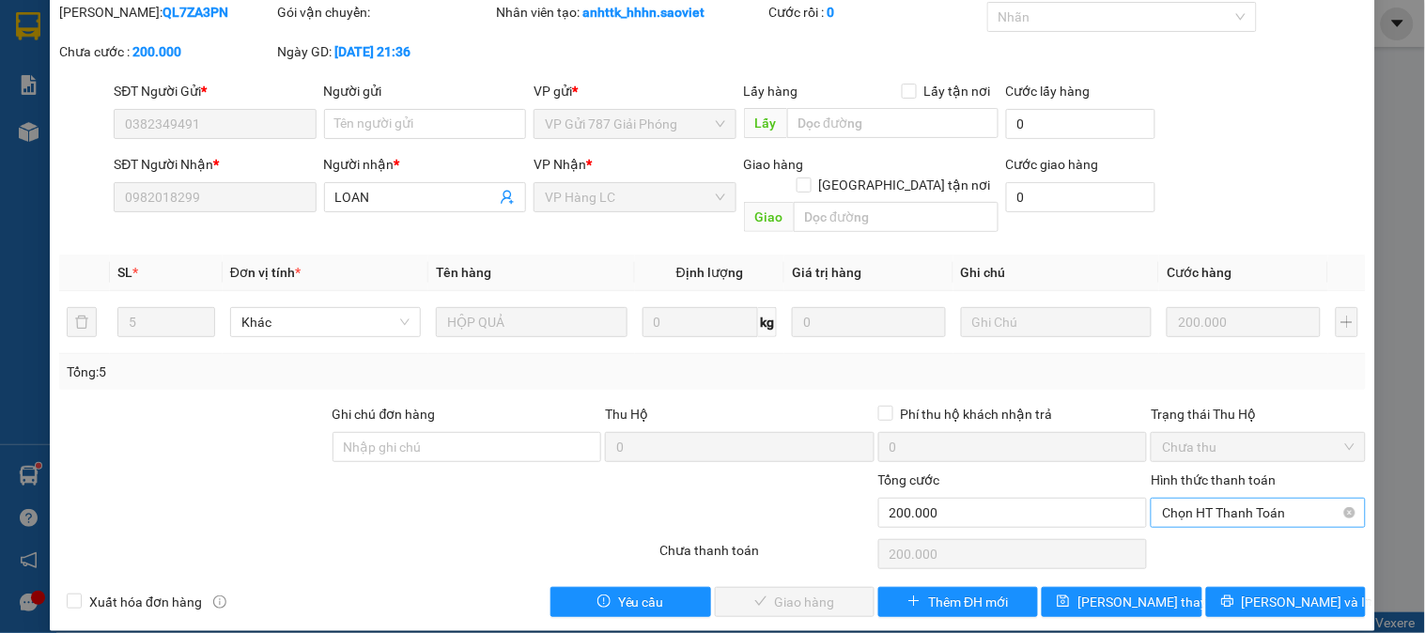
click at [1226, 499] on span "Chọn HT Thanh Toán" at bounding box center [1258, 513] width 192 height 28
click at [1203, 533] on div "Tại văn phòng" at bounding box center [1246, 529] width 190 height 21
type input "0"
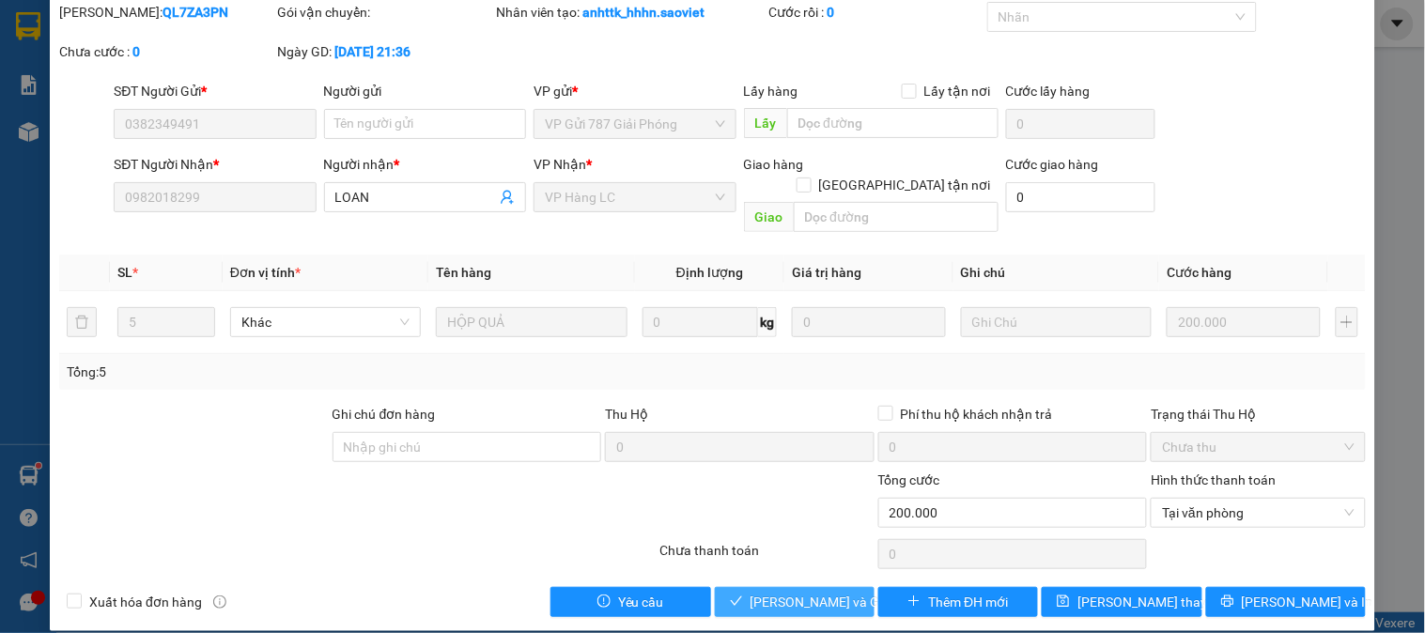
click at [795, 592] on span "[PERSON_NAME] và [PERSON_NAME] hàng" at bounding box center [840, 602] width 180 height 21
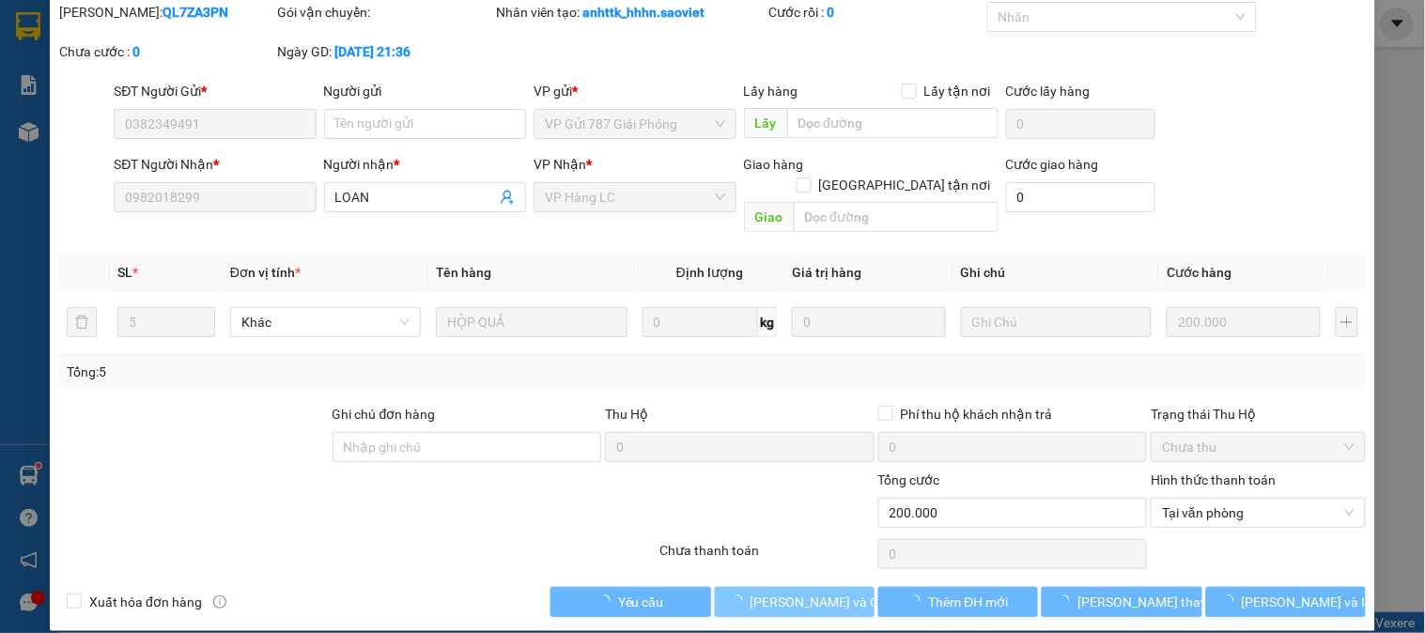
scroll to position [0, 0]
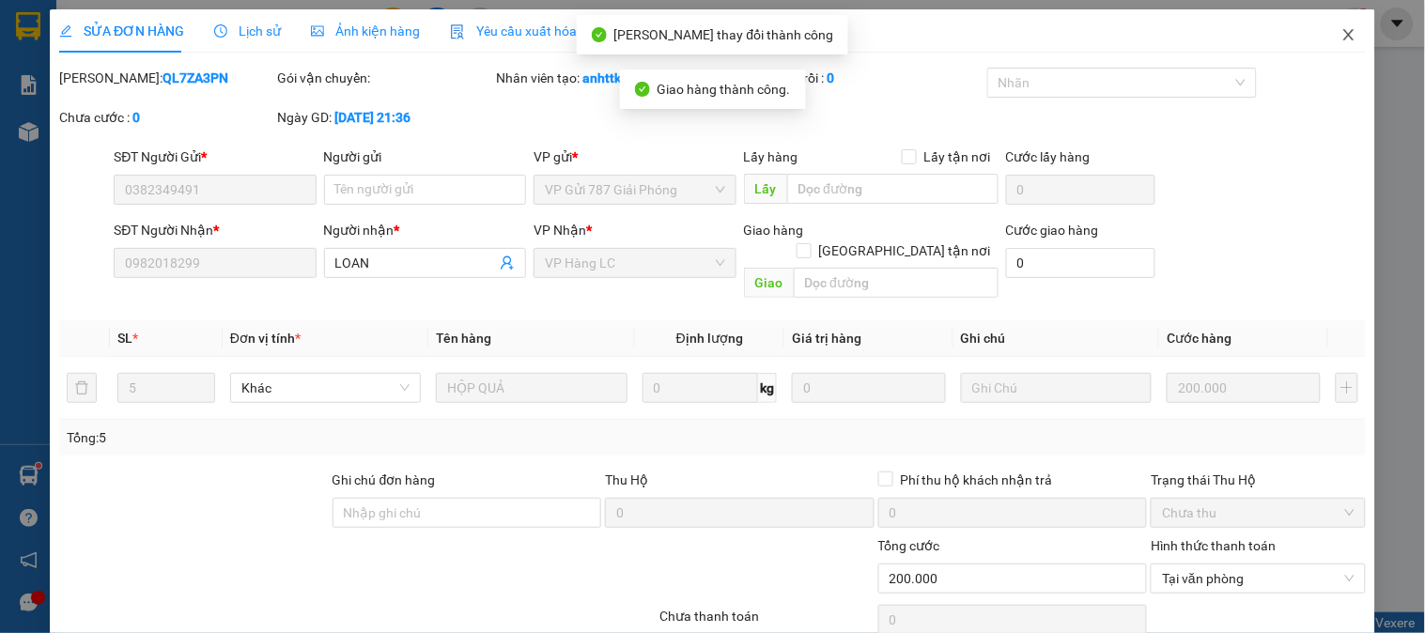
click at [1343, 33] on icon "close" at bounding box center [1348, 34] width 10 height 11
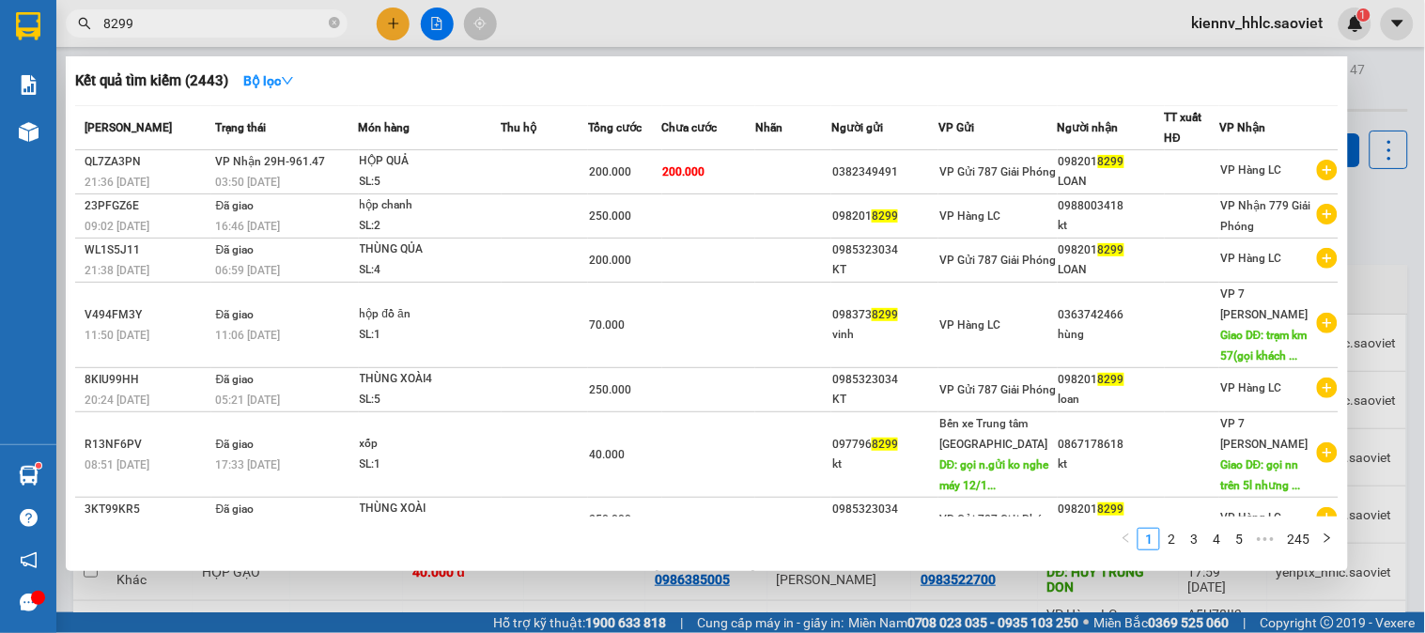
click at [295, 11] on span "8299" at bounding box center [207, 23] width 282 height 28
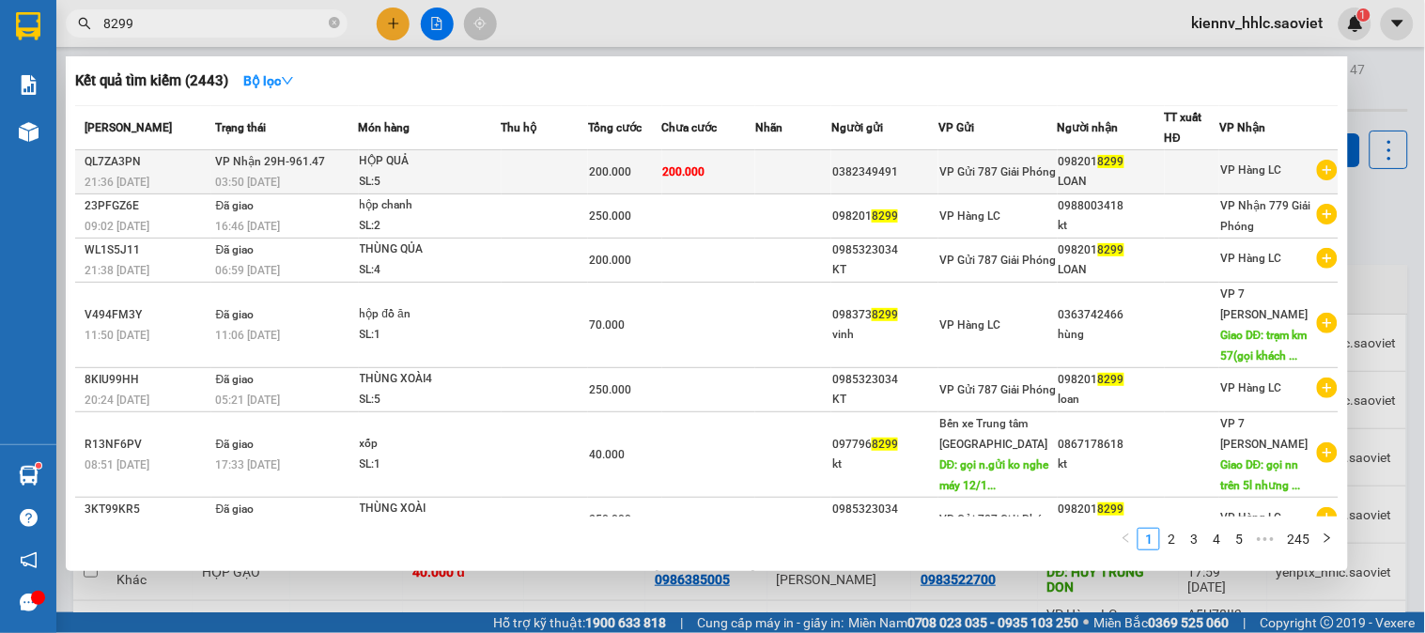
click at [436, 169] on div "HỘP QUẢ" at bounding box center [430, 161] width 141 height 21
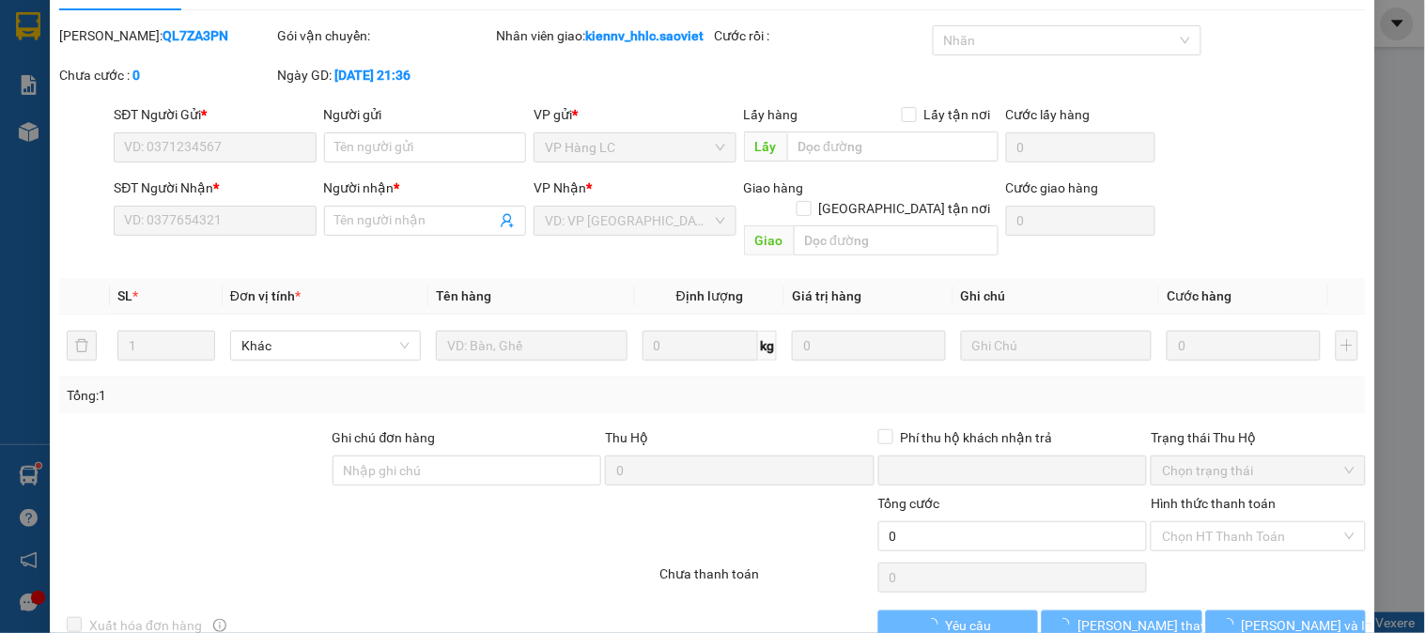
scroll to position [66, 0]
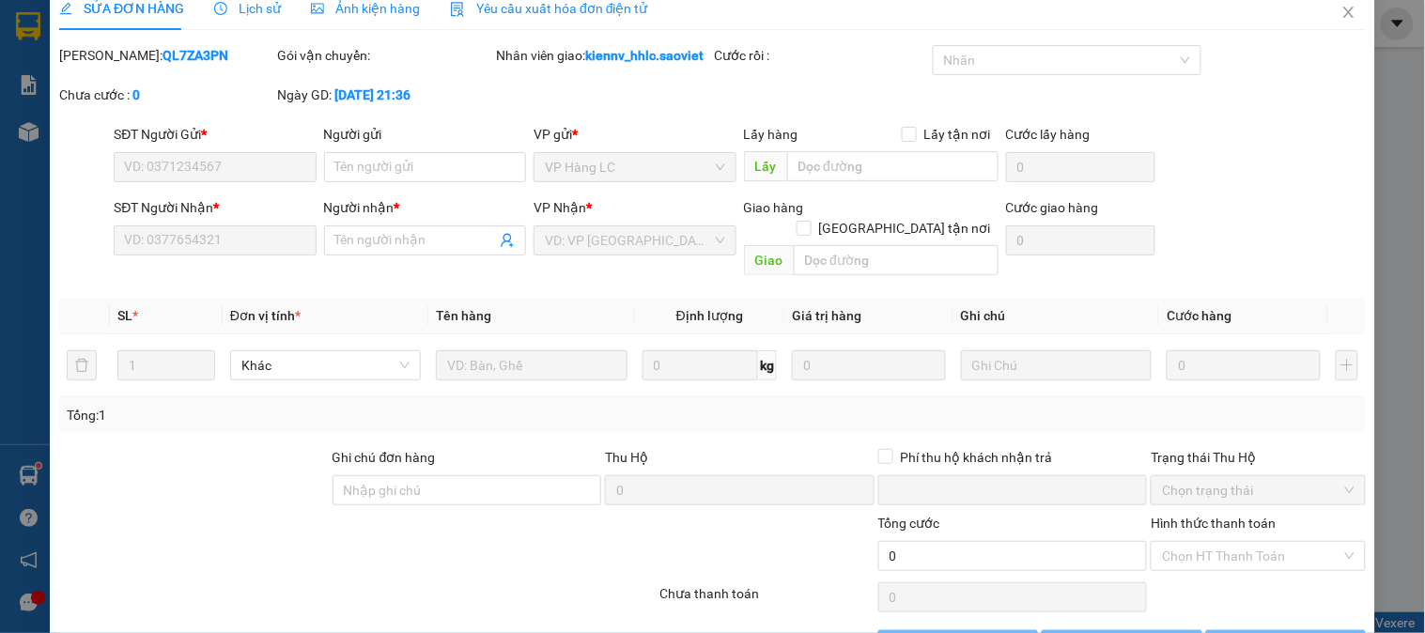
type input "0382349491"
type input "0982018299"
type input "LOAN"
type input "0"
type input "200.000"
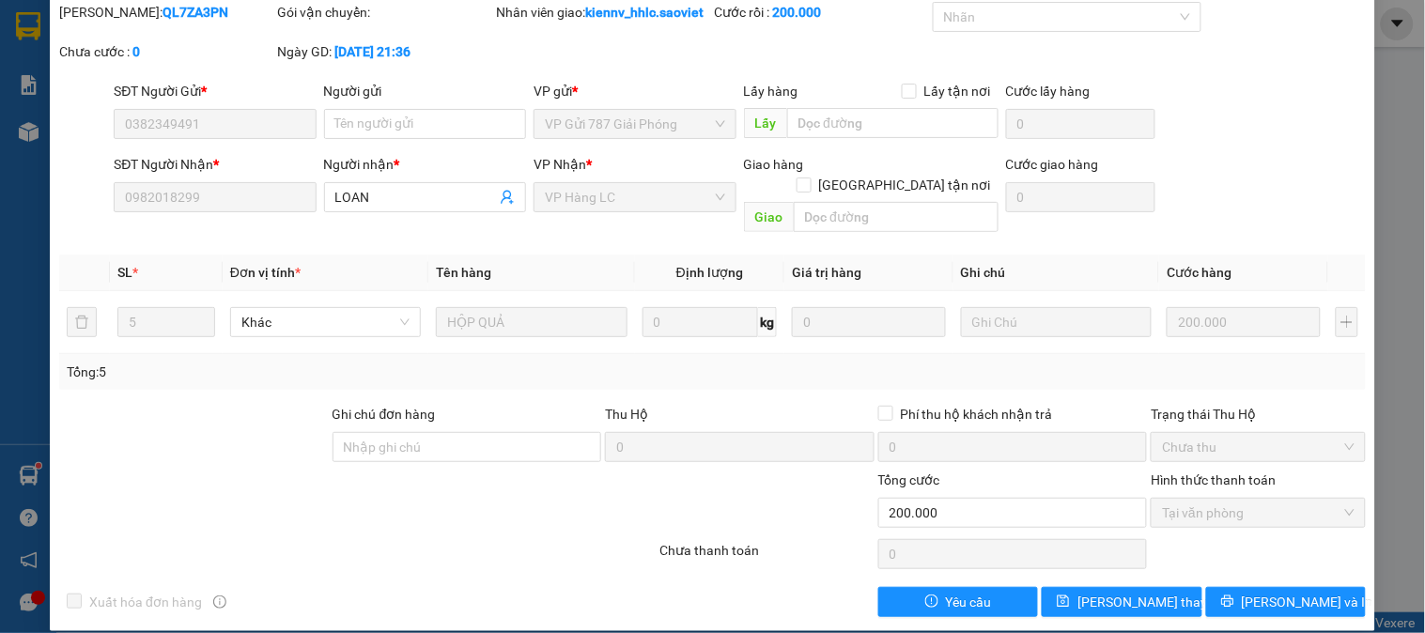
scroll to position [0, 0]
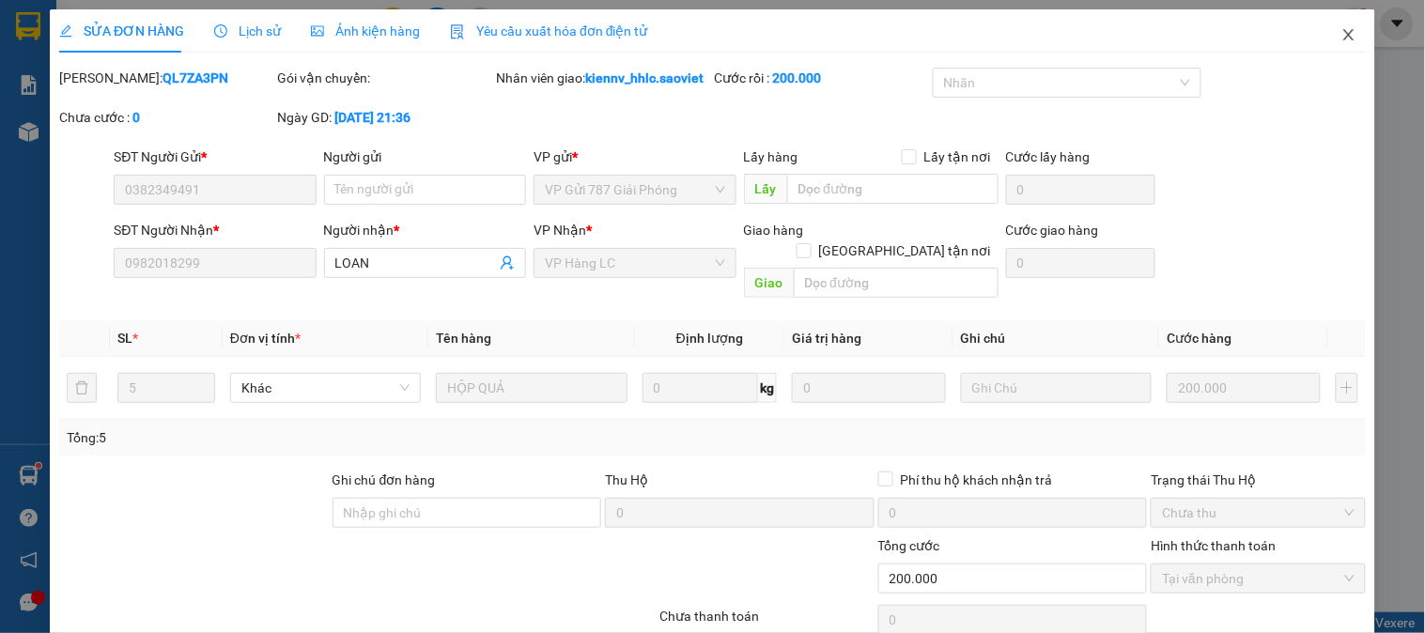
drag, startPoint x: 1336, startPoint y: 32, endPoint x: 371, endPoint y: 33, distance: 964.6
click at [1341, 33] on icon "close" at bounding box center [1348, 34] width 15 height 15
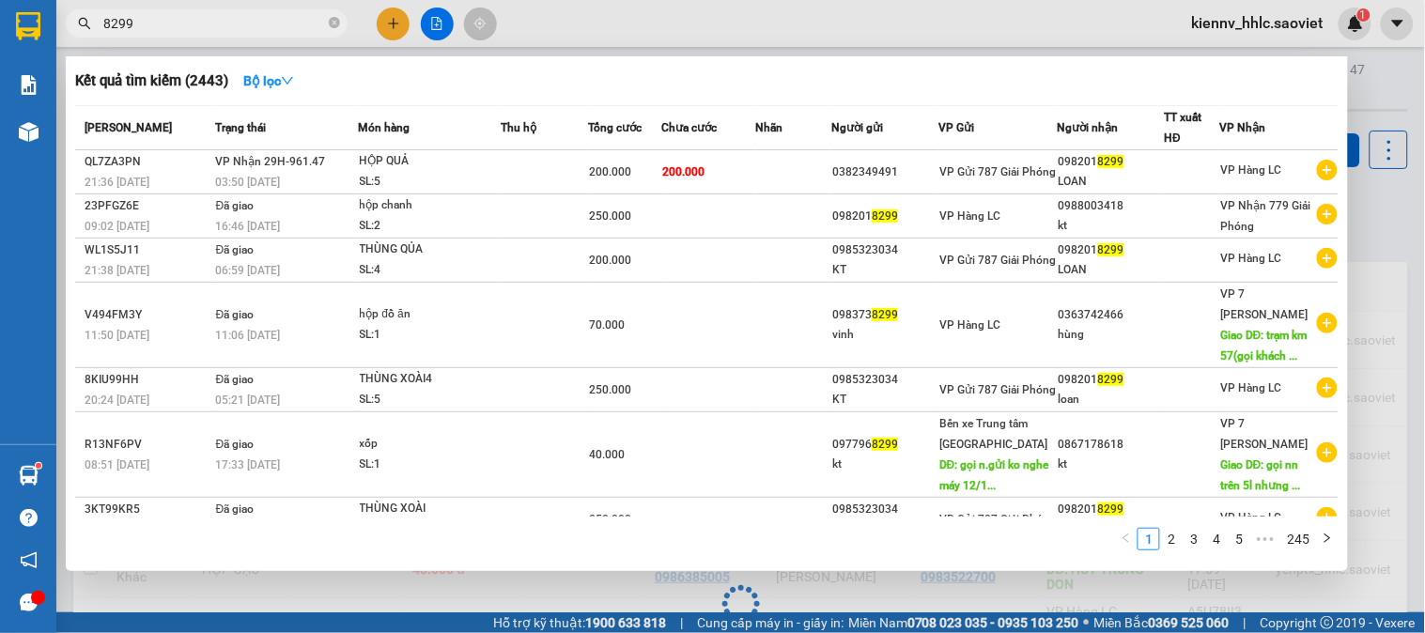
click at [340, 24] on span "8299" at bounding box center [207, 23] width 282 height 28
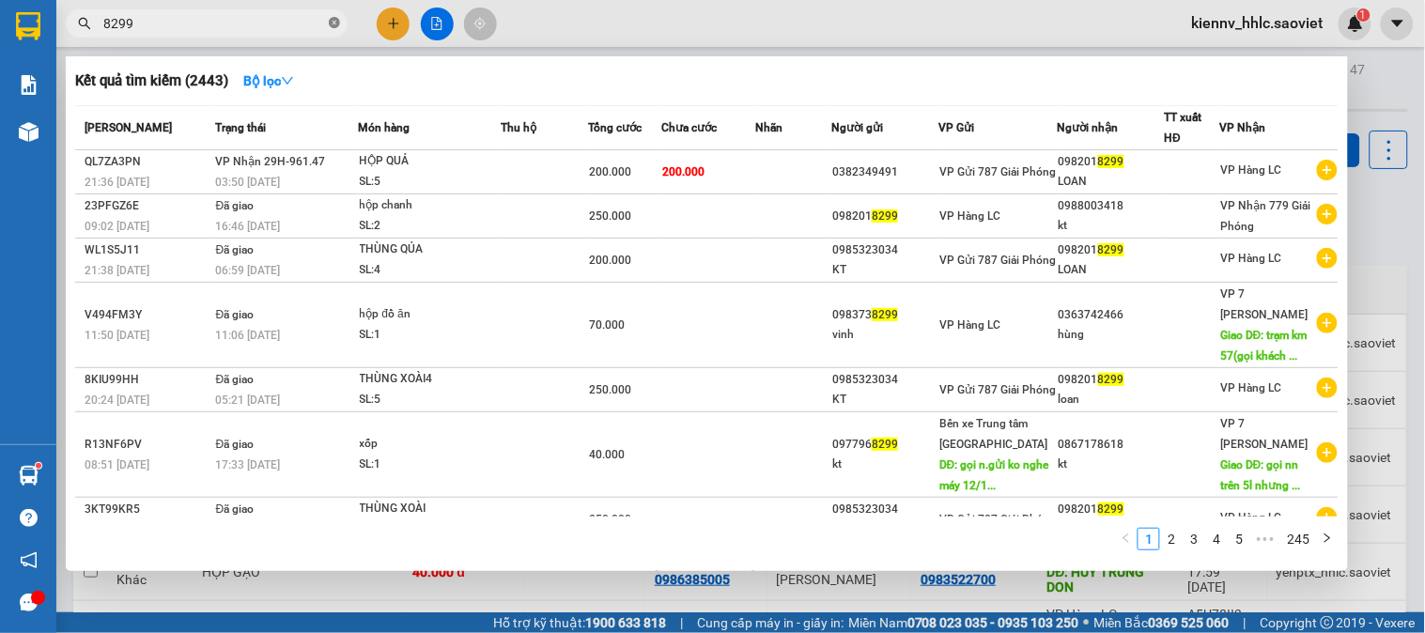
click at [333, 23] on icon "close-circle" at bounding box center [334, 22] width 11 height 11
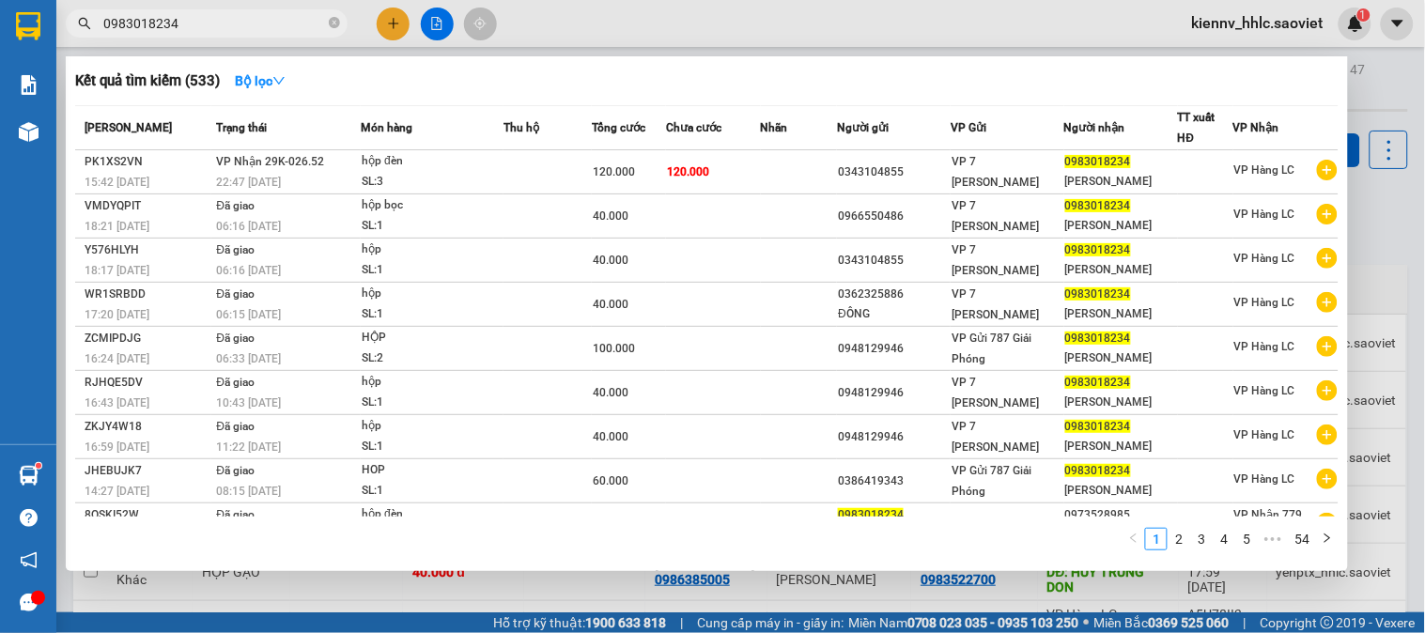
type input "0983018234"
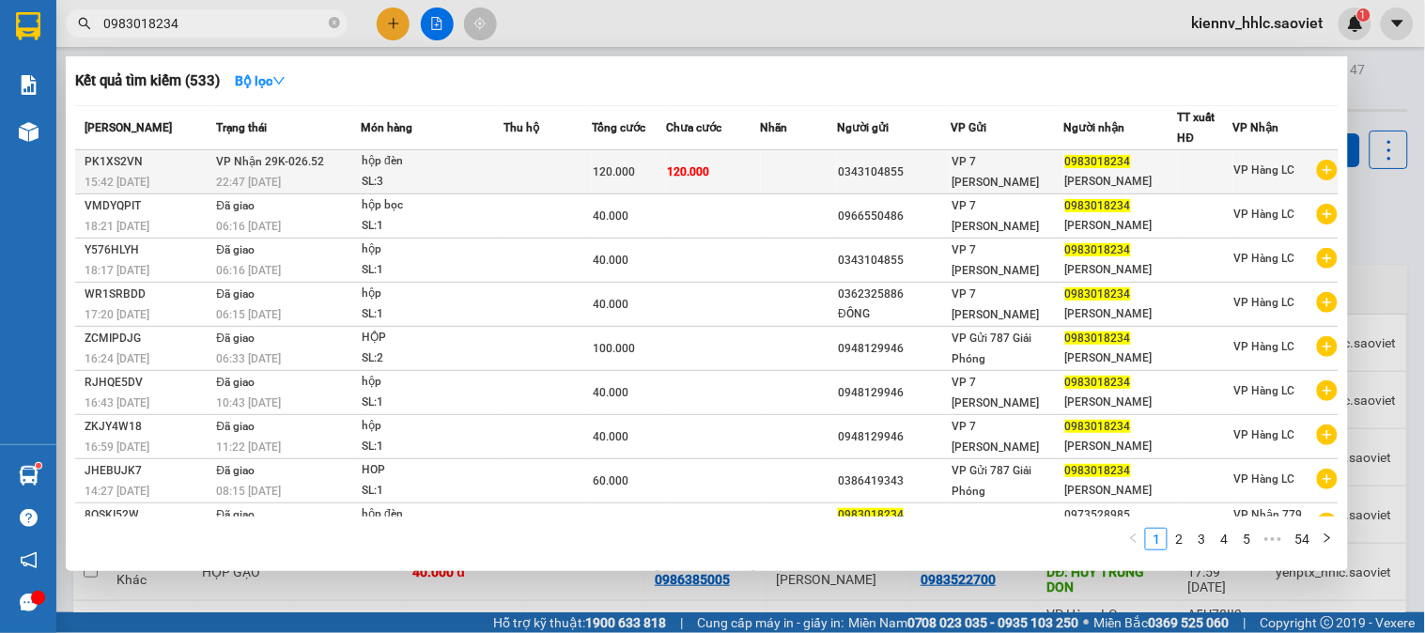
click at [767, 167] on td at bounding box center [799, 172] width 77 height 44
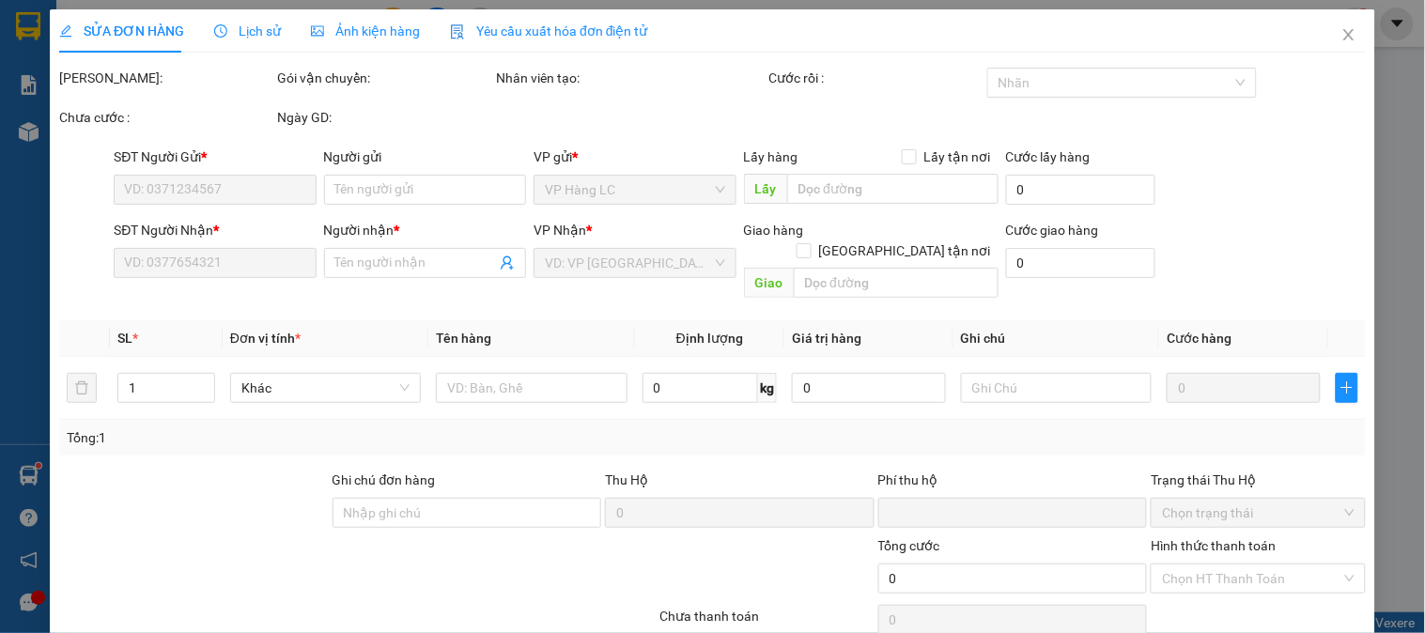
scroll to position [66, 0]
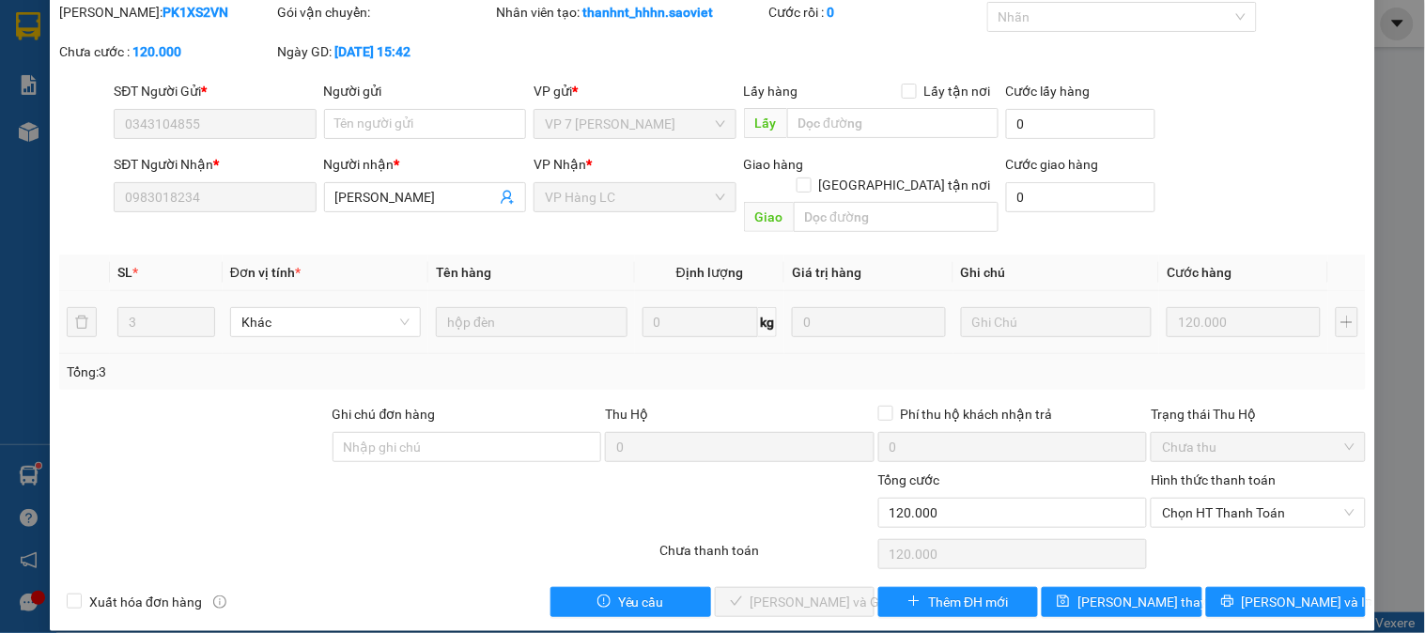
type input "0343104855"
type input "0983018234"
type input "Hải đăng"
type input "0"
type input "120.000"
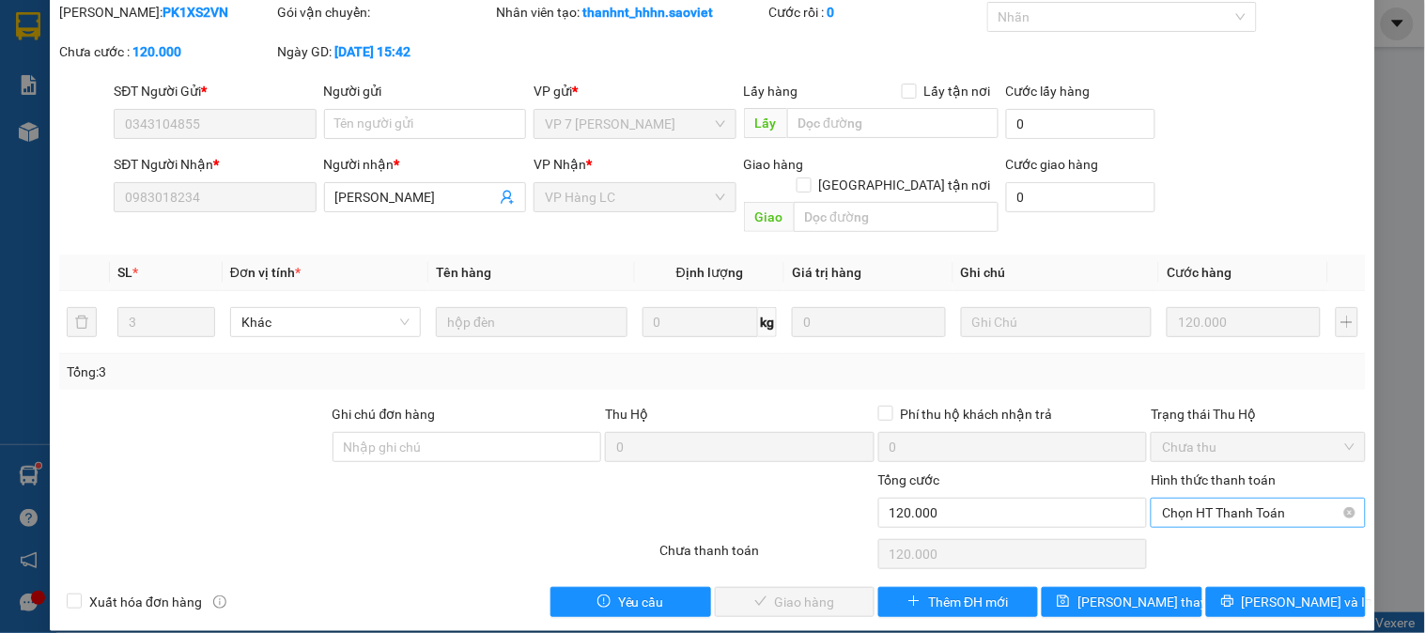
click at [1198, 499] on span "Chọn HT Thanh Toán" at bounding box center [1258, 513] width 192 height 28
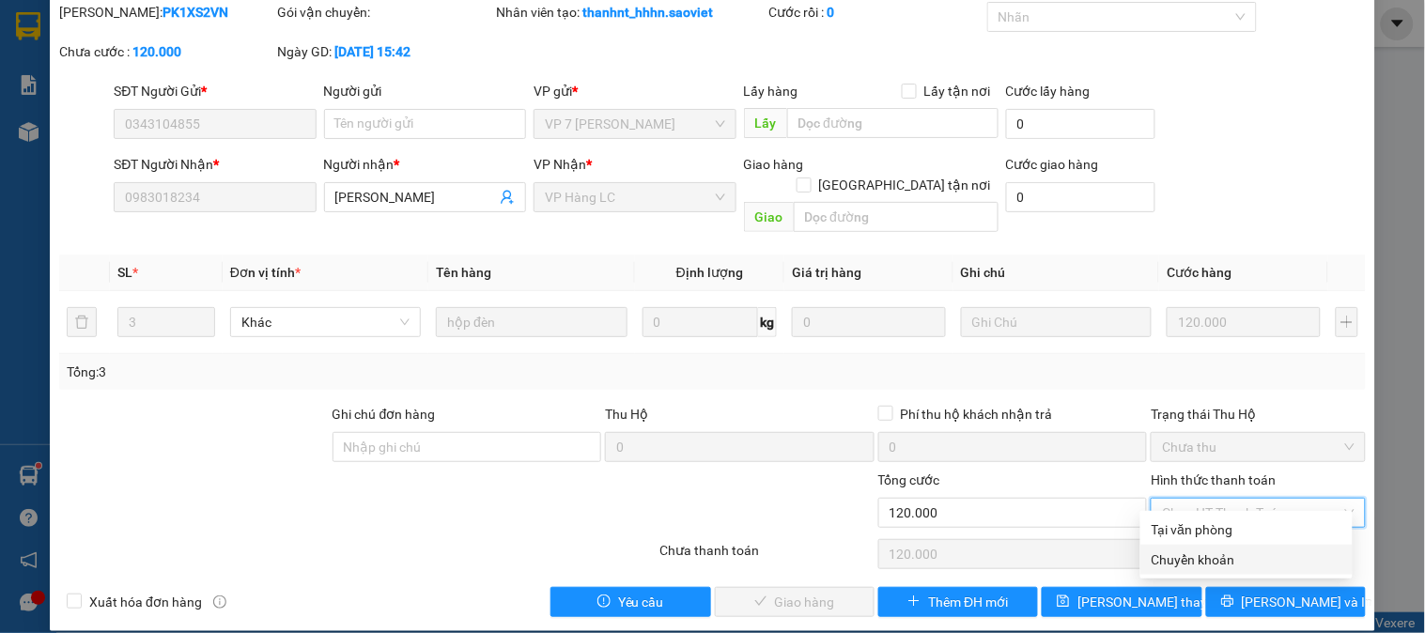
click at [1216, 558] on div "Chuyển khoản" at bounding box center [1246, 559] width 190 height 21
type input "0"
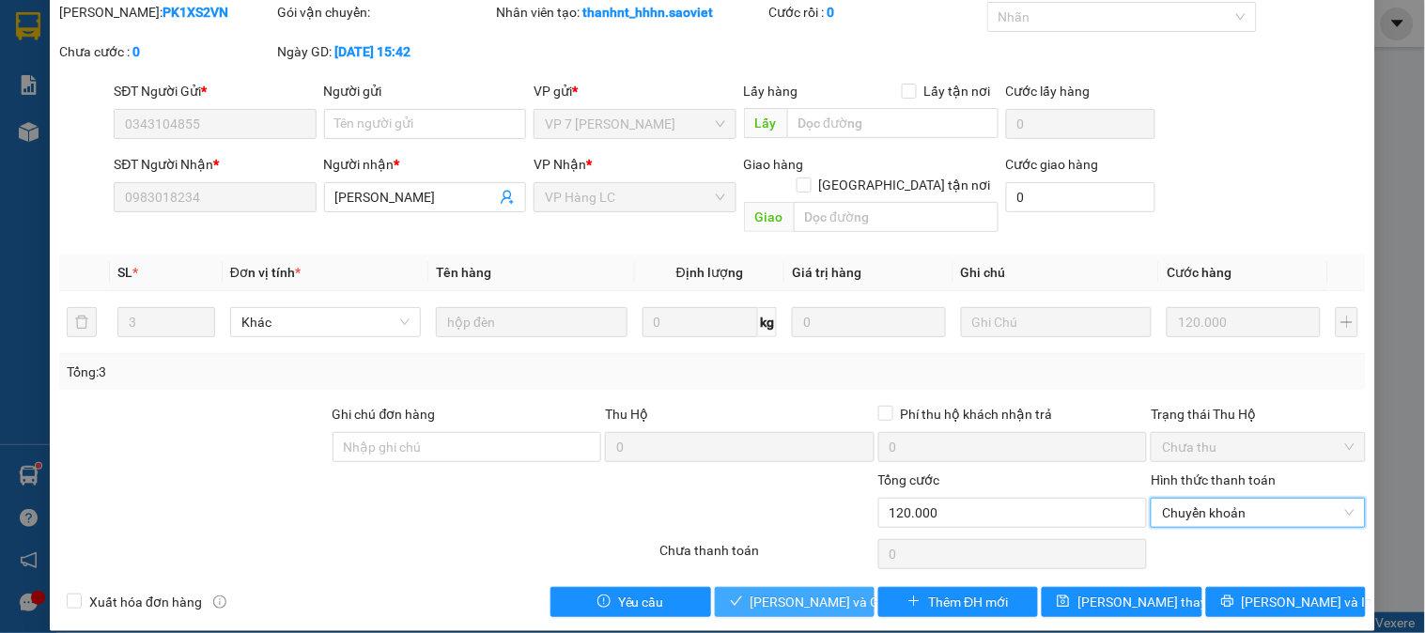
click at [840, 592] on span "[PERSON_NAME] và [PERSON_NAME] hàng" at bounding box center [840, 602] width 180 height 21
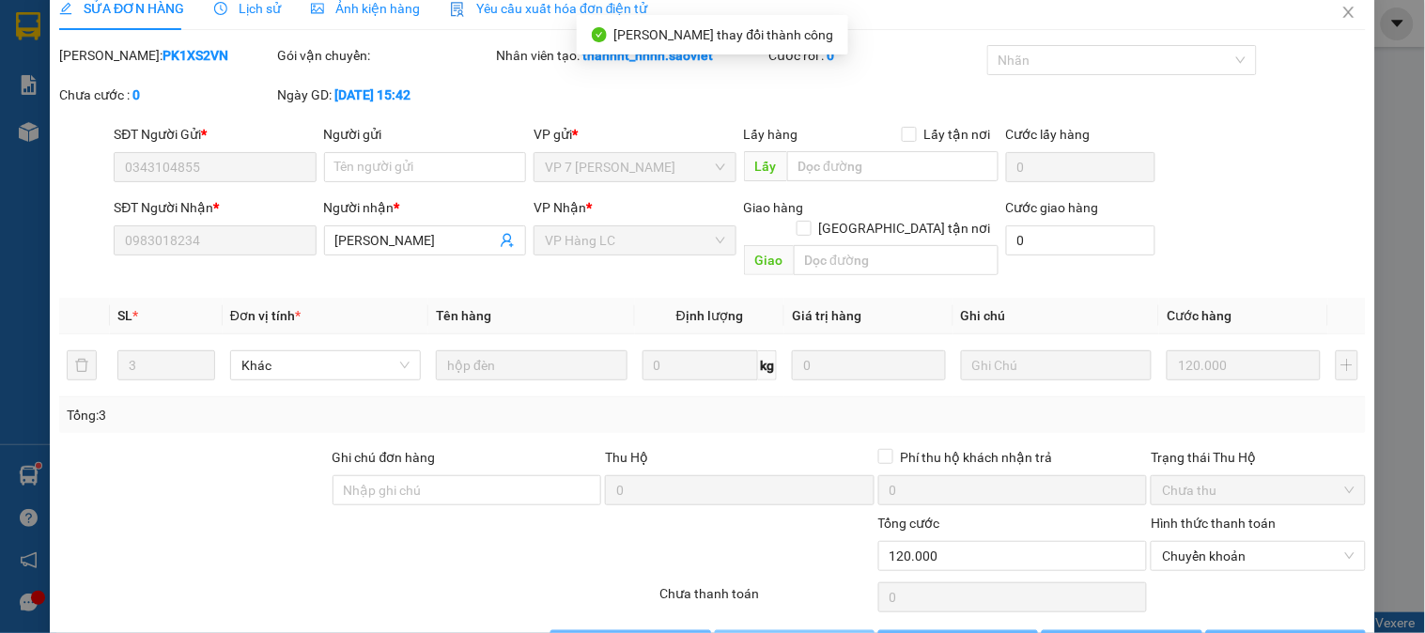
scroll to position [0, 0]
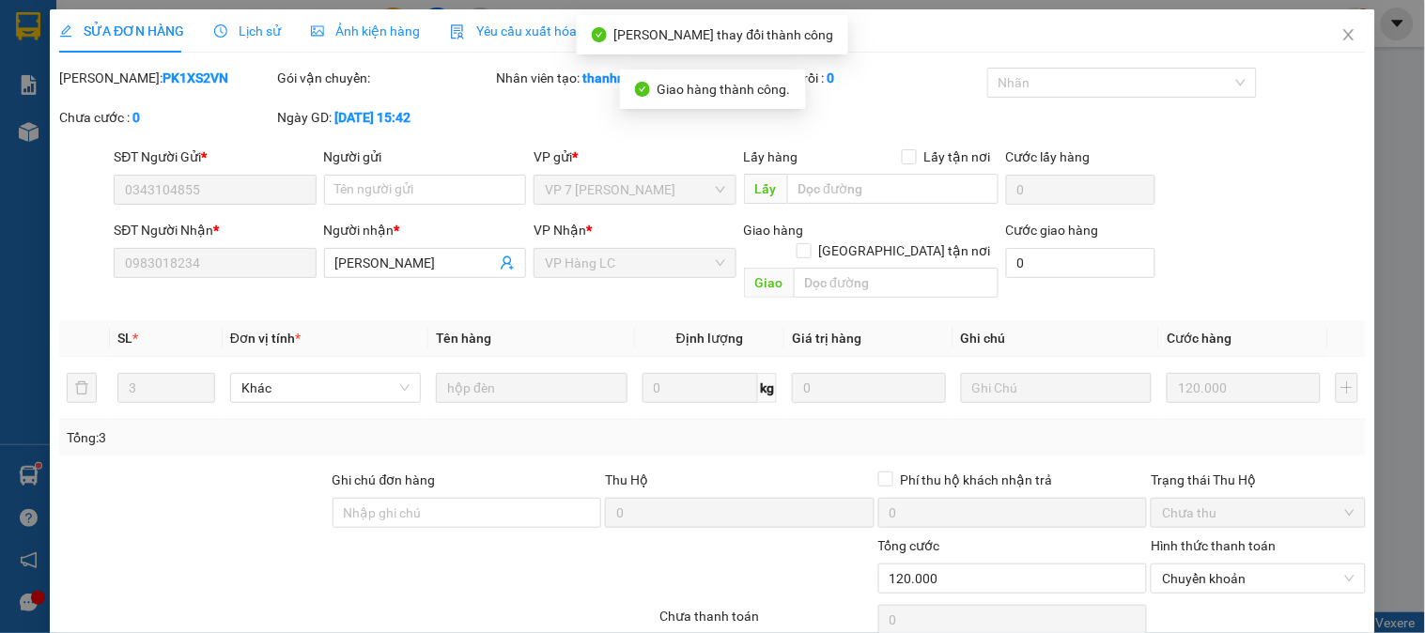
click at [251, 33] on span "Lịch sử" at bounding box center [247, 30] width 67 height 15
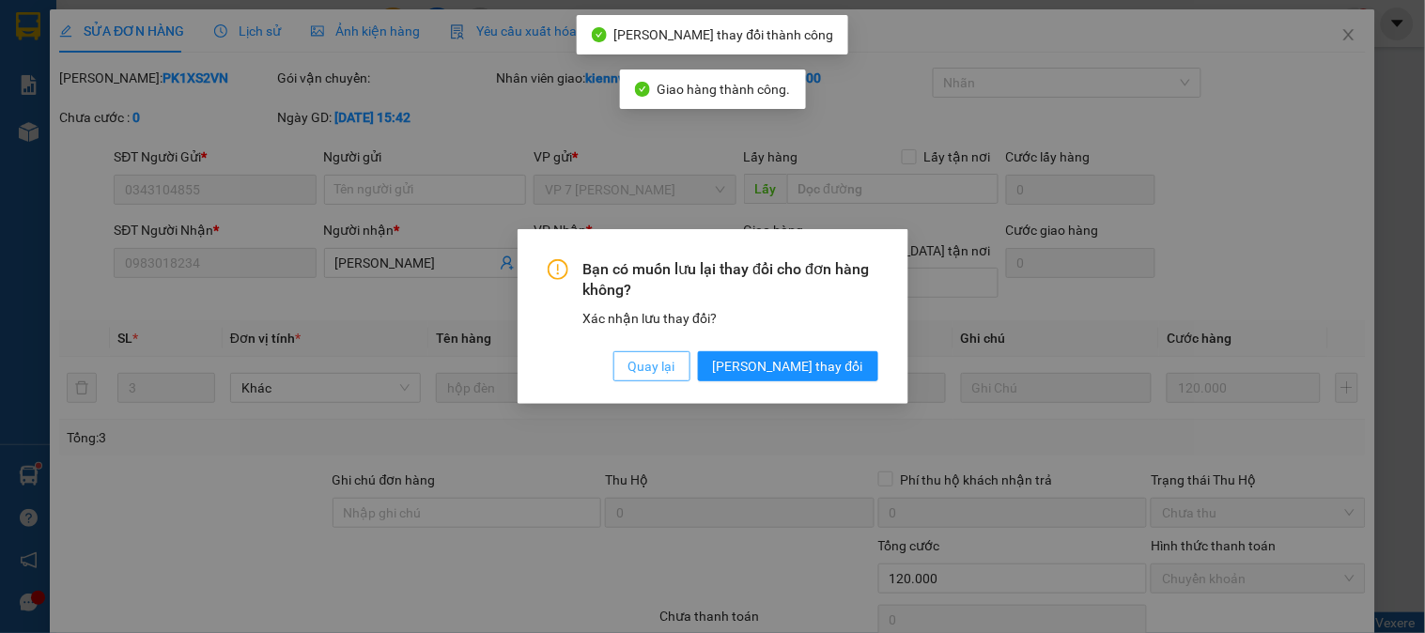
click at [675, 373] on span "Quay lại" at bounding box center [651, 366] width 47 height 21
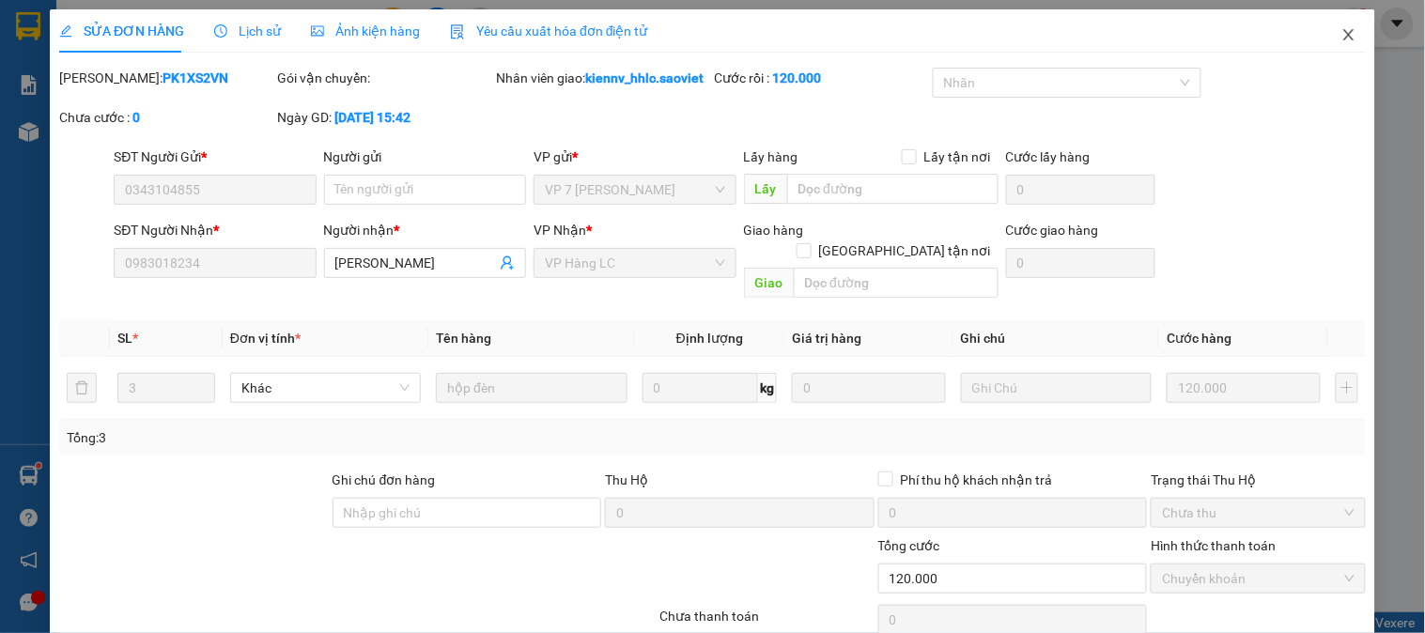
click at [1341, 29] on icon "close" at bounding box center [1348, 34] width 15 height 15
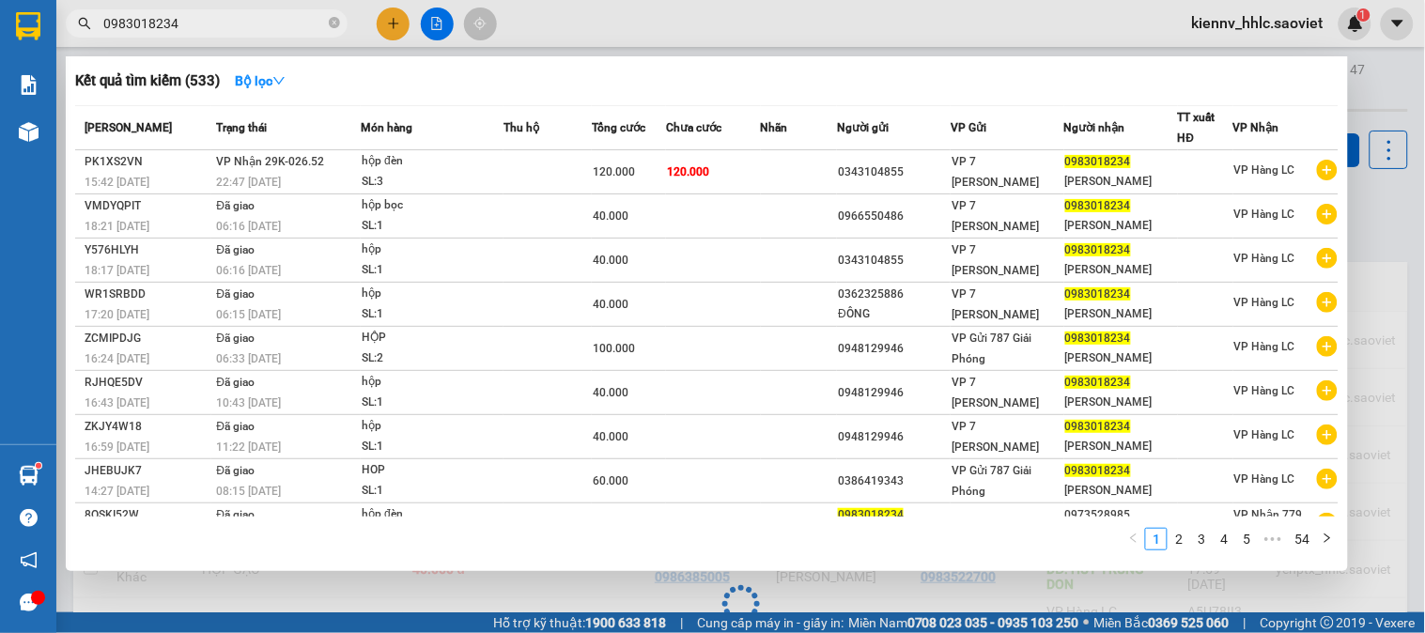
click at [241, 20] on input "0983018234" at bounding box center [214, 23] width 222 height 21
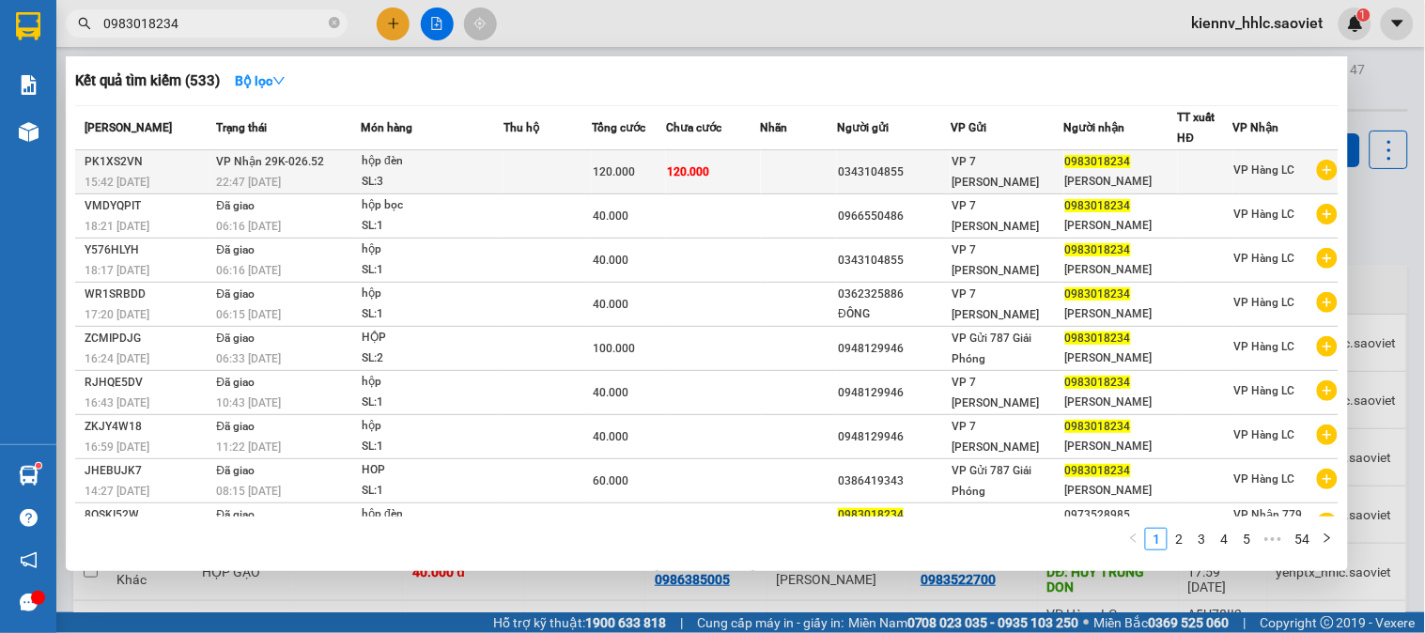
click at [368, 158] on div "hộp đèn" at bounding box center [432, 161] width 141 height 21
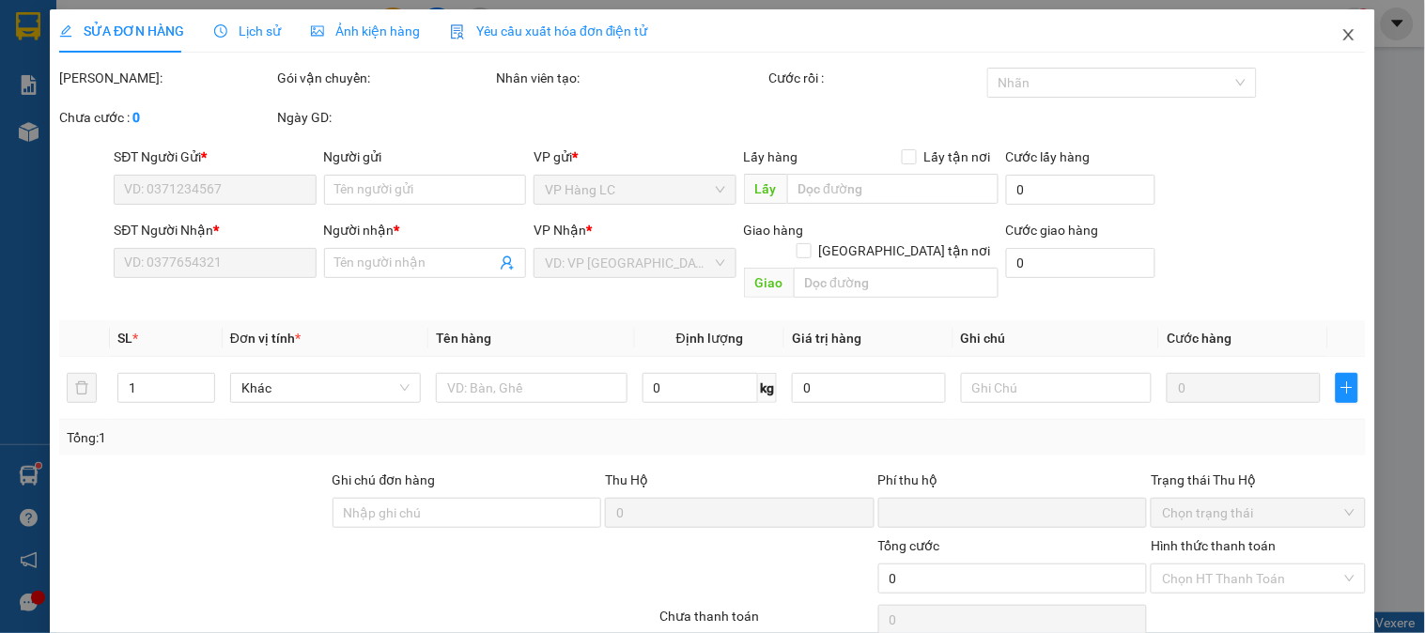
click at [1341, 36] on icon "close" at bounding box center [1348, 34] width 15 height 15
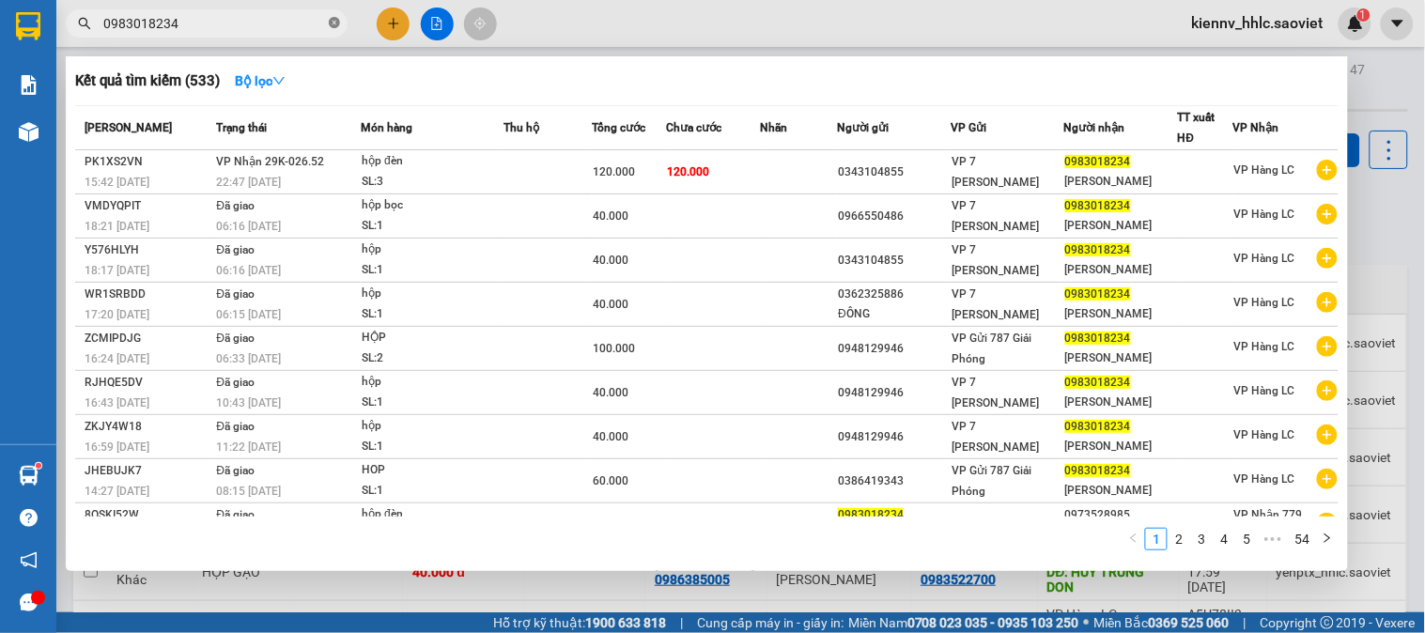
click at [332, 23] on icon "close-circle" at bounding box center [334, 22] width 11 height 11
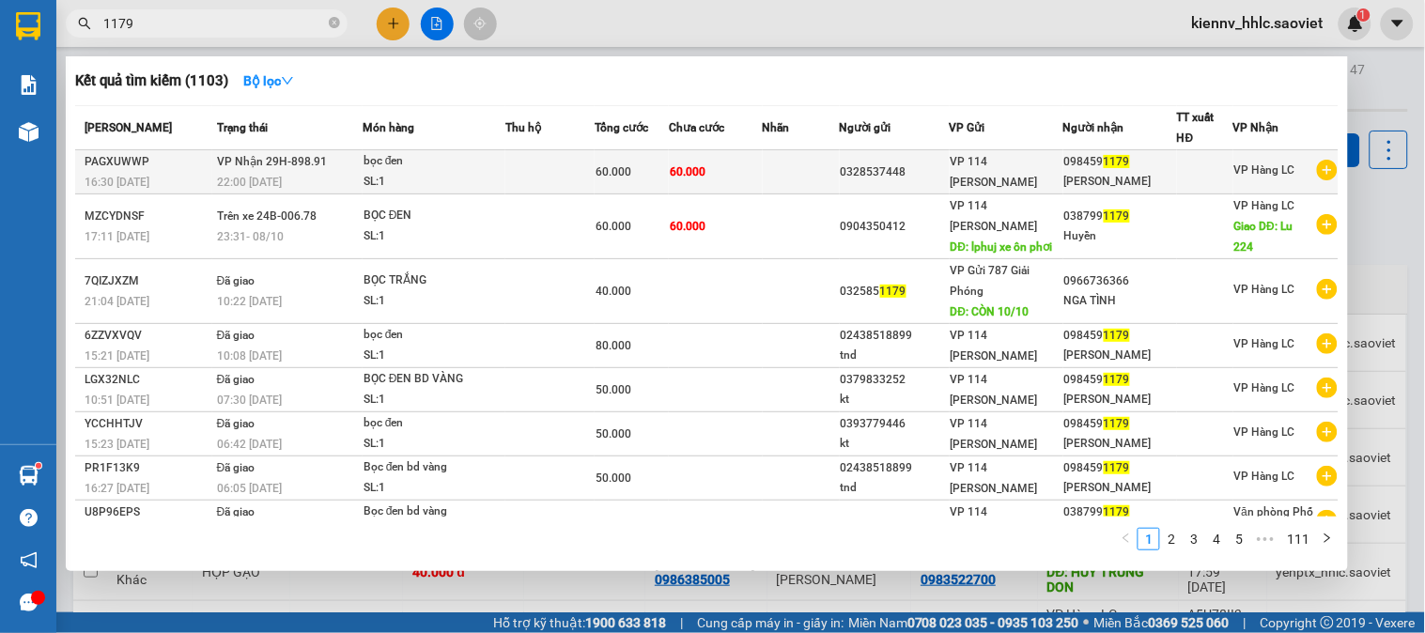
type input "1179"
click at [773, 181] on td at bounding box center [801, 172] width 77 height 44
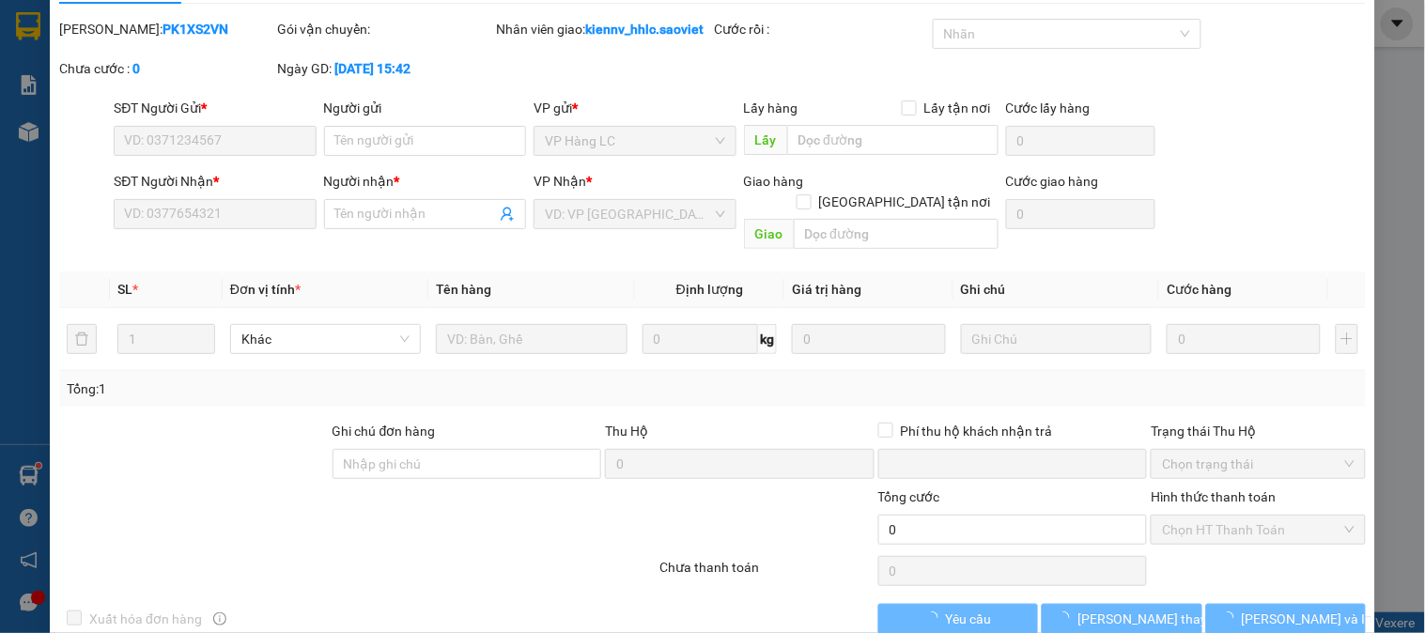
scroll to position [66, 0]
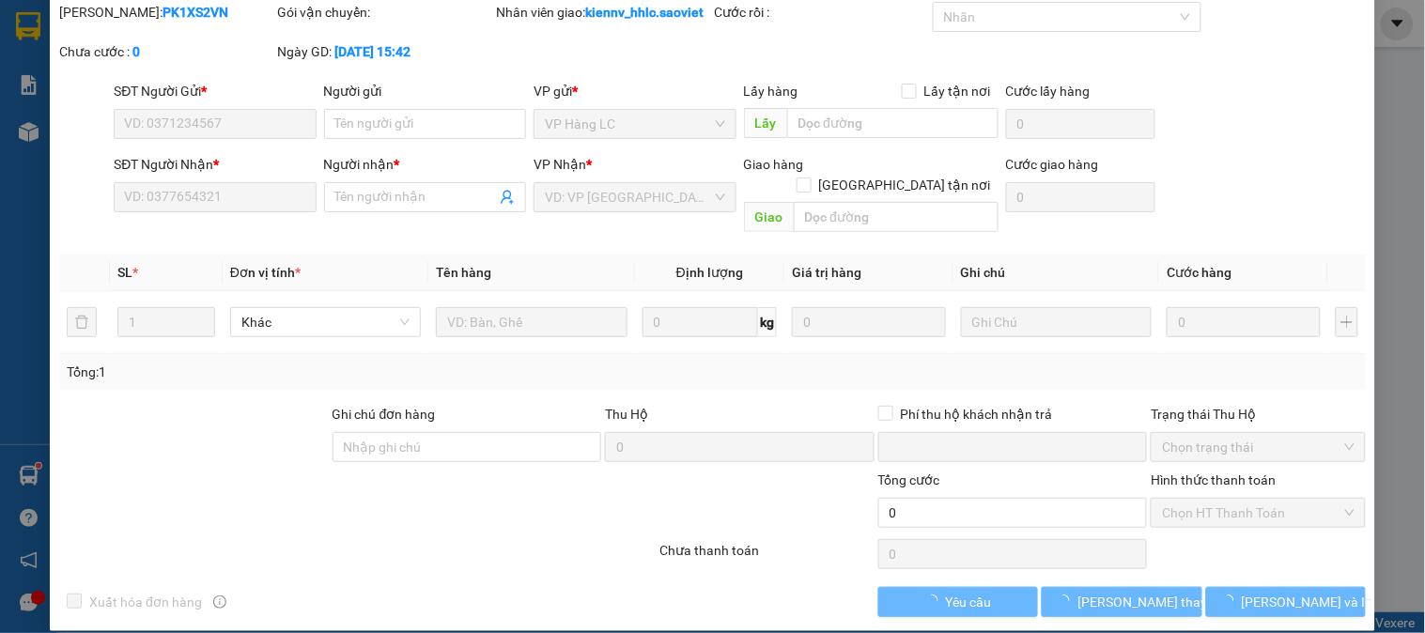
type input "0328537448"
type input "0984591179"
type input "Nguyệt Hùng"
type input "0"
type input "60.000"
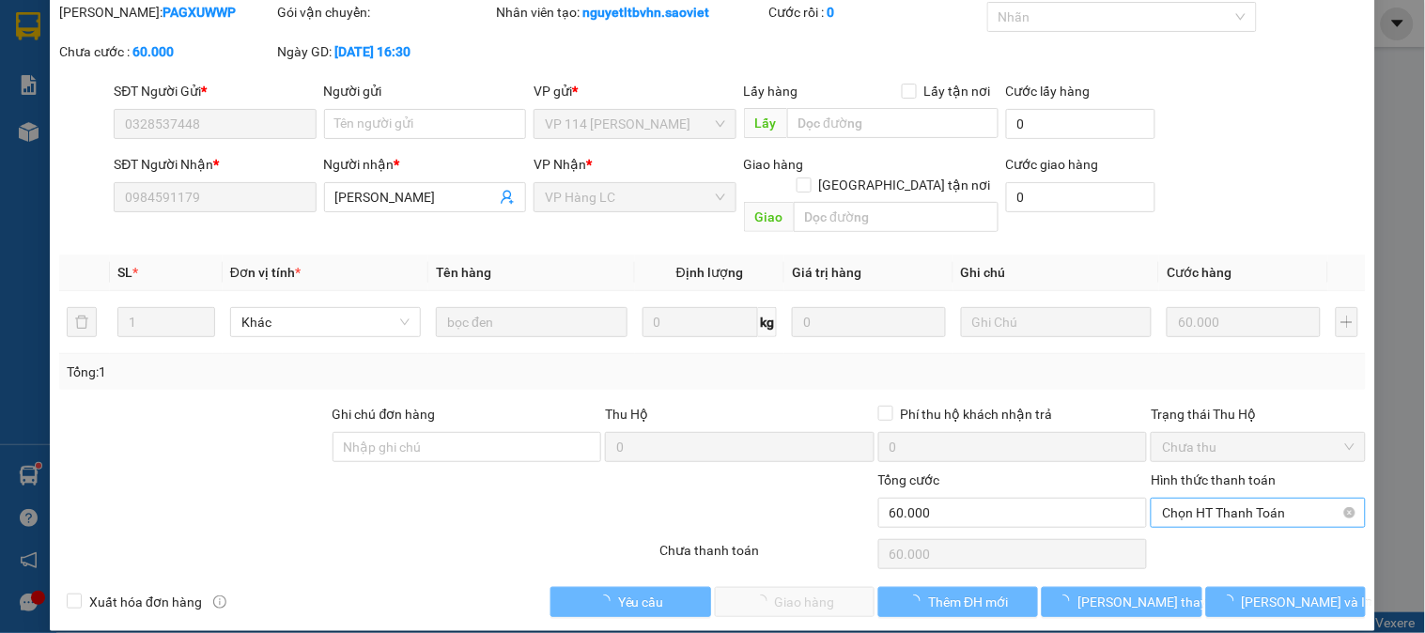
click at [1179, 499] on span "Chọn HT Thanh Toán" at bounding box center [1258, 513] width 192 height 28
click at [1187, 533] on div "Tại văn phòng" at bounding box center [1246, 529] width 190 height 21
type input "0"
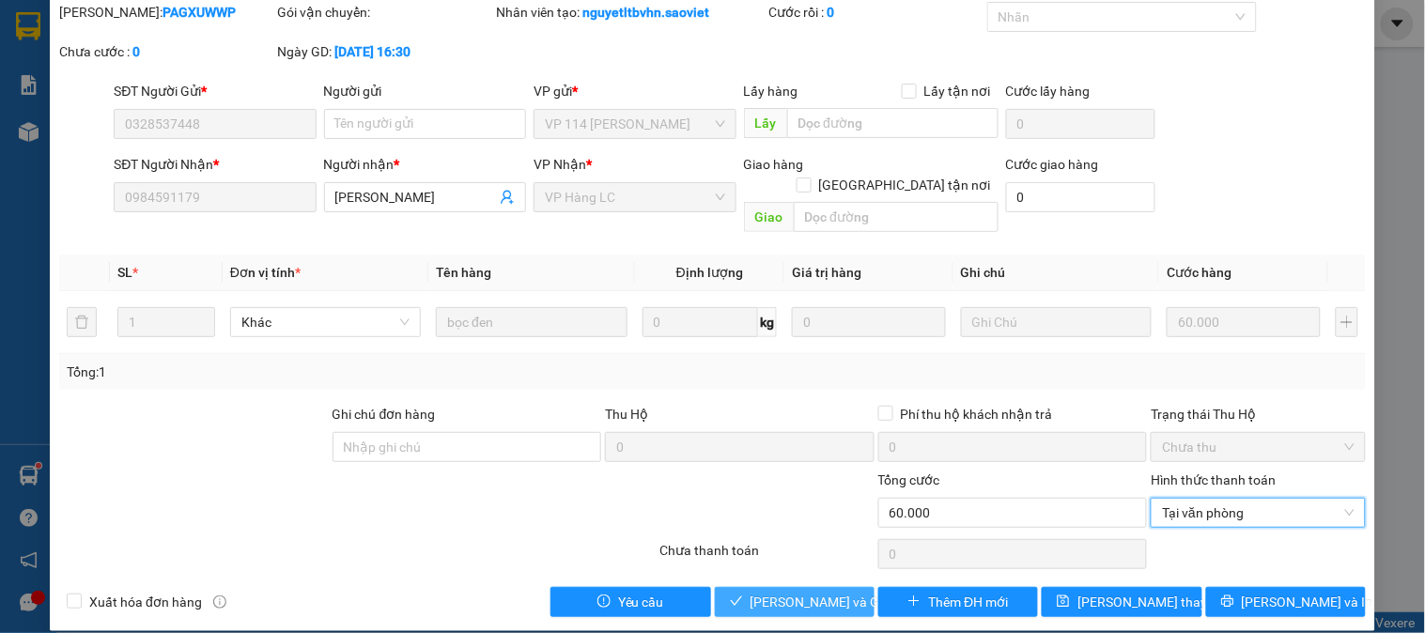
click at [825, 592] on span "Lưu và Giao hàng" at bounding box center [840, 602] width 180 height 21
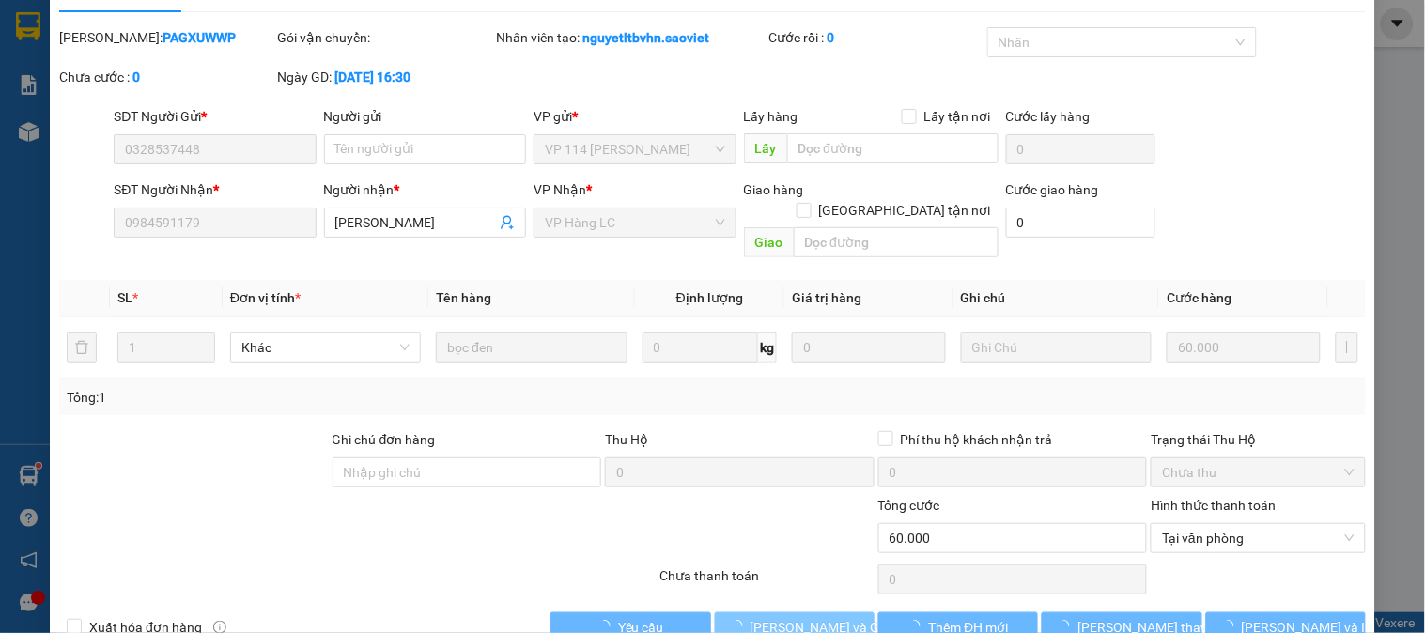
scroll to position [0, 0]
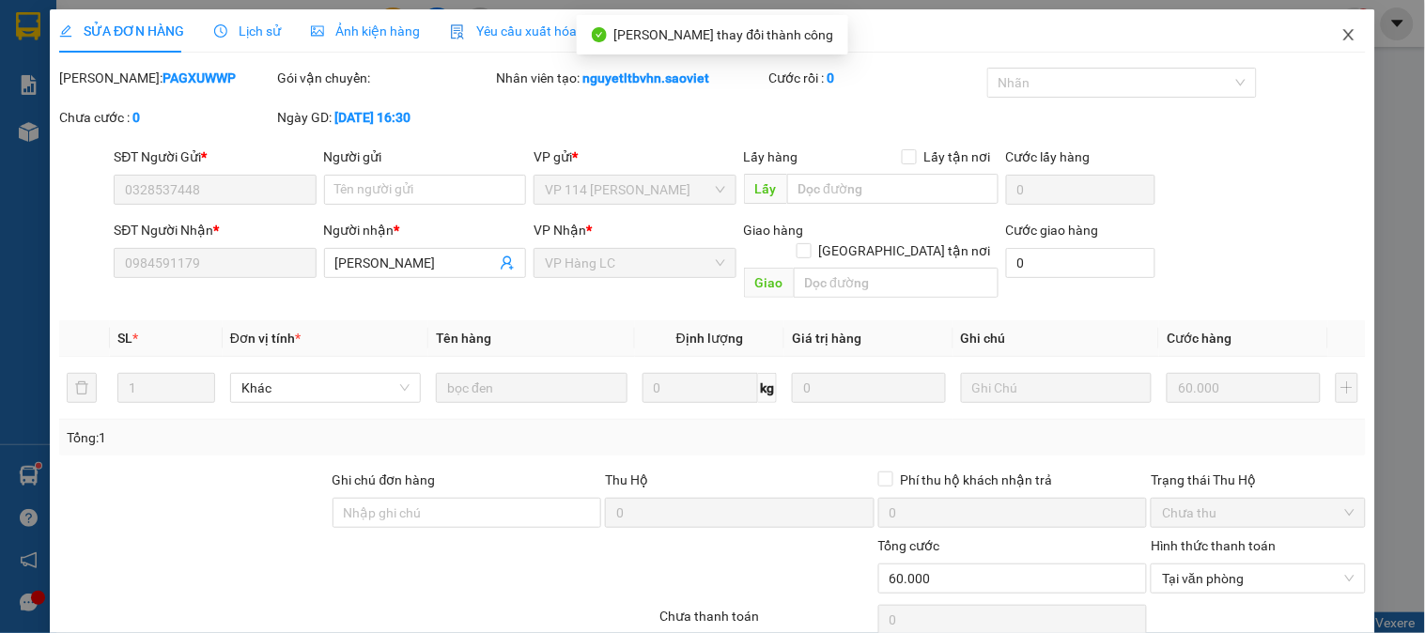
click at [1343, 33] on icon "close" at bounding box center [1348, 34] width 10 height 11
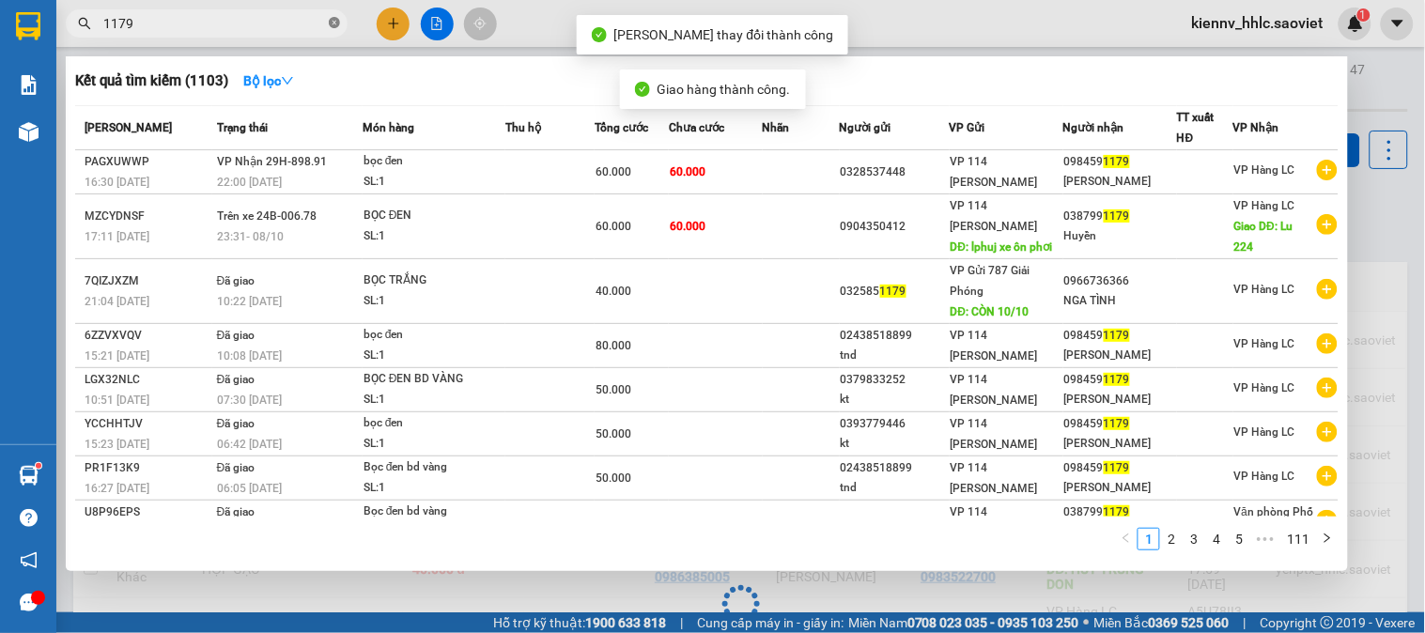
click at [331, 23] on icon "close-circle" at bounding box center [334, 22] width 11 height 11
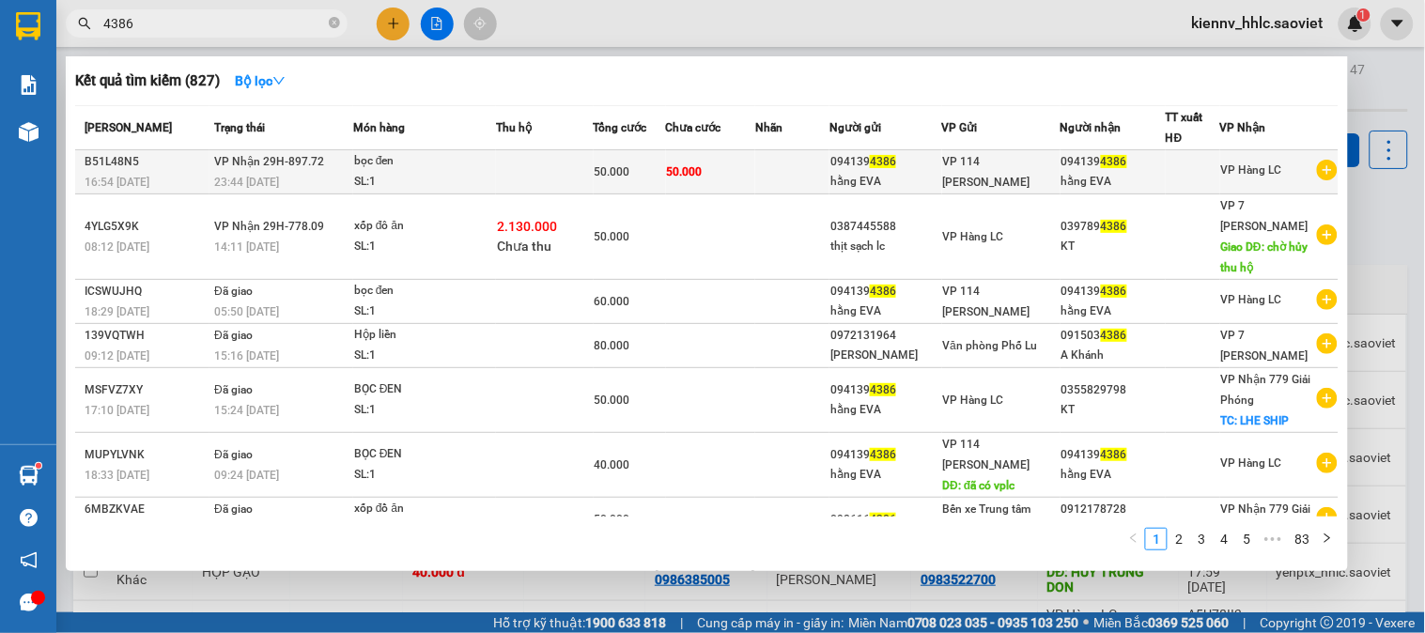
type input "4386"
click at [682, 172] on span "50.000" at bounding box center [685, 171] width 36 height 13
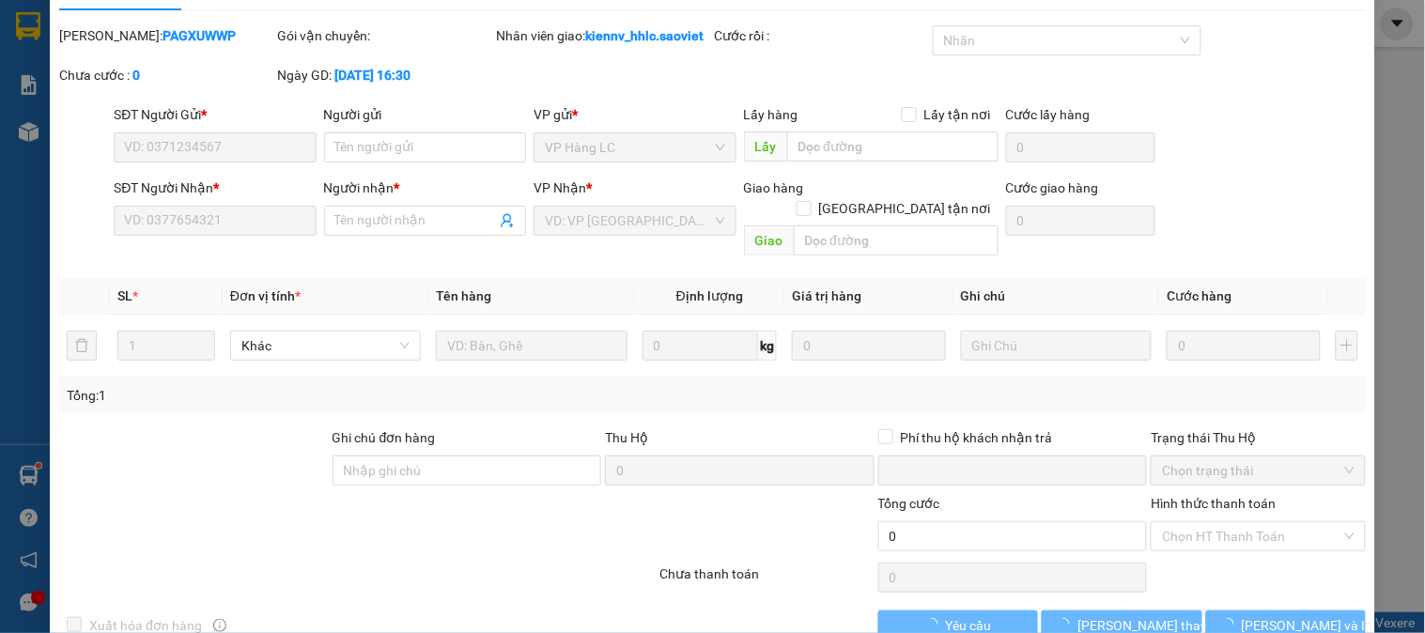
scroll to position [66, 0]
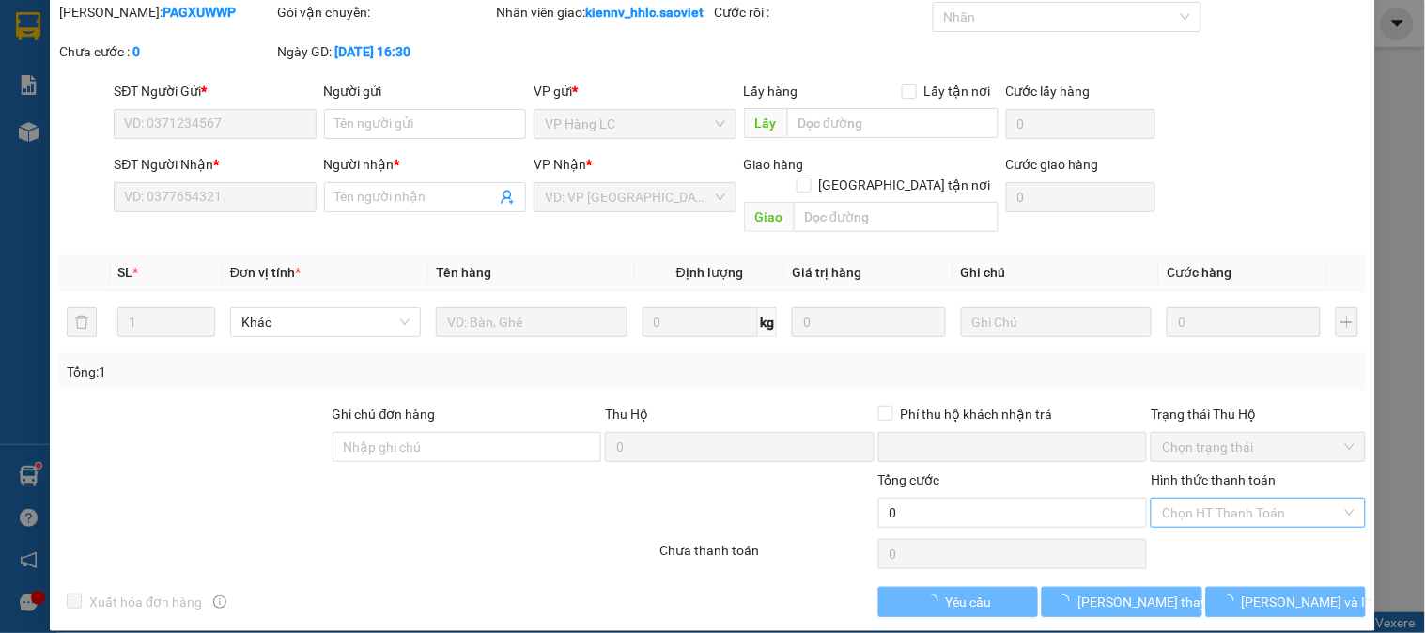
type input "0941394386"
type input "hằng EVA"
type input "0941394386"
type input "hằng EVA"
type input "0"
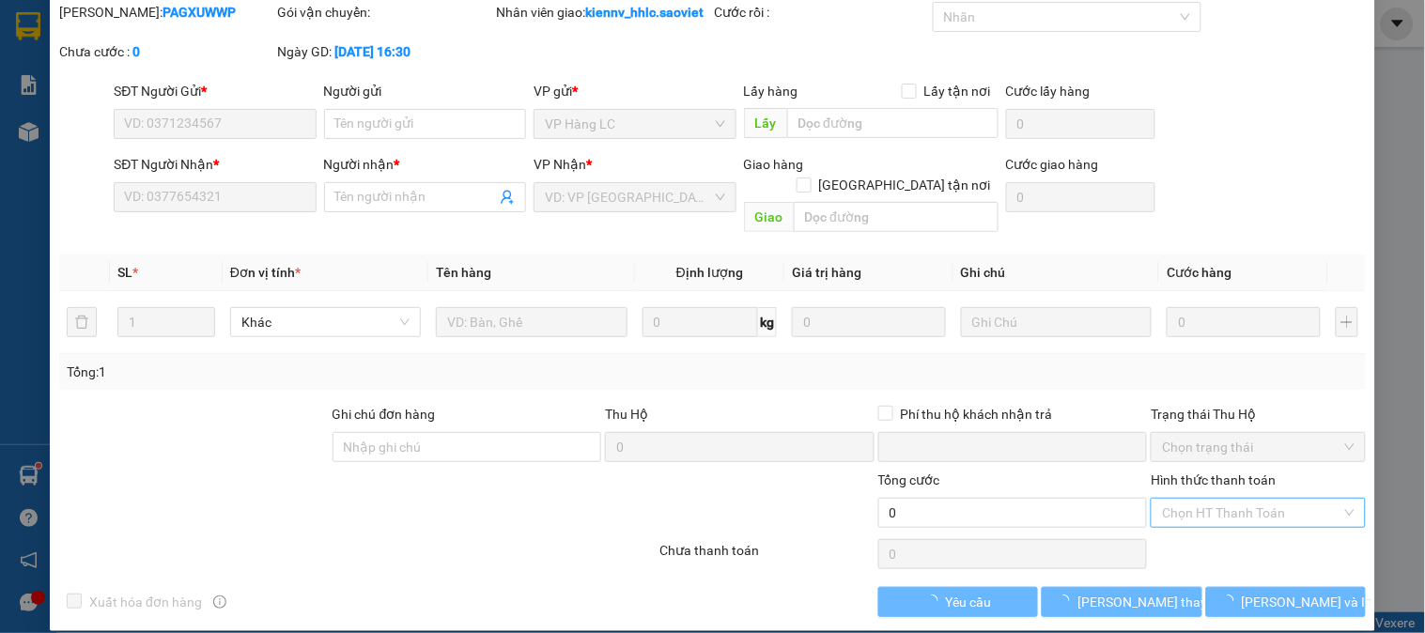
type input "50.000"
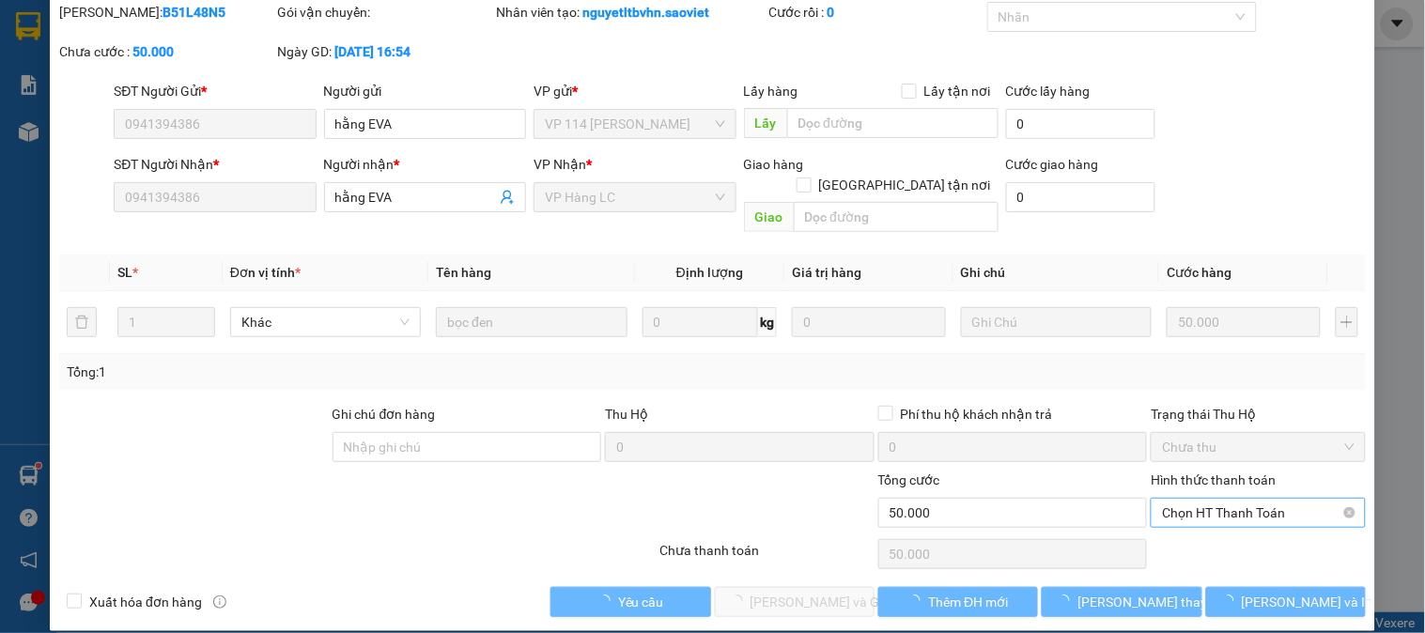
click at [1232, 499] on span "Chọn HT Thanh Toán" at bounding box center [1258, 513] width 192 height 28
click at [1209, 528] on div "Tại văn phòng" at bounding box center [1246, 529] width 190 height 21
type input "0"
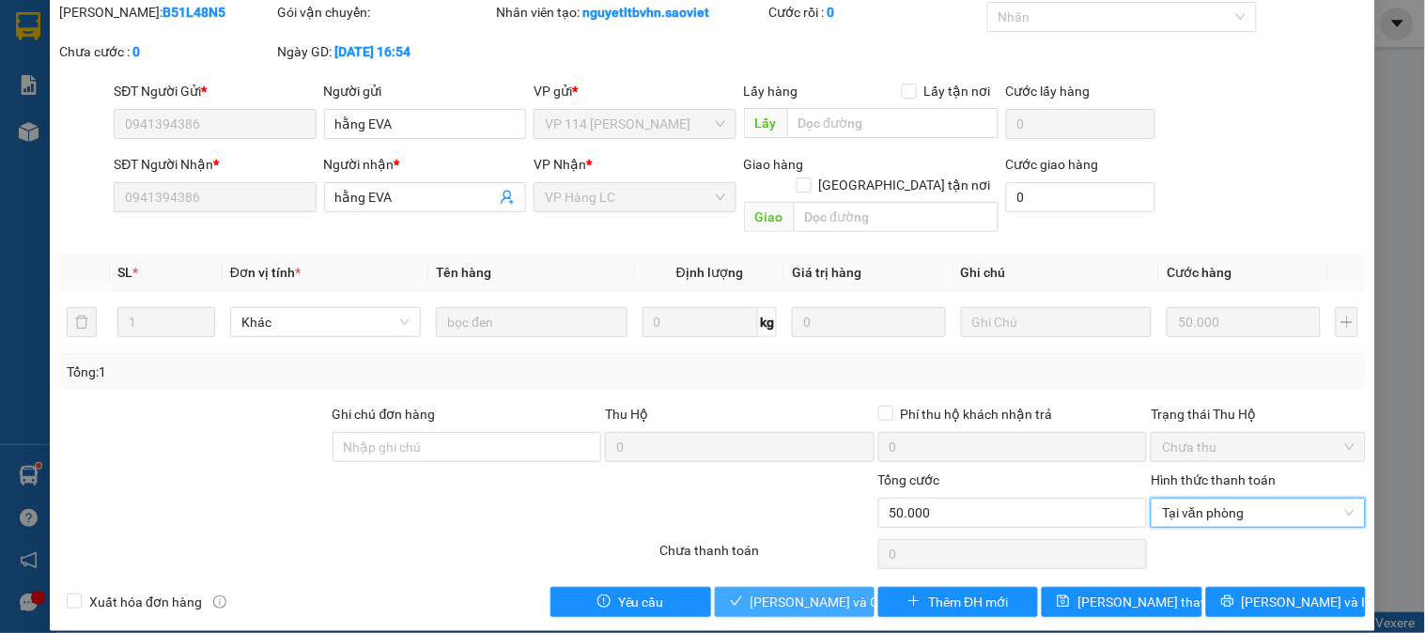
click at [827, 587] on button "Lưu và Giao hàng" at bounding box center [795, 602] width 160 height 30
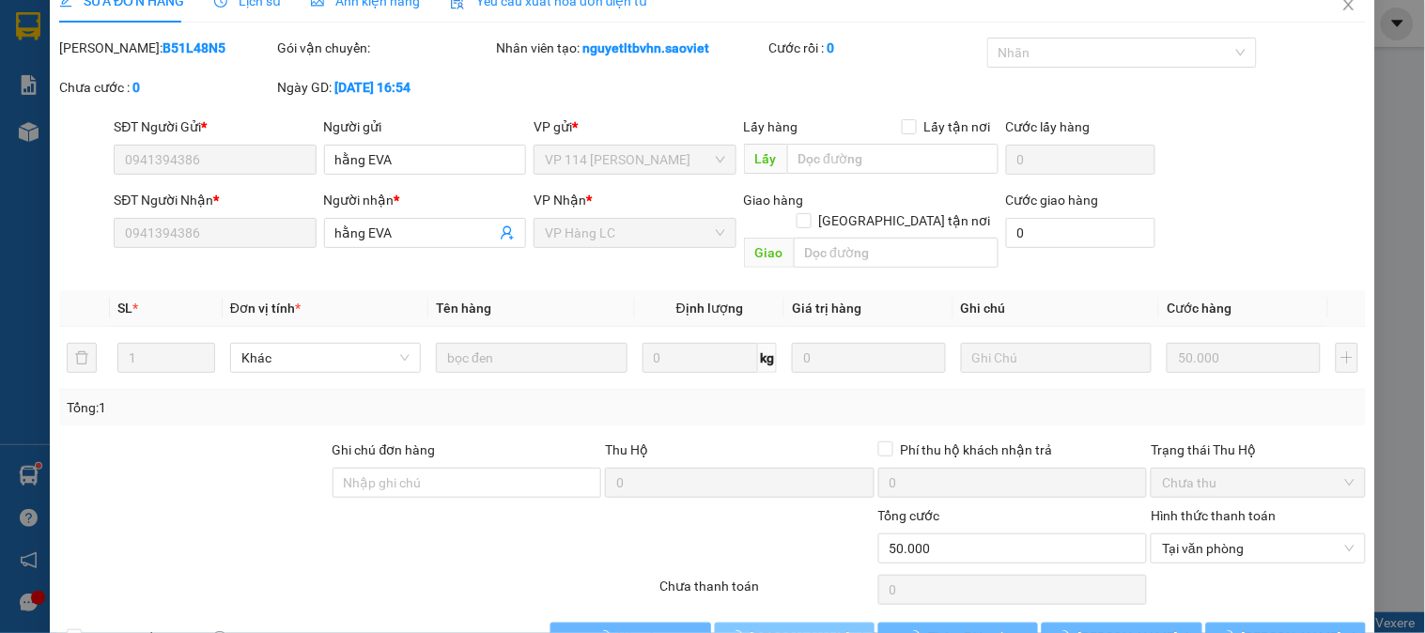
scroll to position [0, 0]
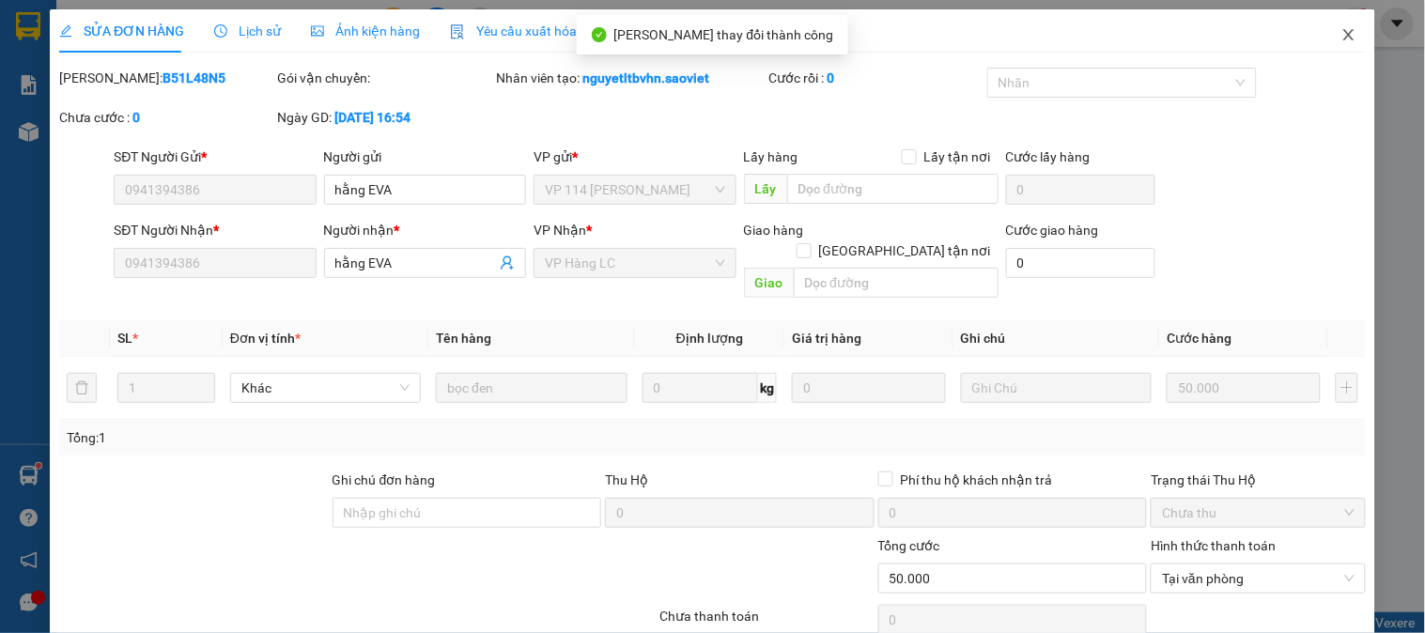
click at [1341, 34] on icon "close" at bounding box center [1348, 34] width 15 height 15
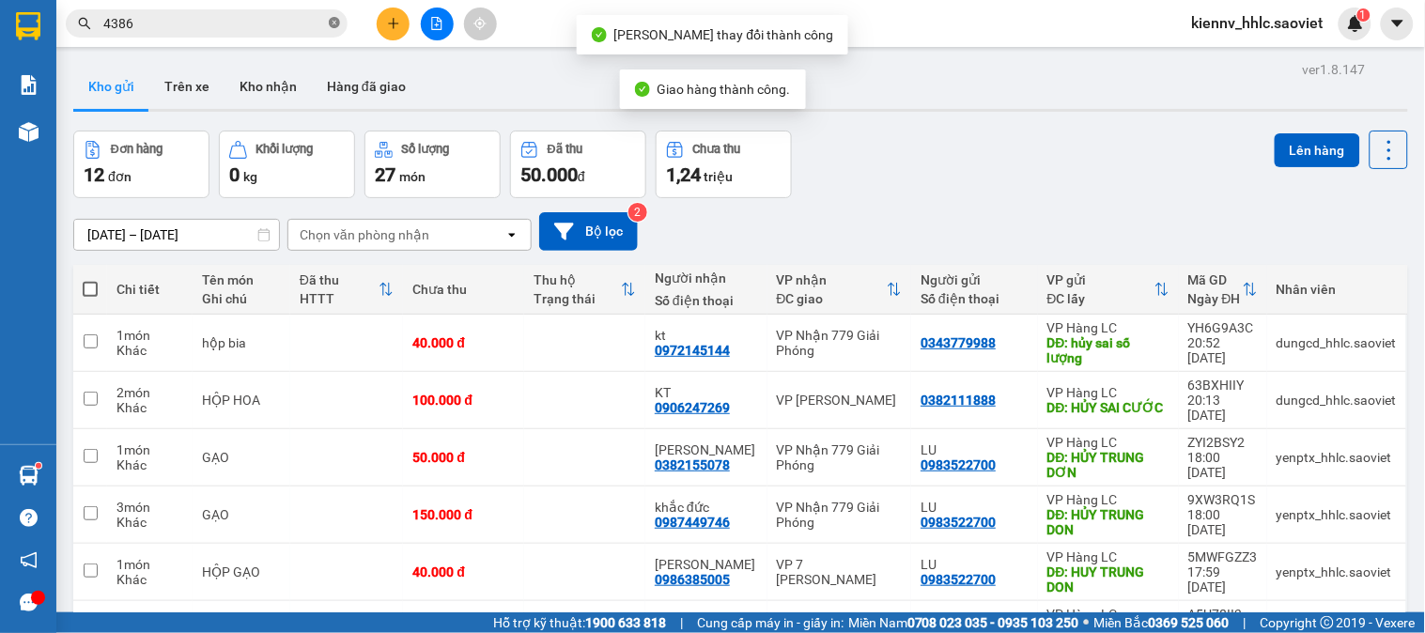
click at [332, 23] on icon "close-circle" at bounding box center [334, 22] width 11 height 11
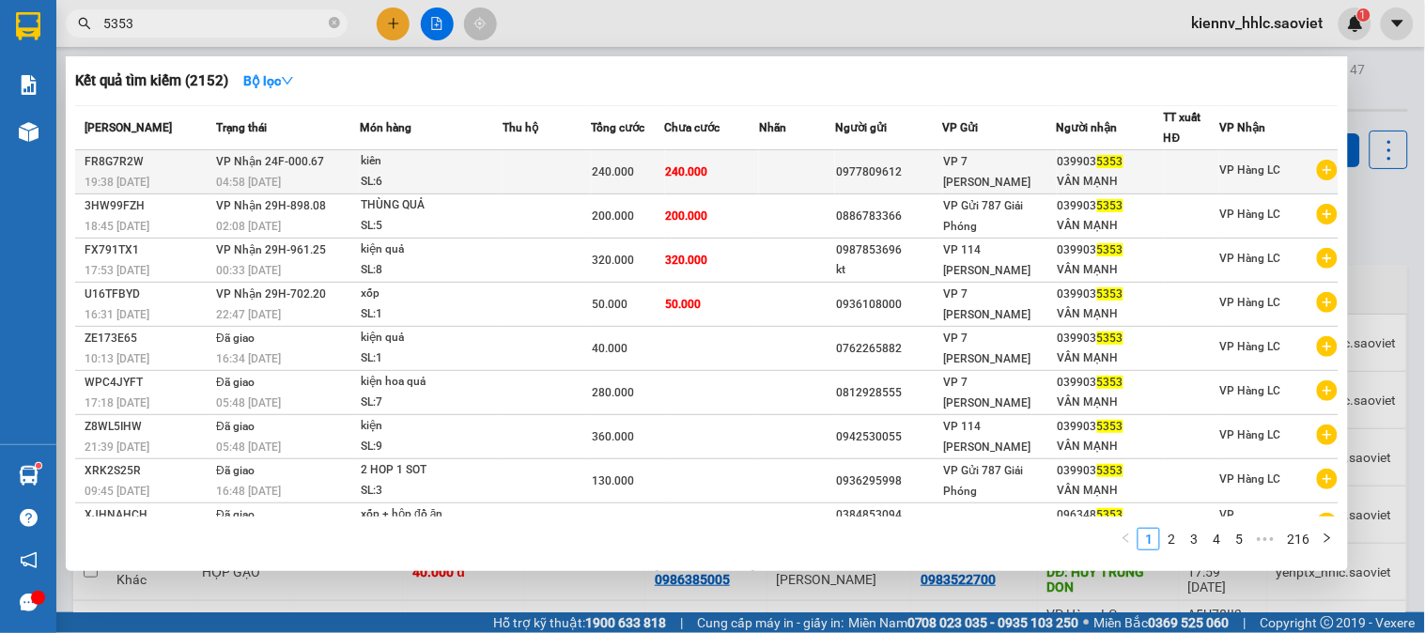
type input "5353"
click at [661, 173] on div "240.000" at bounding box center [628, 172] width 72 height 21
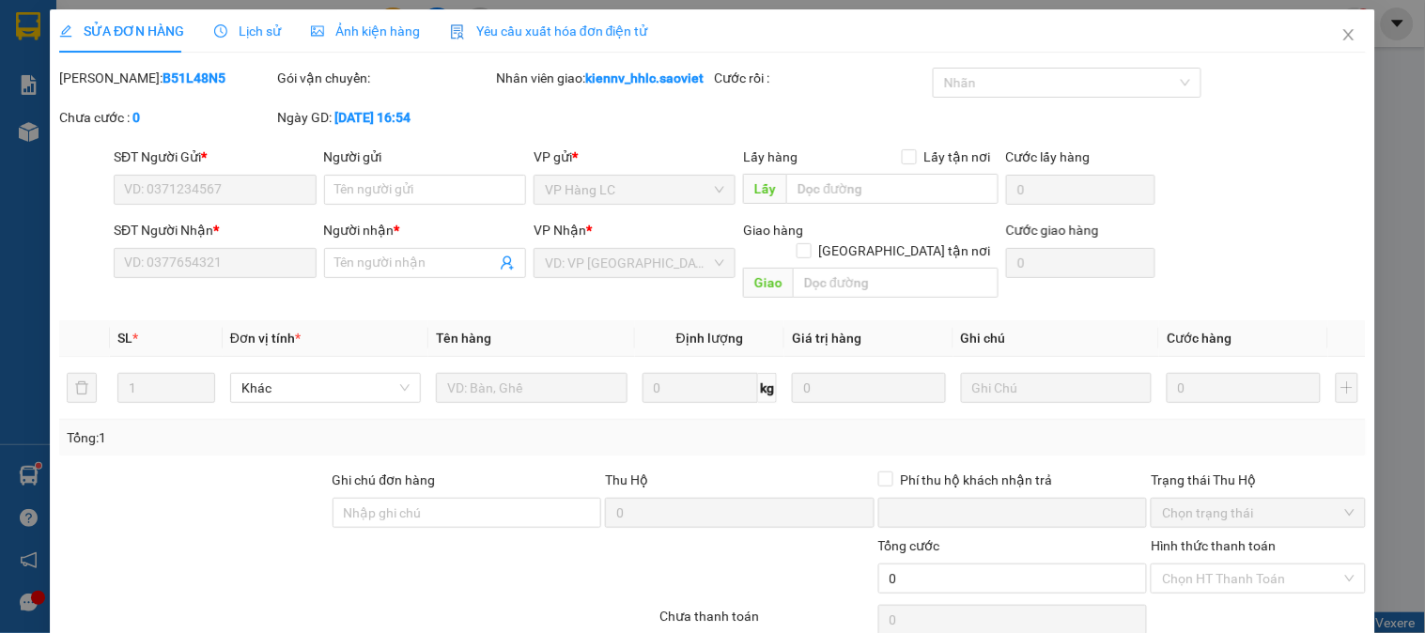
type input "0977809612"
type input "0399035353"
type input "VÂN MẠNH"
type input "0"
type input "240.000"
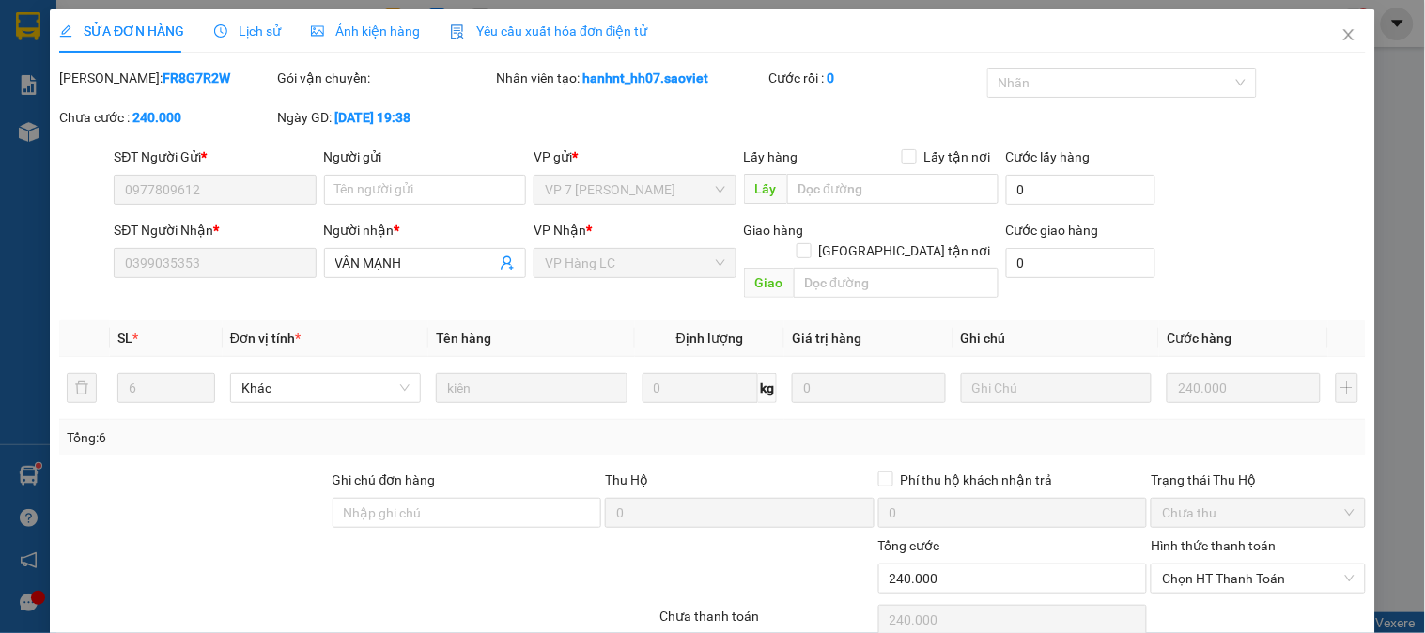
scroll to position [66, 0]
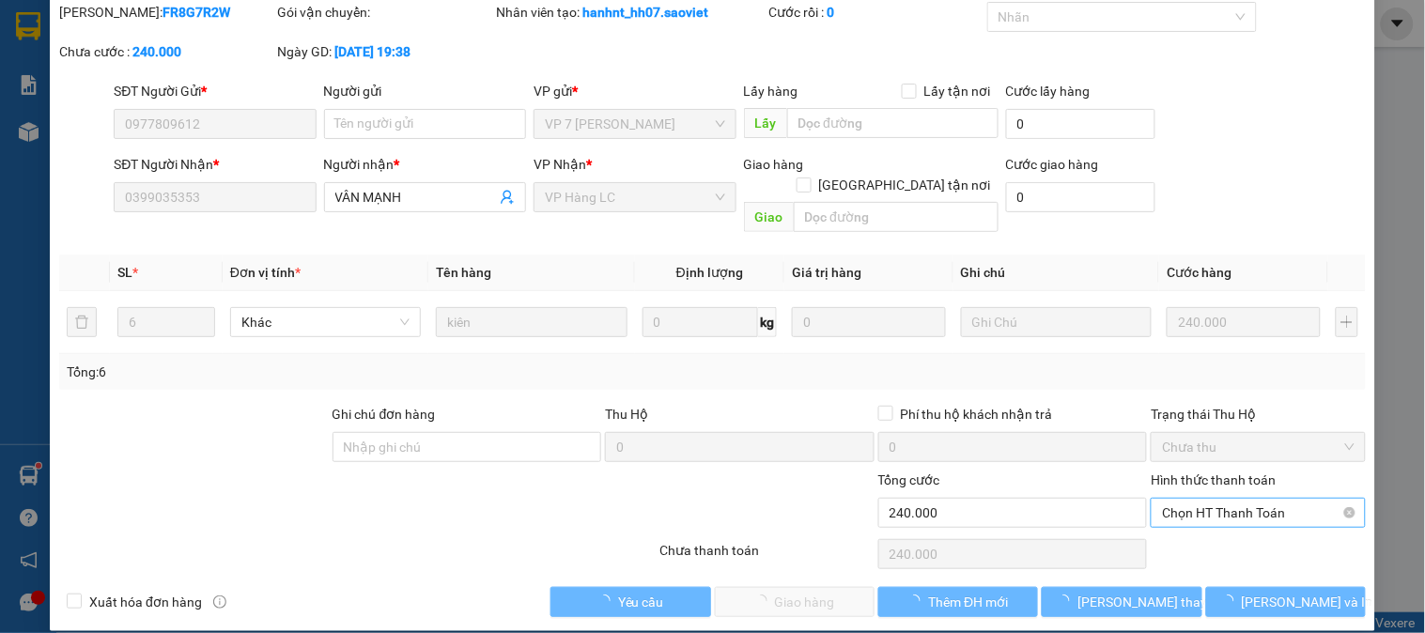
click at [1224, 503] on span "Chọn HT Thanh Toán" at bounding box center [1258, 513] width 192 height 28
click at [1224, 526] on div "Tại văn phòng" at bounding box center [1246, 529] width 190 height 21
type input "0"
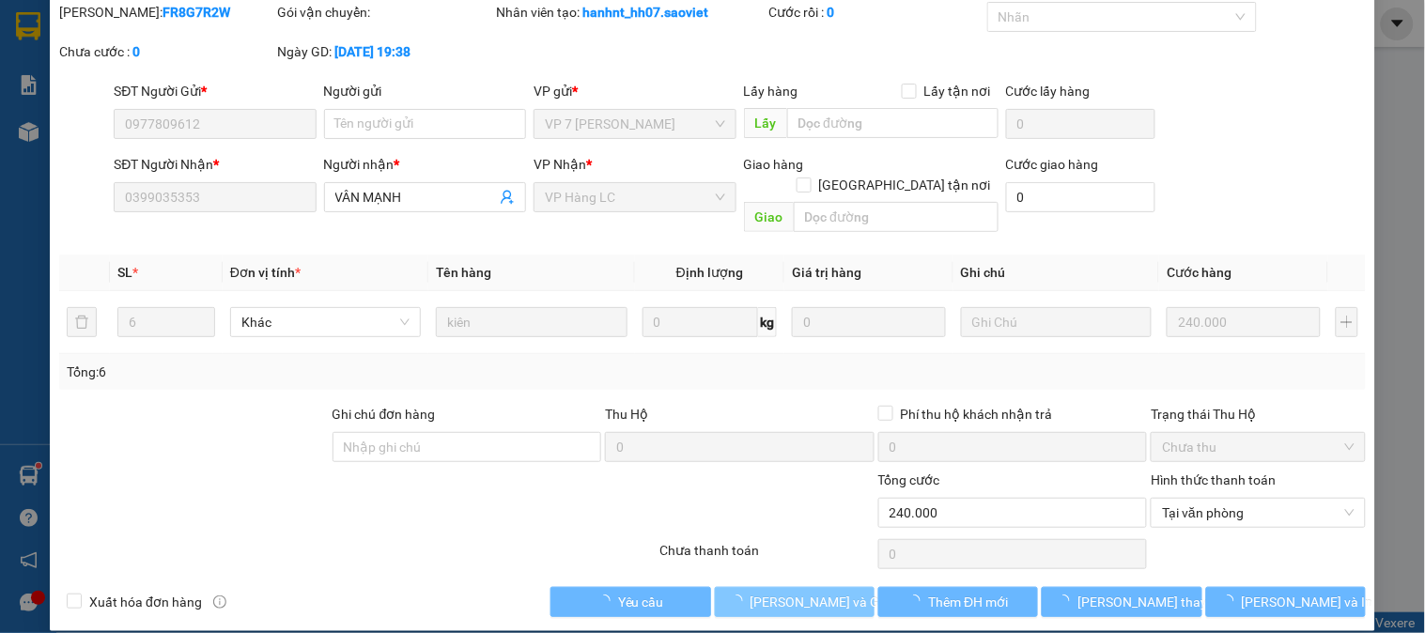
click at [782, 592] on span "Lưu và Giao hàng" at bounding box center [840, 602] width 180 height 21
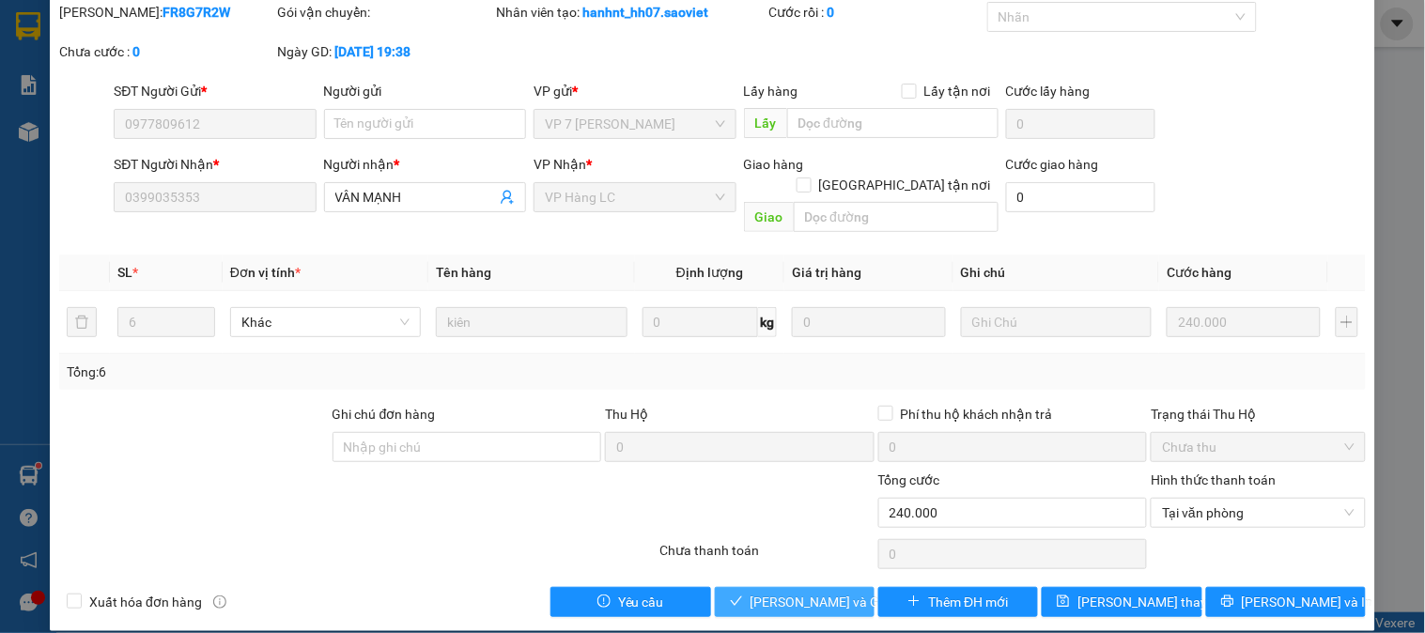
click at [782, 592] on span "Lưu và Giao hàng" at bounding box center [840, 602] width 180 height 21
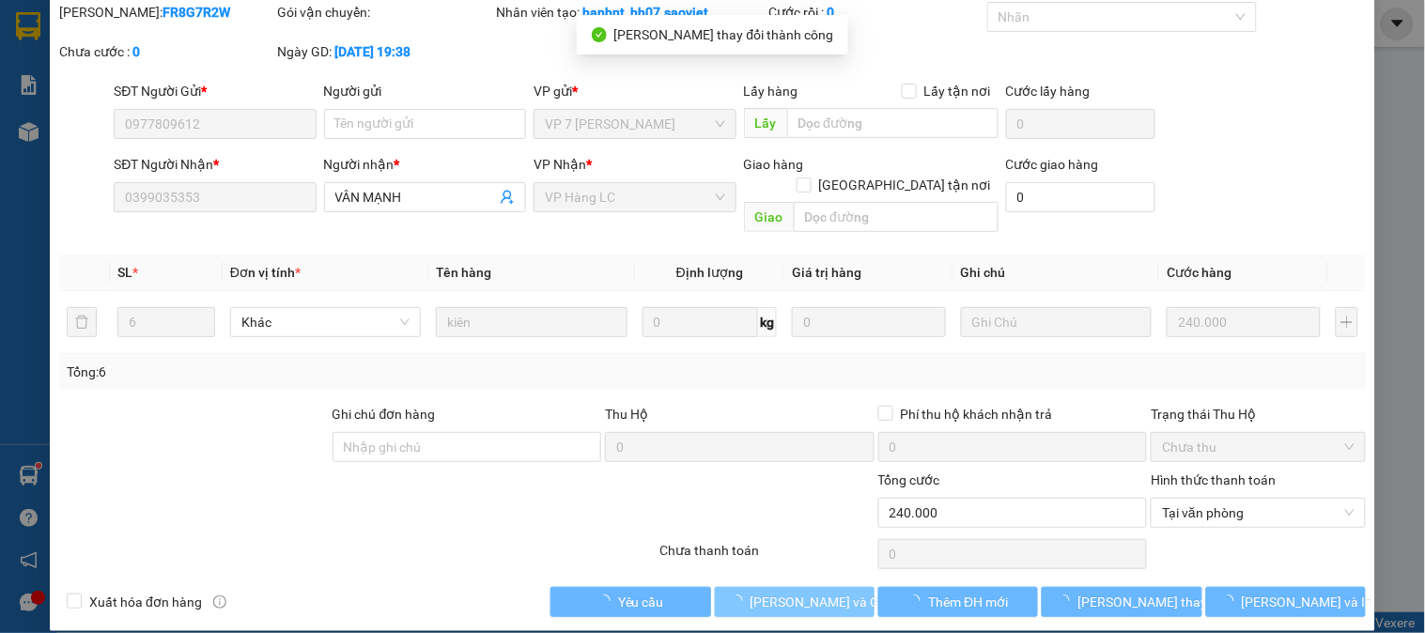
scroll to position [0, 0]
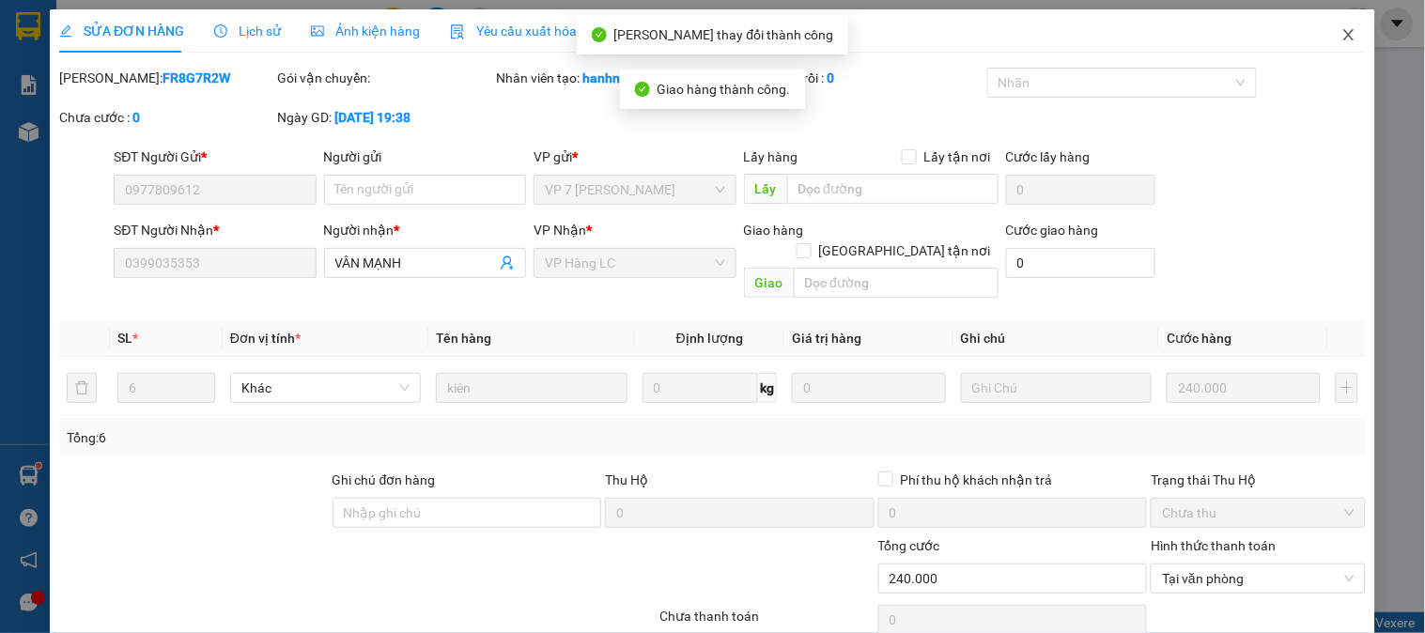
click at [1341, 39] on icon "close" at bounding box center [1348, 34] width 15 height 15
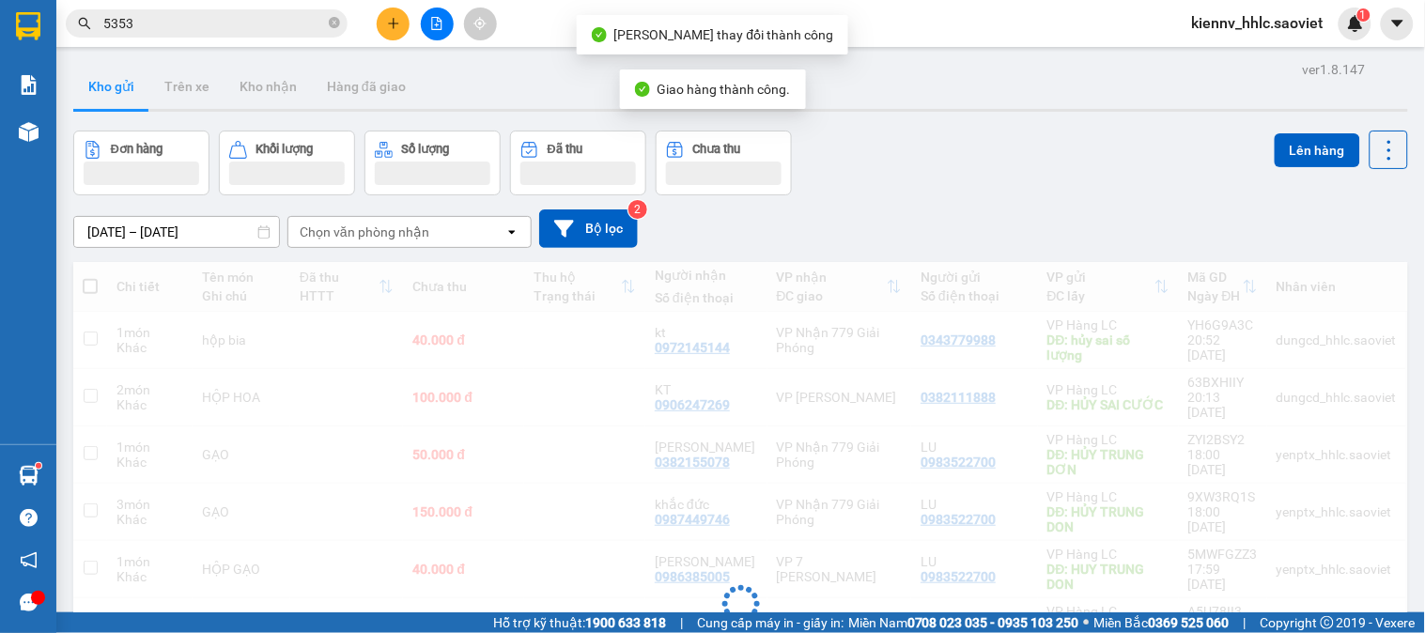
click at [240, 32] on input "5353" at bounding box center [214, 23] width 222 height 21
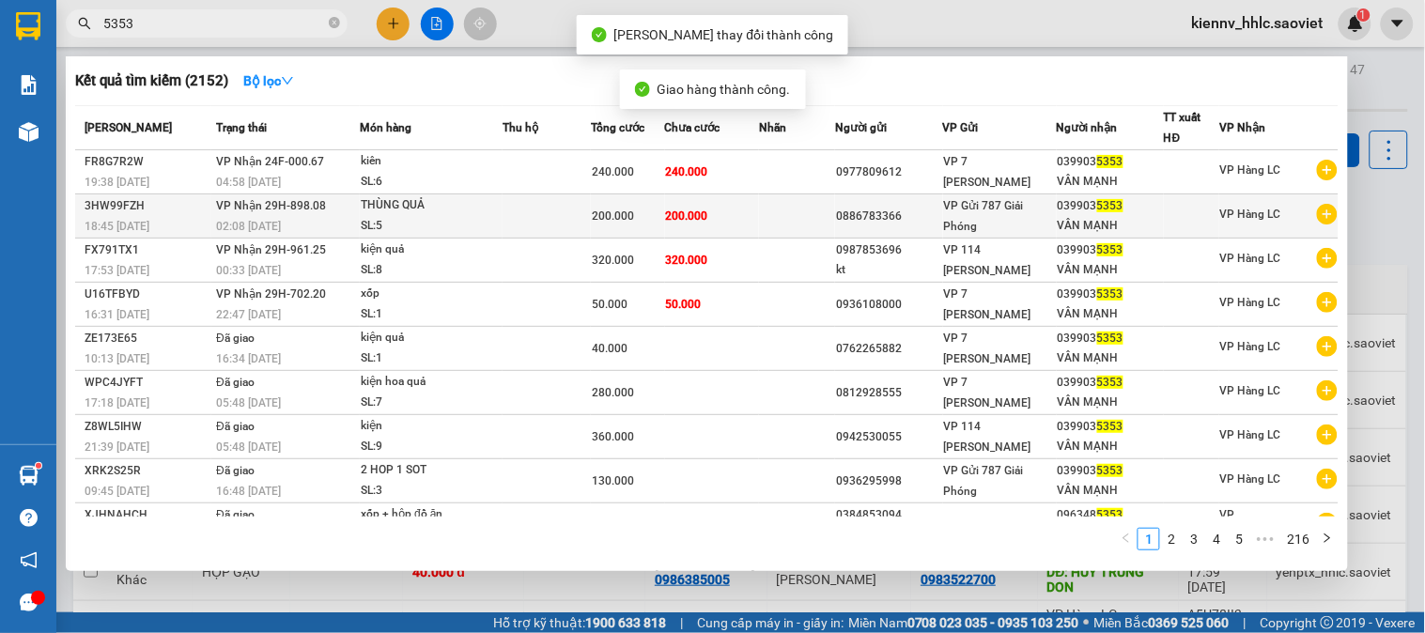
click at [653, 206] on div "200.000" at bounding box center [628, 216] width 72 height 21
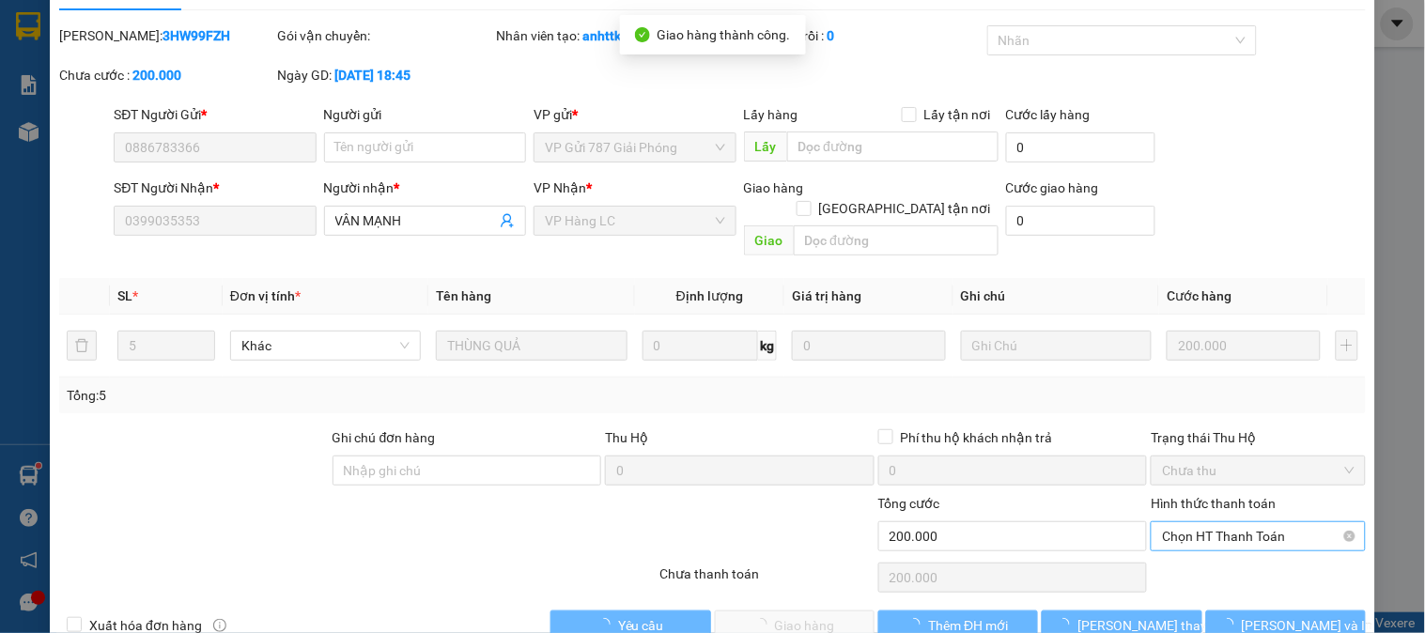
type input "0886783366"
type input "0399035353"
type input "VÂN MẠNH"
type input "0"
type input "200.000"
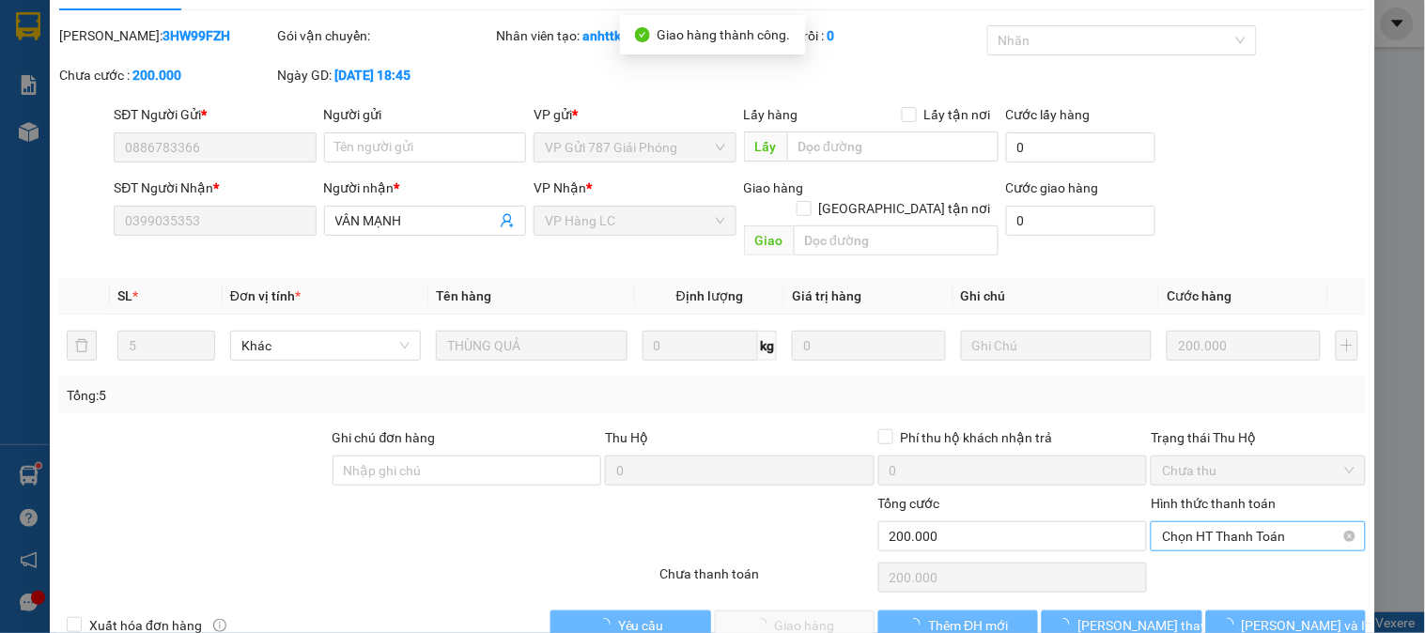
scroll to position [66, 0]
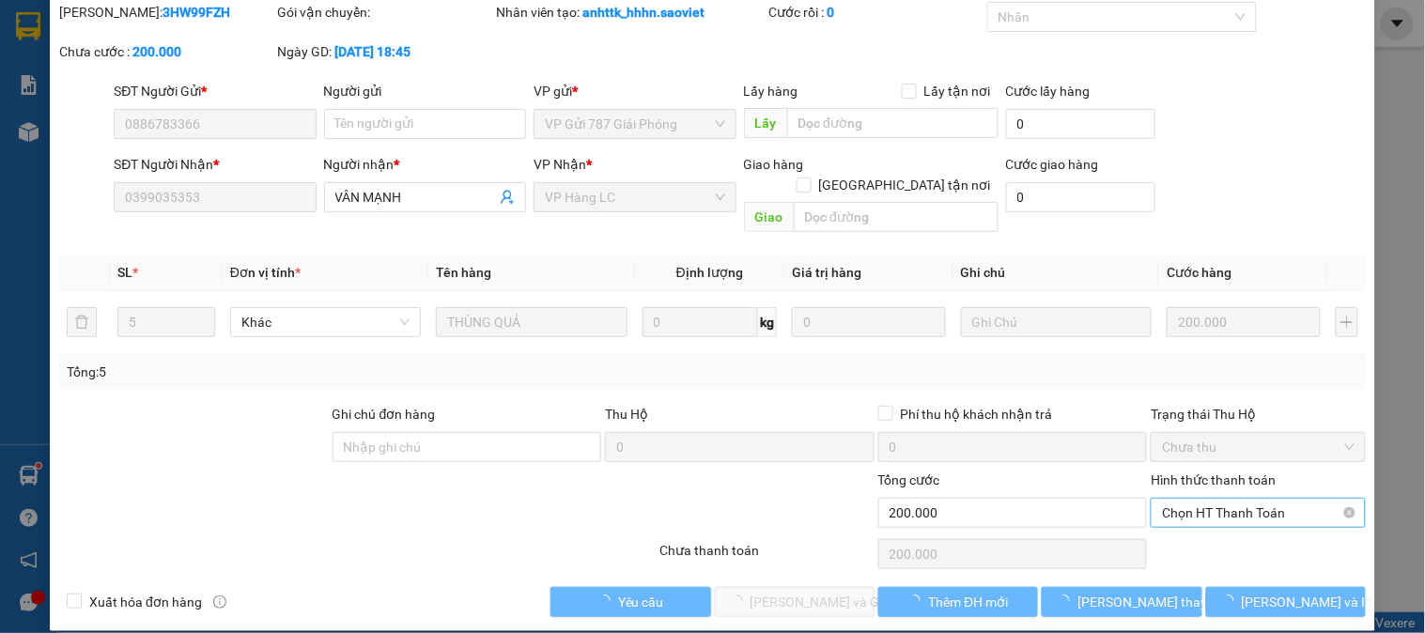
click at [1210, 499] on span "Chọn HT Thanh Toán" at bounding box center [1258, 513] width 192 height 28
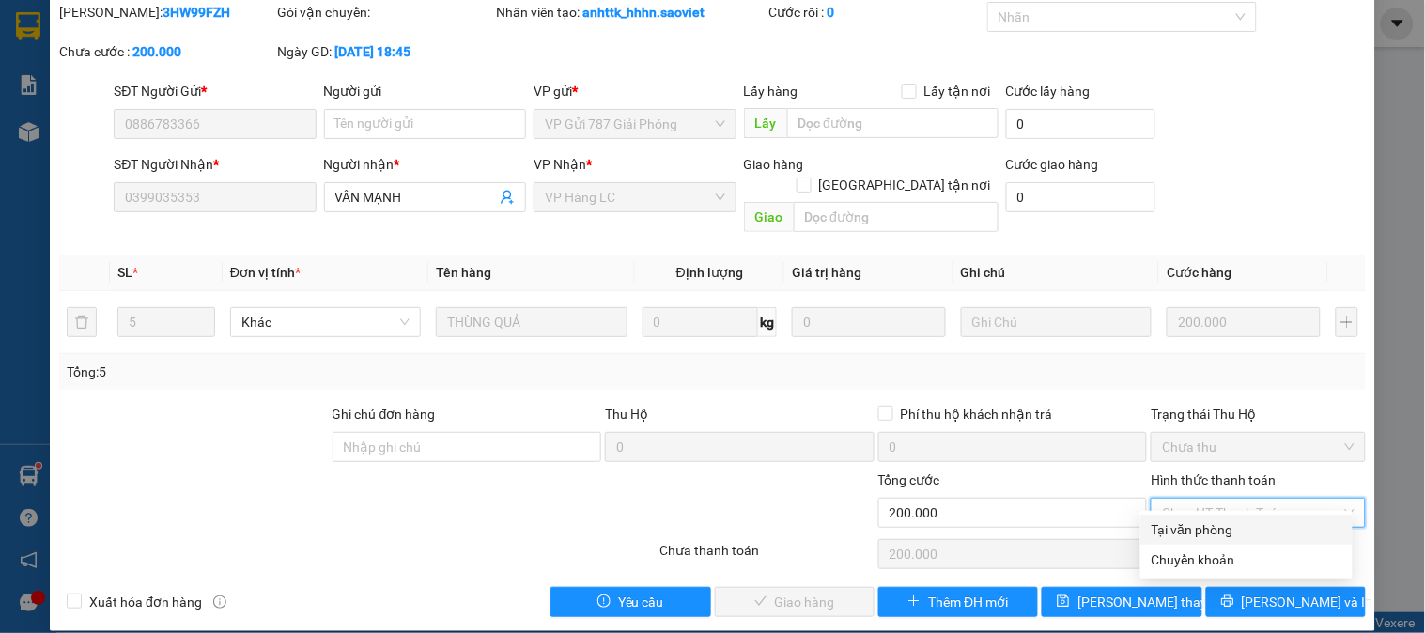
click at [1209, 531] on div "Tại văn phòng" at bounding box center [1246, 529] width 190 height 21
type input "0"
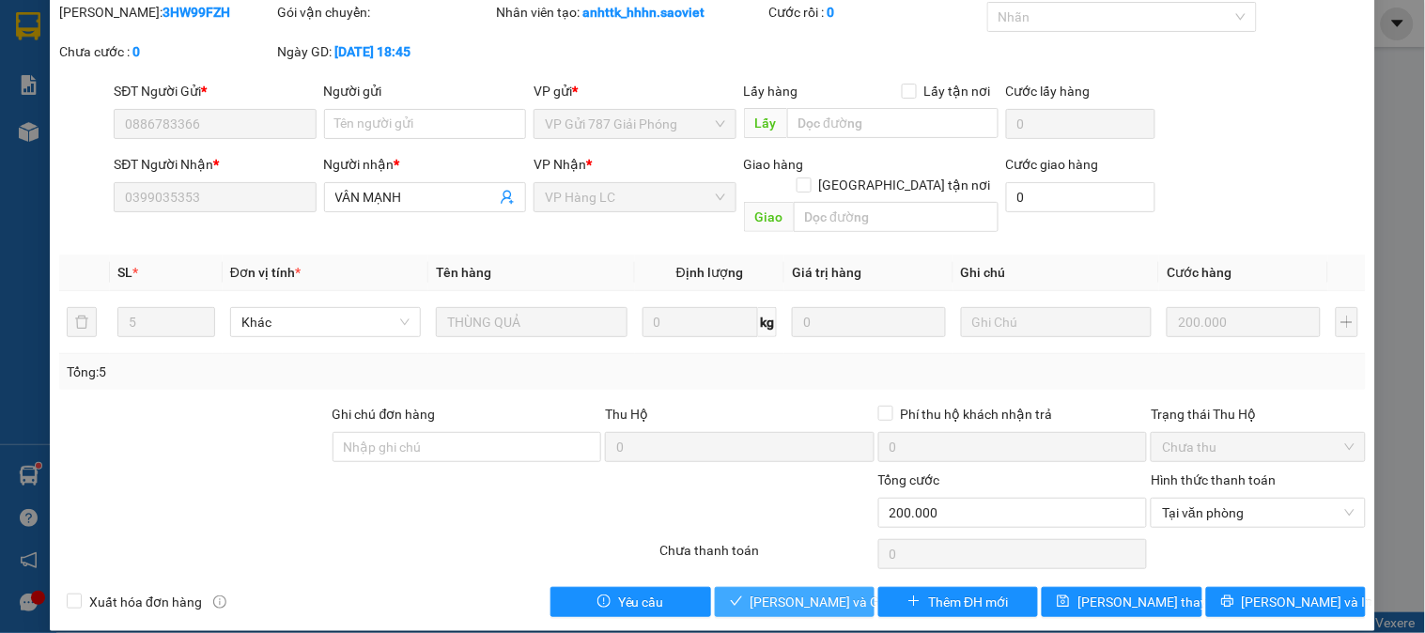
click at [842, 592] on span "Lưu và Giao hàng" at bounding box center [840, 602] width 180 height 21
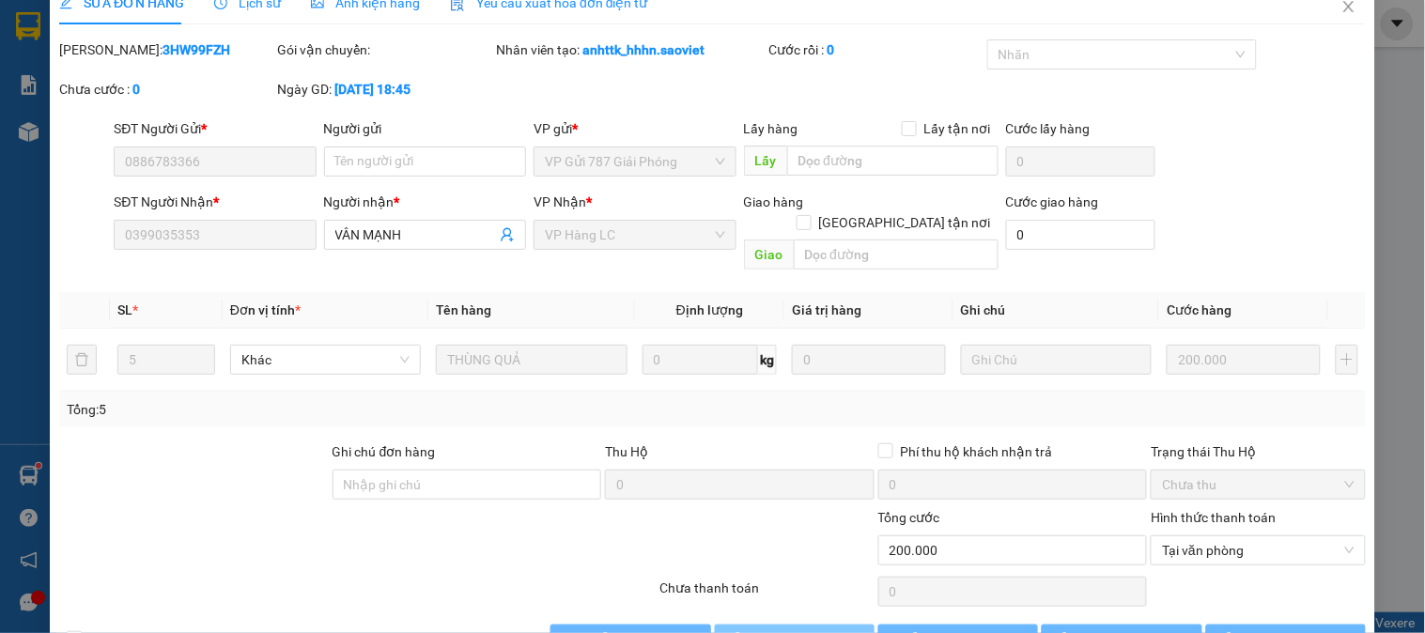
scroll to position [0, 0]
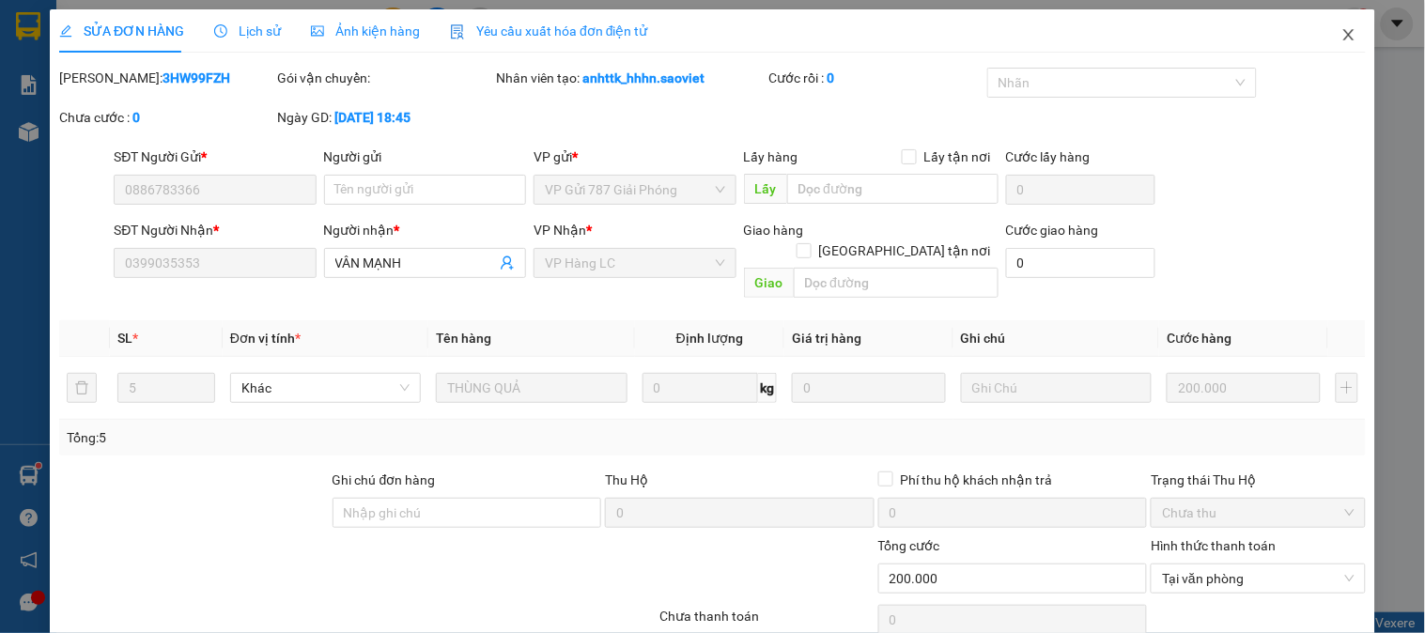
click at [1341, 32] on icon "close" at bounding box center [1348, 34] width 15 height 15
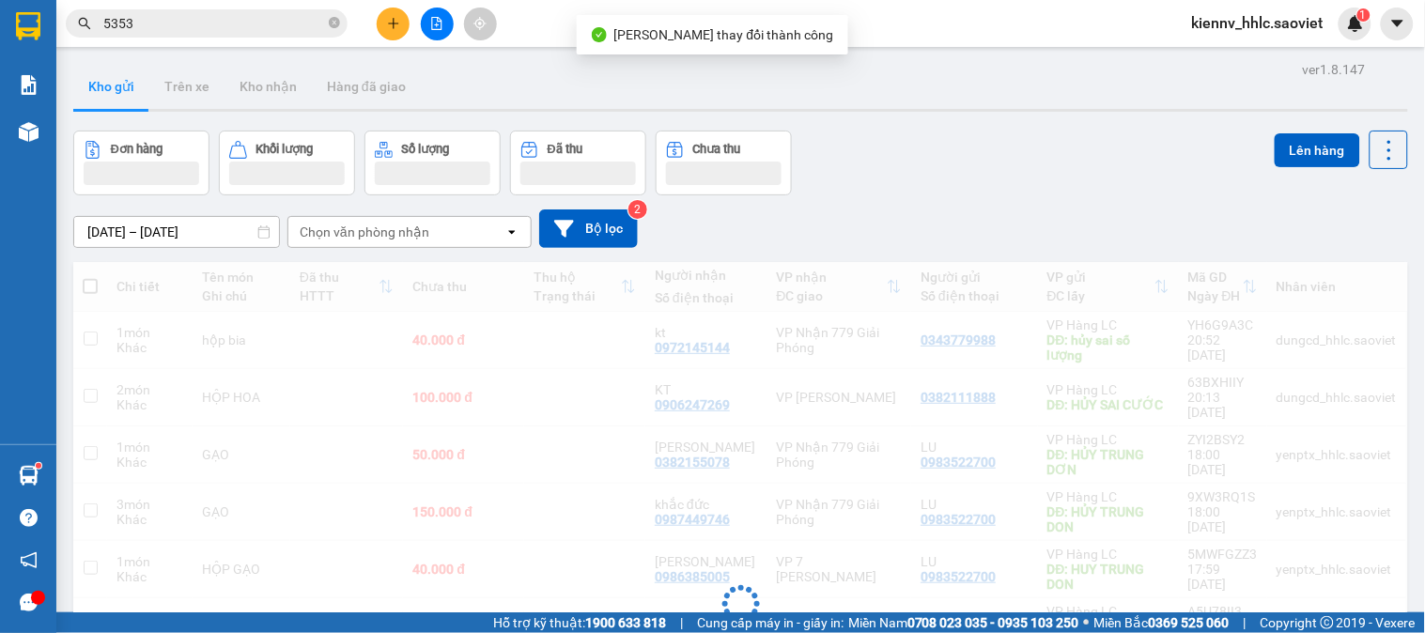
click at [265, 24] on input "5353" at bounding box center [214, 23] width 222 height 21
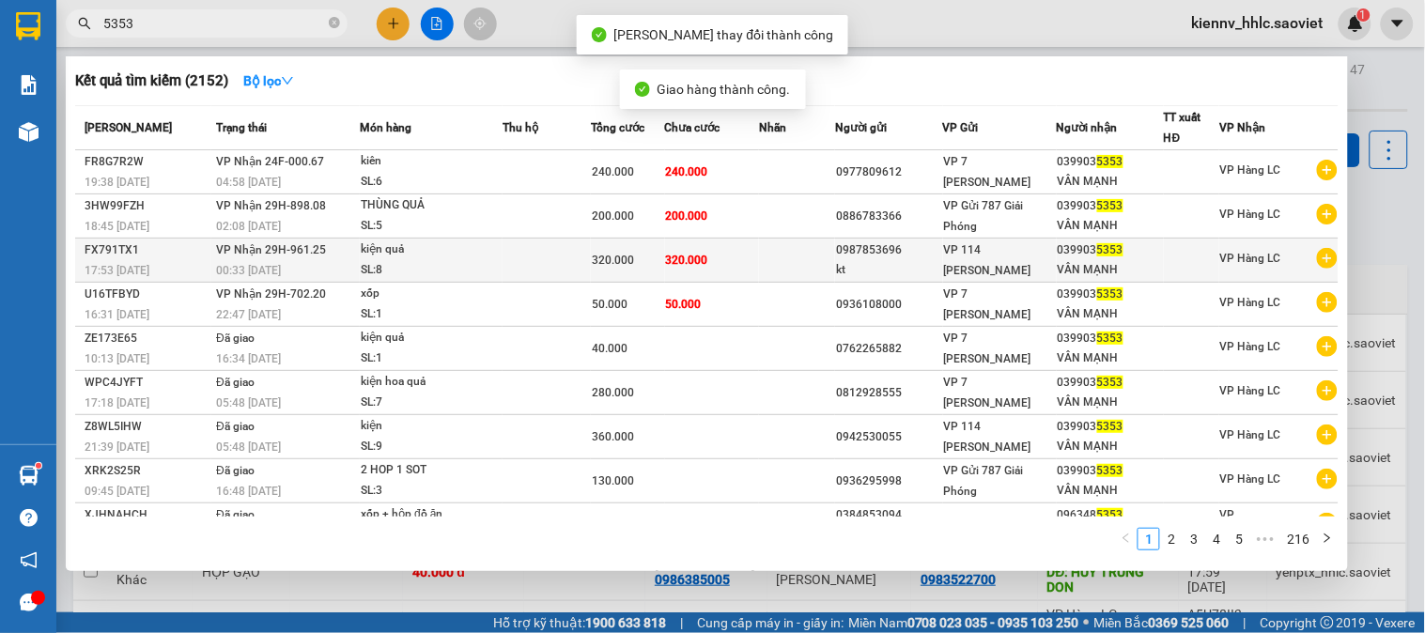
click at [739, 257] on td "320.000" at bounding box center [712, 261] width 94 height 44
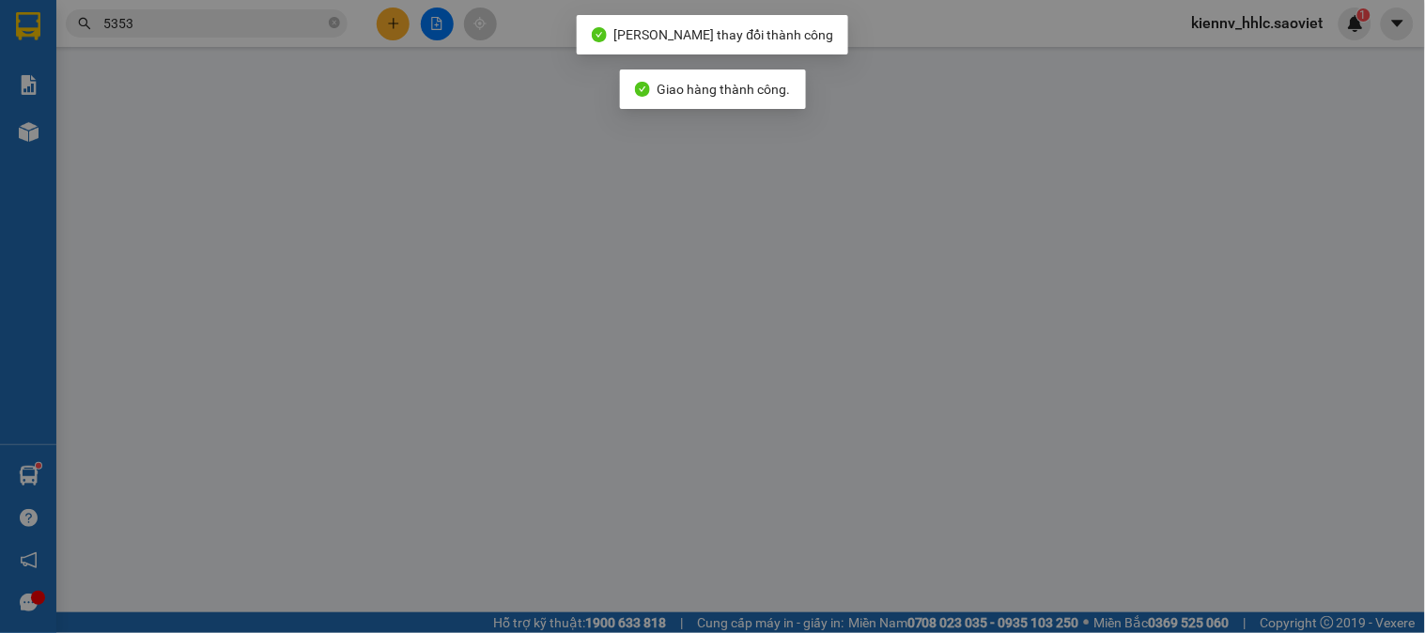
type input "0987853696"
type input "kt"
type input "0399035353"
type input "VÂN MẠNH"
type input "0"
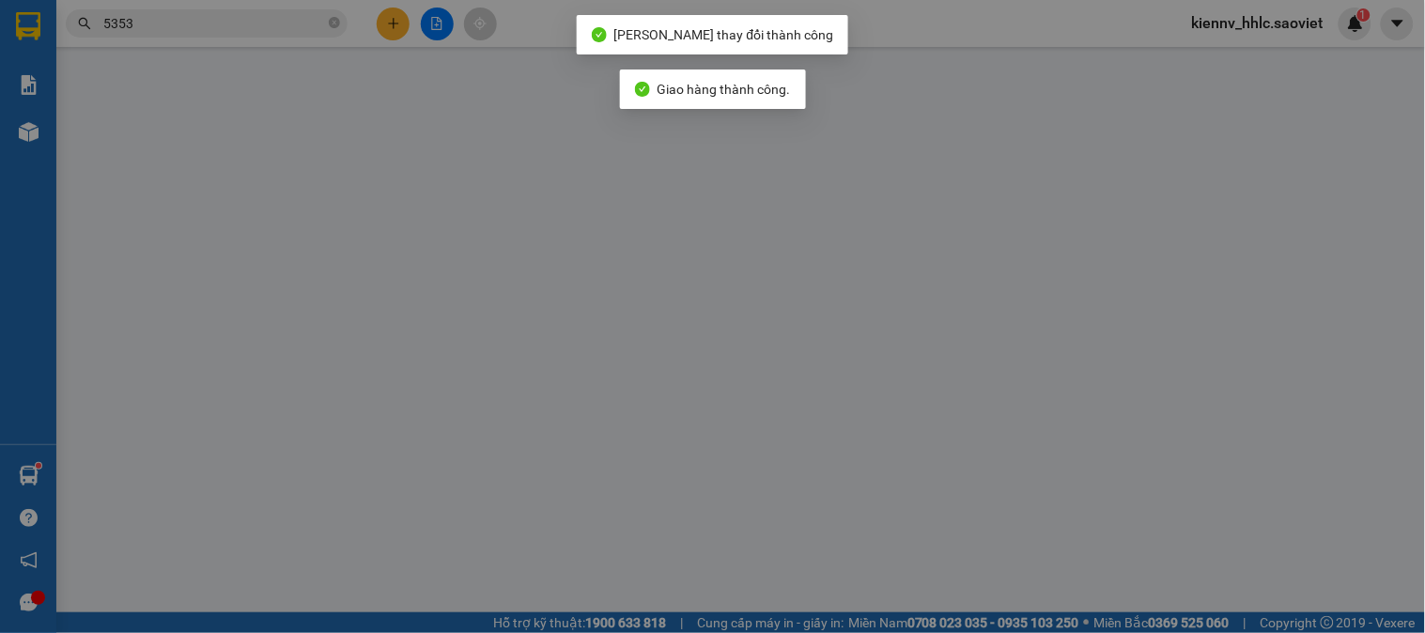
type input "320.000"
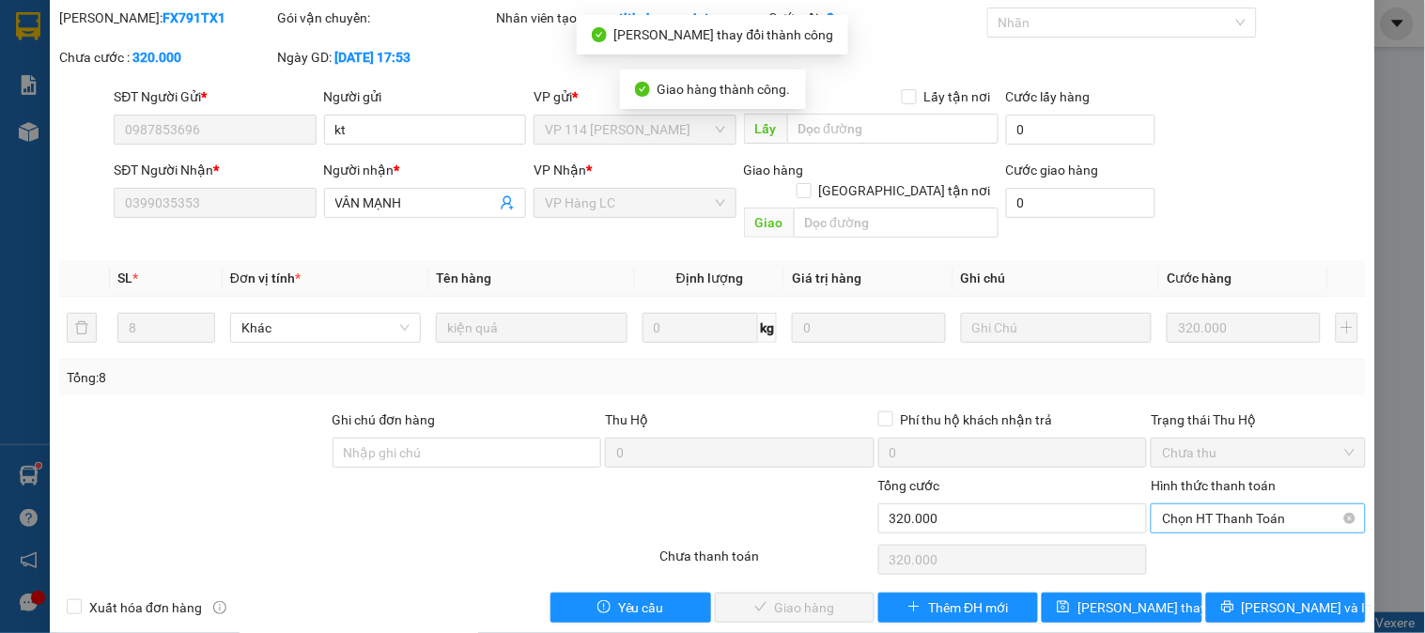
scroll to position [66, 0]
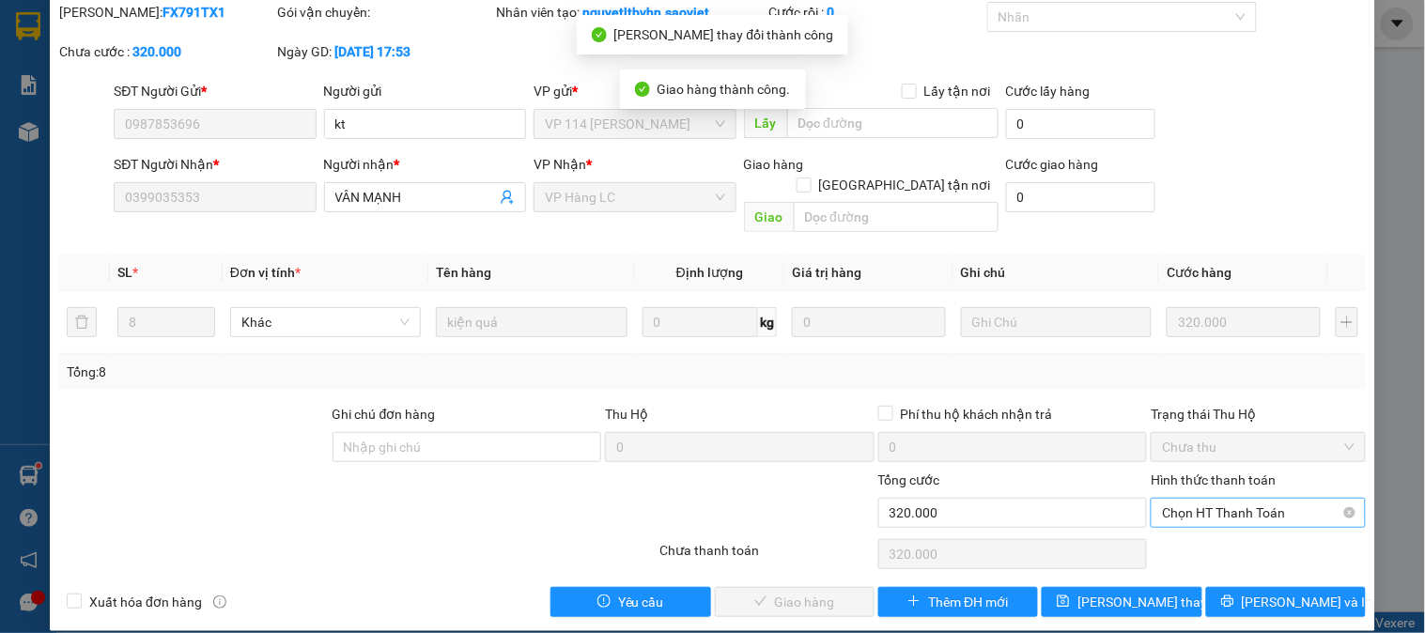
click at [1216, 499] on span "Chọn HT Thanh Toán" at bounding box center [1258, 513] width 192 height 28
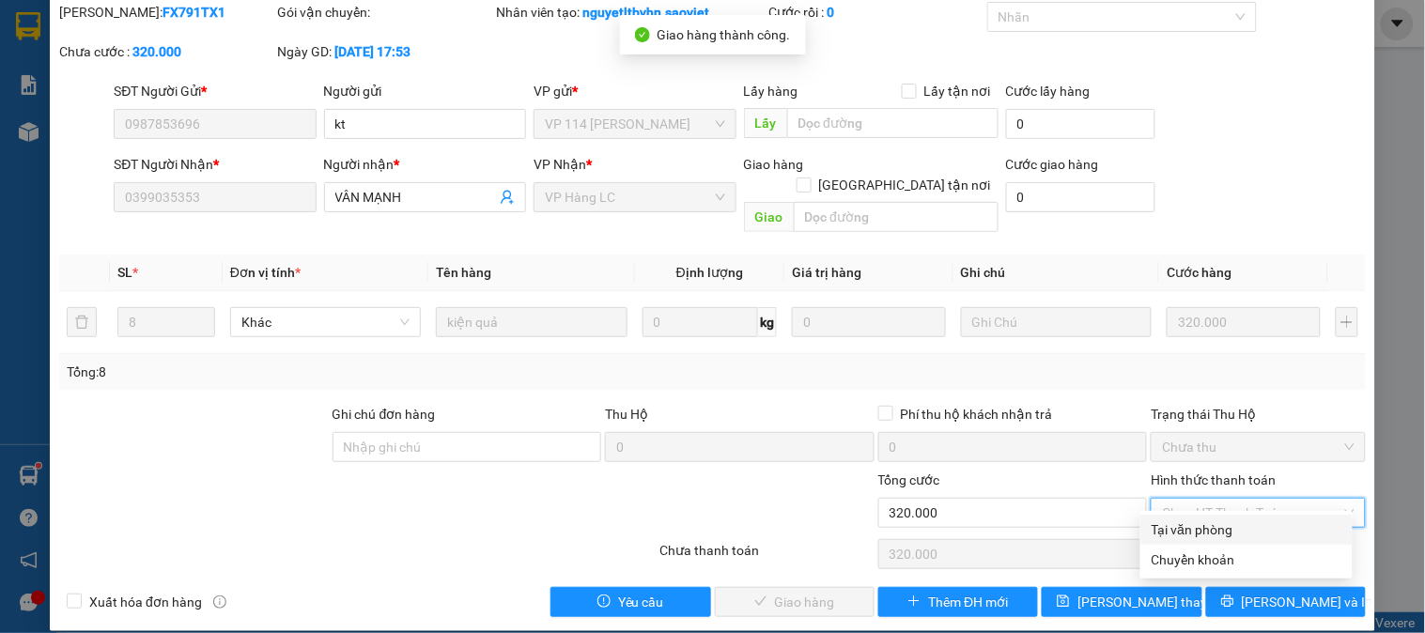
drag, startPoint x: 1214, startPoint y: 533, endPoint x: 1090, endPoint y: 533, distance: 124.0
click at [1213, 533] on div "Tại văn phòng" at bounding box center [1246, 529] width 190 height 21
type input "0"
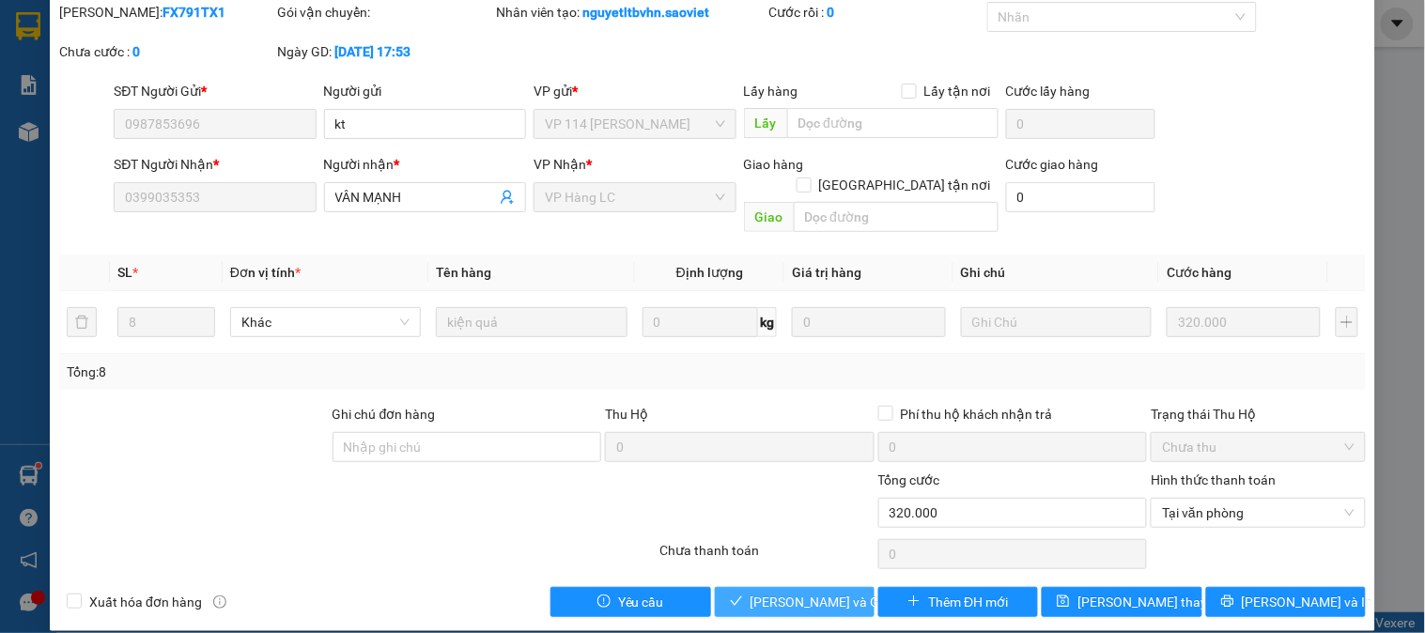
click at [829, 592] on span "Lưu và Giao hàng" at bounding box center [840, 602] width 180 height 21
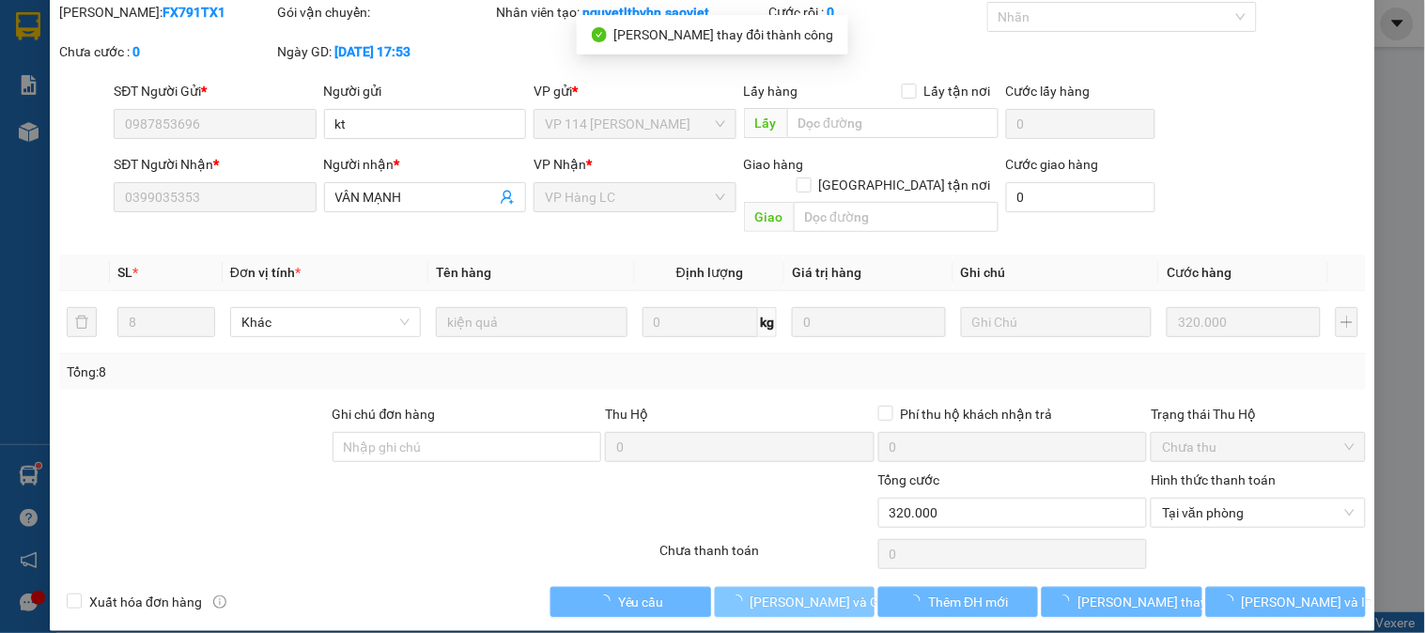
scroll to position [0, 0]
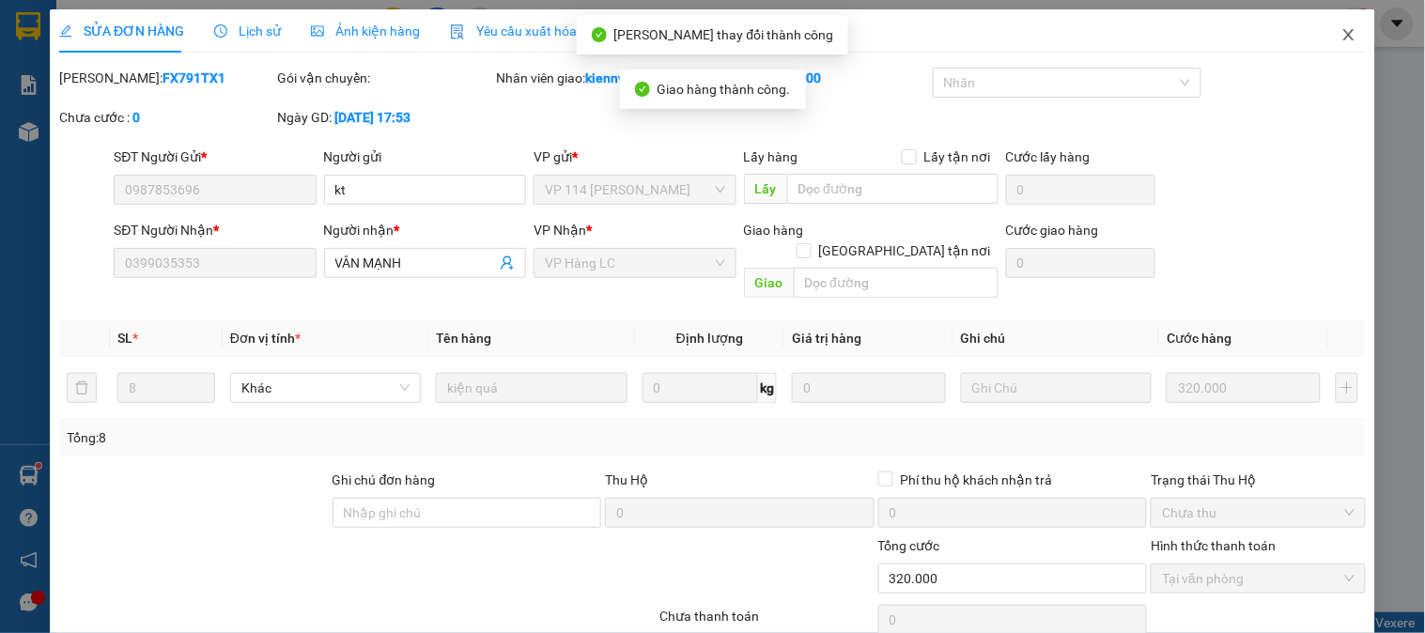
click at [1343, 35] on icon "close" at bounding box center [1348, 34] width 10 height 11
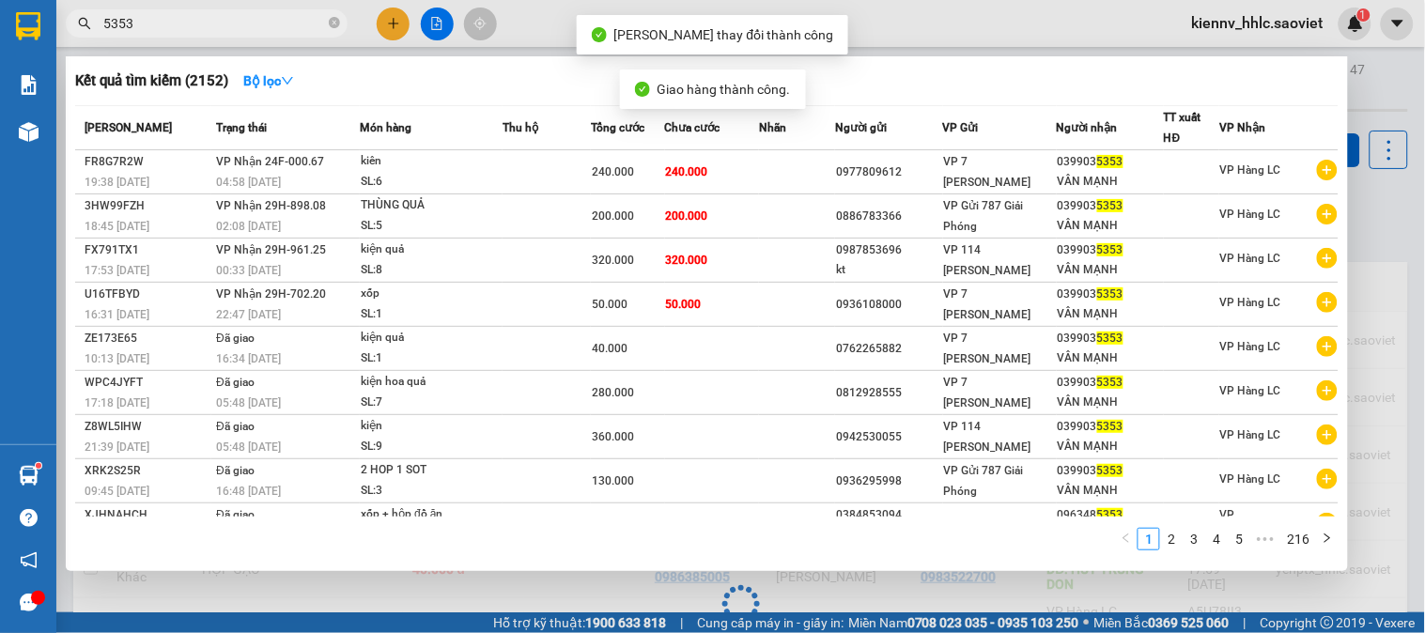
click at [258, 17] on input "5353" at bounding box center [214, 23] width 222 height 21
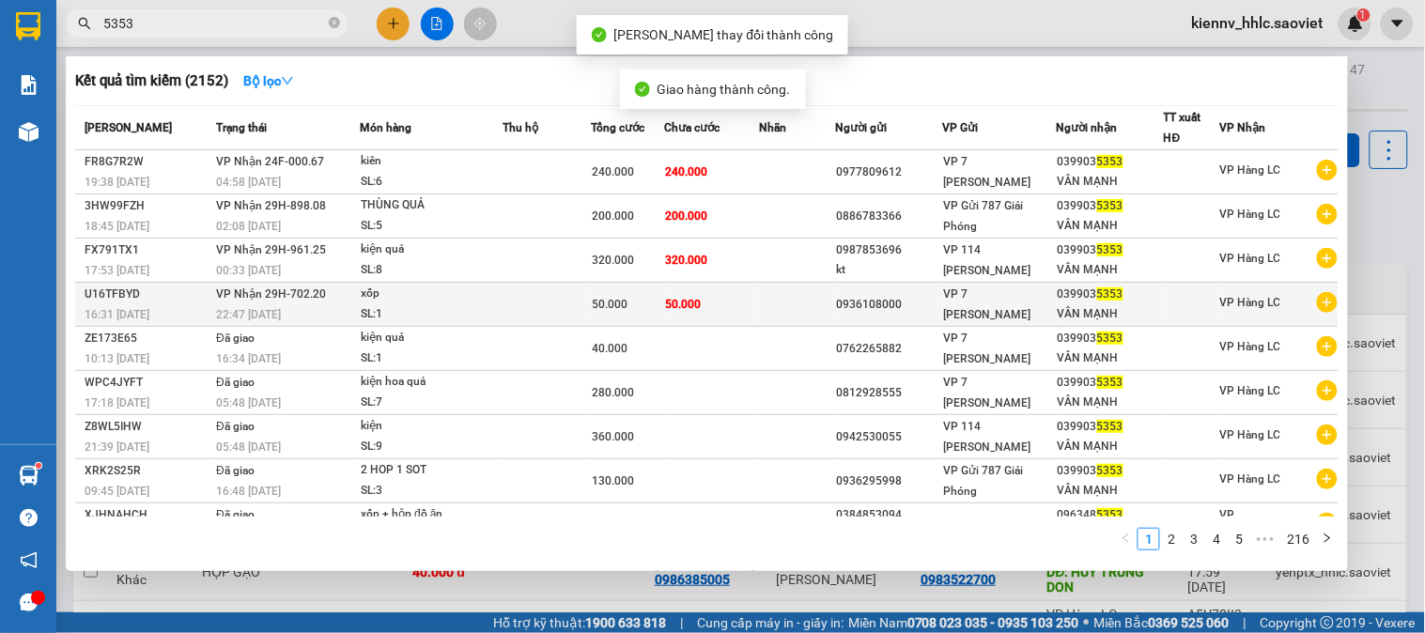
click at [652, 316] on td "50.000" at bounding box center [628, 305] width 74 height 44
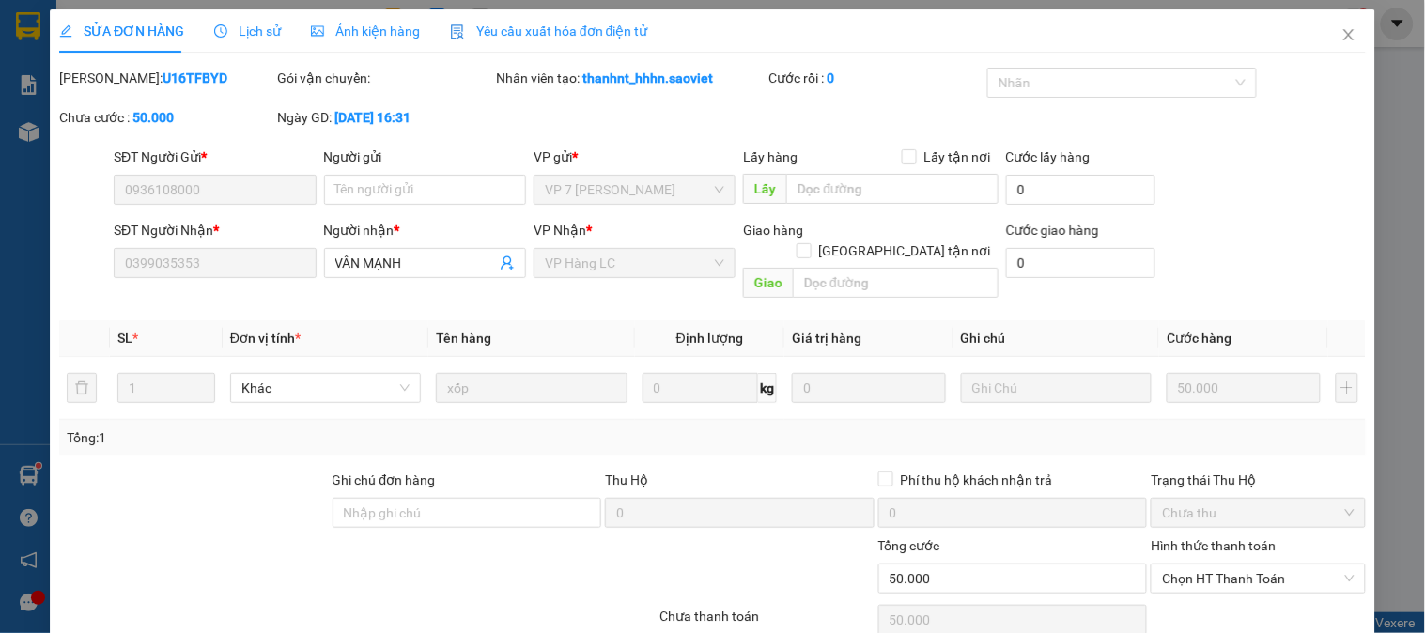
type input "0936108000"
type input "0399035353"
type input "VÂN MẠNH"
type input "0"
type input "50.000"
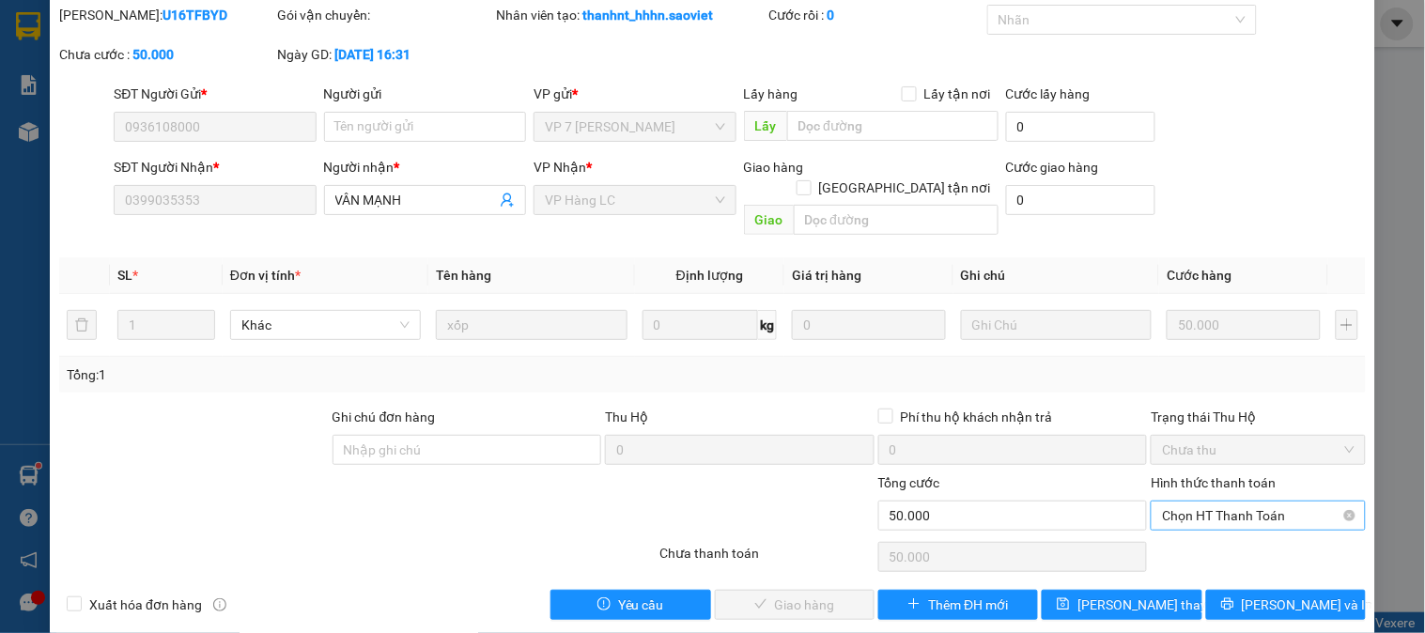
scroll to position [66, 0]
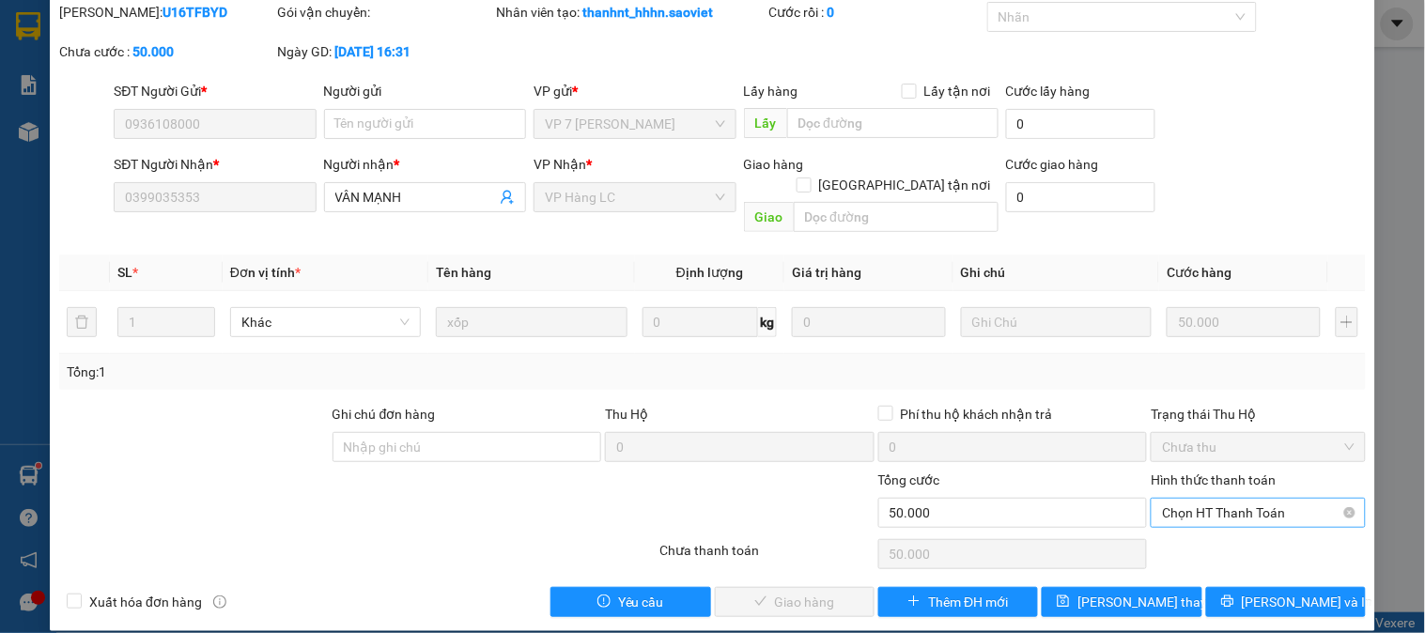
click at [1177, 499] on span "Chọn HT Thanh Toán" at bounding box center [1258, 513] width 192 height 28
click at [1193, 536] on div "Tại văn phòng" at bounding box center [1246, 529] width 190 height 21
type input "0"
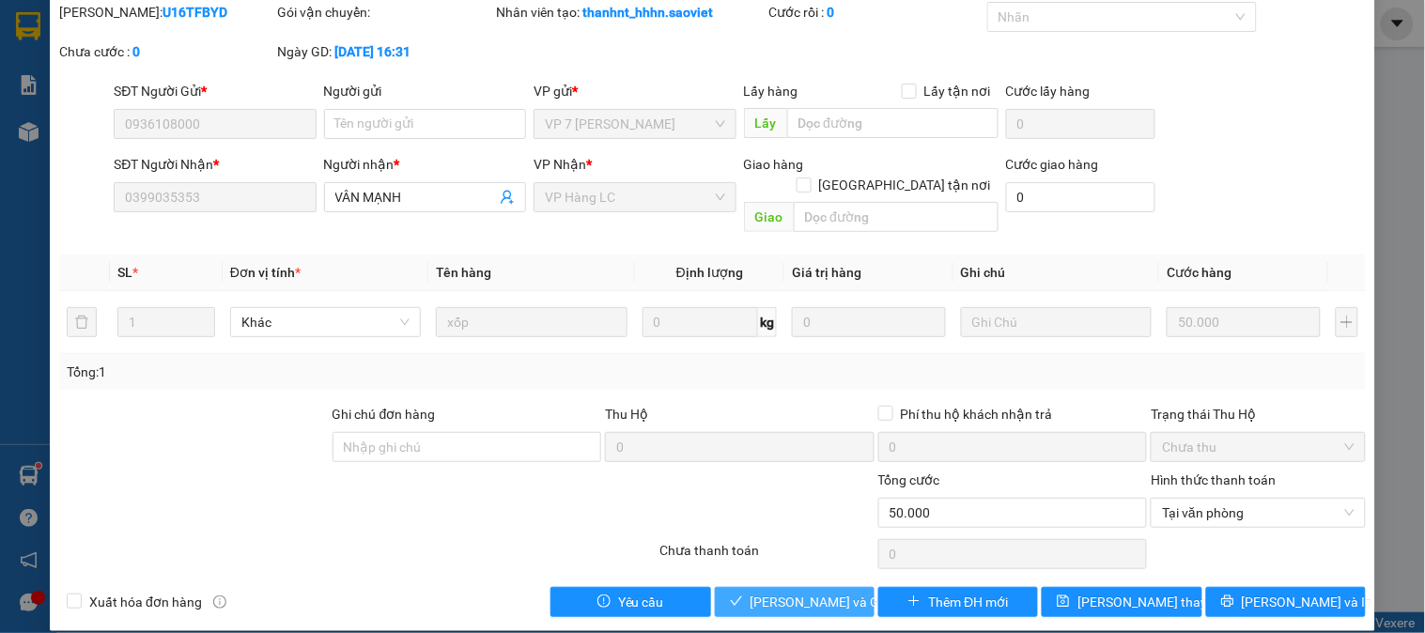
click at [804, 592] on span "Lưu và Giao hàng" at bounding box center [840, 602] width 180 height 21
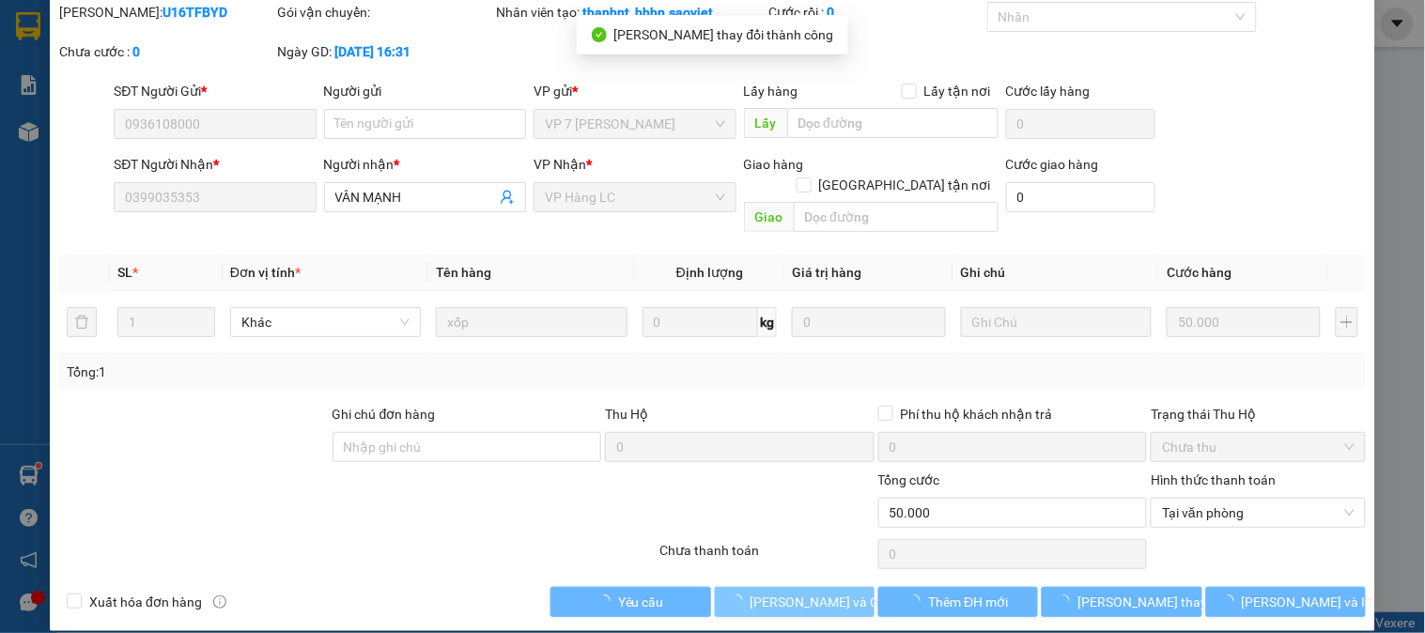
scroll to position [0, 0]
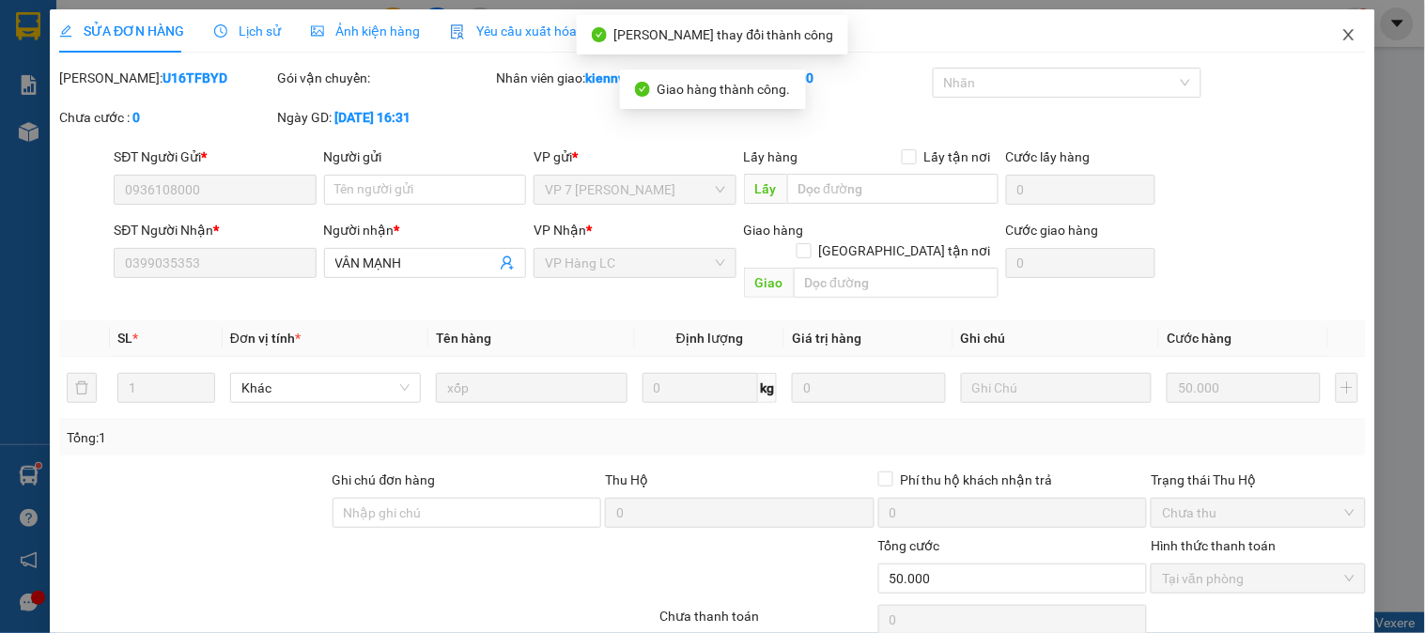
click at [1343, 31] on icon "close" at bounding box center [1348, 34] width 10 height 11
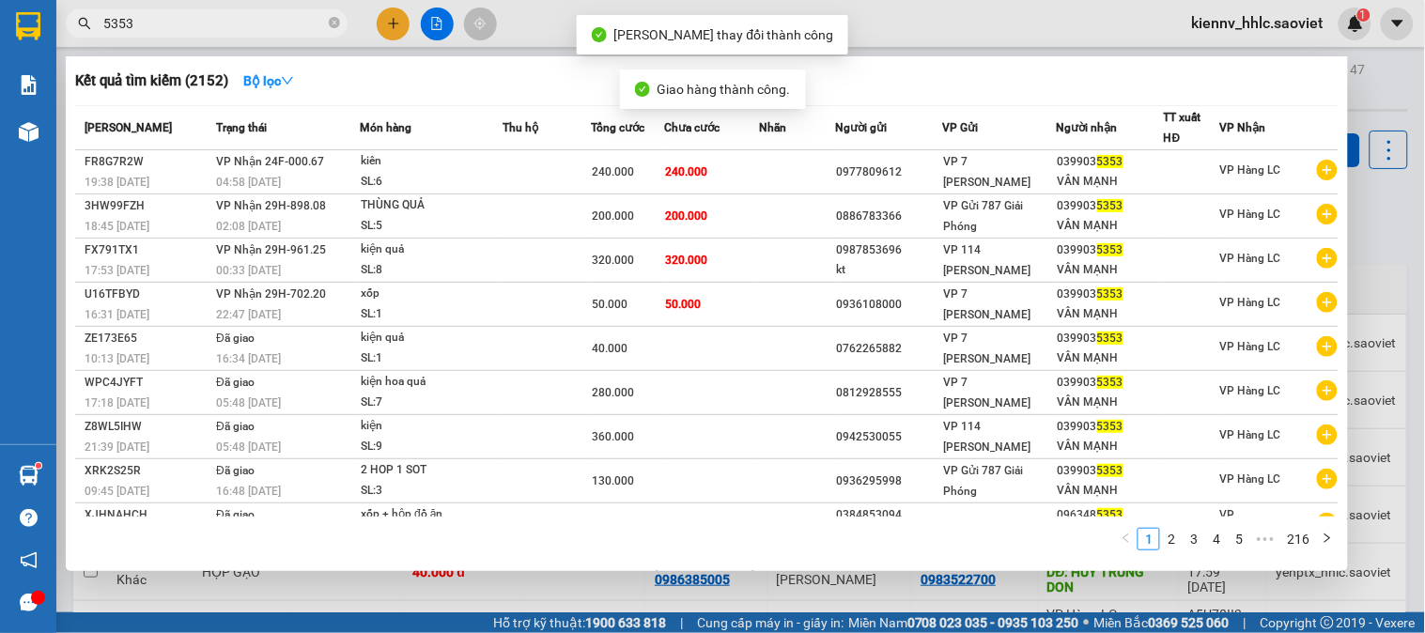
click at [258, 26] on input "5353" at bounding box center [214, 23] width 222 height 21
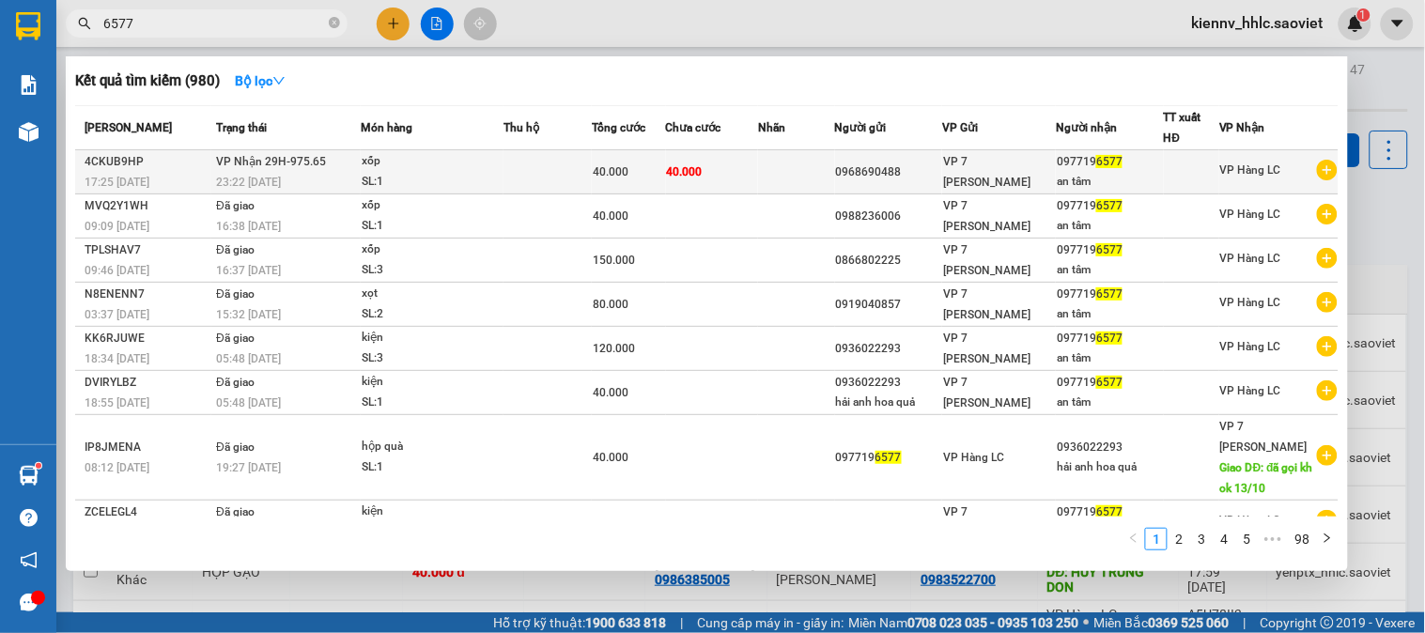
type input "6577"
click at [755, 175] on td "40.000" at bounding box center [712, 172] width 93 height 44
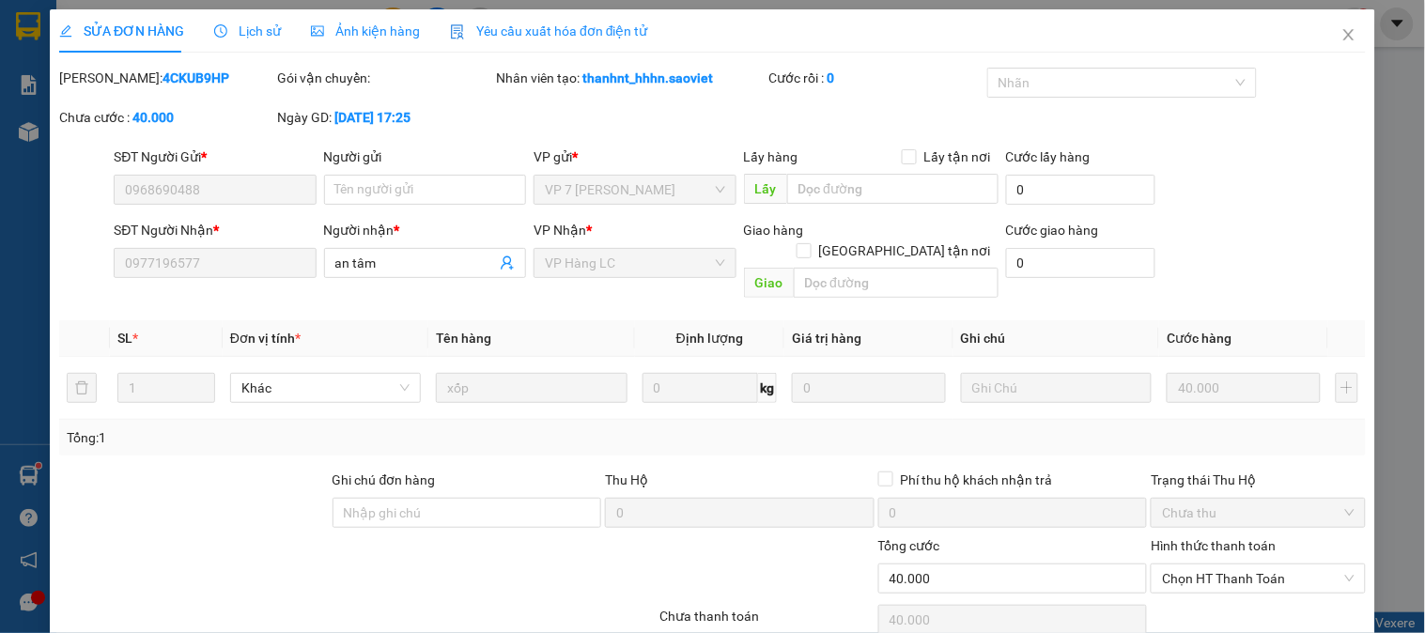
type input "0968690488"
type input "0977196577"
type input "an tâm"
type input "0"
type input "40.000"
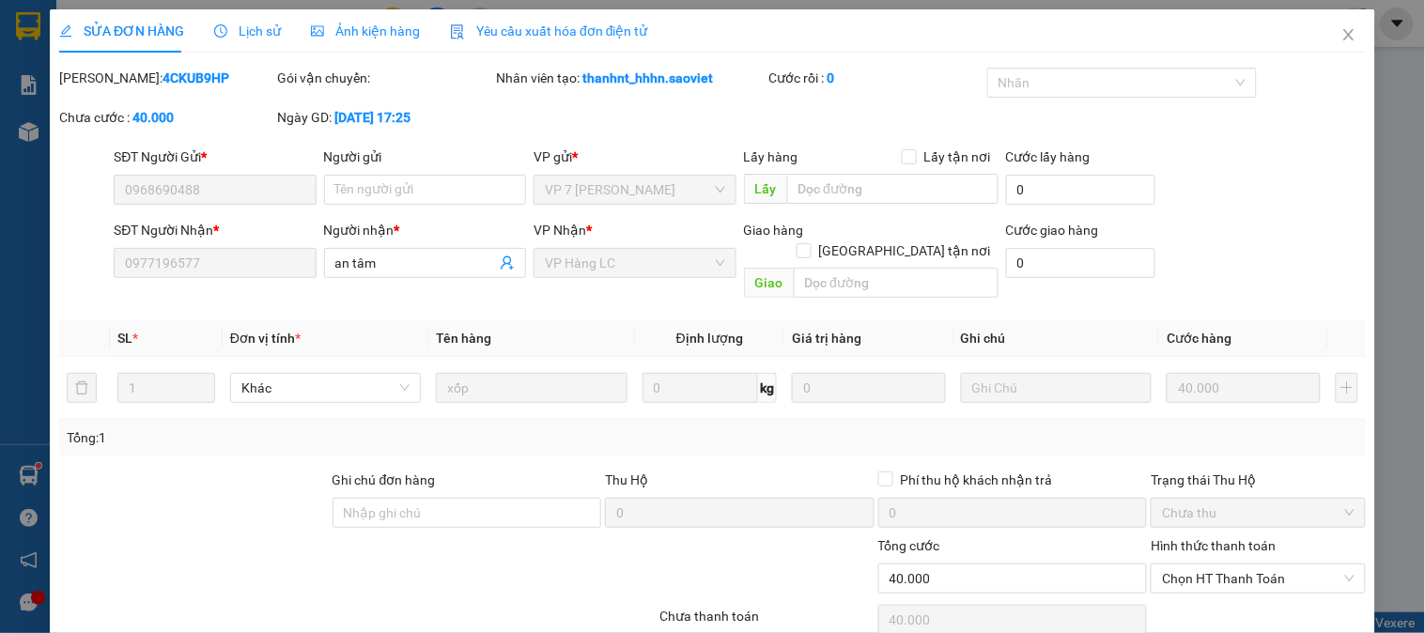
scroll to position [56, 0]
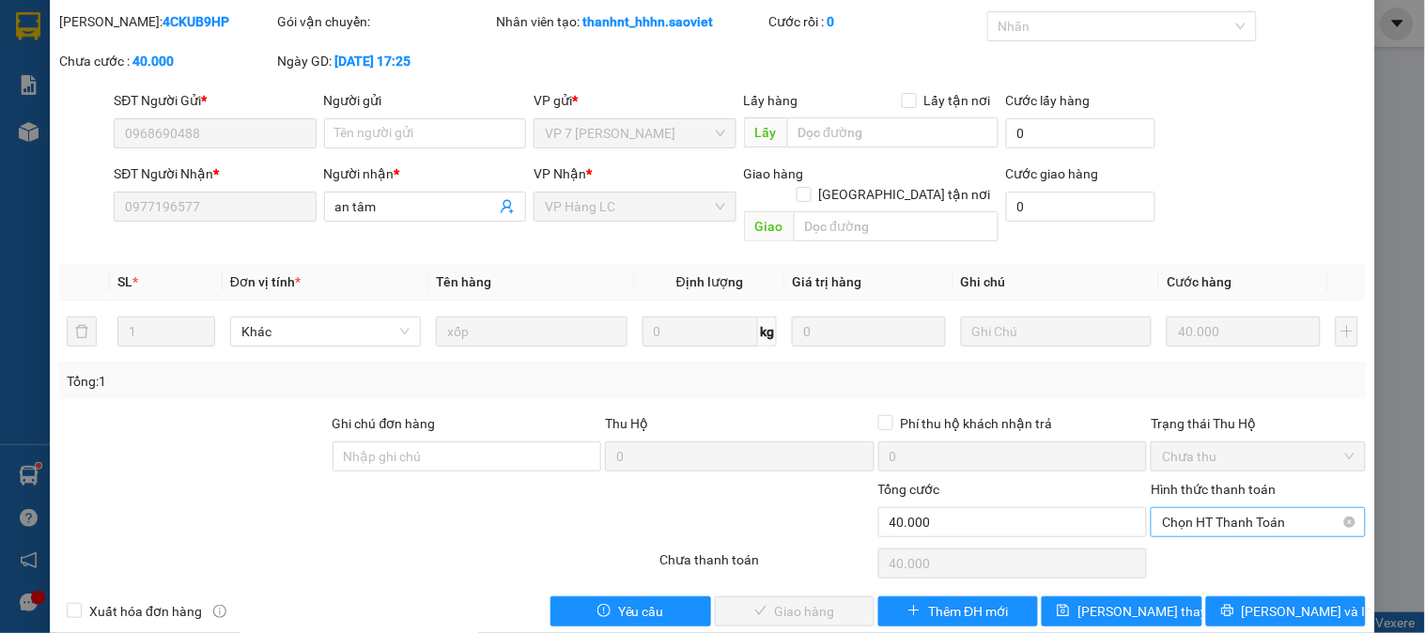
click at [1187, 508] on span "Chọn HT Thanh Toán" at bounding box center [1258, 522] width 192 height 28
click at [1188, 543] on div "Tại văn phòng" at bounding box center [1246, 539] width 190 height 21
type input "0"
click at [832, 601] on span "Lưu và Giao hàng" at bounding box center [840, 611] width 180 height 21
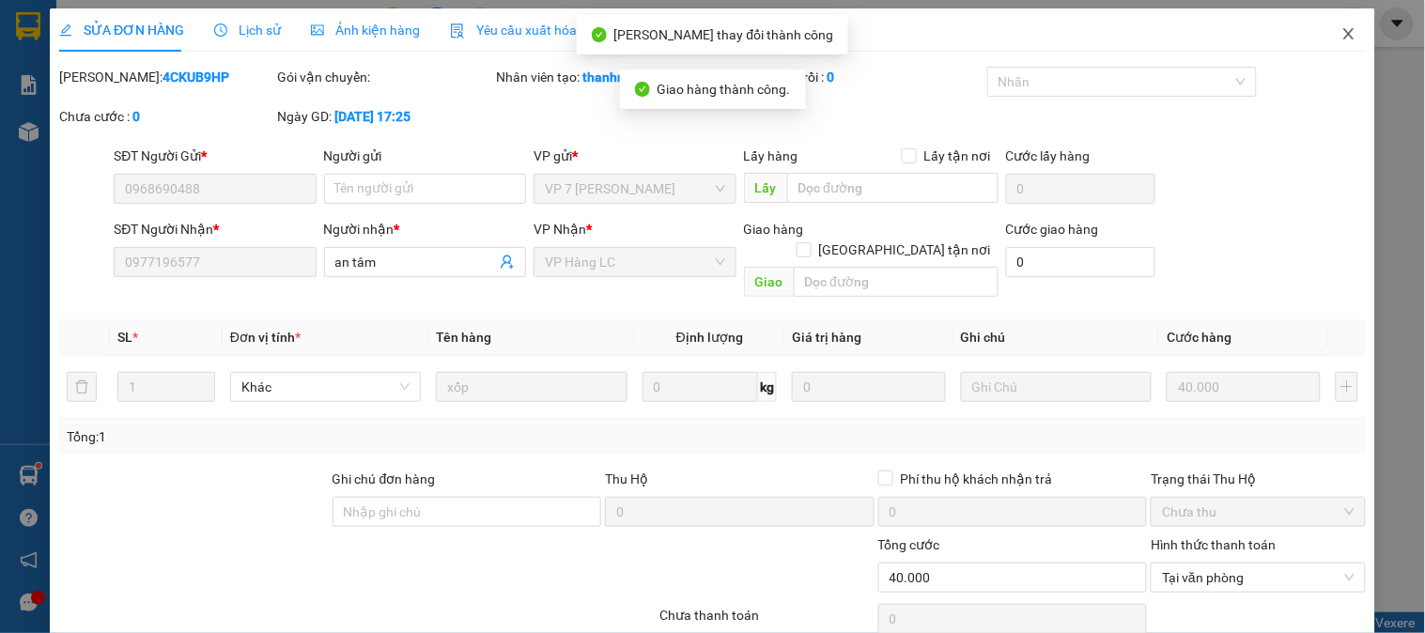
scroll to position [0, 0]
click at [1343, 34] on icon "close" at bounding box center [1348, 34] width 10 height 11
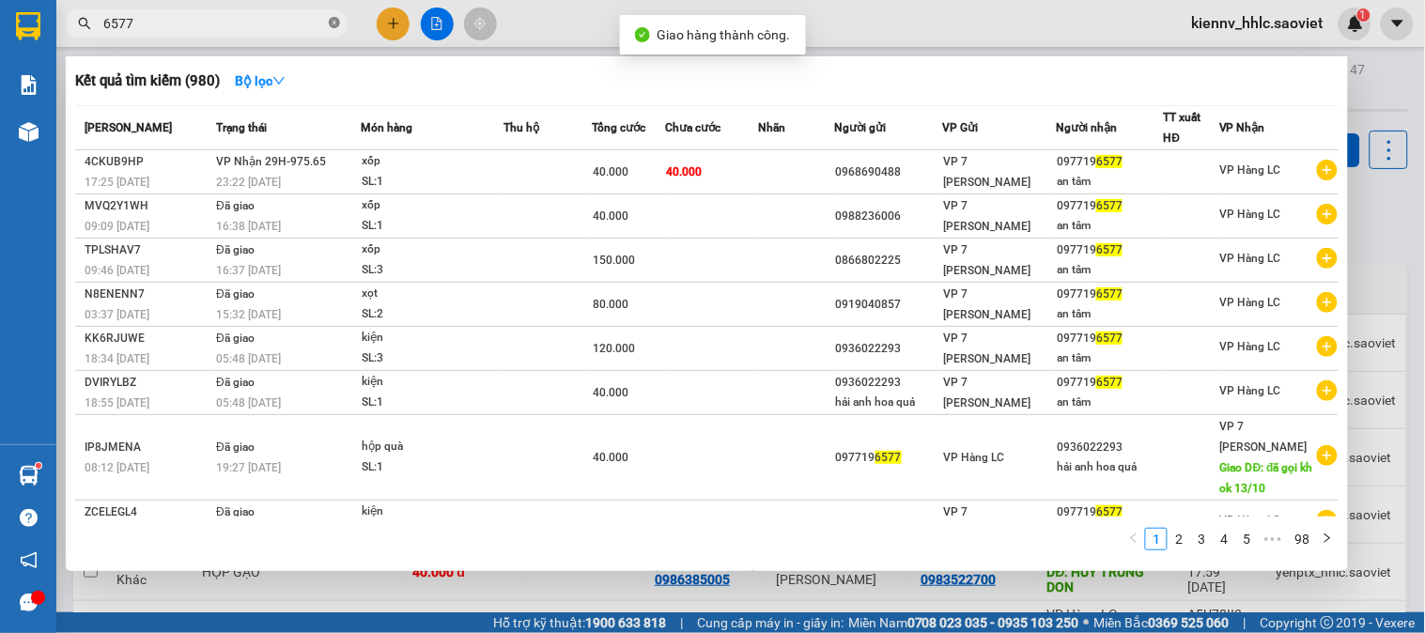
drag, startPoint x: 326, startPoint y: 23, endPoint x: 336, endPoint y: 24, distance: 10.5
click at [332, 24] on span "6577" at bounding box center [207, 23] width 282 height 28
click at [338, 24] on icon "close-circle" at bounding box center [334, 22] width 11 height 11
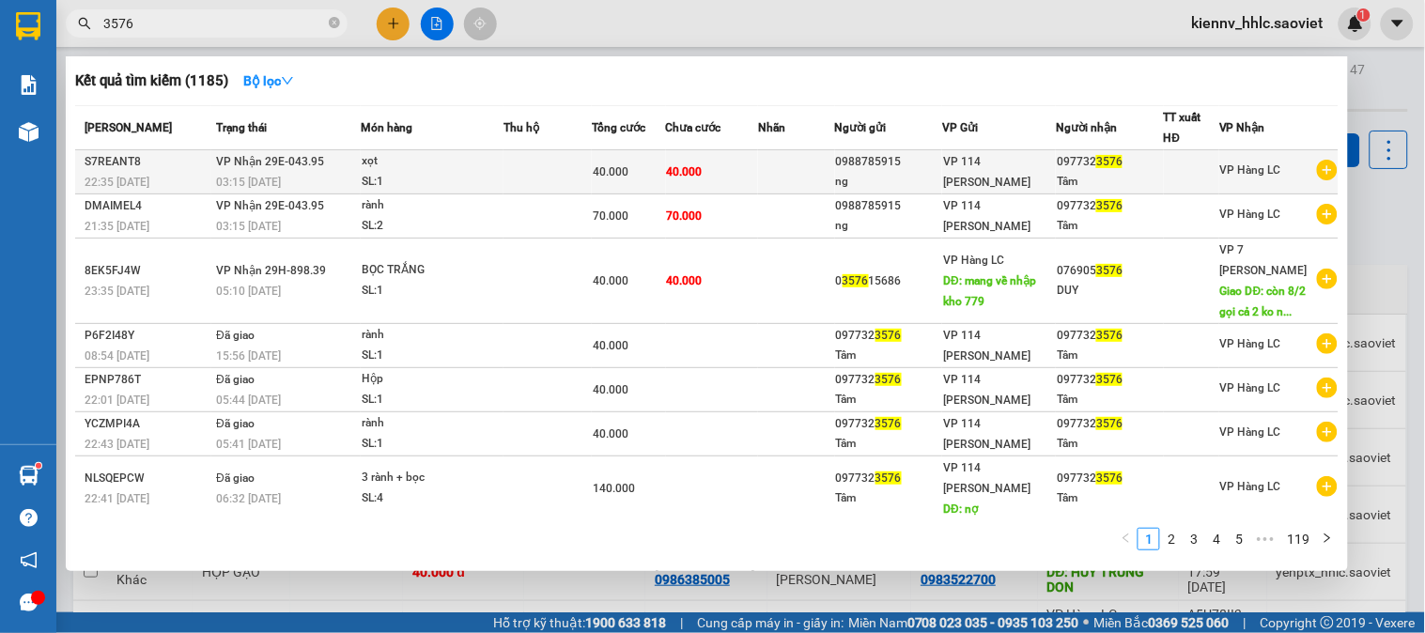
type input "3576"
click at [610, 172] on span "40.000" at bounding box center [611, 171] width 36 height 13
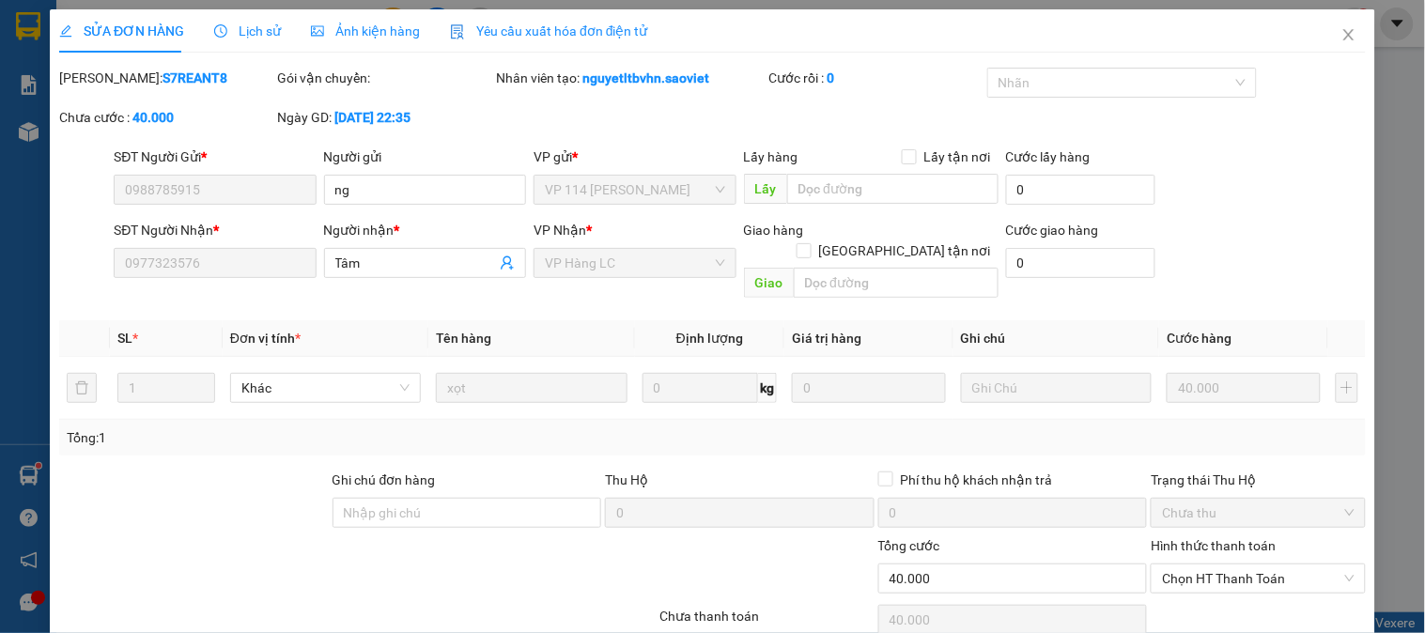
type input "0988785915"
type input "ng"
type input "0977323576"
type input "Tâm"
type input "0"
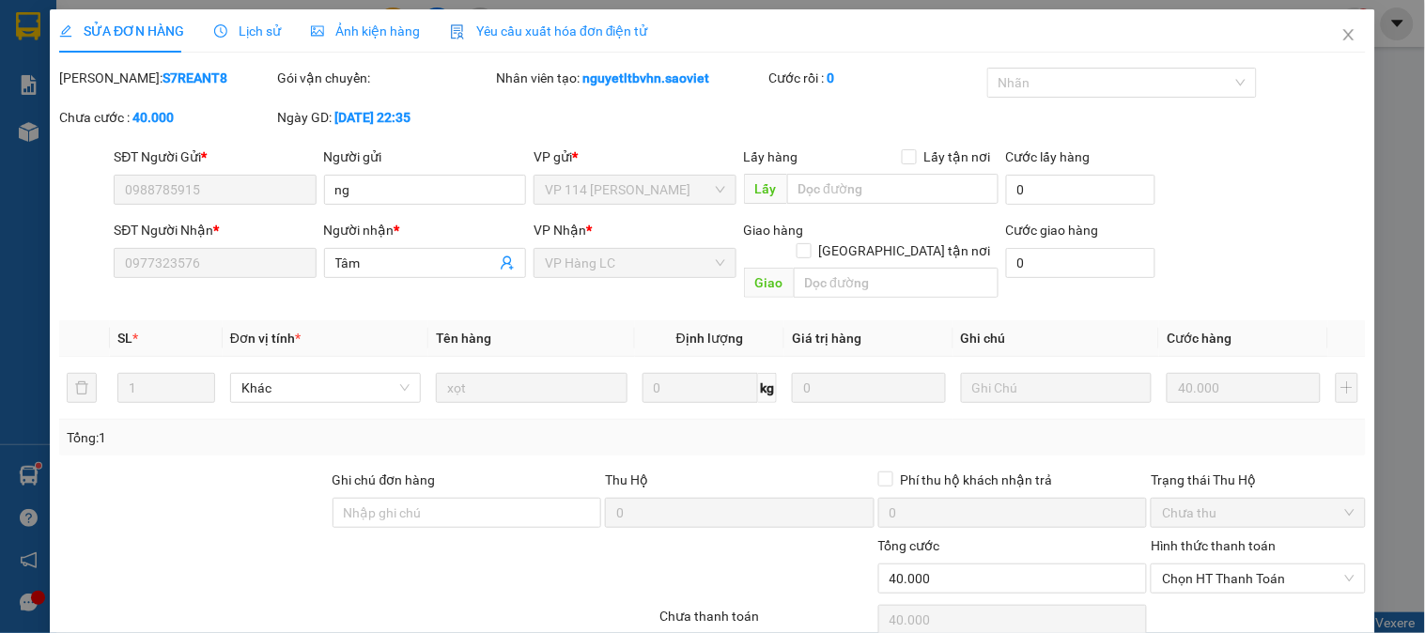
type input "40.000"
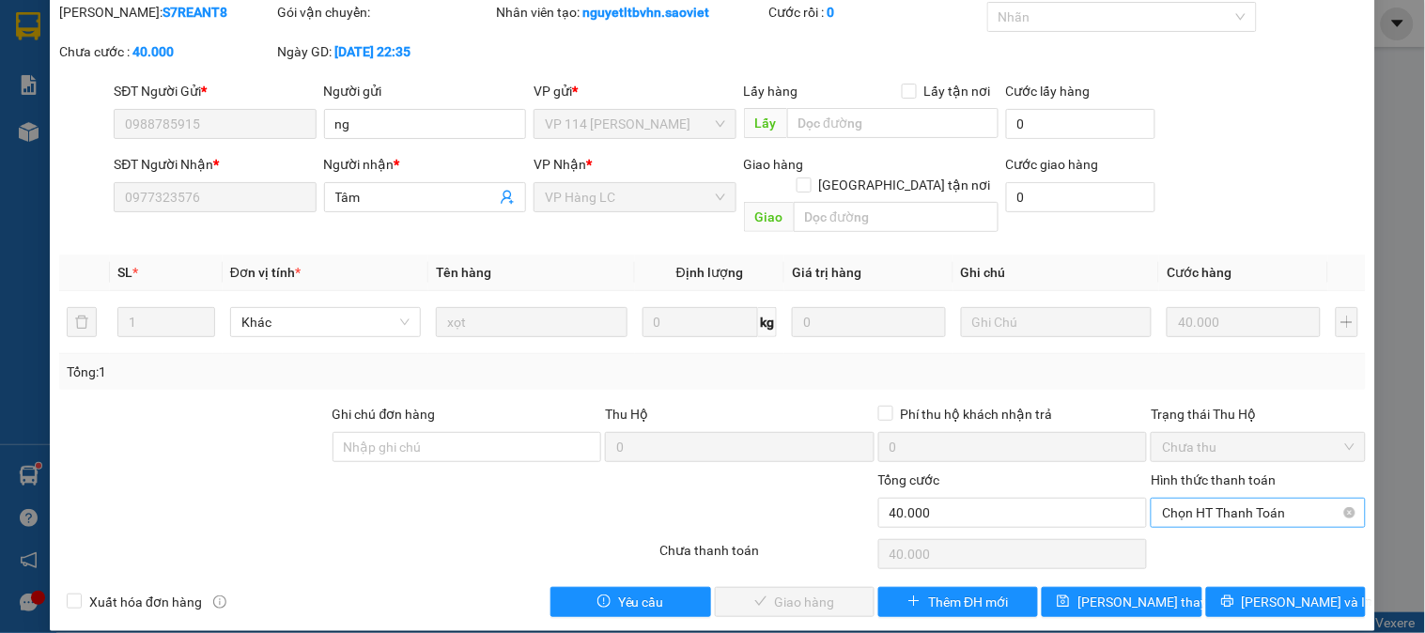
click at [1264, 499] on span "Chọn HT Thanh Toán" at bounding box center [1258, 513] width 192 height 28
click at [1237, 536] on div "Tại văn phòng" at bounding box center [1246, 529] width 190 height 21
type input "0"
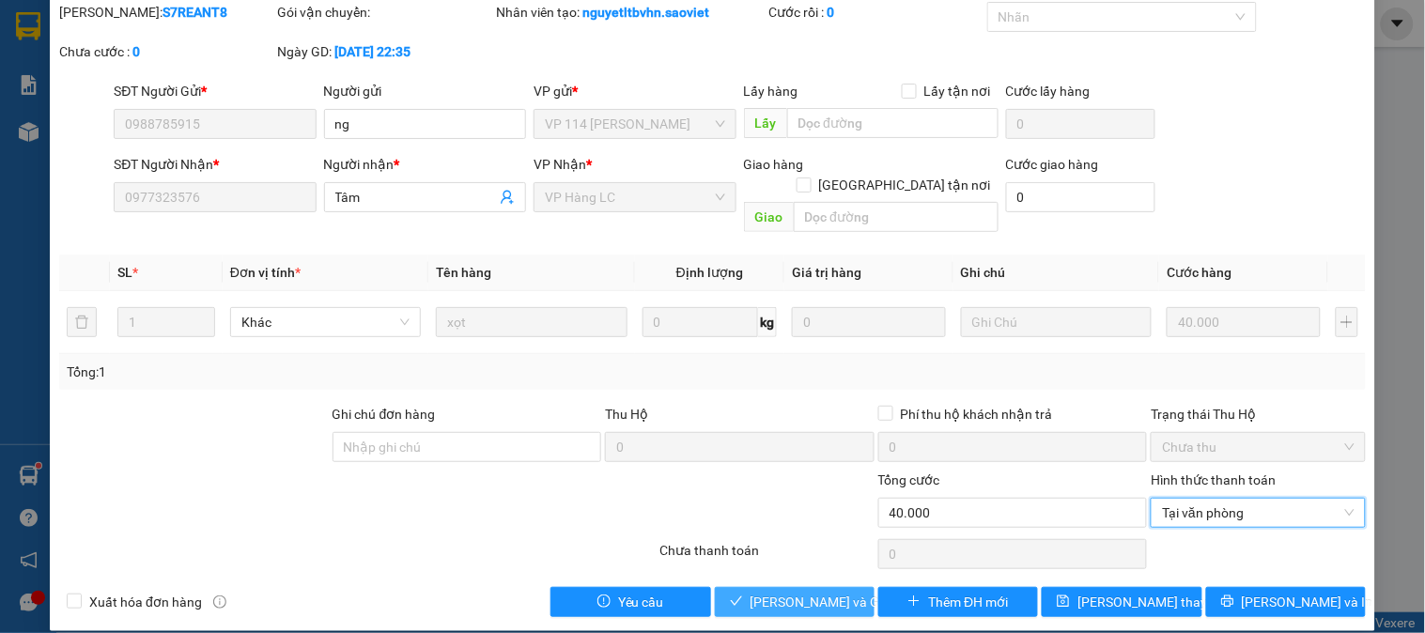
click at [831, 592] on span "Lưu và Giao hàng" at bounding box center [840, 602] width 180 height 21
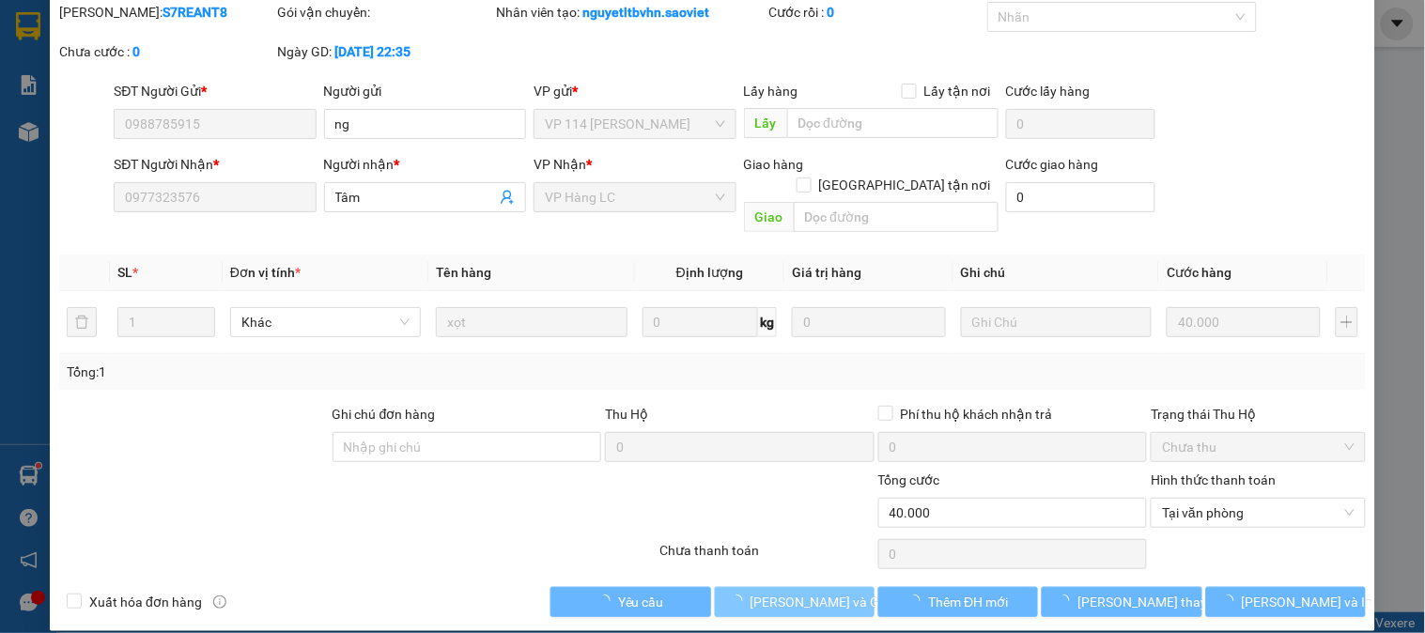
scroll to position [0, 0]
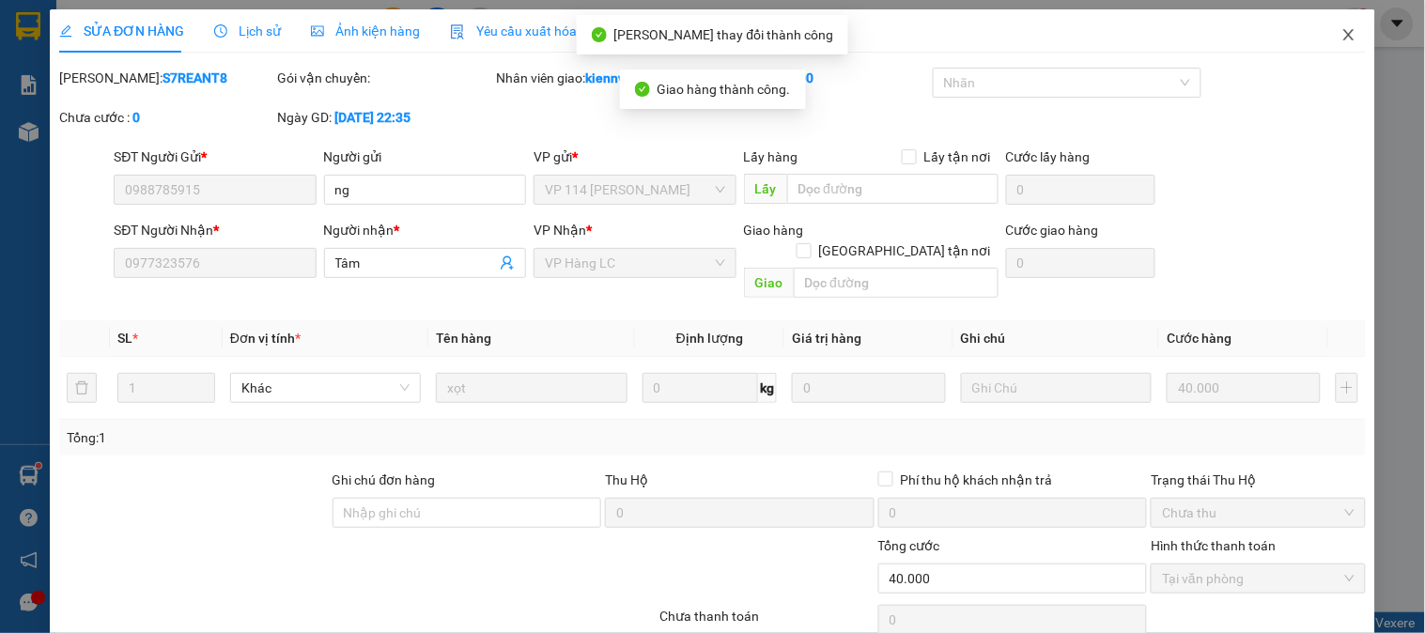
click at [1341, 33] on icon "close" at bounding box center [1348, 34] width 15 height 15
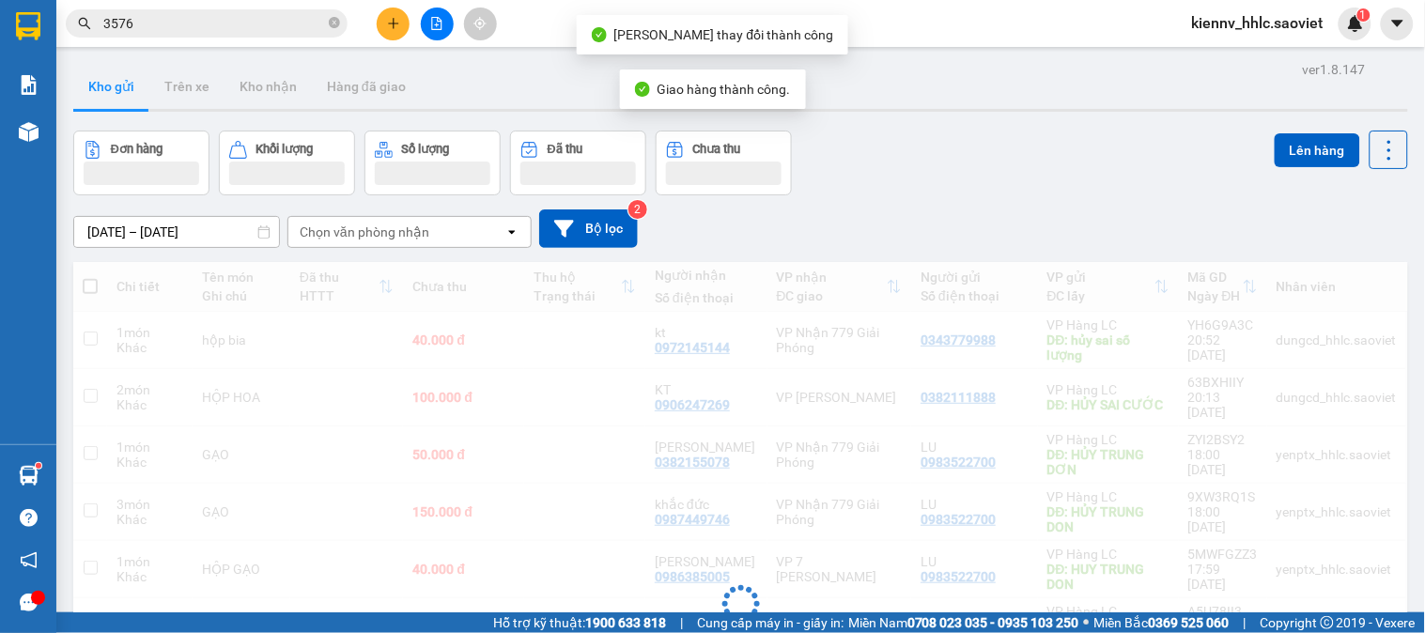
click at [255, 23] on input "3576" at bounding box center [214, 23] width 222 height 21
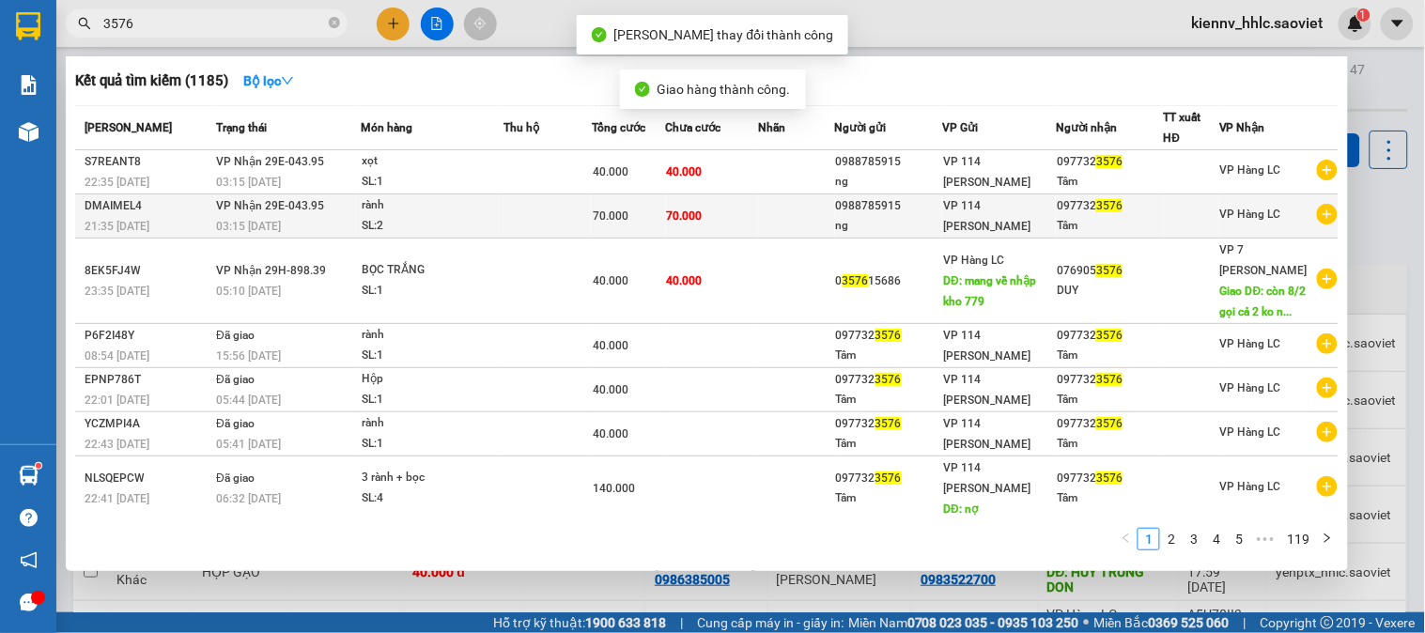
click at [680, 221] on span "70.000" at bounding box center [685, 215] width 36 height 13
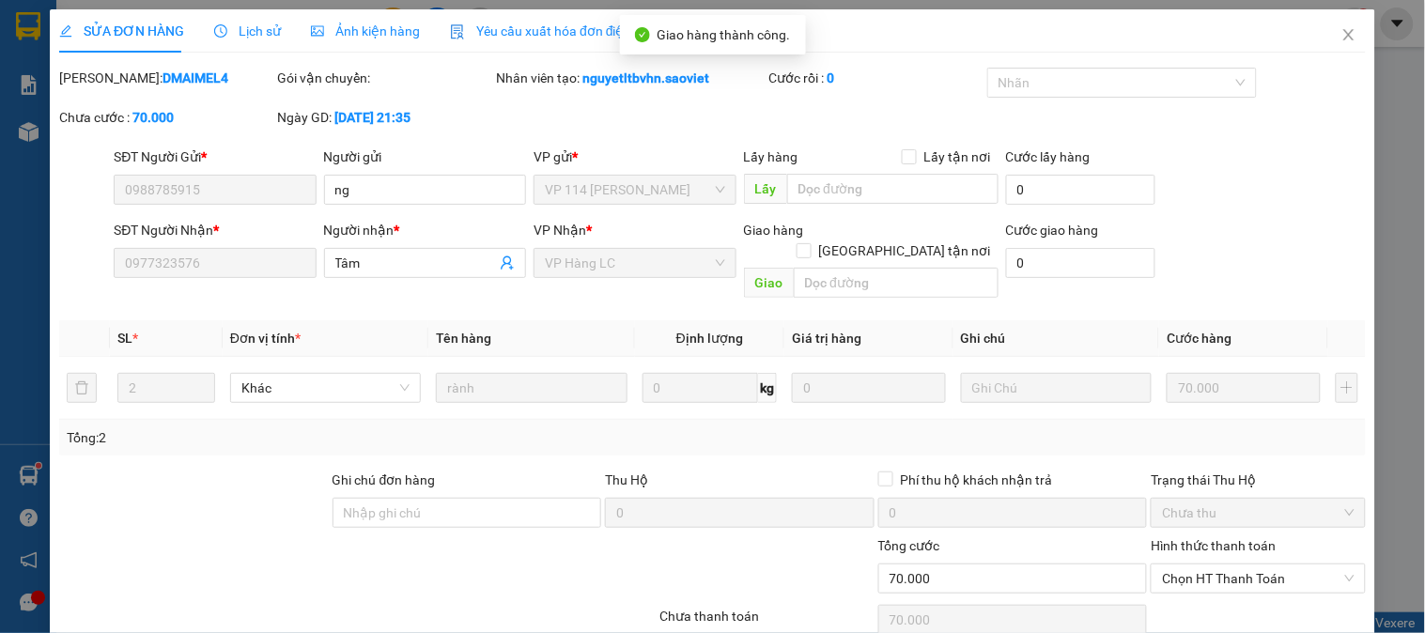
type input "0988785915"
type input "ng"
type input "0977323576"
type input "Tâm"
type input "0"
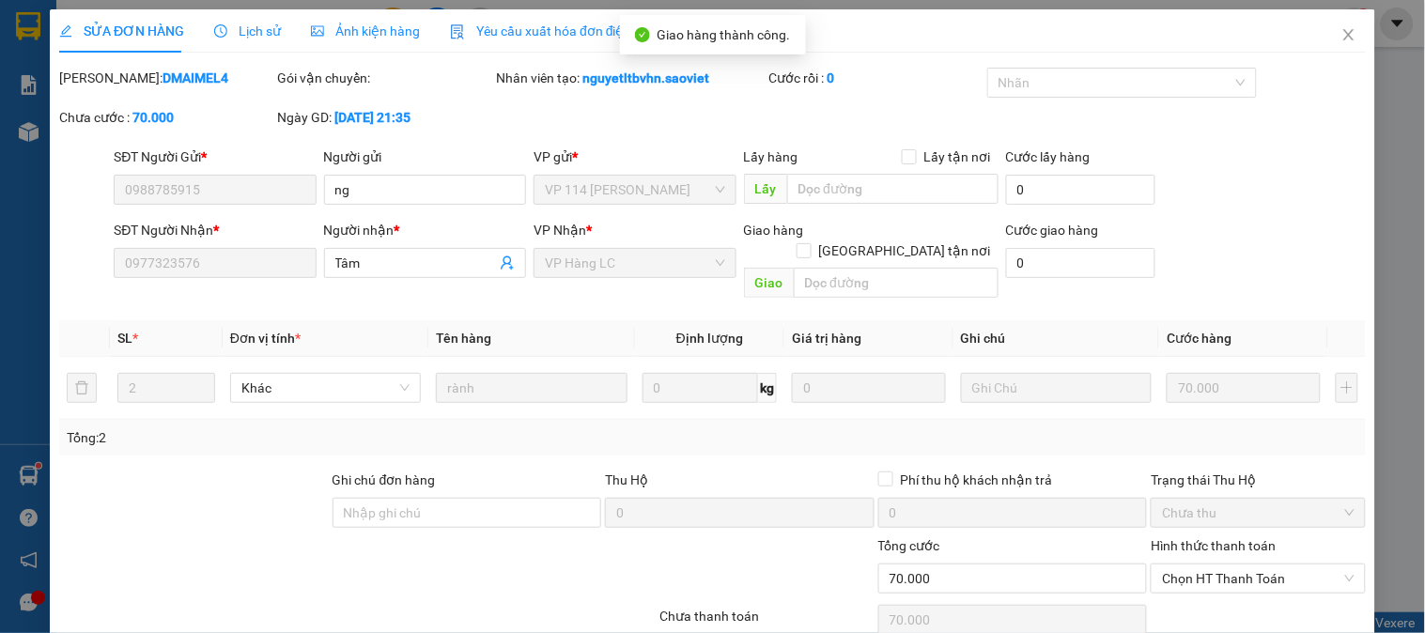
type input "70.000"
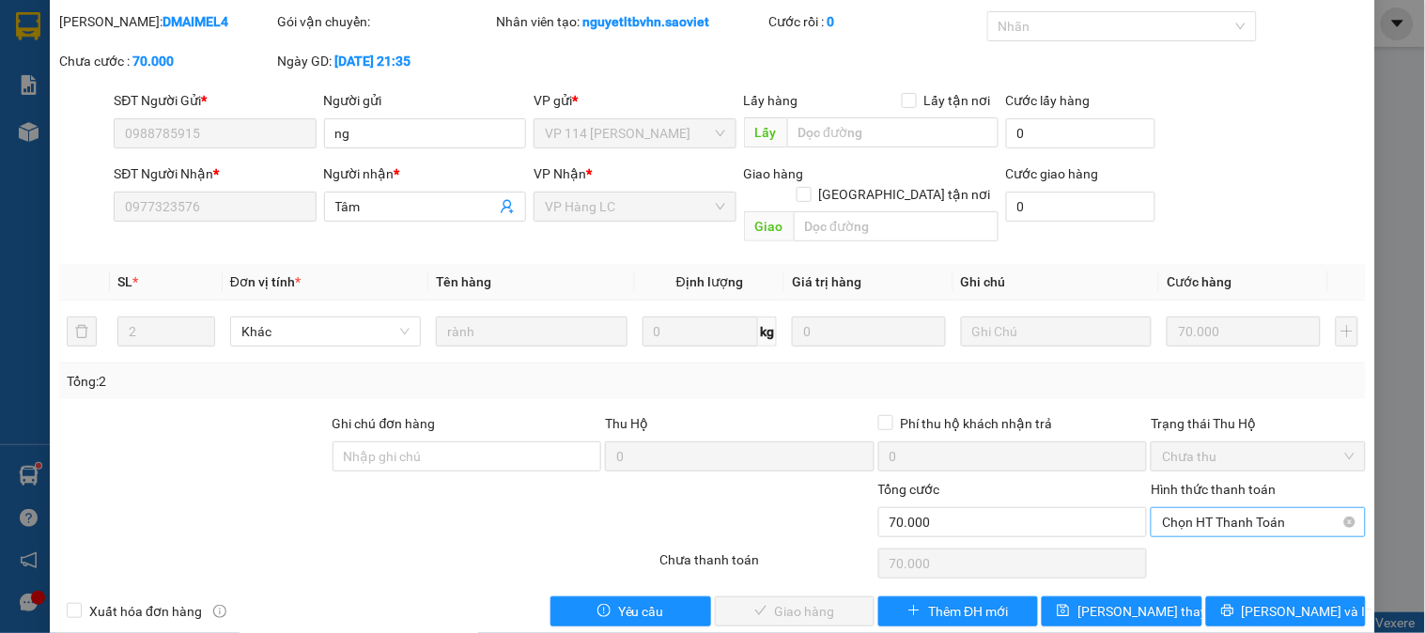
click at [1190, 508] on span "Chọn HT Thanh Toán" at bounding box center [1258, 522] width 192 height 28
click at [1206, 542] on div "Tại văn phòng" at bounding box center [1246, 539] width 190 height 21
type input "0"
click at [815, 601] on span "Lưu và Giao hàng" at bounding box center [840, 611] width 180 height 21
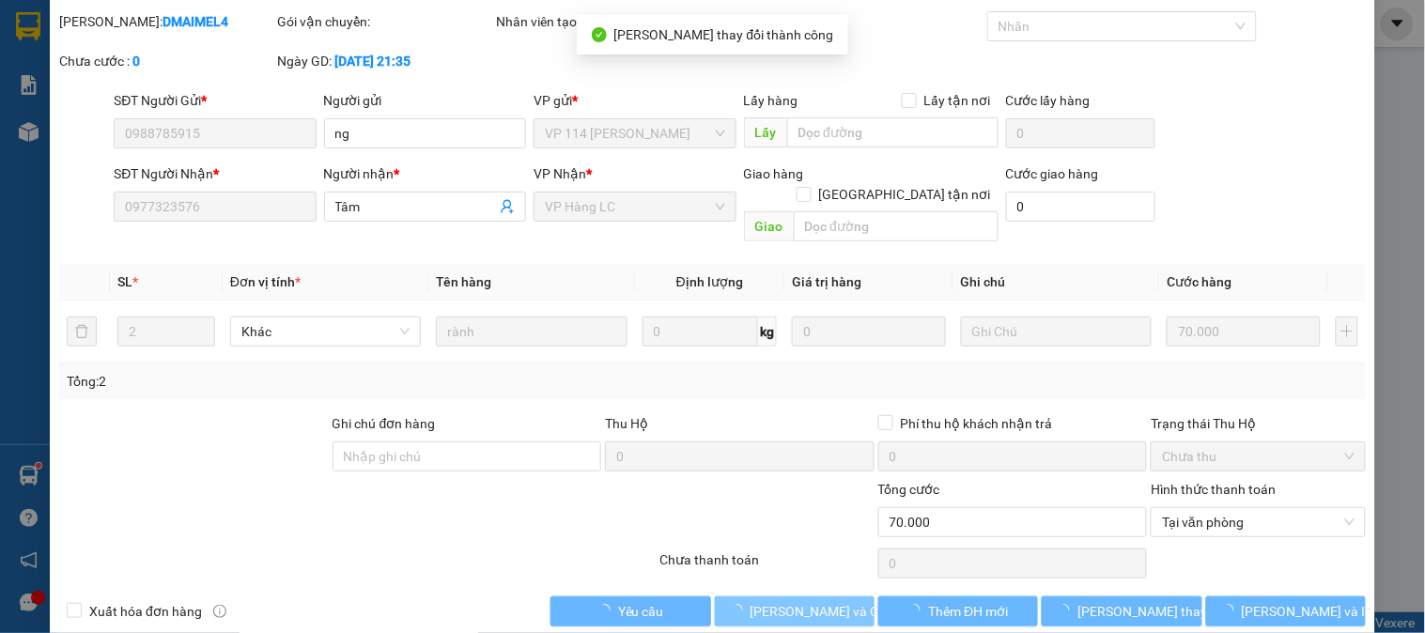
scroll to position [0, 0]
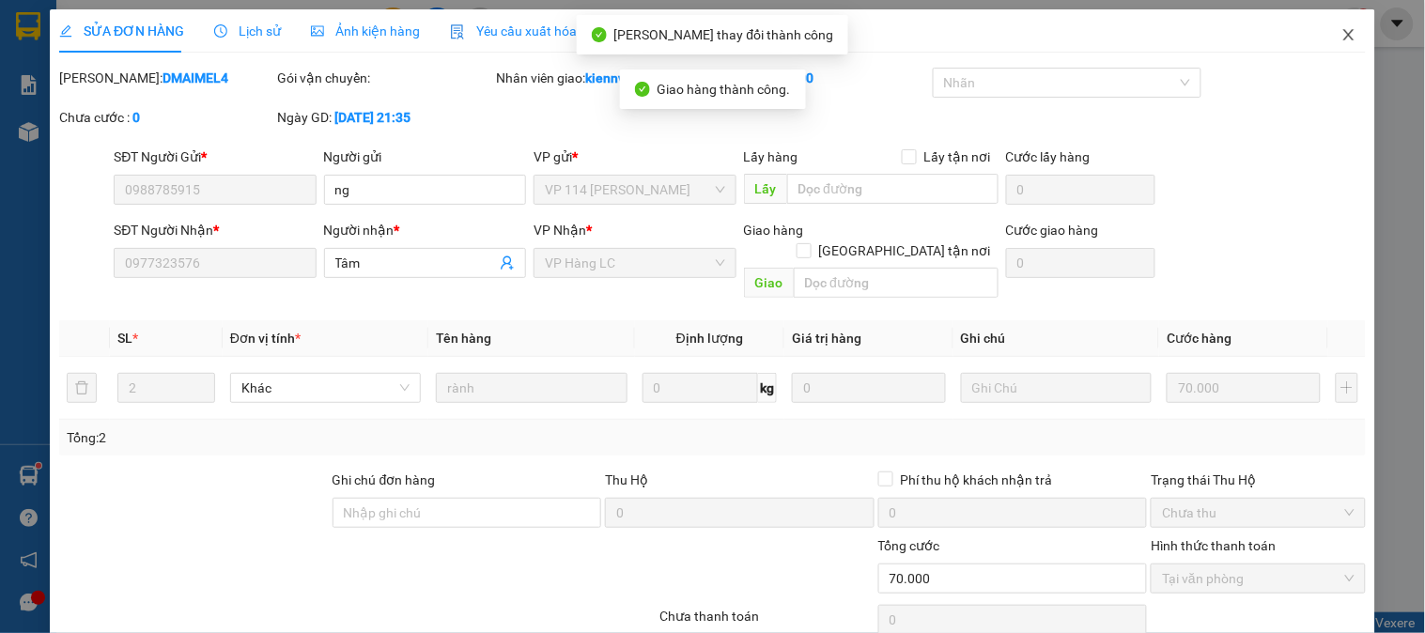
click at [1341, 34] on icon "close" at bounding box center [1348, 34] width 15 height 15
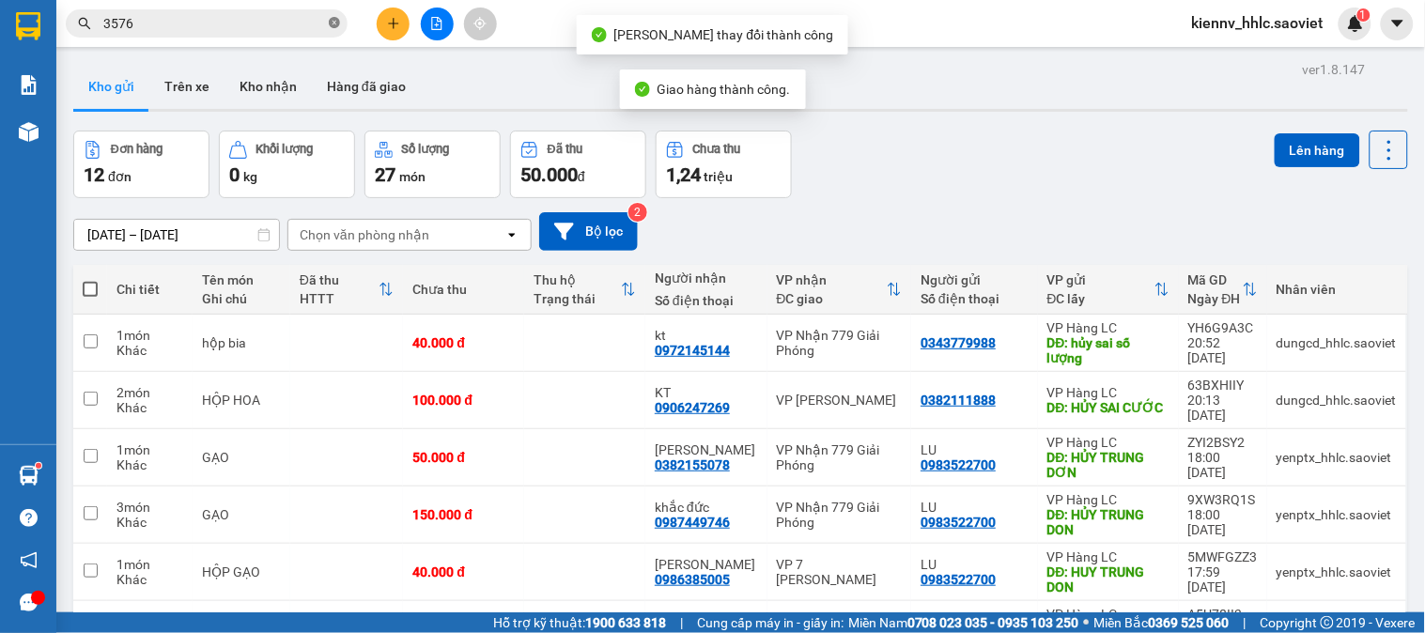
click at [332, 21] on icon "close-circle" at bounding box center [334, 22] width 11 height 11
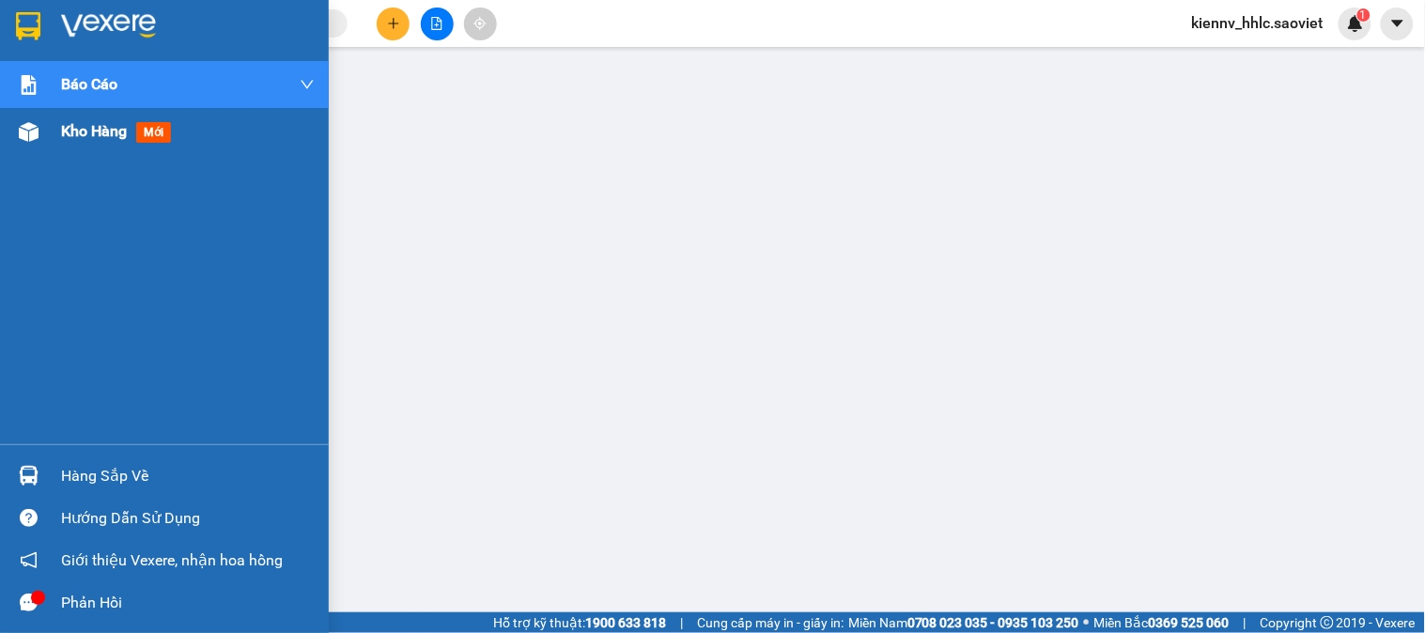
click at [66, 135] on span "Kho hàng" at bounding box center [94, 131] width 66 height 18
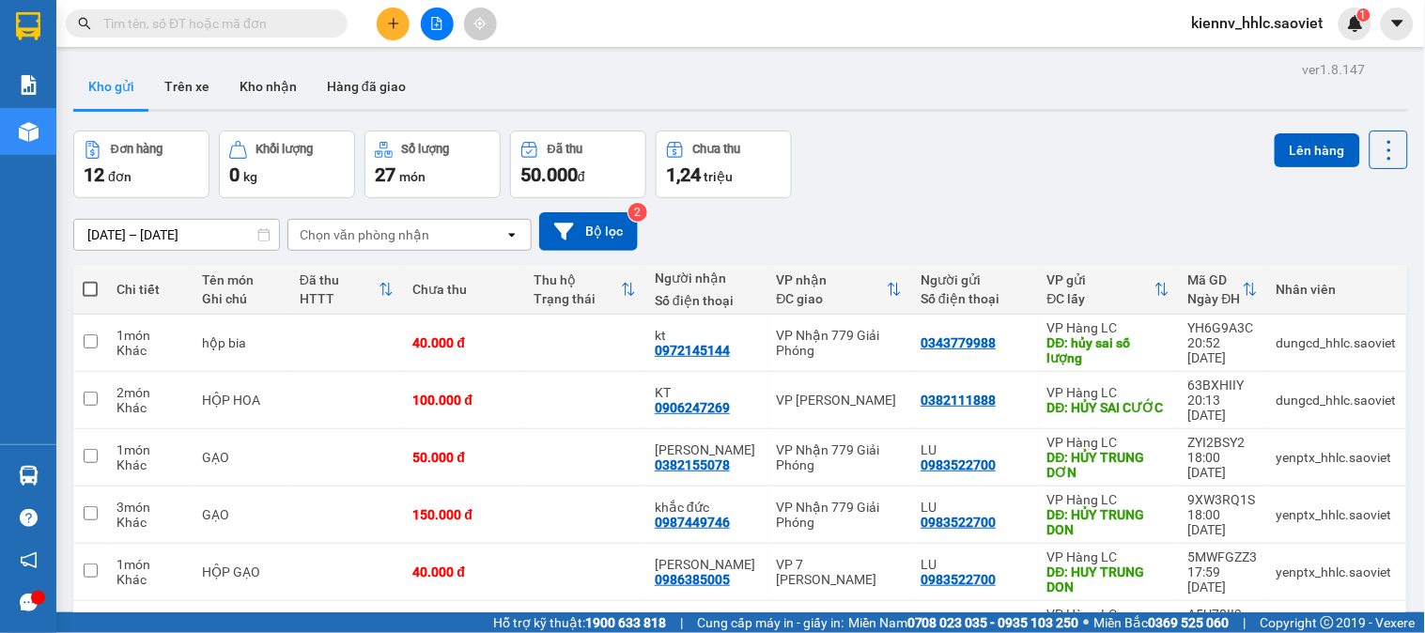
click at [240, 23] on input "text" at bounding box center [214, 23] width 222 height 21
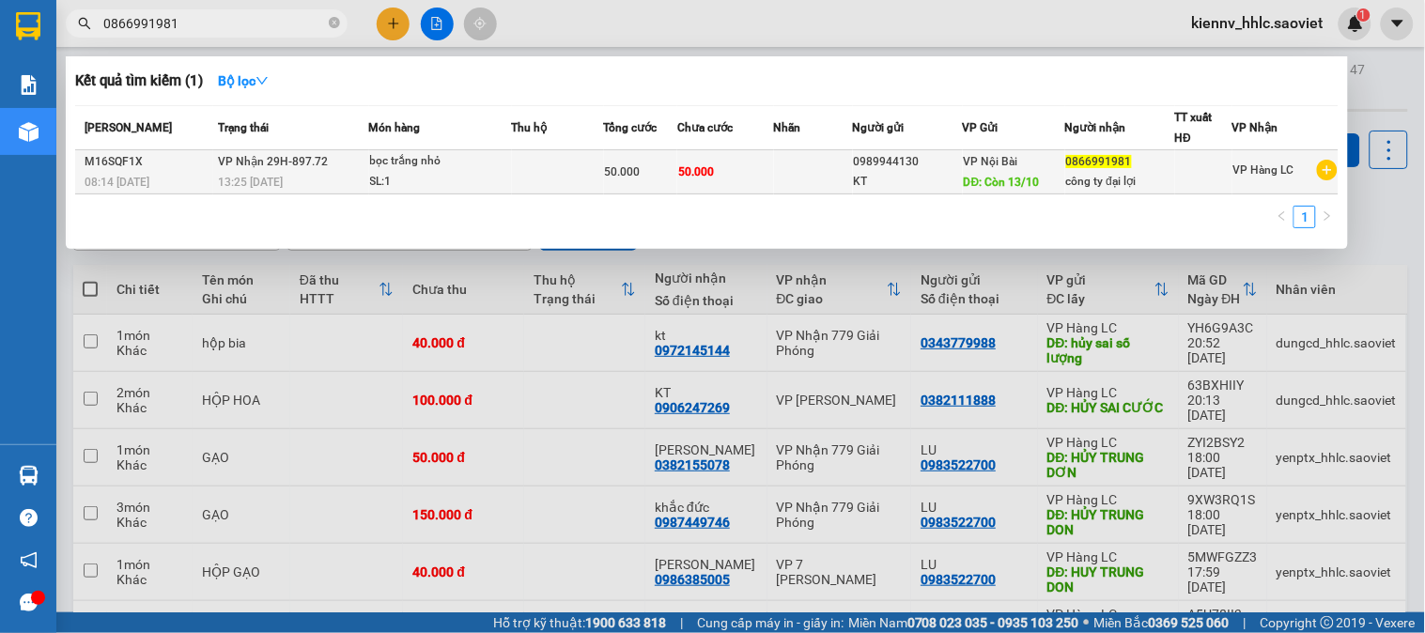
type input "0866991981"
click at [648, 182] on div "50.000" at bounding box center [641, 172] width 72 height 21
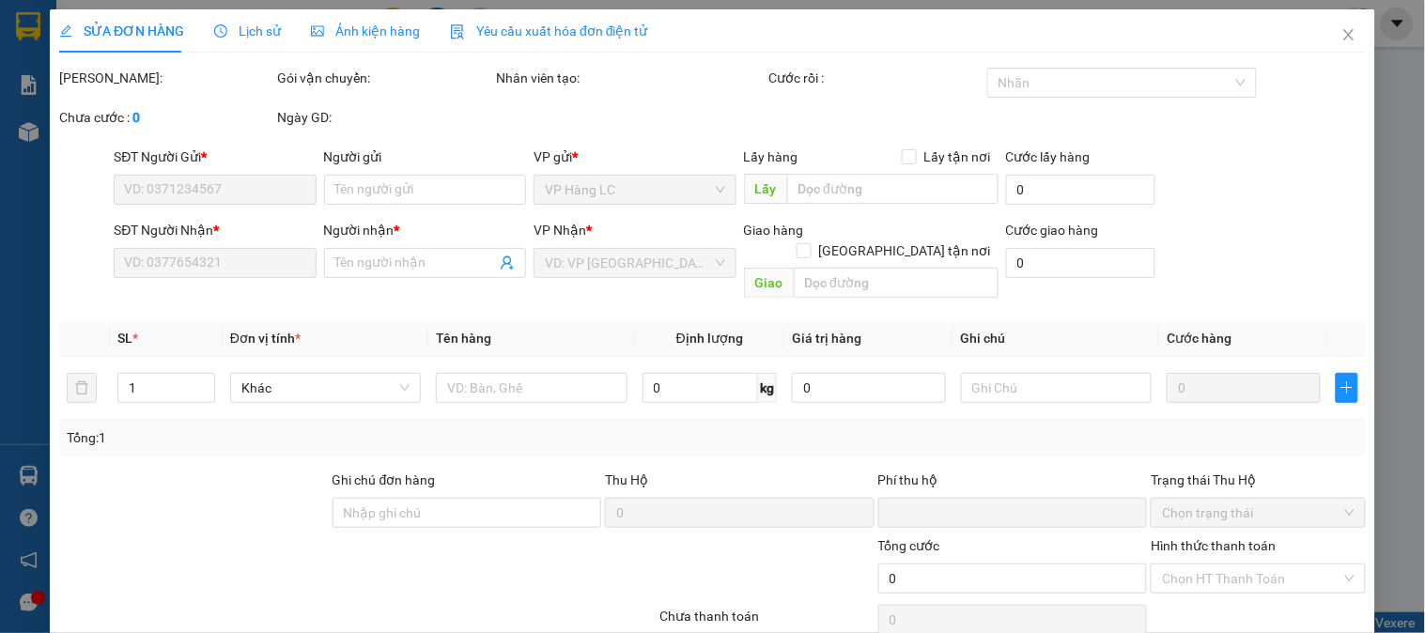
type input "0989944130"
type input "KT"
type input "Còn 13/10"
type input "0866991981"
type input "công ty đại lợi"
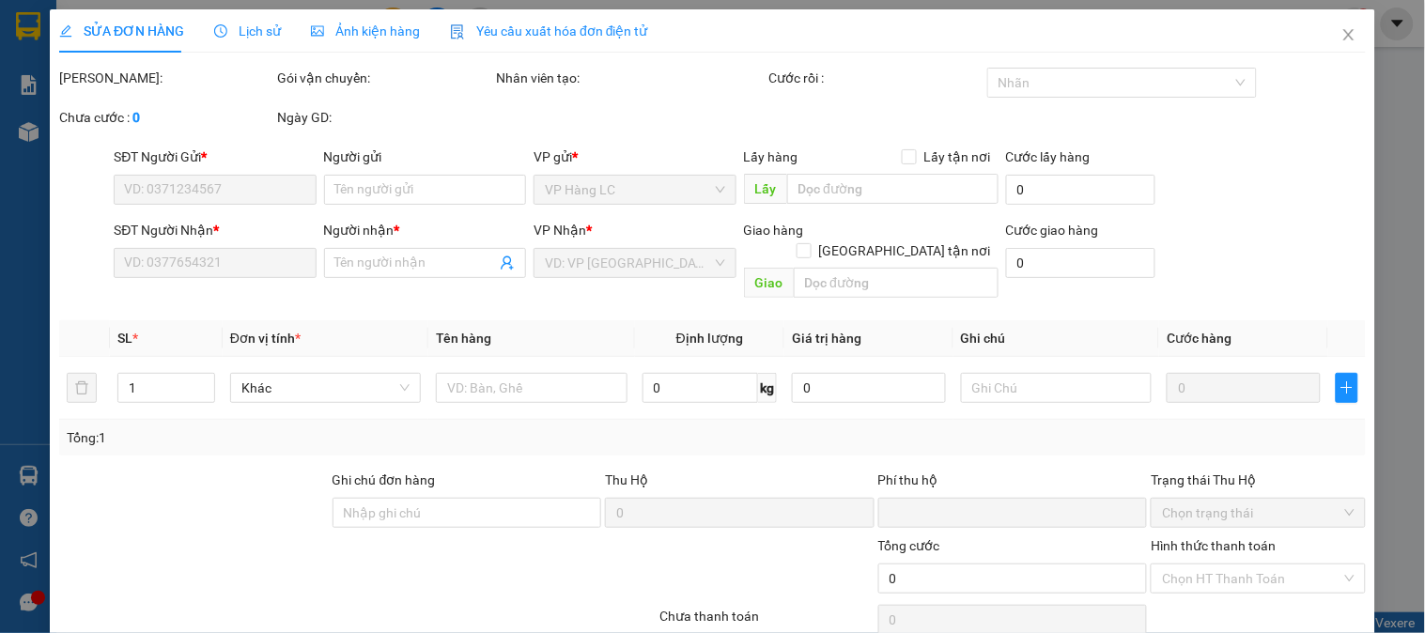
type input "0"
type input "50.000"
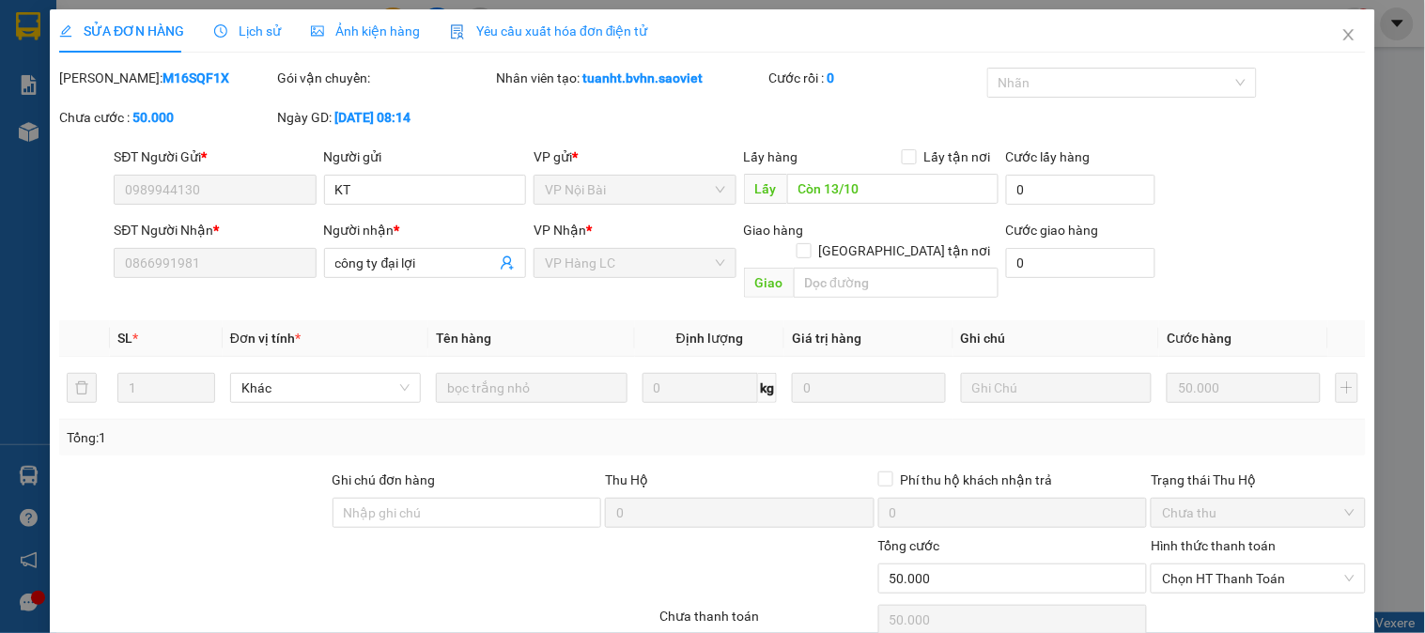
click at [265, 39] on span "Lịch sử" at bounding box center [247, 30] width 67 height 15
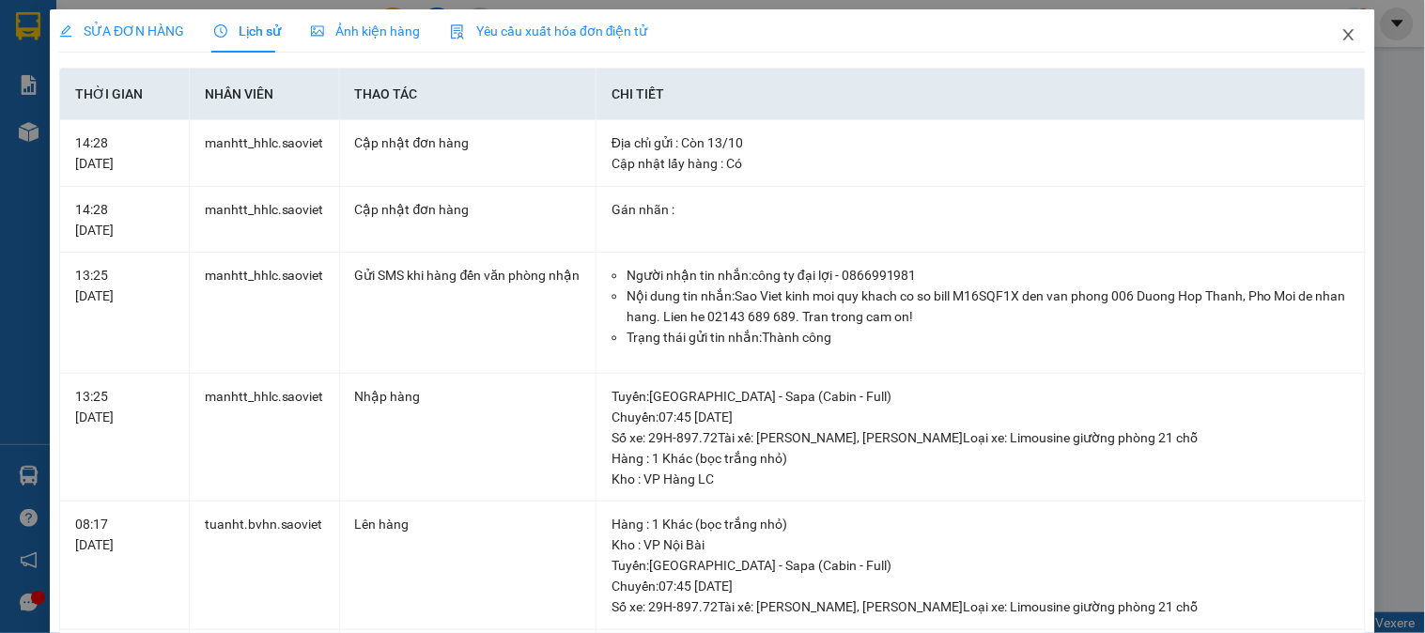
click at [1341, 35] on icon "close" at bounding box center [1348, 34] width 15 height 15
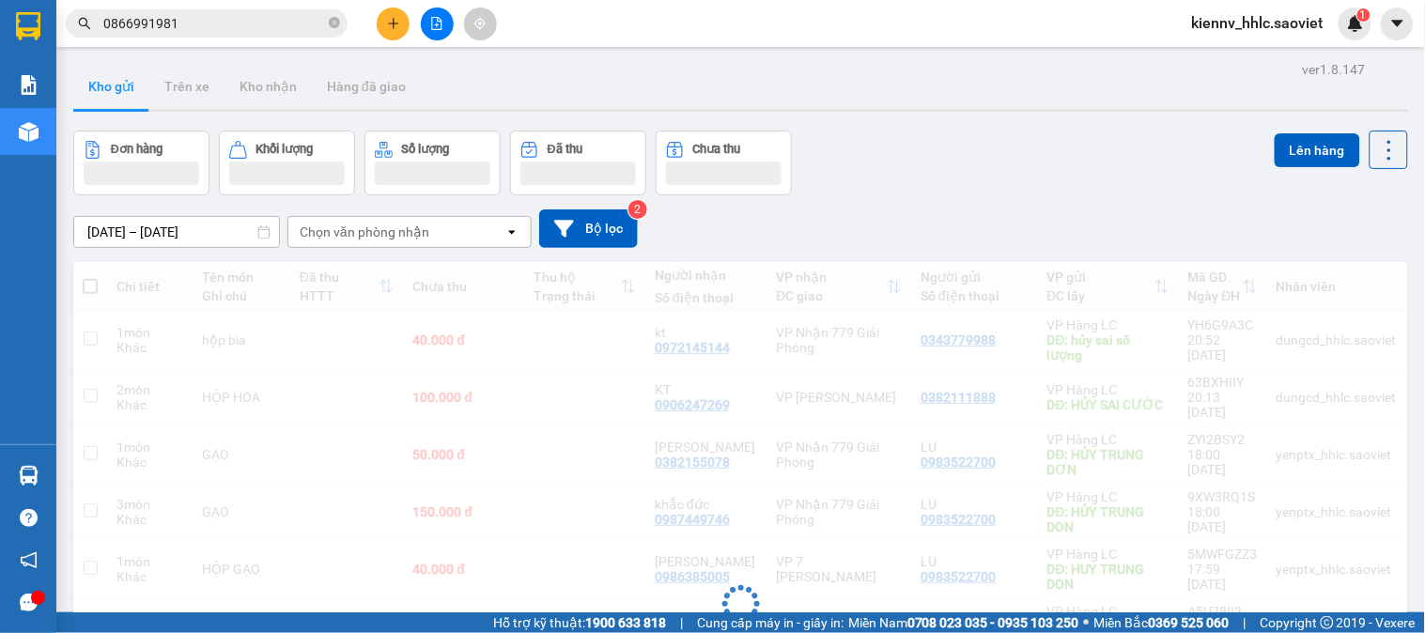
click at [255, 28] on input "0866991981" at bounding box center [214, 23] width 222 height 21
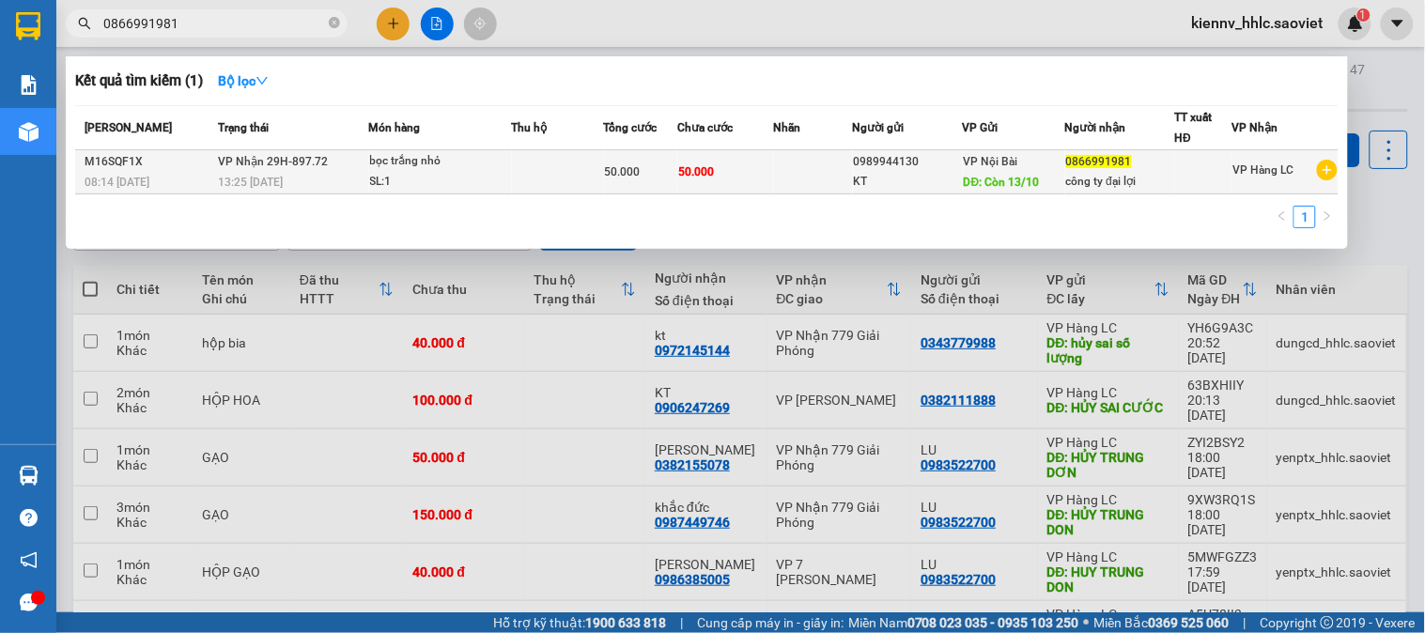
click at [658, 179] on div "50.000" at bounding box center [641, 172] width 72 height 21
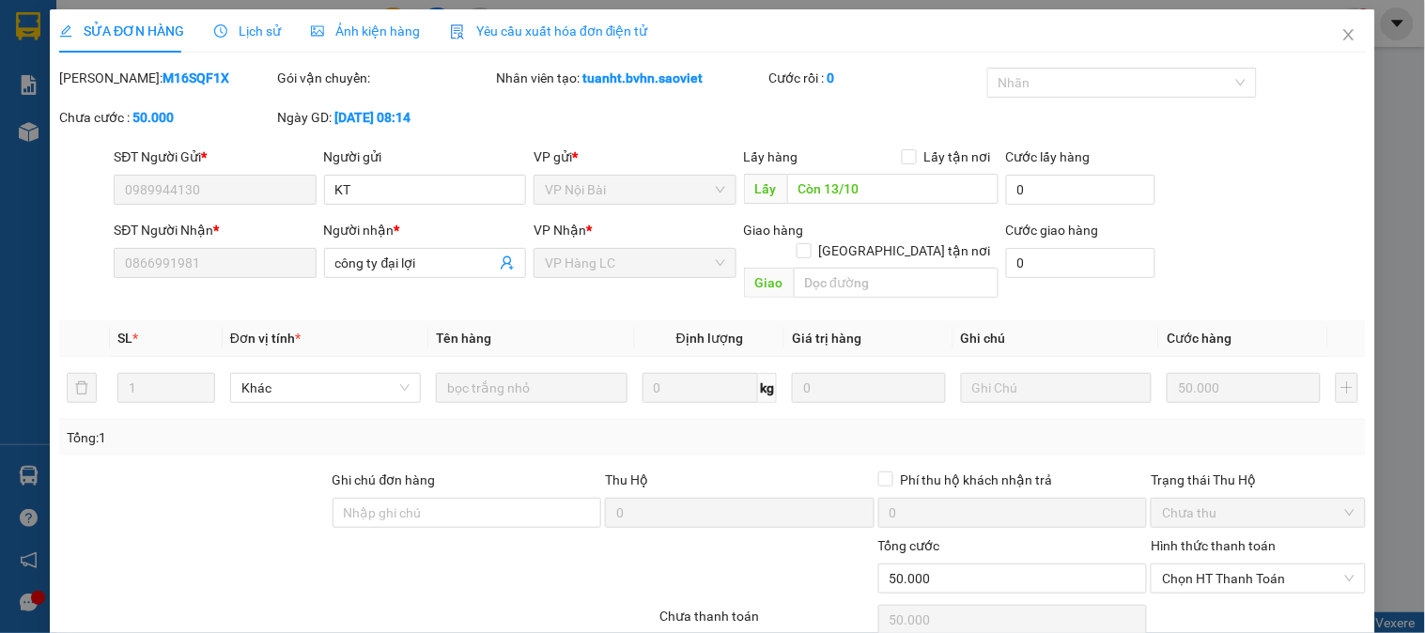
type input "0989944130"
type input "KT"
type input "Còn 13/10"
type input "0866991981"
type input "công ty đại lợi"
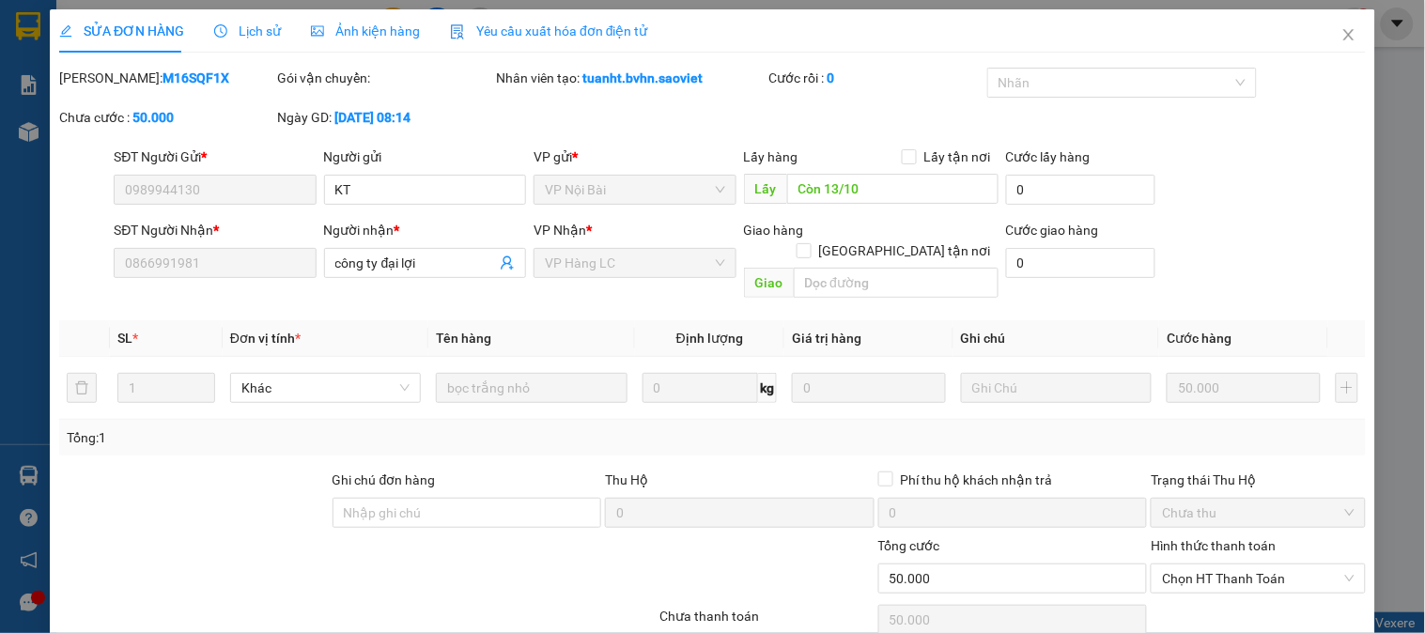
type input "0"
type input "50.000"
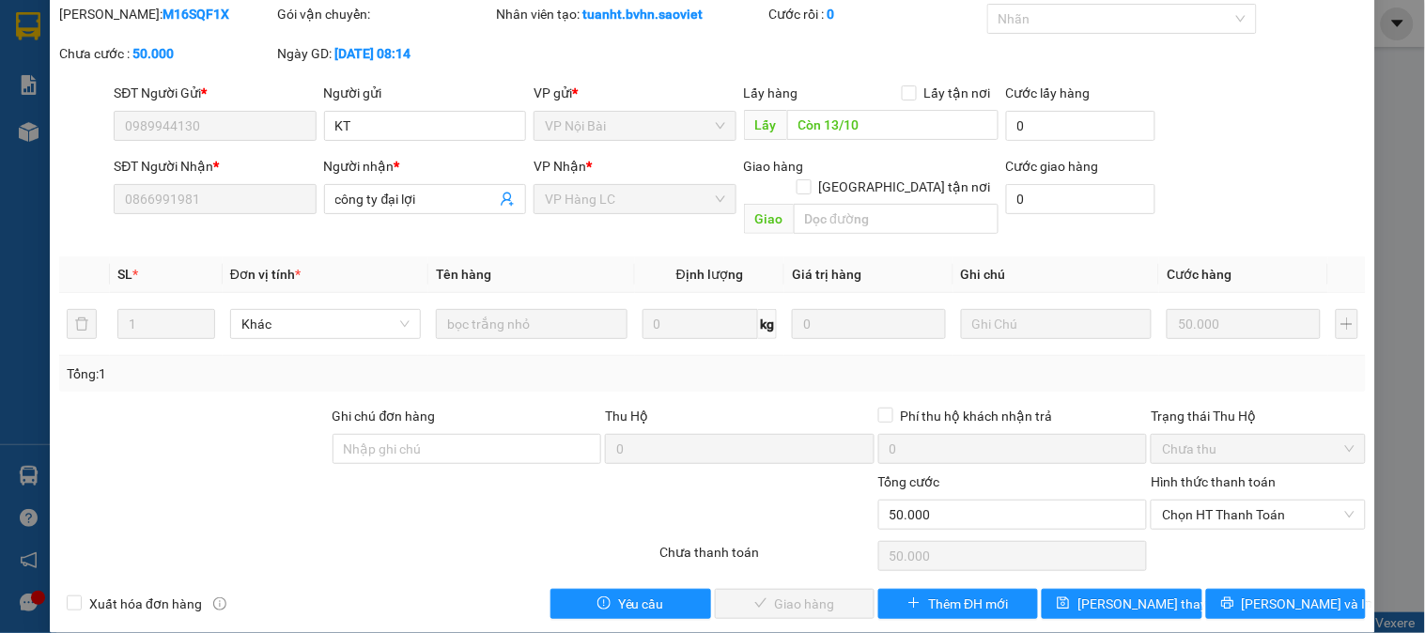
scroll to position [66, 0]
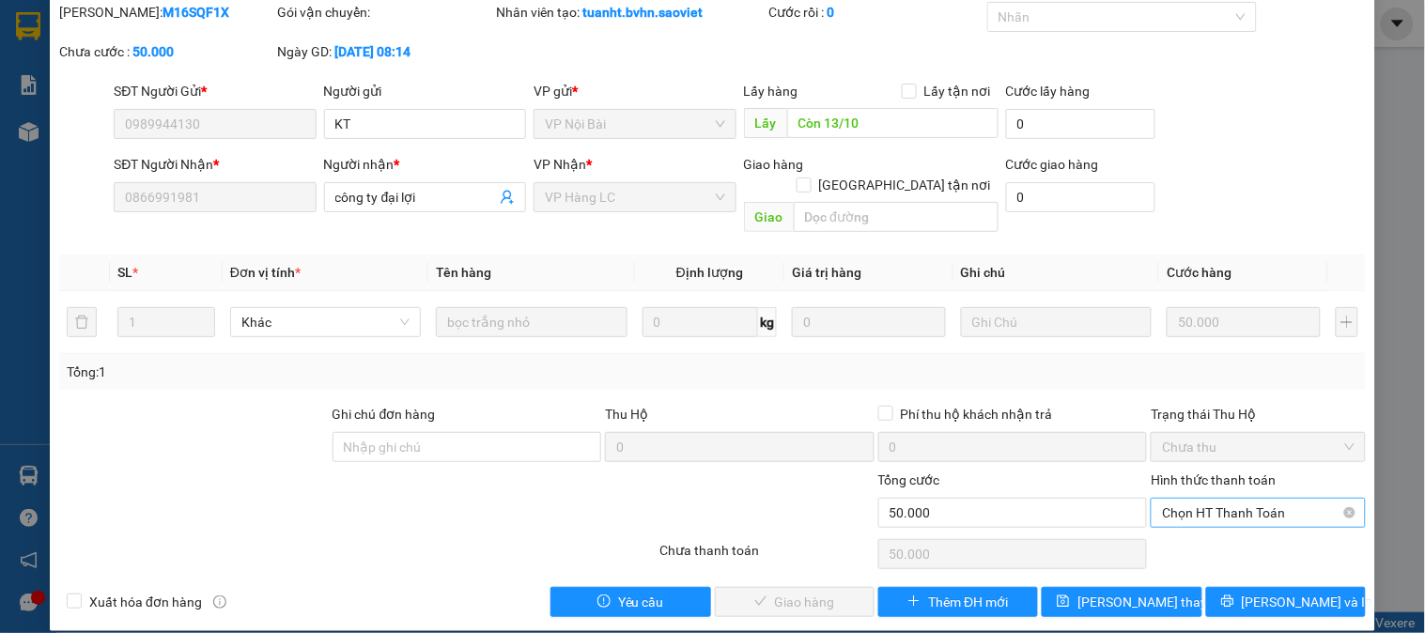
click at [1195, 499] on span "Chọn HT Thanh Toán" at bounding box center [1258, 513] width 192 height 28
click at [1188, 531] on div "Tại văn phòng" at bounding box center [1246, 529] width 190 height 21
type input "0"
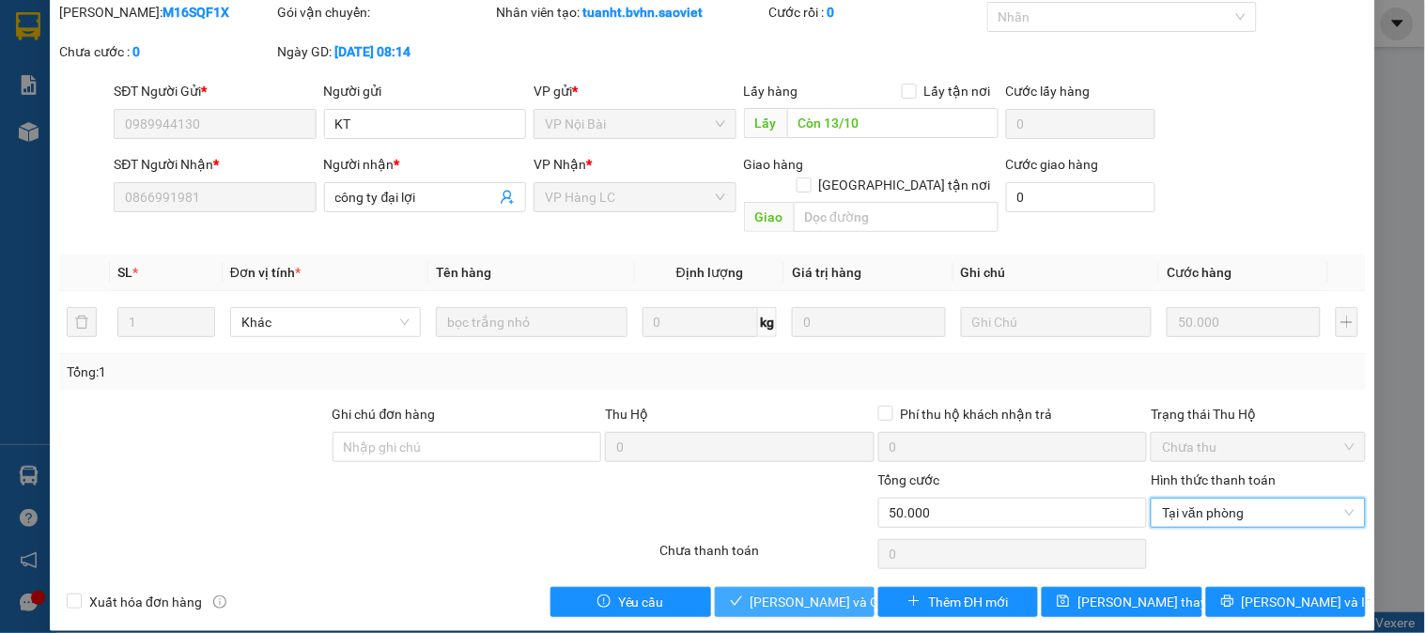
click at [809, 592] on span "[PERSON_NAME] và Giao hàng" at bounding box center [840, 602] width 180 height 21
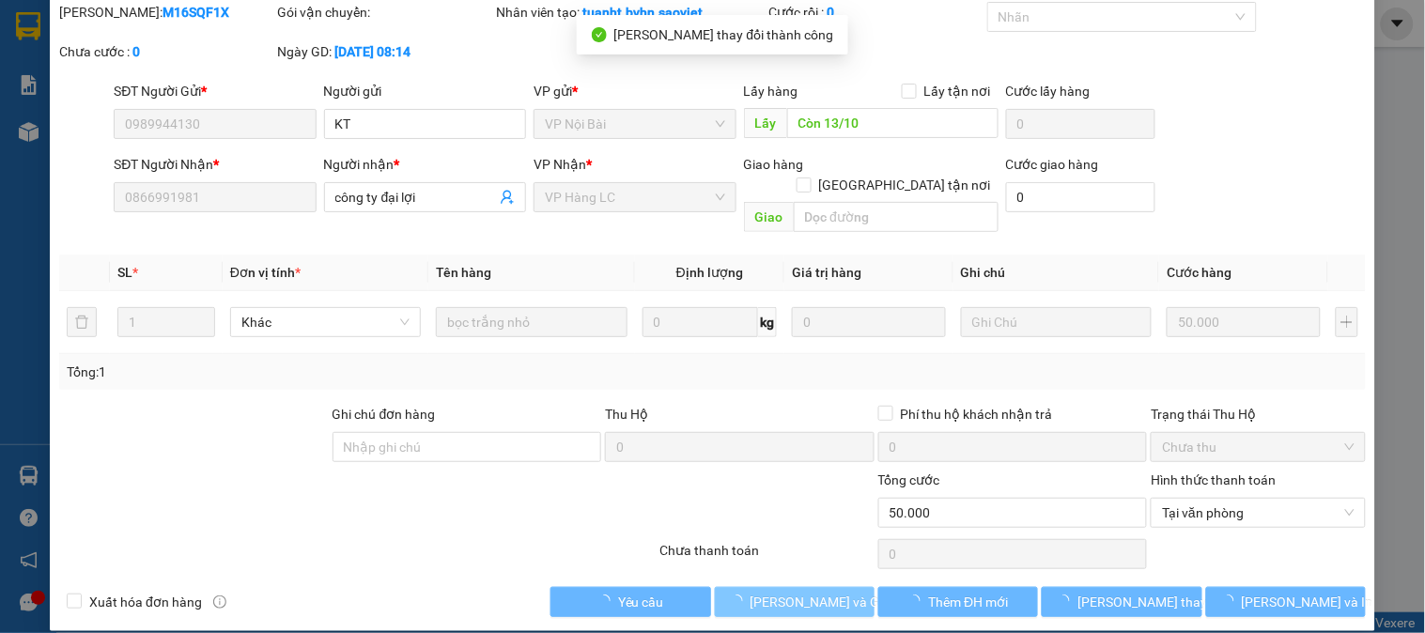
scroll to position [0, 0]
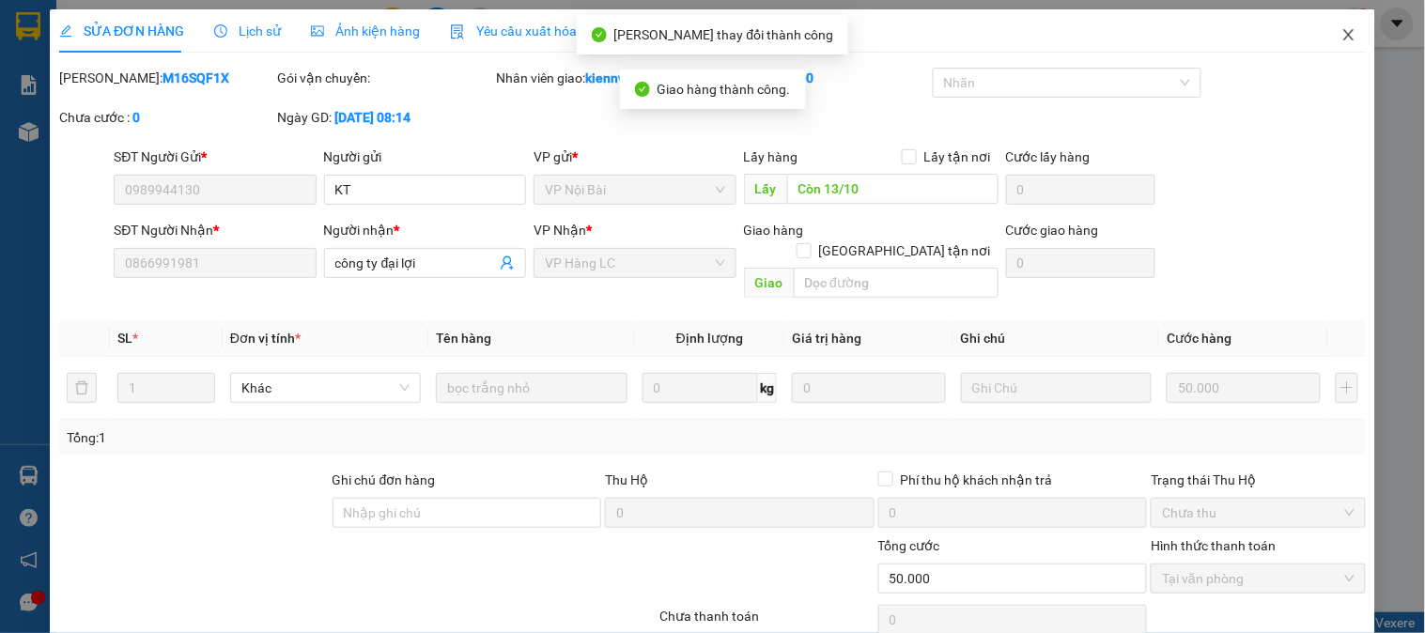
click at [1343, 35] on icon "close" at bounding box center [1348, 34] width 10 height 11
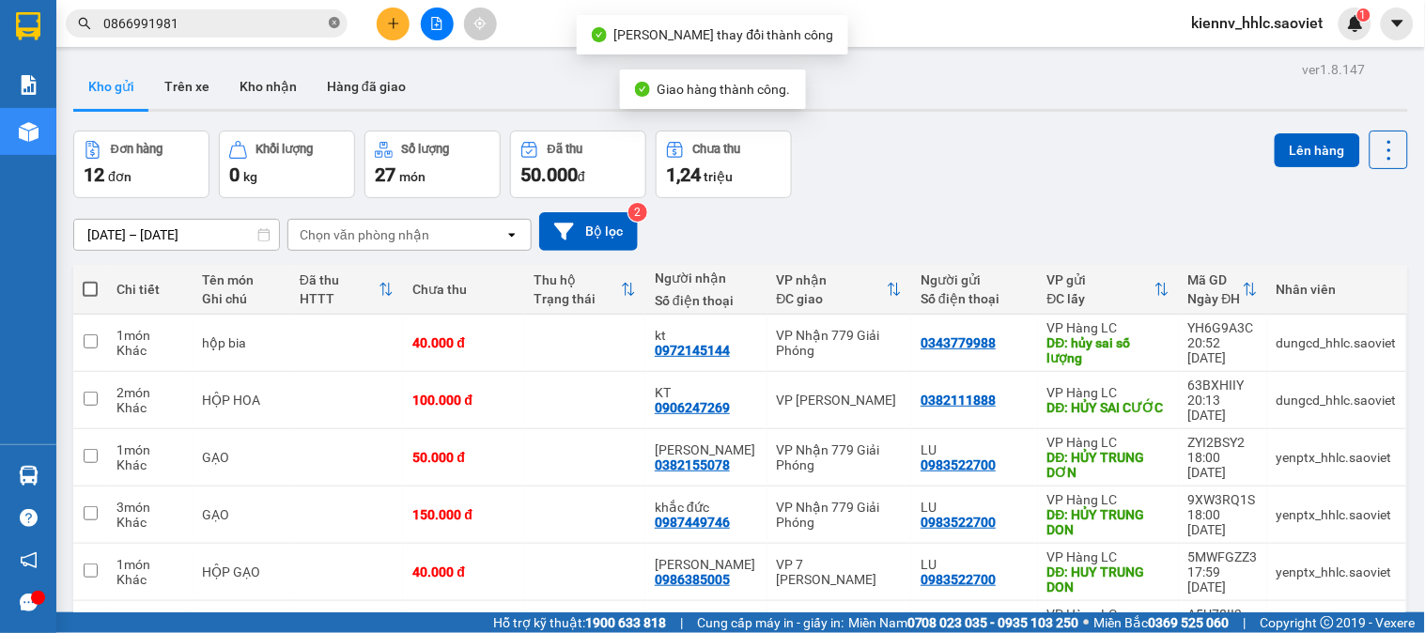
click at [335, 24] on icon "close-circle" at bounding box center [334, 22] width 11 height 11
click at [443, 21] on button at bounding box center [437, 24] width 33 height 33
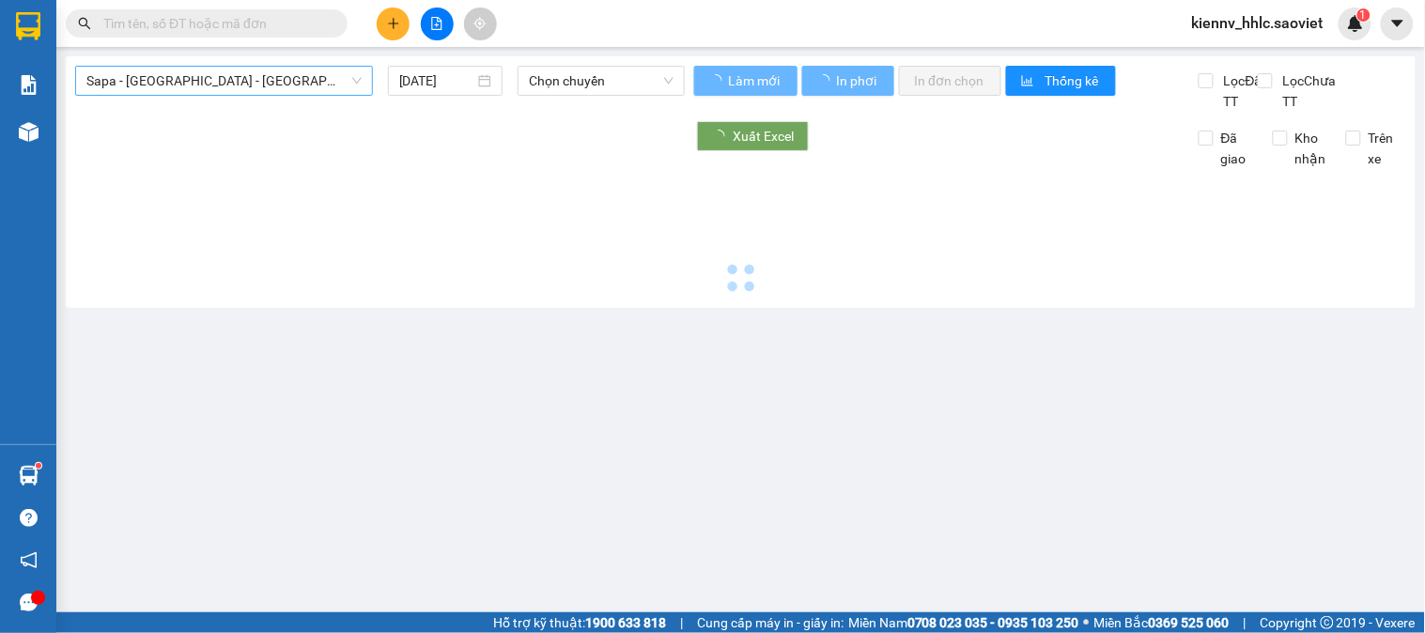
click at [229, 69] on span "Sapa - [GEOGRAPHIC_DATA] - [GEOGRAPHIC_DATA] ([GEOGRAPHIC_DATA])" at bounding box center [223, 81] width 275 height 28
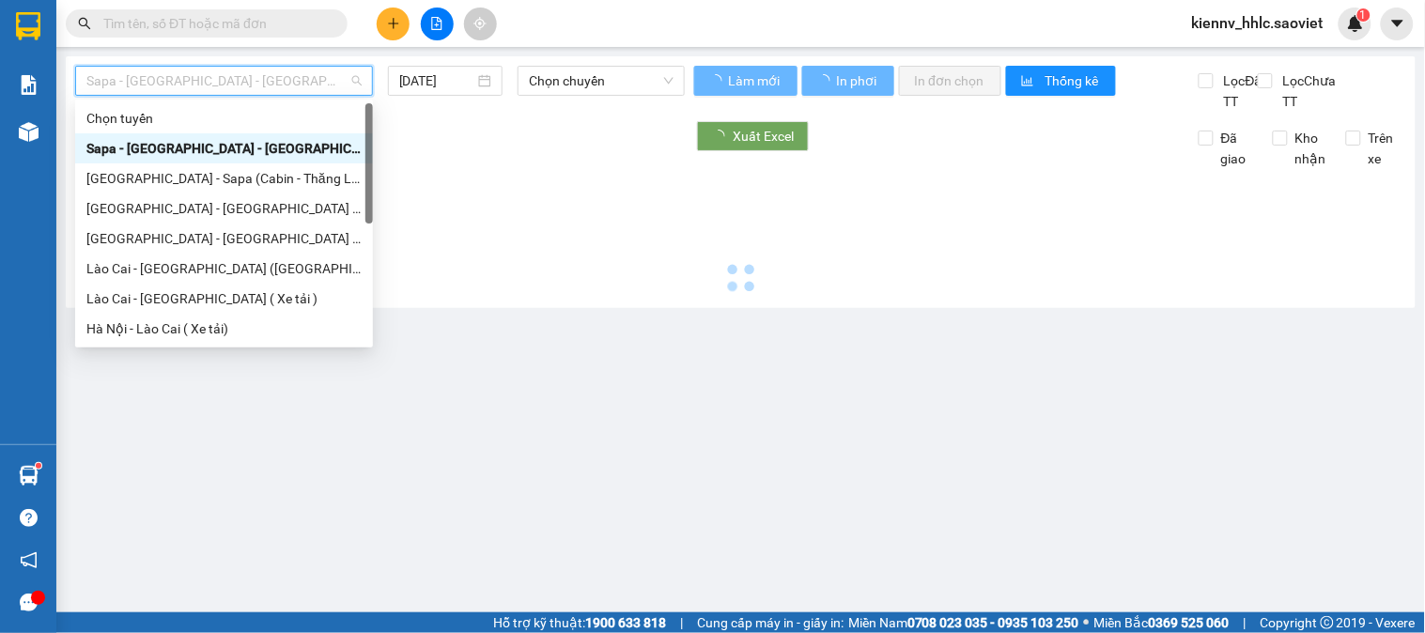
type input "[DATE]"
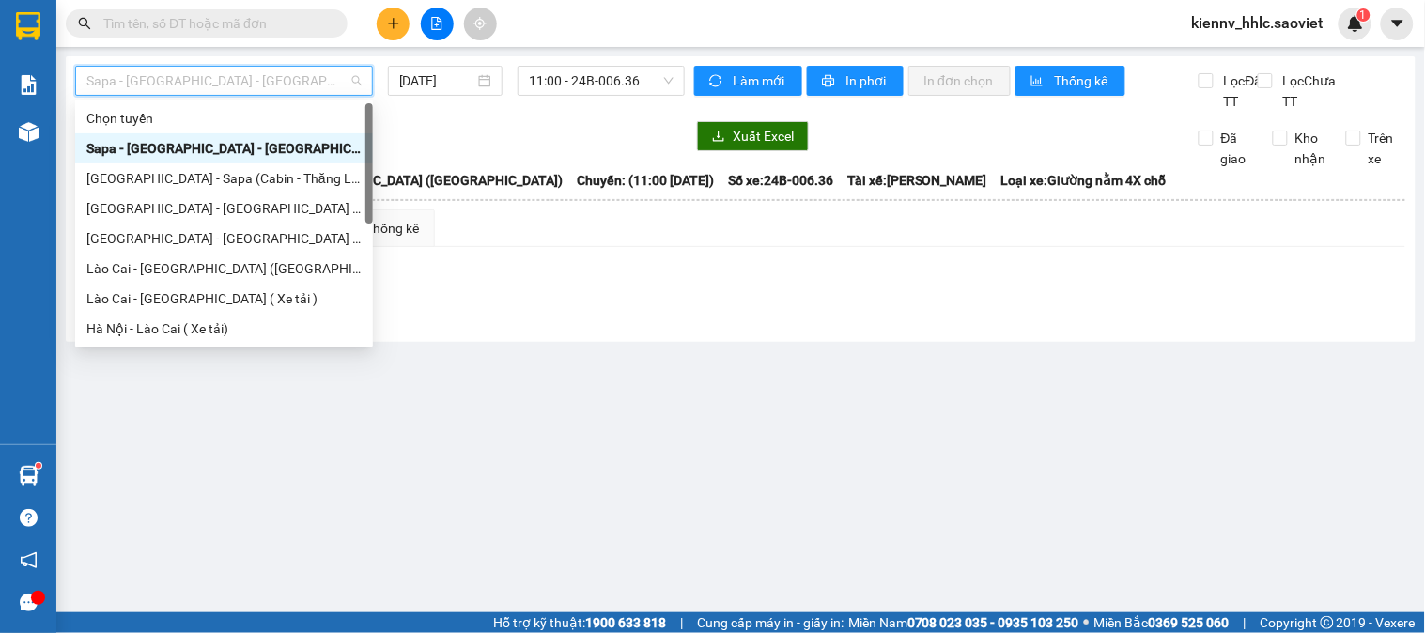
scroll to position [150, 0]
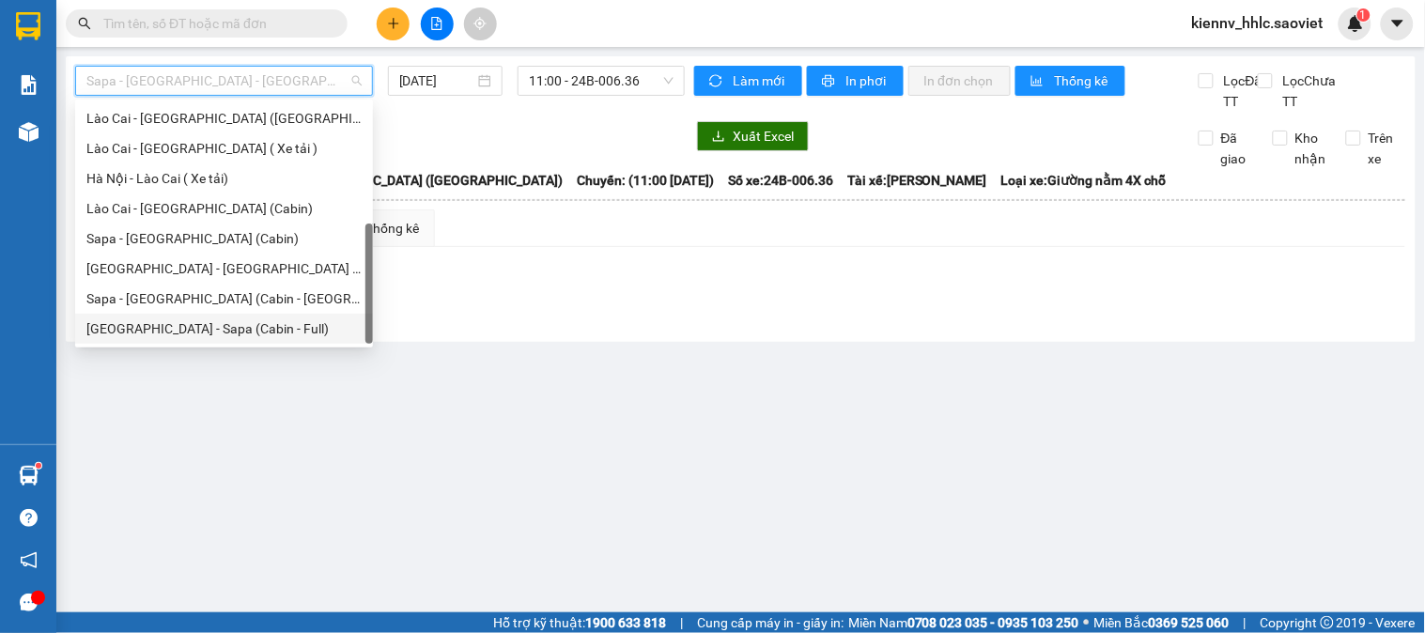
click at [249, 331] on div "[GEOGRAPHIC_DATA] - Sapa (Cabin - Full)" at bounding box center [223, 328] width 275 height 21
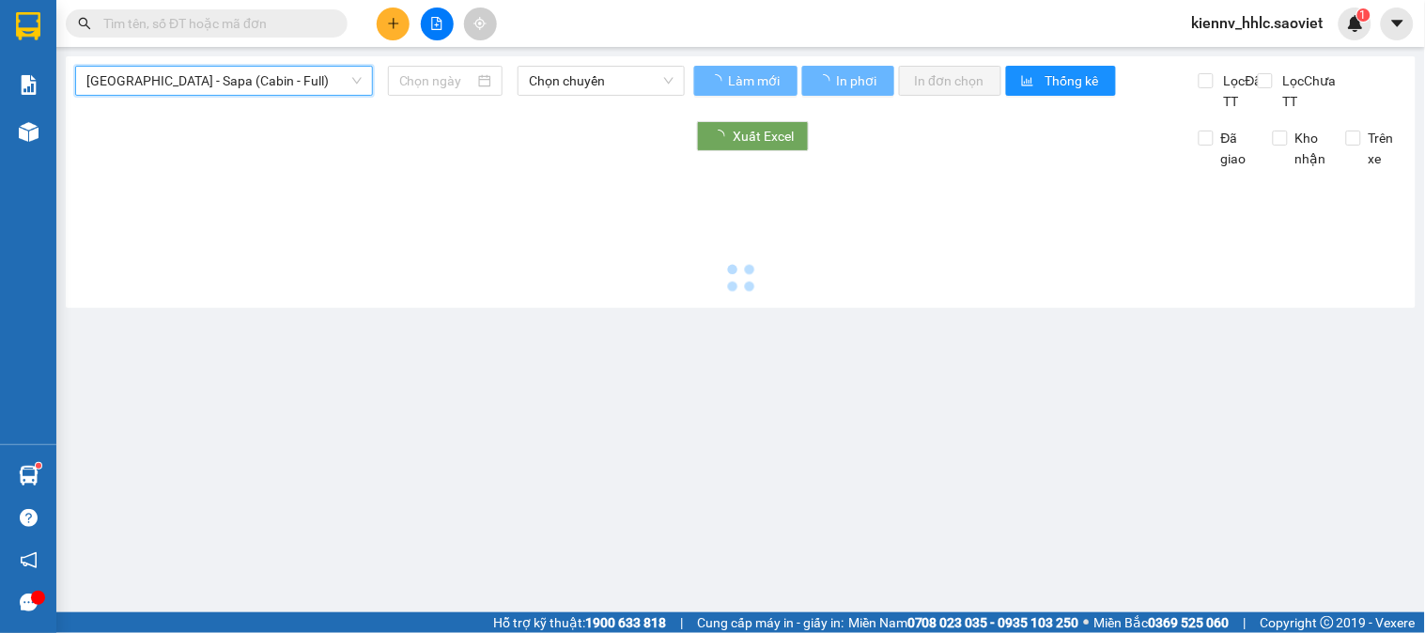
type input "[DATE]"
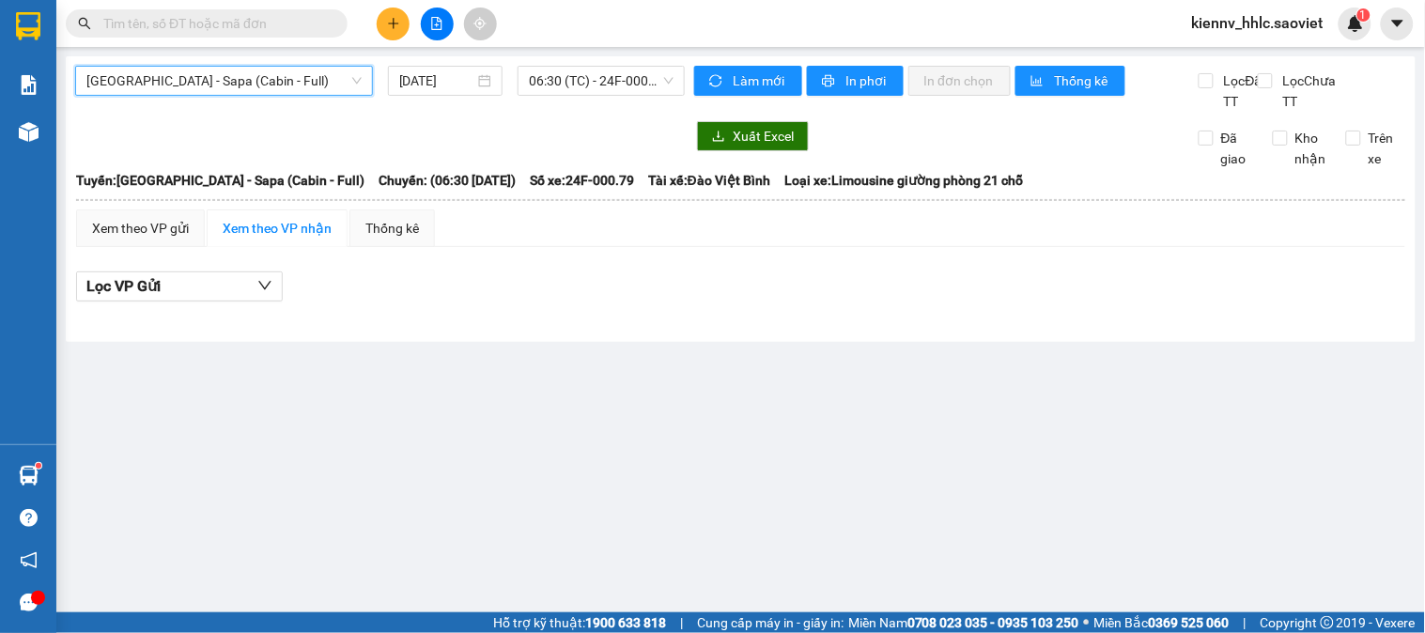
click at [240, 68] on span "[GEOGRAPHIC_DATA] - Sapa (Cabin - Full)" at bounding box center [223, 81] width 275 height 28
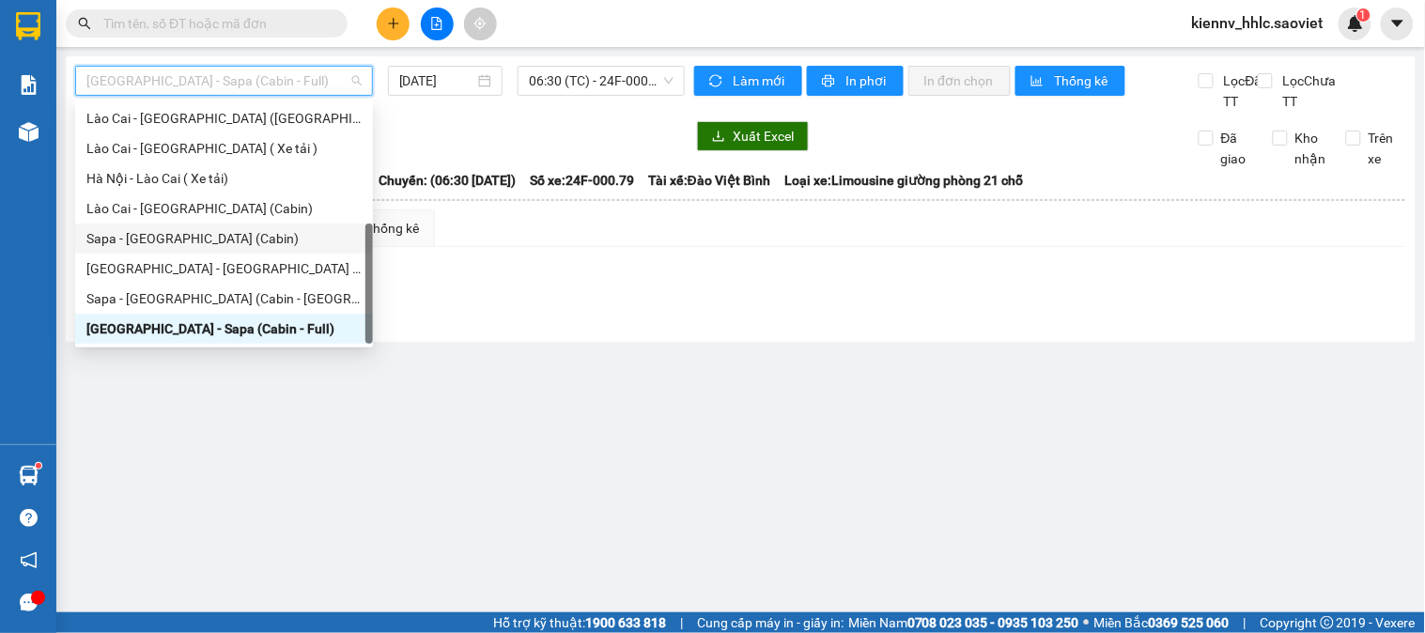
click at [209, 228] on div "Sapa - [GEOGRAPHIC_DATA] (Cabin)" at bounding box center [223, 238] width 275 height 21
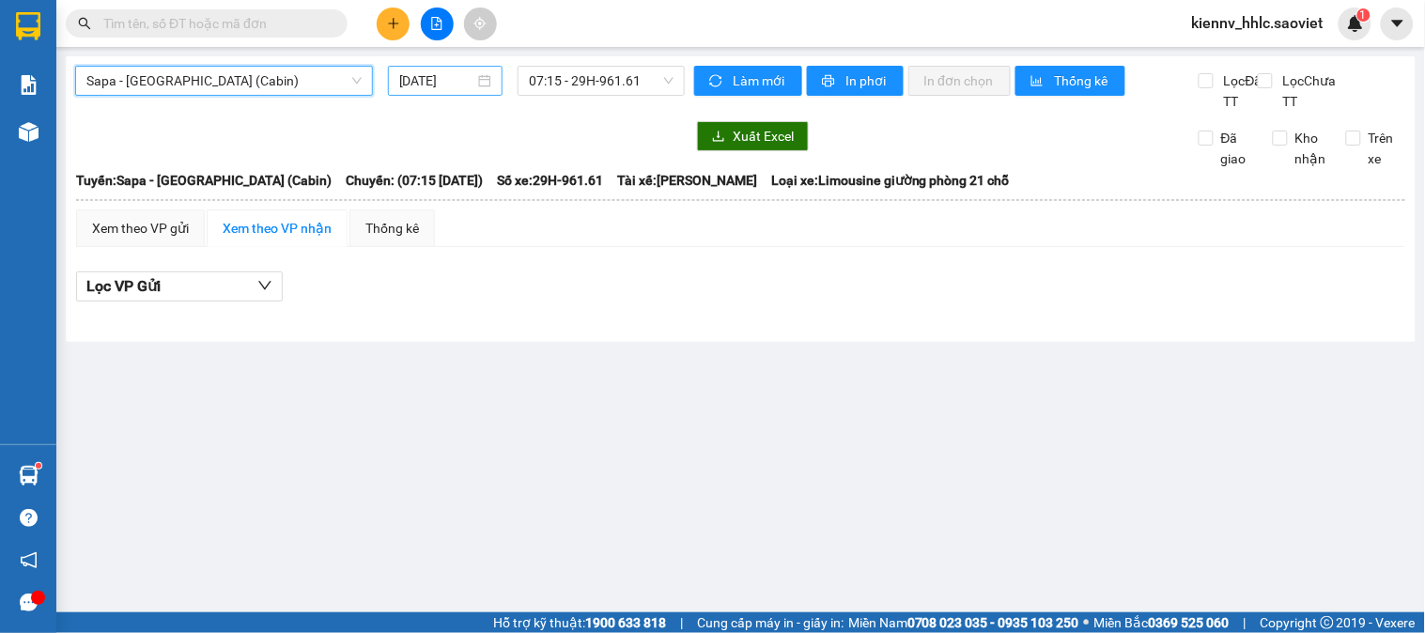
click at [457, 85] on input "[DATE]" at bounding box center [437, 80] width 76 height 21
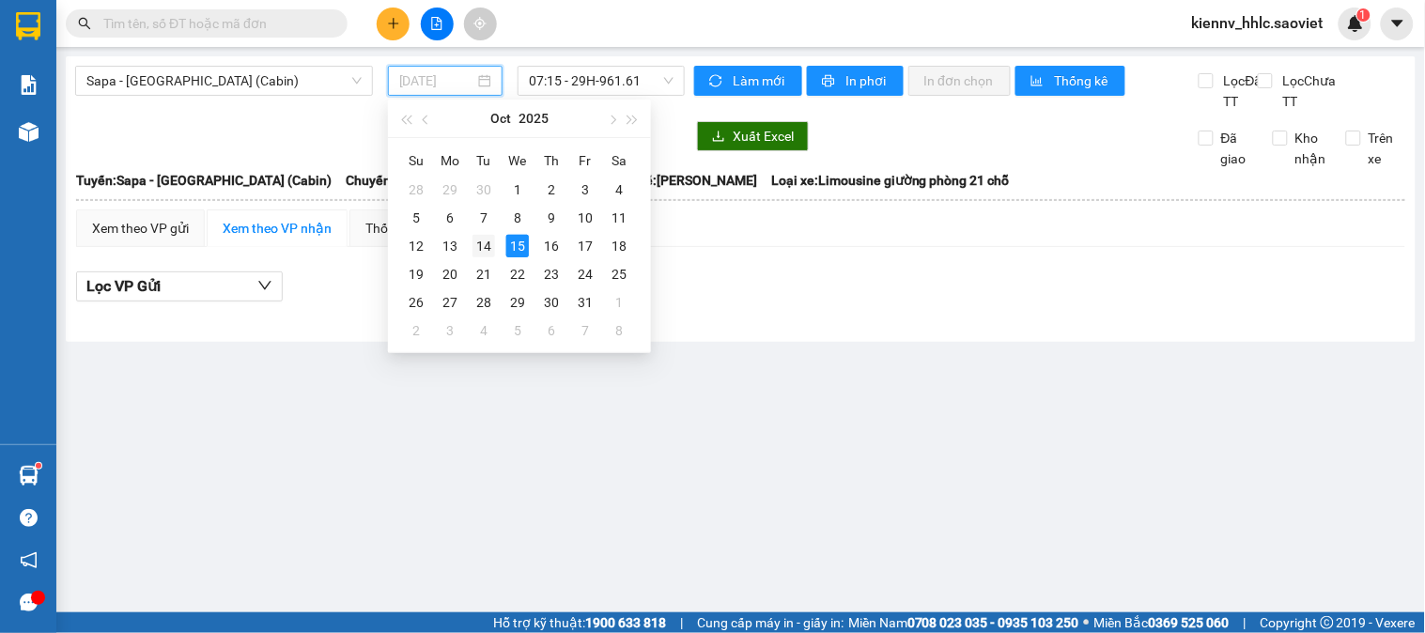
click at [477, 242] on div "14" at bounding box center [483, 246] width 23 height 23
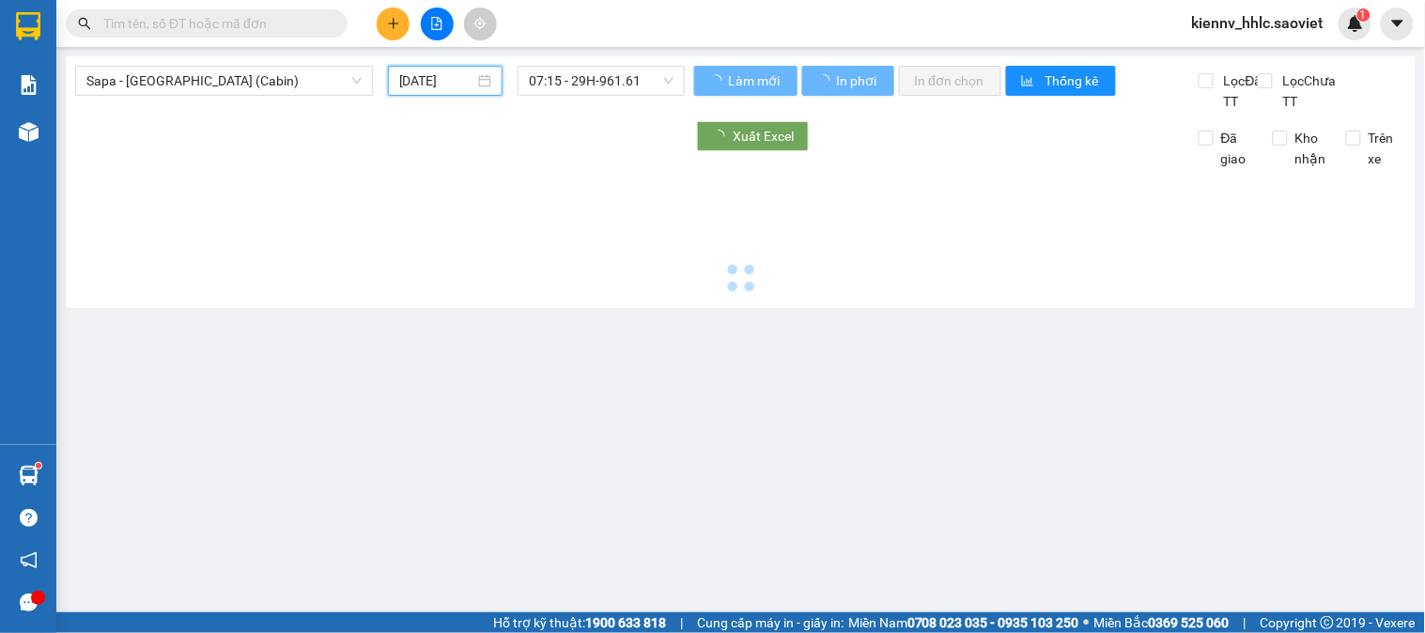
type input "[DATE]"
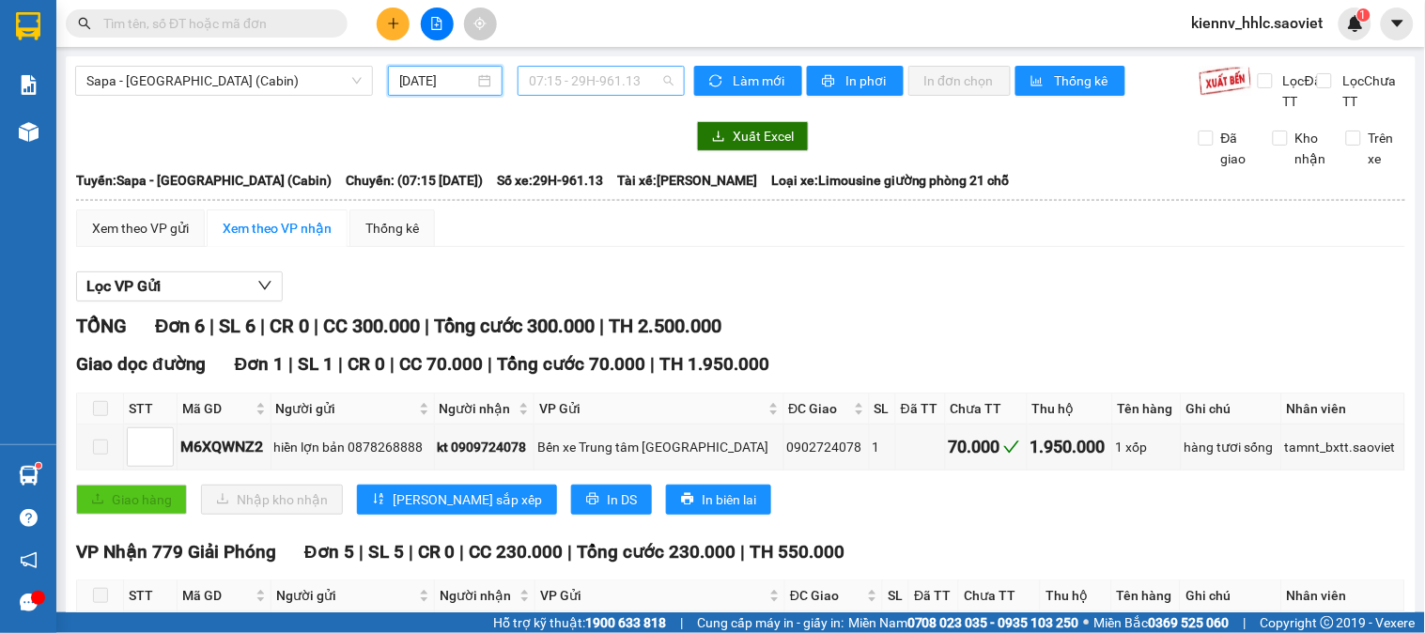
click at [537, 76] on span "07:15 - 29H-961.13" at bounding box center [601, 81] width 145 height 28
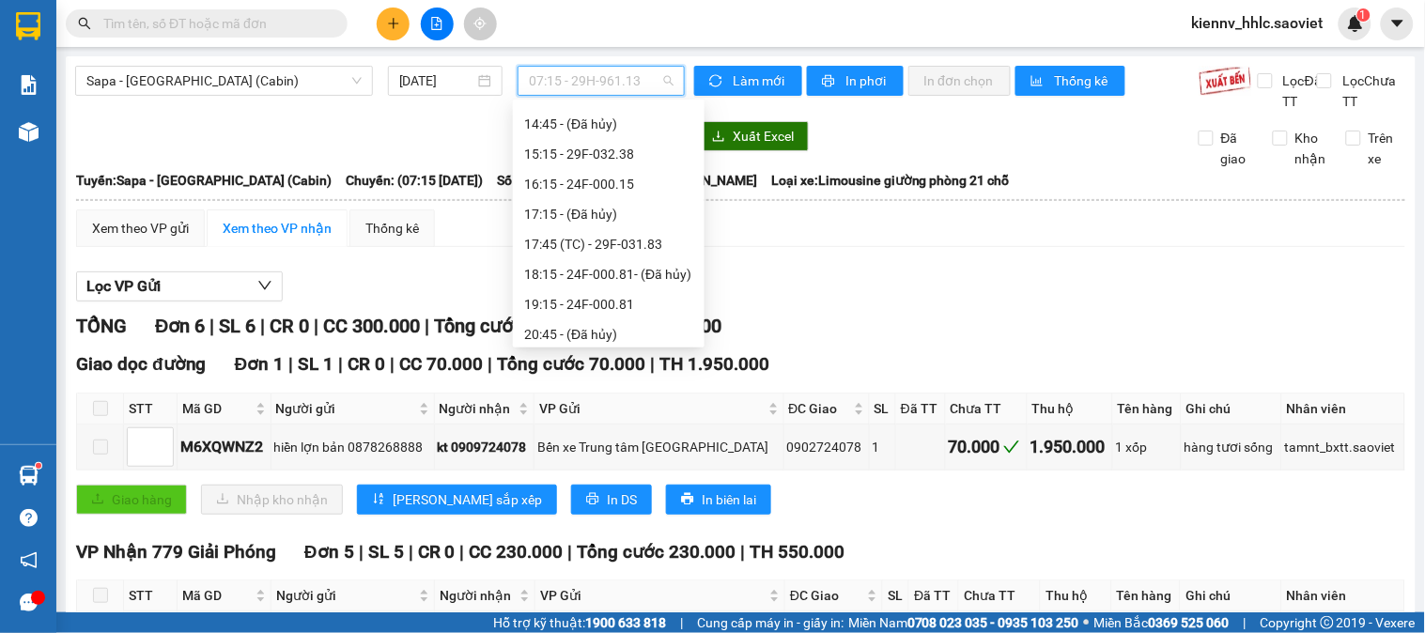
scroll to position [691, 0]
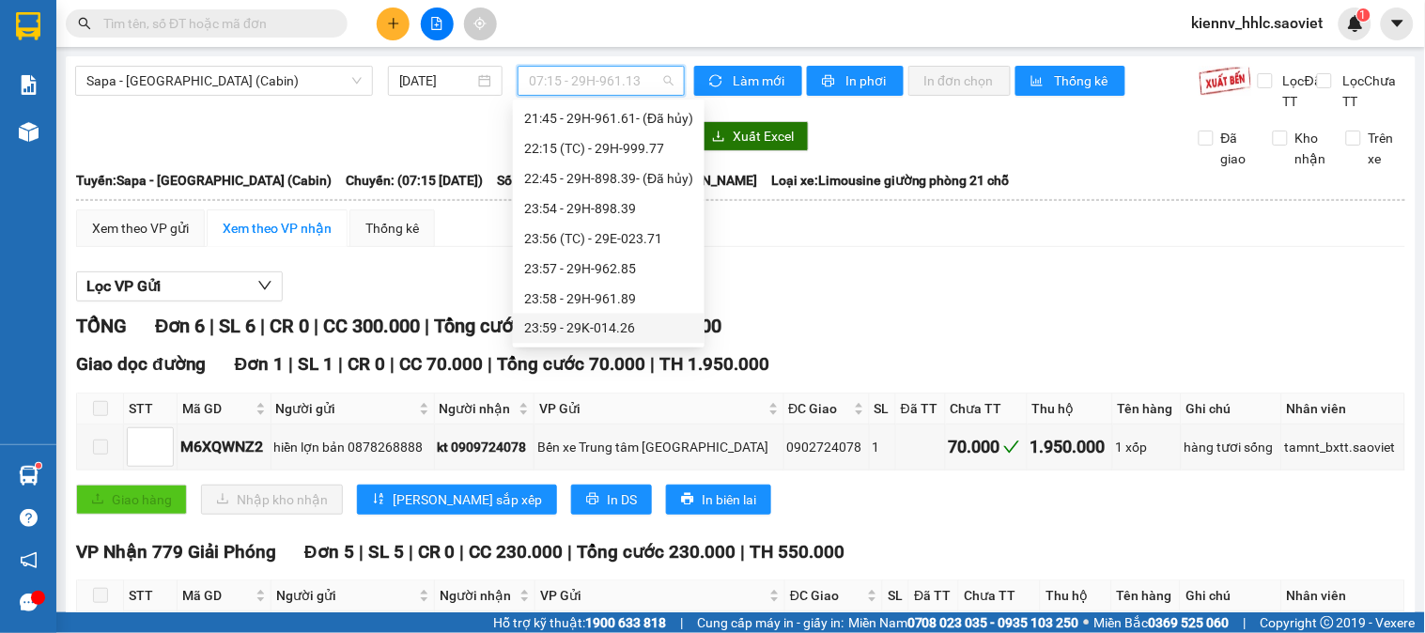
click at [630, 334] on div "23:59 - 29K-014.26" at bounding box center [608, 328] width 169 height 21
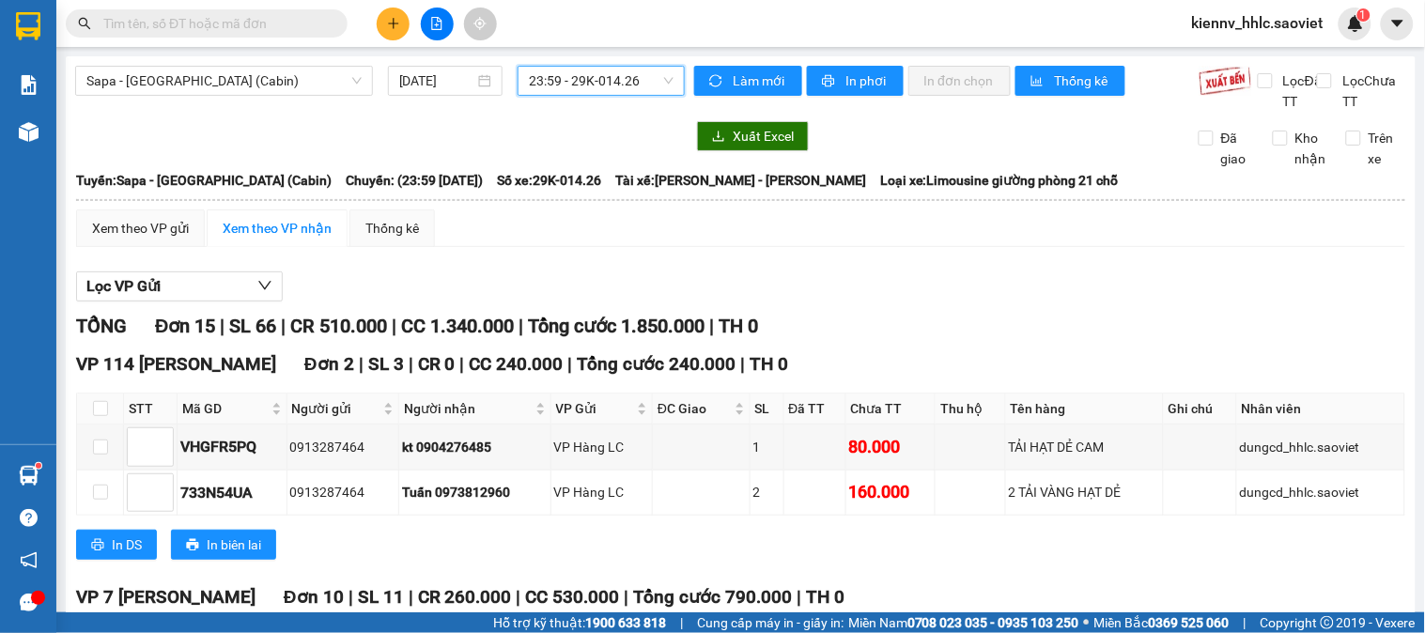
click at [583, 85] on span "23:59 - 29K-014.26" at bounding box center [601, 81] width 145 height 28
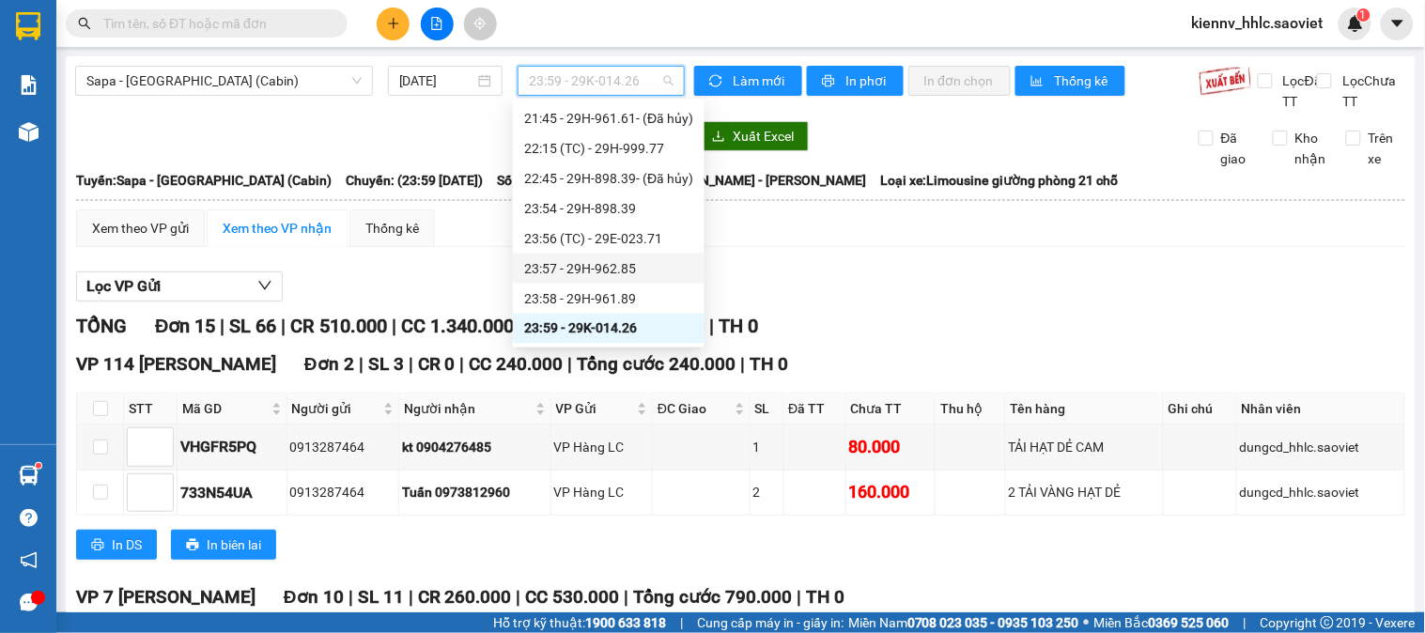
drag, startPoint x: 602, startPoint y: 260, endPoint x: 601, endPoint y: 270, distance: 9.4
click at [601, 270] on div "23:57 - 29H-962.85" at bounding box center [608, 268] width 169 height 21
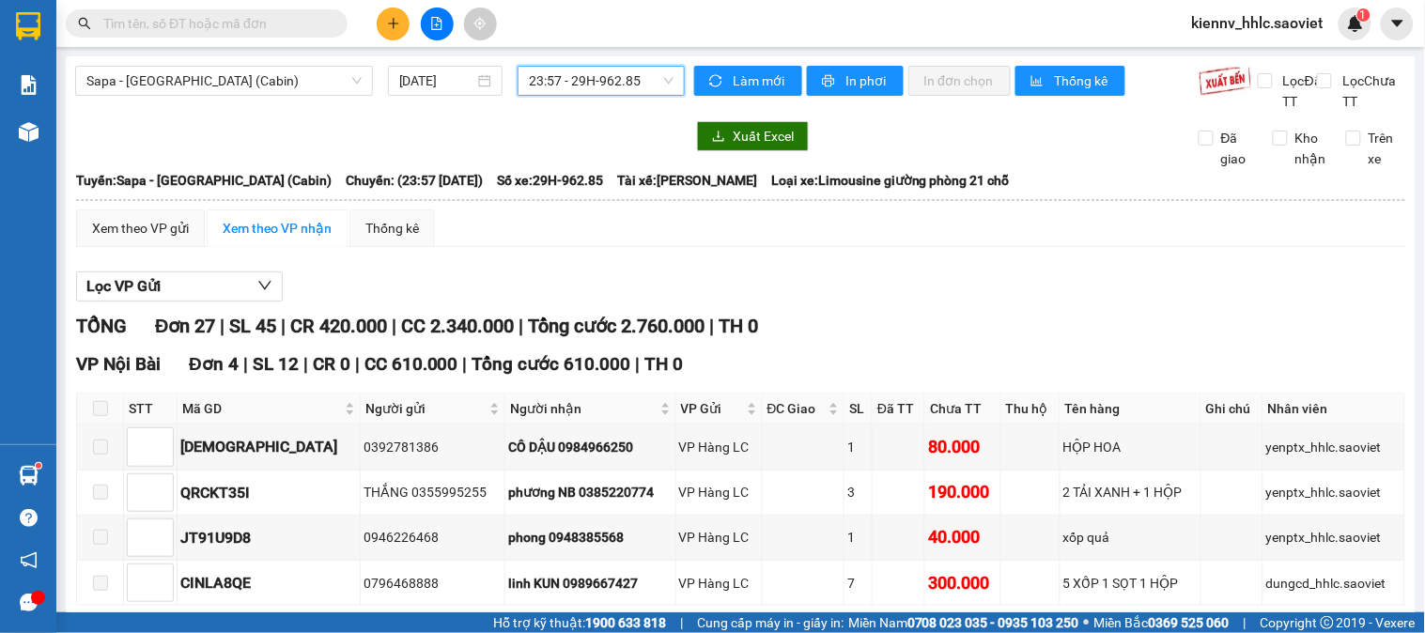
click at [548, 88] on span "23:57 - 29H-962.85" at bounding box center [601, 81] width 145 height 28
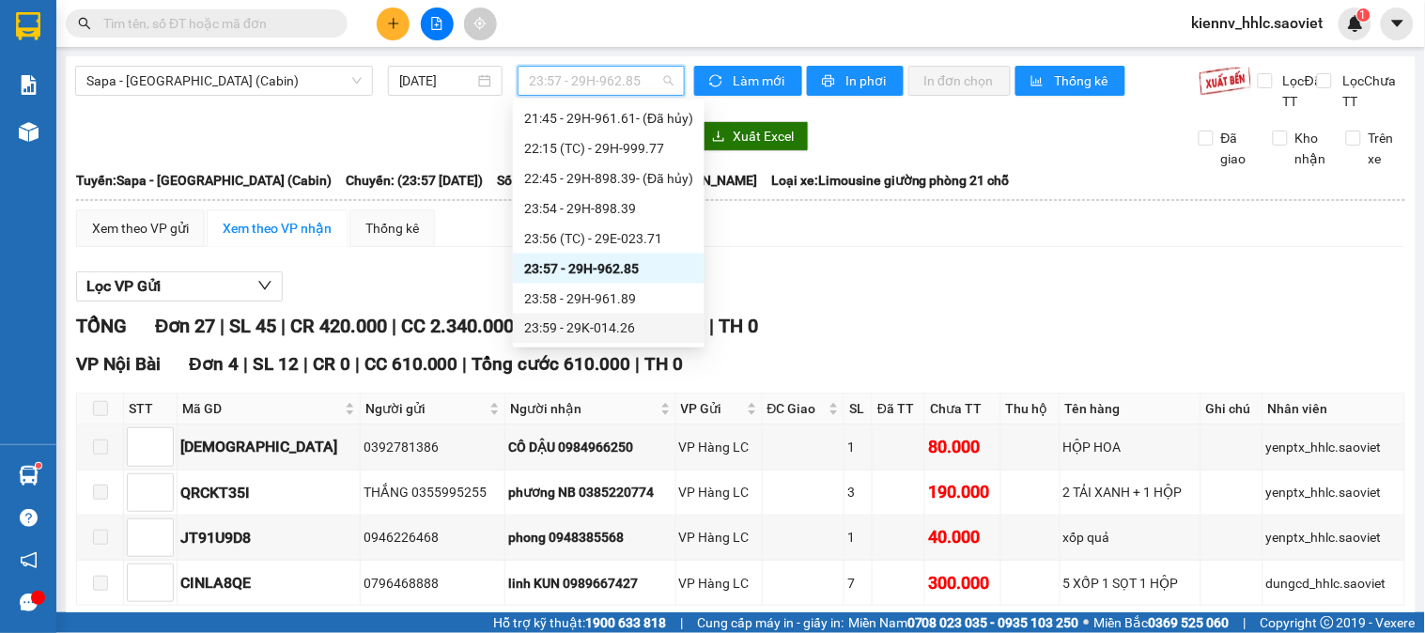
click at [616, 319] on div "23:59 - 29K-014.26" at bounding box center [608, 328] width 169 height 21
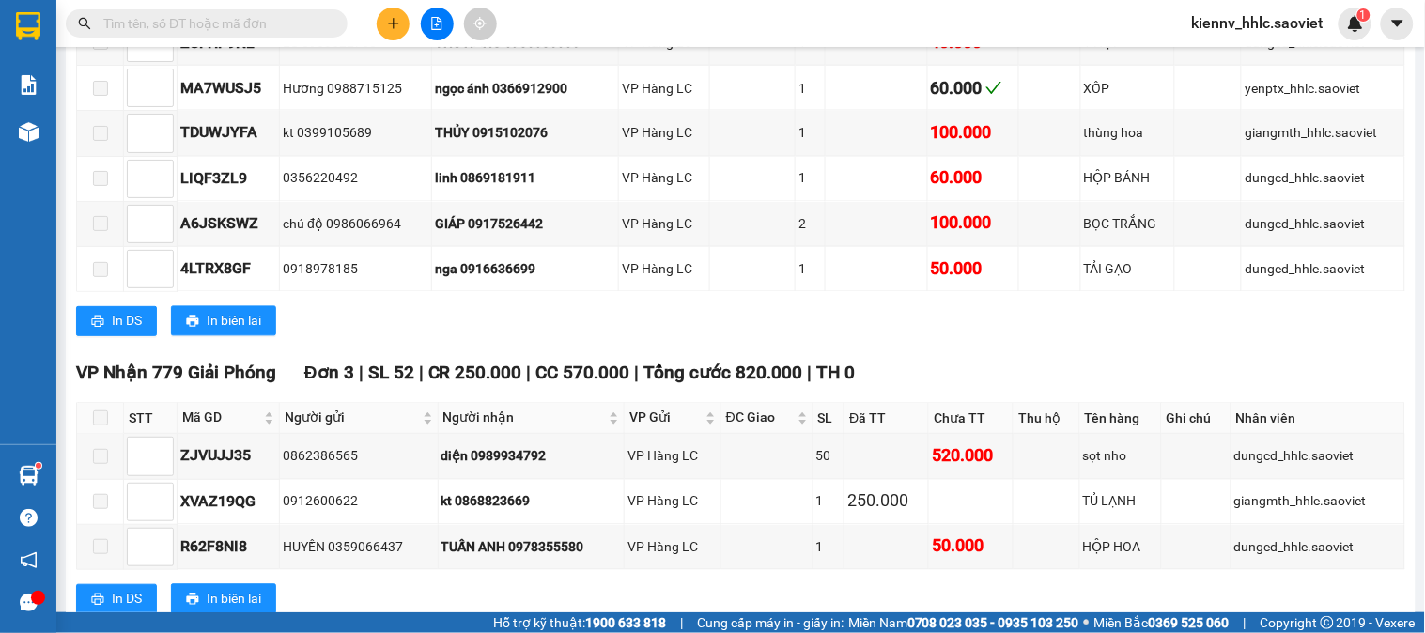
scroll to position [898, 0]
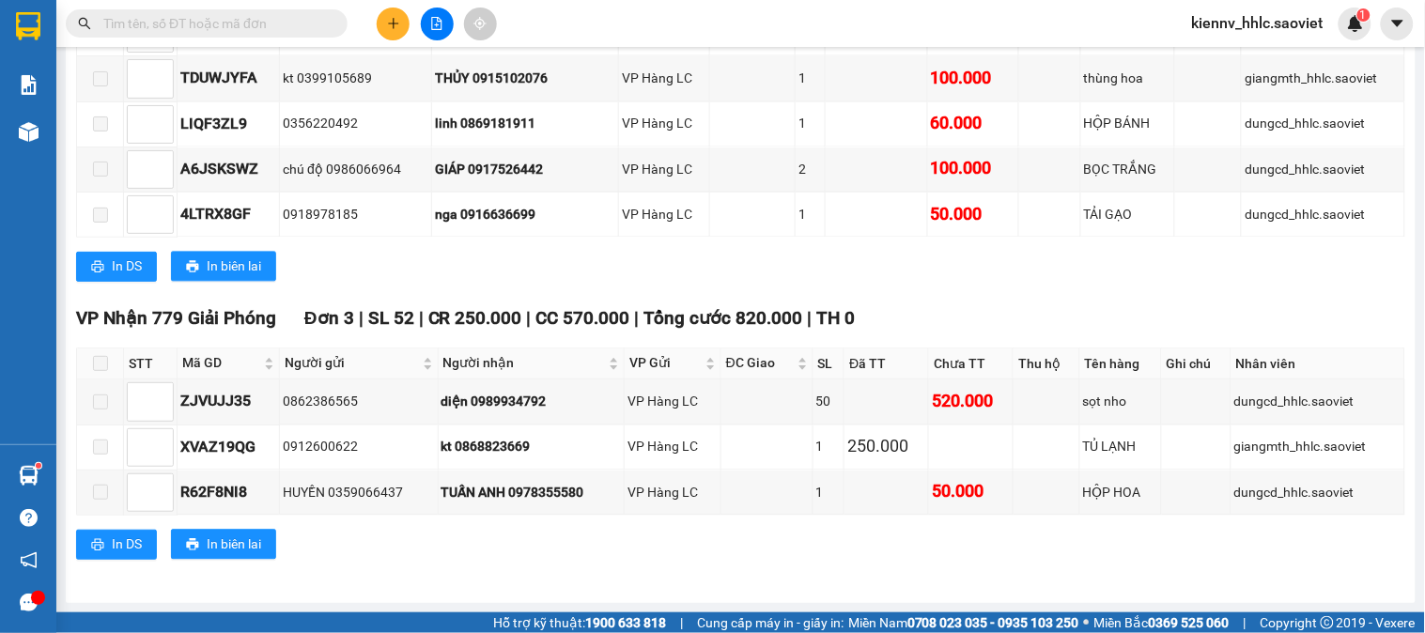
click at [1204, 518] on div "VP Nhận 779 Giải Phóng Đơn 3 | SL 52 | CR 250.000 | CC 570.000 | Tổng cước 820.…" at bounding box center [740, 439] width 1329 height 269
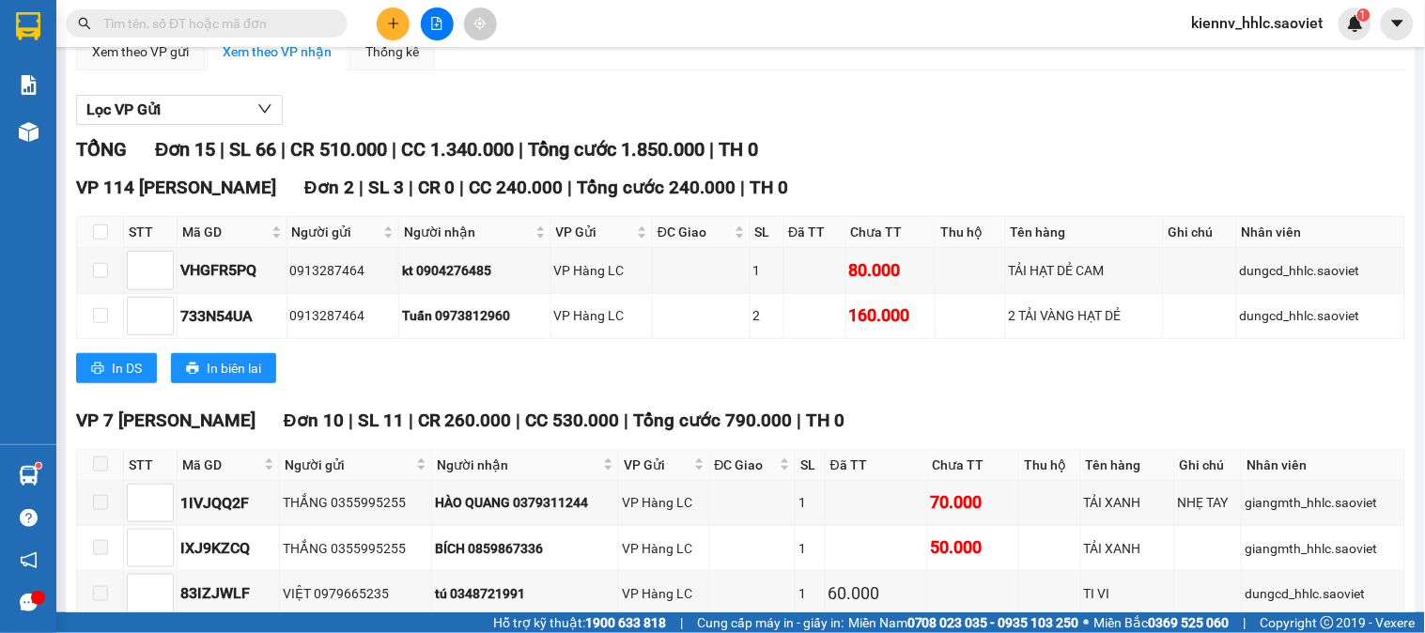
scroll to position [0, 0]
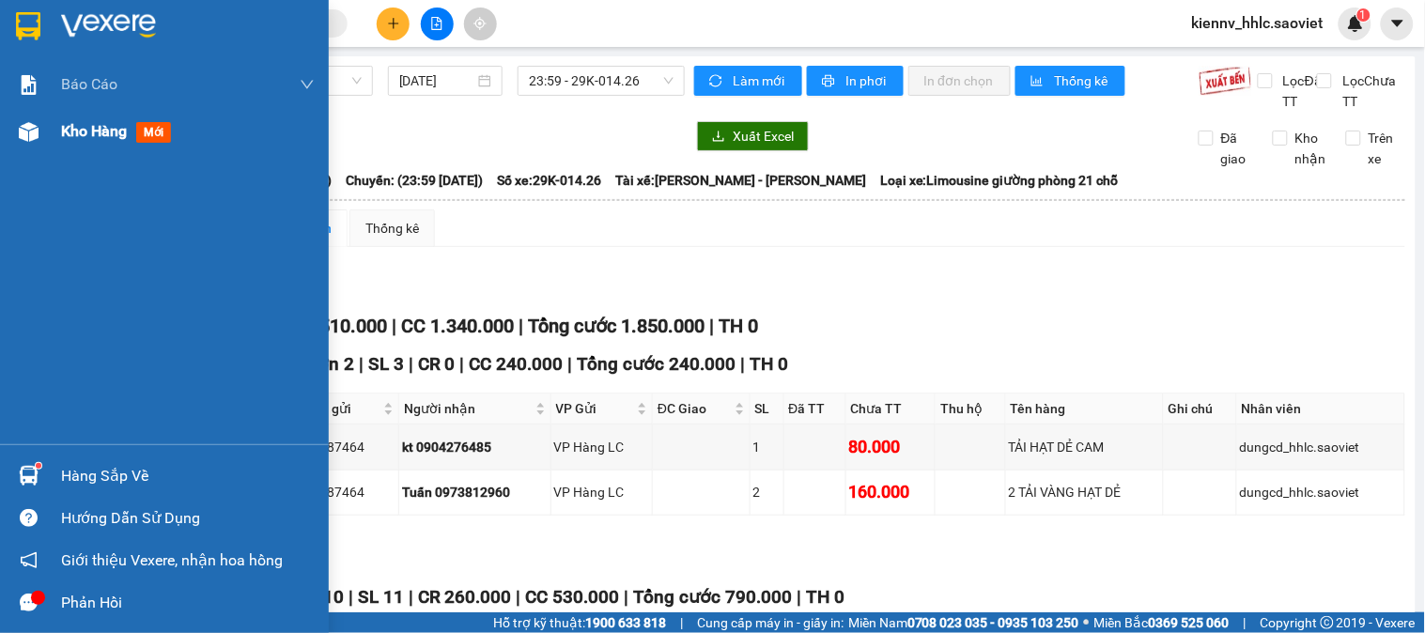
click at [77, 133] on span "Kho hàng" at bounding box center [94, 131] width 66 height 18
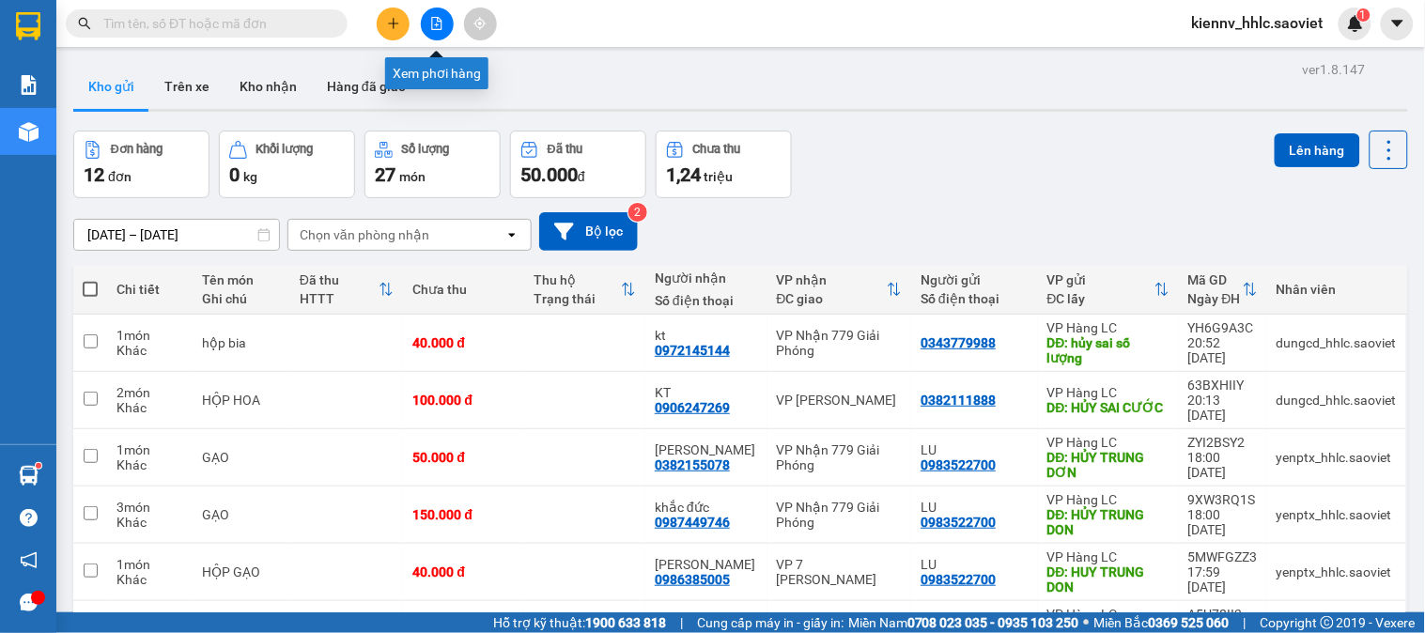
click at [437, 22] on icon "file-add" at bounding box center [436, 23] width 13 height 13
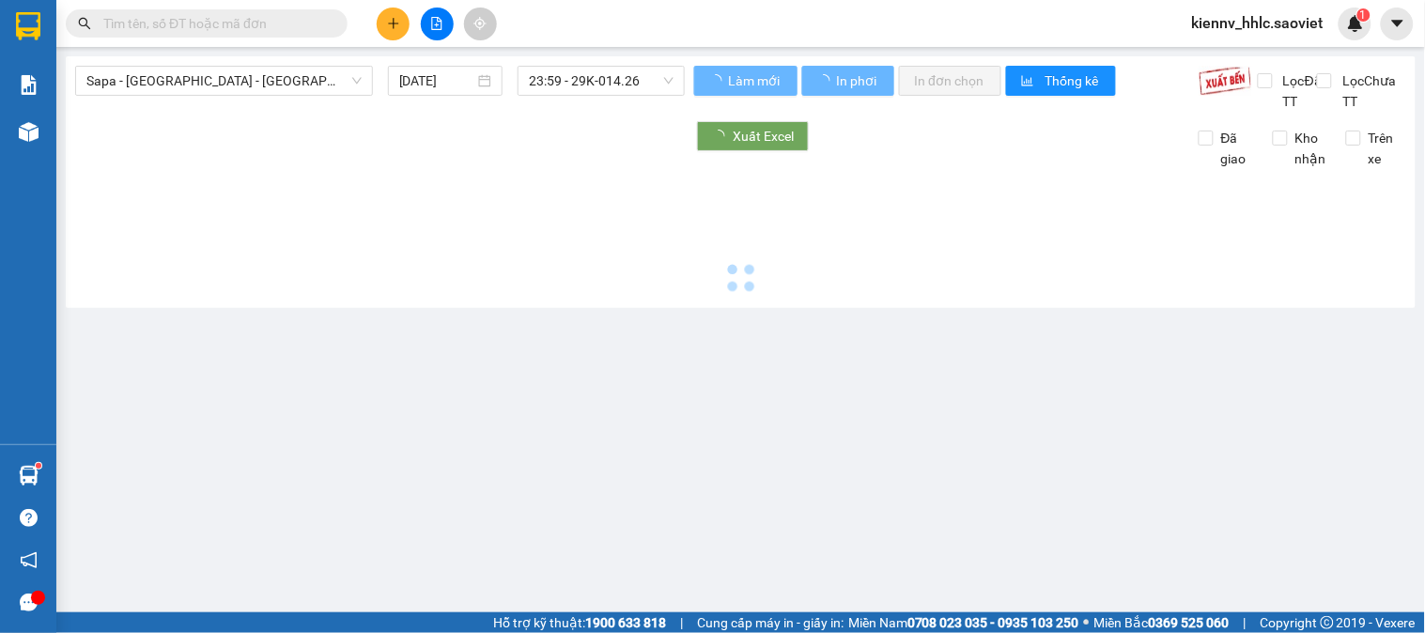
type input "[DATE]"
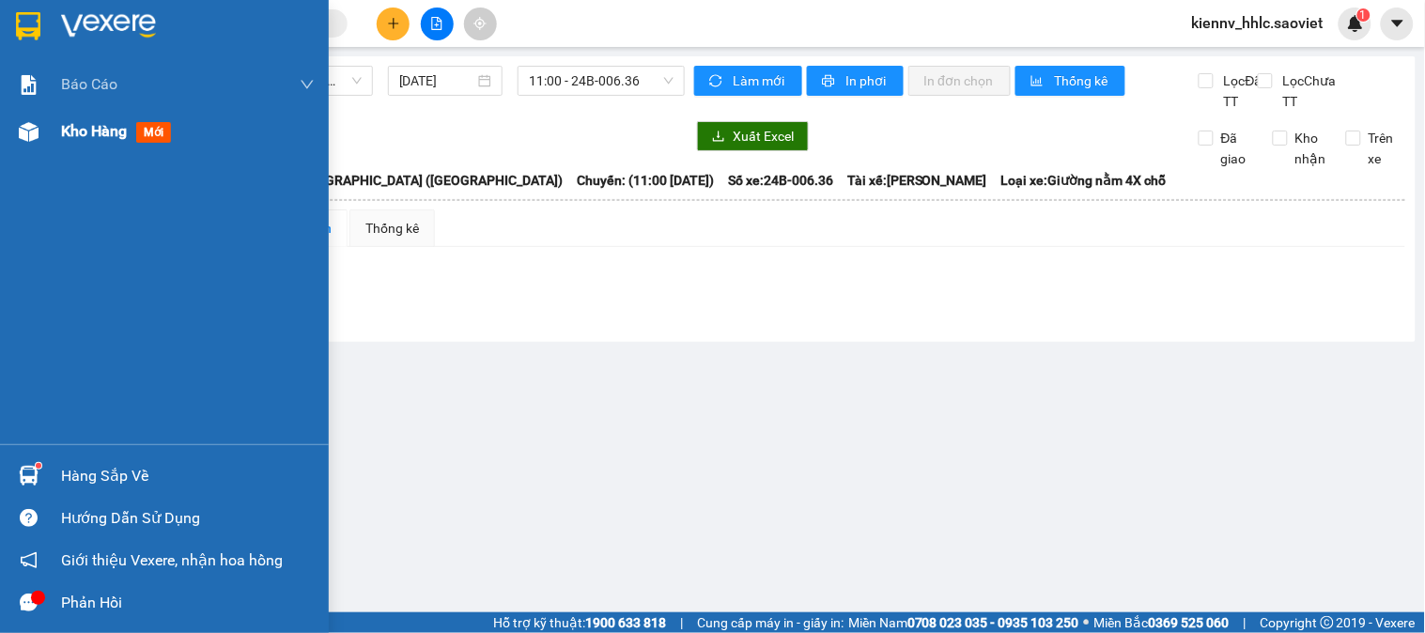
click at [109, 125] on span "Kho hàng" at bounding box center [94, 131] width 66 height 18
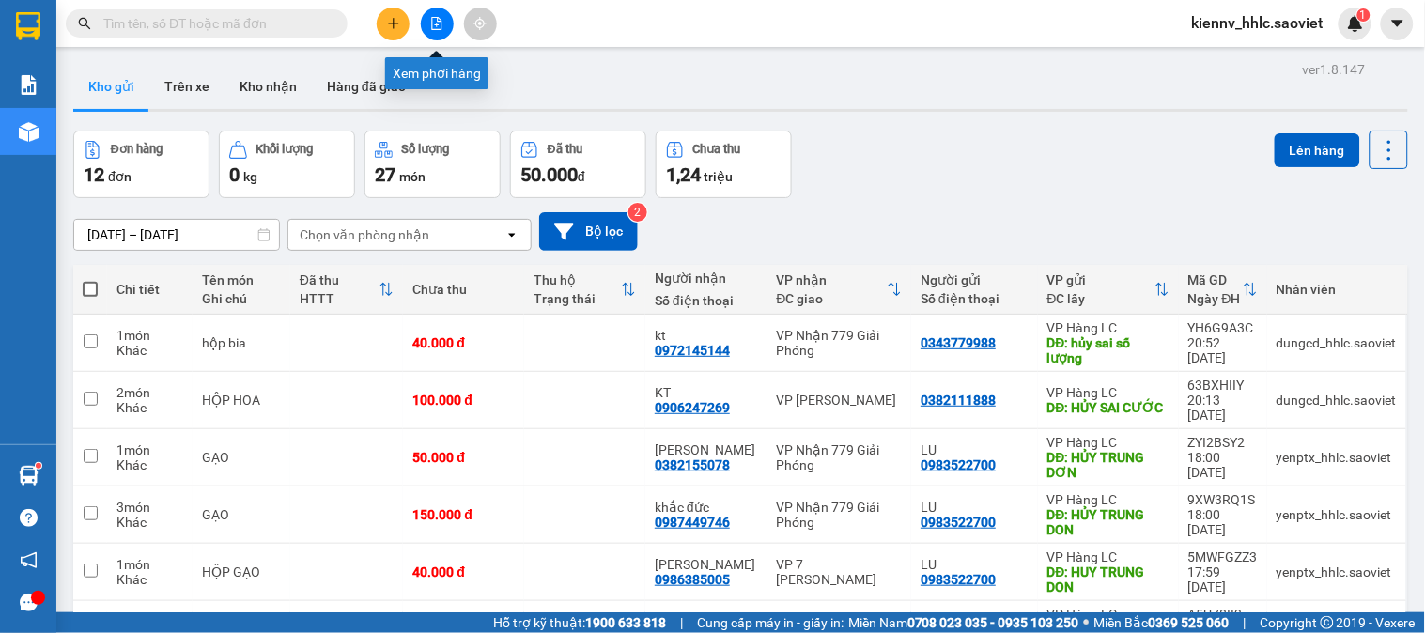
click at [438, 23] on icon "file-add" at bounding box center [436, 23] width 13 height 13
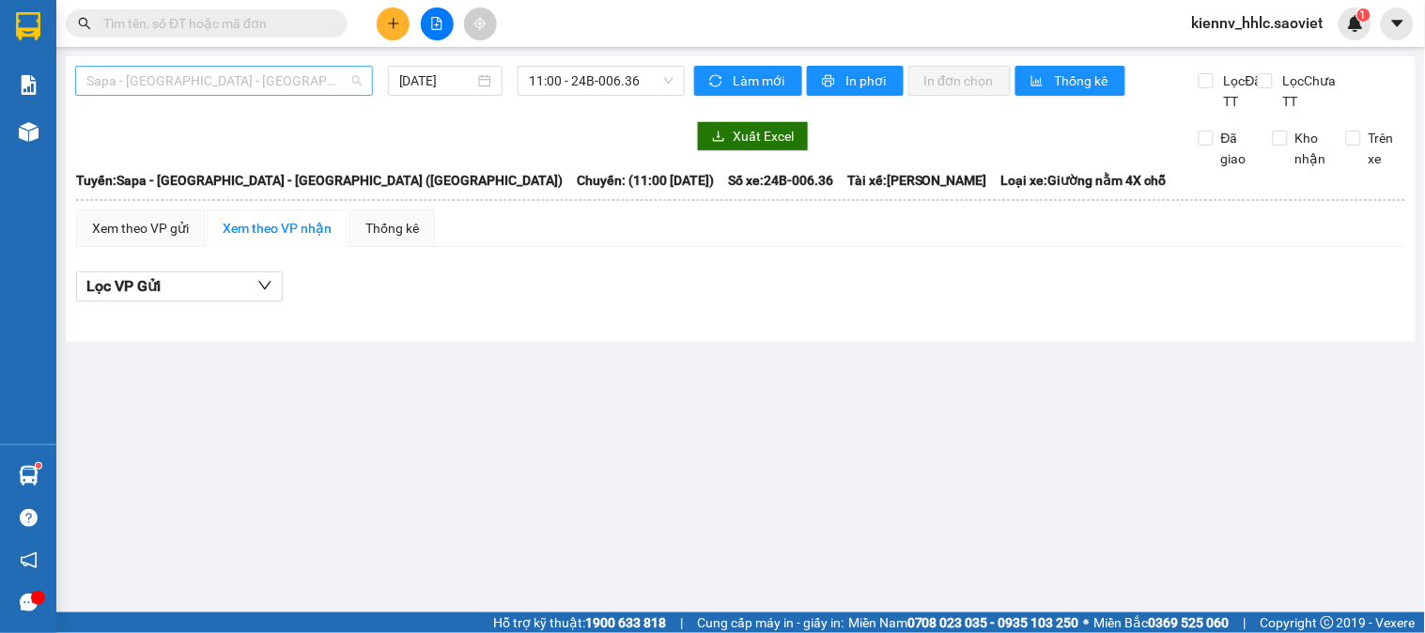
click at [307, 85] on span "Sapa - [GEOGRAPHIC_DATA] - [GEOGRAPHIC_DATA] ([GEOGRAPHIC_DATA])" at bounding box center [223, 81] width 275 height 28
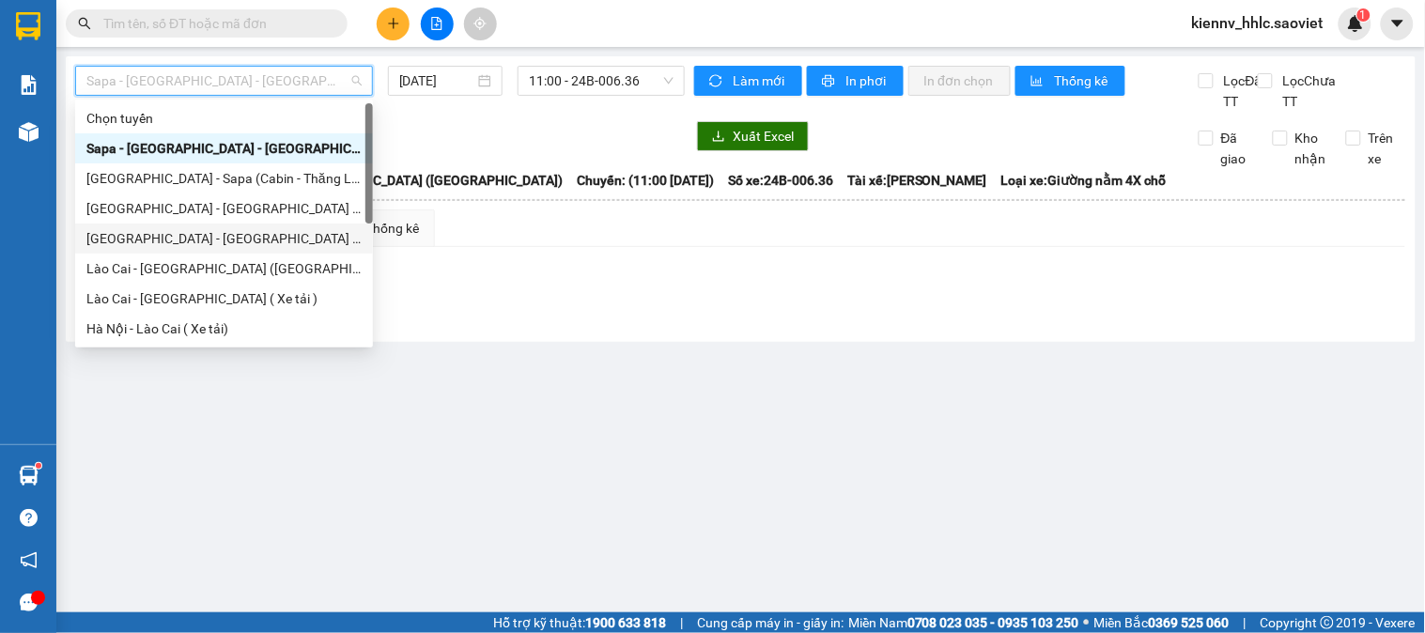
scroll to position [150, 0]
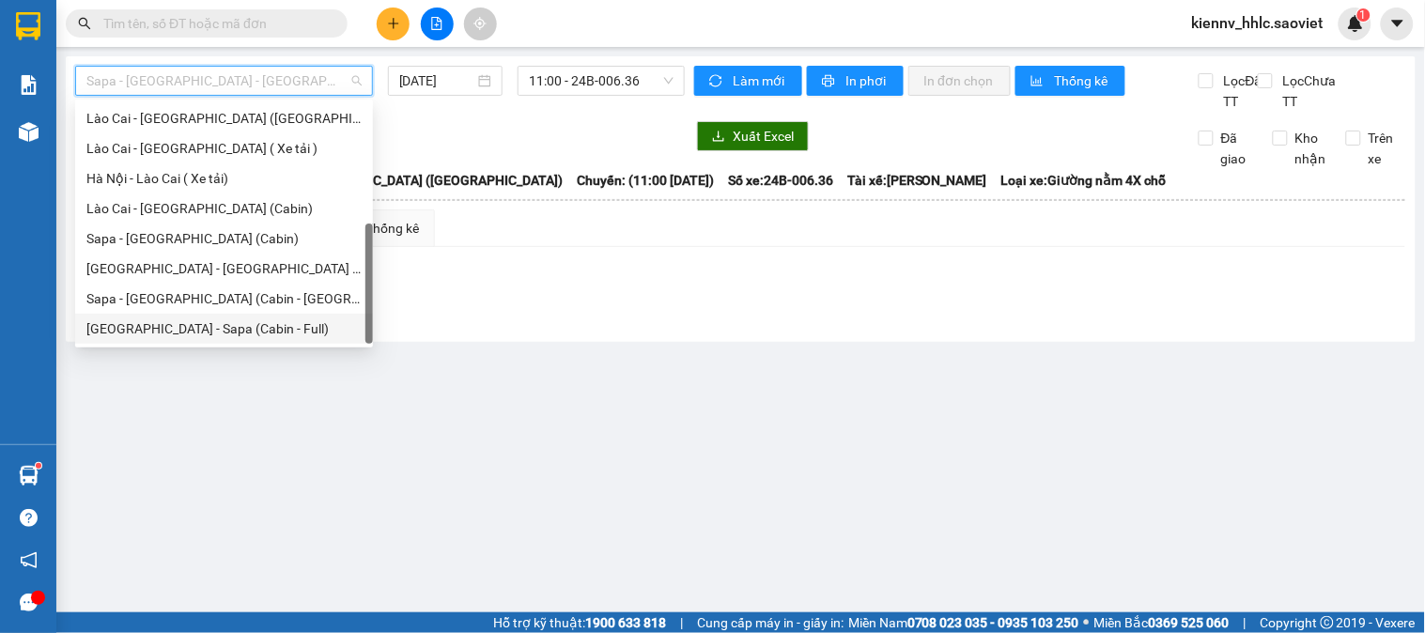
click at [270, 323] on div "[GEOGRAPHIC_DATA] - Sapa (Cabin - Full)" at bounding box center [223, 328] width 275 height 21
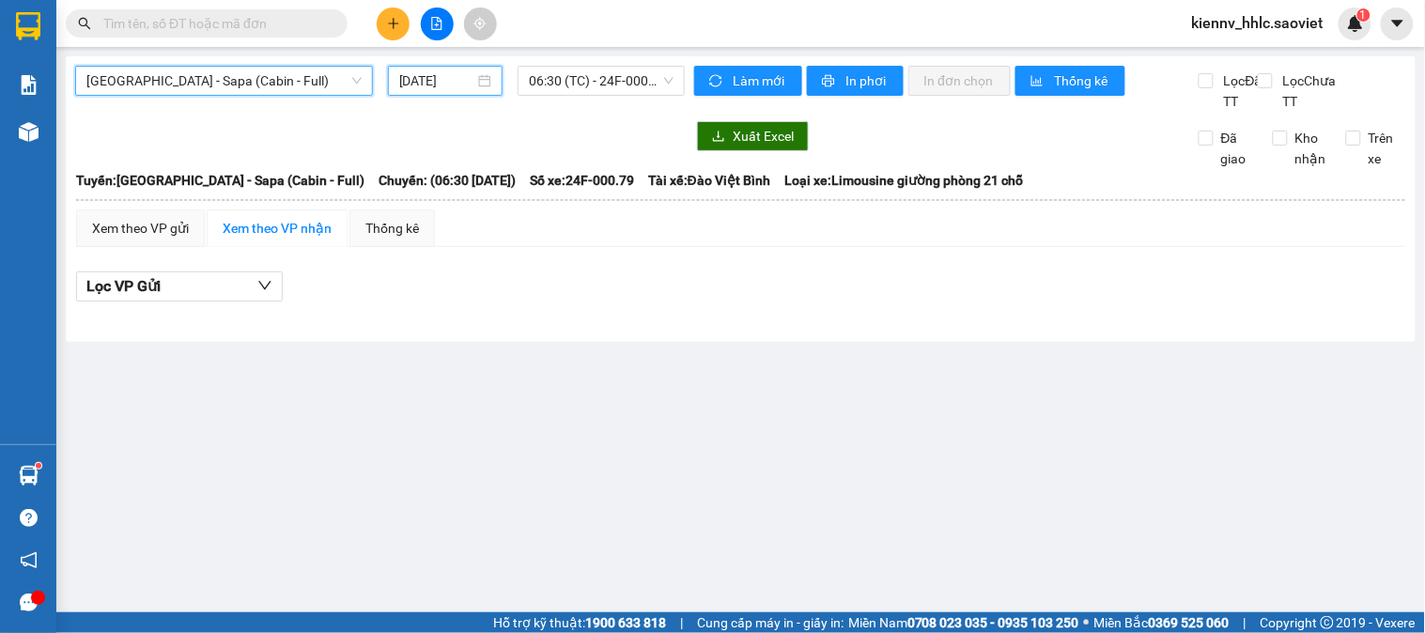
click at [426, 75] on input "[DATE]" at bounding box center [437, 80] width 76 height 21
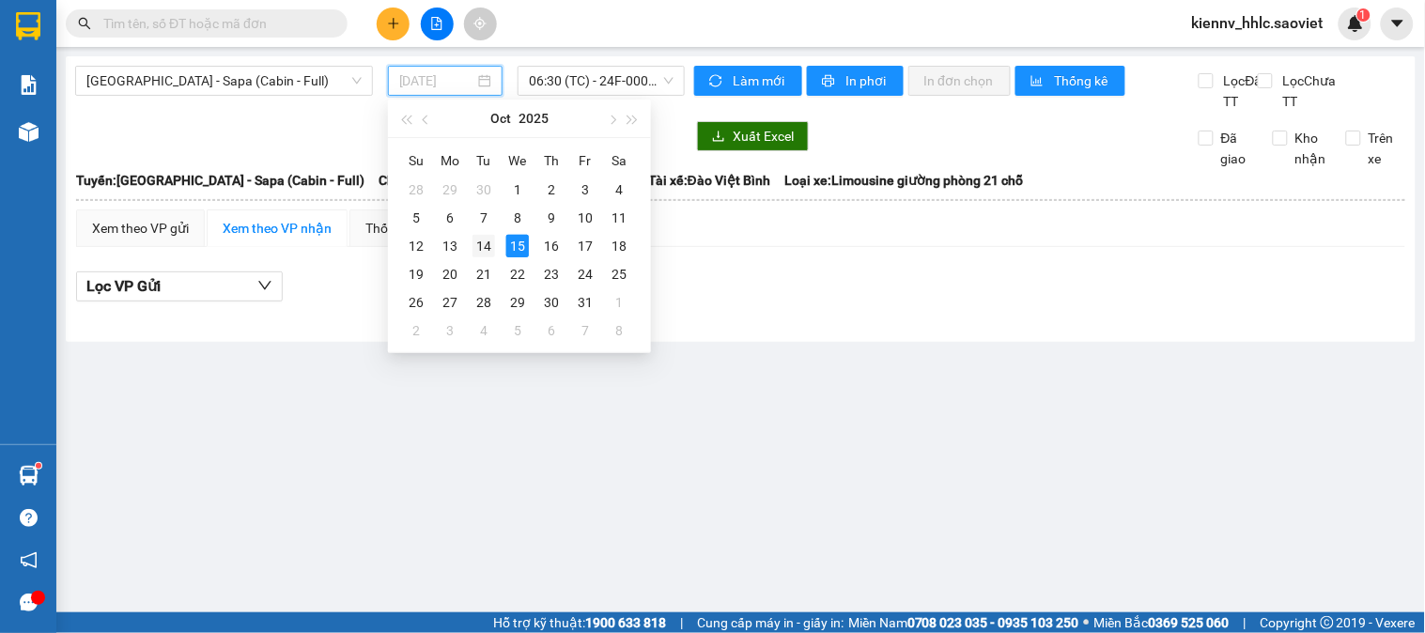
click at [484, 246] on div "14" at bounding box center [483, 246] width 23 height 23
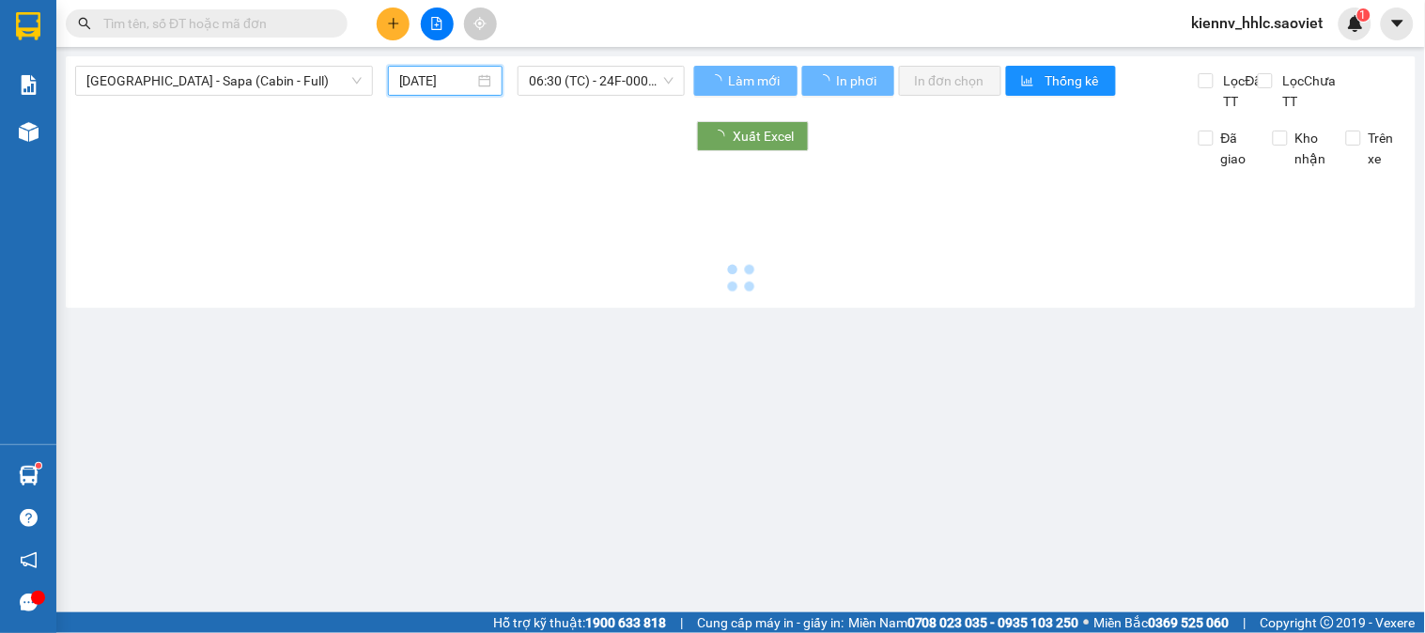
type input "[DATE]"
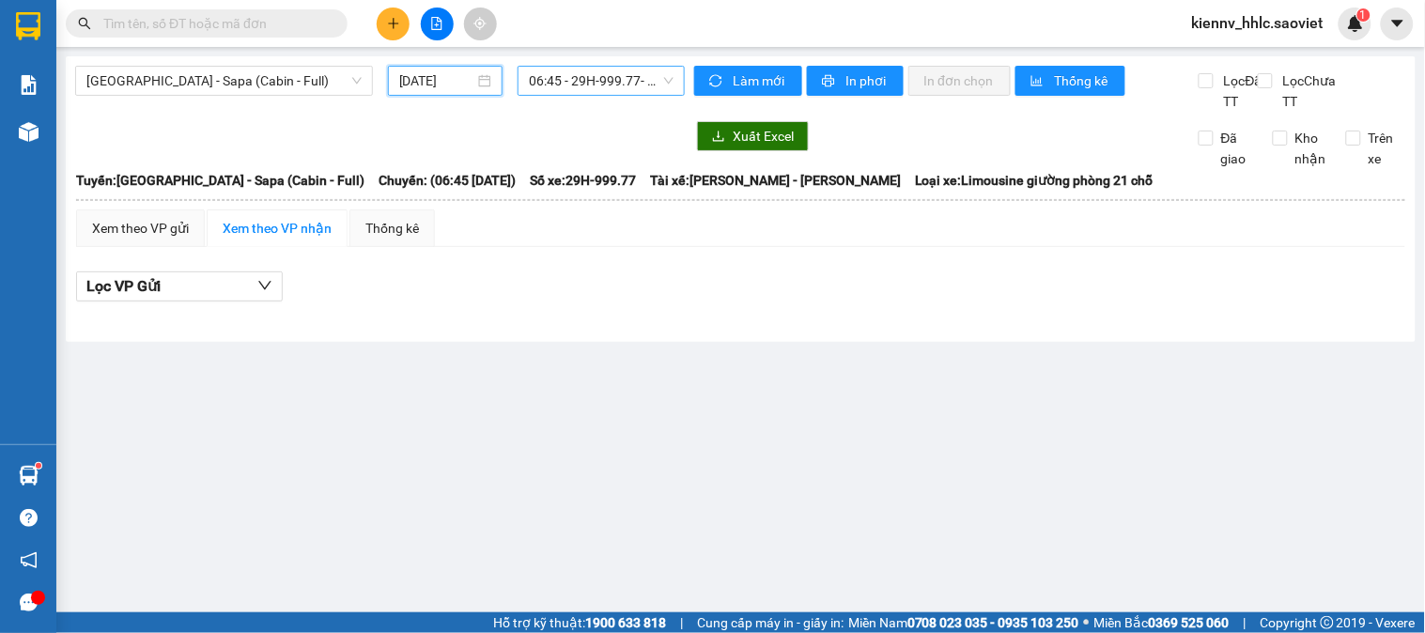
click at [606, 89] on span "06:45 - 29H-999.77 - (Đã hủy)" at bounding box center [601, 81] width 145 height 28
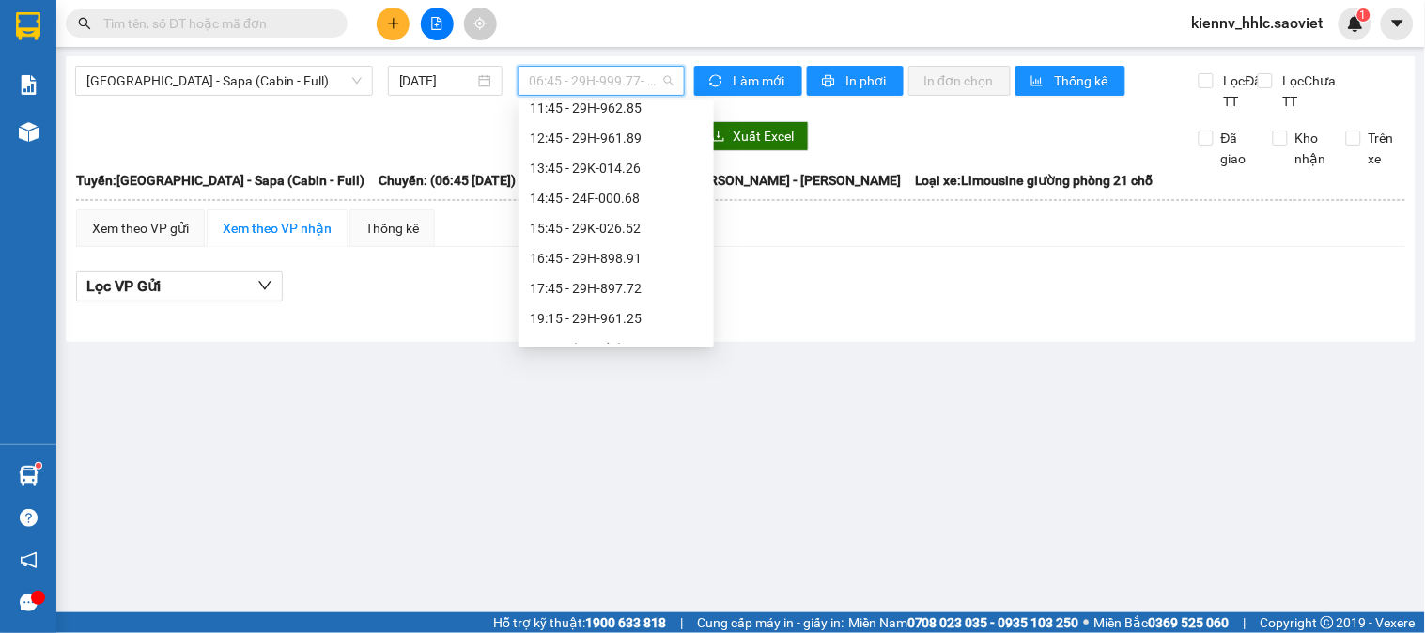
scroll to position [301, 0]
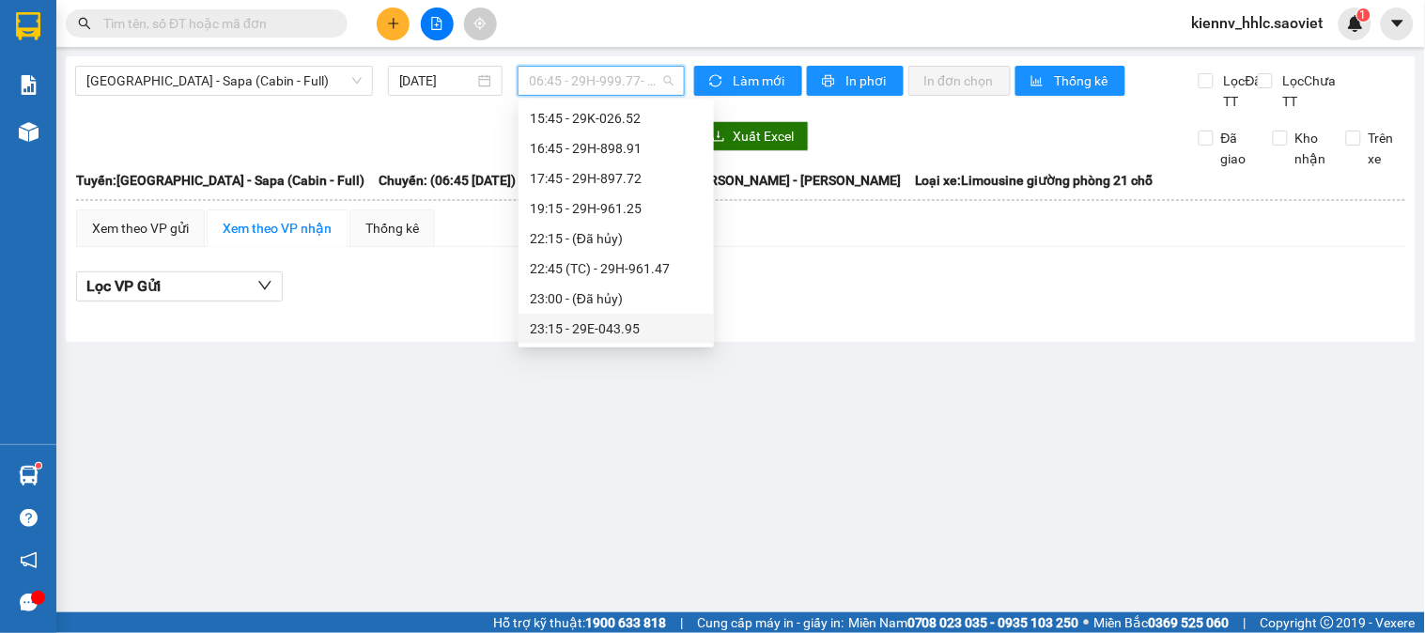
click at [665, 325] on div "23:15 - 29E-043.95" at bounding box center [616, 328] width 173 height 21
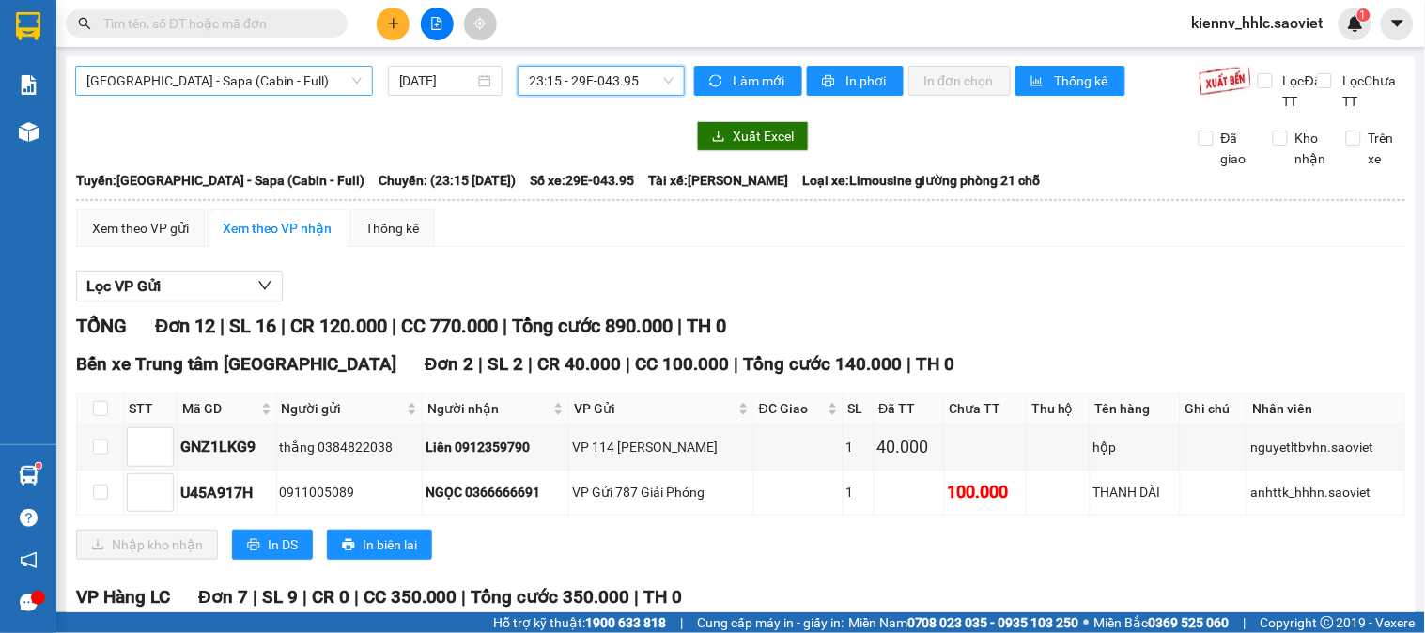
click at [294, 68] on span "[GEOGRAPHIC_DATA] - Sapa (Cabin - Full)" at bounding box center [223, 81] width 275 height 28
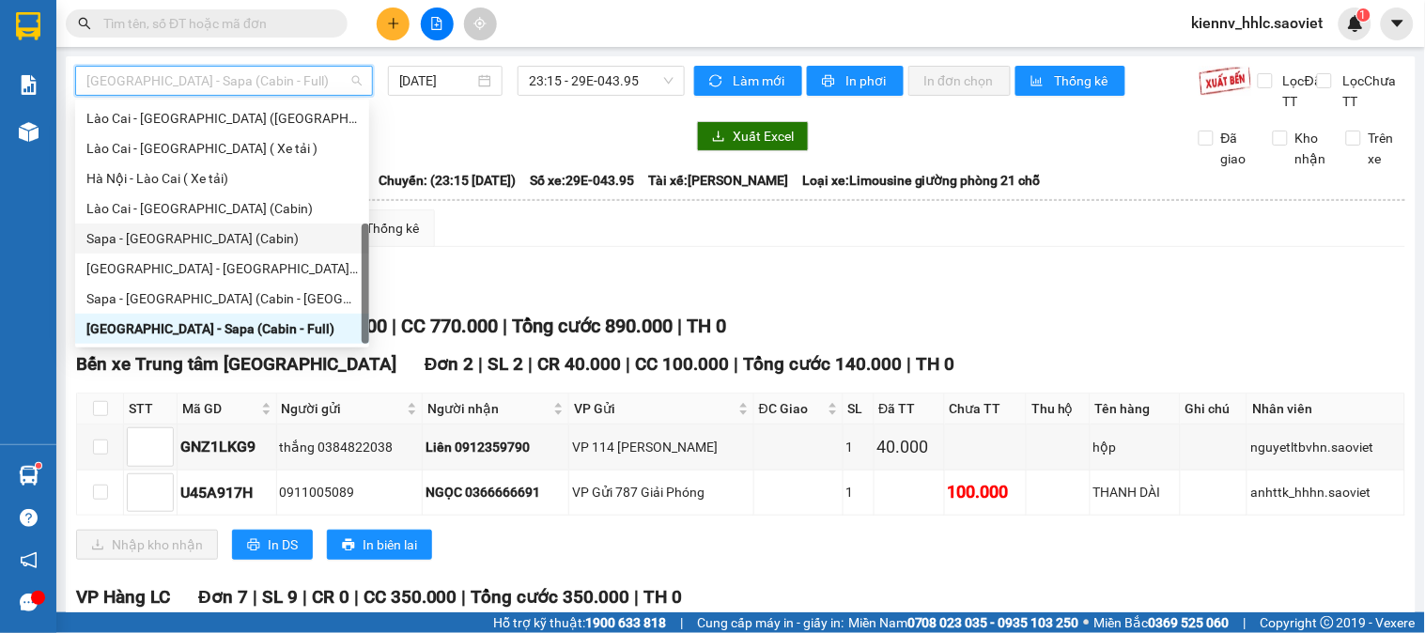
click at [225, 236] on div "Sapa - [GEOGRAPHIC_DATA] (Cabin)" at bounding box center [221, 238] width 271 height 21
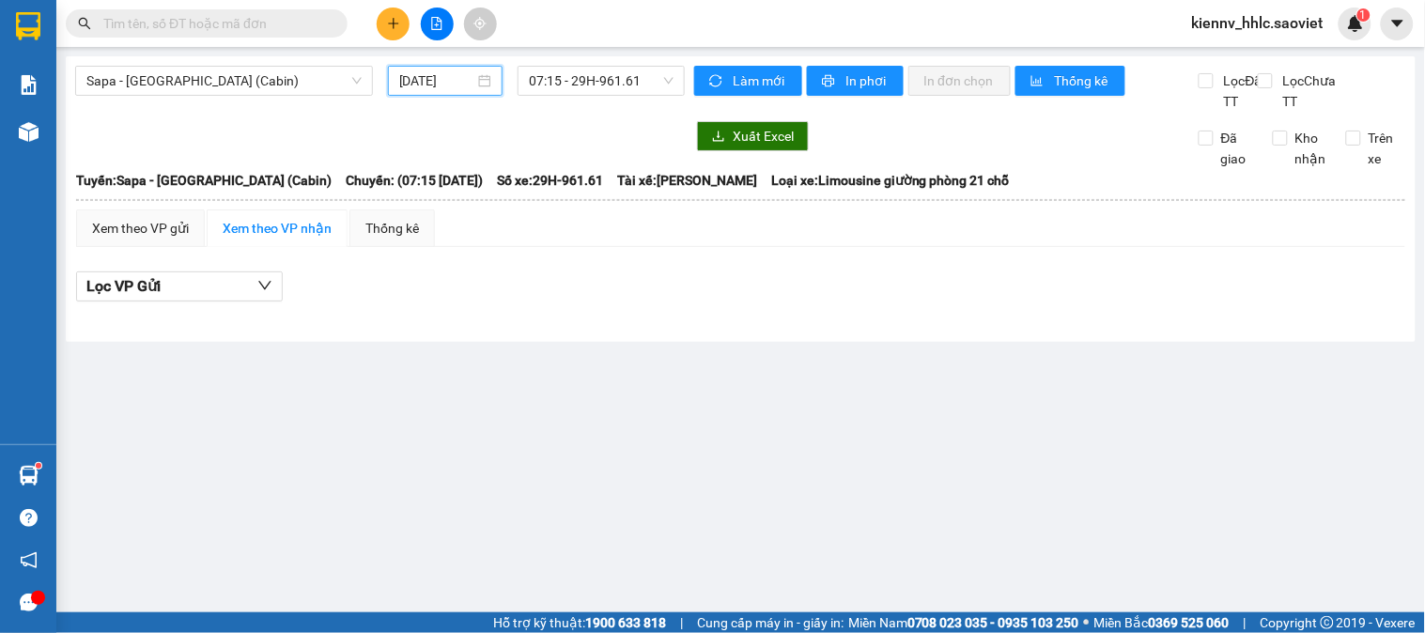
click at [446, 78] on input "[DATE]" at bounding box center [437, 80] width 76 height 21
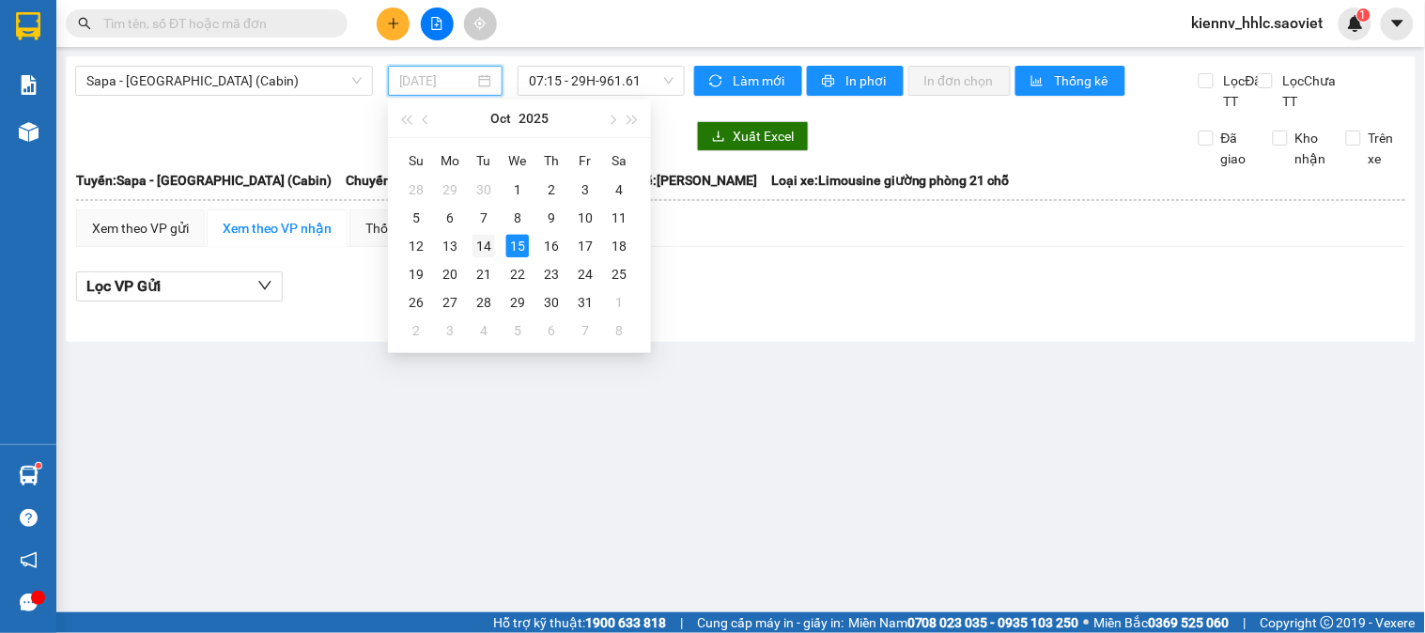
click at [489, 245] on div "14" at bounding box center [483, 246] width 23 height 23
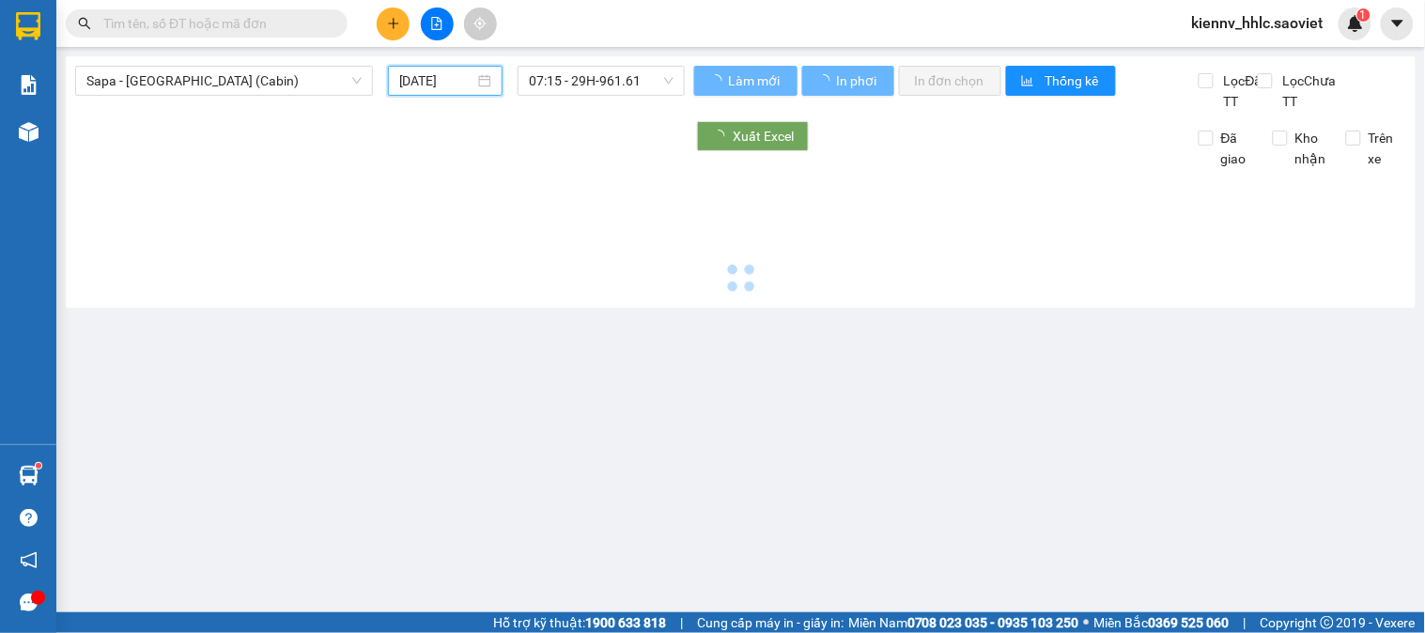
type input "[DATE]"
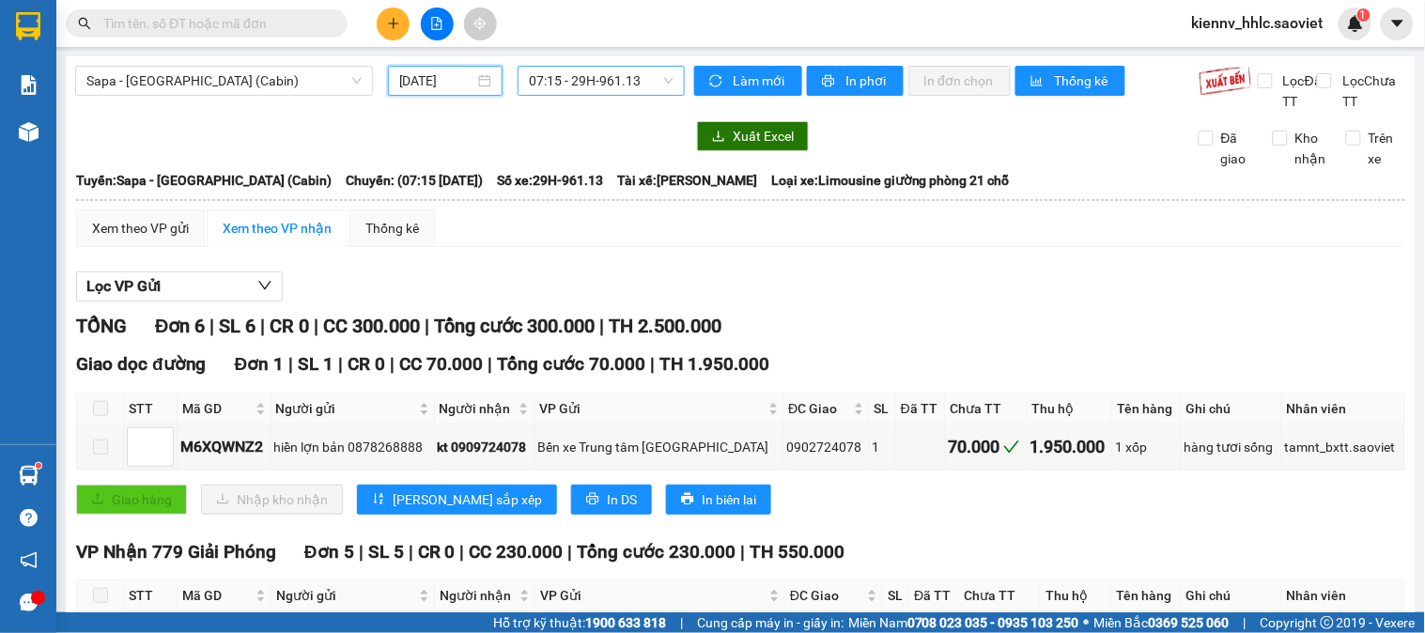
click at [561, 82] on span "07:15 - 29H-961.13" at bounding box center [601, 81] width 145 height 28
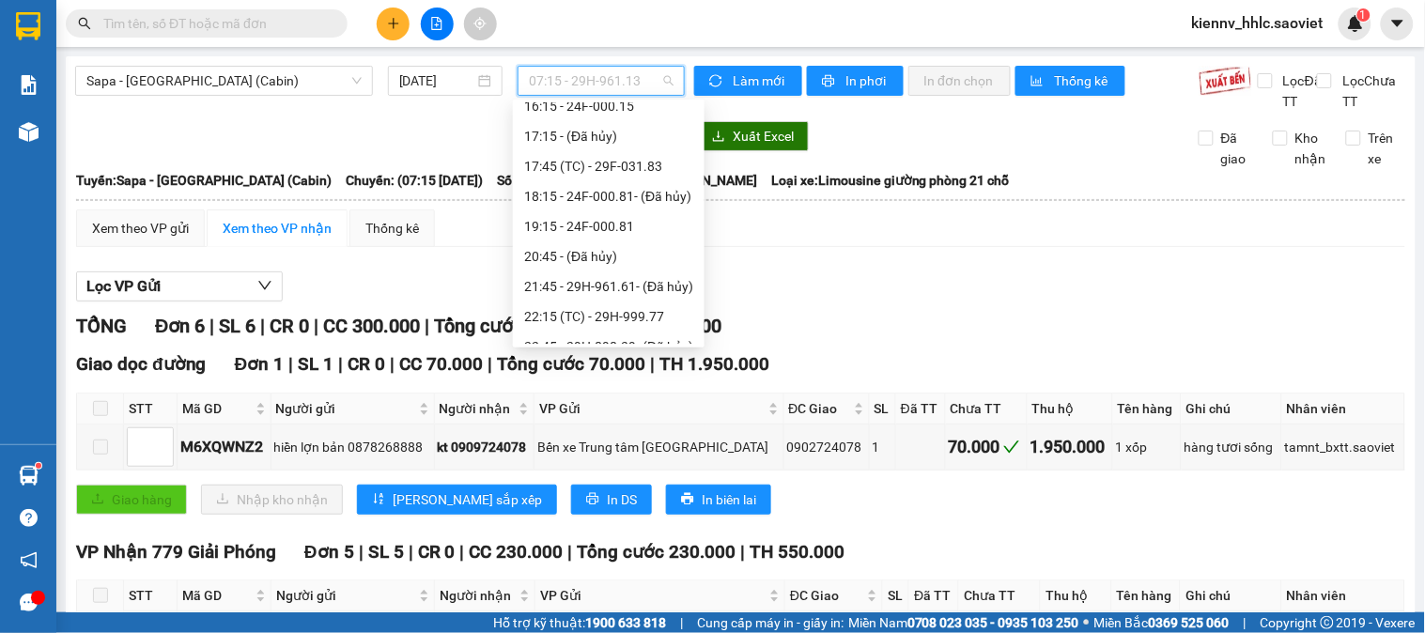
scroll to position [691, 0]
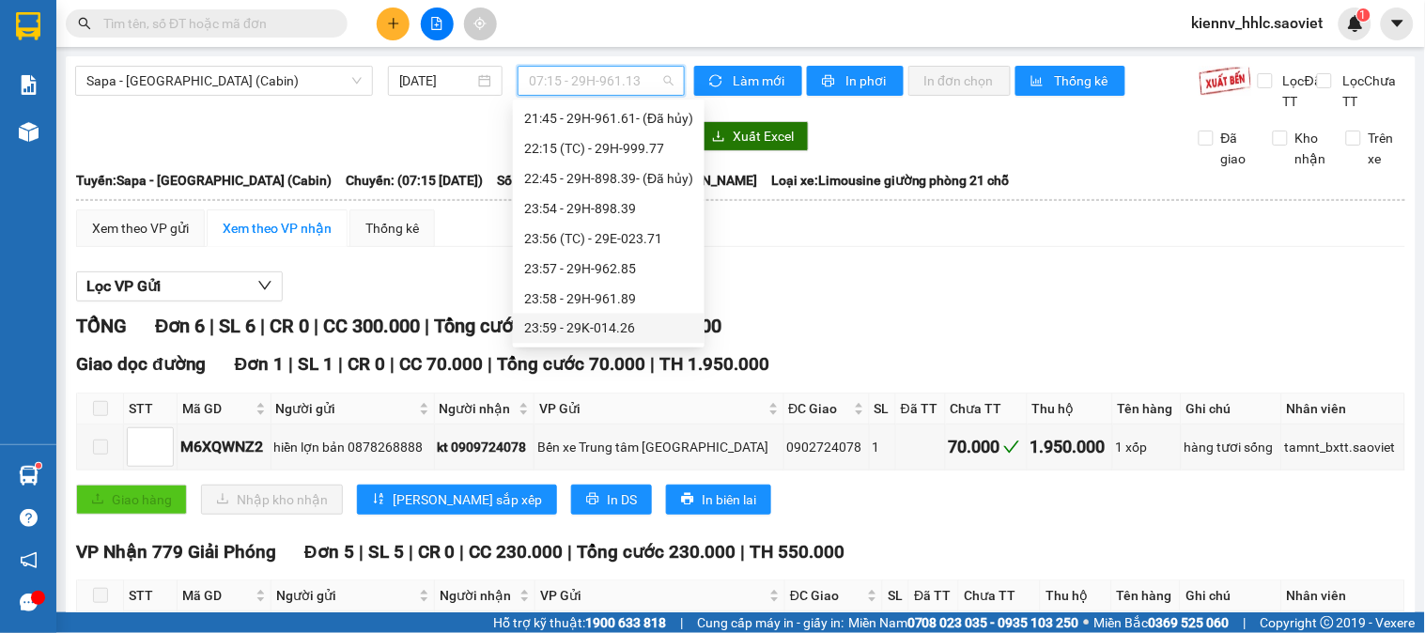
click at [642, 323] on div "23:59 - 29K-014.26" at bounding box center [608, 328] width 169 height 21
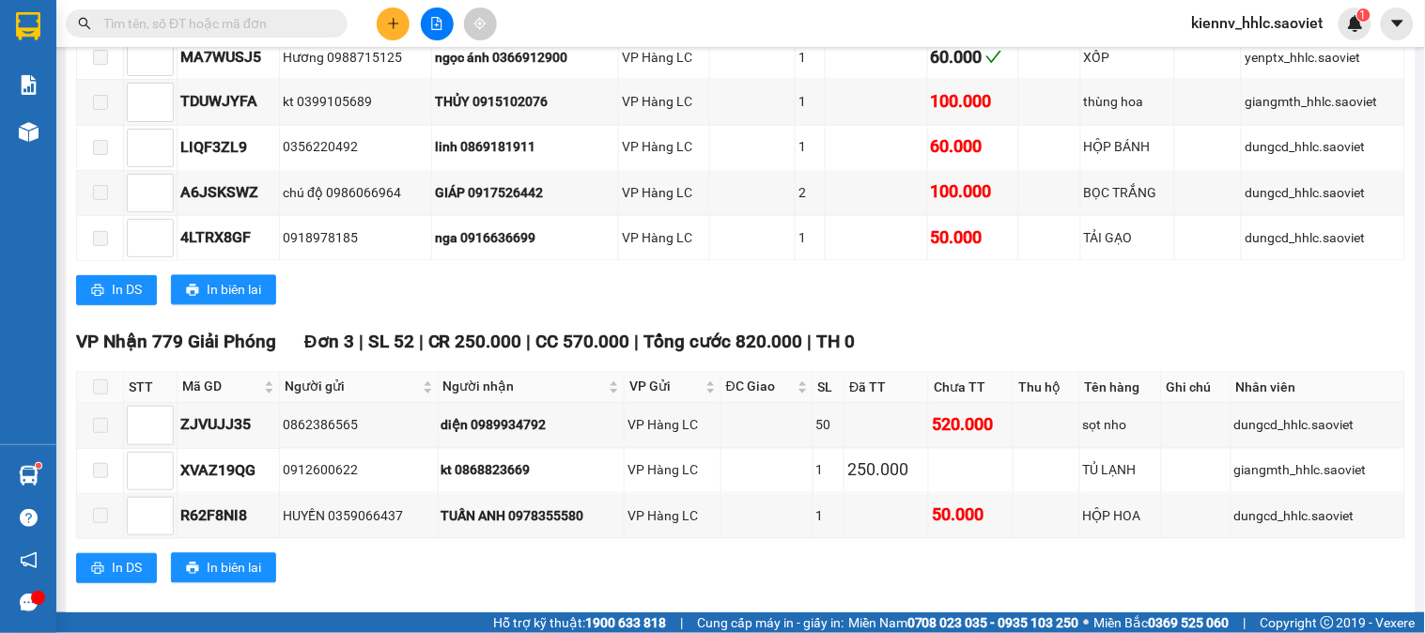
scroll to position [846, 0]
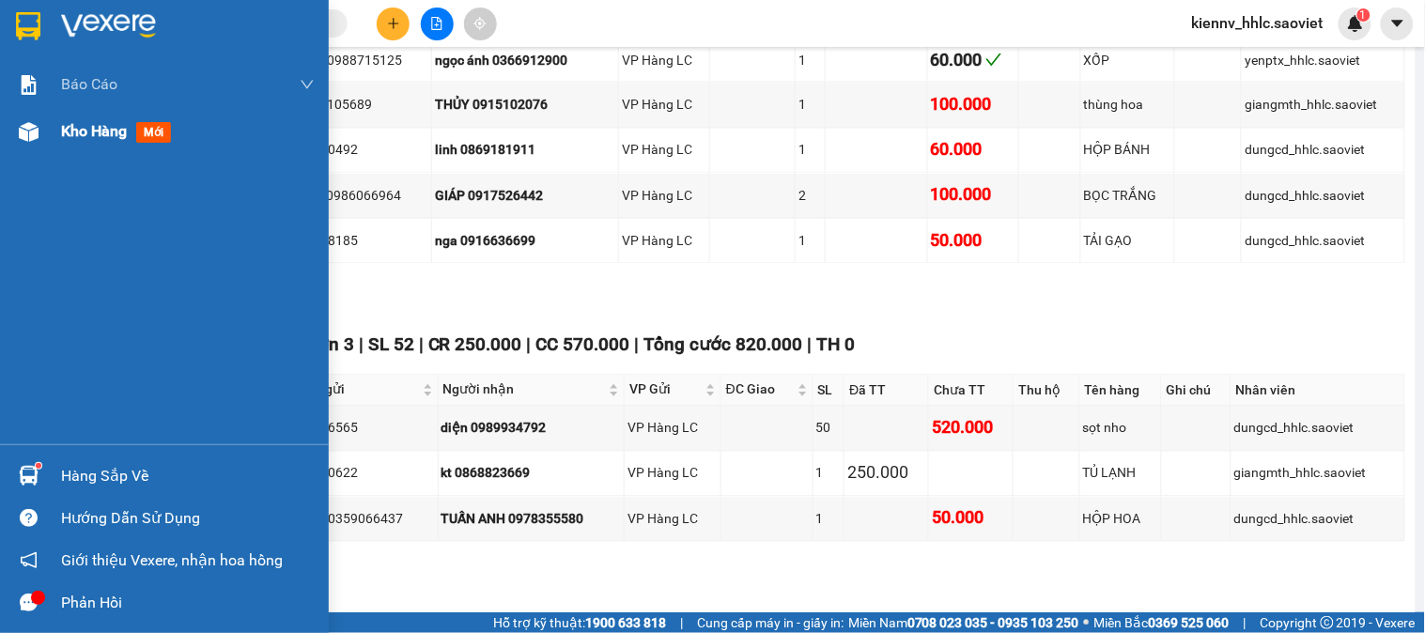
click at [98, 130] on span "Kho hàng" at bounding box center [94, 131] width 66 height 18
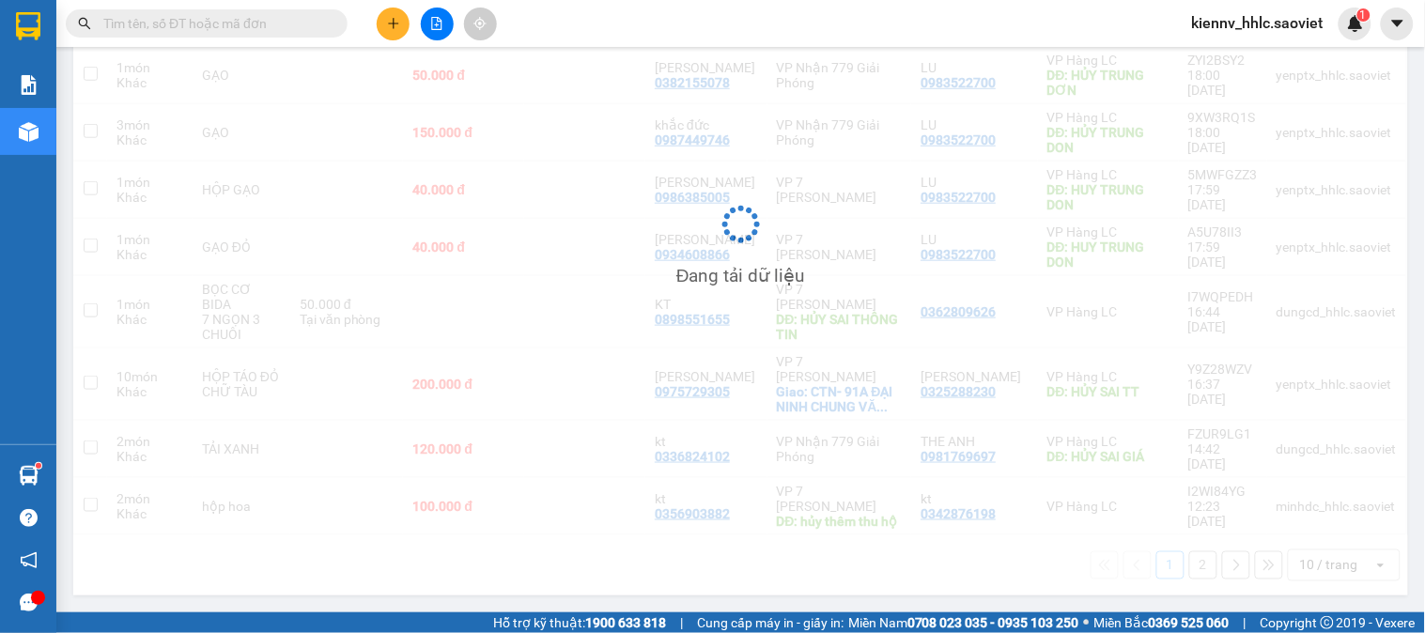
scroll to position [320, 0]
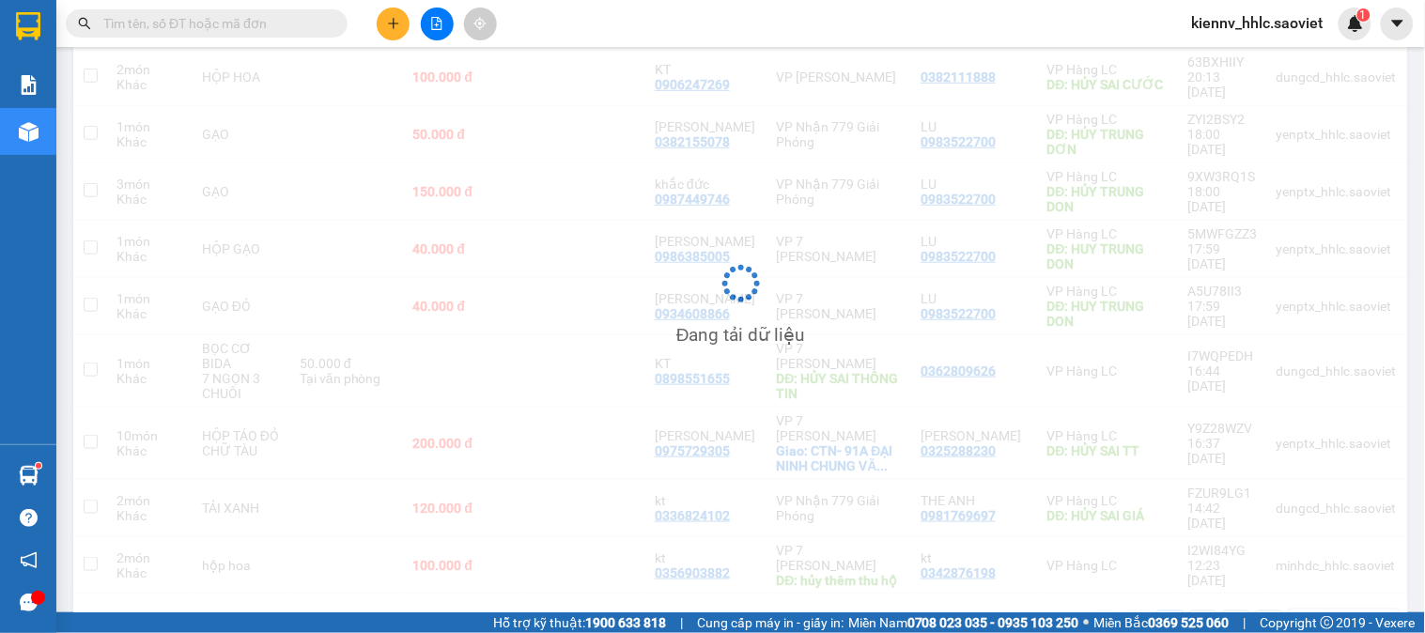
click at [255, 33] on input "text" at bounding box center [214, 23] width 222 height 21
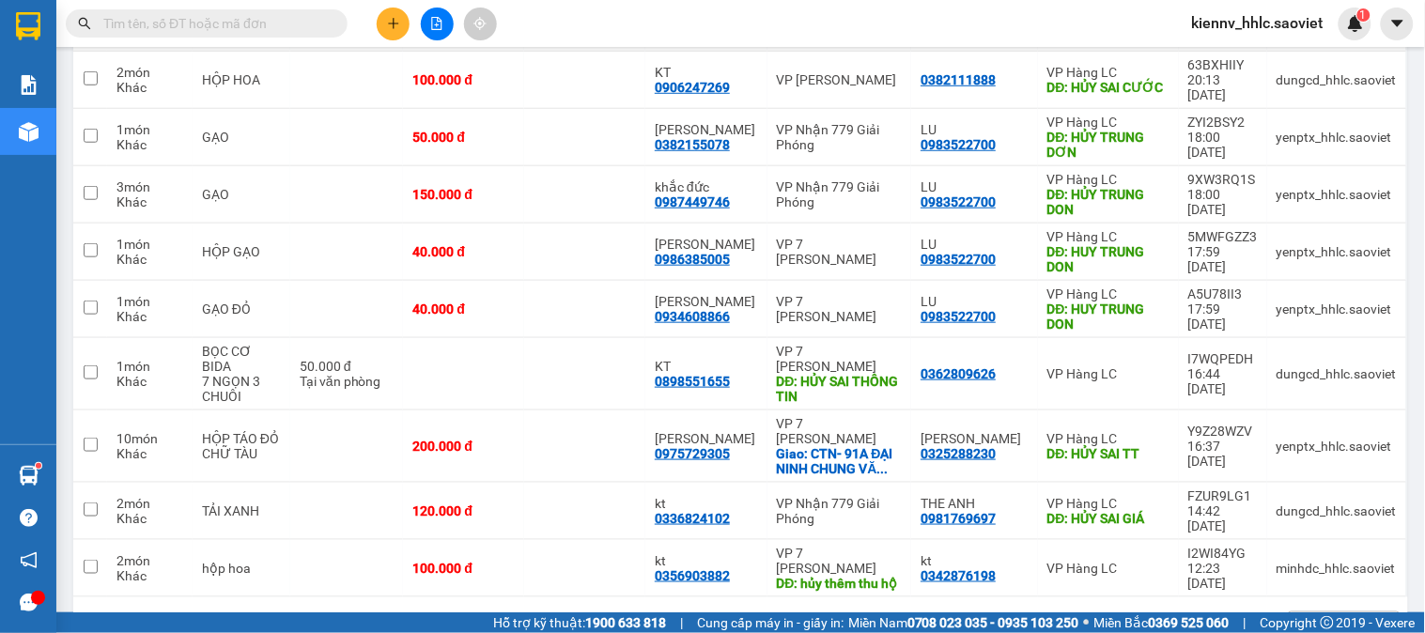
scroll to position [323, 0]
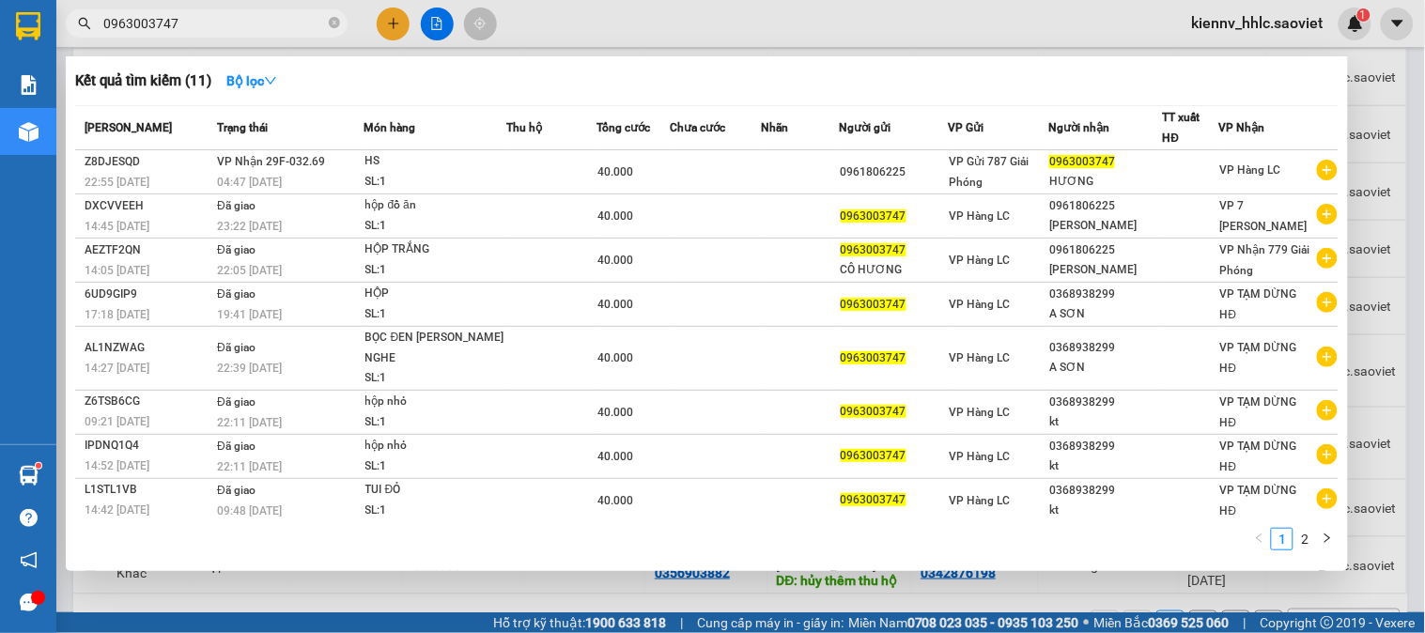
type input "0963003747"
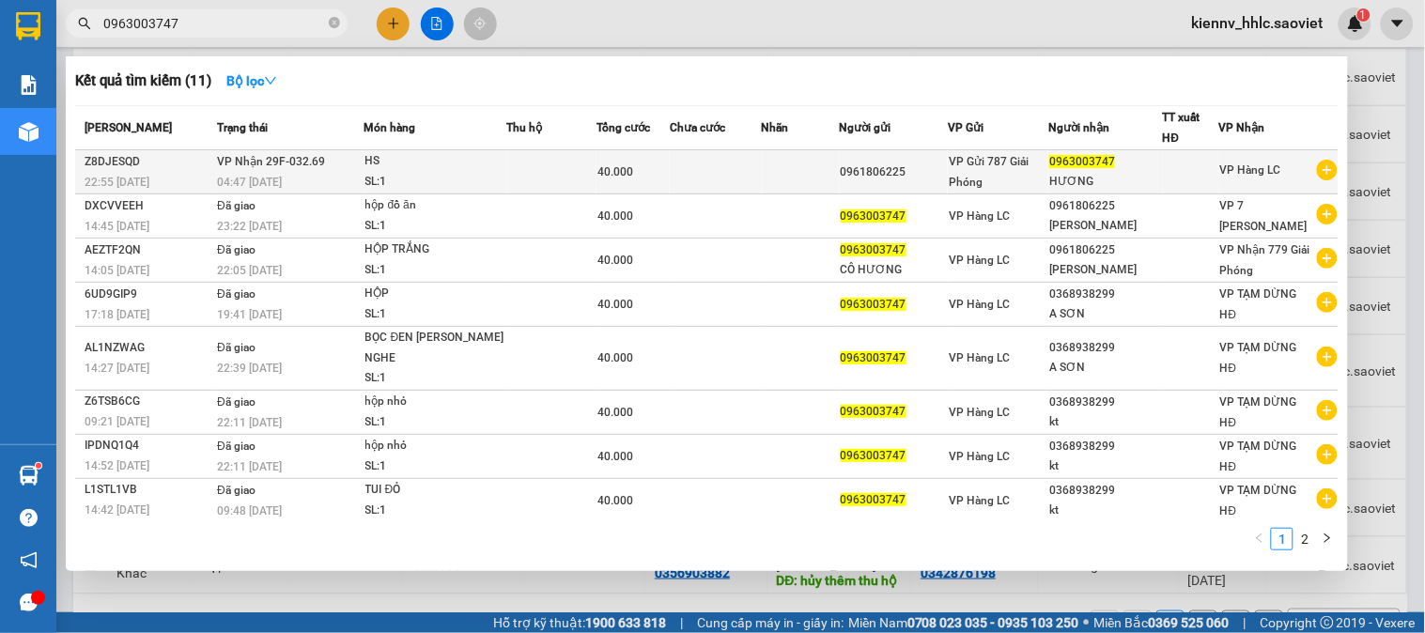
click at [786, 181] on td at bounding box center [801, 172] width 78 height 44
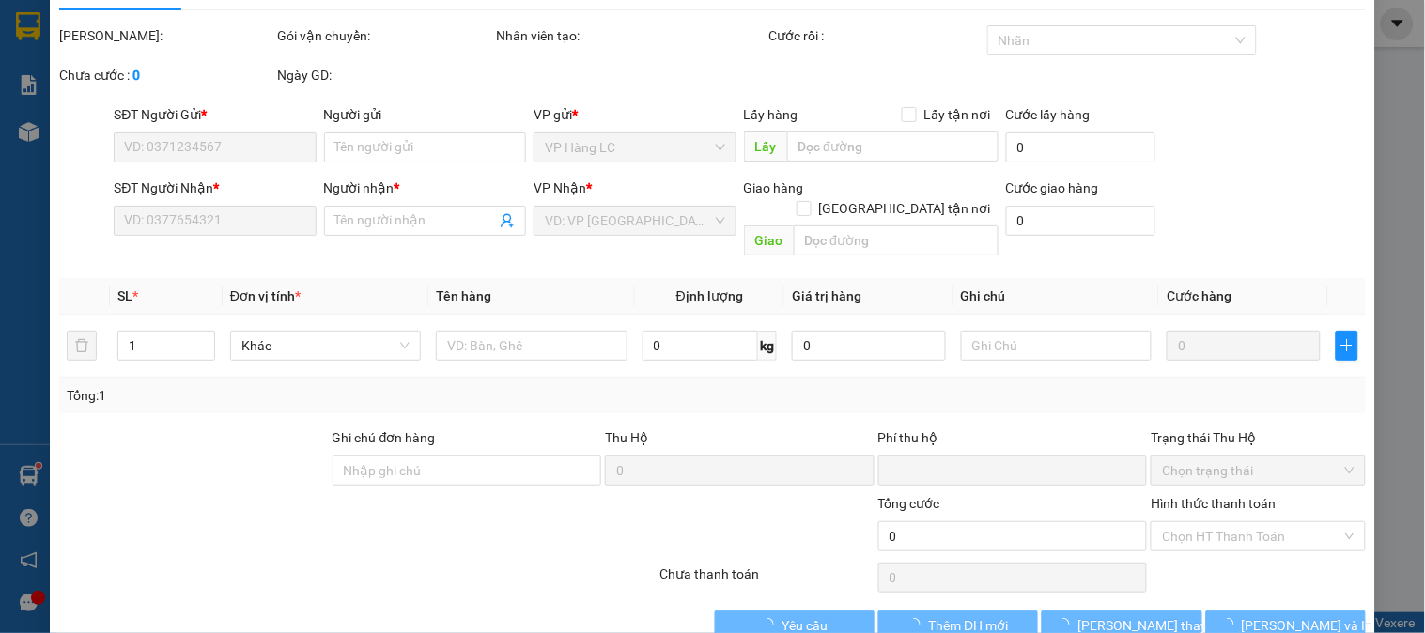
scroll to position [66, 0]
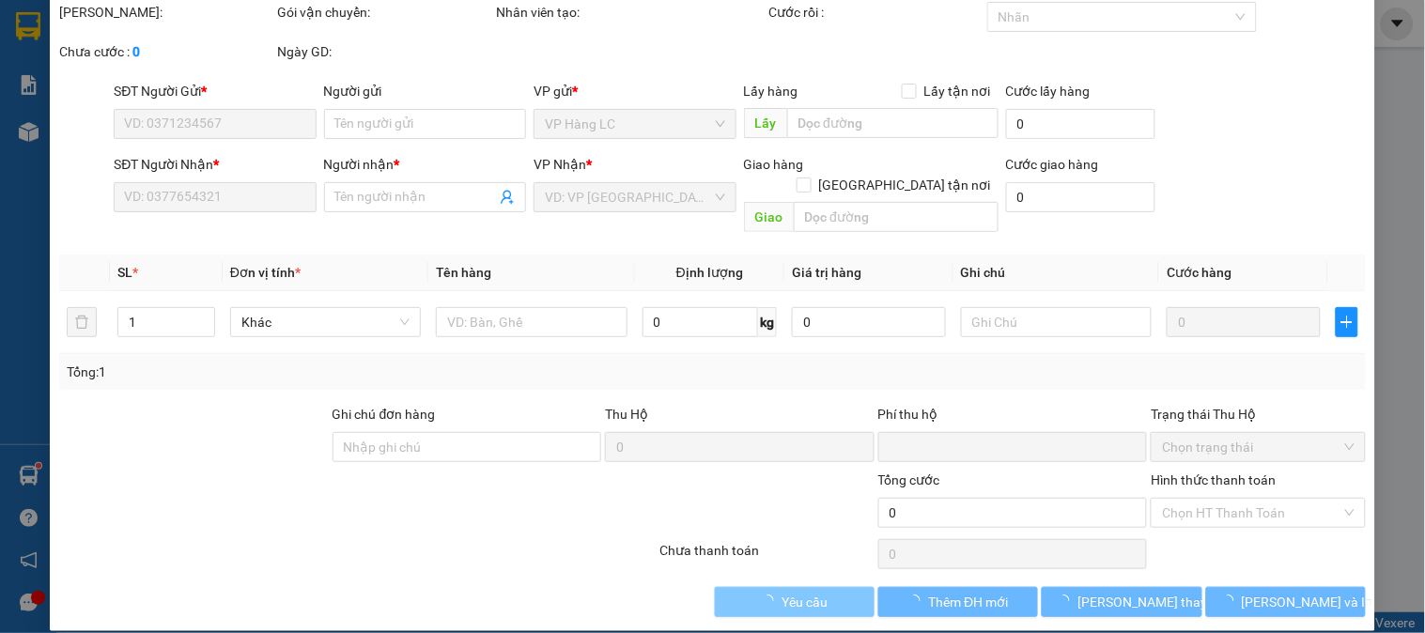
type input "0961806225"
type input "0963003747"
type input "HƯƠNG"
type input "0"
type input "40.000"
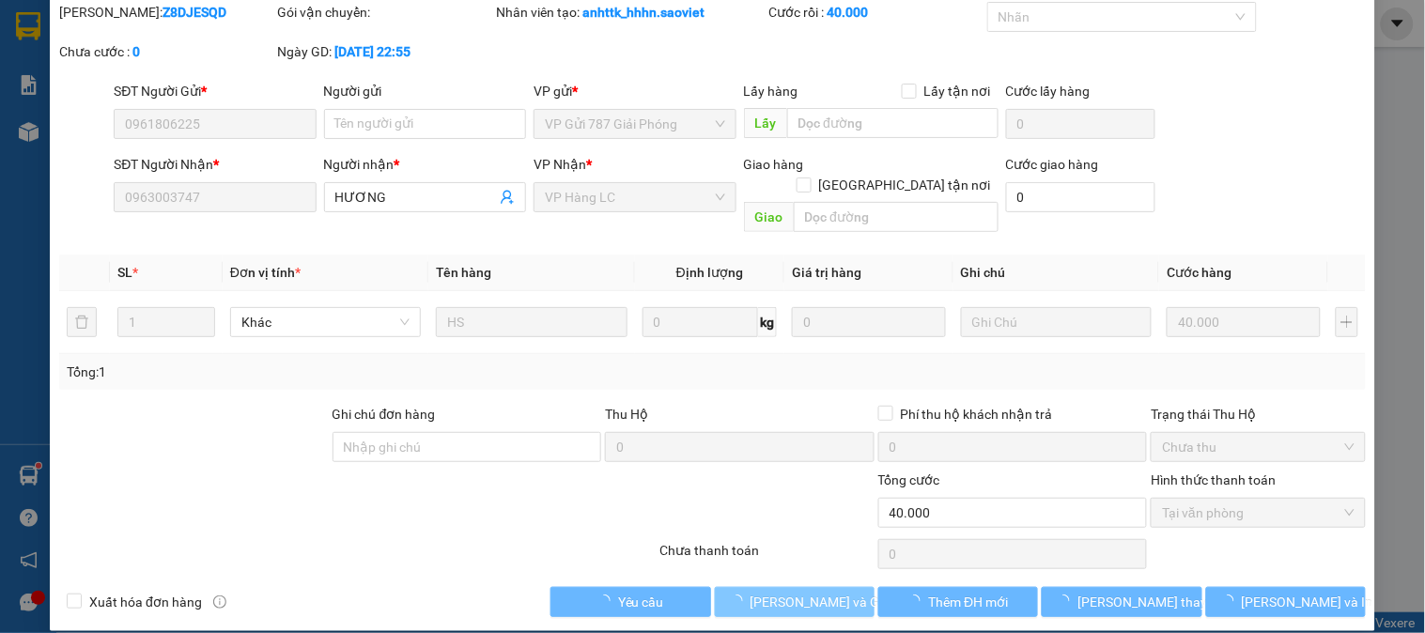
click at [842, 592] on span "[PERSON_NAME] và Giao hàng" at bounding box center [840, 602] width 180 height 21
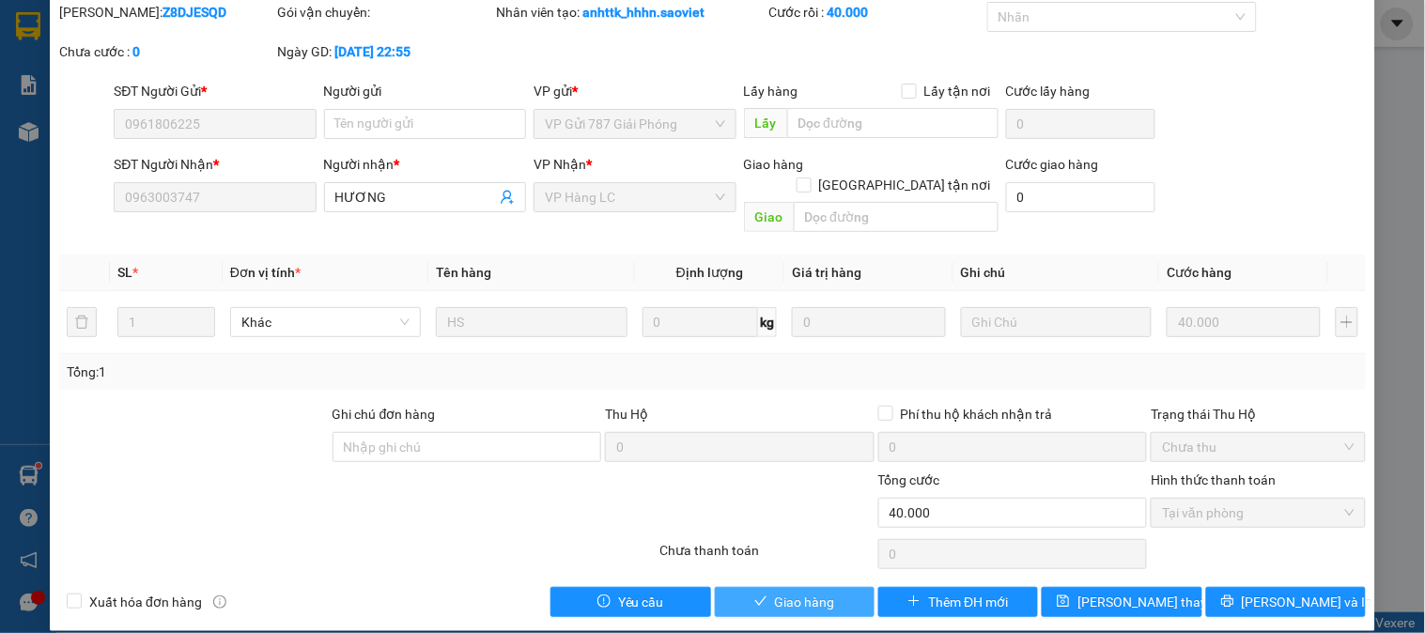
click at [845, 587] on button "Giao hàng" at bounding box center [795, 602] width 160 height 30
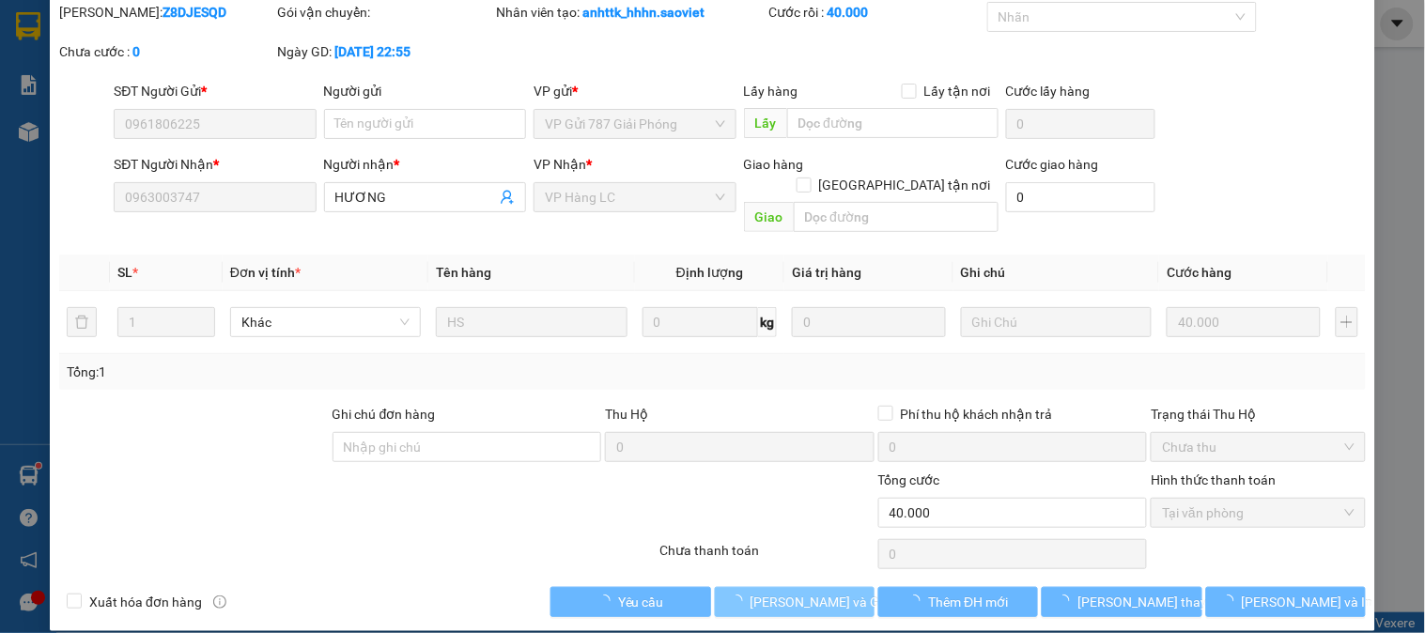
scroll to position [0, 0]
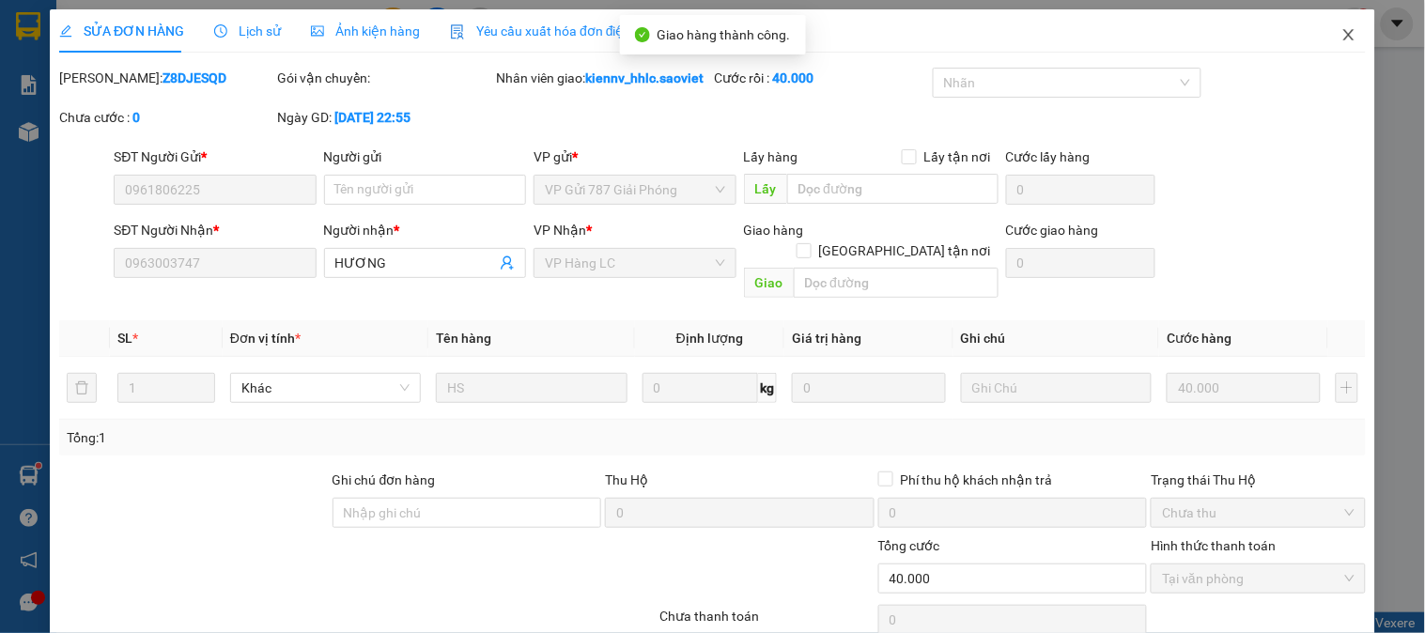
click at [1341, 33] on icon "close" at bounding box center [1348, 34] width 15 height 15
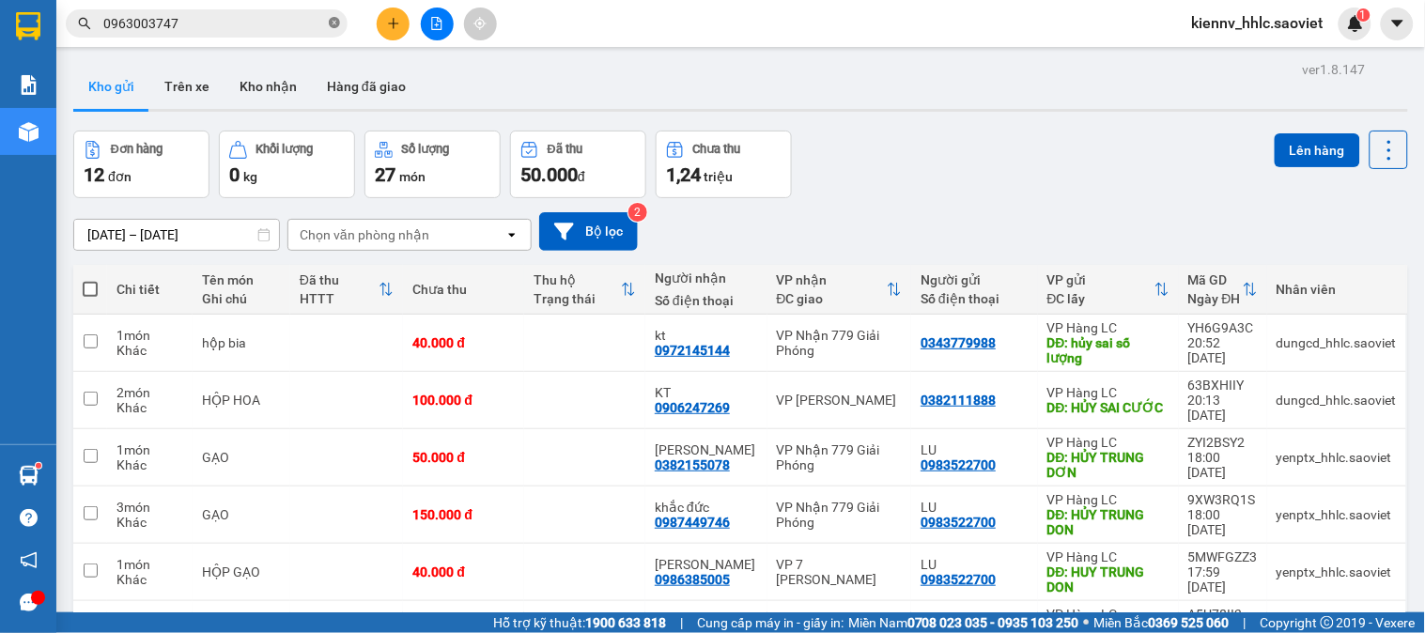
click at [333, 23] on icon "close-circle" at bounding box center [334, 22] width 11 height 11
click at [197, 30] on input "text" at bounding box center [214, 23] width 222 height 21
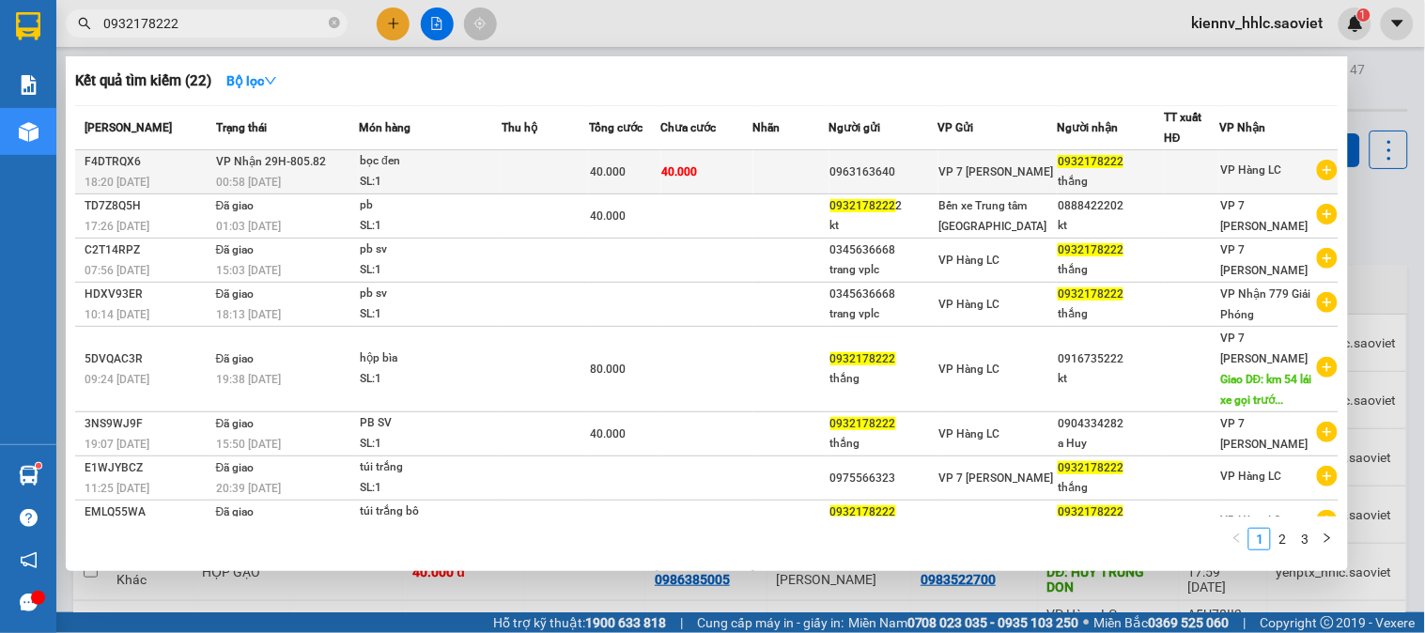
type input "0932178222"
click at [598, 182] on div "40.000" at bounding box center [625, 172] width 70 height 21
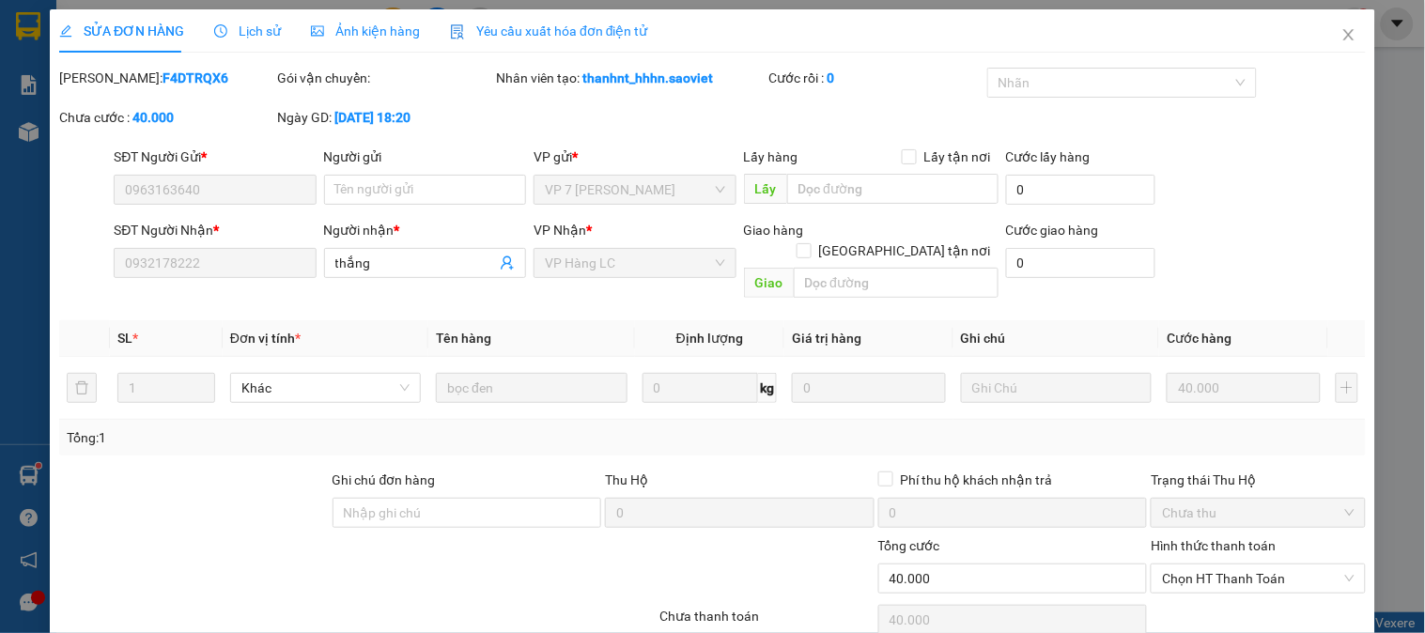
type input "0963163640"
type input "0932178222"
type input "thắng"
type input "0"
type input "40.000"
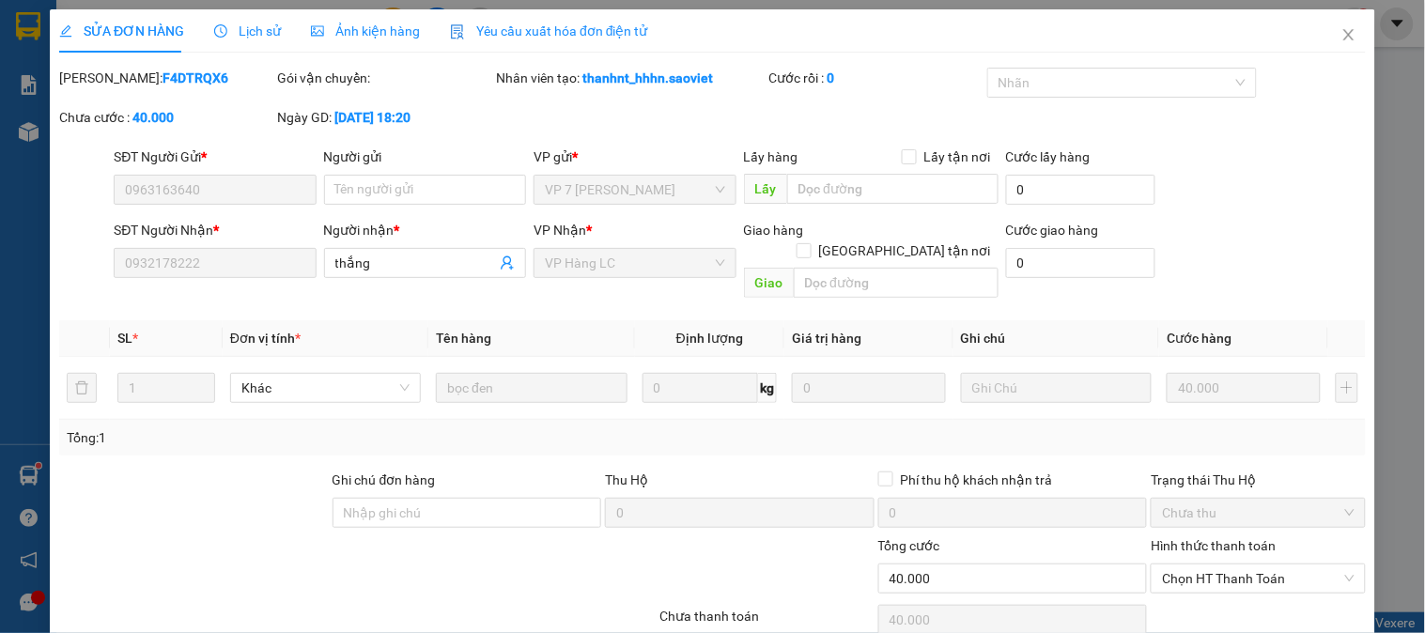
scroll to position [66, 0]
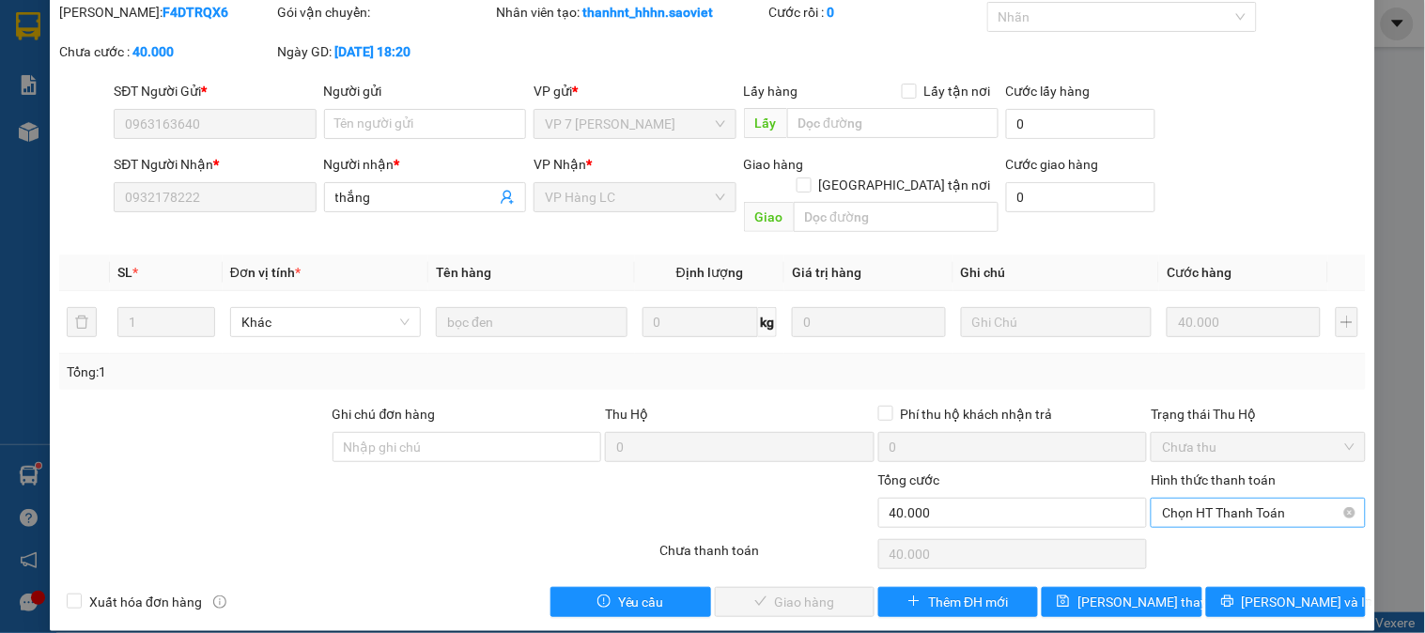
click at [1190, 499] on span "Chọn HT Thanh Toán" at bounding box center [1258, 513] width 192 height 28
click at [1194, 529] on div "Tại văn phòng" at bounding box center [1246, 529] width 190 height 21
type input "0"
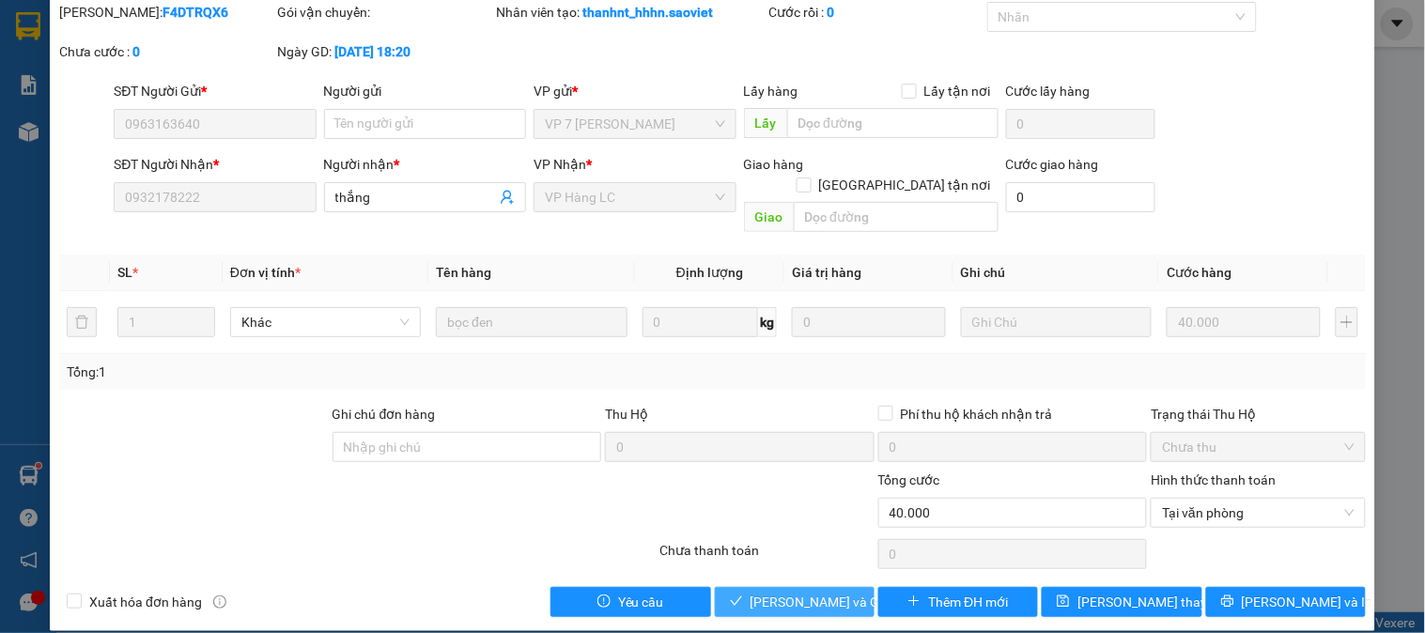
click at [825, 592] on span "[PERSON_NAME] và Giao hàng" at bounding box center [840, 602] width 180 height 21
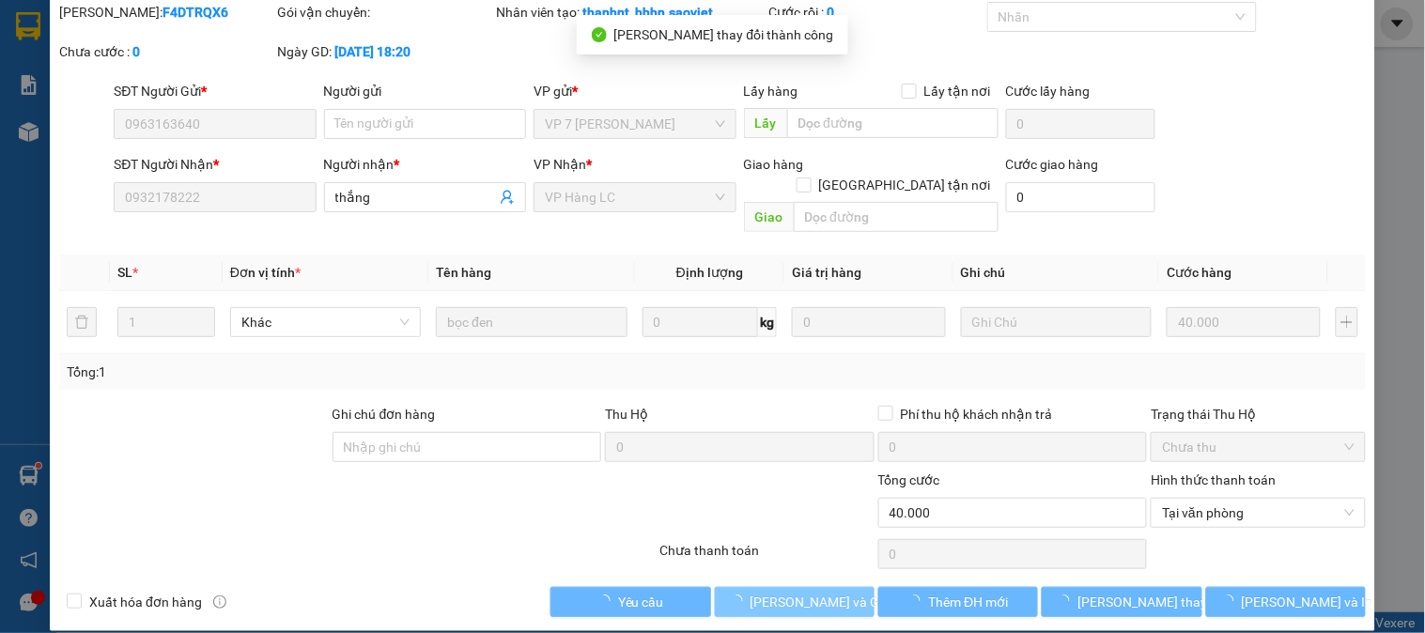
scroll to position [0, 0]
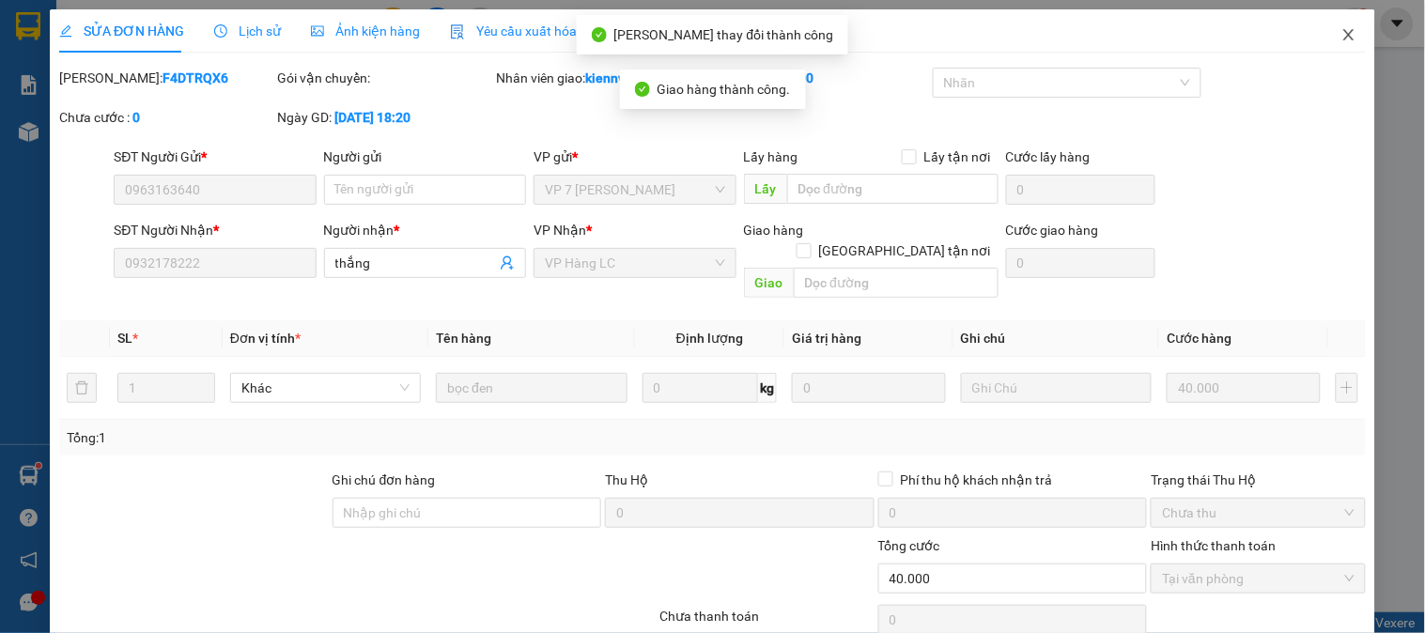
click at [1343, 38] on icon "close" at bounding box center [1348, 34] width 10 height 11
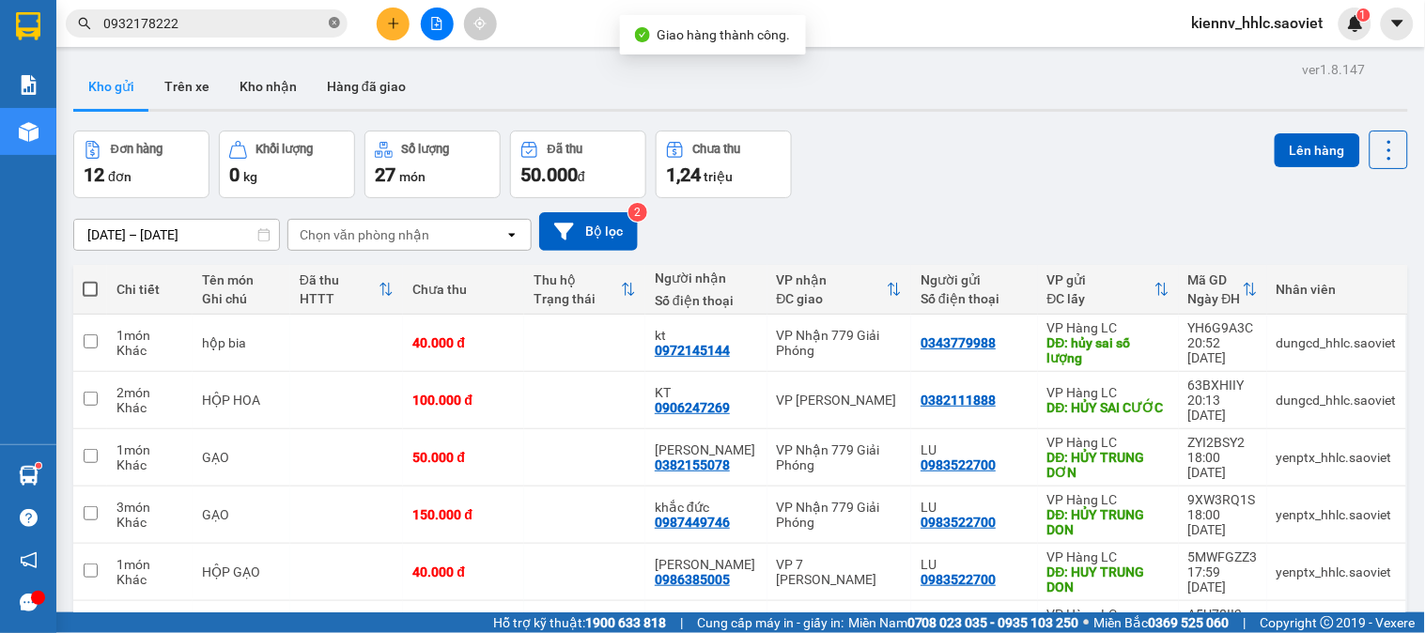
click at [332, 20] on icon "close-circle" at bounding box center [334, 22] width 11 height 11
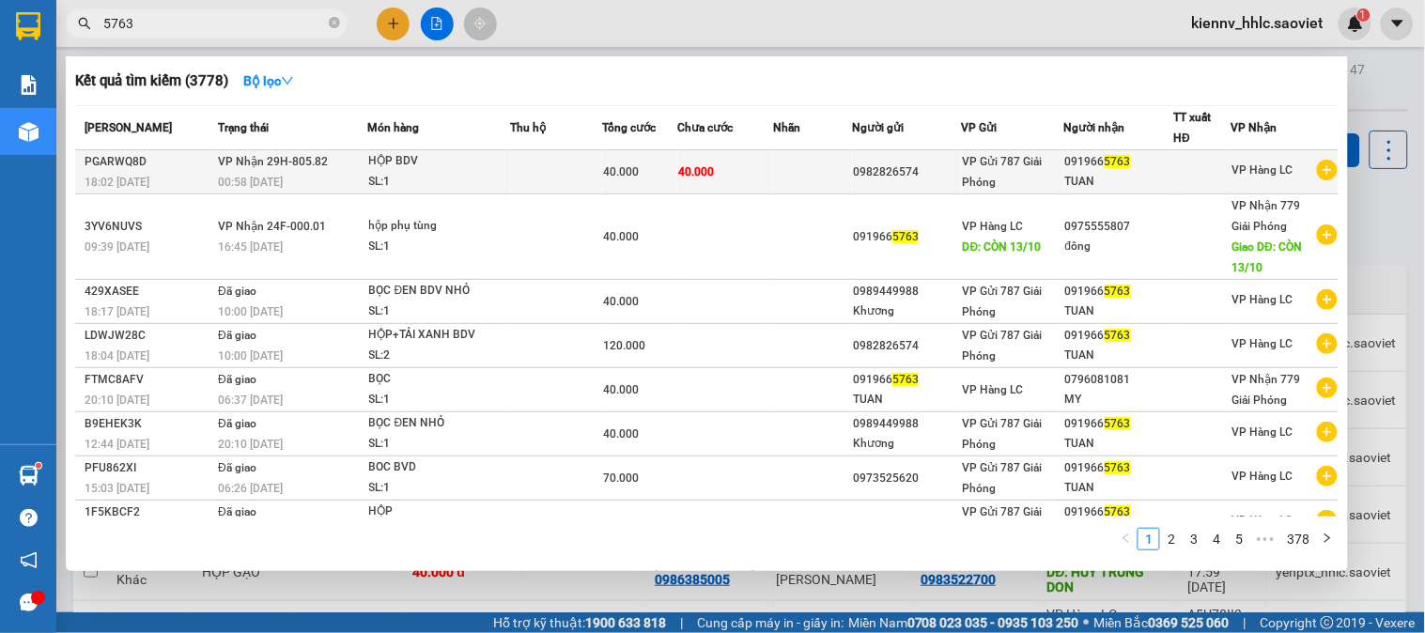
type input "5763"
click at [537, 170] on td at bounding box center [557, 172] width 92 height 44
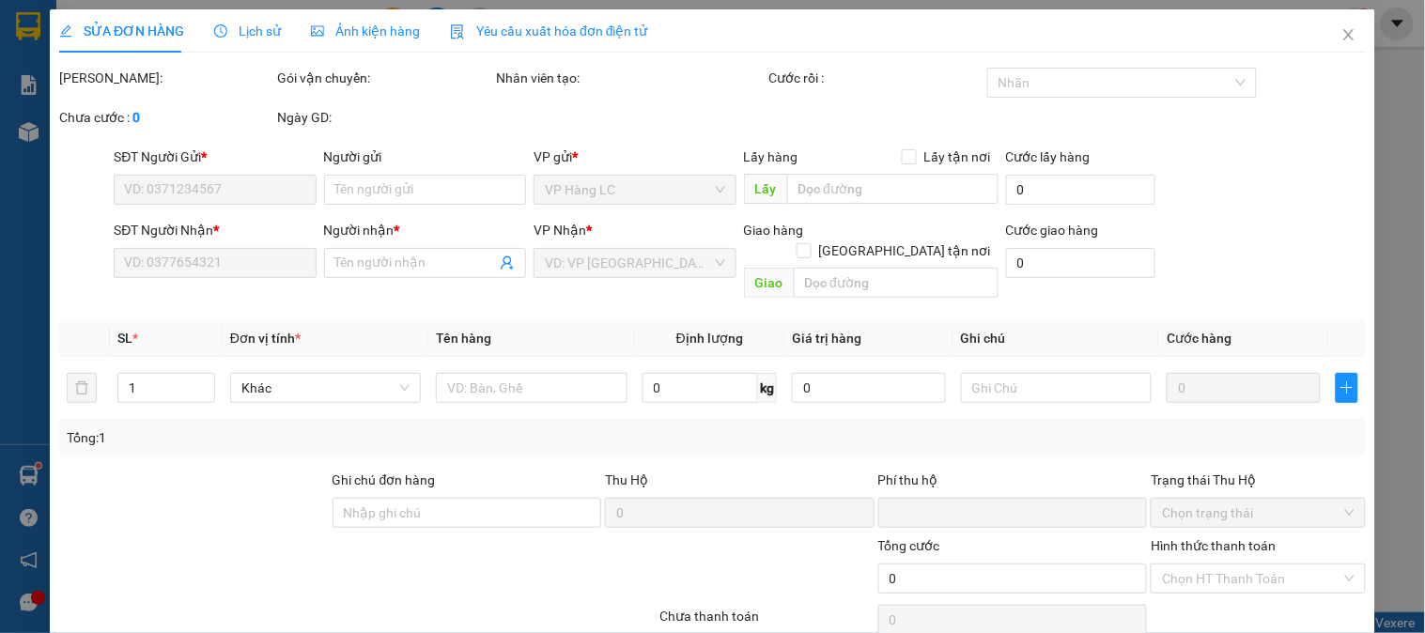
type input "0982826574"
type input "0919665763"
type input "TUAN"
type input "0"
type input "40.000"
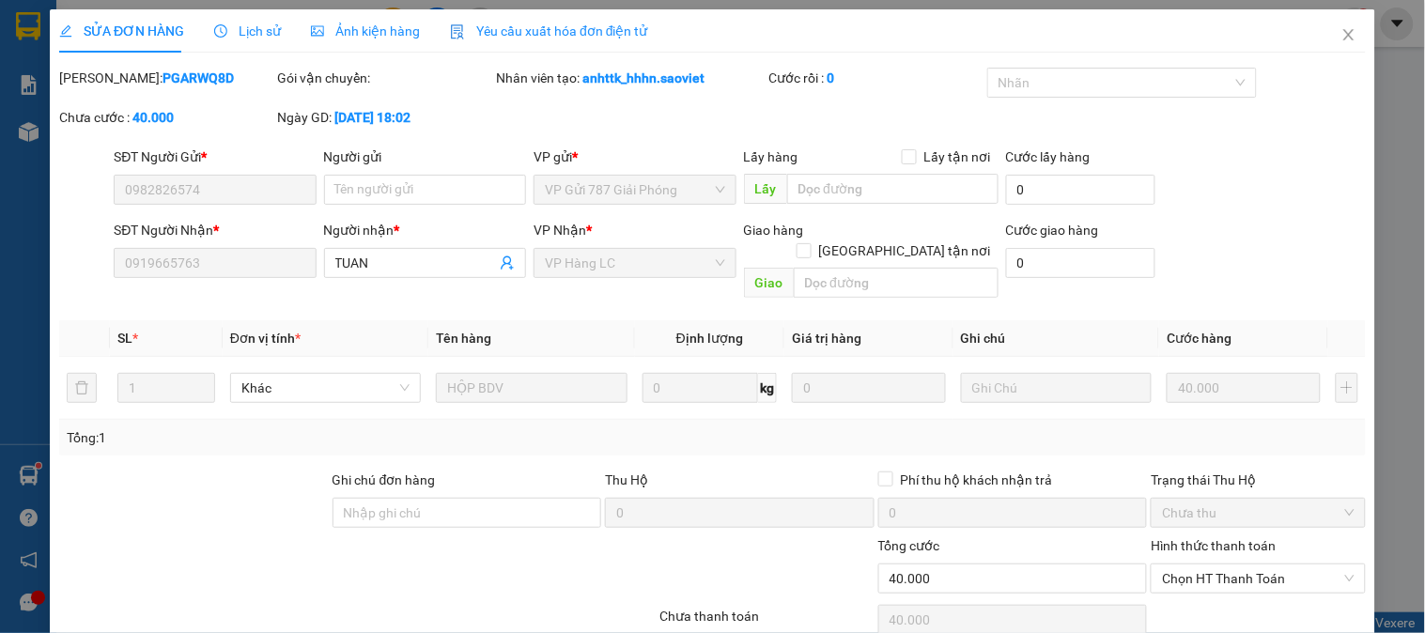
scroll to position [66, 0]
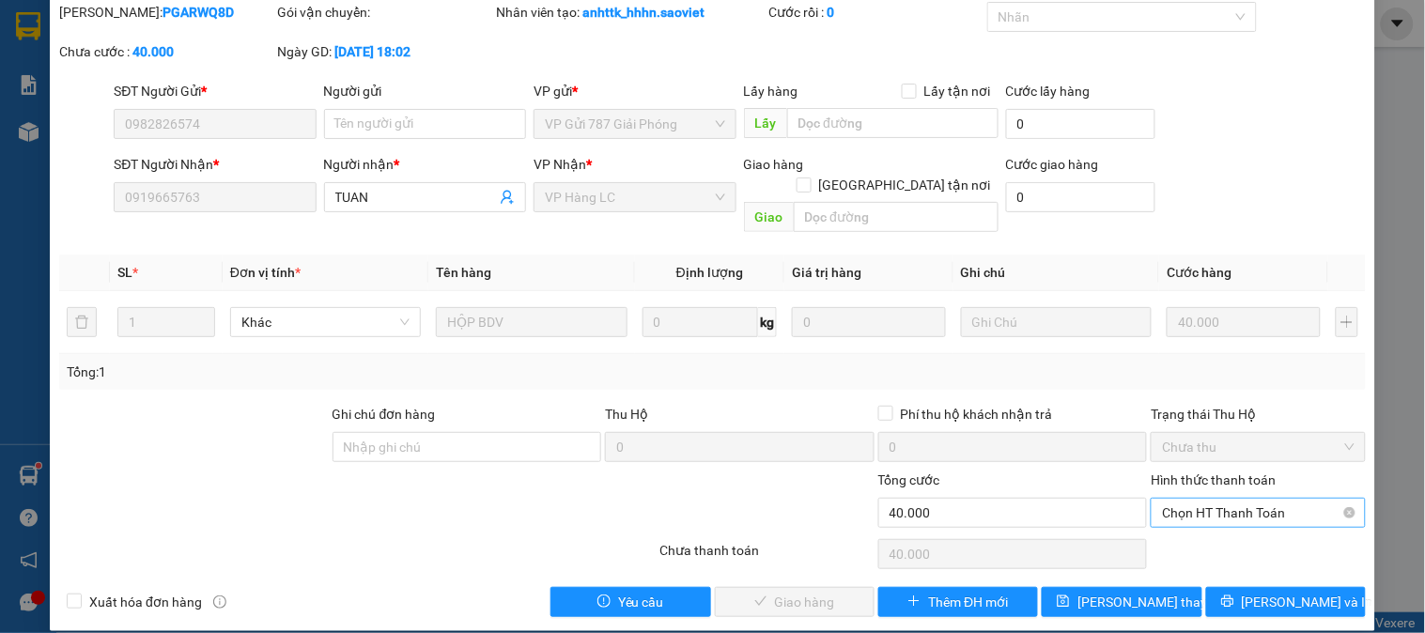
click at [1198, 499] on span "Chọn HT Thanh Toán" at bounding box center [1258, 513] width 192 height 28
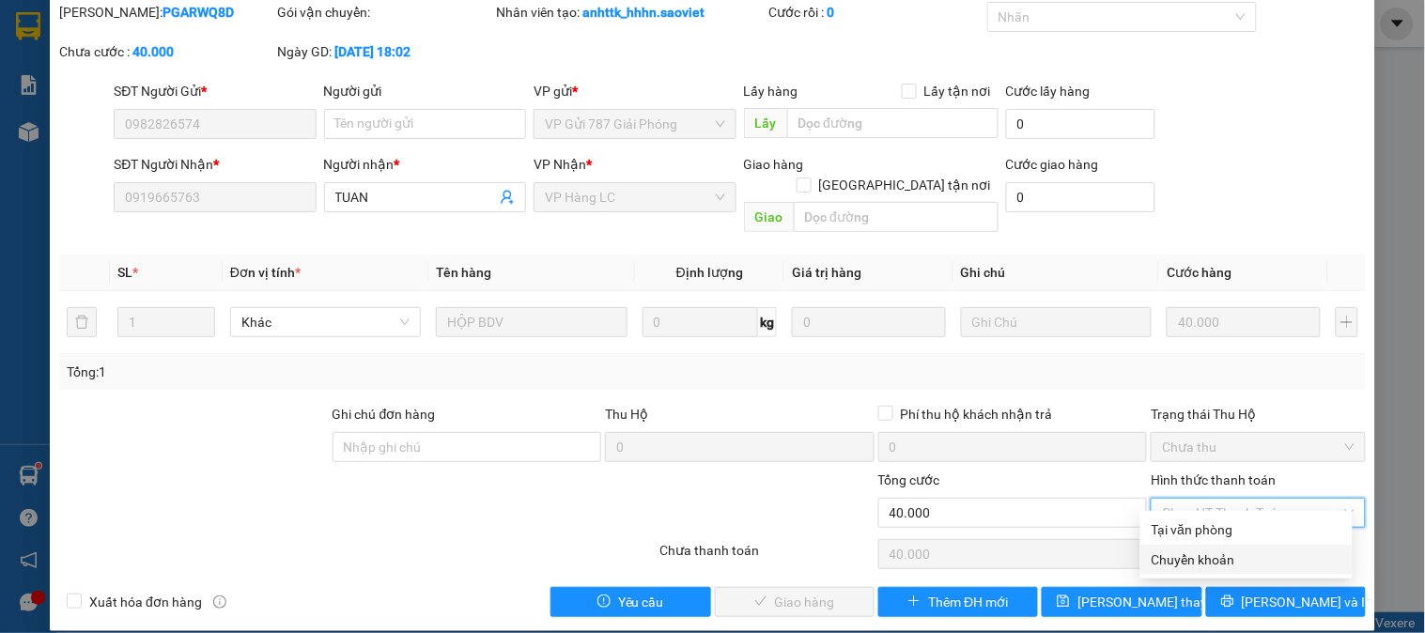
click at [1202, 569] on div "Chuyển khoản" at bounding box center [1246, 559] width 190 height 21
type input "0"
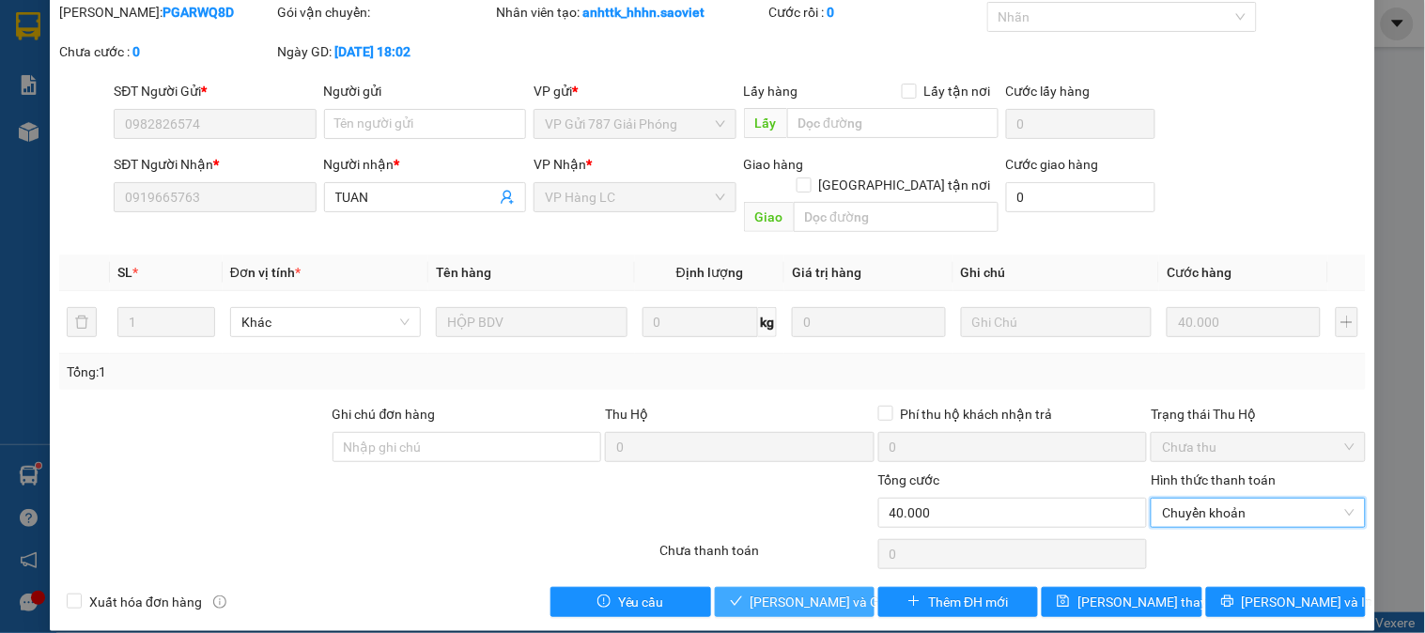
click at [820, 592] on span "[PERSON_NAME] và Giao hàng" at bounding box center [840, 602] width 180 height 21
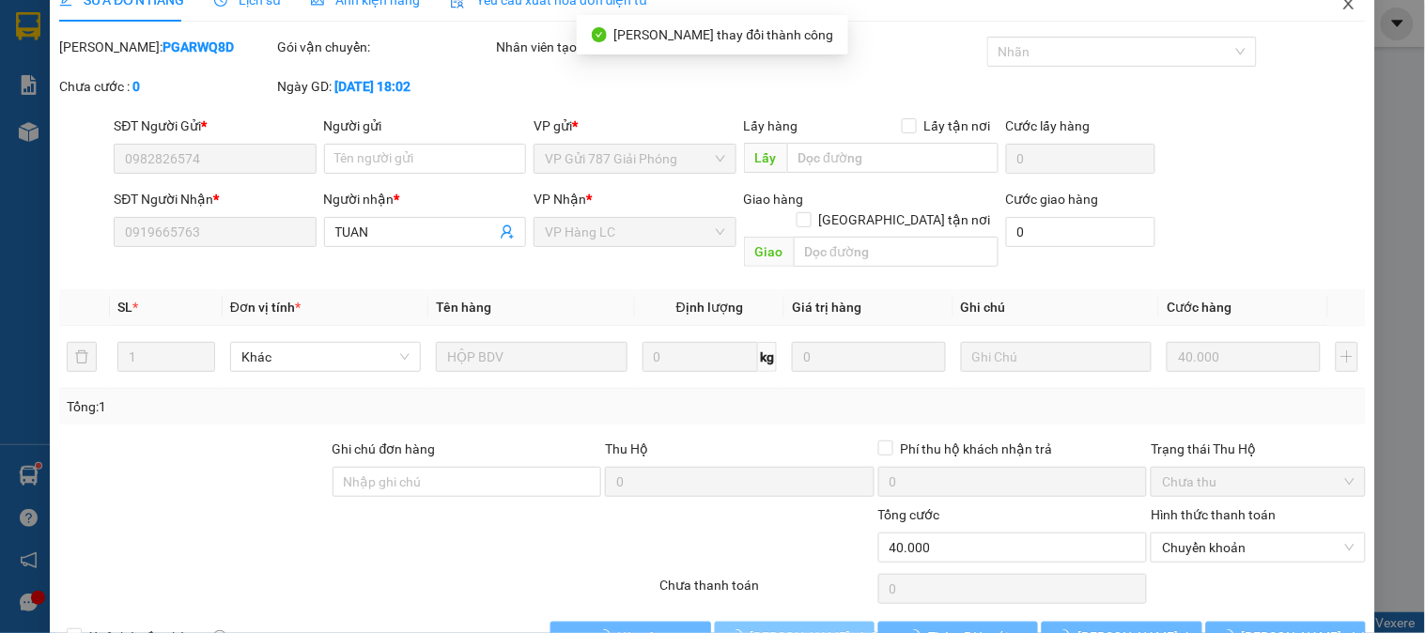
scroll to position [0, 0]
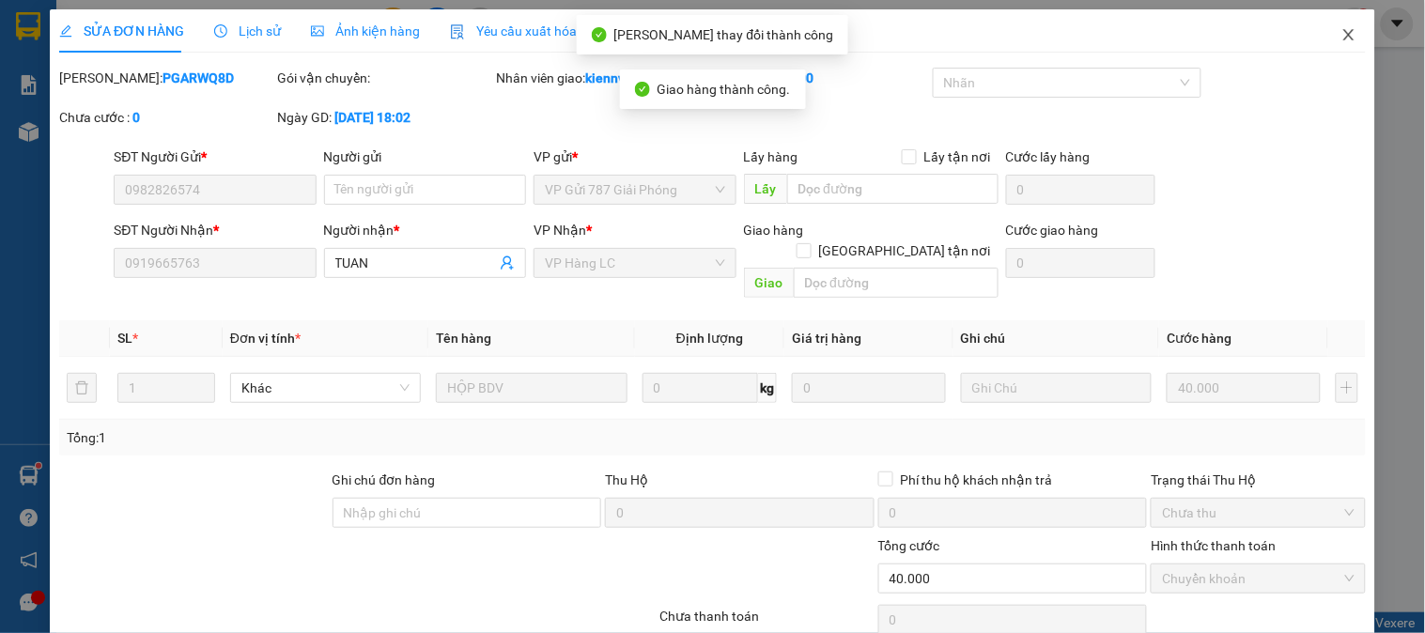
click at [1343, 38] on icon "close" at bounding box center [1348, 34] width 10 height 11
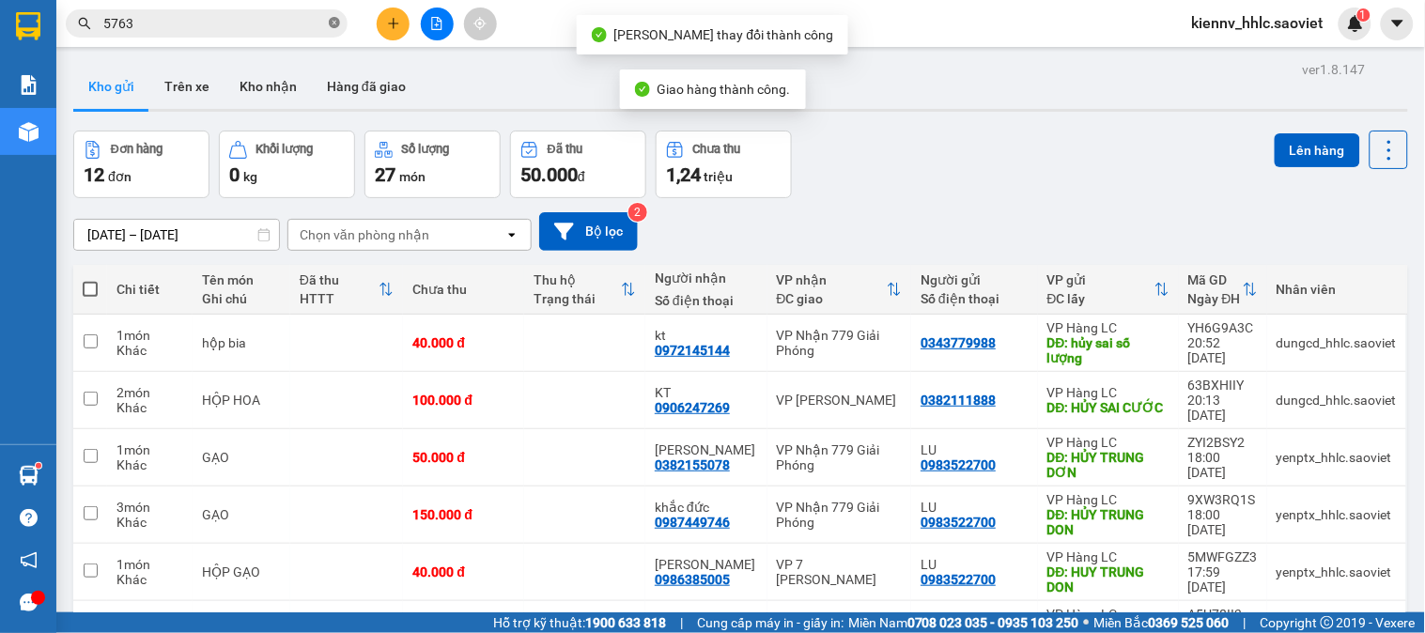
click at [332, 24] on icon "close-circle" at bounding box center [334, 22] width 11 height 11
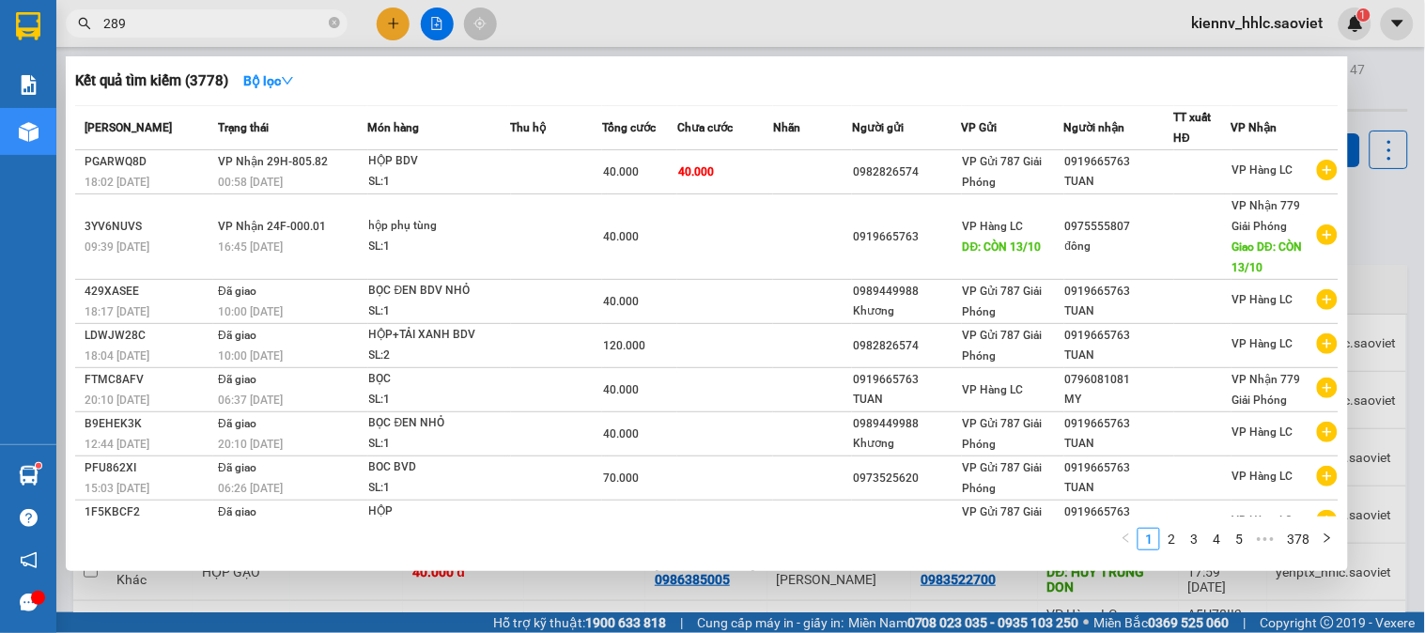
type input "2890"
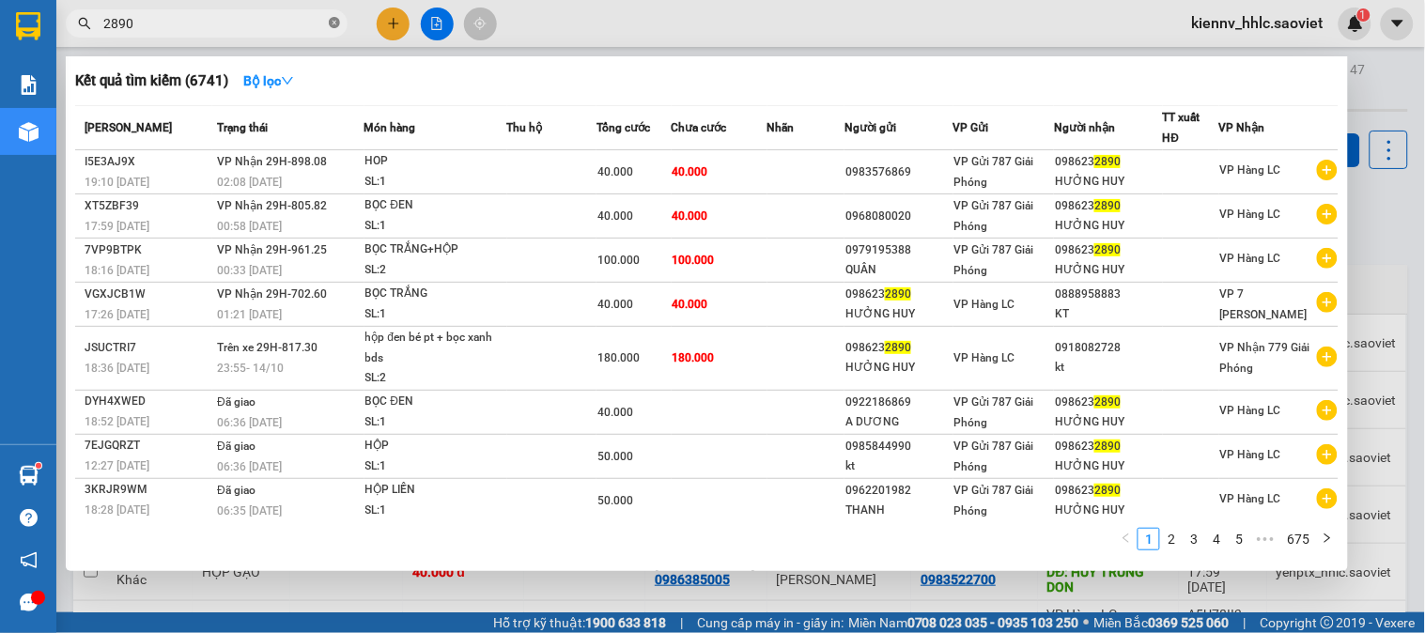
click at [330, 20] on icon "close-circle" at bounding box center [334, 22] width 11 height 11
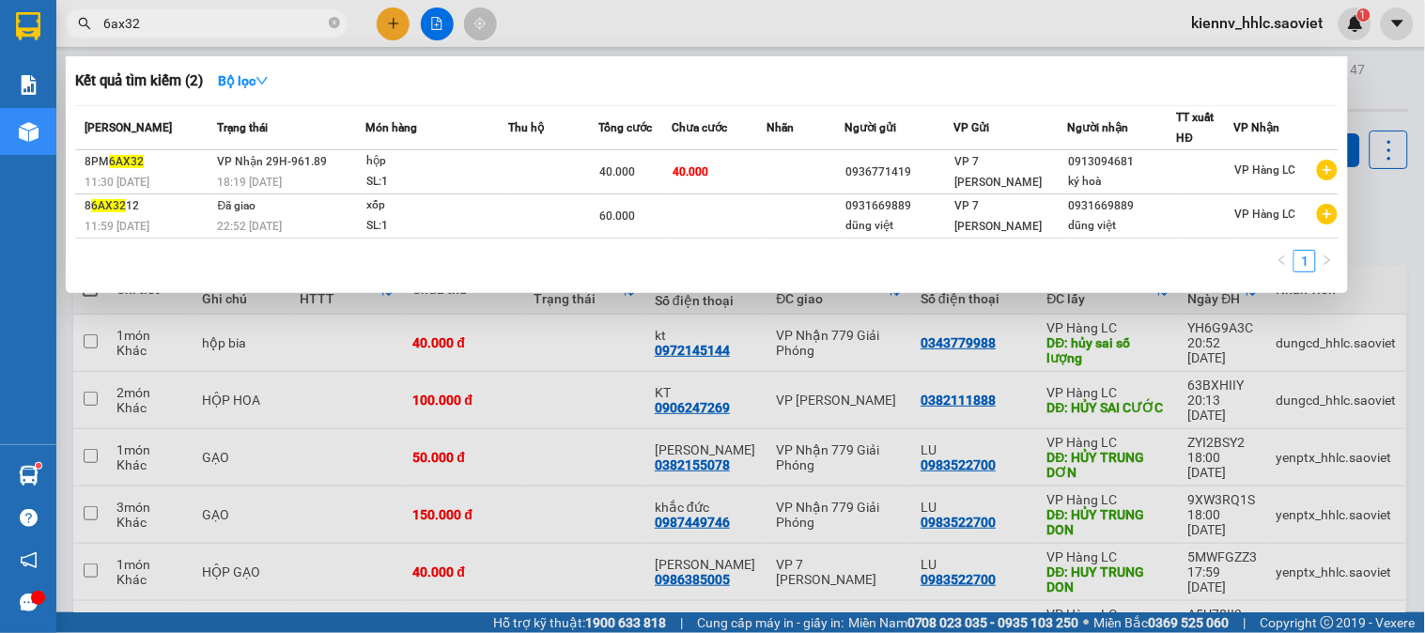
type input "6ax32"
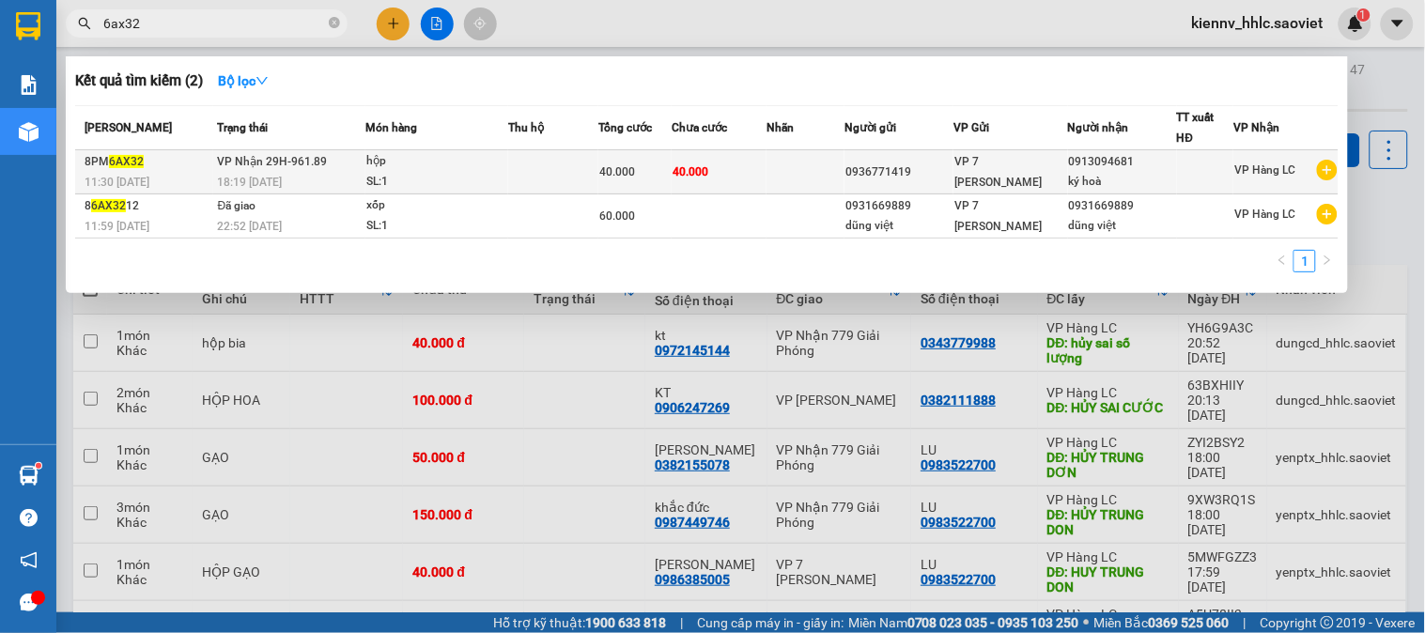
click at [842, 179] on td at bounding box center [805, 172] width 78 height 44
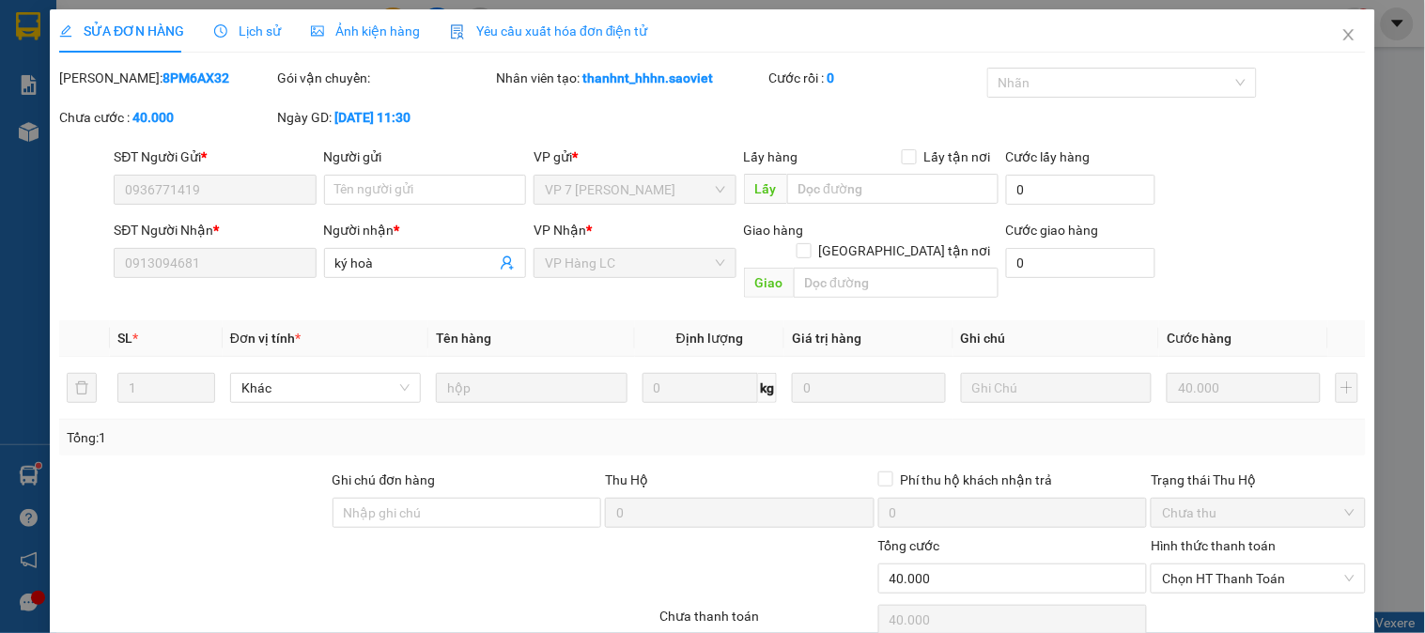
type input "0936771419"
type input "0913094681"
type input "ký hoà"
type input "0"
type input "40.000"
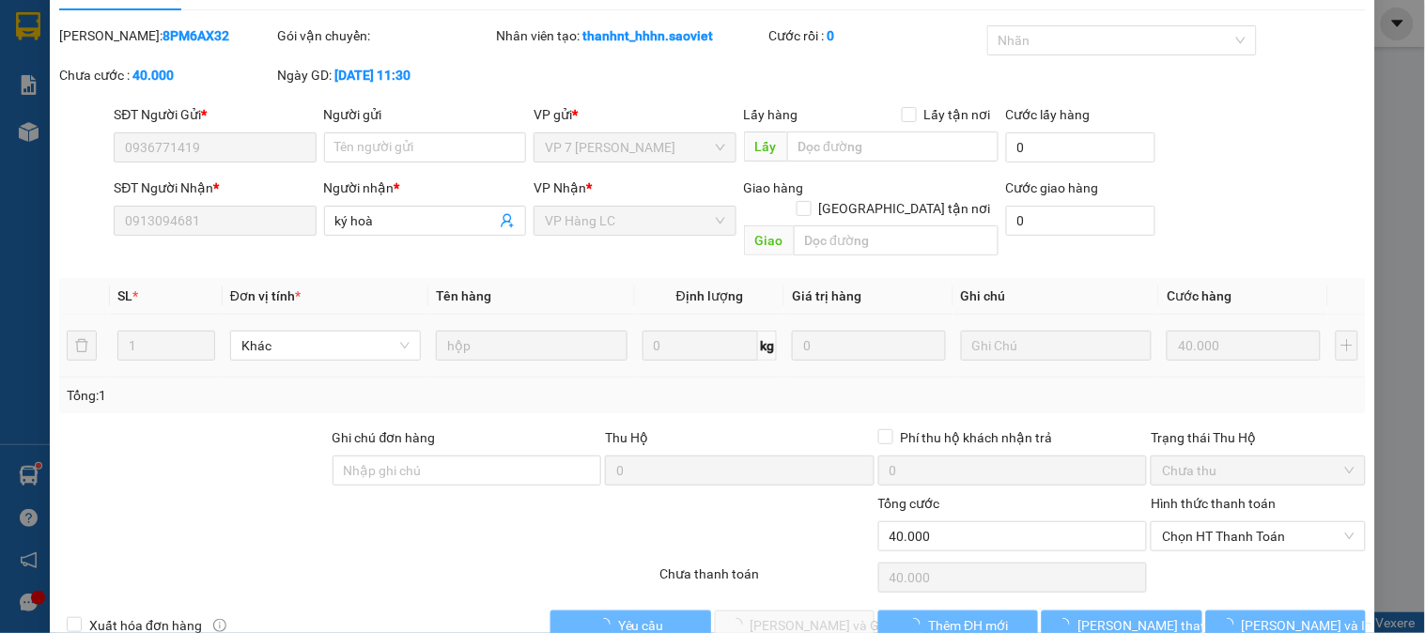
scroll to position [66, 0]
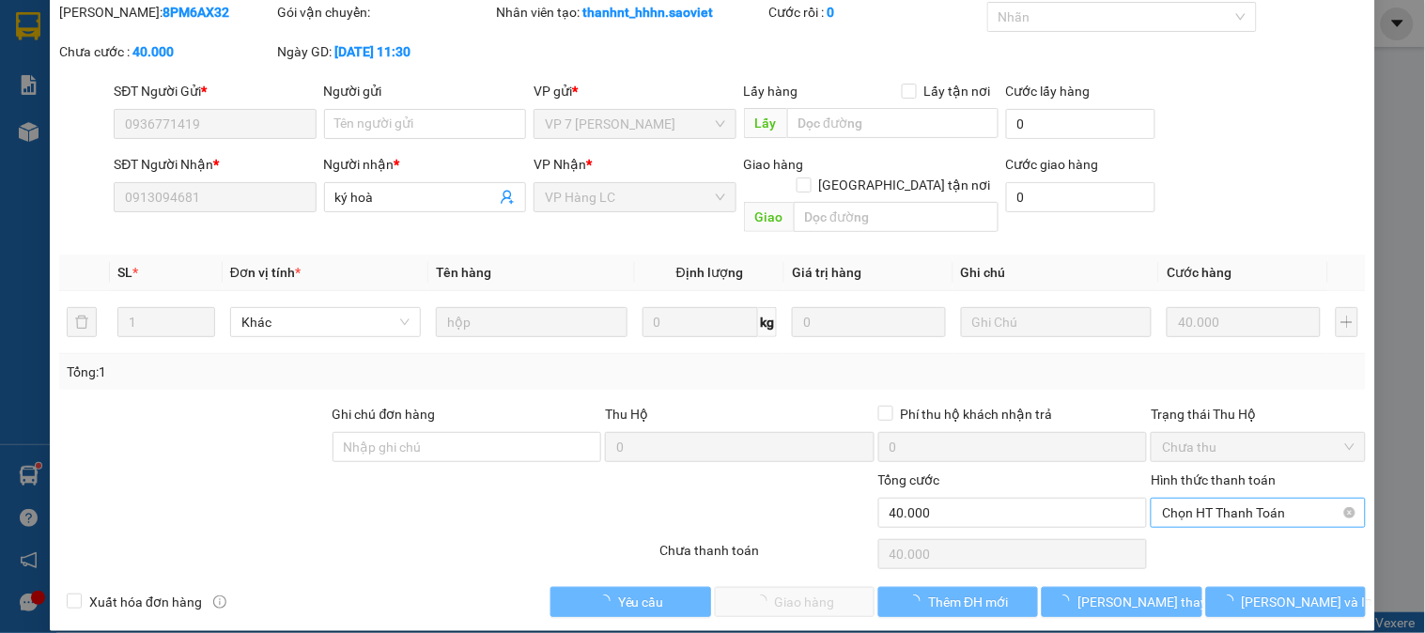
click at [1205, 499] on span "Chọn HT Thanh Toán" at bounding box center [1258, 513] width 192 height 28
click at [1202, 530] on div "Tại văn phòng" at bounding box center [1246, 529] width 190 height 21
type input "0"
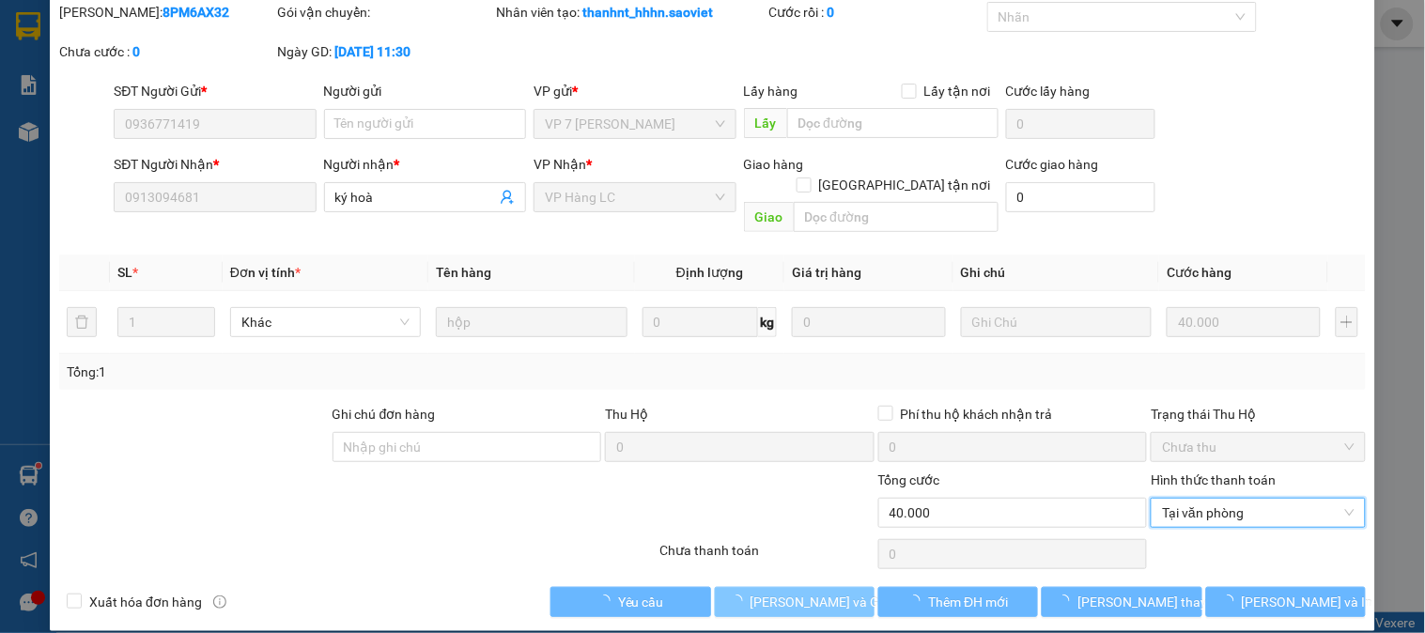
click at [836, 592] on span "[PERSON_NAME] và Giao hàng" at bounding box center [840, 602] width 180 height 21
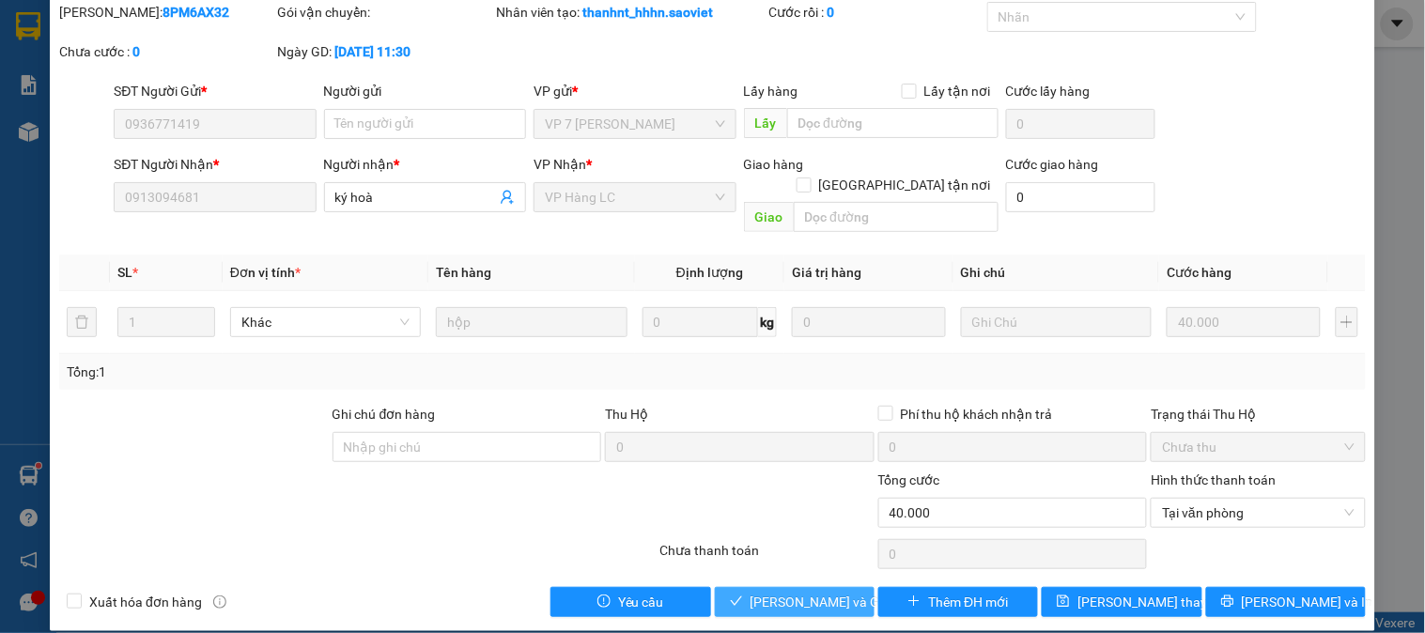
click at [796, 592] on span "[PERSON_NAME] và Giao hàng" at bounding box center [840, 602] width 180 height 21
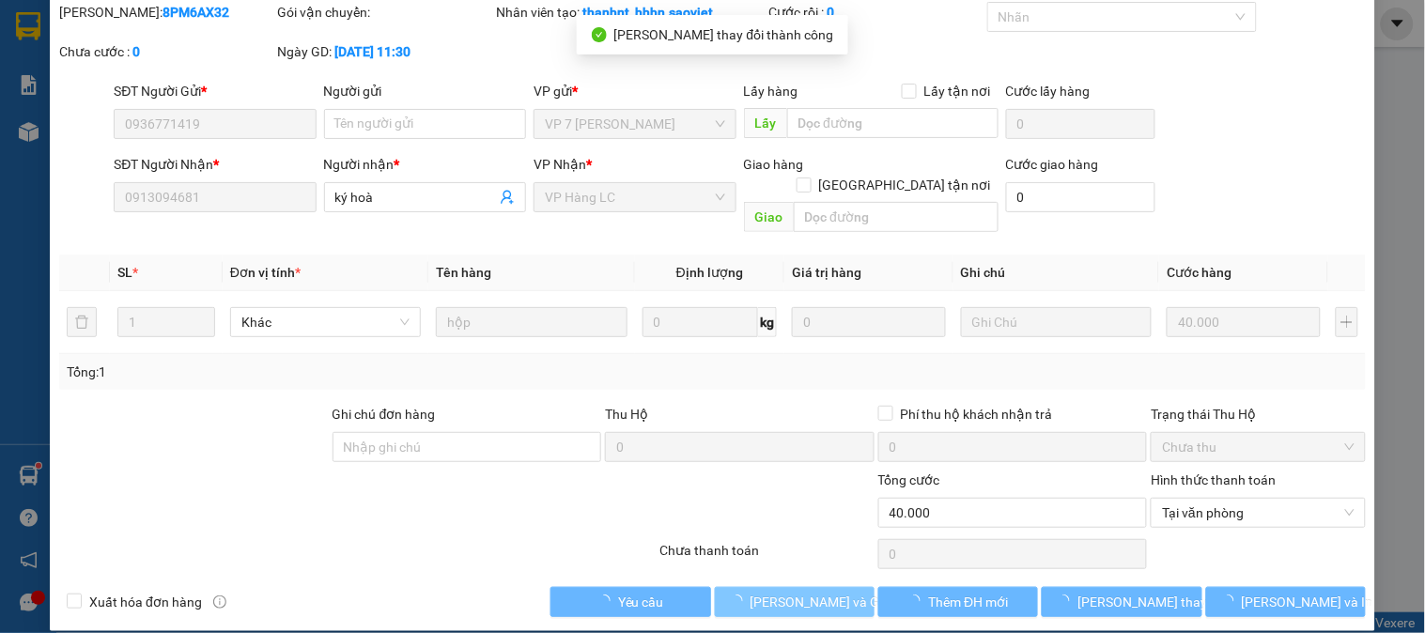
scroll to position [0, 0]
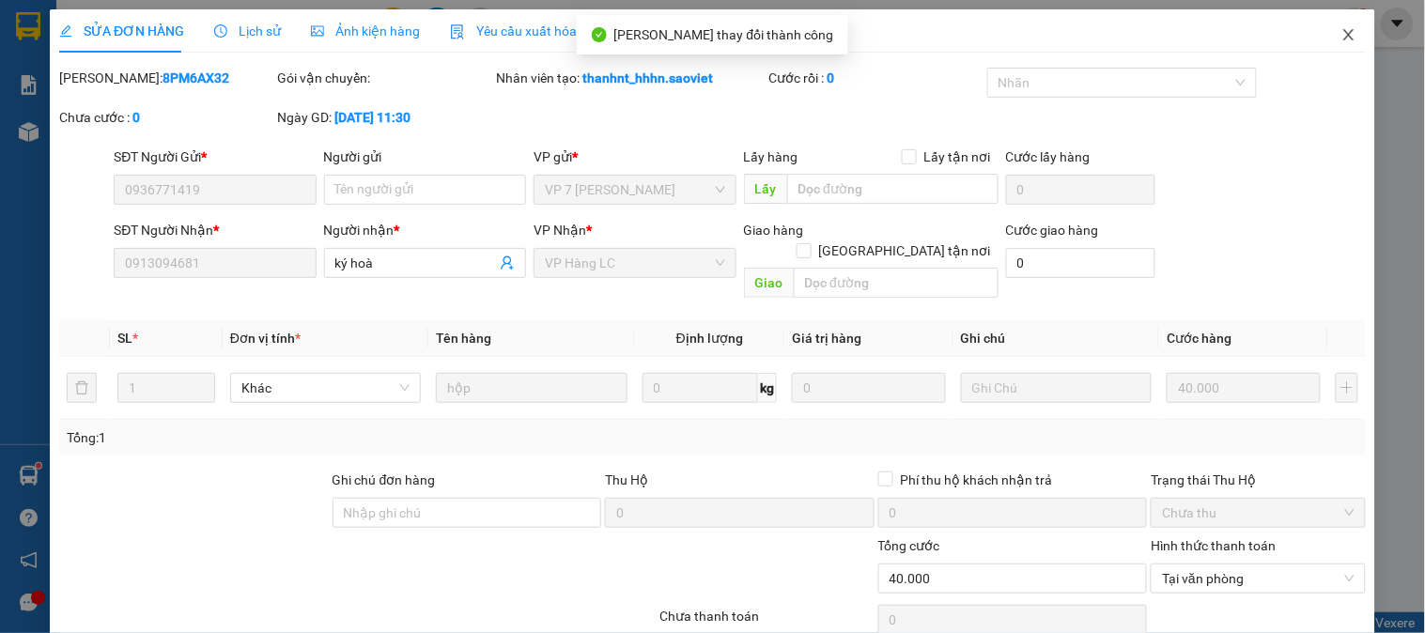
click at [1341, 34] on icon "close" at bounding box center [1348, 34] width 15 height 15
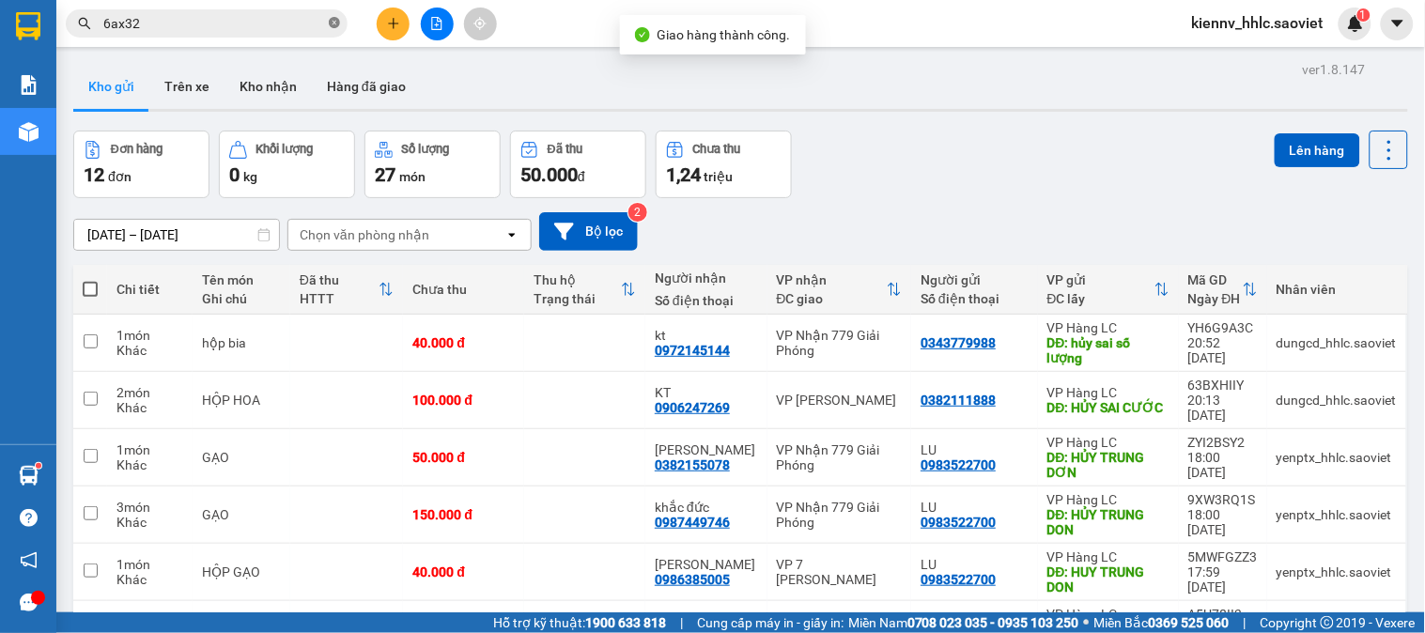
click at [333, 22] on icon "close-circle" at bounding box center [334, 22] width 11 height 11
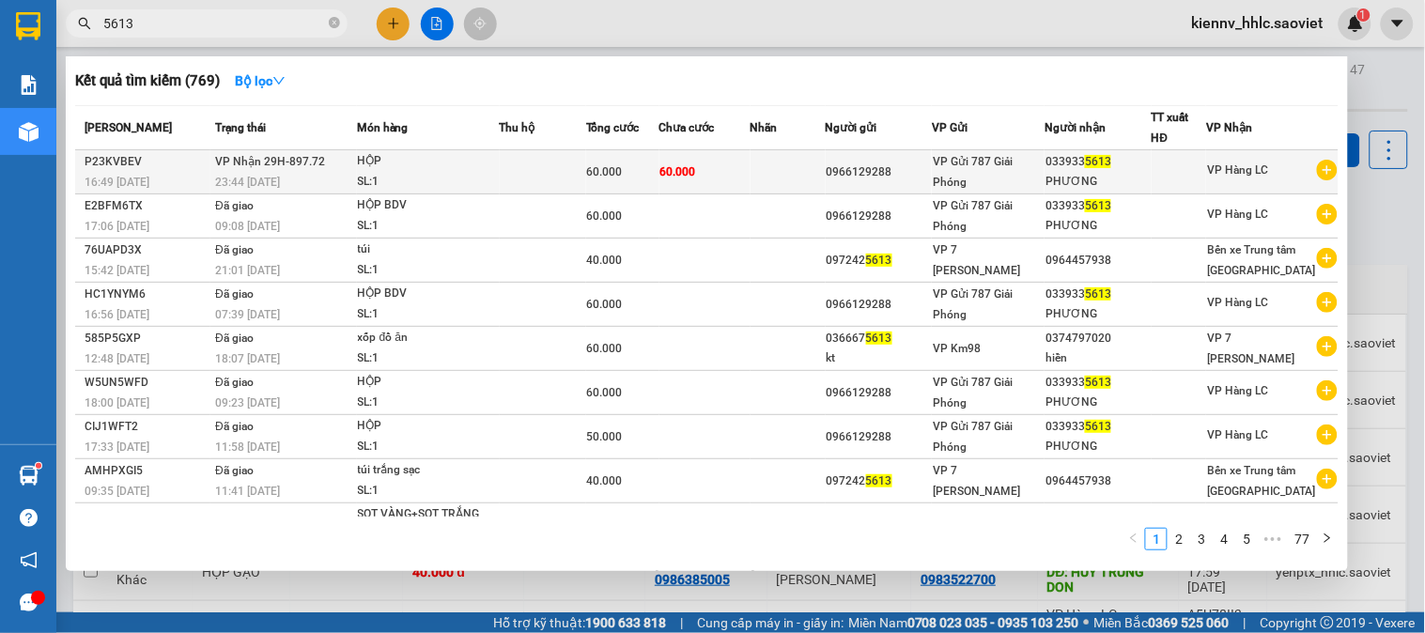
type input "5613"
click at [440, 155] on div "HỘP" at bounding box center [428, 161] width 141 height 21
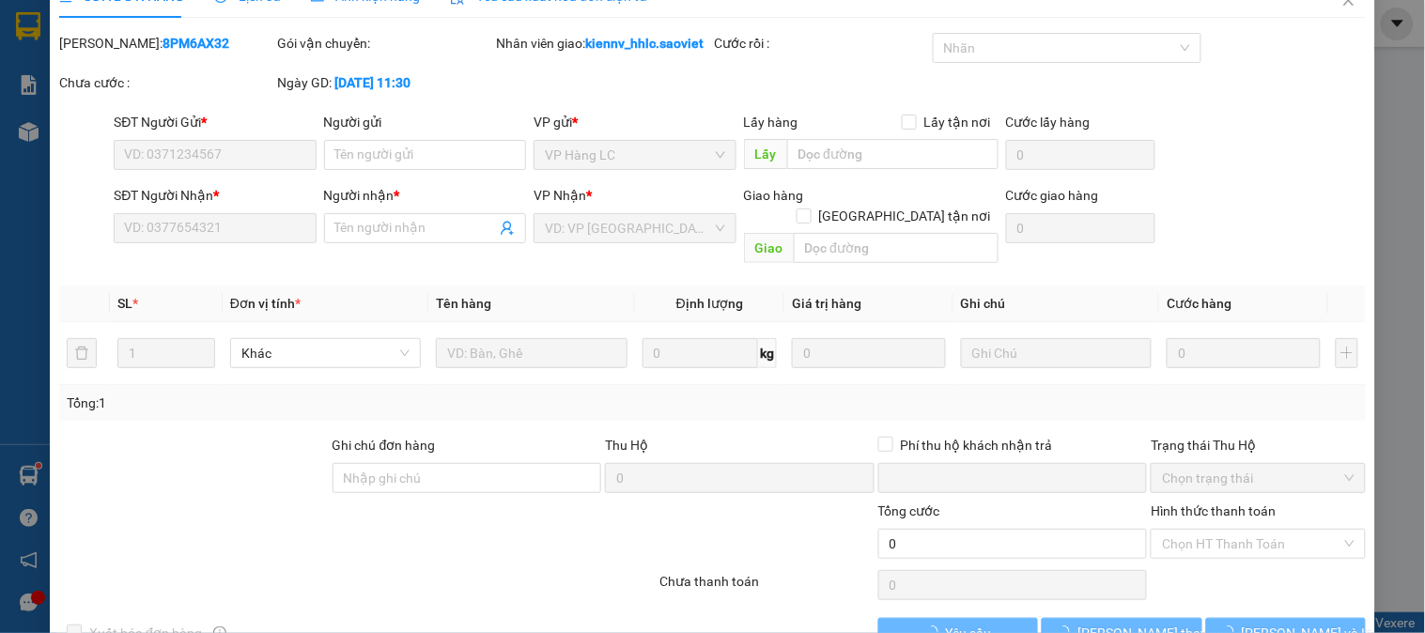
scroll to position [66, 0]
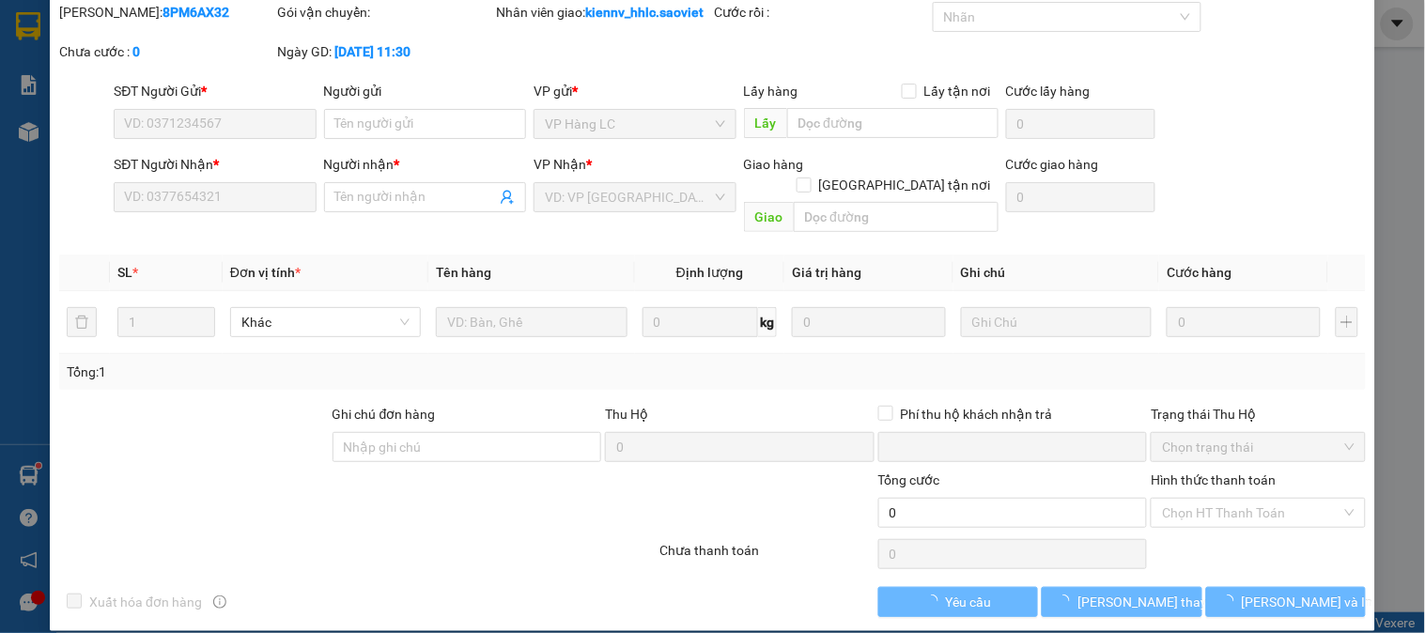
type input "0966129288"
type input "0339335613"
type input "PHƯƠNG"
type input "0"
type input "60.000"
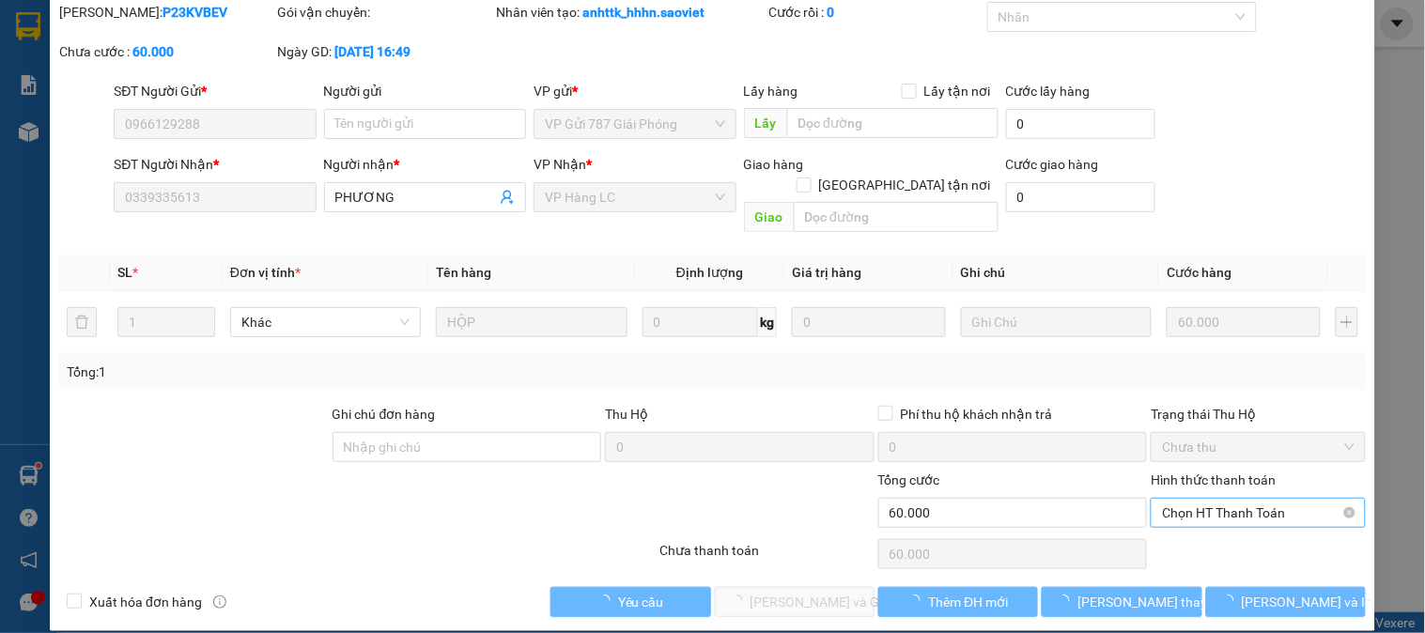
click at [1208, 499] on span "Chọn HT Thanh Toán" at bounding box center [1258, 513] width 192 height 28
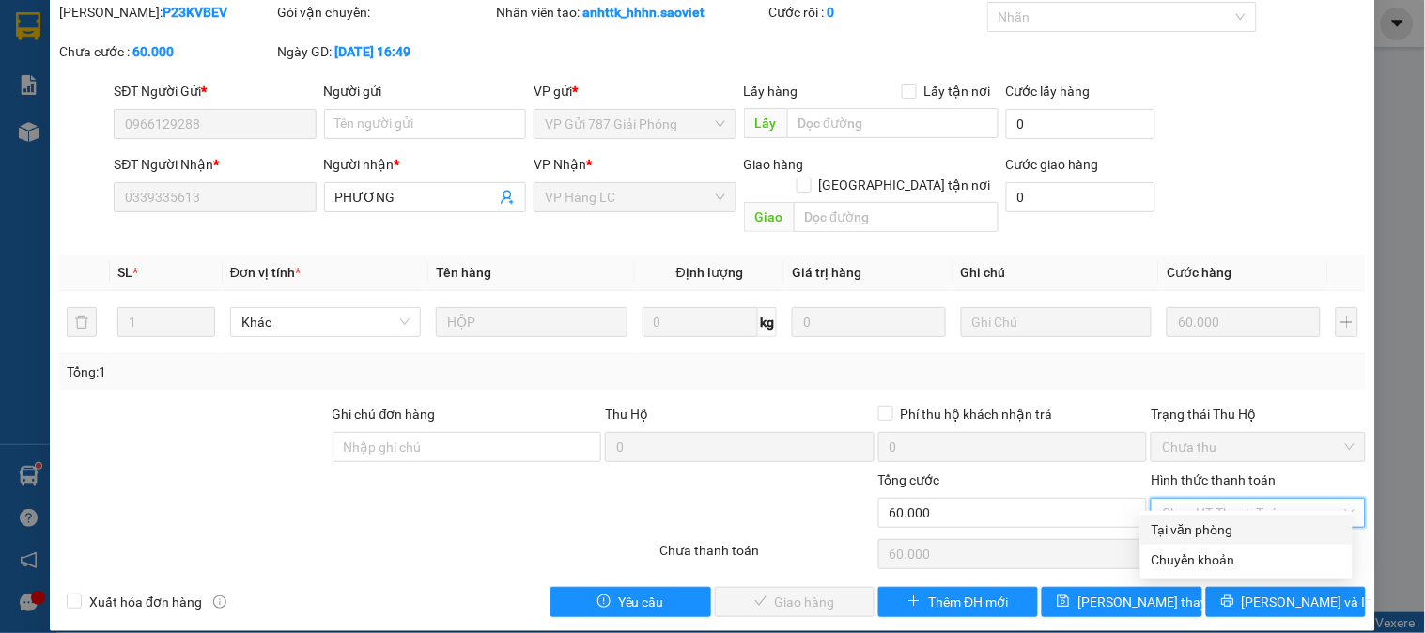
click at [1198, 535] on div "Tại văn phòng" at bounding box center [1246, 529] width 190 height 21
type input "0"
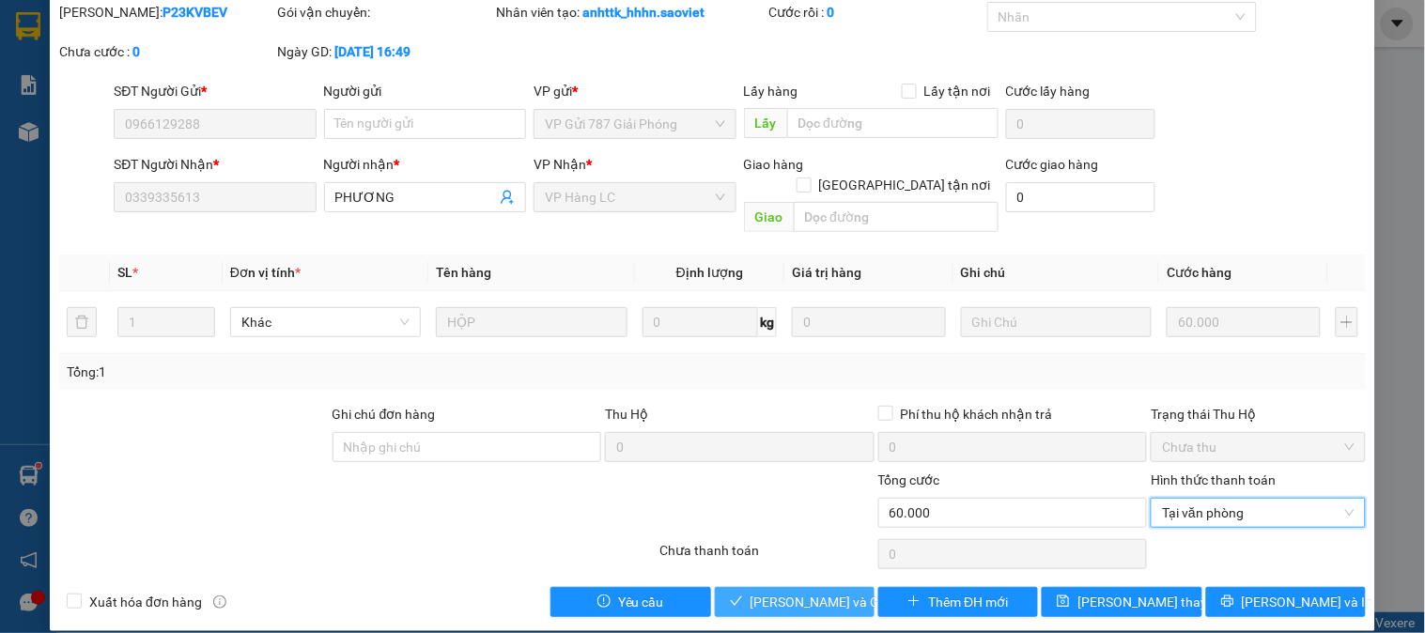
click at [834, 592] on span "[PERSON_NAME] và Giao hàng" at bounding box center [840, 602] width 180 height 21
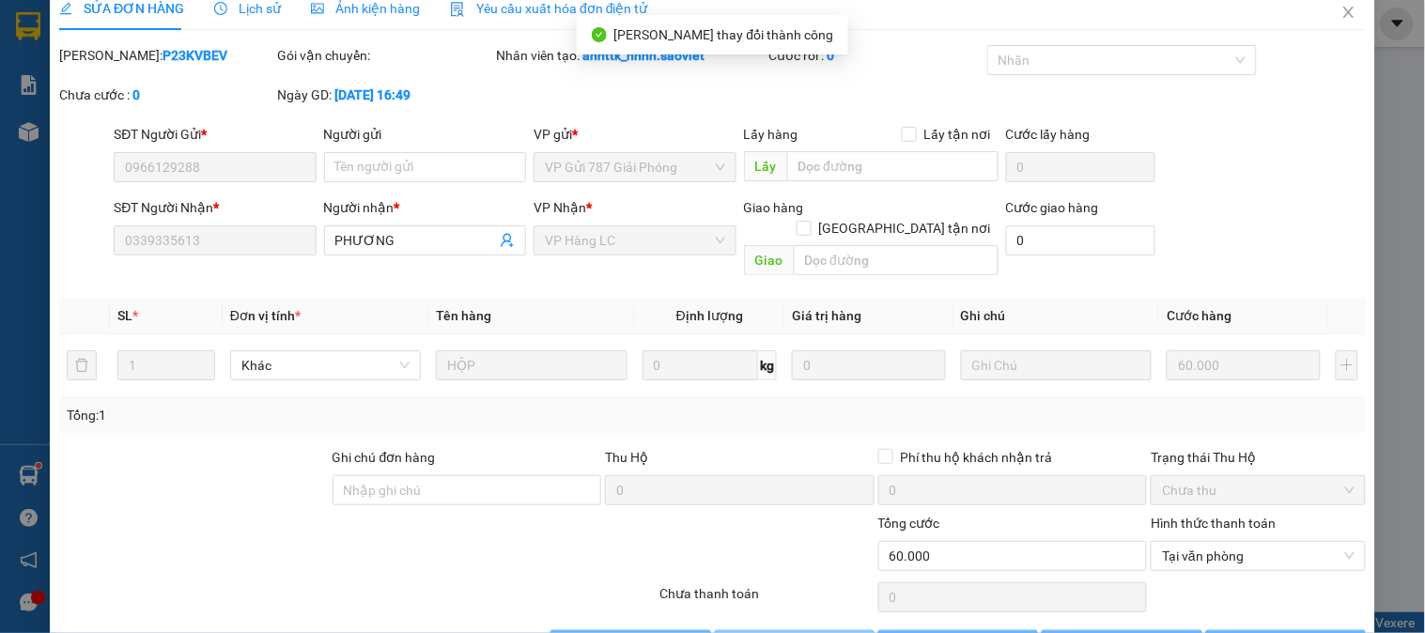
scroll to position [0, 0]
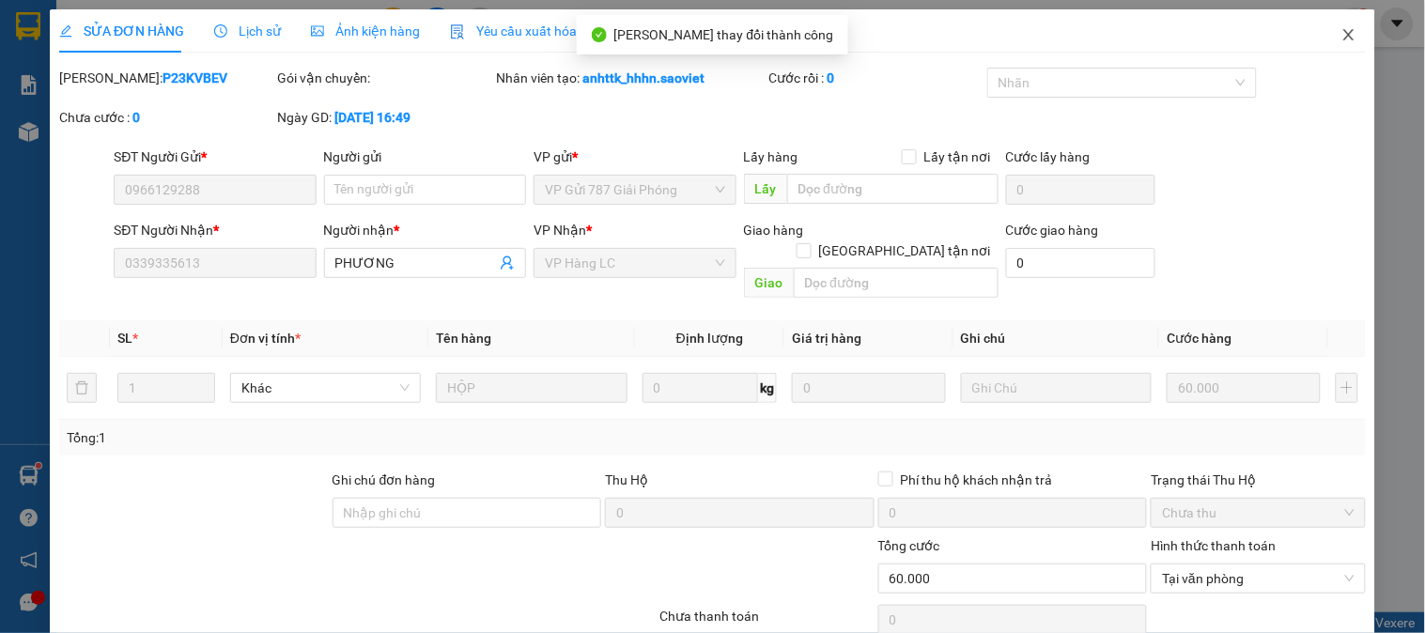
click at [1343, 33] on icon "close" at bounding box center [1348, 34] width 10 height 11
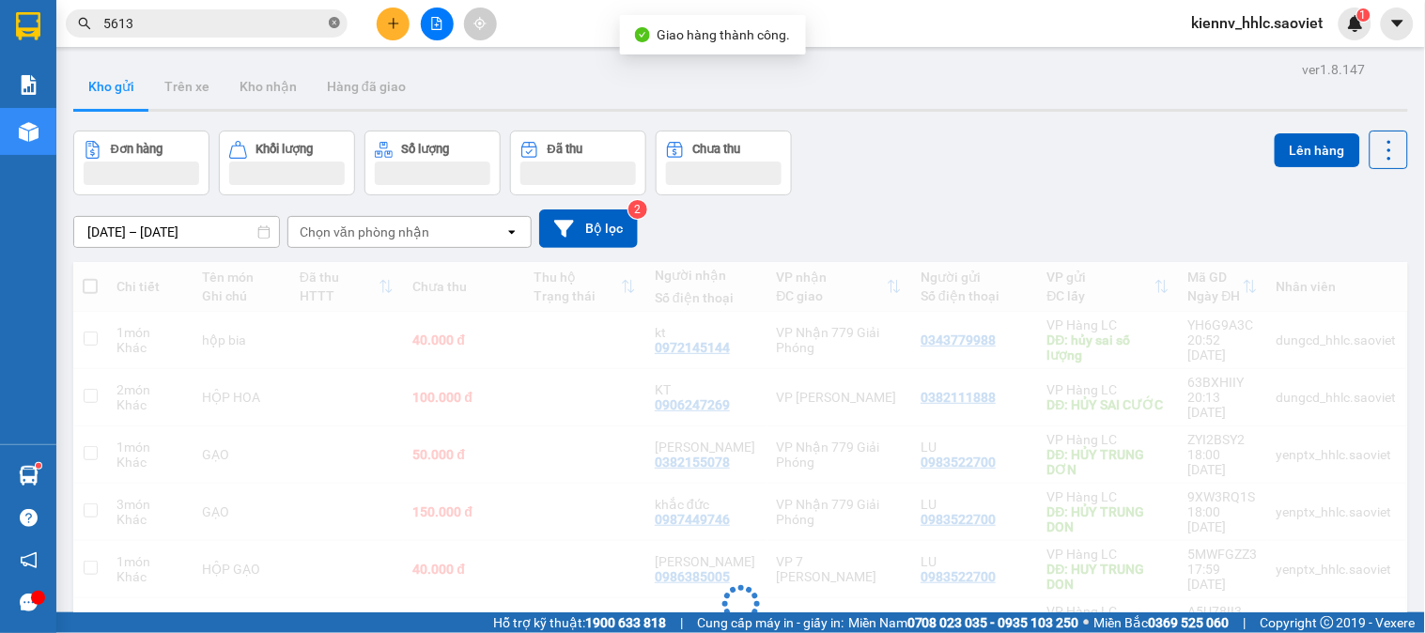
click at [332, 22] on icon "close-circle" at bounding box center [334, 22] width 11 height 11
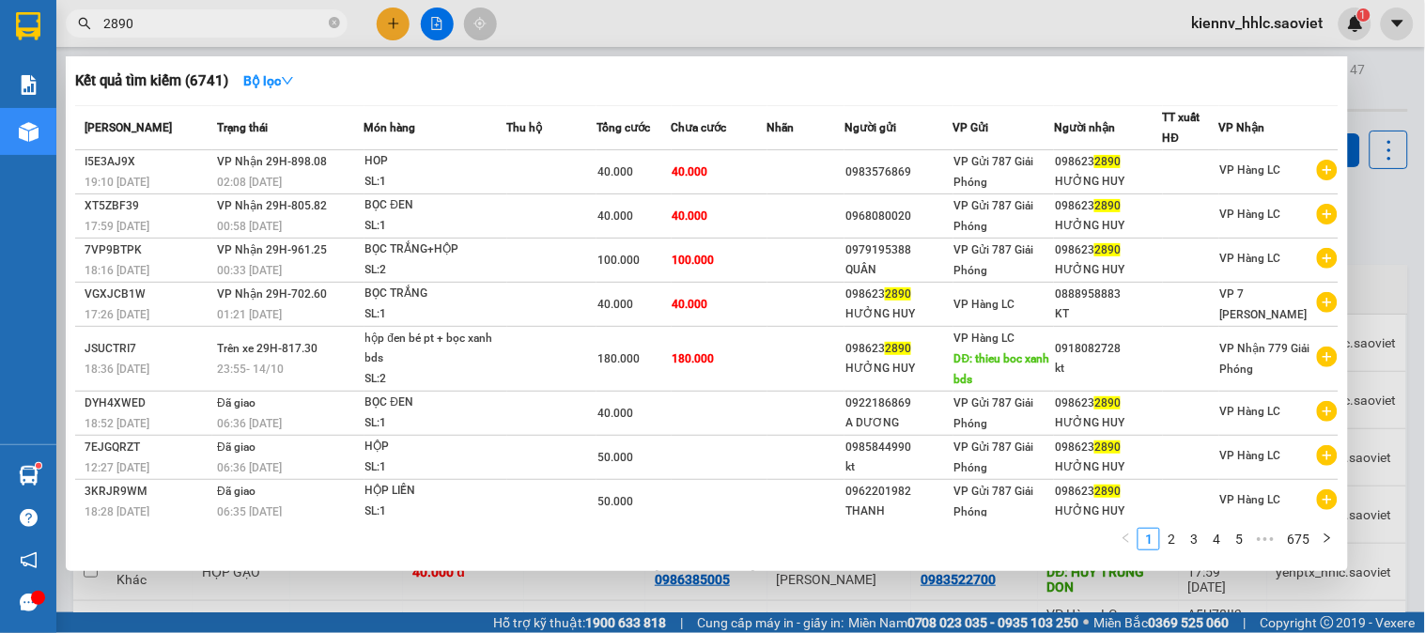
type input "2890"
click at [336, 21] on icon "close-circle" at bounding box center [334, 22] width 11 height 11
type input "876"
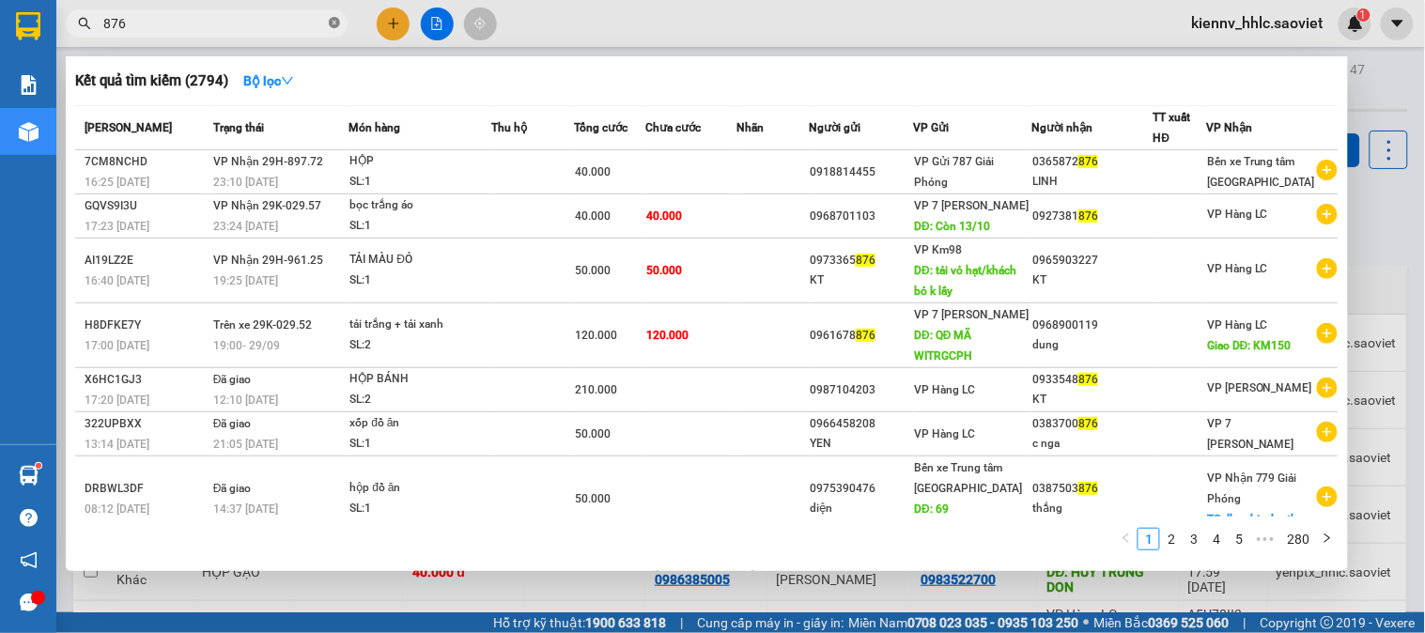
click at [335, 20] on icon "close-circle" at bounding box center [334, 22] width 11 height 11
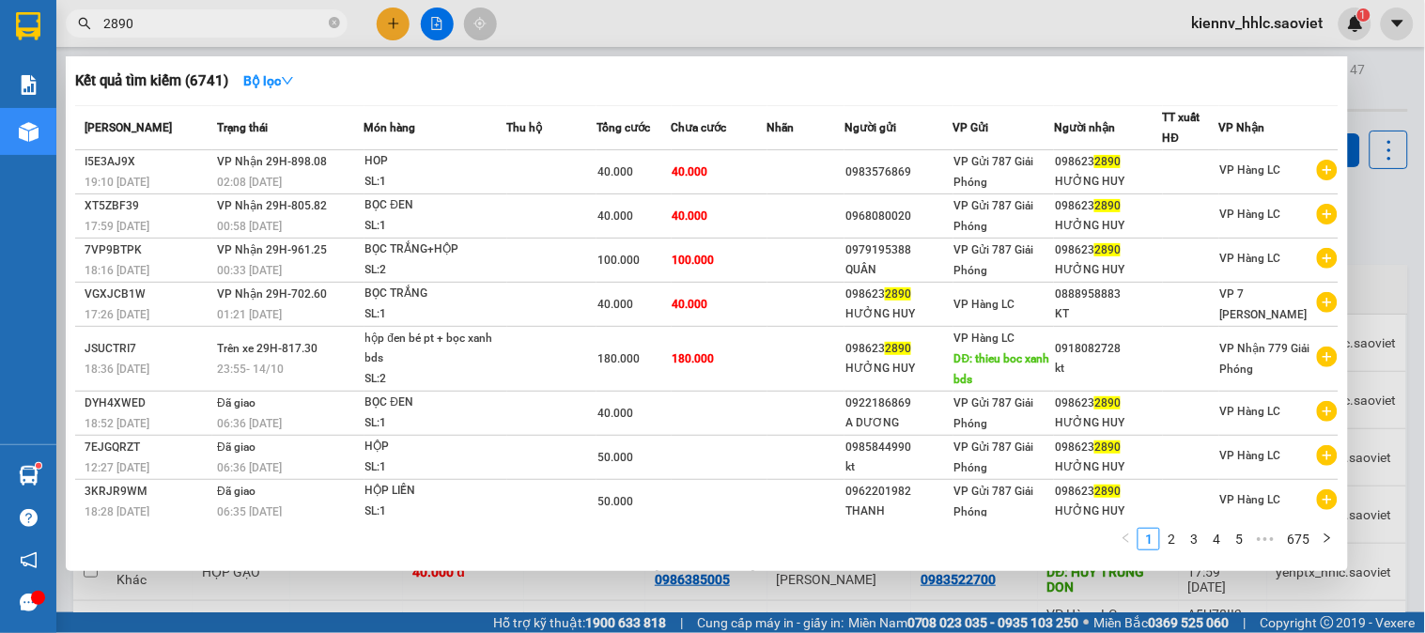
type input "2890"
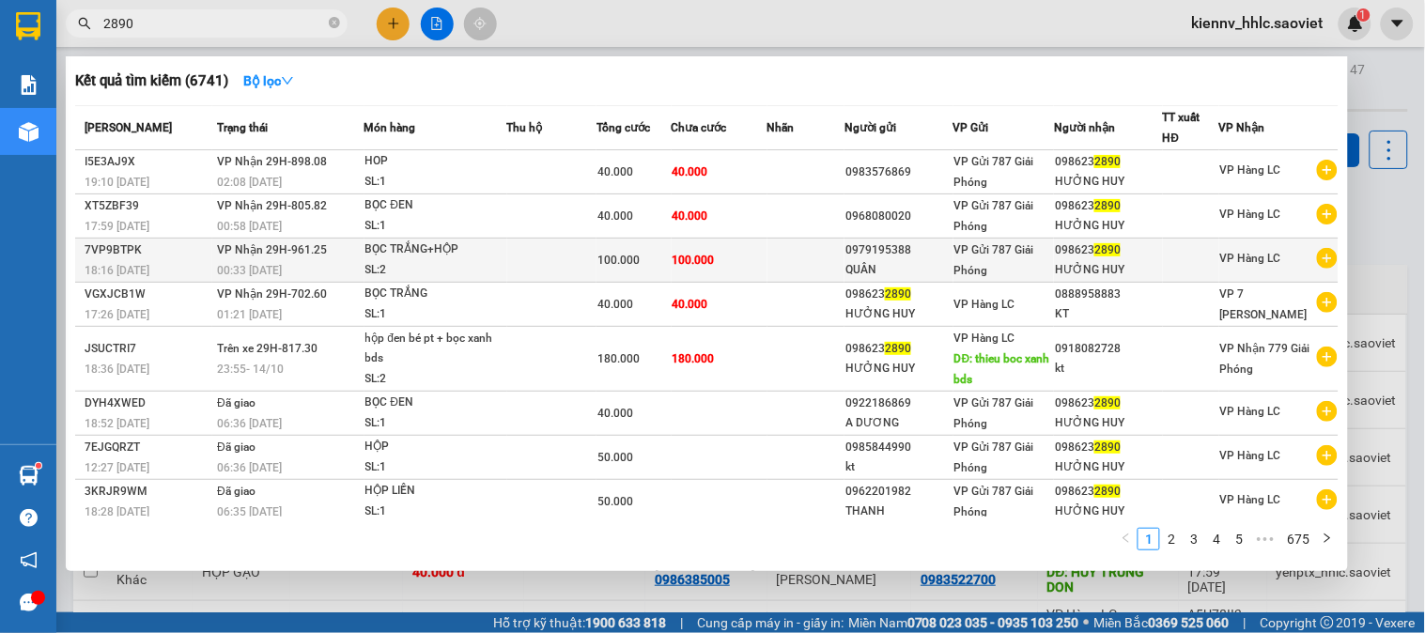
click at [837, 255] on td at bounding box center [806, 261] width 78 height 44
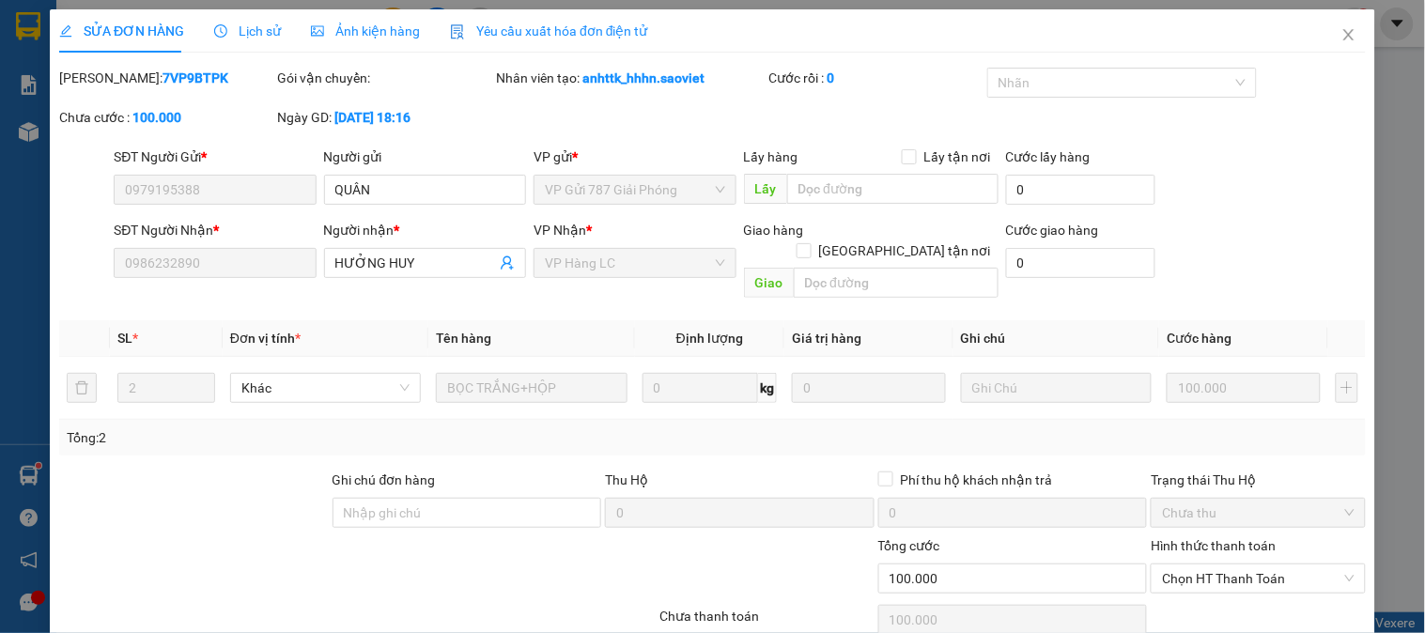
type input "0979195388"
type input "QUÂN"
type input "0986232890"
type input "HƯỞNG HUY"
type input "0"
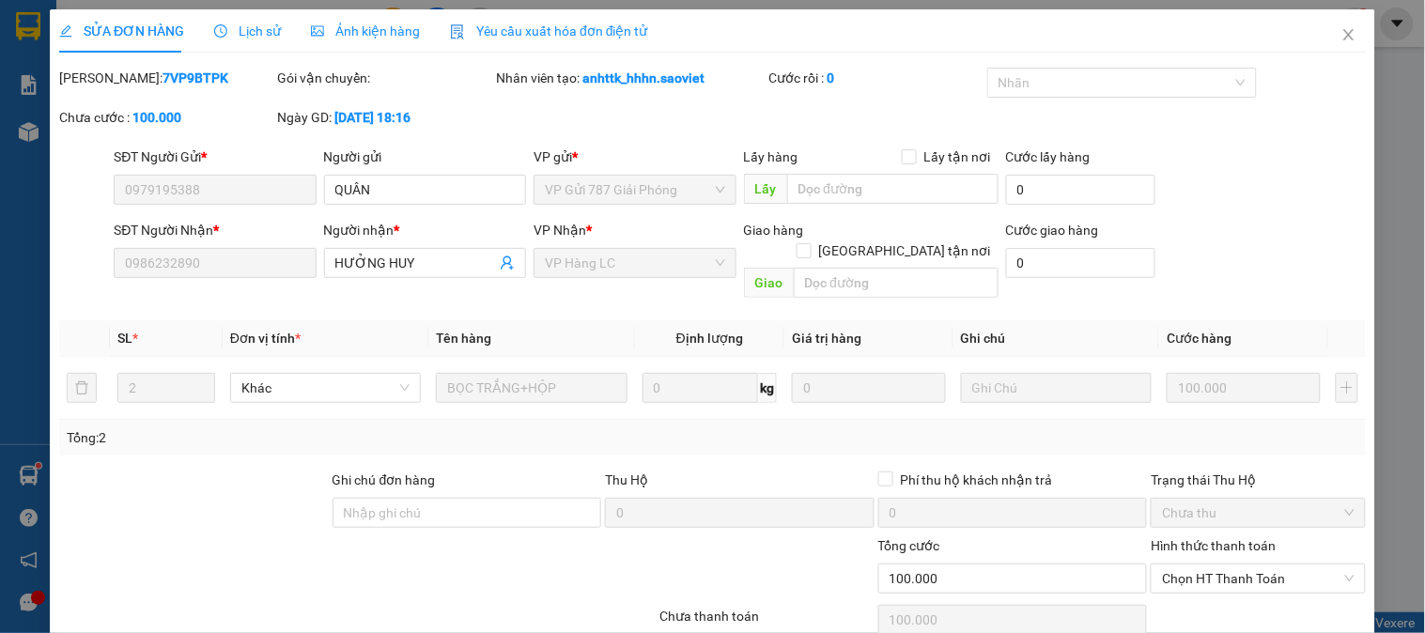
type input "100.000"
click at [1213, 564] on span "Chọn HT Thanh Toán" at bounding box center [1258, 578] width 192 height 28
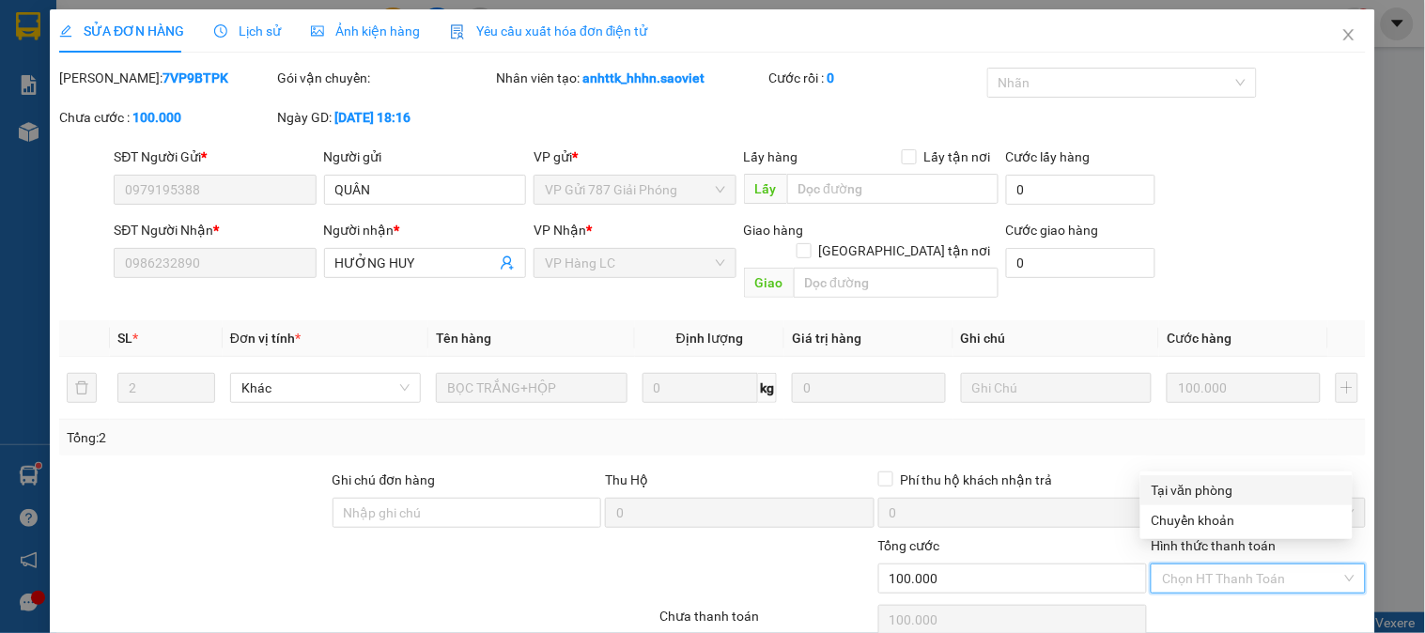
scroll to position [66, 0]
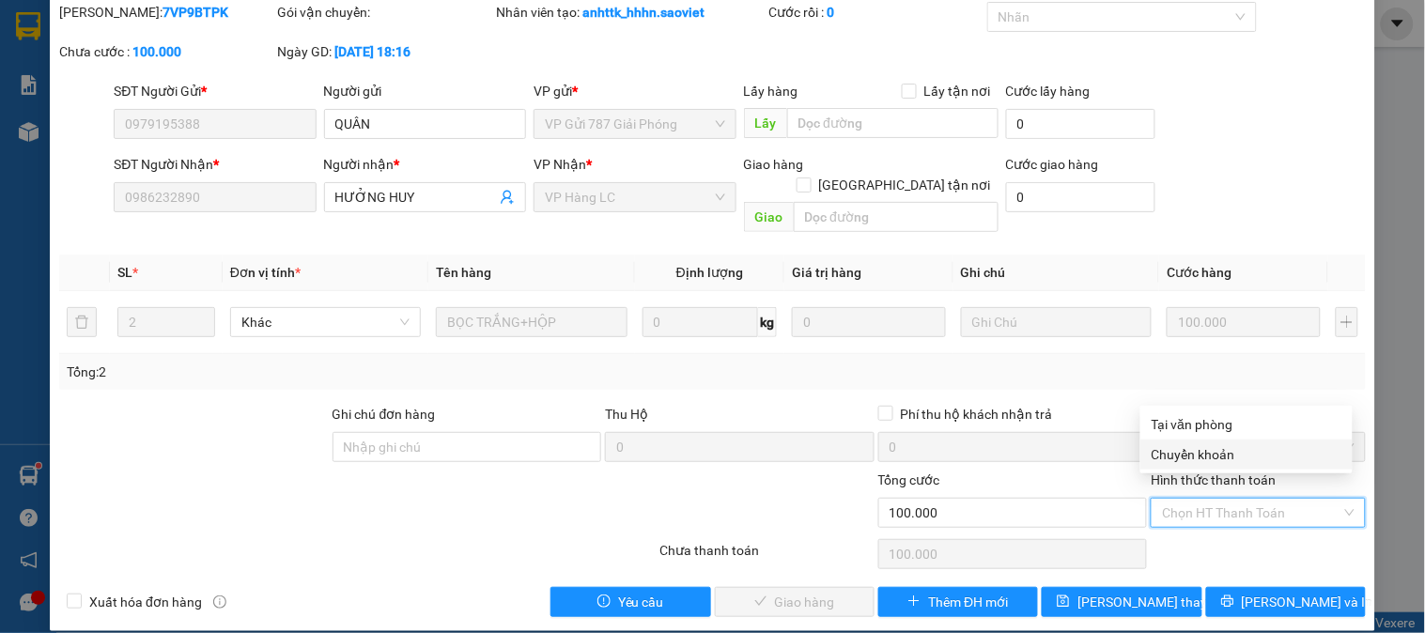
click at [1190, 456] on div "Chuyển khoản" at bounding box center [1246, 454] width 190 height 21
type input "0"
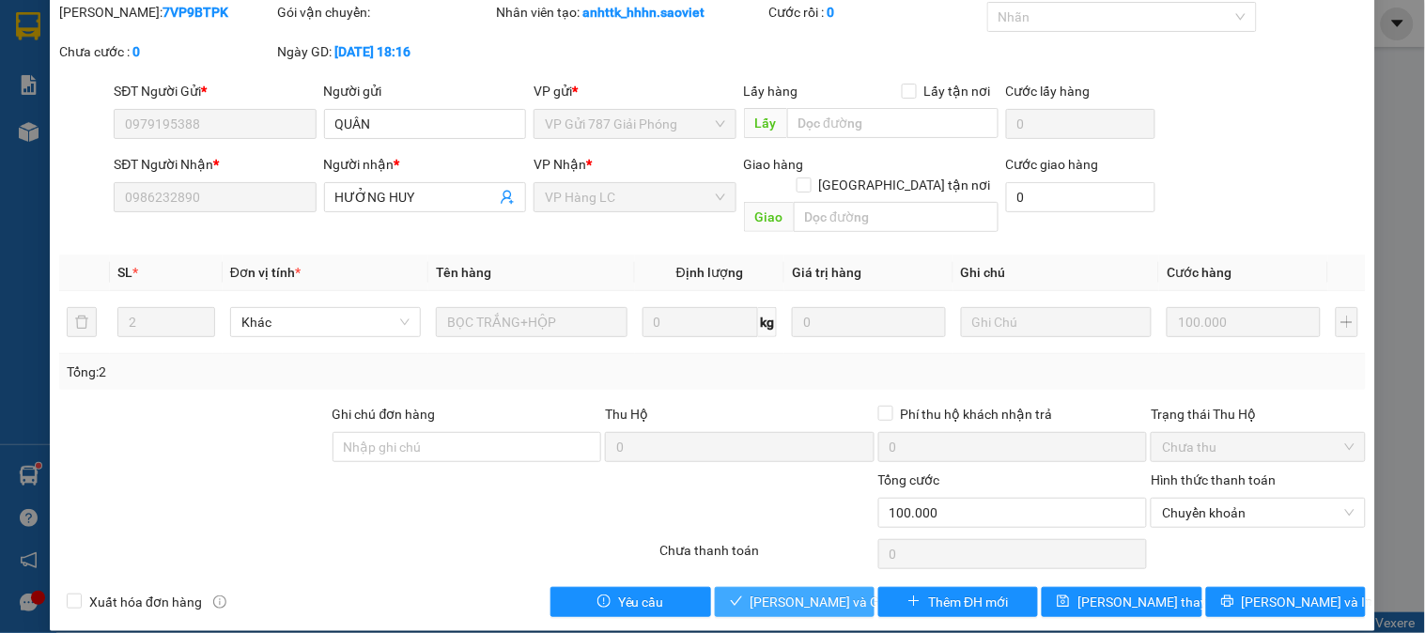
click at [819, 592] on span "[PERSON_NAME] và [PERSON_NAME] hàng" at bounding box center [840, 602] width 180 height 21
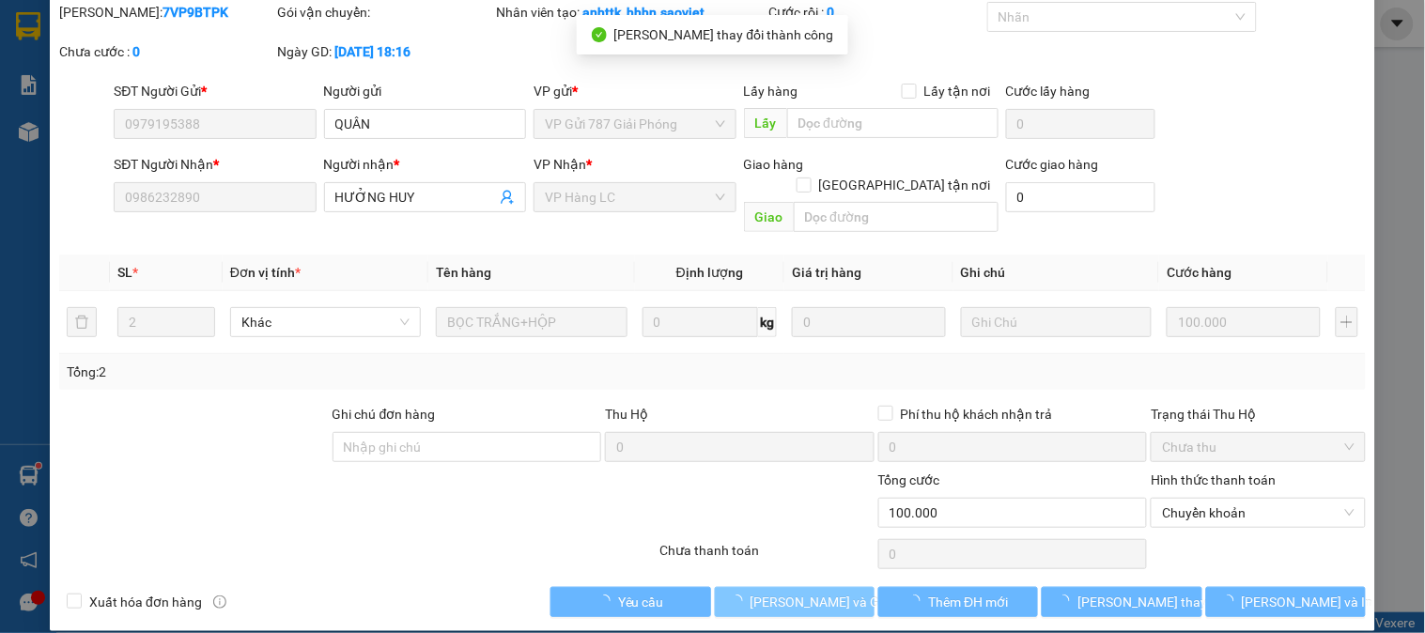
scroll to position [0, 0]
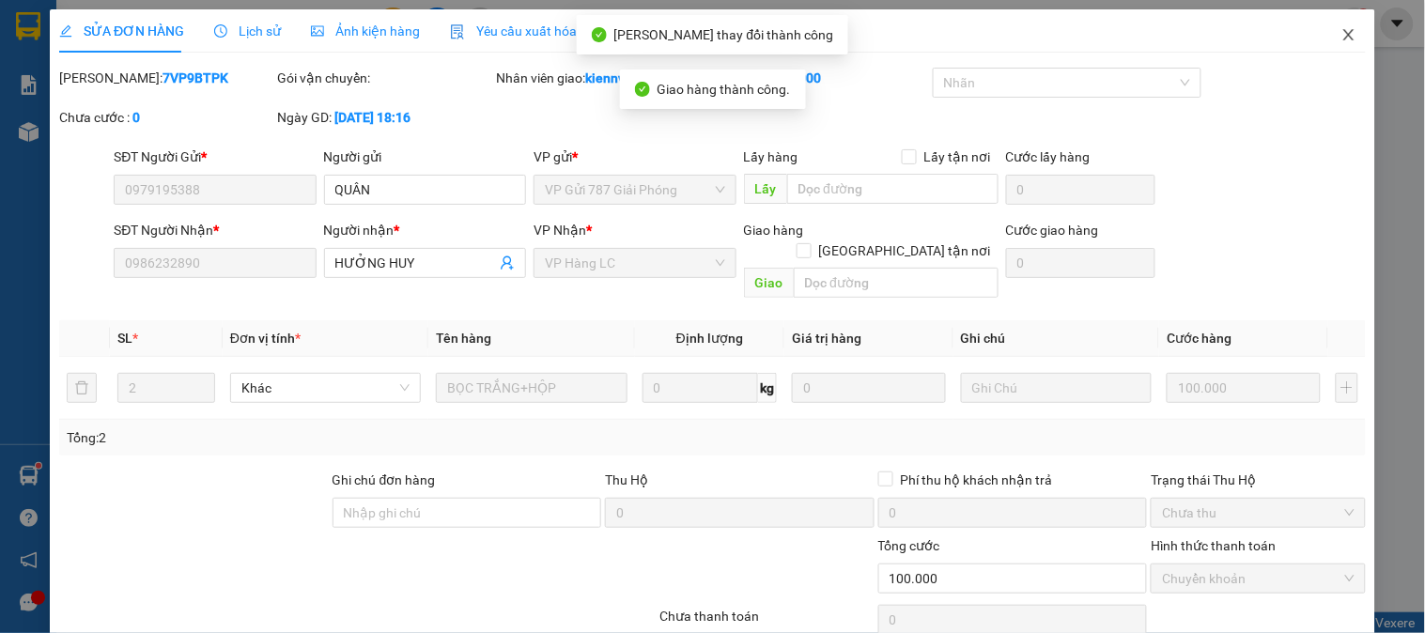
click at [1343, 36] on icon "close" at bounding box center [1348, 34] width 10 height 11
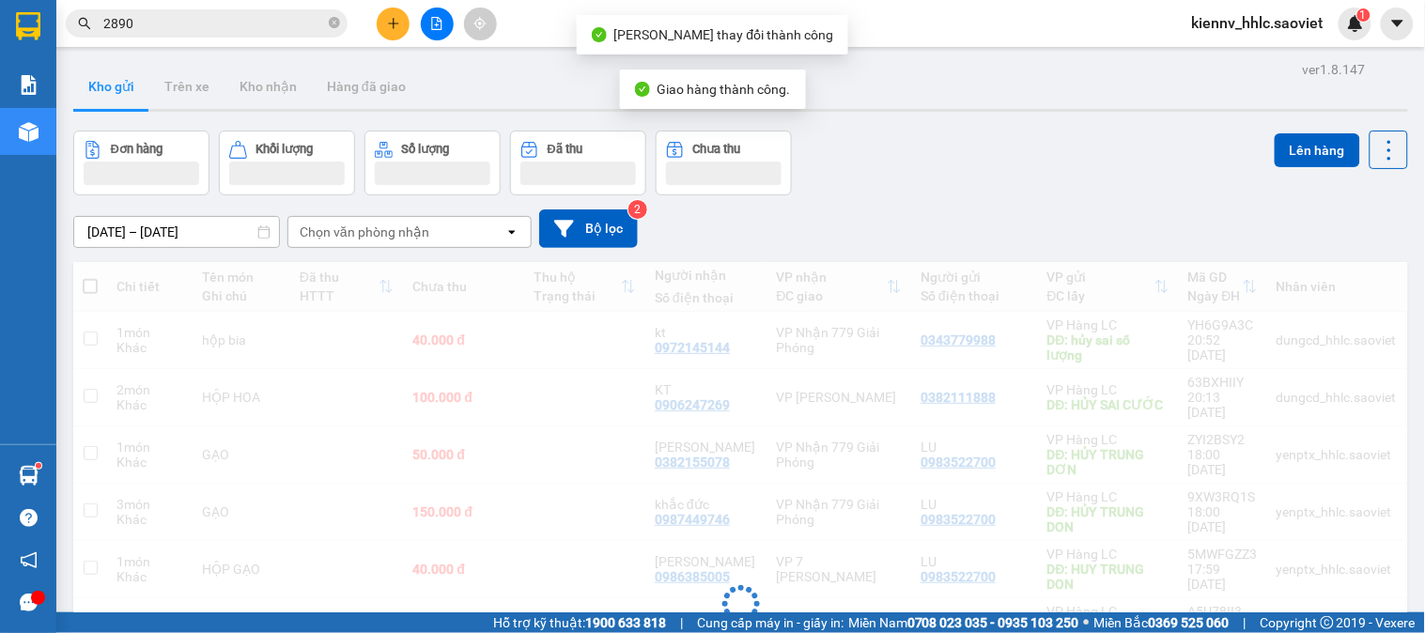
click at [237, 20] on input "2890" at bounding box center [214, 23] width 222 height 21
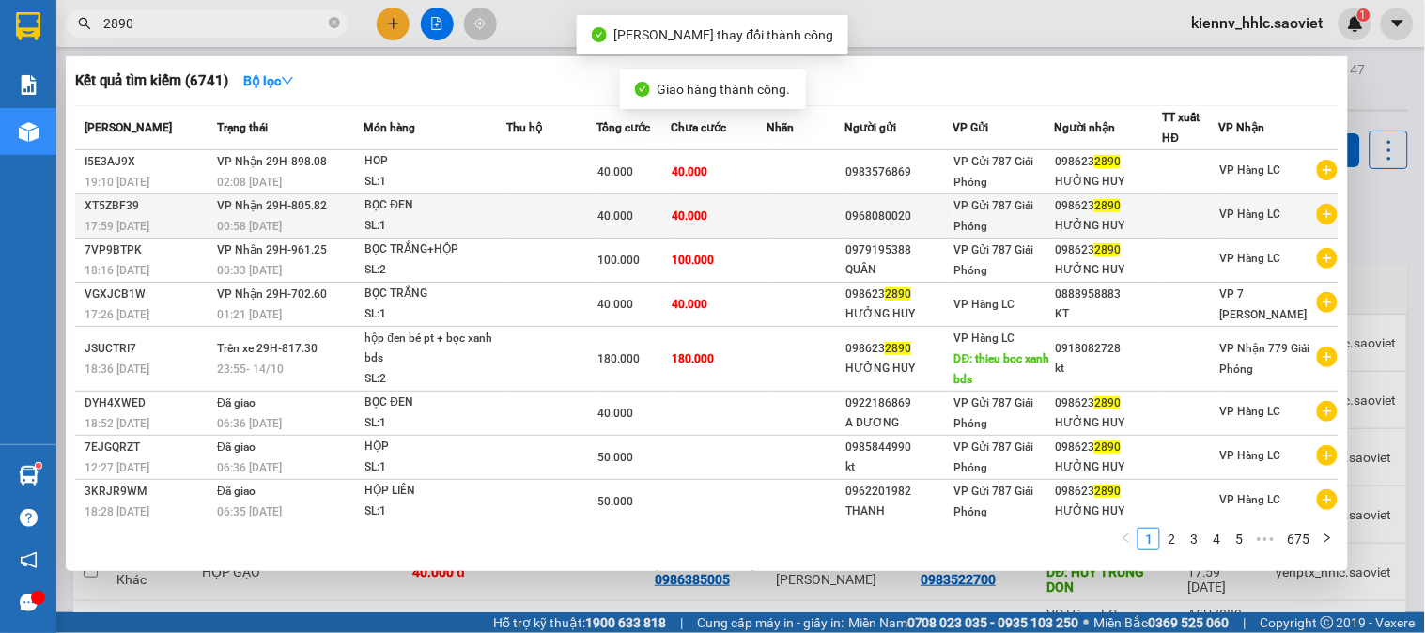
click at [772, 218] on td at bounding box center [806, 216] width 78 height 44
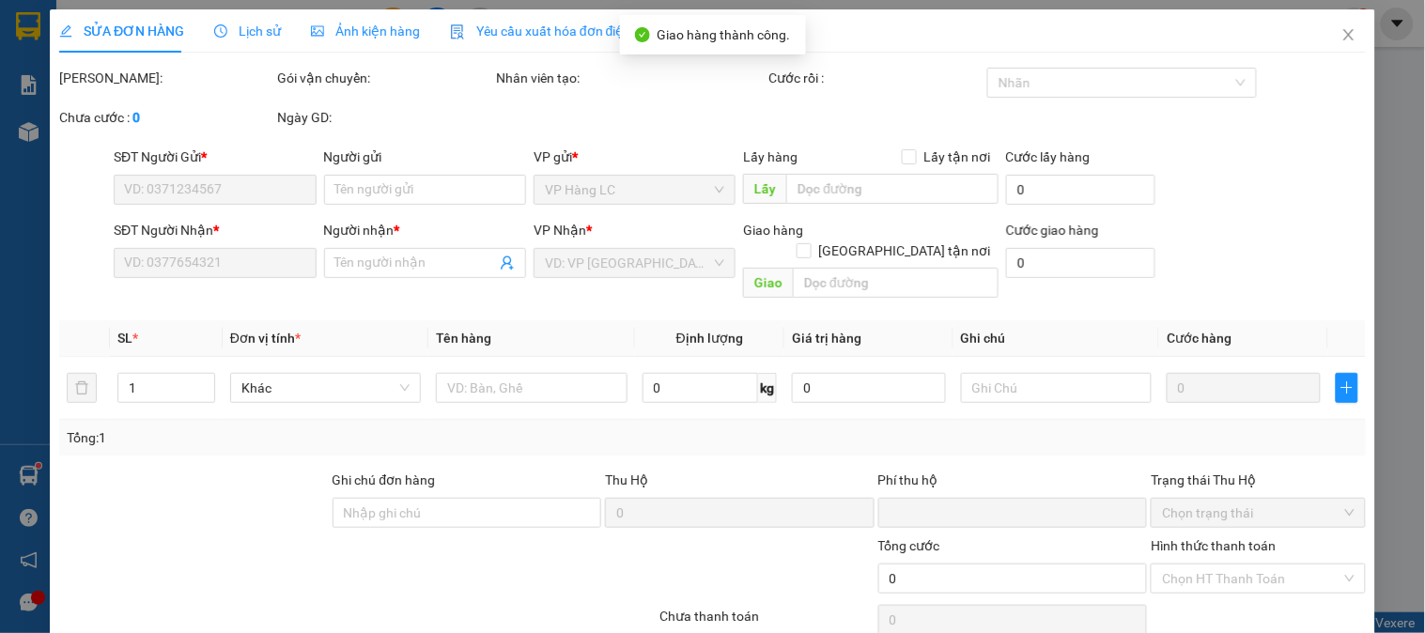
type input "0968080020"
type input "0986232890"
type input "HƯỞNG HUY"
type input "0"
type input "40.000"
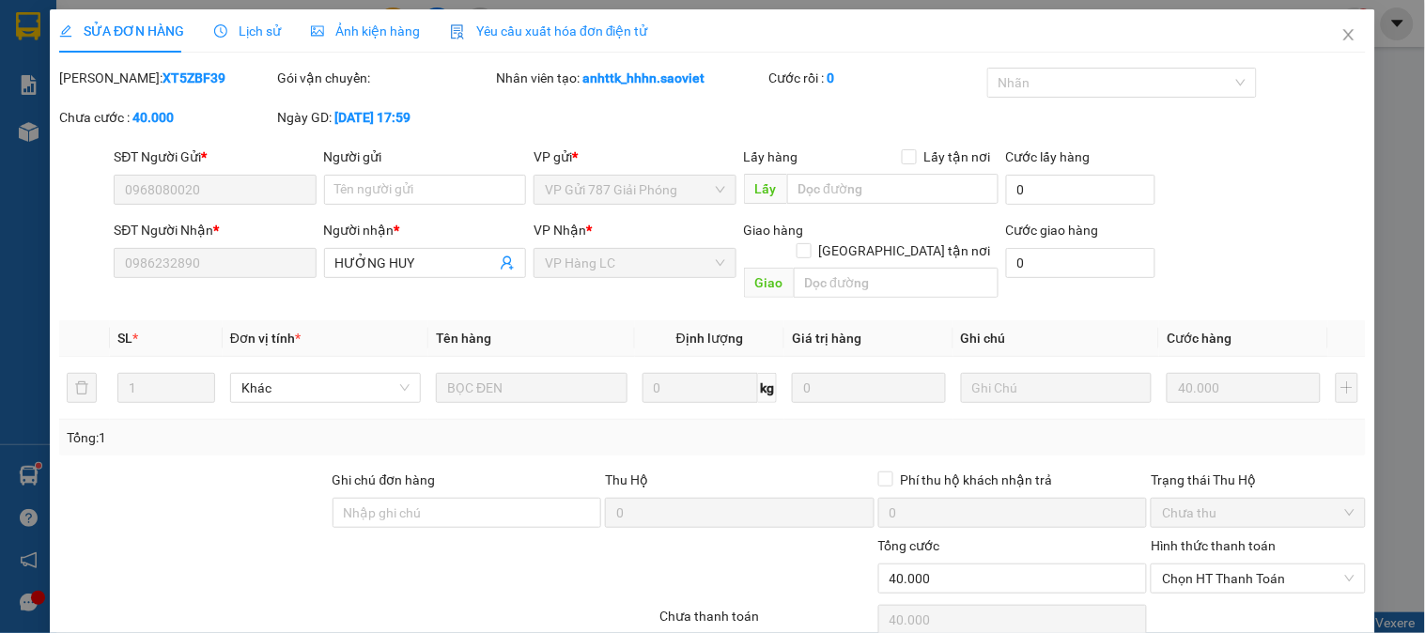
scroll to position [38, 0]
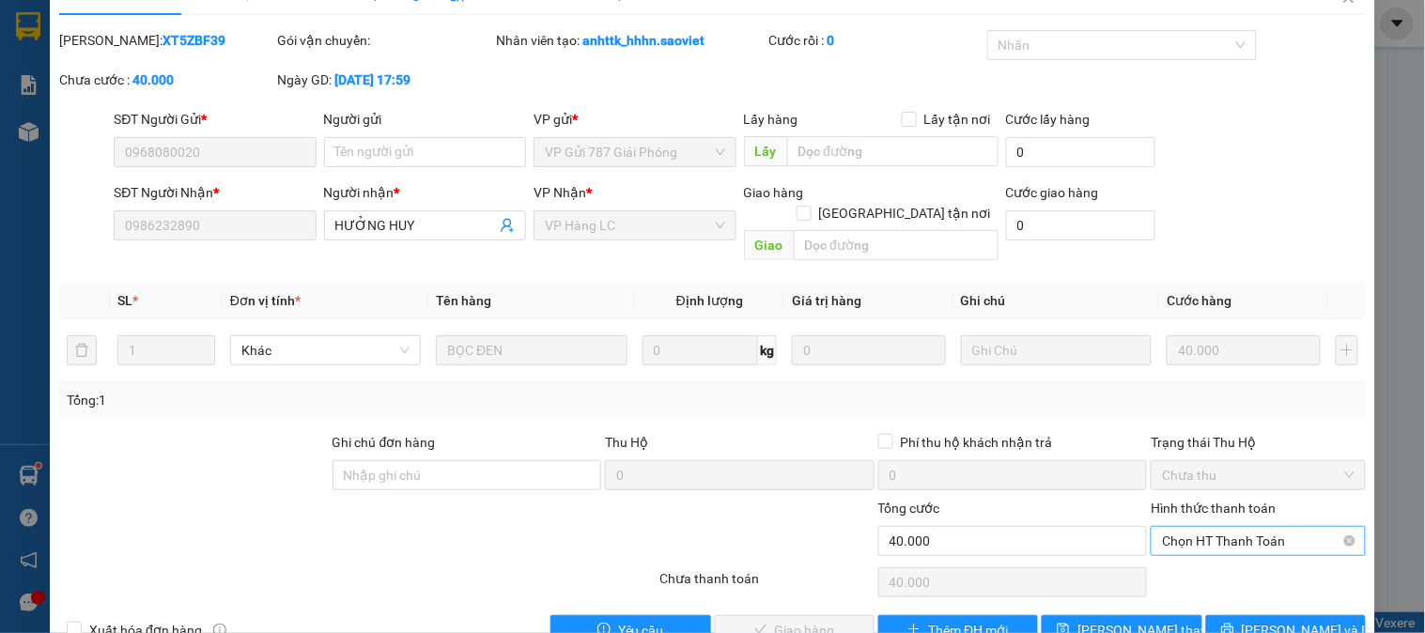
click at [1230, 527] on span "Chọn HT Thanh Toán" at bounding box center [1258, 541] width 192 height 28
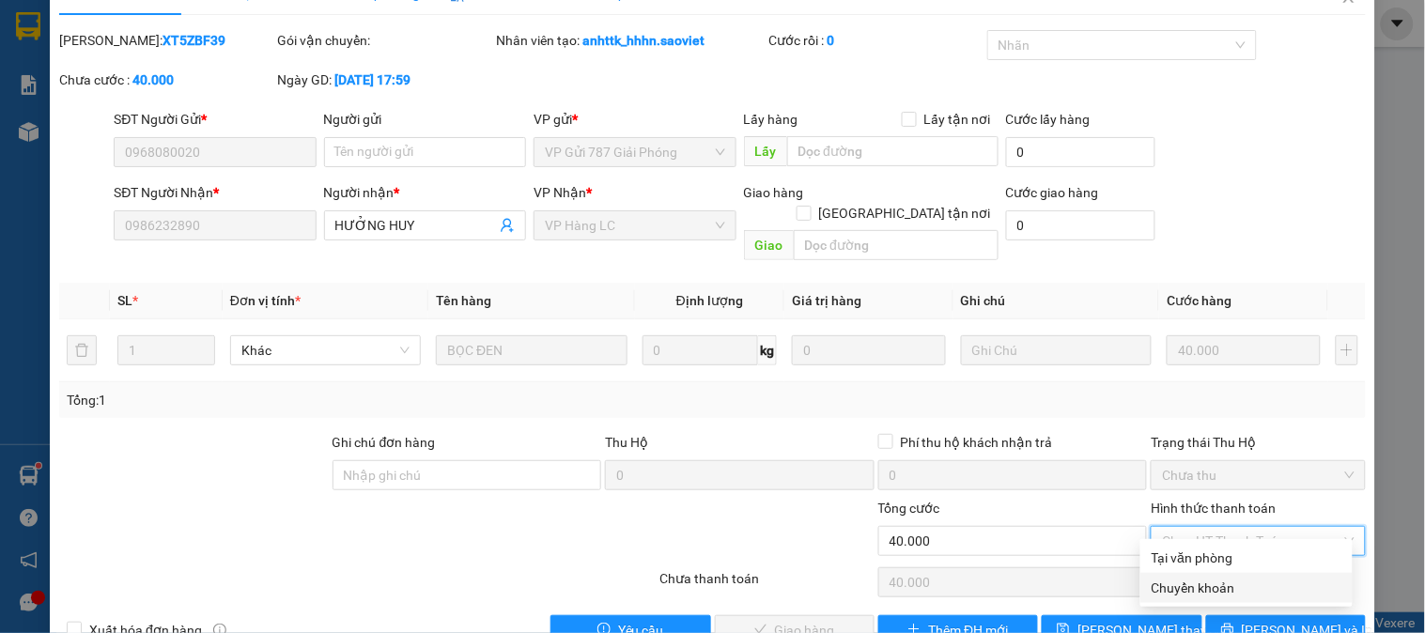
click at [1238, 580] on div "Chuyển khoản" at bounding box center [1246, 588] width 190 height 21
type input "0"
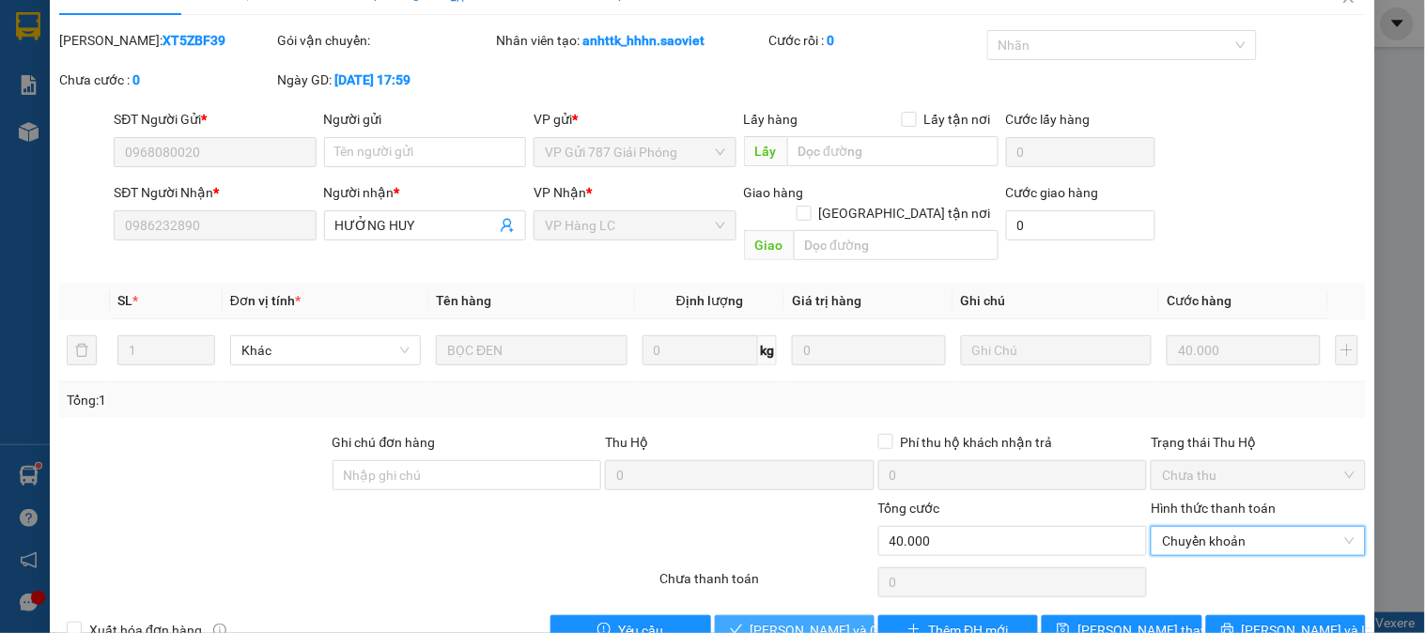
click at [763, 620] on span "[PERSON_NAME] và [PERSON_NAME] hàng" at bounding box center [840, 630] width 180 height 21
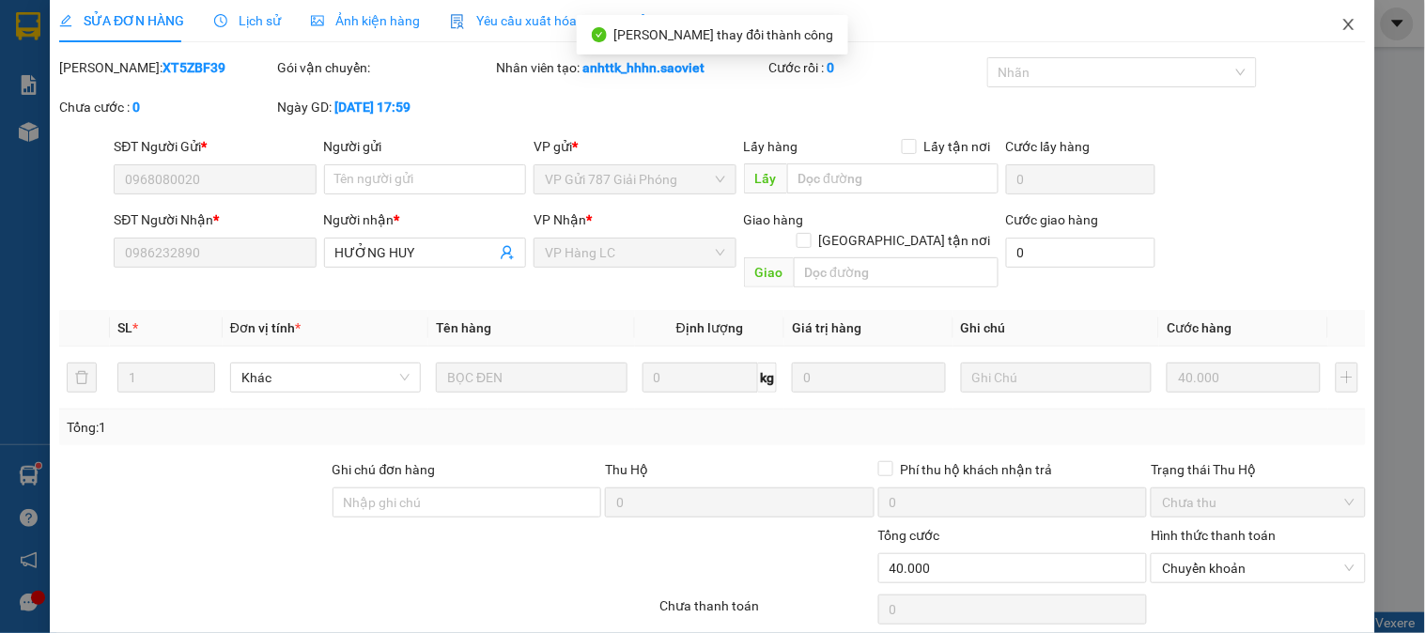
scroll to position [0, 0]
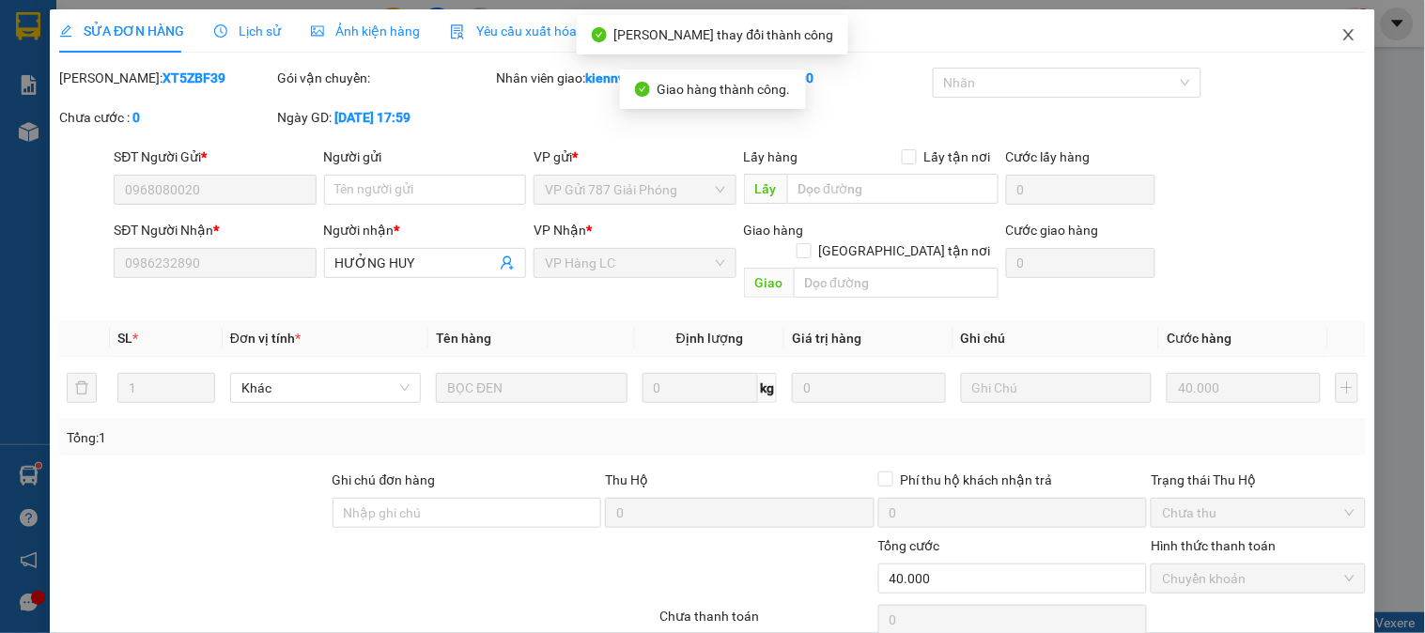
click at [1341, 33] on icon "close" at bounding box center [1348, 34] width 15 height 15
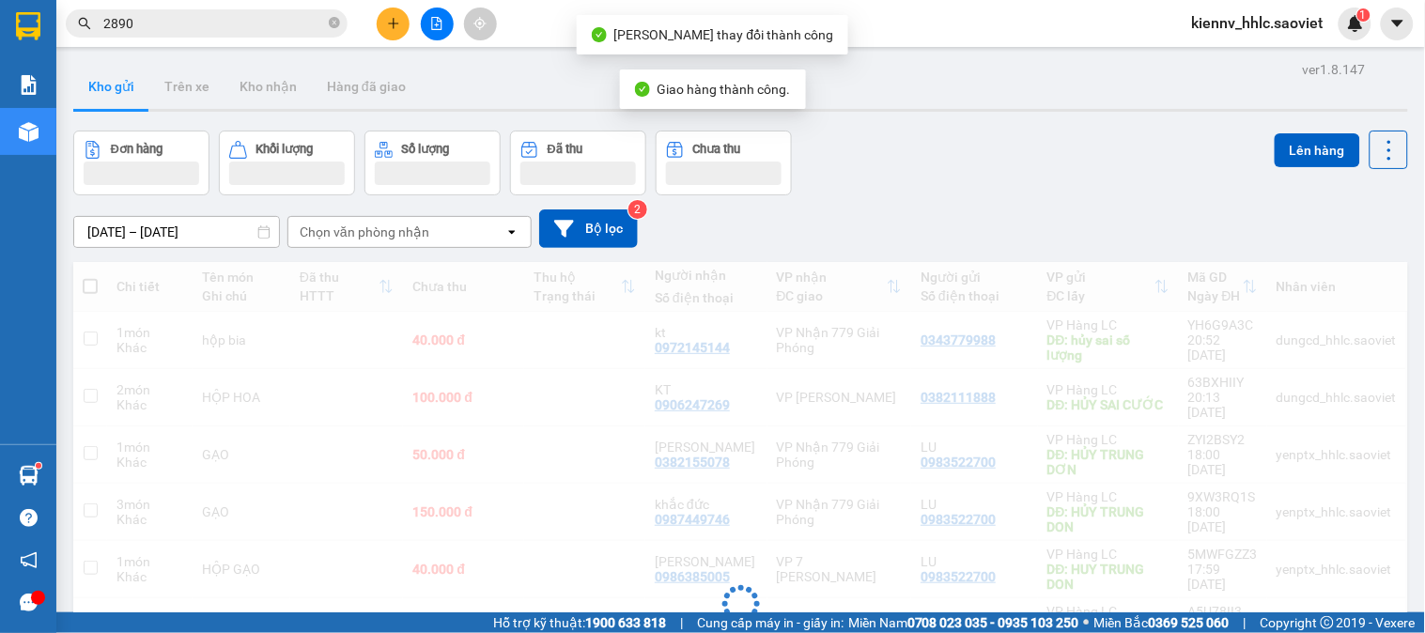
click at [287, 23] on input "2890" at bounding box center [214, 23] width 222 height 21
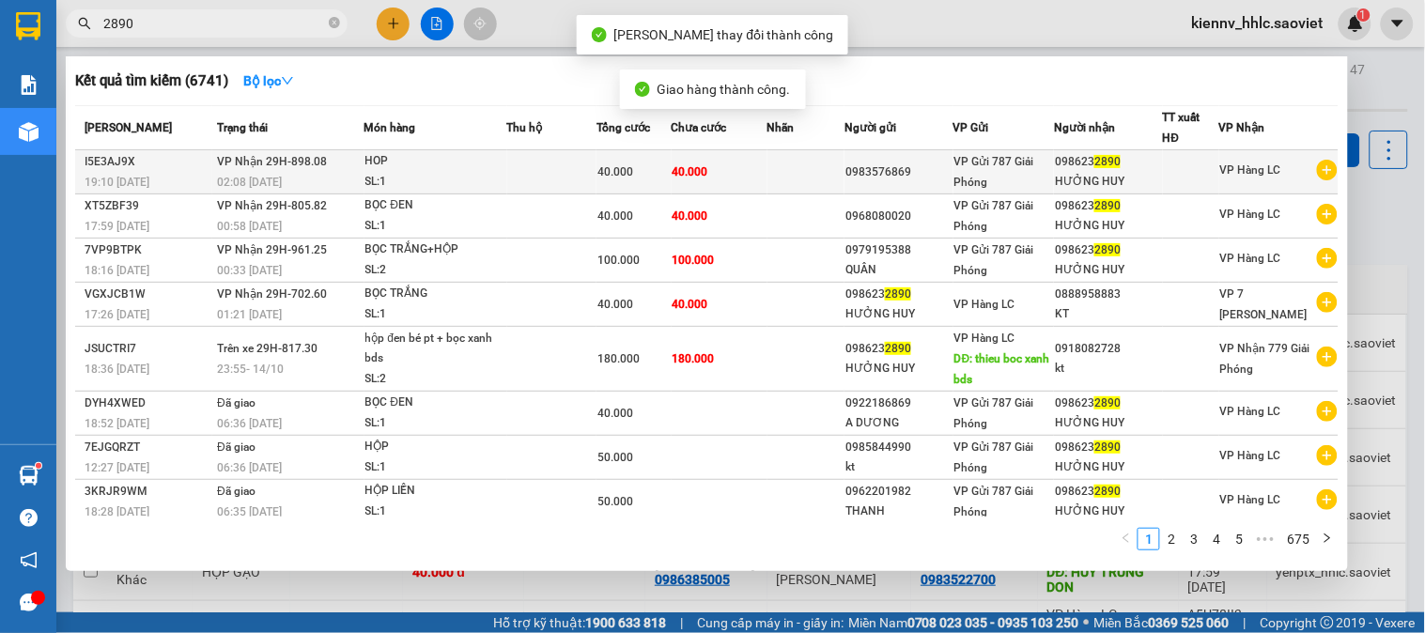
click at [795, 170] on td at bounding box center [806, 172] width 78 height 44
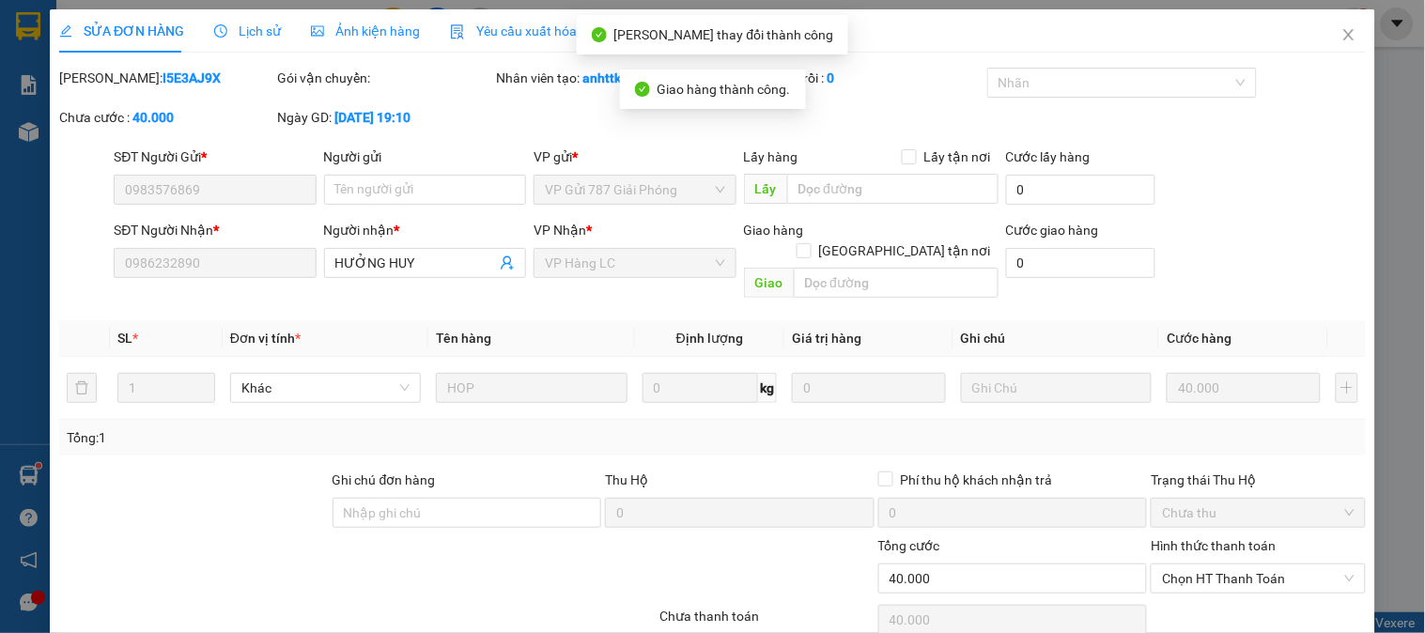
type input "0983576869"
type input "0986232890"
type input "HƯỞNG HUY"
type input "0"
type input "40.000"
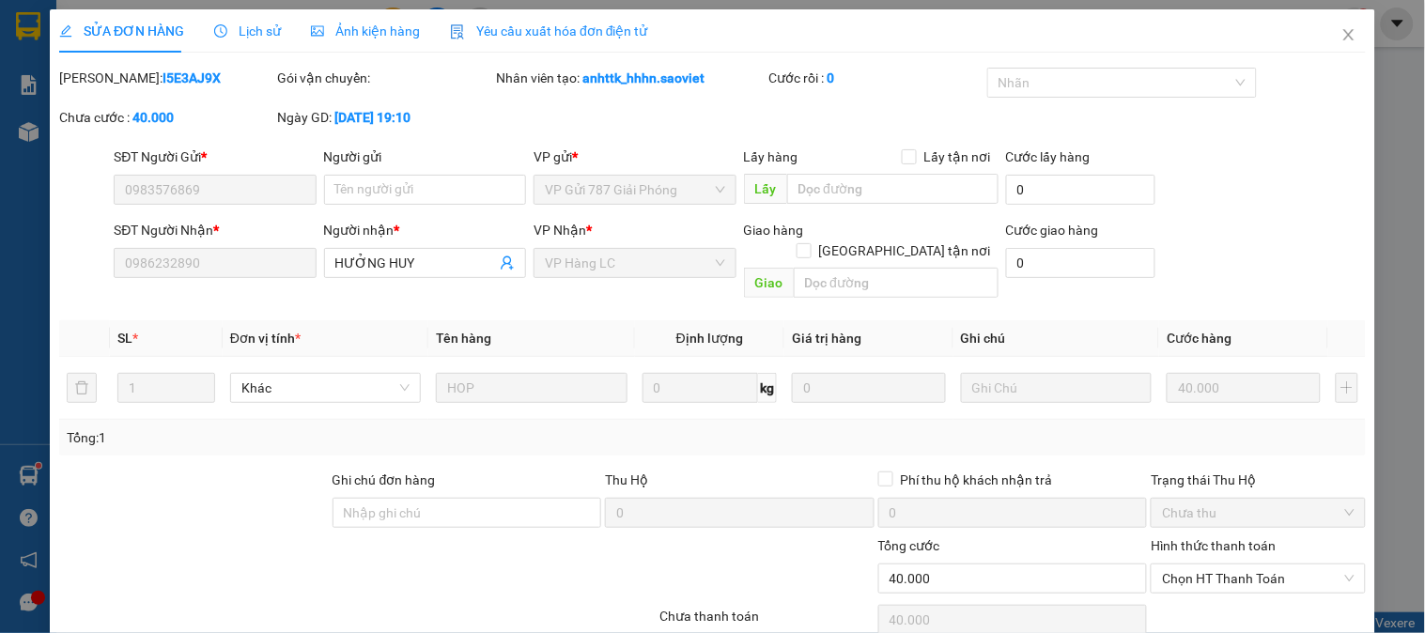
scroll to position [56, 0]
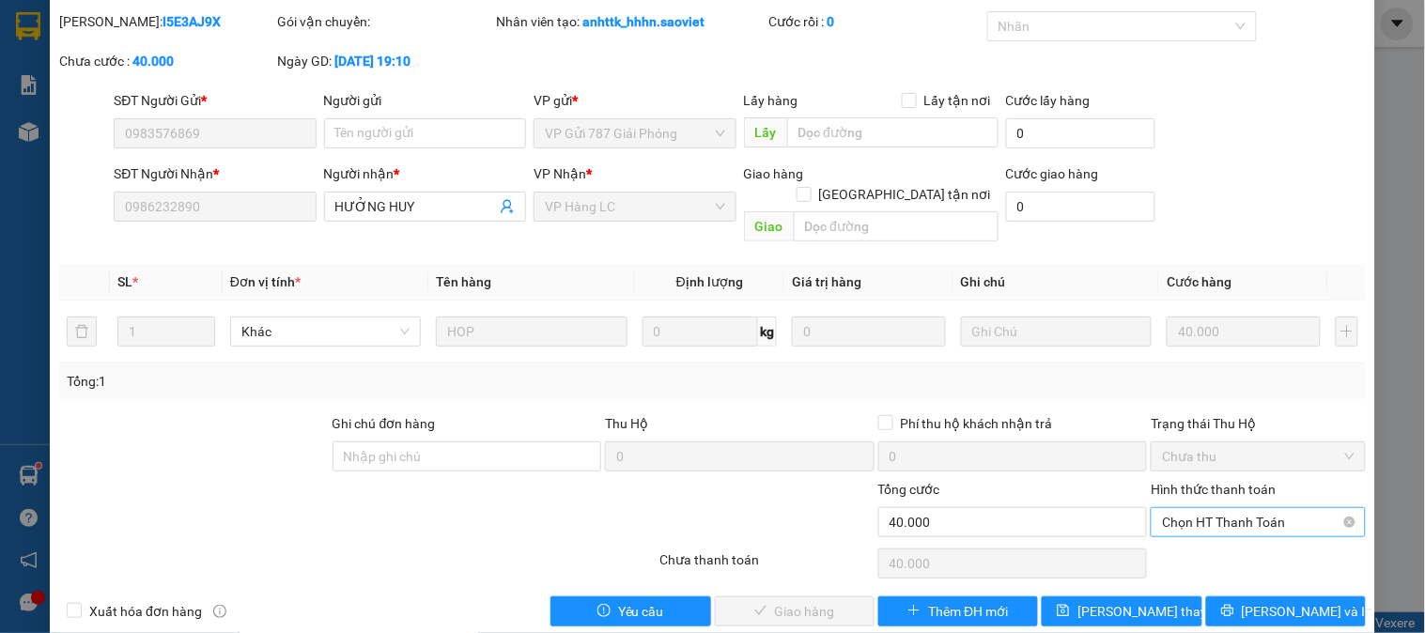
click at [1202, 508] on span "Chọn HT Thanh Toán" at bounding box center [1258, 522] width 192 height 28
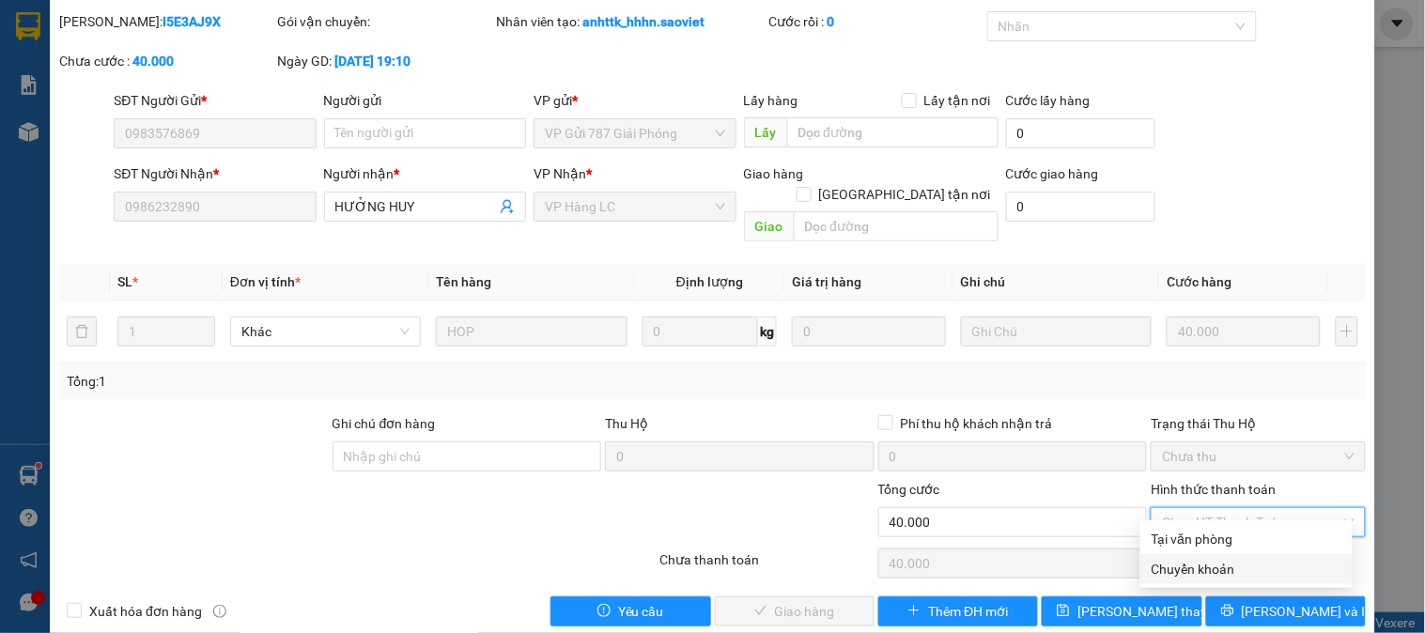
click at [1209, 571] on div "Chuyển khoản" at bounding box center [1246, 569] width 190 height 21
type input "0"
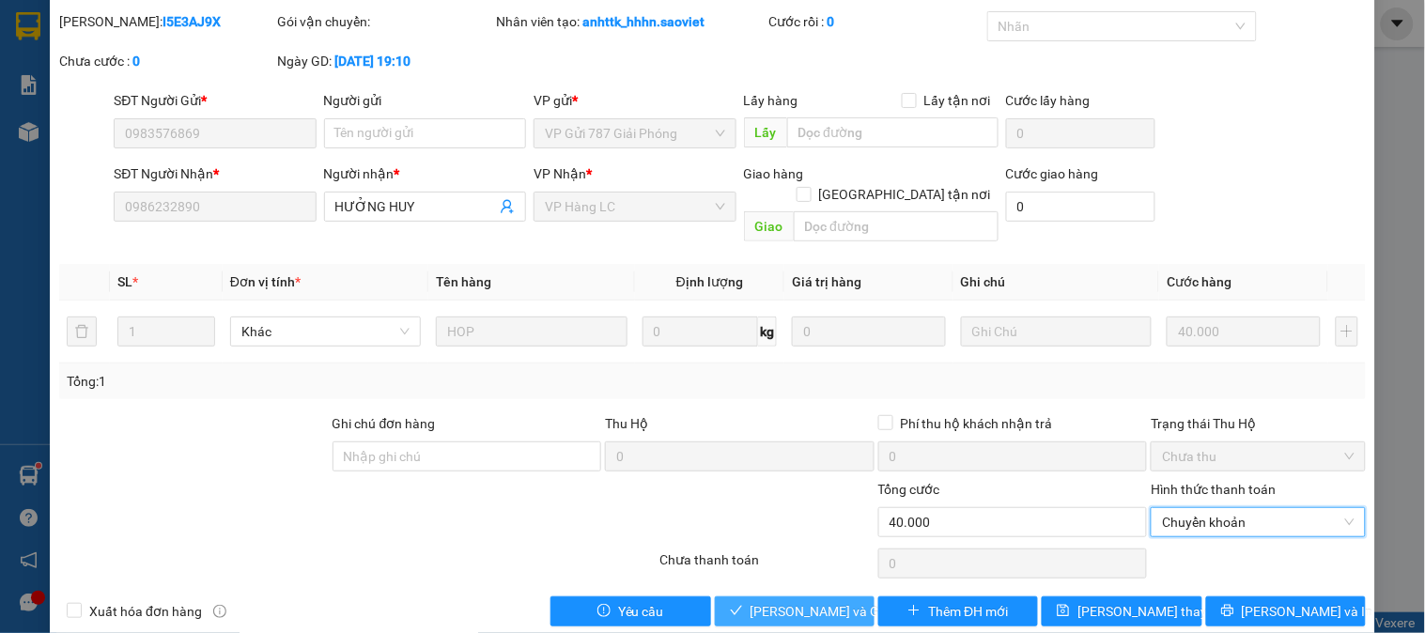
click at [808, 601] on span "[PERSON_NAME] và [PERSON_NAME] hàng" at bounding box center [840, 611] width 180 height 21
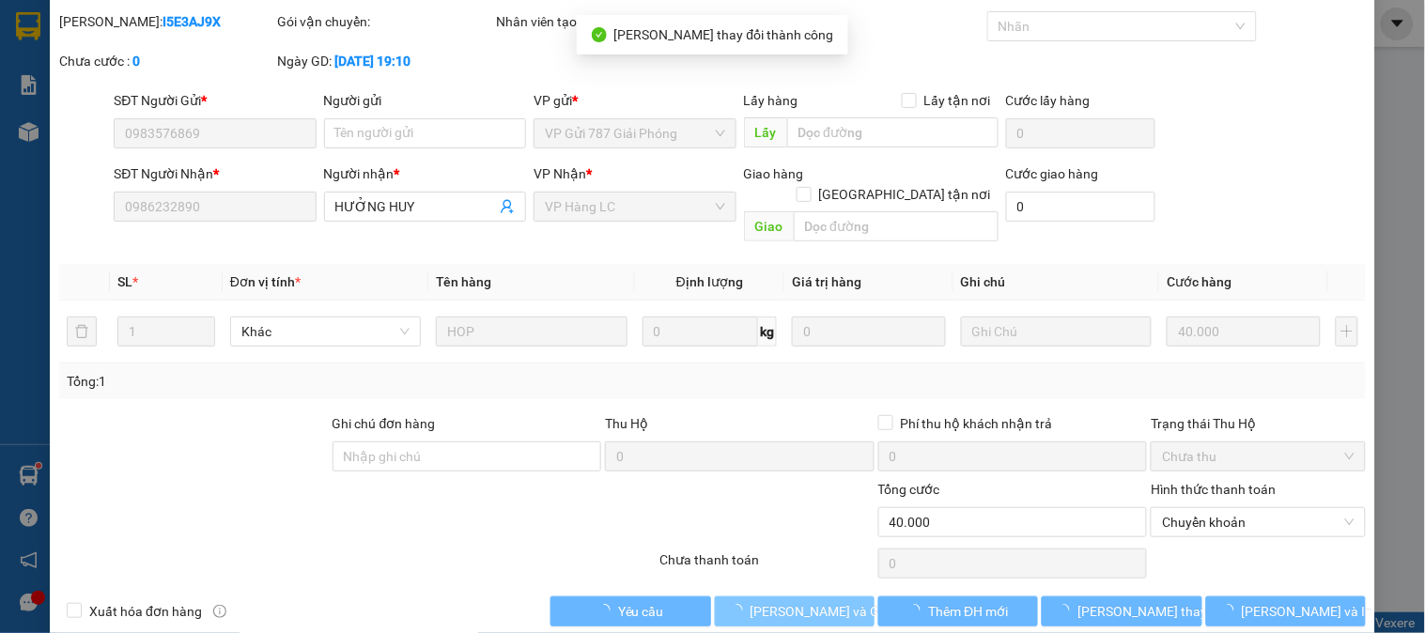
scroll to position [0, 0]
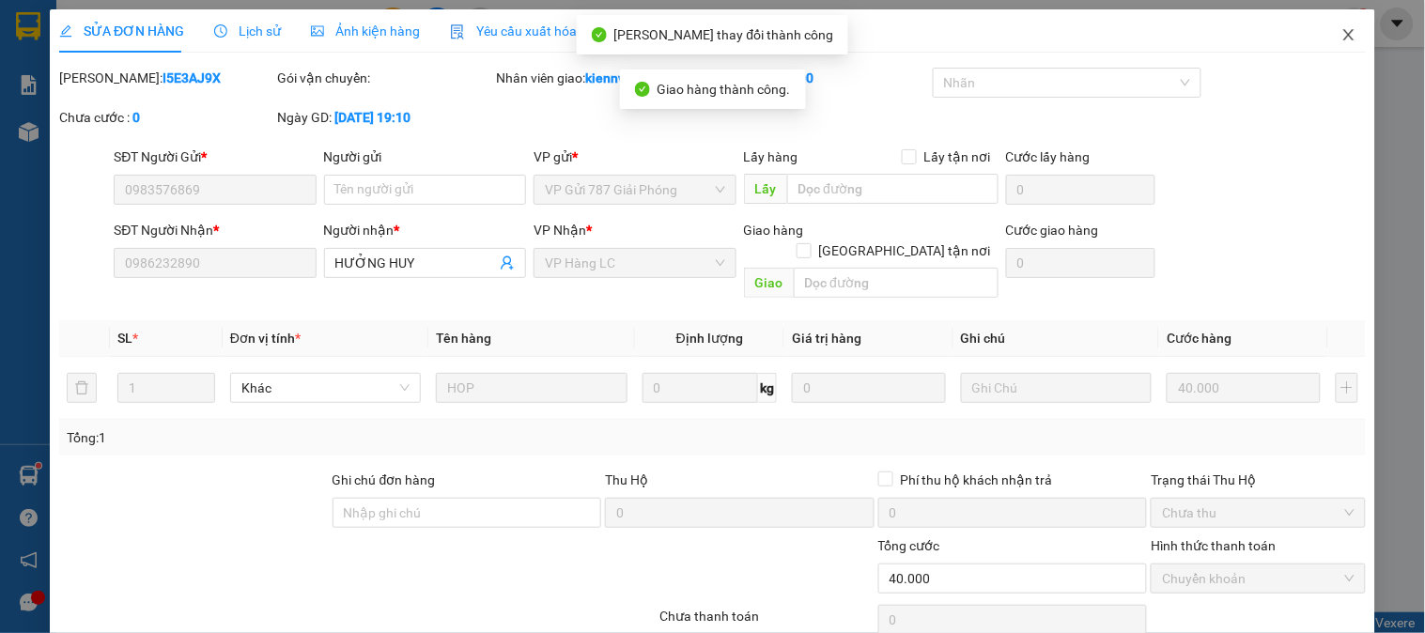
click at [1341, 34] on icon "close" at bounding box center [1348, 34] width 15 height 15
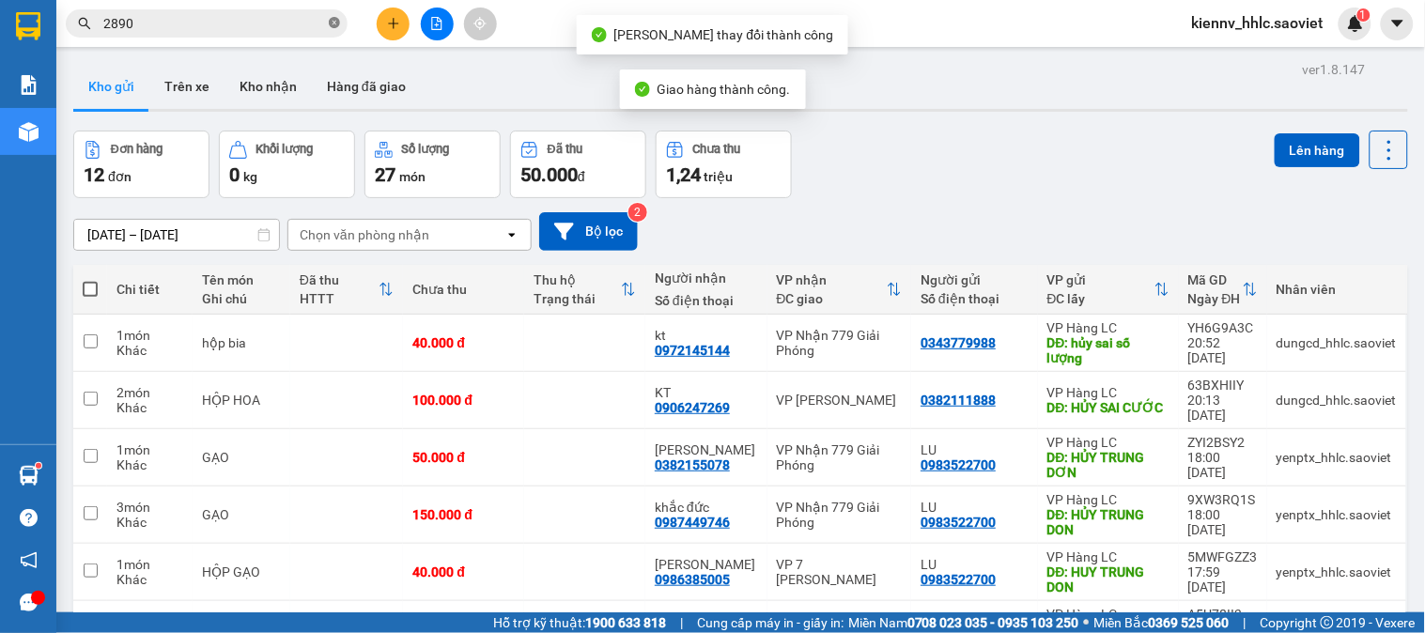
click at [334, 21] on icon "close-circle" at bounding box center [334, 22] width 11 height 11
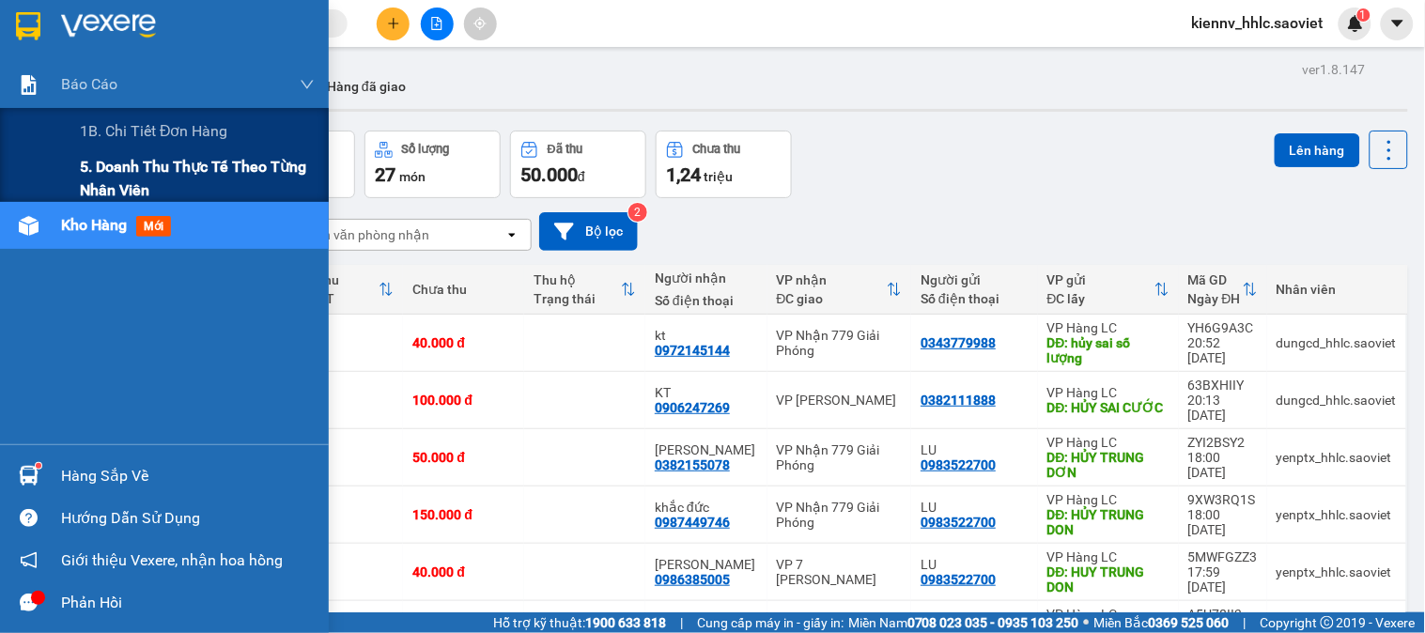
click at [109, 174] on span "5. Doanh thu thực tế theo từng nhân viên" at bounding box center [197, 178] width 235 height 47
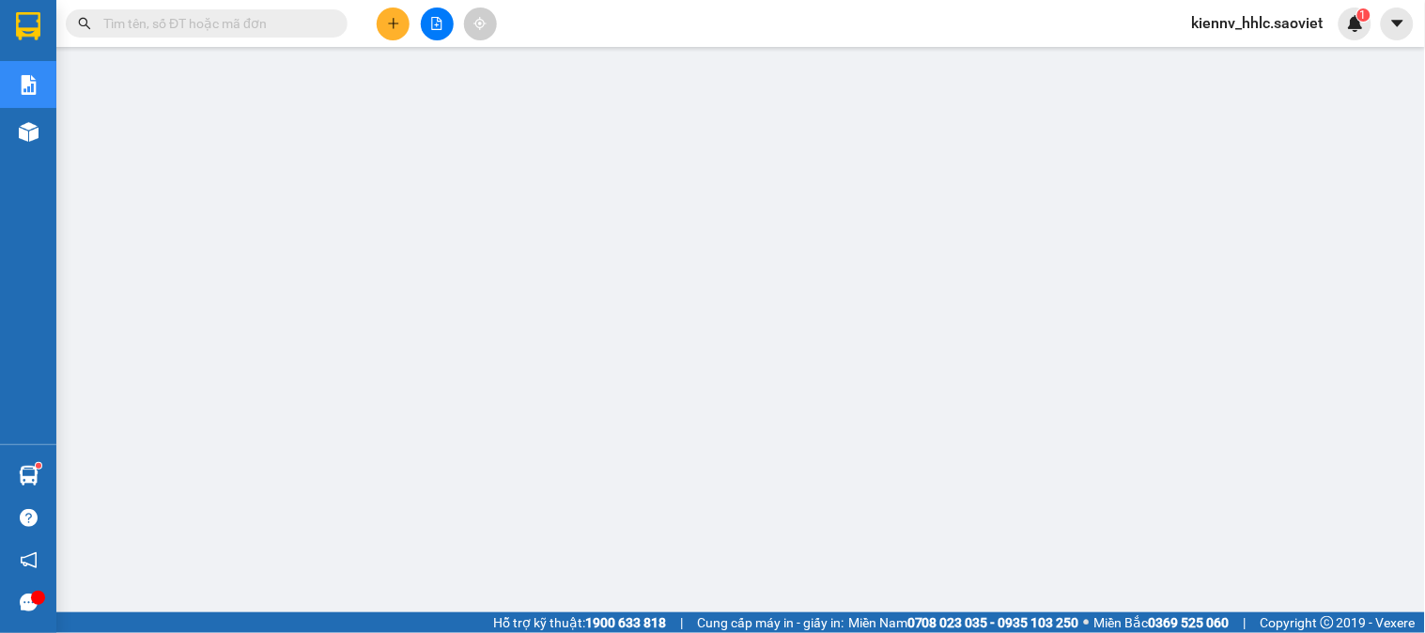
click at [186, 23] on input "text" at bounding box center [214, 23] width 222 height 21
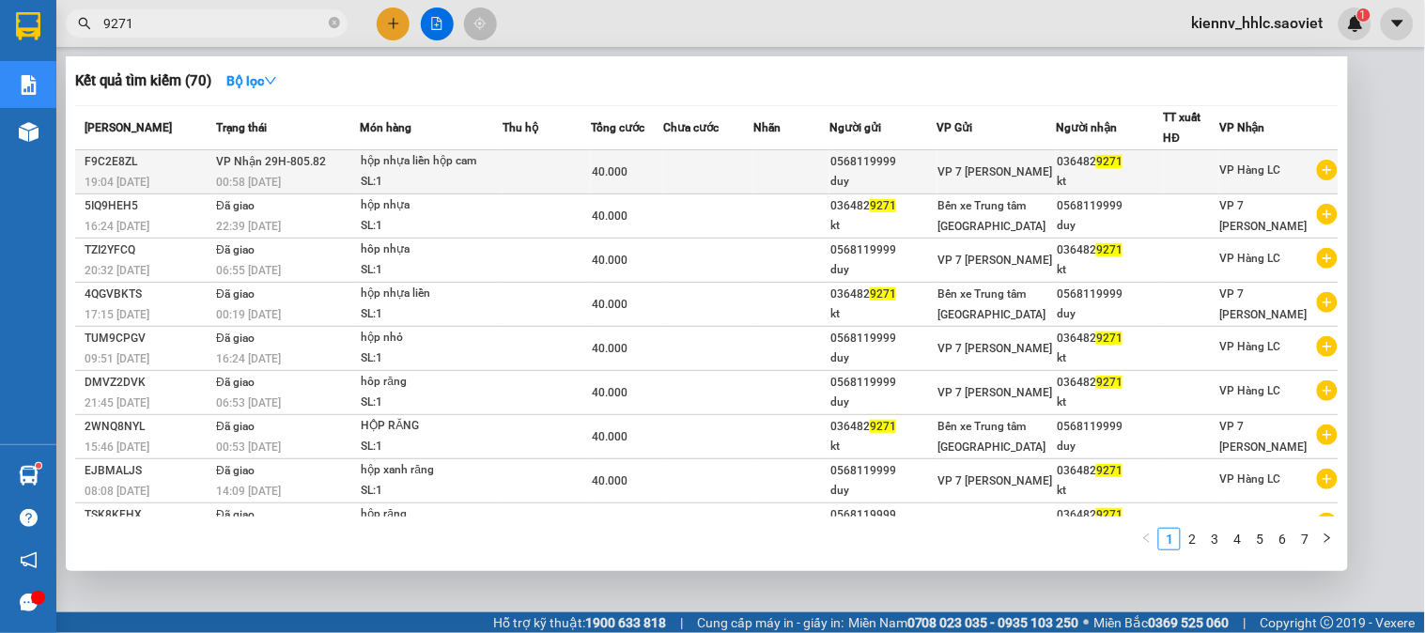
type input "9271"
click at [583, 177] on td at bounding box center [546, 172] width 88 height 44
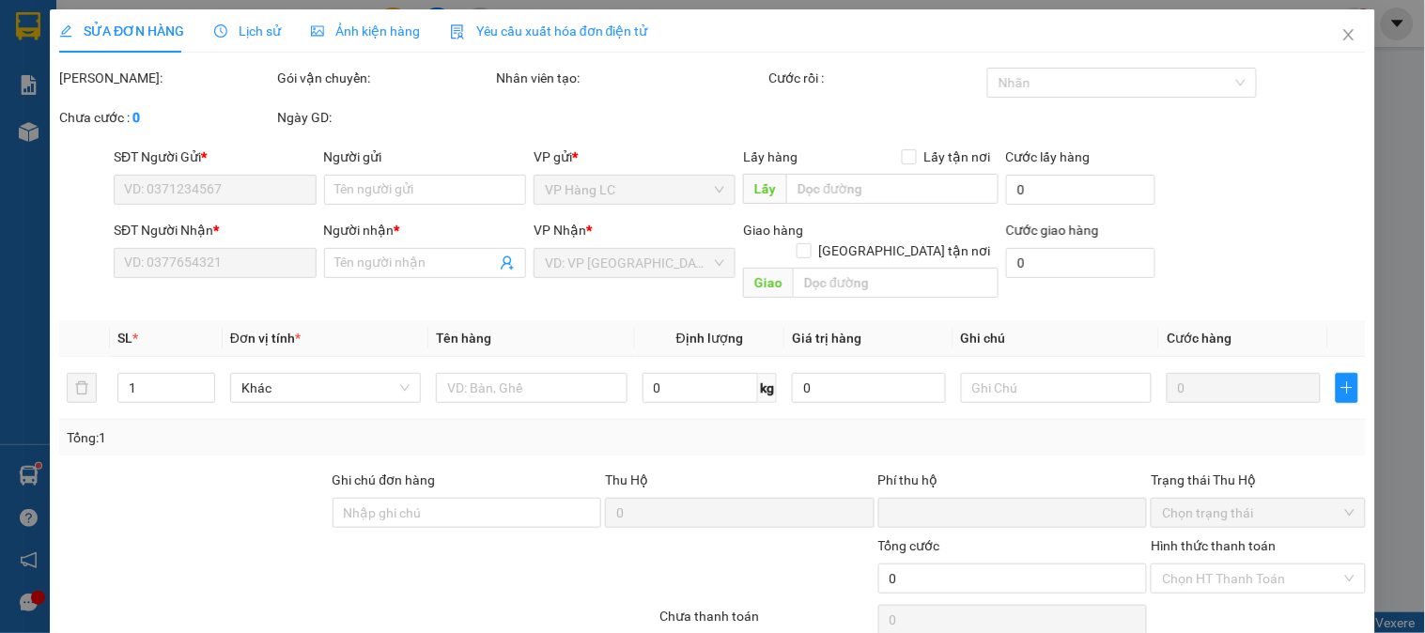
type input "0568119999"
type input "duy"
type input "0364829271"
type input "kt"
type input "0"
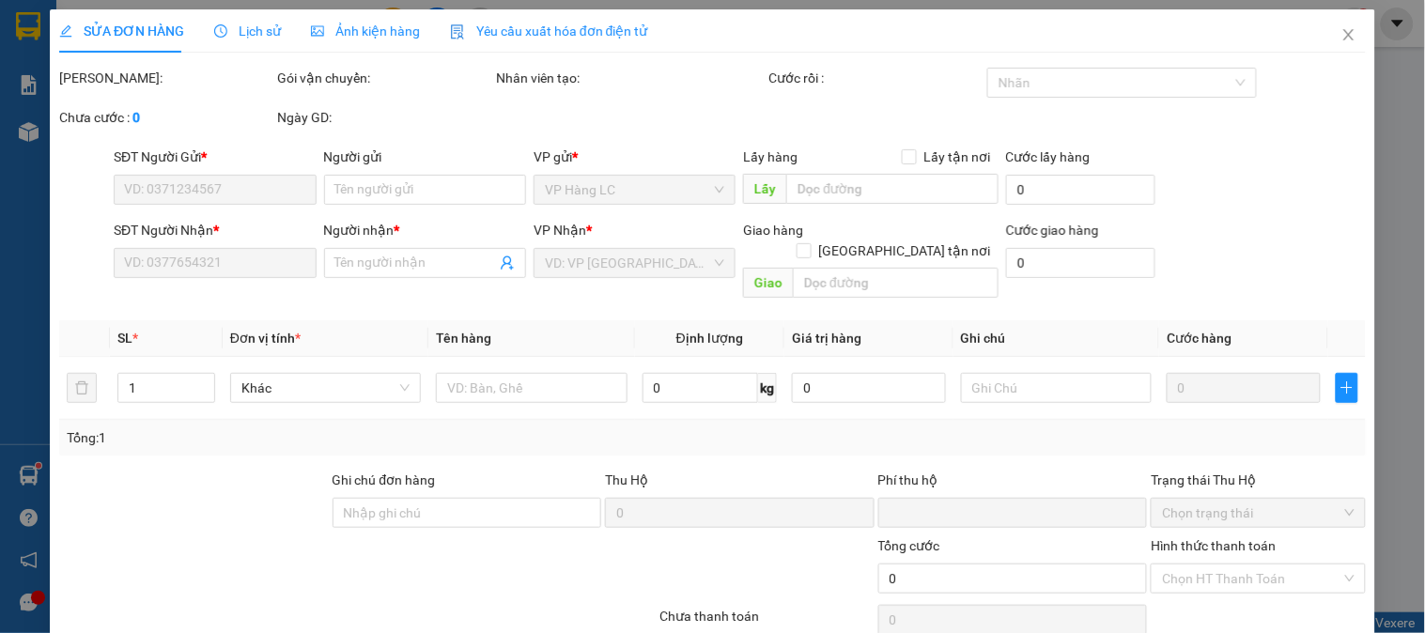
type input "40.000"
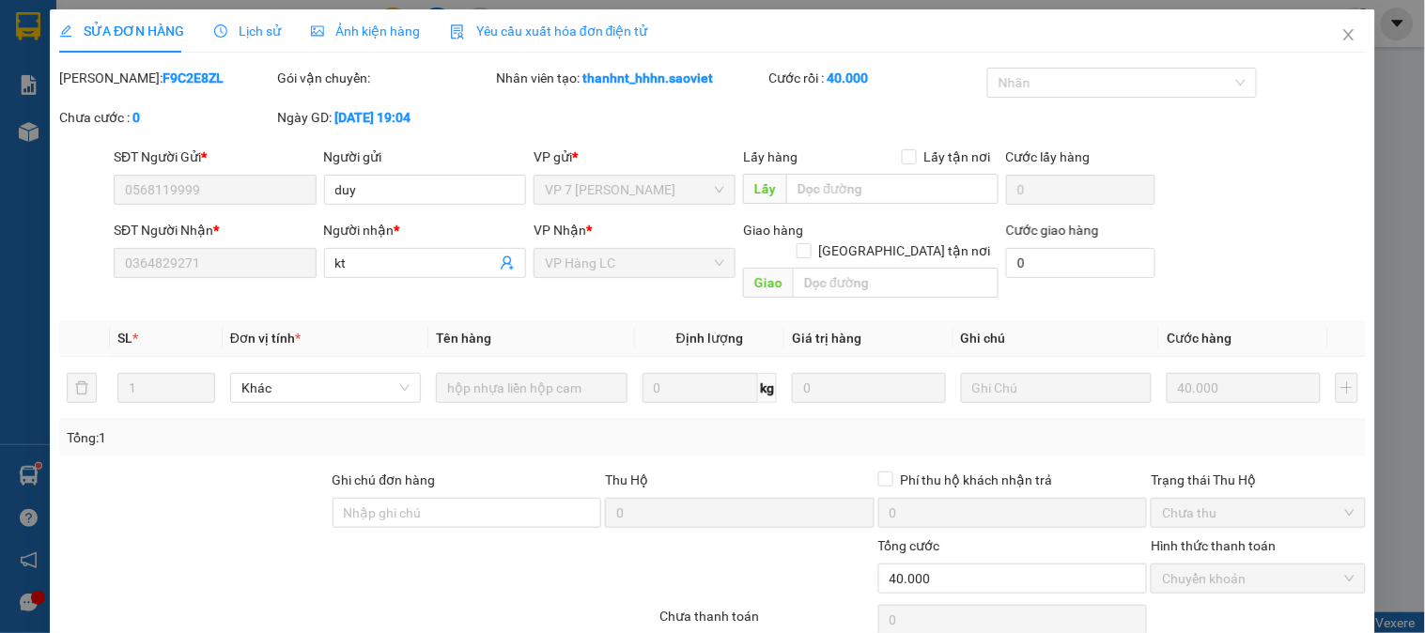
scroll to position [56, 0]
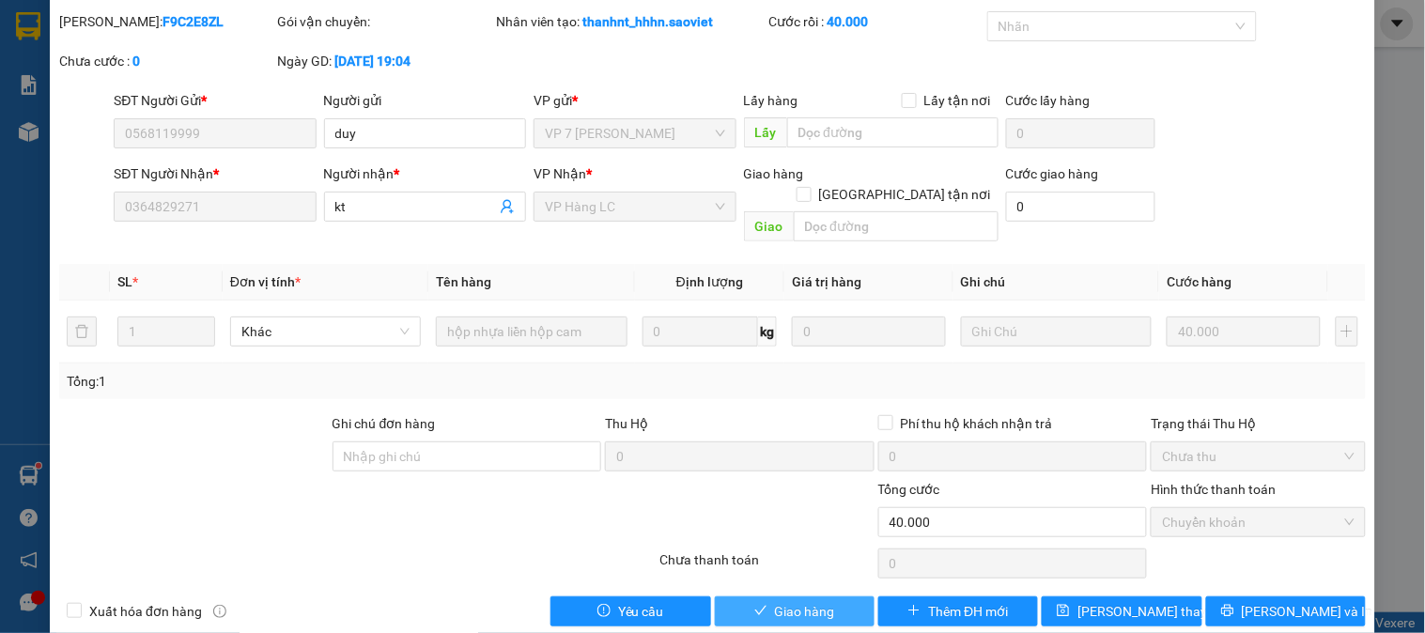
click at [823, 601] on span "Giao hàng" at bounding box center [805, 611] width 60 height 21
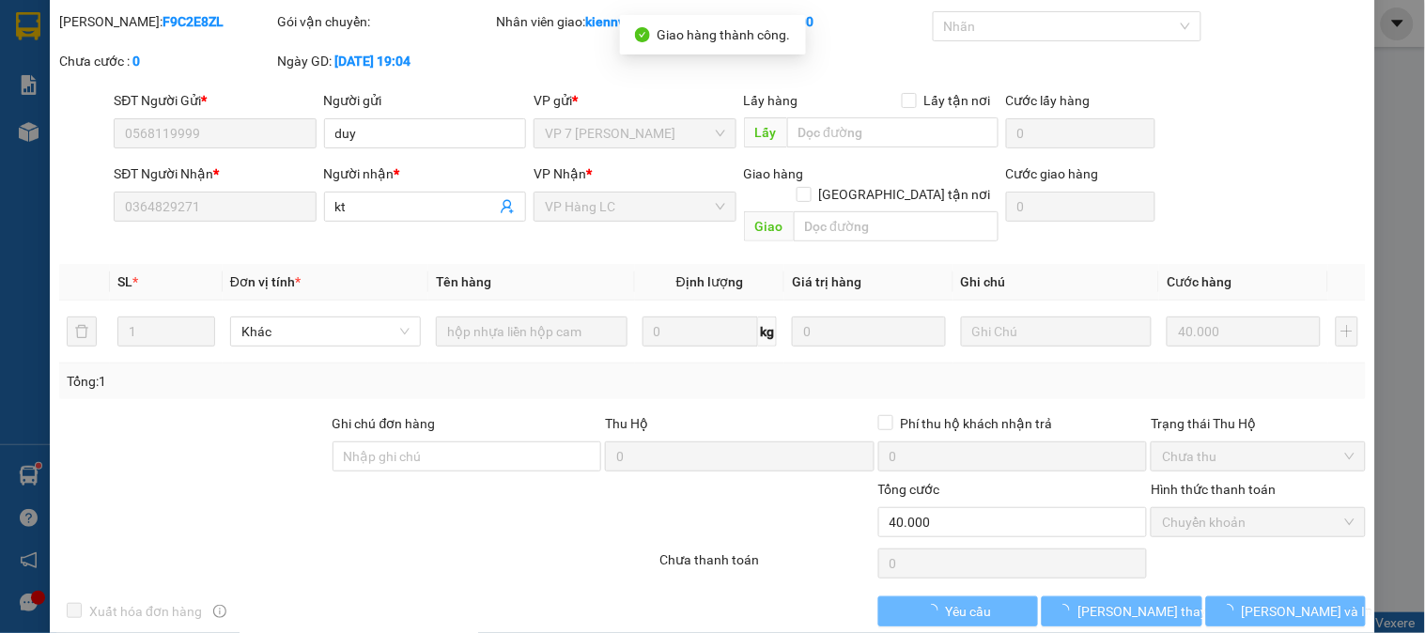
scroll to position [0, 0]
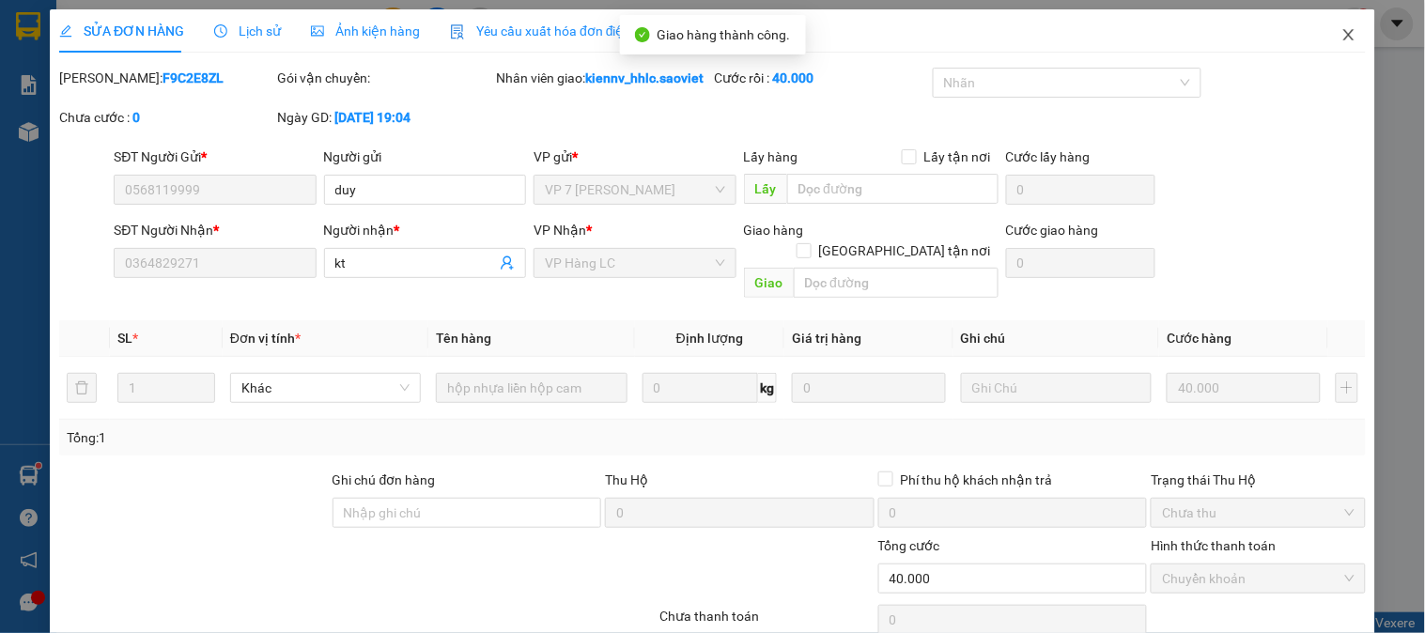
click at [1341, 31] on icon "close" at bounding box center [1348, 34] width 15 height 15
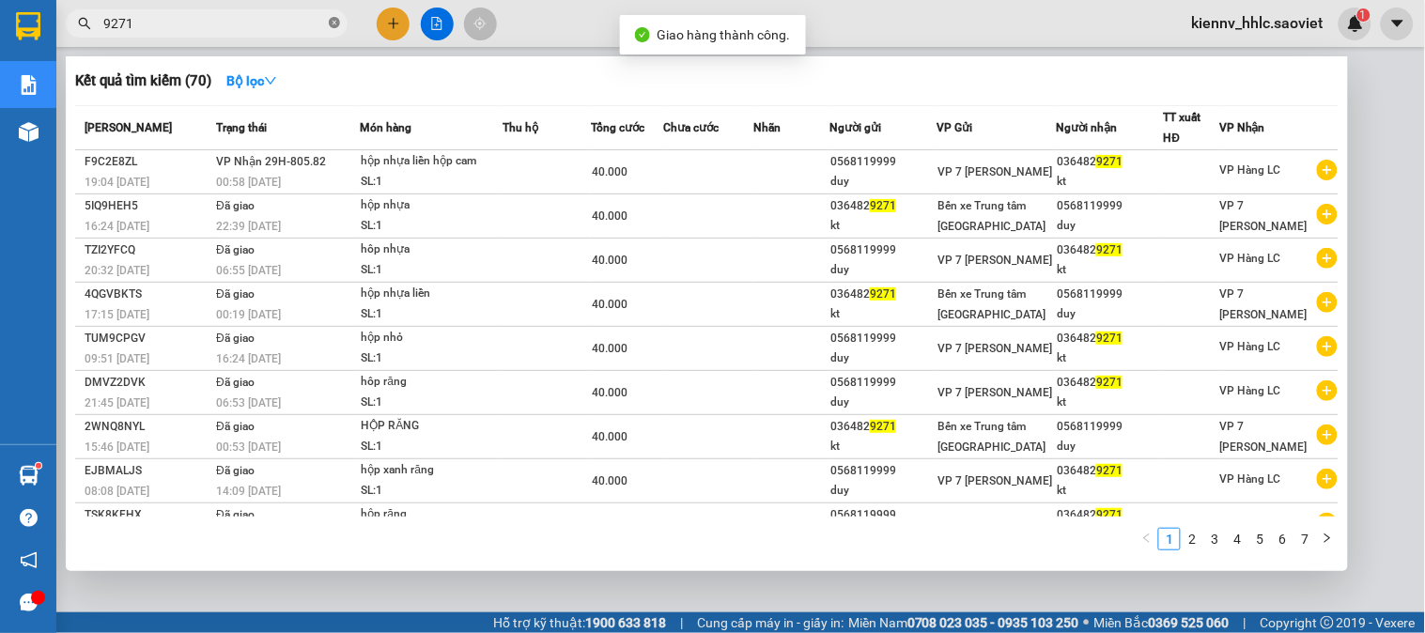
click at [330, 22] on icon "close-circle" at bounding box center [334, 22] width 11 height 11
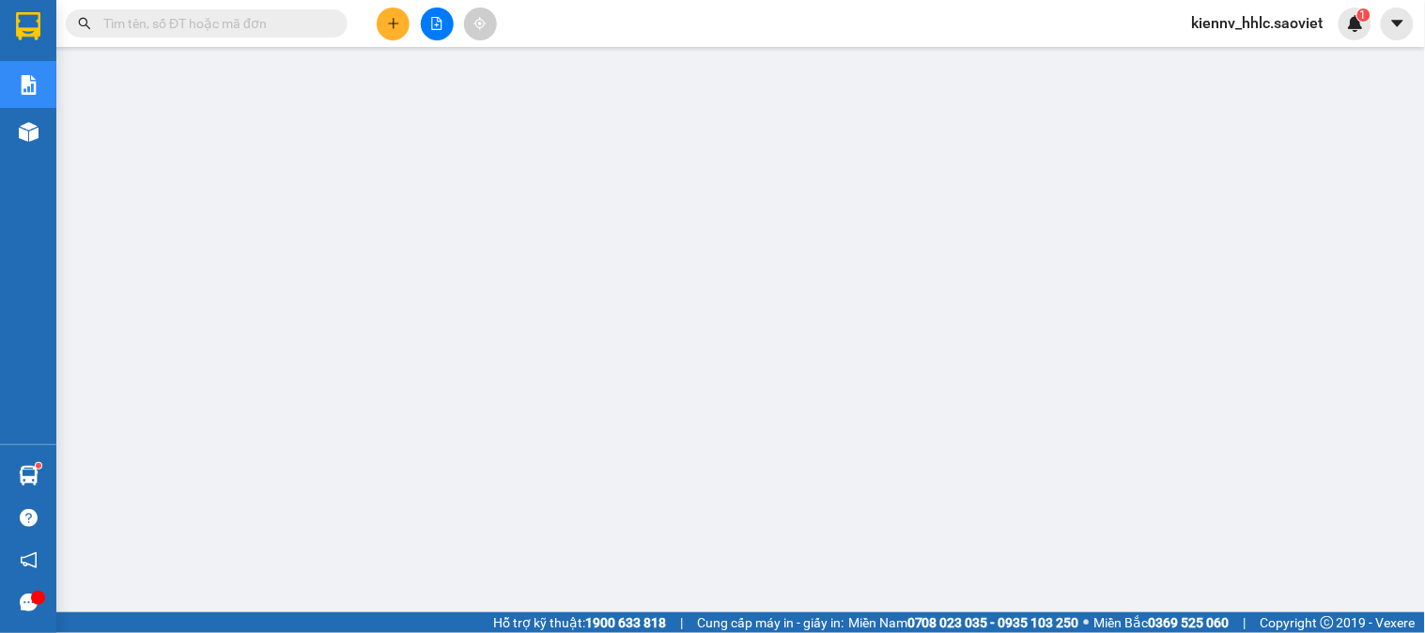
click at [1244, 13] on span "kiennv_hhlc.saoviet" at bounding box center [1258, 22] width 162 height 23
click at [1274, 59] on span "Đăng xuất" at bounding box center [1268, 58] width 120 height 21
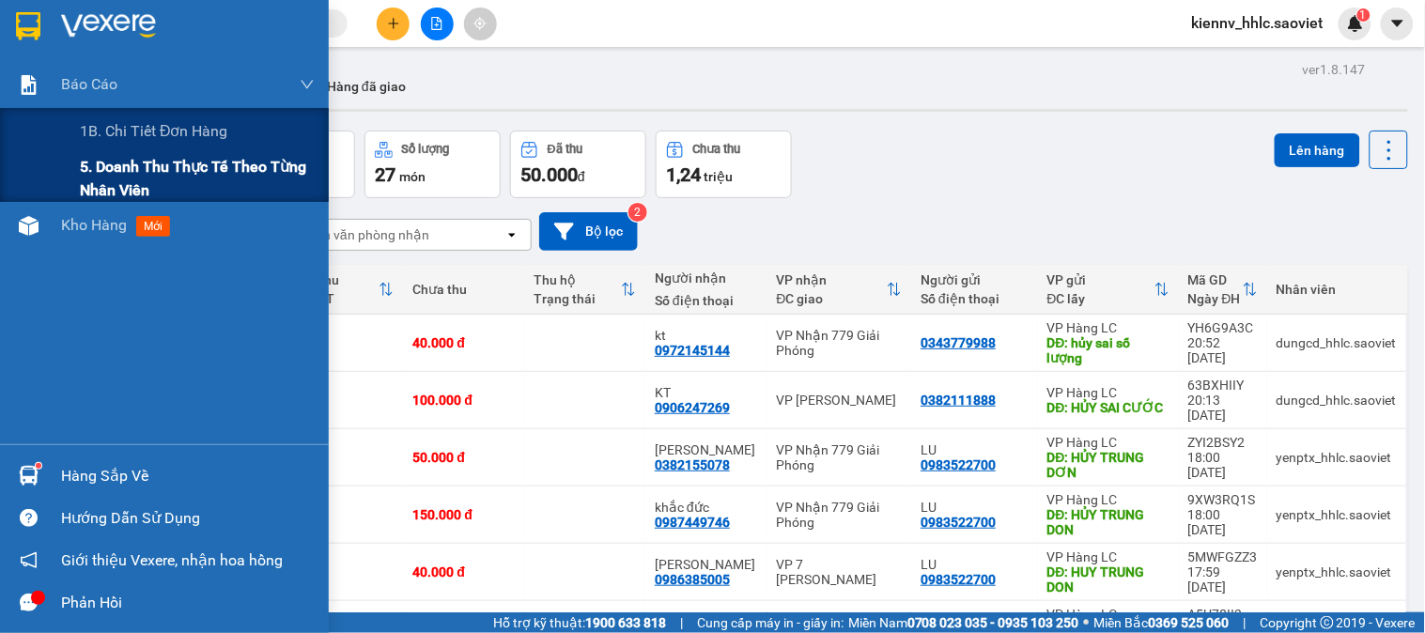
click at [99, 170] on span "5. Doanh thu thực tế theo từng nhân viên" at bounding box center [197, 178] width 235 height 47
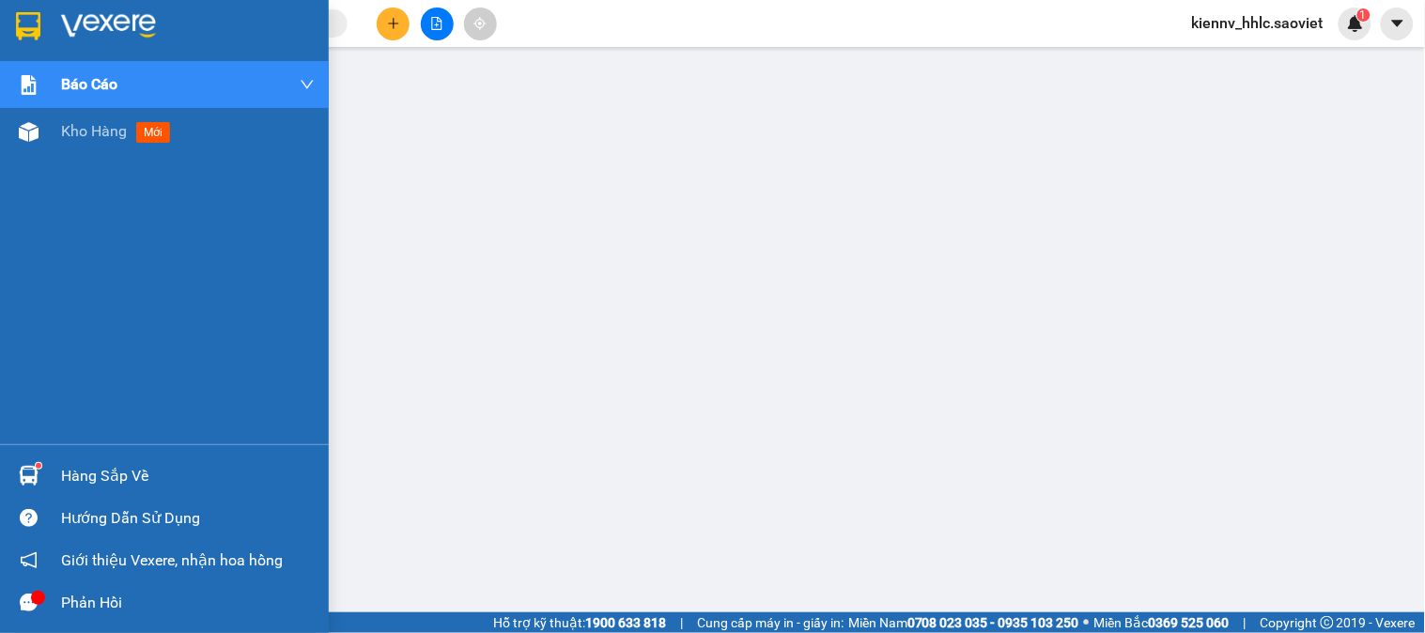
drag, startPoint x: 78, startPoint y: 126, endPoint x: 837, endPoint y: 3, distance: 768.8
click at [79, 126] on span "Kho hàng" at bounding box center [94, 131] width 66 height 18
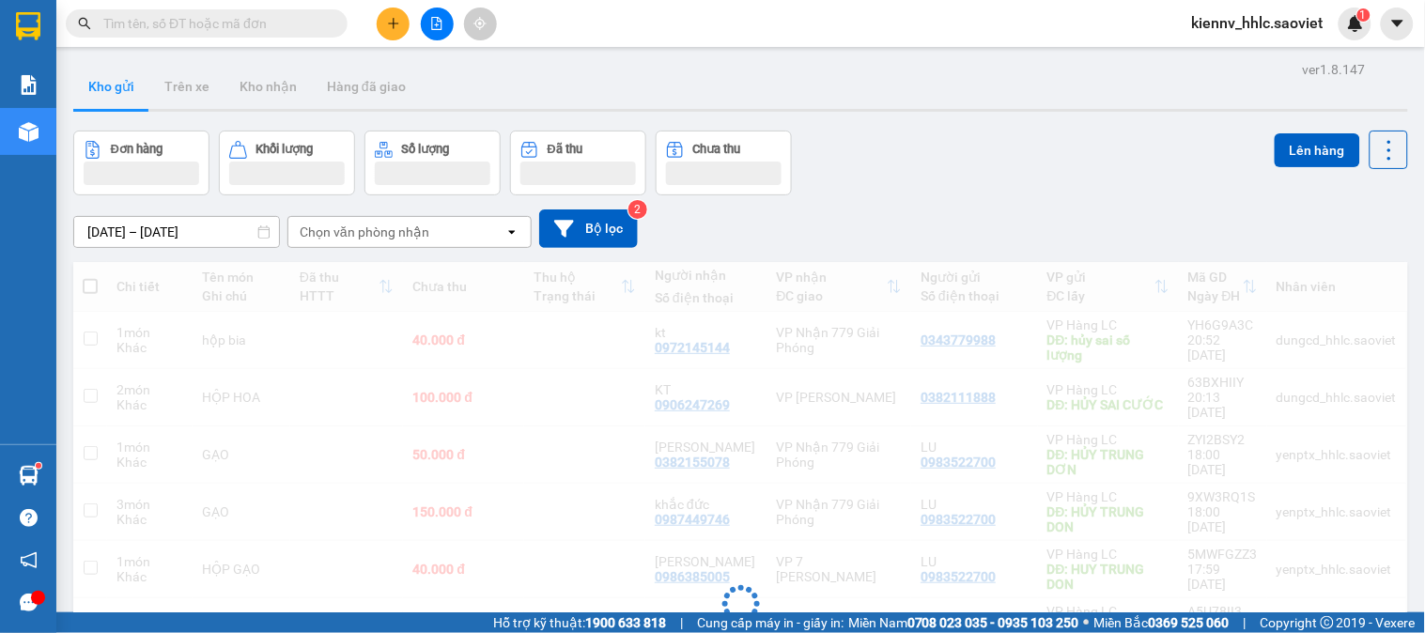
click at [230, 29] on input "text" at bounding box center [214, 23] width 222 height 21
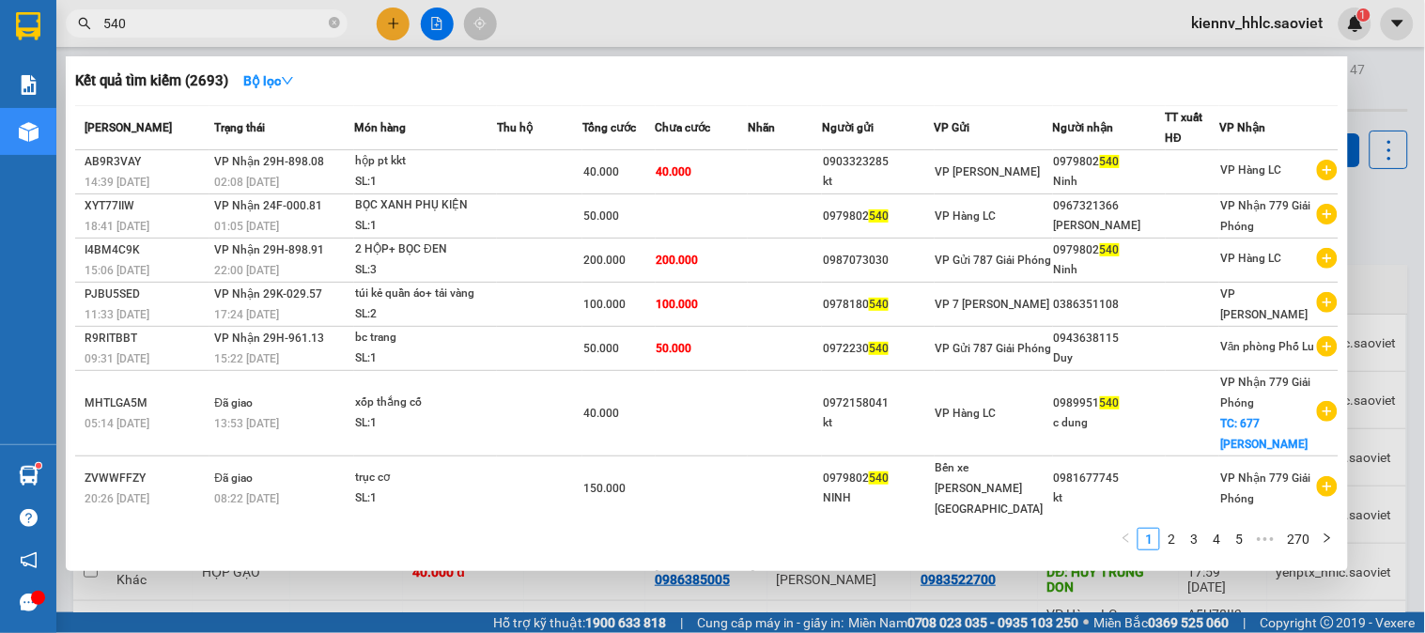
click at [103, 21] on input "540" at bounding box center [214, 23] width 222 height 21
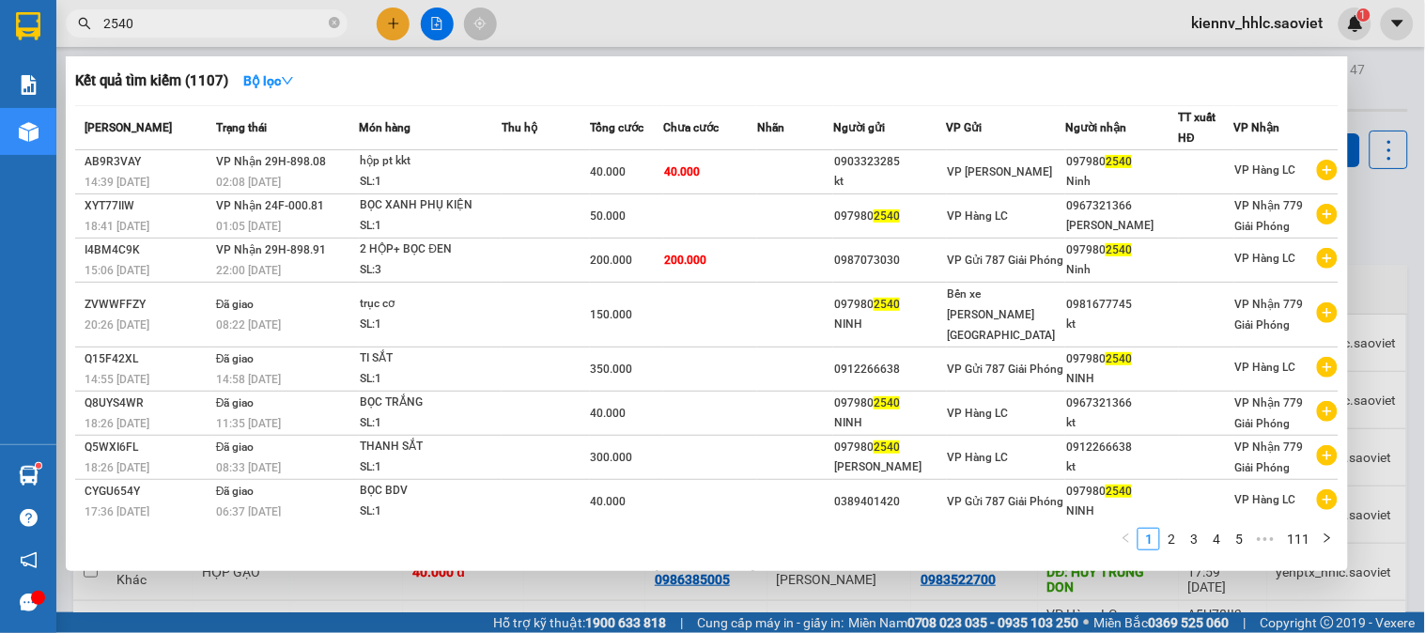
type input "2540"
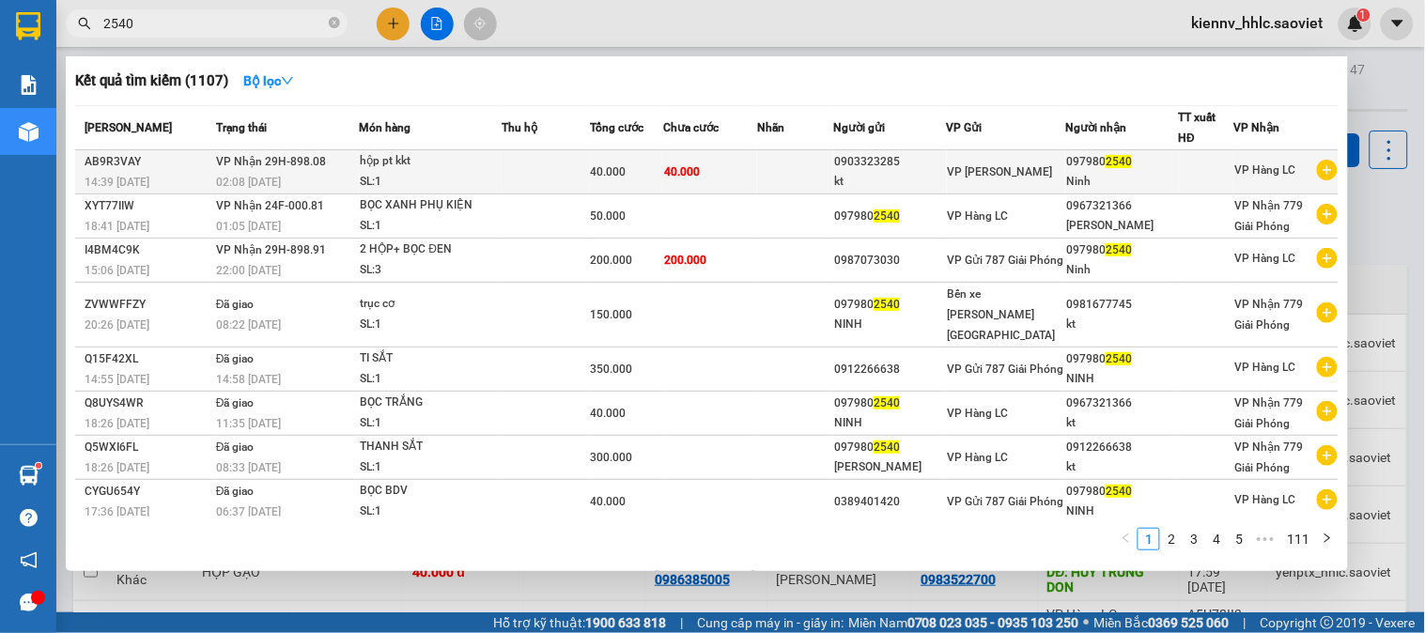
click at [733, 173] on td "40.000" at bounding box center [710, 172] width 94 height 44
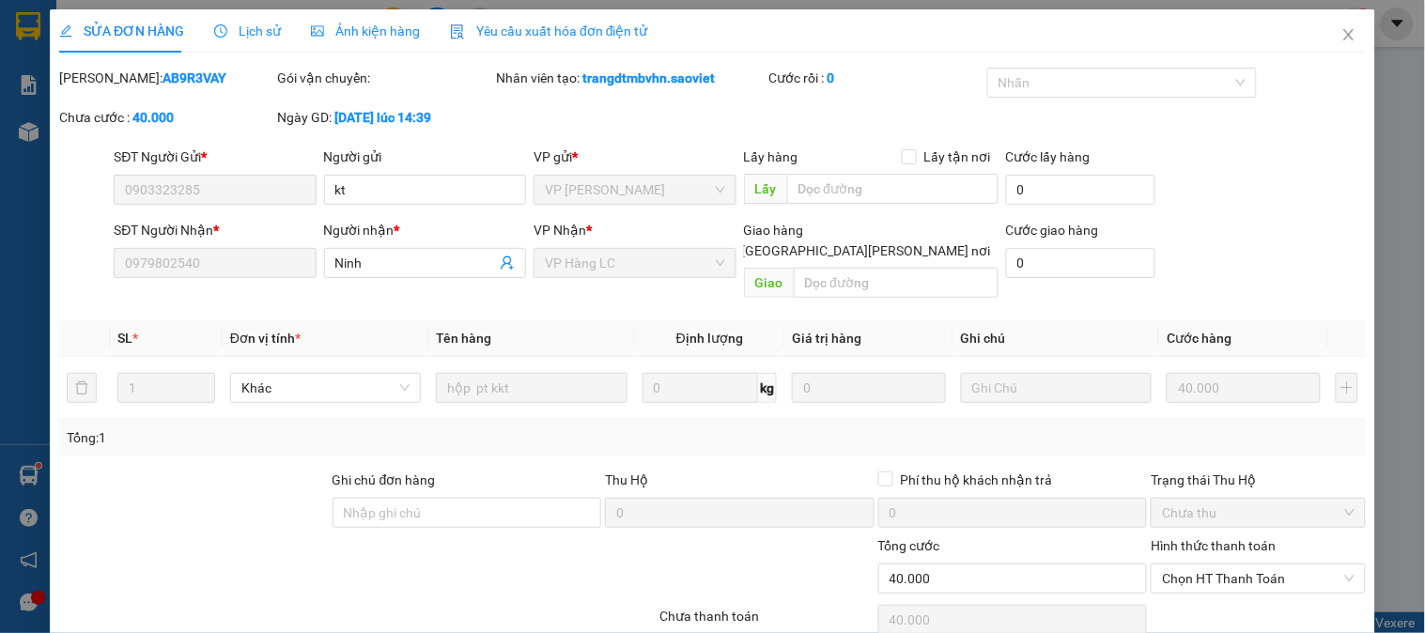
type input "0903323285"
type input "kt"
type input "0979802540"
type input "Ninh"
type input "0"
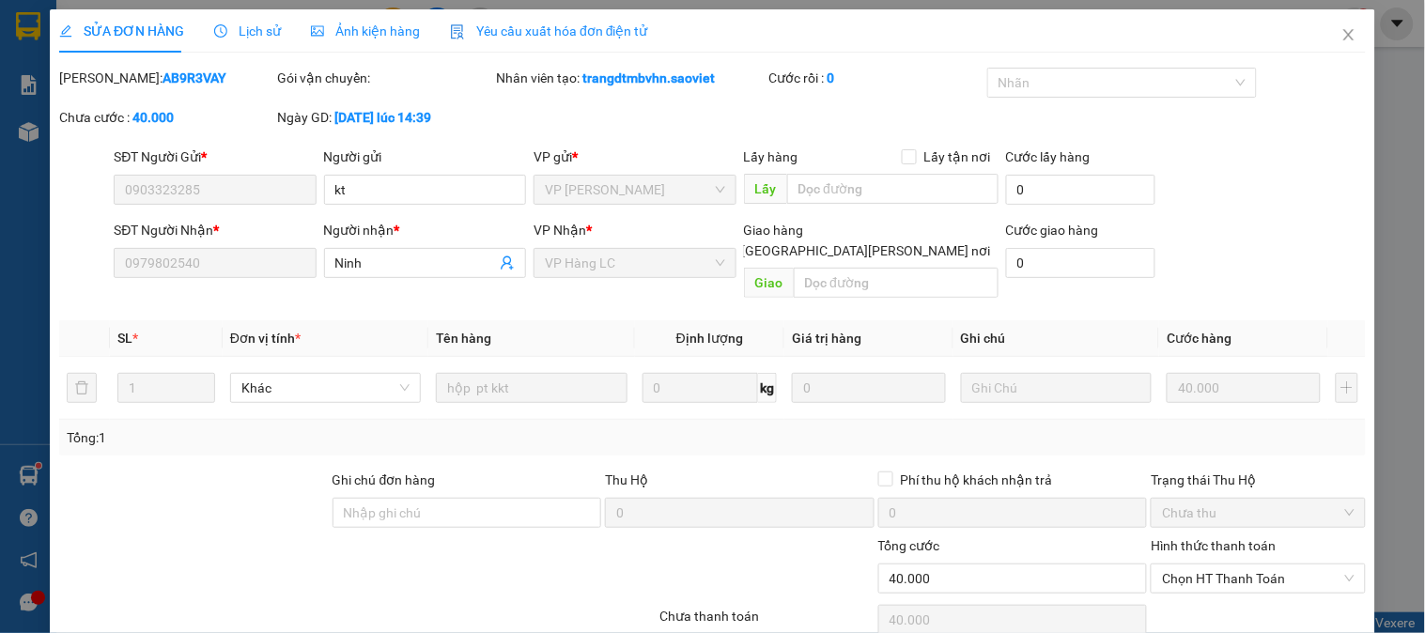
type input "40.000"
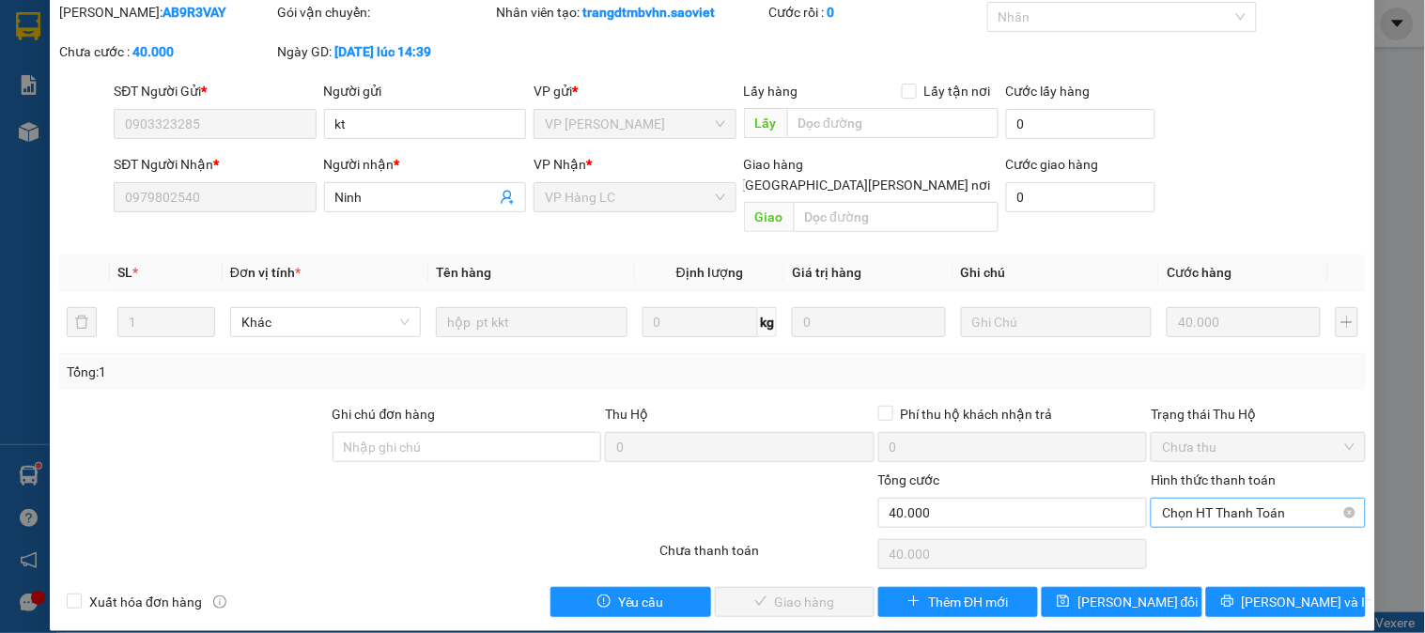
click at [1208, 500] on span "Chọn HT Thanh Toán" at bounding box center [1258, 513] width 192 height 28
click at [1213, 526] on div "Tại văn phòng" at bounding box center [1246, 529] width 190 height 21
type input "0"
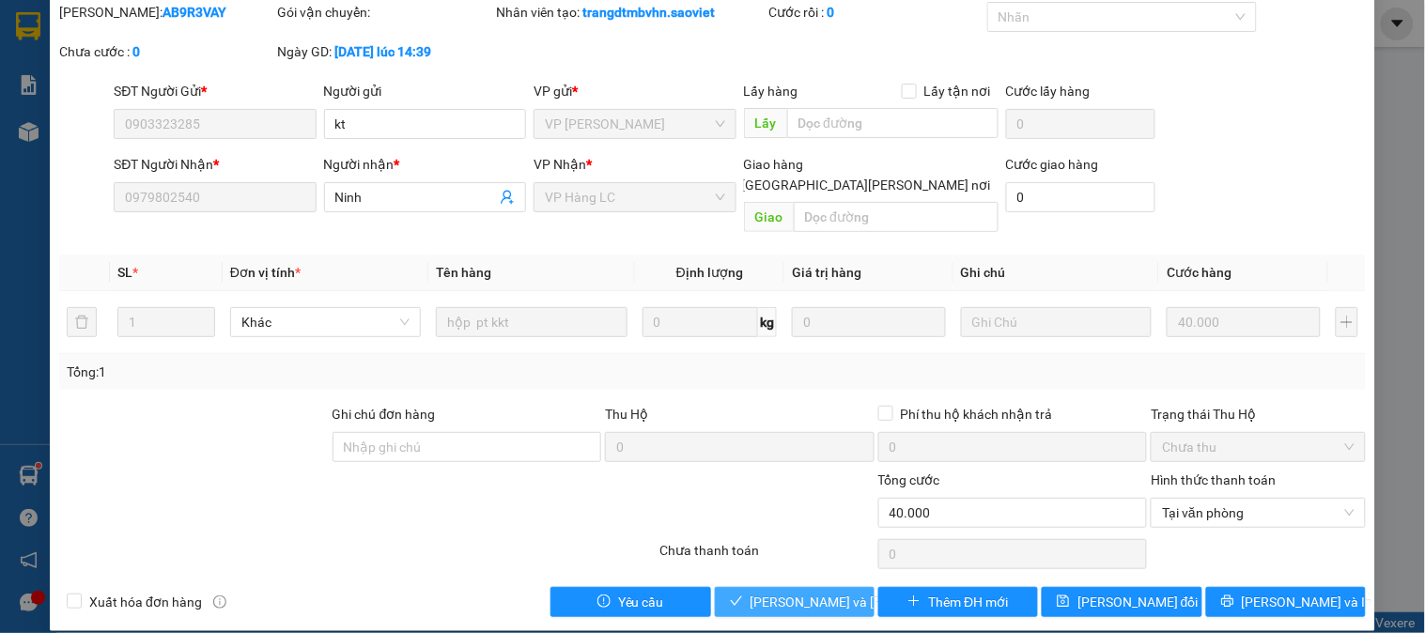
click at [783, 592] on span "[PERSON_NAME] và [PERSON_NAME] hàng" at bounding box center [877, 602] width 254 height 21
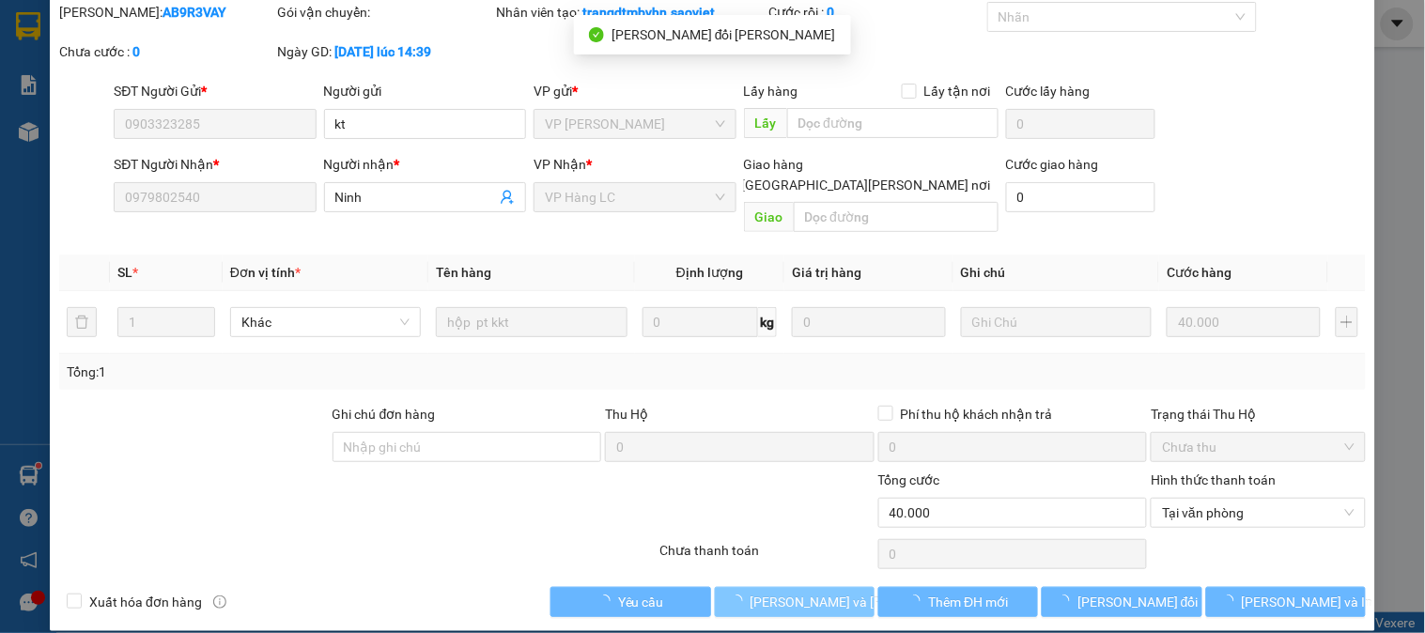
scroll to position [0, 0]
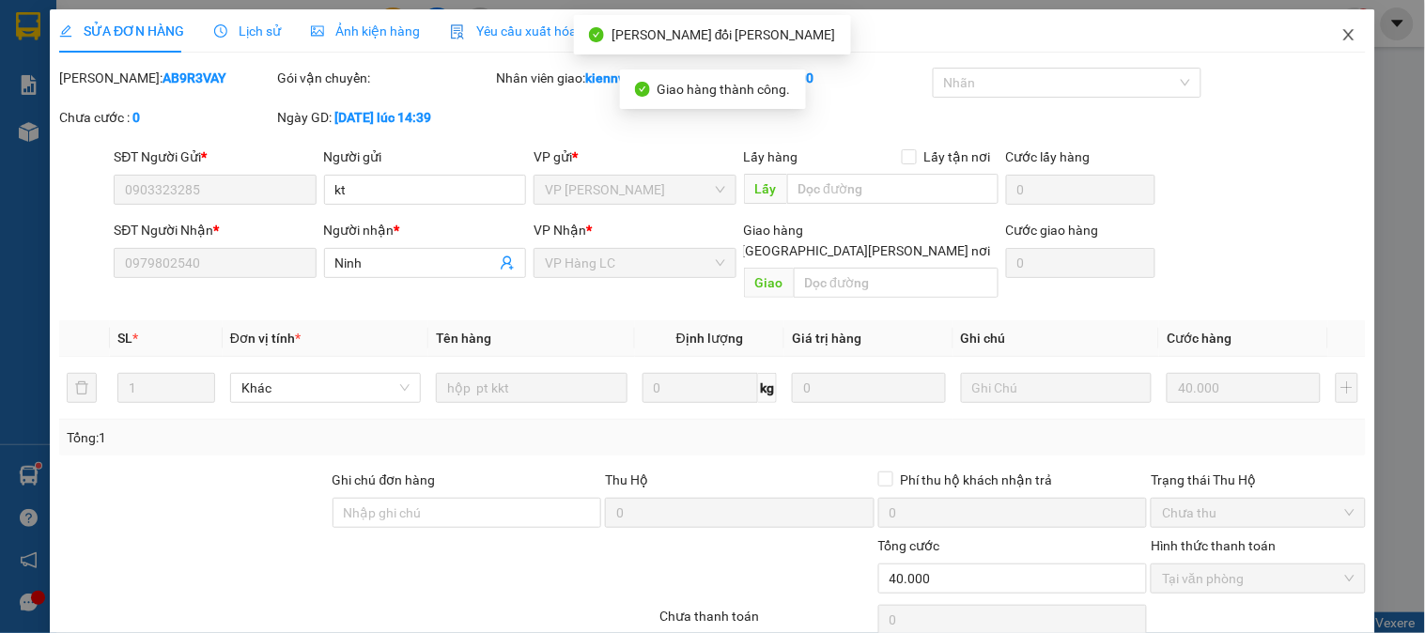
click at [1341, 39] on icon "close" at bounding box center [1348, 34] width 15 height 15
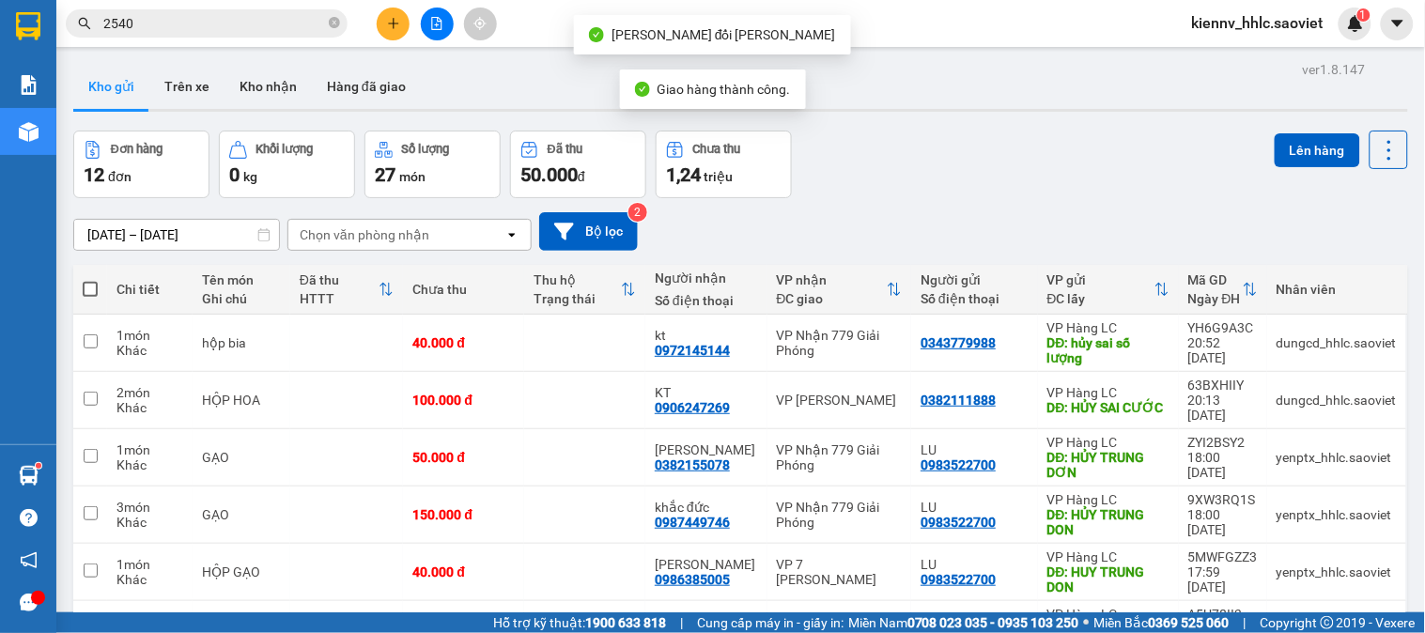
click at [274, 29] on input "2540" at bounding box center [214, 23] width 222 height 21
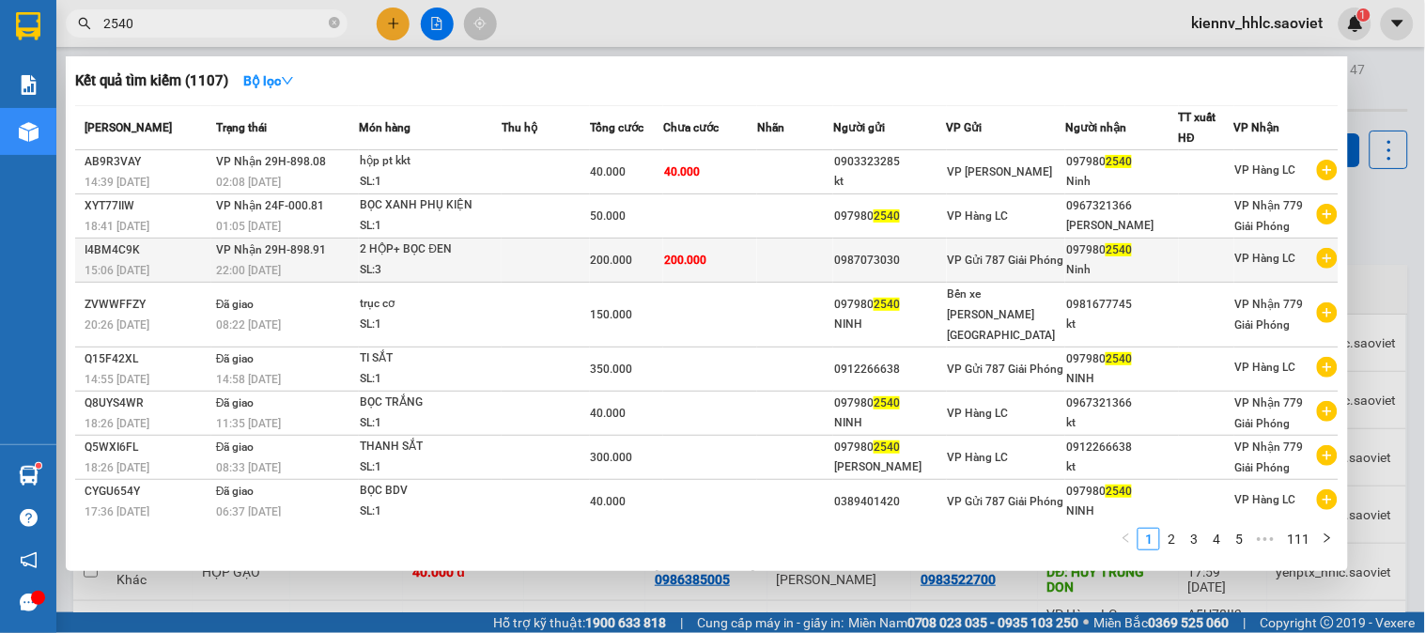
click at [680, 257] on span "200.000" at bounding box center [685, 260] width 42 height 13
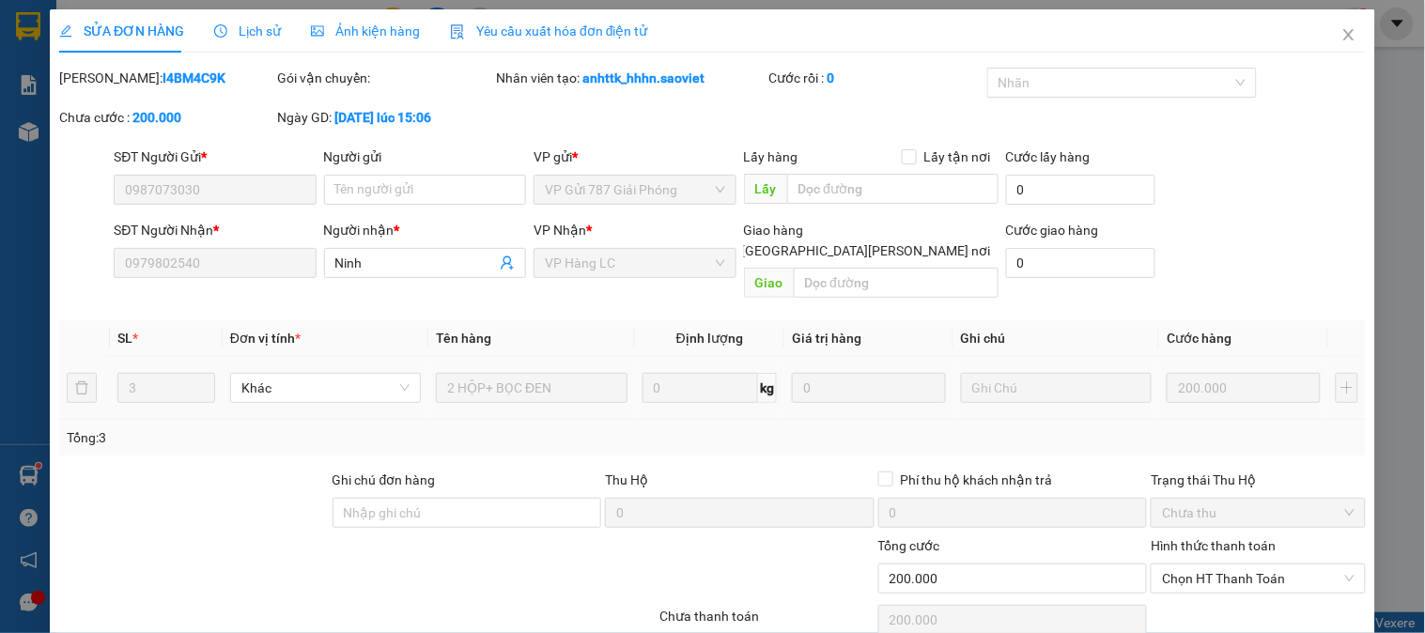
type input "0987073030"
type input "0979802540"
type input "Ninh"
type input "0"
type input "200.000"
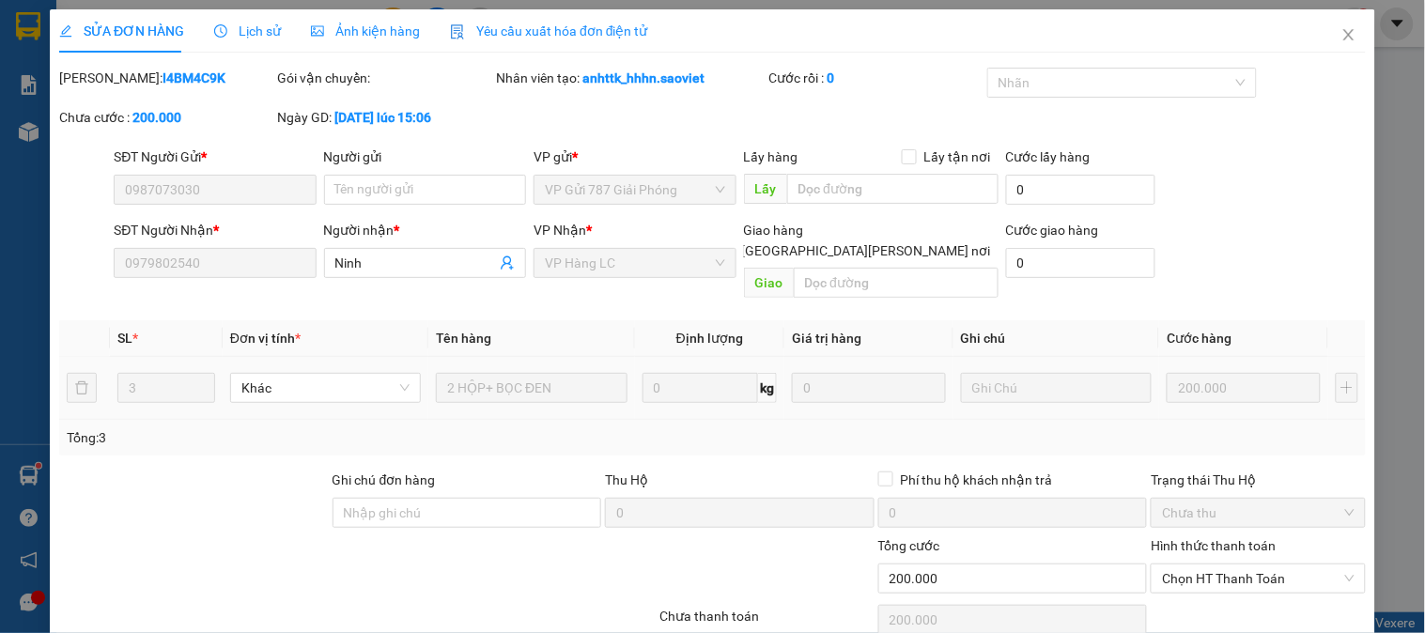
scroll to position [66, 0]
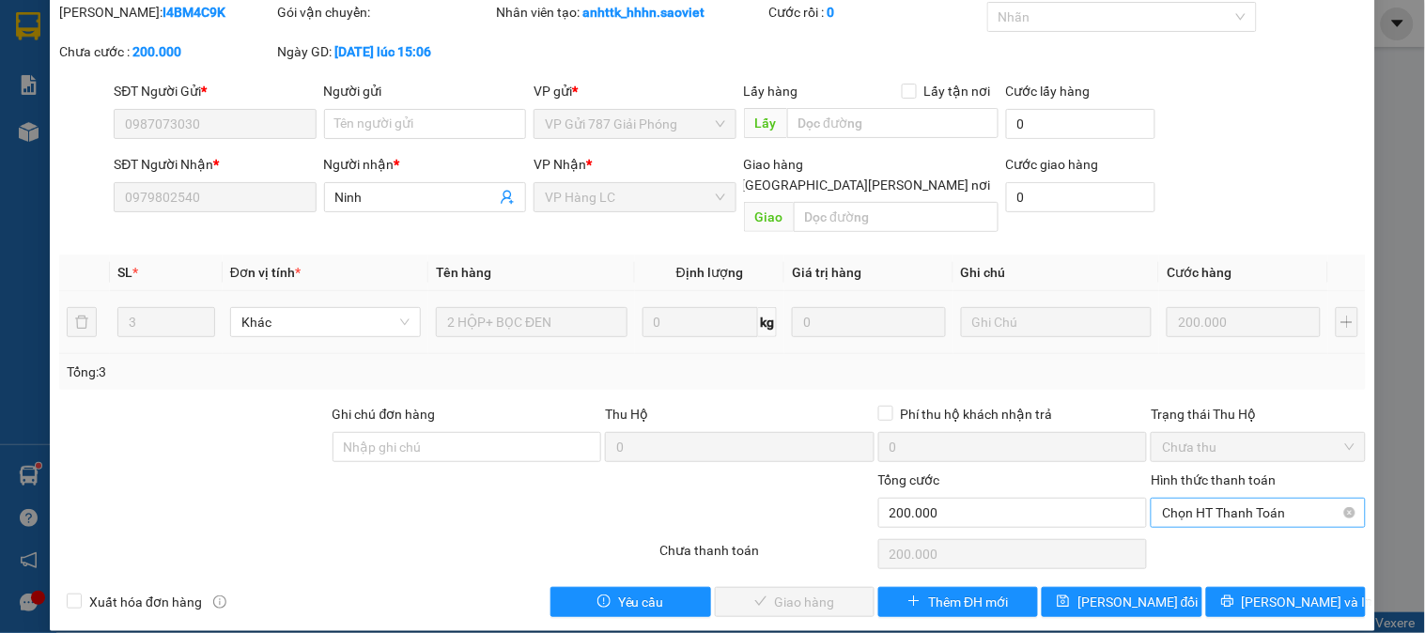
click at [1218, 499] on span "Chọn HT Thanh Toán" at bounding box center [1258, 513] width 192 height 28
click at [1221, 532] on div "Tại văn phòng" at bounding box center [1246, 529] width 190 height 21
type input "0"
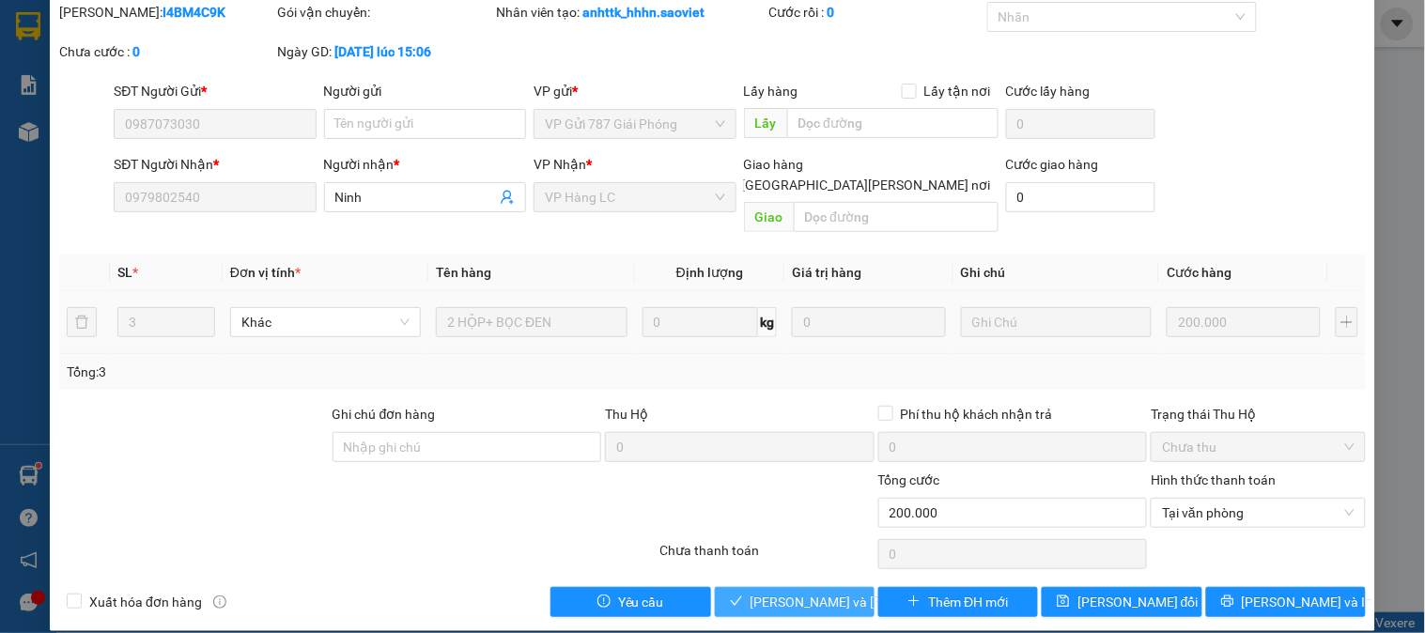
click at [802, 592] on span "[PERSON_NAME] và [PERSON_NAME] hàng" at bounding box center [877, 602] width 254 height 21
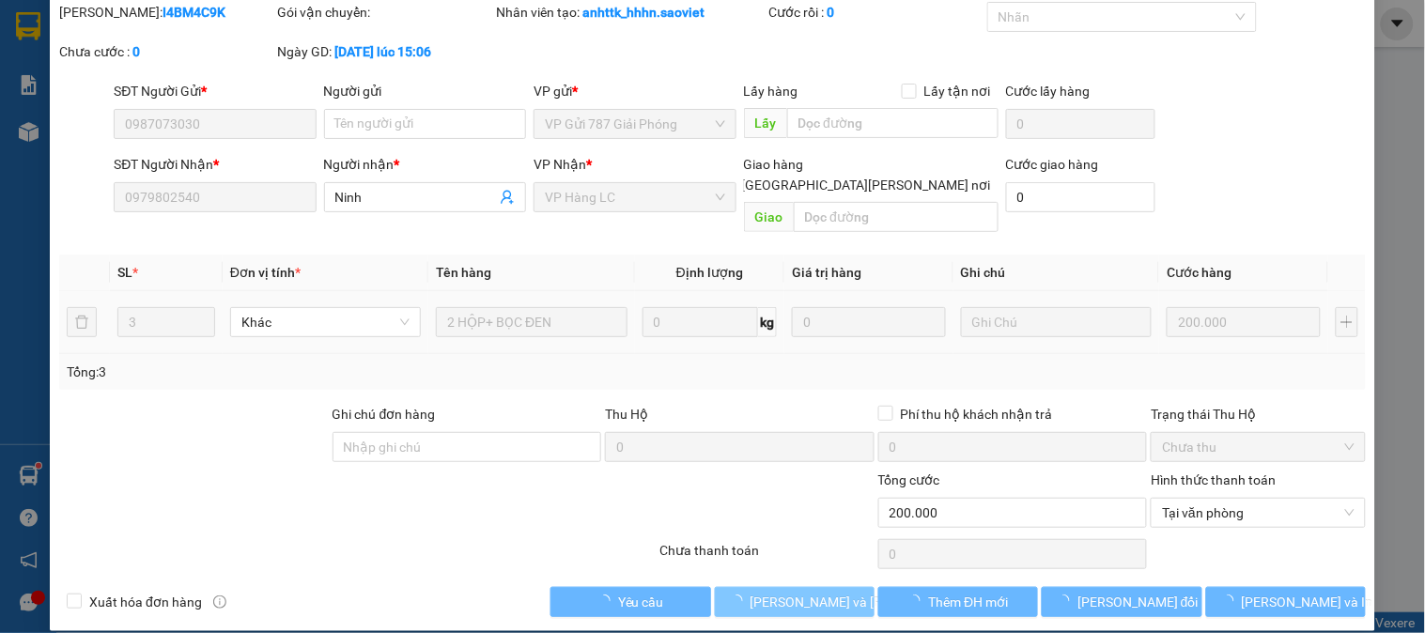
scroll to position [0, 0]
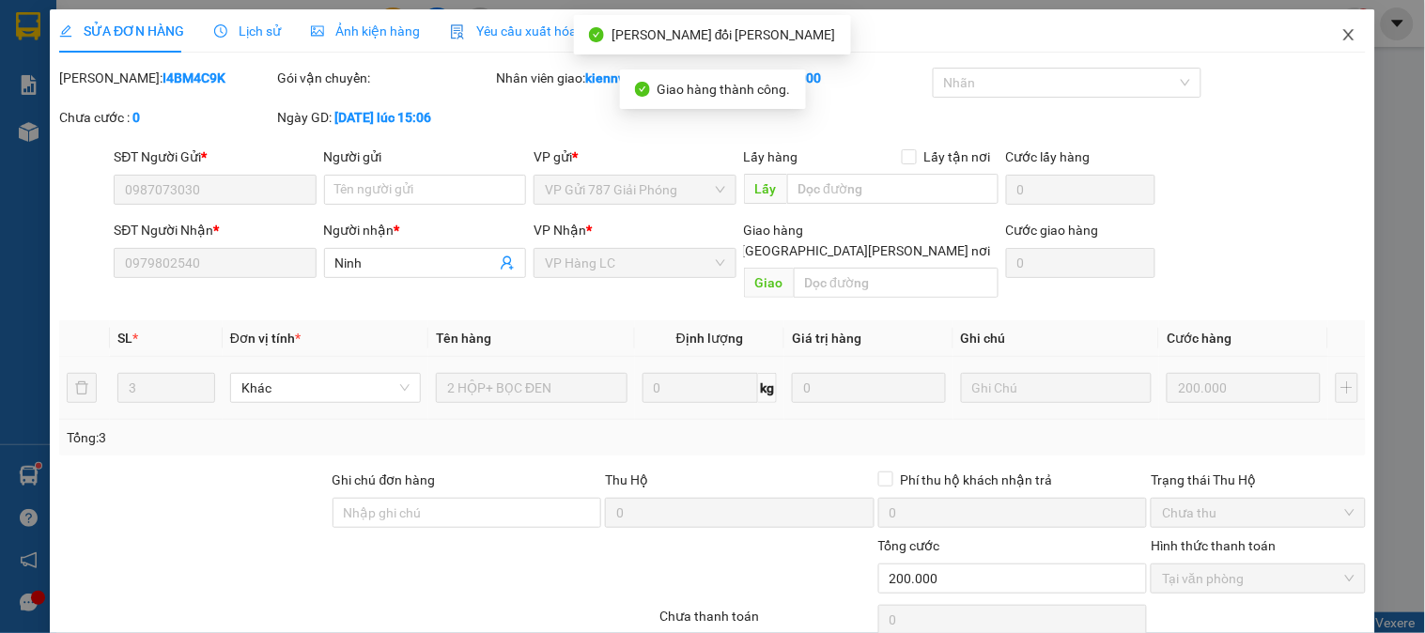
click at [1343, 36] on icon "close" at bounding box center [1348, 34] width 10 height 11
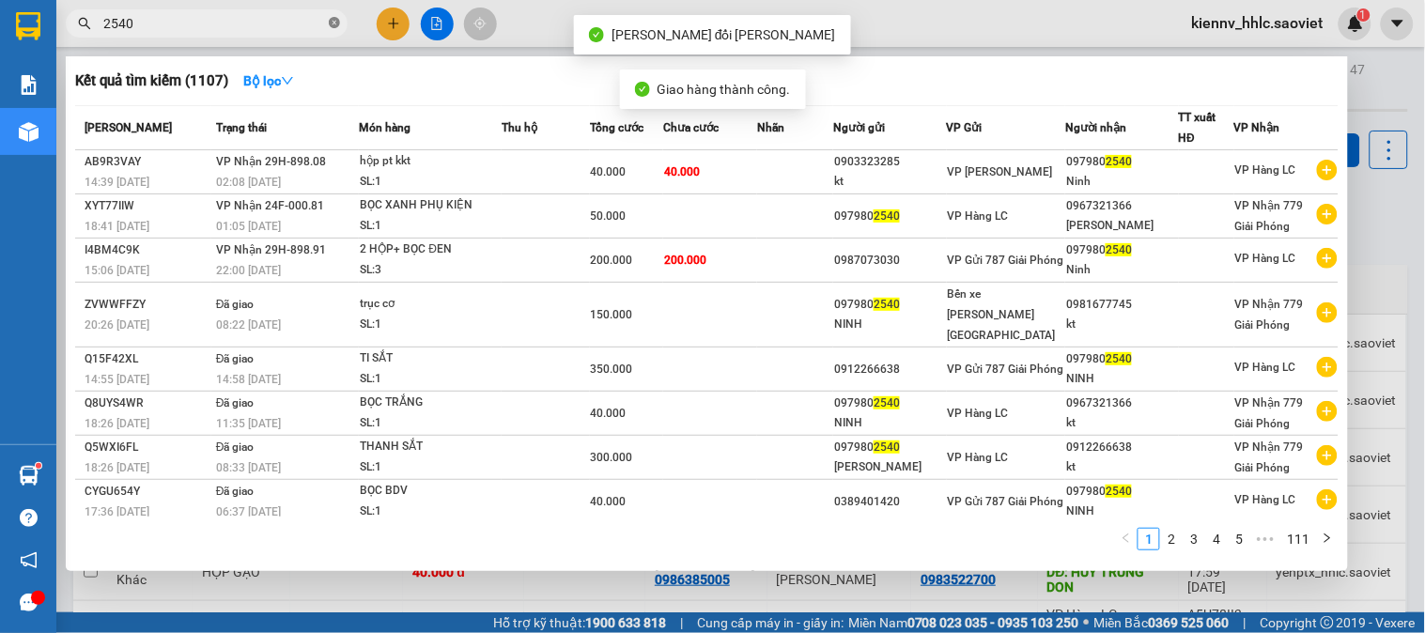
click at [332, 22] on icon "close-circle" at bounding box center [334, 22] width 11 height 11
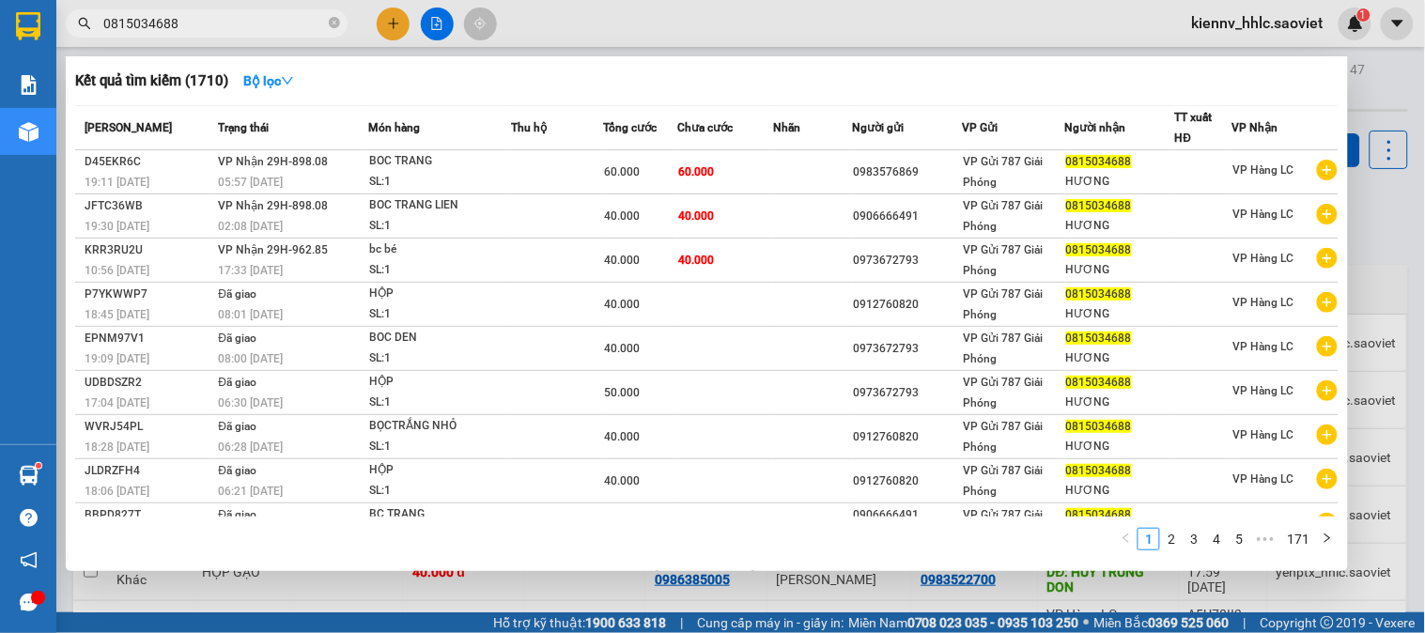
type input "0815034688"
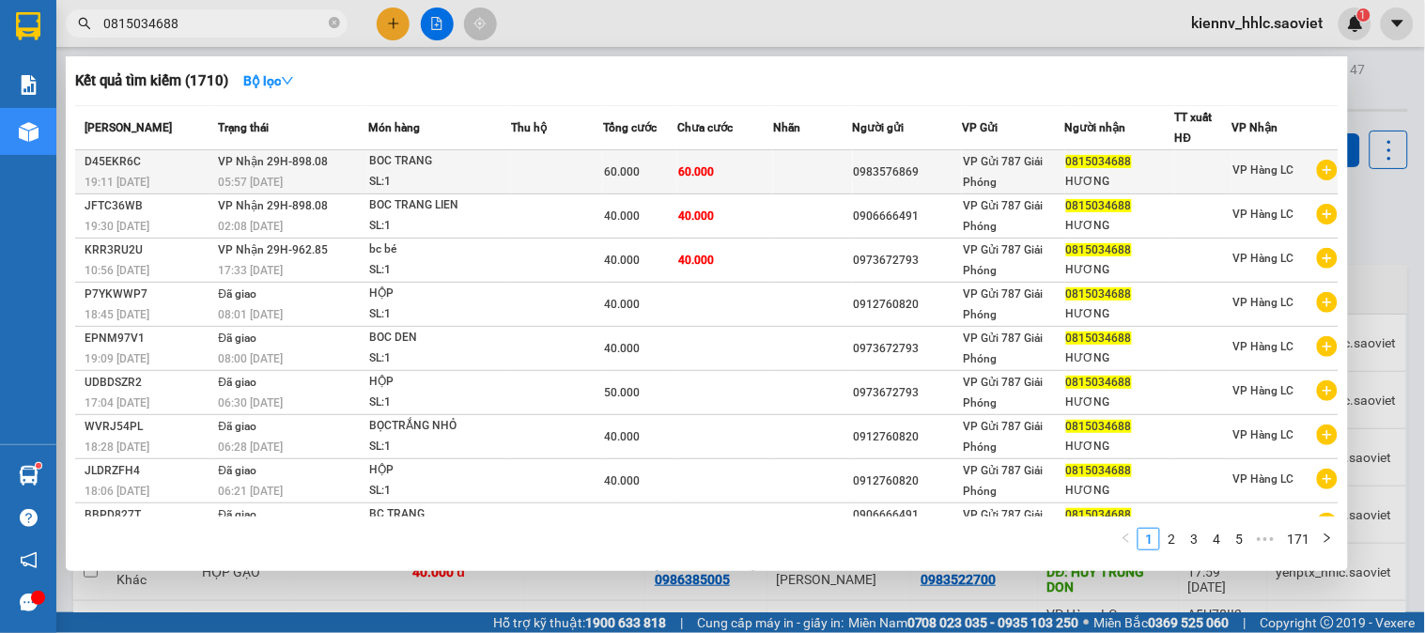
click at [610, 169] on span "60.000" at bounding box center [622, 171] width 36 height 13
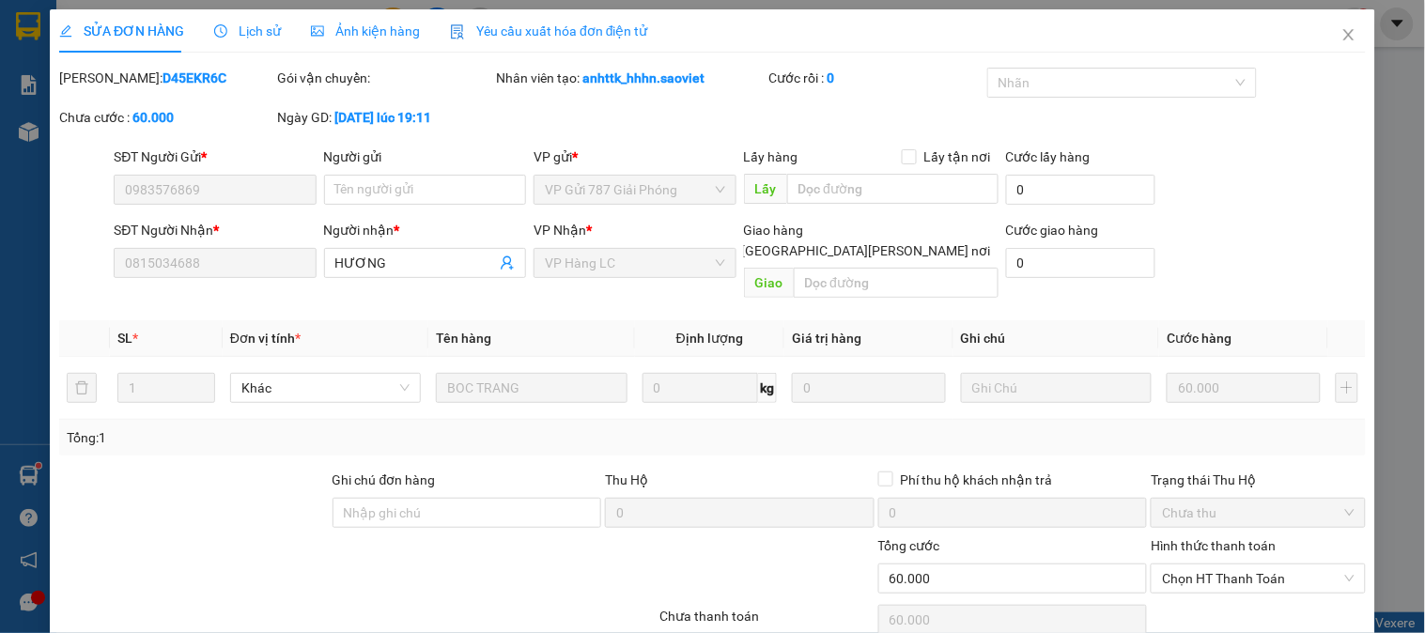
type input "0983576869"
type input "0815034688"
type input "HƯƠNG"
type input "0"
type input "60.000"
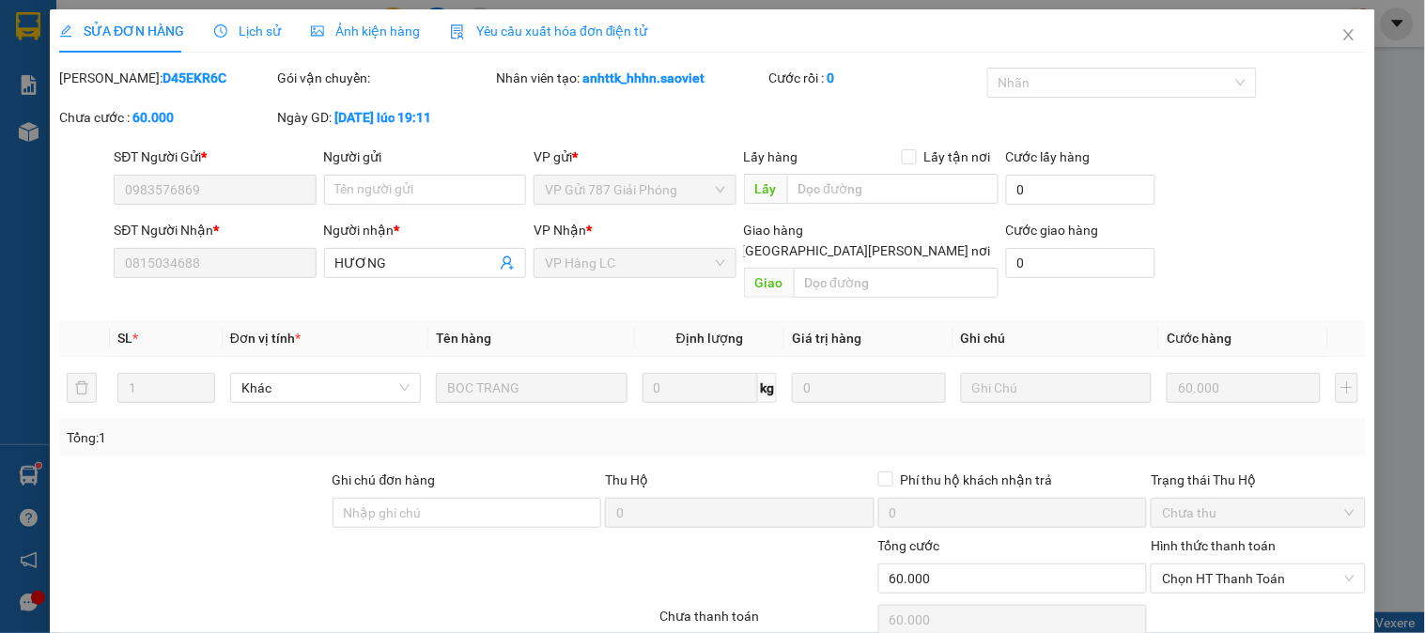
scroll to position [66, 0]
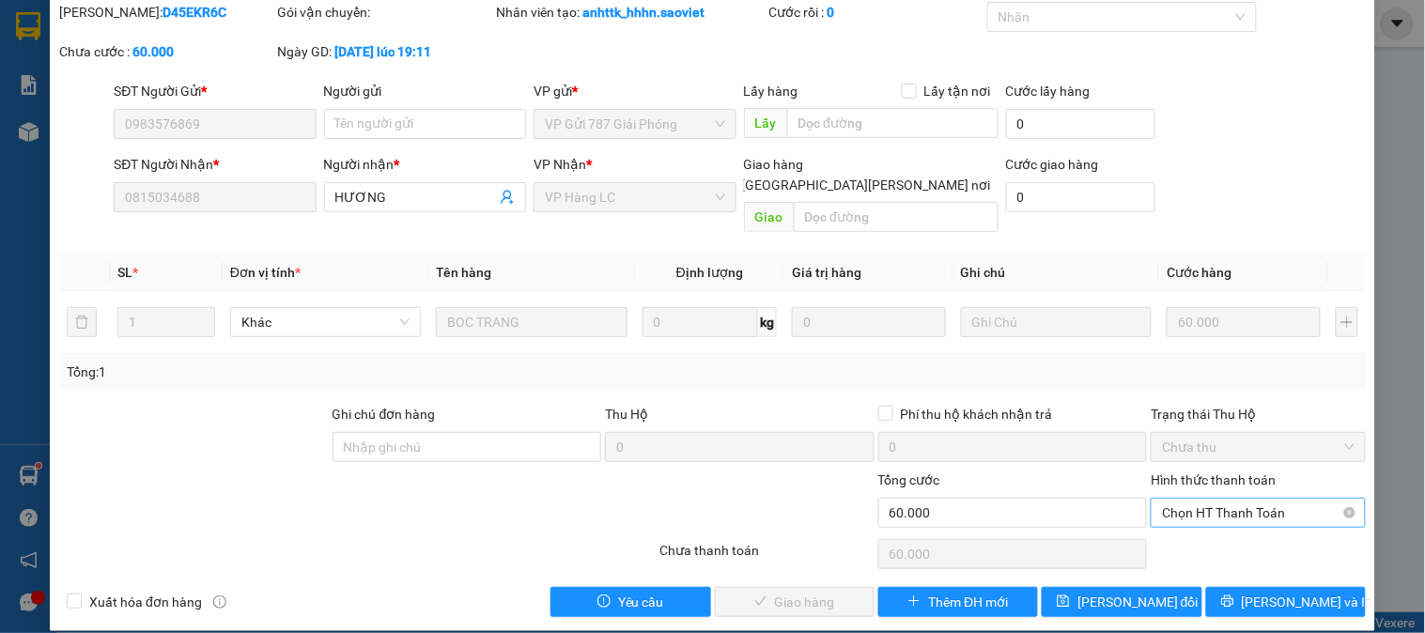
click at [1221, 499] on span "Chọn HT Thanh Toán" at bounding box center [1258, 513] width 192 height 28
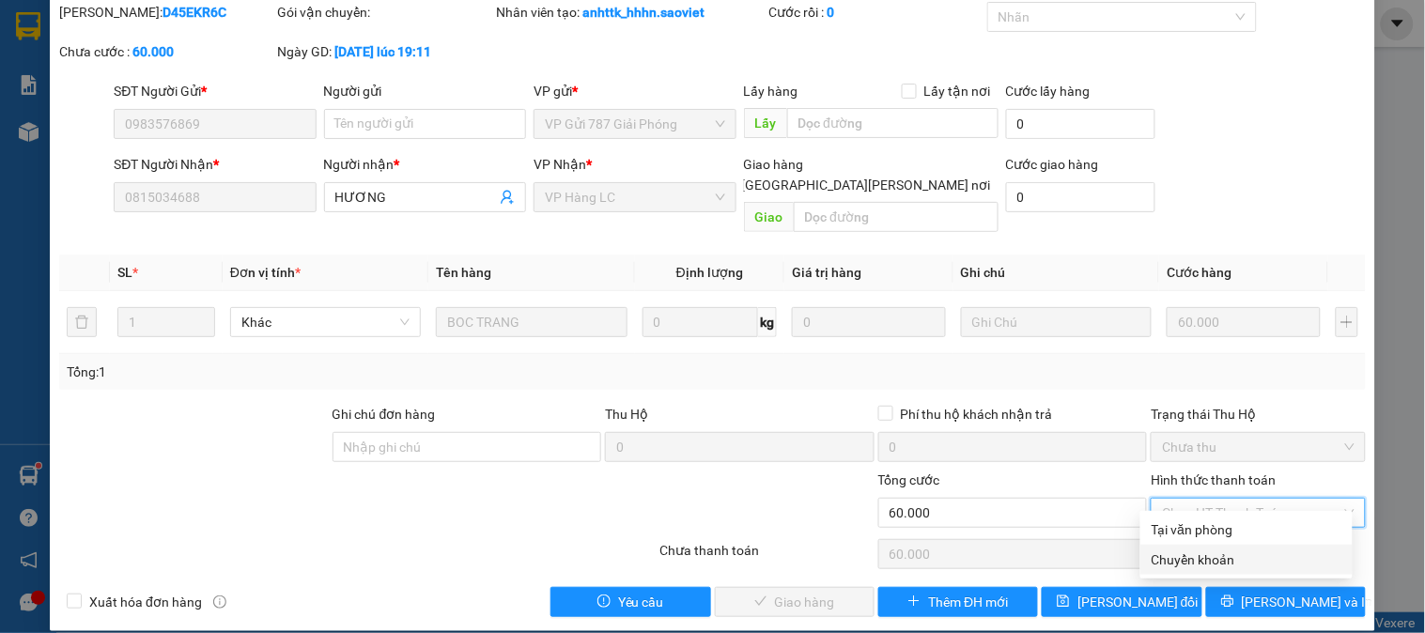
click at [1209, 560] on div "Chuyển khoản" at bounding box center [1246, 559] width 190 height 21
type input "0"
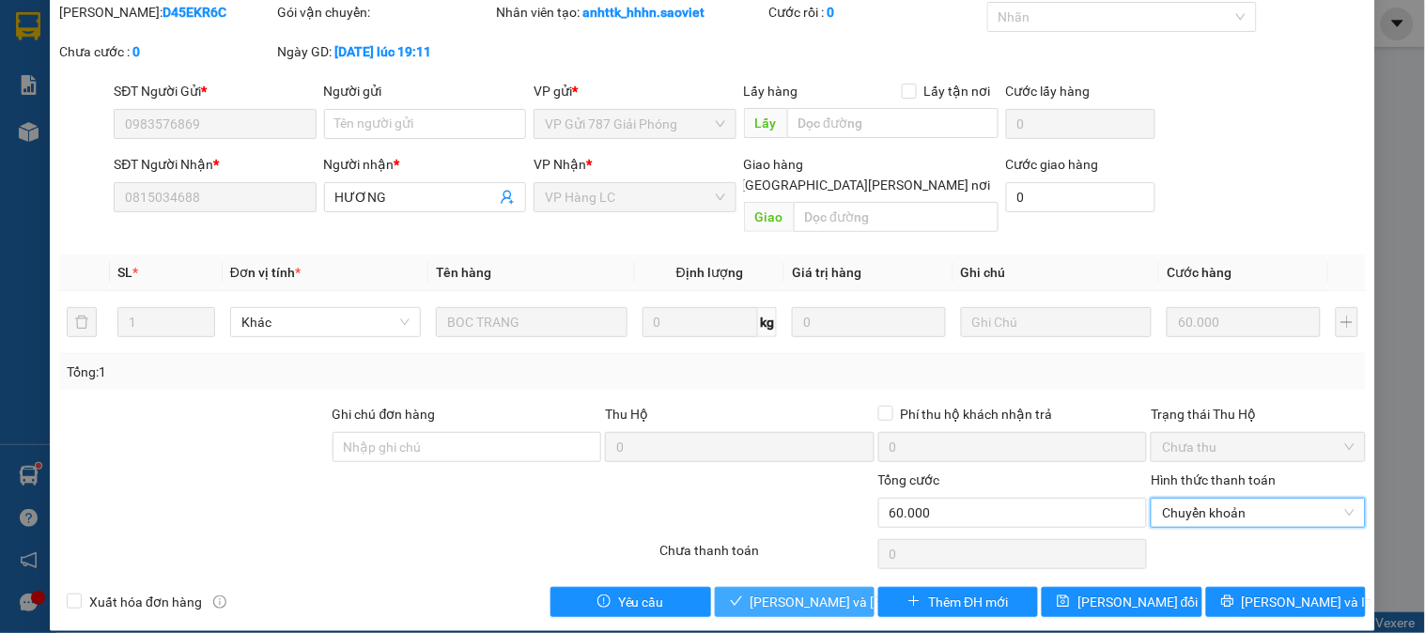
click at [831, 592] on span "Lưu và Giao hàng" at bounding box center [877, 602] width 254 height 21
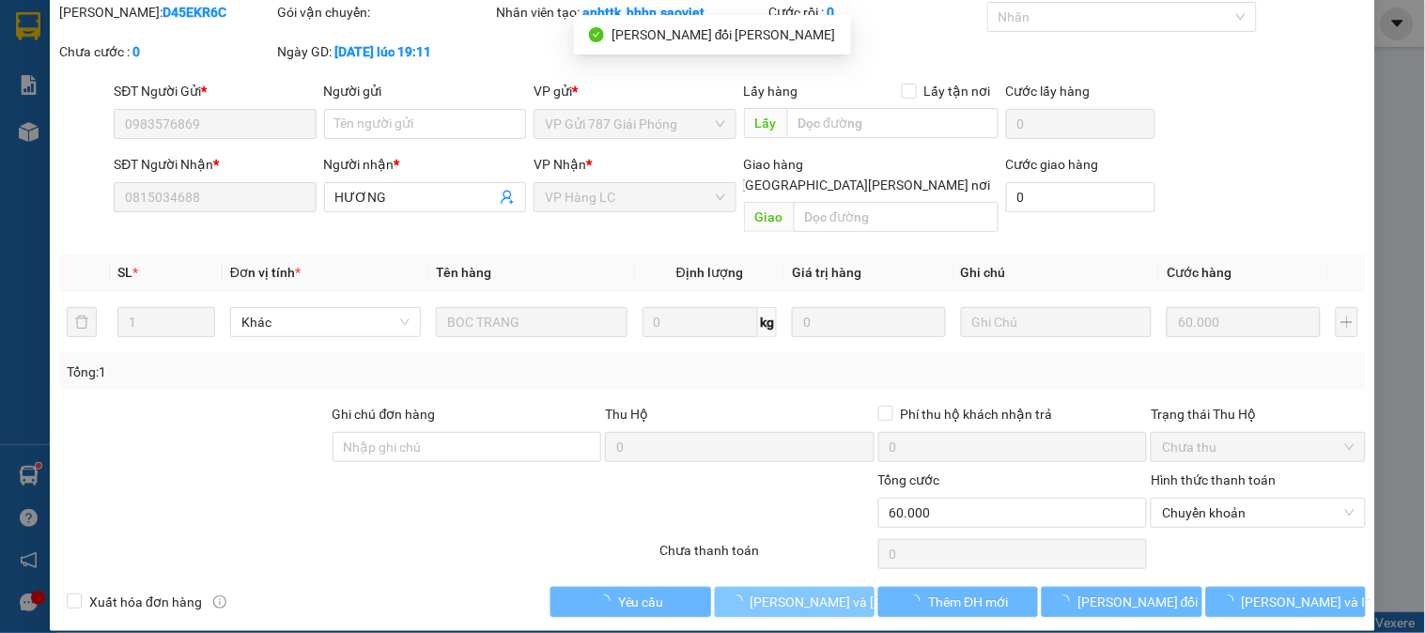
scroll to position [0, 0]
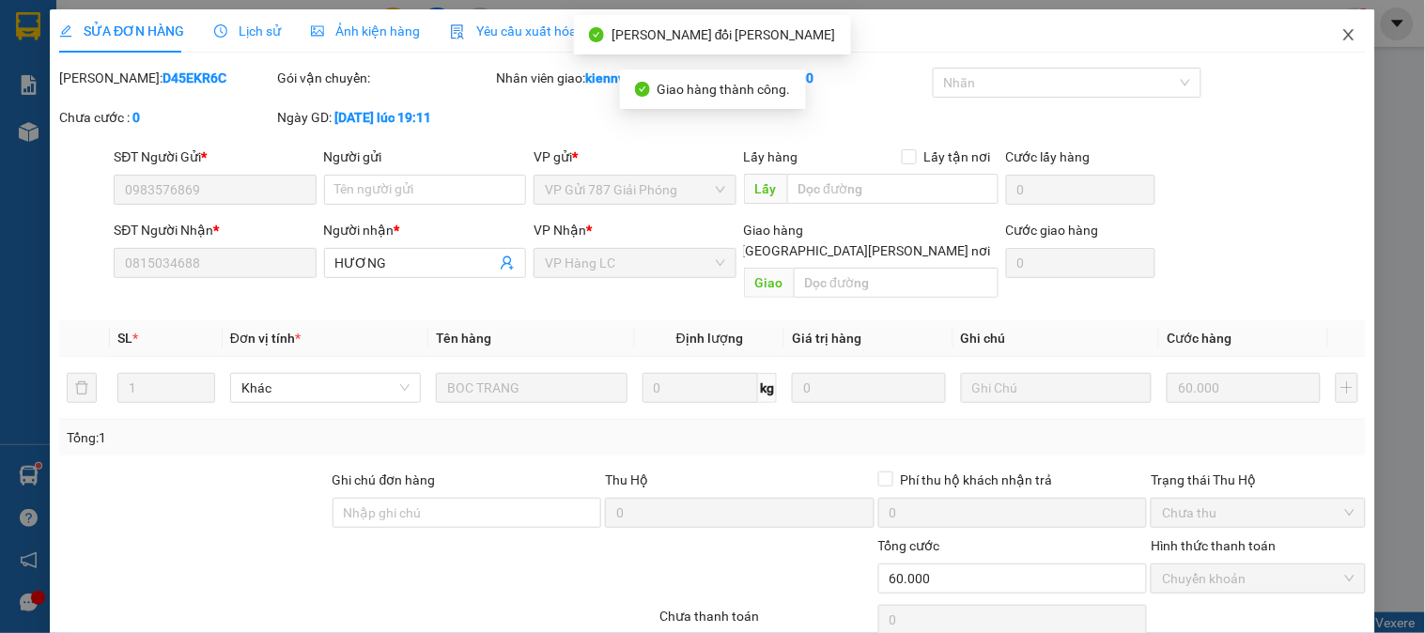
click at [1341, 36] on icon "close" at bounding box center [1348, 34] width 15 height 15
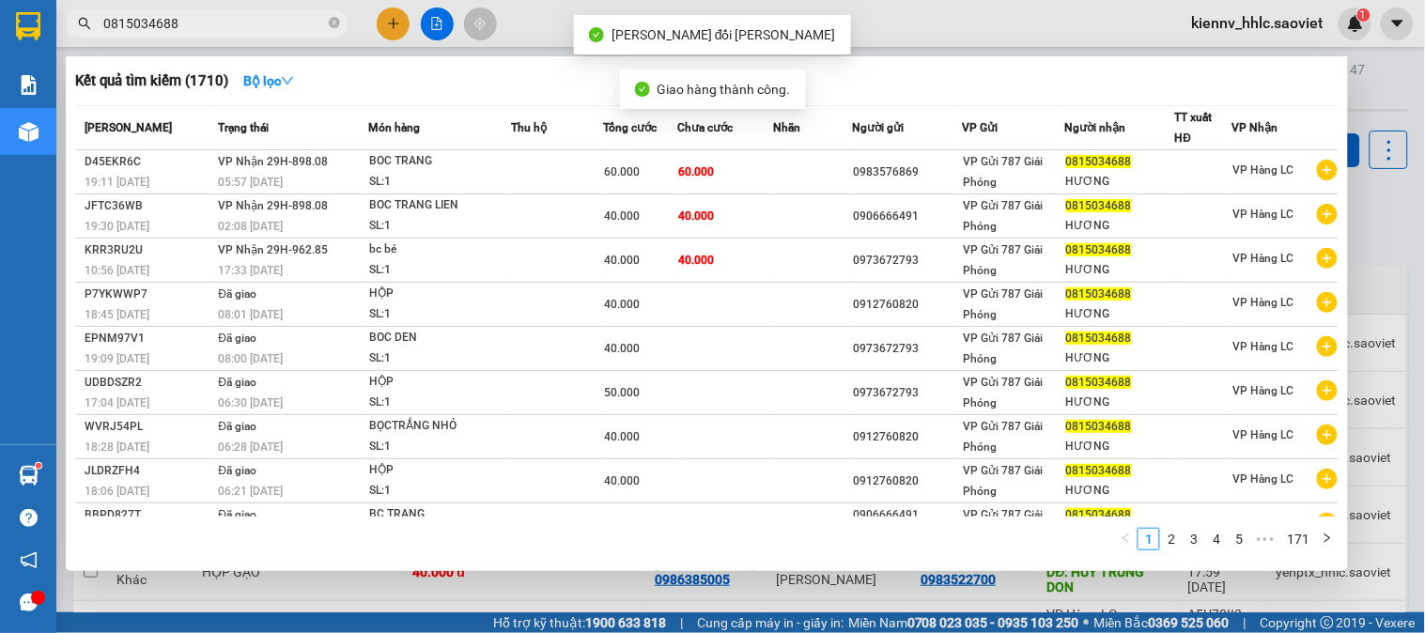
click at [288, 17] on input "0815034688" at bounding box center [214, 23] width 222 height 21
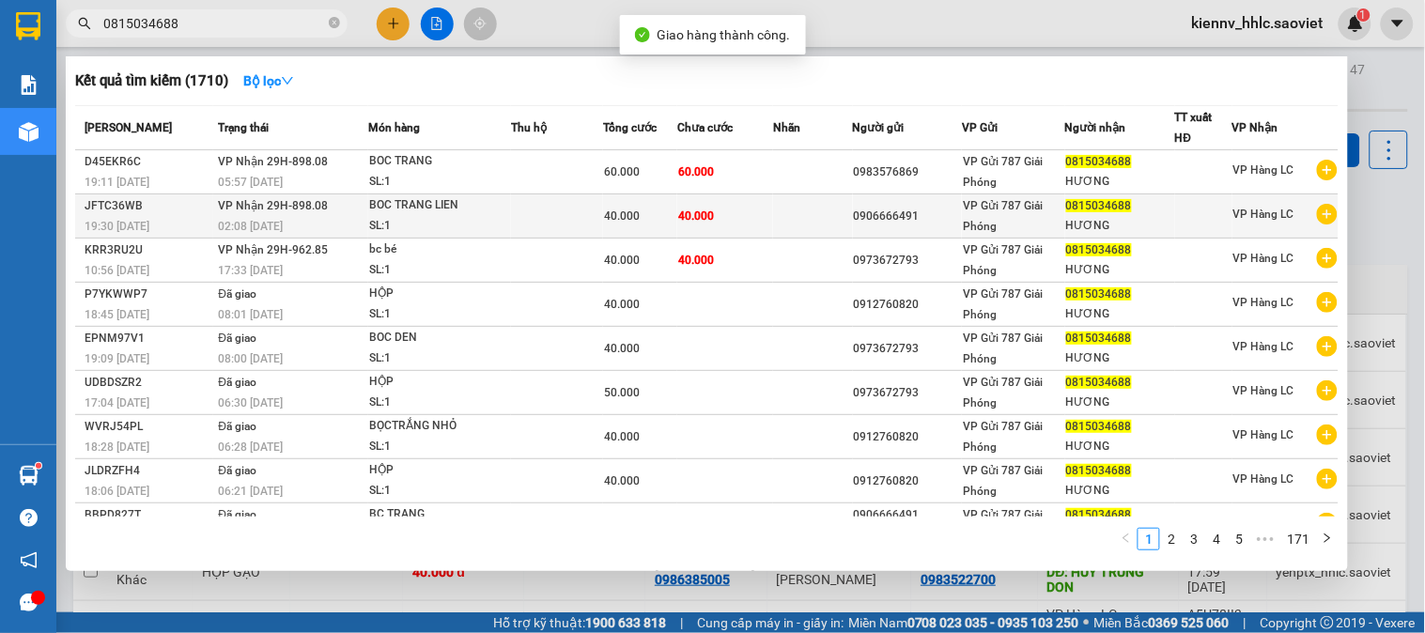
click at [627, 204] on td "40.000" at bounding box center [640, 216] width 74 height 44
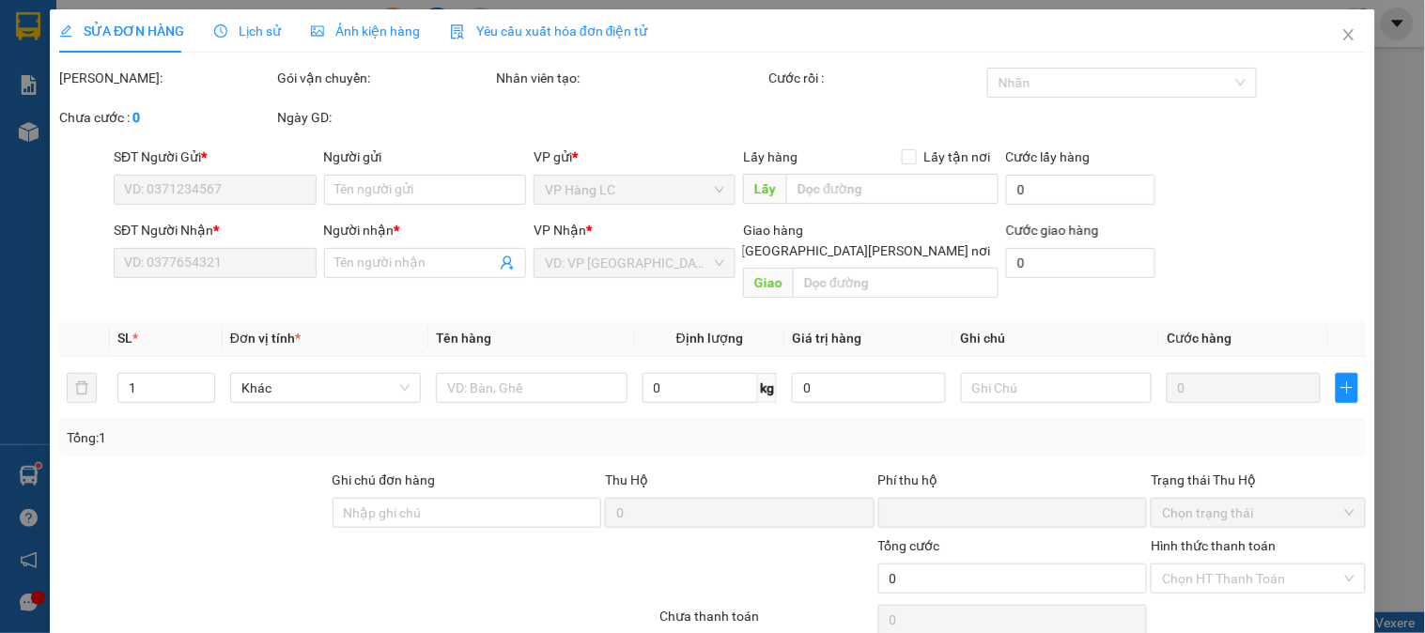
type input "0906666491"
type input "0815034688"
type input "HƯƠNG"
type input "0"
type input "40.000"
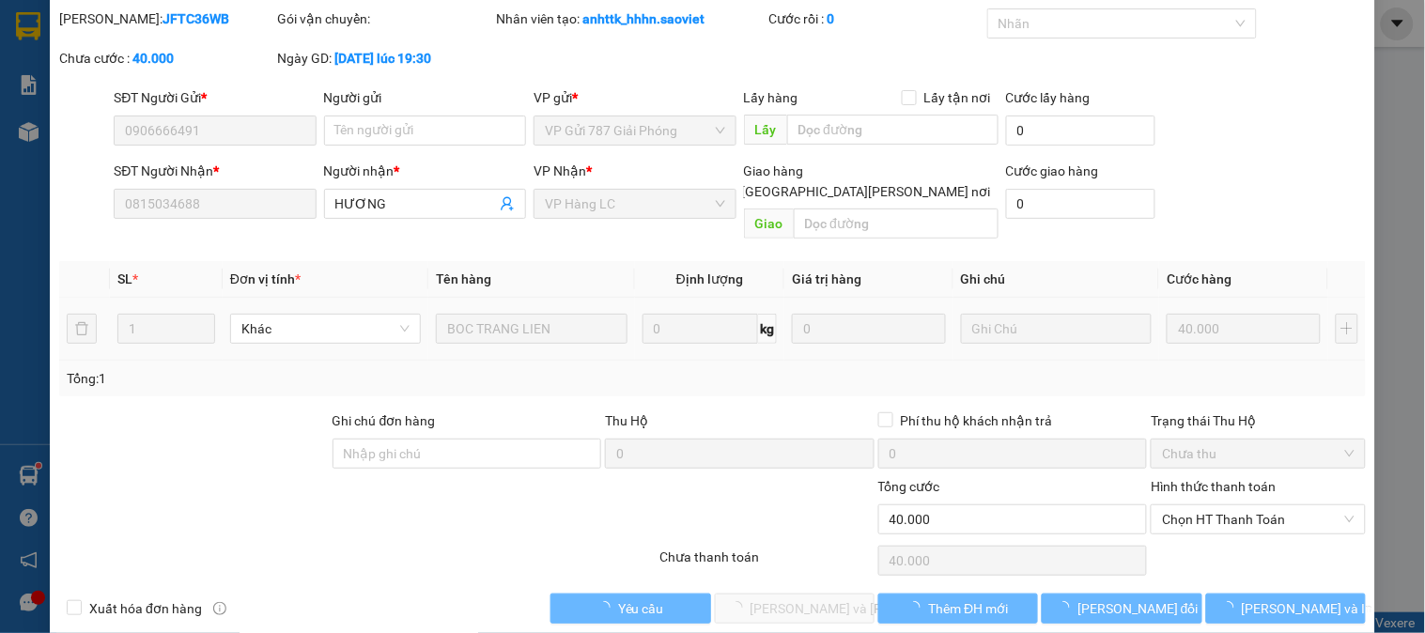
scroll to position [66, 0]
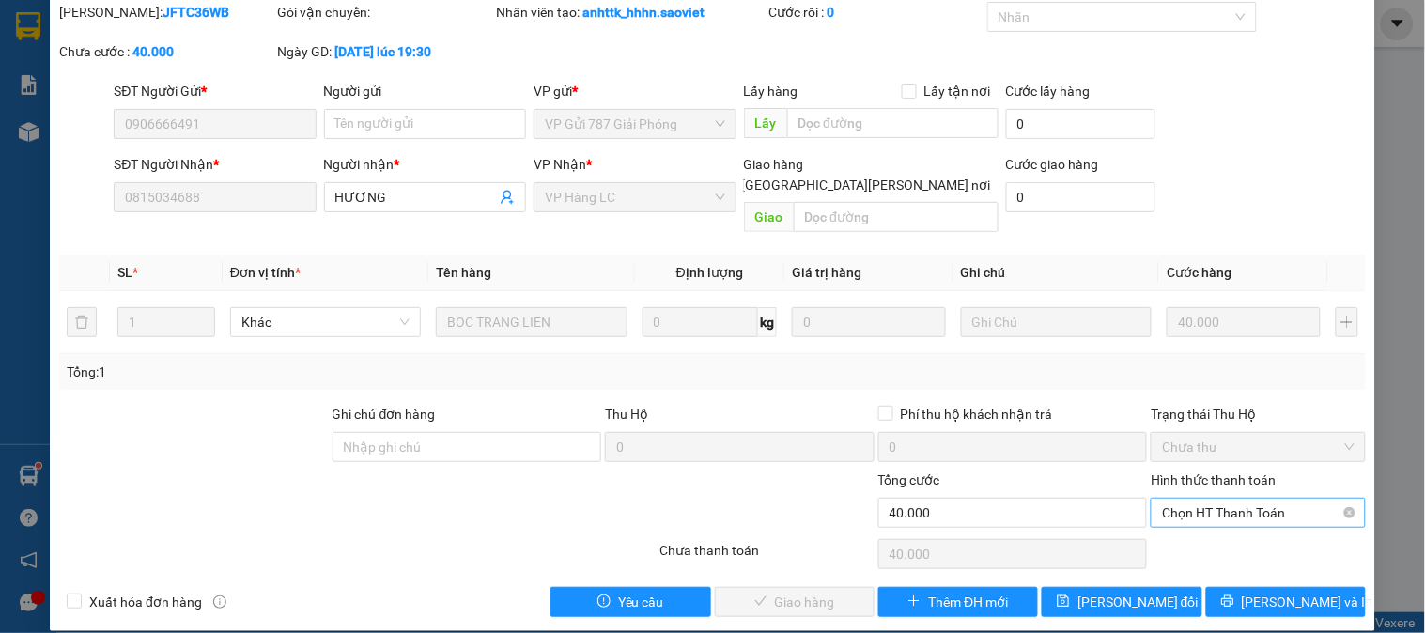
click at [1196, 499] on span "Chọn HT Thanh Toán" at bounding box center [1258, 513] width 192 height 28
click at [1200, 533] on div "Tại văn phòng" at bounding box center [1246, 529] width 190 height 21
type input "0"
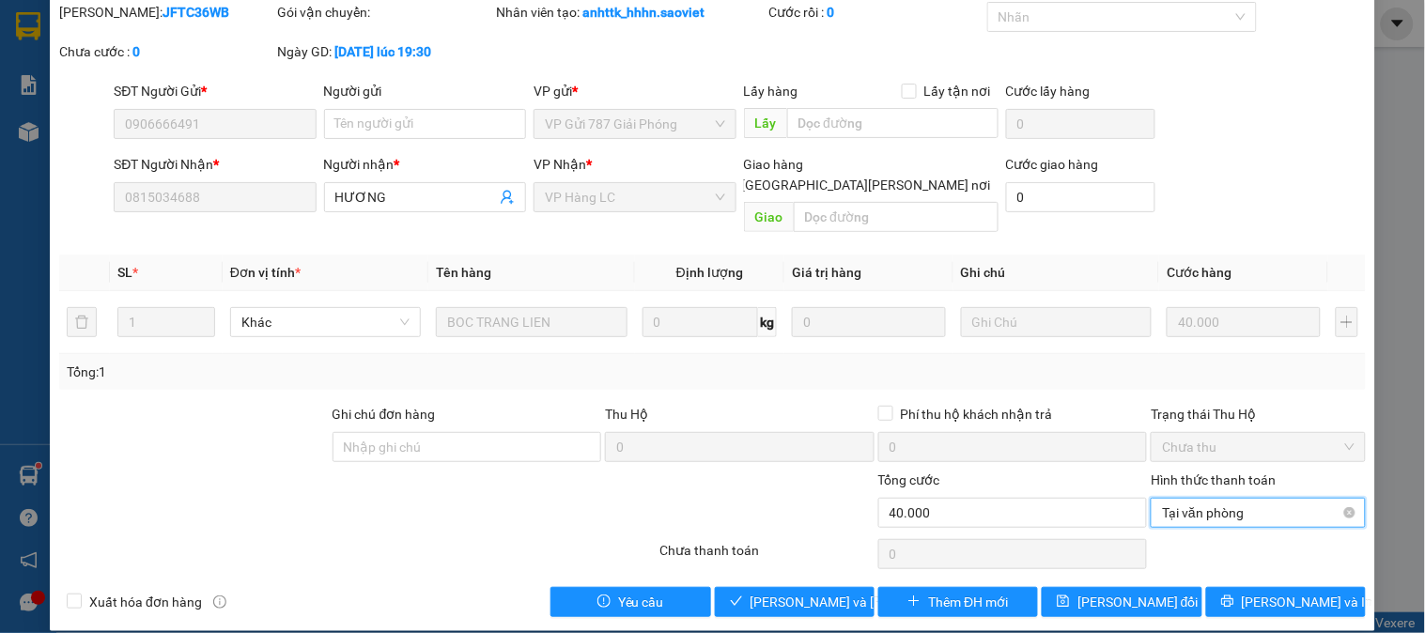
click at [1203, 499] on span "Tại văn phòng" at bounding box center [1258, 513] width 192 height 28
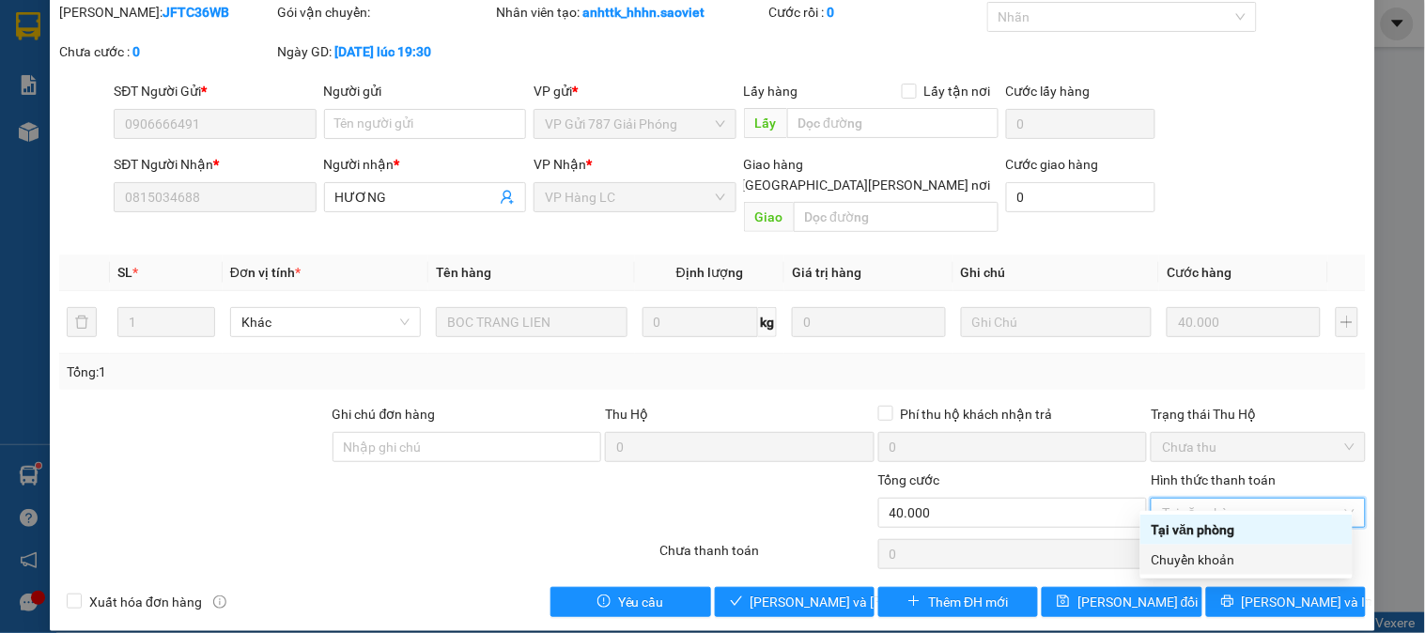
click at [1213, 562] on div "Chuyển khoản" at bounding box center [1246, 559] width 190 height 21
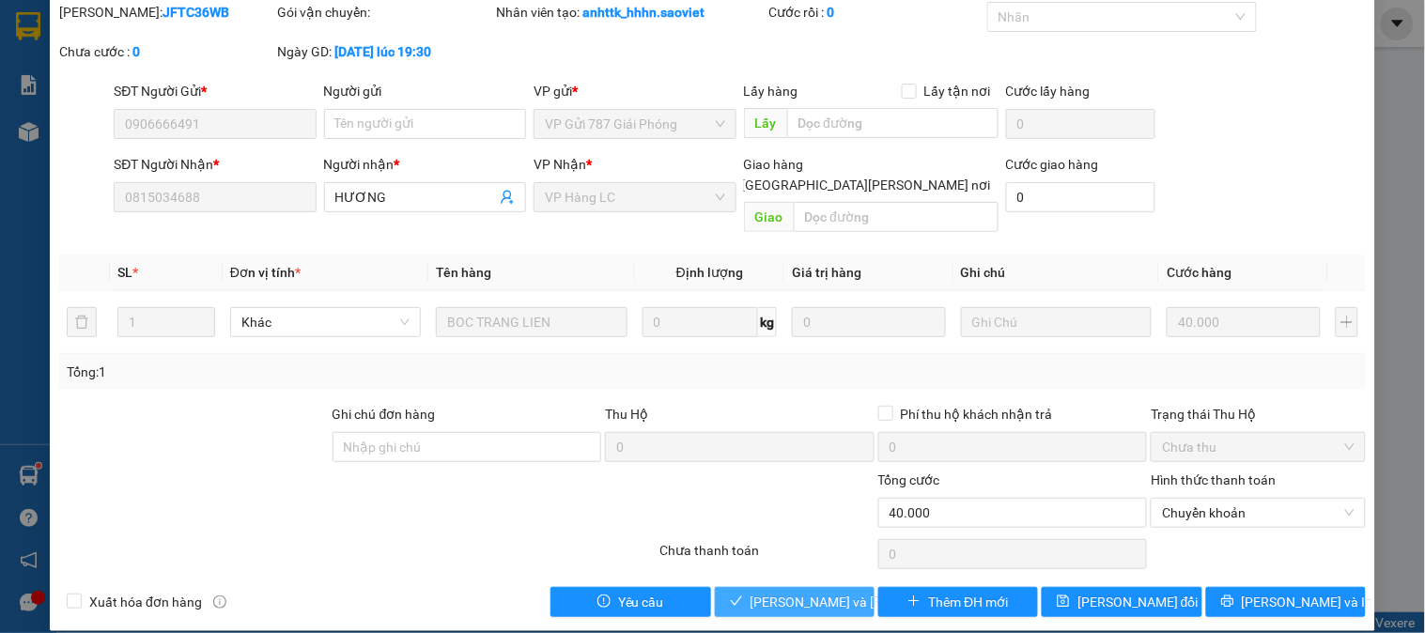
click at [829, 592] on span "Lưu và Giao hàng" at bounding box center [877, 602] width 254 height 21
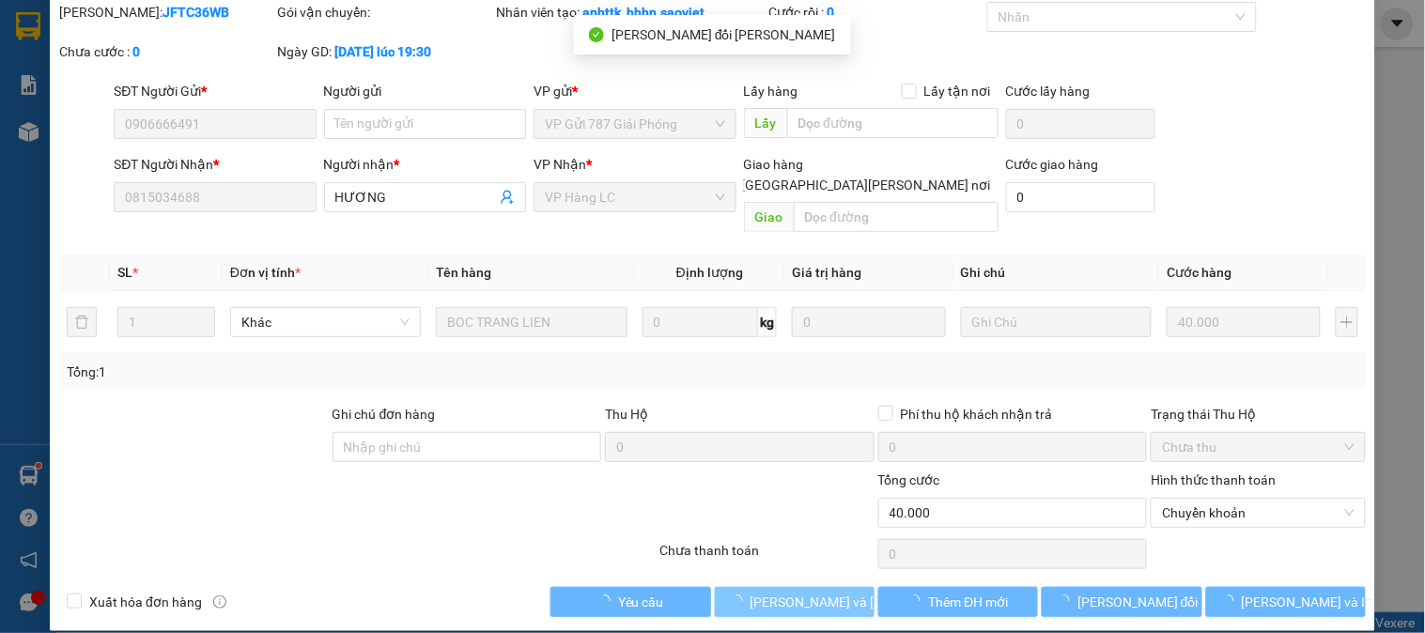
scroll to position [0, 0]
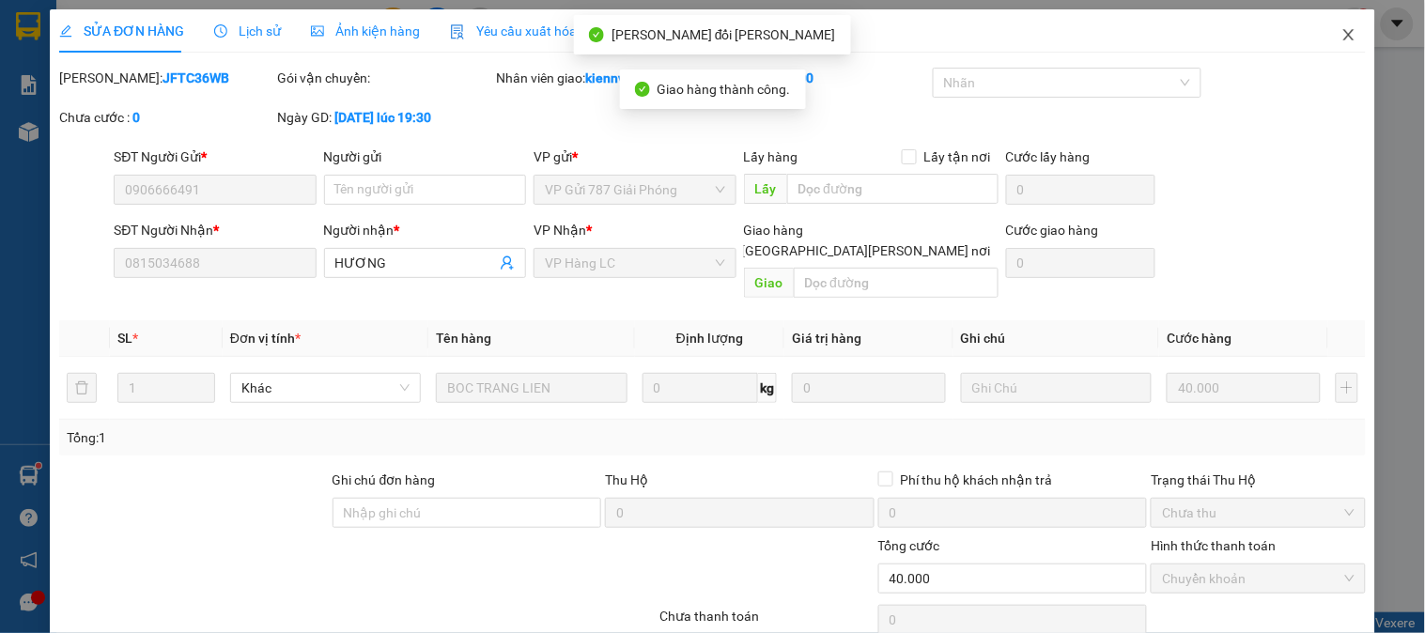
click at [1343, 33] on icon "close" at bounding box center [1348, 34] width 10 height 11
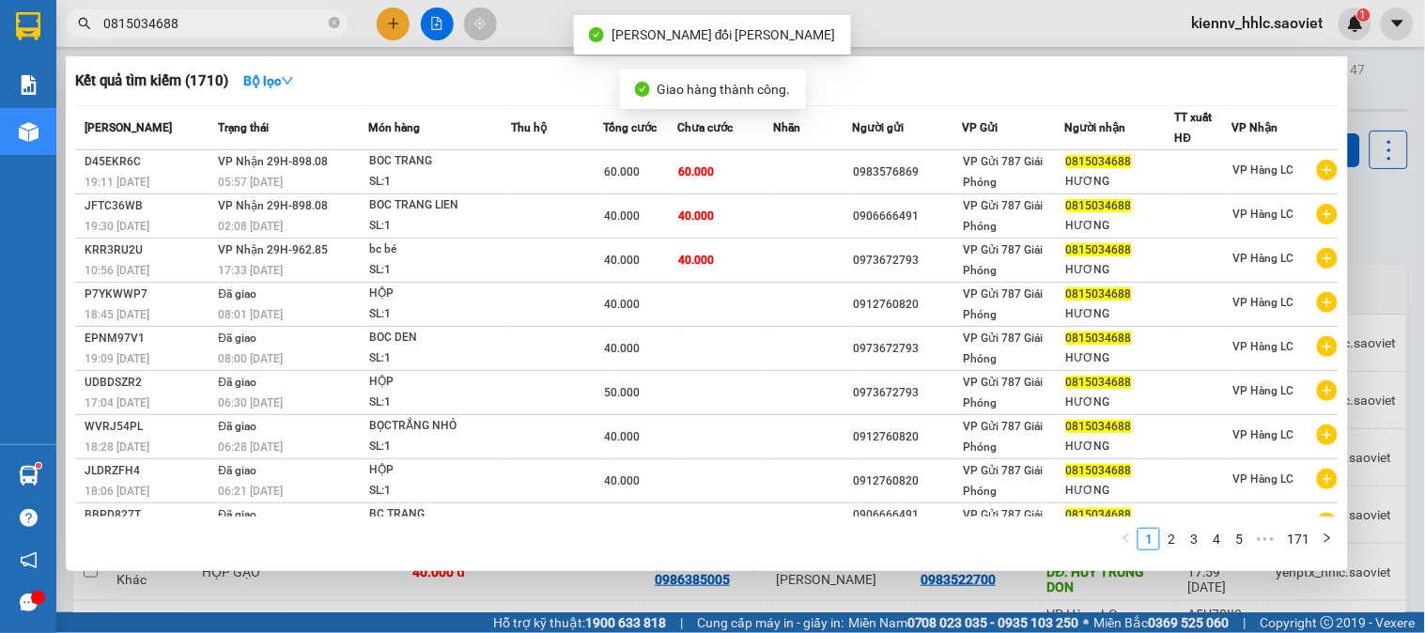
click at [232, 23] on input "0815034688" at bounding box center [214, 23] width 222 height 21
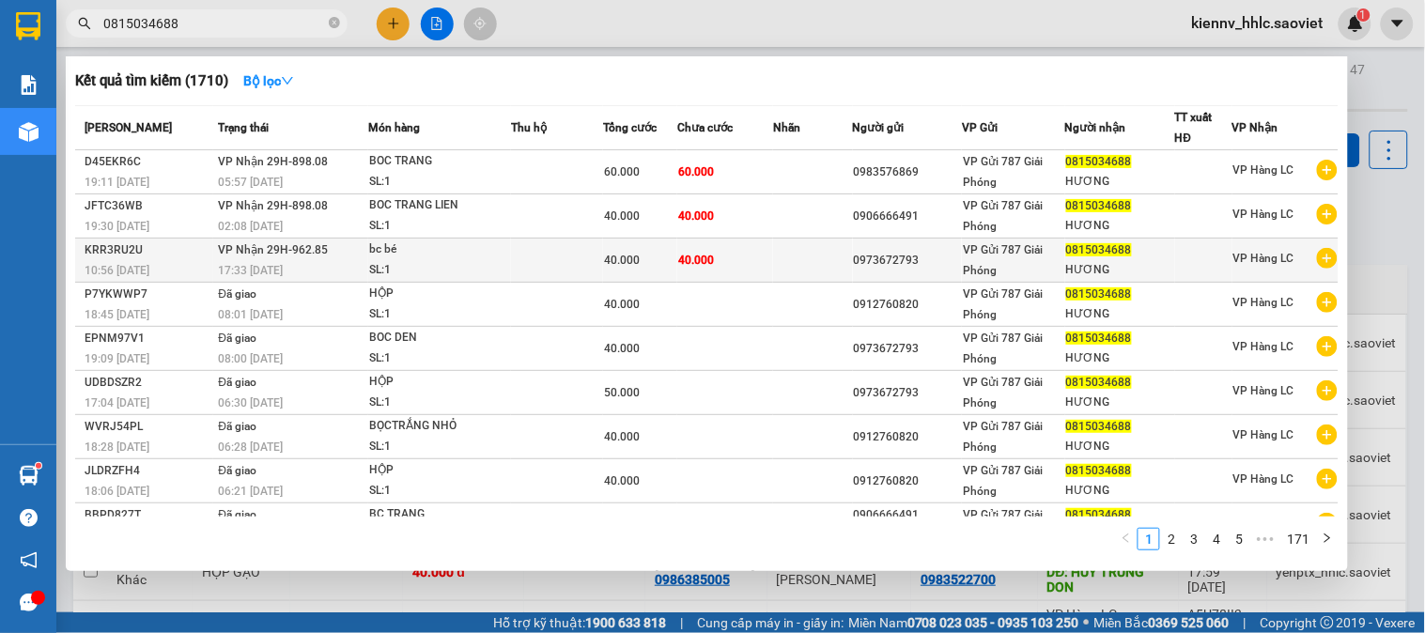
click at [678, 265] on span "40.000" at bounding box center [696, 260] width 36 height 13
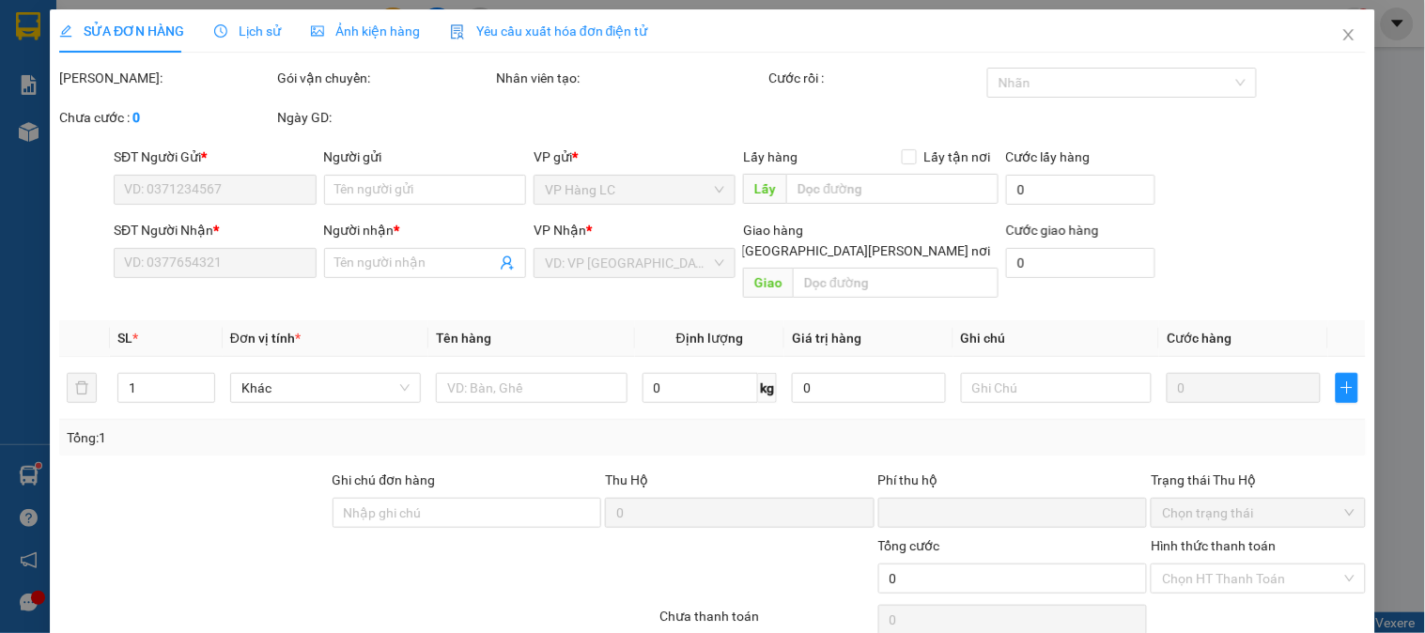
type input "0973672793"
type input "0815034688"
type input "HƯƠNG"
type input "0"
type input "40.000"
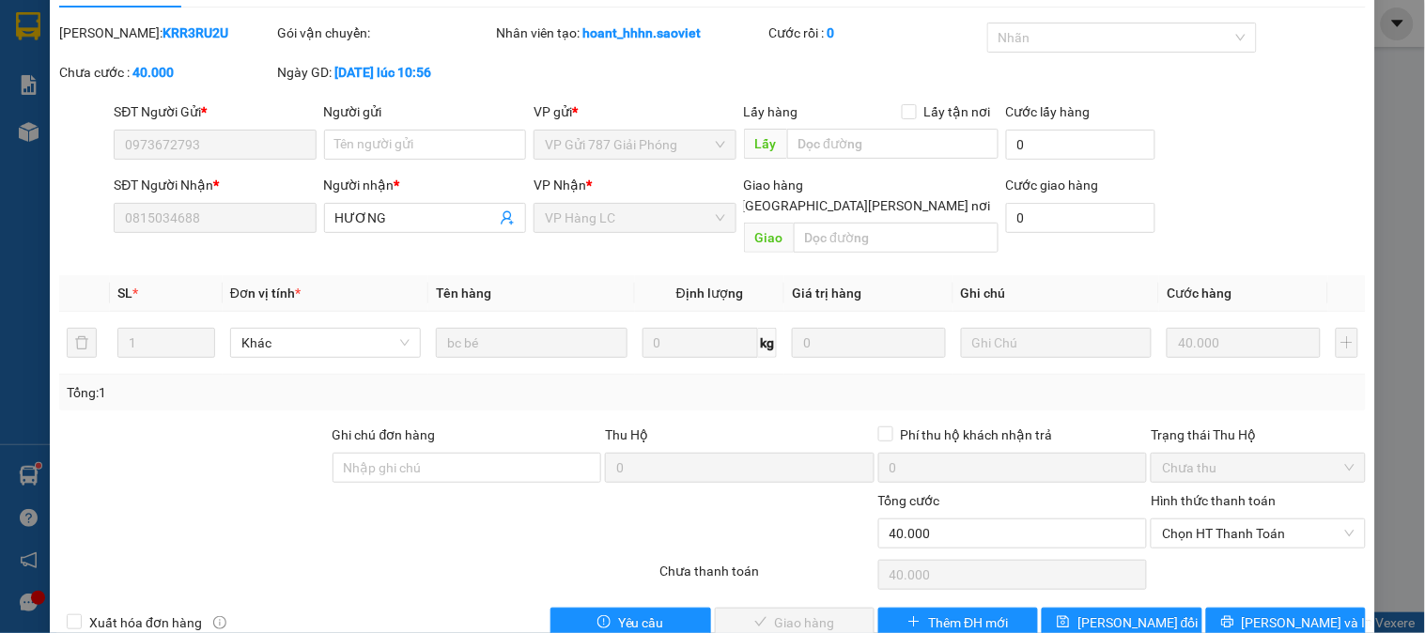
scroll to position [66, 0]
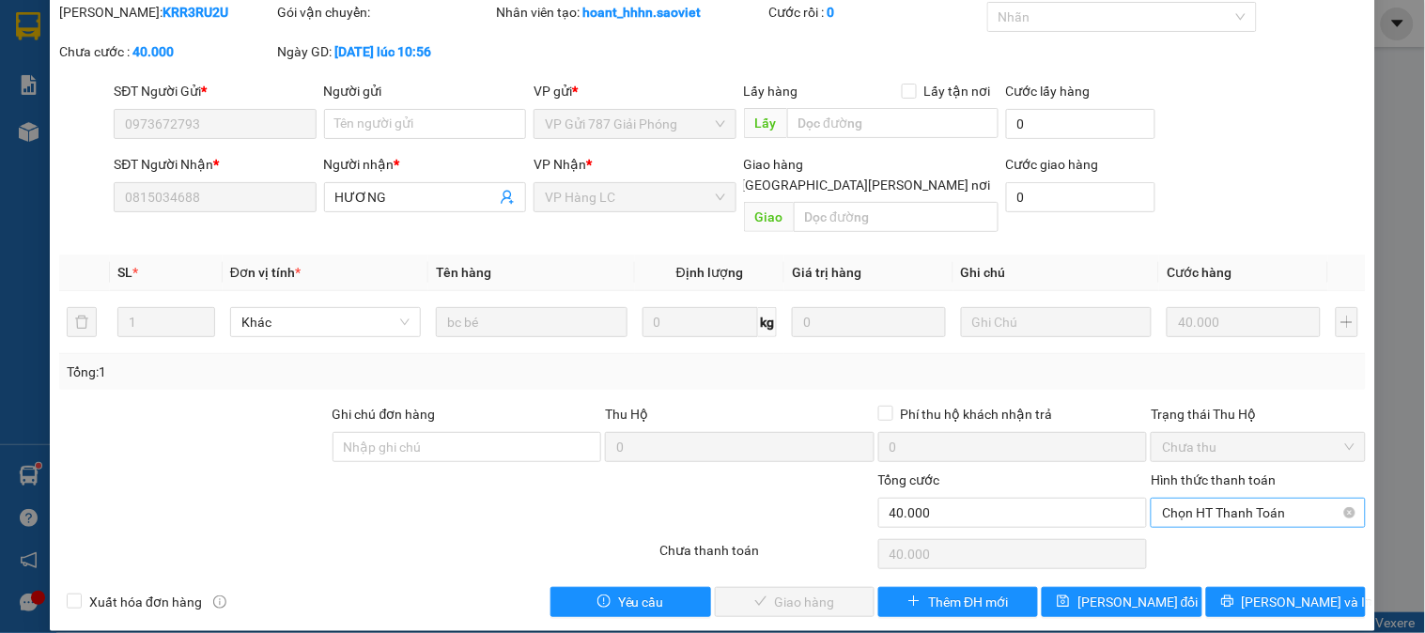
click at [1217, 499] on span "Chọn HT Thanh Toán" at bounding box center [1258, 513] width 192 height 28
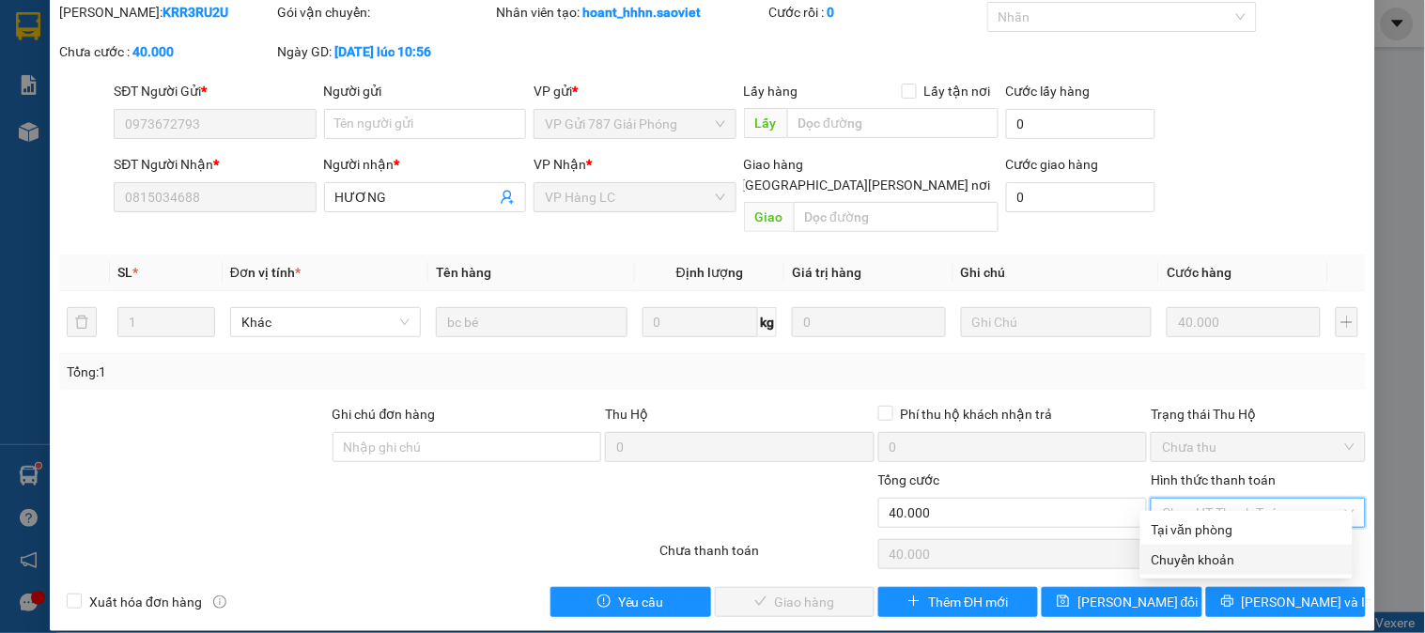
click at [1237, 554] on div "Chuyển khoản" at bounding box center [1246, 559] width 190 height 21
type input "0"
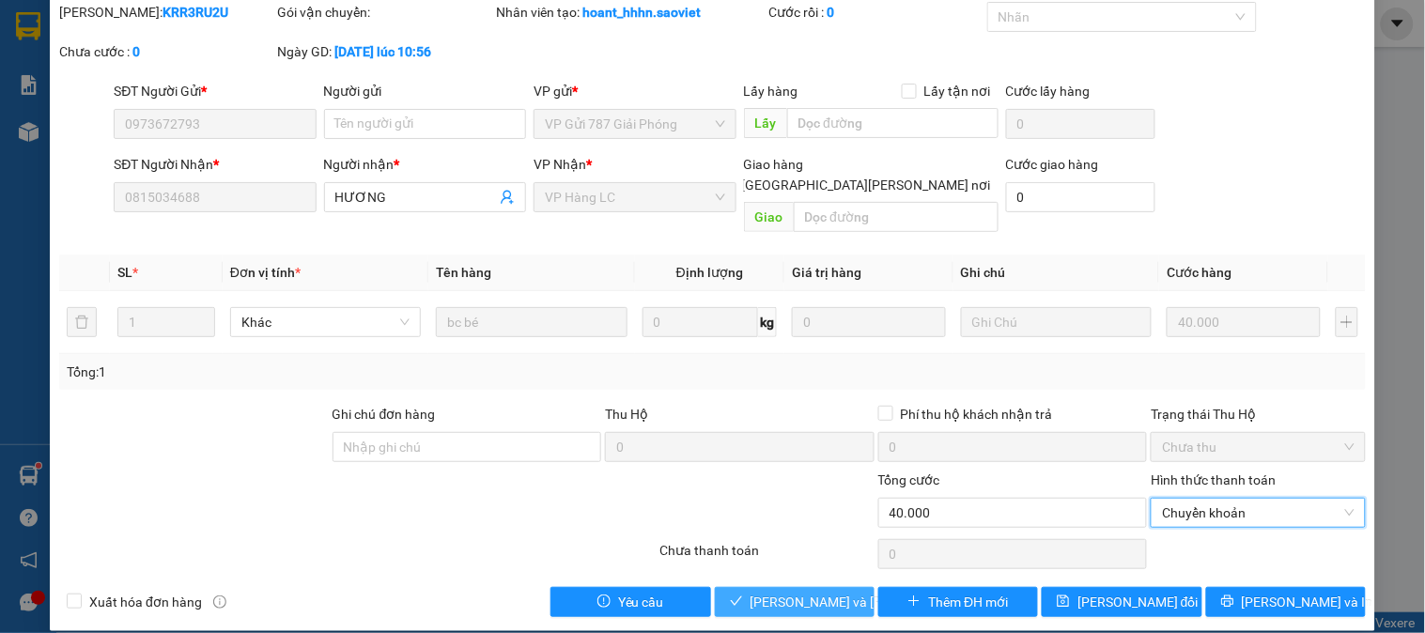
click at [822, 592] on span "Lưu và Giao hàng" at bounding box center [877, 602] width 254 height 21
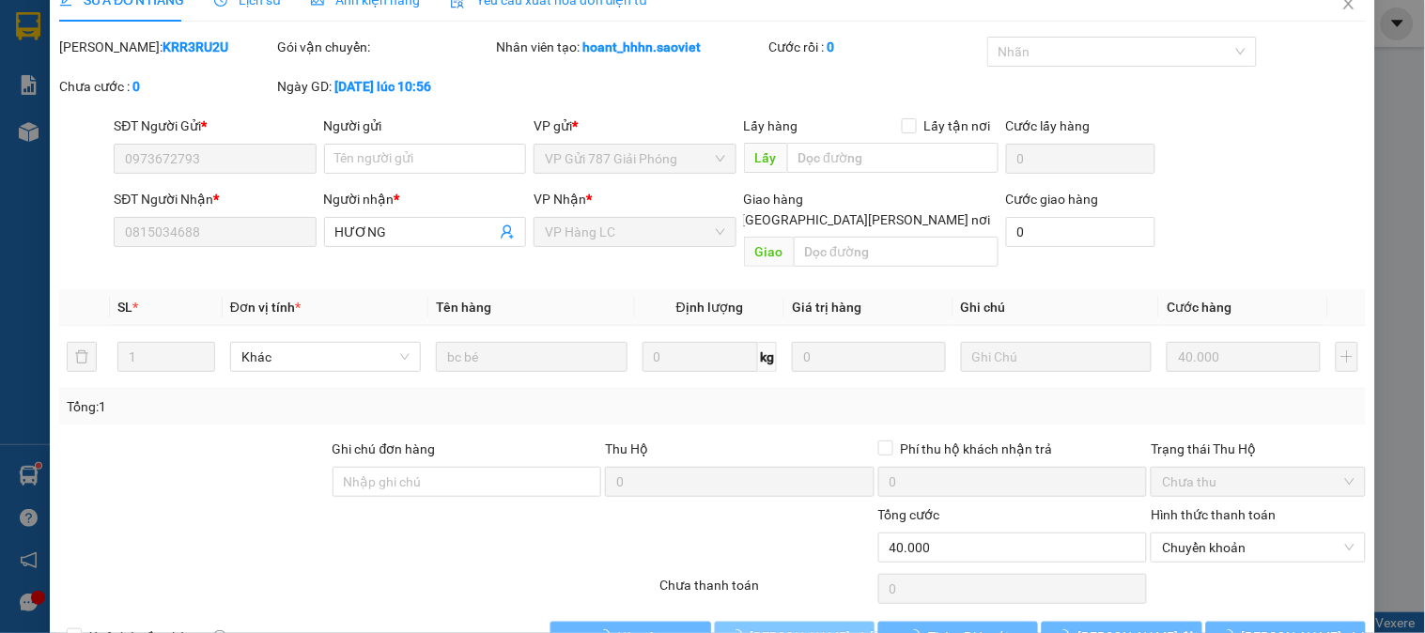
scroll to position [0, 0]
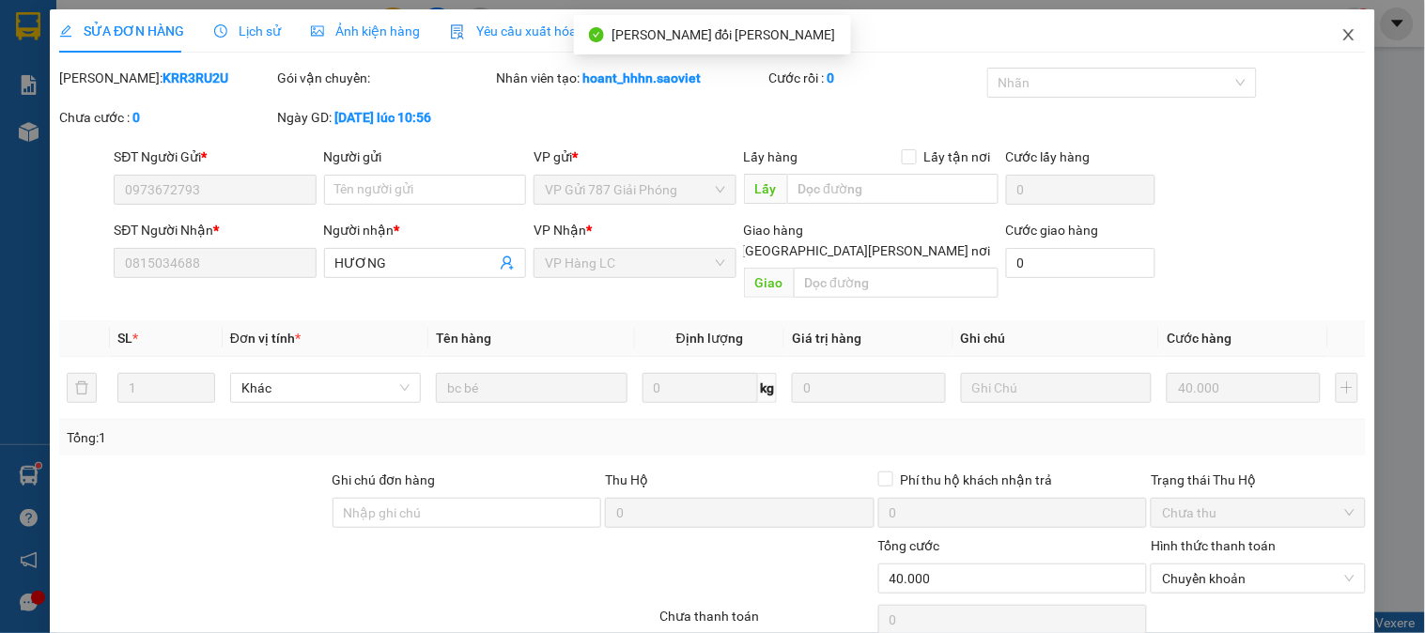
click at [1341, 33] on icon "close" at bounding box center [1348, 34] width 15 height 15
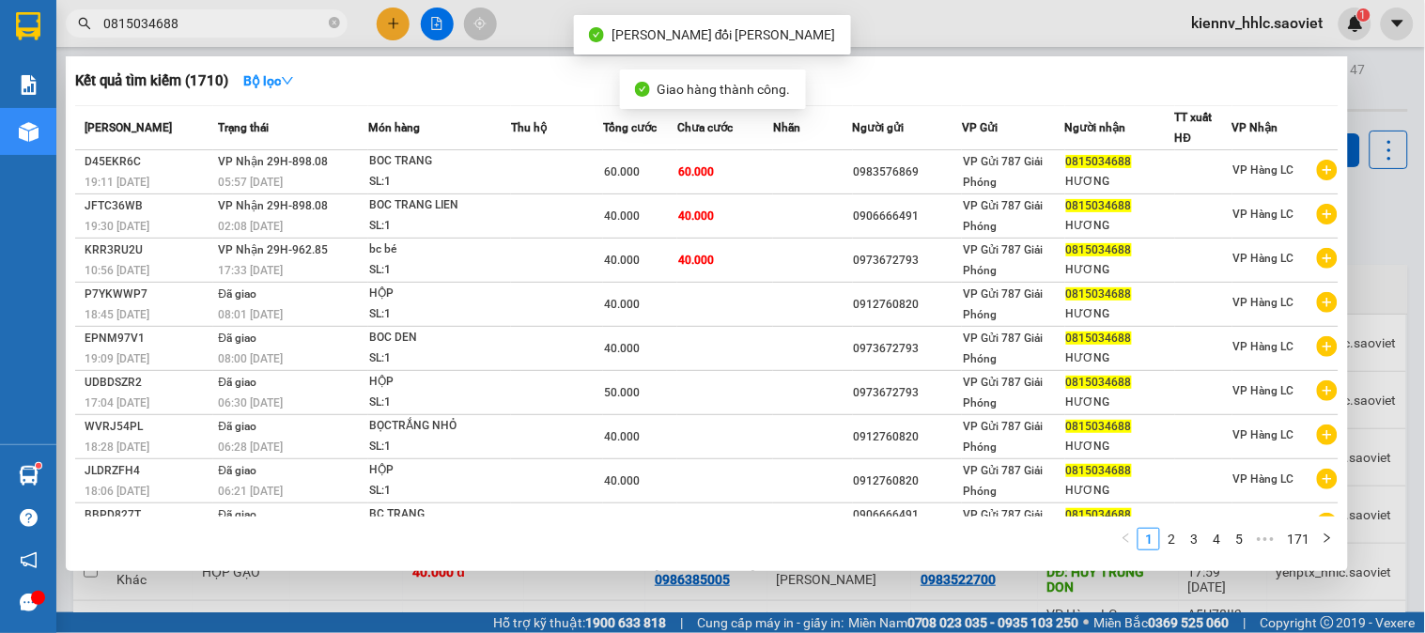
click at [297, 22] on input "0815034688" at bounding box center [214, 23] width 222 height 21
click at [332, 22] on icon "close-circle" at bounding box center [334, 22] width 11 height 11
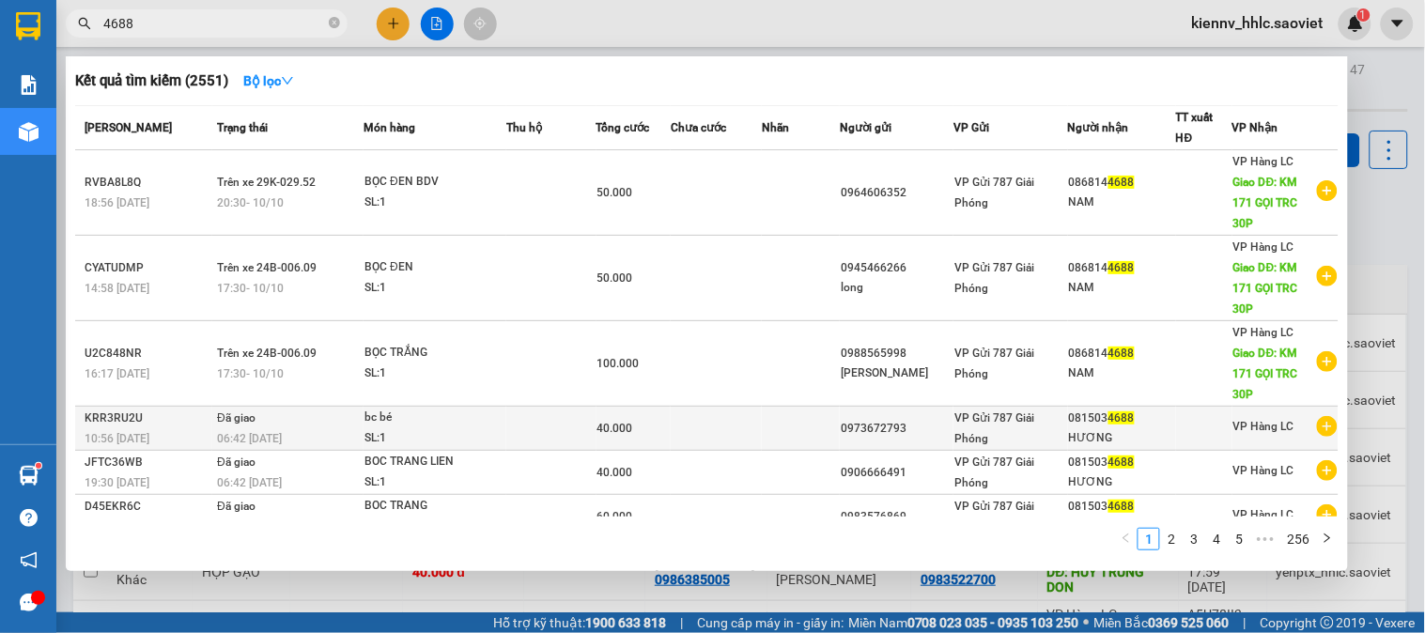
type input "4688"
click at [947, 420] on div "0973672793" at bounding box center [897, 429] width 112 height 20
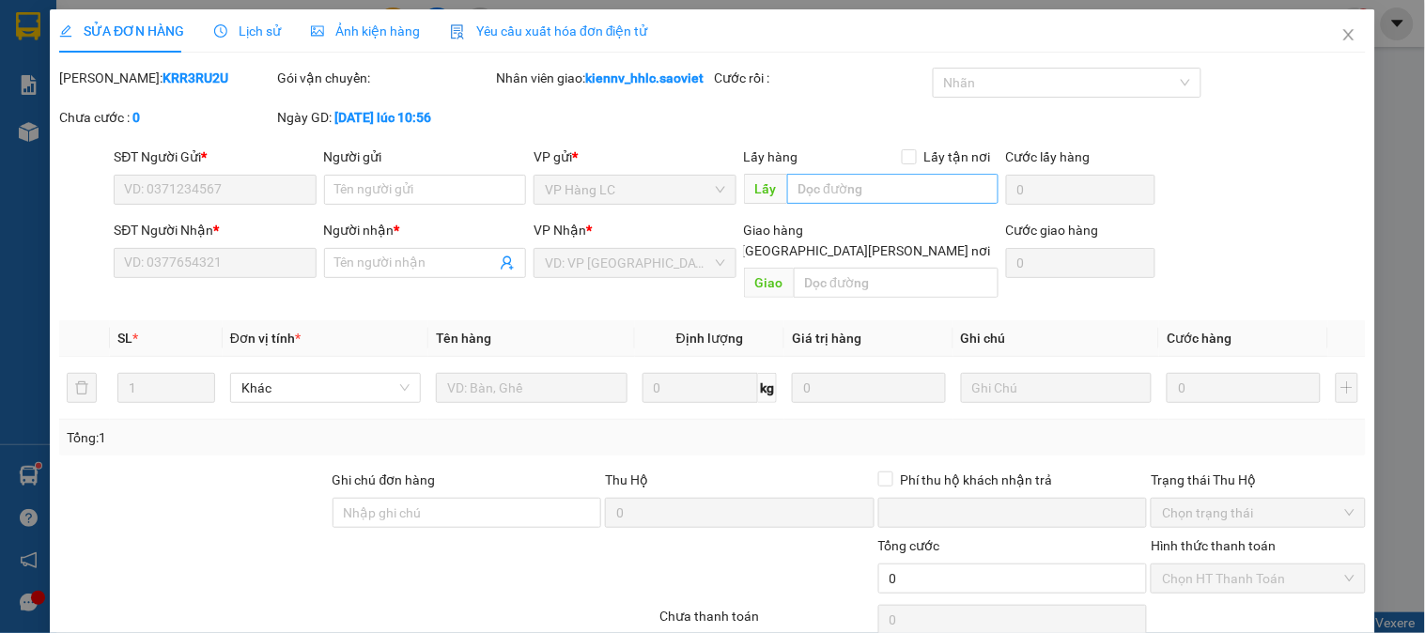
type input "0973672793"
type input "0815034688"
type input "HƯƠNG"
type input "0"
type input "40.000"
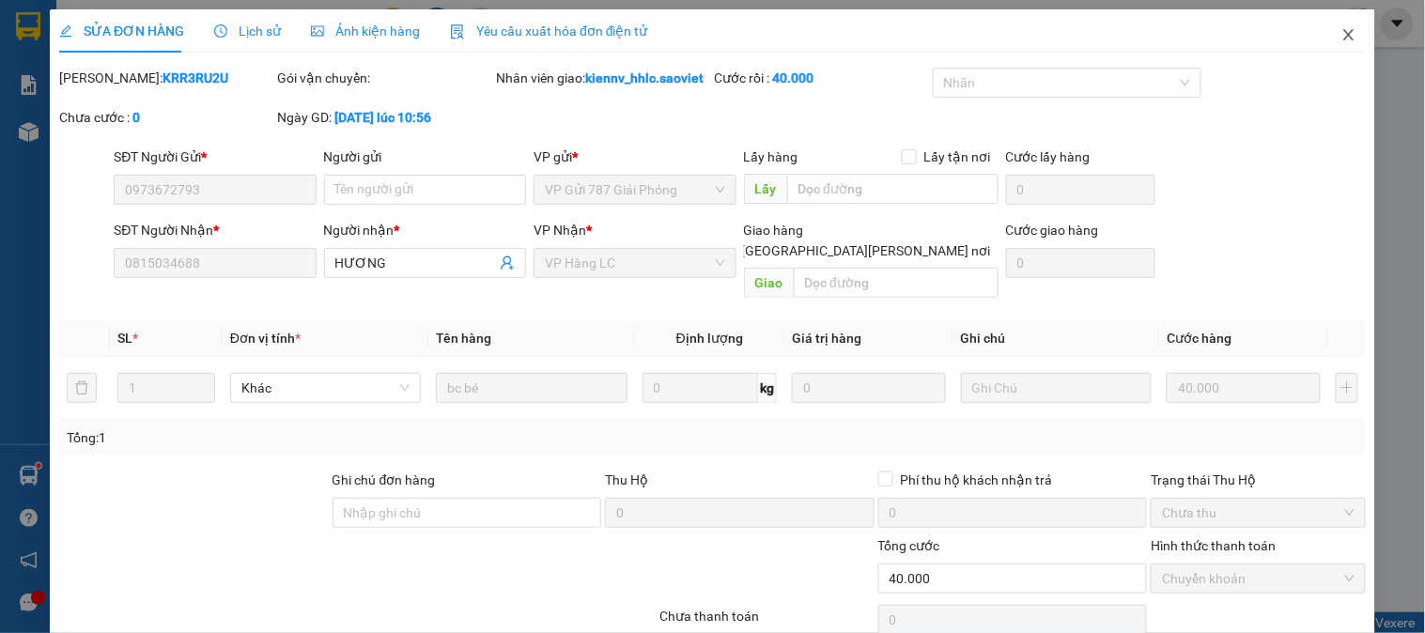
click at [1341, 33] on icon "close" at bounding box center [1348, 34] width 15 height 15
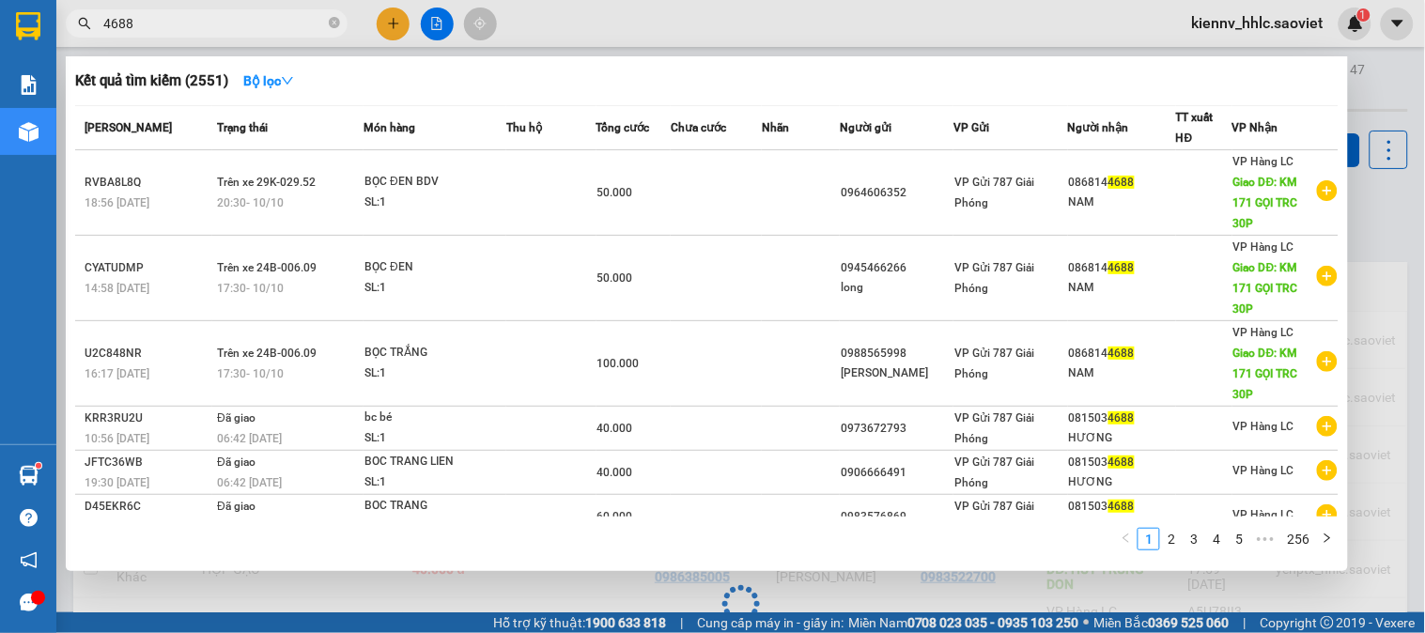
click at [232, 28] on input "4688" at bounding box center [214, 23] width 222 height 21
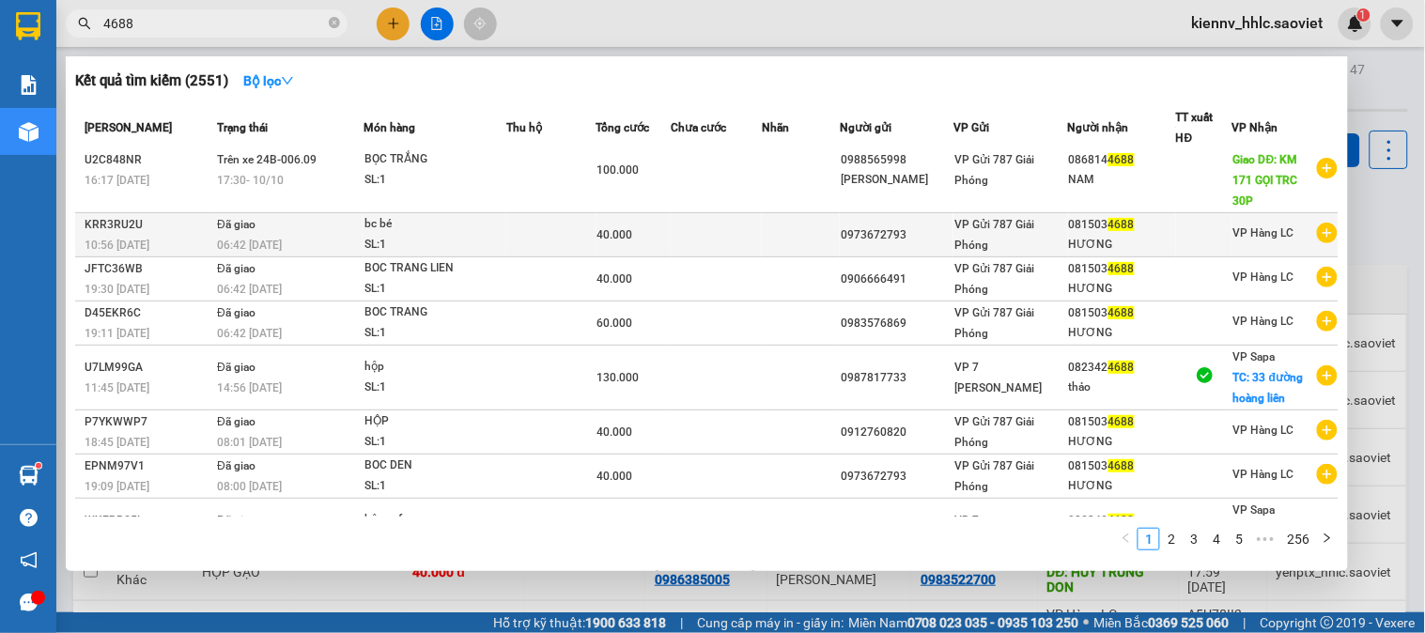
scroll to position [209, 0]
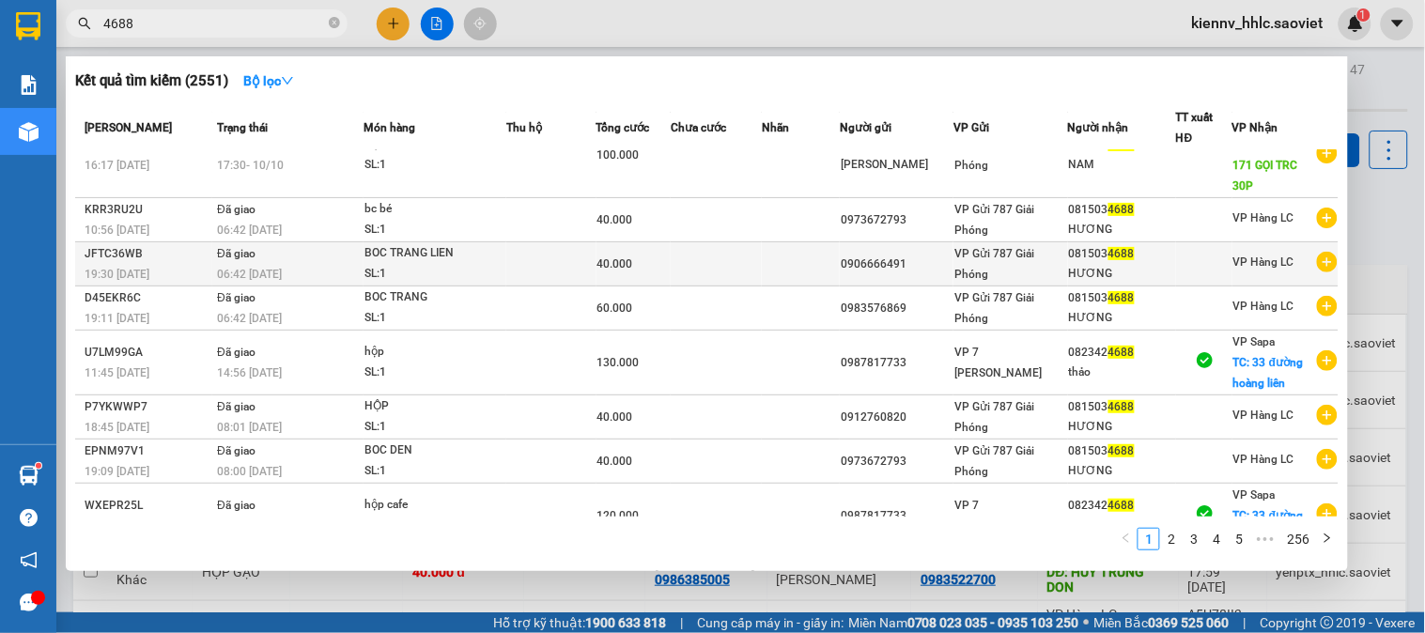
click at [754, 269] on td at bounding box center [717, 264] width 92 height 44
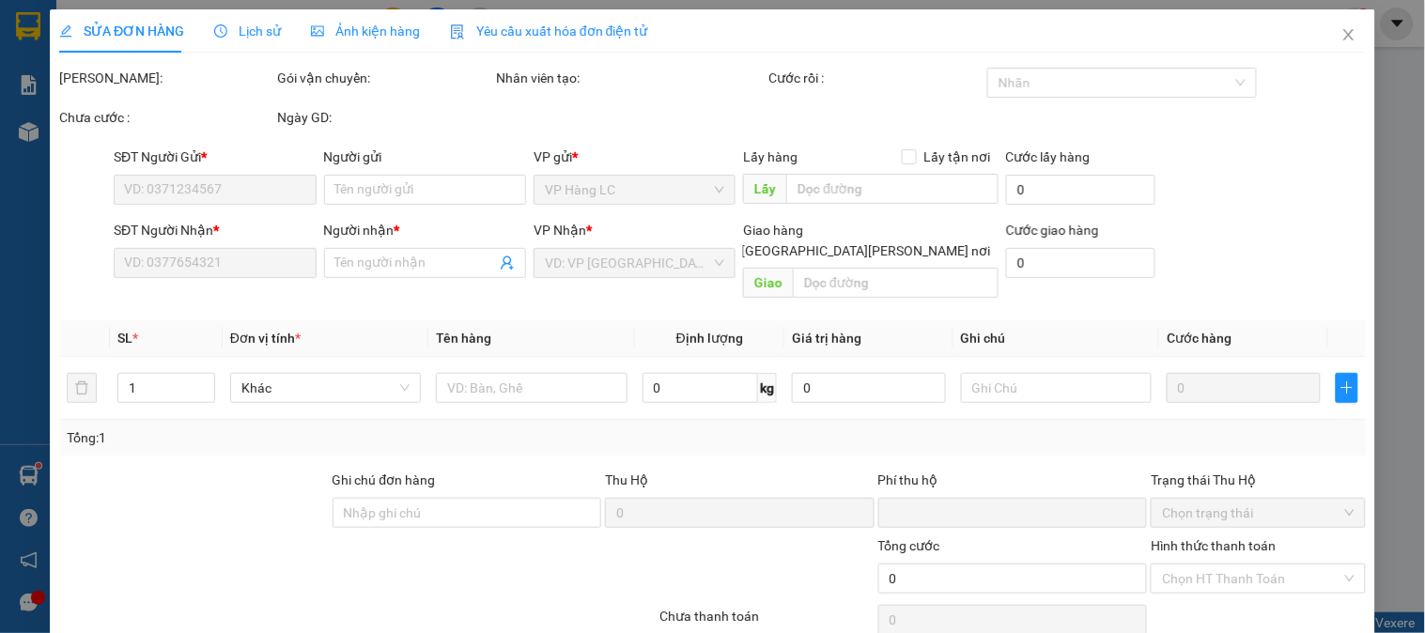
type input "0906666491"
type input "0815034688"
type input "HƯƠNG"
type input "0"
type input "40.000"
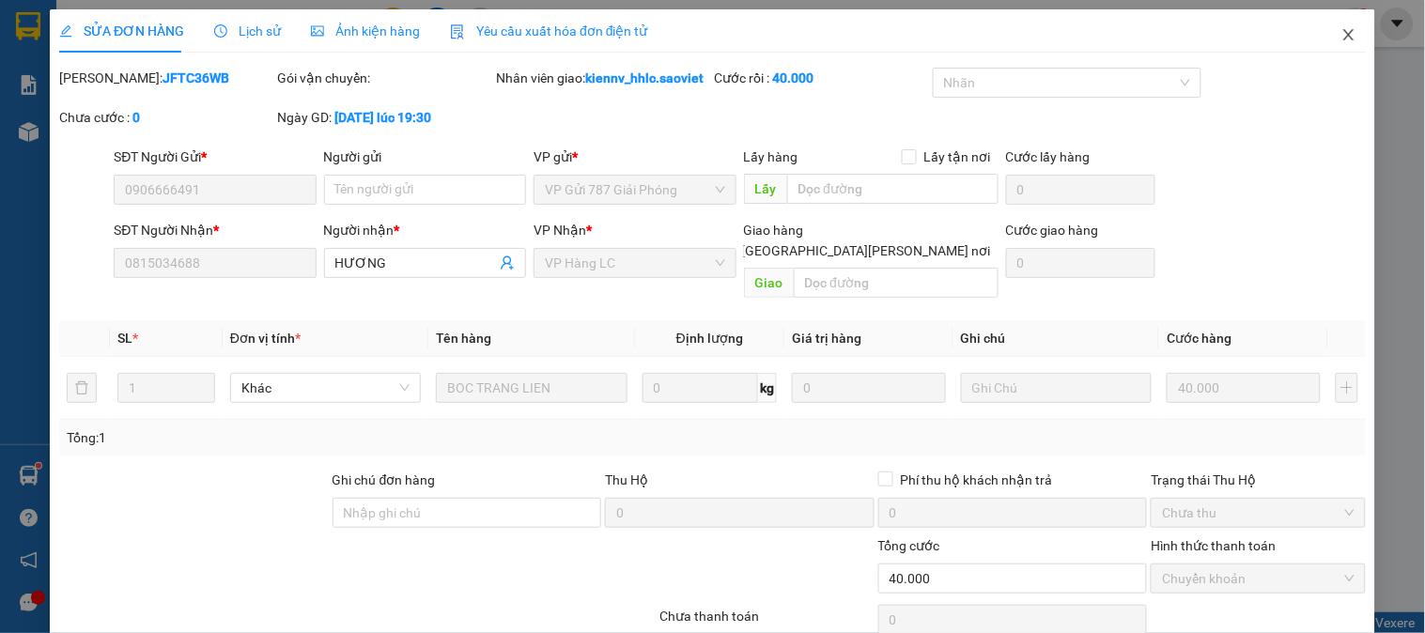
click at [1343, 34] on icon "close" at bounding box center [1348, 34] width 10 height 11
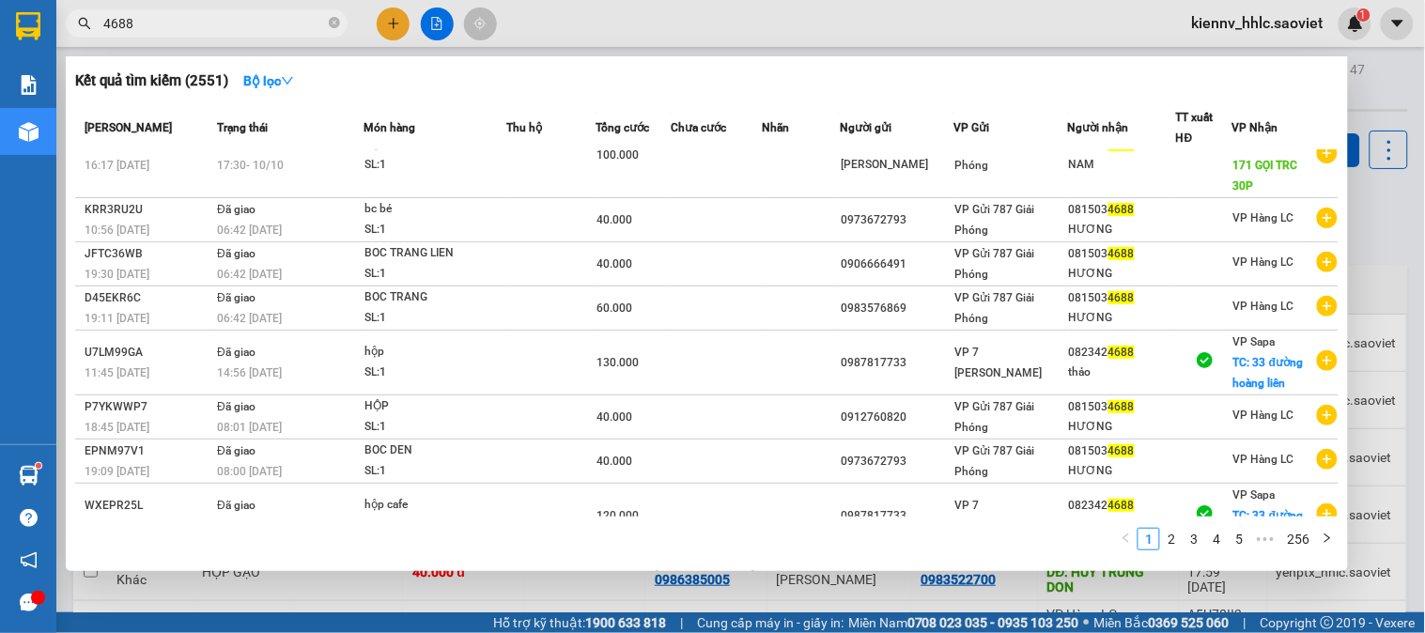
click at [289, 30] on input "4688" at bounding box center [214, 23] width 222 height 21
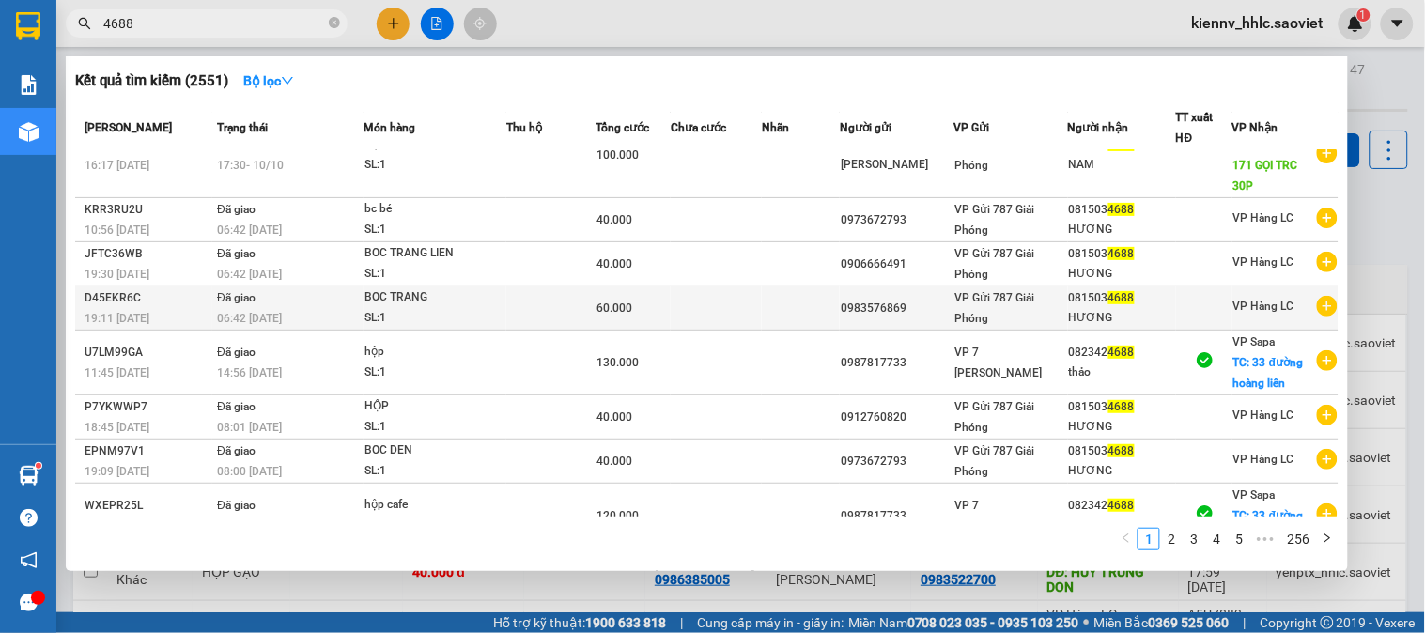
click at [814, 310] on td at bounding box center [801, 308] width 78 height 44
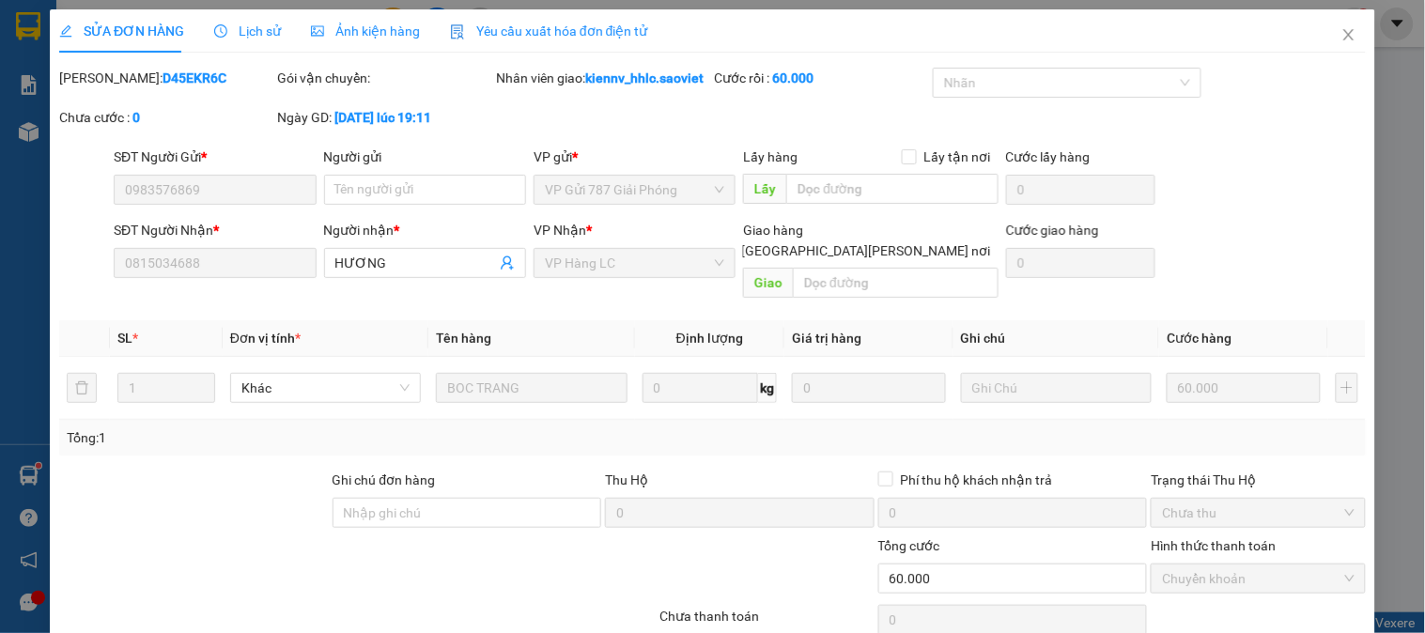
type input "0983576869"
type input "0815034688"
type input "HƯƠNG"
type input "0"
type input "60.000"
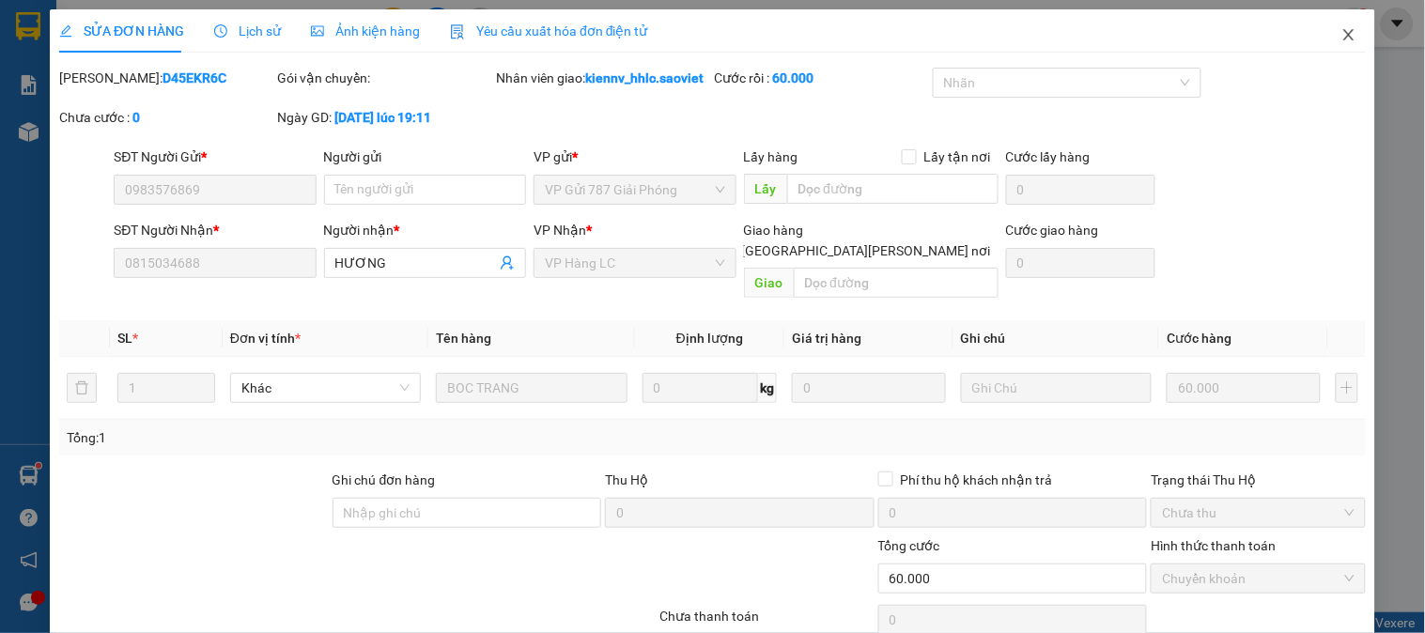
click at [1343, 35] on icon "close" at bounding box center [1348, 34] width 10 height 11
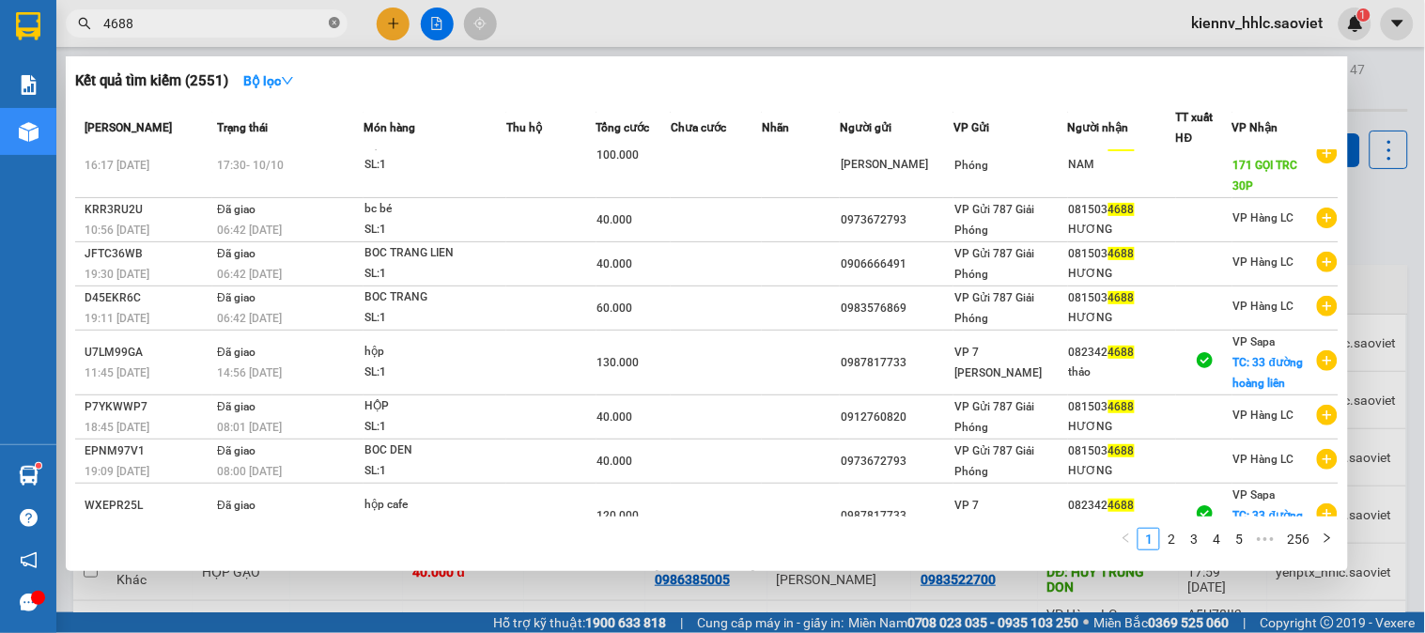
click at [332, 26] on icon "close-circle" at bounding box center [334, 22] width 11 height 11
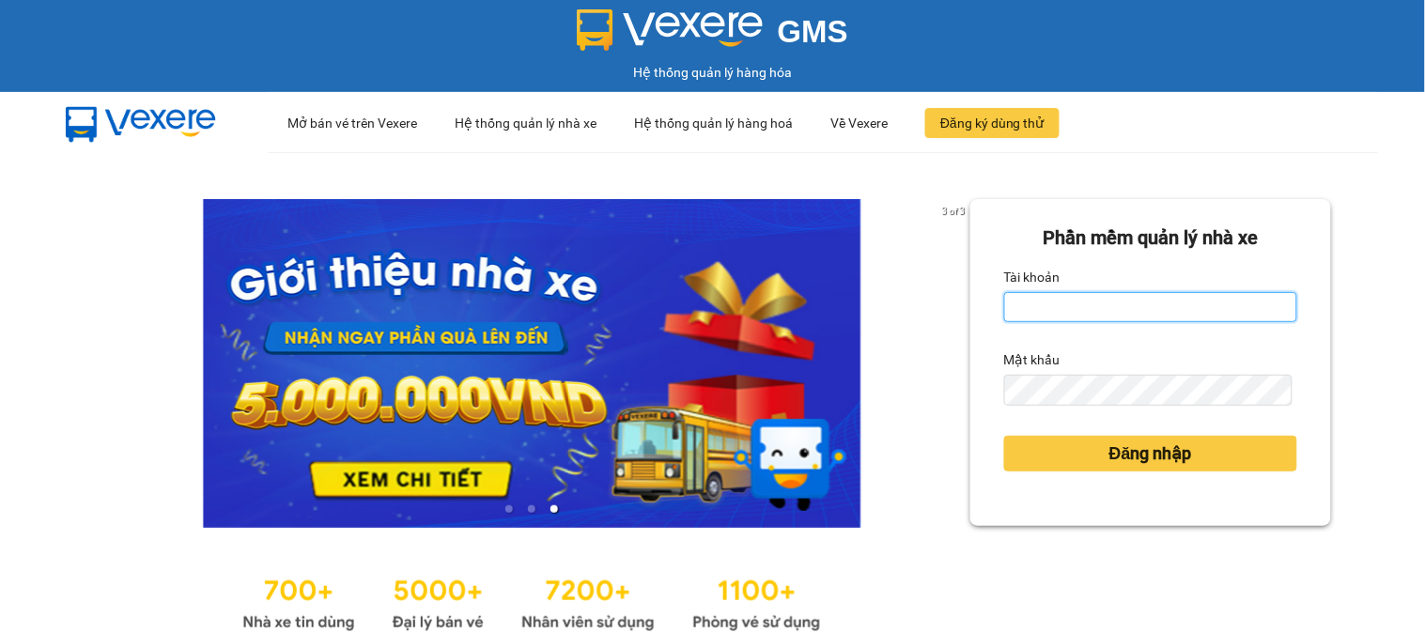
click at [1200, 320] on input "Tài khoản" at bounding box center [1150, 307] width 293 height 30
type input "dungcd_hhlc.saoviet"
click at [1166, 407] on form "Phần mềm quản lý nhà xe Tài khoản dungcd_hhlc.saoviet Mật khẩu Đăng nhập" at bounding box center [1150, 363] width 293 height 278
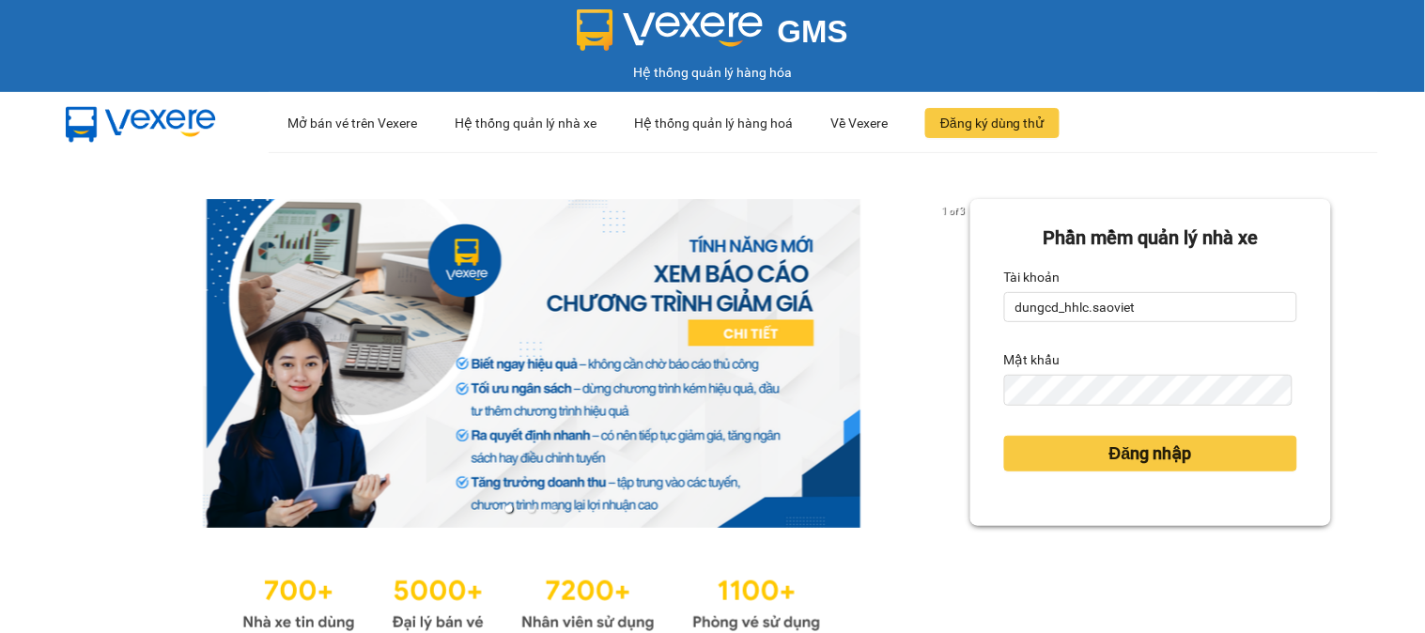
click at [1166, 407] on form "Phần mềm quản lý nhà xe Tài khoản dungcd_hhlc.saoviet Mật khẩu Đăng nhập" at bounding box center [1150, 363] width 293 height 278
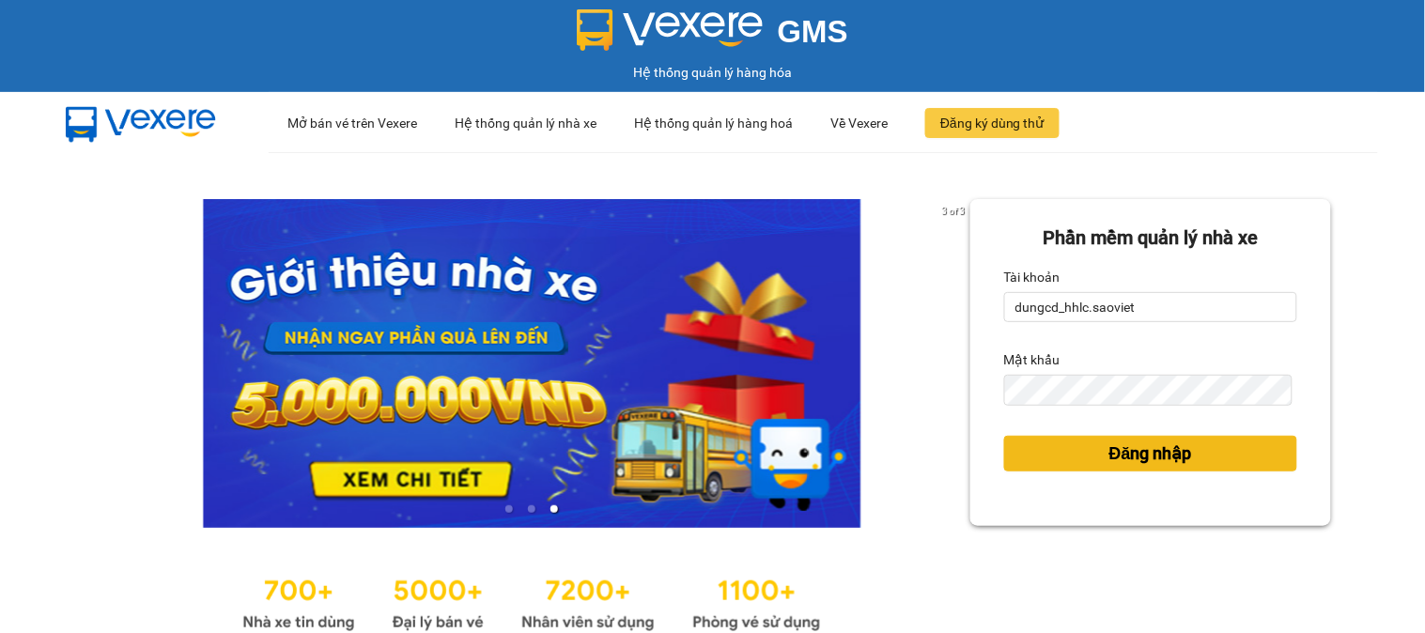
click at [1184, 447] on button "Đăng nhập" at bounding box center [1150, 454] width 293 height 36
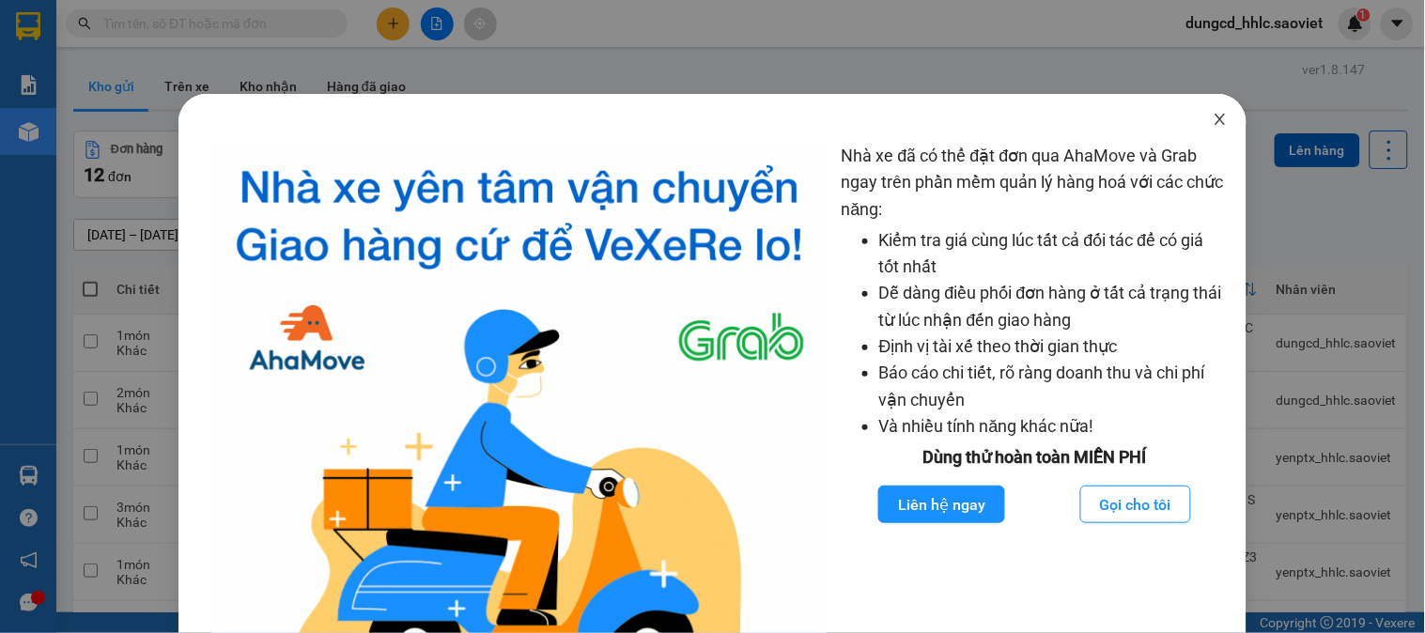
click at [1217, 116] on span "Close" at bounding box center [1220, 120] width 53 height 53
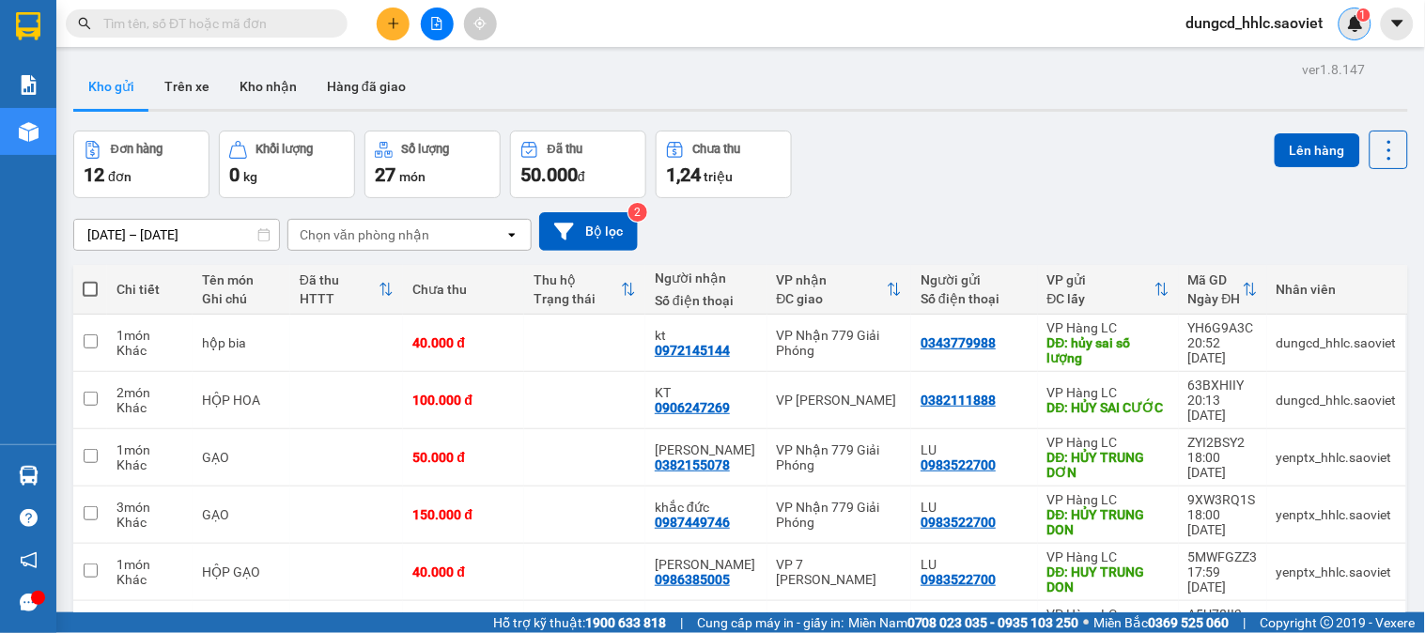
click at [1347, 26] on img at bounding box center [1355, 23] width 17 height 17
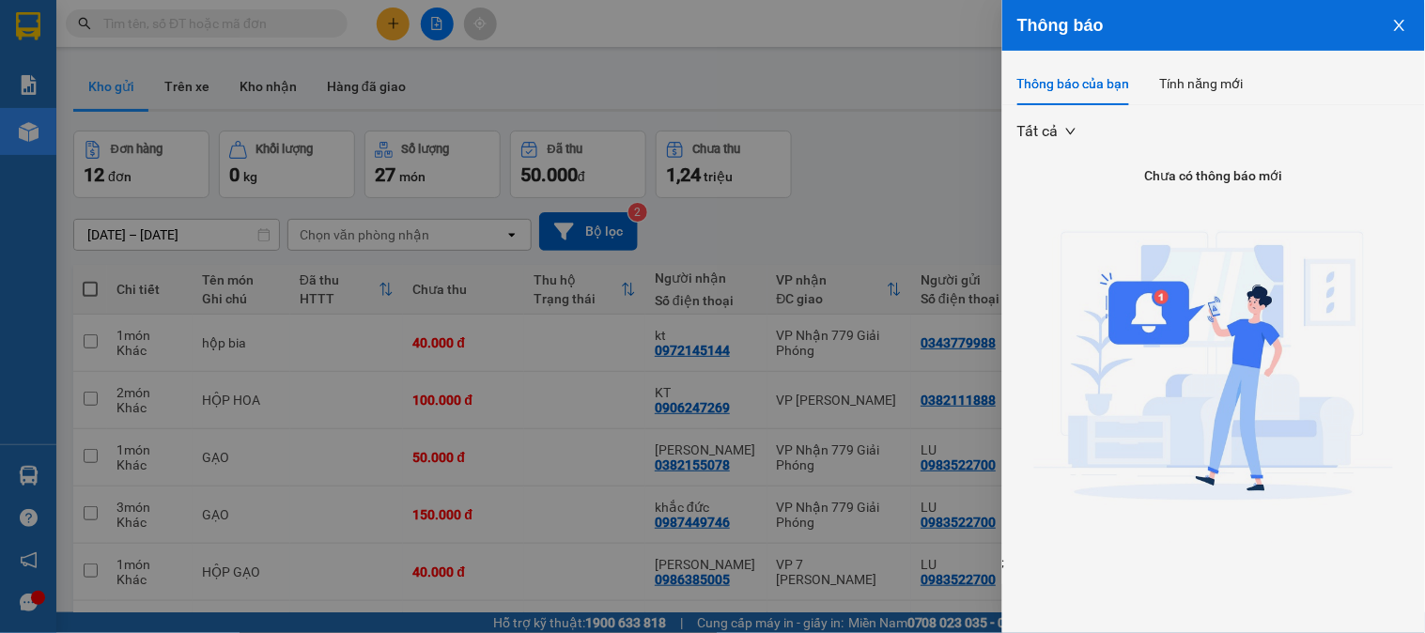
drag, startPoint x: 1393, startPoint y: 22, endPoint x: 1404, endPoint y: 57, distance: 37.4
click at [1390, 22] on button "Close" at bounding box center [1399, 24] width 51 height 48
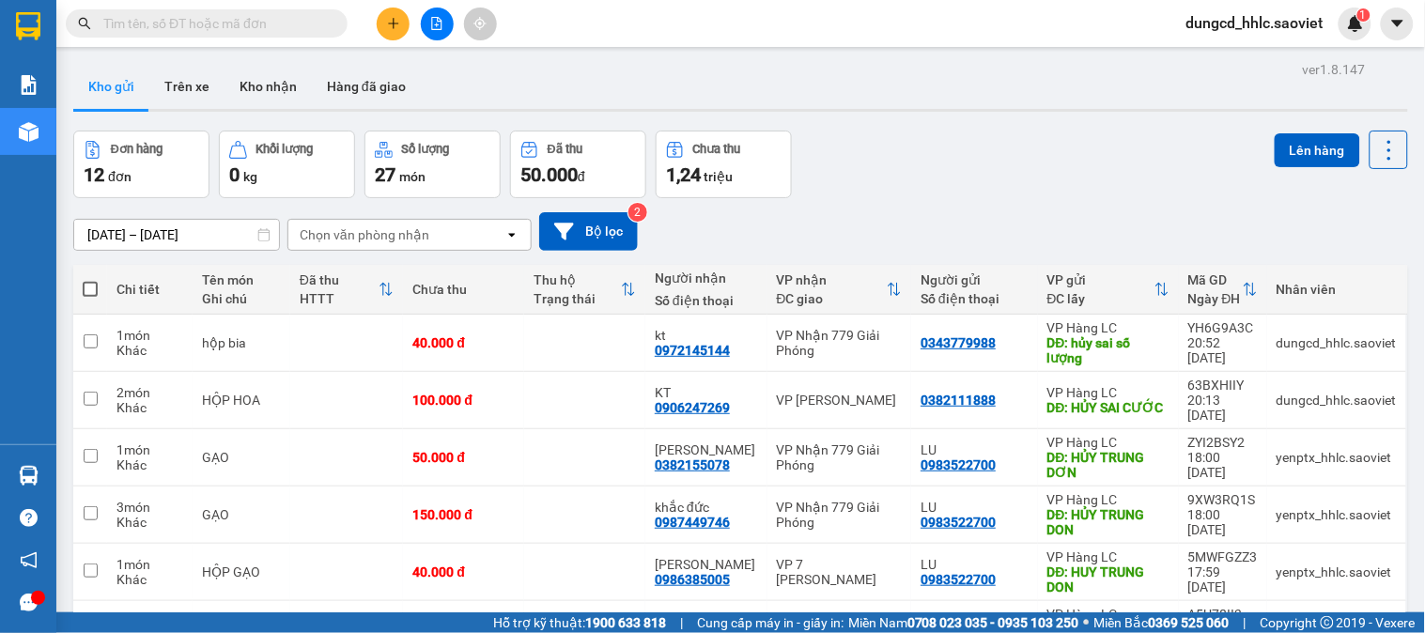
click at [386, 31] on button at bounding box center [393, 24] width 33 height 33
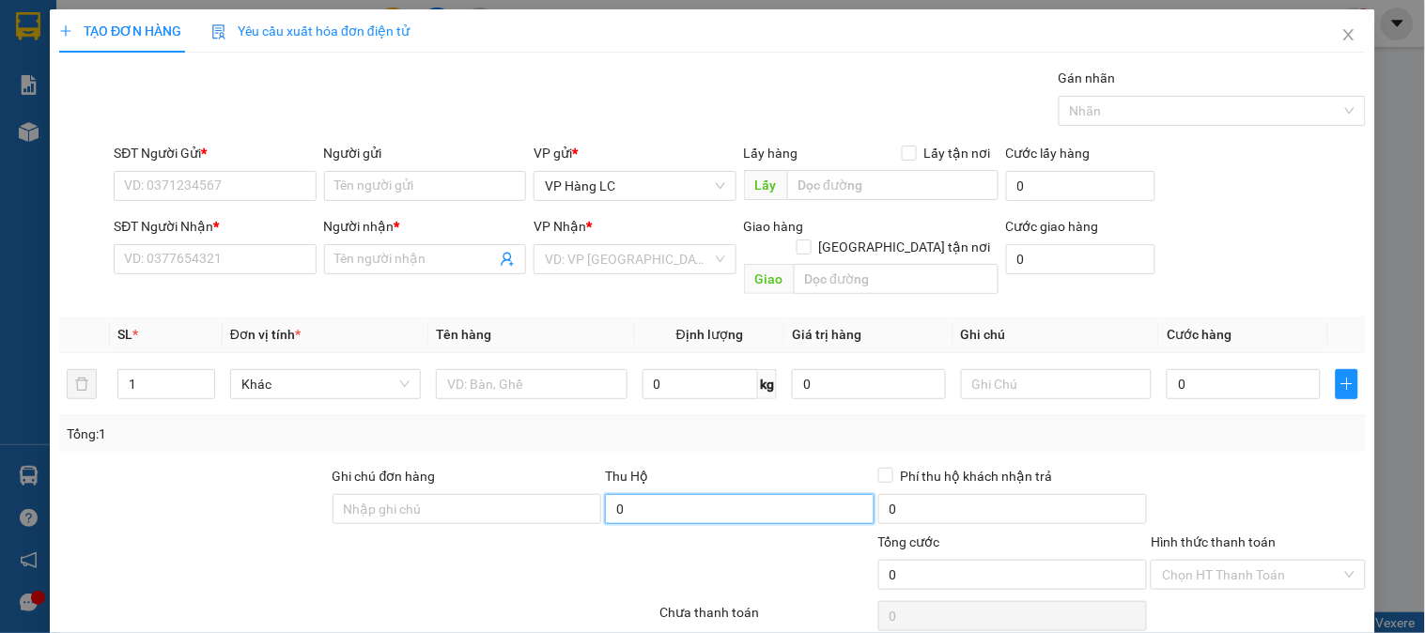
click at [752, 494] on input "0" at bounding box center [740, 509] width 270 height 30
type input "10.000.000"
click at [878, 468] on input "Phí thu hộ khách nhận trả" at bounding box center [884, 474] width 13 height 13
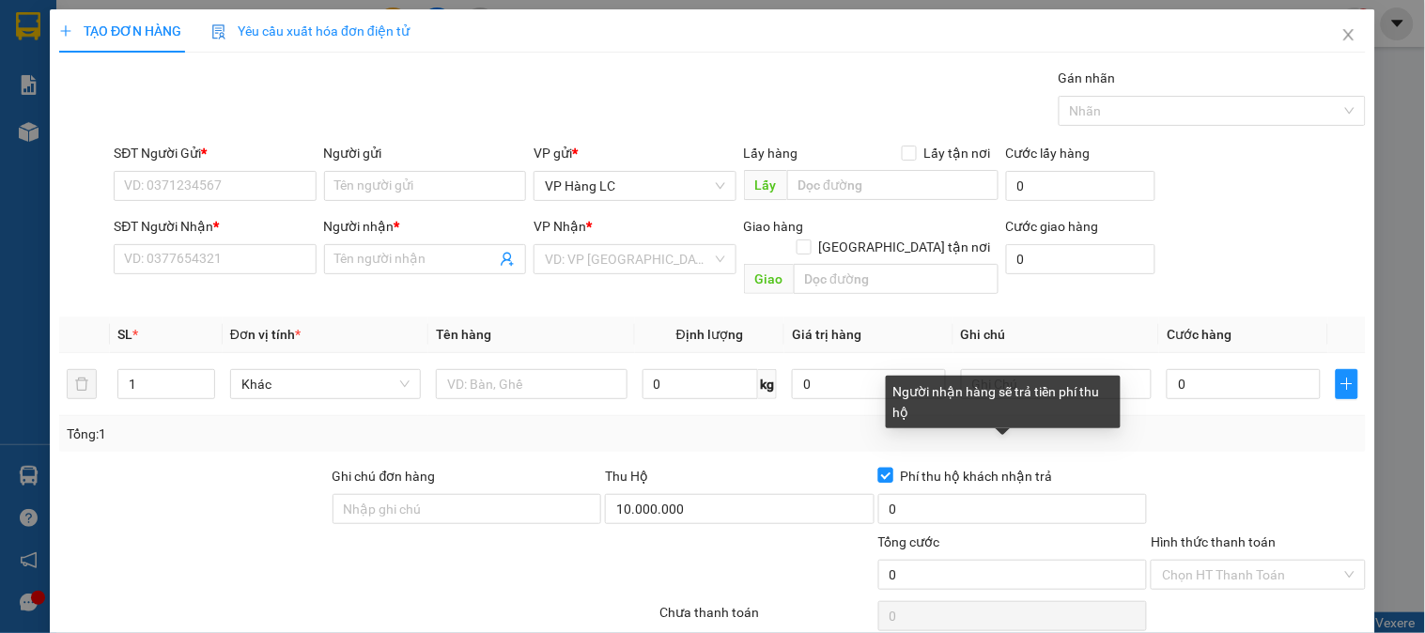
click at [878, 468] on input "Phí thu hộ khách nhận trả" at bounding box center [884, 474] width 13 height 13
checkbox input "false"
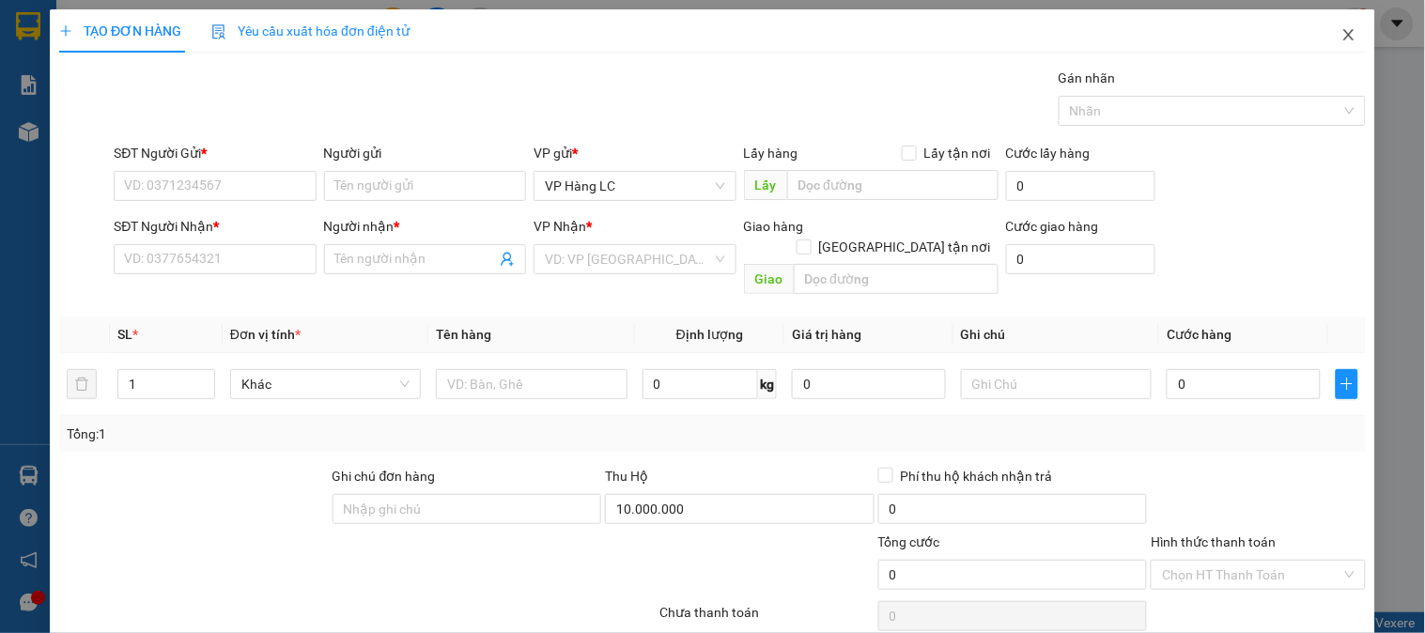
click at [1335, 53] on span "Close" at bounding box center [1348, 35] width 53 height 53
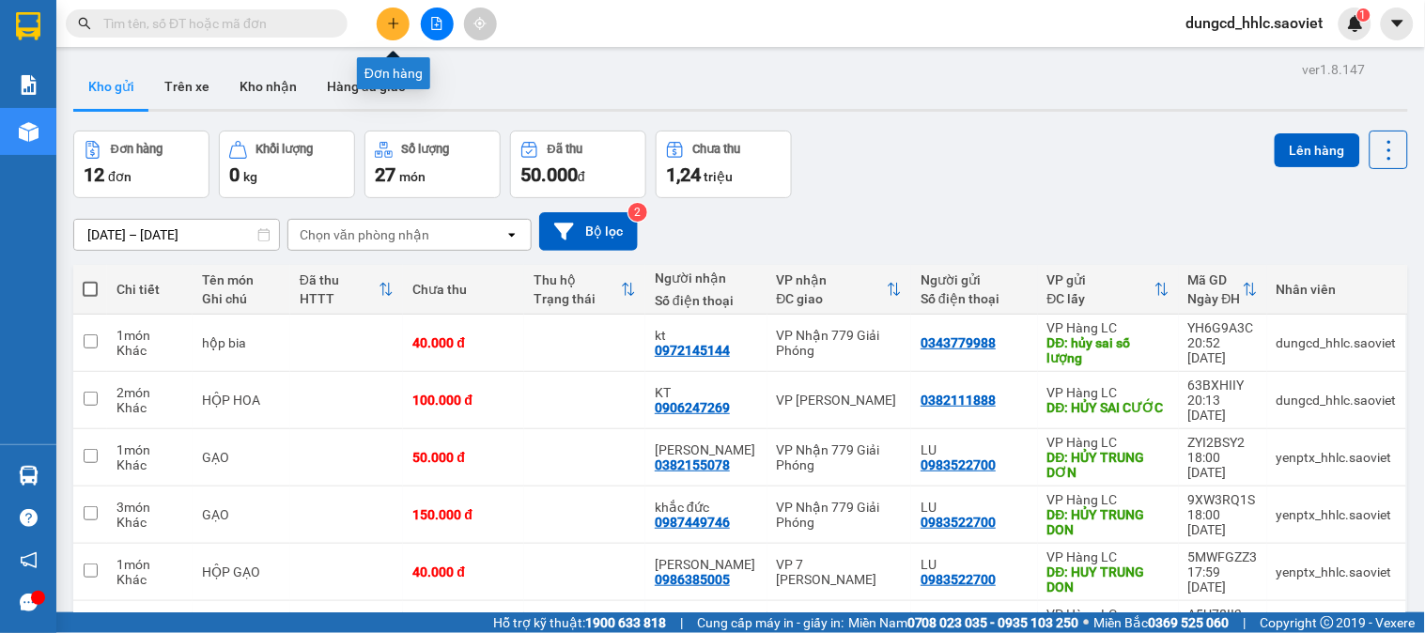
click at [392, 26] on icon "plus" at bounding box center [393, 23] width 13 height 13
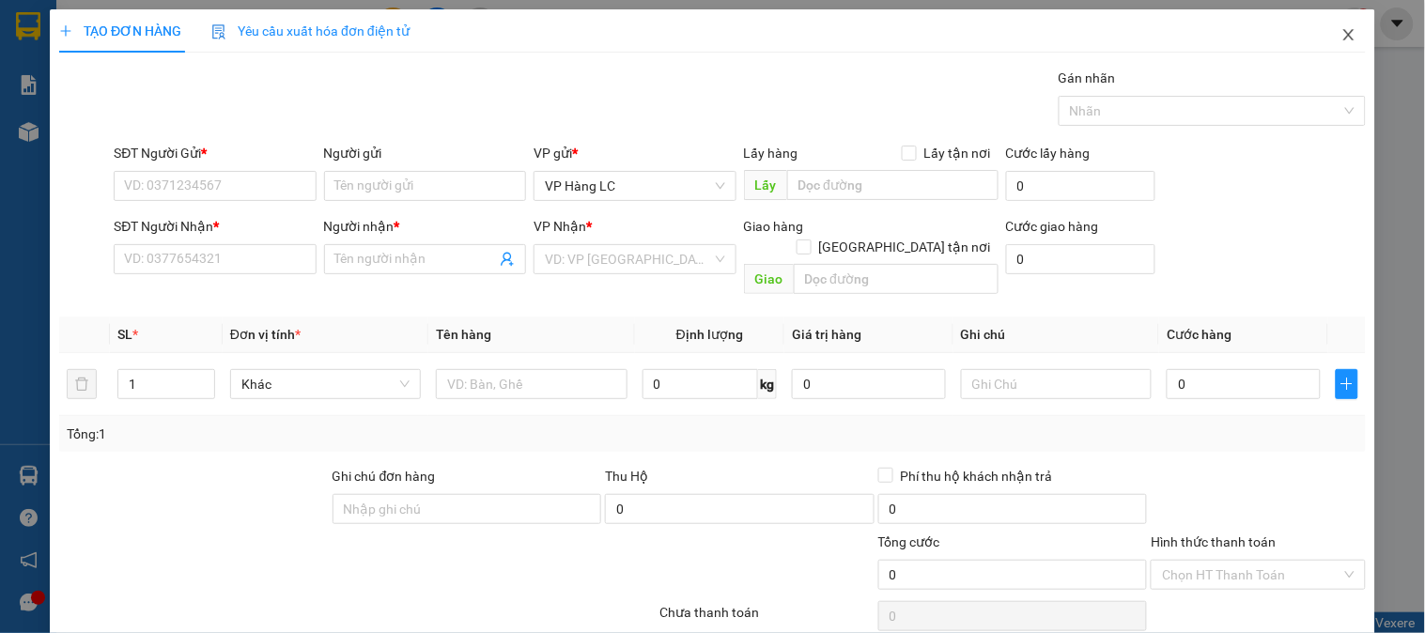
click at [1341, 42] on icon "close" at bounding box center [1348, 34] width 15 height 15
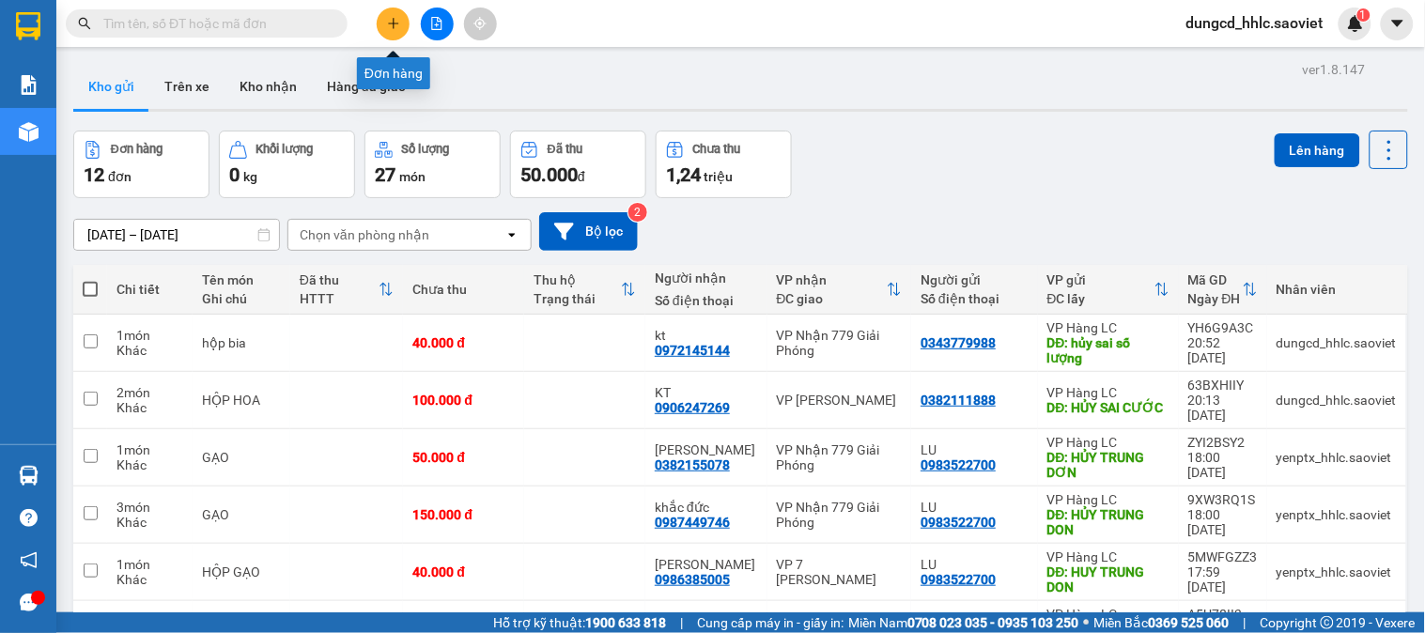
click at [404, 23] on button at bounding box center [393, 24] width 33 height 33
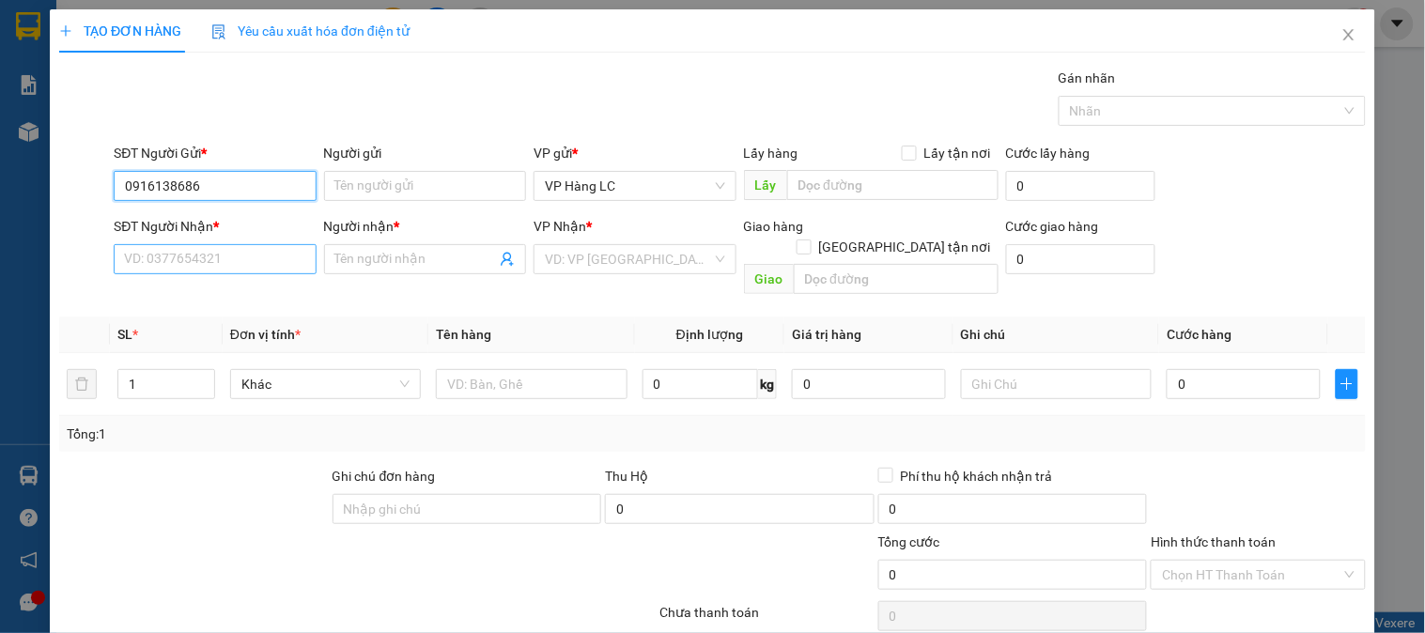
type input "0916138686"
click at [219, 256] on input "SĐT Người Nhận *" at bounding box center [215, 259] width 202 height 30
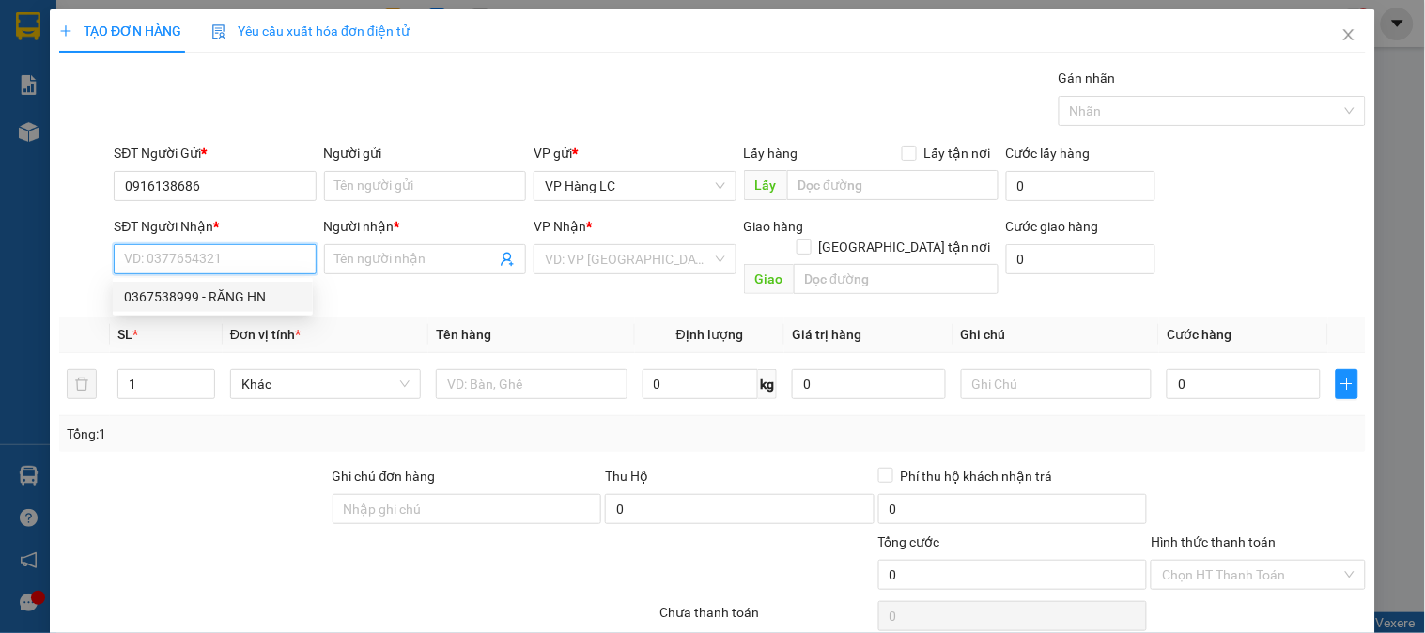
click at [207, 298] on div "0367538999 - RĂNG HN" at bounding box center [213, 296] width 178 height 21
type input "0367538999"
type input "RĂNG HN"
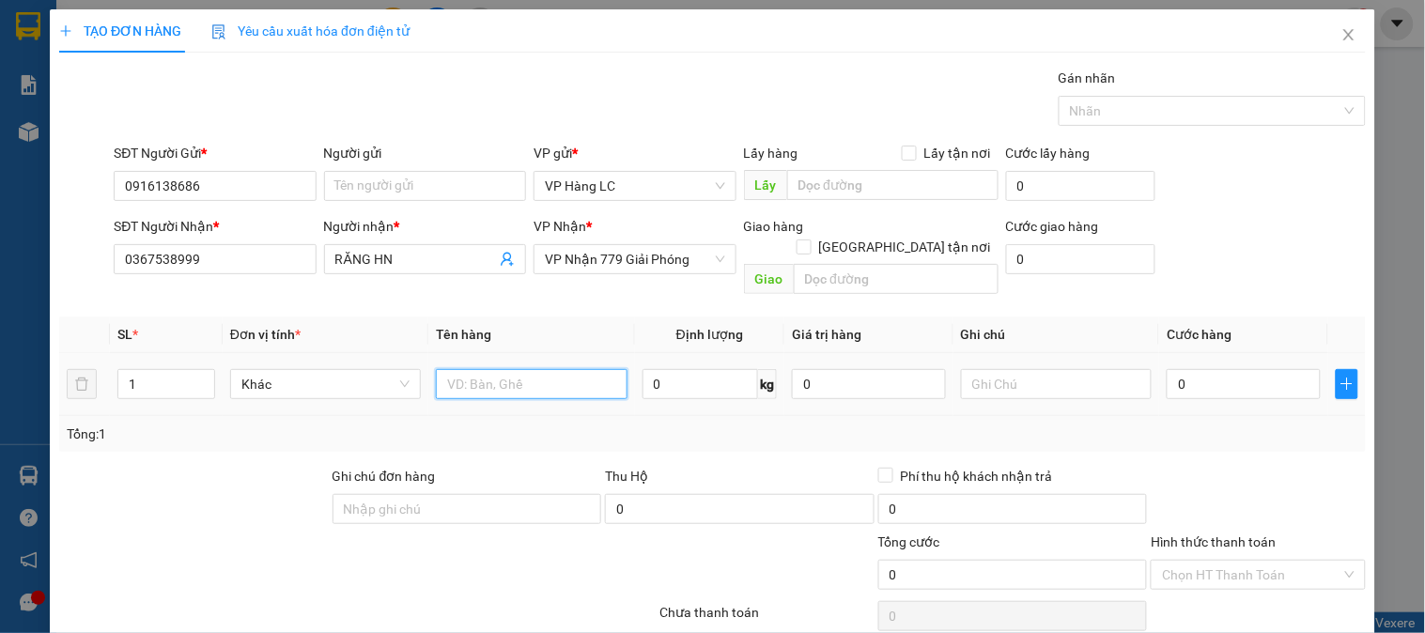
click at [528, 369] on input "text" at bounding box center [531, 384] width 191 height 30
type input "hộp răng"
click at [1241, 365] on div "0" at bounding box center [1244, 384] width 154 height 38
click at [1240, 369] on input "0" at bounding box center [1244, 384] width 154 height 30
type input "4"
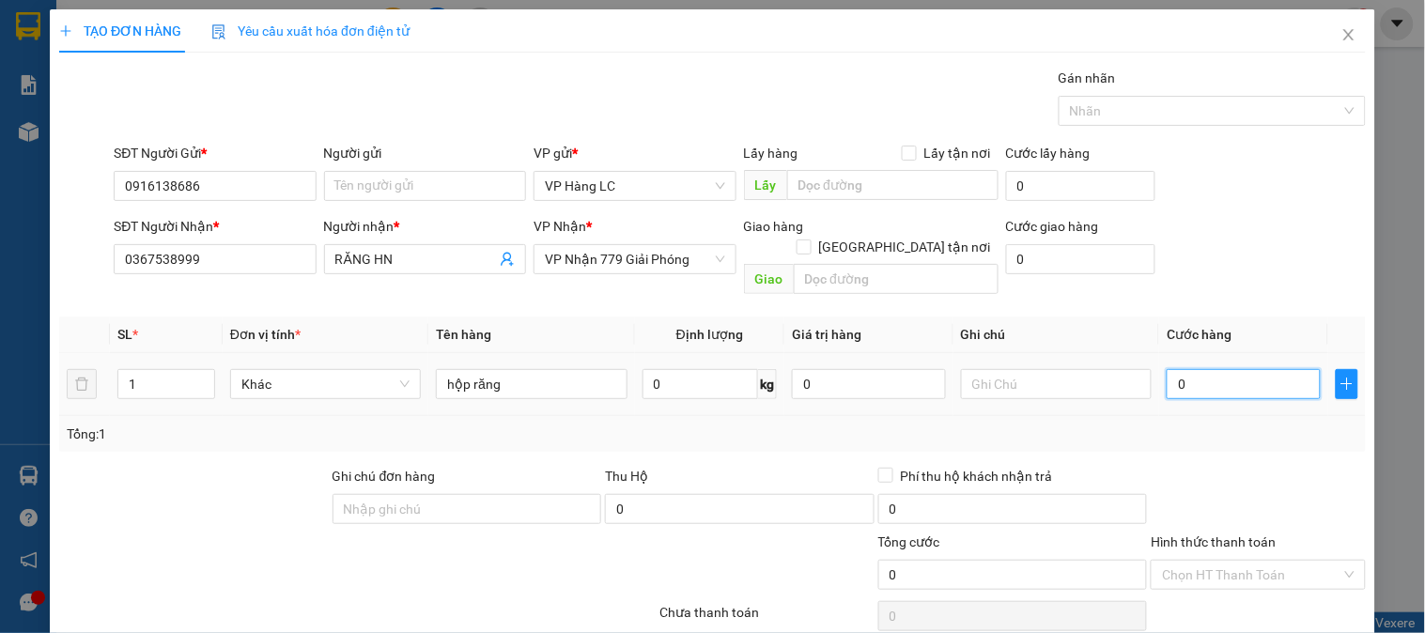
type input "4"
type input "40"
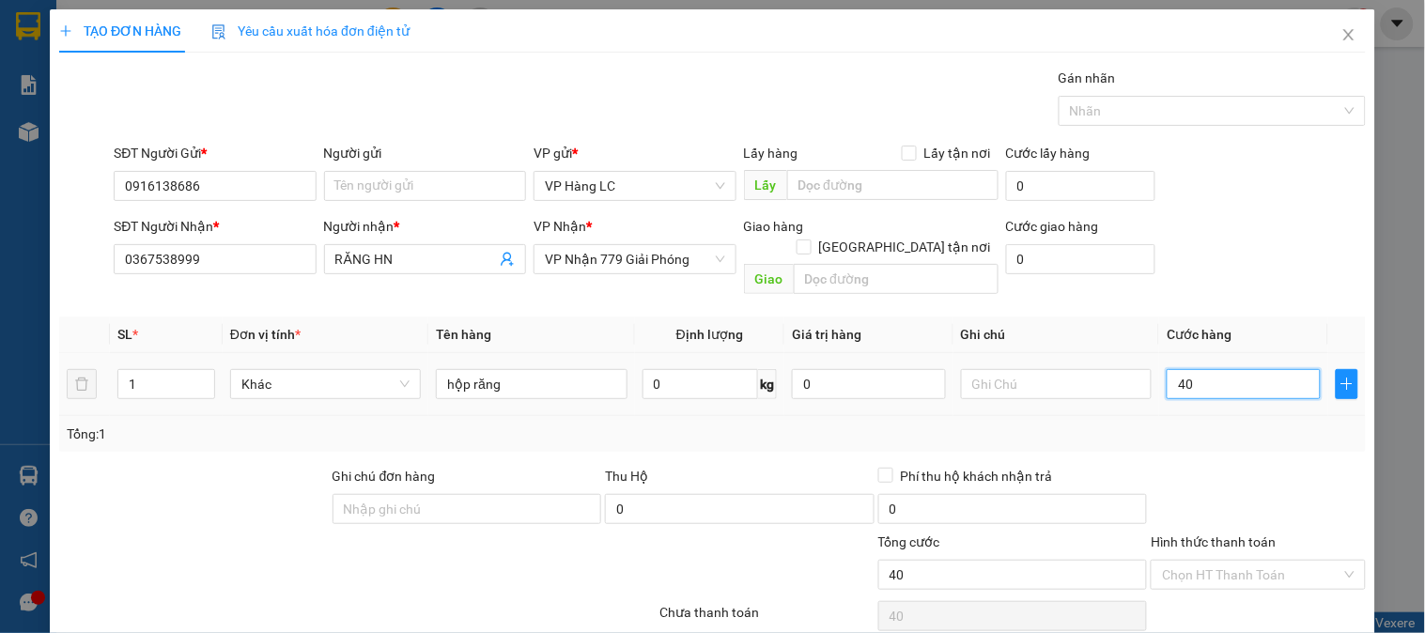
type input "400"
type input "4.000"
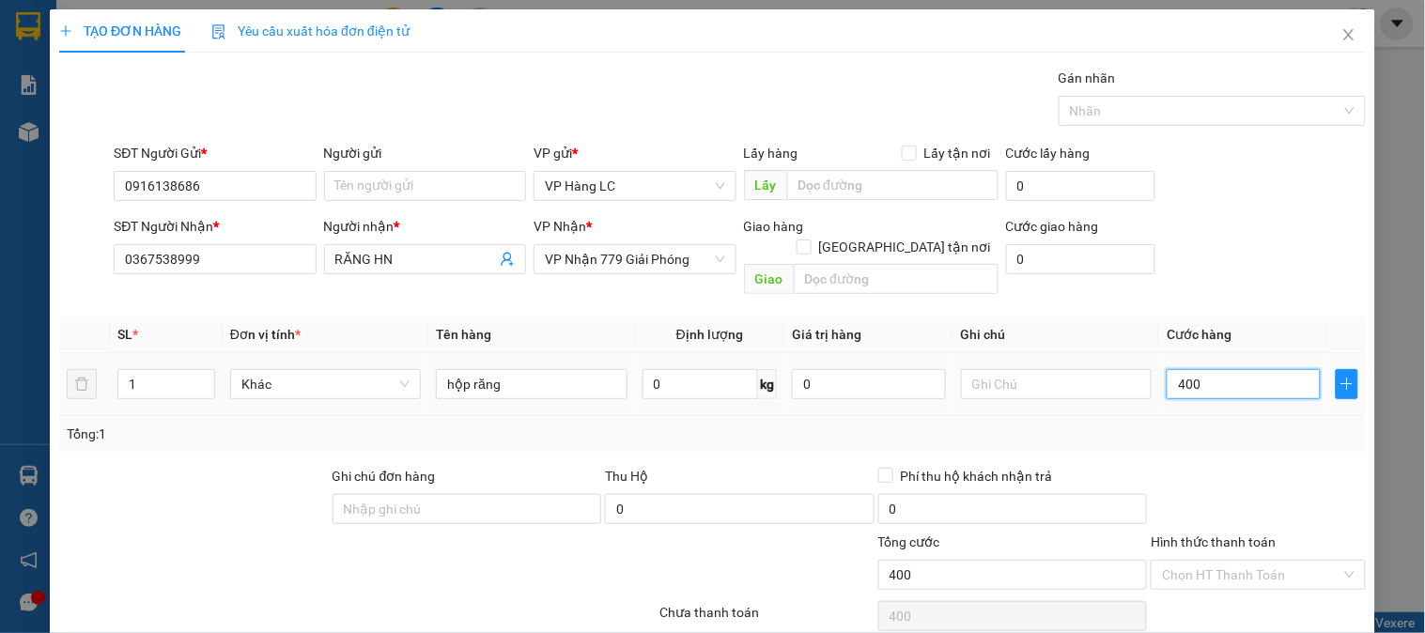
type input "4.000"
type input "40.000"
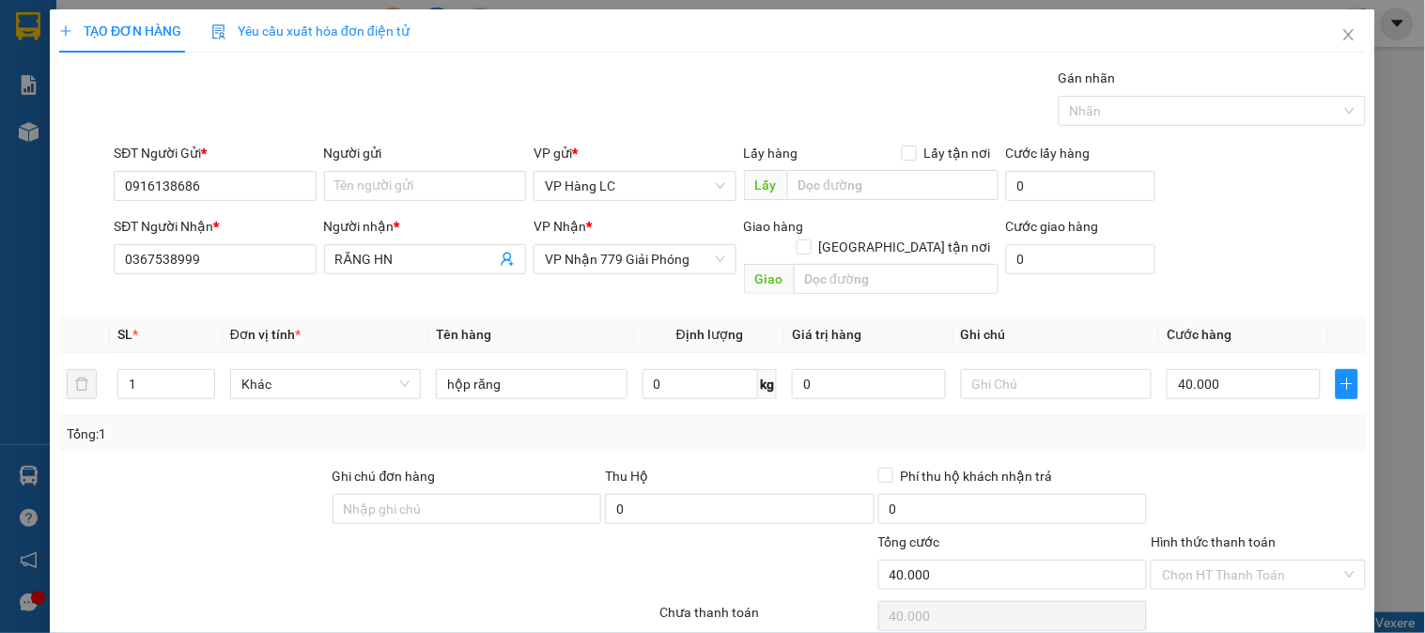
scroll to position [61, 0]
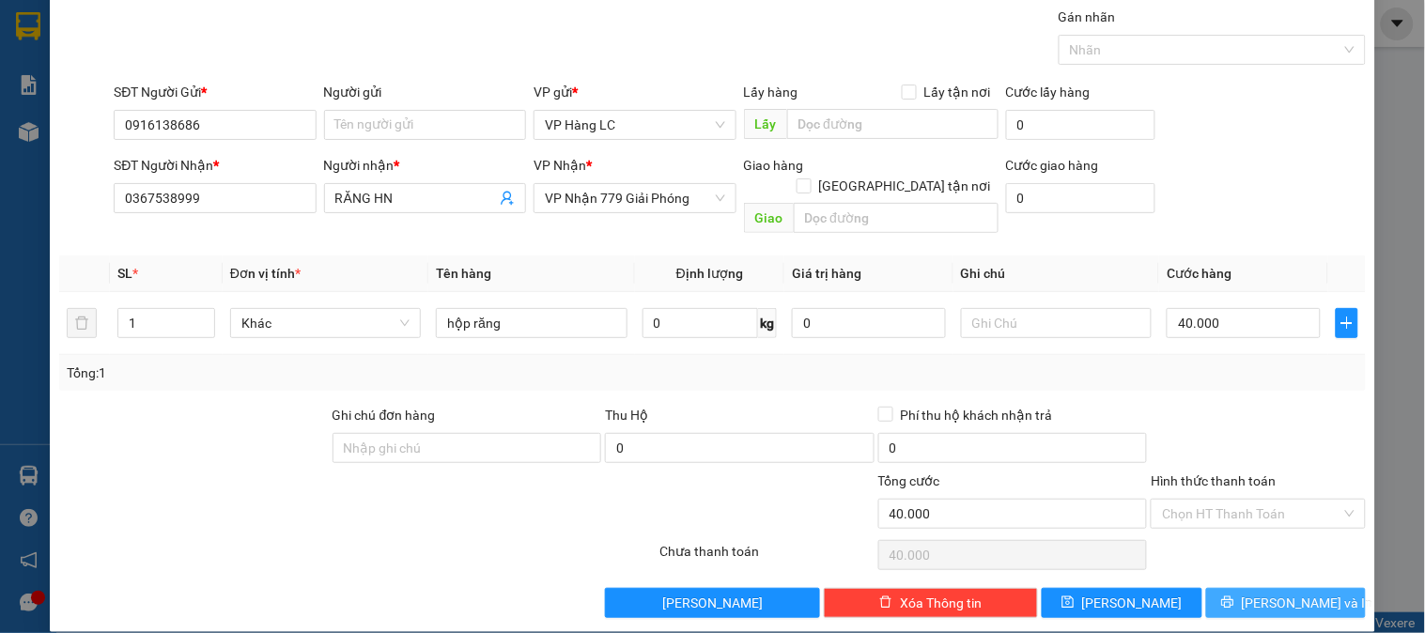
click at [1278, 593] on span "[PERSON_NAME] và In" at bounding box center [1307, 603] width 131 height 21
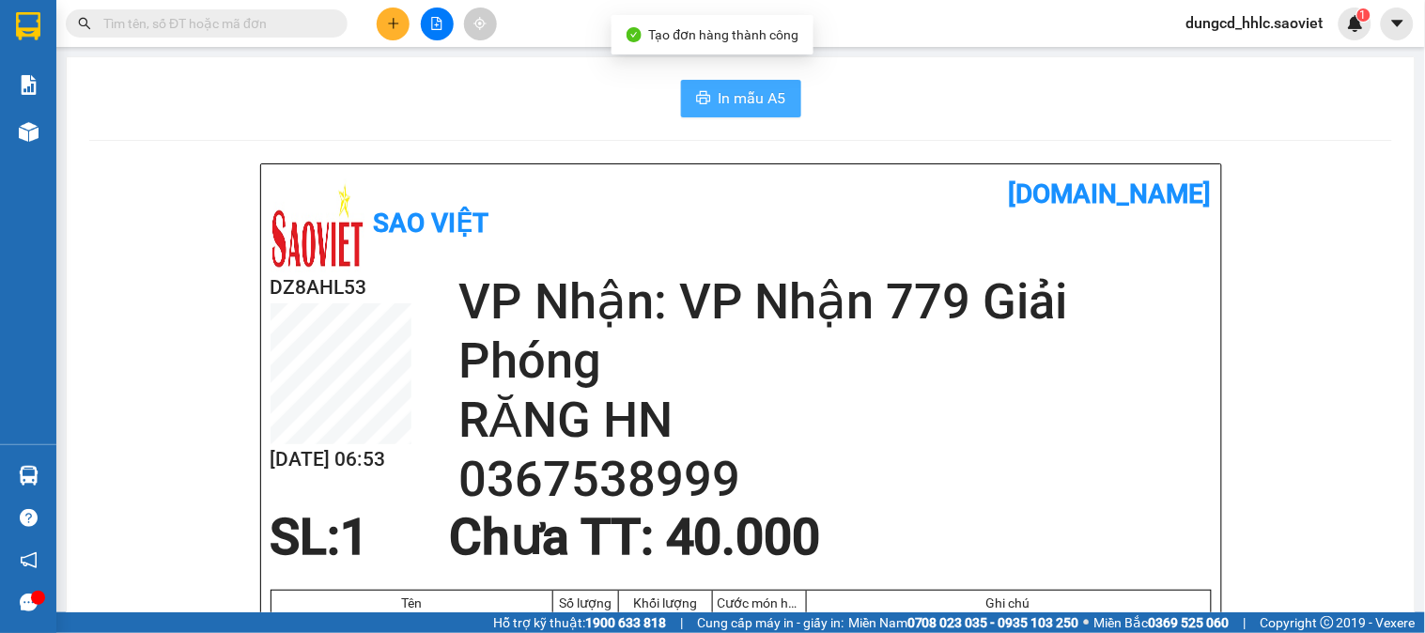
click at [775, 94] on span "In mẫu A5" at bounding box center [753, 97] width 68 height 23
drag, startPoint x: 409, startPoint y: 346, endPoint x: 162, endPoint y: 9, distance: 416.7
click at [162, 9] on span at bounding box center [207, 23] width 282 height 28
click at [162, 20] on input "text" at bounding box center [214, 23] width 222 height 21
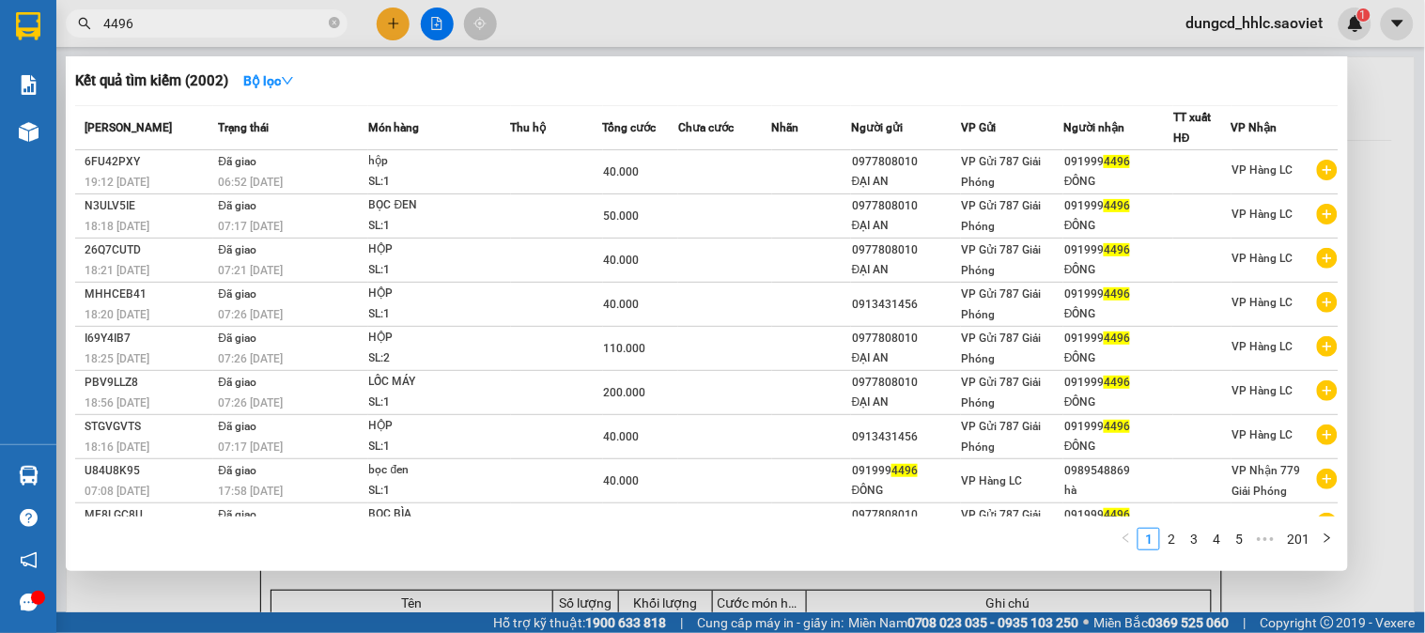
type input "4496"
click at [383, 29] on div at bounding box center [712, 316] width 1425 height 633
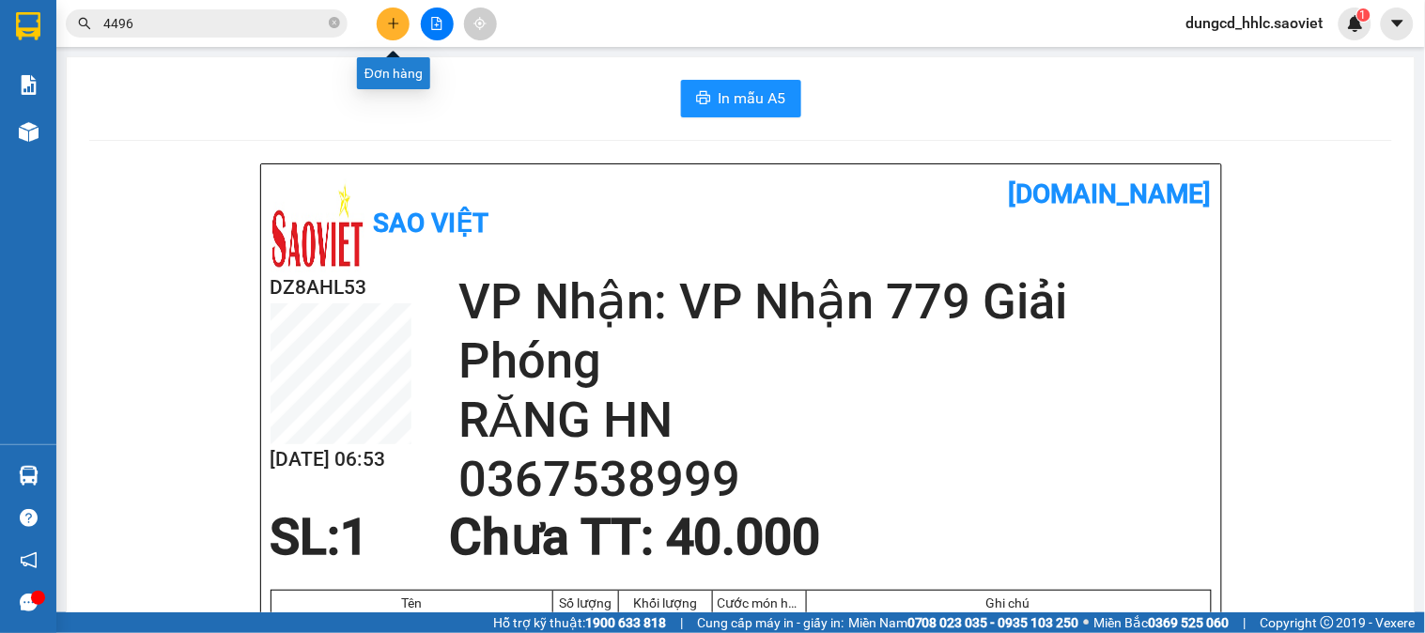
click at [406, 25] on button at bounding box center [393, 24] width 33 height 33
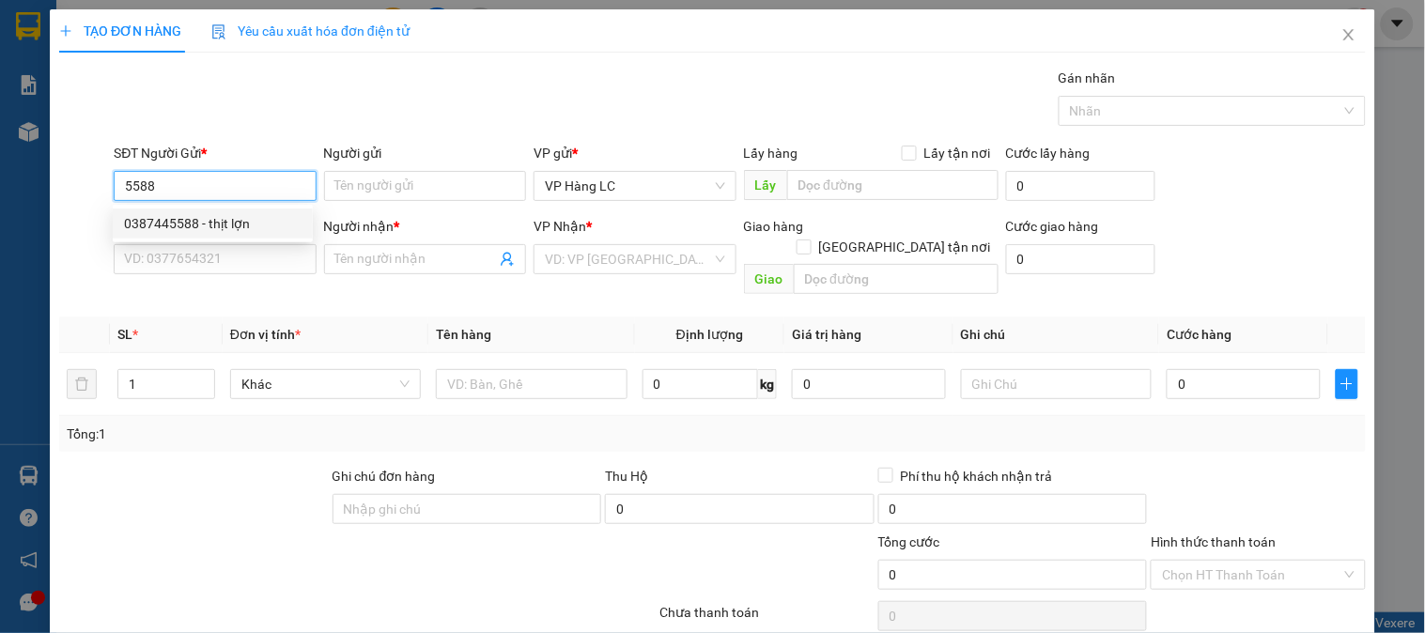
click at [255, 222] on div "0387445588 - thịt lợn" at bounding box center [213, 223] width 178 height 21
type input "0387445588"
type input "thịt lợn"
type input "0376033114"
type input "kt"
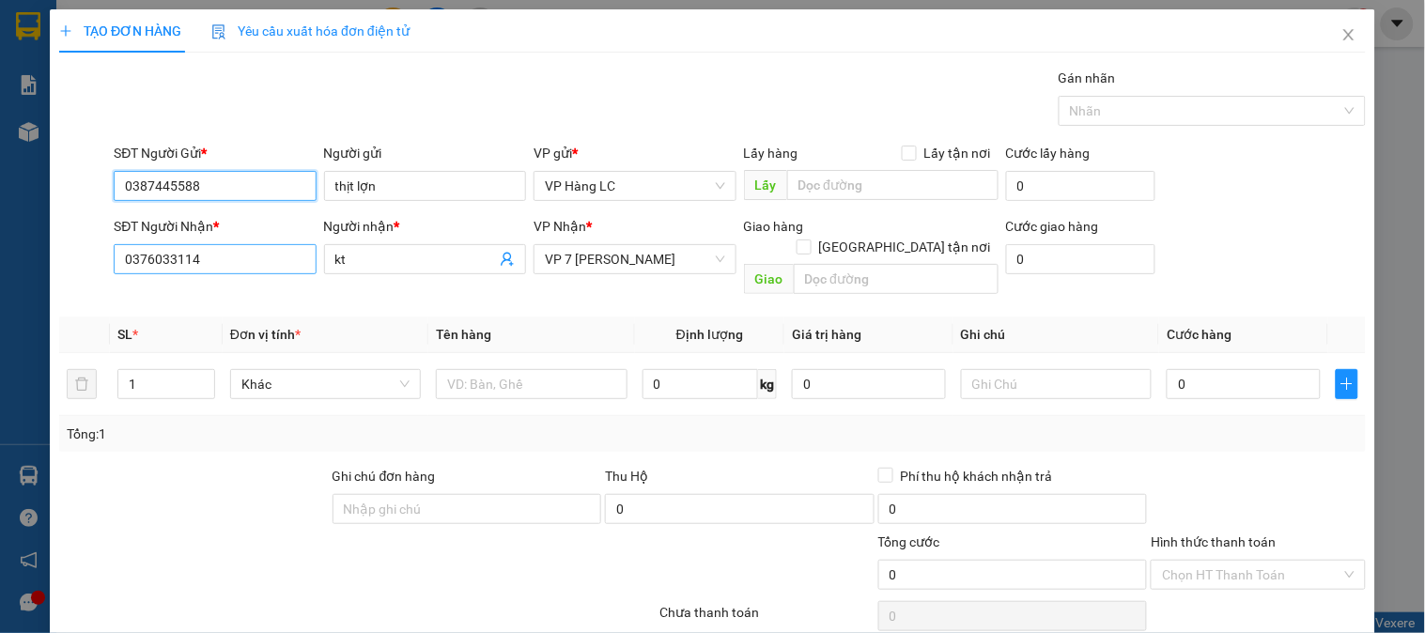
type input "0387445588"
click at [311, 274] on input "0376033114" at bounding box center [215, 259] width 202 height 30
type input "0"
type input "0965636669"
click at [871, 226] on div "Giao hàng Giao tận nơi" at bounding box center [871, 226] width 255 height 21
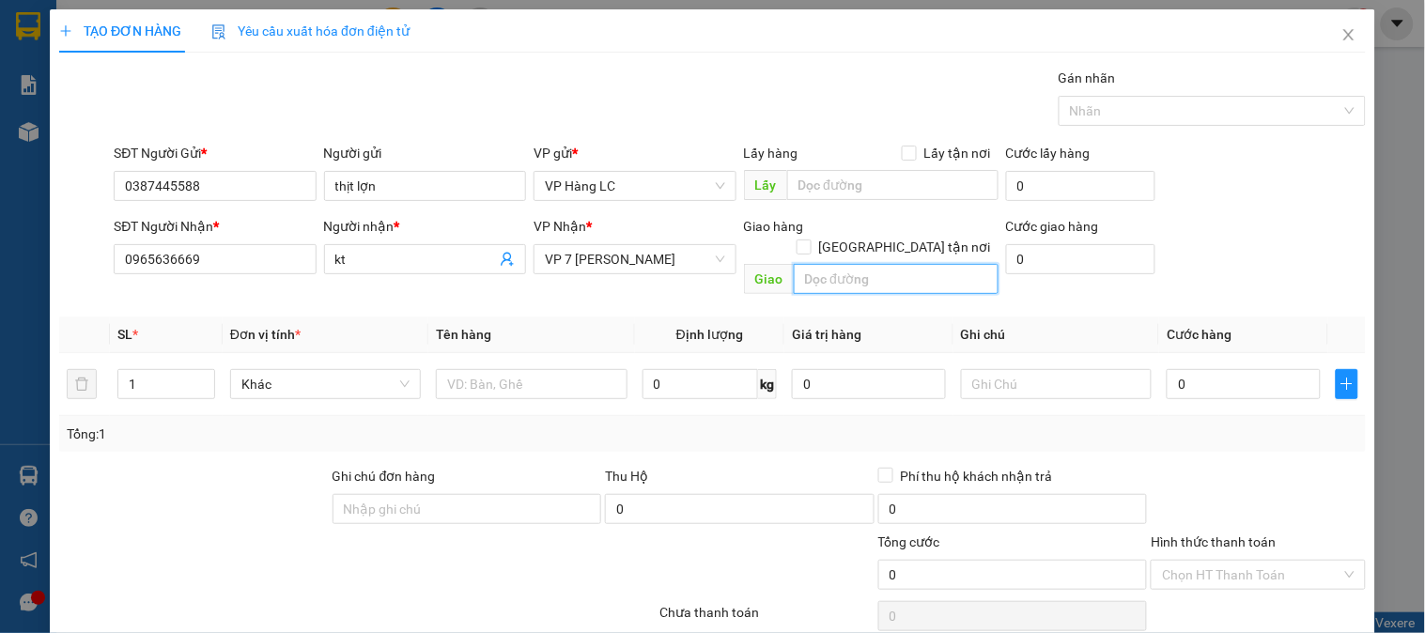
click at [872, 264] on input "text" at bounding box center [896, 279] width 205 height 30
type input "lh ctn"
click at [811, 240] on span at bounding box center [803, 247] width 15 height 15
click at [810, 240] on input "Giao tận nơi" at bounding box center [802, 246] width 13 height 13
checkbox input "true"
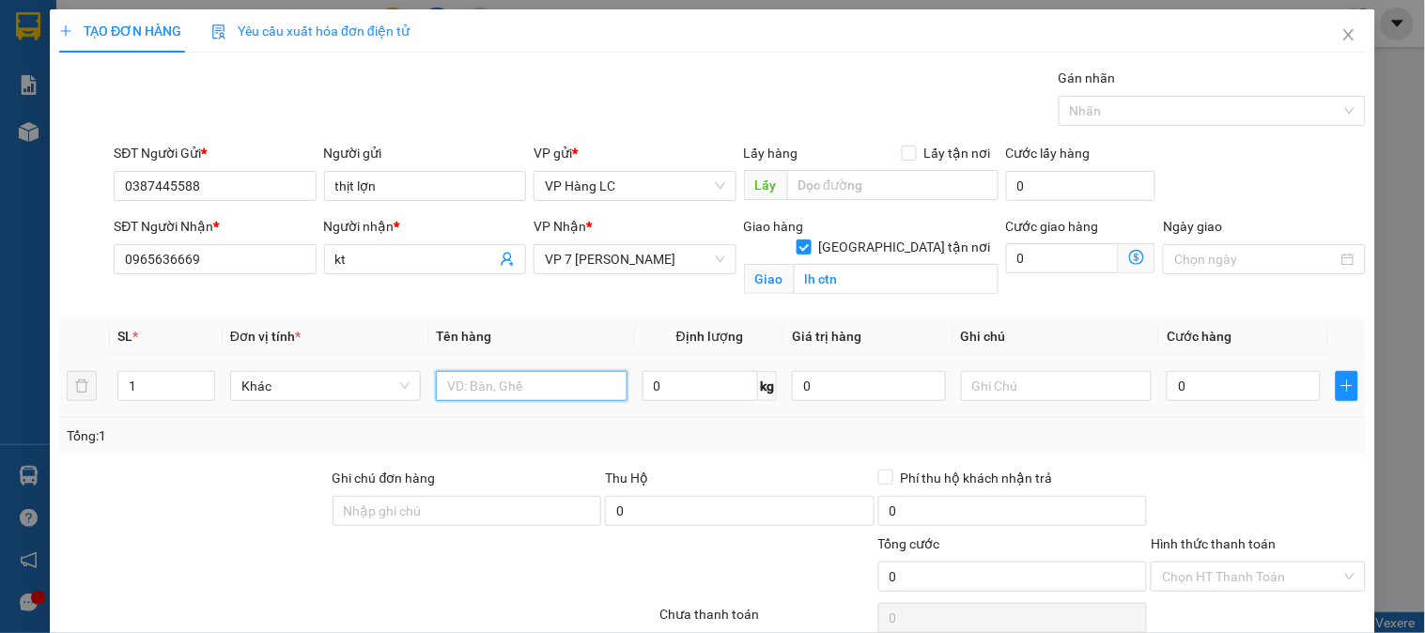
click at [489, 383] on input "text" at bounding box center [531, 386] width 191 height 30
type input "xốp đồ ăn"
click at [1209, 395] on input "0" at bounding box center [1244, 386] width 154 height 30
type input "5"
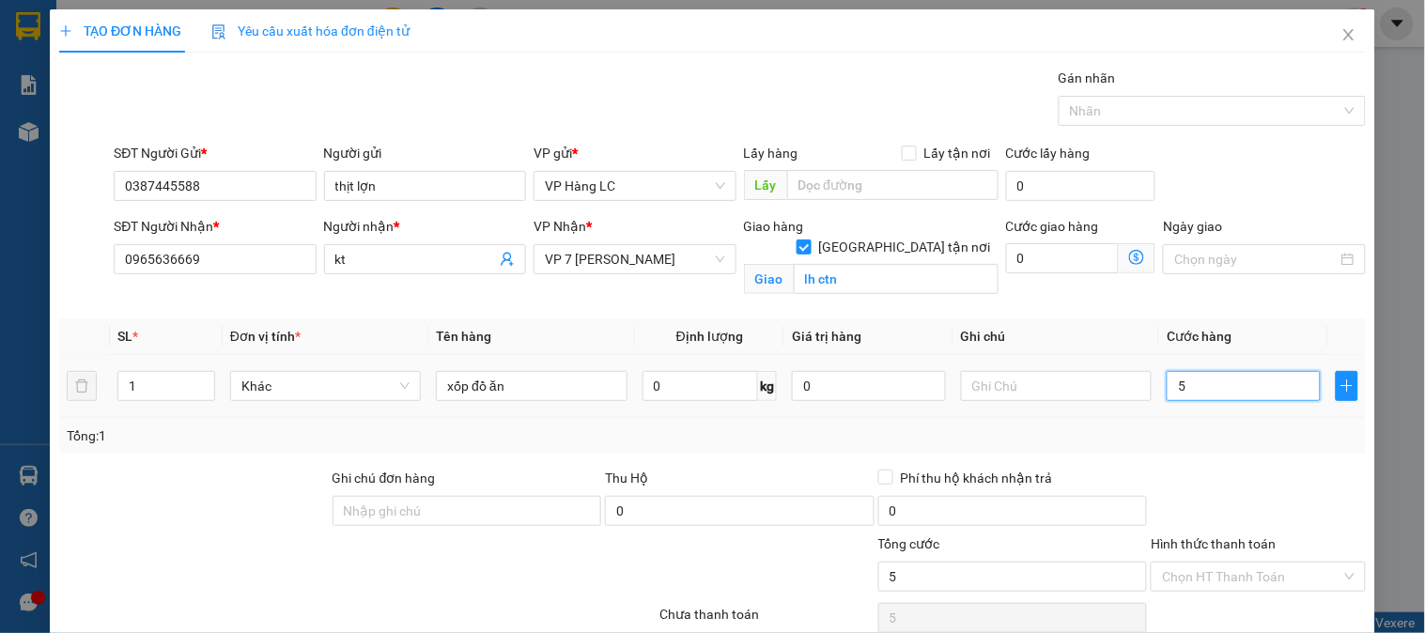
type input "5"
type input "50"
type input "500"
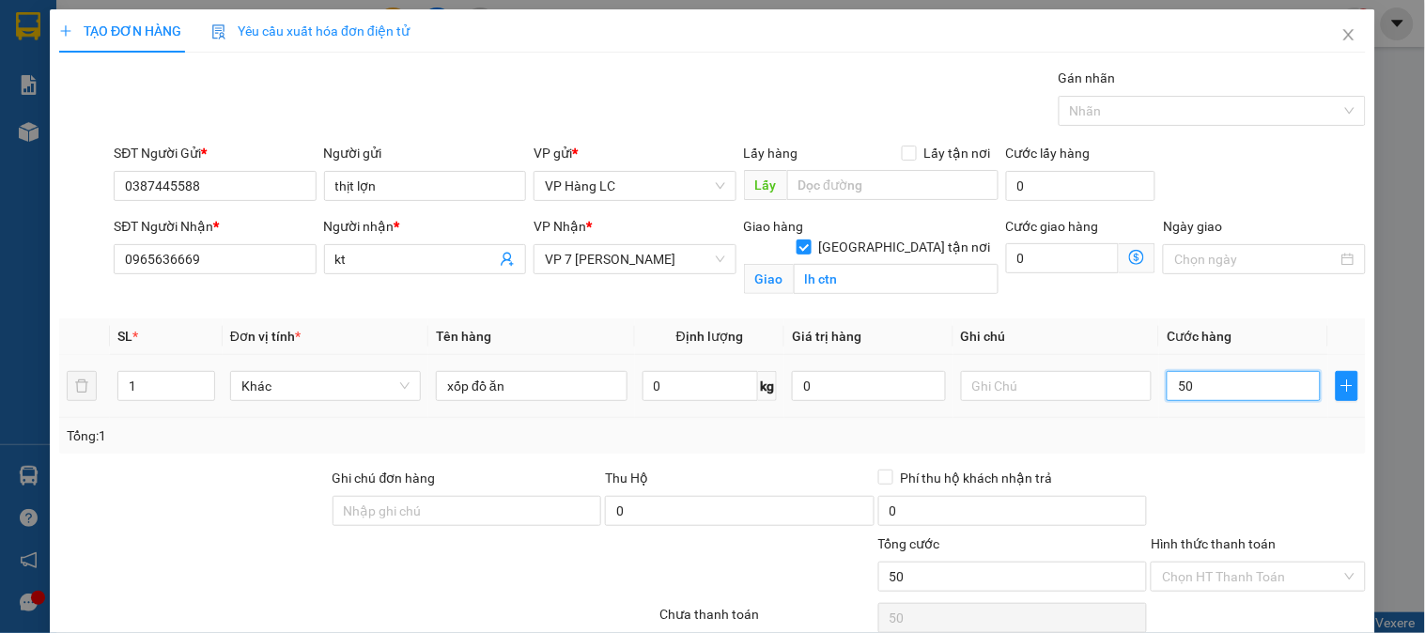
type input "500"
type input "5.000"
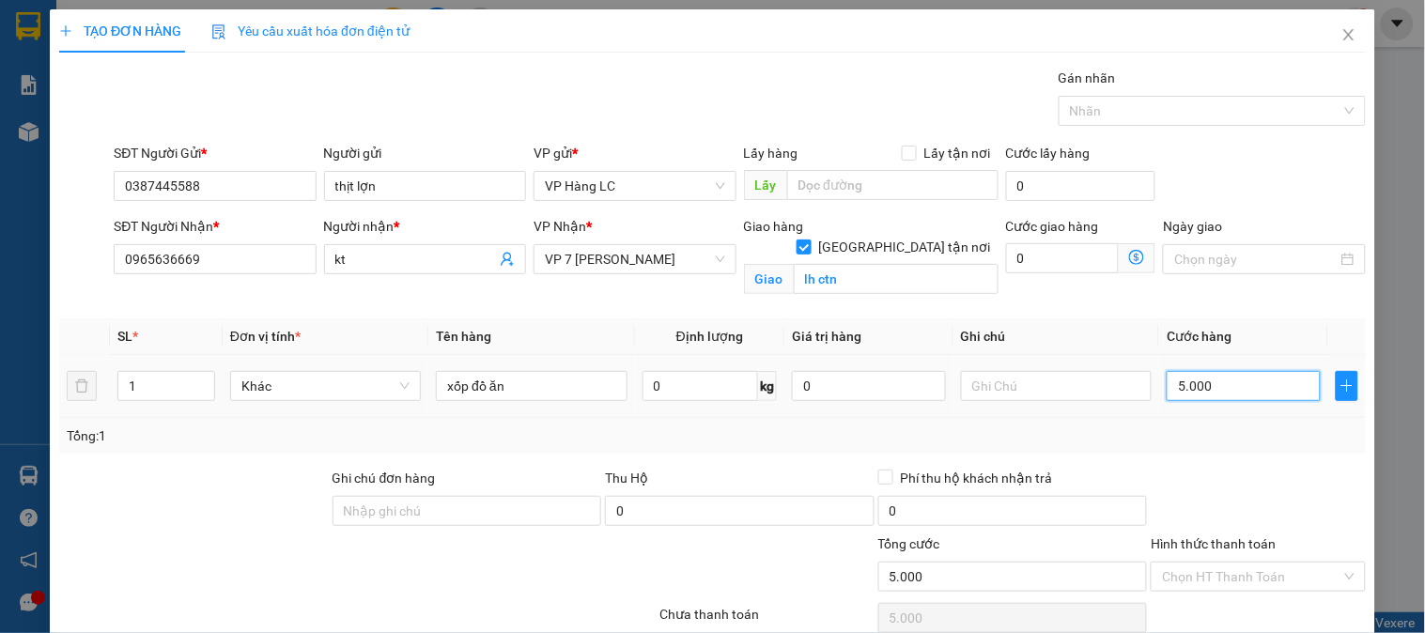
type input "50.000"
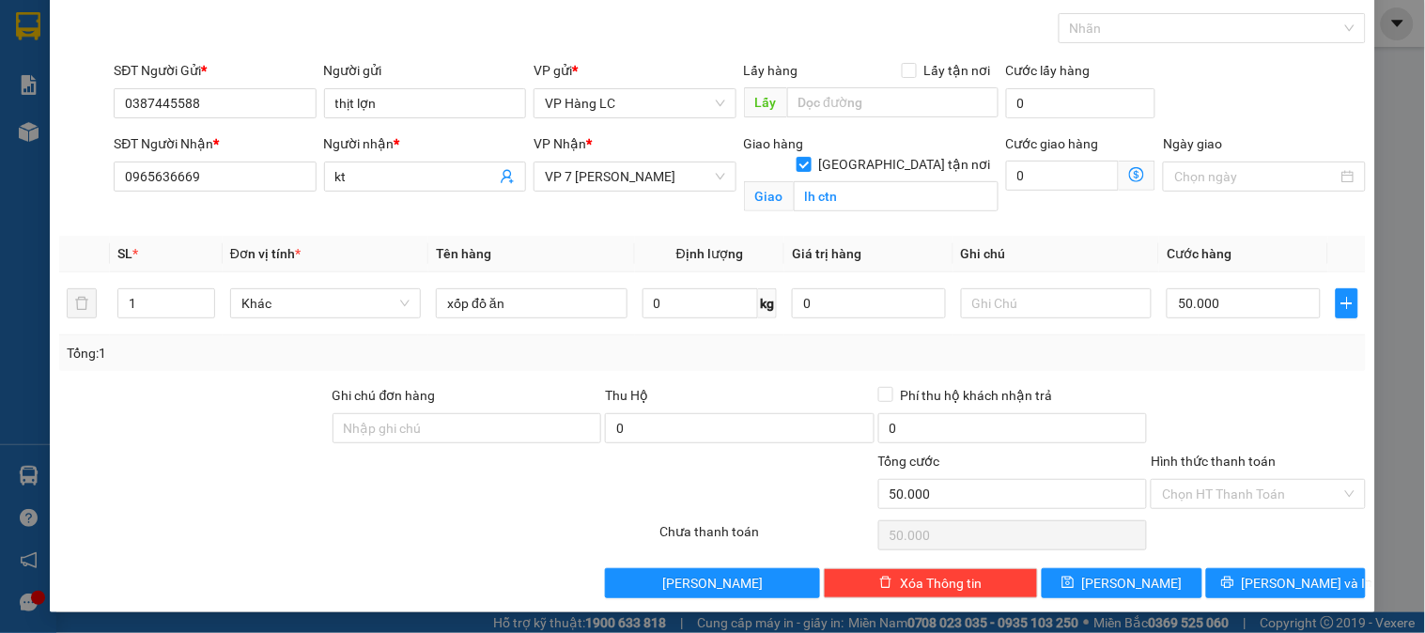
scroll to position [85, 0]
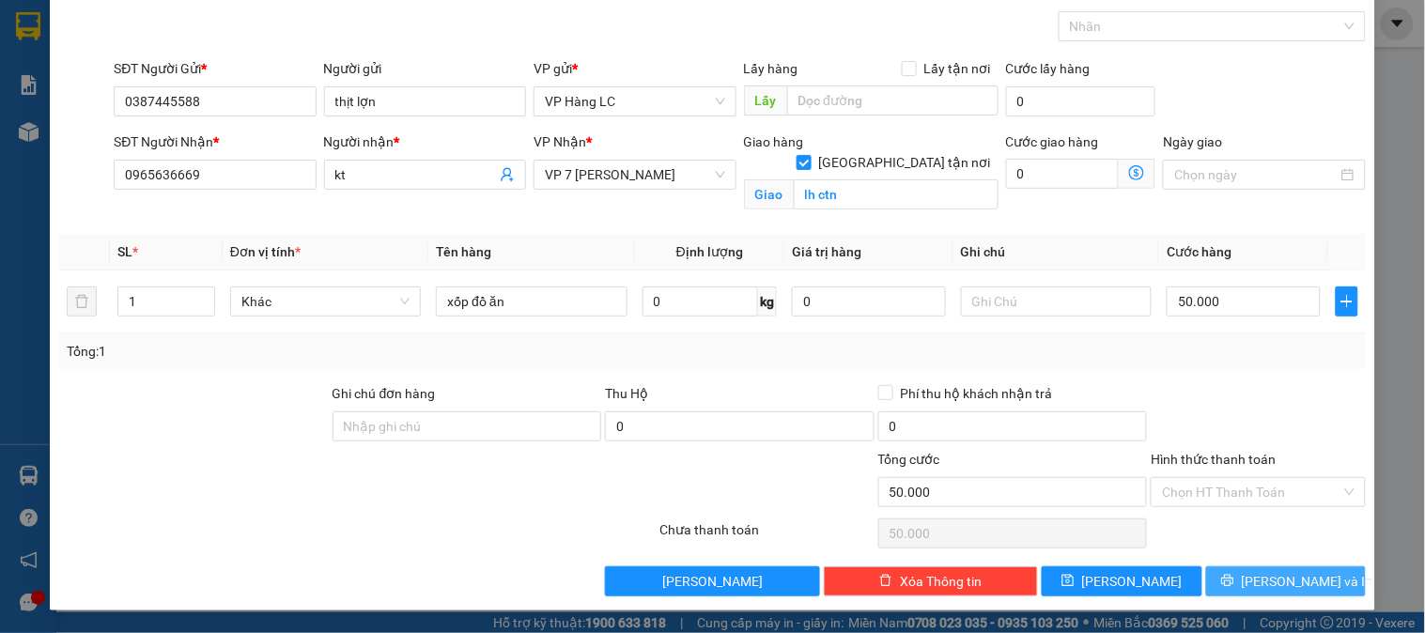
click at [1303, 573] on span "Lưu và In" at bounding box center [1307, 581] width 131 height 21
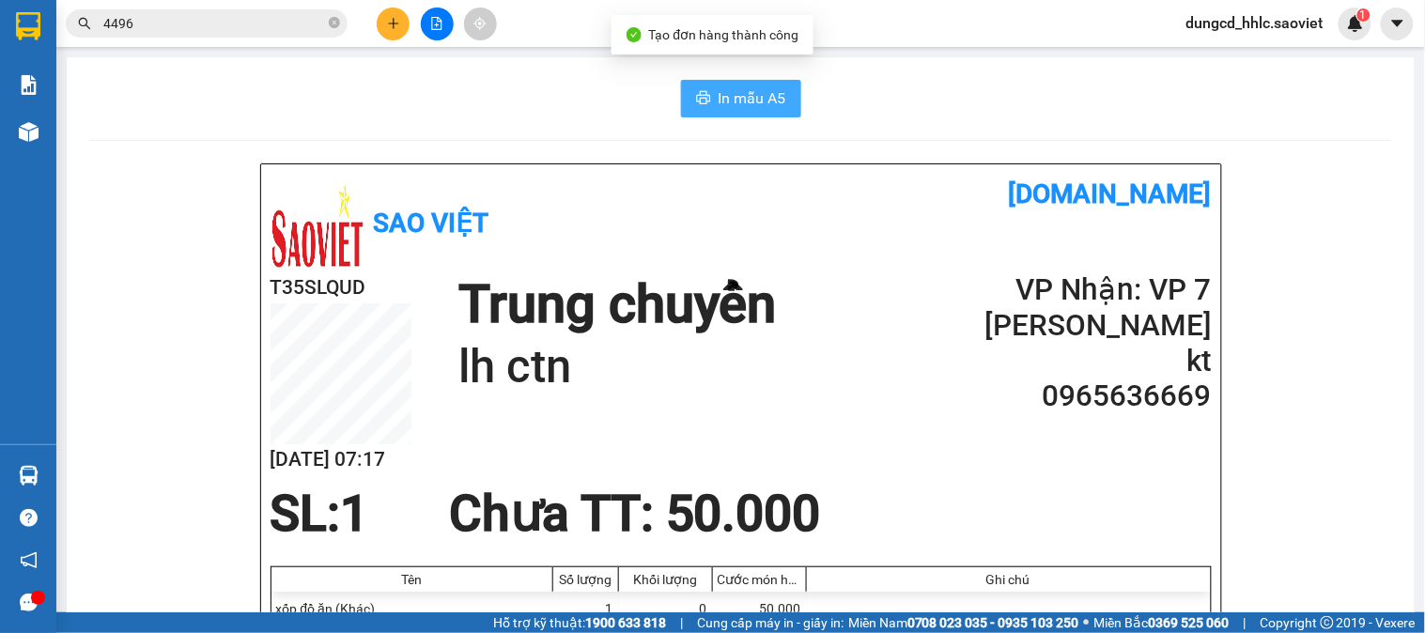
click at [768, 113] on button "In mẫu A5" at bounding box center [741, 99] width 120 height 38
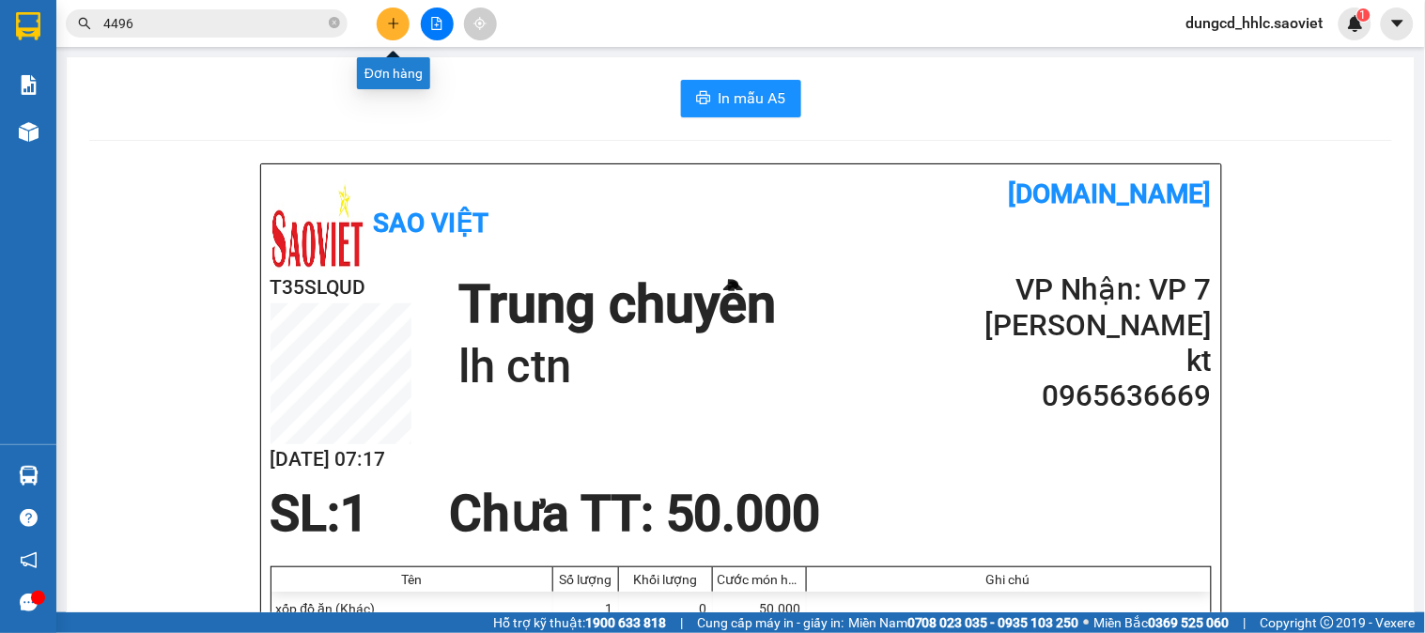
click at [388, 23] on icon "plus" at bounding box center [393, 23] width 13 height 13
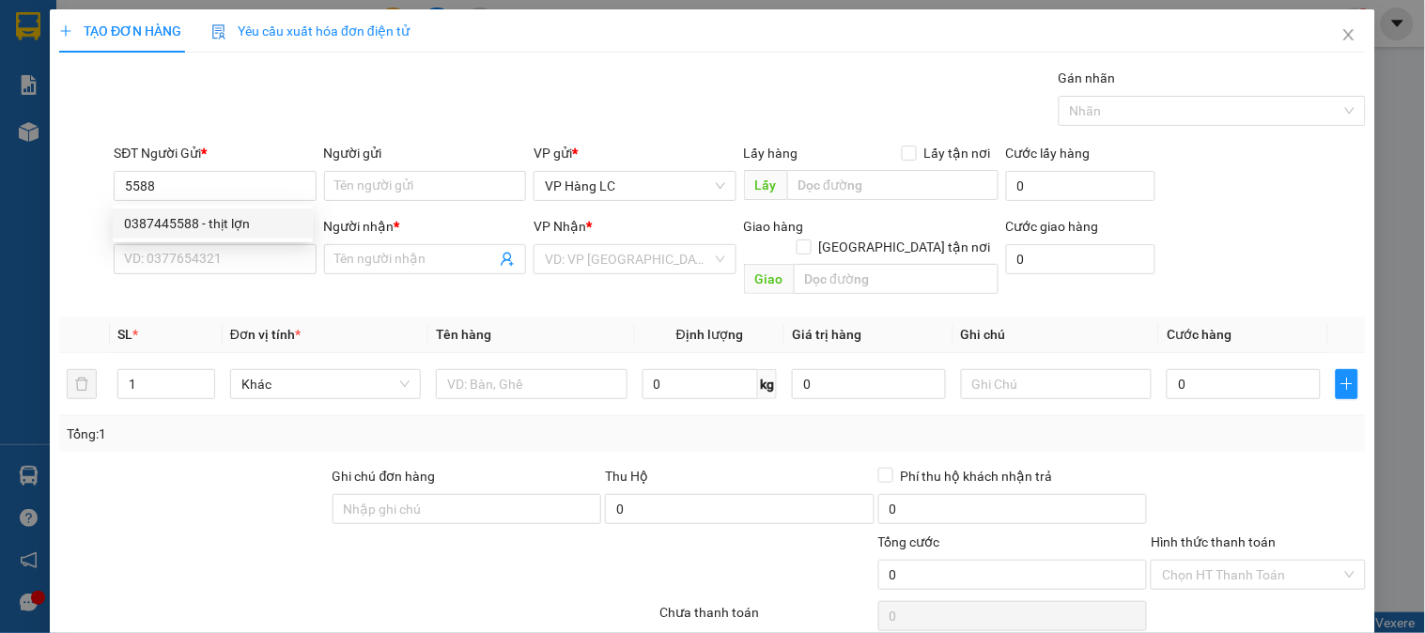
click at [190, 239] on div "0387445588 0387445588 - thịt lợn" at bounding box center [213, 224] width 200 height 38
click at [193, 235] on div "SĐT Người Nhận *" at bounding box center [215, 226] width 202 height 21
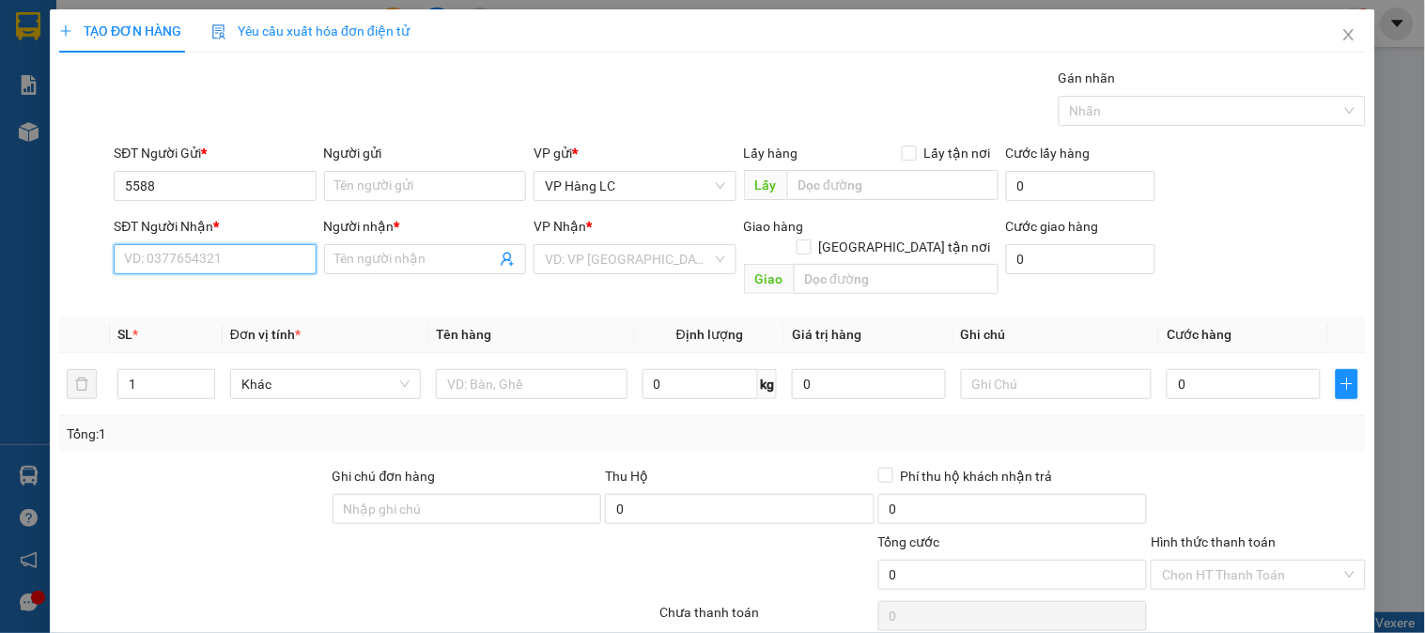
click at [193, 244] on input "SĐT Người Nhận *" at bounding box center [215, 259] width 202 height 30
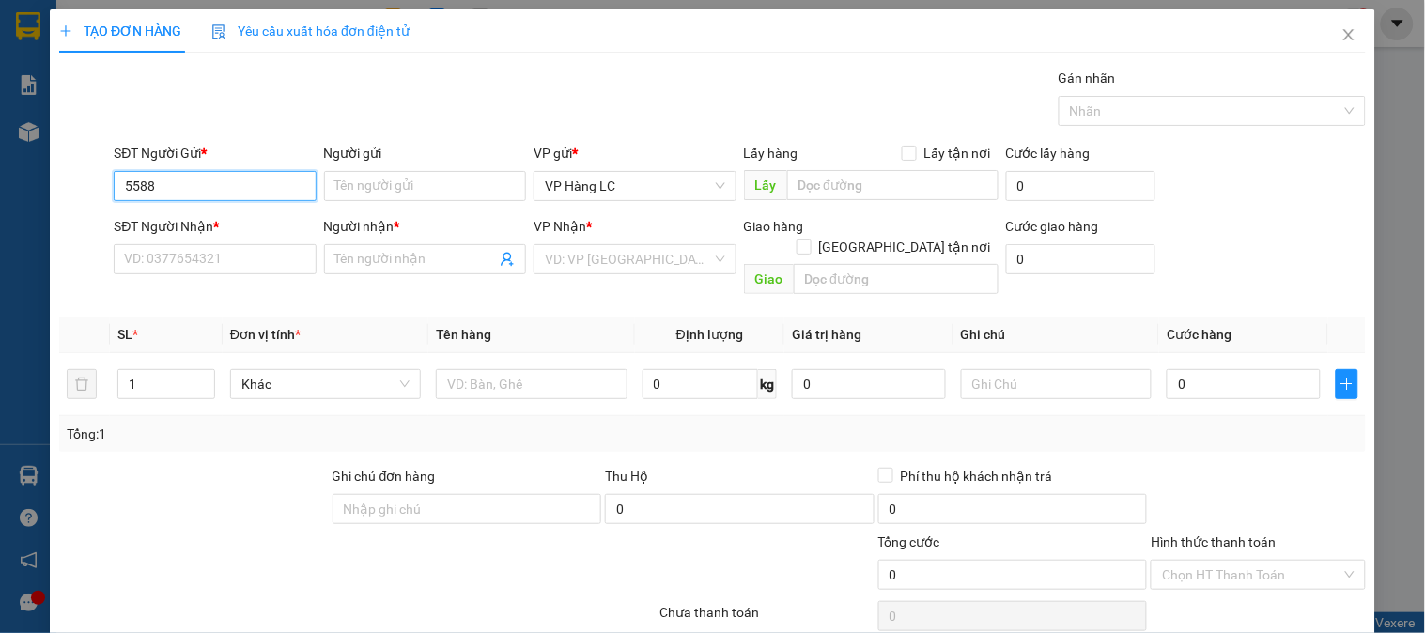
click at [236, 190] on input "5588" at bounding box center [215, 186] width 202 height 30
click at [240, 211] on div "0387445588 - thịt lợn" at bounding box center [213, 224] width 200 height 30
type input "0387445588"
type input "thịt lợn"
type input "0965636669"
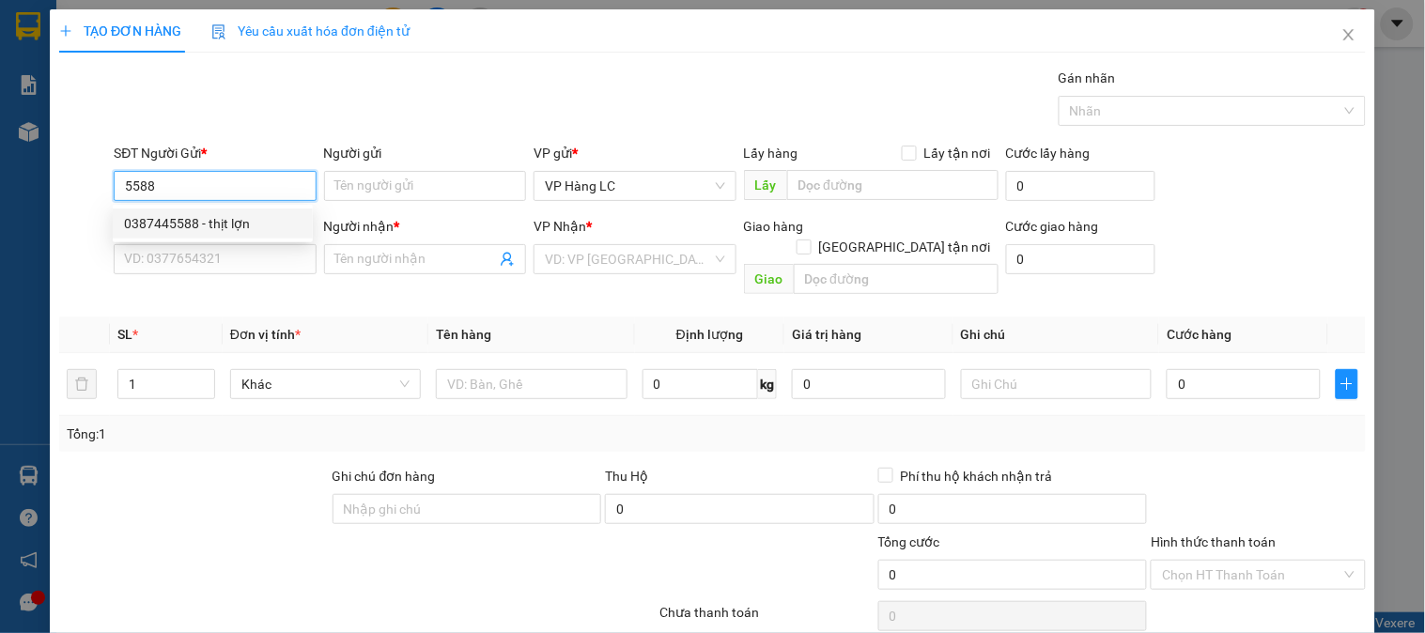
type input "kt"
checkbox input "true"
type input "lh ctn"
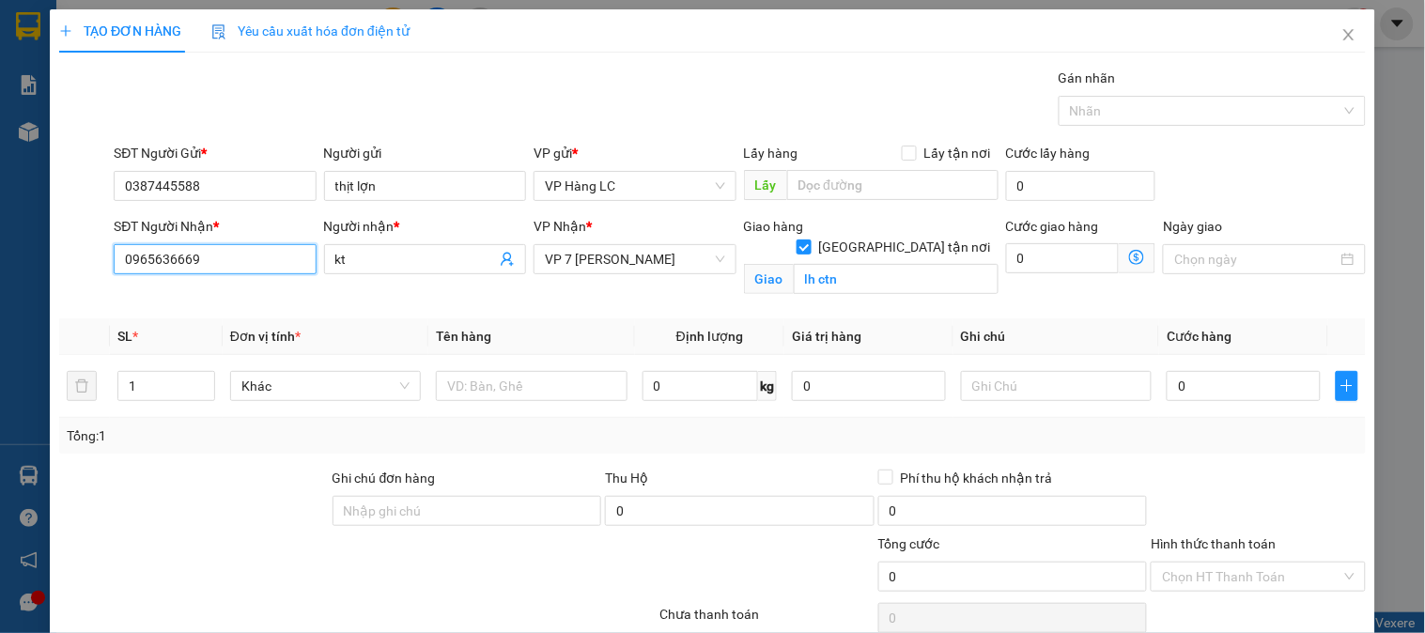
click at [260, 259] on input "0965636669" at bounding box center [215, 259] width 202 height 30
type input "0"
type input "0982668969"
click at [304, 292] on div "0982668969 - kt" at bounding box center [213, 297] width 200 height 30
checkbox input "false"
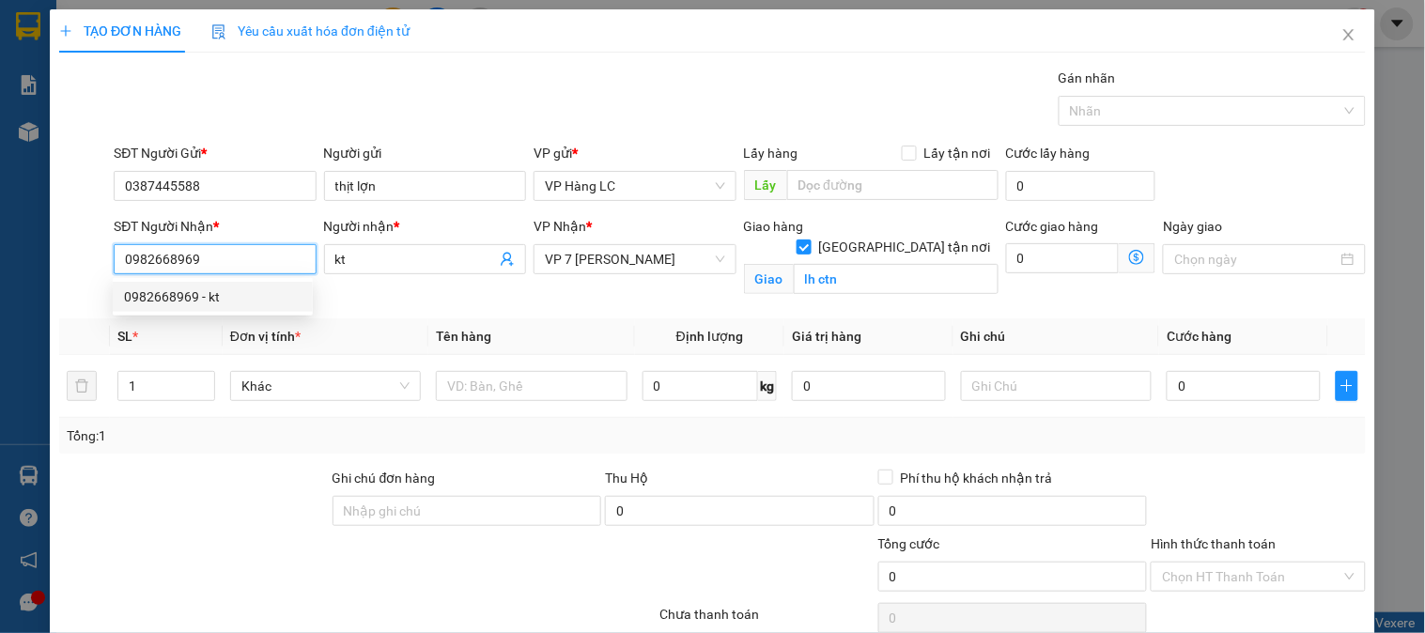
type input "ship"
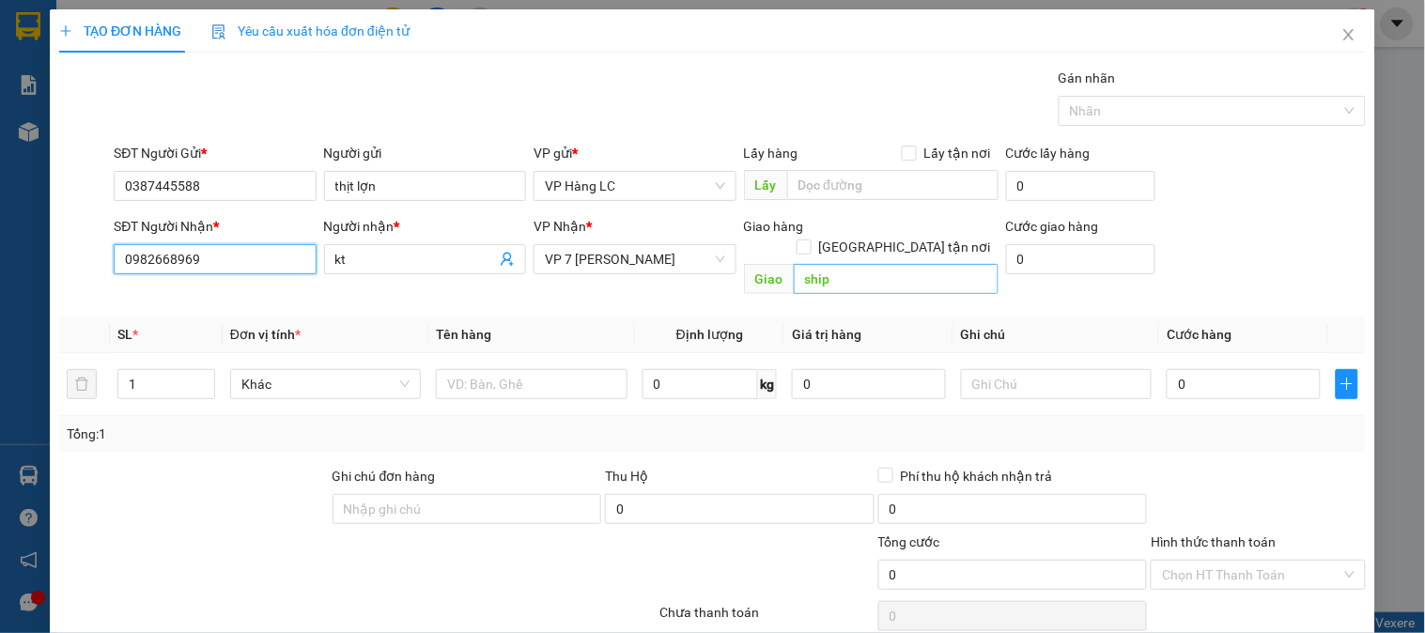
type input "0982668969"
click at [890, 264] on input "ship" at bounding box center [896, 279] width 205 height 30
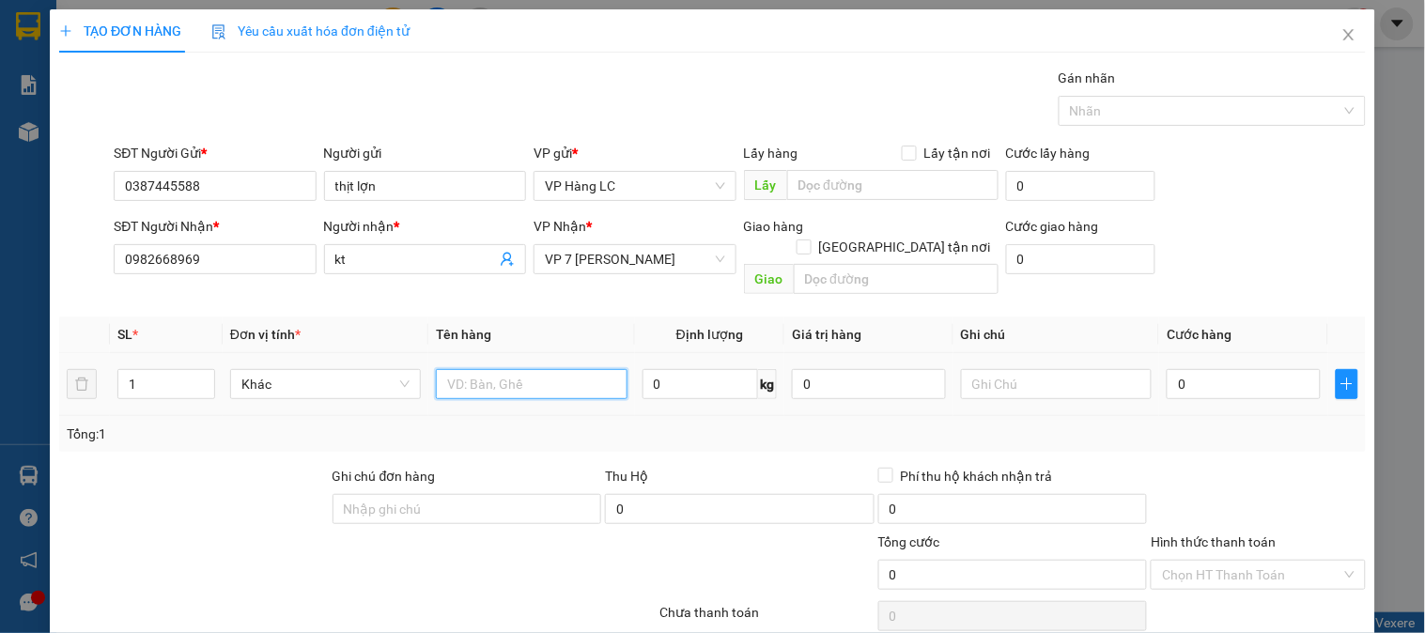
click at [567, 369] on input "text" at bounding box center [531, 384] width 191 height 30
type input "xốp đồ ăn"
click at [1215, 369] on input "0" at bounding box center [1244, 384] width 154 height 30
type input "4"
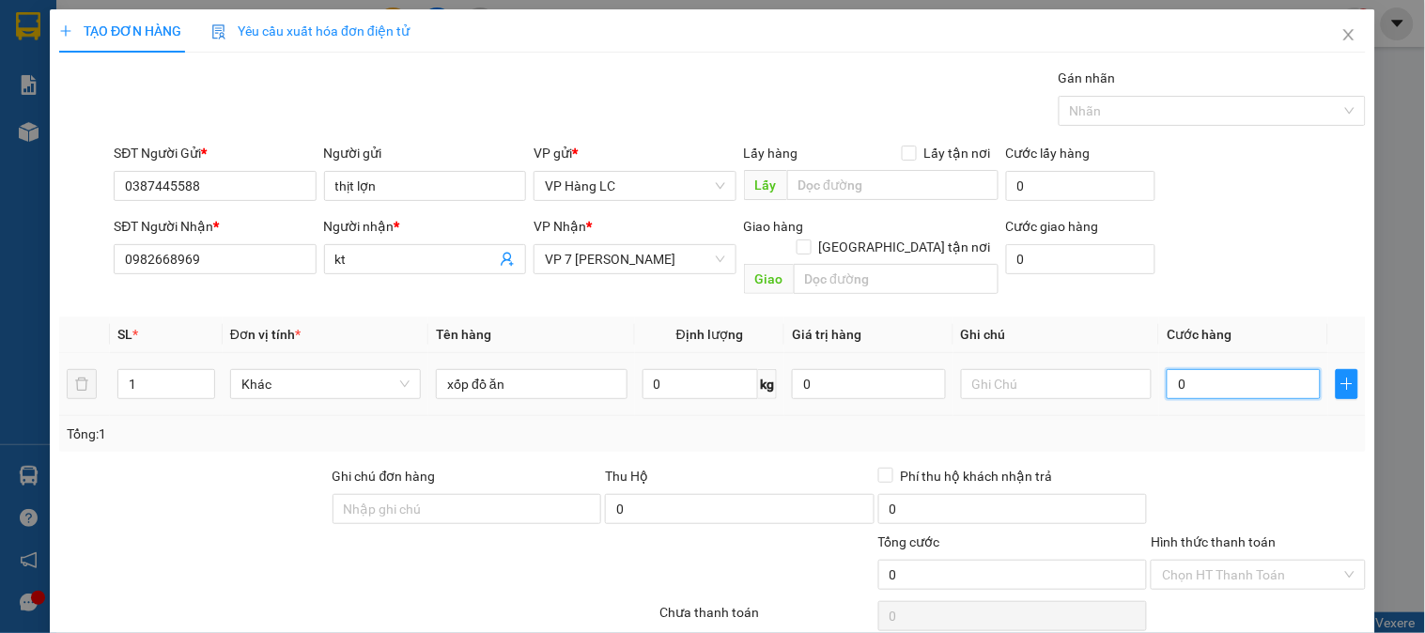
type input "4"
type input "40"
type input "400"
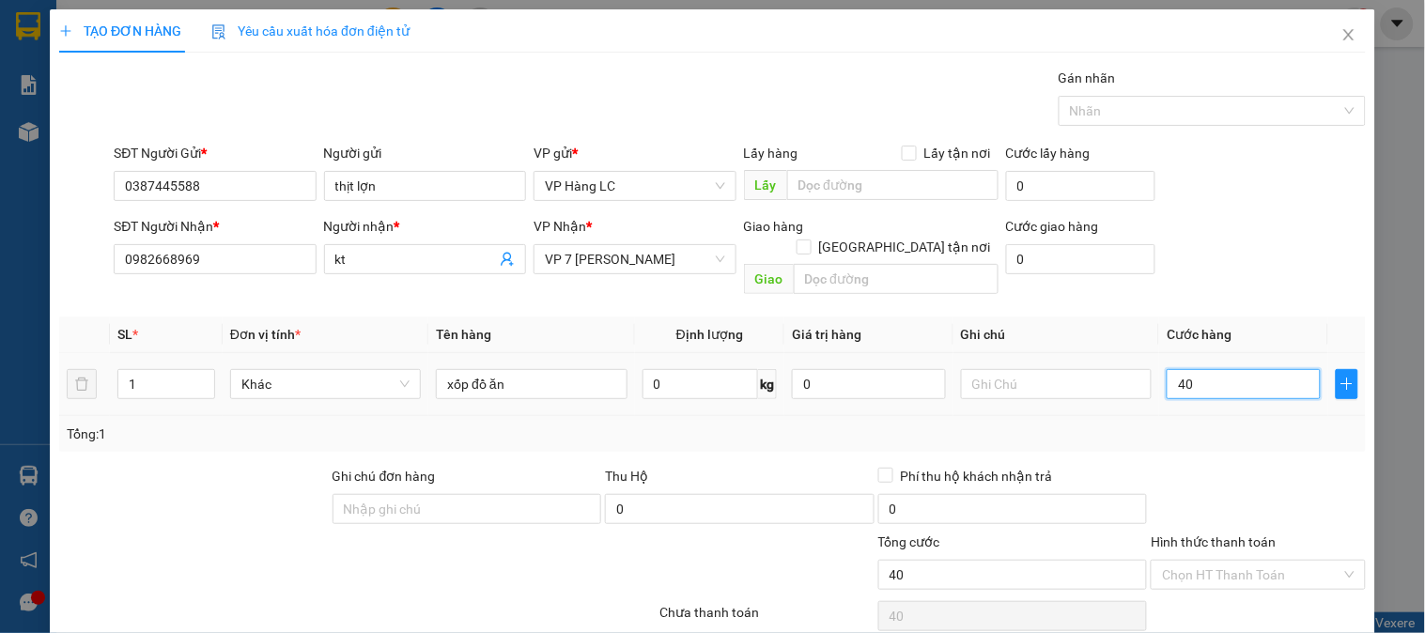
type input "400"
type input "4.000"
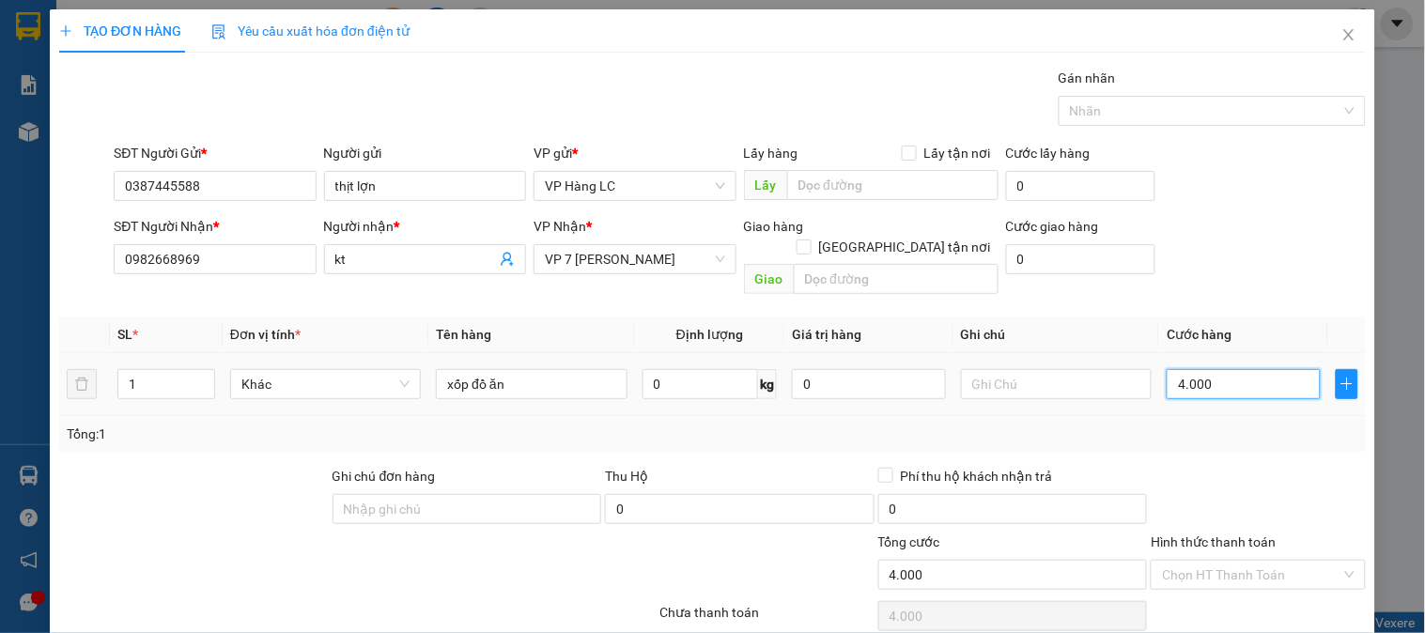
type input "40.000"
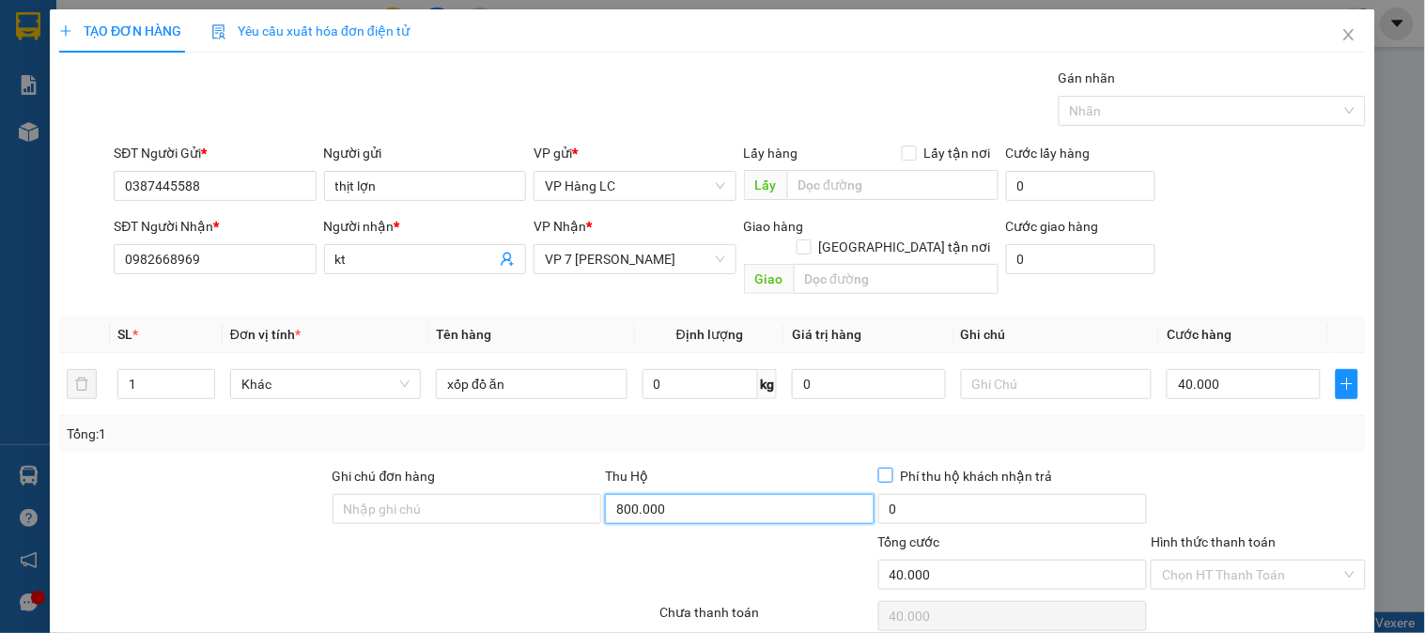
type input "800.000"
type input "15.000"
click at [893, 466] on span "Phí thu hộ khách nhận trả" at bounding box center [976, 476] width 167 height 21
click at [885, 468] on input "Phí thu hộ khách nhận trả" at bounding box center [884, 474] width 13 height 13
checkbox input "true"
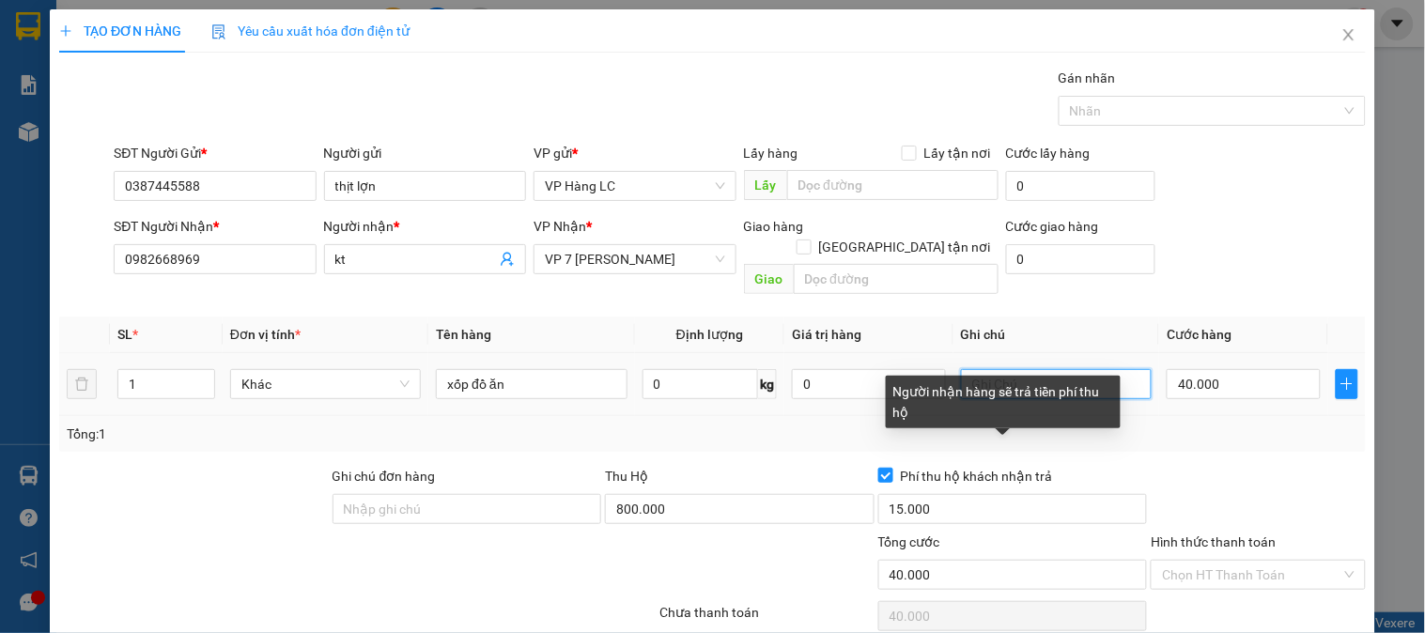
click at [1010, 369] on input "text" at bounding box center [1056, 384] width 191 height 30
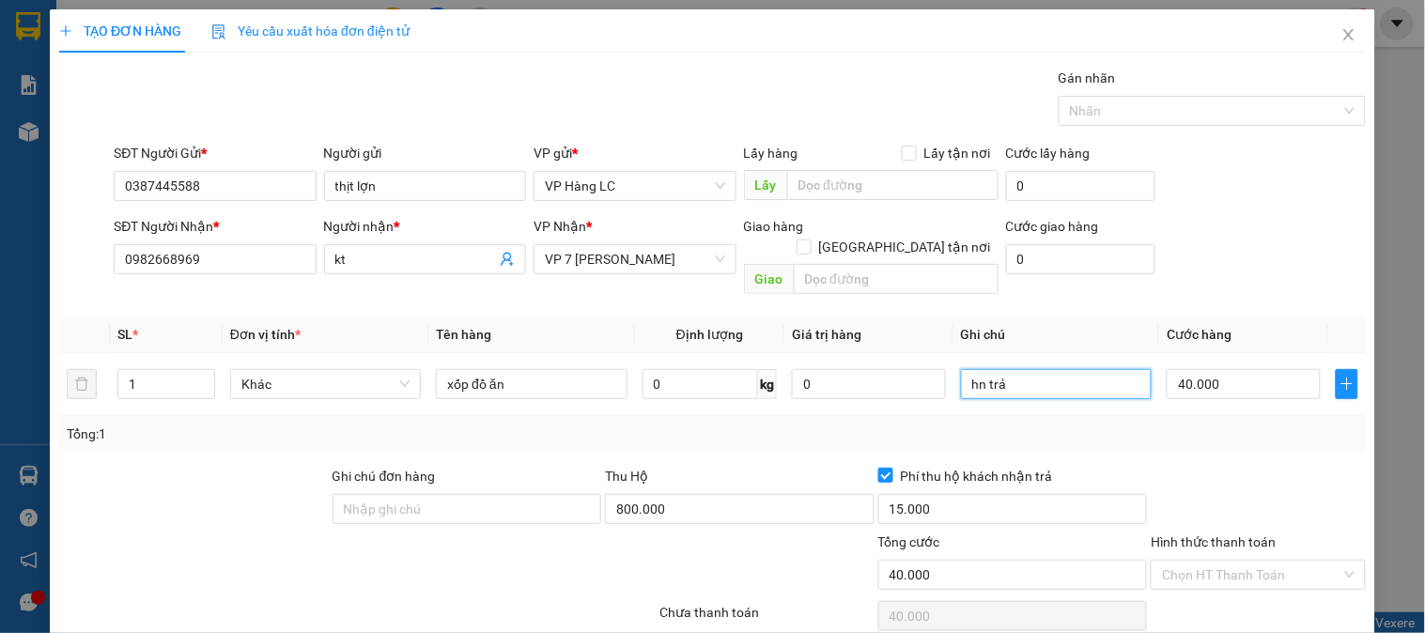
type input "hn trả"
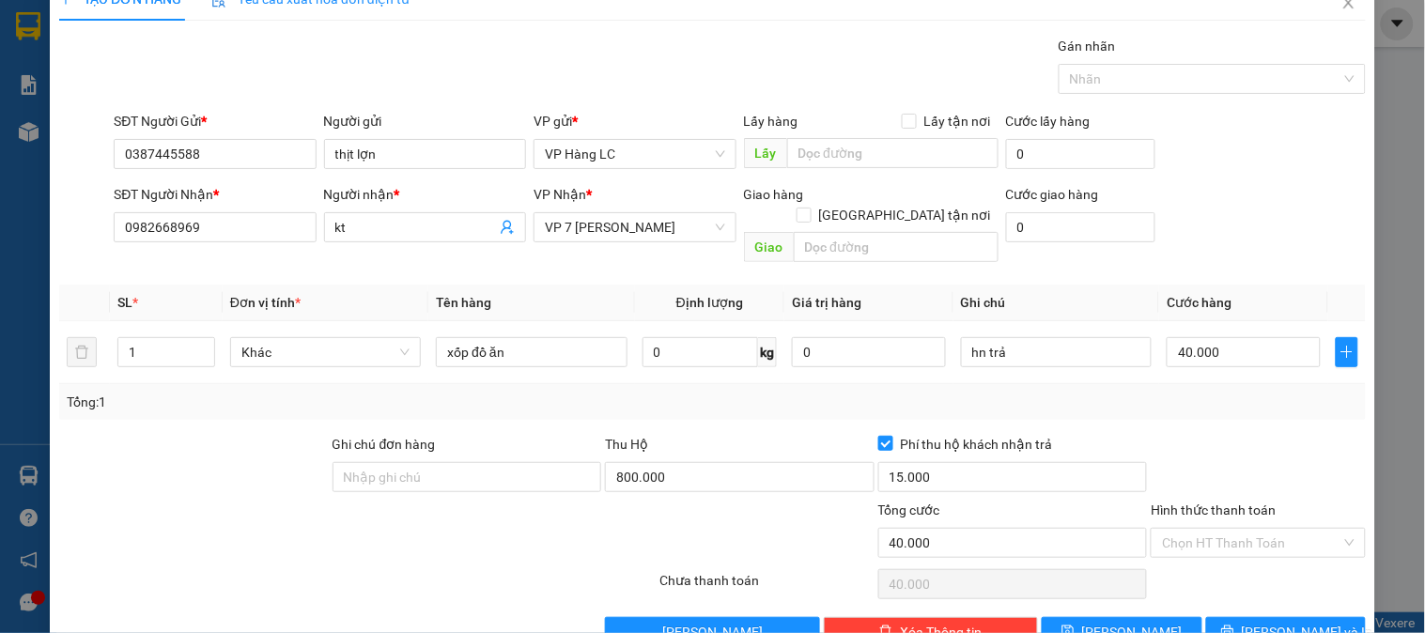
scroll to position [61, 0]
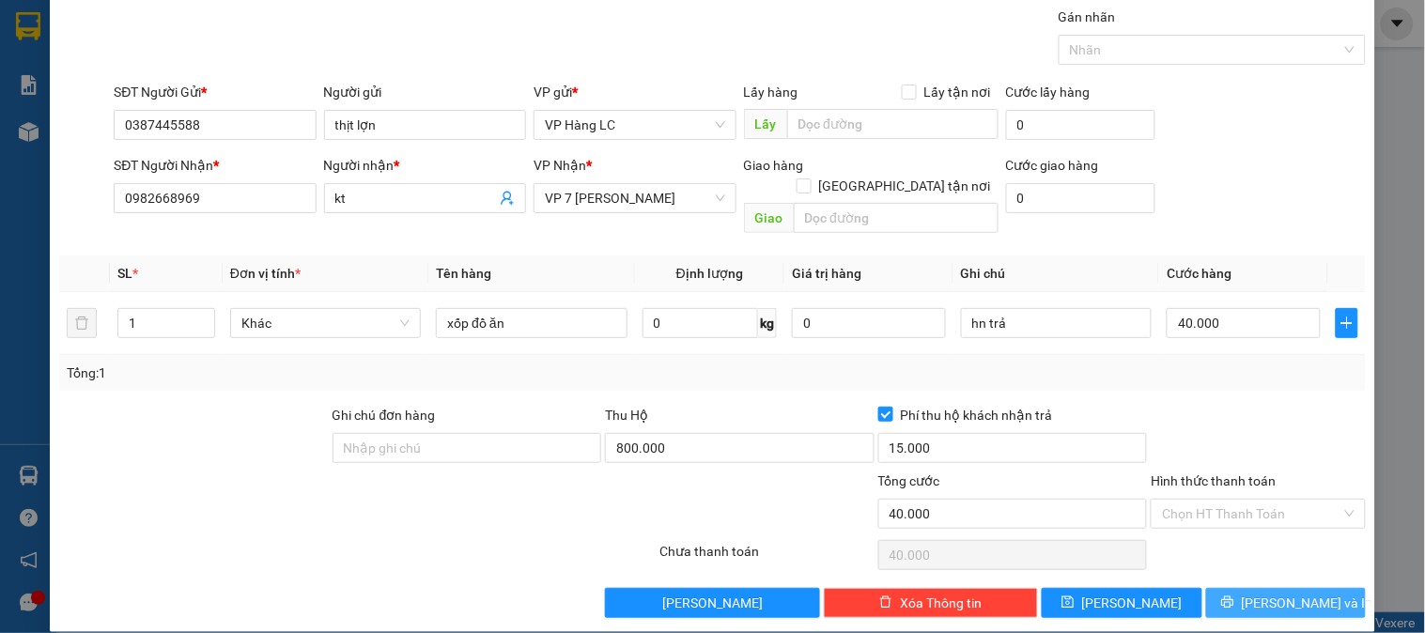
click at [1219, 588] on button "Lưu và In" at bounding box center [1286, 603] width 160 height 30
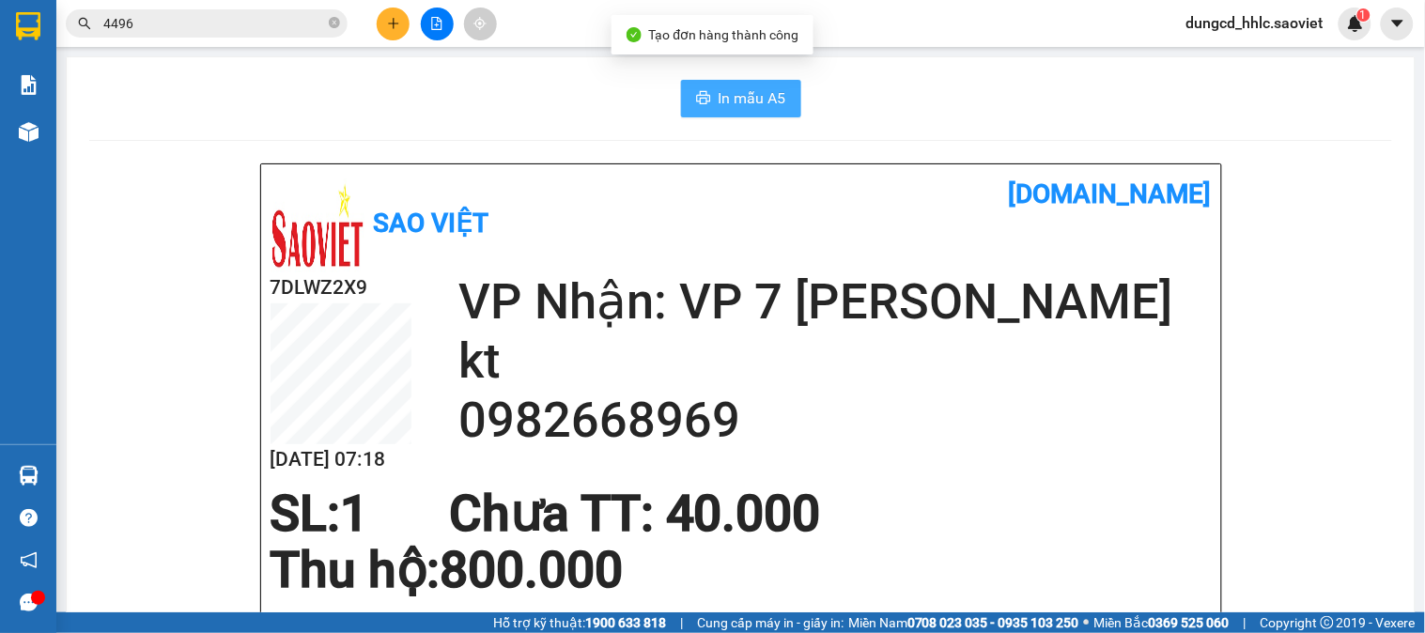
click at [727, 105] on span "In mẫu A5" at bounding box center [753, 97] width 68 height 23
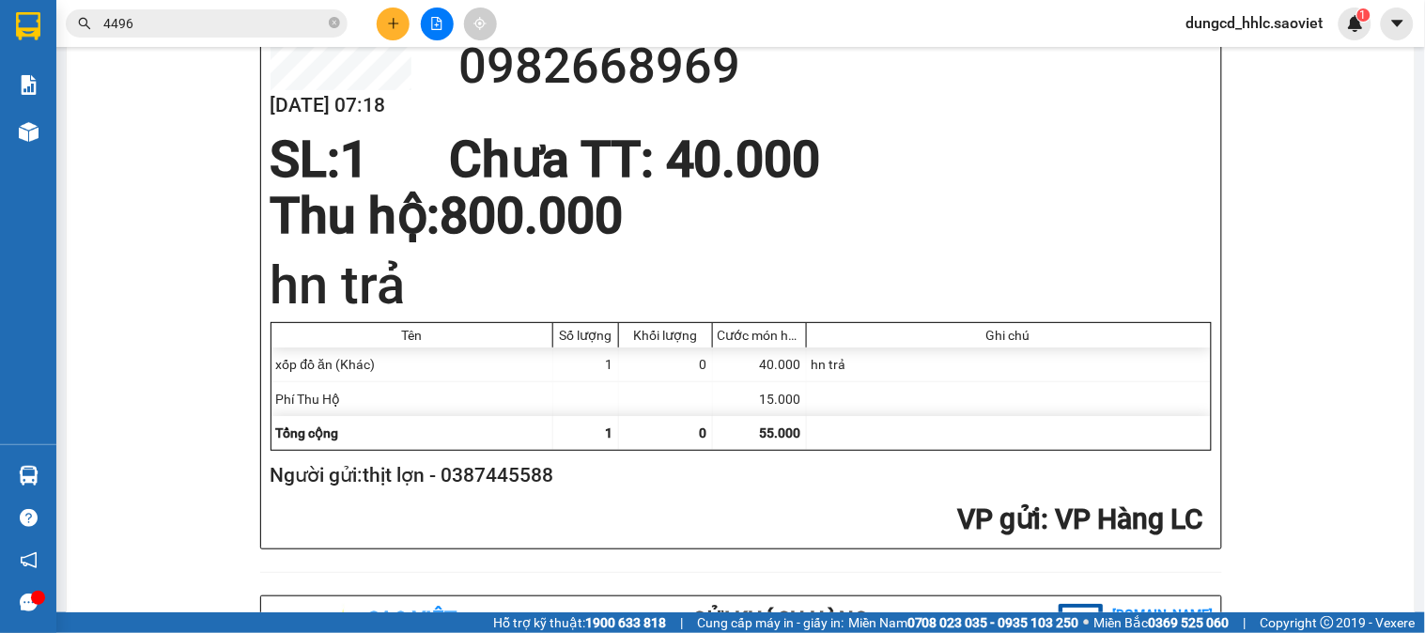
click at [387, 19] on icon "plus" at bounding box center [393, 23] width 13 height 13
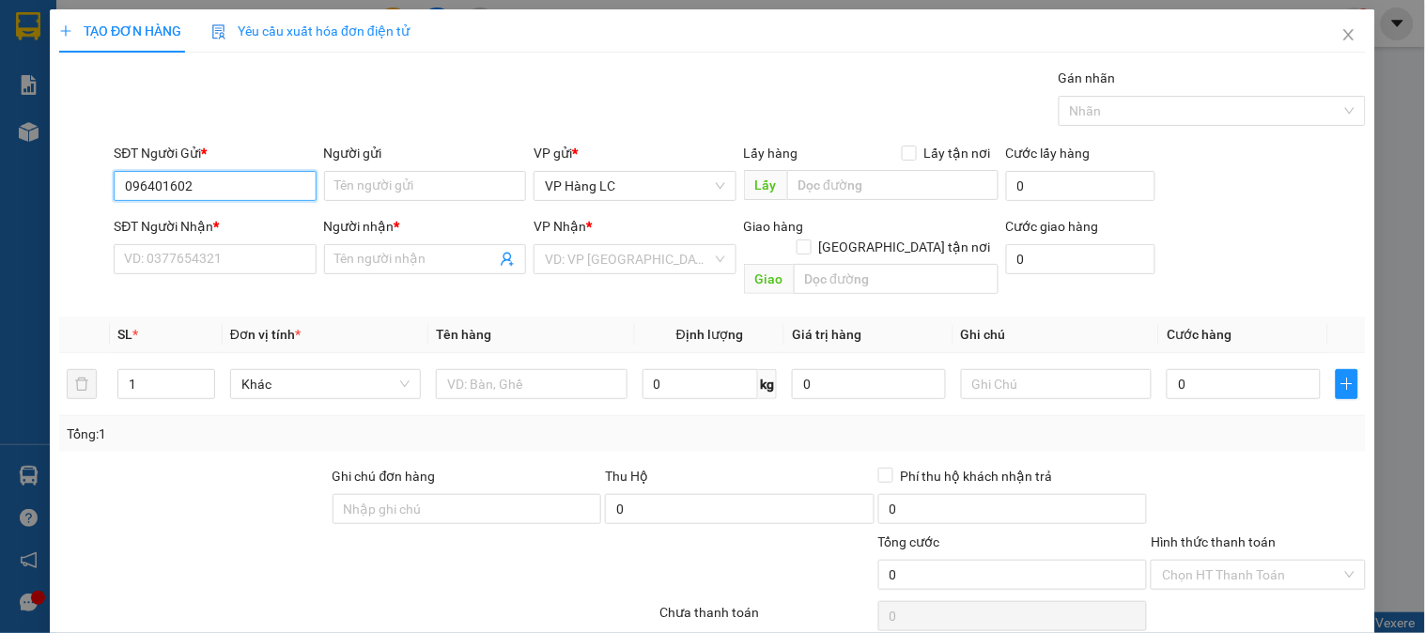
type input "0964016023"
click at [270, 226] on div "0964016023 - quang" at bounding box center [213, 223] width 178 height 21
type input "quang"
type input "0915034563"
type input "CẢNH"
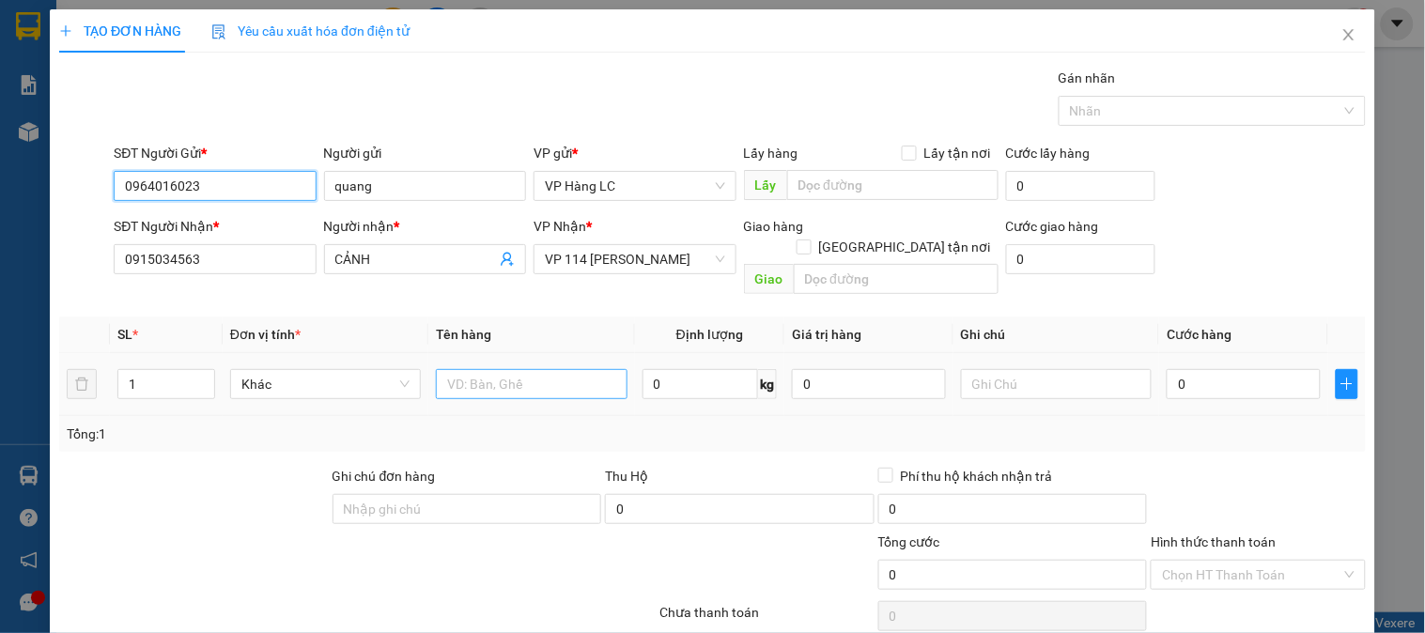
type input "0964016023"
click at [549, 369] on input "text" at bounding box center [531, 384] width 191 height 30
type input "xốp củ"
click at [1277, 371] on input "0" at bounding box center [1244, 384] width 154 height 30
type input "4"
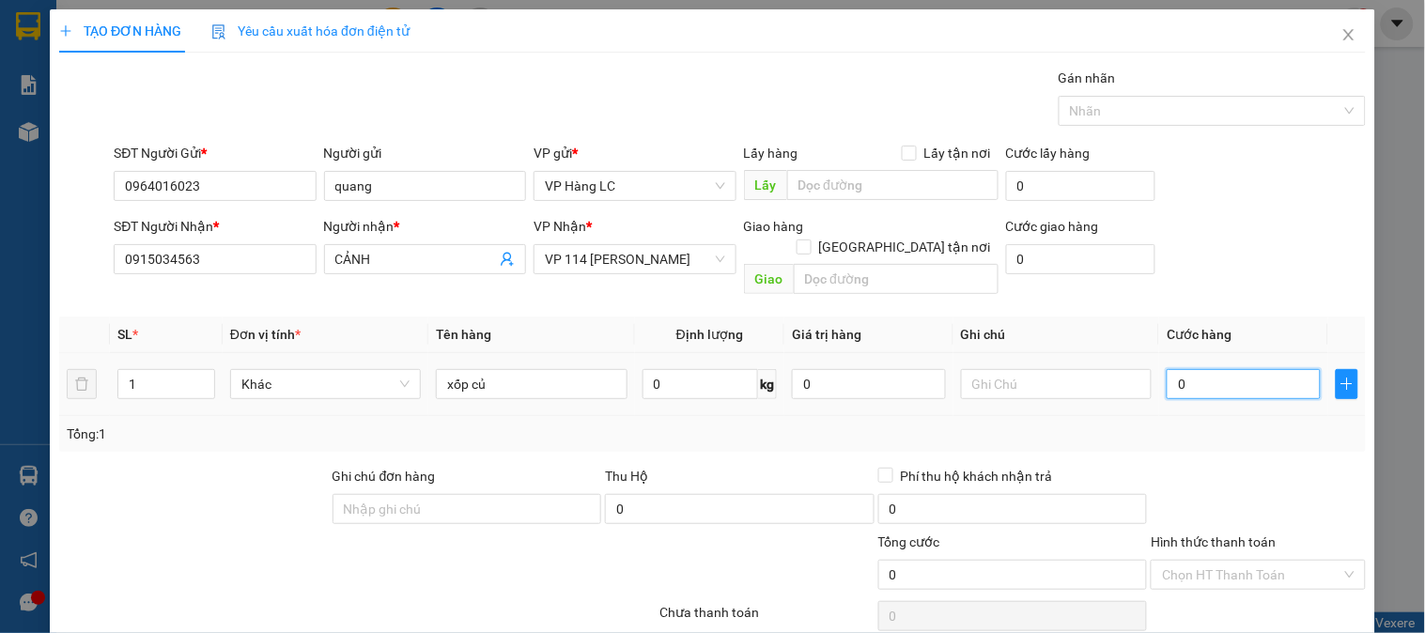
type input "4"
type input "40"
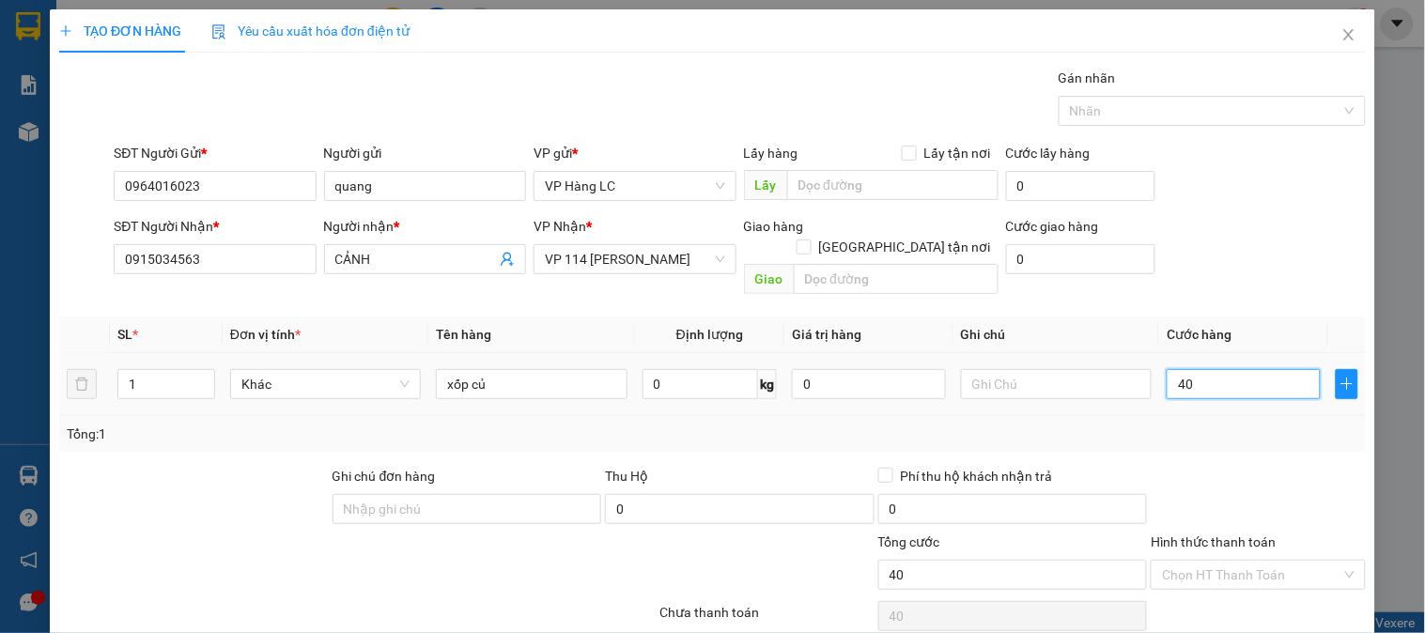
type input "400"
type input "4.000"
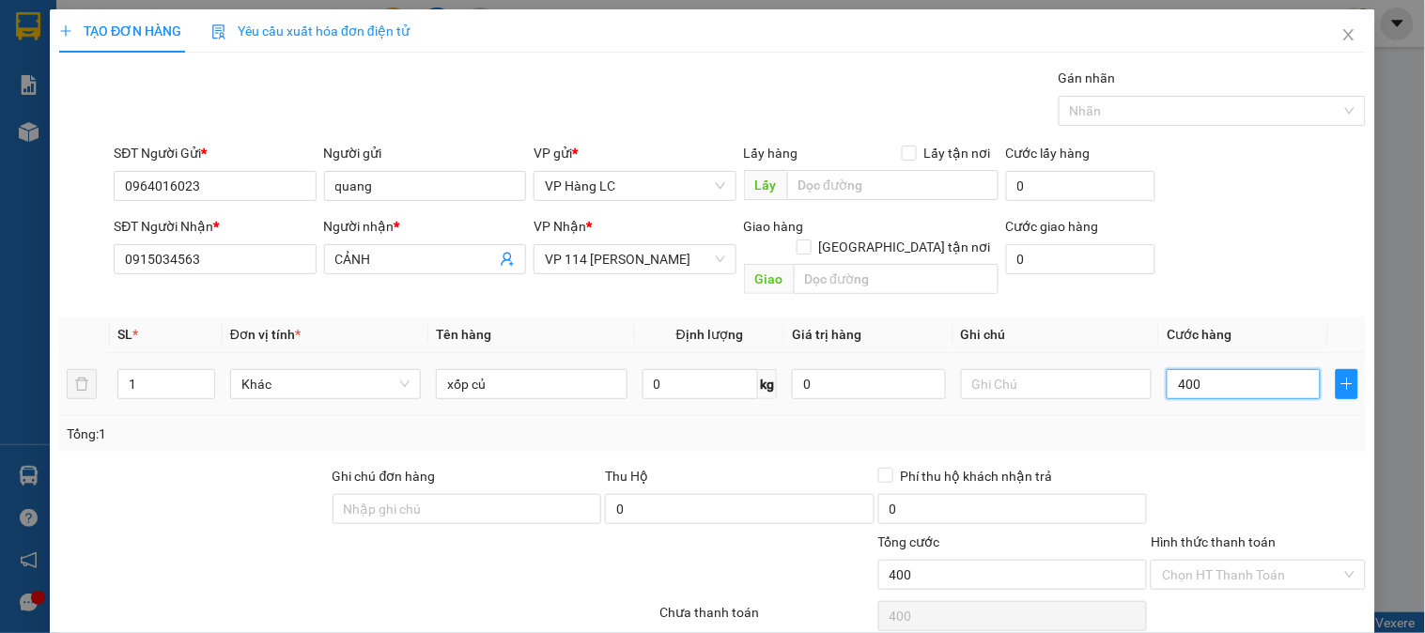
type input "4.000"
type input "40.000"
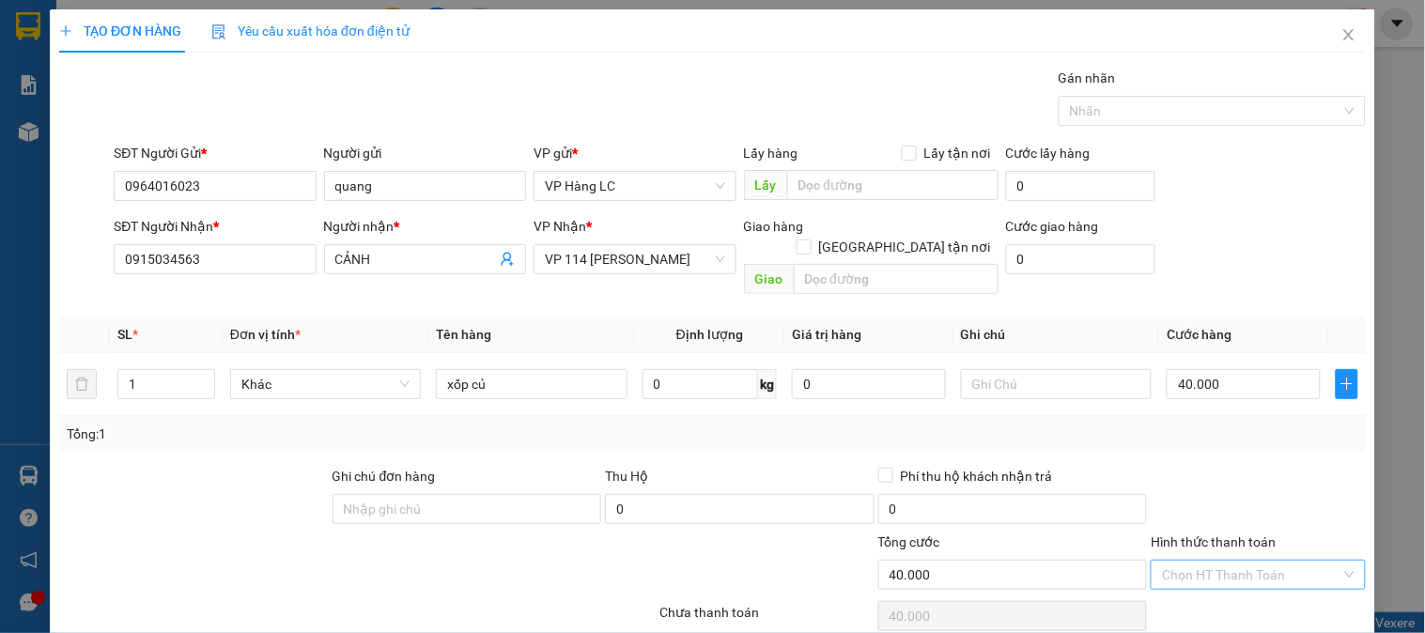
click at [1221, 561] on input "Hình thức thanh toán" at bounding box center [1251, 575] width 178 height 28
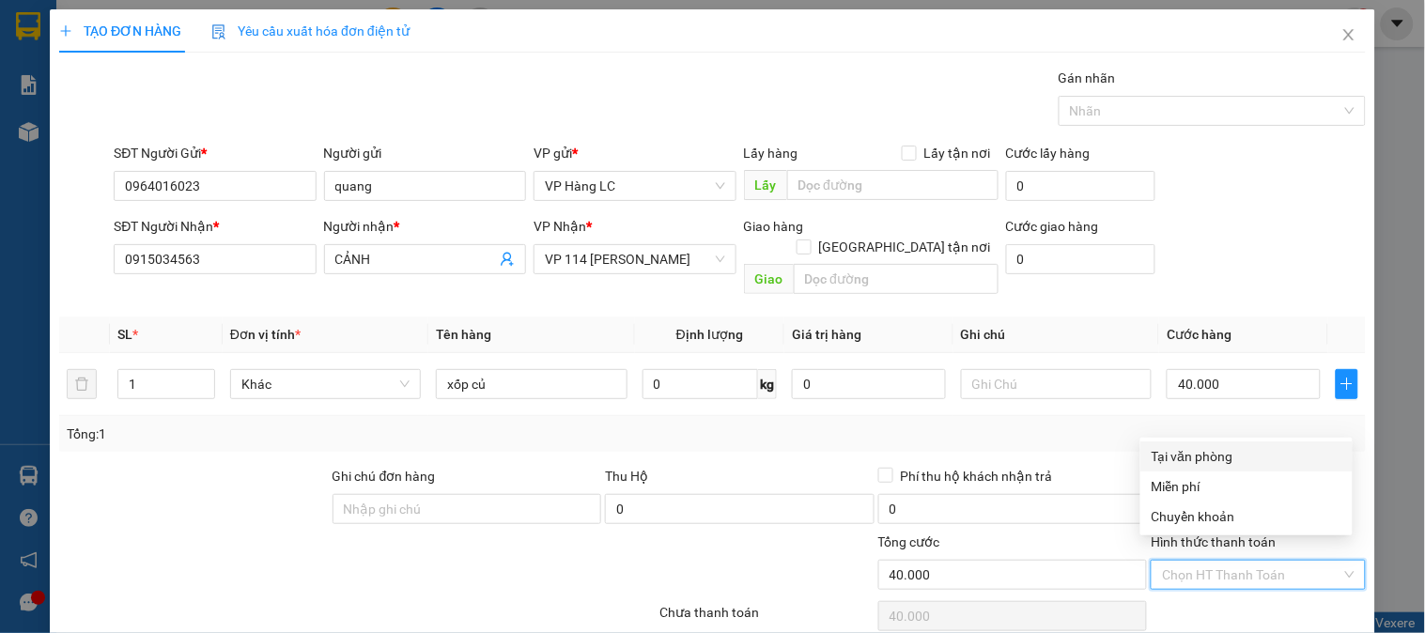
click at [1213, 460] on div "Tại văn phòng" at bounding box center [1246, 456] width 190 height 21
type input "0"
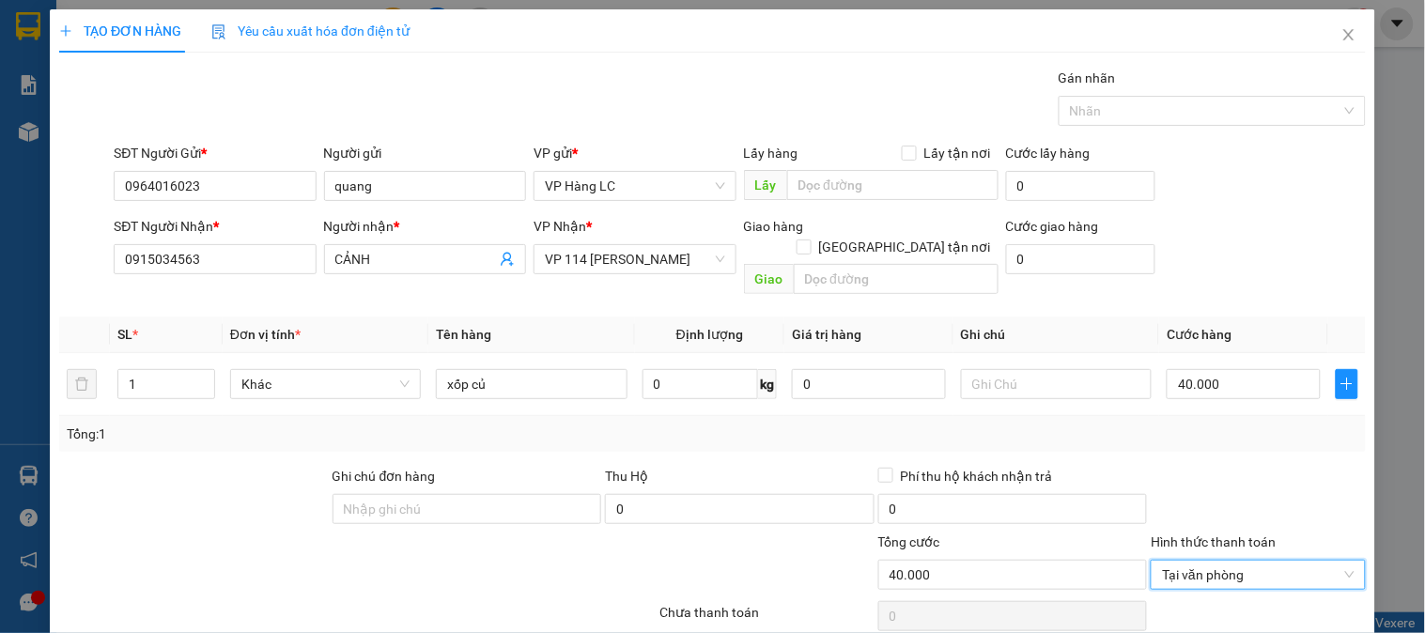
scroll to position [61, 0]
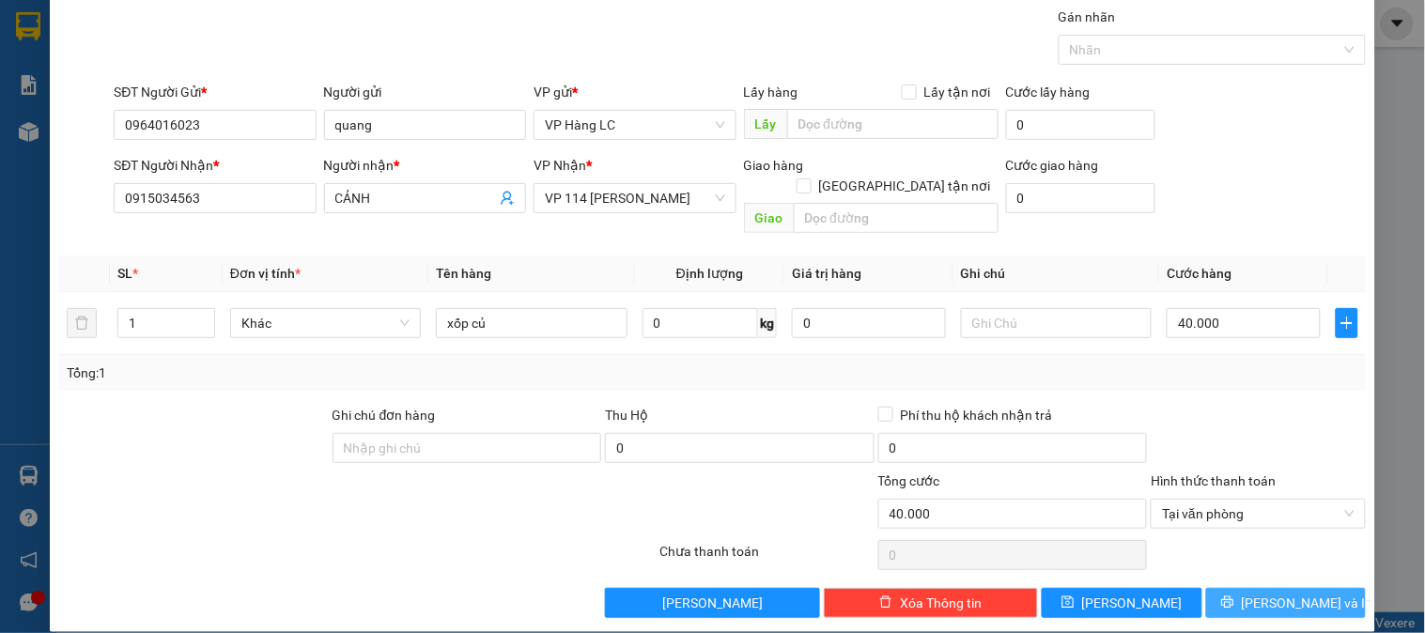
click at [1326, 588] on button "Lưu và In" at bounding box center [1286, 603] width 160 height 30
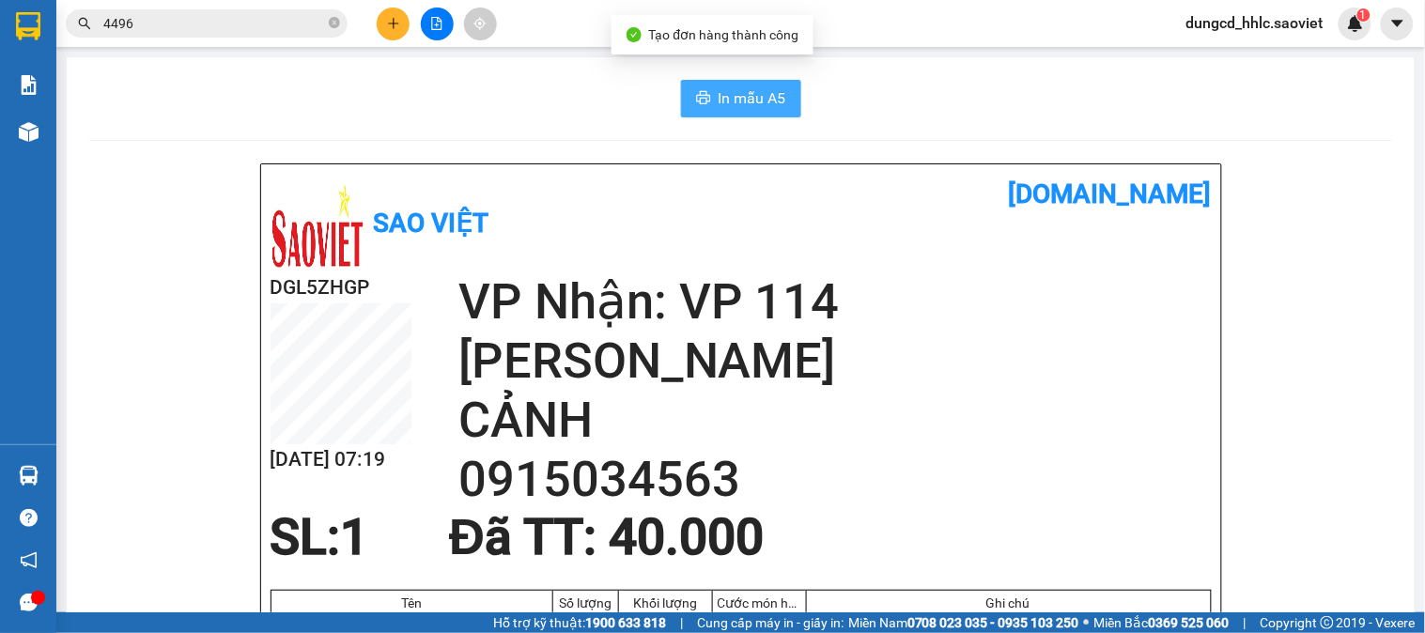
click at [761, 113] on button "In mẫu A5" at bounding box center [741, 99] width 120 height 38
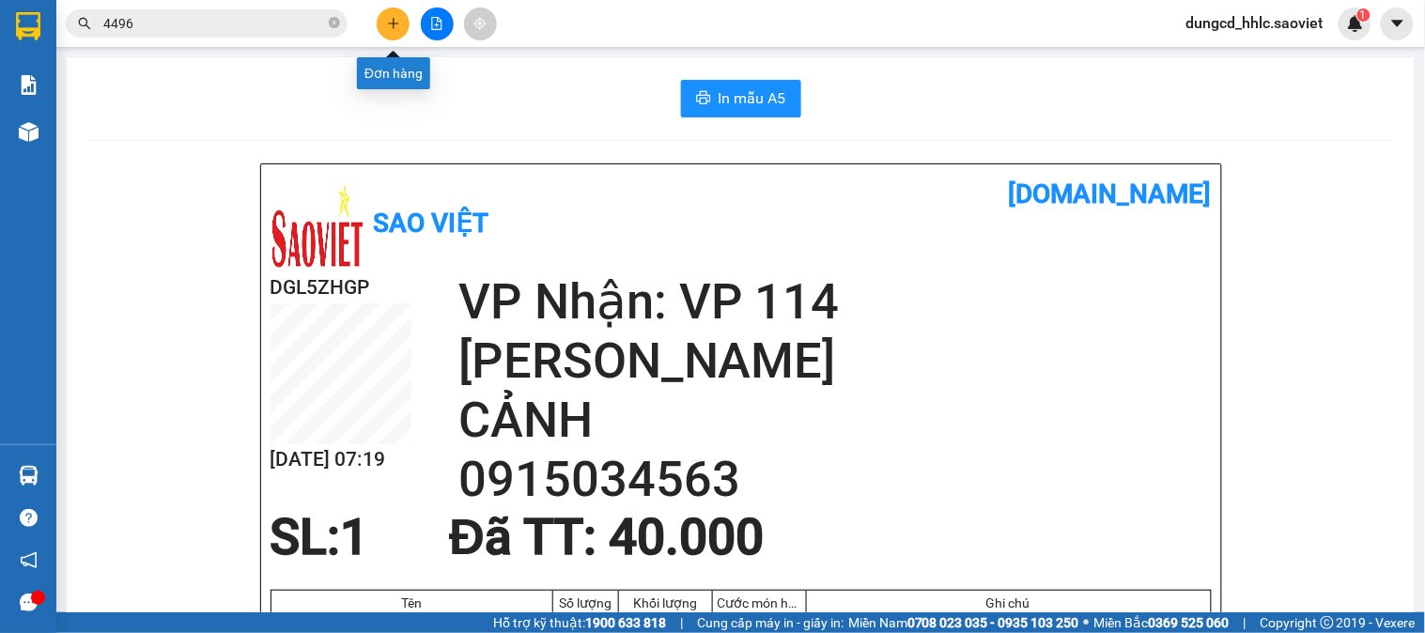
click at [395, 28] on icon "plus" at bounding box center [393, 23] width 13 height 13
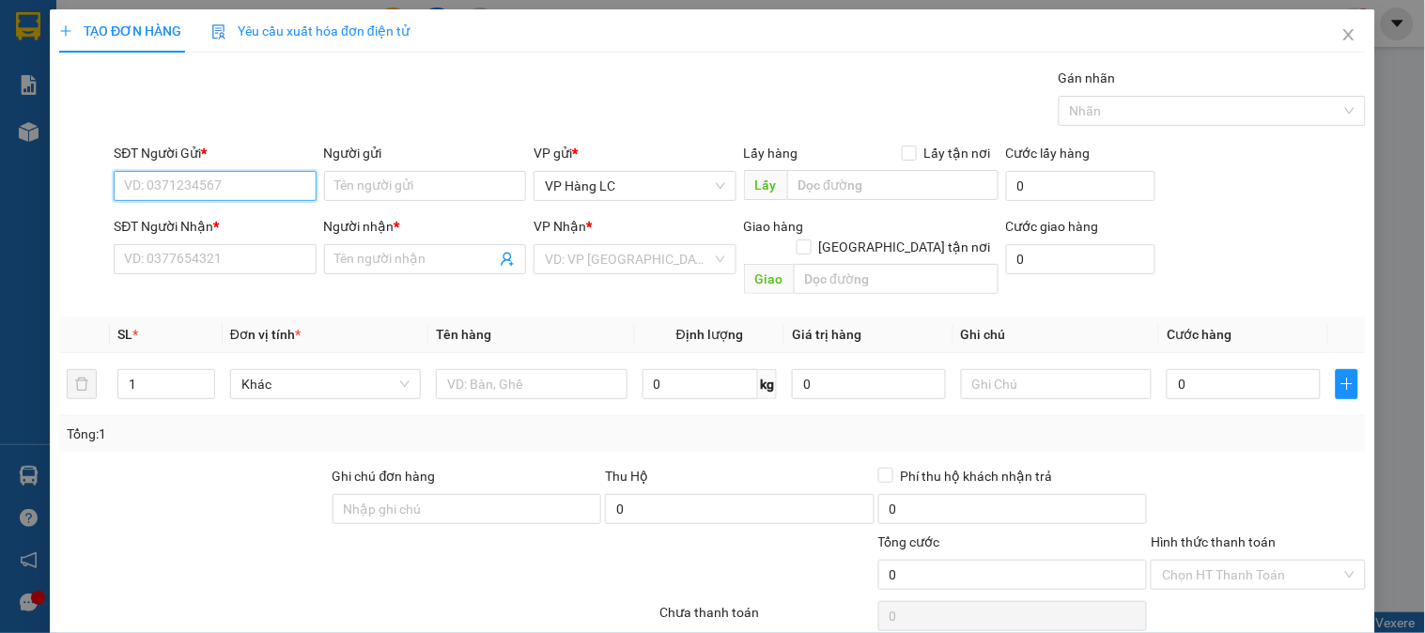
click at [279, 193] on input "SĐT Người Gửi *" at bounding box center [215, 186] width 202 height 30
click at [626, 265] on input "search" at bounding box center [628, 259] width 166 height 28
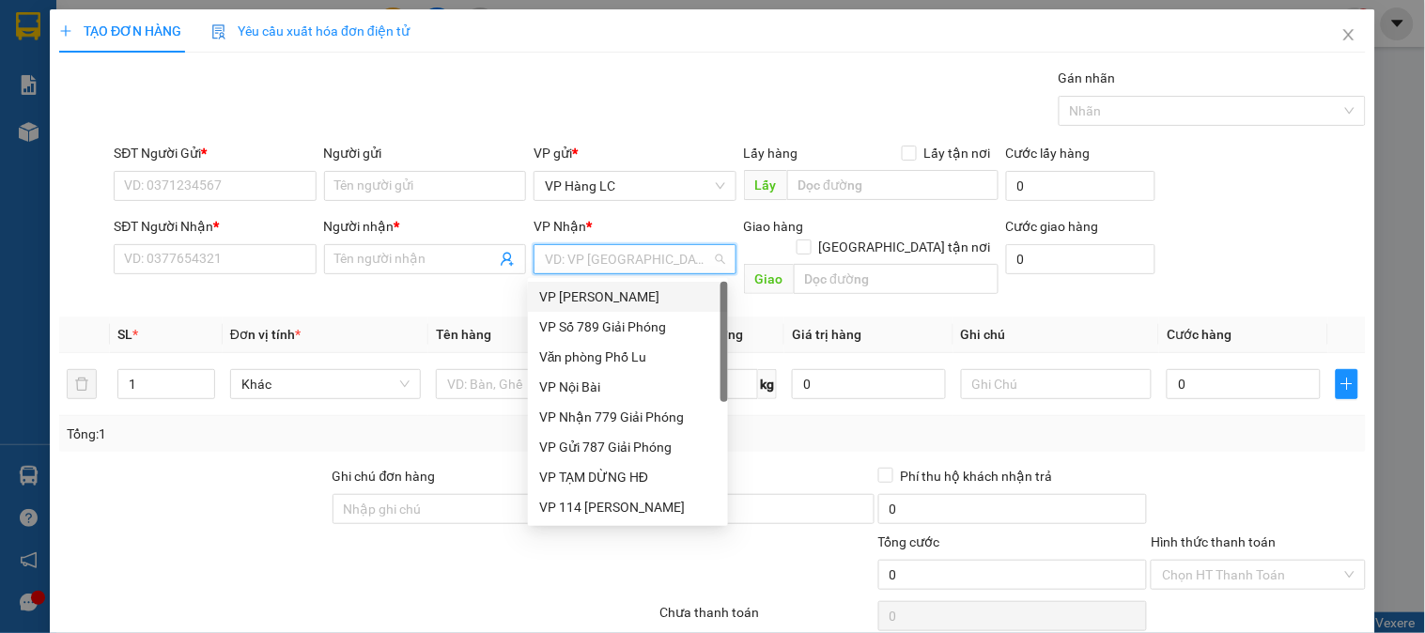
type input "7"
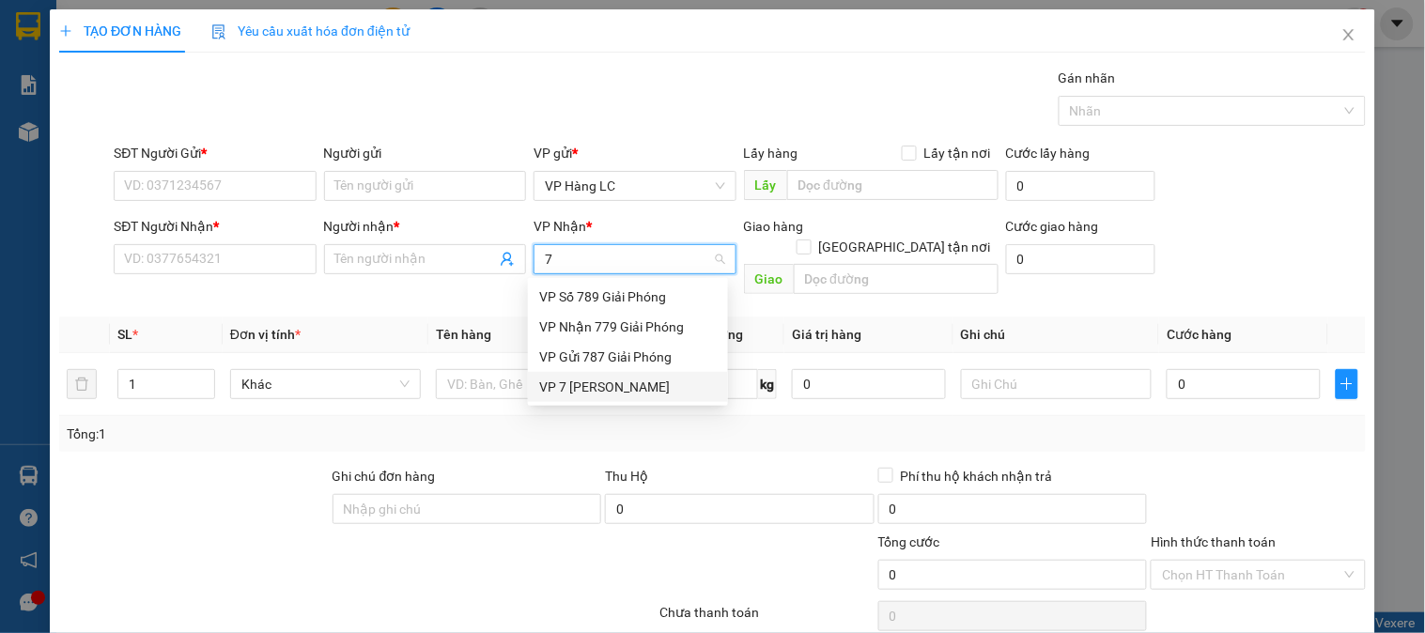
click at [594, 382] on div "VP 7 Phạm Văn Đồng" at bounding box center [628, 387] width 178 height 21
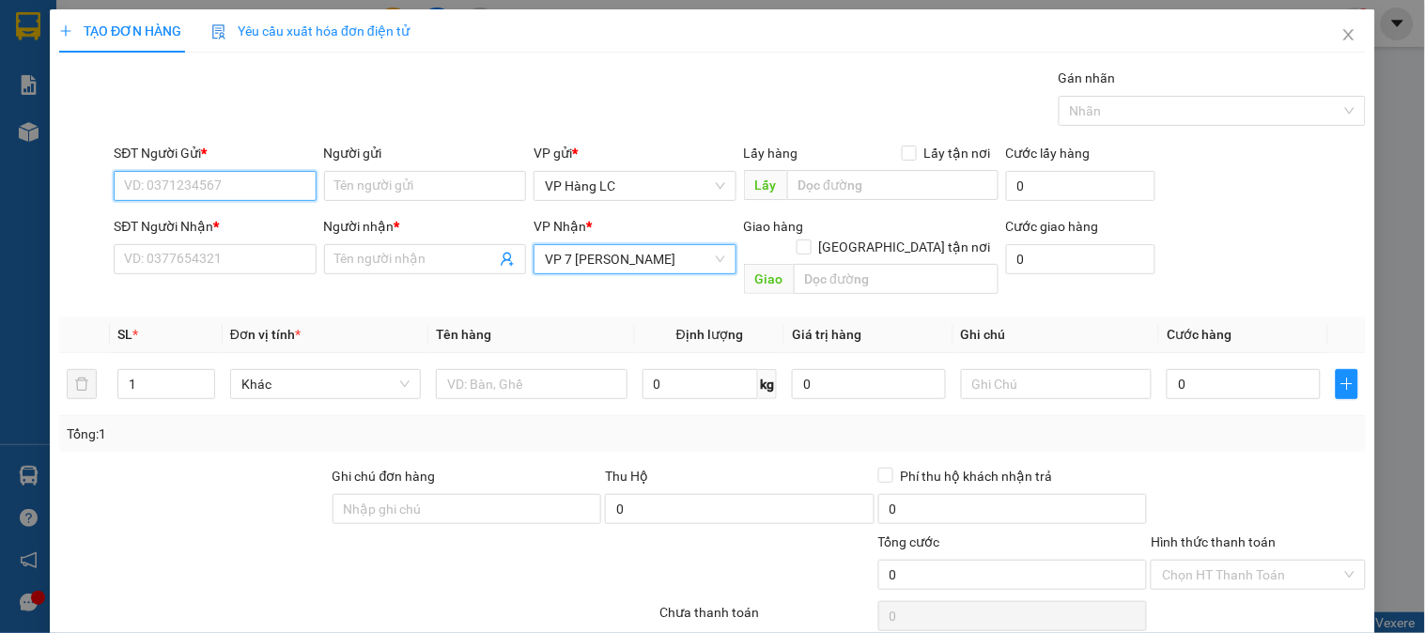
click at [286, 191] on input "SĐT Người Gửi *" at bounding box center [215, 186] width 202 height 30
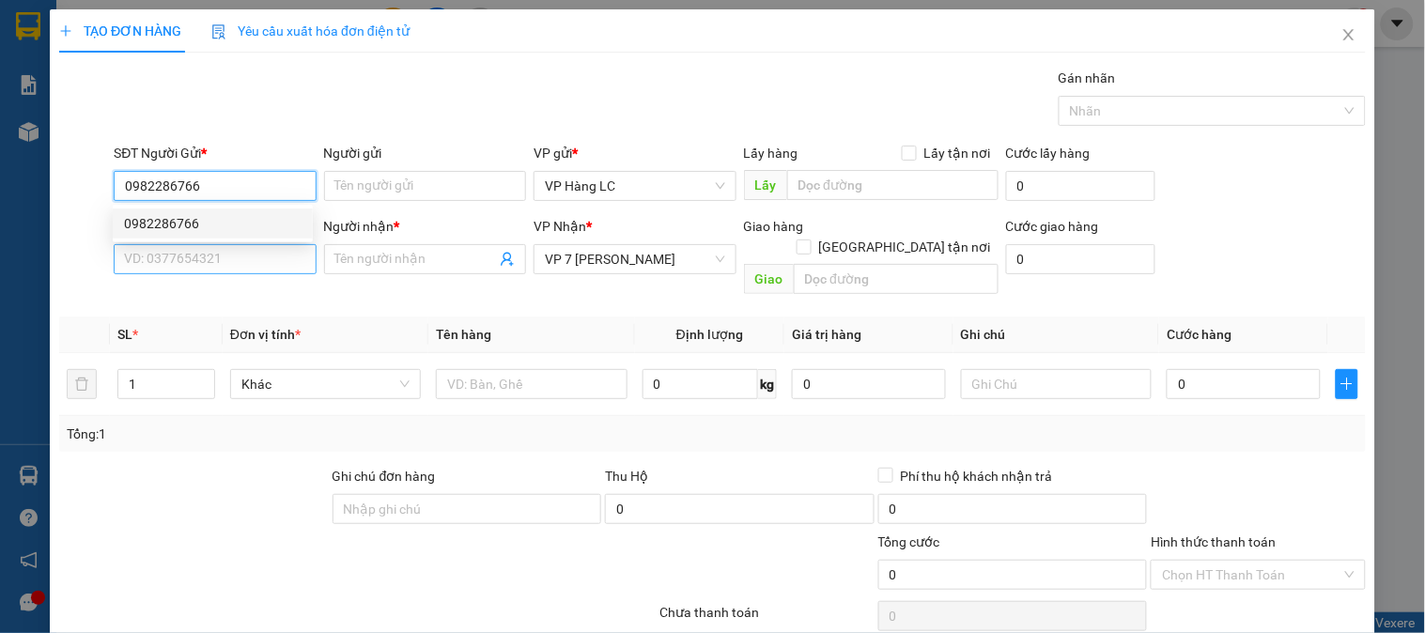
type input "0982286766"
click at [282, 255] on input "SĐT Người Nhận *" at bounding box center [215, 259] width 202 height 30
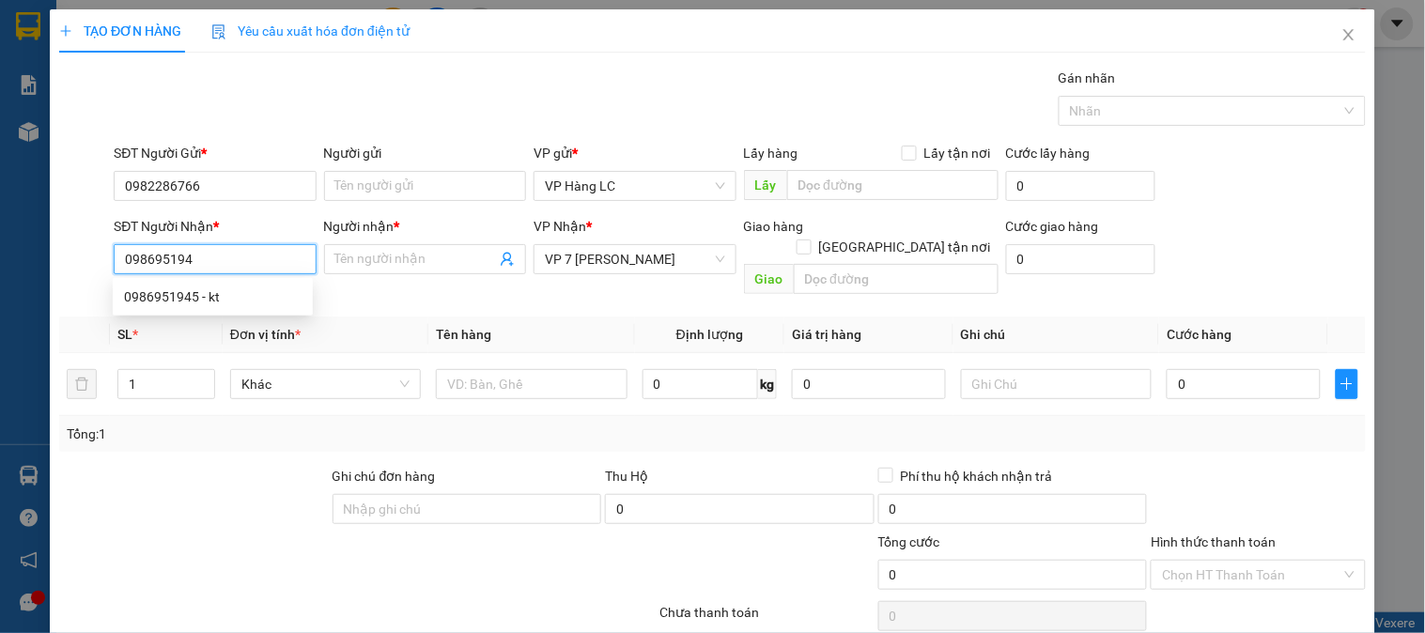
type input "0986951945"
click at [286, 299] on div "0986951945 - kt" at bounding box center [213, 296] width 178 height 21
type input "kt"
checkbox input "true"
type input "CTN hn tính síp"
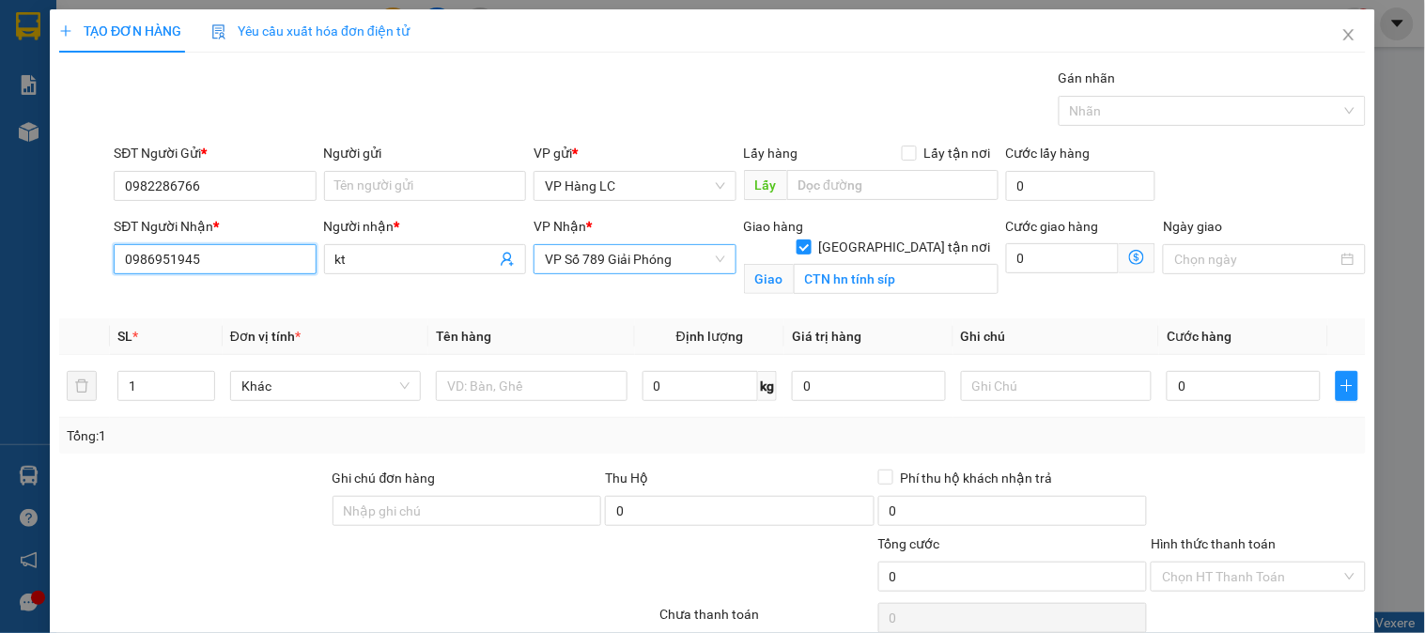
click at [677, 256] on span "VP Số 789 Giải Phóng" at bounding box center [634, 259] width 179 height 28
type input "0986951945"
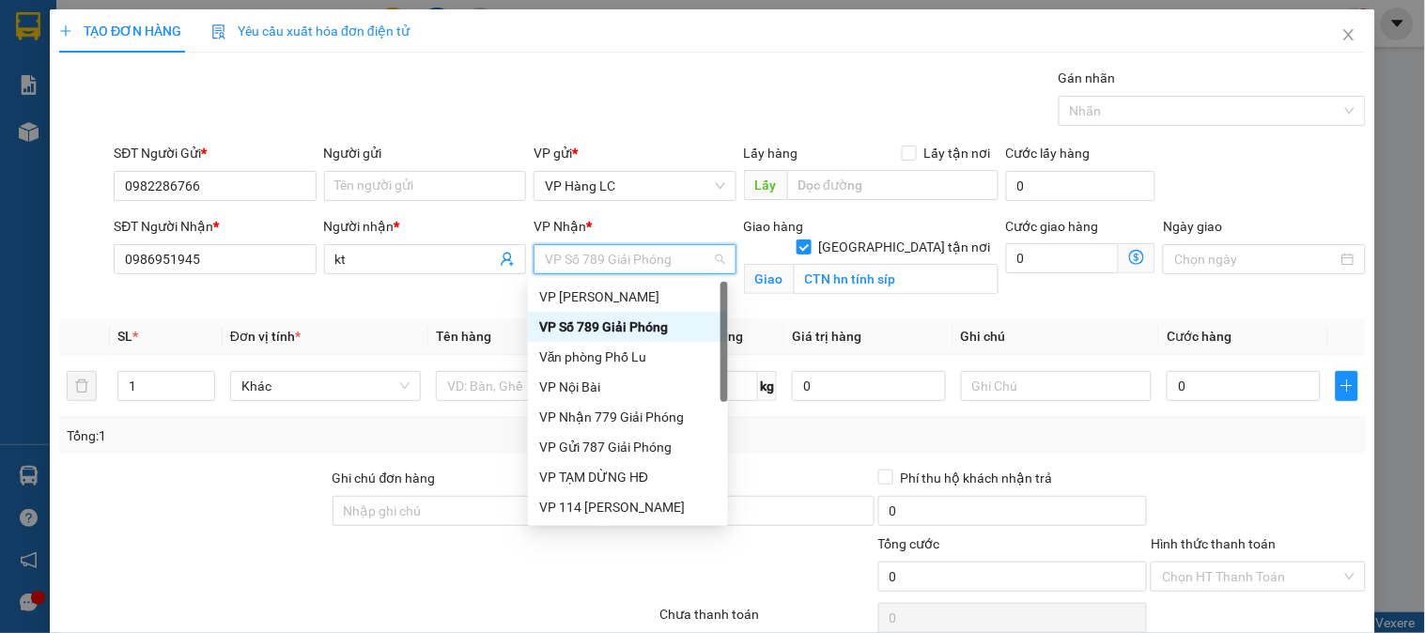
type input "7"
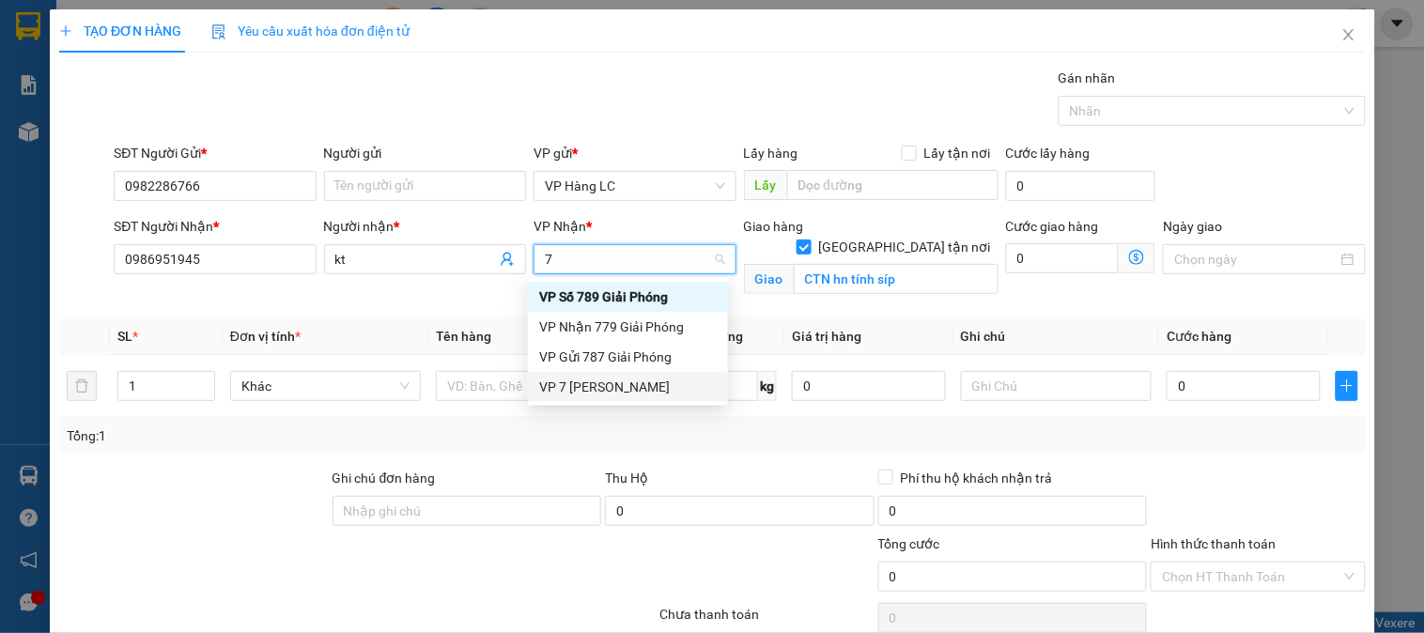
click at [654, 386] on div "VP 7 Phạm Văn Đồng" at bounding box center [628, 387] width 178 height 21
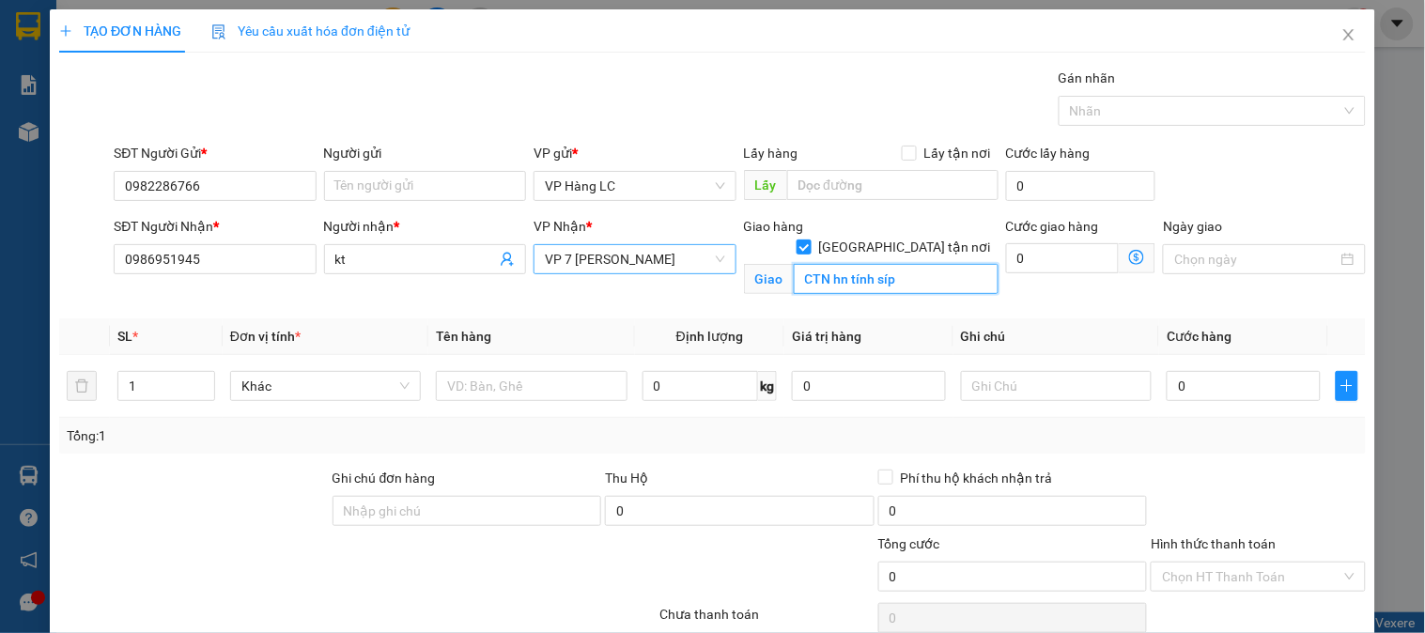
click at [919, 264] on input "CTN hn tính síp" at bounding box center [896, 279] width 205 height 30
type input "t"
type input "lh ctn"
click at [489, 397] on input "text" at bounding box center [531, 386] width 191 height 30
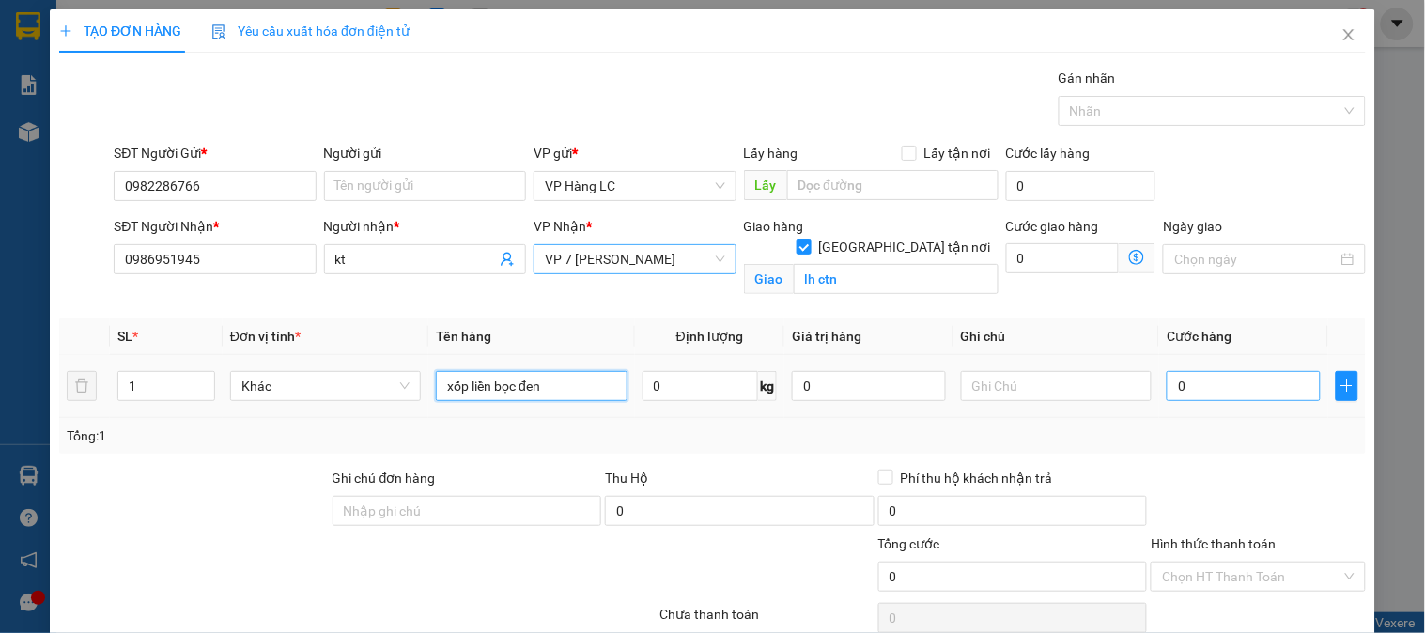
type input "xốp liền bọc đen"
click at [1263, 380] on input "0" at bounding box center [1244, 386] width 154 height 30
type input "5"
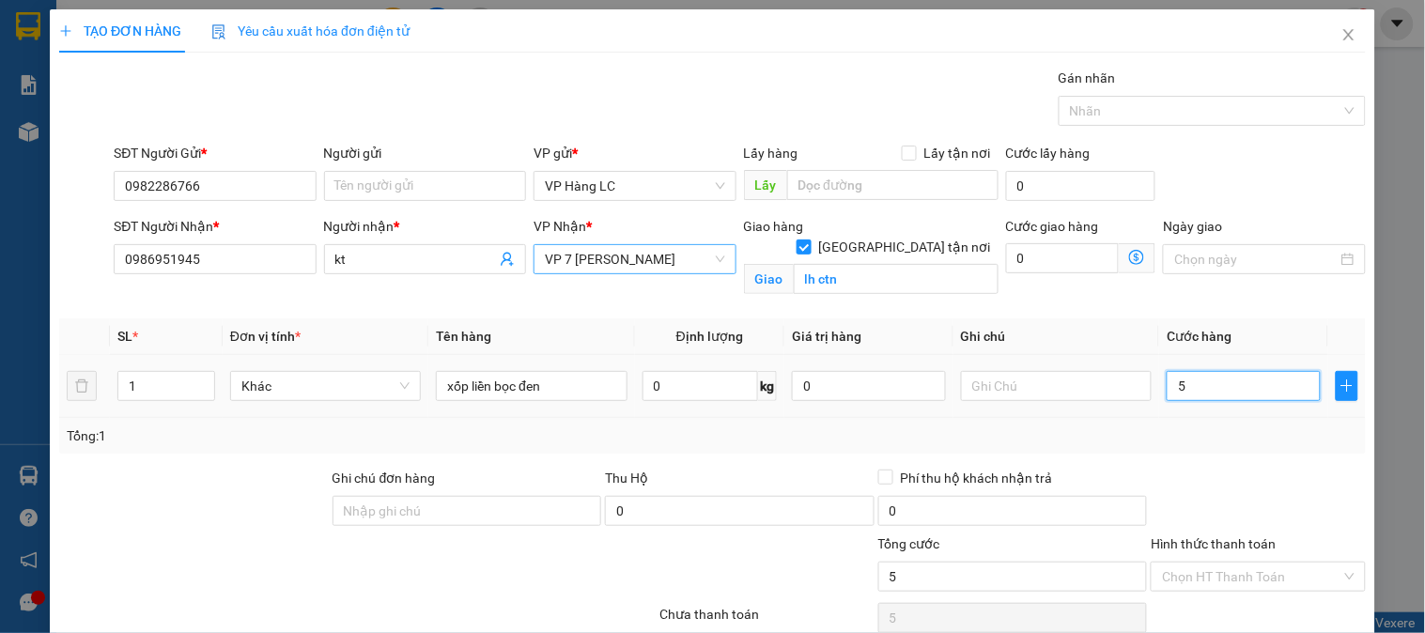
type input "50"
type input "500"
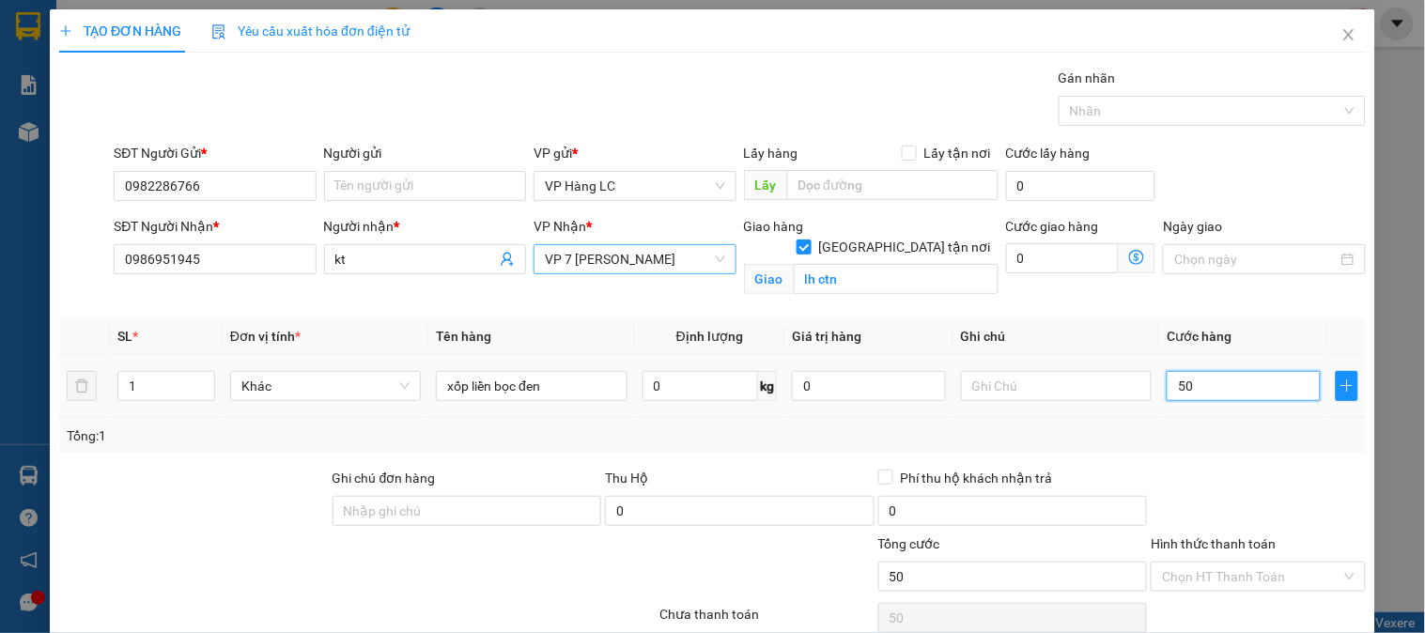
type input "500"
type input "5.000"
type input "50.000"
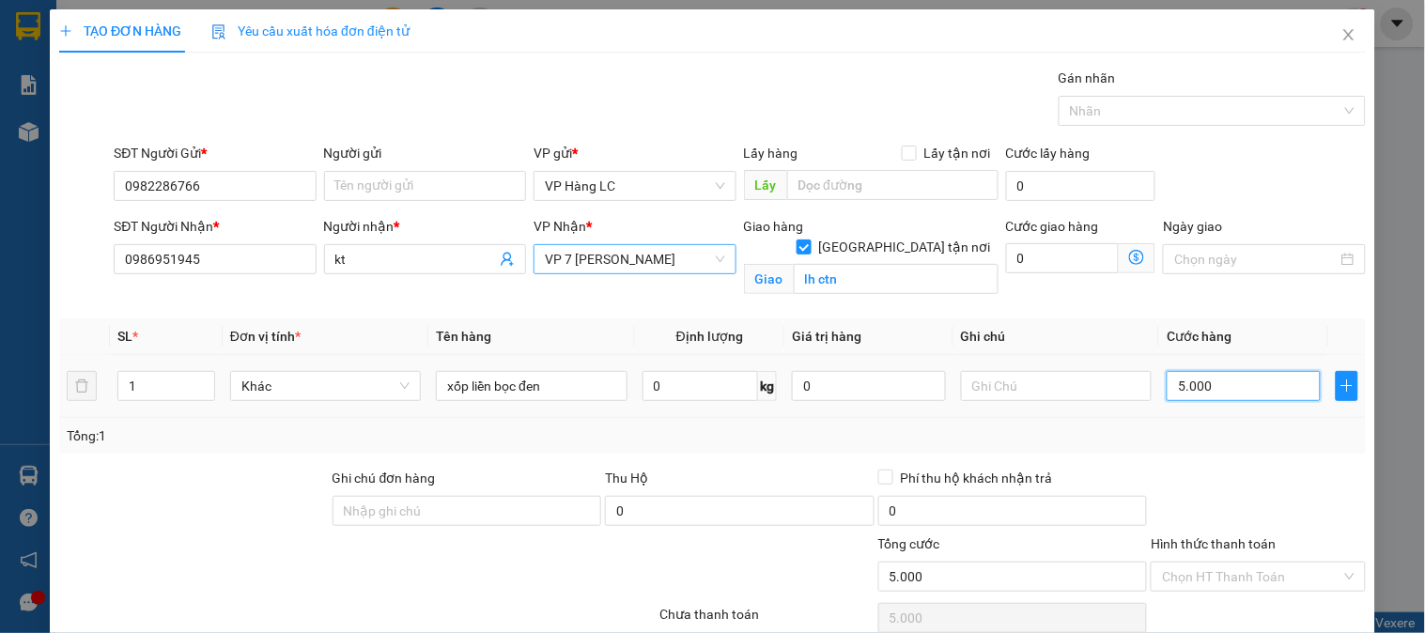
type input "50.000"
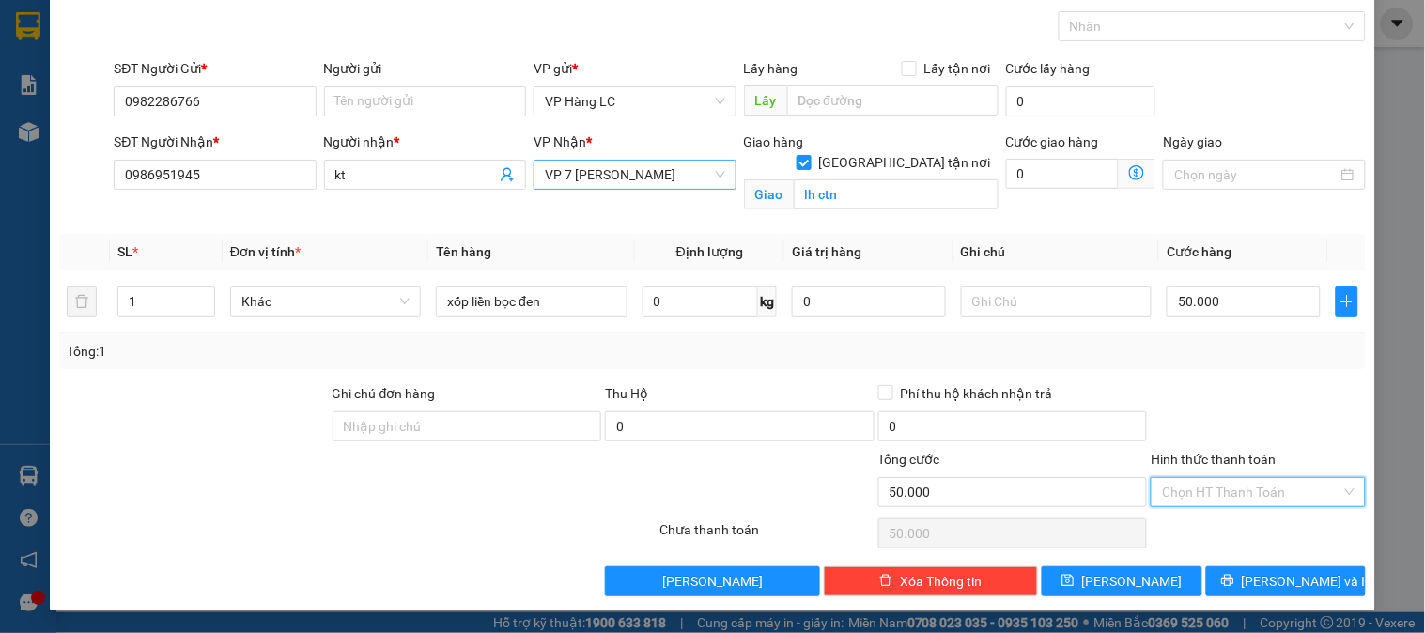
click at [1242, 493] on input "Hình thức thanh toán" at bounding box center [1251, 492] width 178 height 28
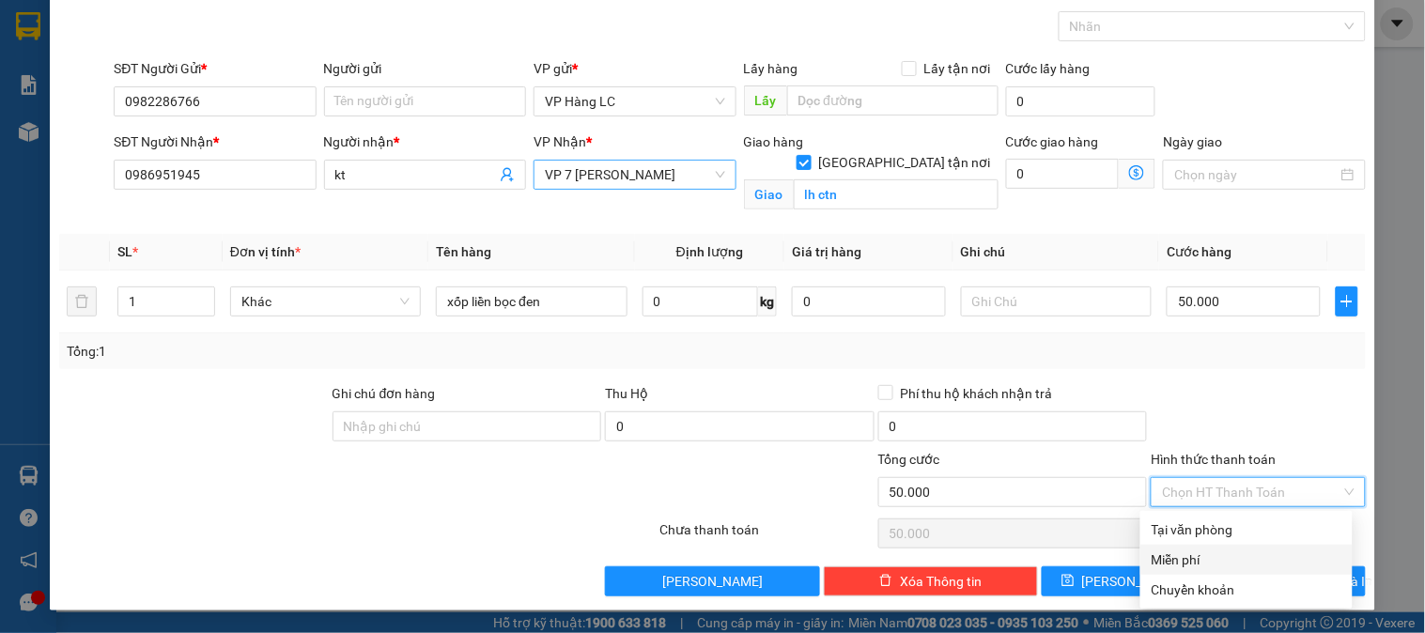
click at [1221, 569] on div "Miễn phí" at bounding box center [1246, 559] width 190 height 21
type input "0"
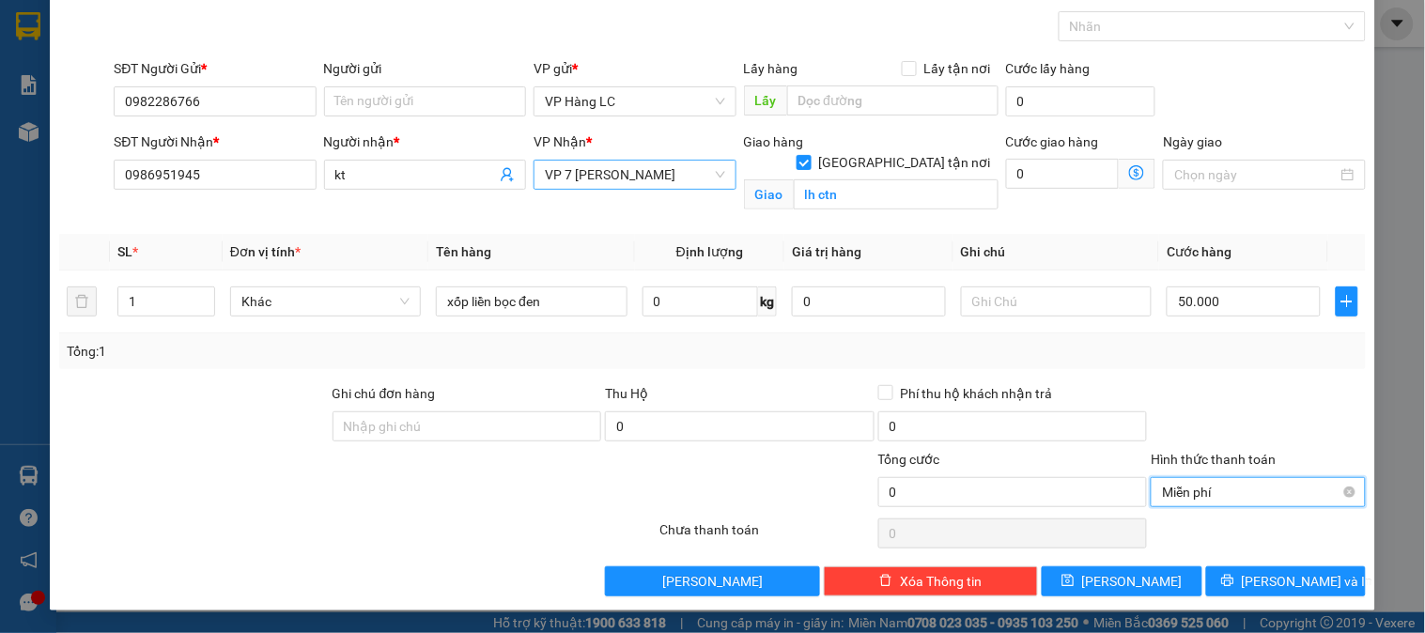
click at [1222, 480] on span "Miễn phí" at bounding box center [1258, 492] width 192 height 28
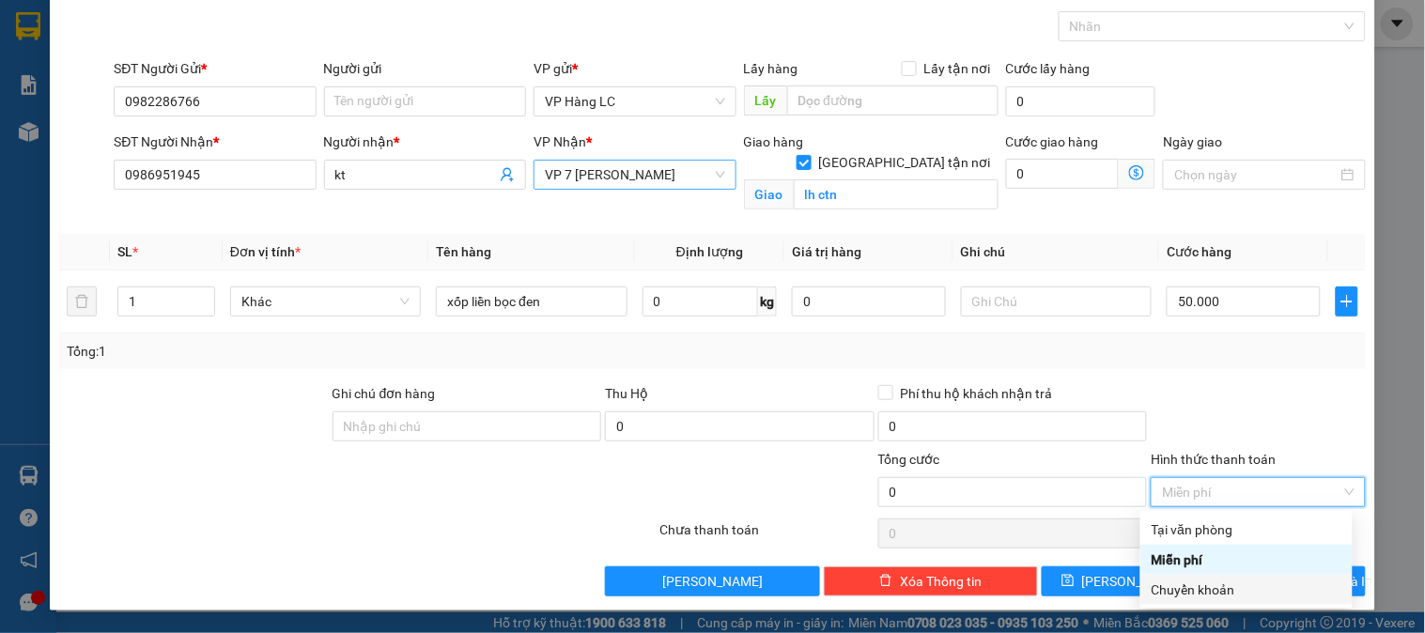
click at [1233, 590] on div "Chuyển khoản" at bounding box center [1246, 590] width 190 height 21
type input "50.000"
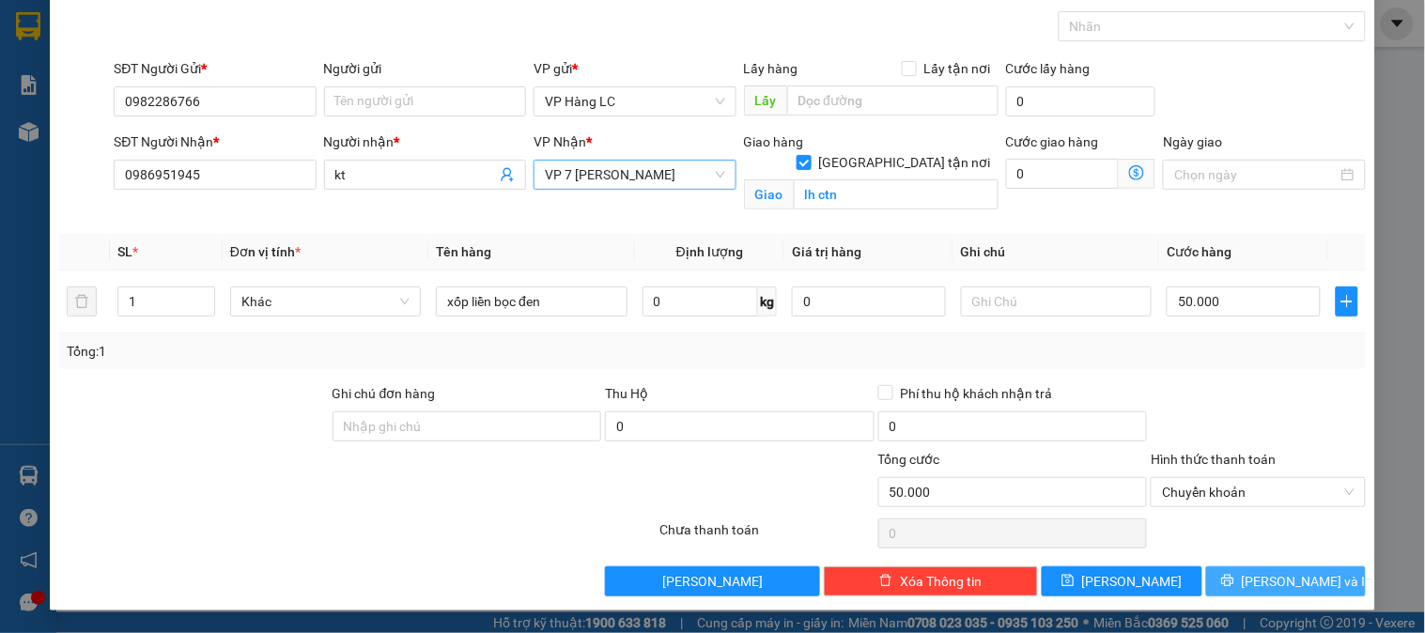
click at [1285, 587] on span "Lưu và In" at bounding box center [1307, 581] width 131 height 21
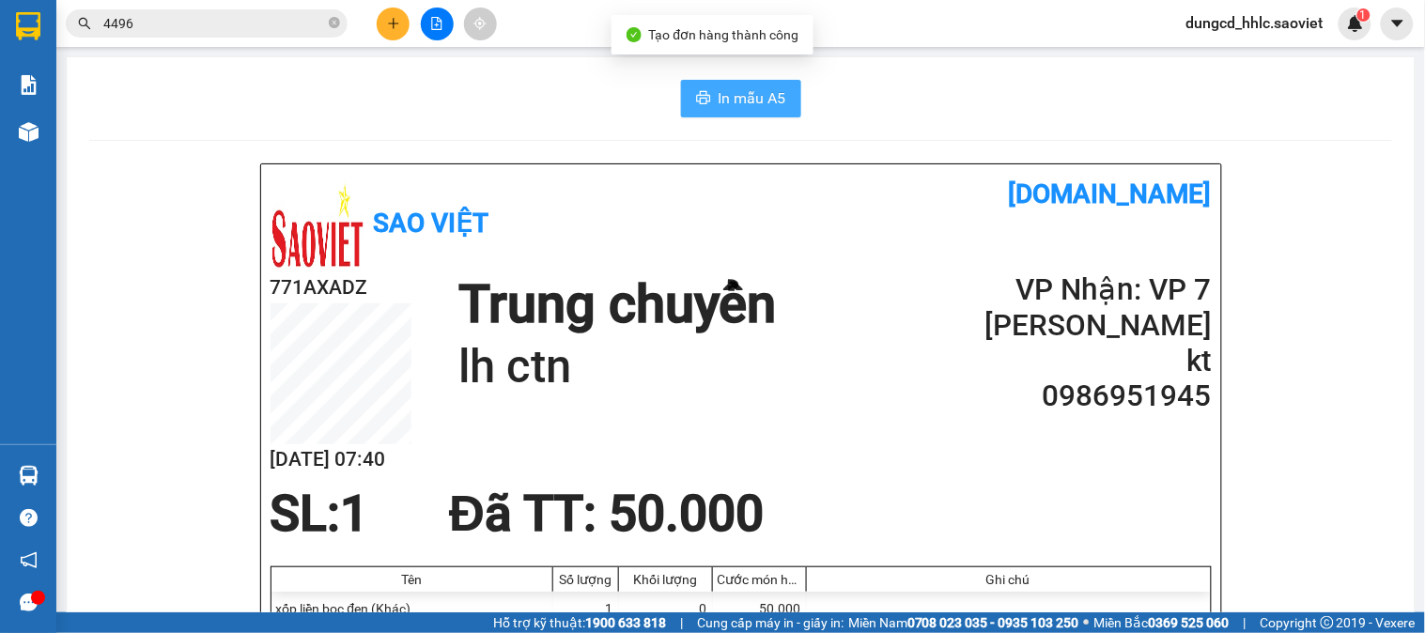
click at [755, 100] on span "In mẫu A5" at bounding box center [753, 97] width 68 height 23
click at [390, 34] on button at bounding box center [393, 24] width 33 height 33
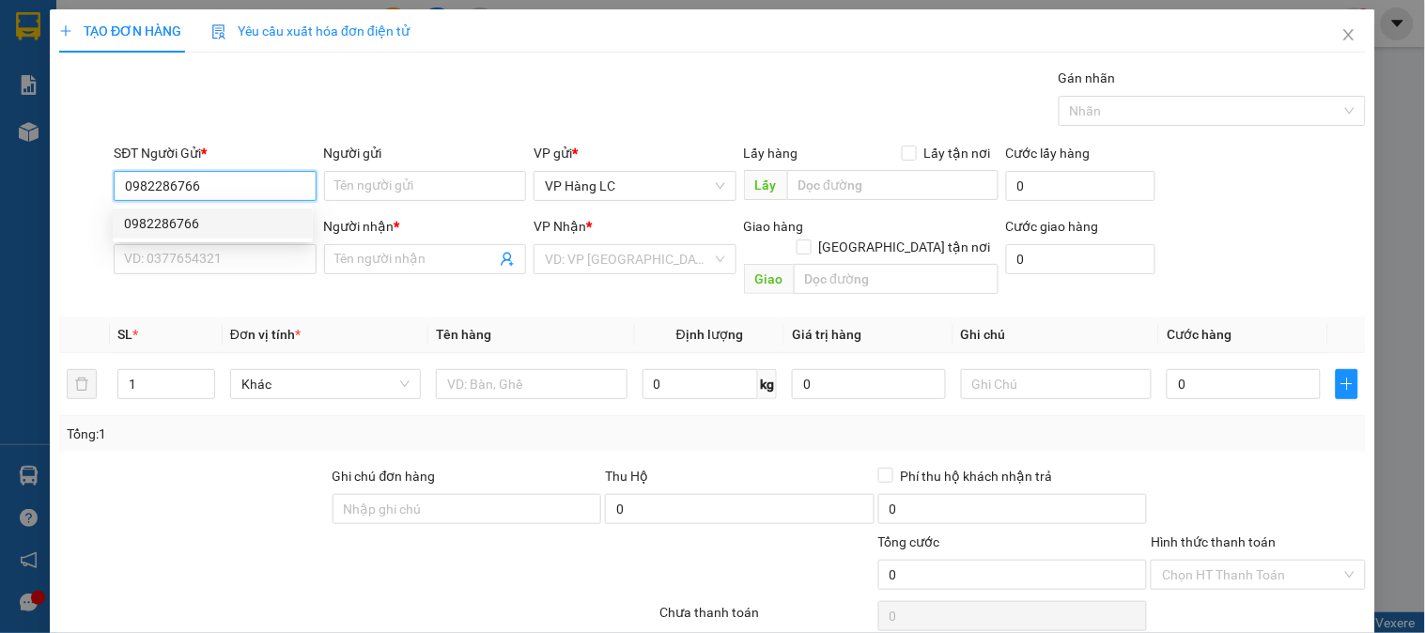
type input "0982286766"
click at [199, 275] on div "SĐT Người Nhận * VD: 0377654321" at bounding box center [215, 249] width 202 height 66
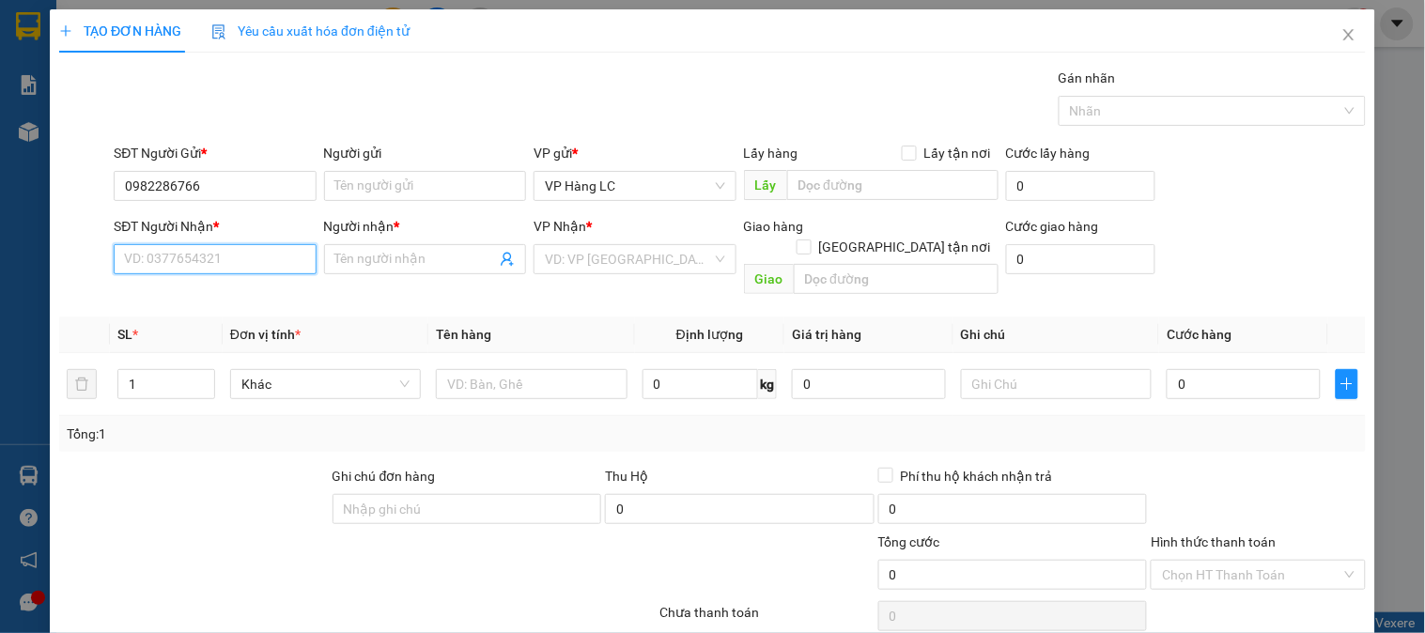
click at [203, 267] on input "SĐT Người Nhận *" at bounding box center [215, 259] width 202 height 30
type input "0989695806"
click at [367, 244] on span at bounding box center [425, 259] width 202 height 30
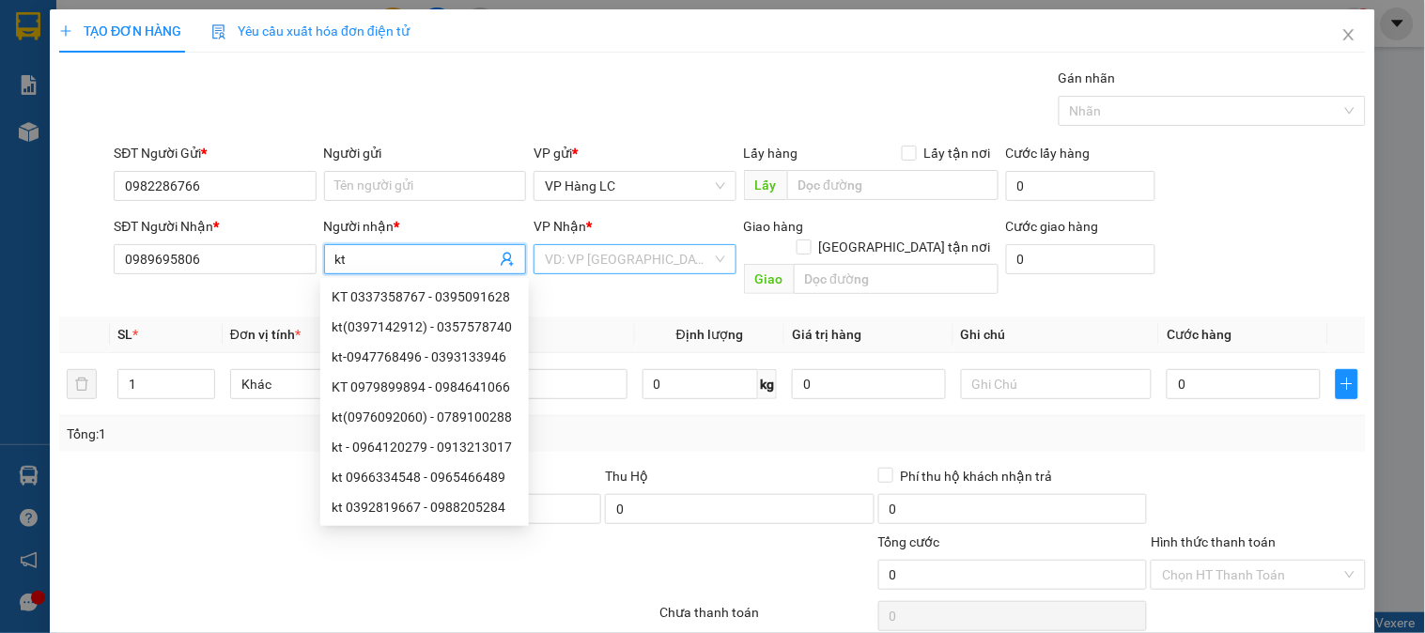
type input "kt"
click at [635, 266] on input "search" at bounding box center [628, 259] width 166 height 28
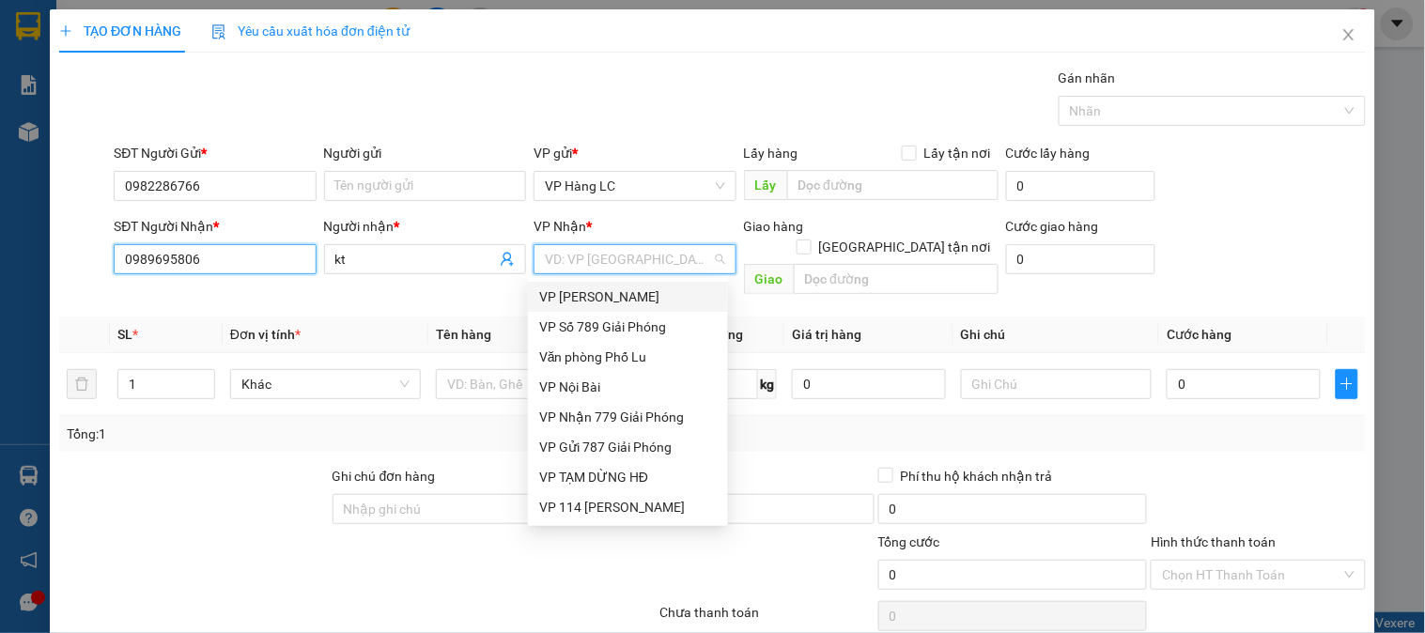
click at [285, 264] on input "0989695806" at bounding box center [215, 259] width 202 height 30
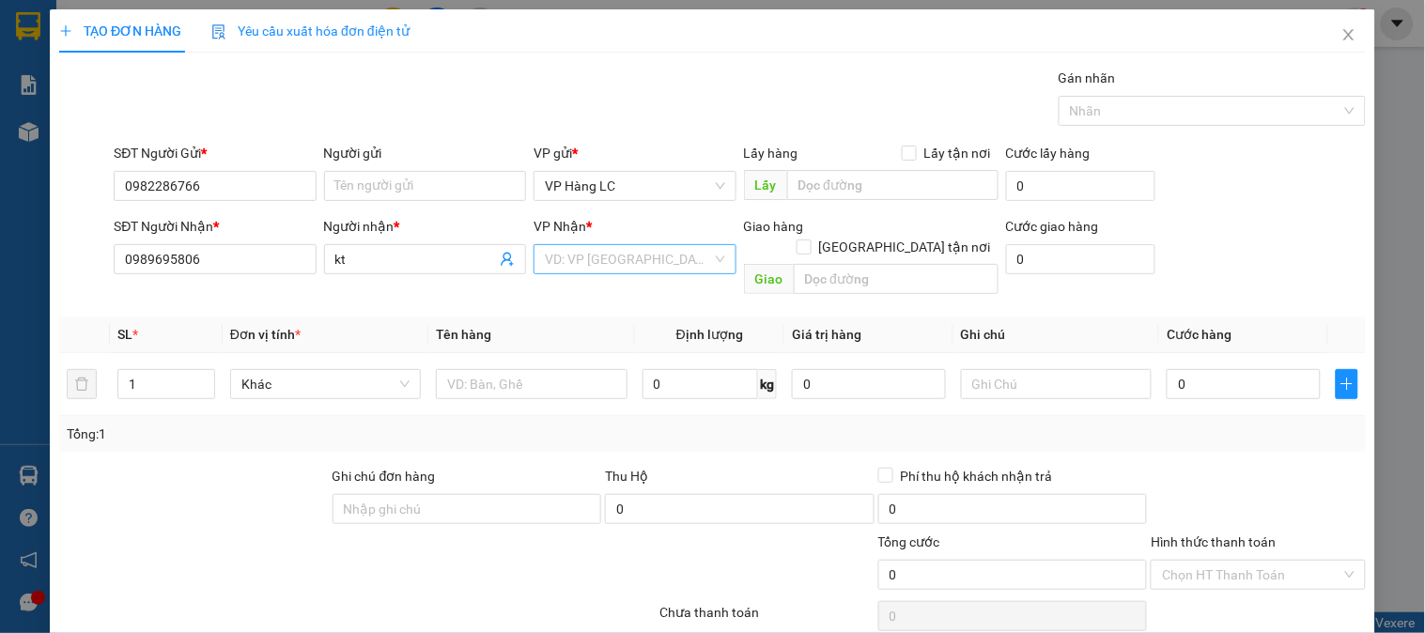
click at [604, 261] on input "search" at bounding box center [628, 259] width 166 height 28
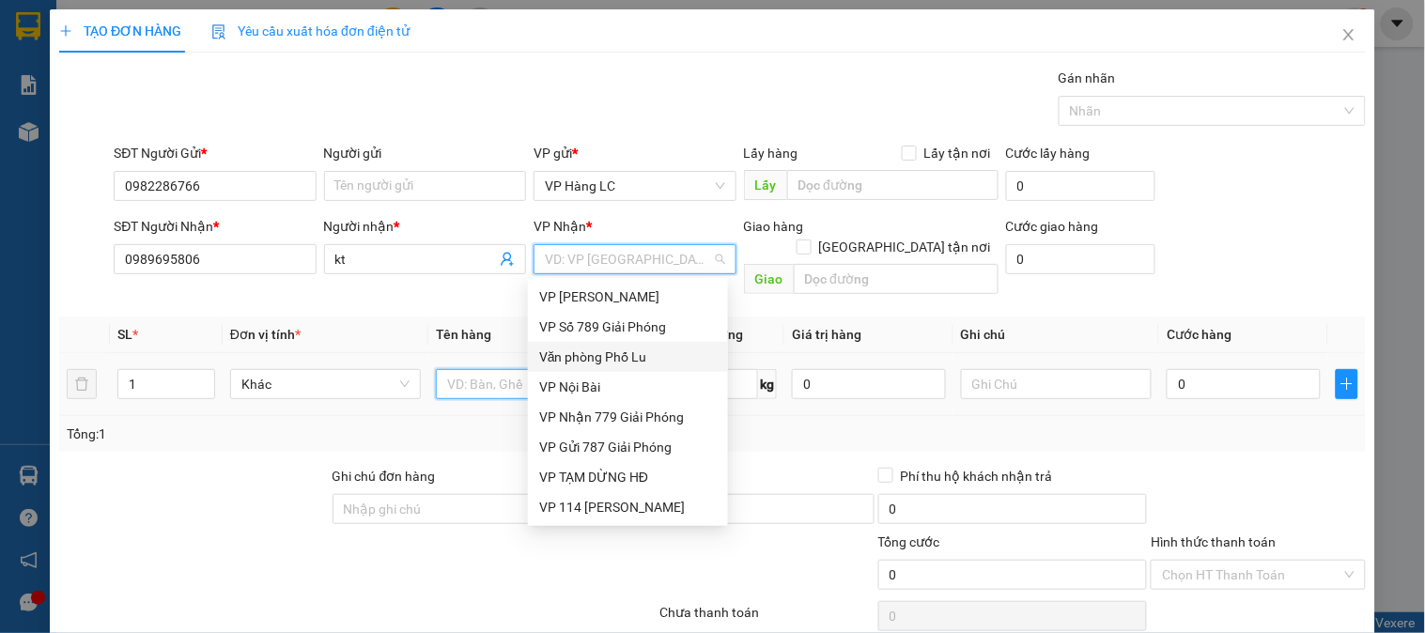
click at [455, 369] on input "text" at bounding box center [531, 384] width 191 height 30
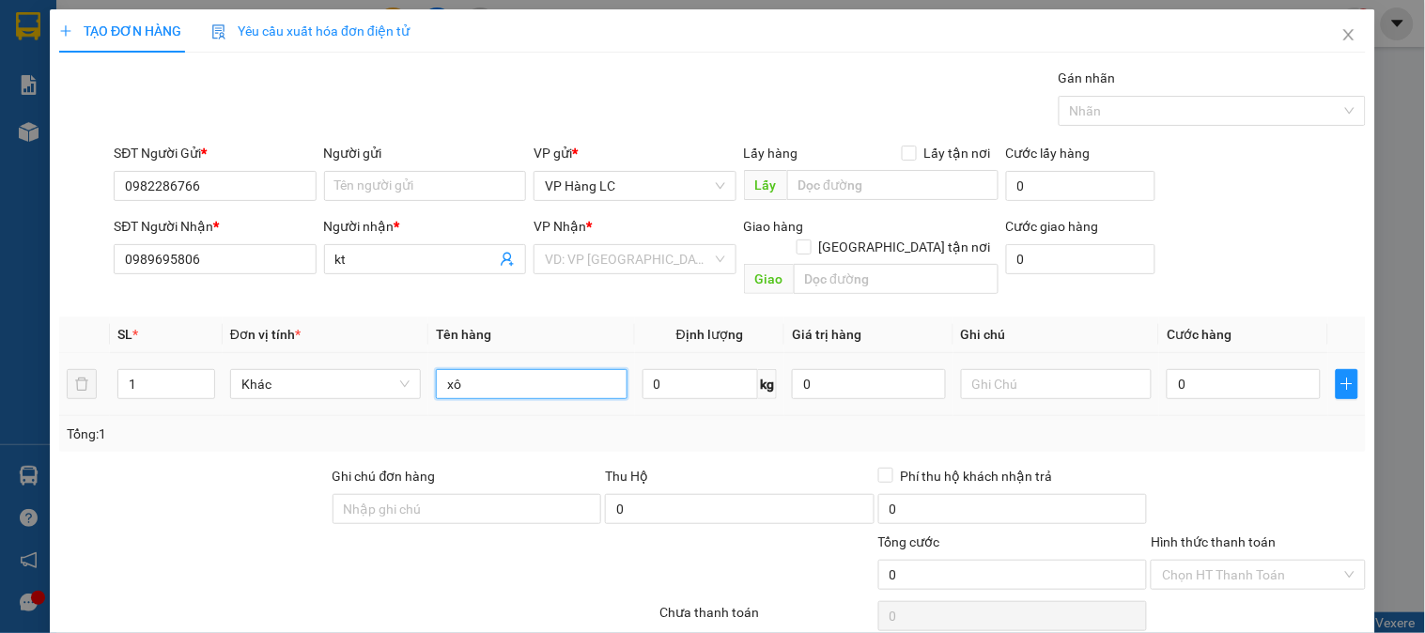
type input "x"
type input "xốp đồ ăn"
click at [1262, 369] on input "0" at bounding box center [1244, 384] width 154 height 30
type input "6"
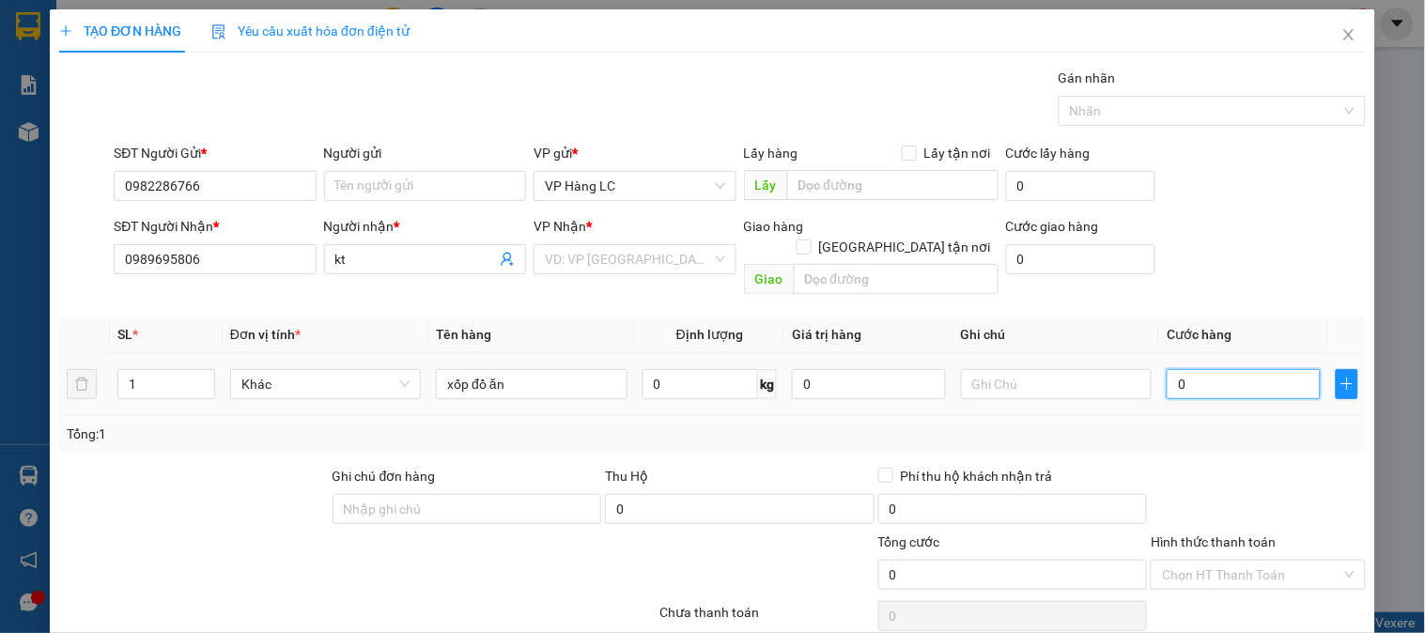
type input "6"
type input "60"
type input "600"
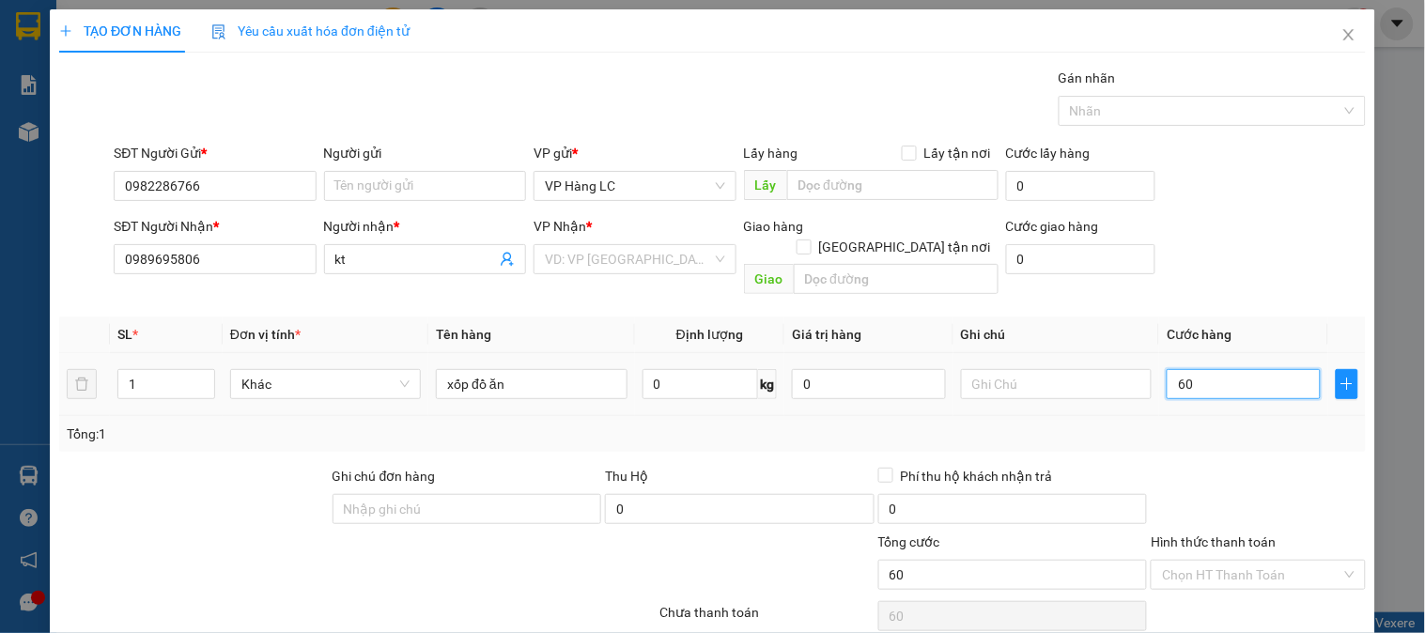
type input "600"
type input "6.000"
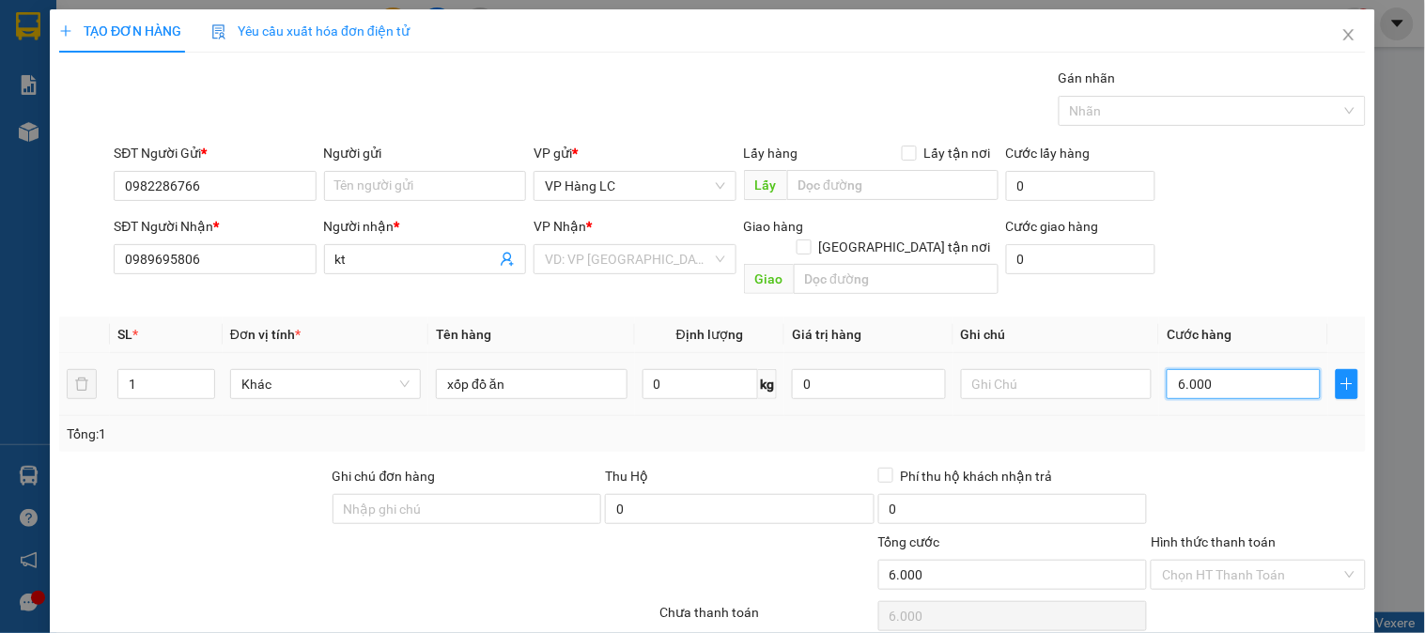
type input "60.000"
click at [546, 251] on input "search" at bounding box center [628, 259] width 166 height 28
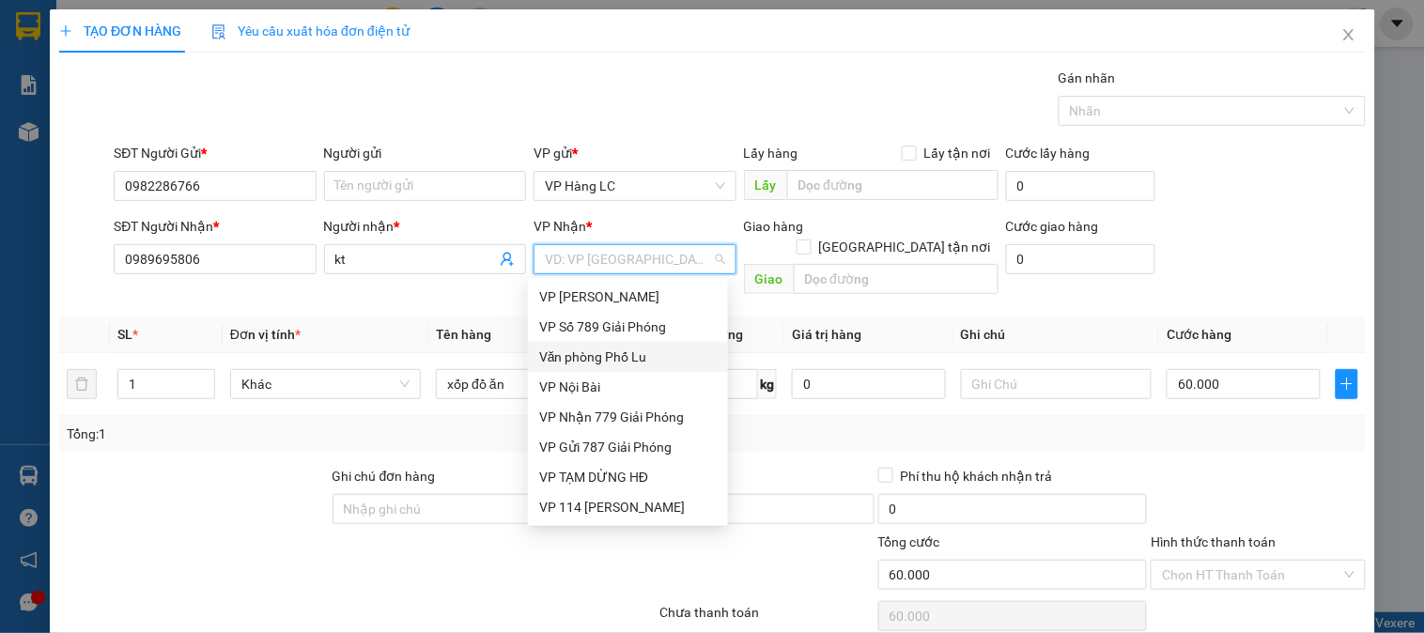
type input "7"
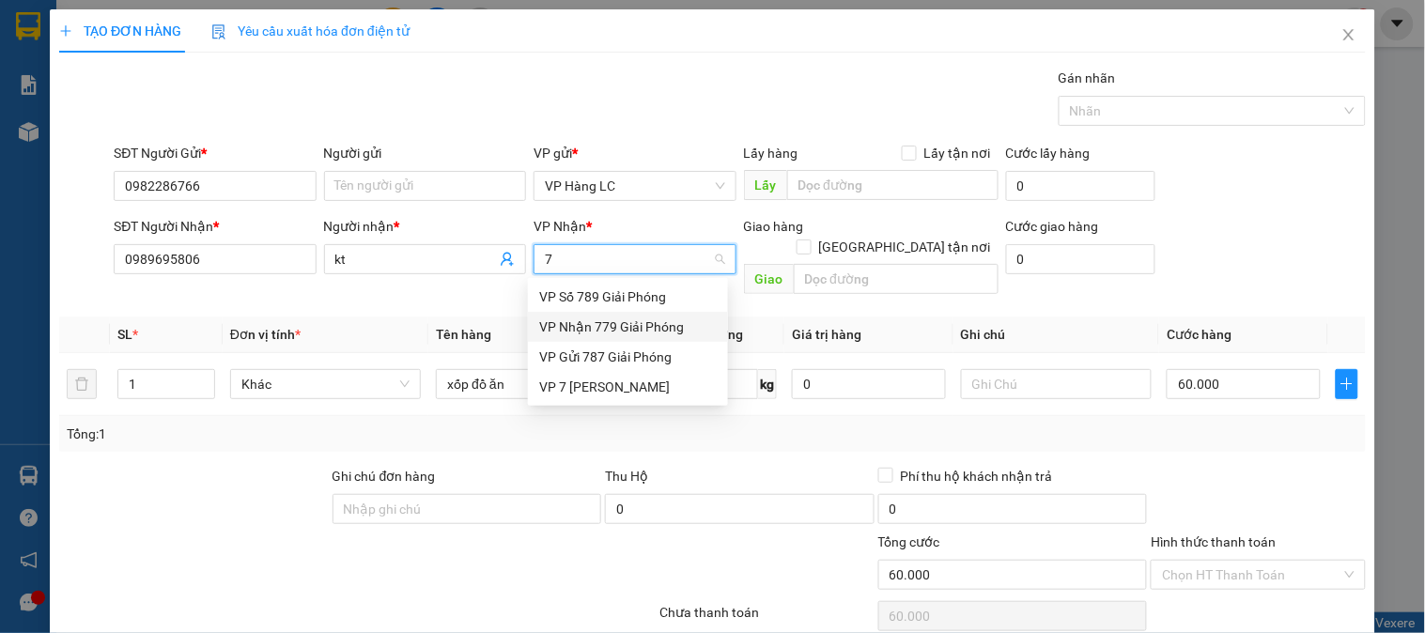
click at [635, 322] on div "VP Nhận 779 Giải Phóng" at bounding box center [628, 327] width 178 height 21
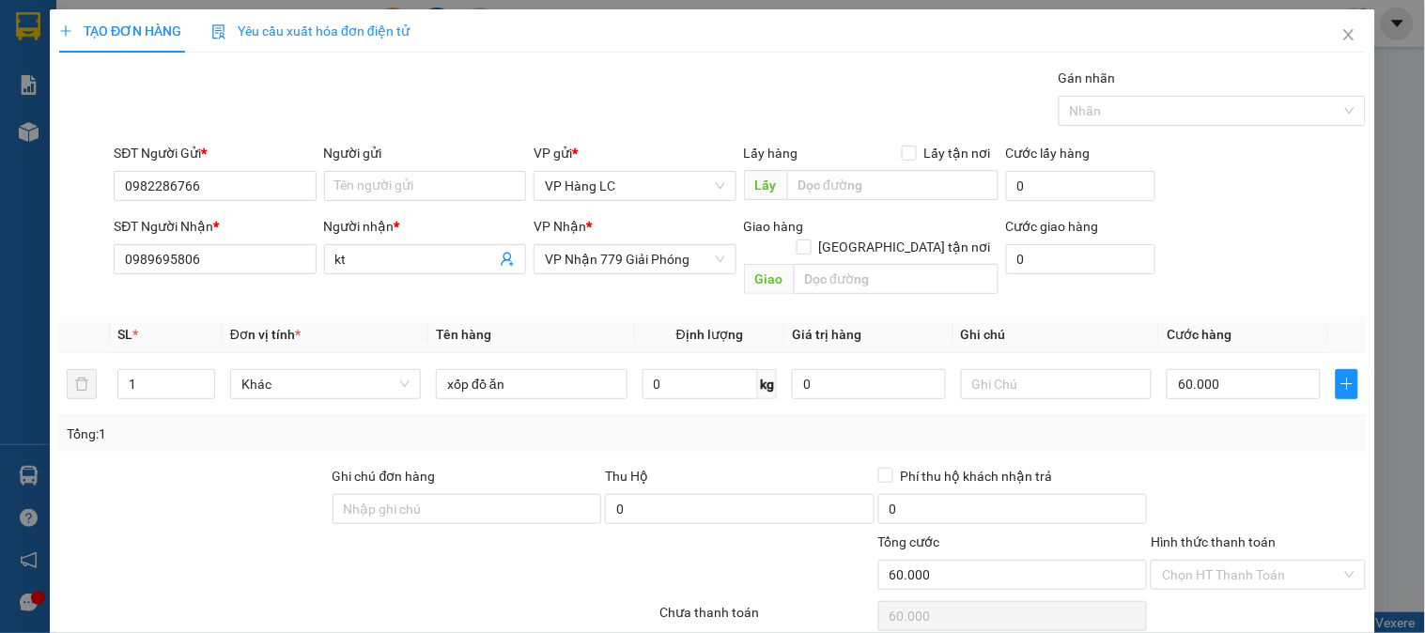
scroll to position [61, 0]
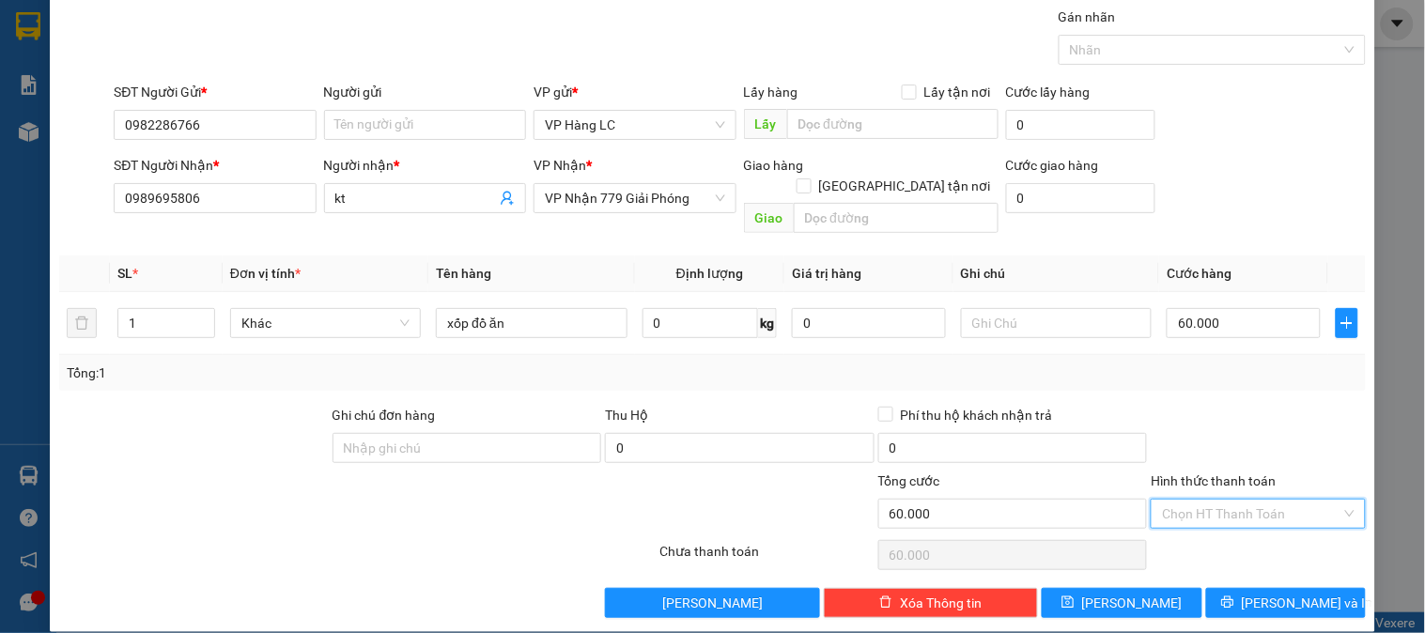
click at [1246, 500] on input "Hình thức thanh toán" at bounding box center [1251, 514] width 178 height 28
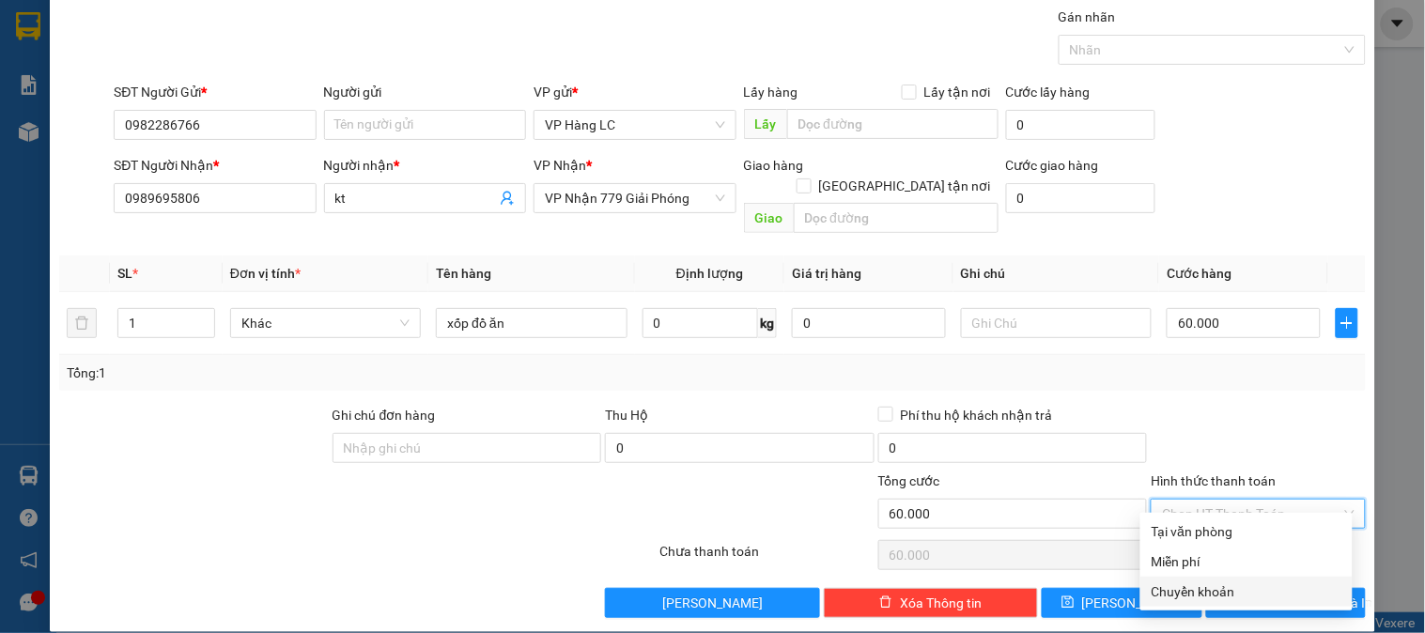
click at [1231, 595] on div "Chuyển khoản" at bounding box center [1246, 591] width 190 height 21
type input "0"
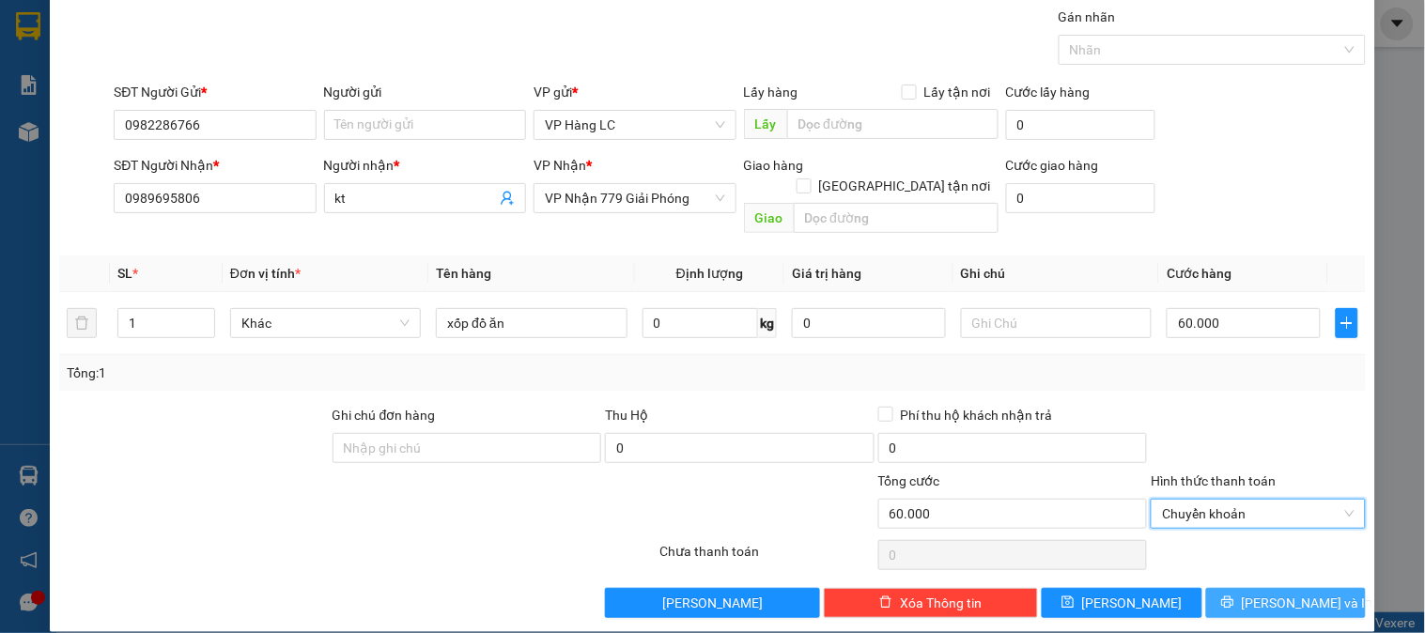
click at [1234, 595] on icon "printer" at bounding box center [1227, 601] width 13 height 13
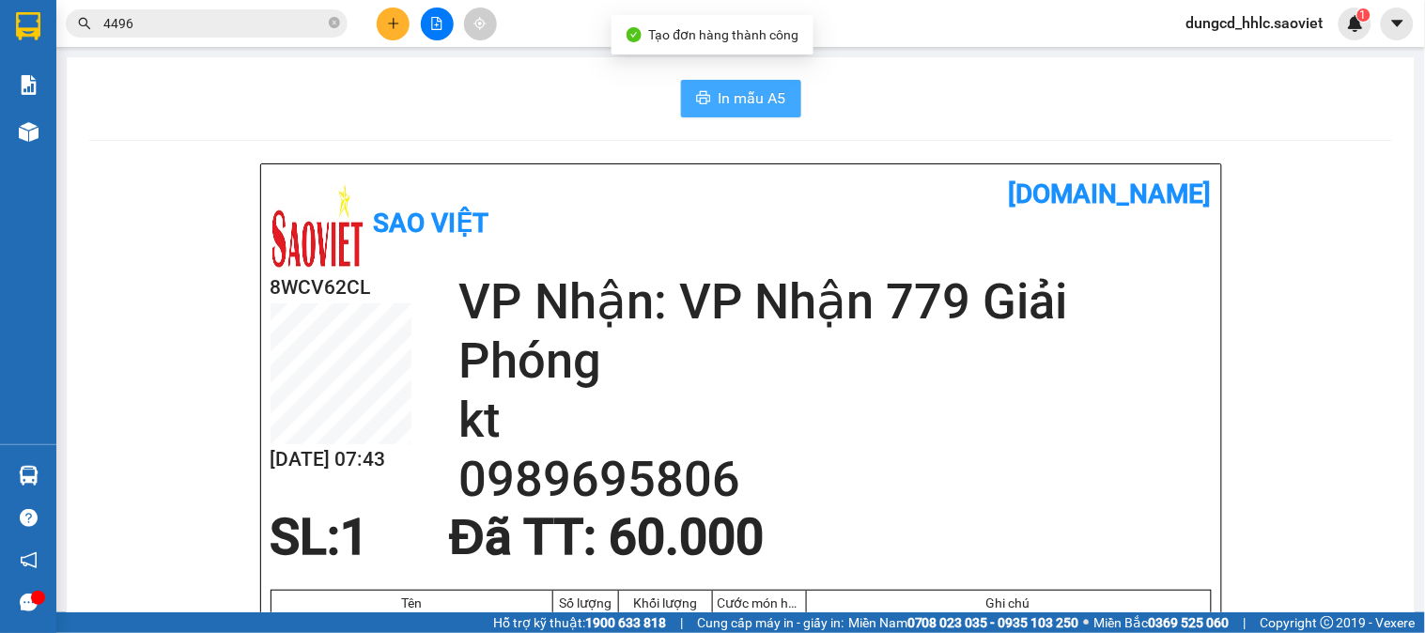
drag, startPoint x: 721, startPoint y: 81, endPoint x: 742, endPoint y: 106, distance: 32.7
click at [721, 83] on button "In mẫu A5" at bounding box center [741, 99] width 120 height 38
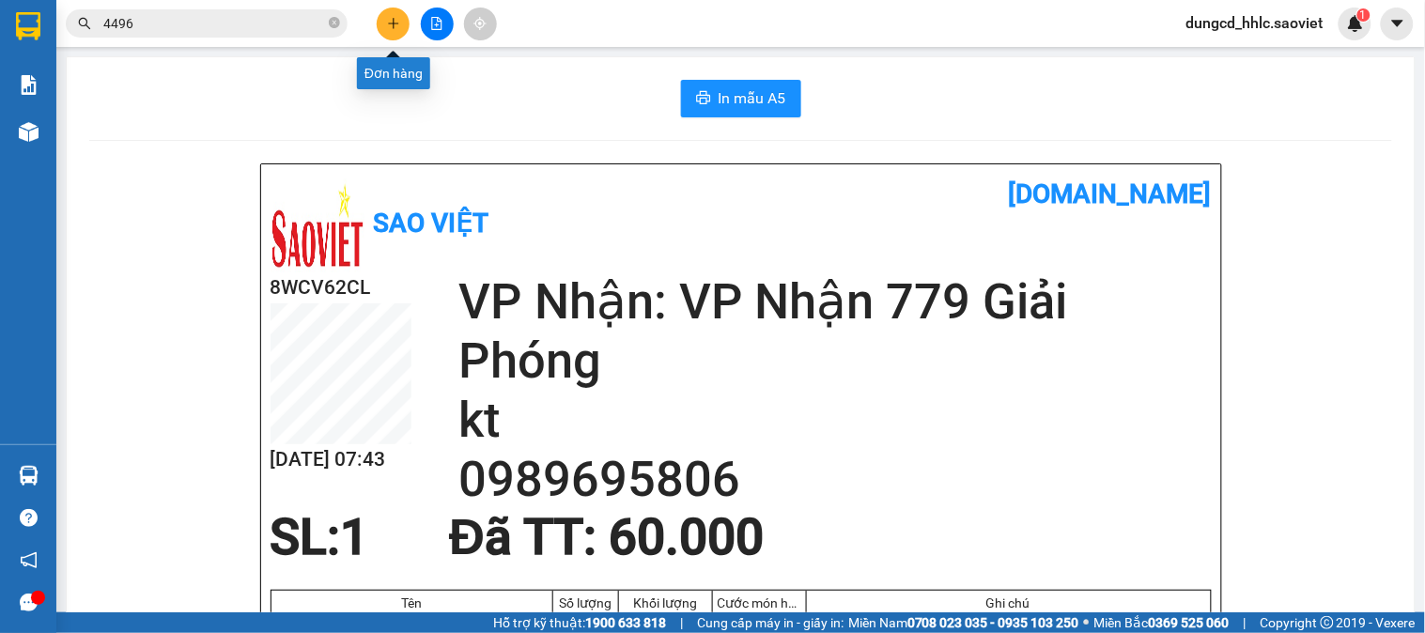
click at [393, 22] on icon "plus" at bounding box center [393, 23] width 1 height 10
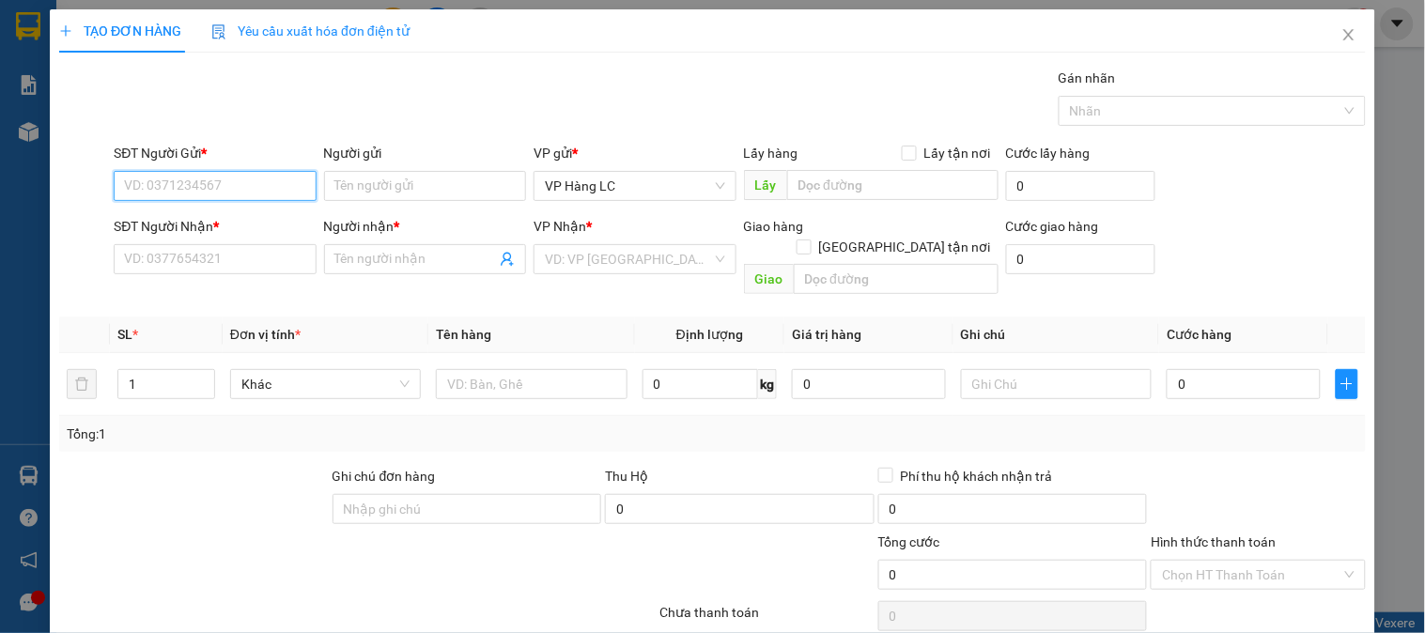
click at [306, 175] on input "SĐT Người Gửi *" at bounding box center [215, 186] width 202 height 30
click at [255, 213] on div "0382991605" at bounding box center [213, 223] width 178 height 21
type input "0382991605"
type input "0332200667"
type input "doãn"
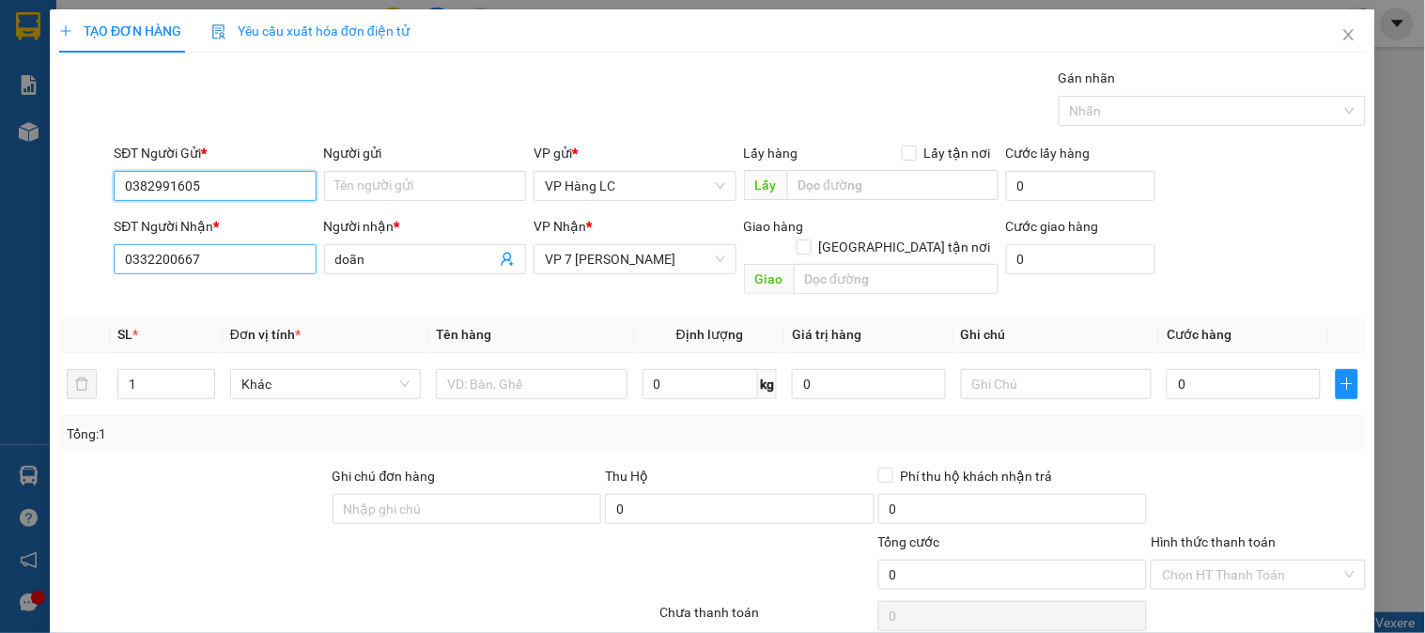
type input "0382991605"
click at [274, 255] on input "0332200667" at bounding box center [215, 259] width 202 height 30
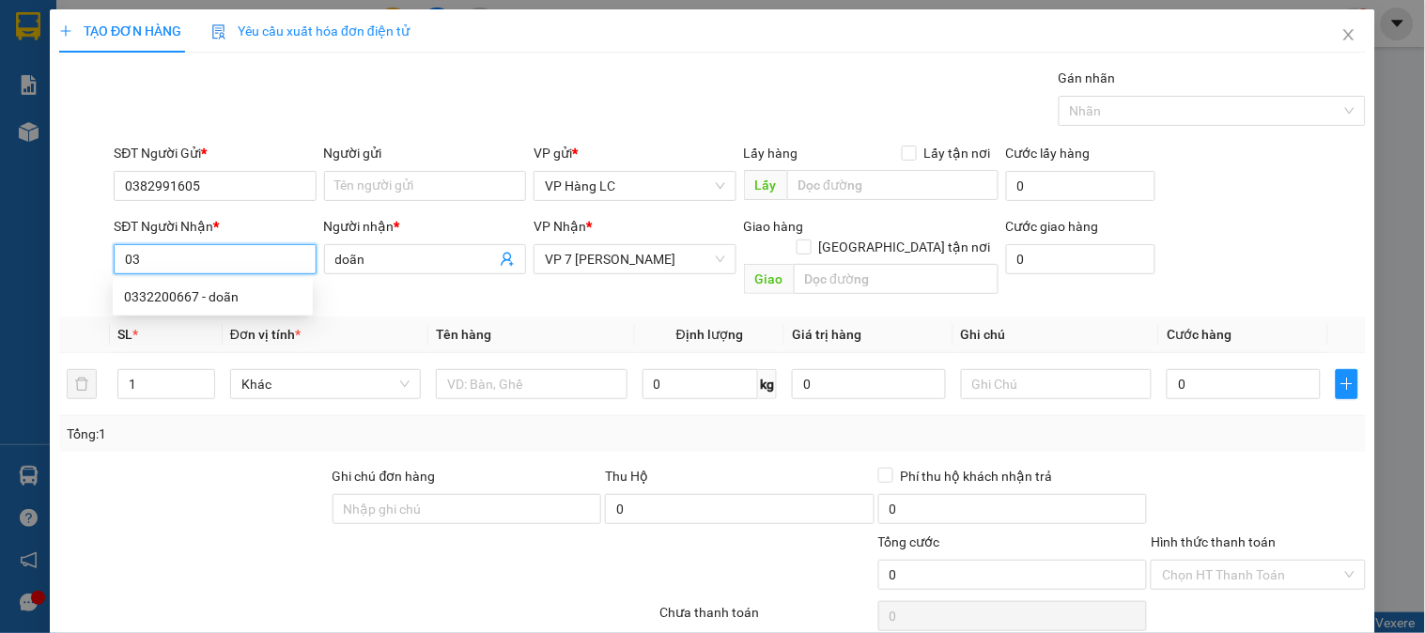
type input "0"
type input "0336031534"
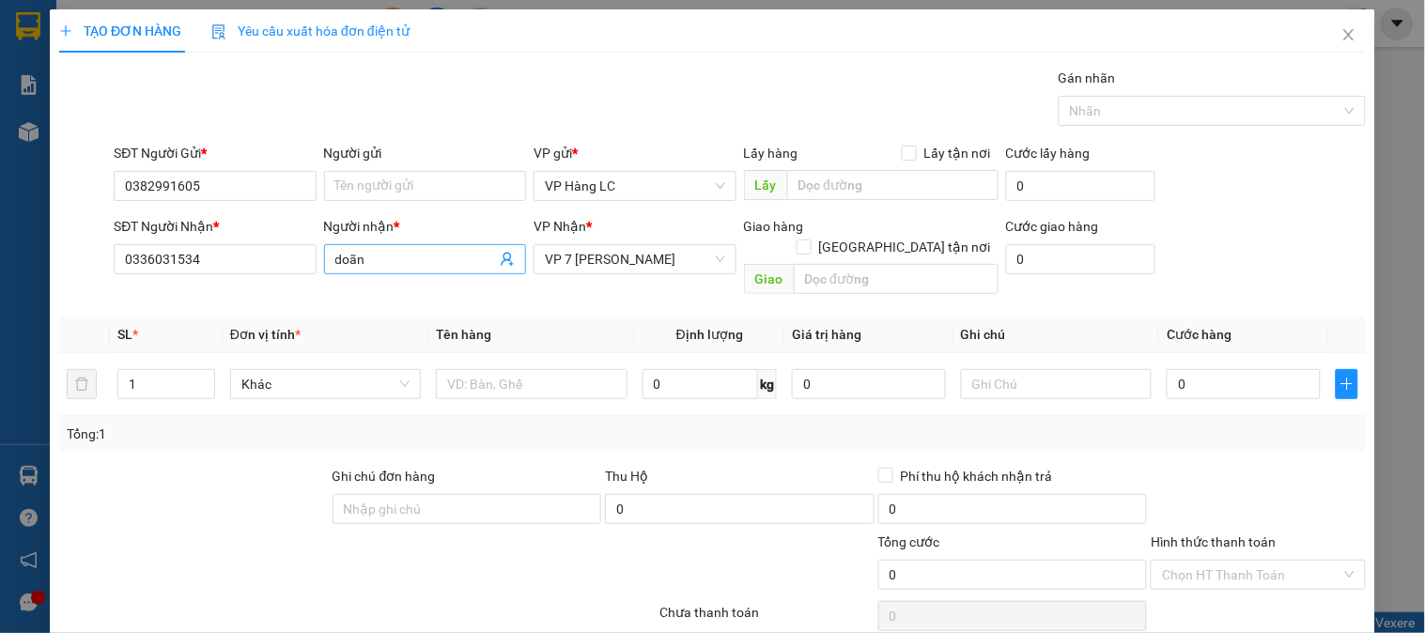
click at [405, 256] on input "doãn" at bounding box center [415, 259] width 161 height 21
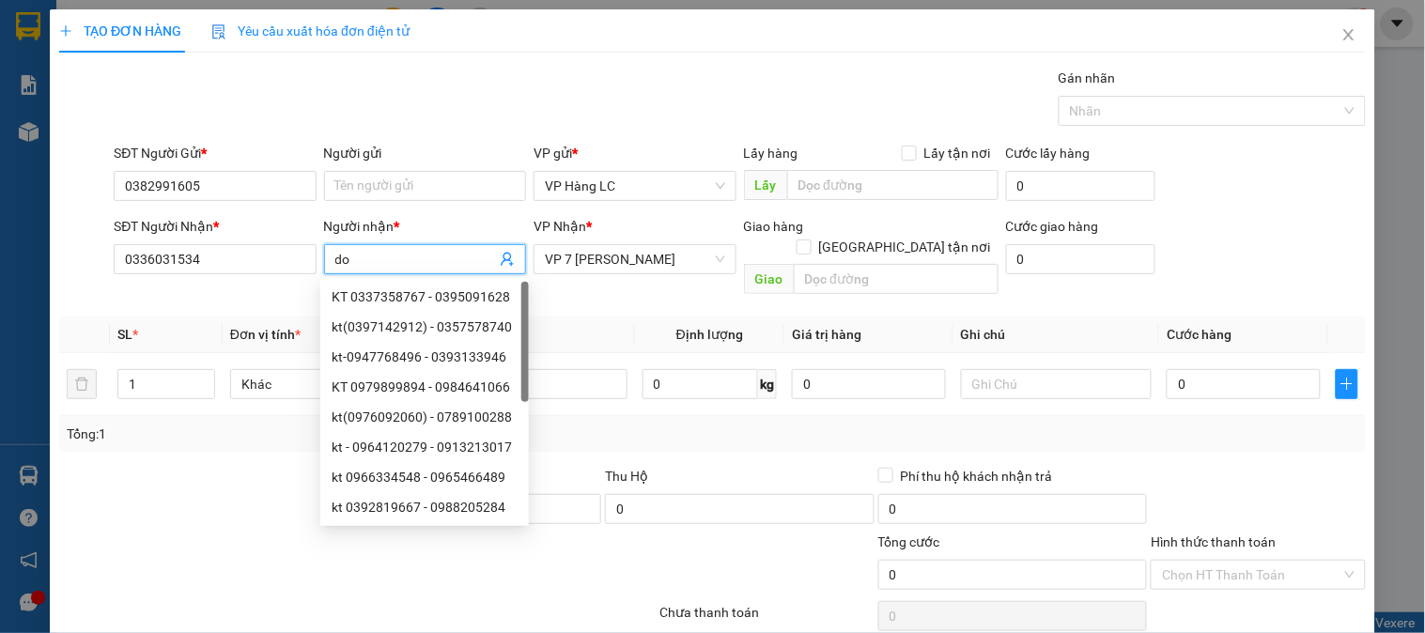
type input "d"
click at [682, 259] on span "VP 7 Phạm Văn Đồng" at bounding box center [634, 259] width 179 height 28
type input "kt"
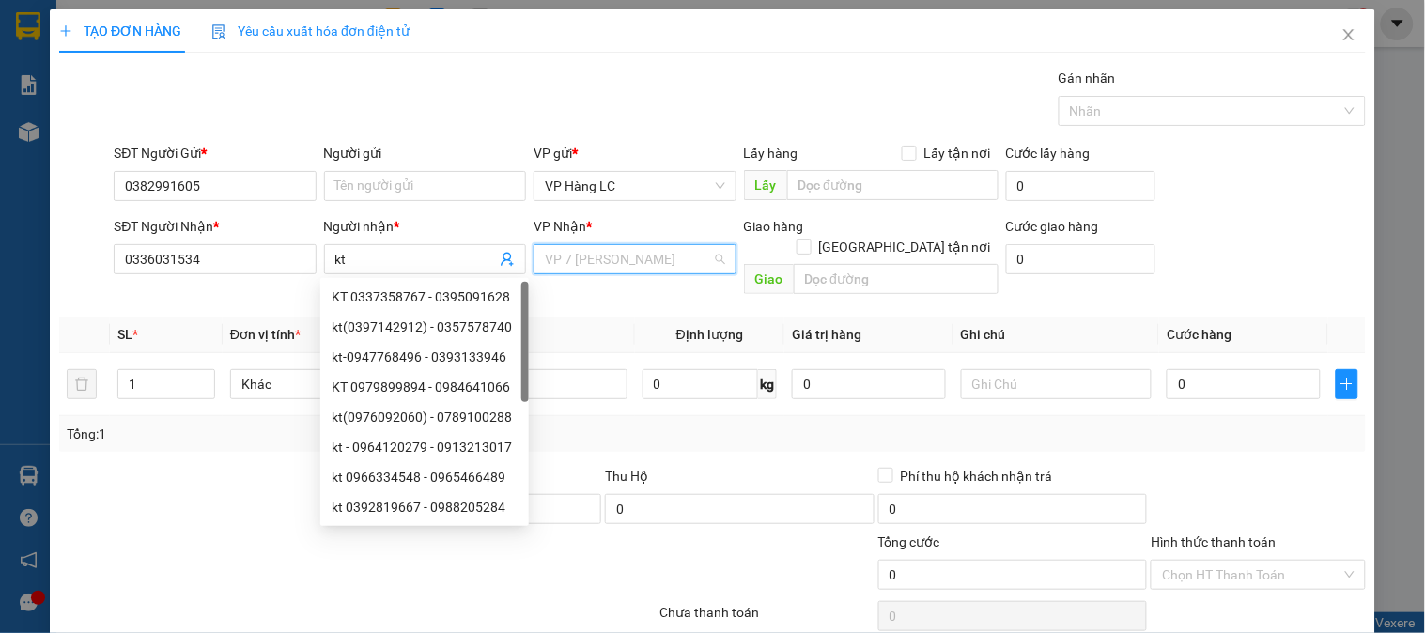
scroll to position [119, 0]
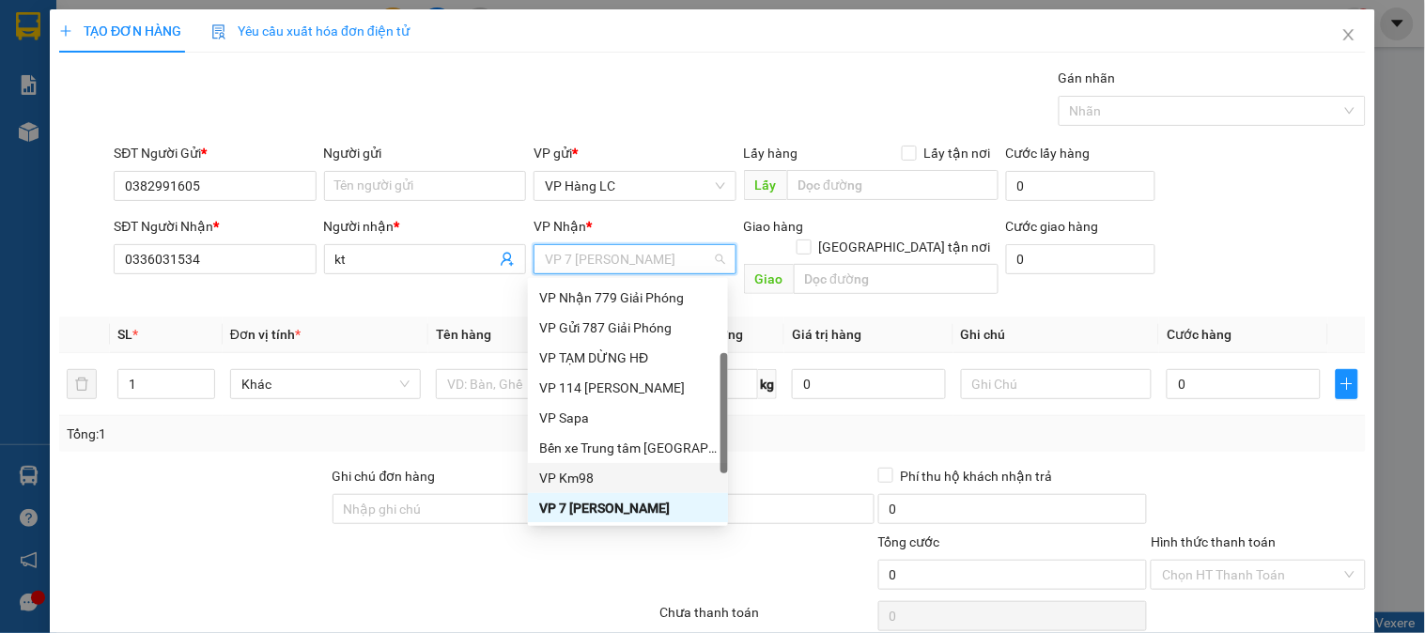
click at [781, 466] on div "Thu Hộ" at bounding box center [740, 476] width 270 height 21
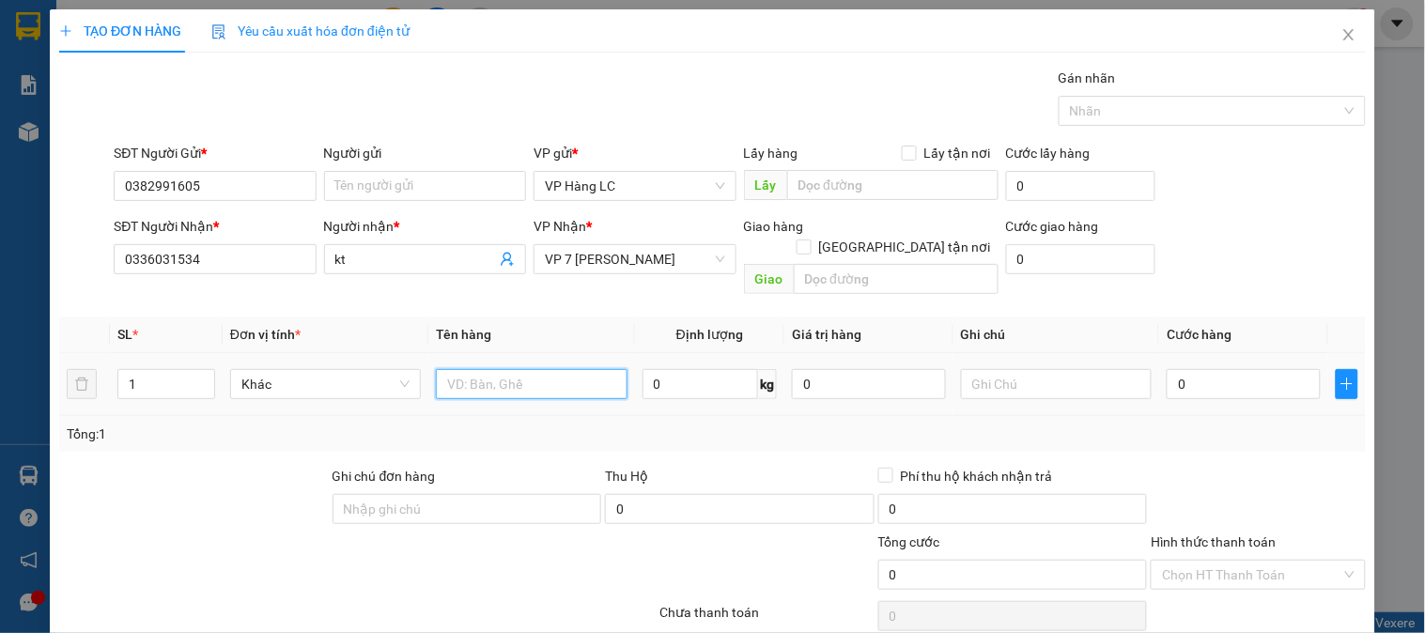
click at [558, 369] on input "text" at bounding box center [531, 384] width 191 height 30
type input "xốp đồ ăn"
click at [1226, 369] on input "0" at bounding box center [1244, 384] width 154 height 30
type input "6"
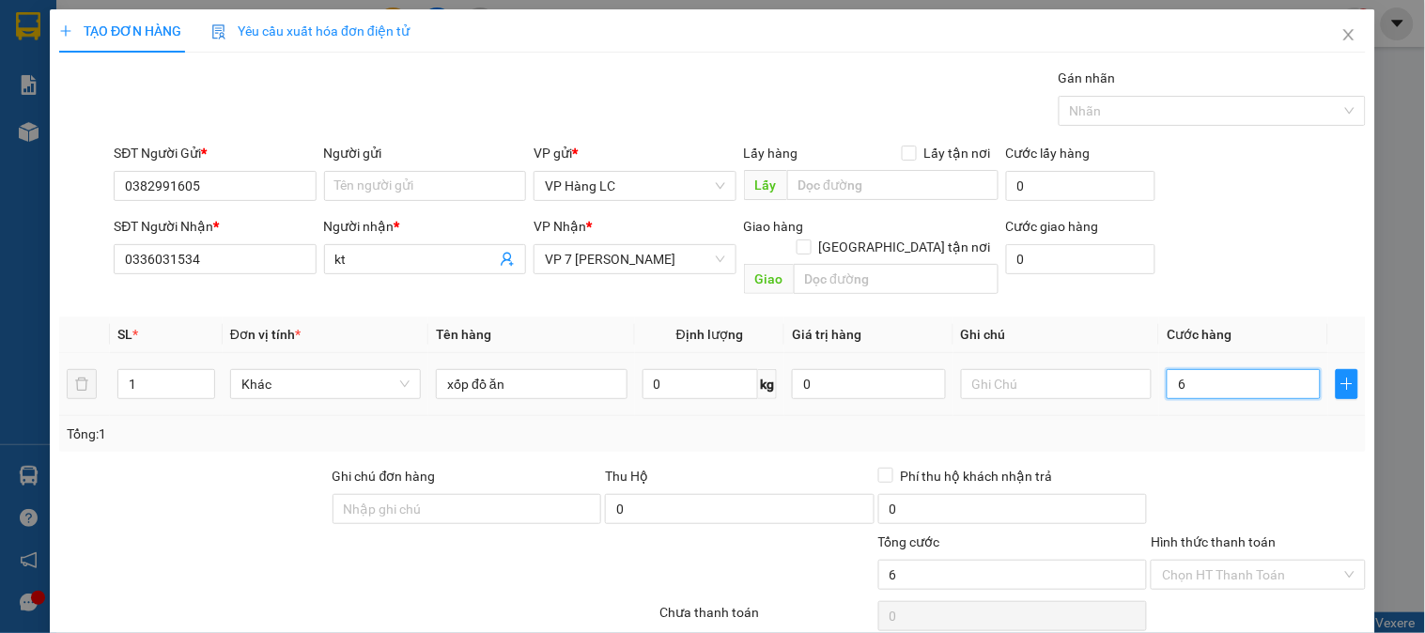
type input "6"
type input "60"
type input "600"
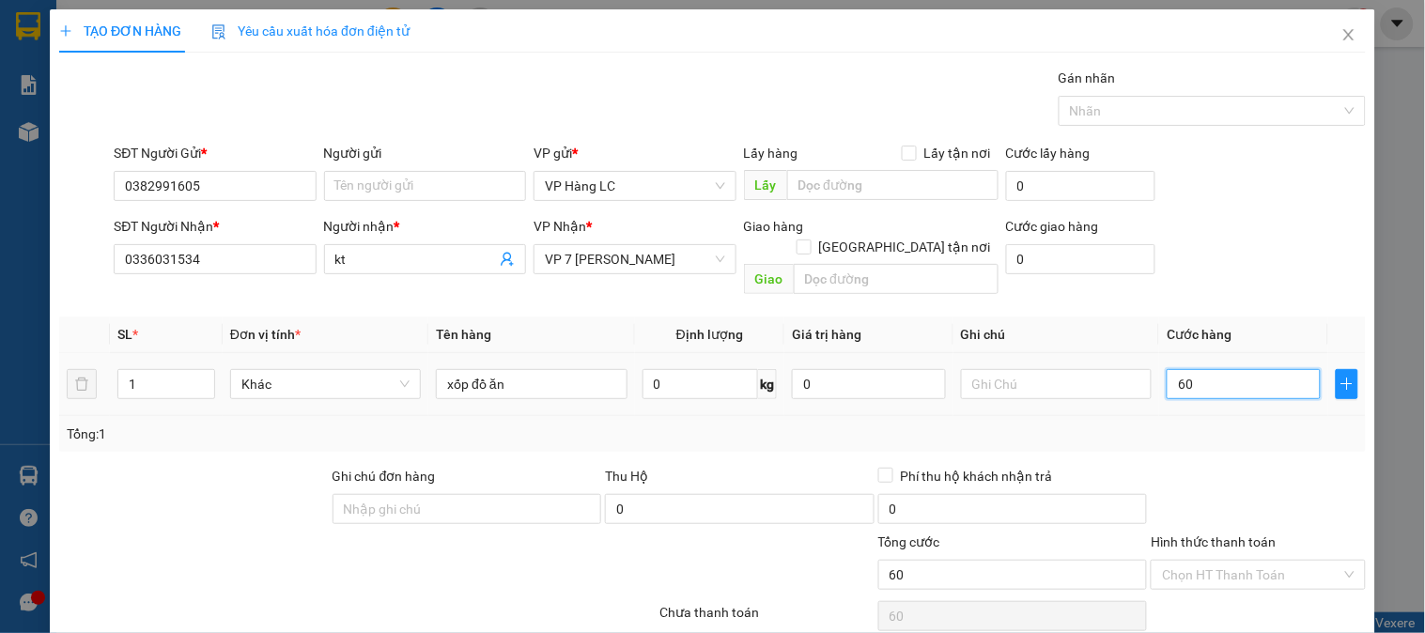
type input "600"
type input "6.000"
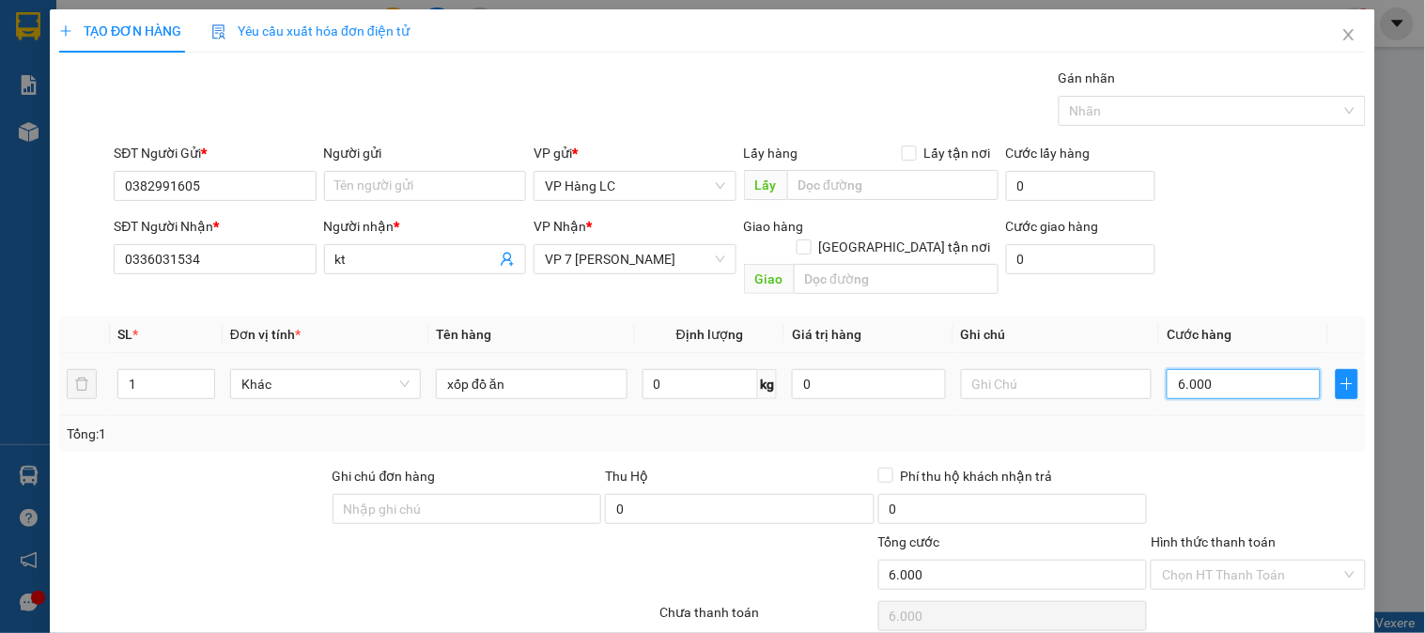
type input "60.000"
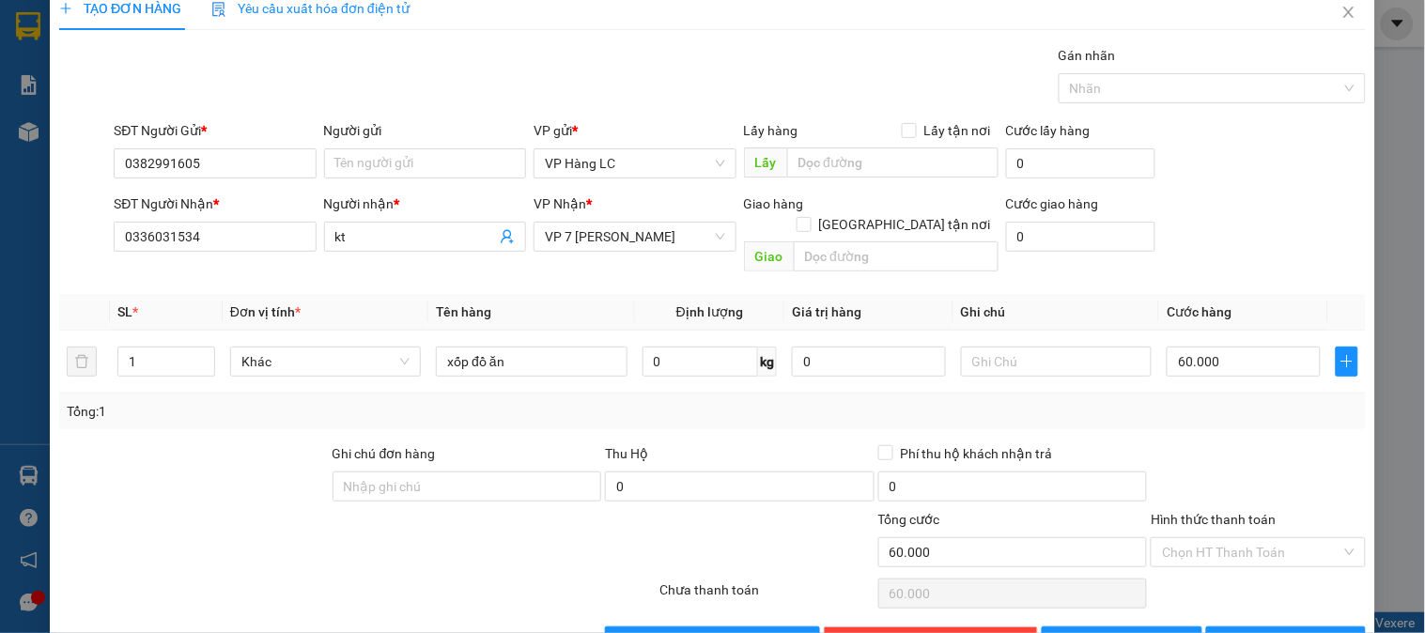
scroll to position [61, 0]
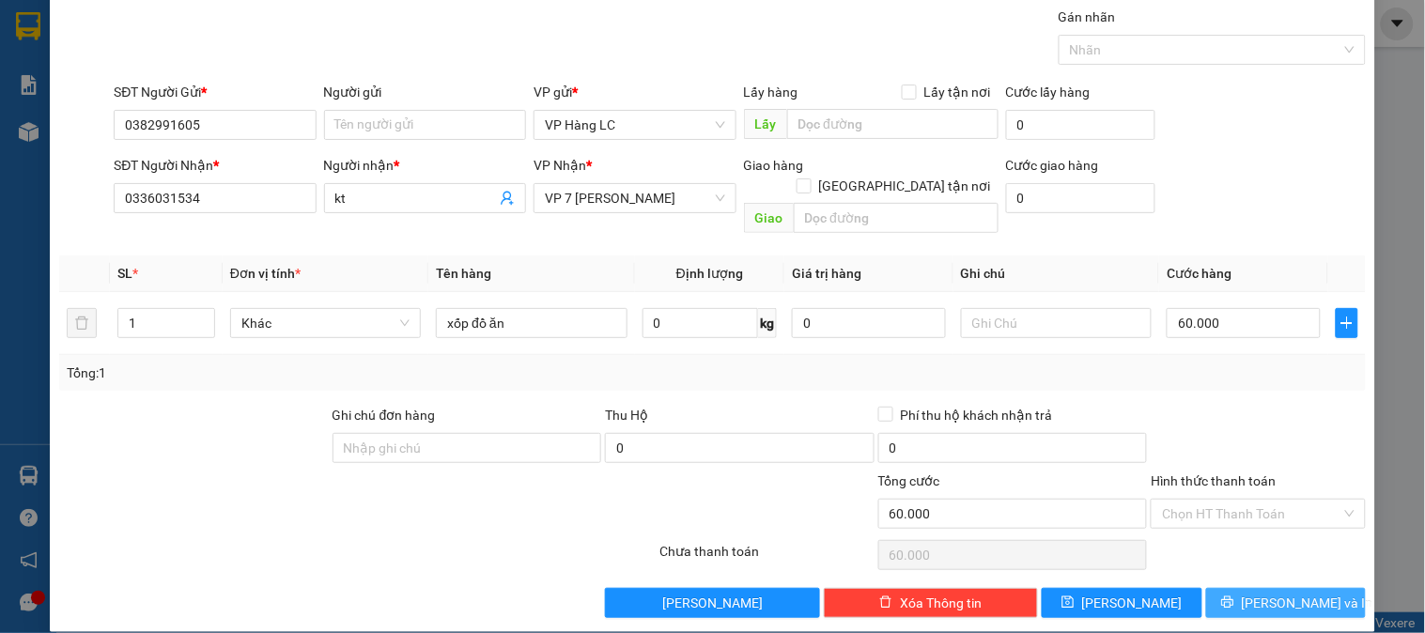
click at [1290, 593] on span "Lưu và In" at bounding box center [1307, 603] width 131 height 21
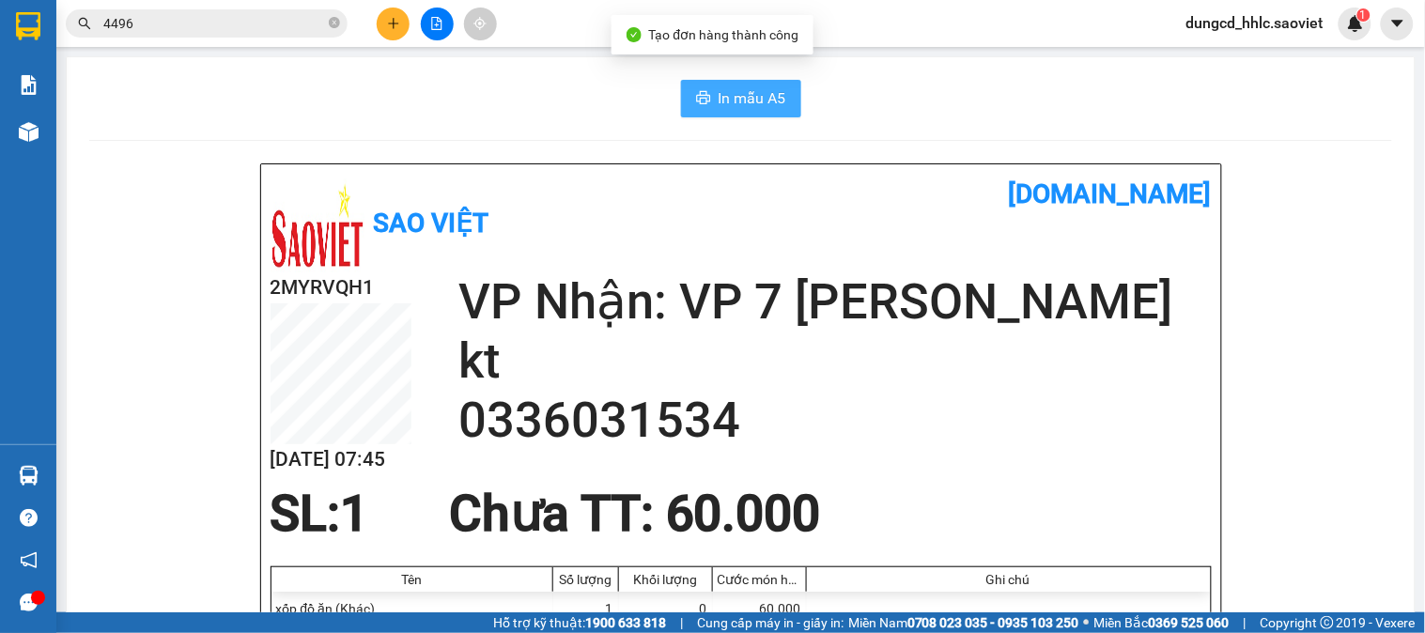
click at [746, 104] on span "In mẫu A5" at bounding box center [753, 97] width 68 height 23
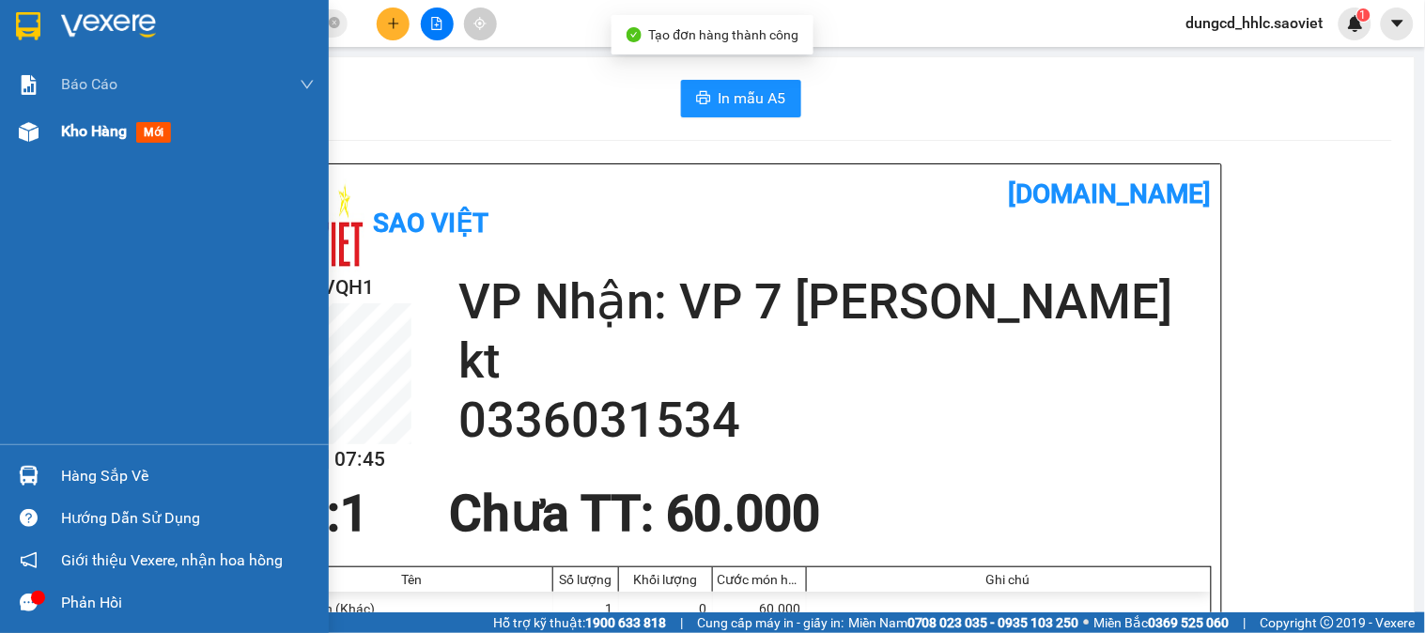
click at [30, 147] on div at bounding box center [28, 132] width 33 height 33
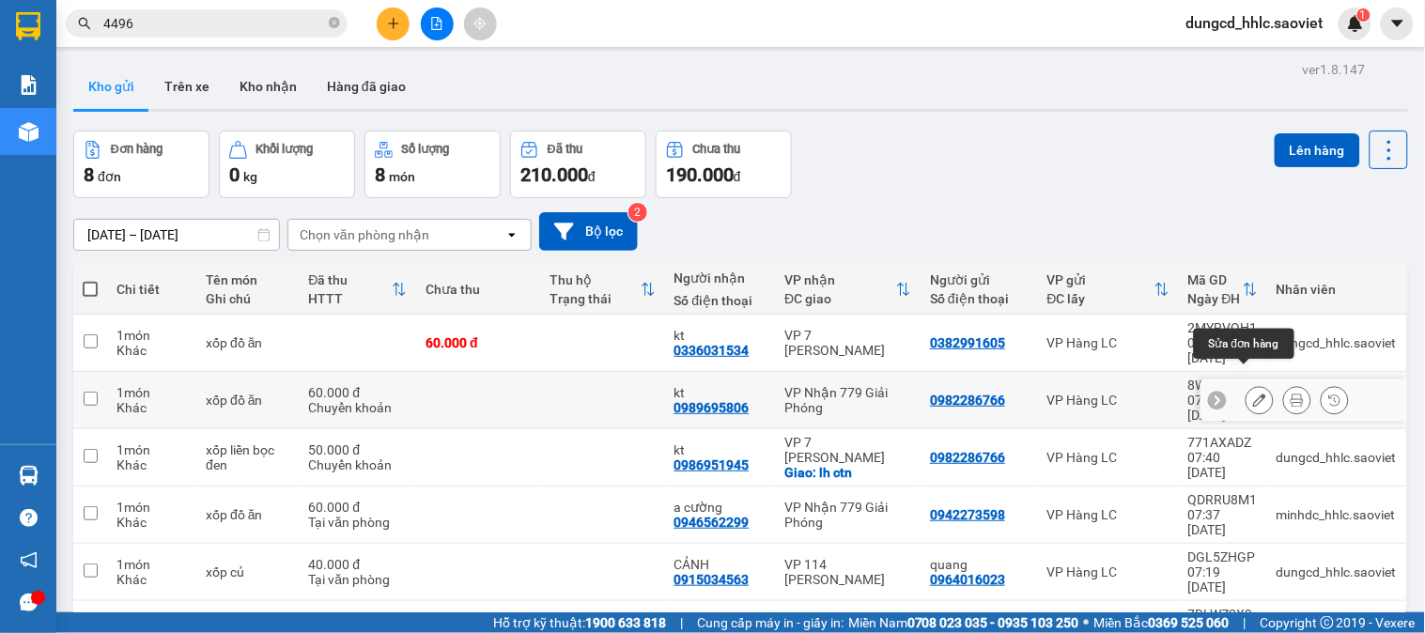
click at [1253, 394] on icon at bounding box center [1259, 400] width 13 height 13
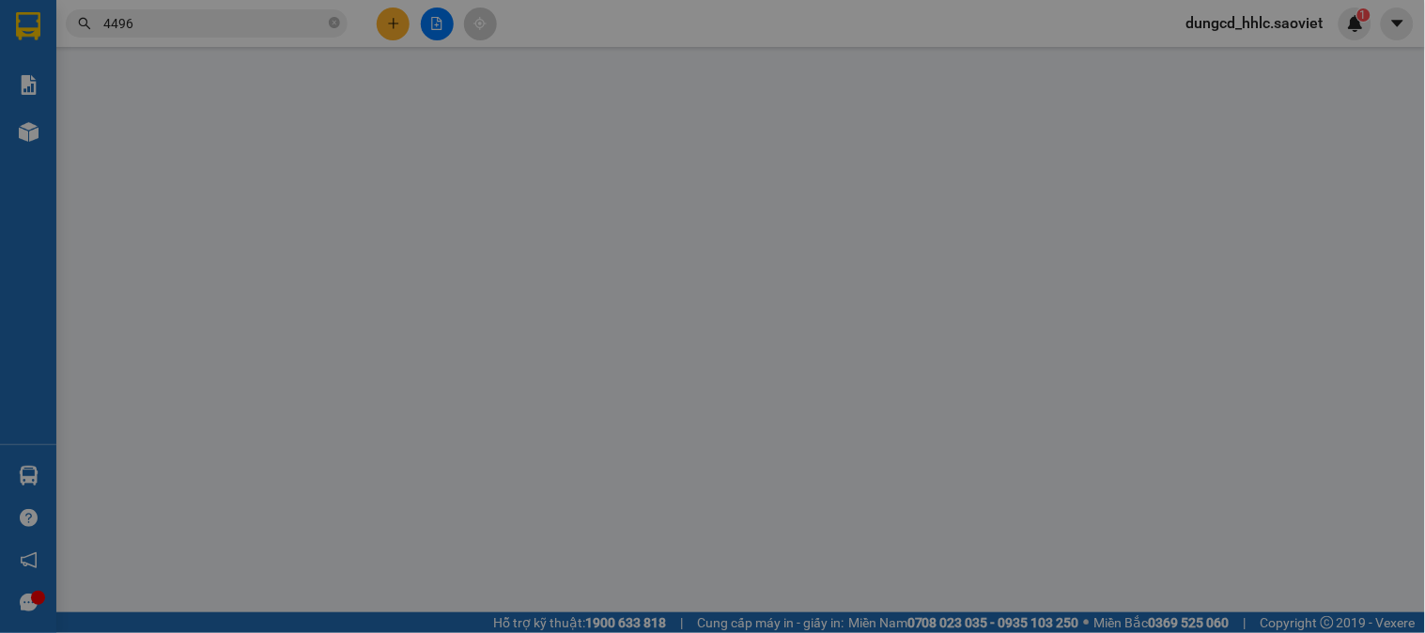
type input "0982286766"
type input "0989695806"
type input "kt"
type input "0"
type input "60.000"
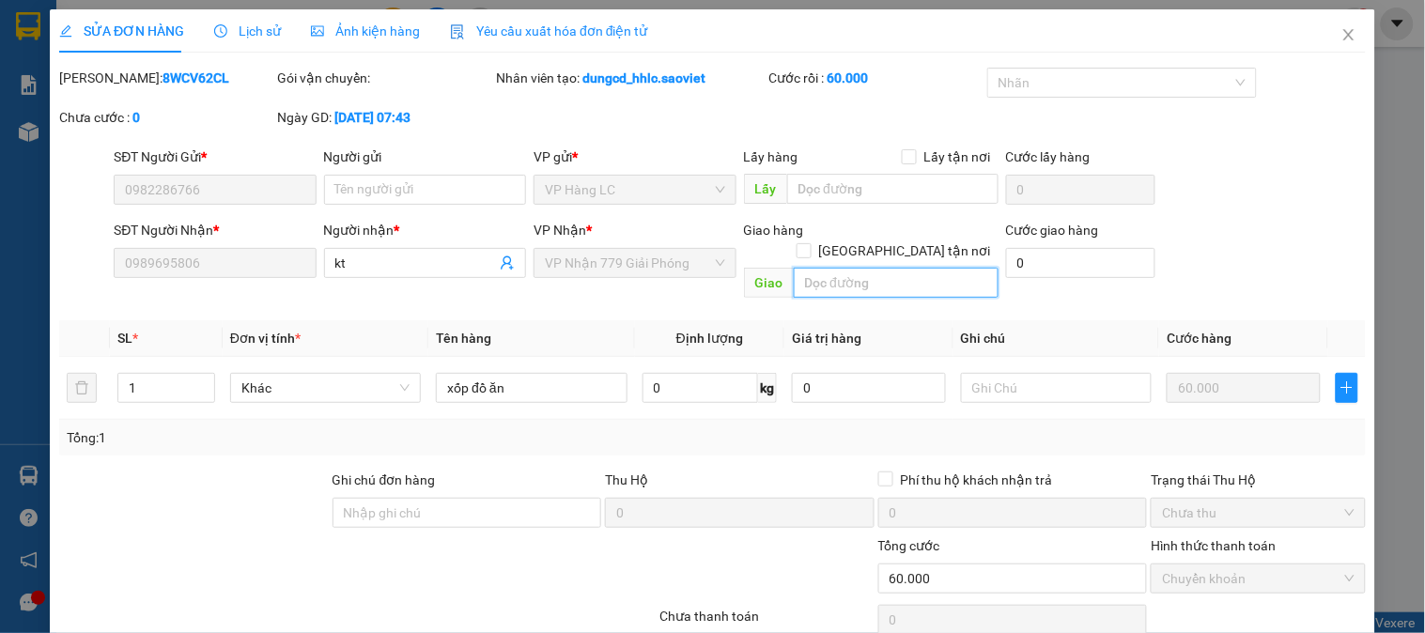
click at [827, 268] on input "text" at bounding box center [896, 283] width 205 height 30
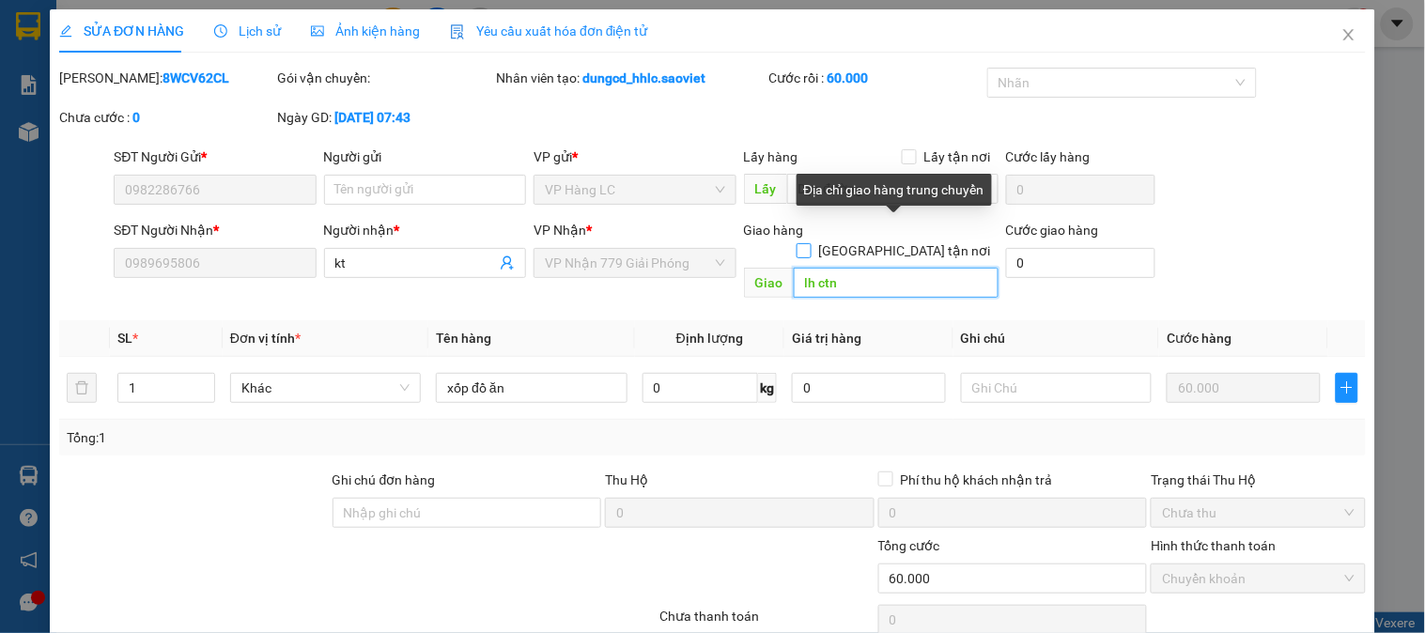
type input "lh ctn"
click at [810, 243] on input "Giao tận nơi" at bounding box center [802, 249] width 13 height 13
checkbox input "true"
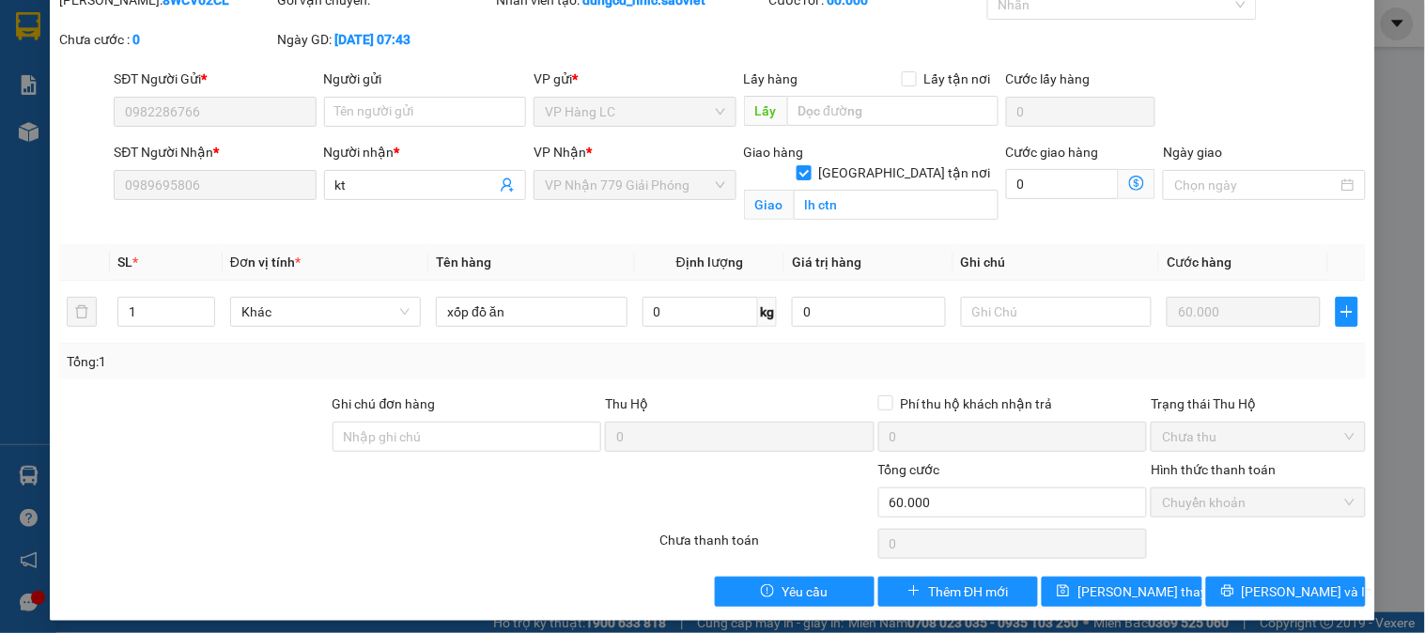
scroll to position [87, 0]
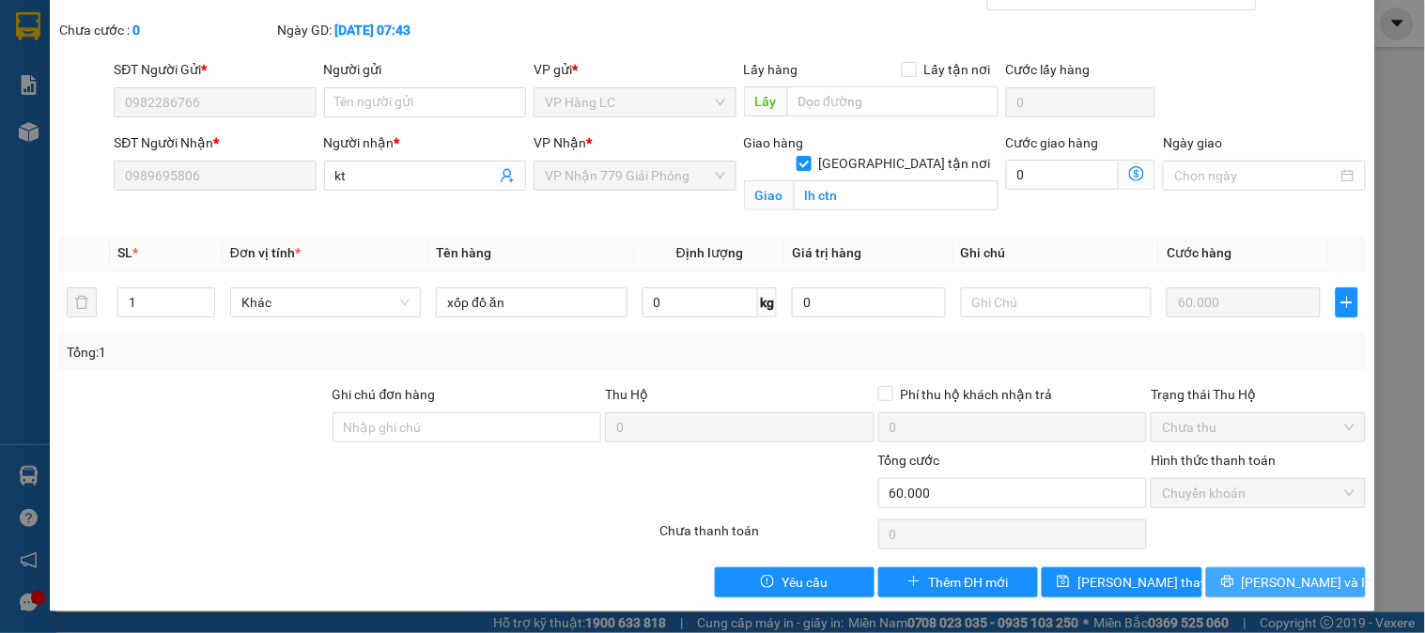
click at [1303, 578] on span "Lưu và In" at bounding box center [1307, 582] width 131 height 21
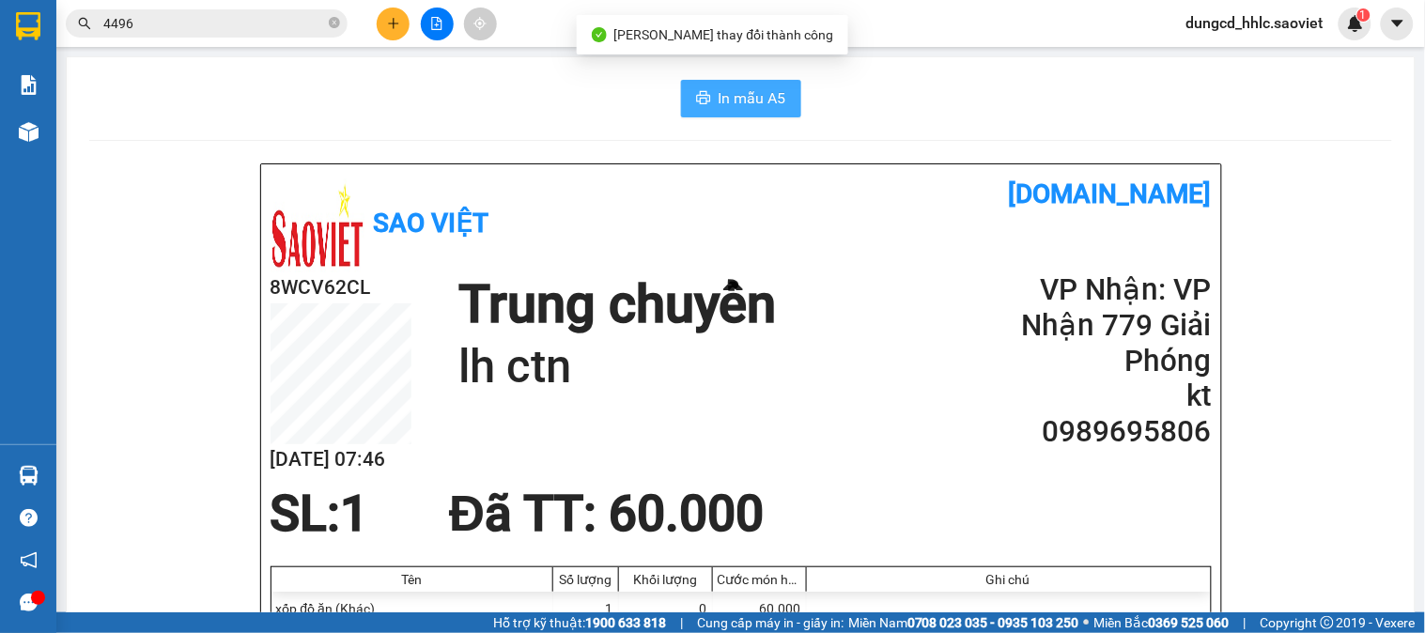
click at [774, 97] on span "In mẫu A5" at bounding box center [753, 97] width 68 height 23
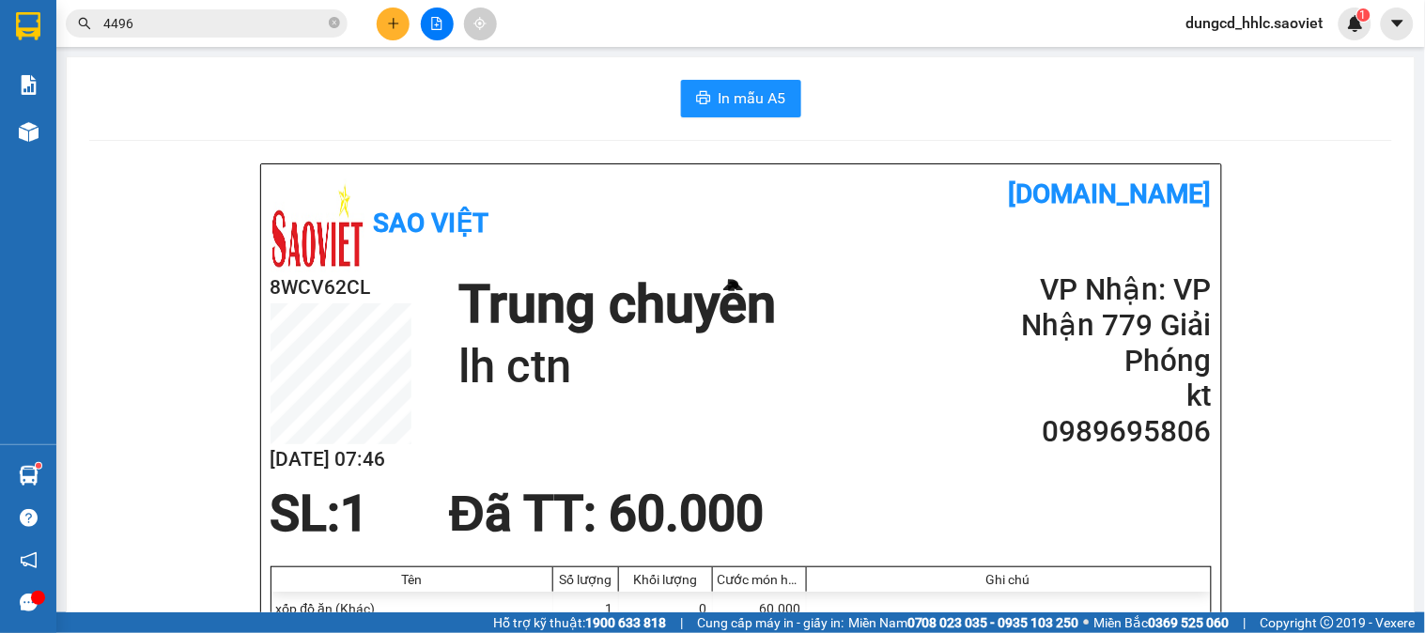
click at [388, 5] on div "Kết quả tìm kiếm ( 2002 ) Bộ lọc Mã ĐH Trạng thái Món hàng Thu hộ Tổng cước Chư…" at bounding box center [712, 23] width 1425 height 47
click at [388, 19] on icon "plus" at bounding box center [393, 23] width 13 height 13
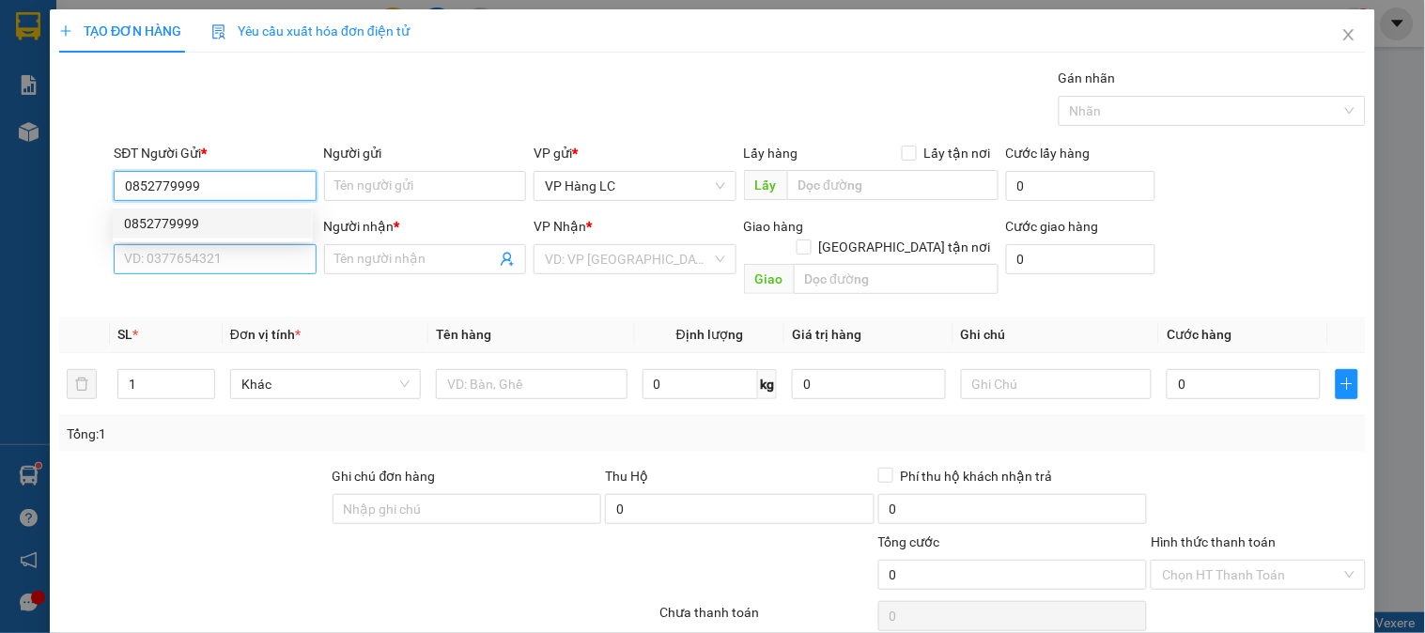
type input "0852779999"
click at [254, 252] on input "SĐT Người Nhận *" at bounding box center [215, 259] width 202 height 30
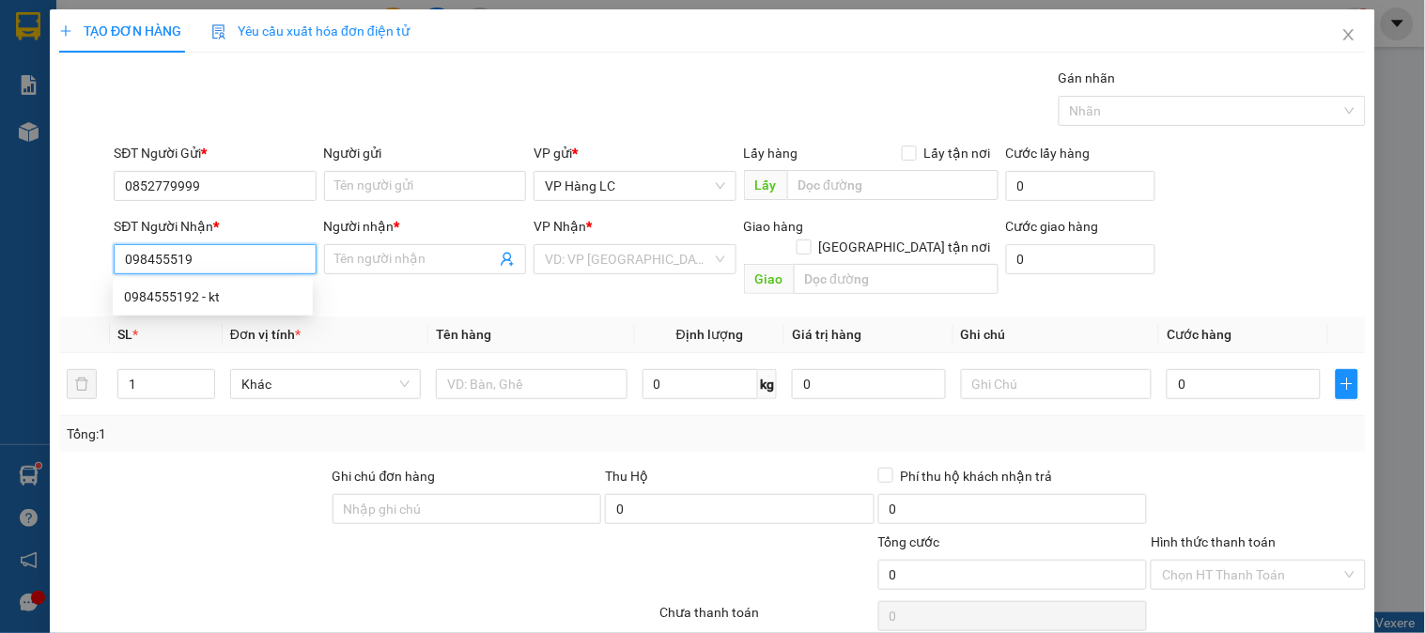
type input "0984555192"
click at [186, 307] on div "0984555192 - kt" at bounding box center [213, 297] width 200 height 30
type input "kt"
type input "0984555192"
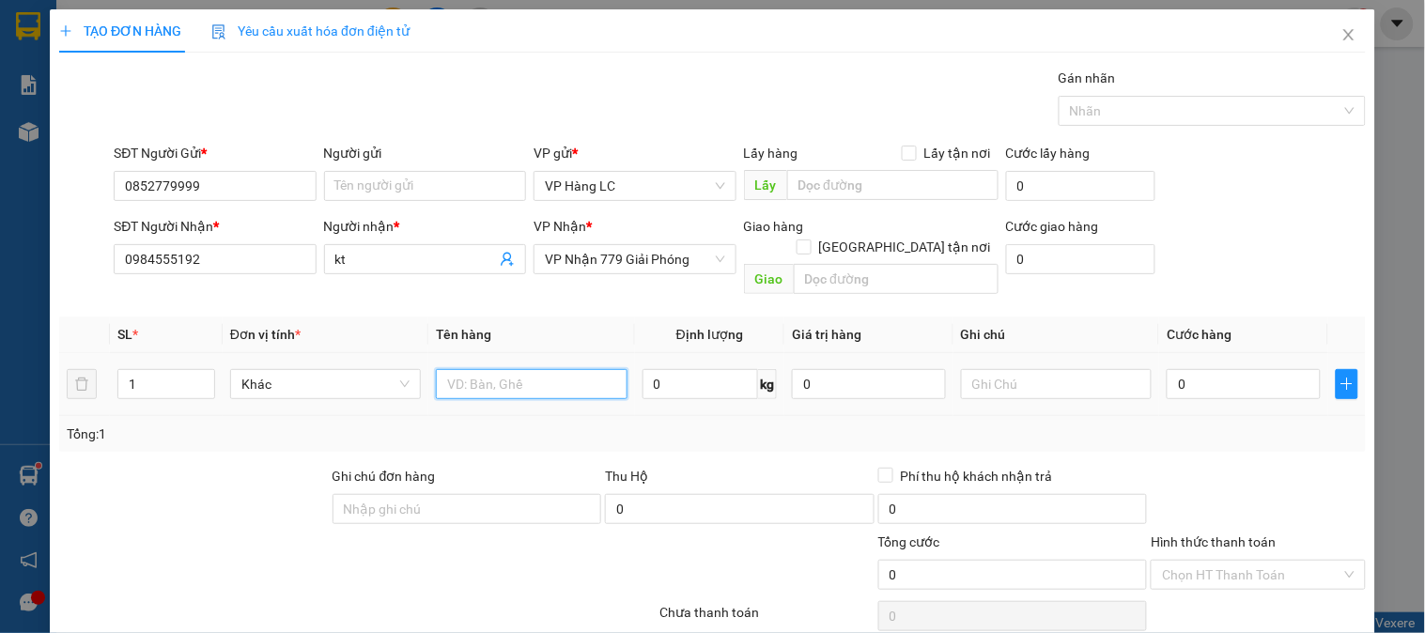
click at [522, 369] on input "text" at bounding box center [531, 384] width 191 height 30
type input "2 sọt 1 xốp"
click at [1183, 369] on input "0" at bounding box center [1244, 384] width 154 height 30
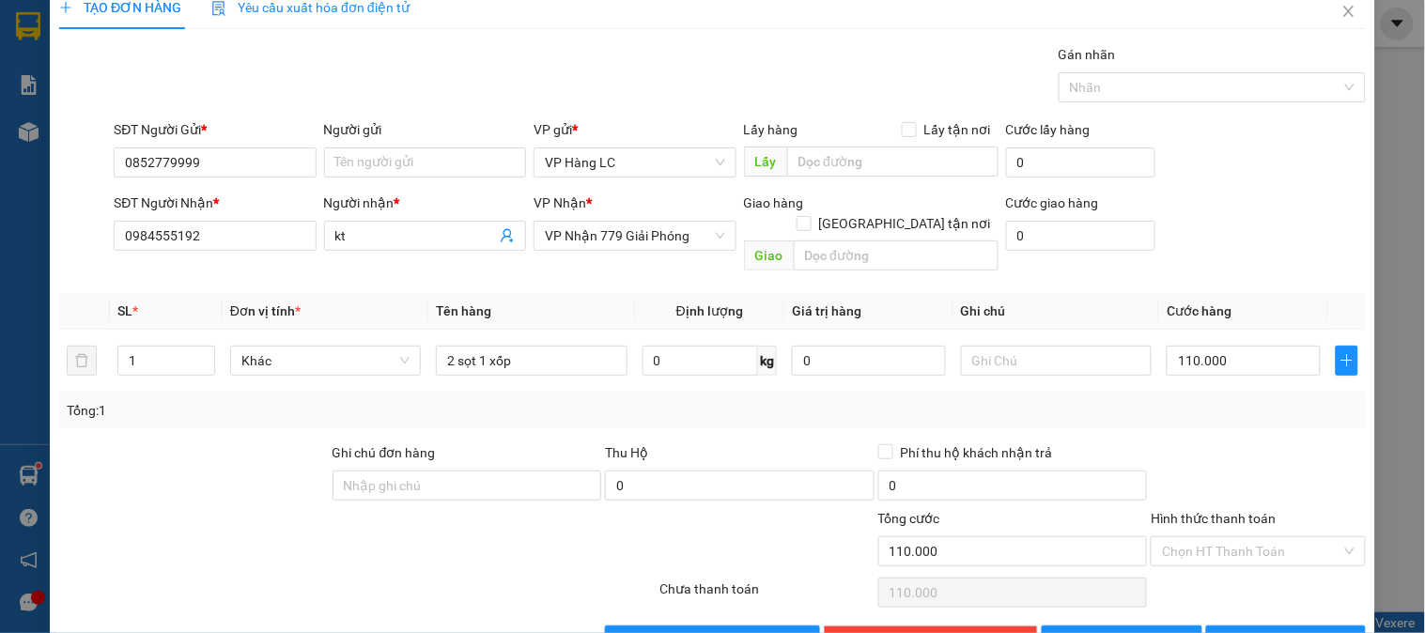
scroll to position [61, 0]
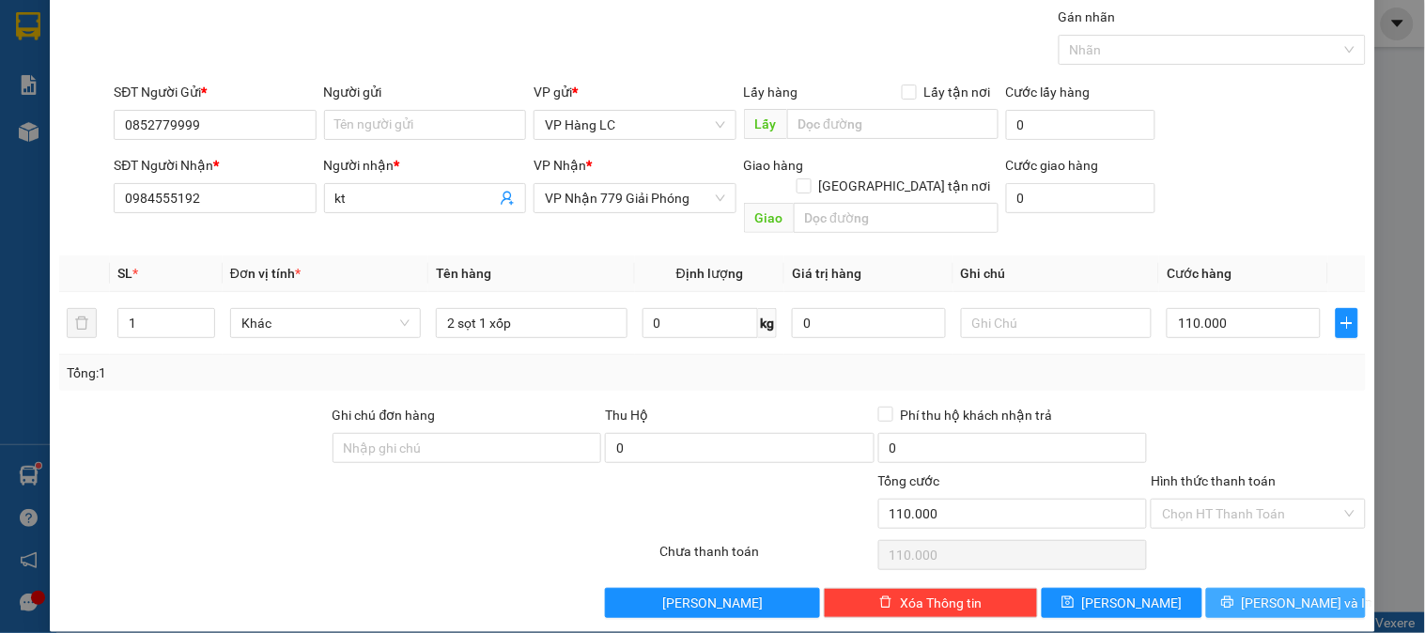
click at [1339, 588] on button "Lưu và In" at bounding box center [1286, 603] width 160 height 30
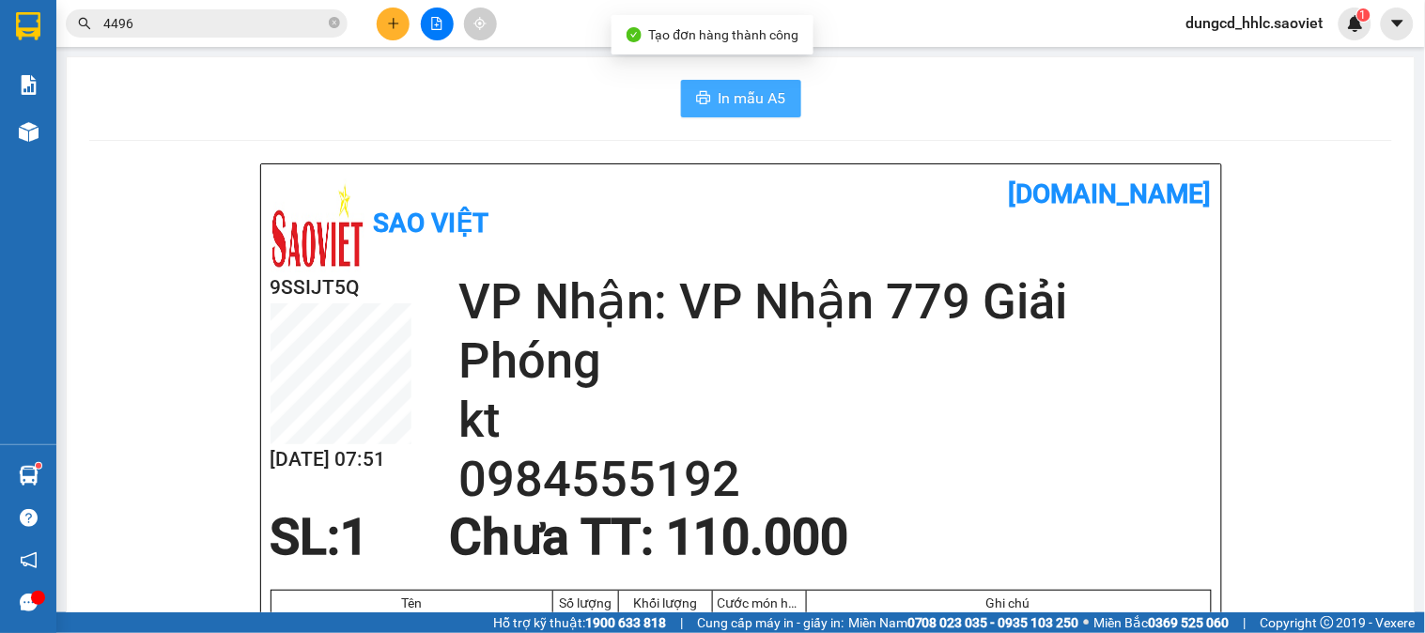
click at [756, 85] on button "In mẫu A5" at bounding box center [741, 99] width 120 height 38
click at [688, 82] on button "In mẫu A5" at bounding box center [741, 99] width 120 height 38
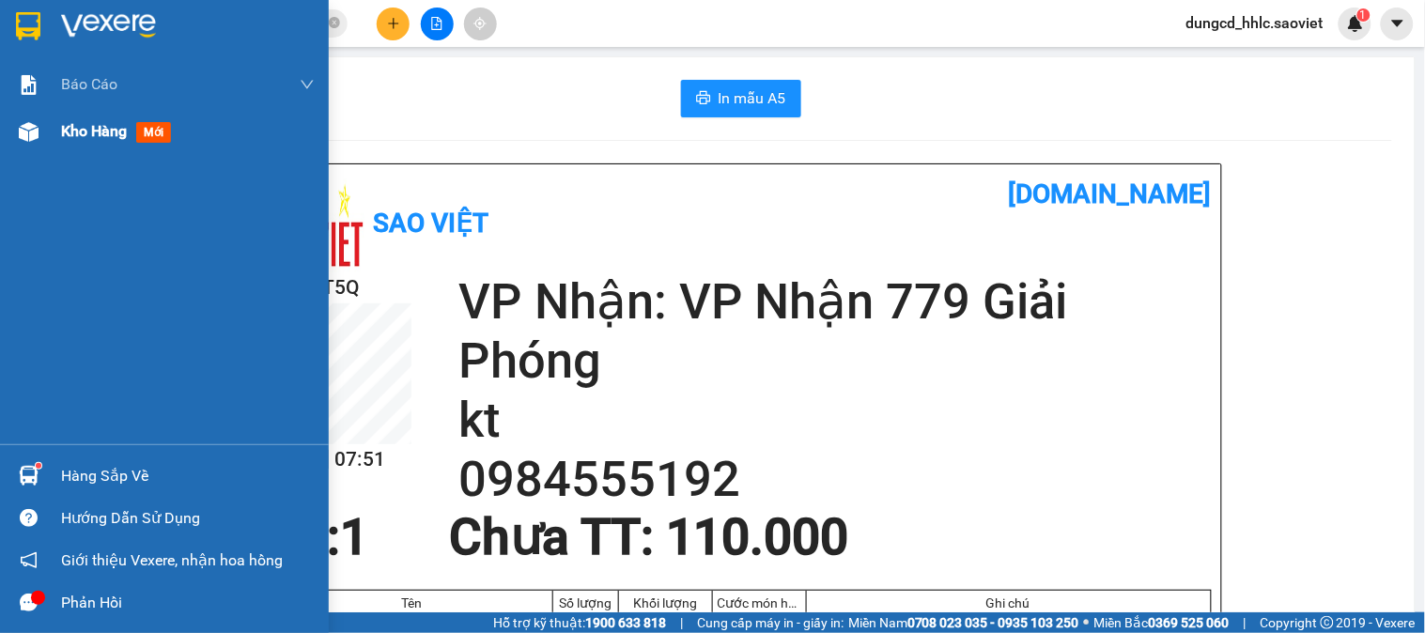
click at [34, 134] on img at bounding box center [29, 132] width 20 height 20
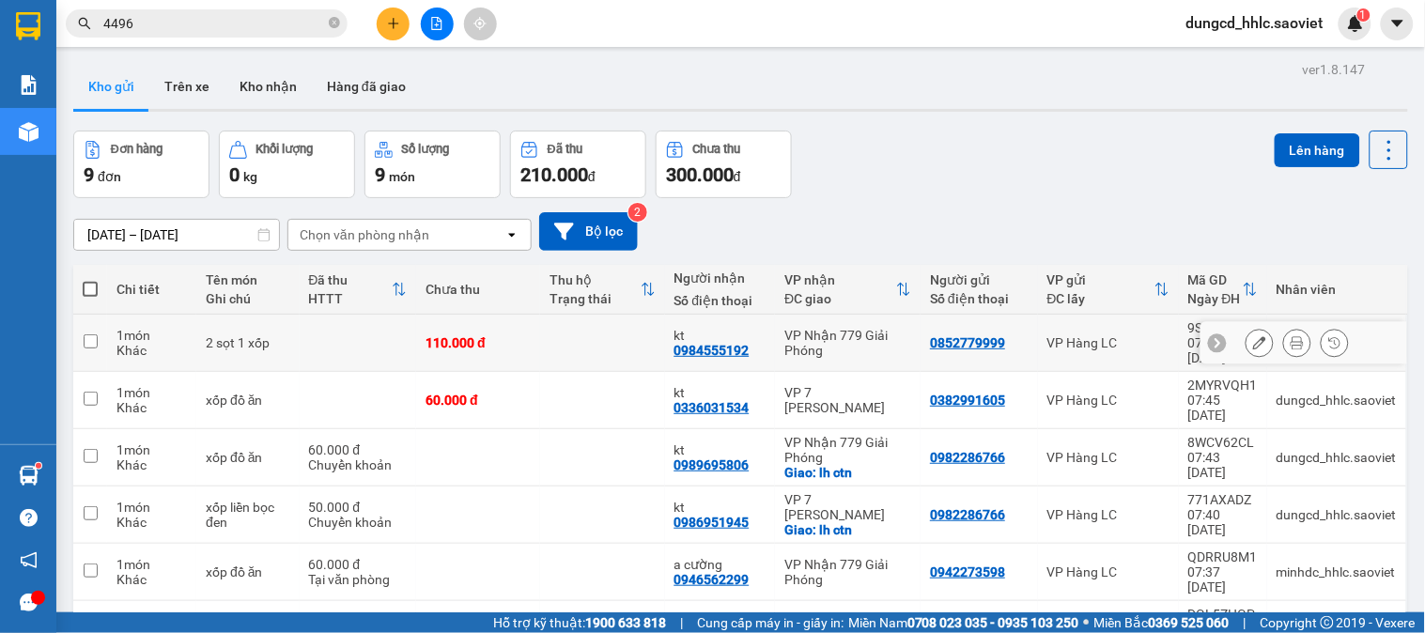
click at [1253, 340] on icon at bounding box center [1259, 342] width 13 height 13
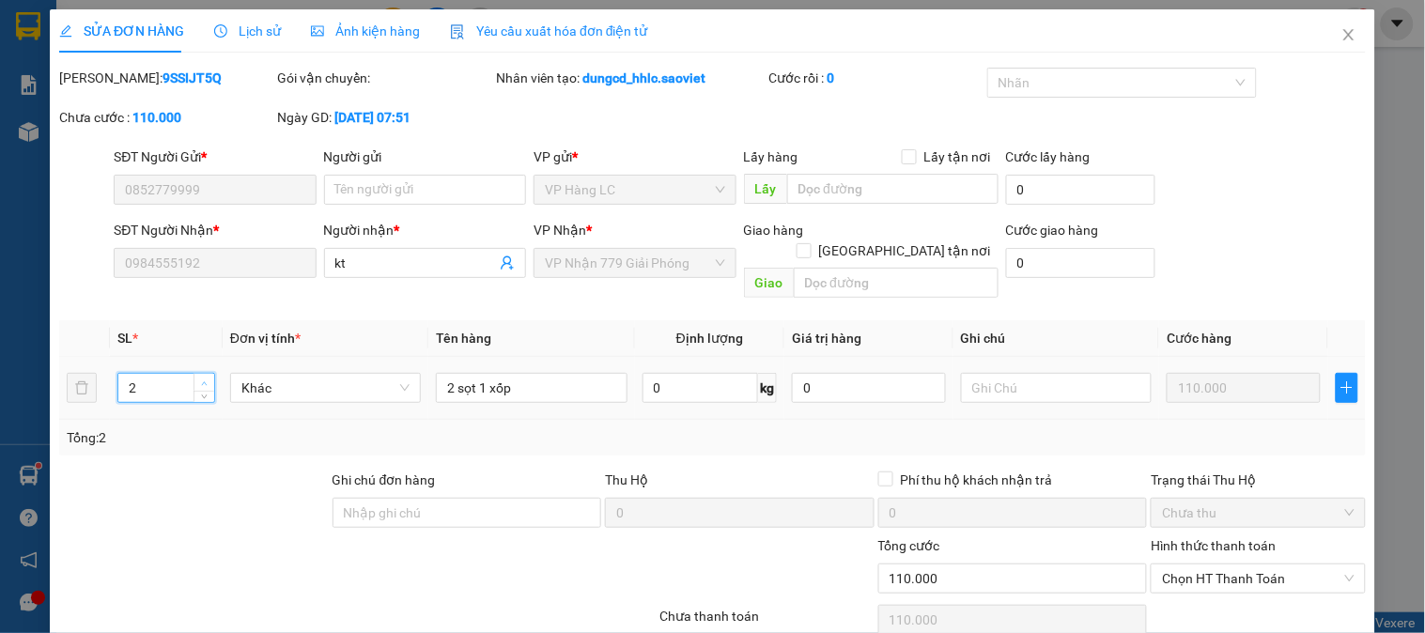
click at [201, 380] on icon "up" at bounding box center [204, 383] width 7 height 7
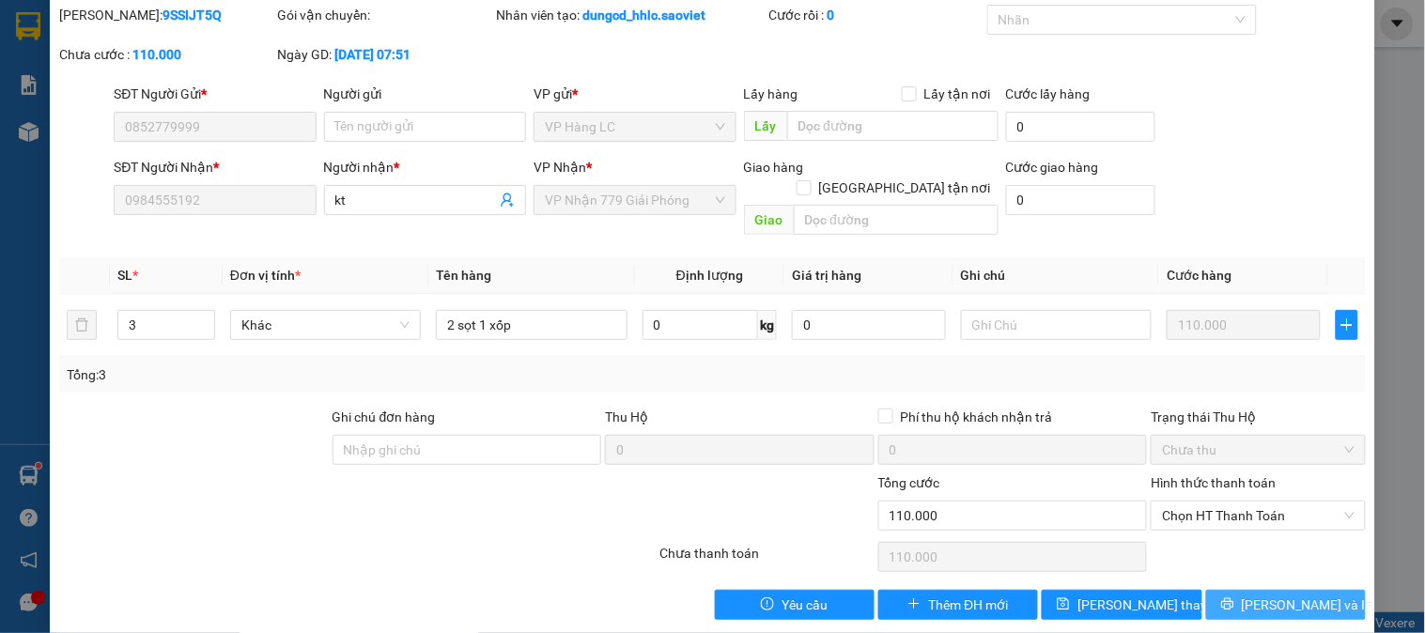
scroll to position [66, 0]
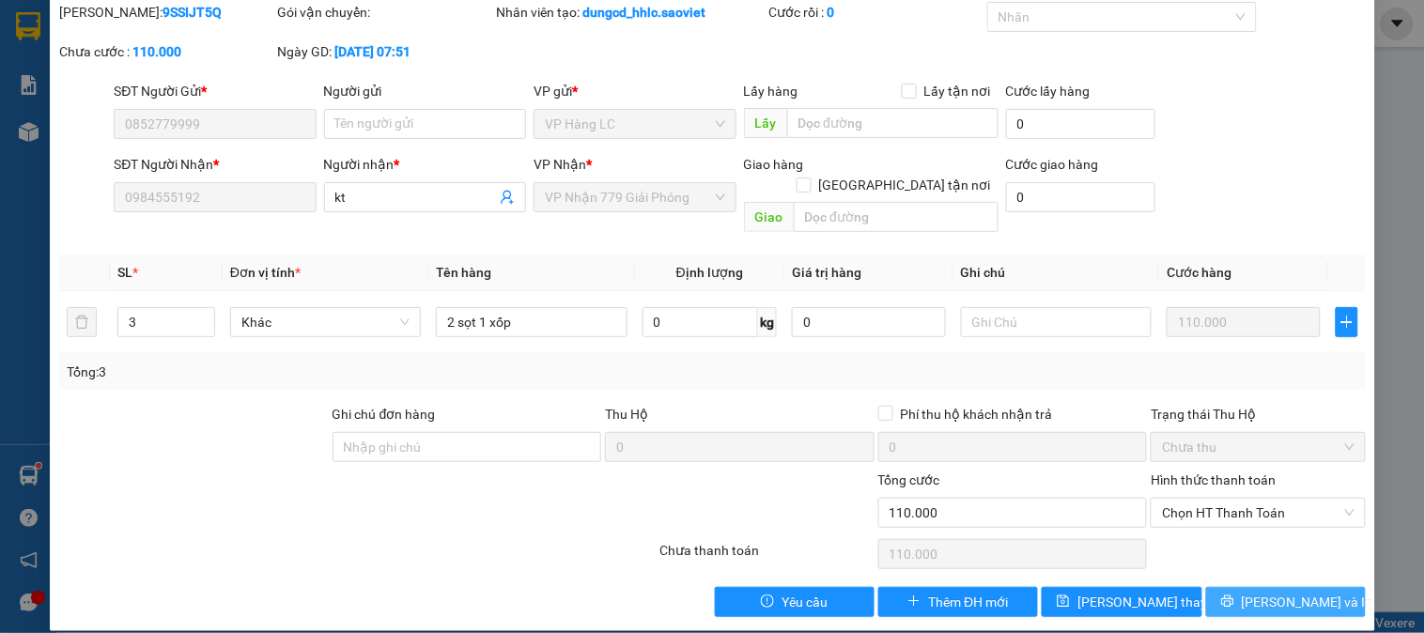
click at [1306, 592] on span "Lưu và In" at bounding box center [1307, 602] width 131 height 21
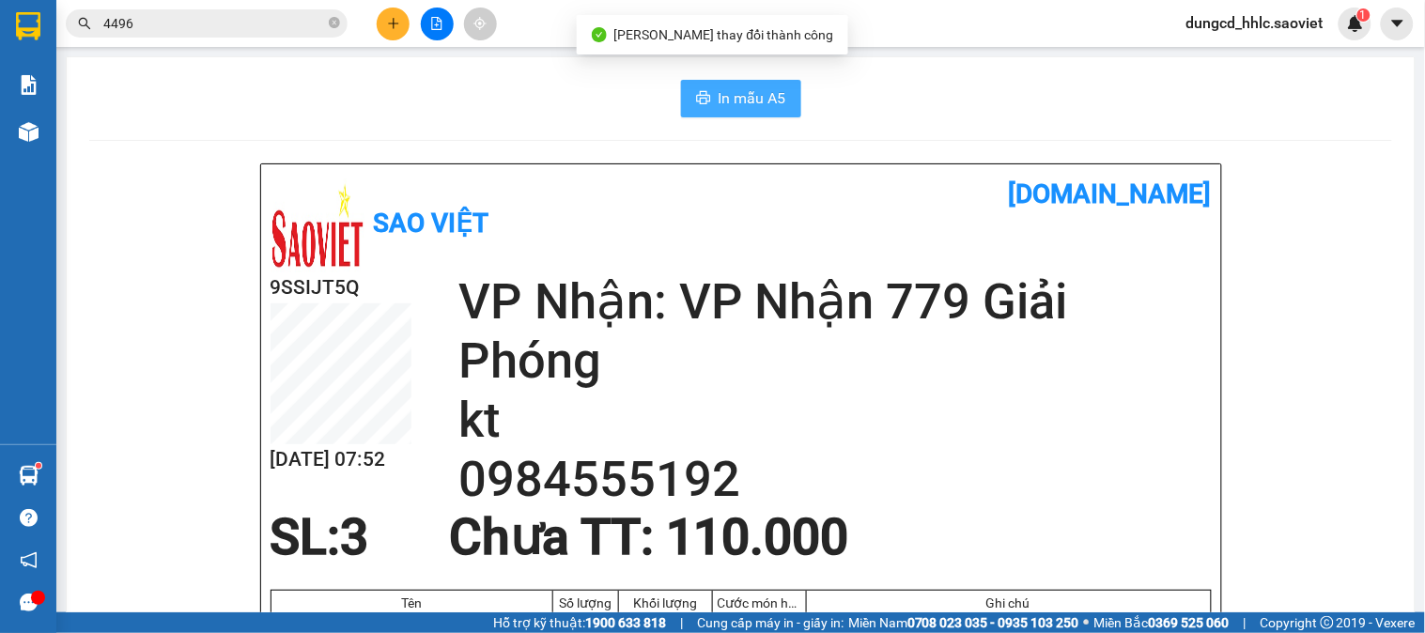
click at [752, 89] on span "In mẫu A5" at bounding box center [753, 97] width 68 height 23
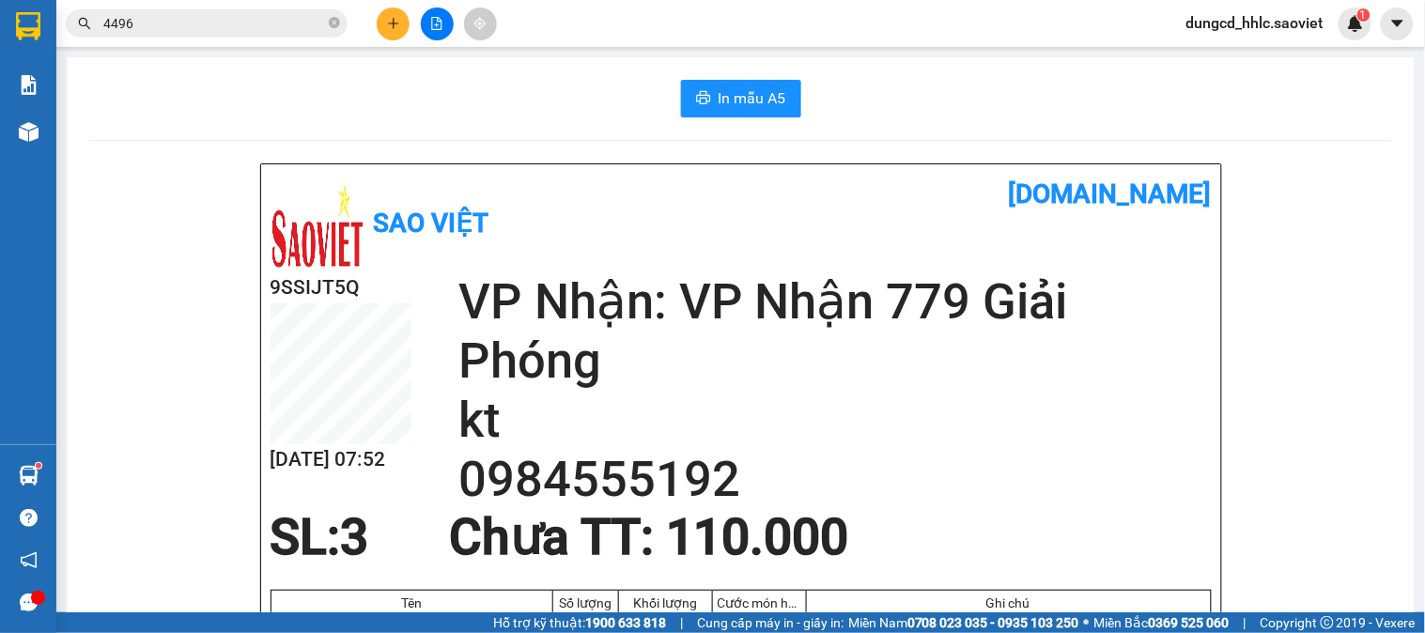
click at [595, 49] on main "In mẫu A5 Sao Việt vexere.com 9SSIJT5Q 15/10 07:52 VP Nhận: VP Nhận 779 Giải Ph…" at bounding box center [712, 306] width 1425 height 612
drag, startPoint x: 592, startPoint y: 50, endPoint x: 1160, endPoint y: 116, distance: 572.0
click at [1160, 116] on div "In mẫu A5" at bounding box center [740, 99] width 1303 height 38
click at [389, 19] on icon "plus" at bounding box center [393, 23] width 13 height 13
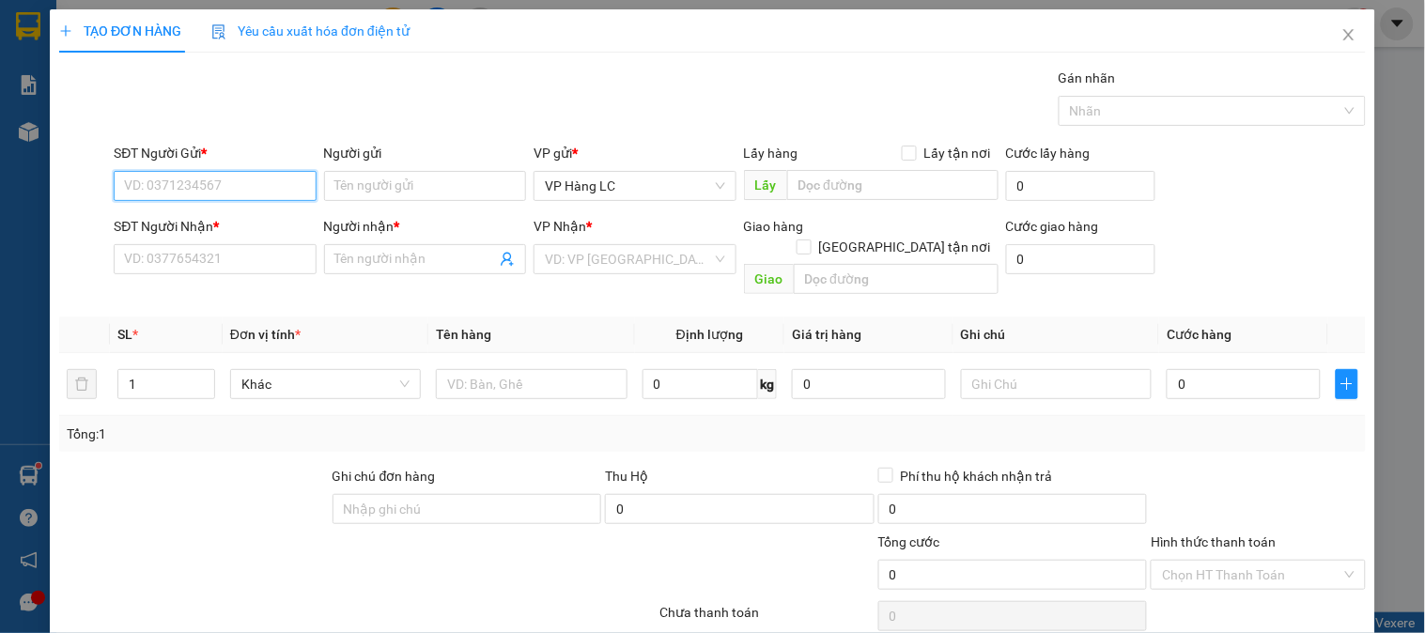
click at [247, 193] on input "SĐT Người Gửi *" at bounding box center [215, 186] width 202 height 30
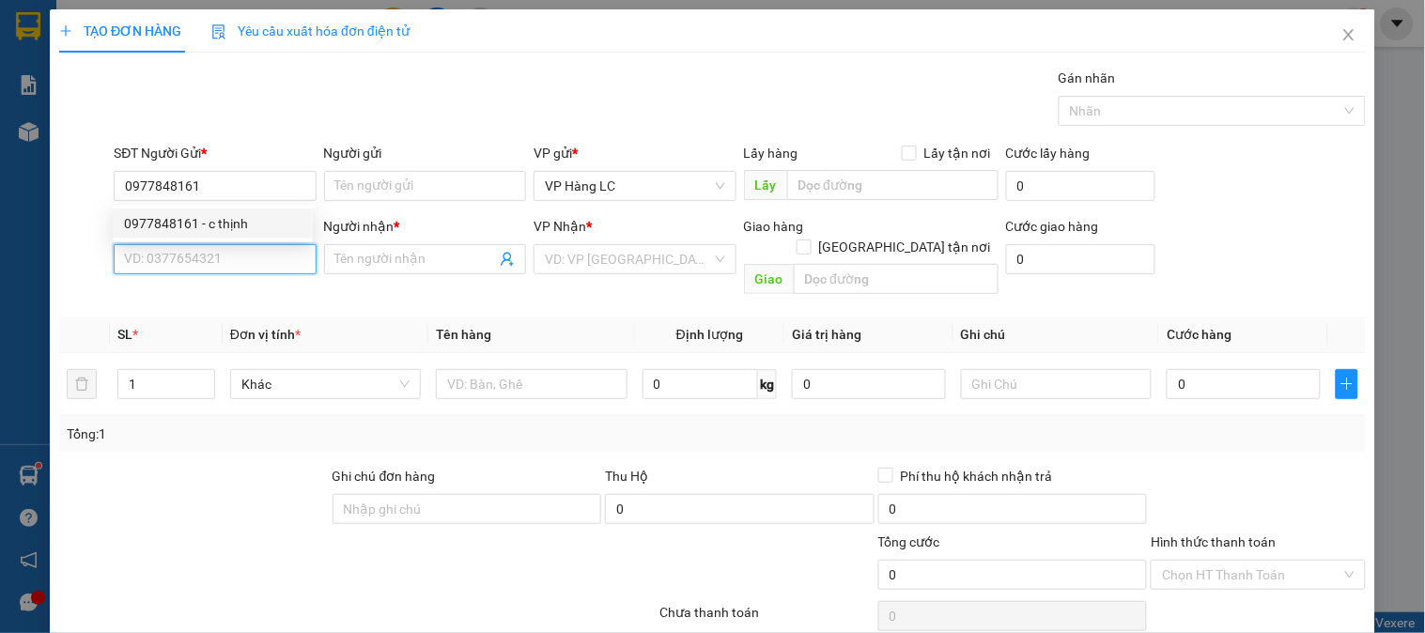
click at [226, 251] on input "SĐT Người Nhận *" at bounding box center [215, 259] width 202 height 30
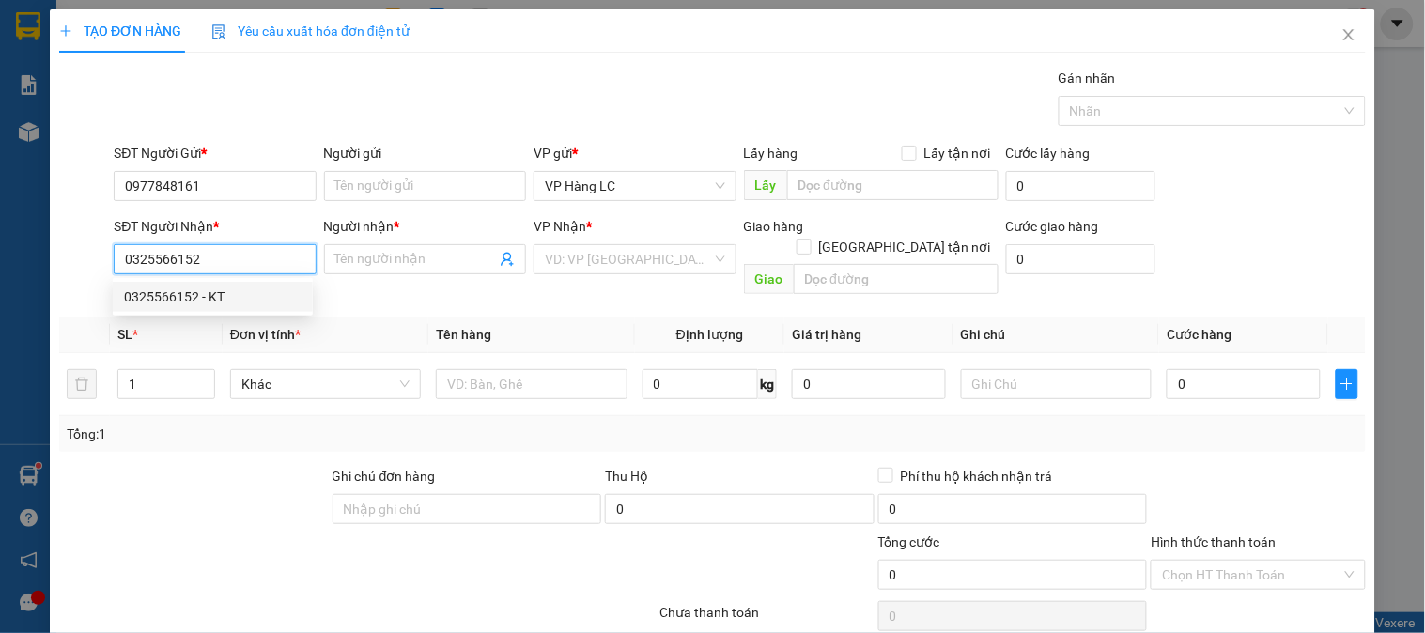
click at [259, 301] on div "0325566152 - KT" at bounding box center [213, 296] width 178 height 21
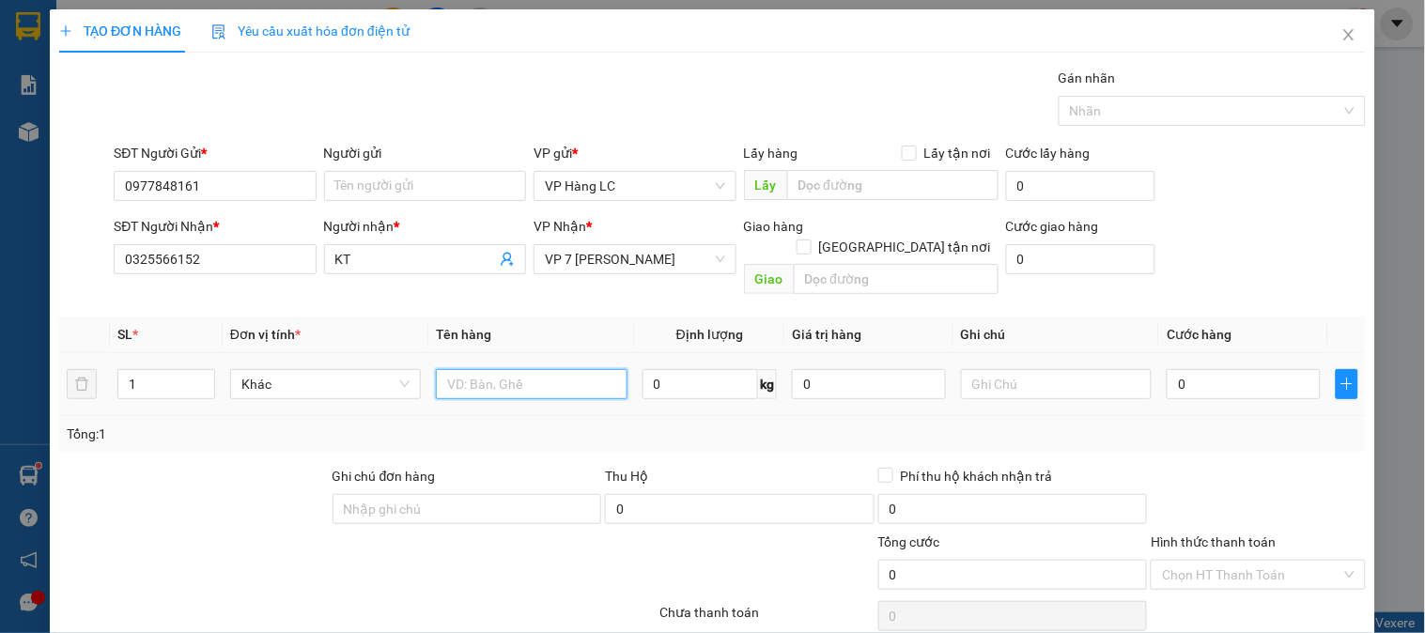
click at [579, 369] on input "text" at bounding box center [531, 384] width 191 height 30
drag, startPoint x: 202, startPoint y: 351, endPoint x: 509, endPoint y: 346, distance: 307.2
click at [205, 370] on span "Increase Value" at bounding box center [203, 378] width 21 height 17
click at [1241, 369] on input "0" at bounding box center [1244, 384] width 154 height 30
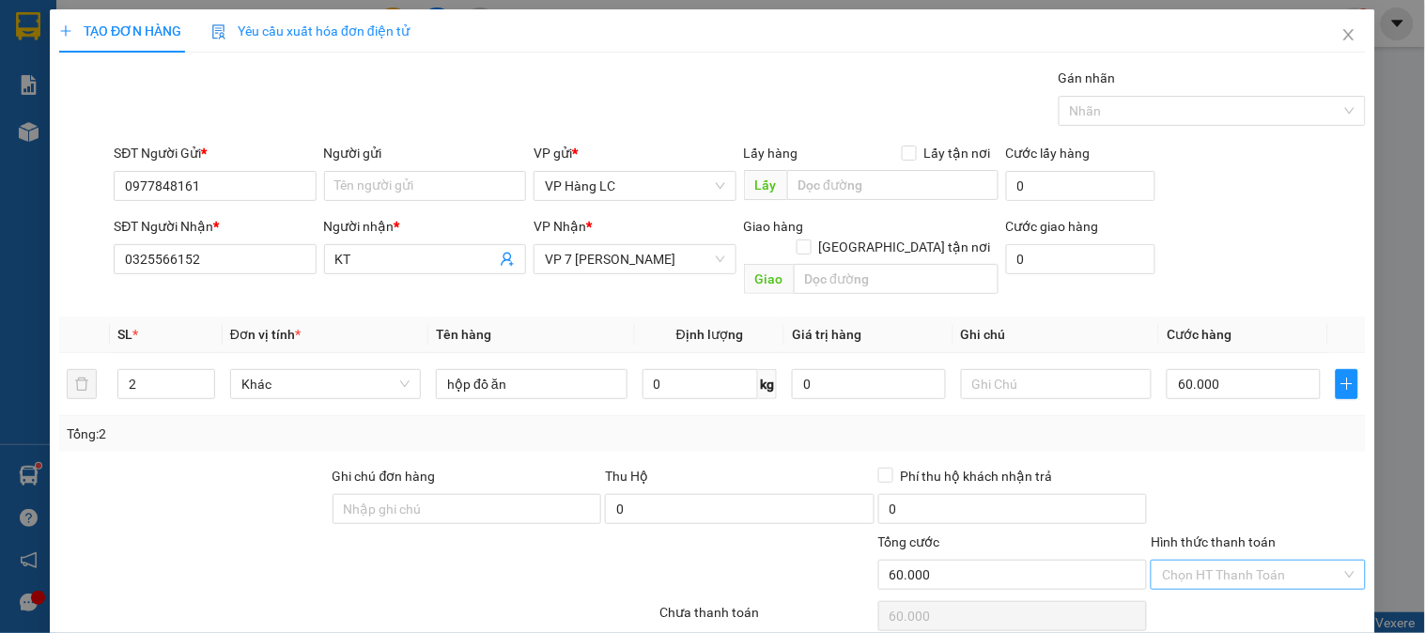
click at [1244, 564] on input "Hình thức thanh toán" at bounding box center [1251, 575] width 178 height 28
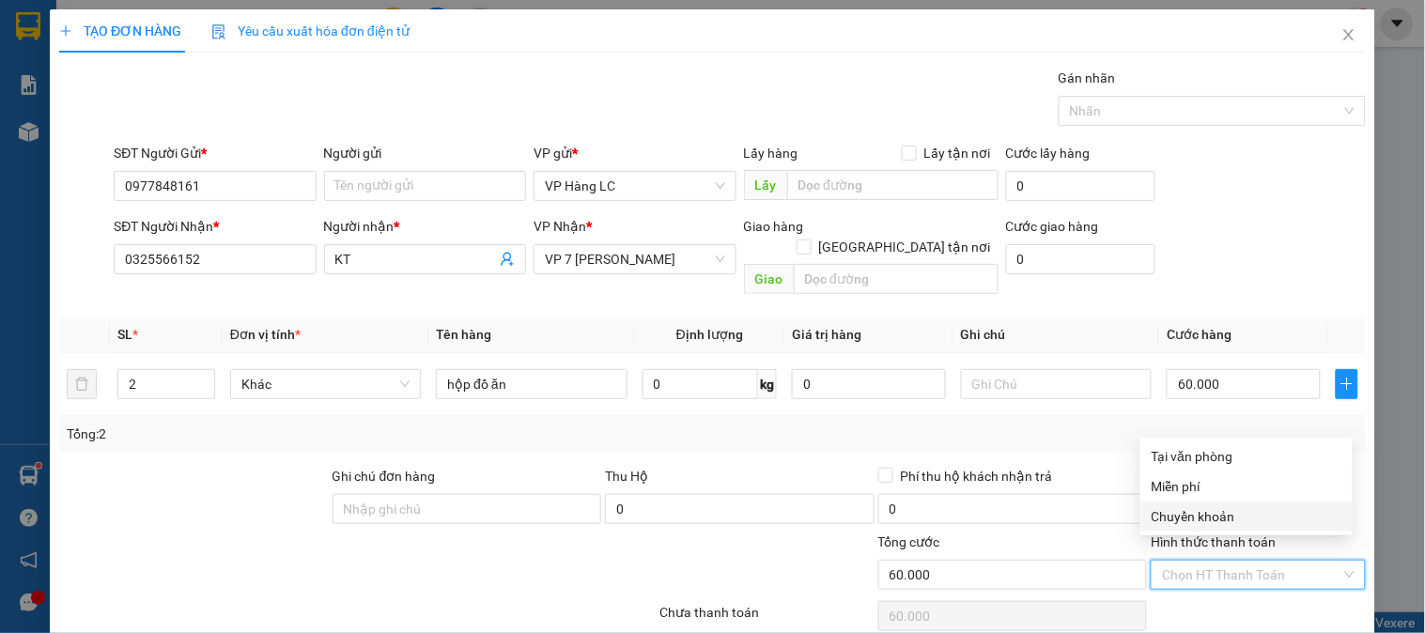
click at [1279, 518] on div "Chuyển khoản" at bounding box center [1246, 516] width 190 height 21
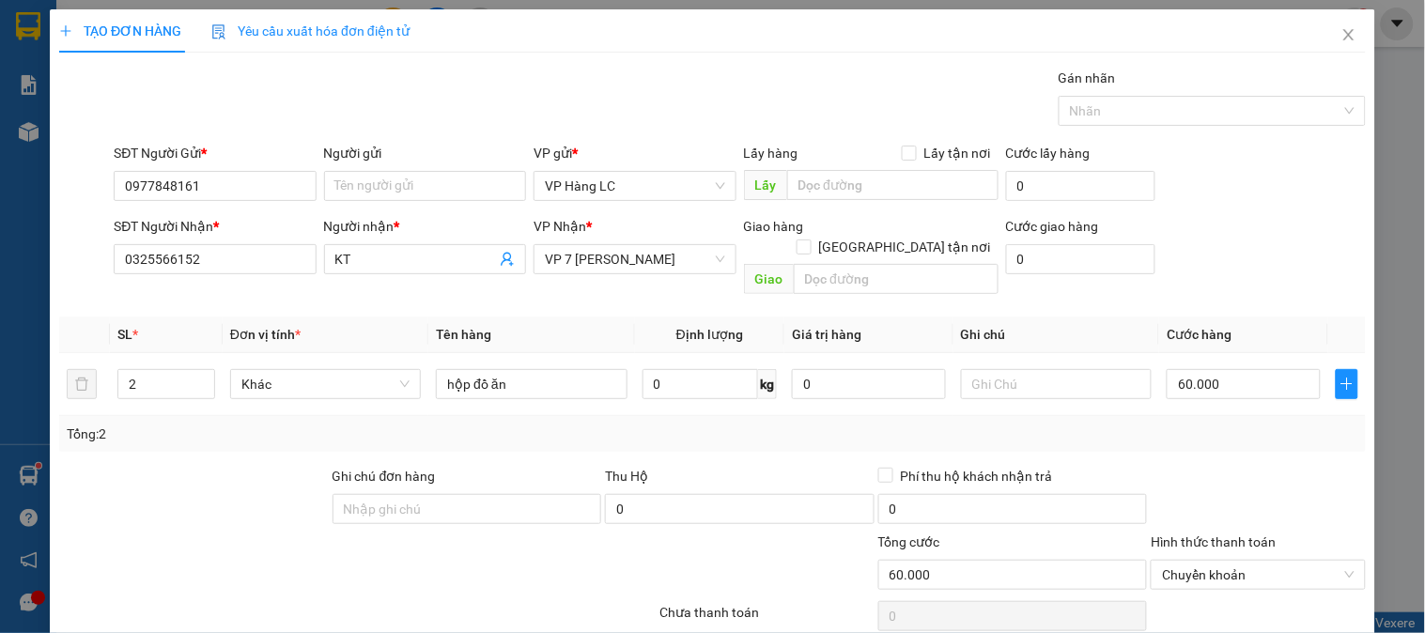
scroll to position [61, 0]
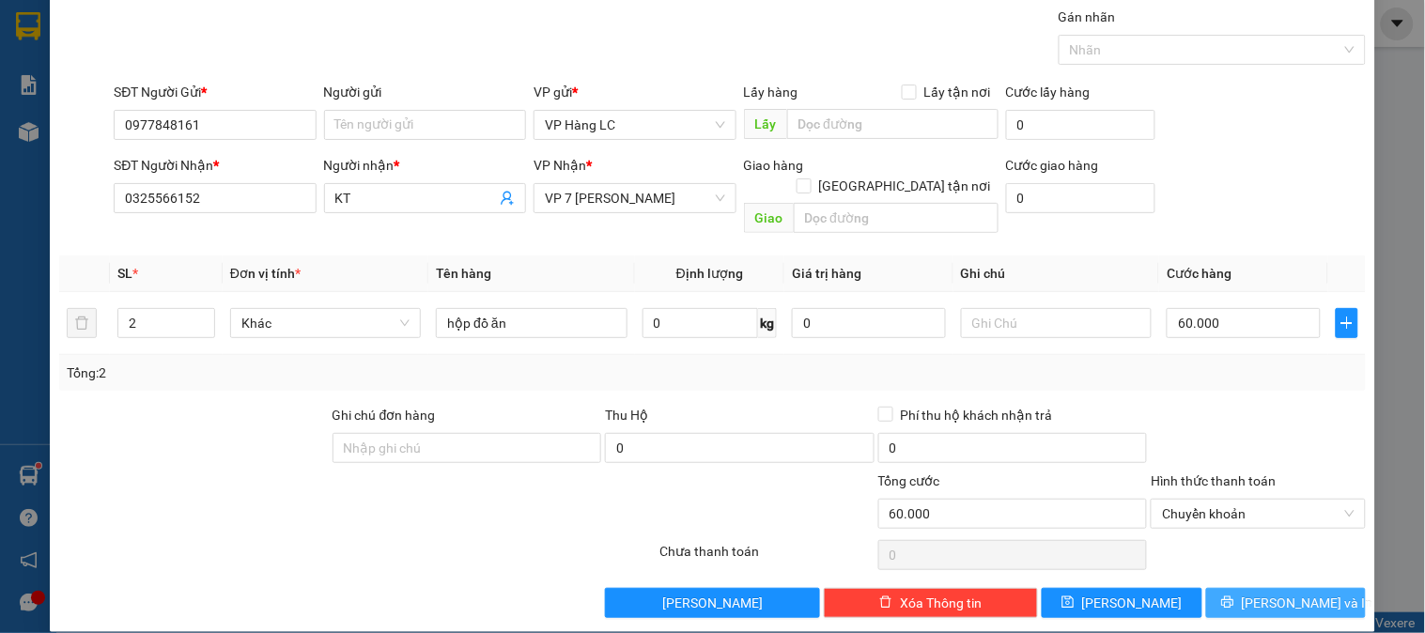
click at [1290, 593] on span "Lưu và In" at bounding box center [1307, 603] width 131 height 21
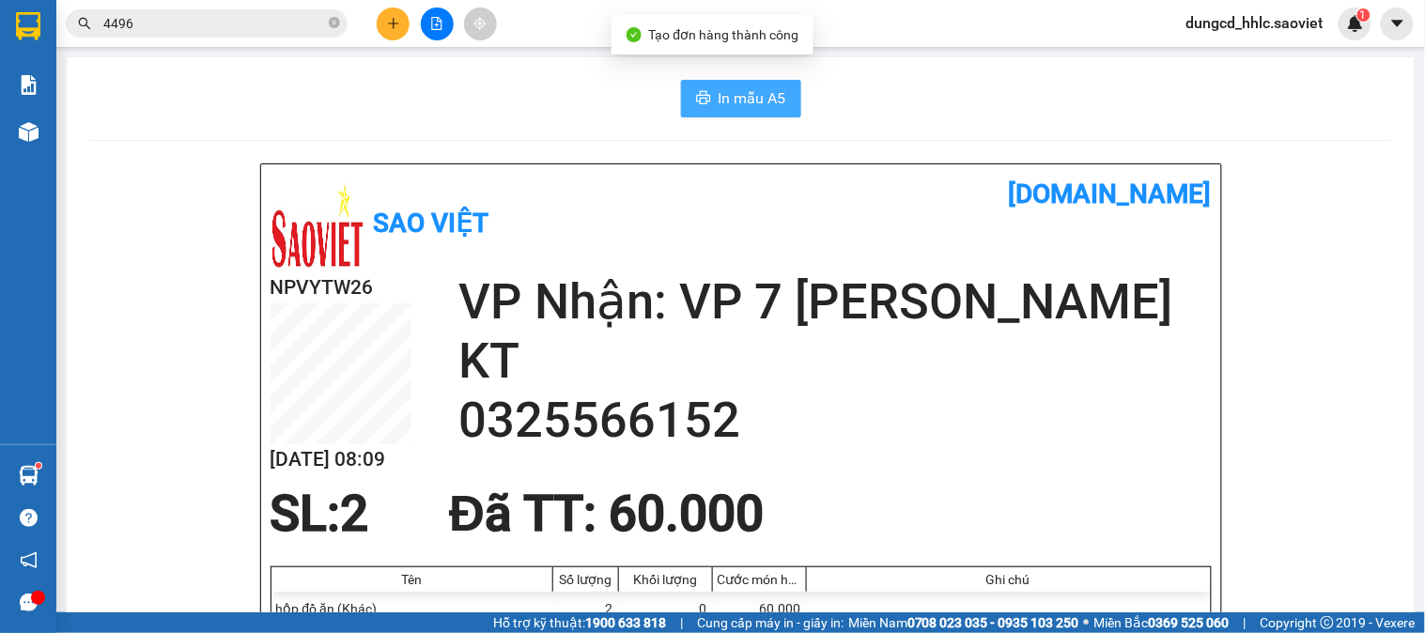
click at [728, 81] on button "In mẫu A5" at bounding box center [741, 99] width 120 height 38
click at [334, 23] on icon "close-circle" at bounding box center [334, 22] width 11 height 11
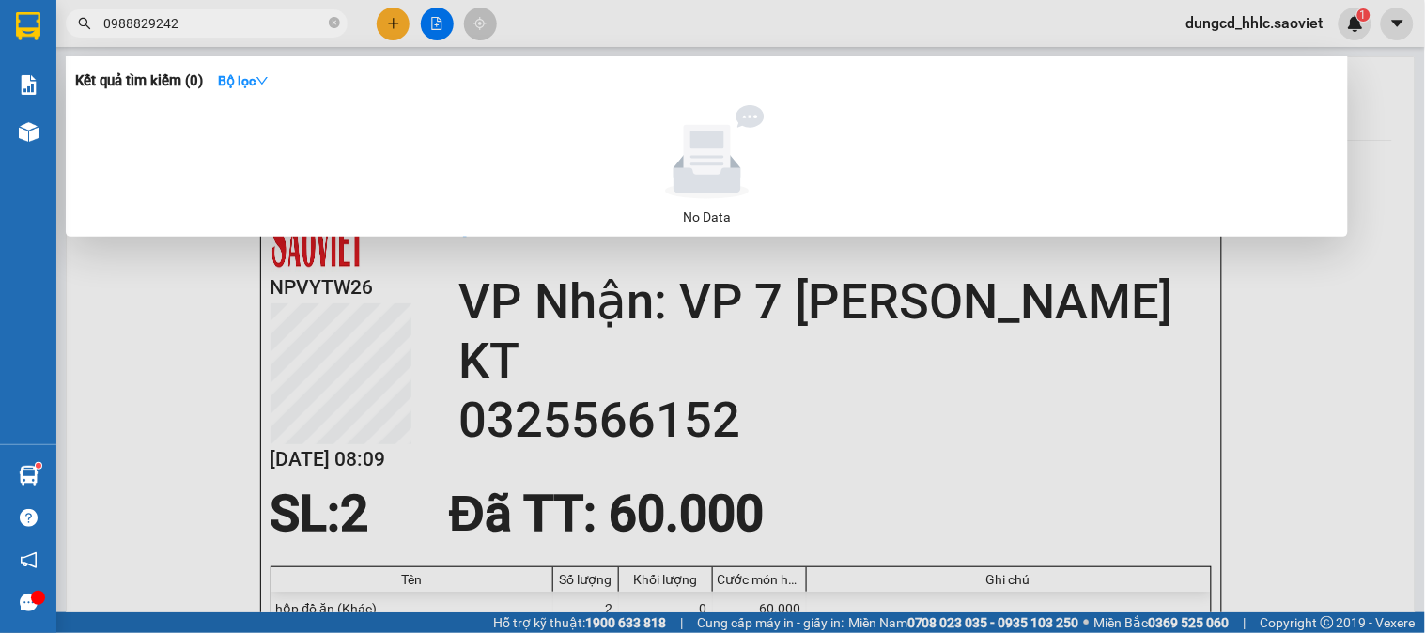
click at [131, 23] on input "0988829242" at bounding box center [214, 23] width 222 height 21
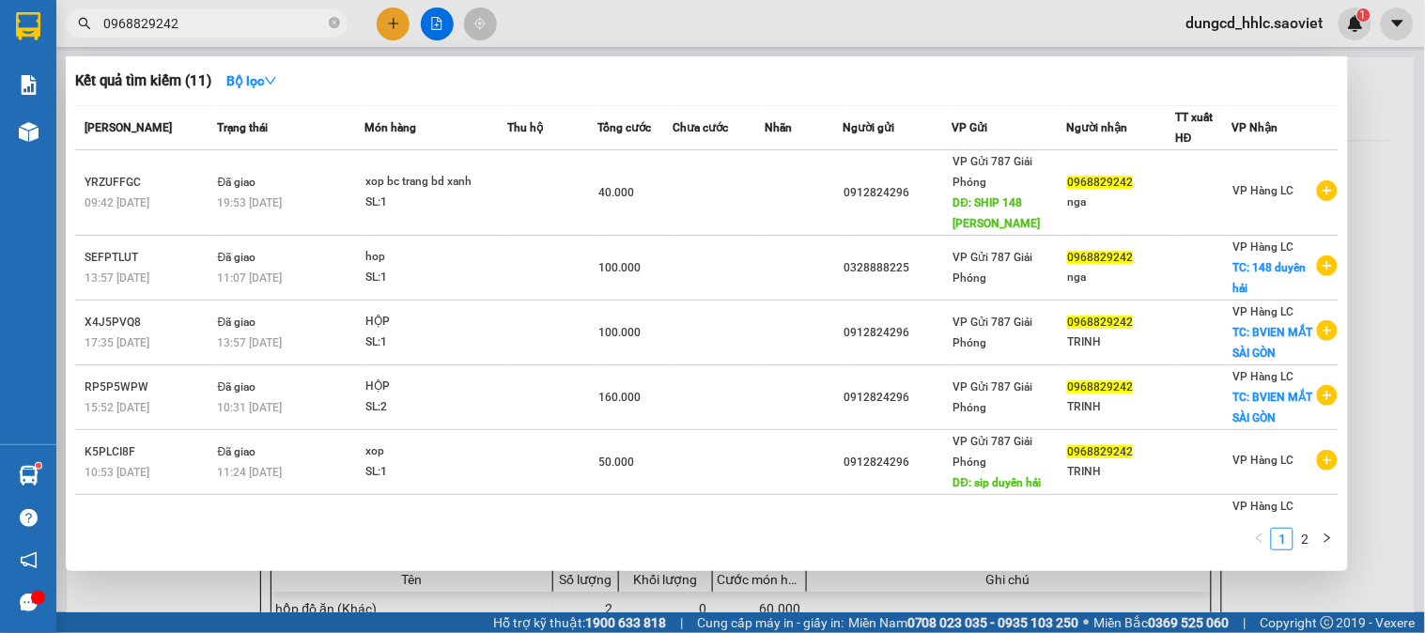
click at [203, 29] on input "0968829242" at bounding box center [214, 23] width 222 height 21
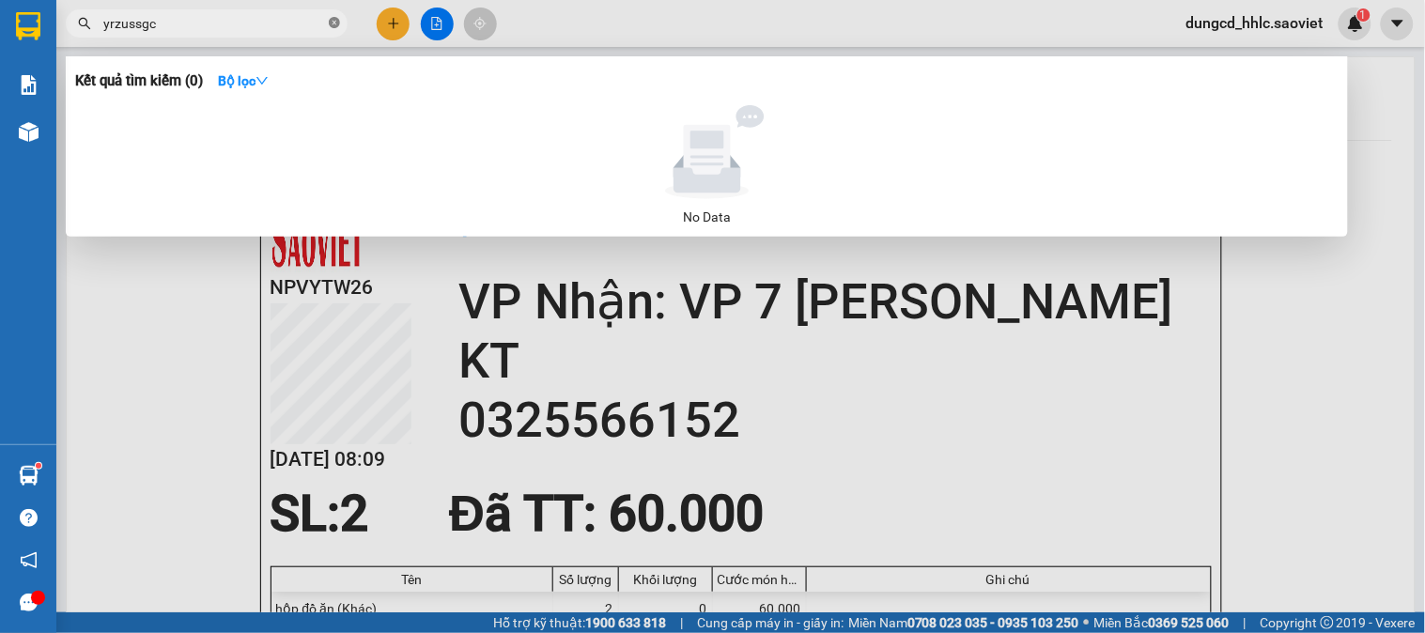
click at [331, 24] on icon "close-circle" at bounding box center [334, 22] width 11 height 11
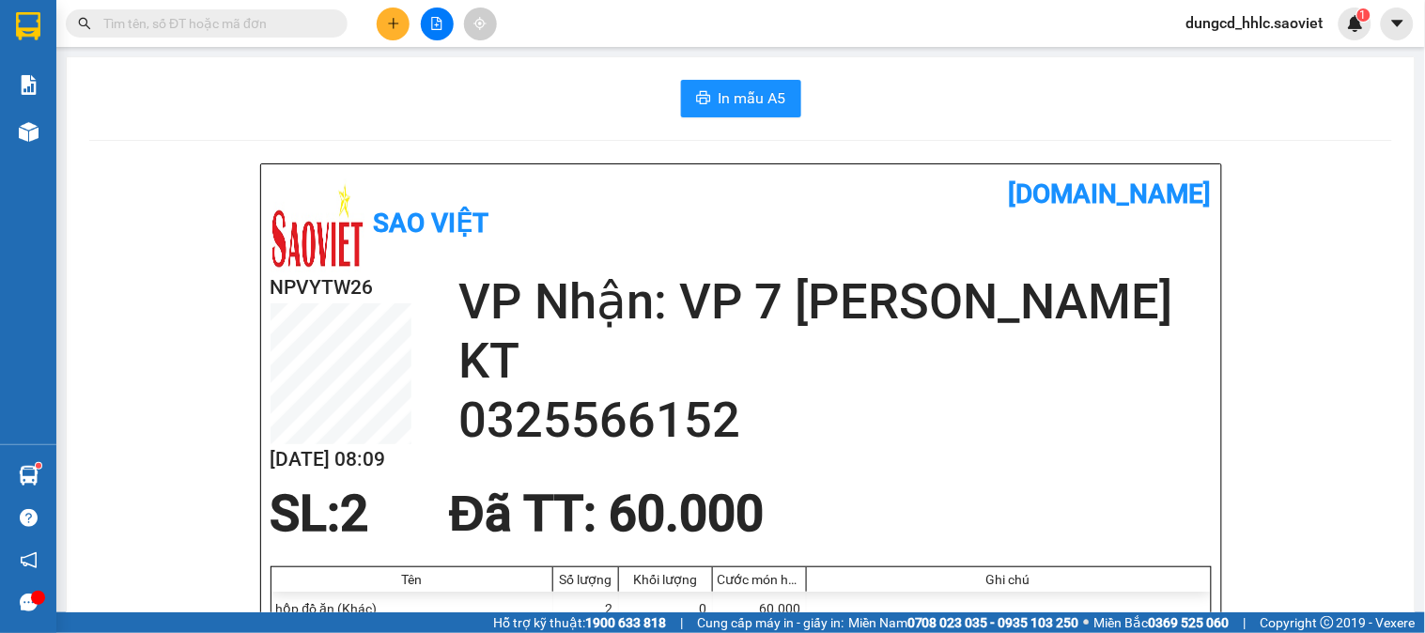
click at [1351, 21] on img at bounding box center [1355, 23] width 17 height 17
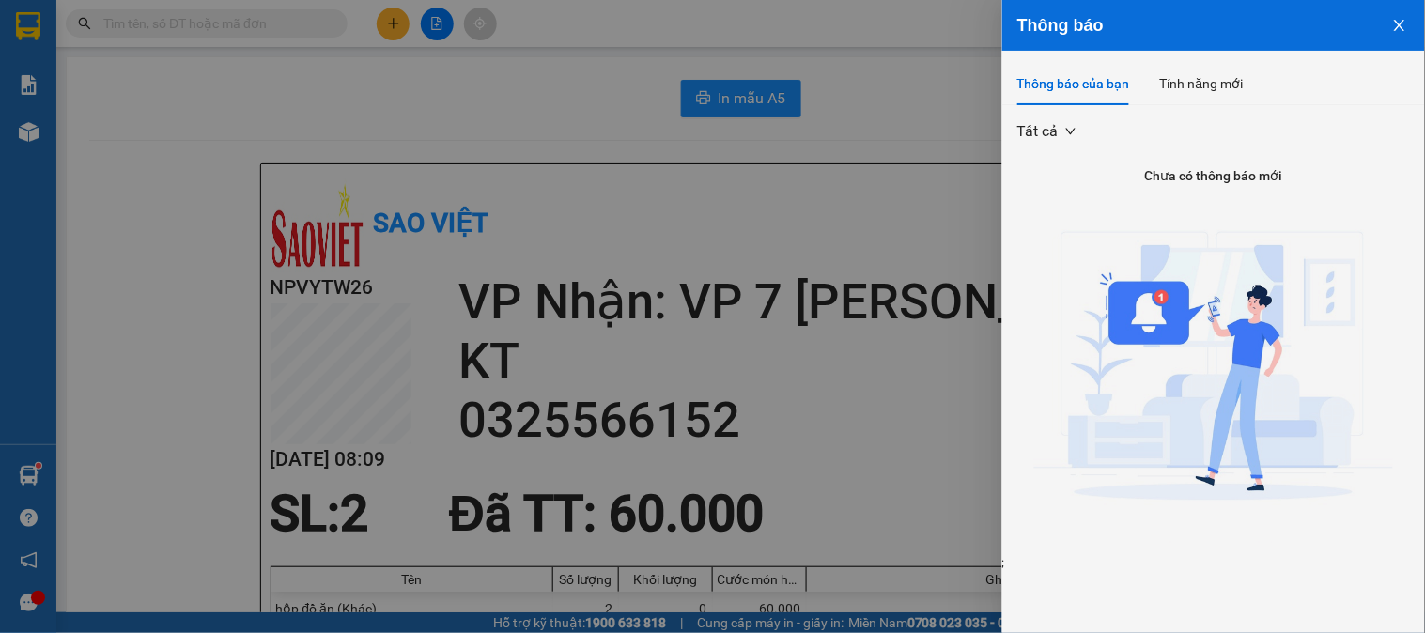
click at [1394, 33] on button "Close" at bounding box center [1399, 24] width 51 height 48
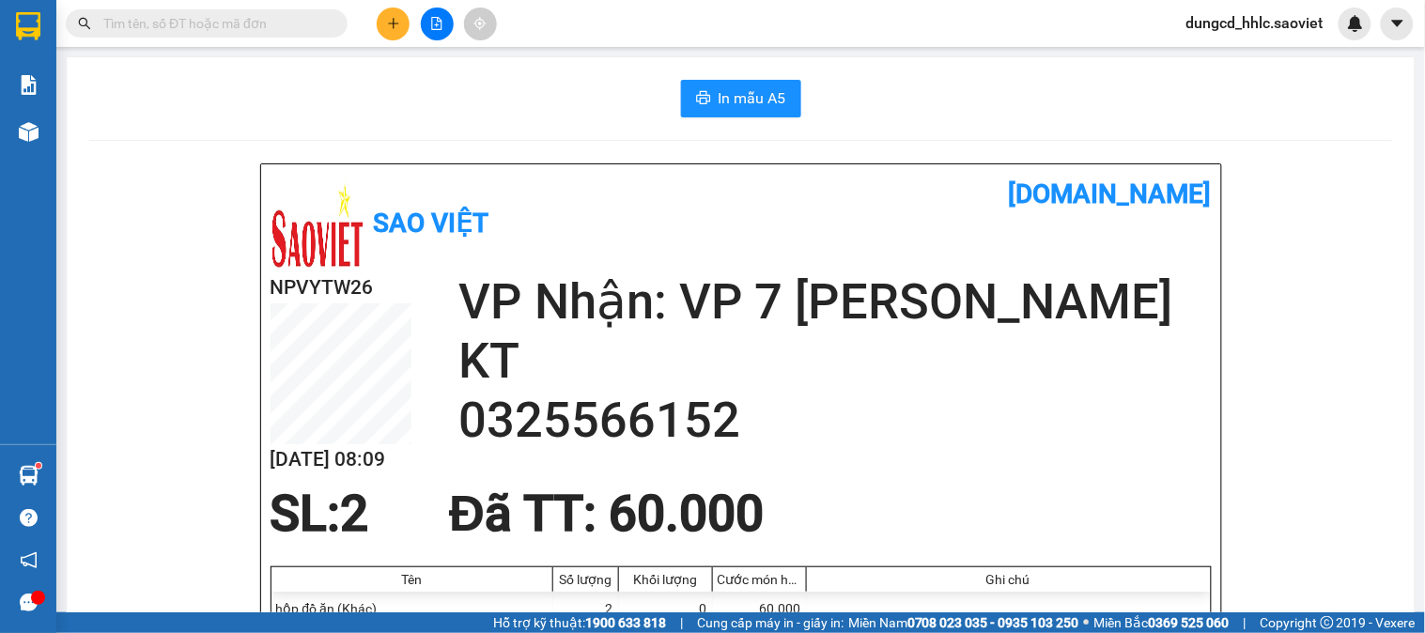
click at [301, 9] on span at bounding box center [207, 23] width 282 height 28
click at [298, 14] on input "text" at bounding box center [214, 23] width 222 height 21
click at [320, 14] on input "text" at bounding box center [214, 23] width 222 height 21
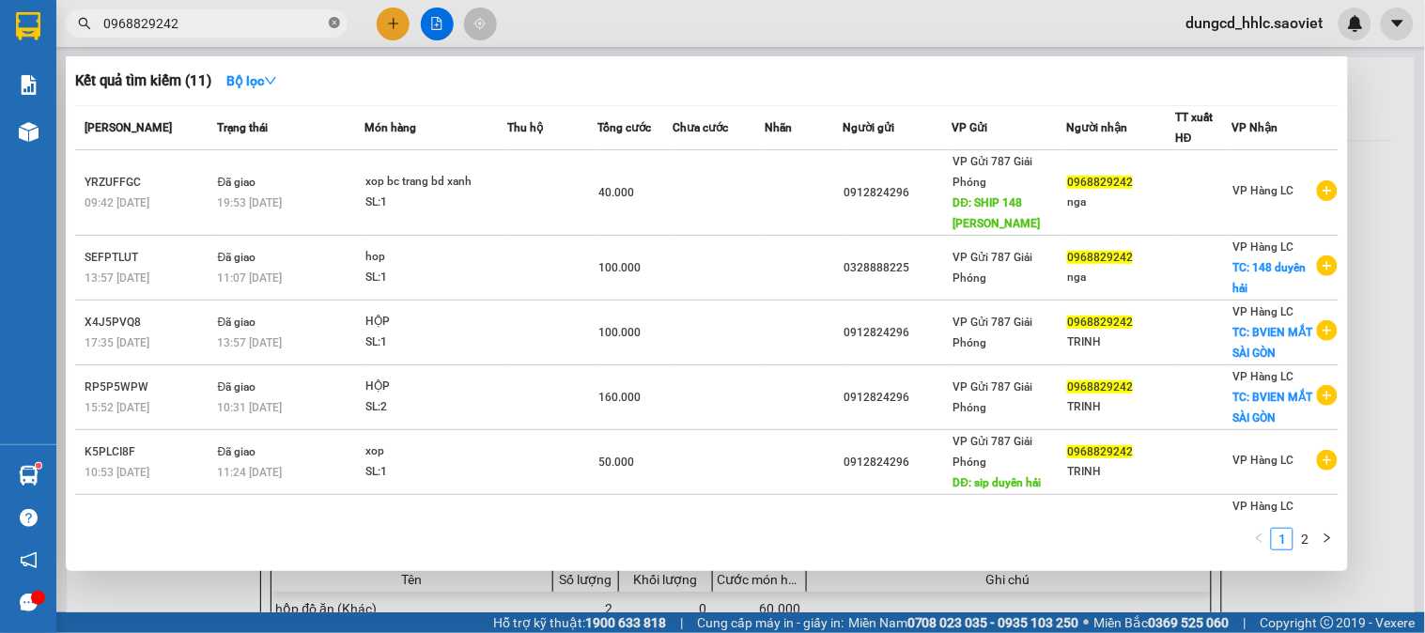
click at [336, 28] on icon "close-circle" at bounding box center [334, 22] width 11 height 11
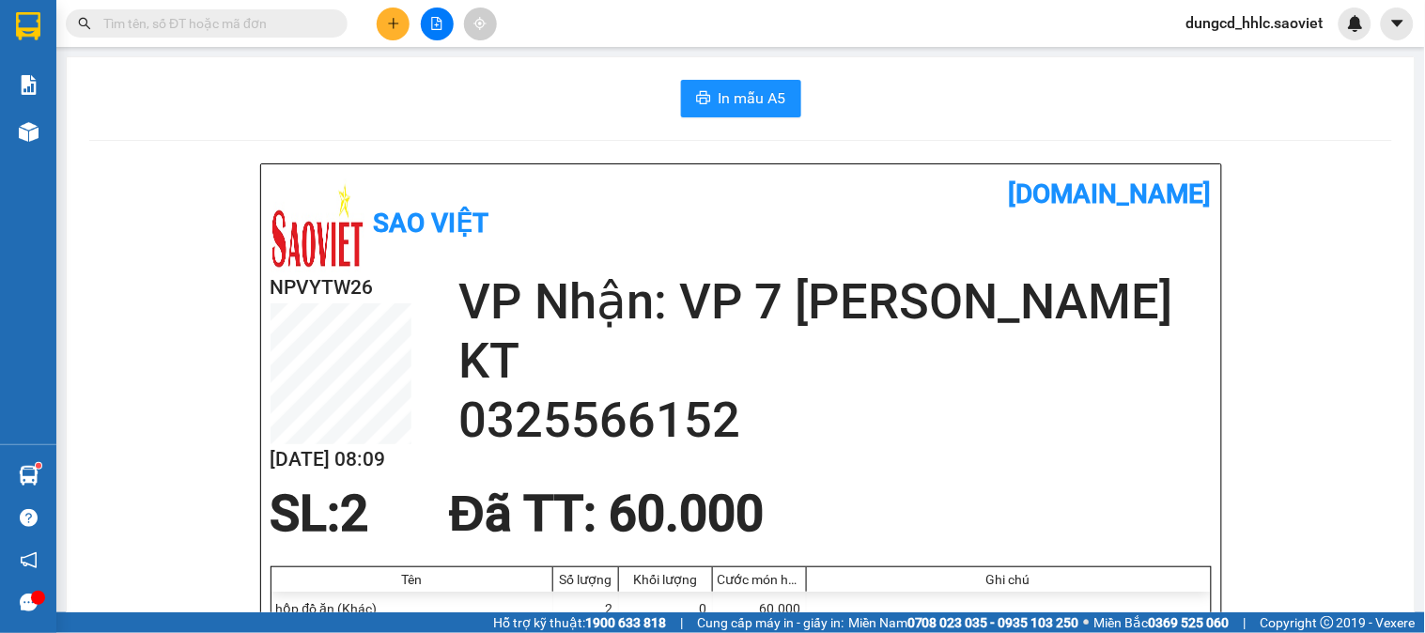
click at [1206, 26] on span "dungcd_hhlc.saoviet" at bounding box center [1254, 22] width 167 height 23
click at [1226, 61] on span "Đăng xuất" at bounding box center [1263, 58] width 127 height 21
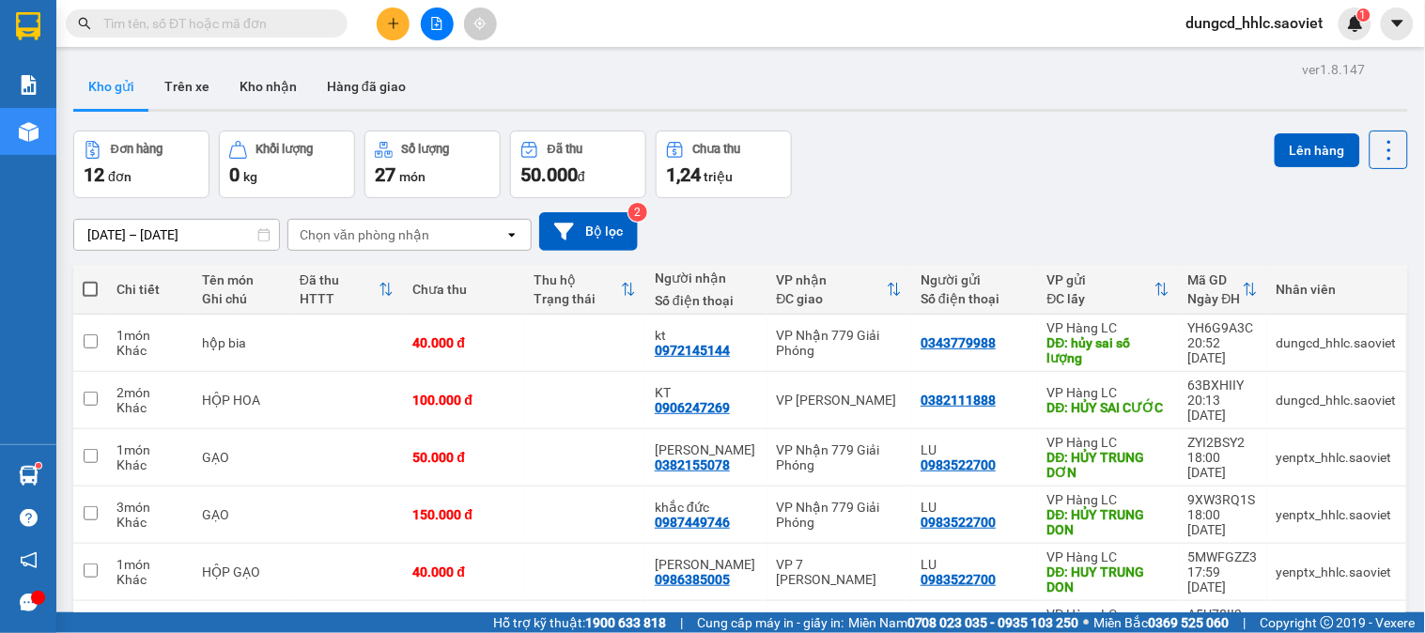
click at [1240, 29] on span "dungcd_hhlc.saoviet" at bounding box center [1254, 22] width 167 height 23
click at [1273, 48] on span "Đăng xuất" at bounding box center [1263, 58] width 127 height 21
